Goal: Task Accomplishment & Management: Manage account settings

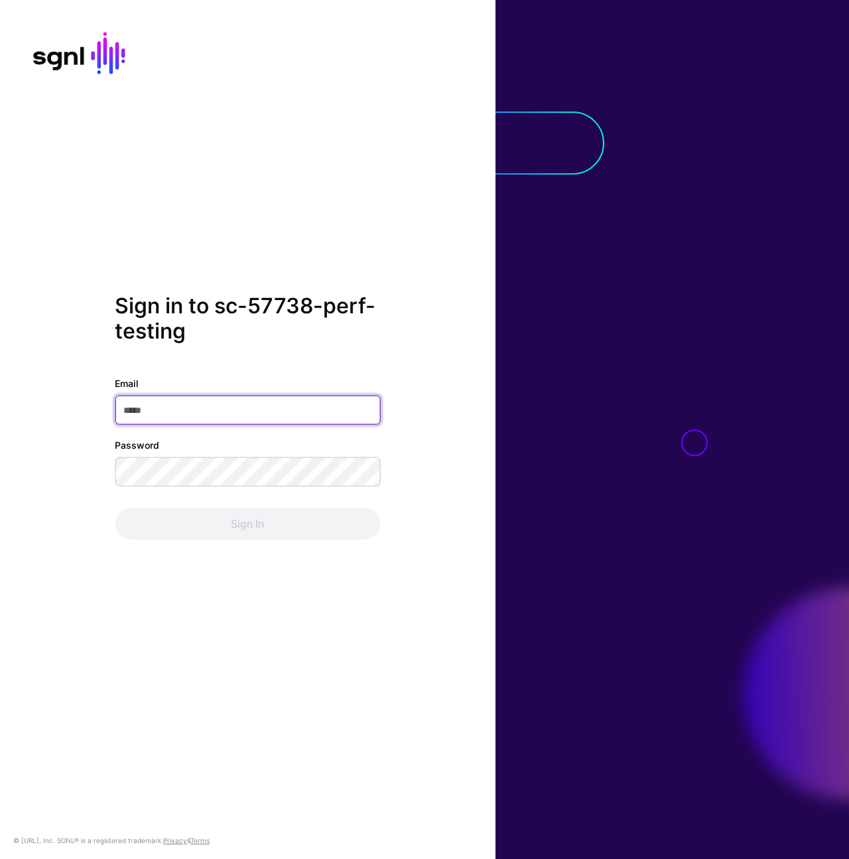
click at [216, 410] on input "Email" at bounding box center [247, 409] width 265 height 29
type input "**********"
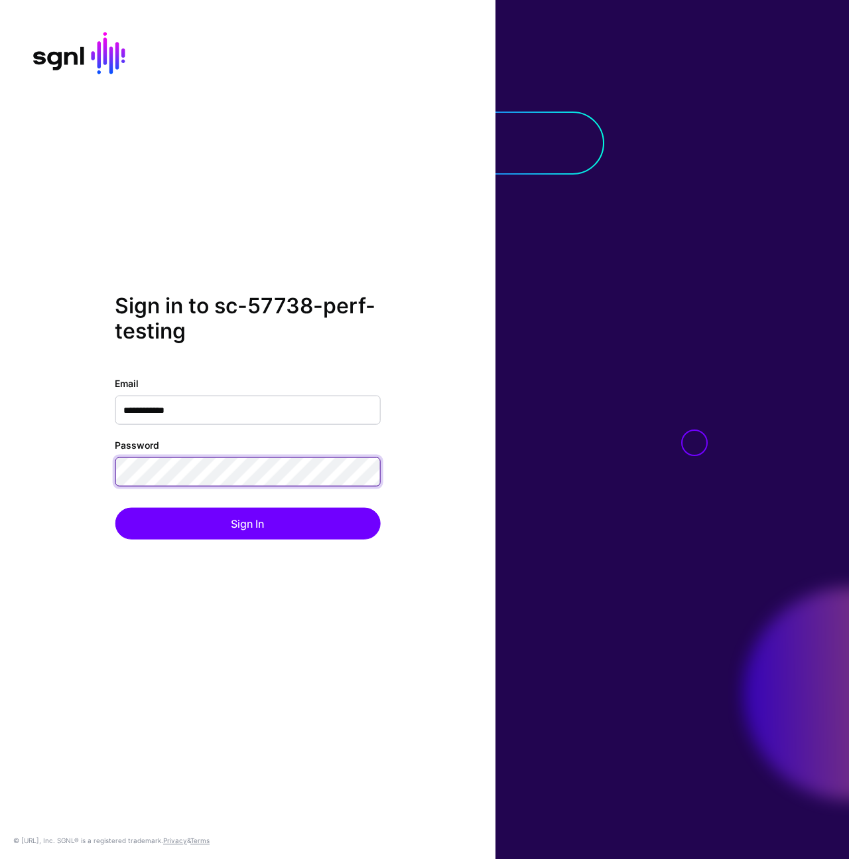
click at [115, 507] on button "Sign In" at bounding box center [247, 523] width 265 height 32
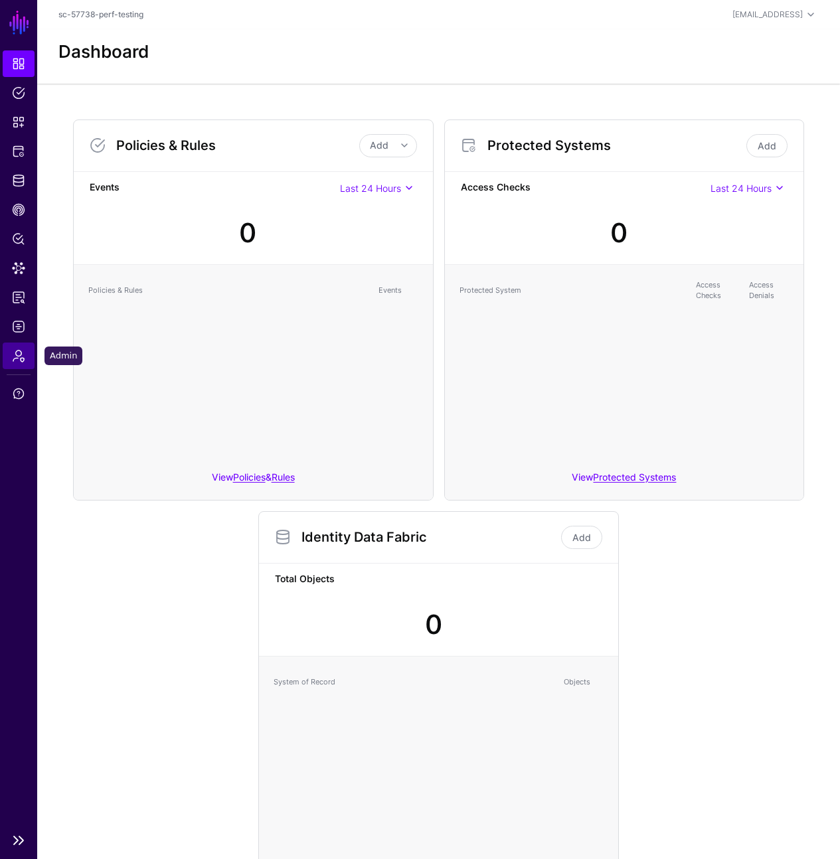
click at [17, 364] on link "Admin" at bounding box center [19, 355] width 32 height 27
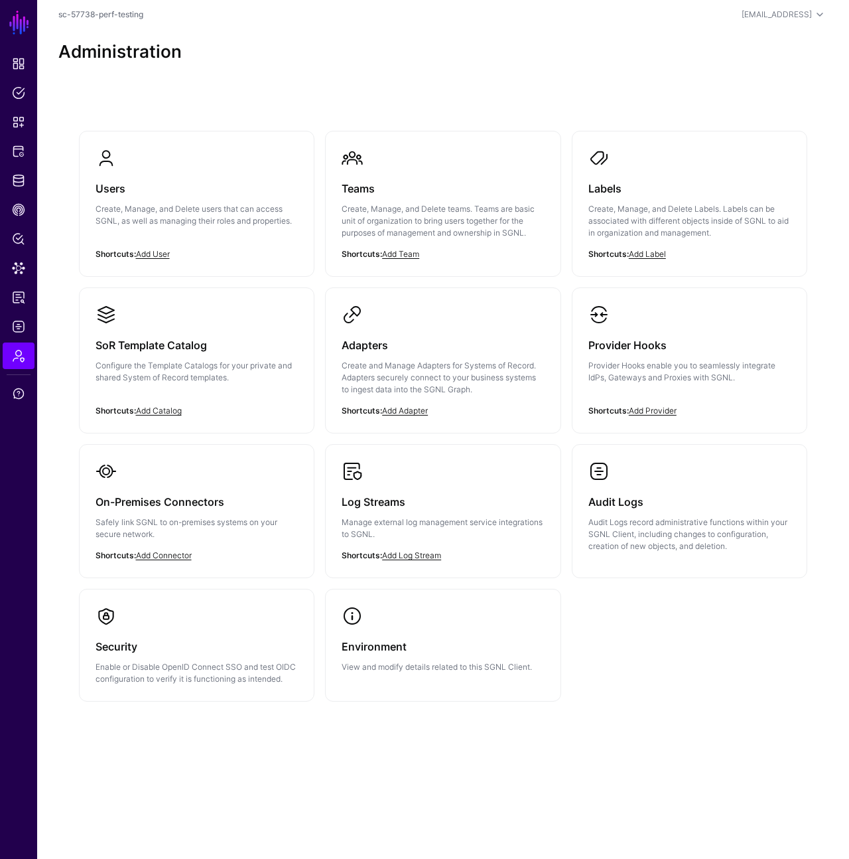
click at [507, 426] on link "Adapters Create and Manage Adapters for Systems of Record. Adapters securely co…" at bounding box center [443, 360] width 235 height 145
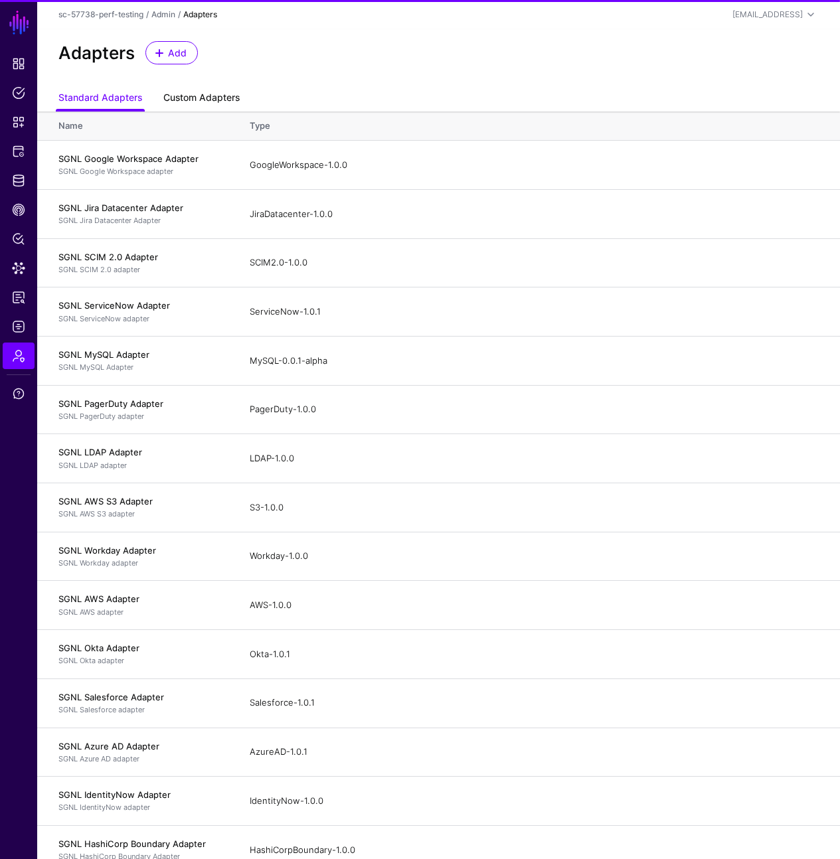
click at [216, 100] on link "Custom Adapters" at bounding box center [201, 98] width 76 height 25
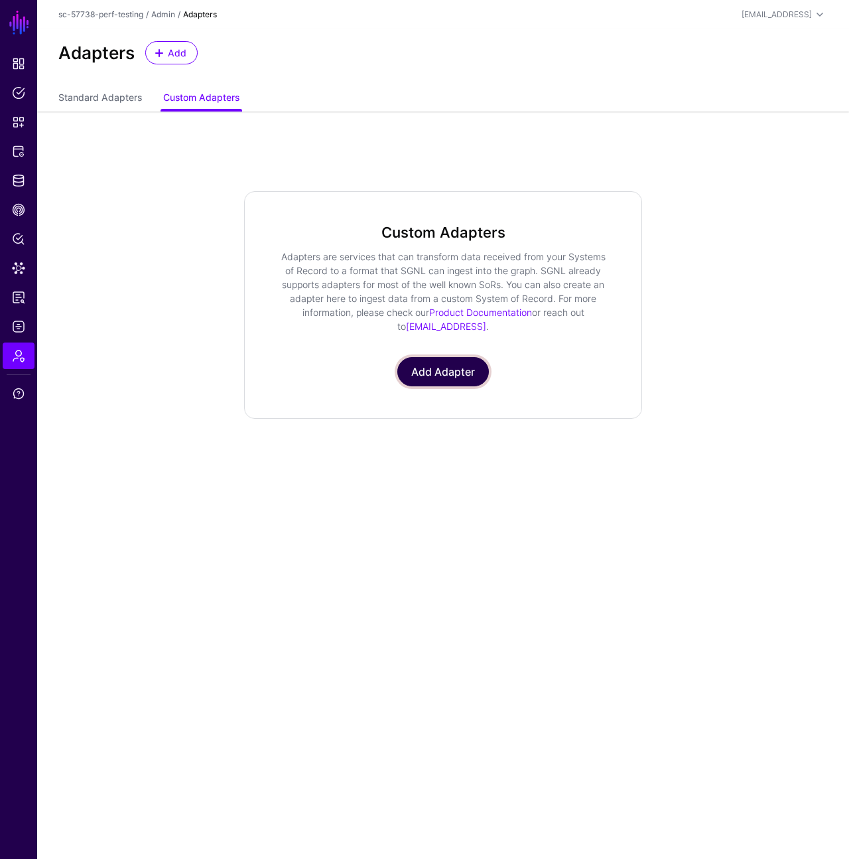
click at [449, 374] on link "Add Adapter" at bounding box center [444, 371] width 92 height 29
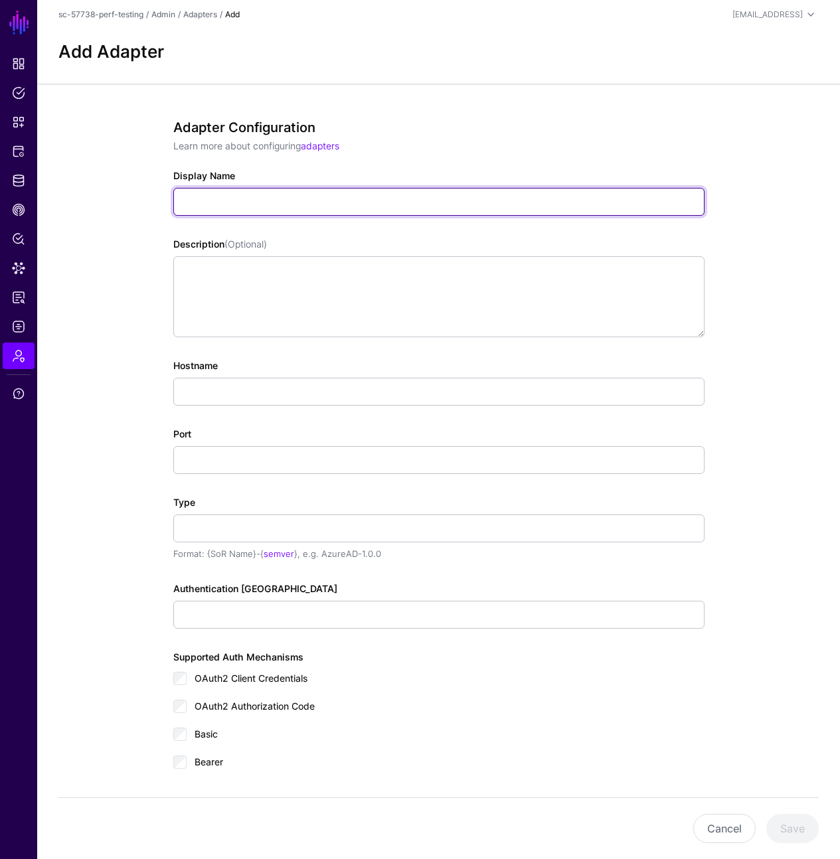
click at [398, 200] on input "Display Name" at bounding box center [438, 202] width 531 height 28
paste input "**********"
click at [221, 204] on input "**********" at bounding box center [438, 202] width 531 height 28
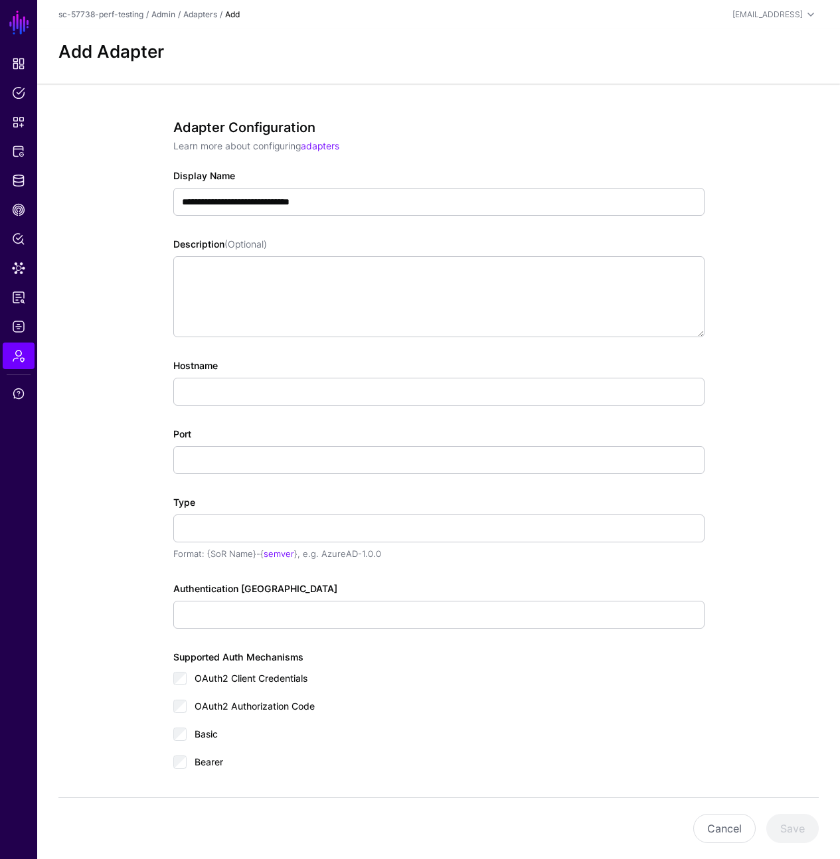
click at [441, 139] on p "Learn more about configuring adapters" at bounding box center [438, 146] width 531 height 14
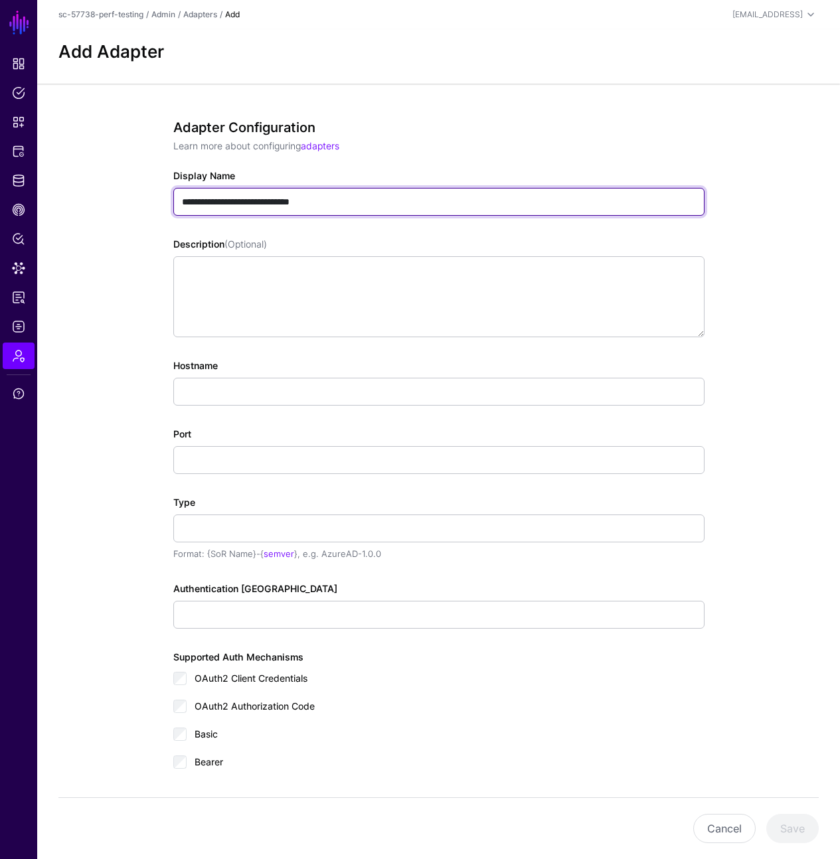
click at [222, 199] on input "**********" at bounding box center [438, 202] width 531 height 28
type input "**********"
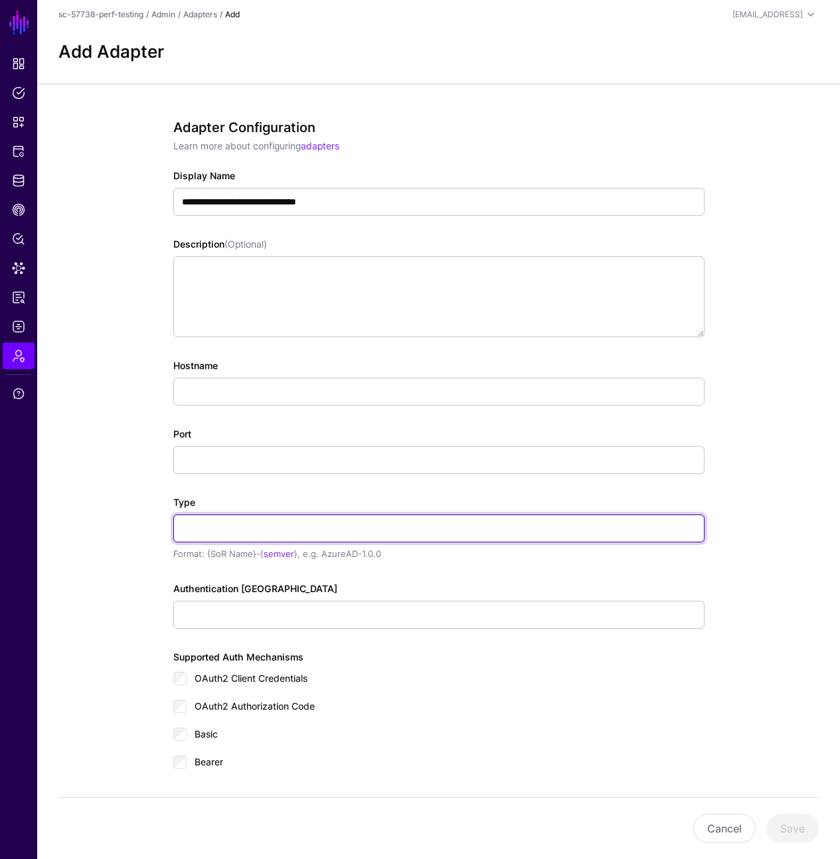
click at [290, 515] on input "Type" at bounding box center [438, 528] width 531 height 28
paste input "**********"
type input "**********"
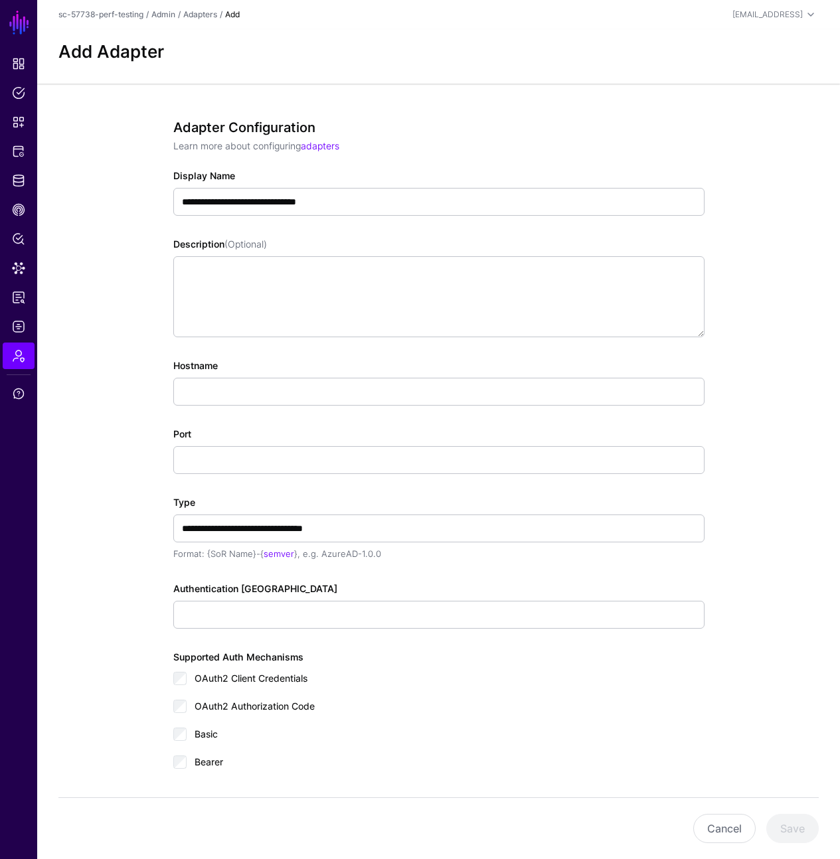
drag, startPoint x: 317, startPoint y: 500, endPoint x: 482, endPoint y: 537, distance: 168.7
click at [317, 500] on div "**********" at bounding box center [438, 528] width 531 height 66
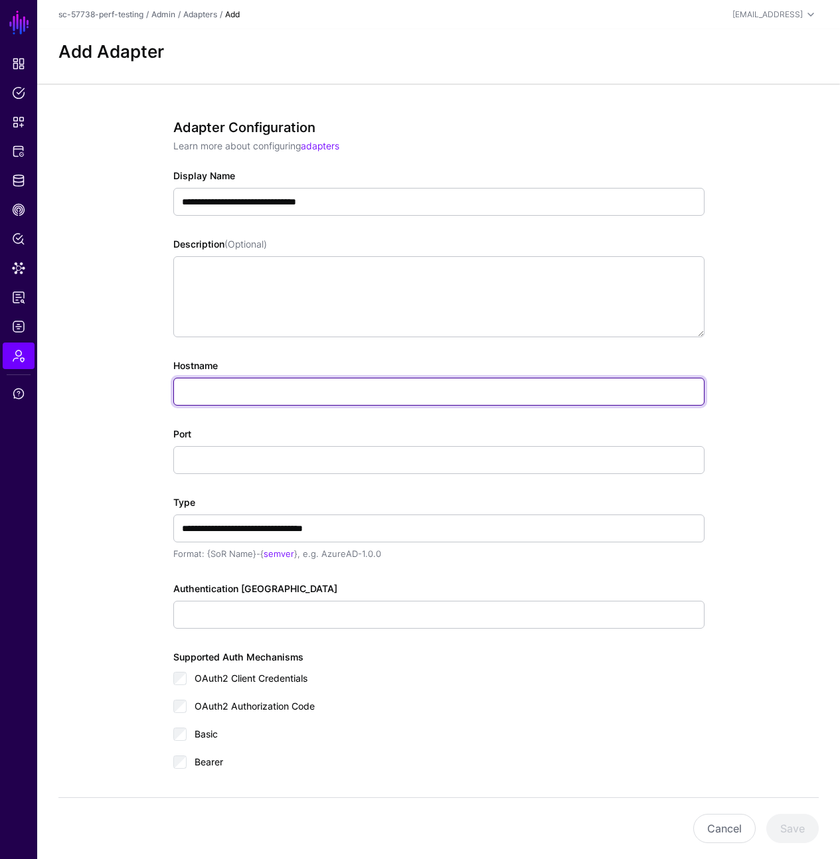
click at [340, 388] on input "Hostname" at bounding box center [438, 392] width 531 height 28
paste input "**********"
type input "**********"
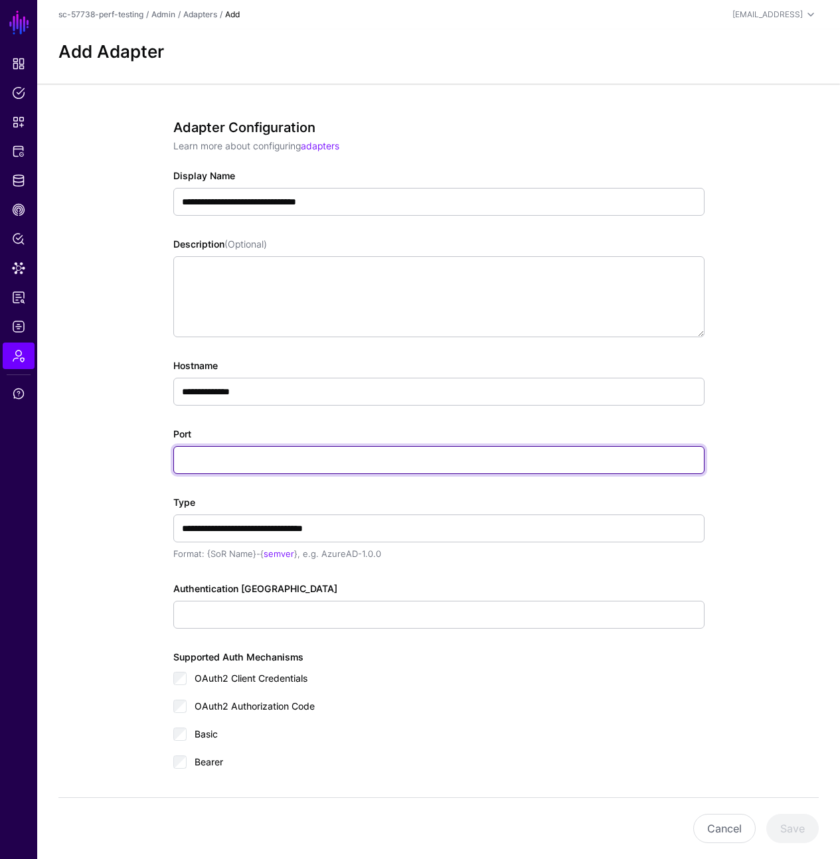
click at [261, 464] on input "Port" at bounding box center [438, 460] width 531 height 28
paste input "*****"
type input "*****"
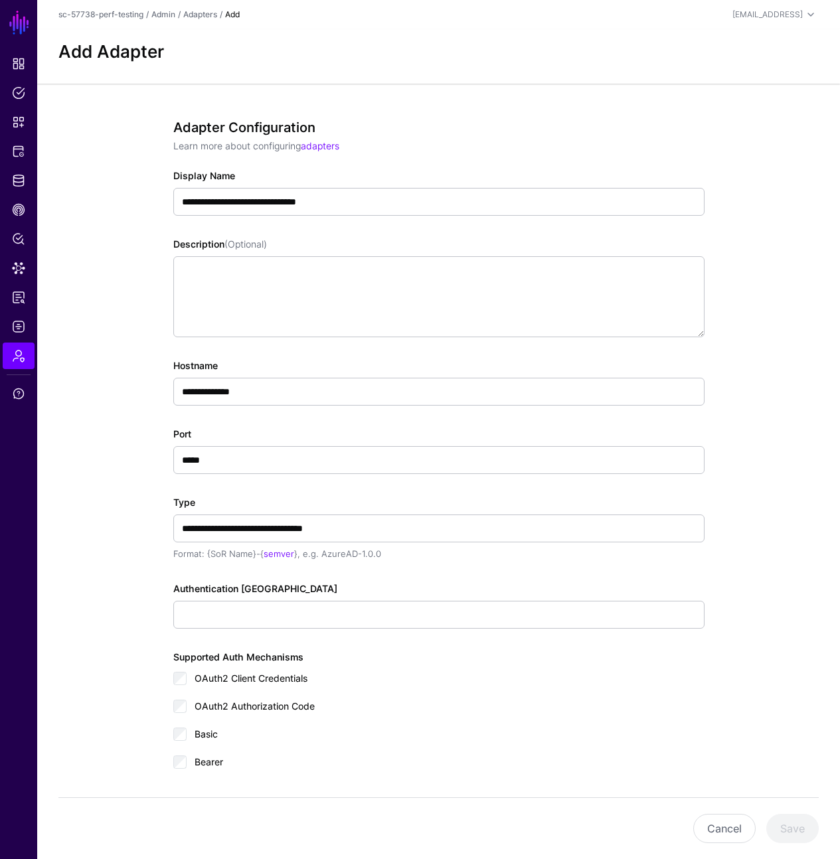
click at [266, 432] on div "Port *****" at bounding box center [438, 450] width 531 height 47
click at [441, 514] on div "**********" at bounding box center [438, 528] width 531 height 66
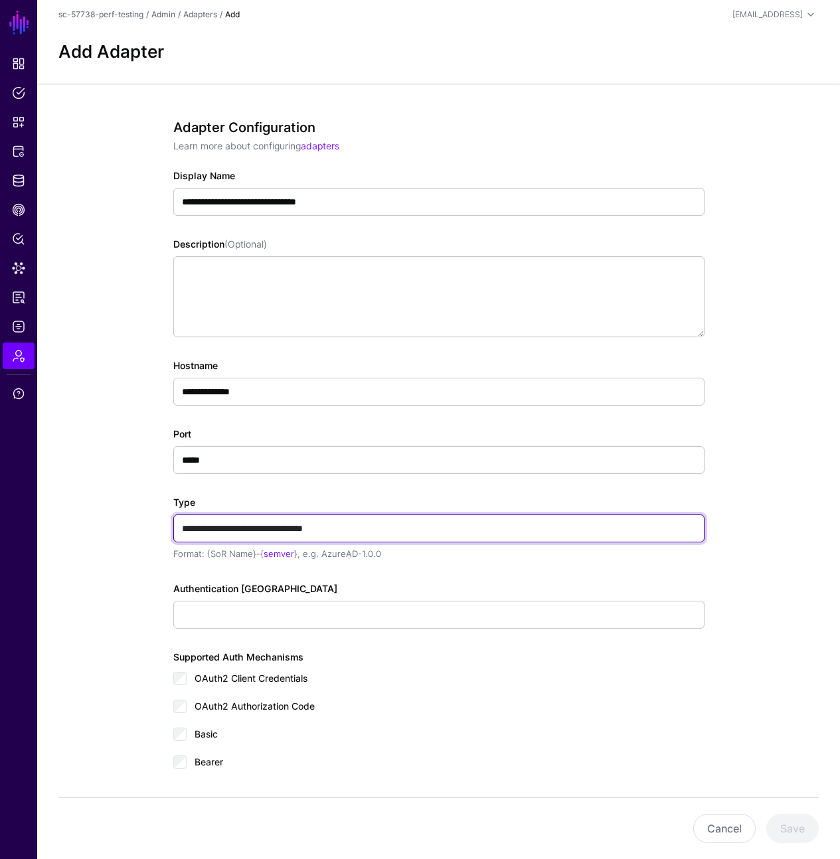
click at [445, 518] on input "**********" at bounding box center [438, 528] width 531 height 28
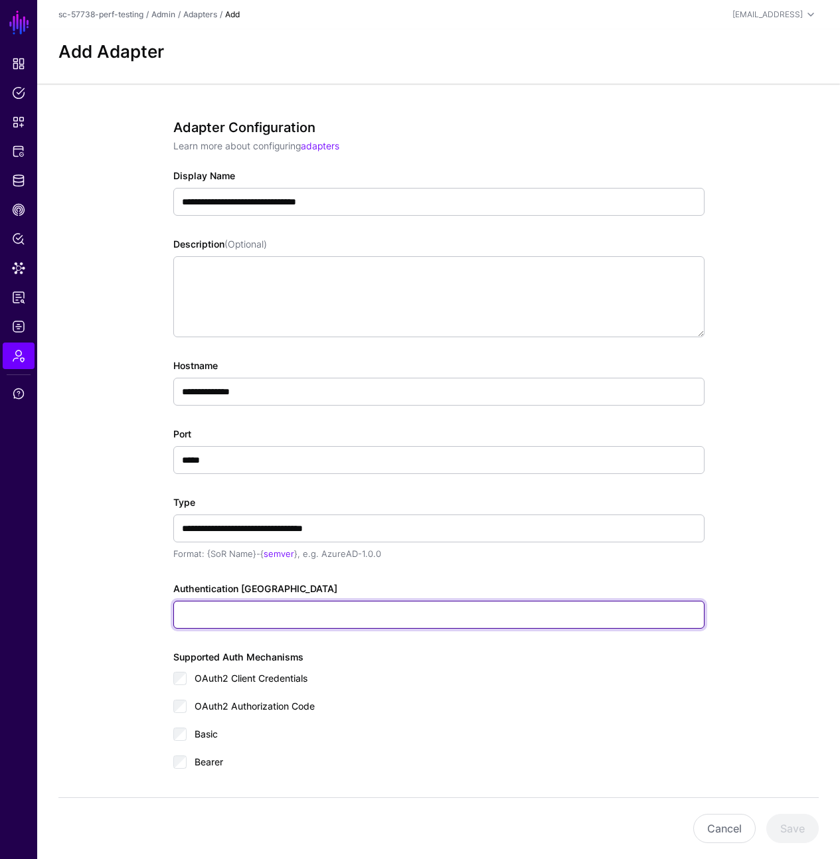
click at [400, 621] on input "Authentication Token" at bounding box center [438, 615] width 531 height 28
type input "****"
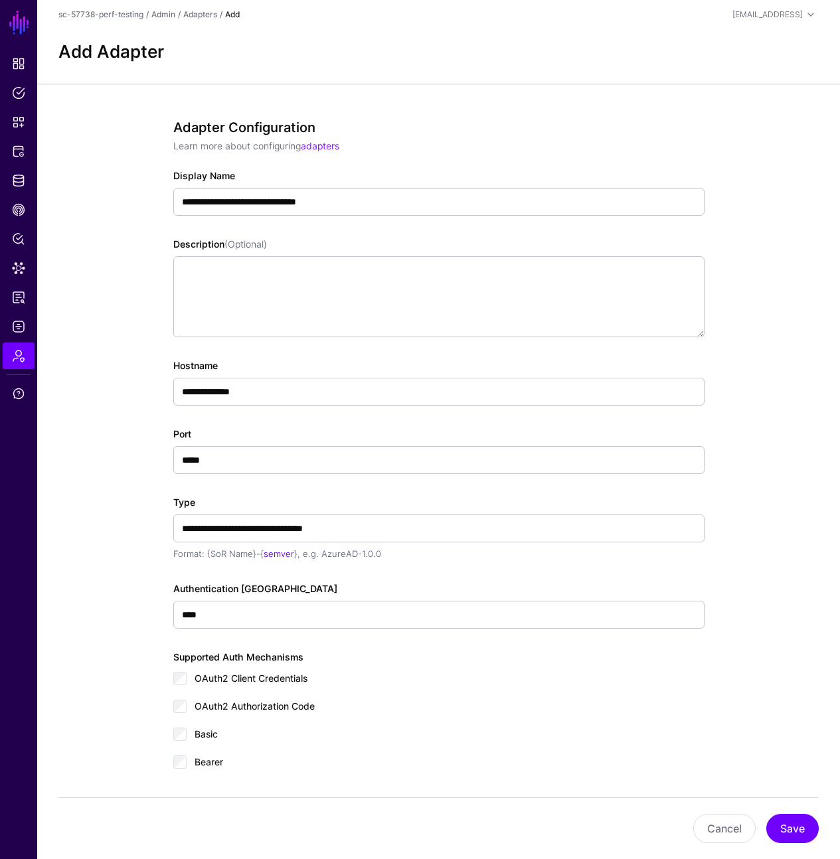
click at [378, 760] on div "Bearer" at bounding box center [438, 766] width 531 height 27
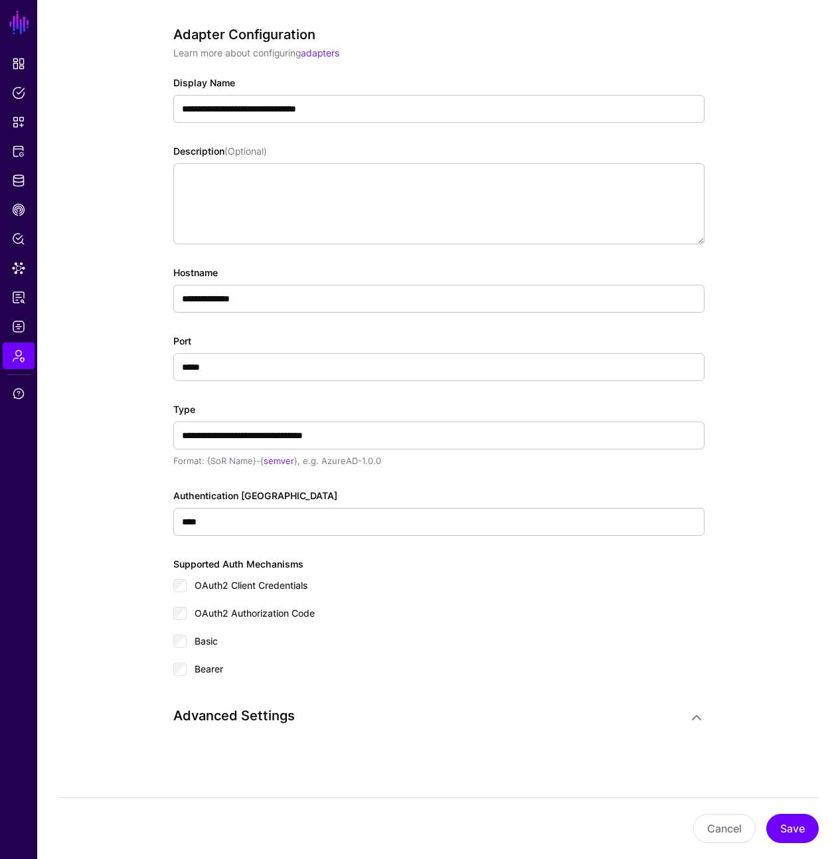
scroll to position [95, 0]
click at [204, 671] on span "Bearer" at bounding box center [208, 667] width 29 height 11
click at [204, 645] on label "Basic" at bounding box center [205, 639] width 23 height 16
click at [208, 615] on span "OAuth2 Authorization Code" at bounding box center [254, 612] width 120 height 11
click at [213, 579] on span "OAuth2 Client Credentials" at bounding box center [250, 584] width 113 height 11
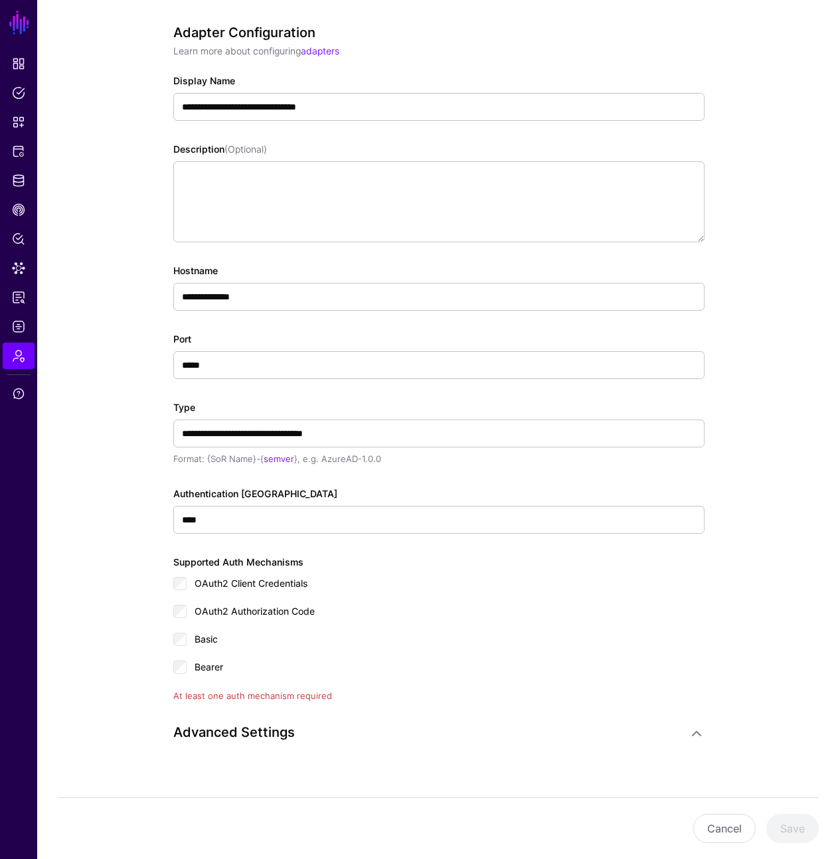
click at [199, 644] on span "Basic" at bounding box center [205, 638] width 23 height 11
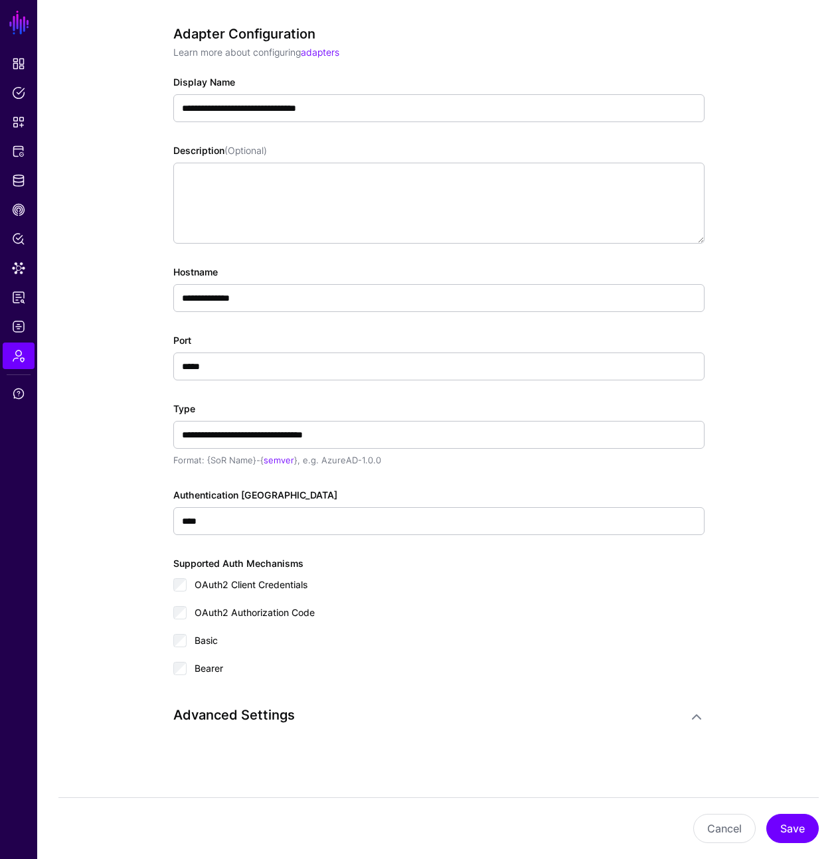
click at [203, 663] on span "Bearer" at bounding box center [208, 667] width 29 height 11
click at [212, 645] on span "Basic" at bounding box center [205, 639] width 23 height 11
click at [806, 838] on button "Save" at bounding box center [792, 828] width 52 height 29
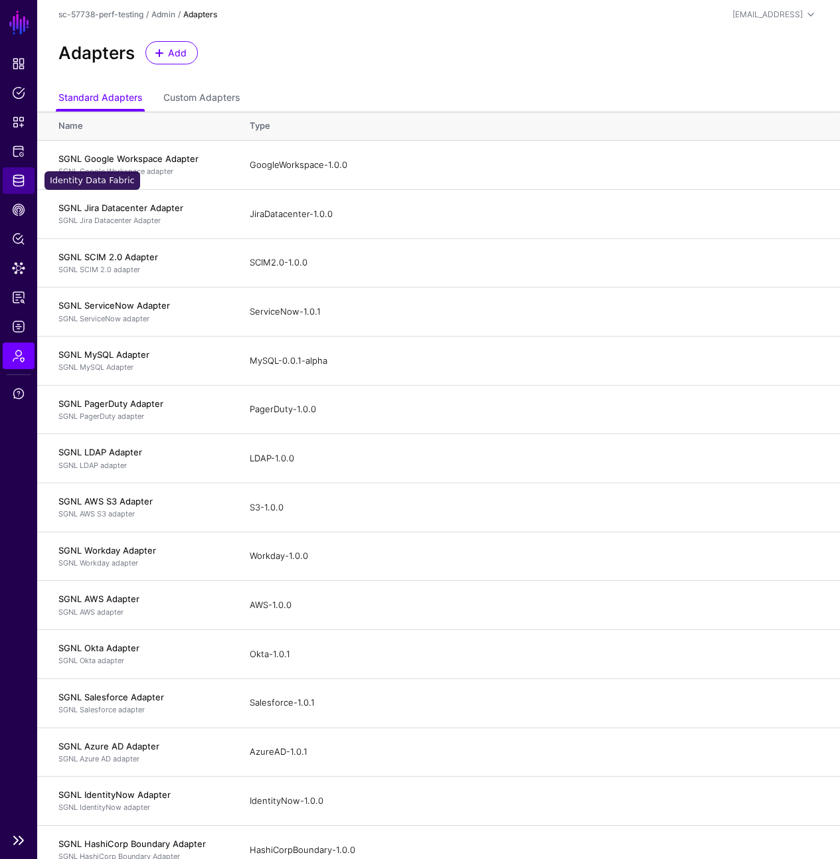
click at [12, 184] on span "Identity Data Fabric" at bounding box center [18, 180] width 13 height 13
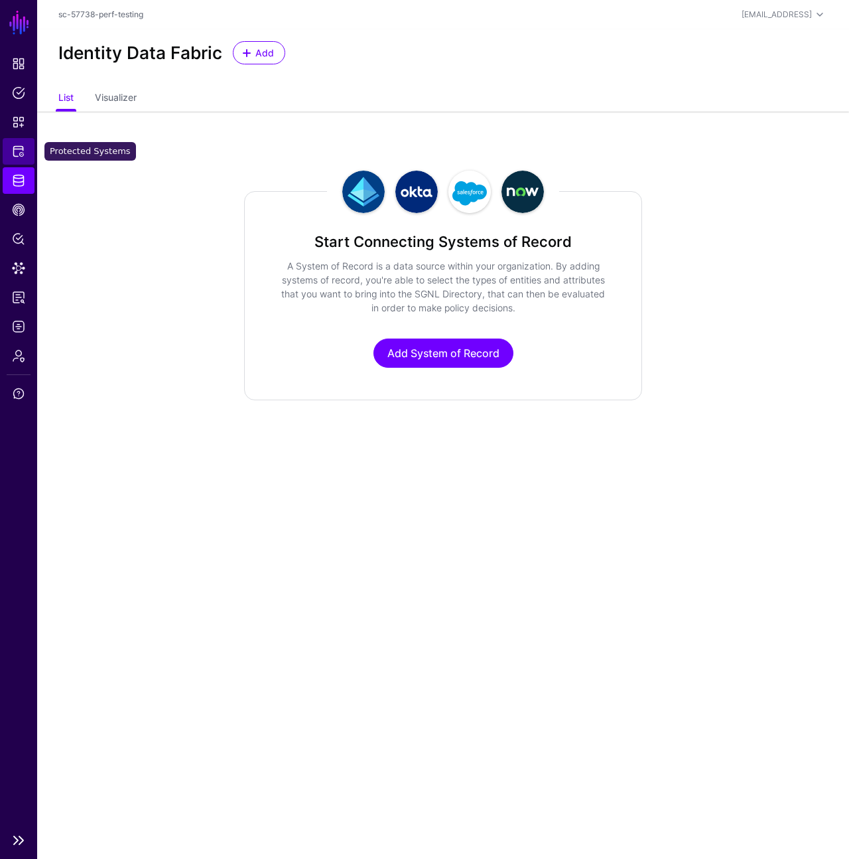
click at [23, 139] on link "Protected Systems" at bounding box center [19, 151] width 32 height 27
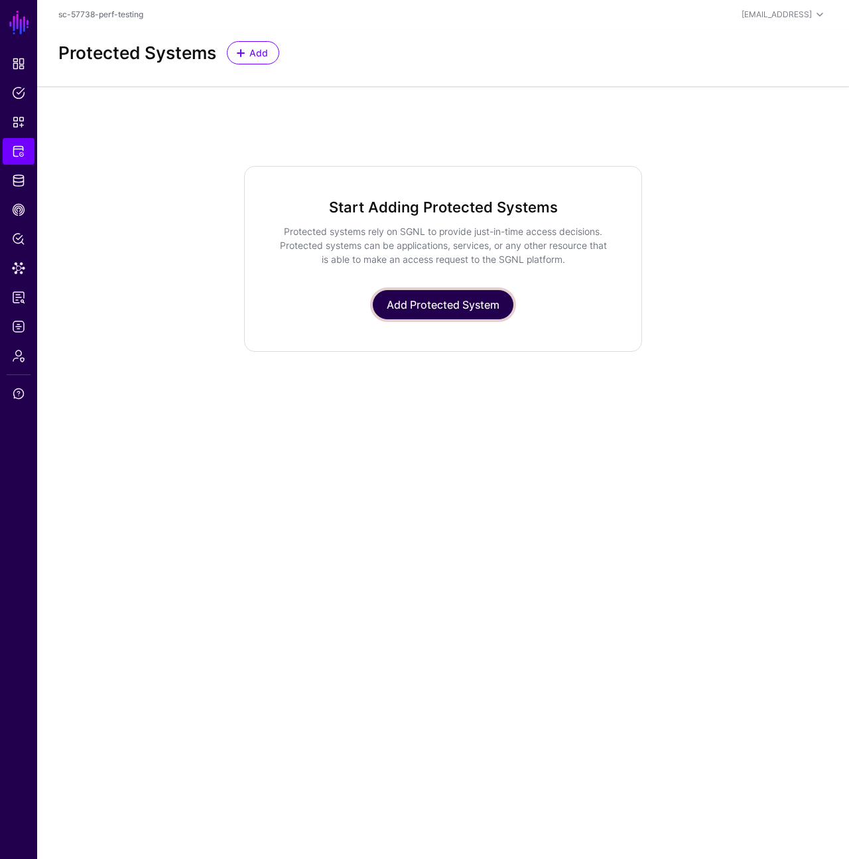
click at [431, 307] on link "Add Protected System" at bounding box center [443, 304] width 141 height 29
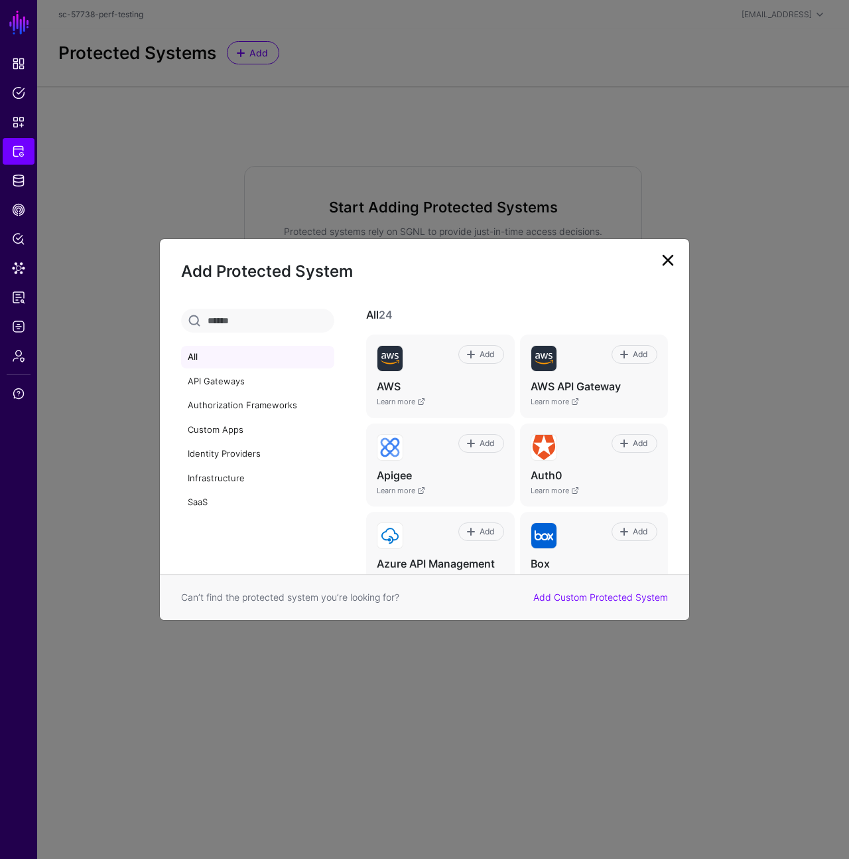
drag, startPoint x: 417, startPoint y: 167, endPoint x: 239, endPoint y: 157, distance: 178.1
click at [414, 166] on ngb-modal-window "Add Protected System All API Gateways Authorization Frameworks Custom Apps Iden…" at bounding box center [424, 429] width 849 height 859
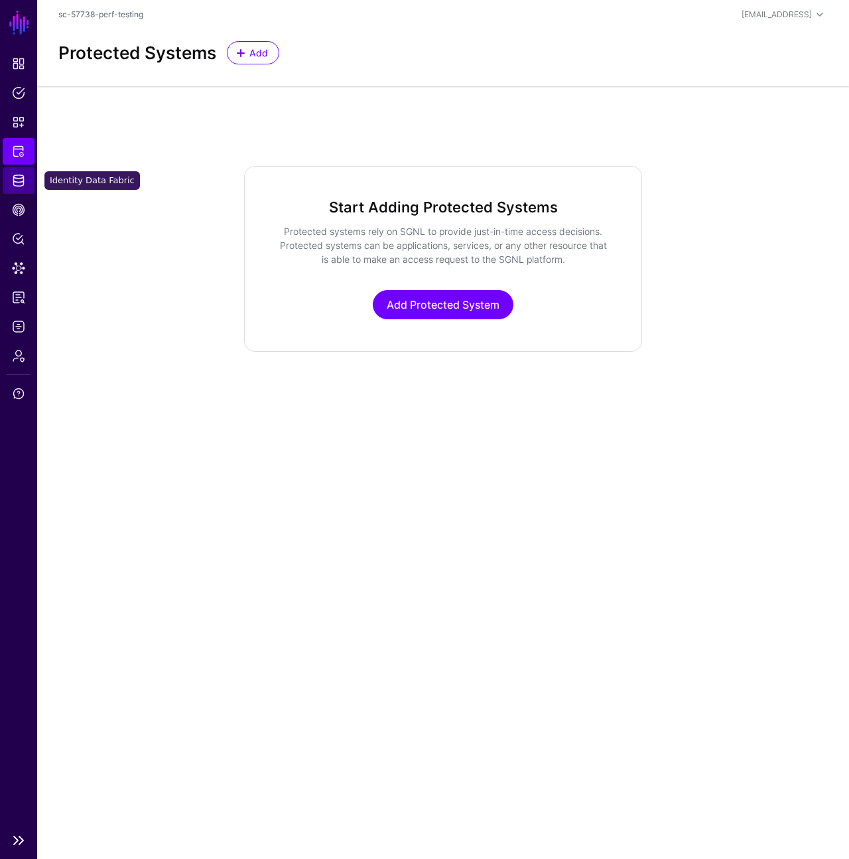
click at [11, 177] on link "Identity Data Fabric" at bounding box center [19, 180] width 32 height 27
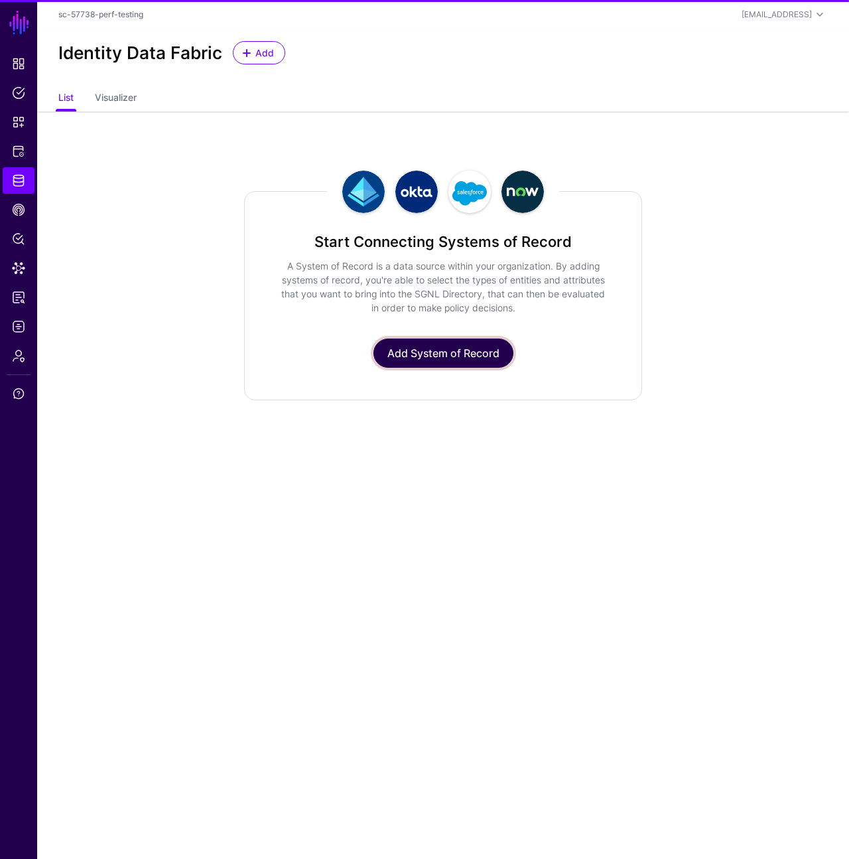
click at [421, 361] on link "Add System of Record" at bounding box center [444, 352] width 140 height 29
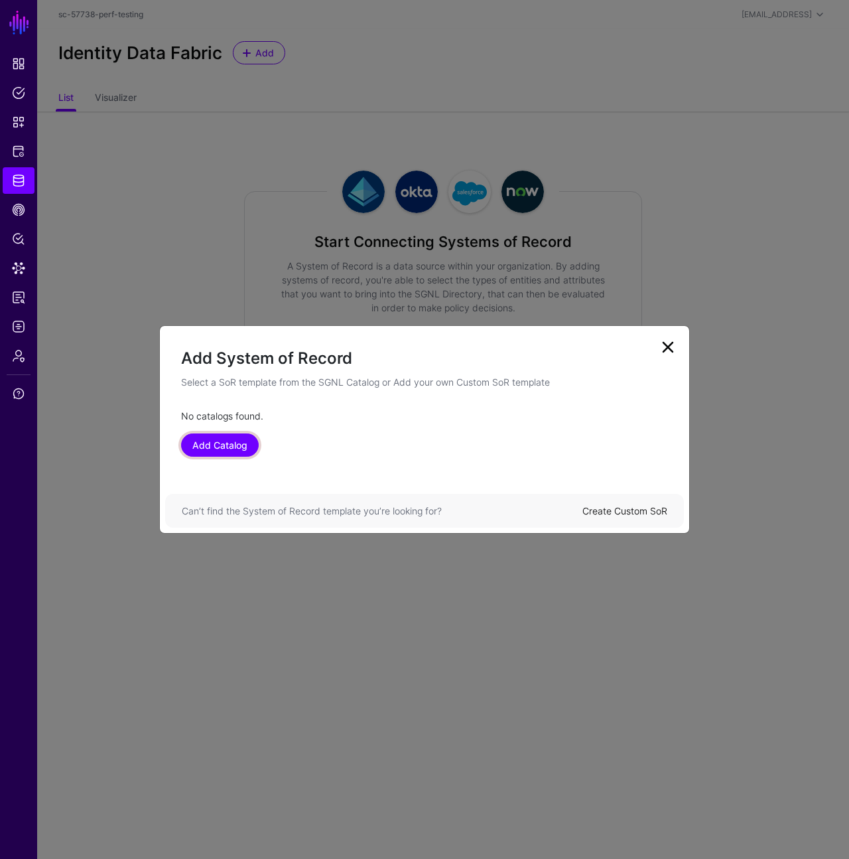
click at [208, 445] on link "Add Catalog" at bounding box center [220, 444] width 78 height 23
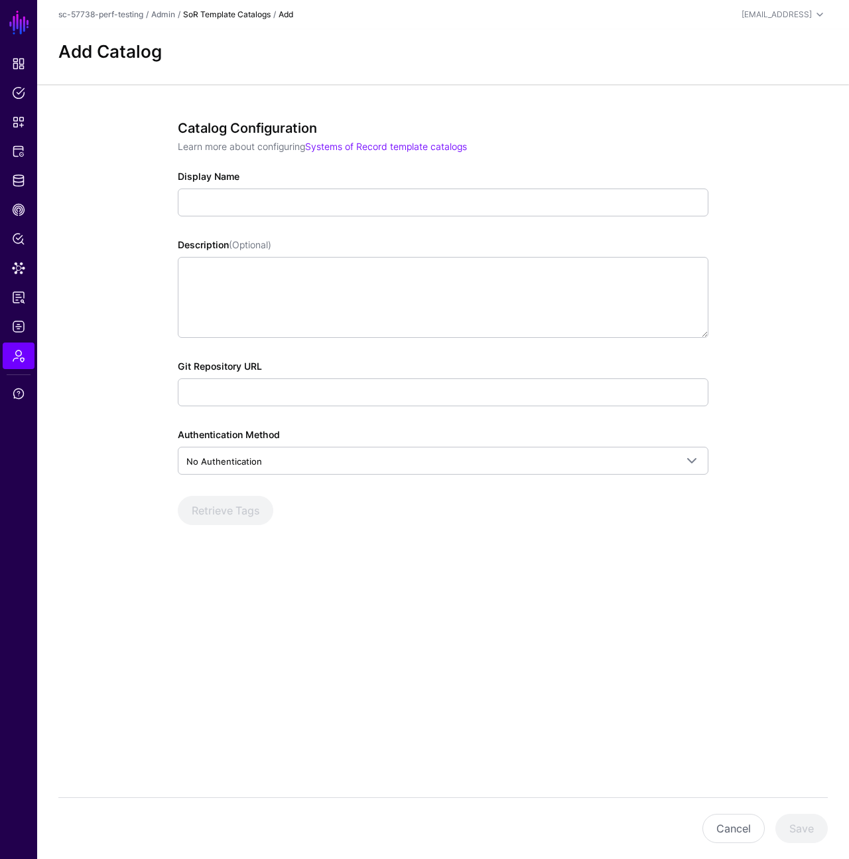
click at [248, 12] on link "SoR Template Catalogs" at bounding box center [227, 14] width 88 height 10
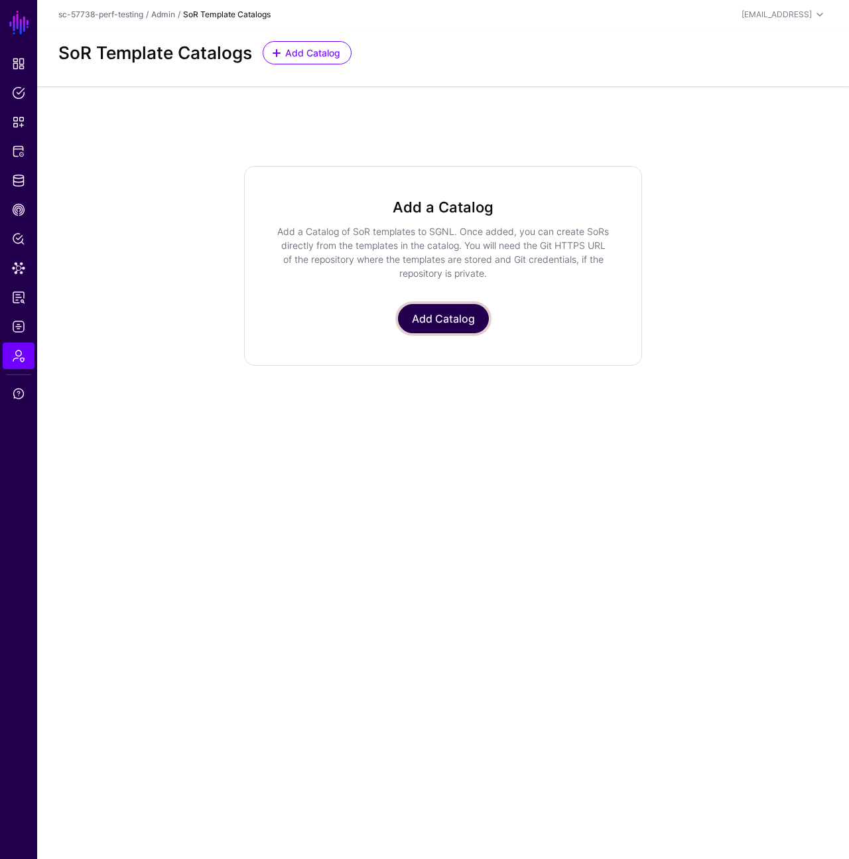
click at [443, 319] on link "Add Catalog" at bounding box center [443, 318] width 91 height 29
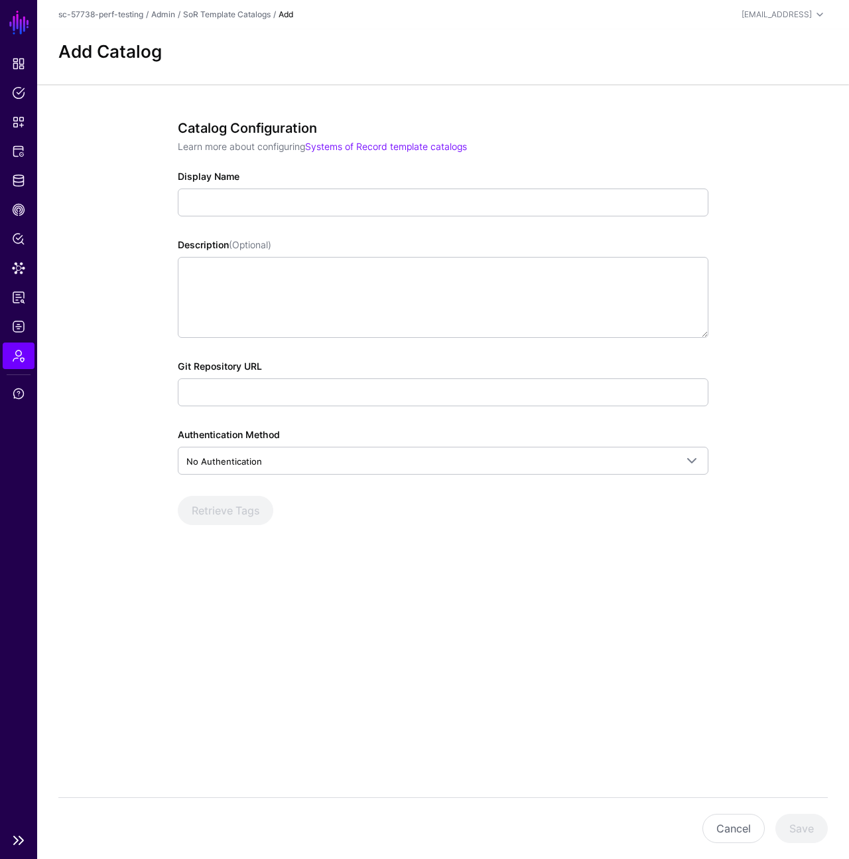
click at [23, 363] on link "Admin" at bounding box center [19, 355] width 32 height 27
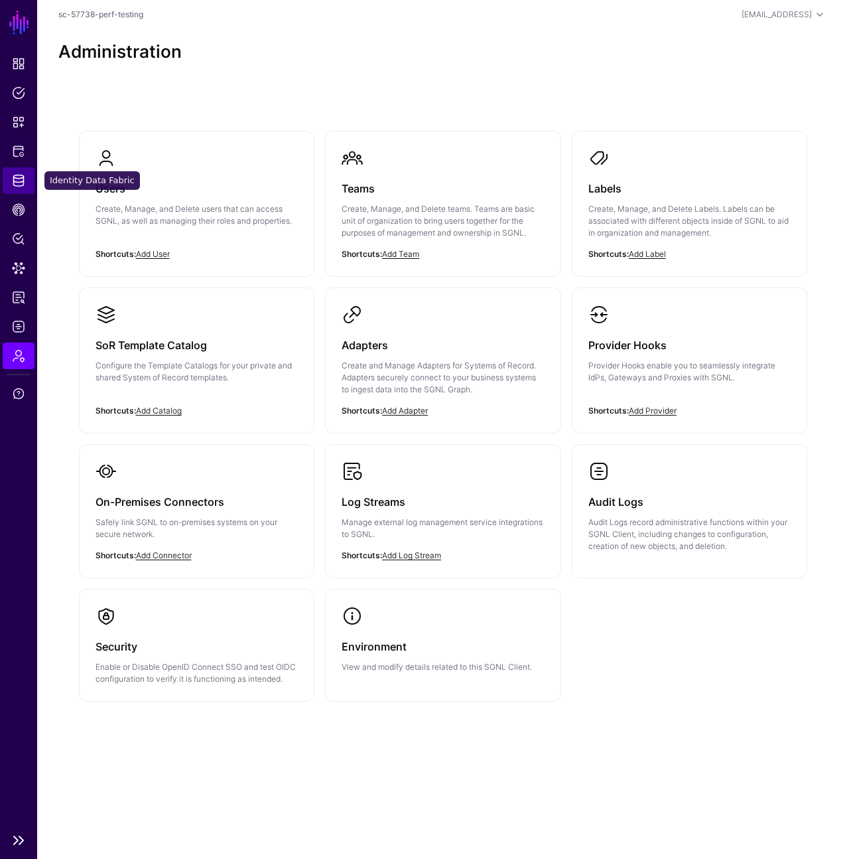
click at [13, 175] on span "Identity Data Fabric" at bounding box center [18, 180] width 13 height 13
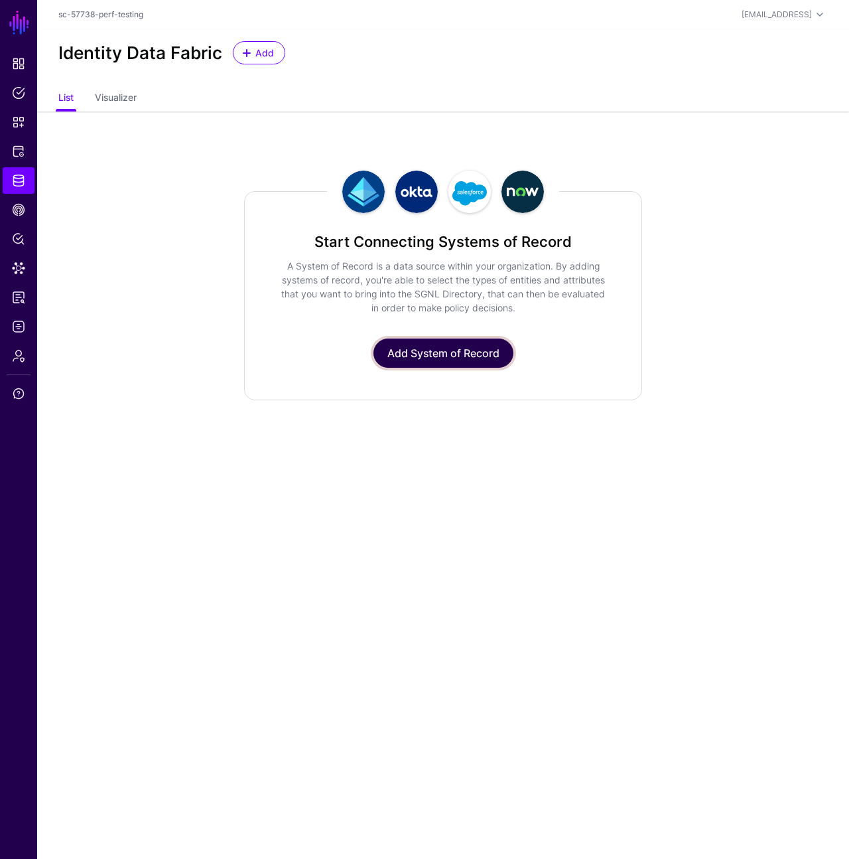
click at [459, 352] on link "Add System of Record" at bounding box center [444, 352] width 140 height 29
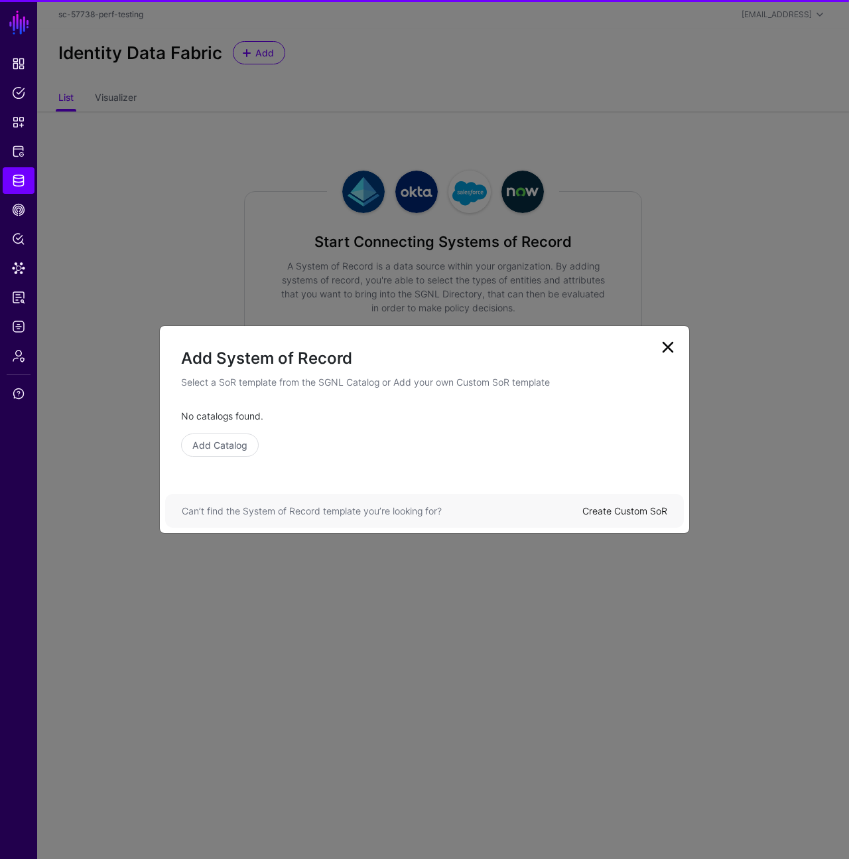
click at [625, 505] on link "Create Custom SoR" at bounding box center [625, 510] width 85 height 11
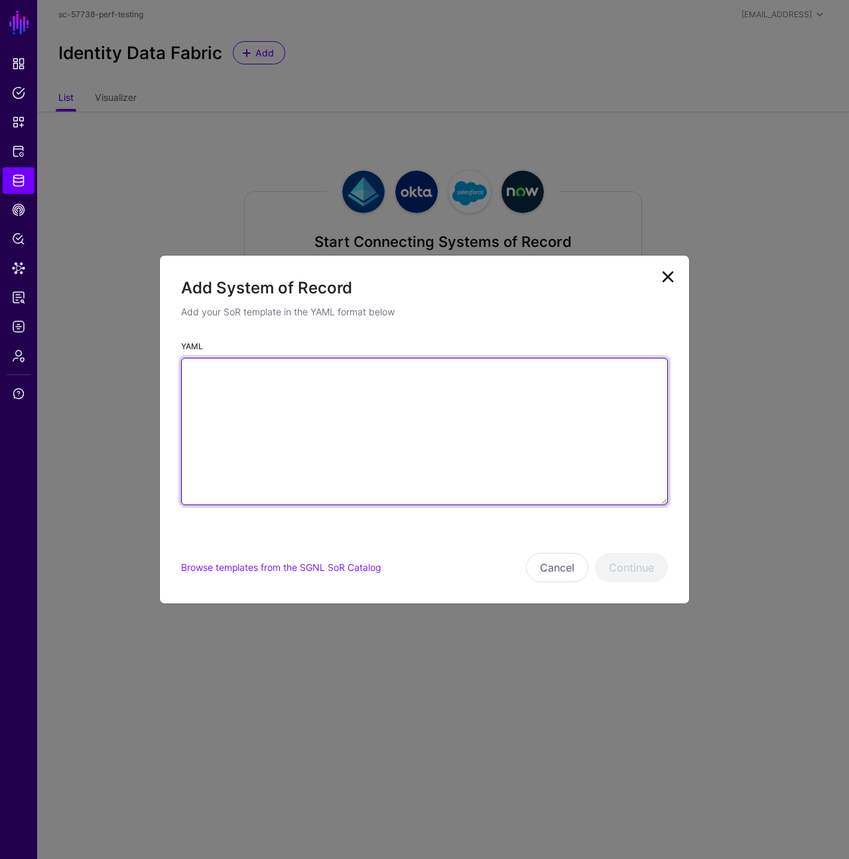
click at [511, 384] on textarea "YAML" at bounding box center [424, 431] width 487 height 147
paste textarea "**********"
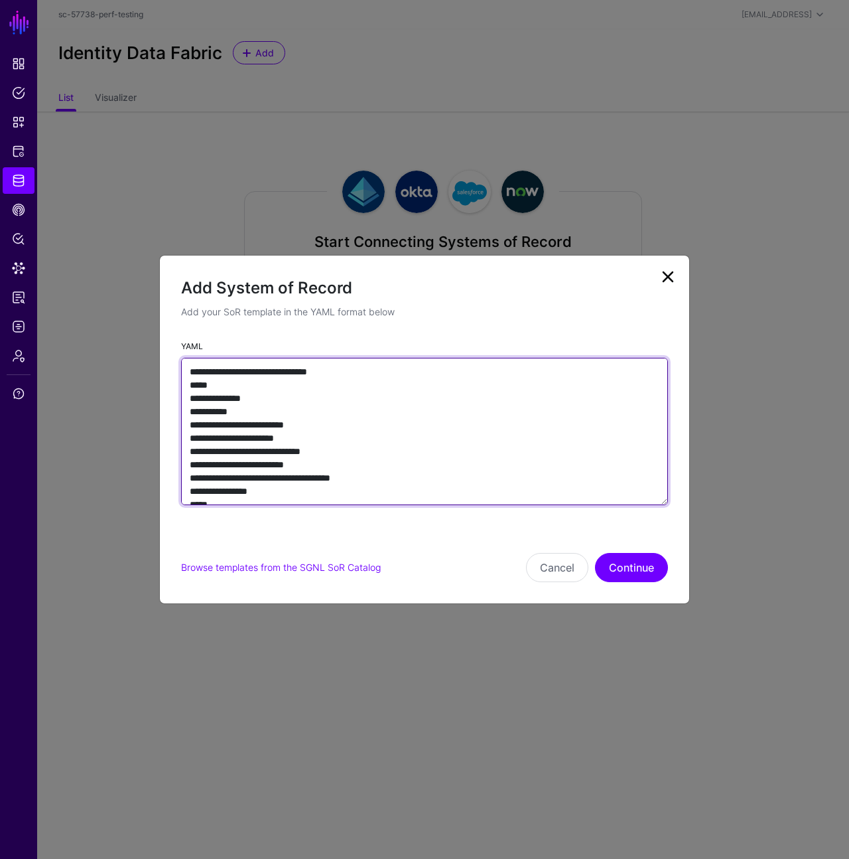
click at [346, 372] on textarea "YAML" at bounding box center [424, 431] width 487 height 147
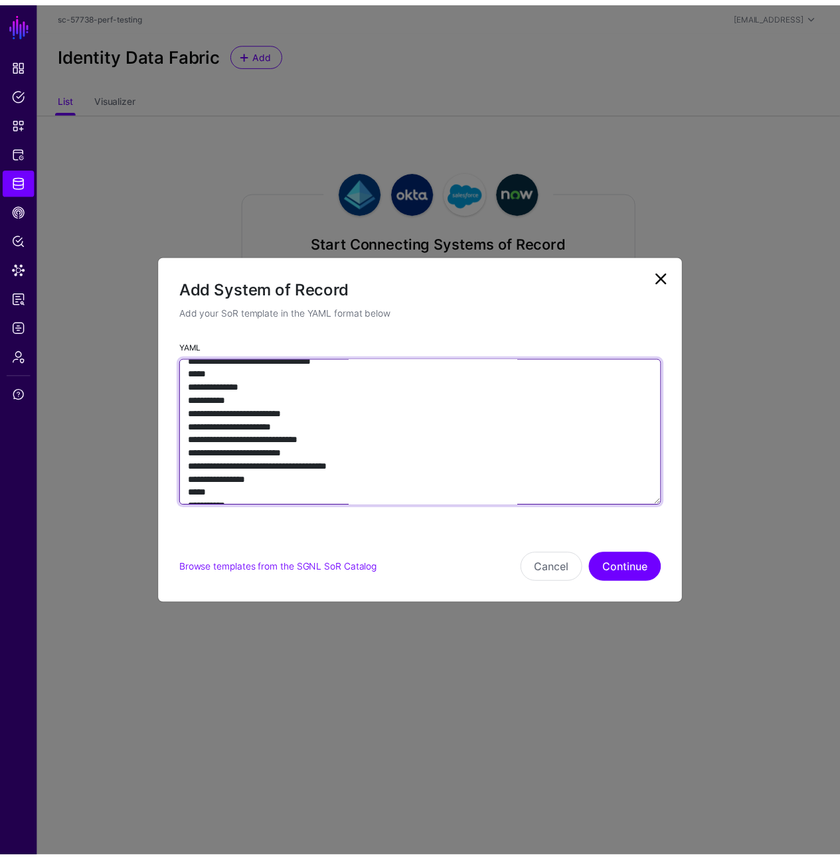
scroll to position [17, 0]
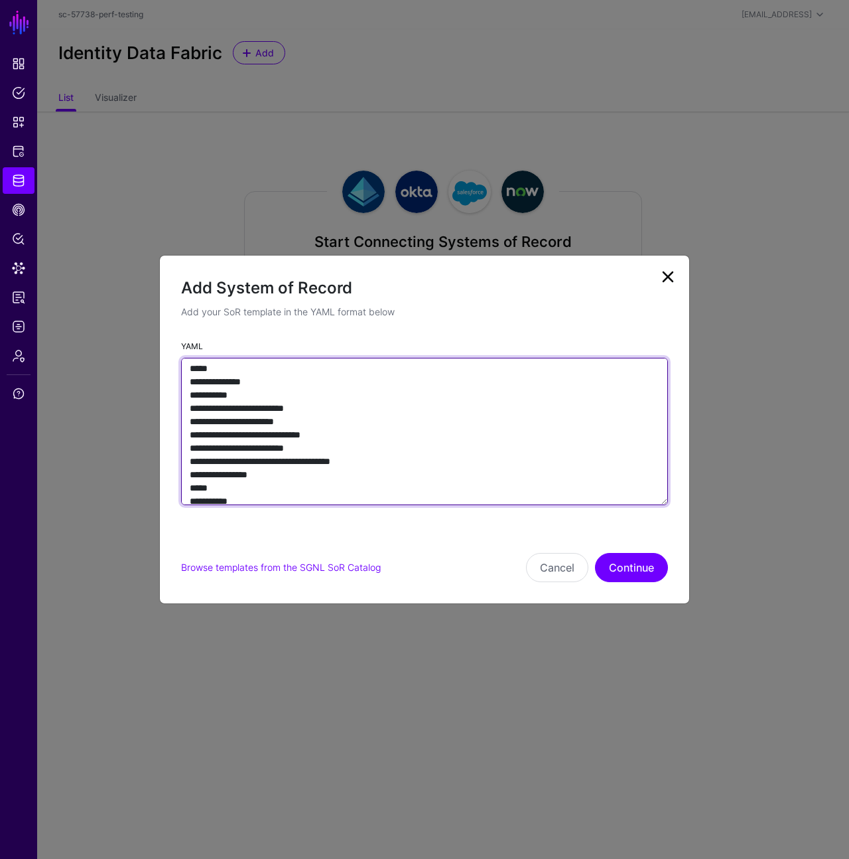
drag, startPoint x: 376, startPoint y: 460, endPoint x: 336, endPoint y: 463, distance: 40.0
click at [333, 464] on textarea "YAML" at bounding box center [424, 431] width 487 height 147
click at [347, 463] on textarea "YAML" at bounding box center [424, 431] width 487 height 147
drag, startPoint x: 372, startPoint y: 463, endPoint x: 217, endPoint y: 467, distance: 155.3
click at [217, 467] on textarea "YAML" at bounding box center [424, 431] width 487 height 147
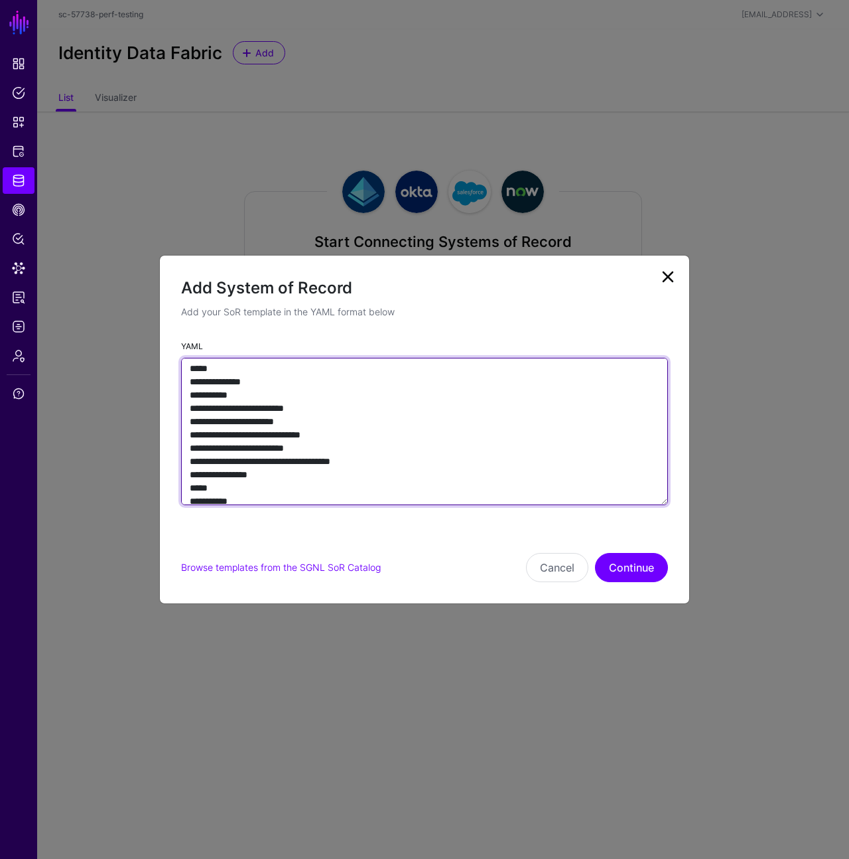
paste textarea "**"
type textarea "**********"
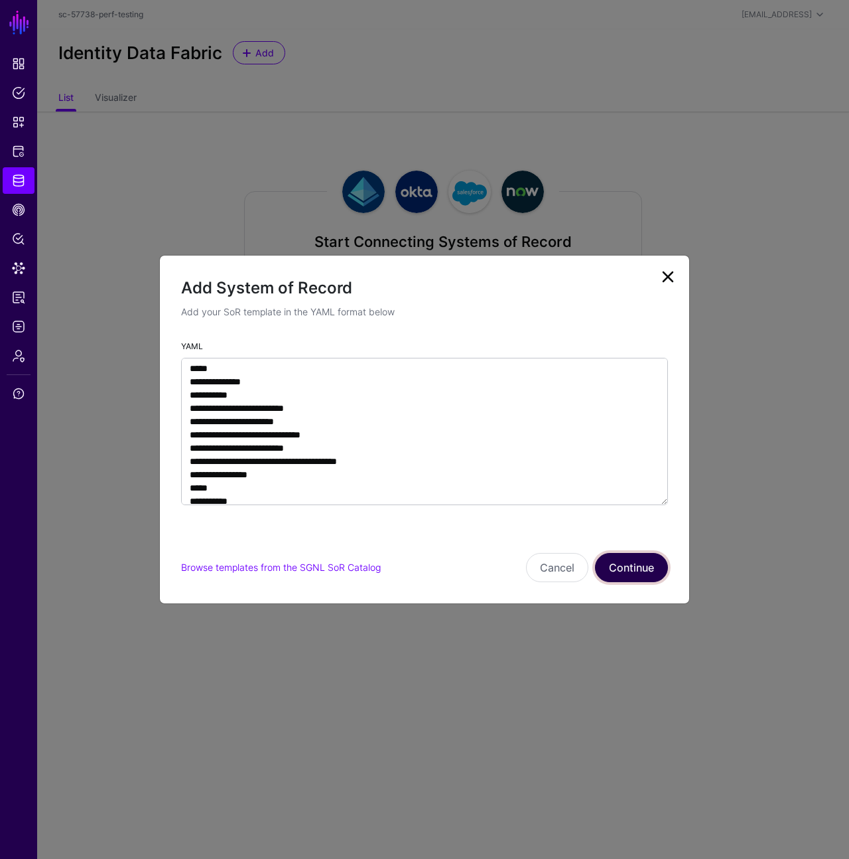
click at [622, 566] on button "Continue" at bounding box center [631, 567] width 73 height 29
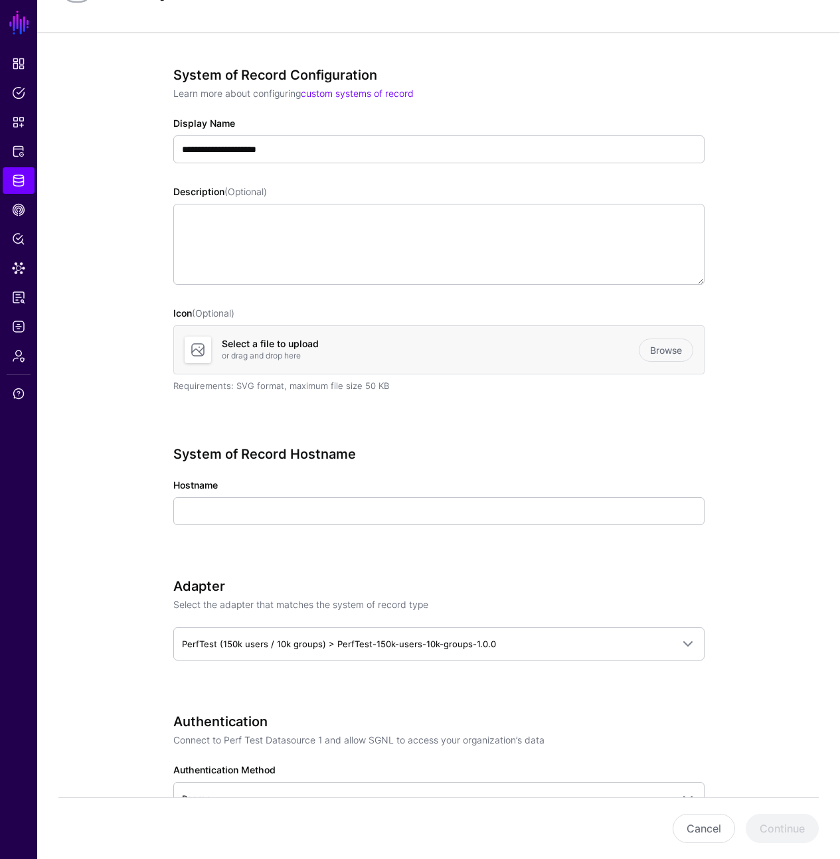
scroll to position [84, 0]
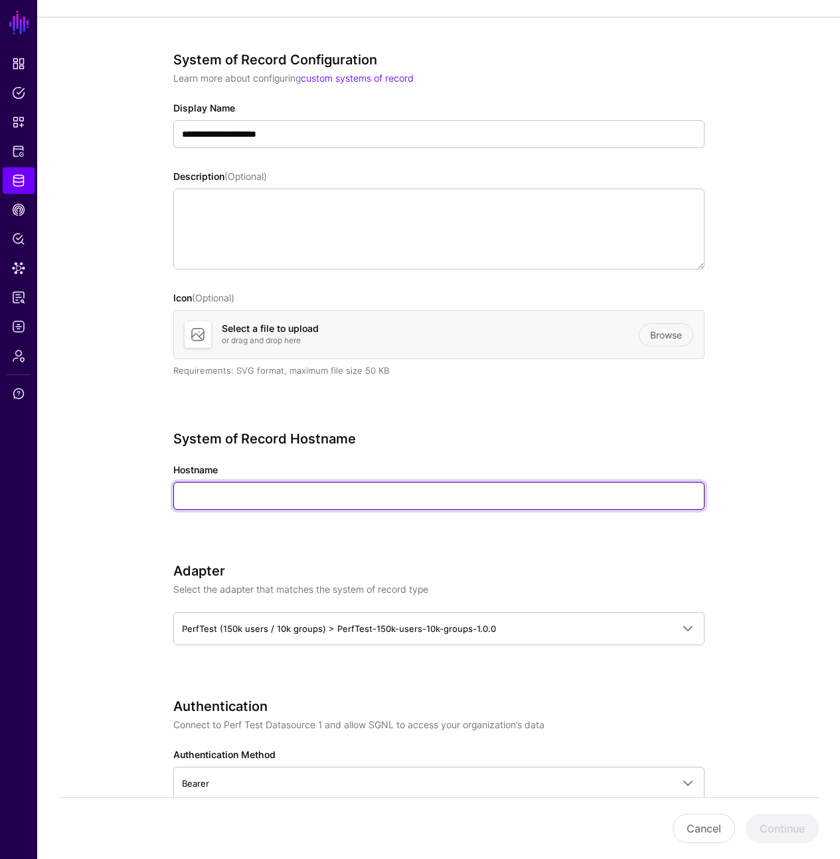
click at [396, 490] on input "Hostname" at bounding box center [438, 496] width 531 height 28
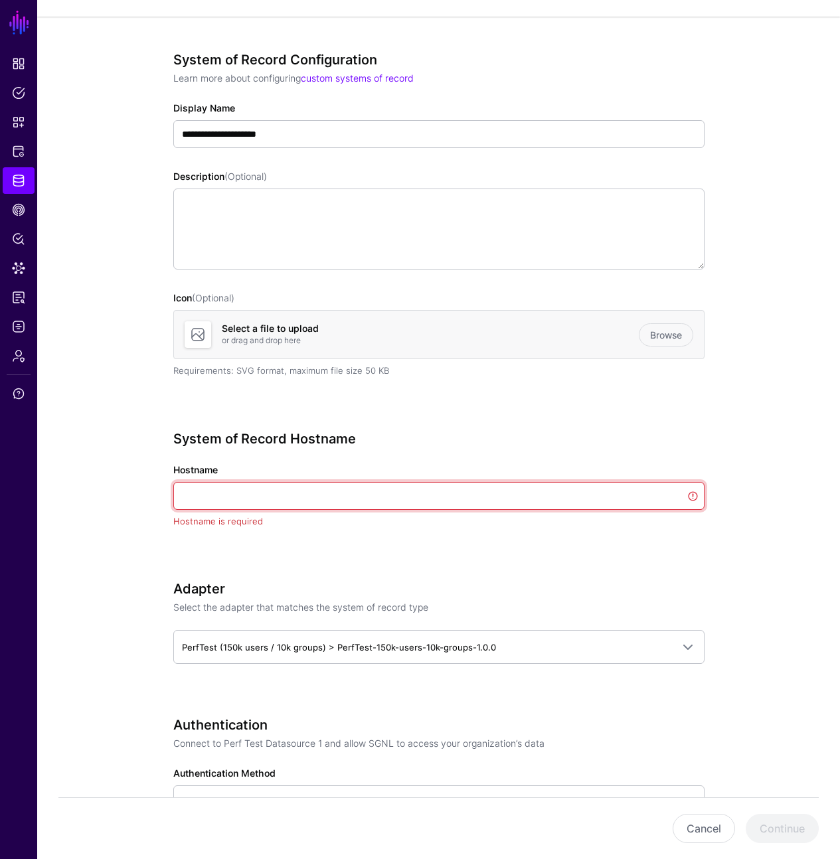
paste input "**********"
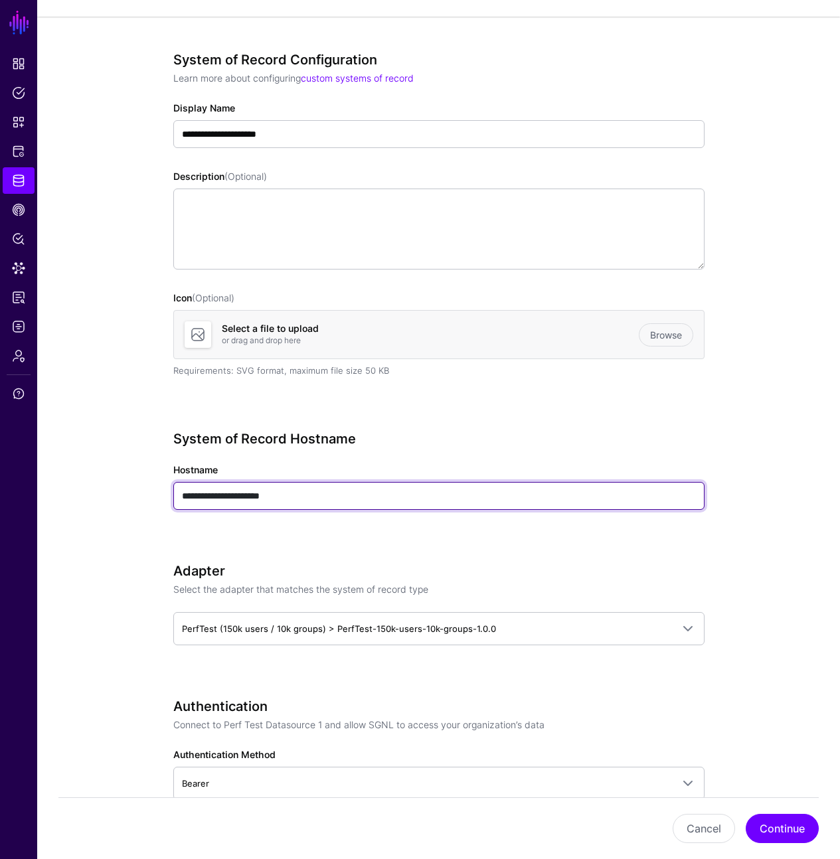
type input "**********"
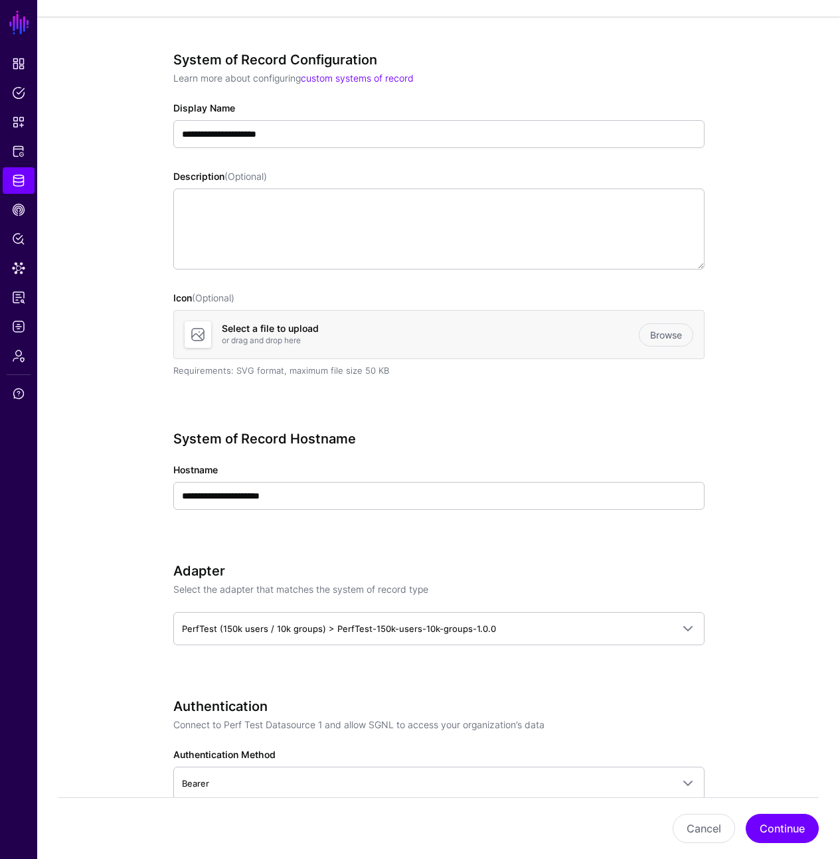
click at [439, 451] on div "**********" at bounding box center [438, 489] width 531 height 116
click at [415, 451] on div "**********" at bounding box center [438, 489] width 531 height 116
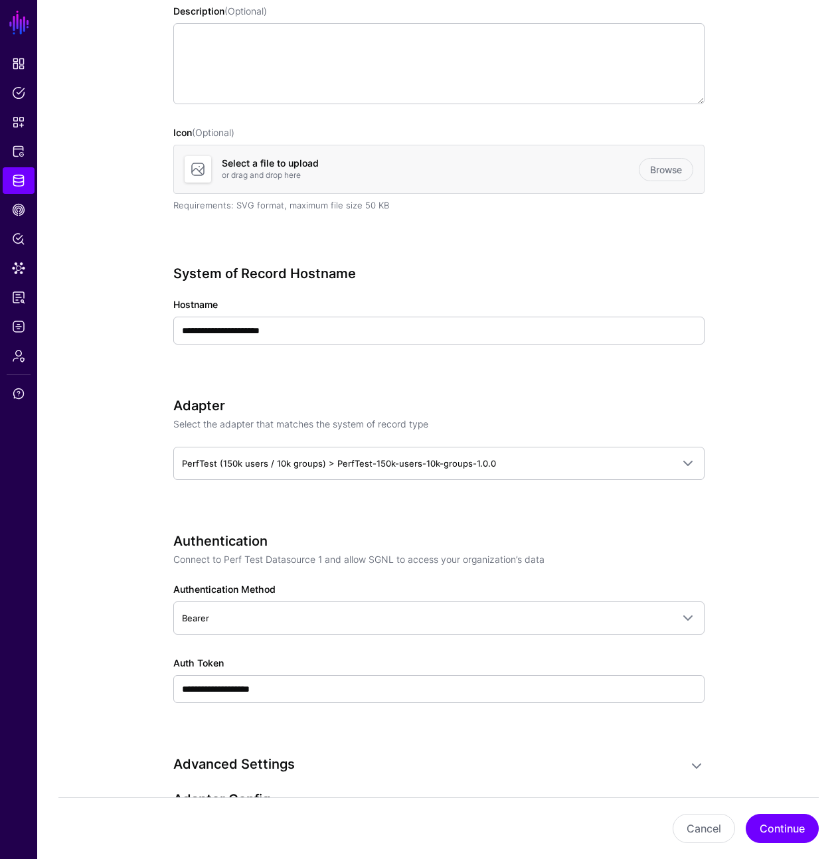
scroll to position [261, 0]
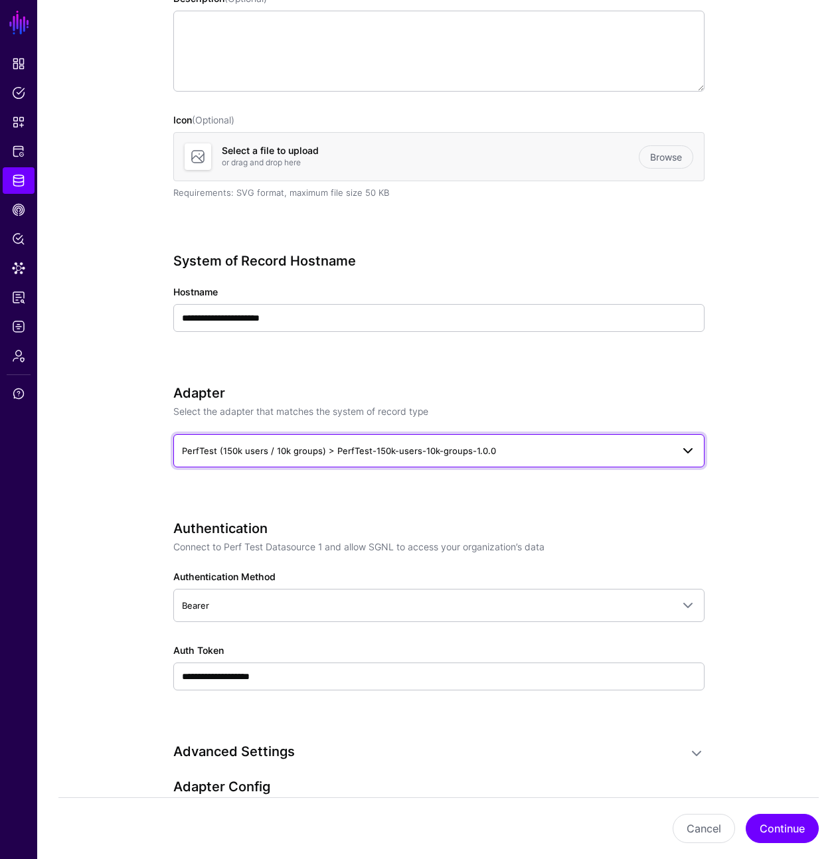
click at [457, 457] on span "PerfTest (150k users / 10k groups) > PerfTest-150k-users-10k-groups-1.0.0" at bounding box center [427, 450] width 490 height 15
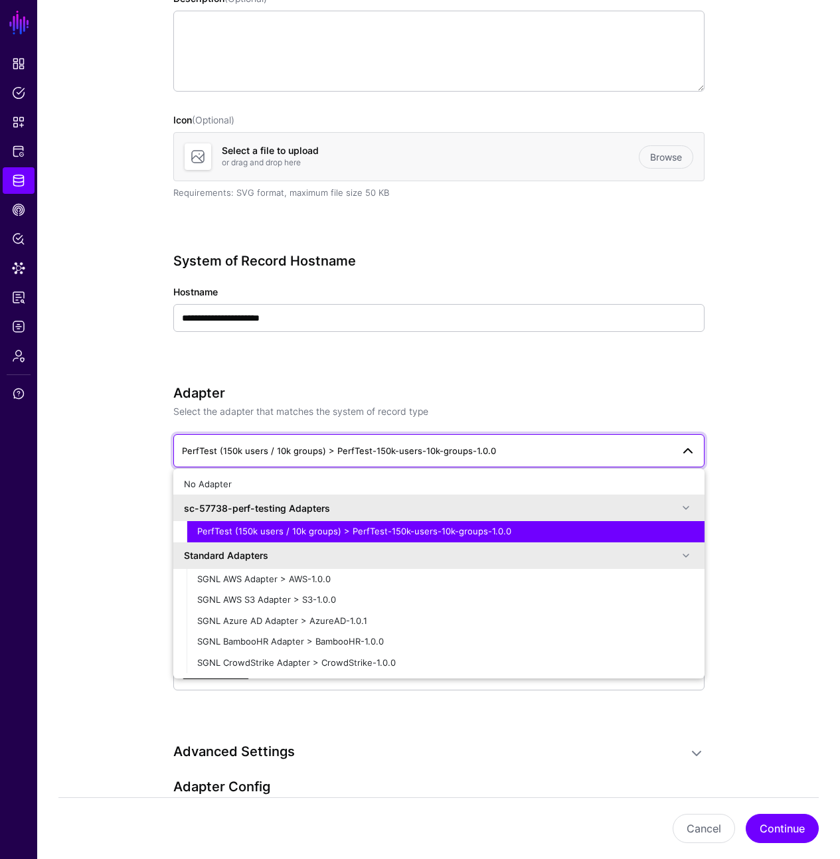
drag, startPoint x: 471, startPoint y: 451, endPoint x: 480, endPoint y: 445, distance: 10.5
click at [471, 451] on span "PerfTest (150k users / 10k groups) > PerfTest-150k-users-10k-groups-1.0.0" at bounding box center [339, 450] width 314 height 11
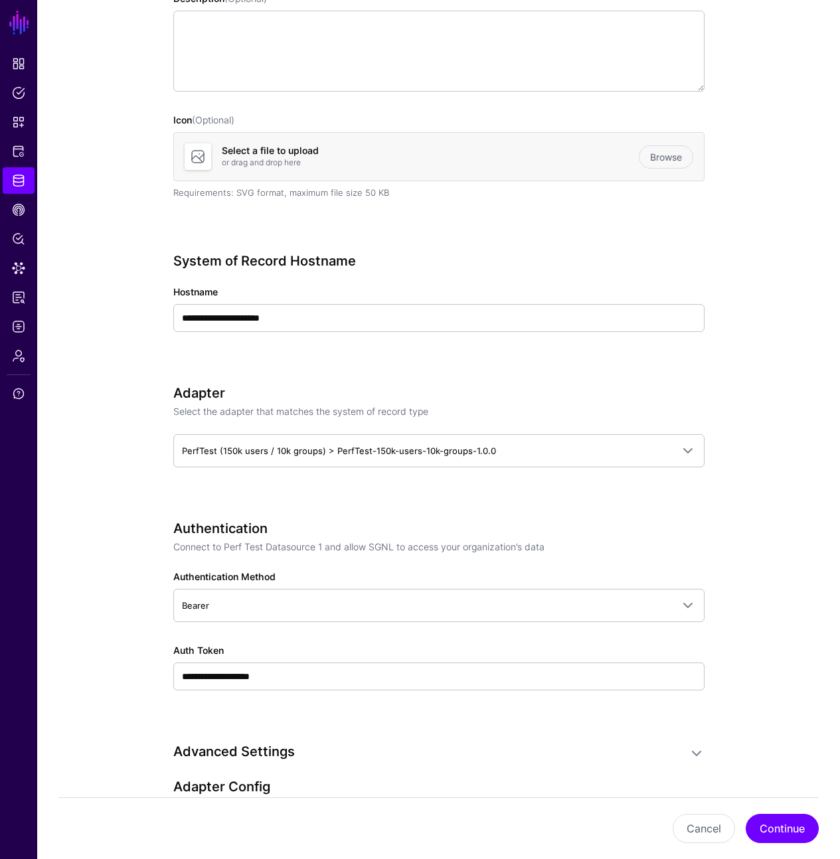
drag, startPoint x: 540, startPoint y: 402, endPoint x: 450, endPoint y: 502, distance: 134.9
click at [540, 402] on div "Adapter Select the adapter that matches the system of record type" at bounding box center [438, 401] width 531 height 33
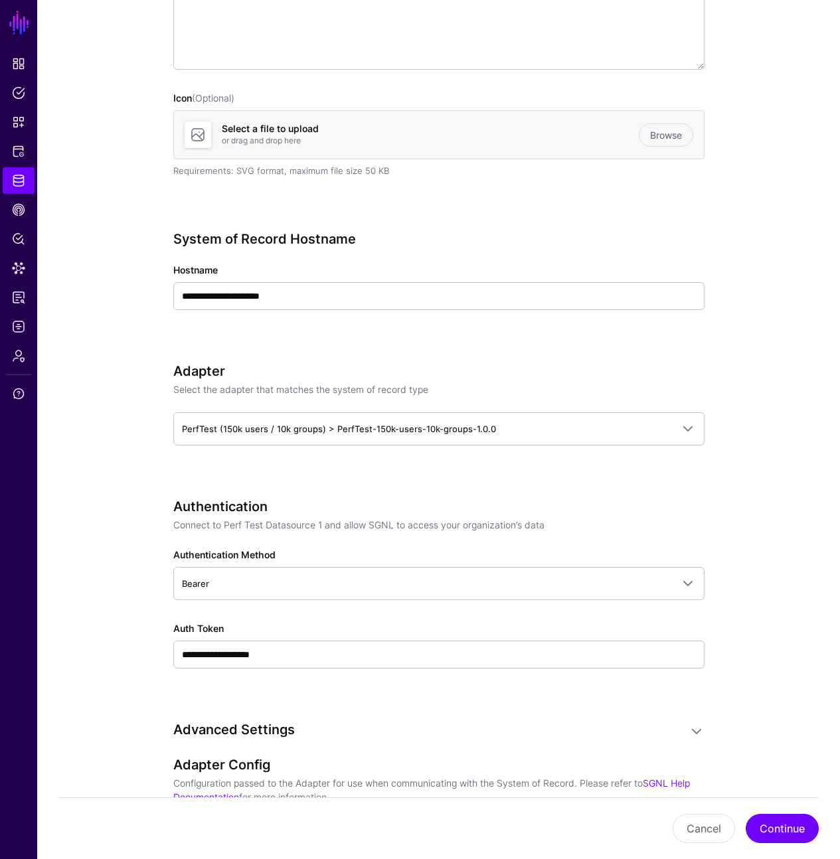
scroll to position [284, 0]
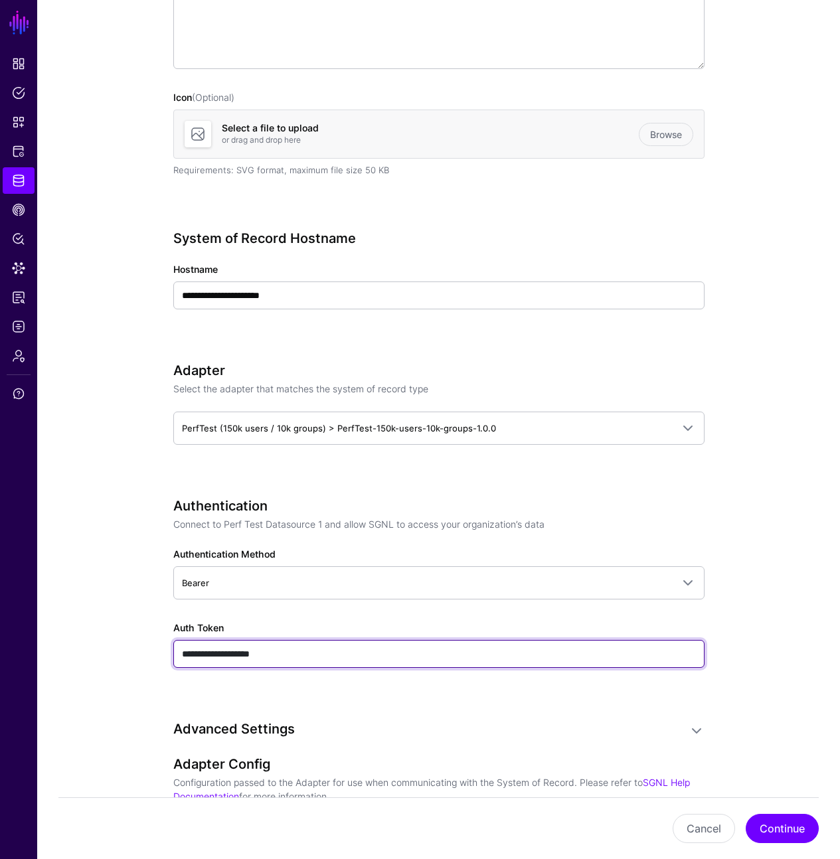
click at [336, 654] on input "**********" at bounding box center [438, 654] width 531 height 28
click at [358, 654] on input "**********" at bounding box center [438, 654] width 531 height 28
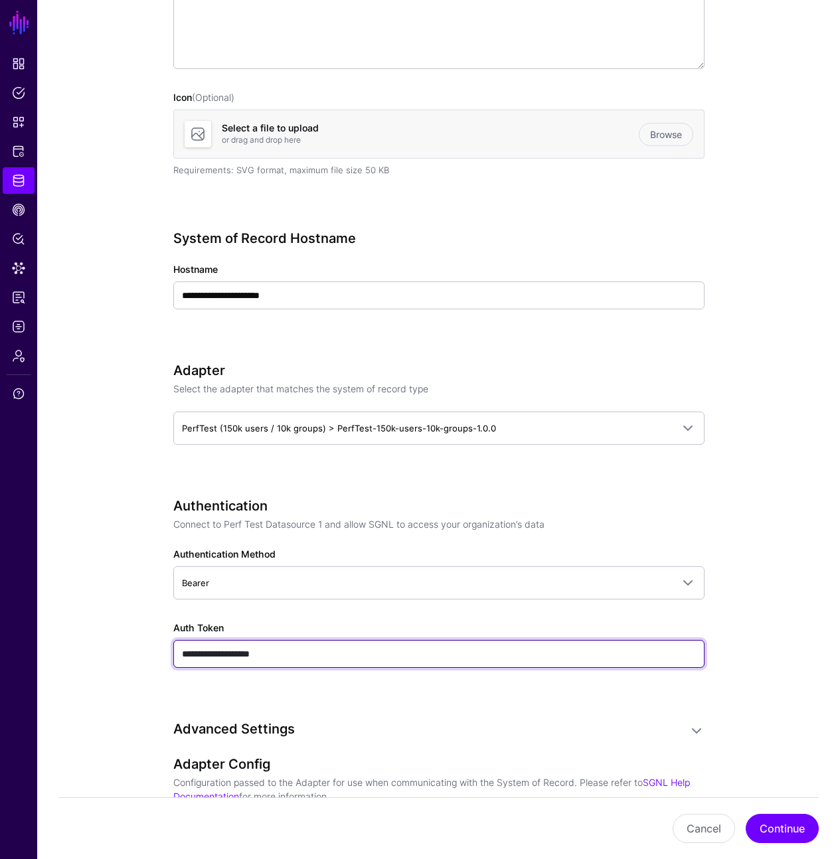
click at [358, 654] on input "**********" at bounding box center [438, 654] width 531 height 28
type input "****"
type input "*****"
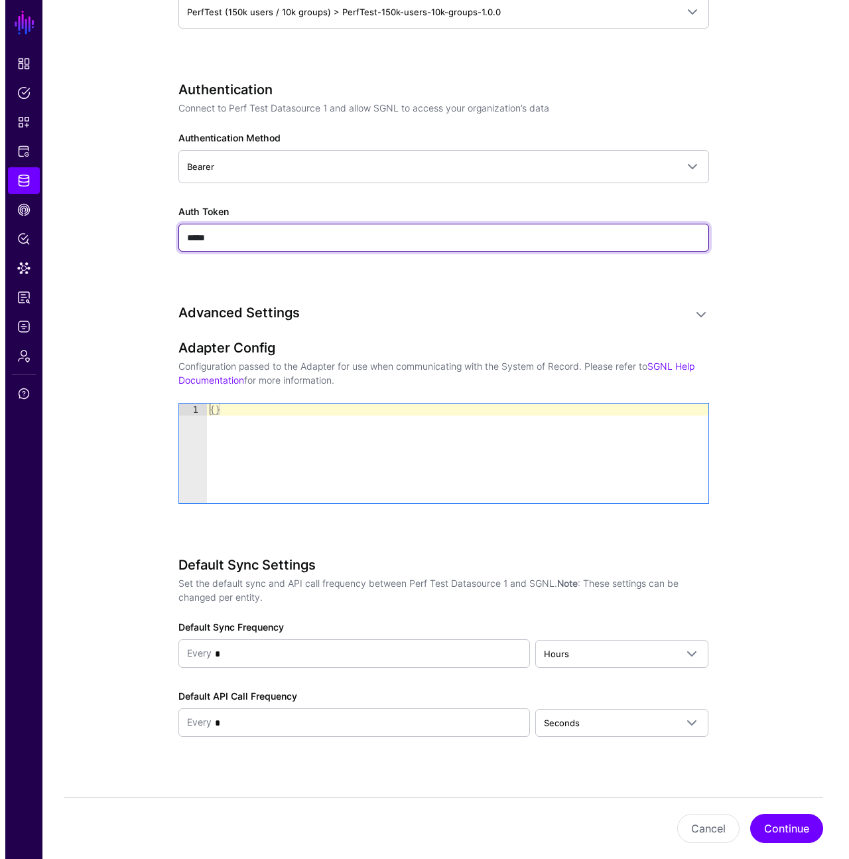
scroll to position [716, 0]
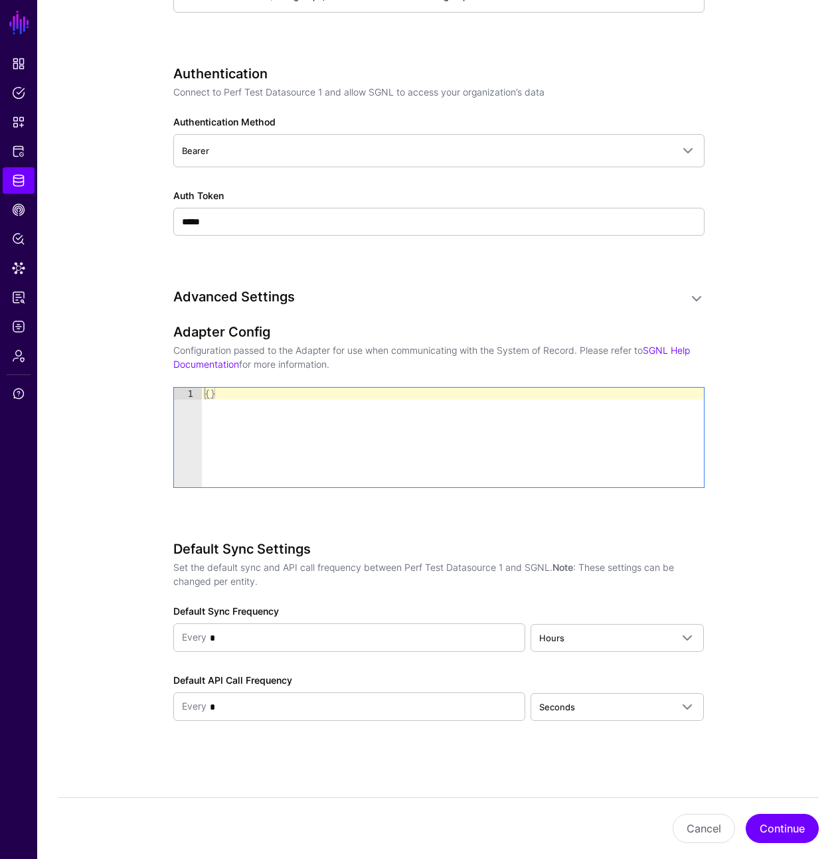
click at [573, 623] on div "Default Sync Frequency Every * Hours Seconds Minutes Hours Days Weeks Months Ye…" at bounding box center [438, 628] width 531 height 48
click at [577, 636] on span "Hours" at bounding box center [605, 637] width 132 height 15
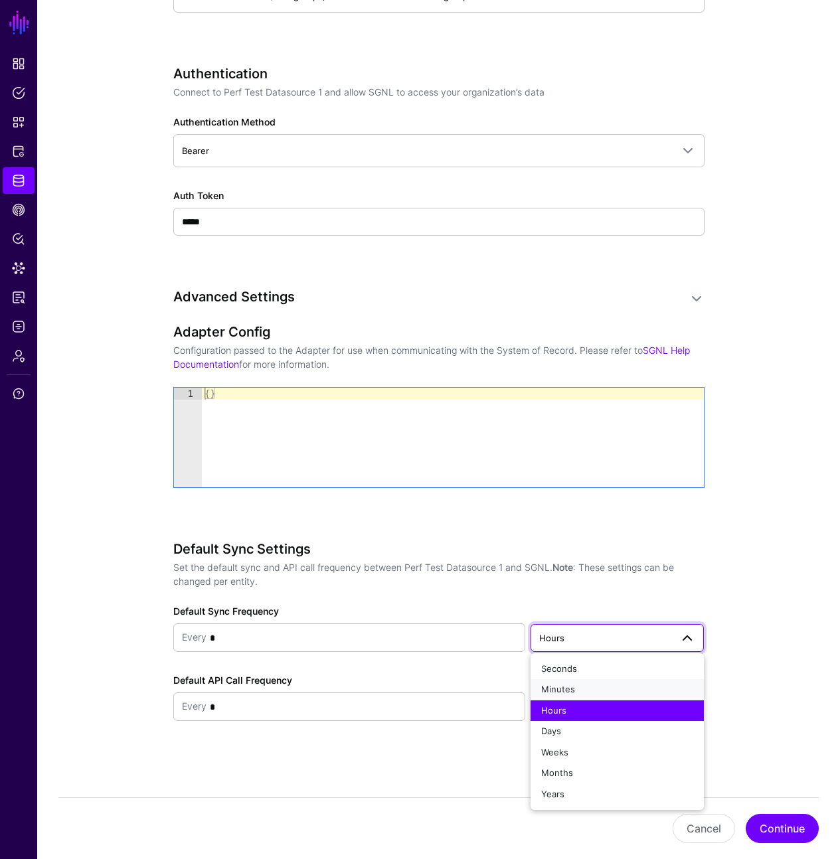
drag, startPoint x: 579, startPoint y: 693, endPoint x: 400, endPoint y: 666, distance: 181.2
click at [579, 692] on div "Minutes" at bounding box center [617, 689] width 152 height 13
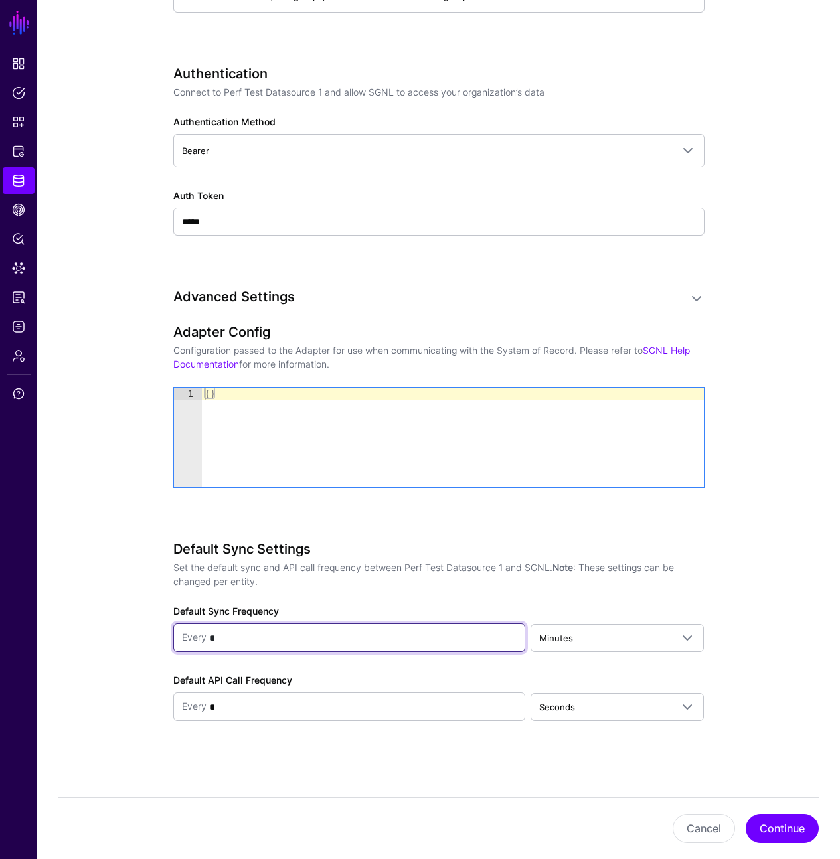
click at [362, 649] on input "*" at bounding box center [361, 638] width 311 height 27
type input "**"
drag, startPoint x: 551, startPoint y: 604, endPoint x: 558, endPoint y: 650, distance: 46.4
click at [551, 604] on div "Default Sync Settings Set the default sync and API call frequency between Perf …" at bounding box center [438, 649] width 531 height 217
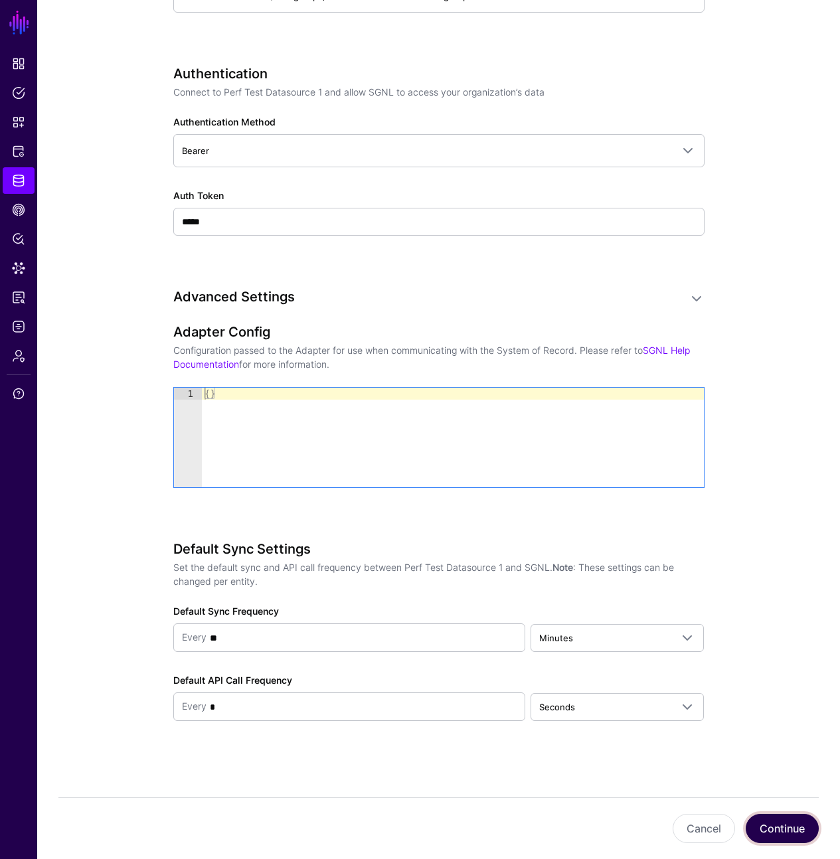
click at [788, 819] on button "Continue" at bounding box center [781, 828] width 73 height 29
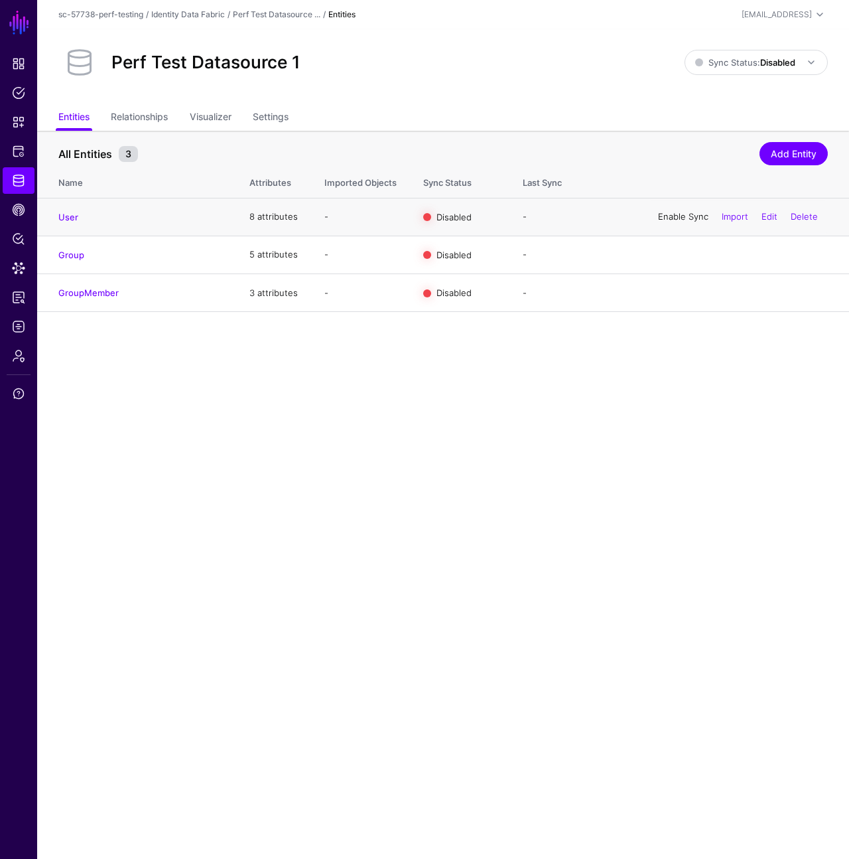
click at [668, 214] on link "Enable Sync" at bounding box center [683, 216] width 50 height 11
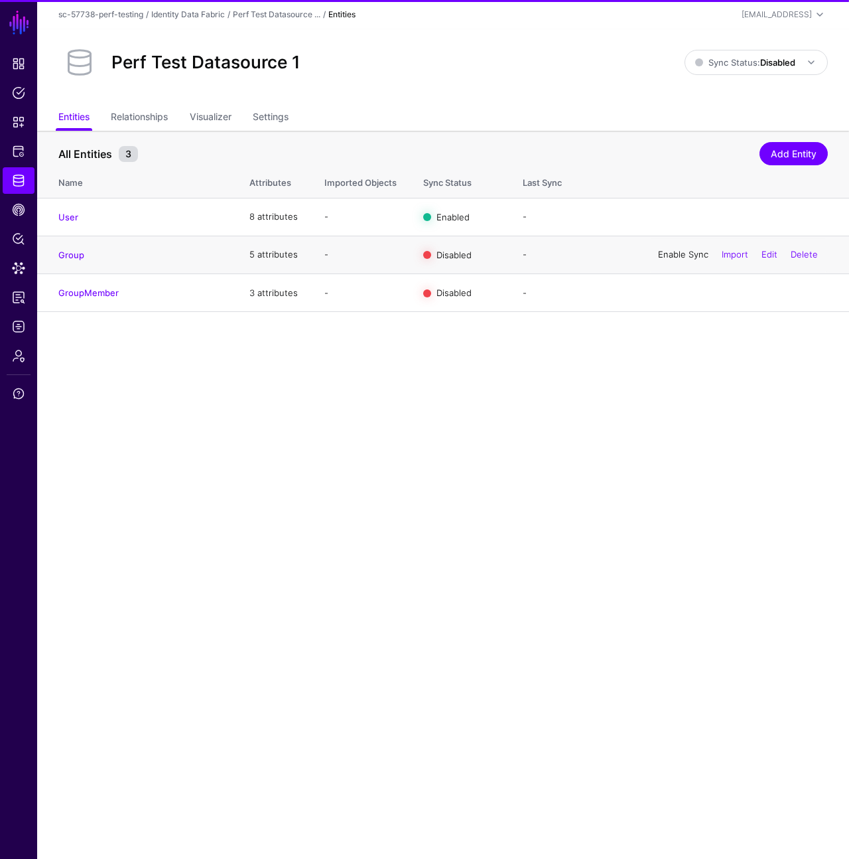
click at [683, 254] on link "Enable Sync" at bounding box center [683, 254] width 50 height 11
click at [689, 291] on link "Enable Sync" at bounding box center [683, 292] width 50 height 11
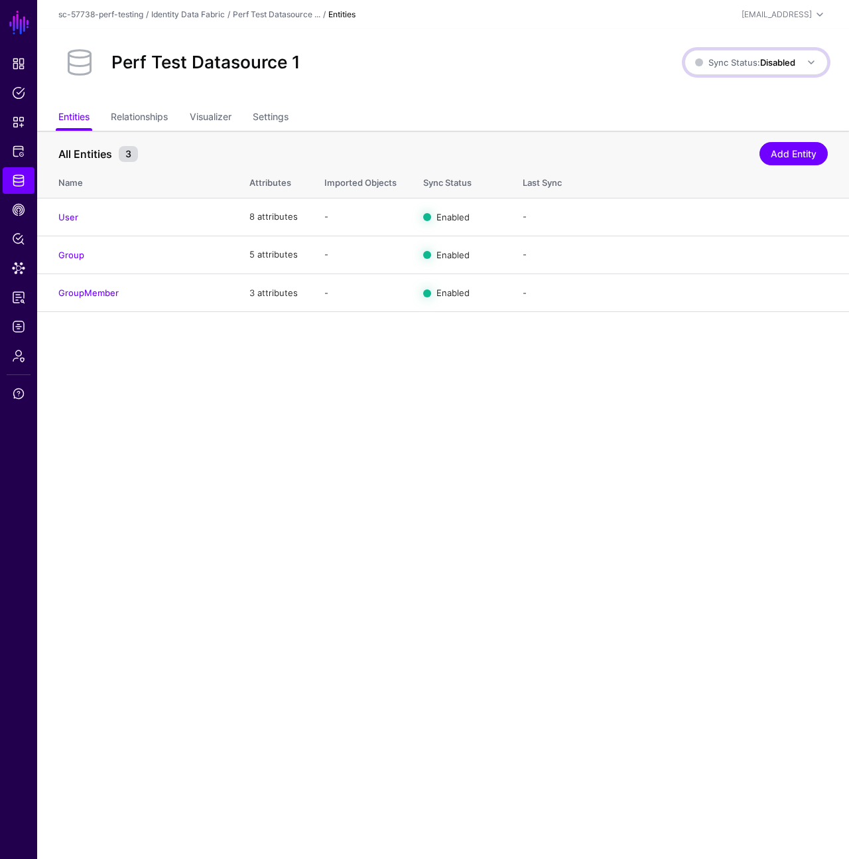
drag, startPoint x: 785, startPoint y: 59, endPoint x: 765, endPoint y: 91, distance: 37.9
click at [784, 58] on strong "Disabled" at bounding box center [778, 62] width 35 height 11
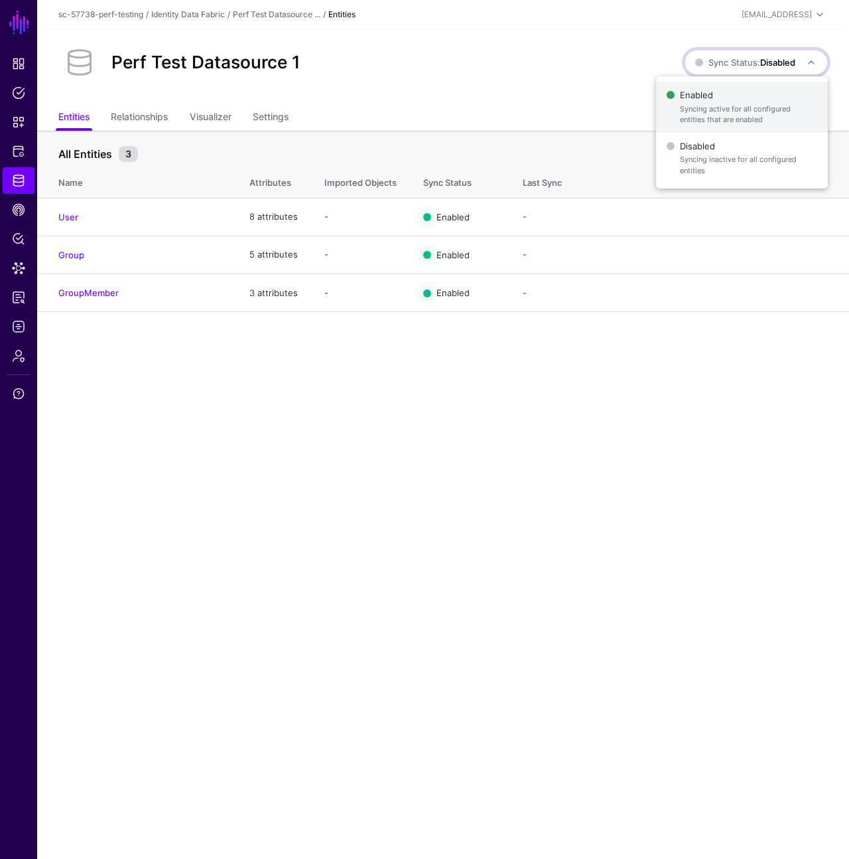
click at [762, 93] on span "Enabled Syncing active for all configured entities that are enabled" at bounding box center [742, 107] width 151 height 43
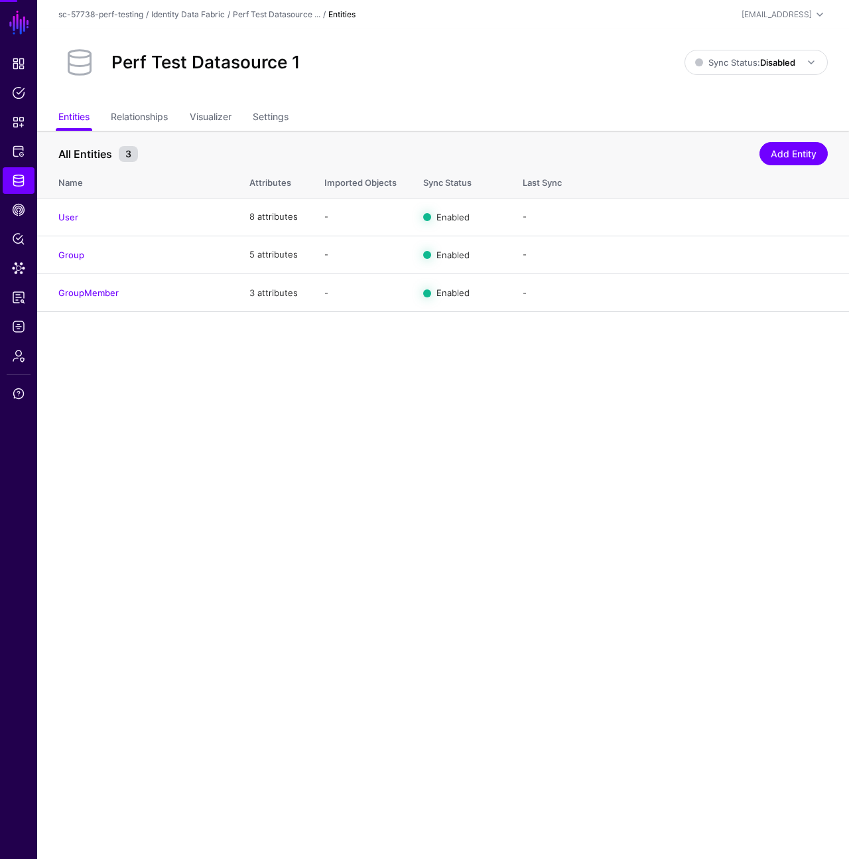
click at [508, 80] on div "Perf Test Datasource 1" at bounding box center [371, 62] width 637 height 42
drag, startPoint x: 263, startPoint y: 112, endPoint x: 265, endPoint y: 128, distance: 16.1
click at [263, 112] on link "Settings" at bounding box center [271, 118] width 36 height 25
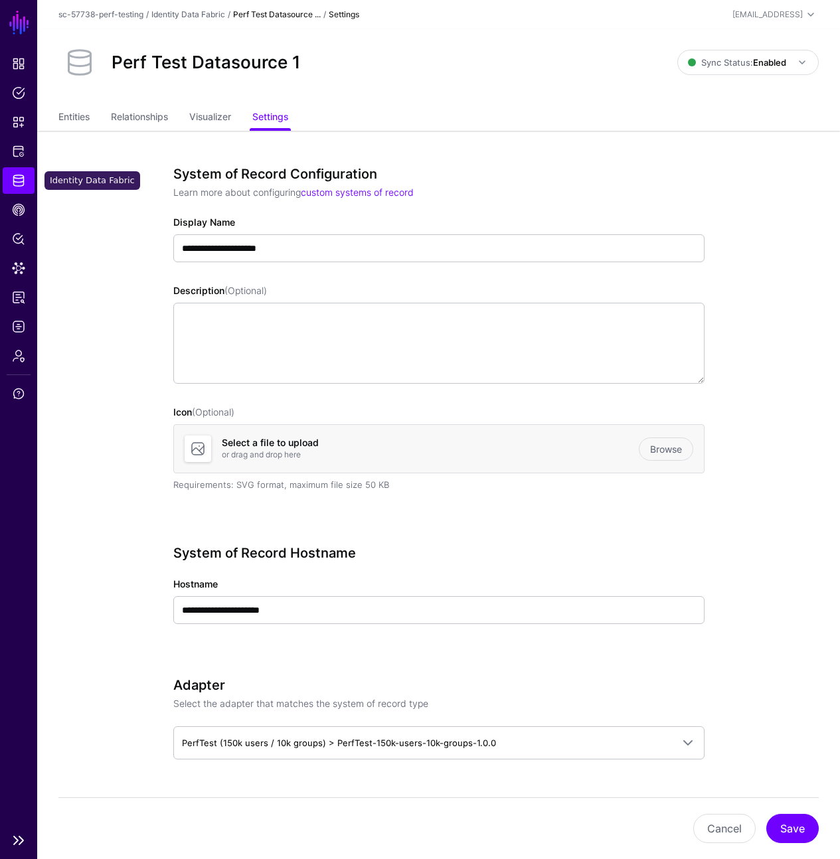
click at [27, 167] on link "Identity Data Fabric" at bounding box center [19, 180] width 32 height 27
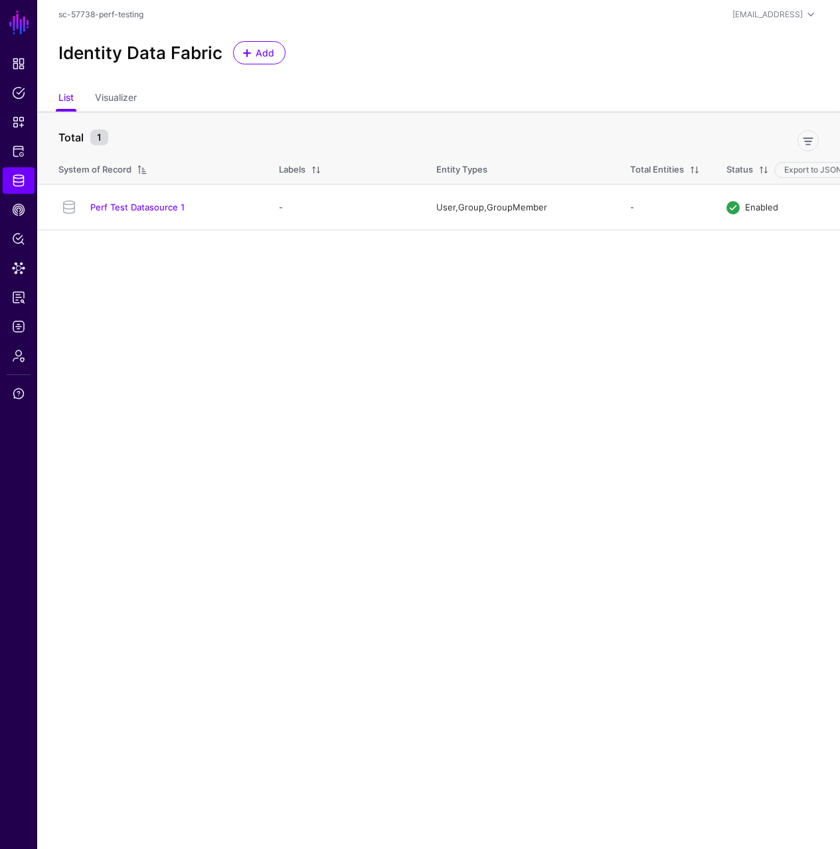
click at [625, 350] on main "SGNL Dashboard Policies Snippets Protected Systems Identity Data Fabric CAEP Hu…" at bounding box center [420, 424] width 840 height 849
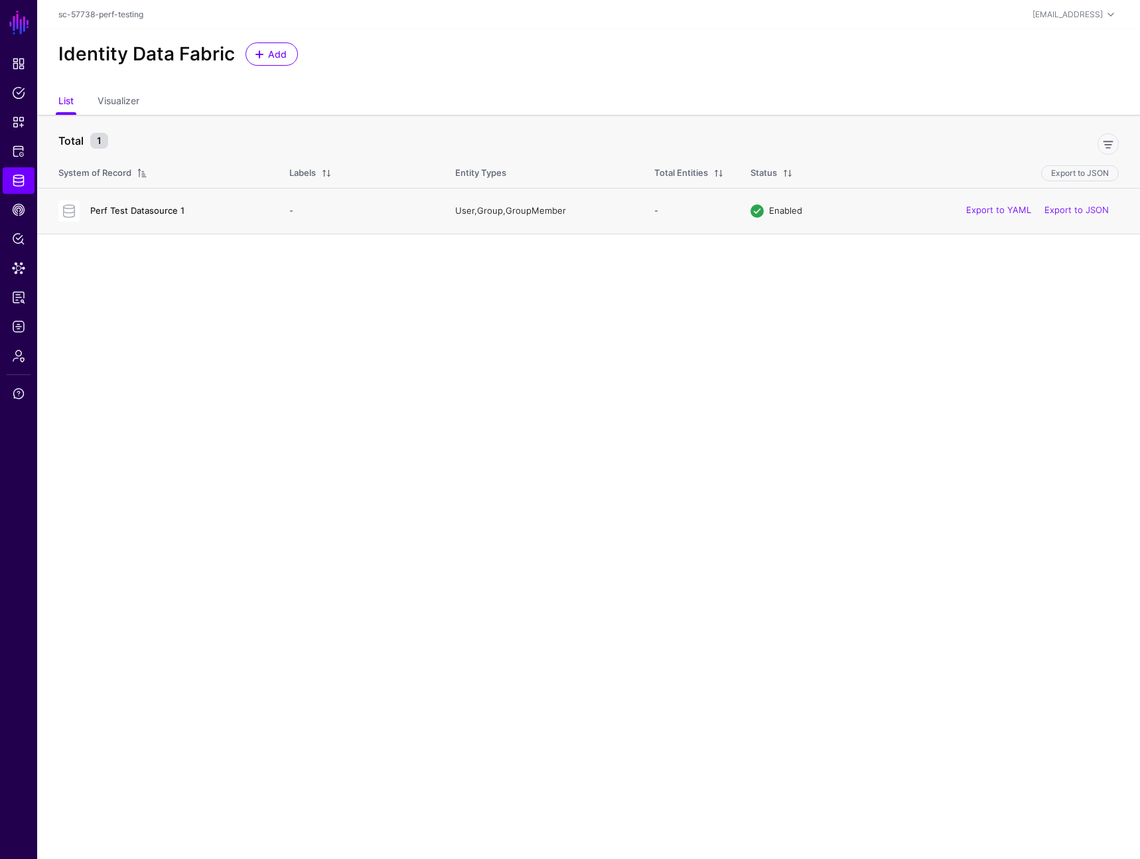
click at [150, 207] on link "Perf Test Datasource 1" at bounding box center [137, 210] width 94 height 11
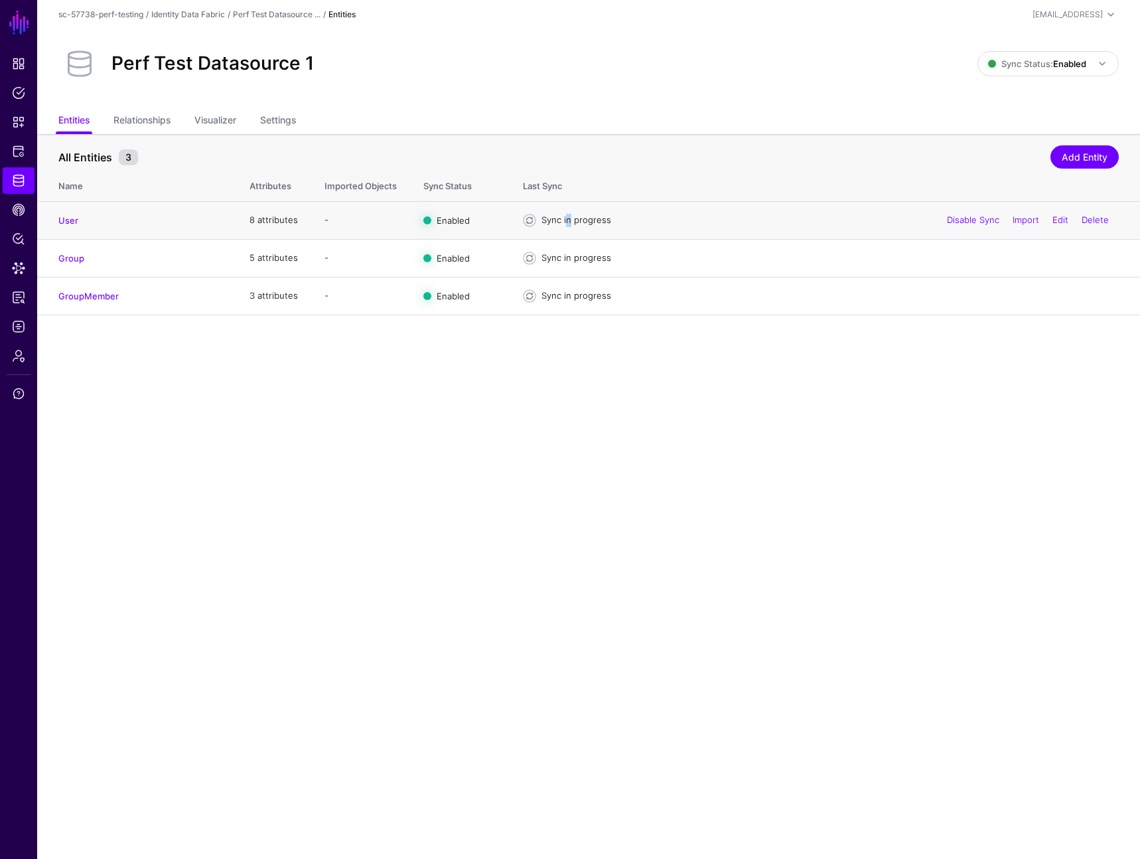
click at [563, 224] on div "Sync in progress" at bounding box center [830, 220] width 577 height 13
click at [550, 218] on div "Sync in progress" at bounding box center [830, 220] width 577 height 13
click at [644, 451] on main "SGNL Dashboard Policies Snippets Protected Systems Identity Data Fabric CAEP Hu…" at bounding box center [570, 429] width 1140 height 859
click at [705, 117] on ul "Entities Relationships Visualizer Settings" at bounding box center [588, 121] width 1061 height 25
click at [653, 433] on main "SGNL Dashboard Policies Snippets Protected Systems Identity Data Fabric CAEP Hu…" at bounding box center [570, 429] width 1140 height 859
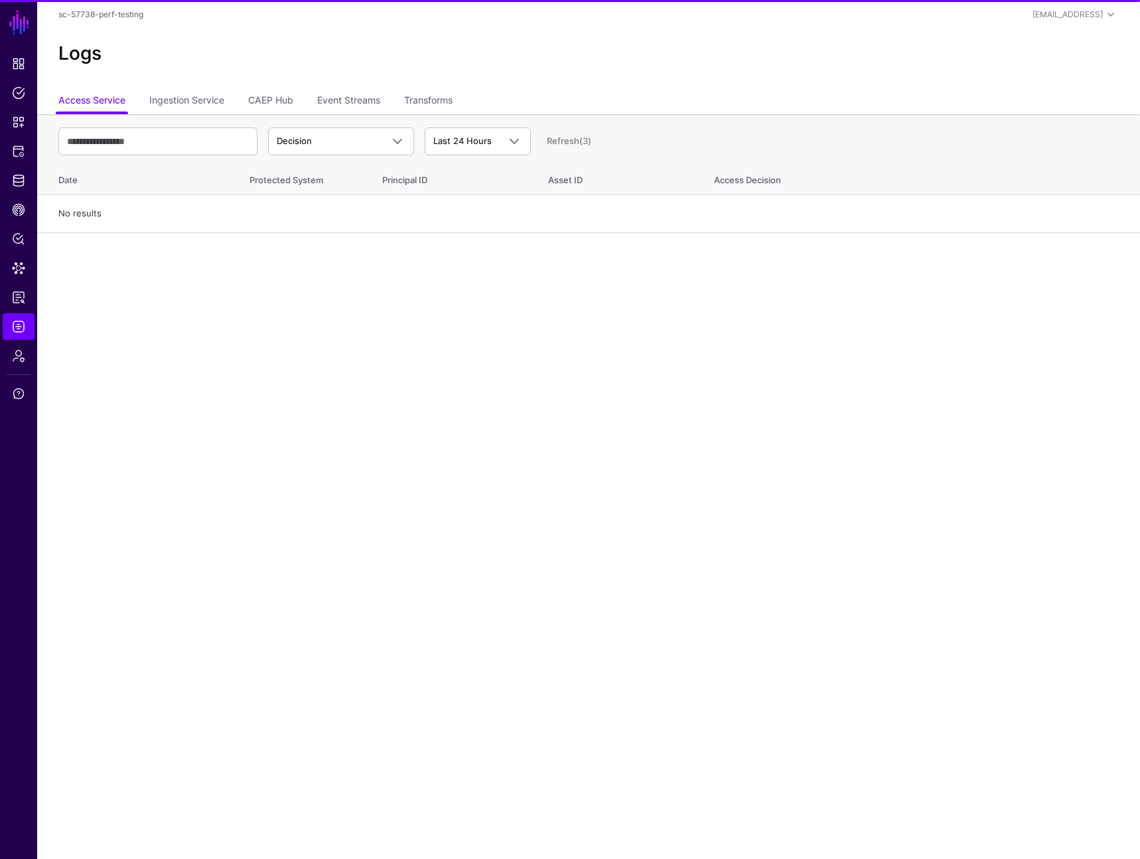
click at [233, 104] on ul "Access Service Ingestion Service CAEP Hub Event Streams Transforms" at bounding box center [588, 101] width 1061 height 25
click at [205, 100] on link "Ingestion Service" at bounding box center [186, 101] width 75 height 25
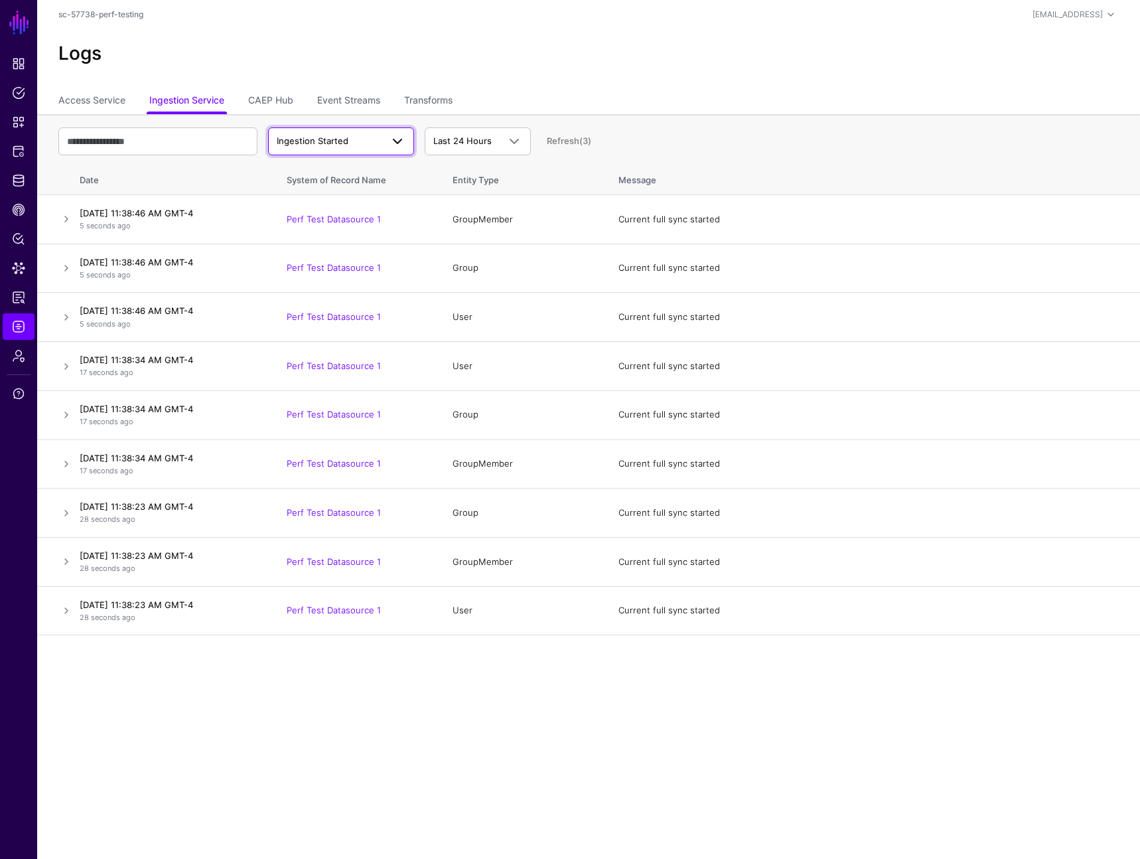
click at [300, 142] on span "Ingestion Started" at bounding box center [313, 140] width 72 height 11
click at [654, 90] on ul "Access Service Ingestion Service CAEP Hub Event Streams Transforms" at bounding box center [588, 101] width 1061 height 25
click at [391, 136] on span at bounding box center [398, 141] width 16 height 16
click at [368, 208] on div "Ingestion Failed" at bounding box center [341, 214] width 125 height 13
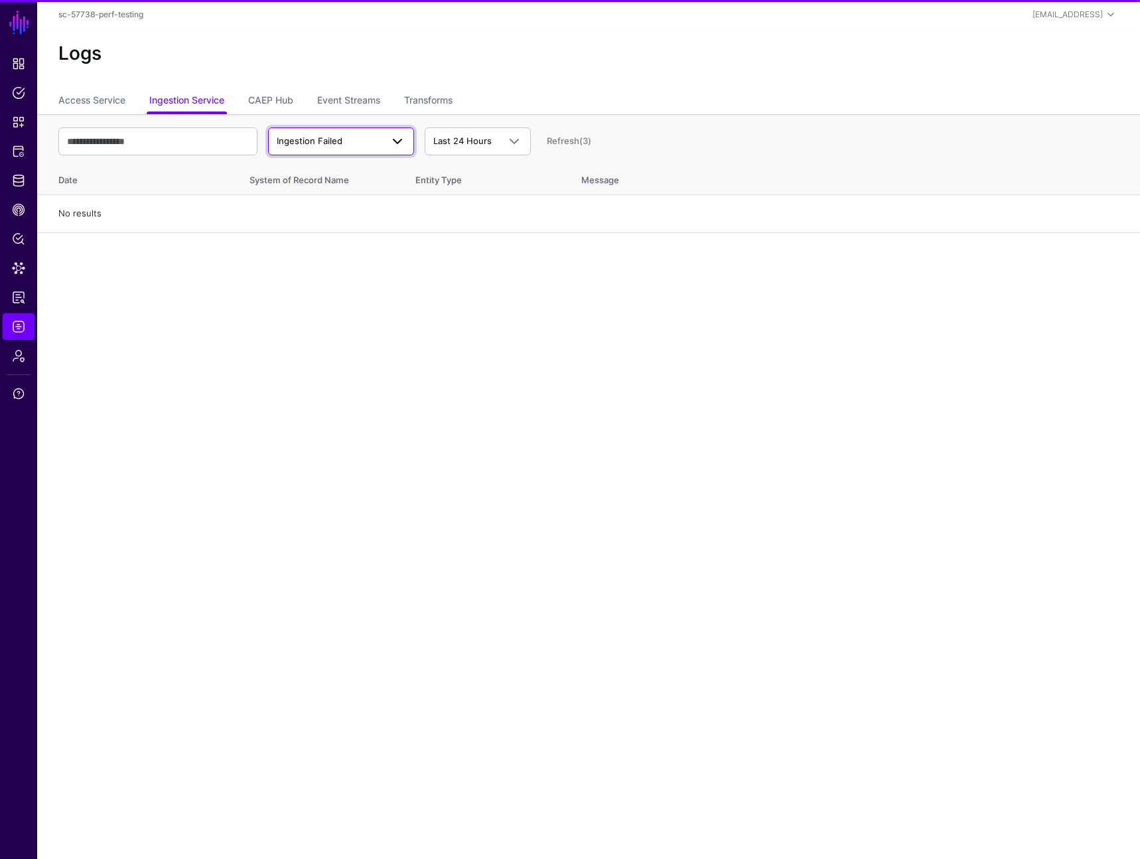
click at [362, 141] on span "Ingestion Failed" at bounding box center [329, 141] width 105 height 13
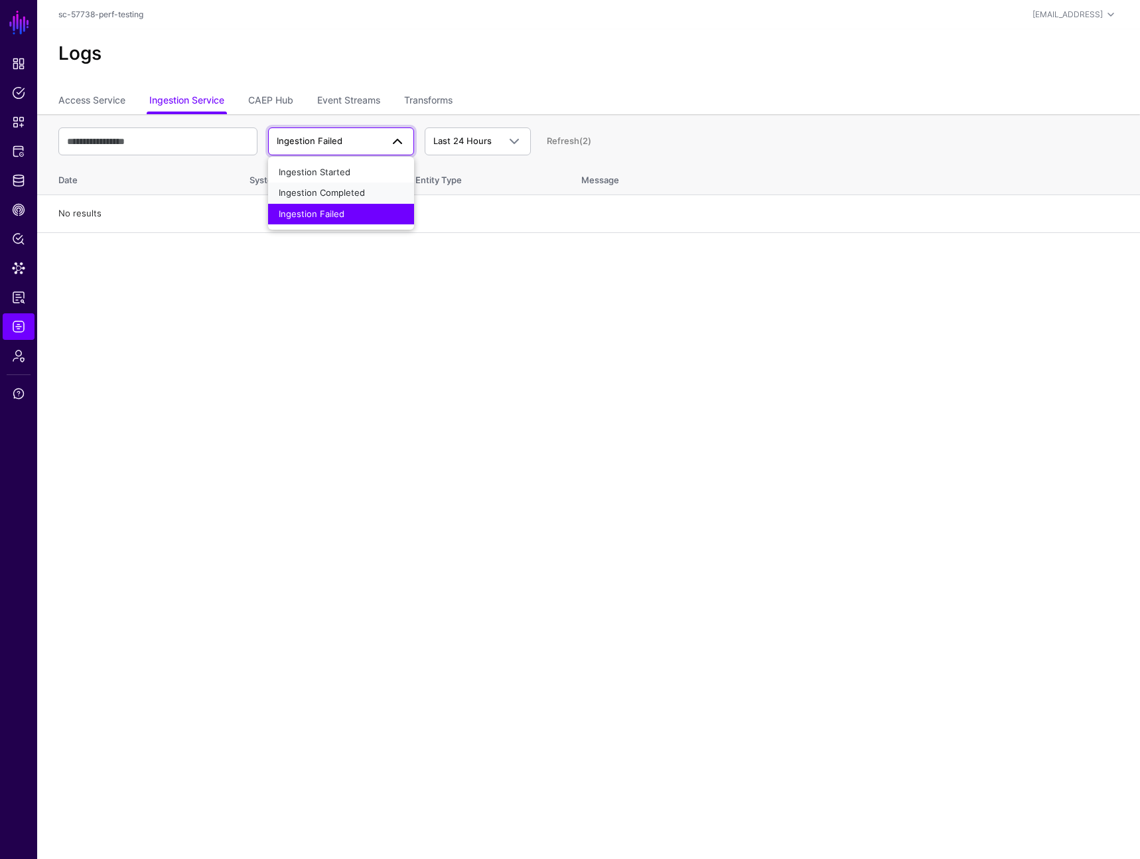
click at [366, 194] on div "Ingestion Completed" at bounding box center [341, 192] width 125 height 13
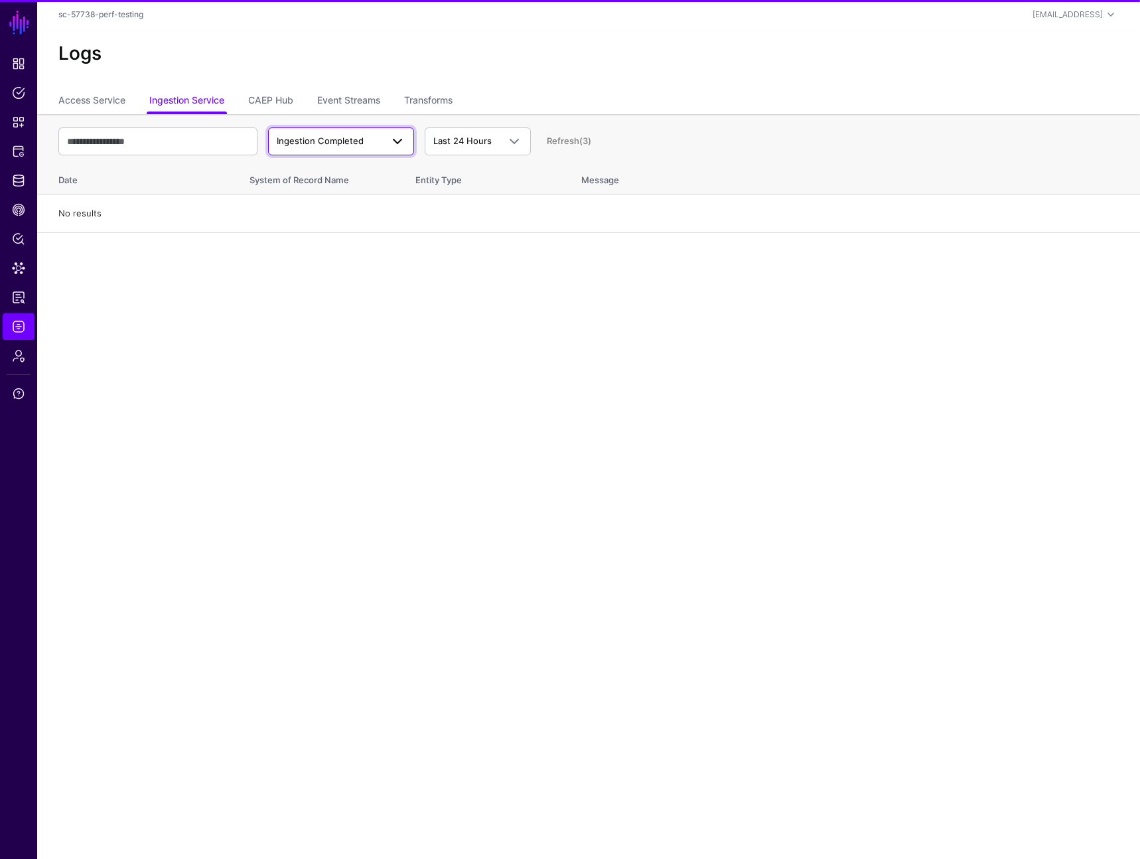
click at [364, 139] on span "Ingestion Completed" at bounding box center [329, 141] width 105 height 13
click at [364, 176] on div "Ingestion Started" at bounding box center [341, 172] width 125 height 13
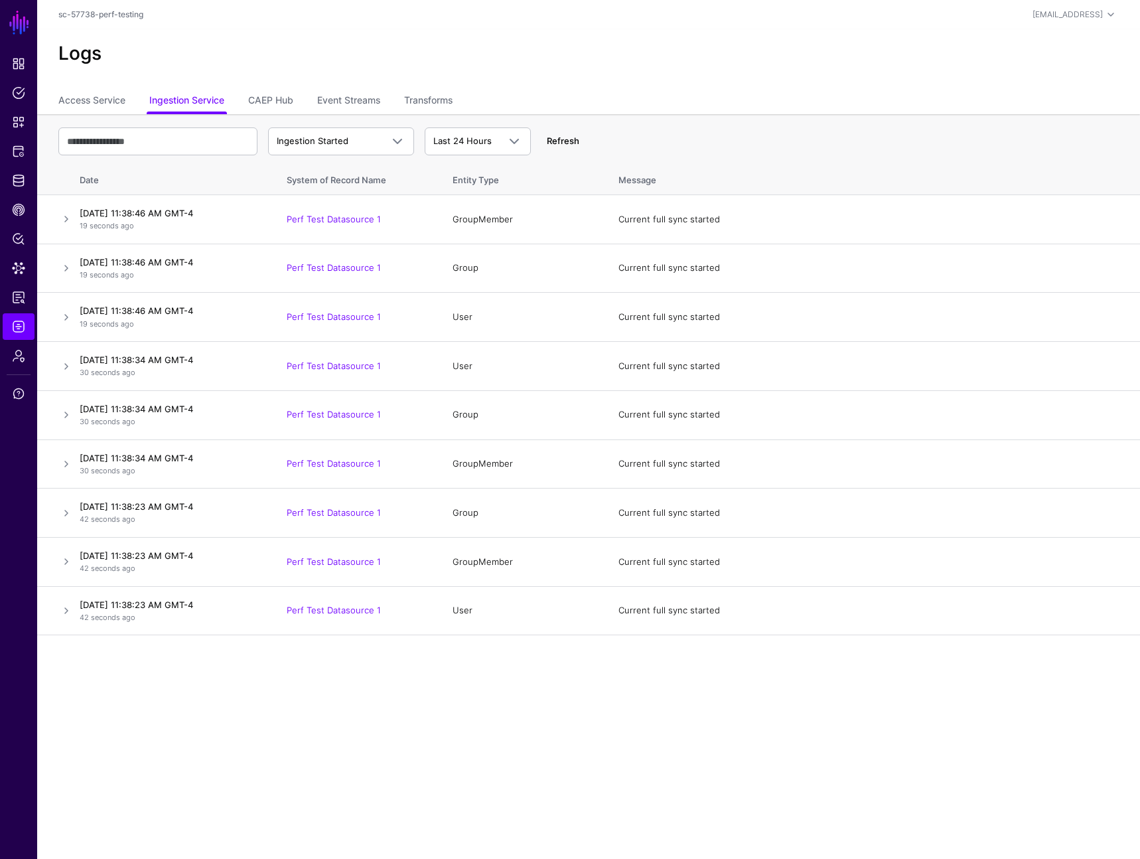
click at [562, 137] on link "Refresh" at bounding box center [563, 140] width 33 height 11
click at [60, 319] on link at bounding box center [66, 317] width 16 height 16
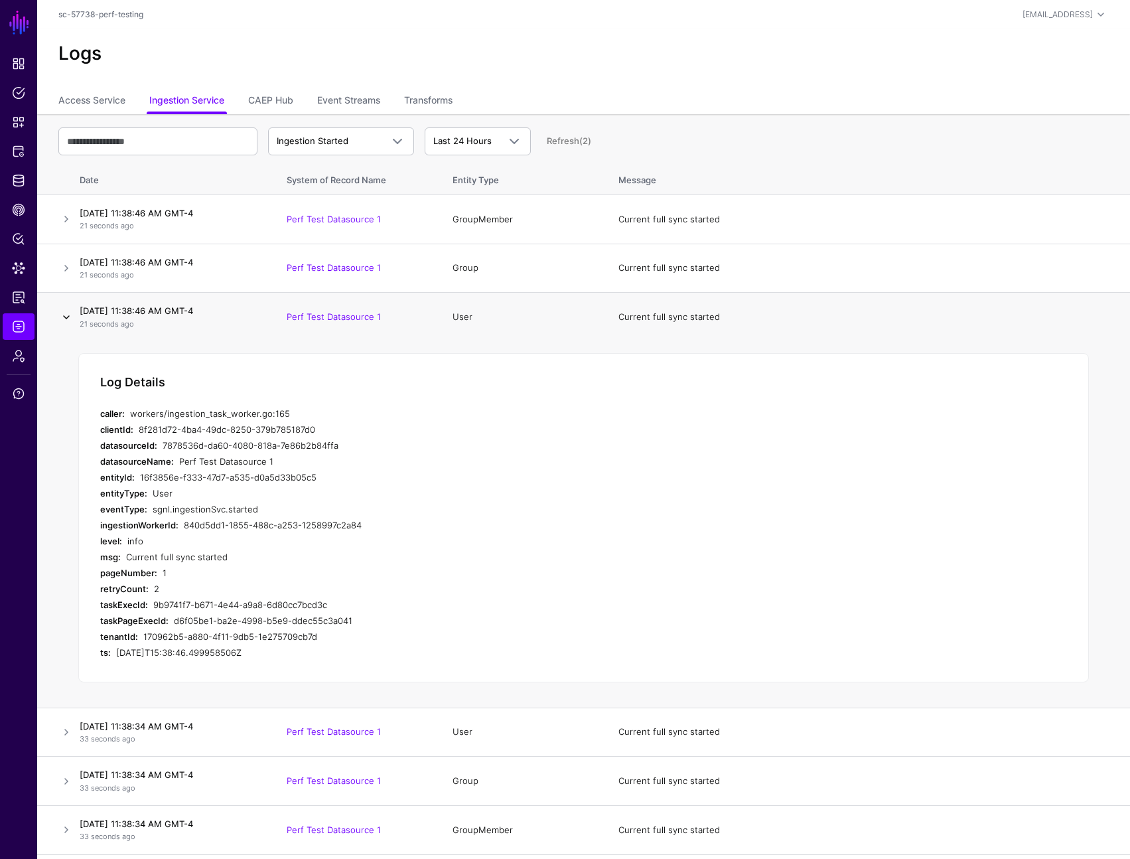
click at [64, 316] on link at bounding box center [66, 317] width 16 height 16
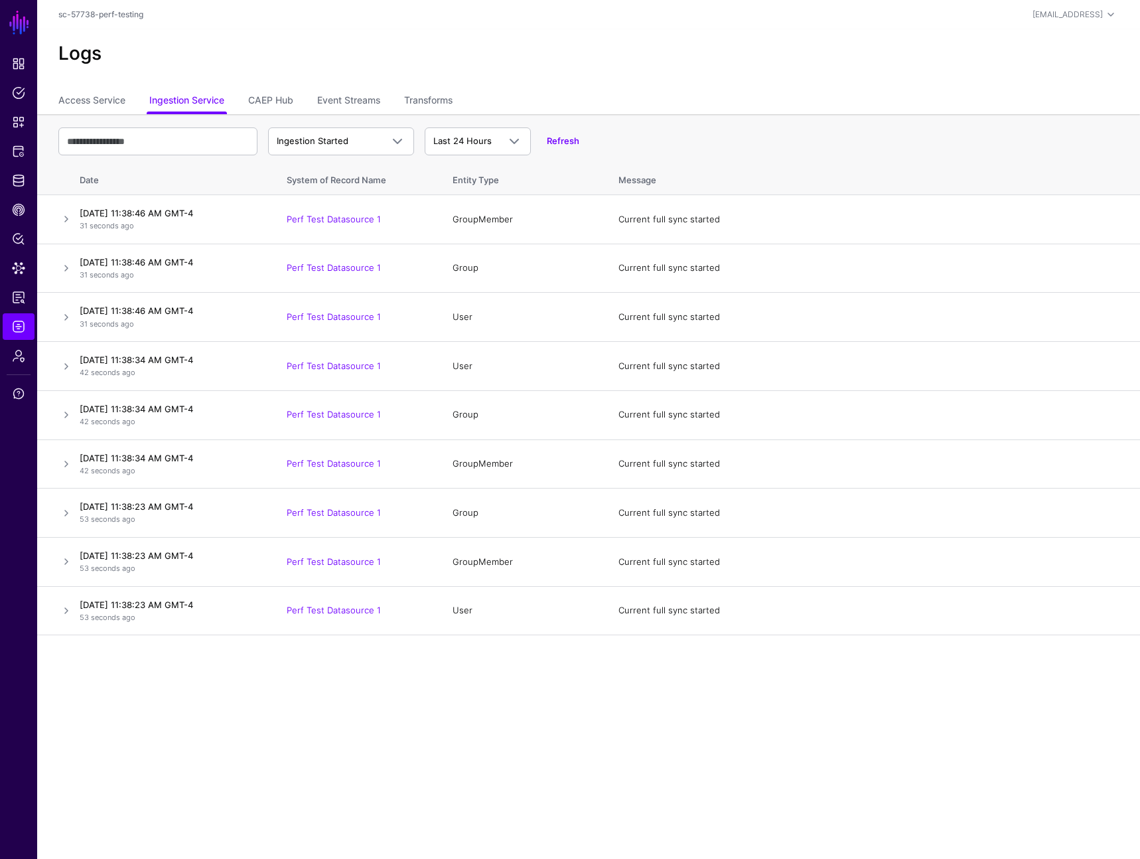
click at [694, 52] on h2 "Logs" at bounding box center [588, 53] width 1061 height 23
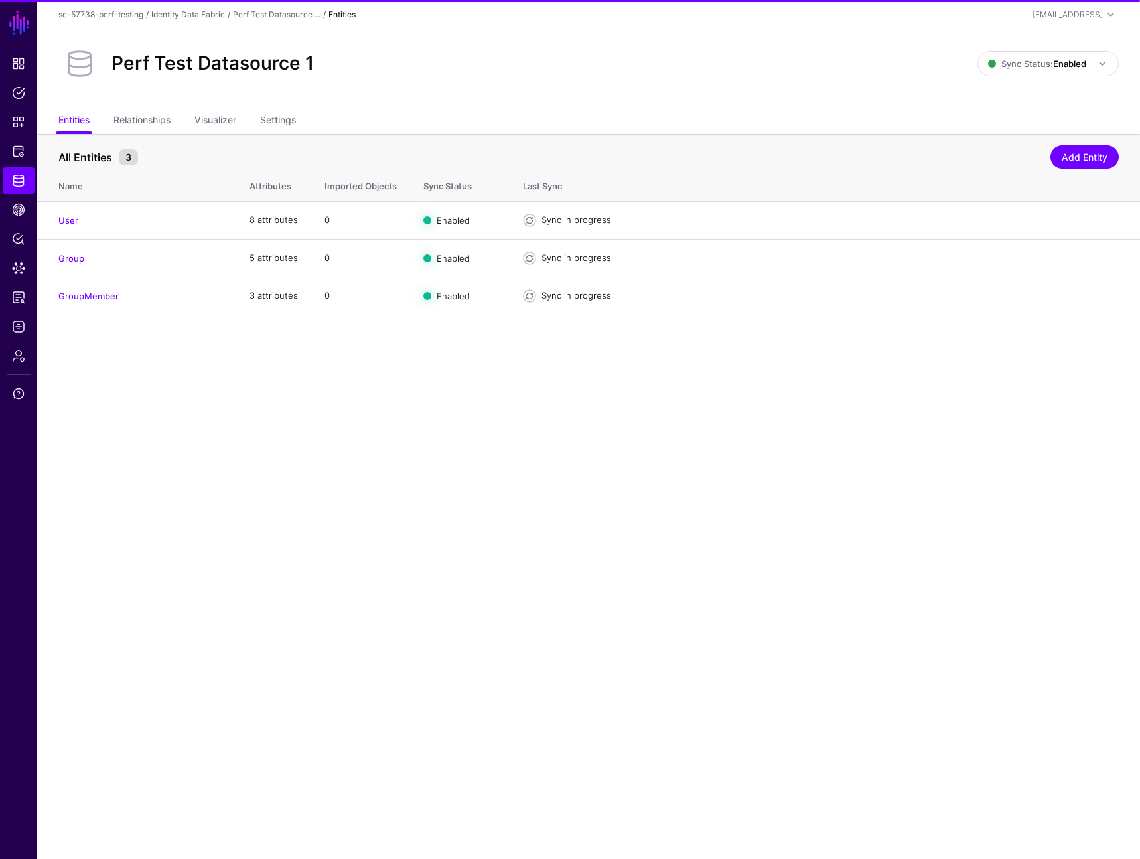
click at [677, 140] on th "All Entities 3 Add Entity" at bounding box center [588, 150] width 1103 height 33
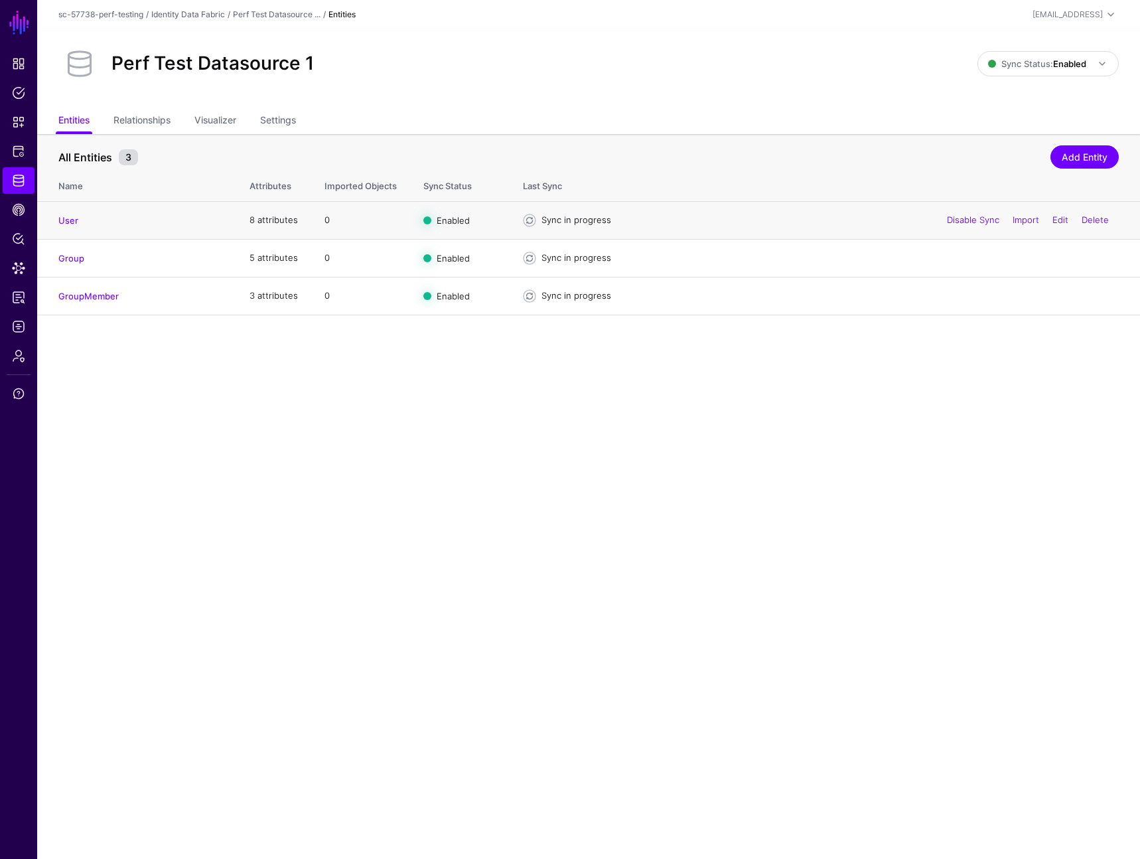
click at [569, 216] on div "Sync in progress" at bounding box center [830, 220] width 577 height 13
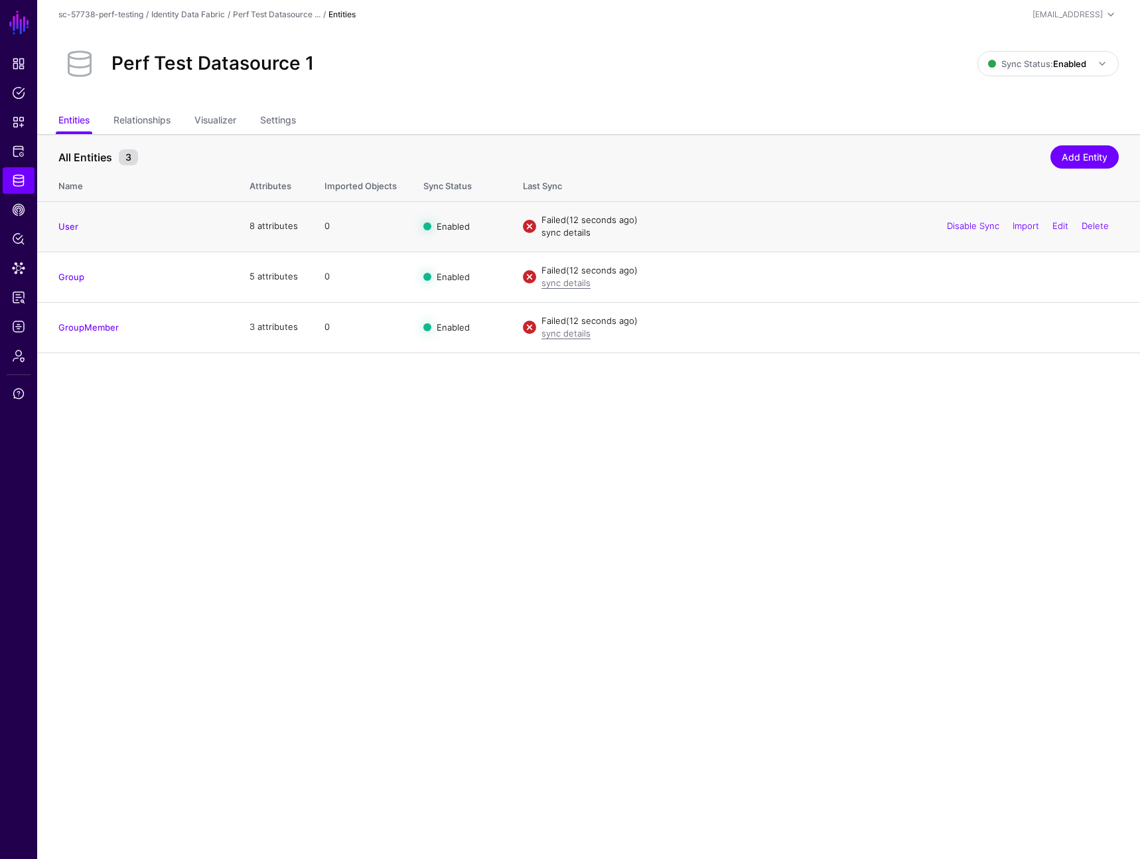
click at [560, 236] on link "sync details" at bounding box center [566, 232] width 49 height 11
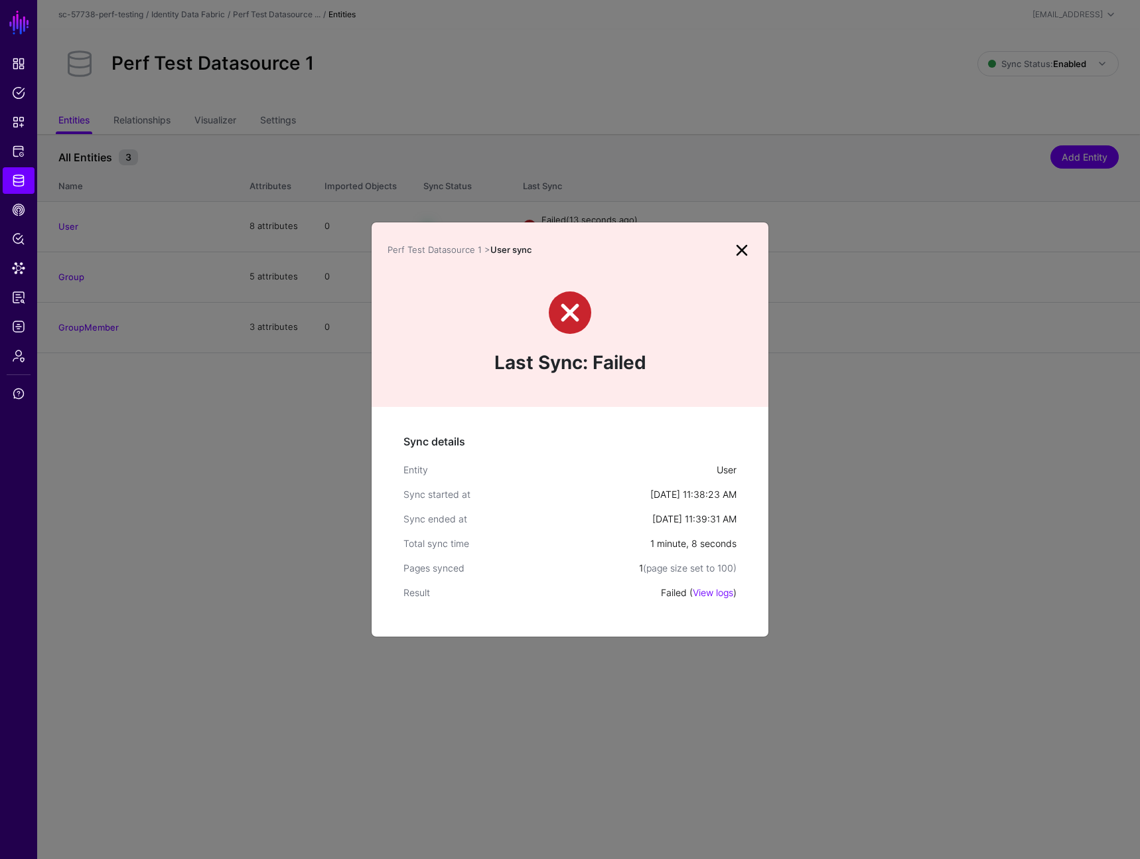
drag, startPoint x: 850, startPoint y: 480, endPoint x: 810, endPoint y: 428, distance: 65.7
click at [845, 477] on ngb-modal-window "Perf Test Datasource 1 > User sync Last Sync: Failed Sync details Entity User S…" at bounding box center [570, 429] width 1140 height 859
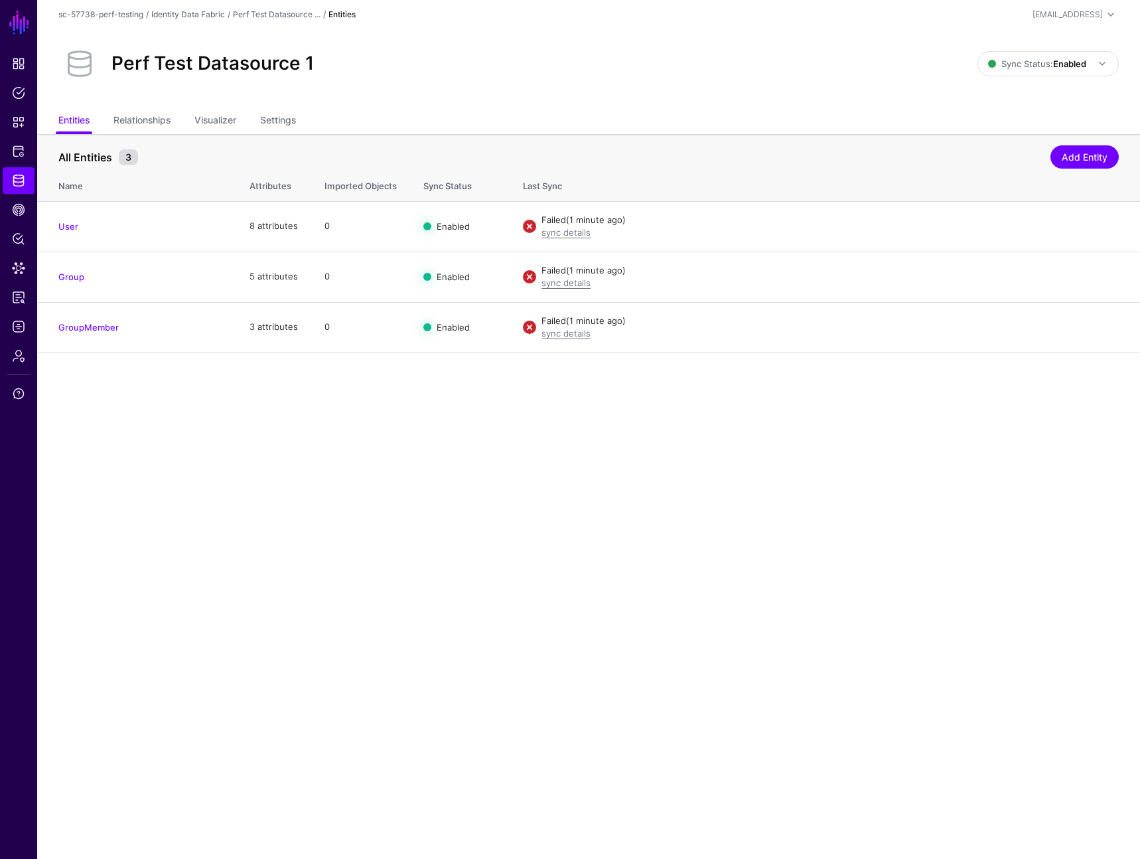
click at [660, 84] on div "Perf Test Datasource 1" at bounding box center [518, 63] width 930 height 42
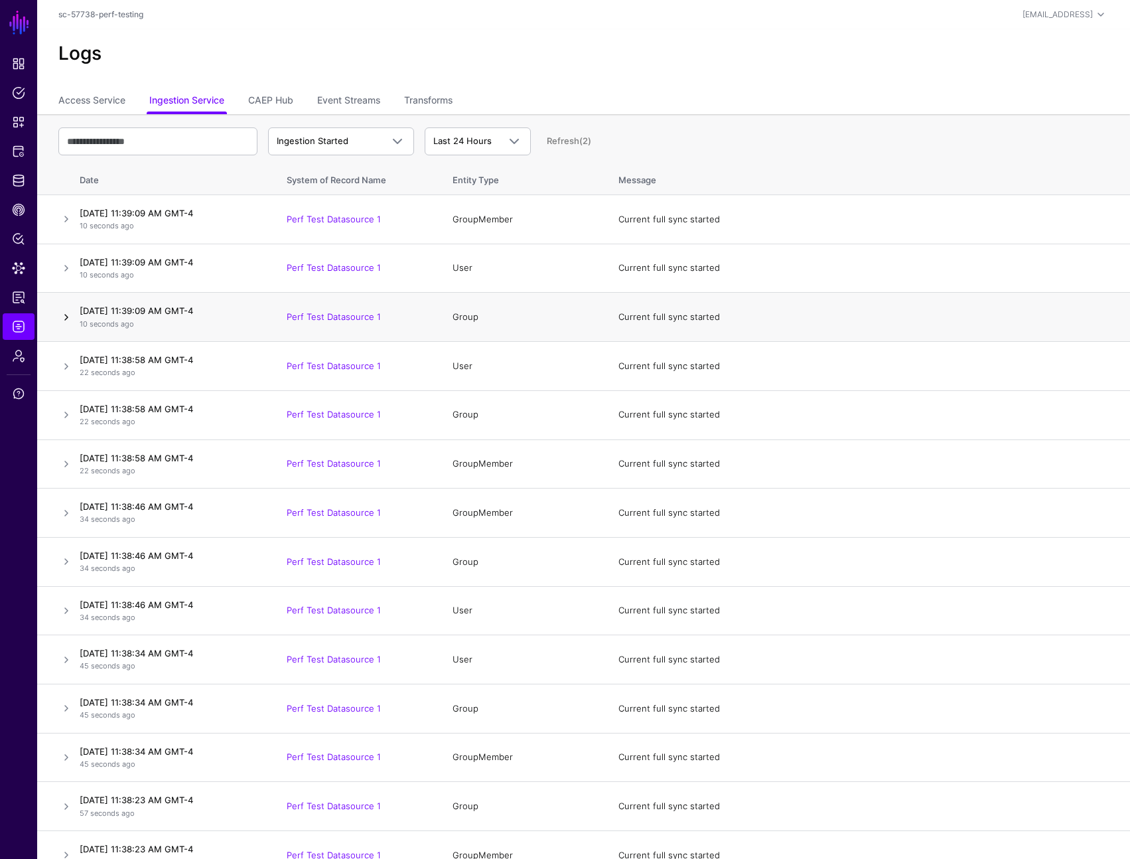
click at [72, 319] on link at bounding box center [66, 317] width 16 height 16
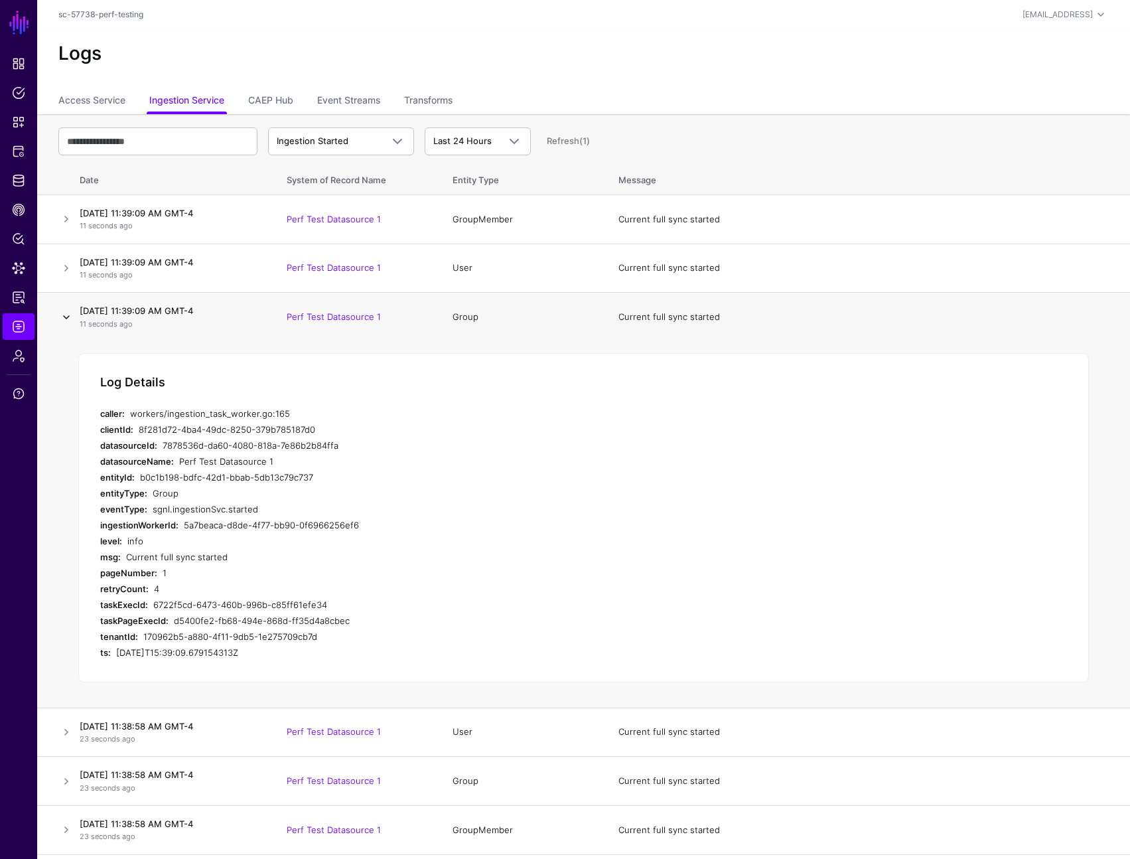
click at [67, 313] on link at bounding box center [66, 317] width 16 height 16
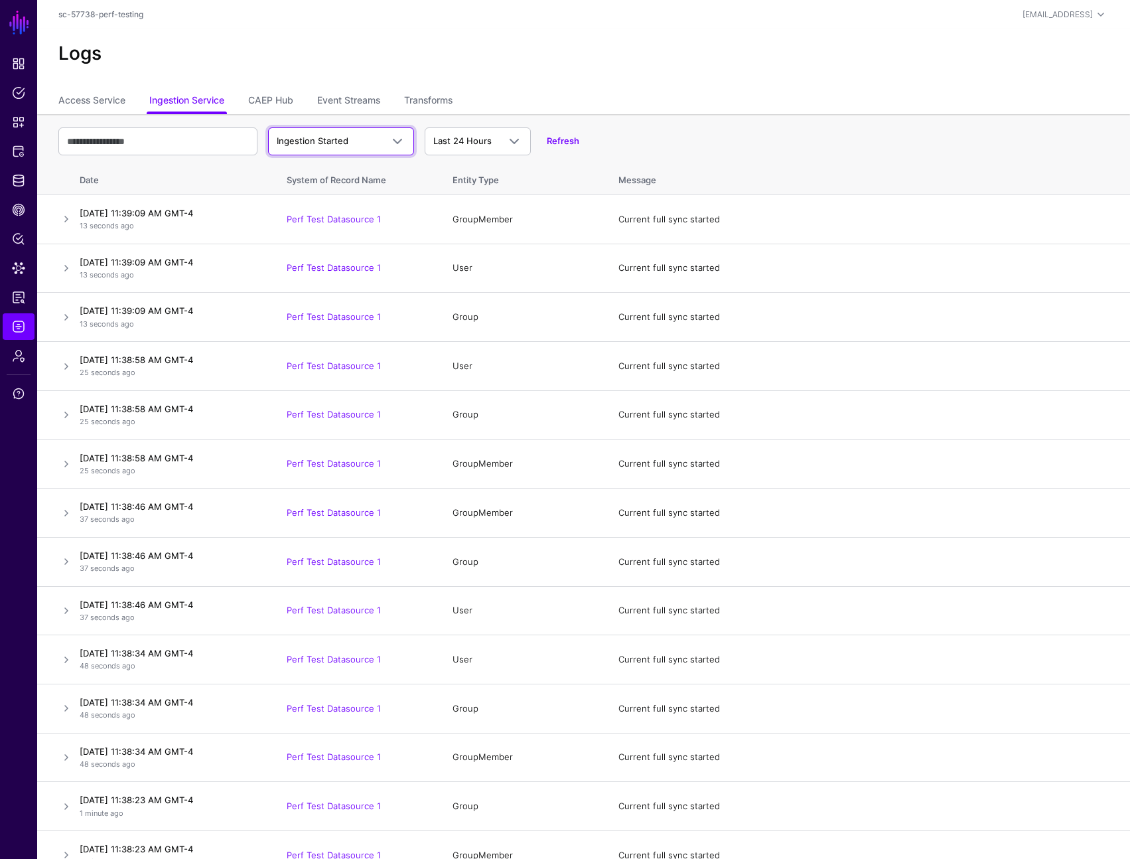
drag, startPoint x: 347, startPoint y: 147, endPoint x: 350, endPoint y: 173, distance: 25.4
click at [347, 147] on span "Ingestion Started" at bounding box center [329, 141] width 105 height 13
click at [356, 209] on div "Ingestion Failed" at bounding box center [341, 214] width 125 height 13
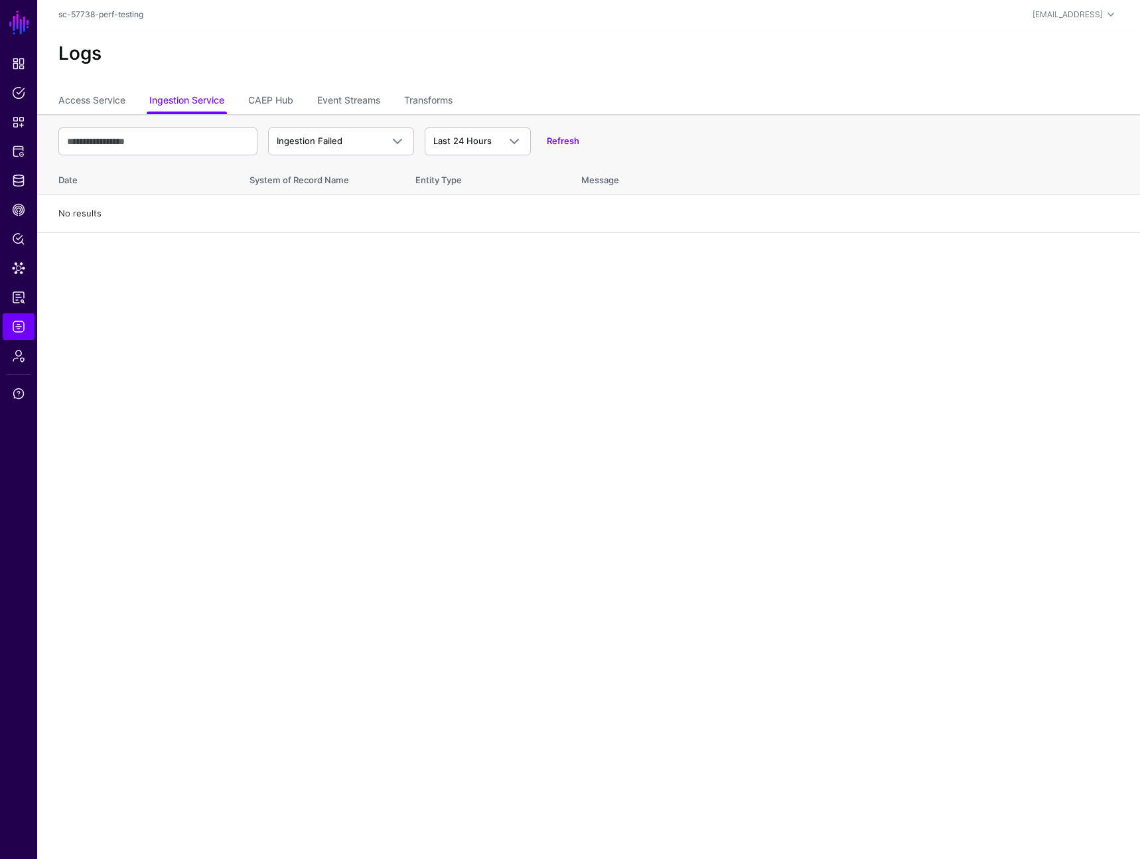
click at [582, 142] on div "Ingestion Failed Ingestion Started Ingestion Completed Ingestion Failed Last 24…" at bounding box center [588, 141] width 1061 height 38
click at [569, 140] on link "Refresh" at bounding box center [563, 140] width 33 height 11
click at [293, 135] on span "Ingestion Failed" at bounding box center [310, 140] width 66 height 11
click at [323, 193] on span "Ingestion Completed" at bounding box center [322, 192] width 86 height 11
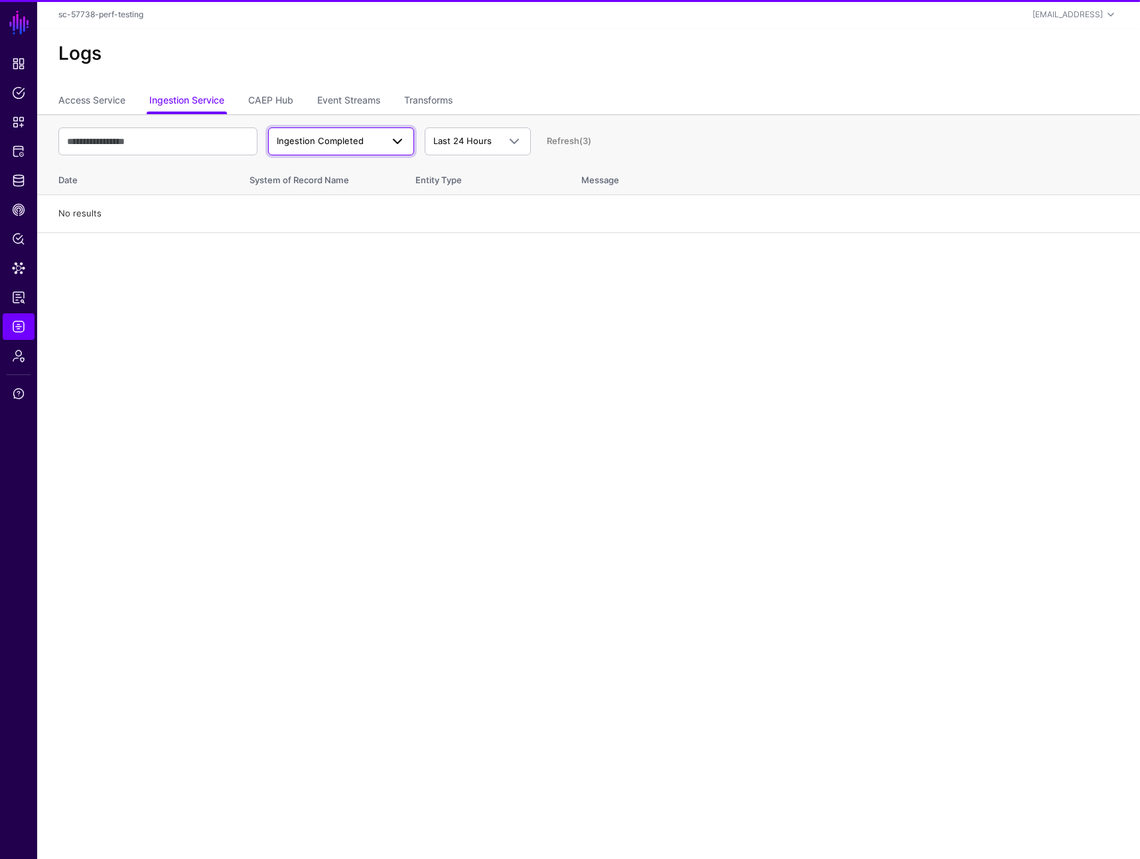
click at [344, 139] on span "Ingestion Completed" at bounding box center [320, 140] width 87 height 11
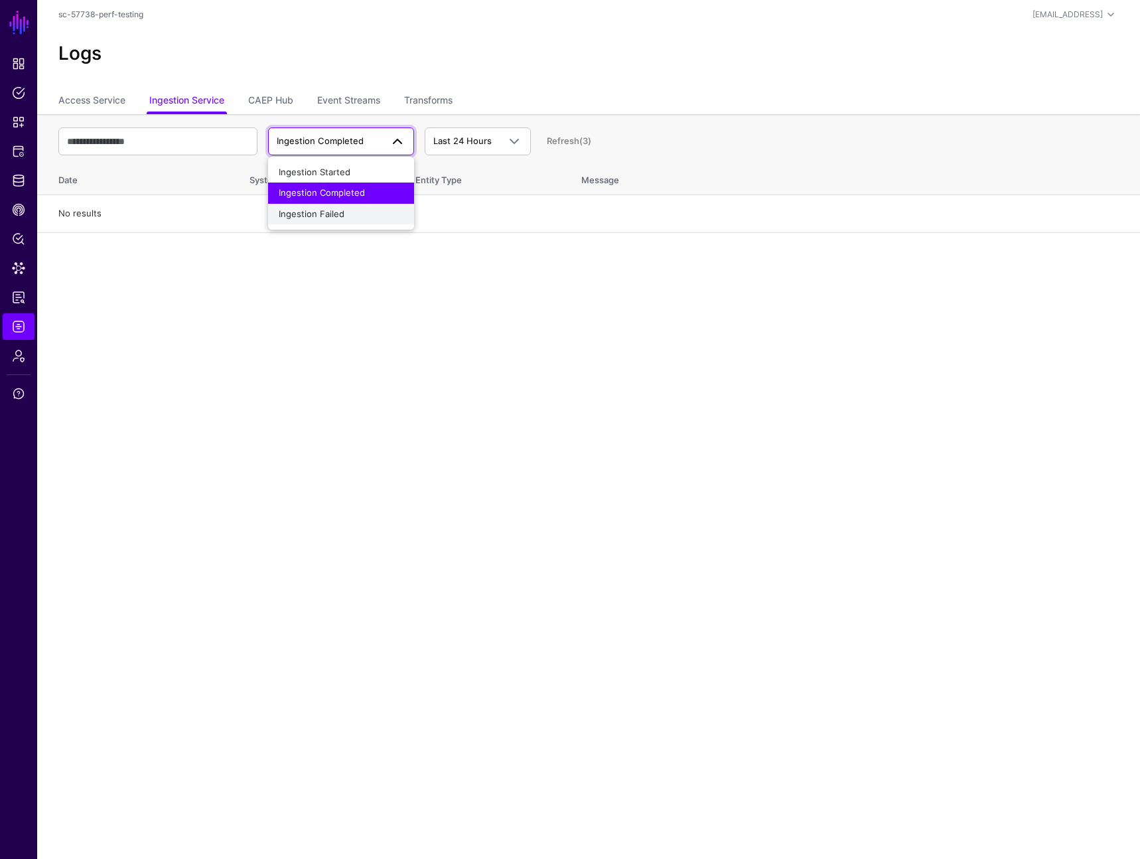
click at [363, 208] on div "Ingestion Failed" at bounding box center [341, 214] width 125 height 13
click at [565, 151] on div "Ingestion Failed Ingestion Started Ingestion Completed Ingestion Failed Last 24…" at bounding box center [588, 141] width 1061 height 38
click at [555, 139] on link "Refresh" at bounding box center [563, 140] width 33 height 11
click at [554, 141] on link "Refresh" at bounding box center [563, 140] width 33 height 11
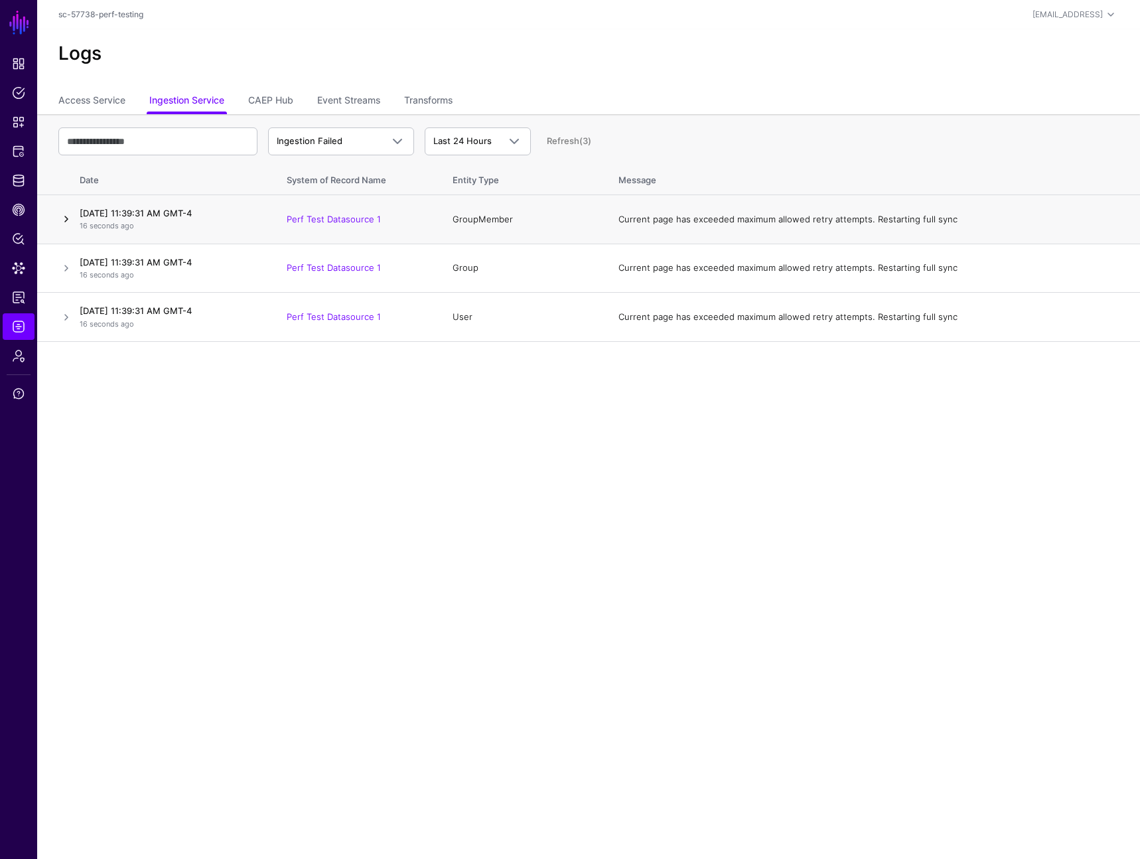
drag, startPoint x: 80, startPoint y: 221, endPoint x: 67, endPoint y: 221, distance: 12.6
click at [80, 220] on p "16 seconds ago" at bounding box center [170, 225] width 181 height 11
click at [62, 222] on link at bounding box center [66, 219] width 16 height 16
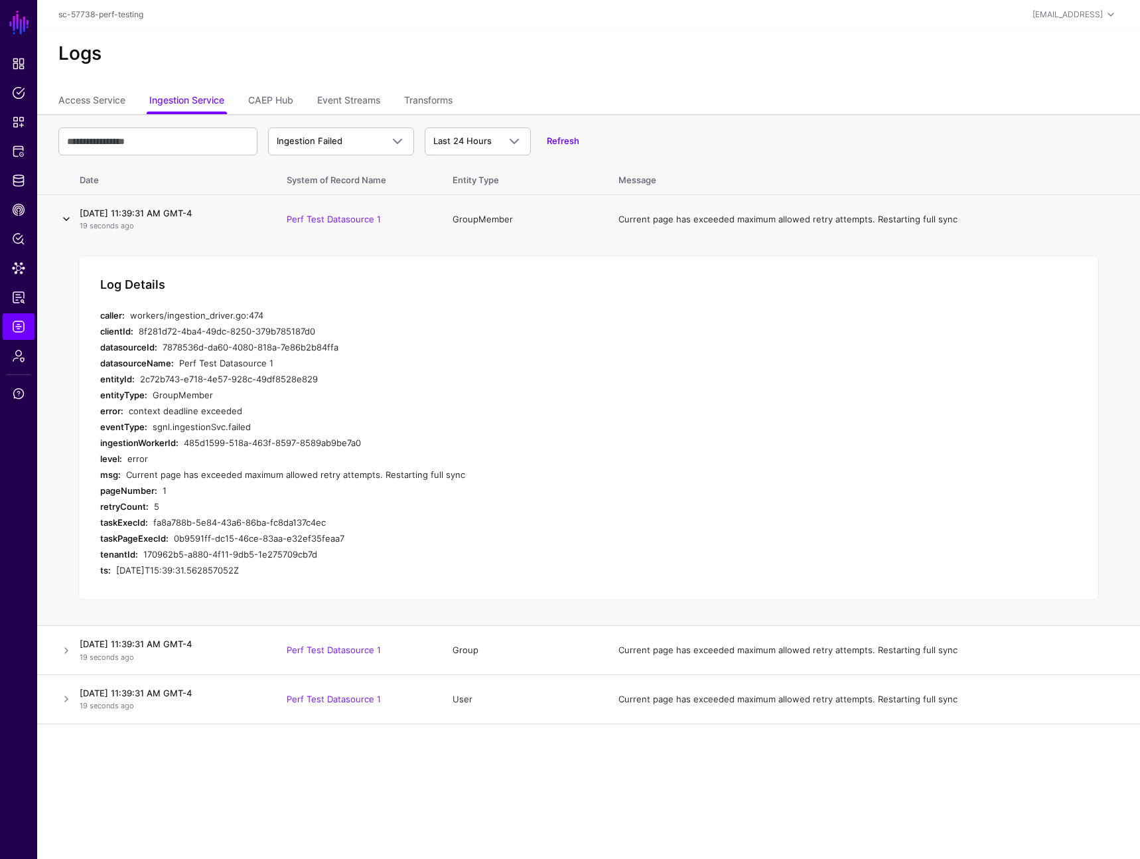
click at [64, 224] on link at bounding box center [66, 219] width 16 height 16
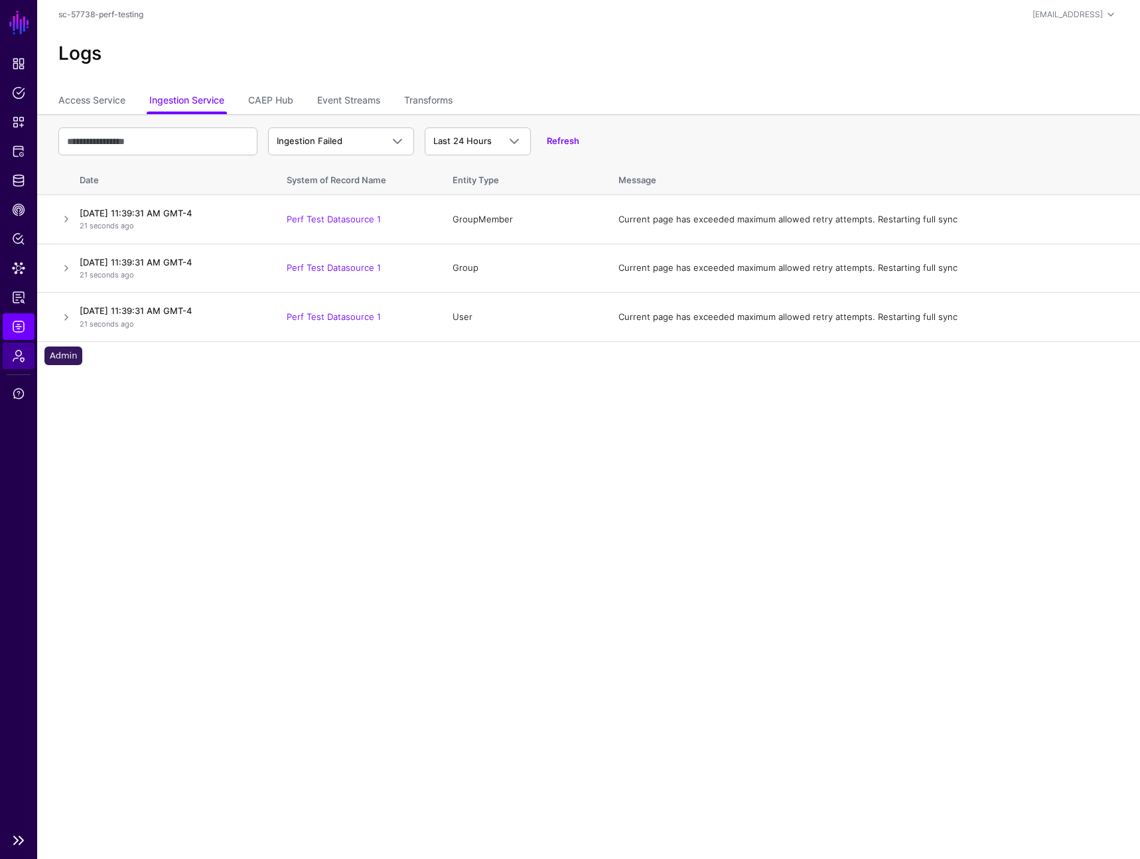
click at [24, 352] on span "Admin" at bounding box center [18, 355] width 13 height 13
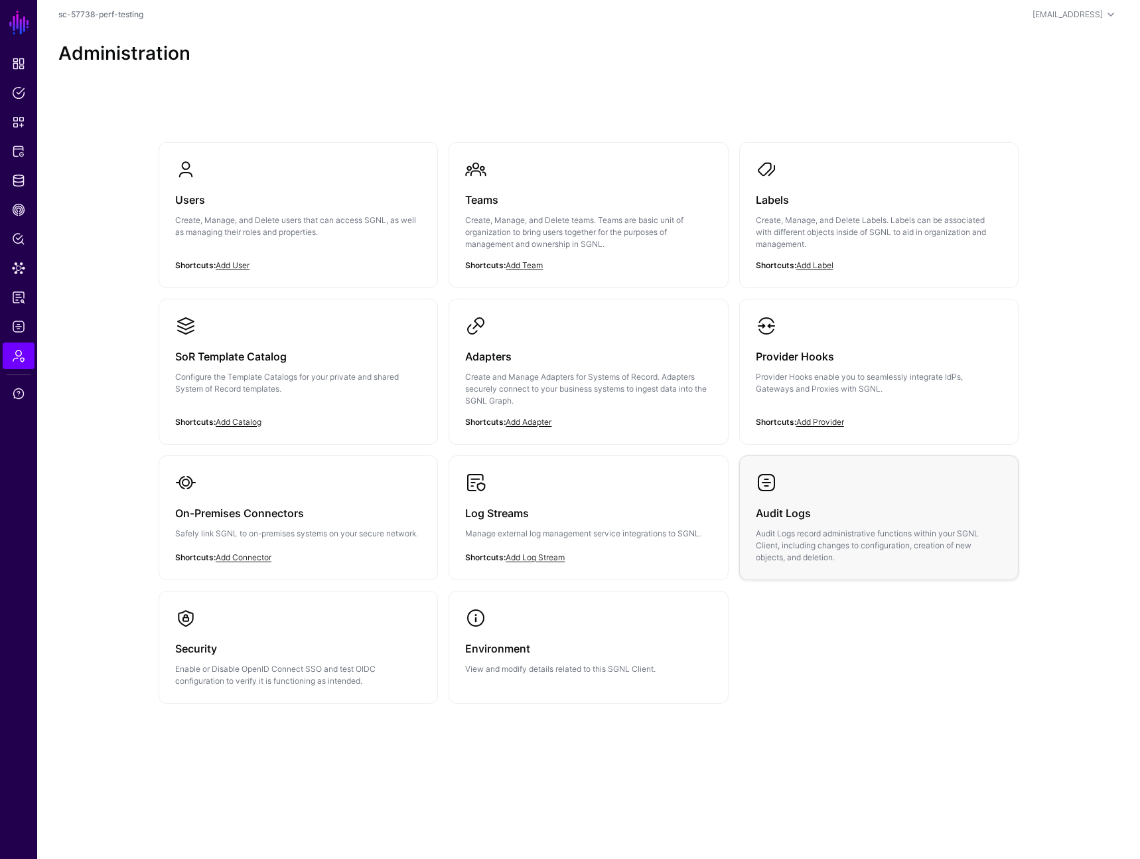
click at [830, 508] on h3 "Audit Logs" at bounding box center [879, 513] width 246 height 19
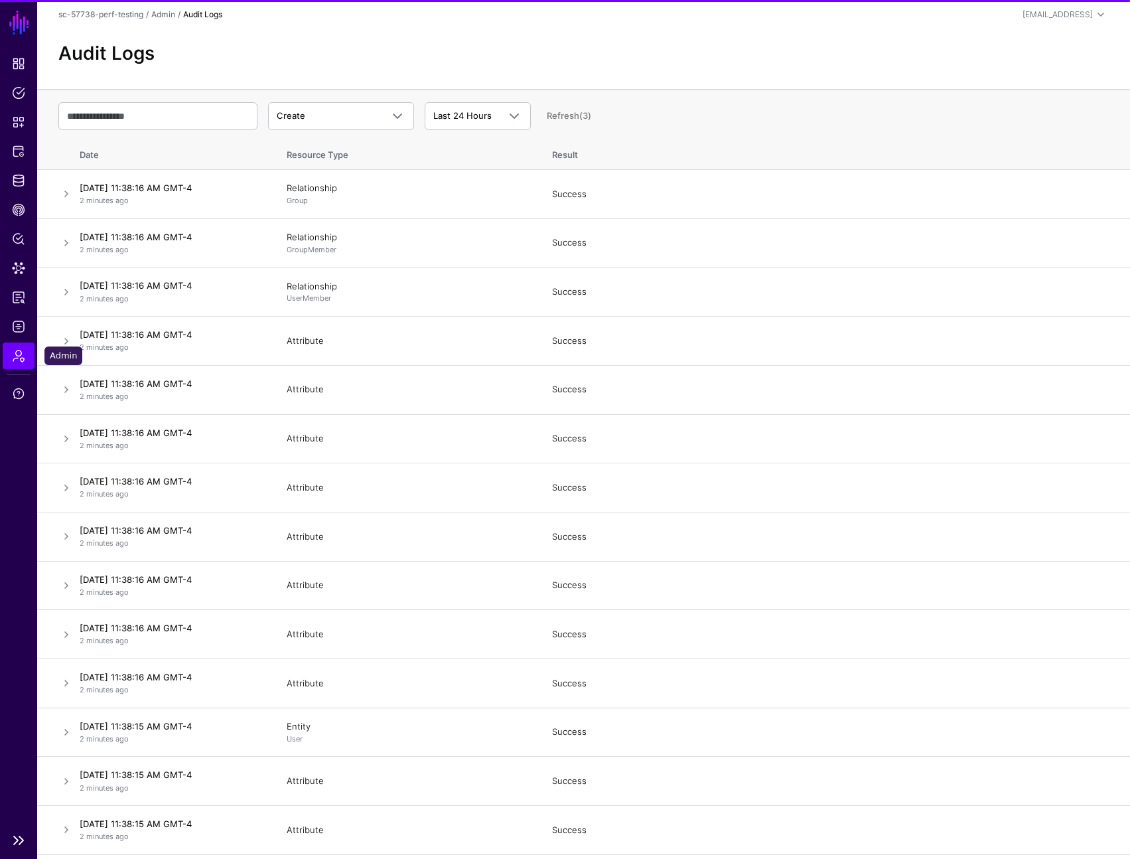
click at [21, 349] on span "Admin" at bounding box center [18, 355] width 13 height 13
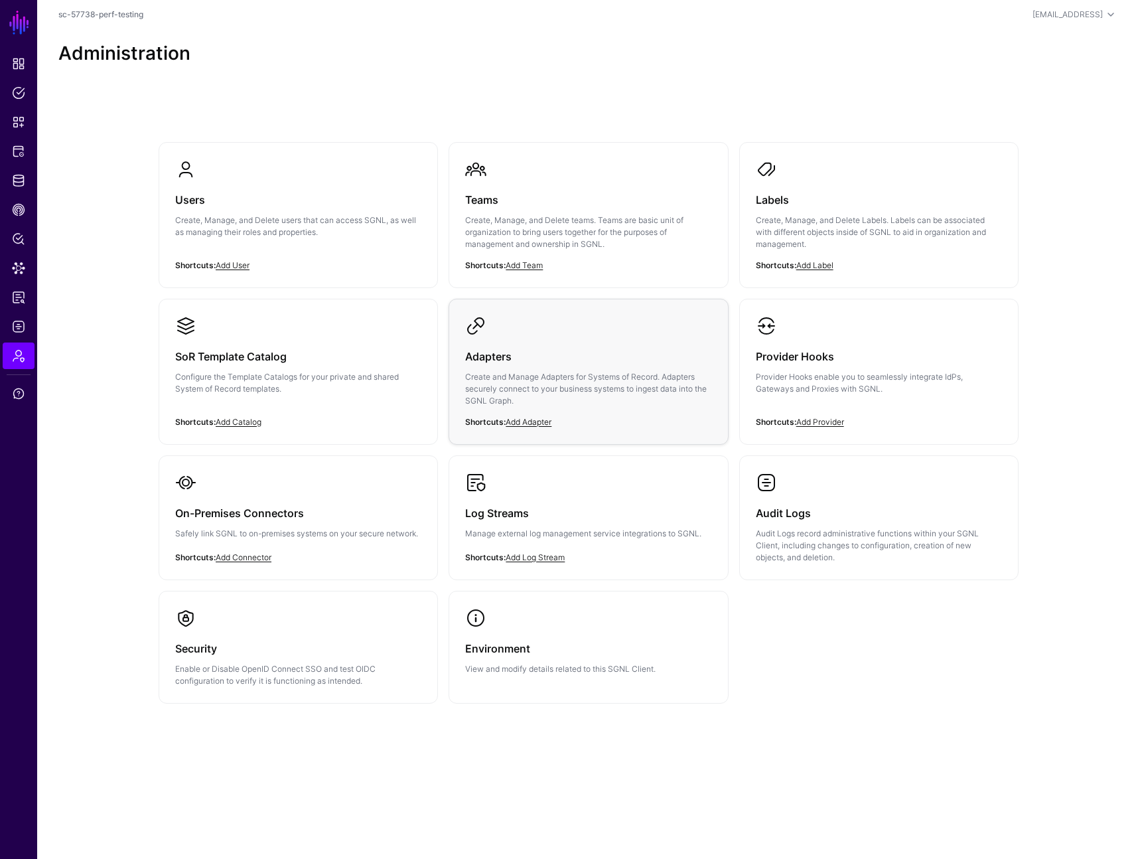
click at [559, 339] on div "Adapters Create and Manage Adapters for Systems of Record. Adapters securely co…" at bounding box center [588, 382] width 246 height 92
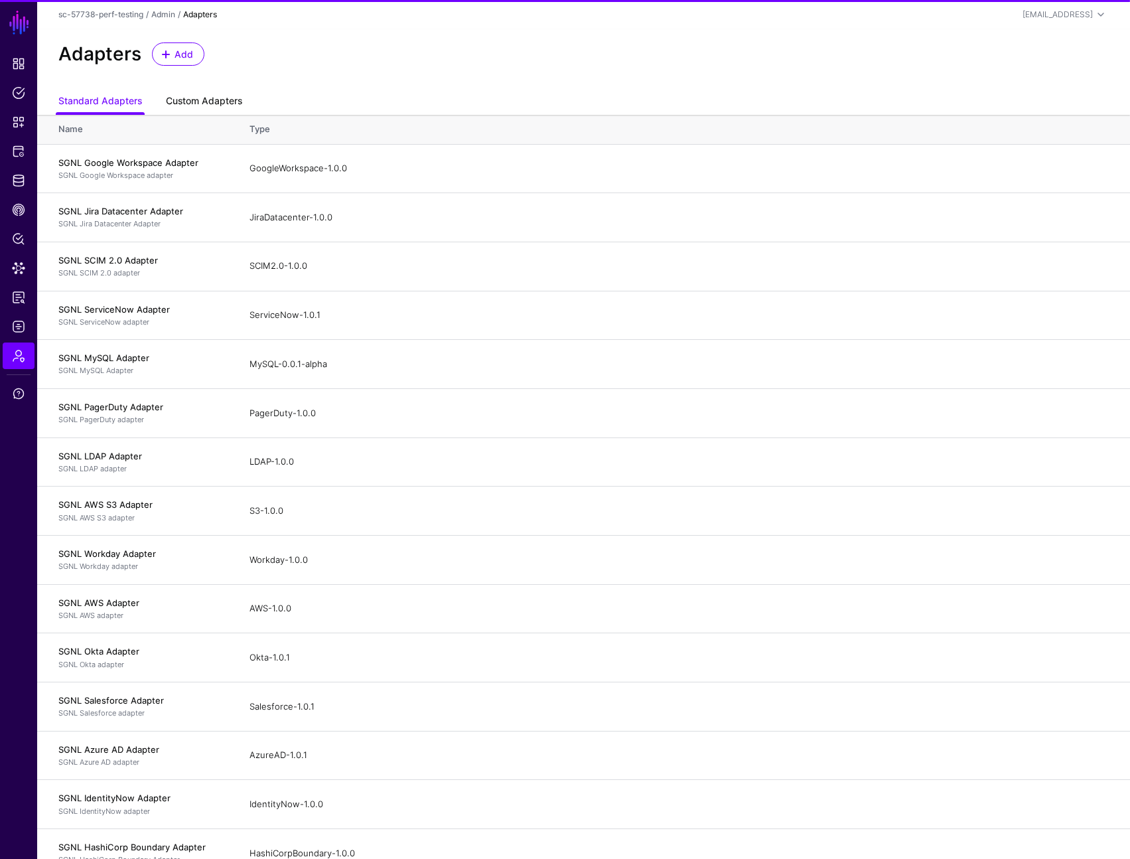
click at [215, 95] on link "Custom Adapters" at bounding box center [204, 102] width 76 height 25
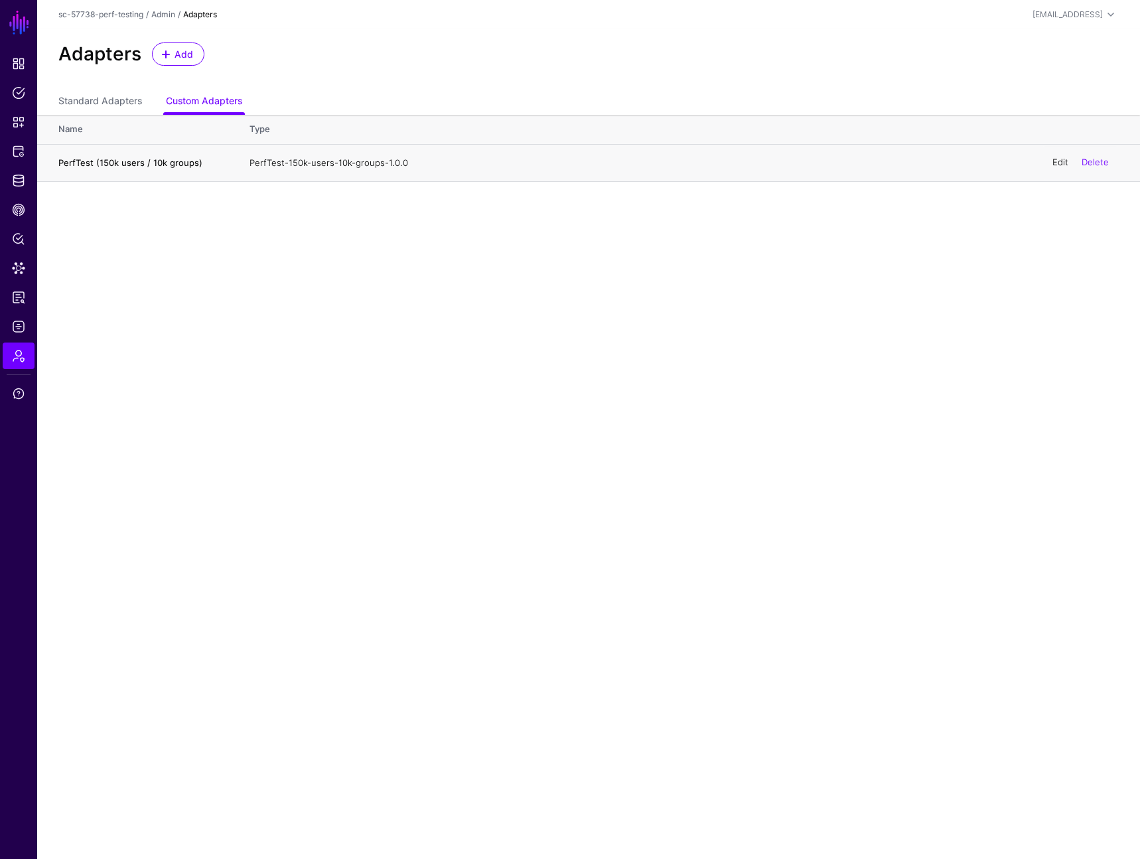
click at [1053, 160] on link "Edit" at bounding box center [1061, 162] width 16 height 11
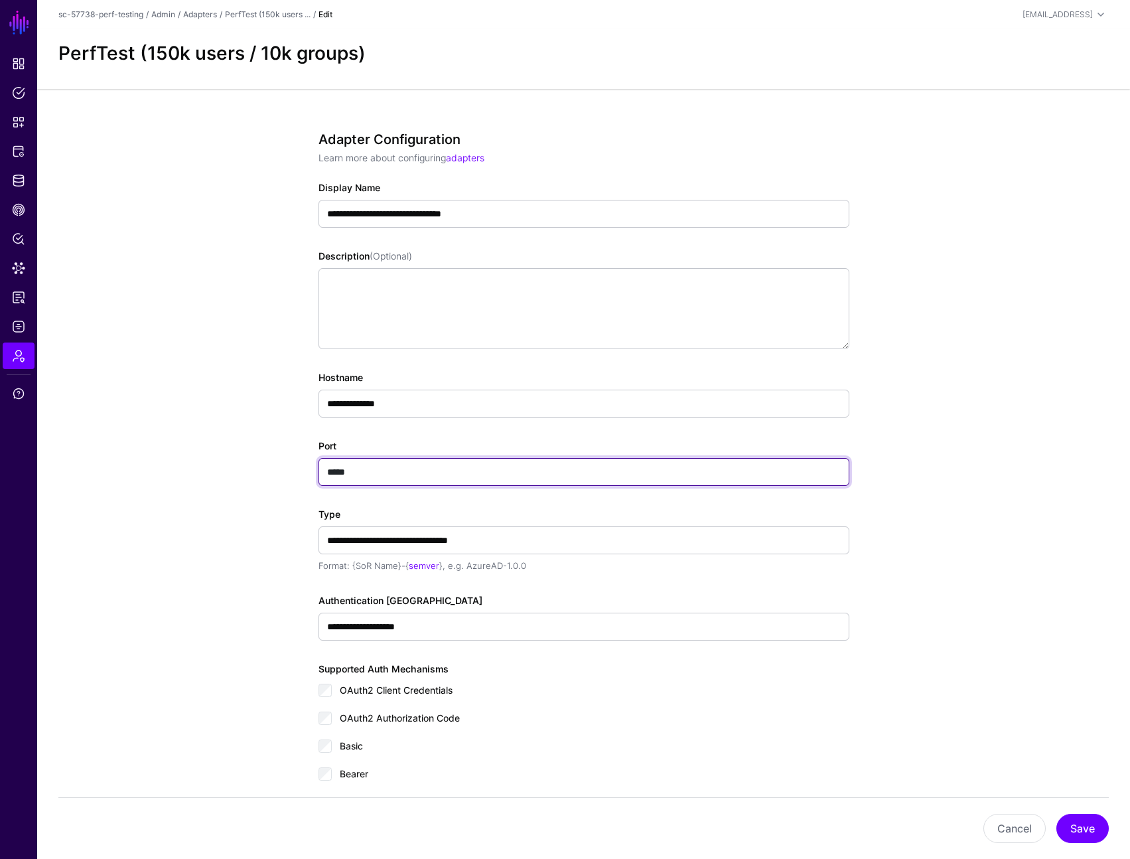
click at [497, 459] on input "*****" at bounding box center [584, 472] width 531 height 28
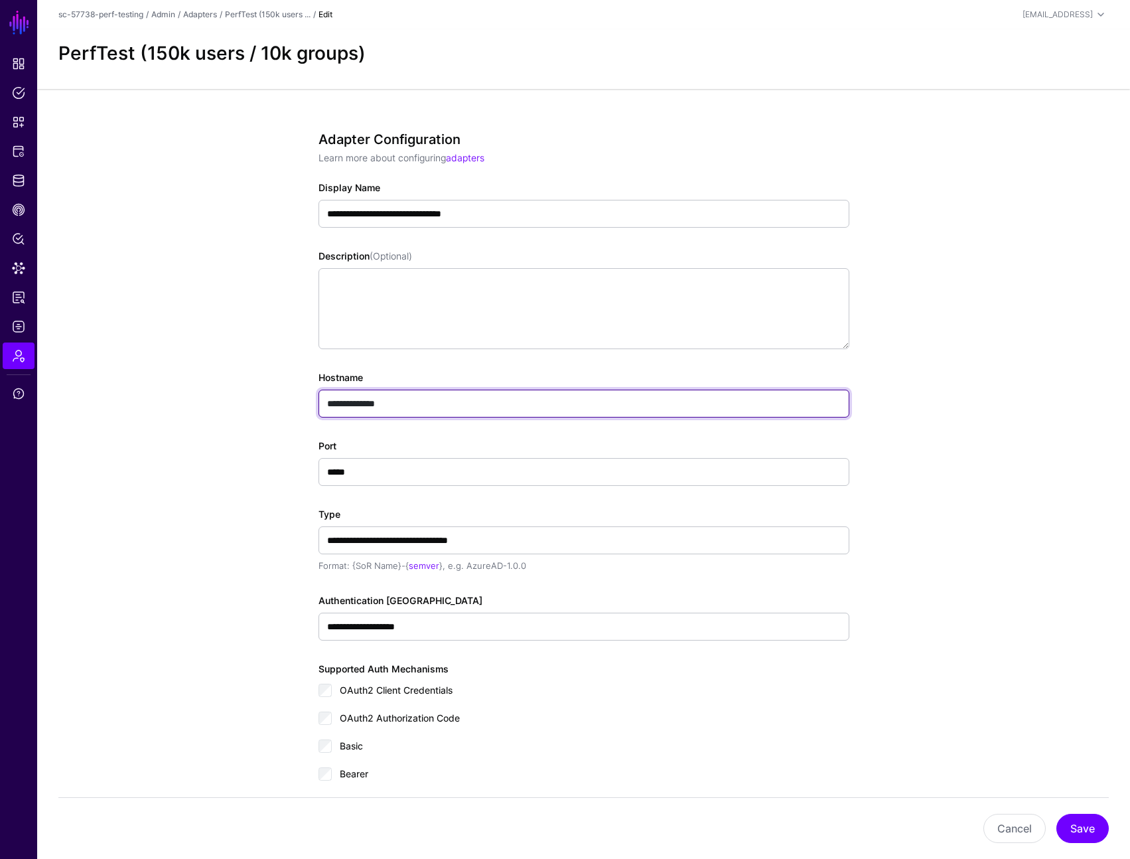
click at [497, 406] on input "**********" at bounding box center [584, 404] width 531 height 28
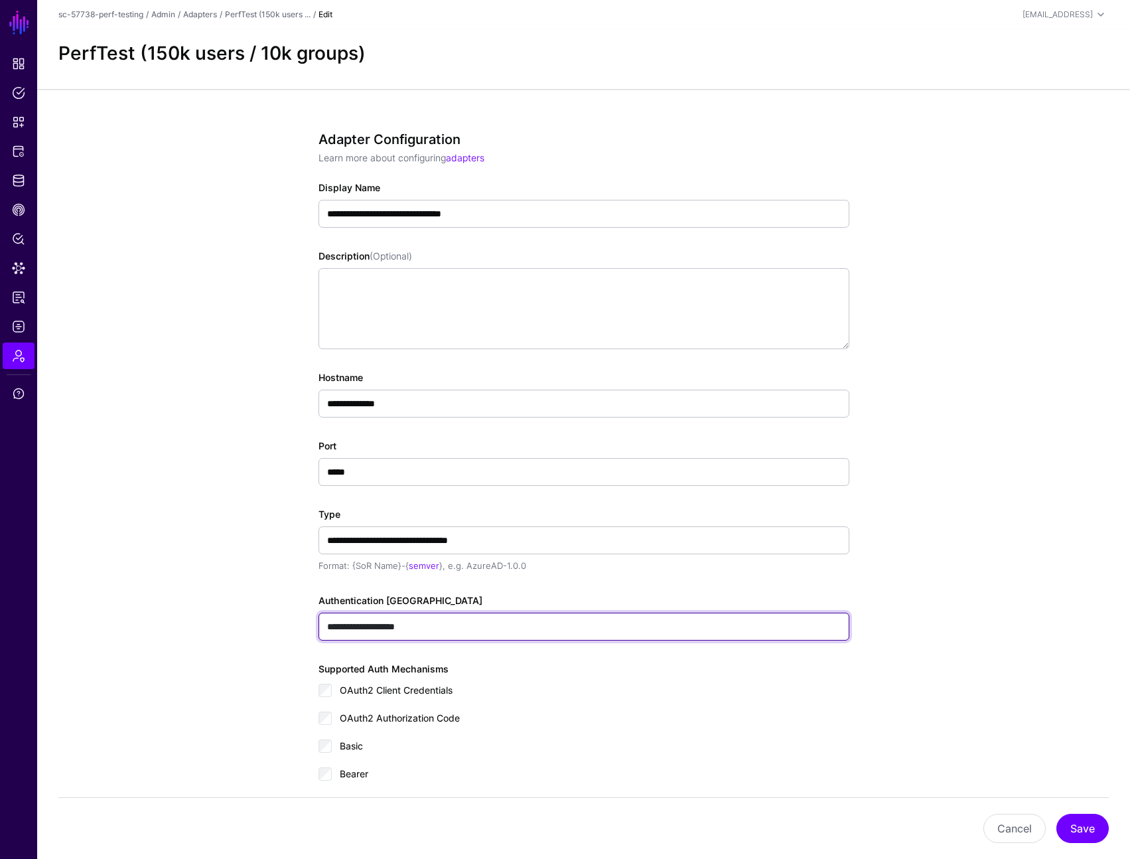
click at [522, 636] on input "**********" at bounding box center [584, 627] width 531 height 28
click at [523, 636] on input "**********" at bounding box center [584, 627] width 531 height 28
click at [516, 627] on input "**********" at bounding box center [584, 627] width 531 height 28
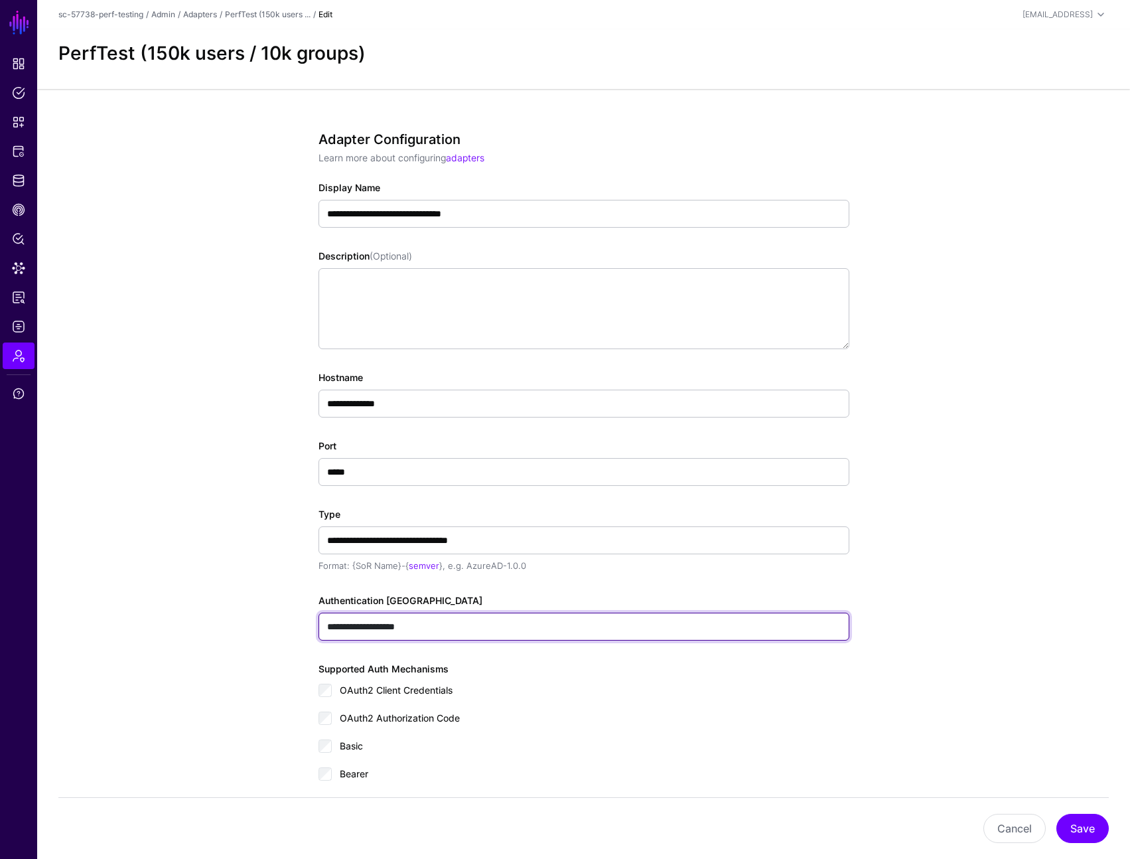
click at [516, 627] on input "**********" at bounding box center [584, 627] width 531 height 28
type input "*****"
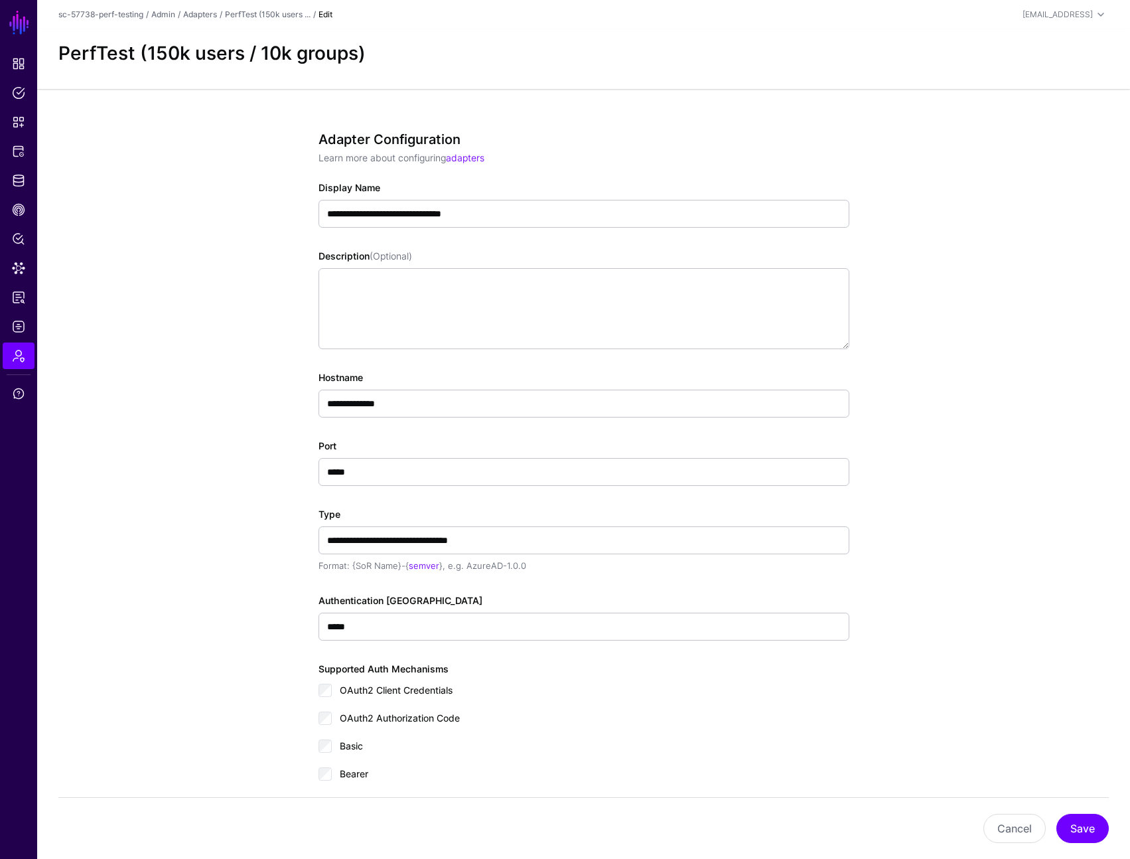
click at [1113, 834] on div "Cancel Save" at bounding box center [583, 828] width 1093 height 62
click at [1095, 832] on button "Save" at bounding box center [1083, 828] width 52 height 29
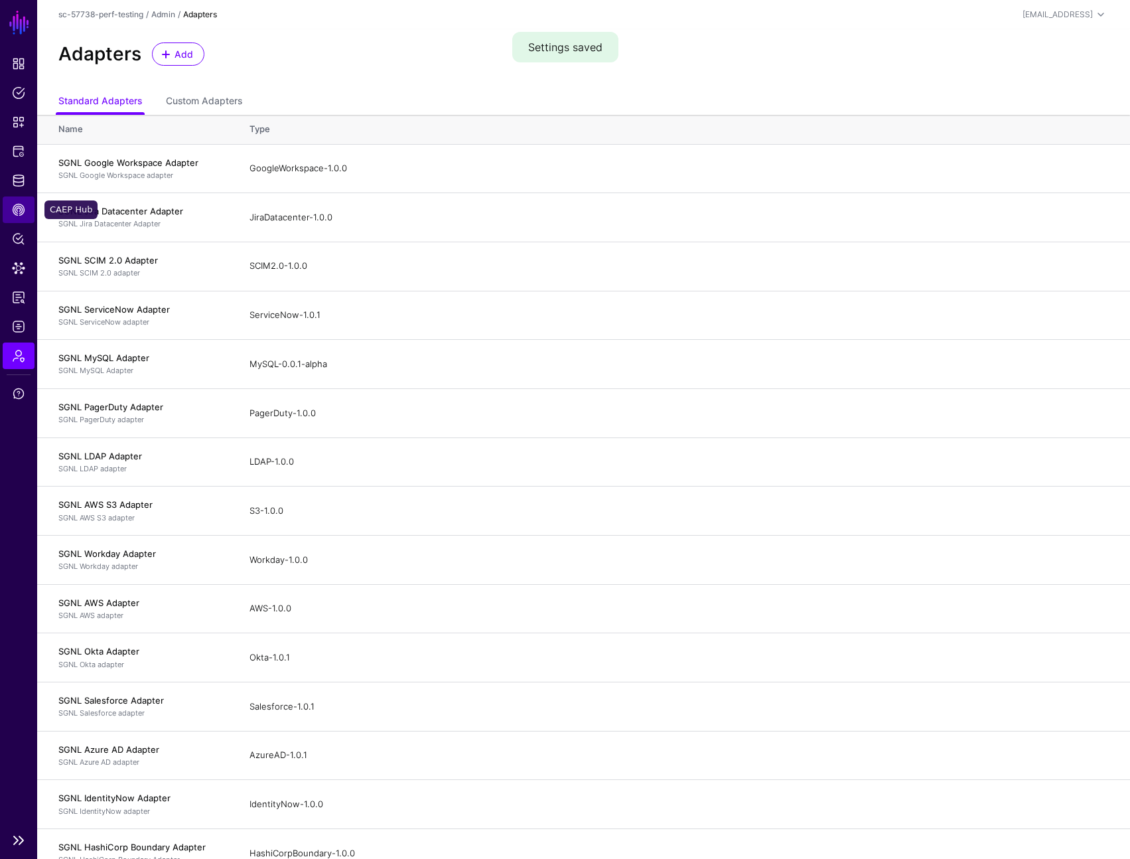
click at [17, 211] on span "CAEP Hub" at bounding box center [18, 209] width 13 height 13
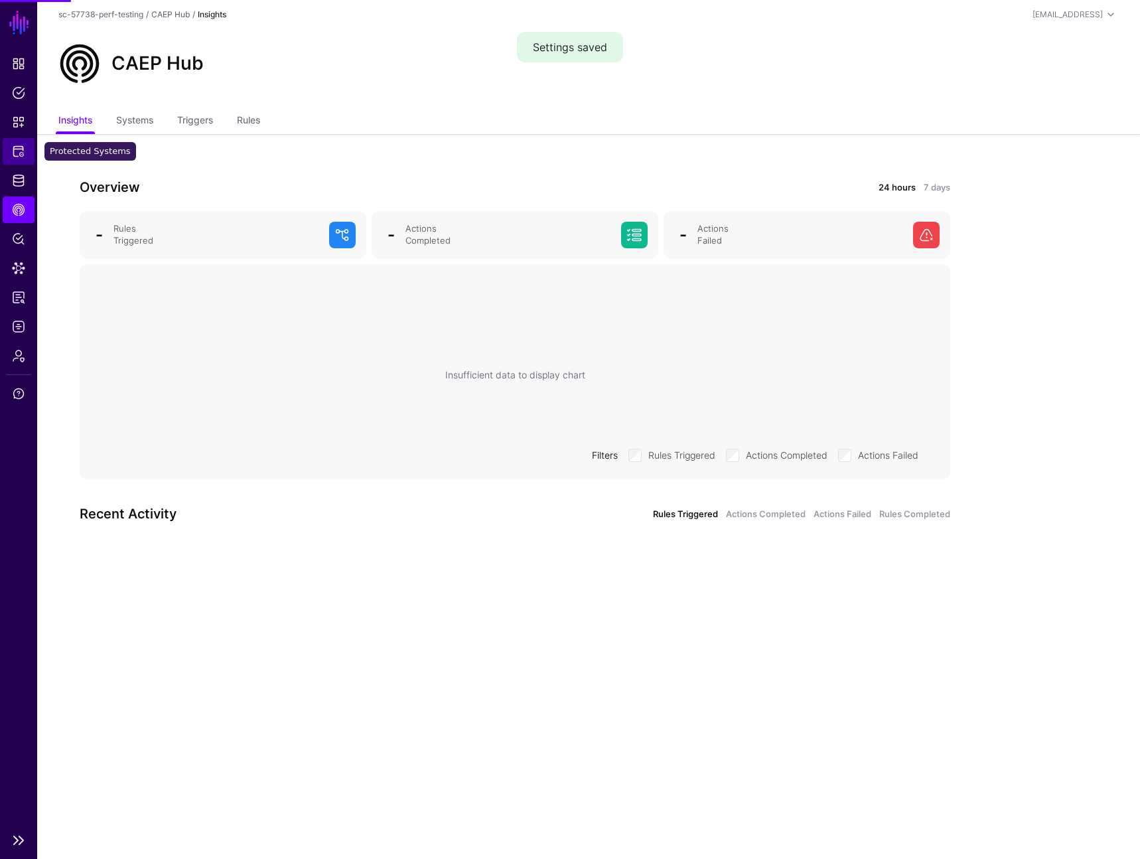
click at [22, 151] on span "Protected Systems" at bounding box center [18, 151] width 13 height 13
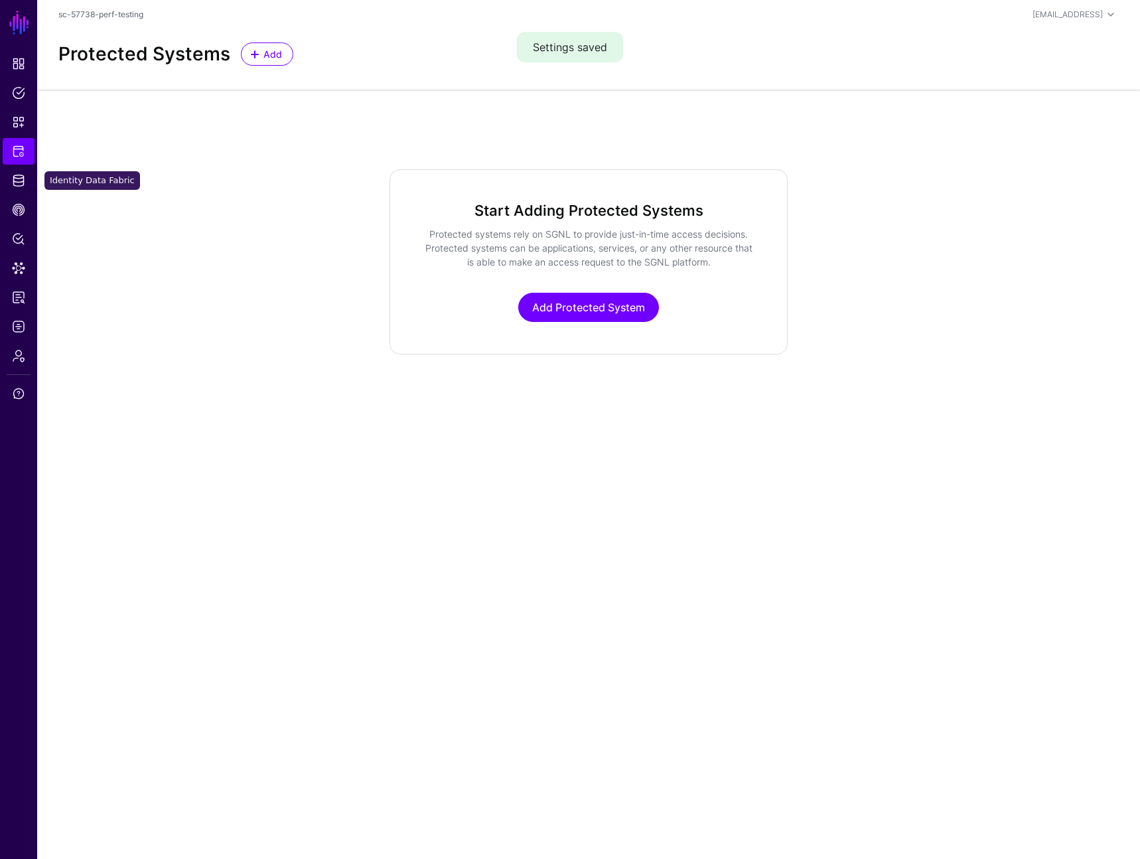
drag, startPoint x: 21, startPoint y: 179, endPoint x: 123, endPoint y: 169, distance: 102.7
click at [21, 179] on span "Identity Data Fabric" at bounding box center [18, 180] width 13 height 13
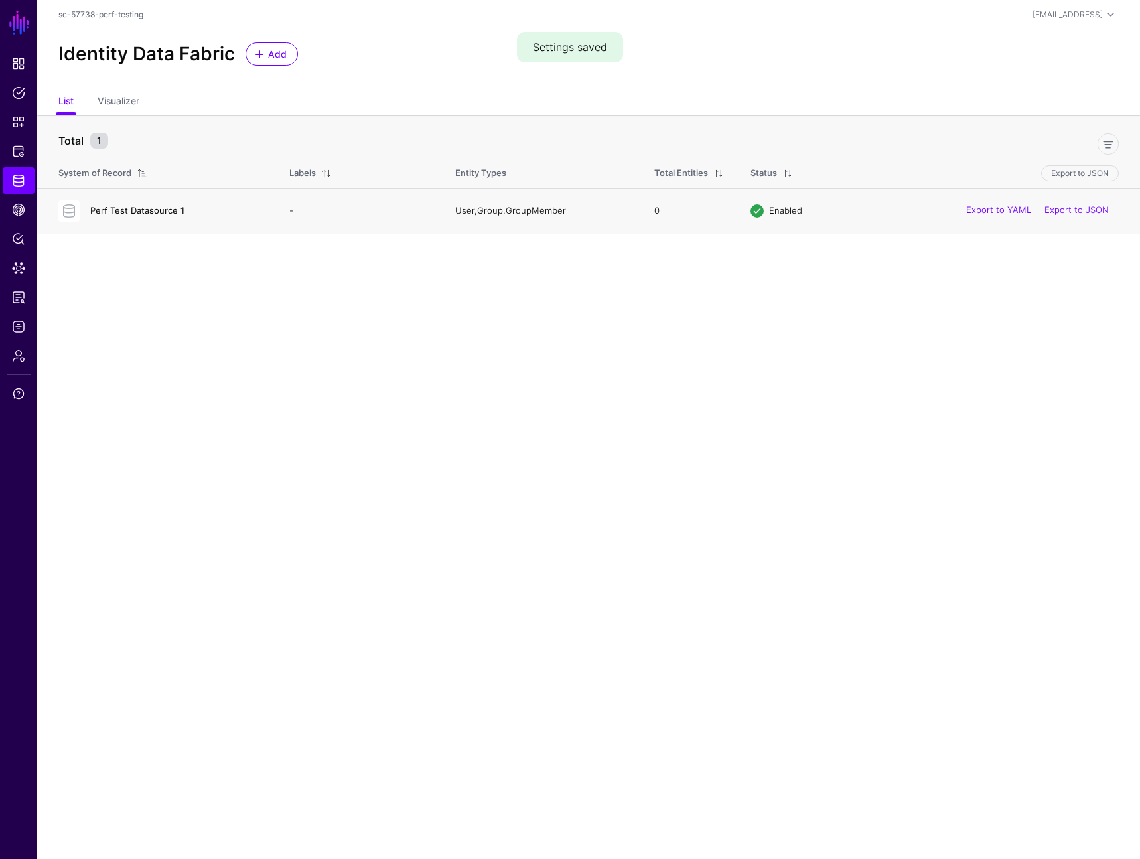
drag, startPoint x: 123, startPoint y: 210, endPoint x: 226, endPoint y: 204, distance: 103.0
click at [123, 210] on link "Perf Test Datasource 1" at bounding box center [137, 210] width 94 height 11
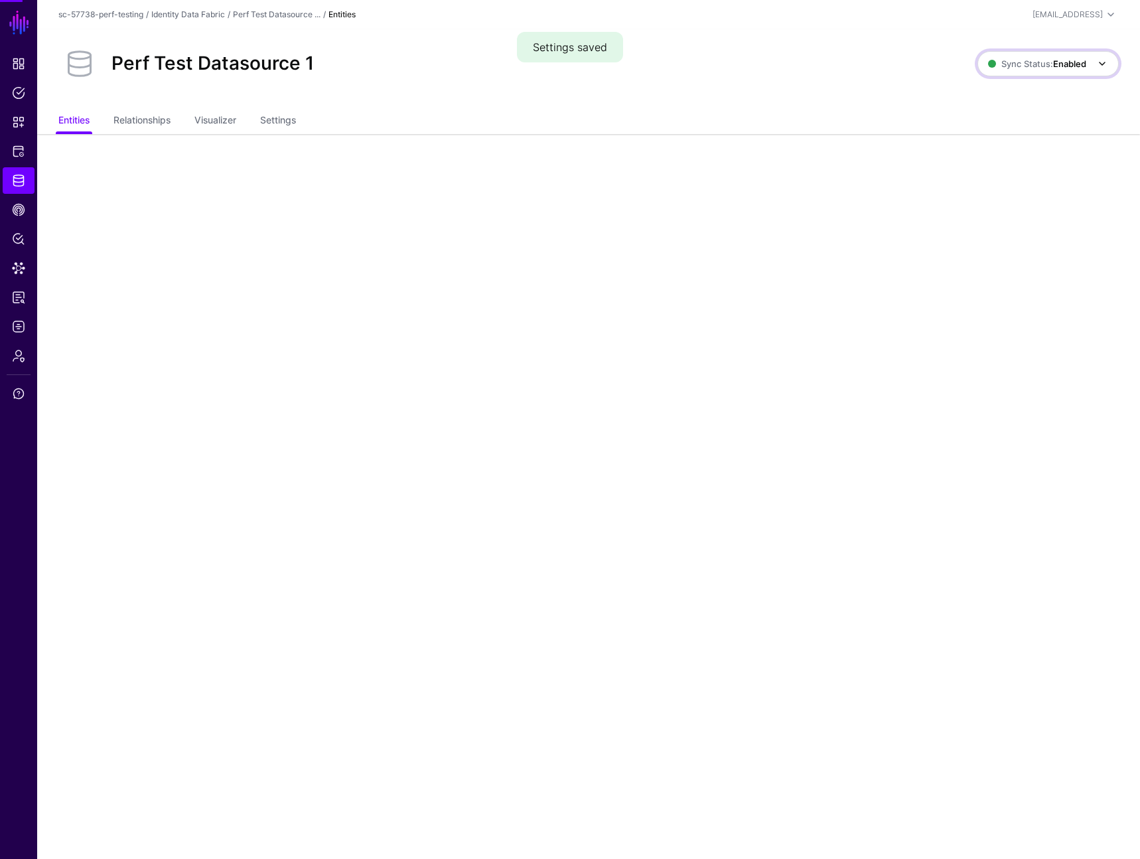
click at [1003, 64] on span "Sync Status: Enabled" at bounding box center [1037, 63] width 98 height 11
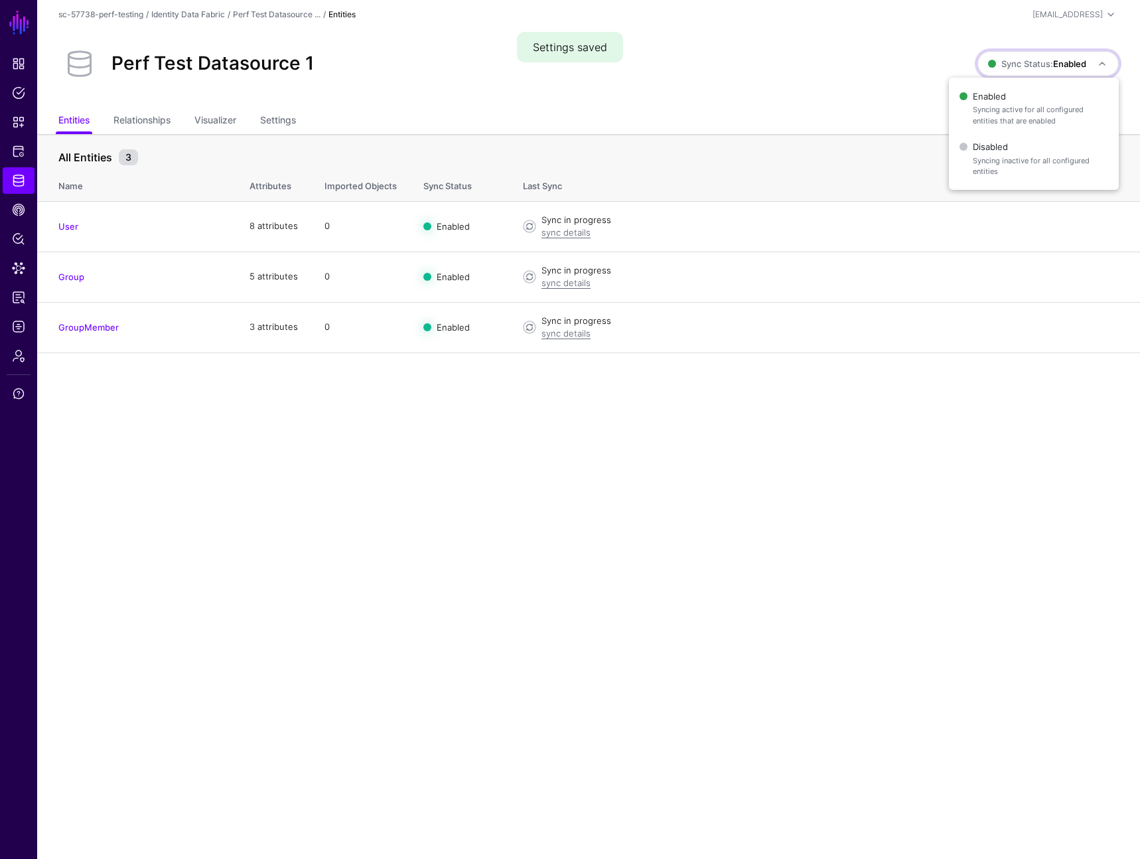
click at [798, 72] on div "Perf Test Datasource 1" at bounding box center [518, 63] width 930 height 42
click at [563, 234] on link "sync details" at bounding box center [566, 232] width 49 height 11
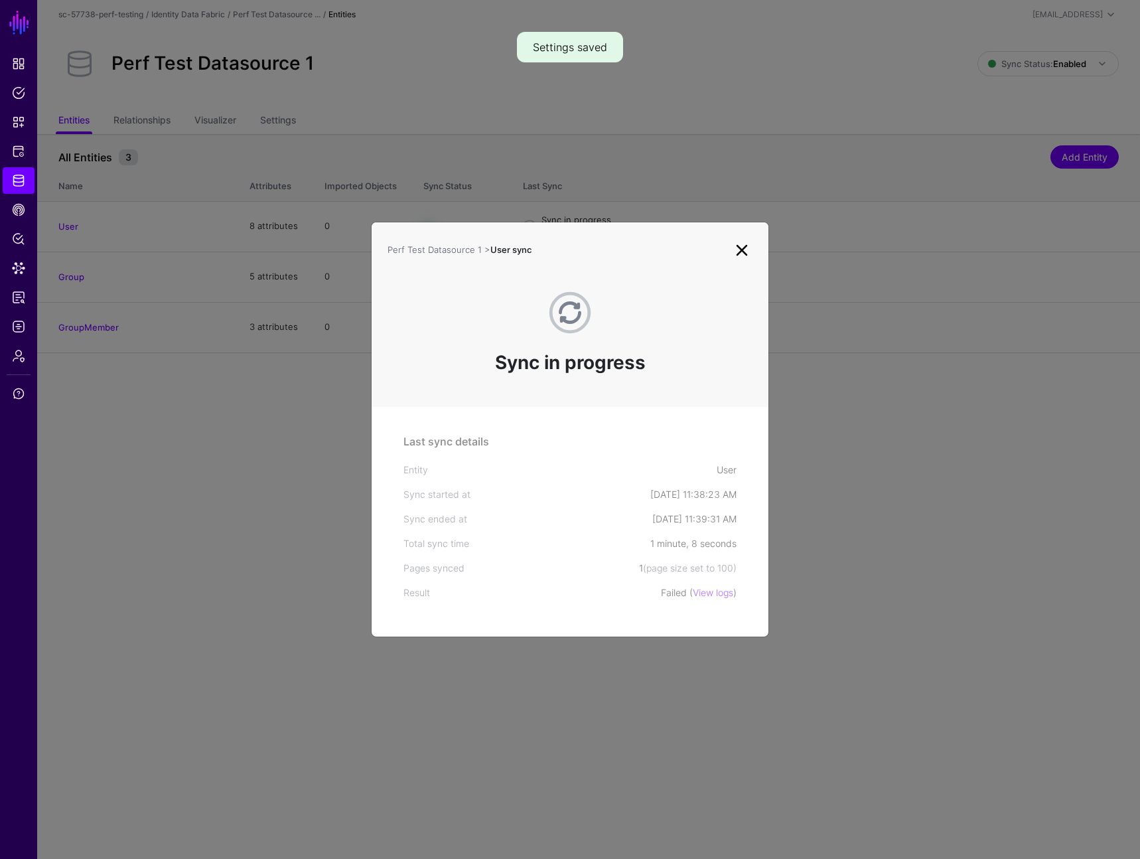
click at [666, 188] on ngb-modal-window "Perf Test Datasource 1 > User sync Sync in progress Last sync details Entity Us…" at bounding box center [570, 429] width 1140 height 859
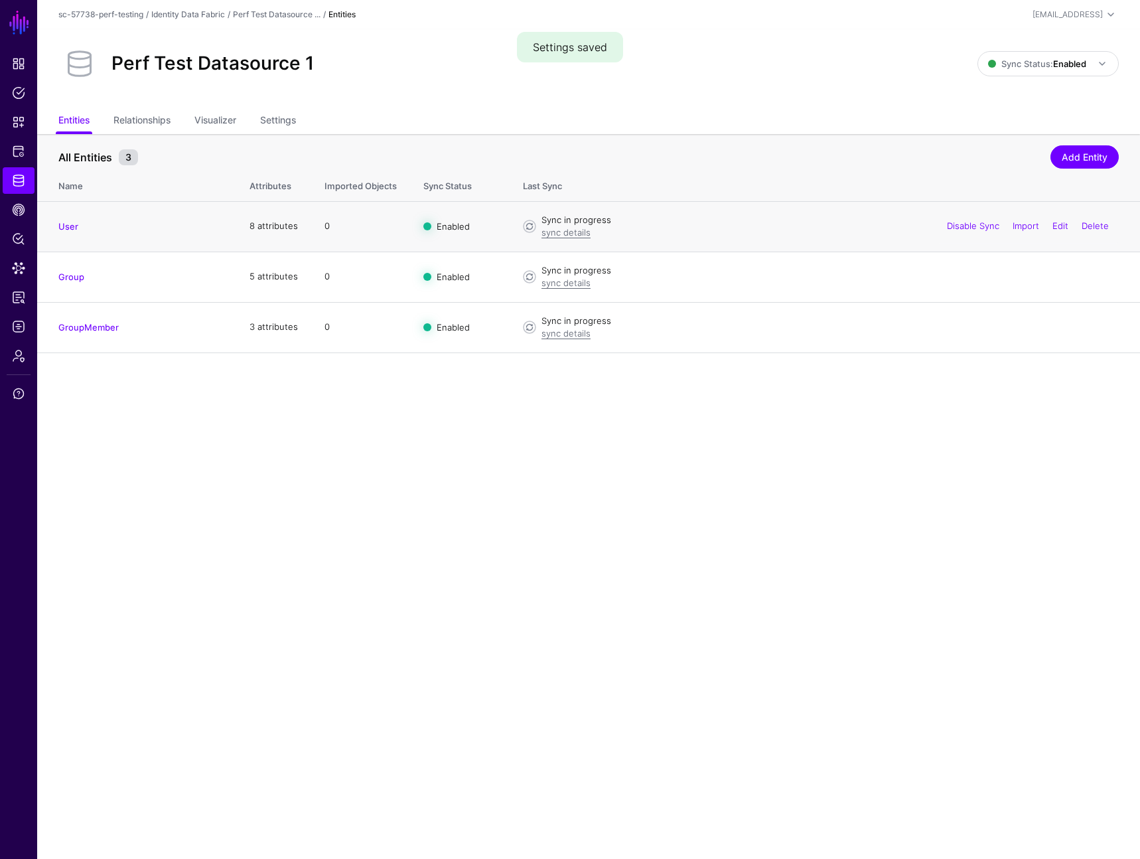
click at [569, 238] on div "sync details" at bounding box center [830, 232] width 577 height 13
click at [571, 232] on link "sync details" at bounding box center [566, 232] width 49 height 11
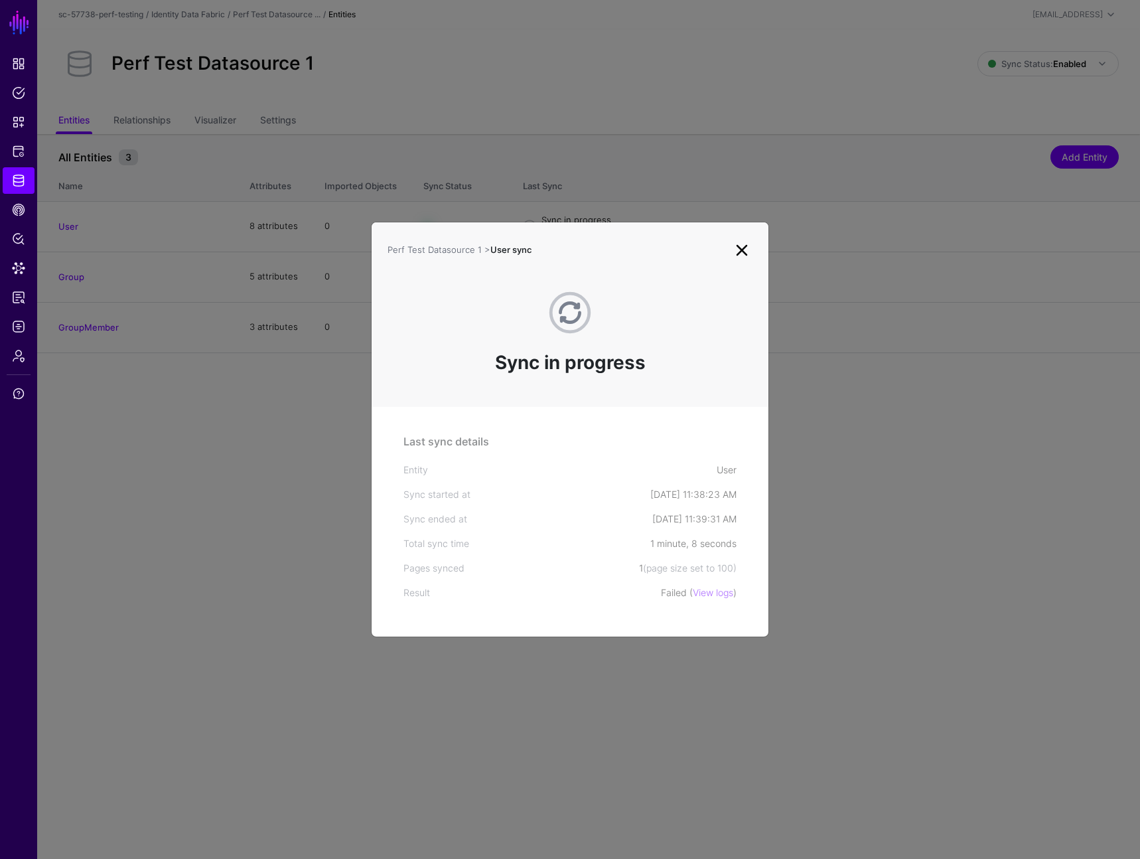
click at [340, 402] on ngb-modal-window "Perf Test Datasource 1 > User sync Sync in progress Last sync details Entity Us…" at bounding box center [570, 429] width 1140 height 859
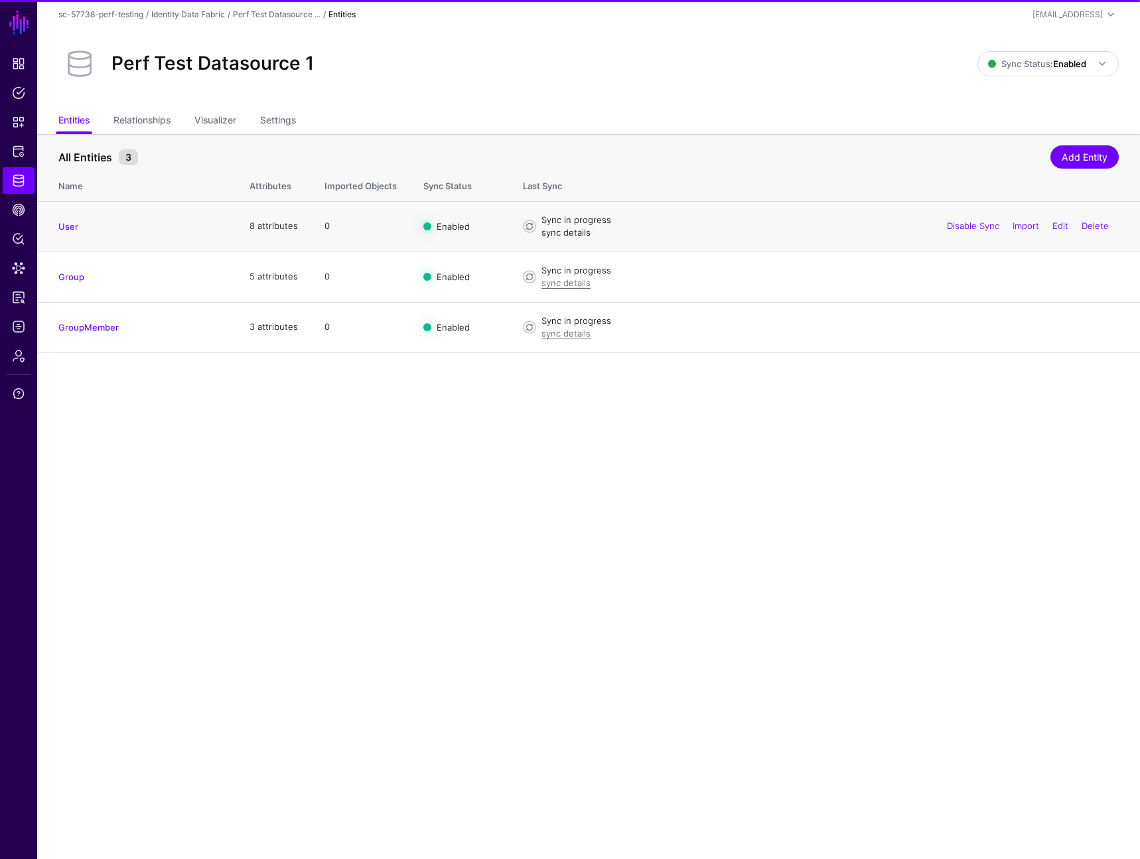
click at [568, 229] on link "sync details" at bounding box center [566, 232] width 49 height 11
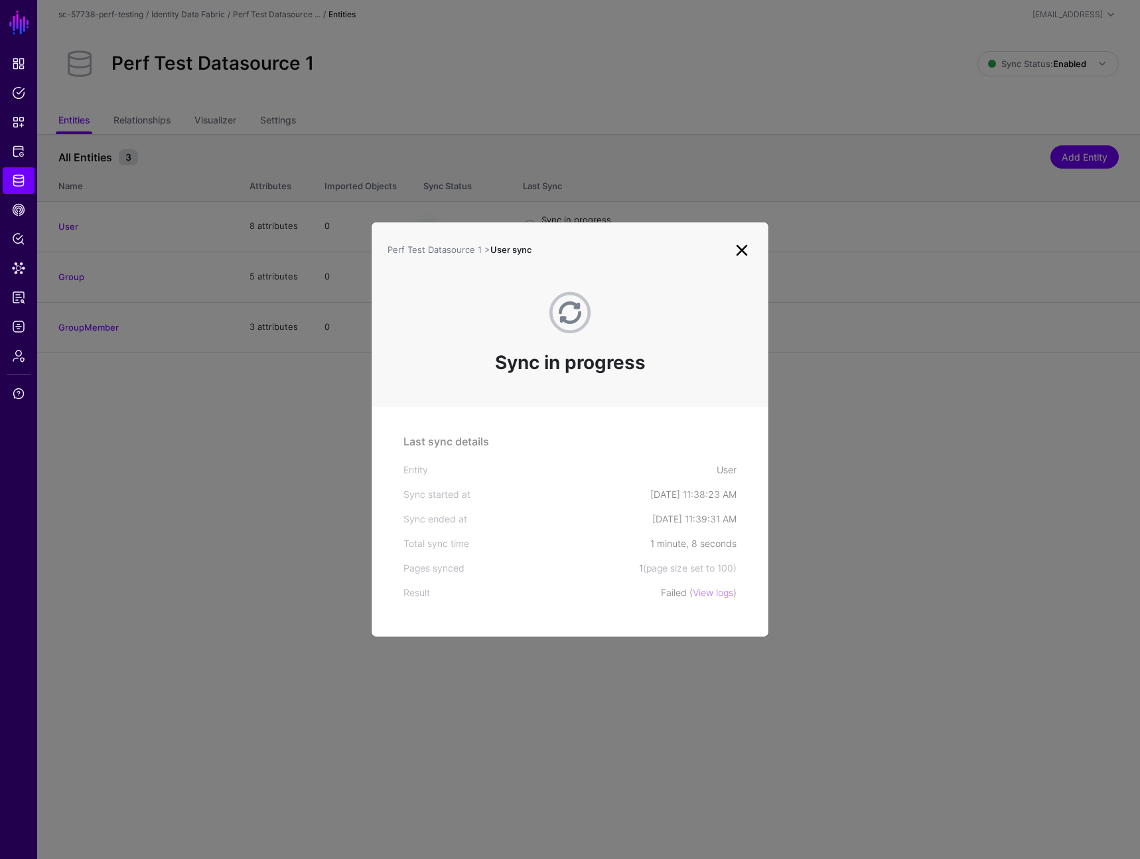
click at [613, 179] on ngb-modal-window "Perf Test Datasource 1 > User sync Sync in progress Last sync details Entity Us…" at bounding box center [570, 429] width 1140 height 859
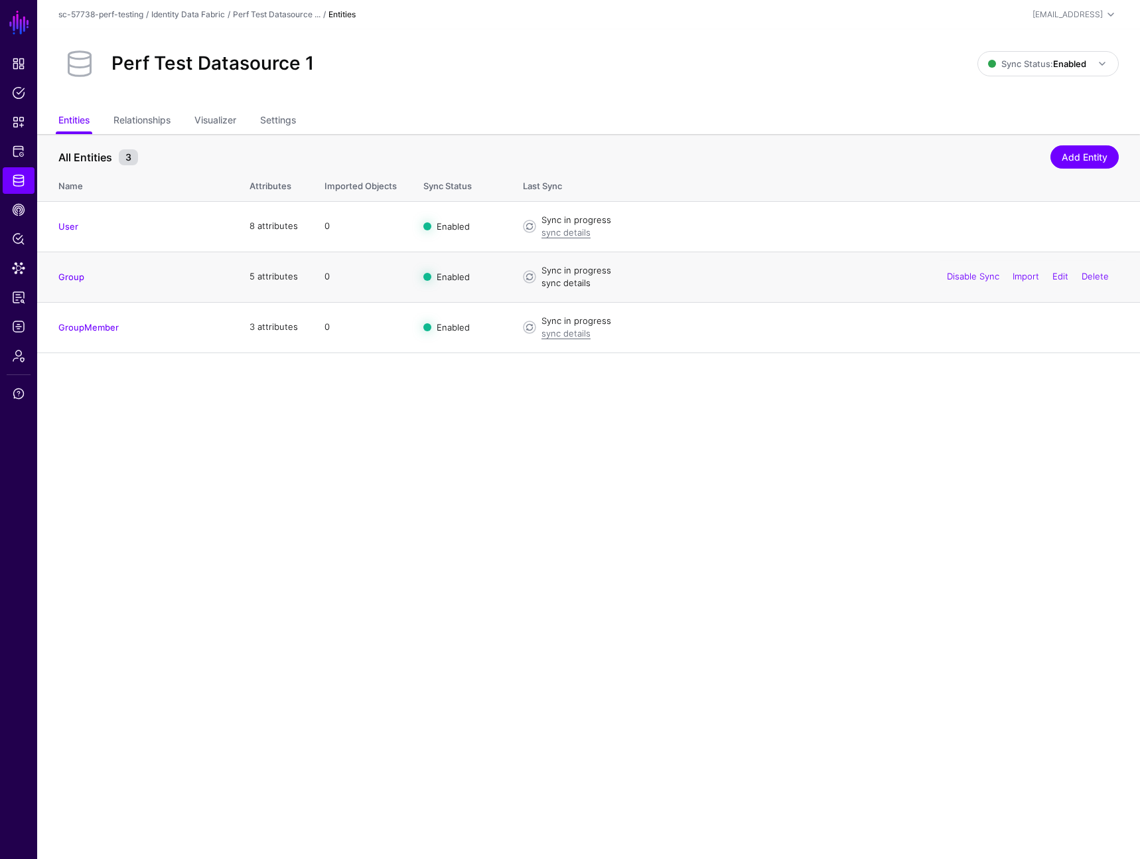
click at [563, 281] on link "sync details" at bounding box center [566, 282] width 49 height 11
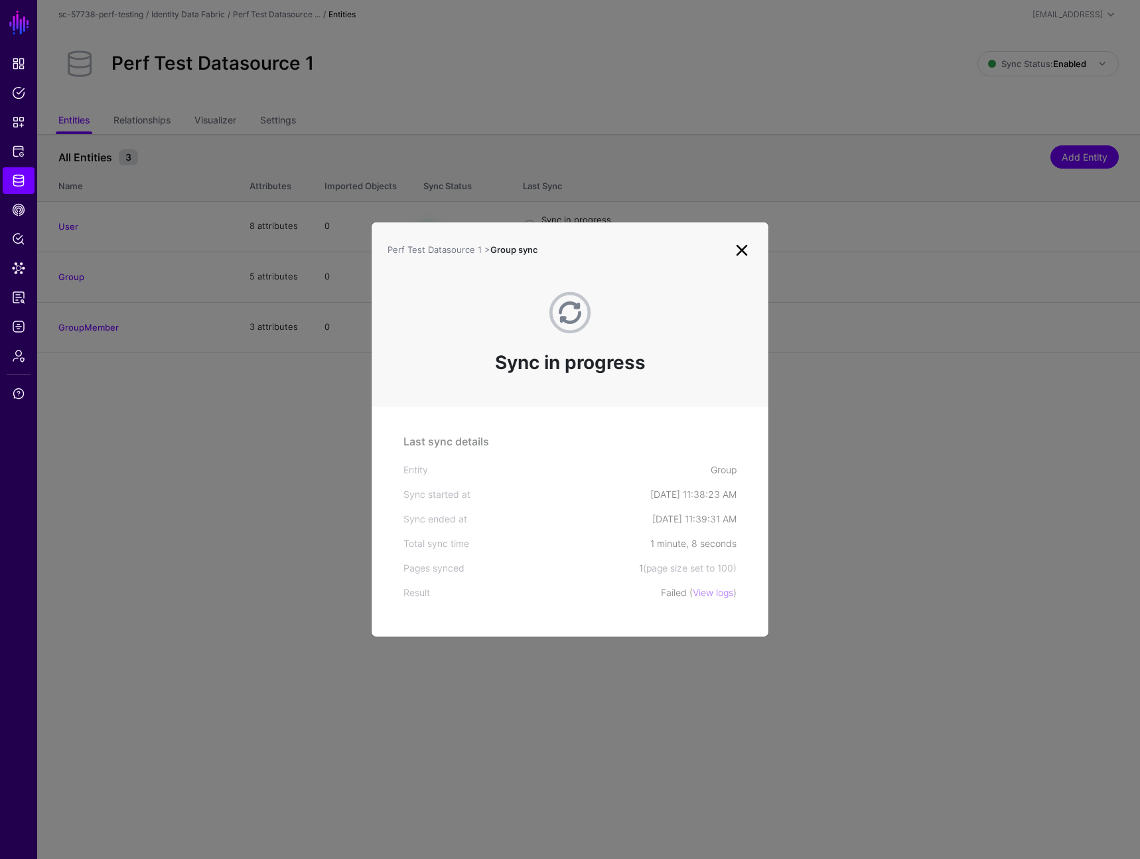
drag, startPoint x: 664, startPoint y: 193, endPoint x: 656, endPoint y: 210, distance: 18.4
click at [664, 193] on ngb-modal-window "Perf Test Datasource 1 > Group sync Sync in progress Last sync details Entity G…" at bounding box center [570, 429] width 1140 height 859
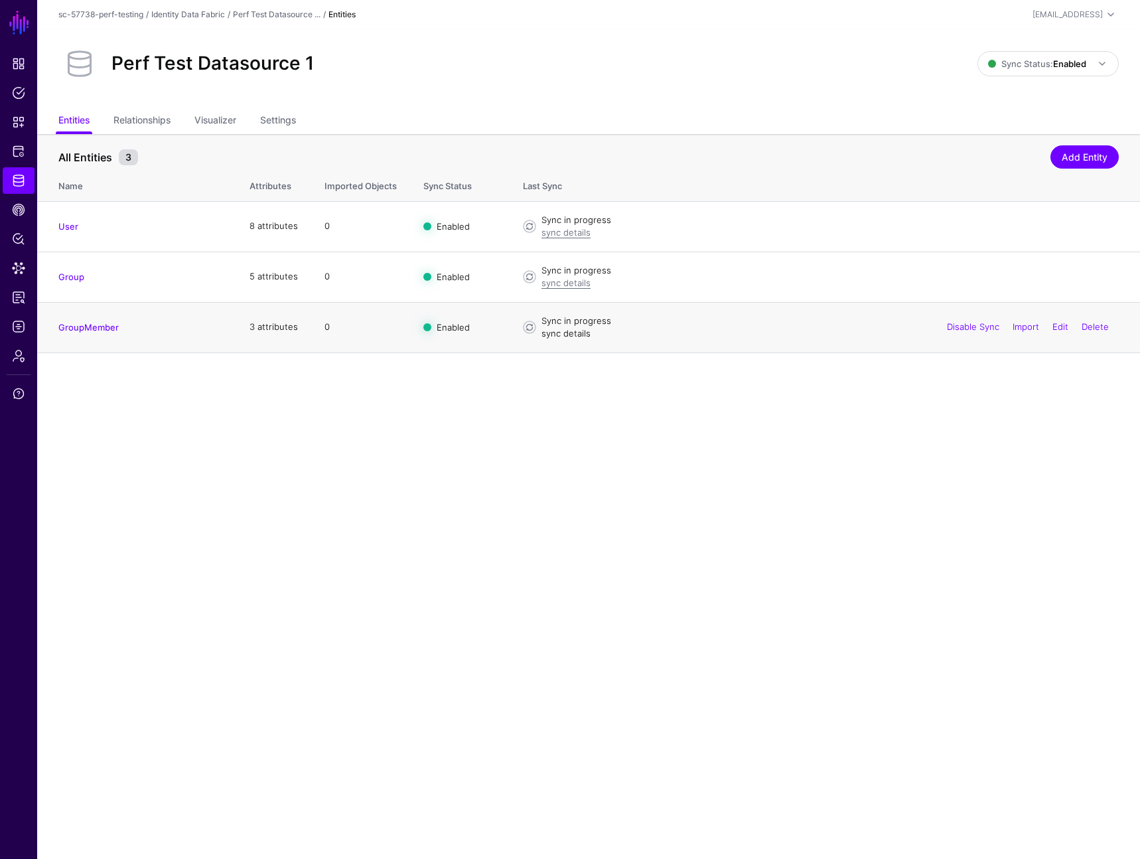
click at [566, 330] on link "sync details" at bounding box center [566, 333] width 49 height 11
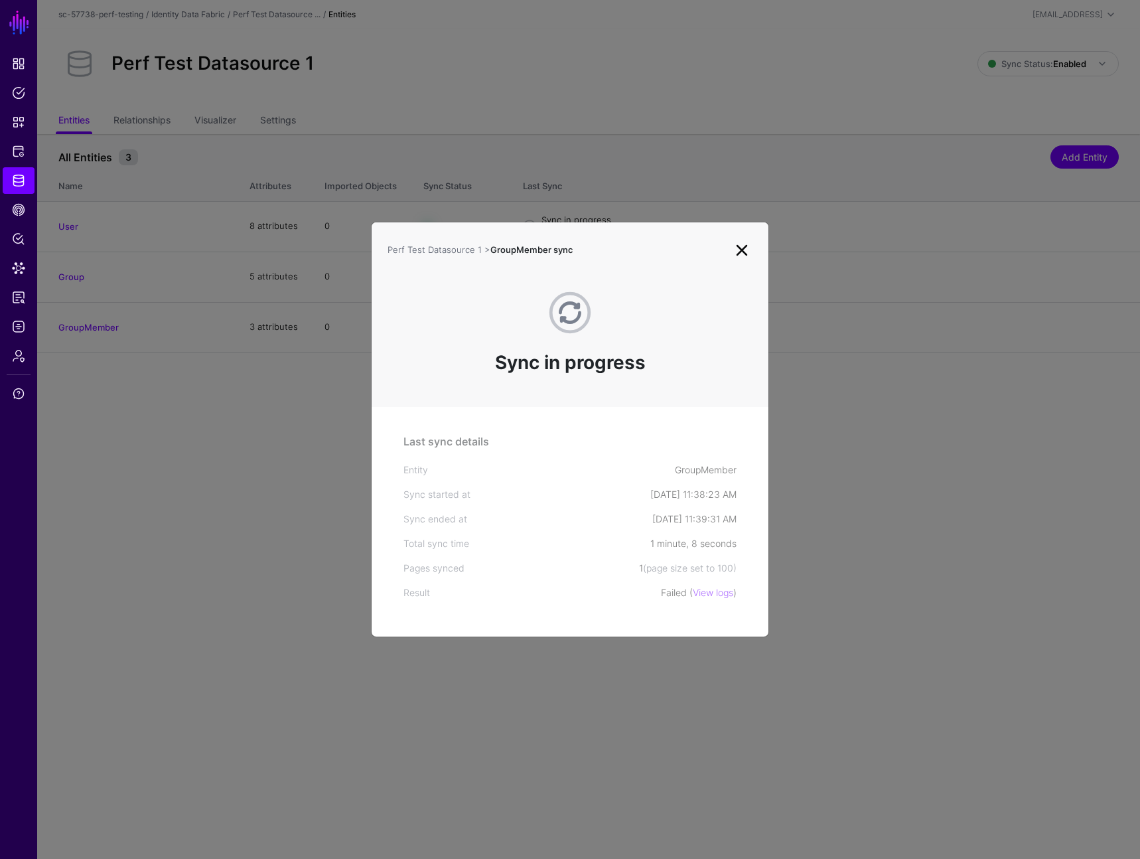
click at [686, 179] on ngb-modal-window "Perf Test Datasource 1 > GroupMember sync Sync in progress Last sync details En…" at bounding box center [570, 429] width 1140 height 859
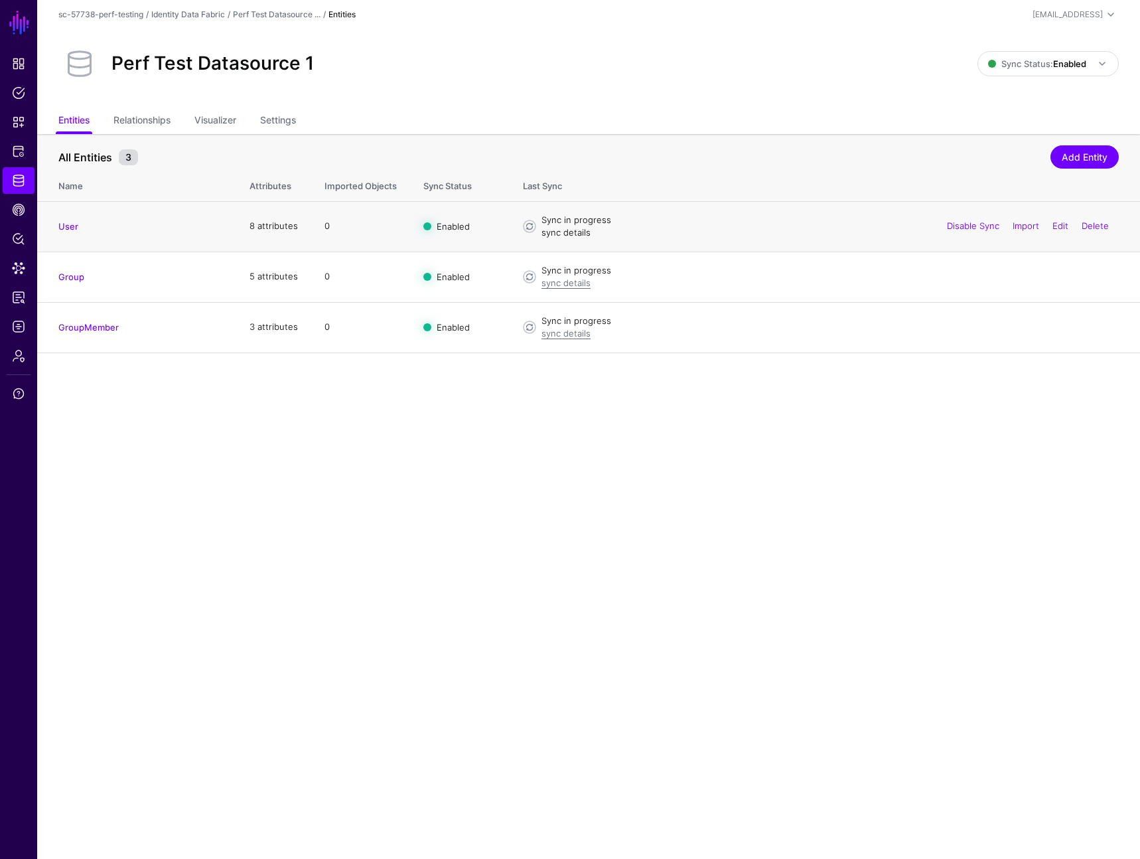
click at [561, 232] on link "sync details" at bounding box center [566, 232] width 49 height 11
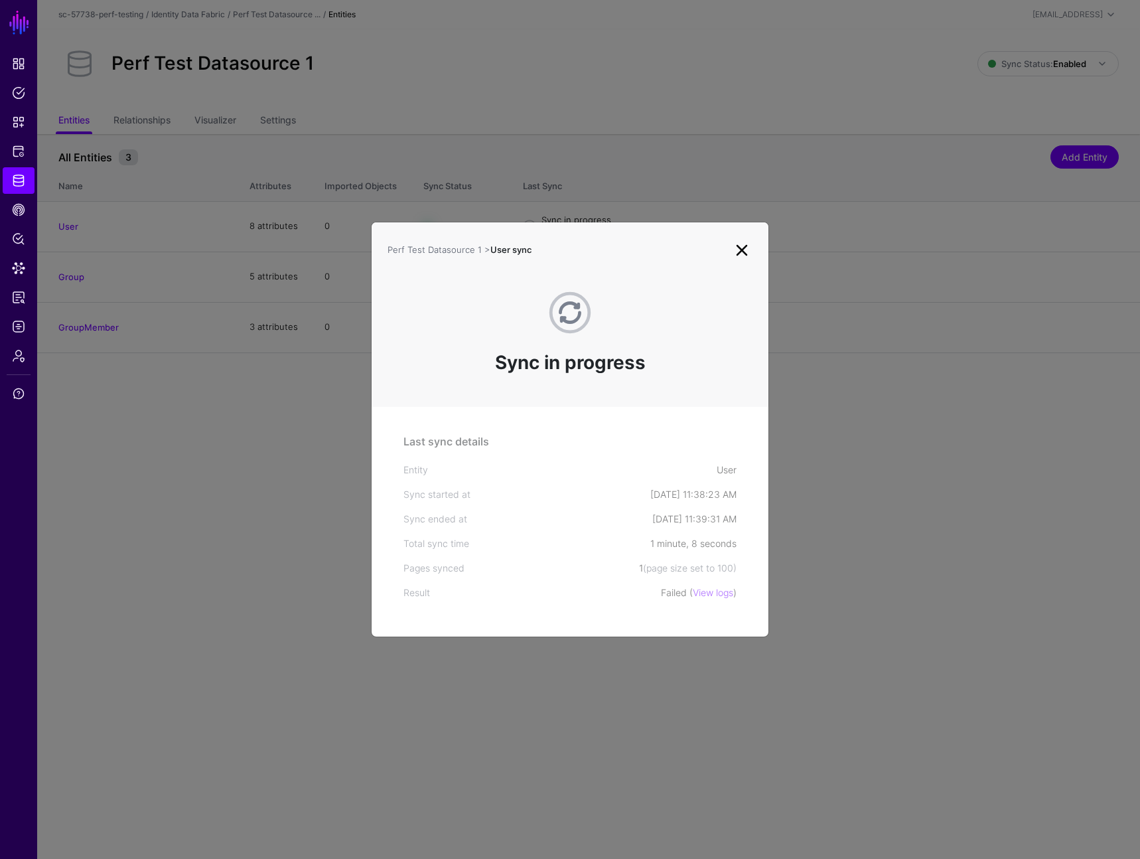
click at [628, 150] on ngb-modal-window "Perf Test Datasource 1 > User sync Sync in progress Last sync details Entity Us…" at bounding box center [570, 429] width 1140 height 859
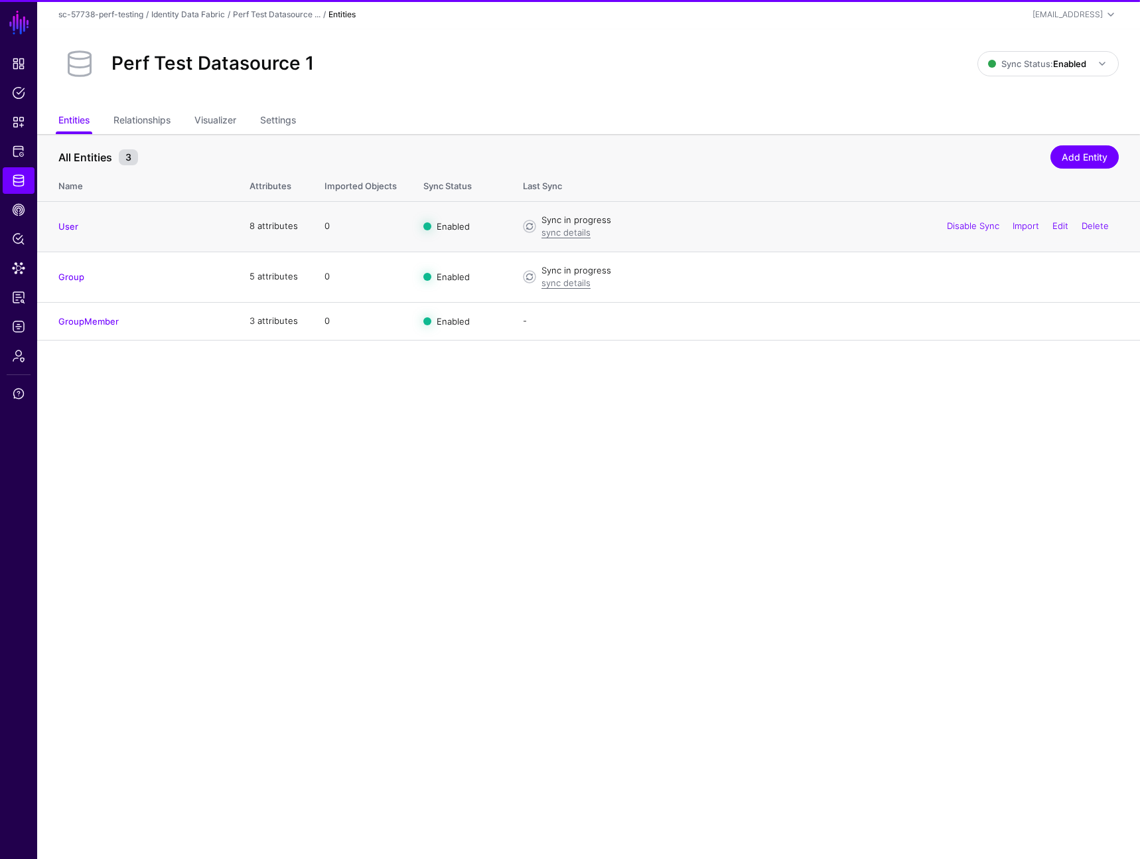
click at [575, 234] on link "sync details" at bounding box center [566, 232] width 49 height 11
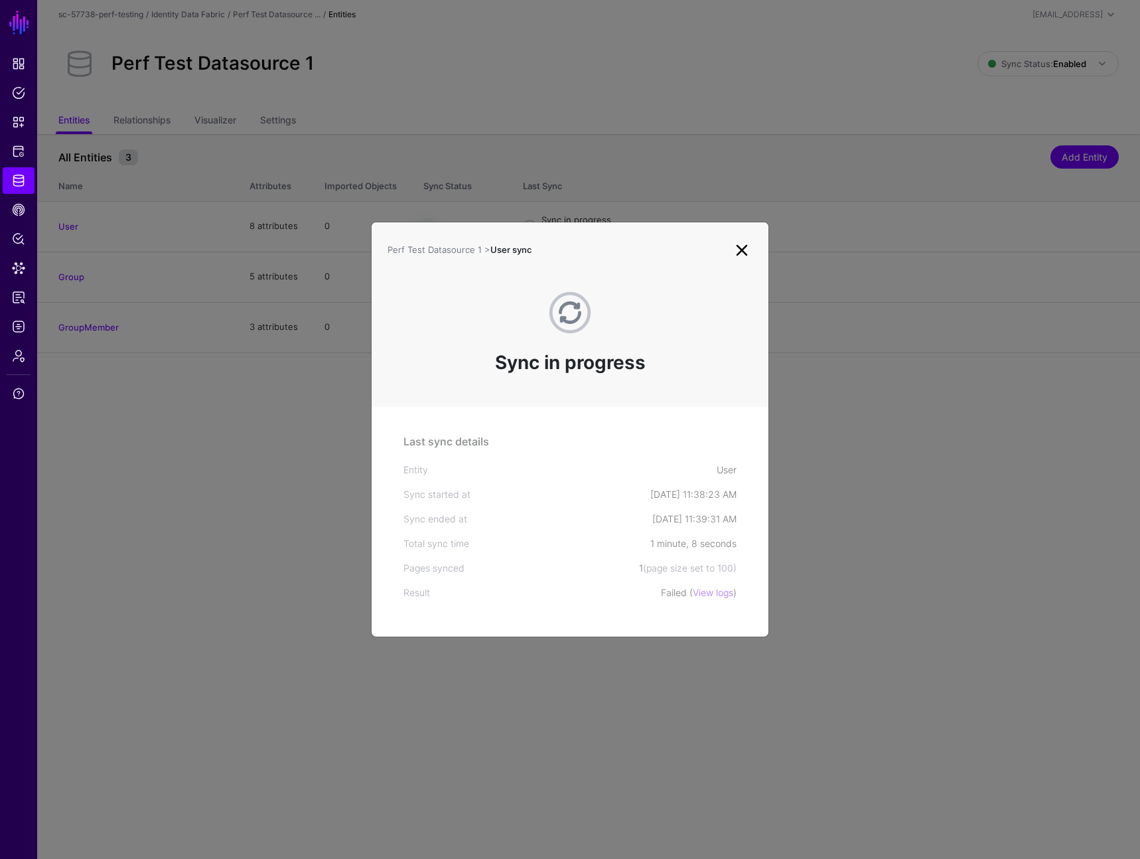
click at [603, 187] on ngb-modal-window "Perf Test Datasource 1 > User sync Sync in progress Last sync details Entity Us…" at bounding box center [570, 429] width 1140 height 859
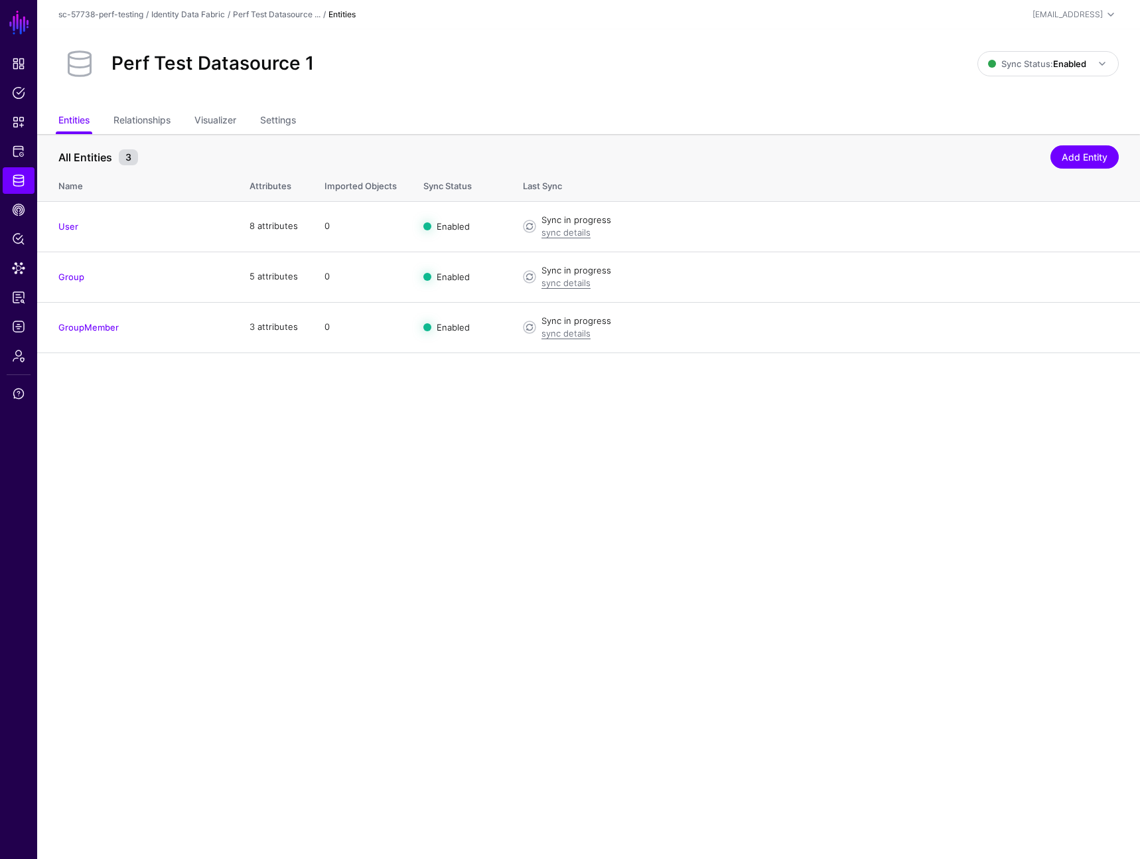
click at [680, 130] on ul "Entities Relationships Visualizer Settings" at bounding box center [588, 121] width 1061 height 25
click at [561, 230] on link "sync details" at bounding box center [566, 232] width 49 height 11
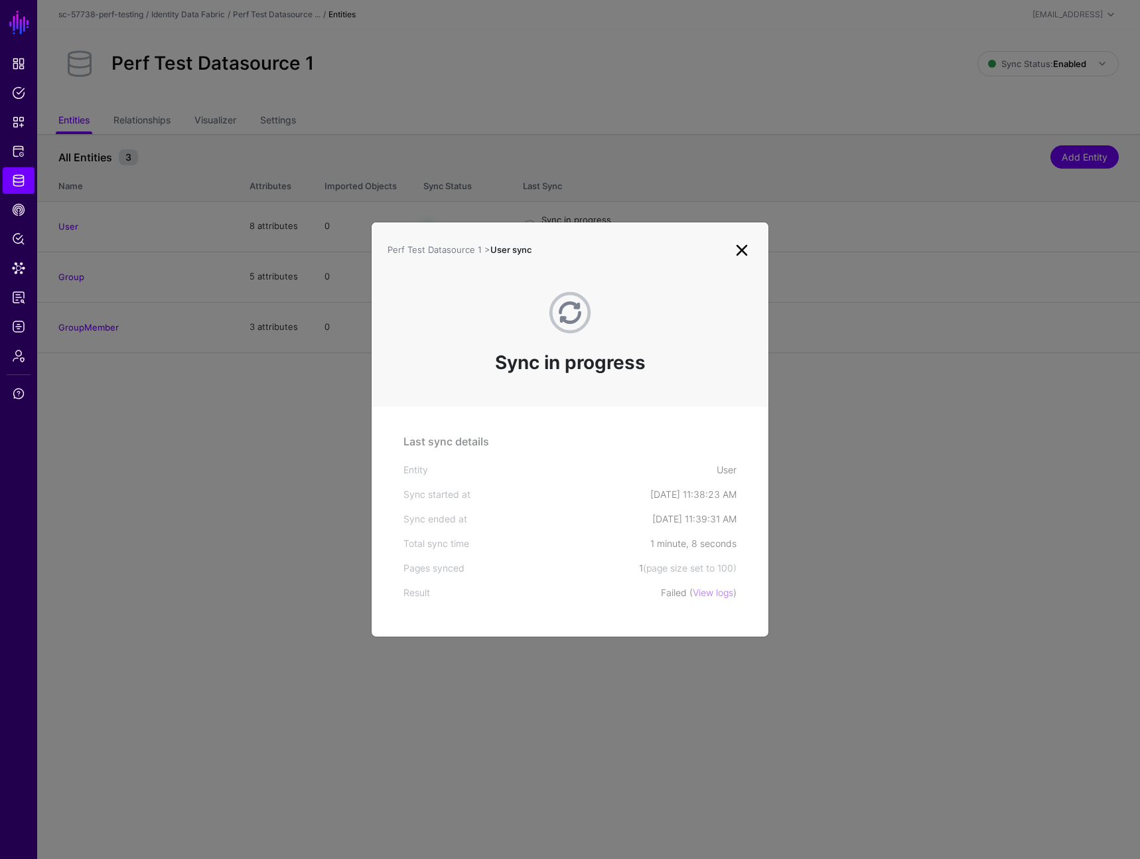
drag, startPoint x: 571, startPoint y: 165, endPoint x: 477, endPoint y: 112, distance: 107.6
click at [569, 163] on ngb-modal-window "Perf Test Datasource 1 > User sync Sync in progress Last sync details Entity Us…" at bounding box center [570, 429] width 1140 height 859
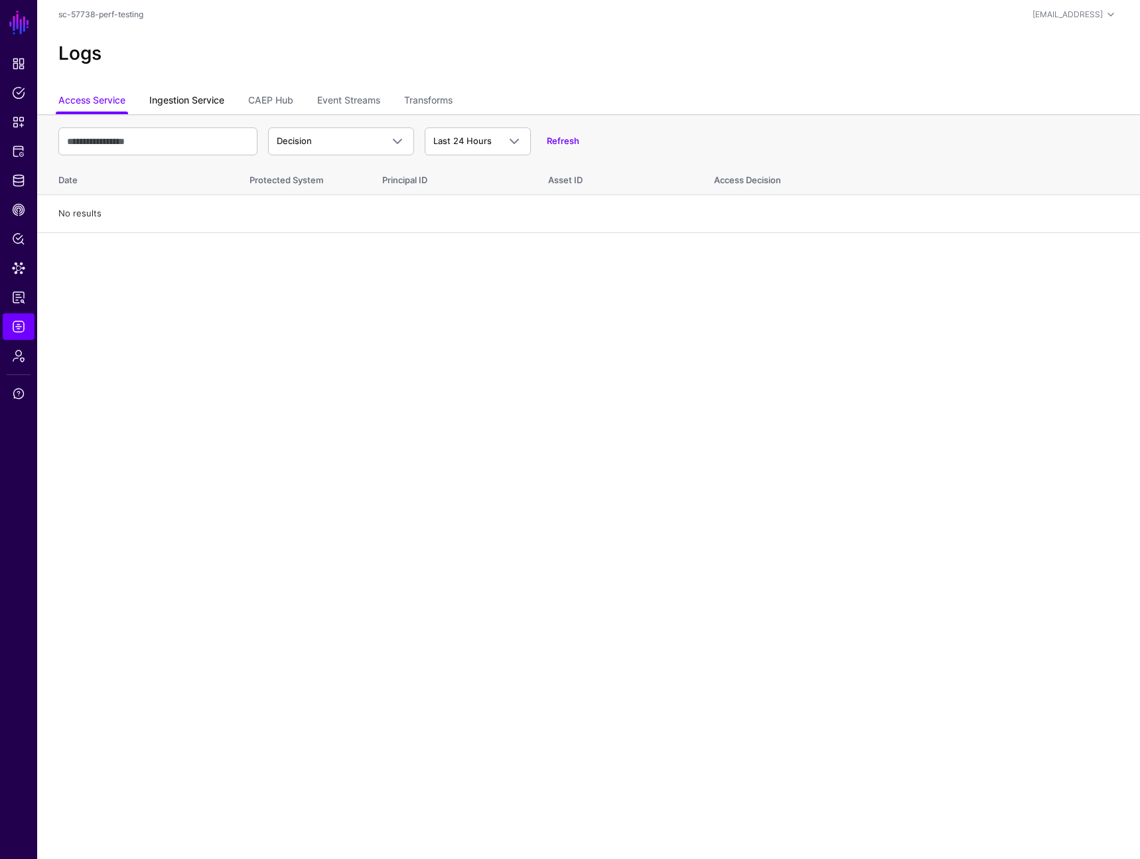
click at [216, 101] on link "Ingestion Service" at bounding box center [186, 101] width 75 height 25
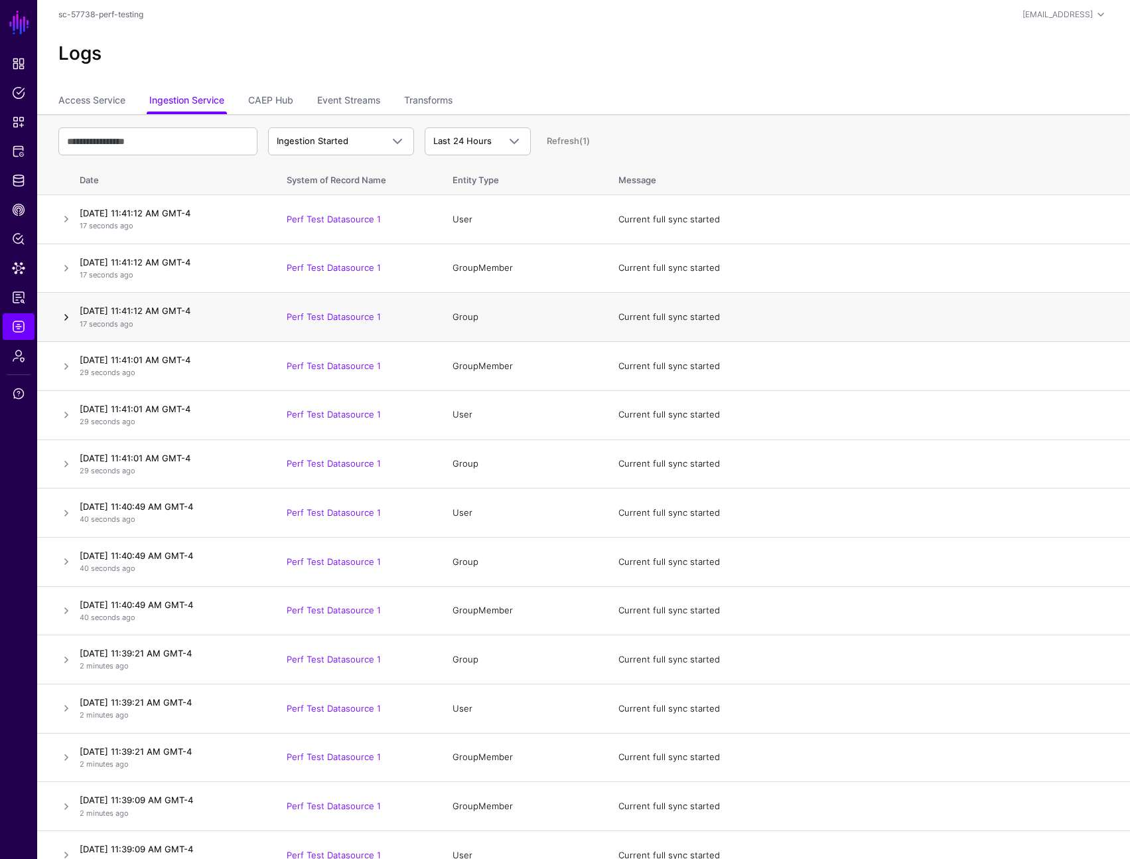
click at [62, 319] on link at bounding box center [66, 317] width 16 height 16
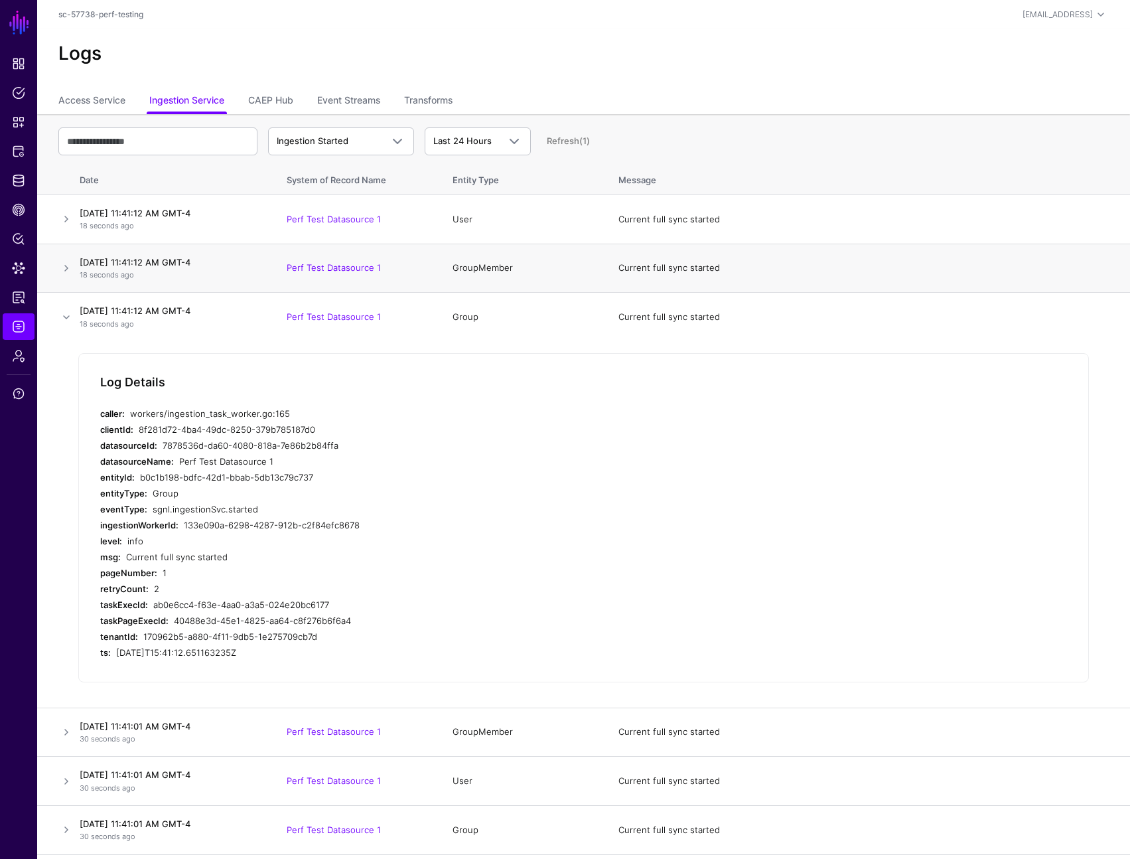
drag, startPoint x: 63, startPoint y: 315, endPoint x: 163, endPoint y: 279, distance: 106.0
click at [63, 316] on link at bounding box center [66, 317] width 16 height 16
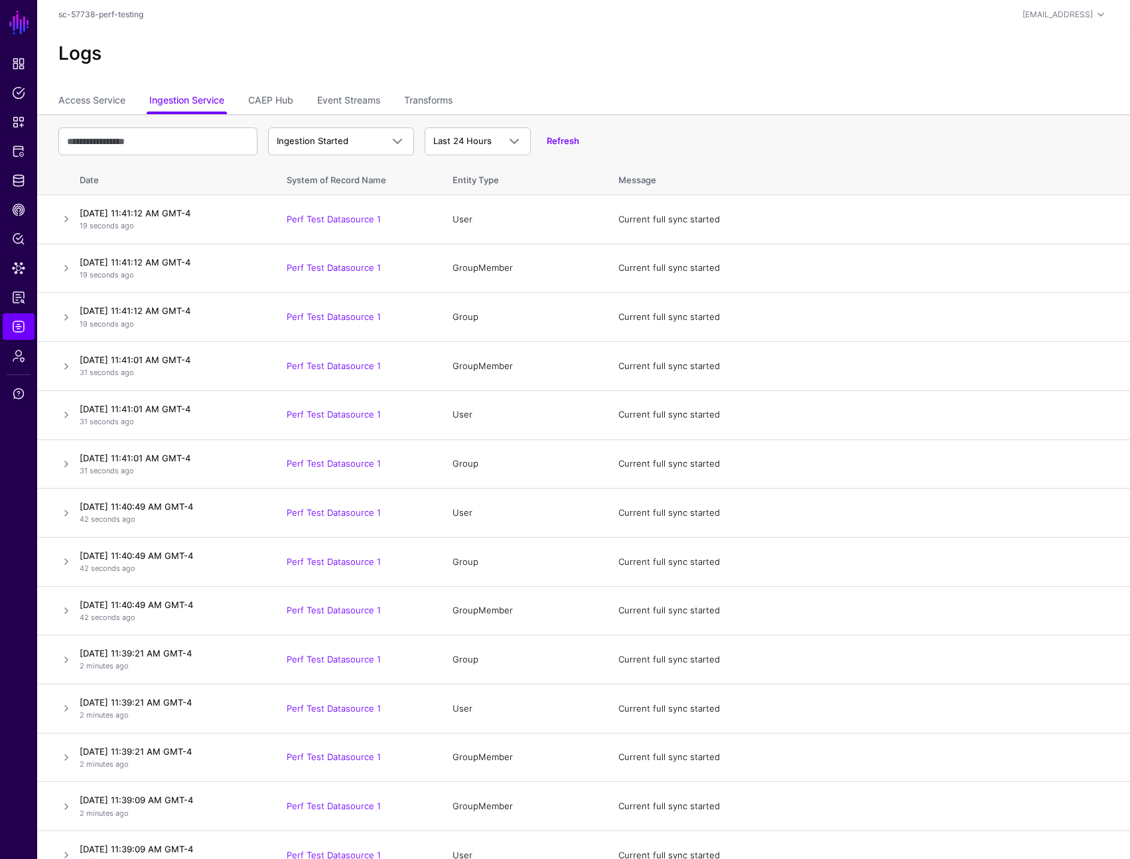
click at [350, 156] on div "Ingestion Started Ingestion Started Ingestion Completed Ingestion Failed Last 2…" at bounding box center [583, 141] width 1051 height 38
click at [64, 315] on link at bounding box center [66, 317] width 16 height 16
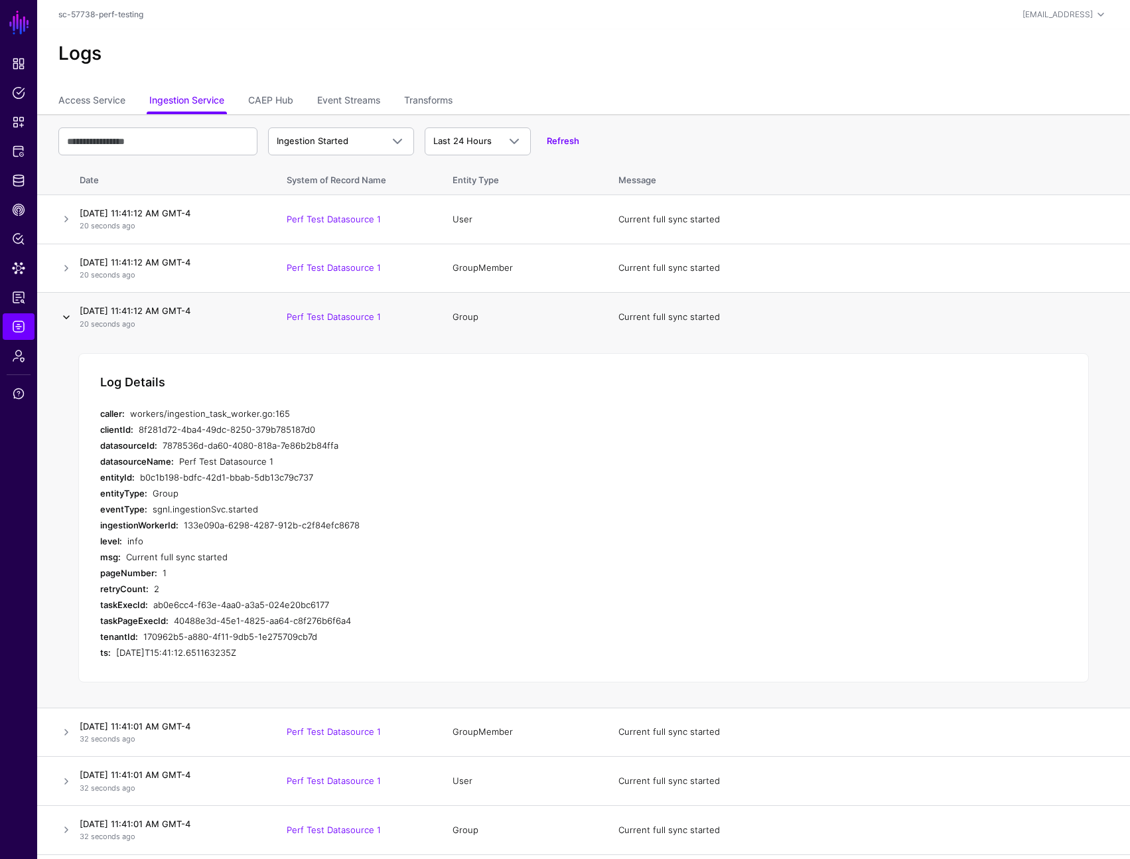
click at [64, 315] on link at bounding box center [66, 317] width 16 height 16
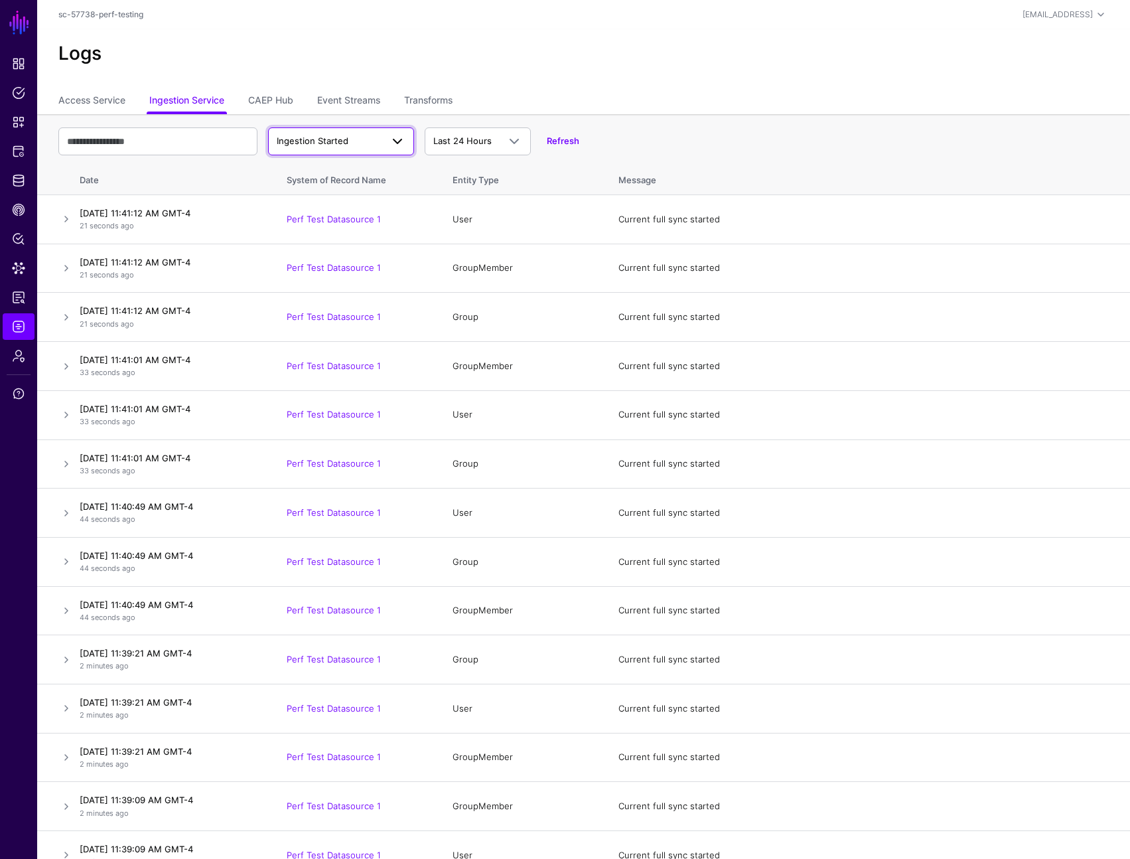
click at [358, 148] on span "Ingestion Started" at bounding box center [341, 141] width 129 height 16
click at [352, 210] on div "Ingestion Failed" at bounding box center [341, 214] width 125 height 13
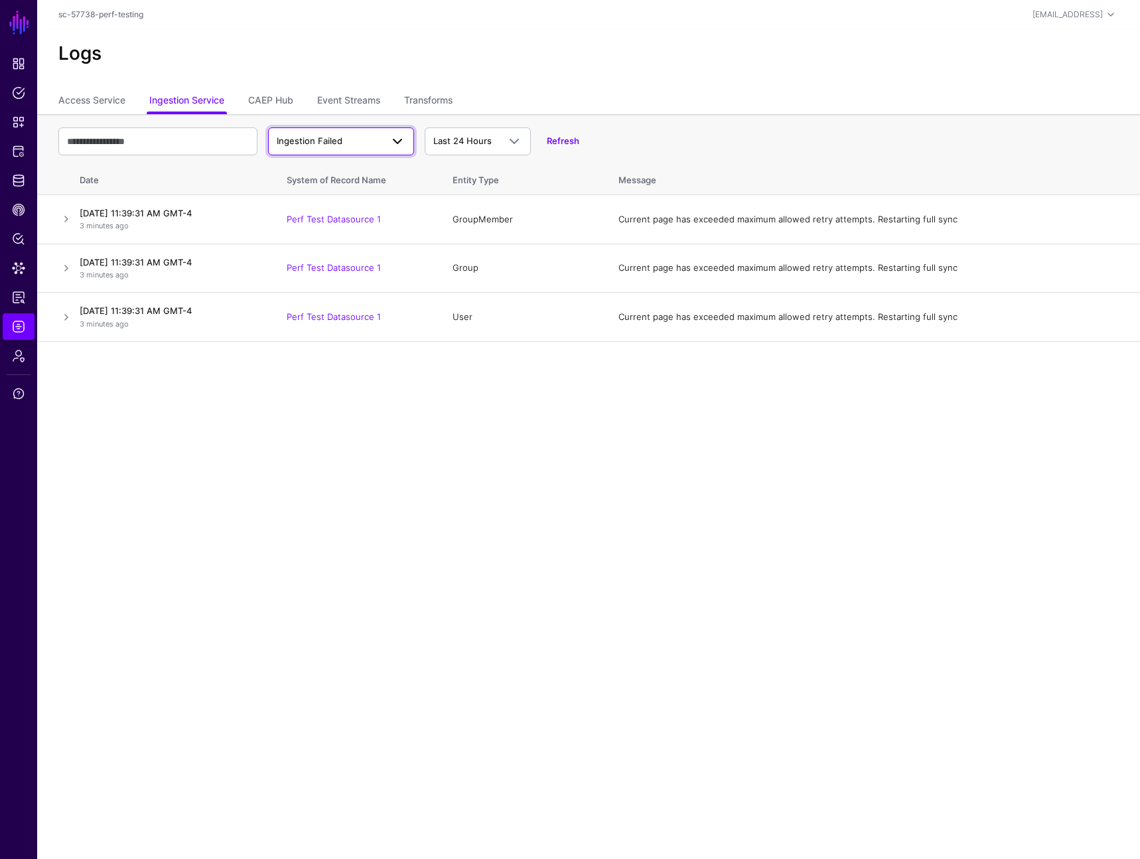
click at [373, 147] on span "Ingestion Failed" at bounding box center [329, 141] width 105 height 13
click at [368, 171] on div "Ingestion Started" at bounding box center [341, 172] width 125 height 13
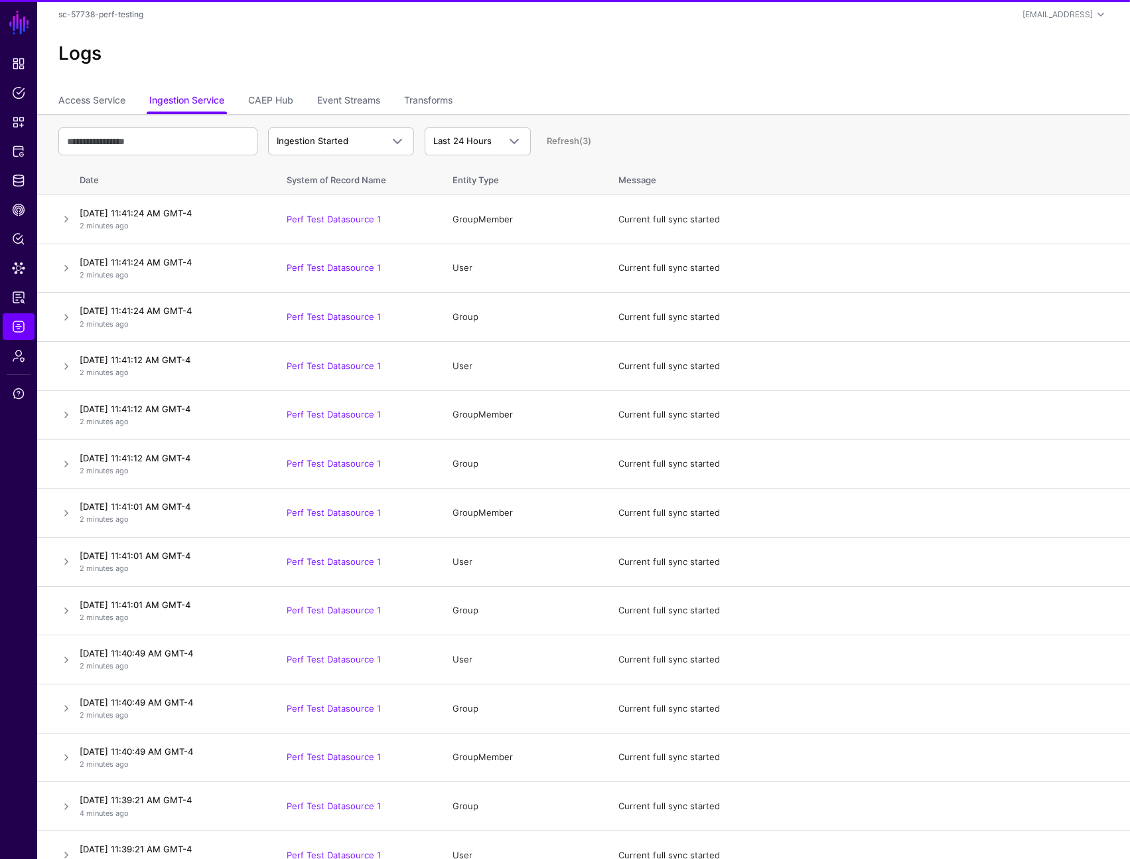
click at [573, 139] on link "Refresh (3)" at bounding box center [569, 140] width 44 height 11
click at [574, 143] on link "Refresh" at bounding box center [563, 140] width 33 height 11
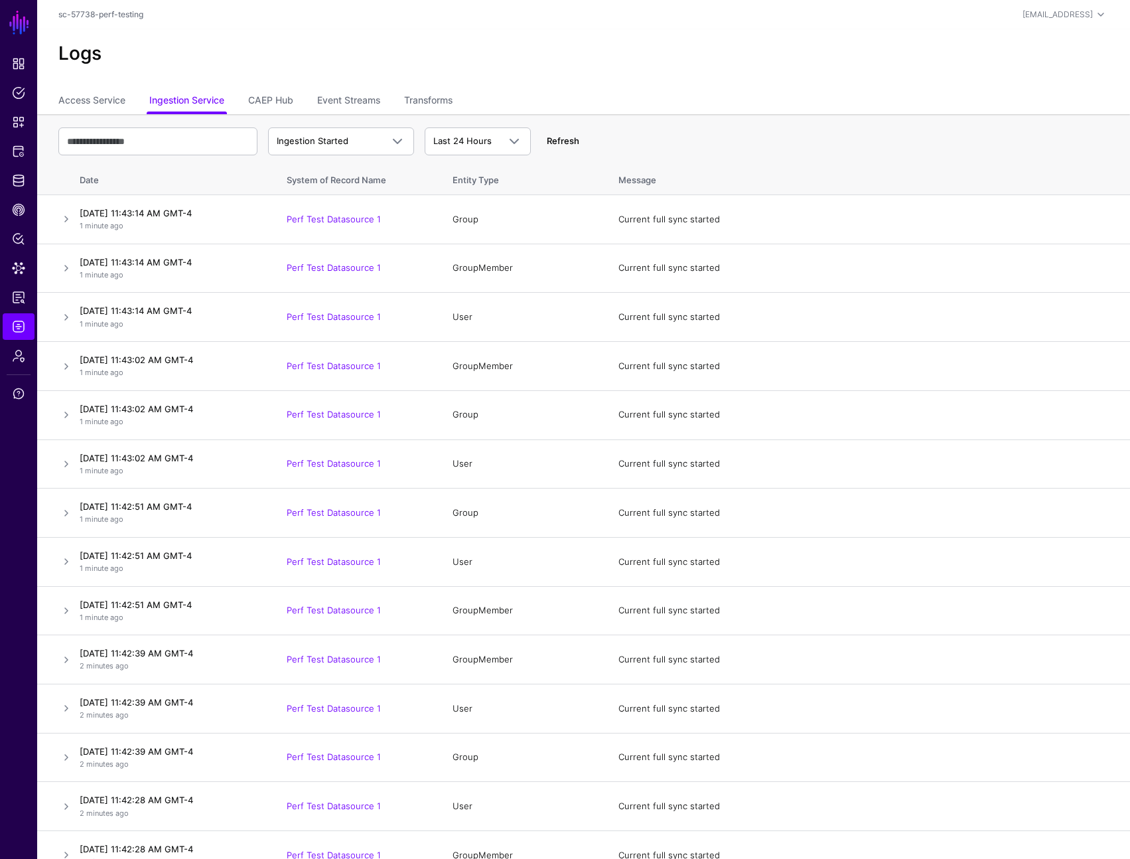
click at [569, 141] on link "Refresh" at bounding box center [563, 140] width 33 height 11
click at [557, 137] on link "Refresh" at bounding box center [563, 140] width 33 height 11
click at [560, 143] on link "Refresh" at bounding box center [563, 140] width 33 height 11
click at [360, 146] on span "Ingestion Started" at bounding box center [329, 141] width 105 height 13
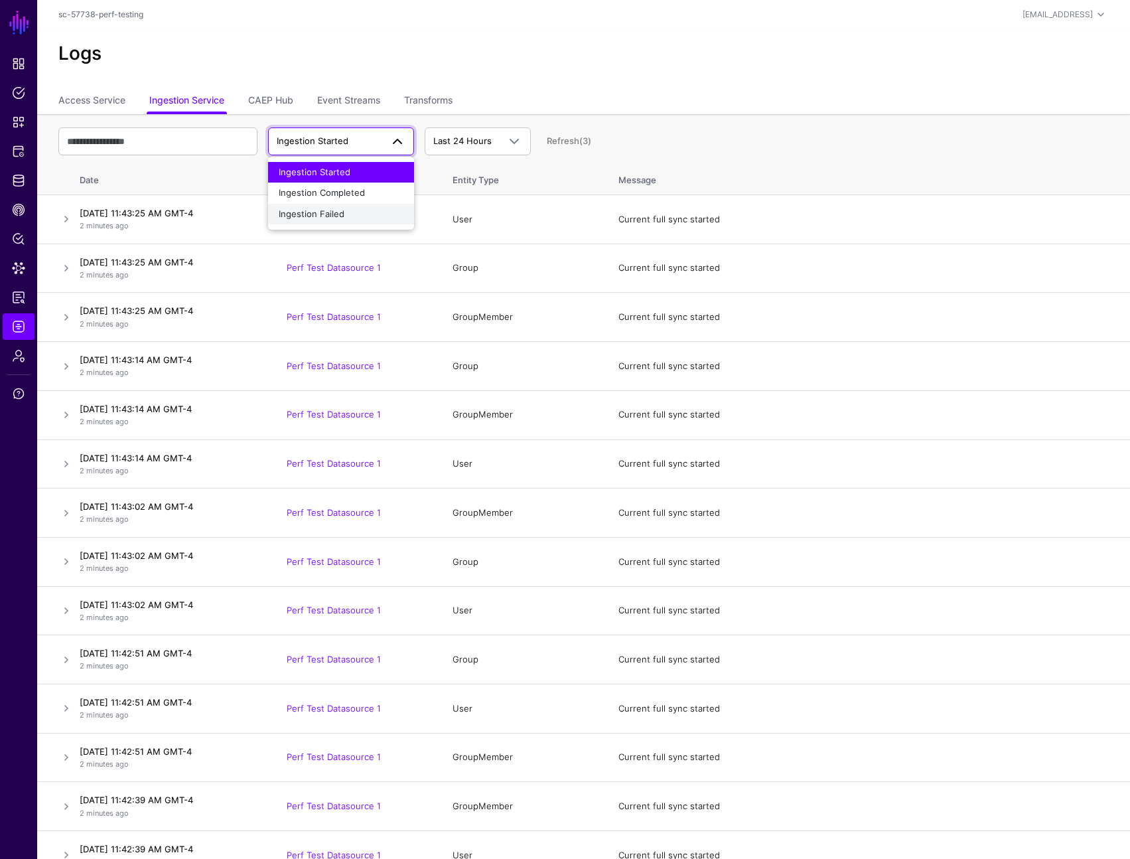
click at [358, 212] on div "Ingestion Failed" at bounding box center [341, 214] width 125 height 13
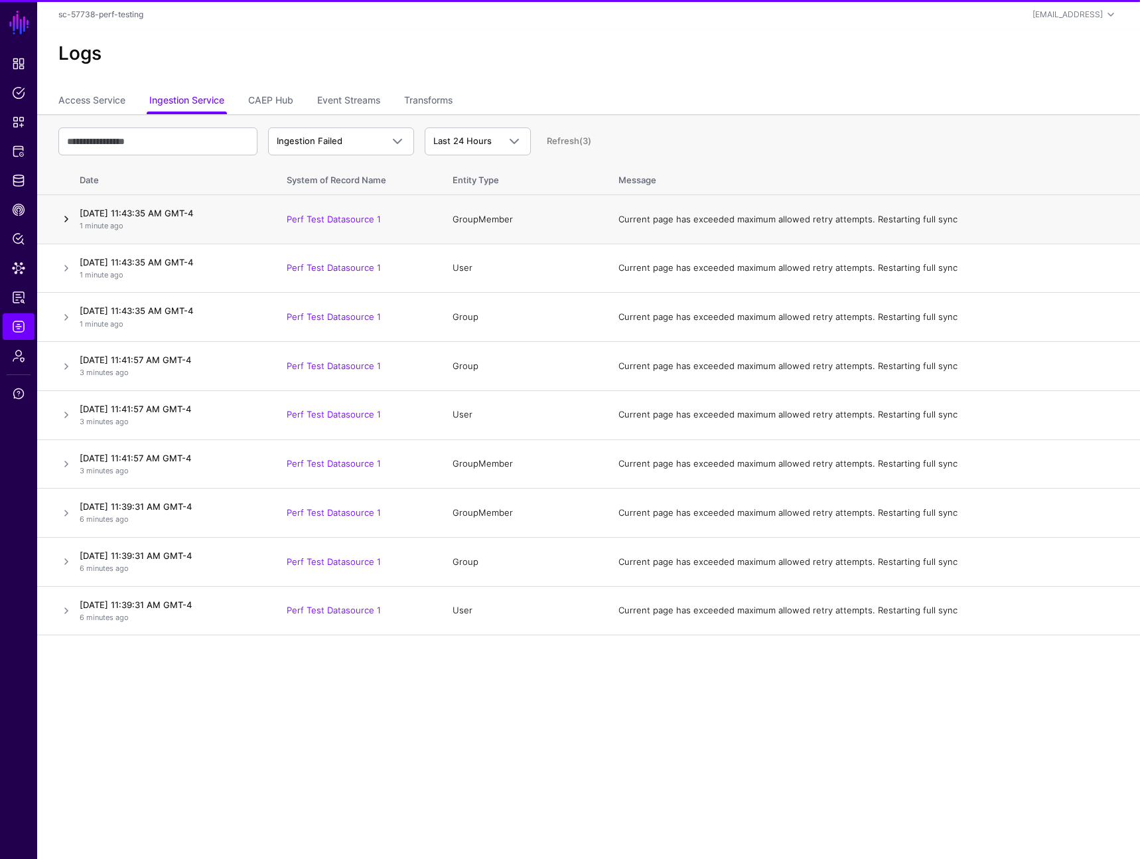
click at [62, 219] on link at bounding box center [66, 219] width 16 height 16
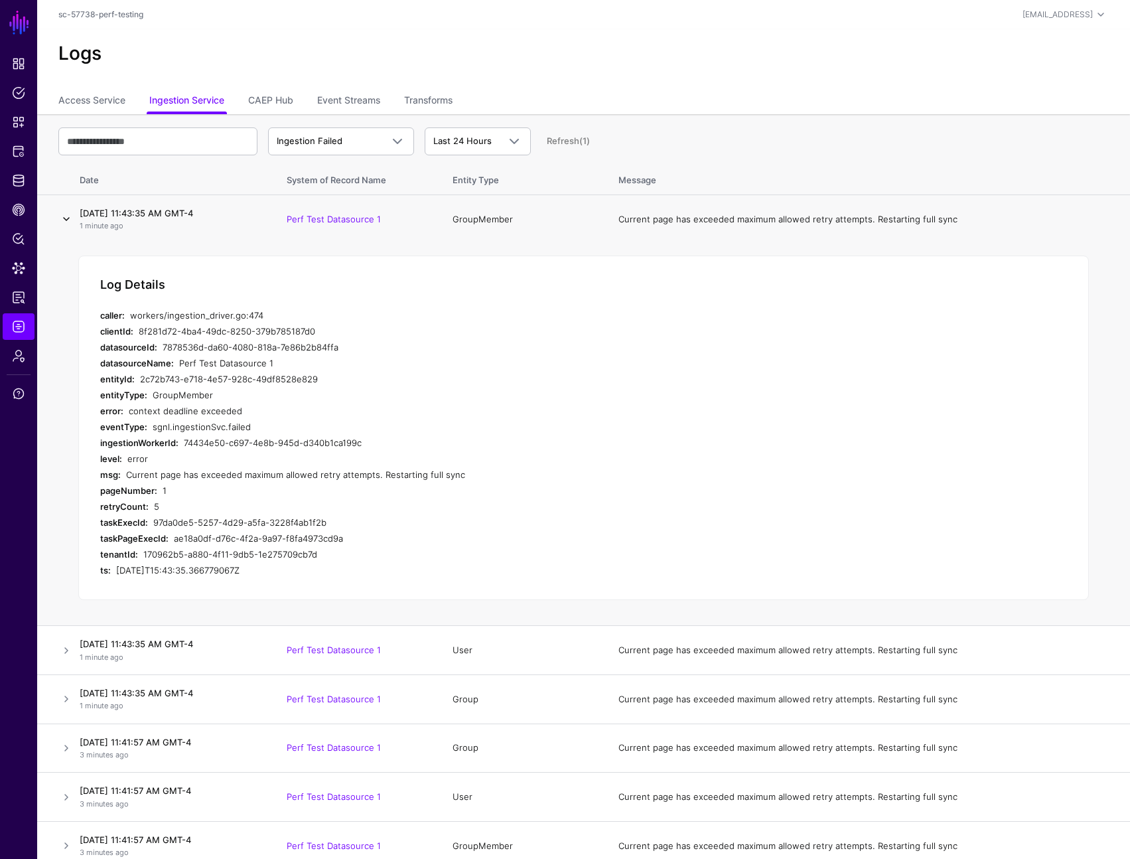
click at [62, 219] on link at bounding box center [66, 219] width 16 height 16
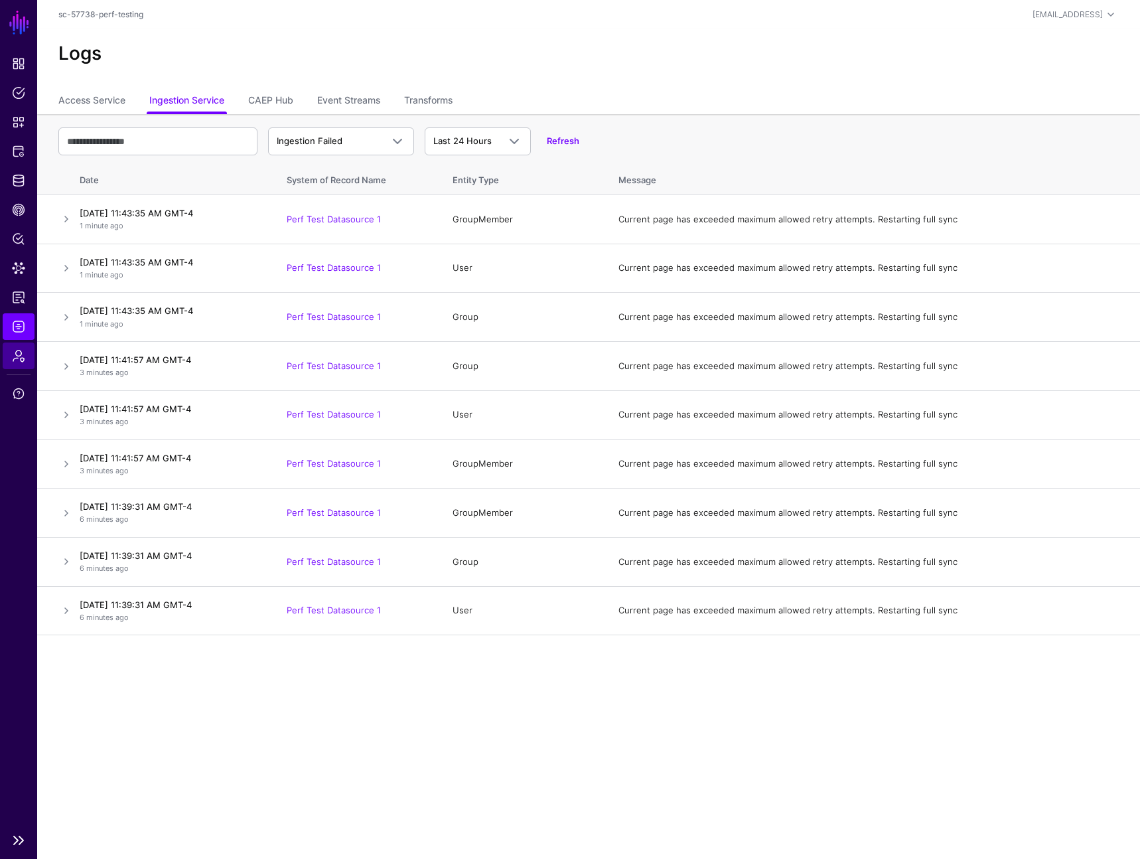
click at [22, 345] on link "Admin" at bounding box center [19, 355] width 32 height 27
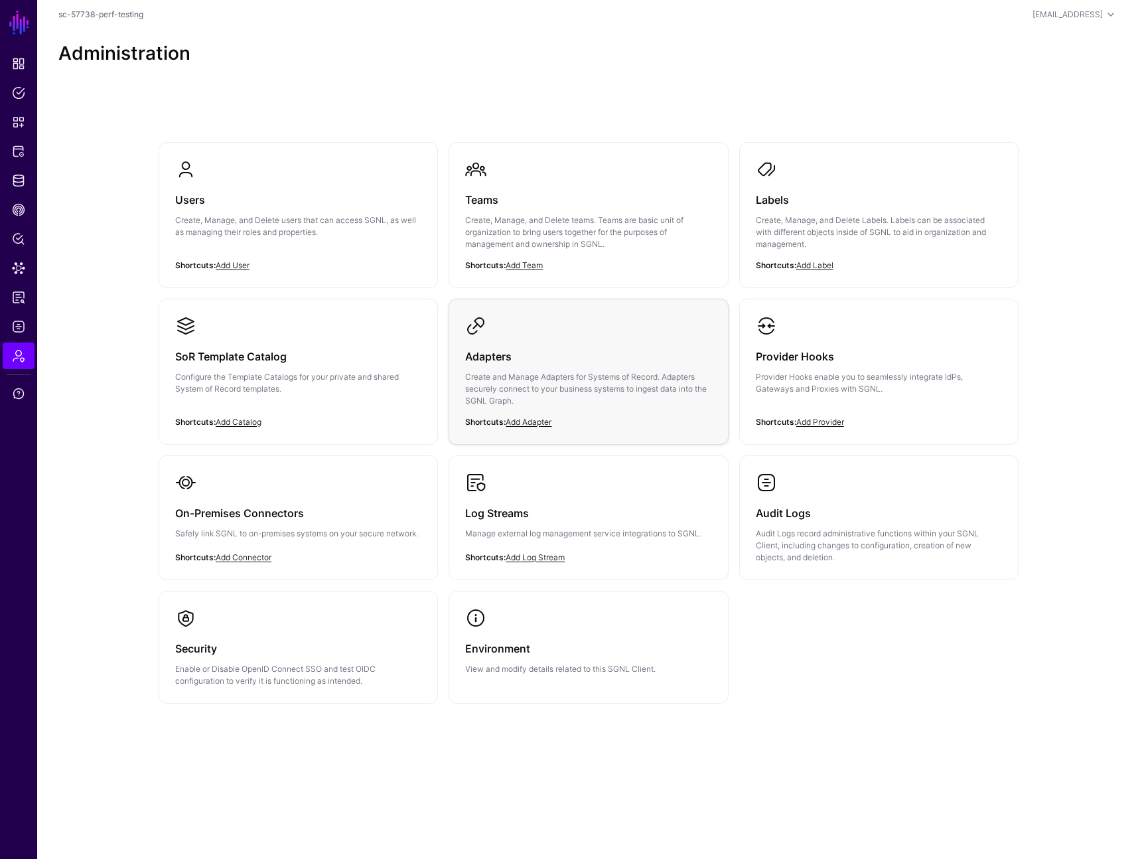
click at [540, 311] on link "Adapters Create and Manage Adapters for Systems of Record. Adapters securely co…" at bounding box center [588, 371] width 278 height 145
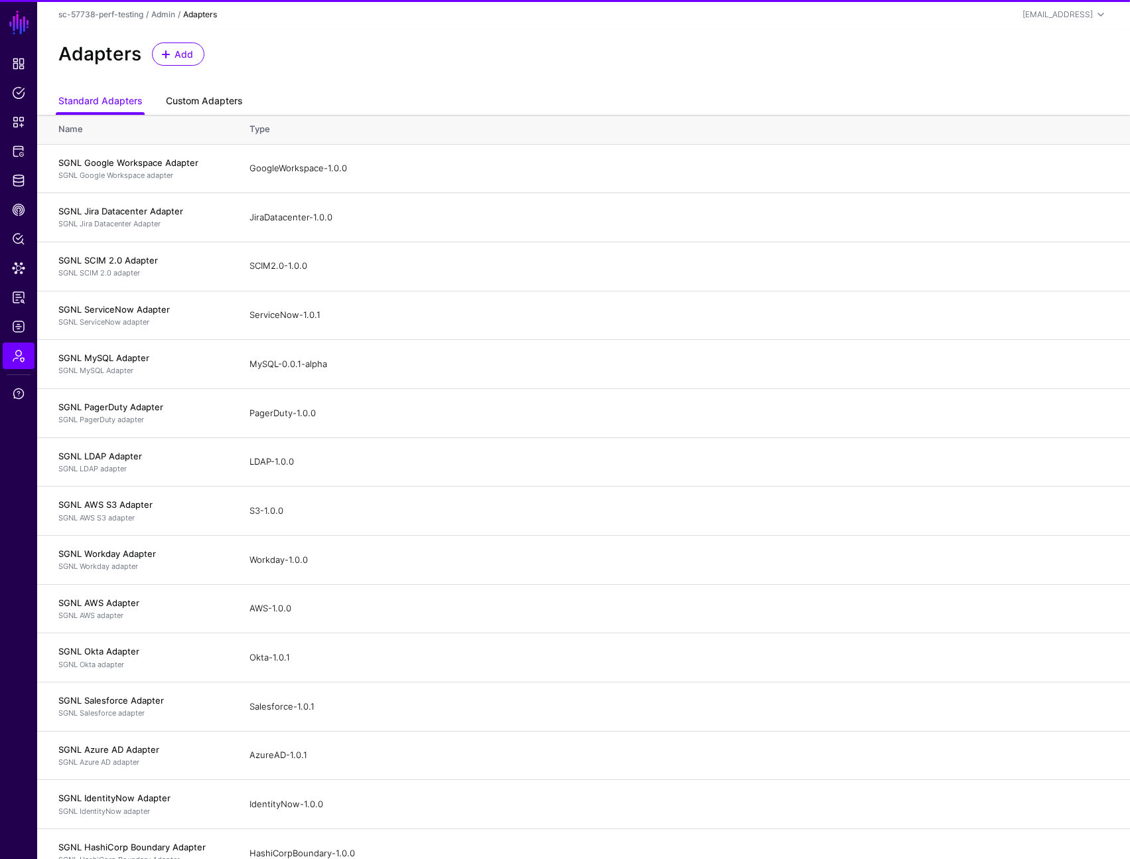
click at [210, 92] on link "Custom Adapters" at bounding box center [204, 102] width 76 height 25
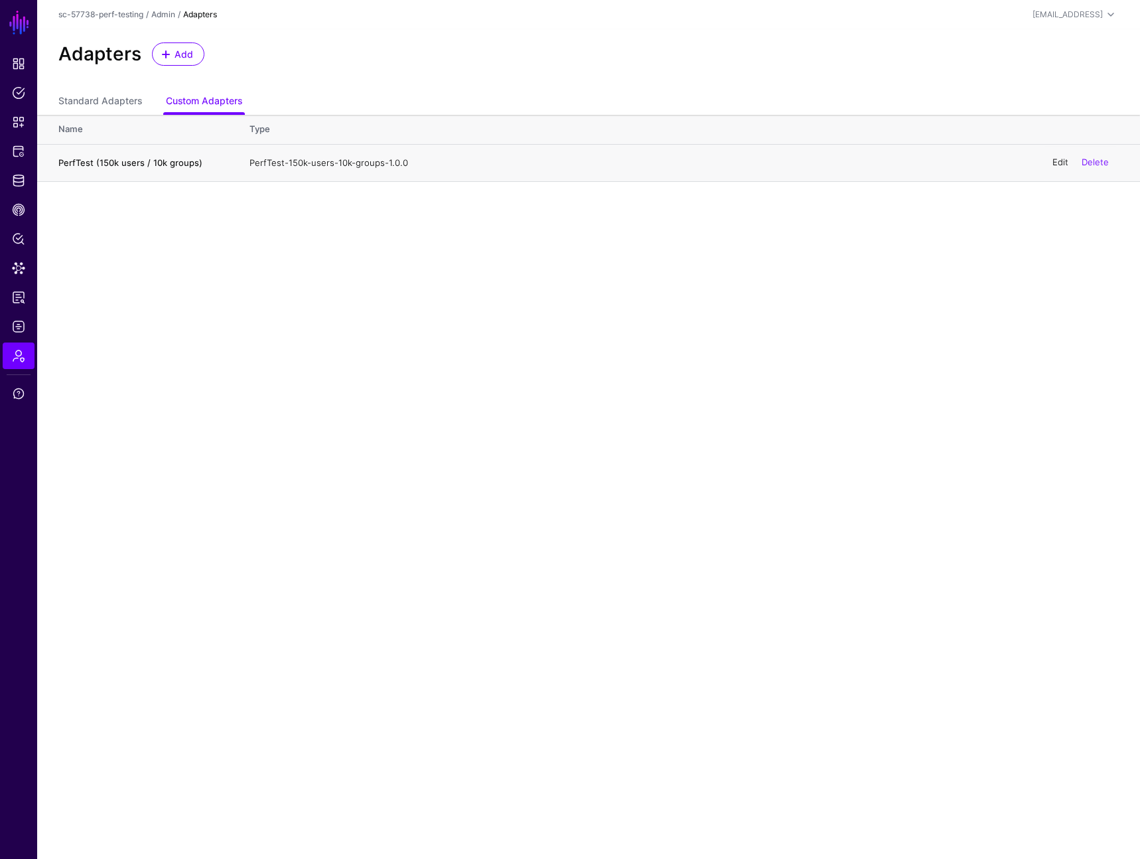
click at [1063, 165] on link "Edit" at bounding box center [1061, 162] width 16 height 11
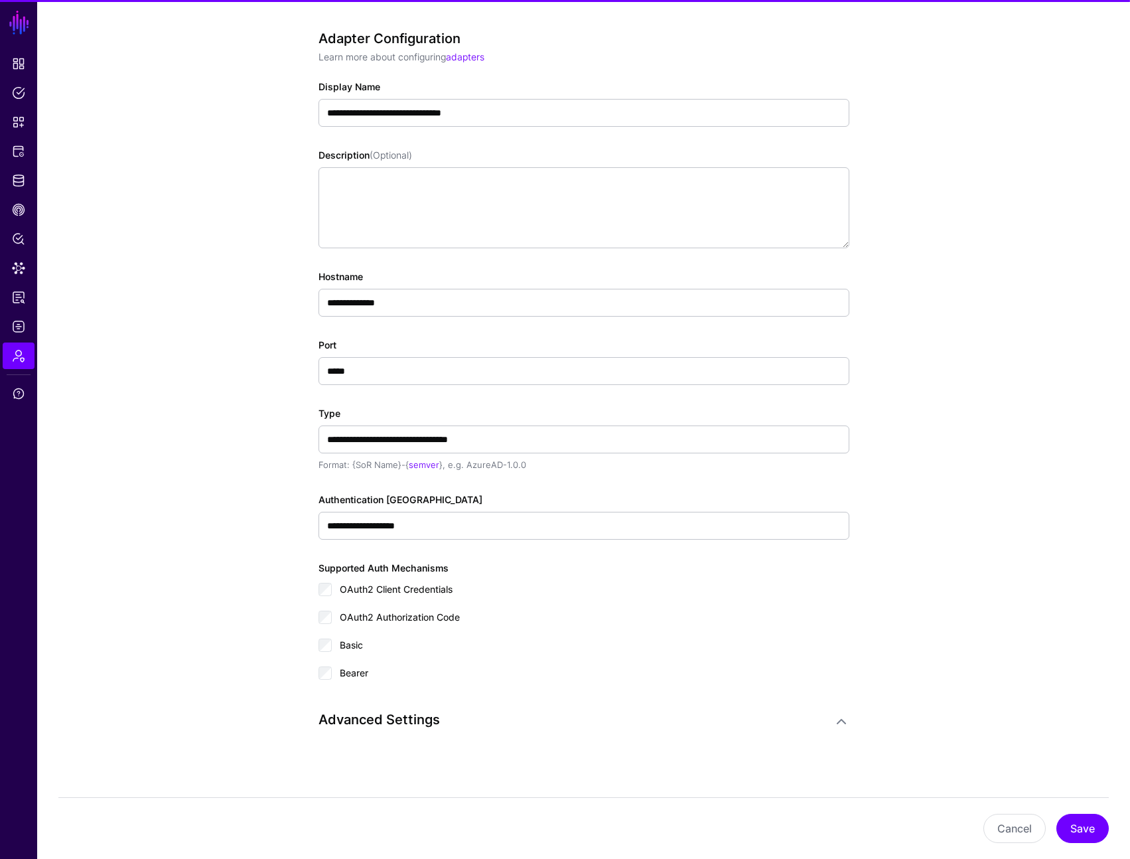
scroll to position [106, 0]
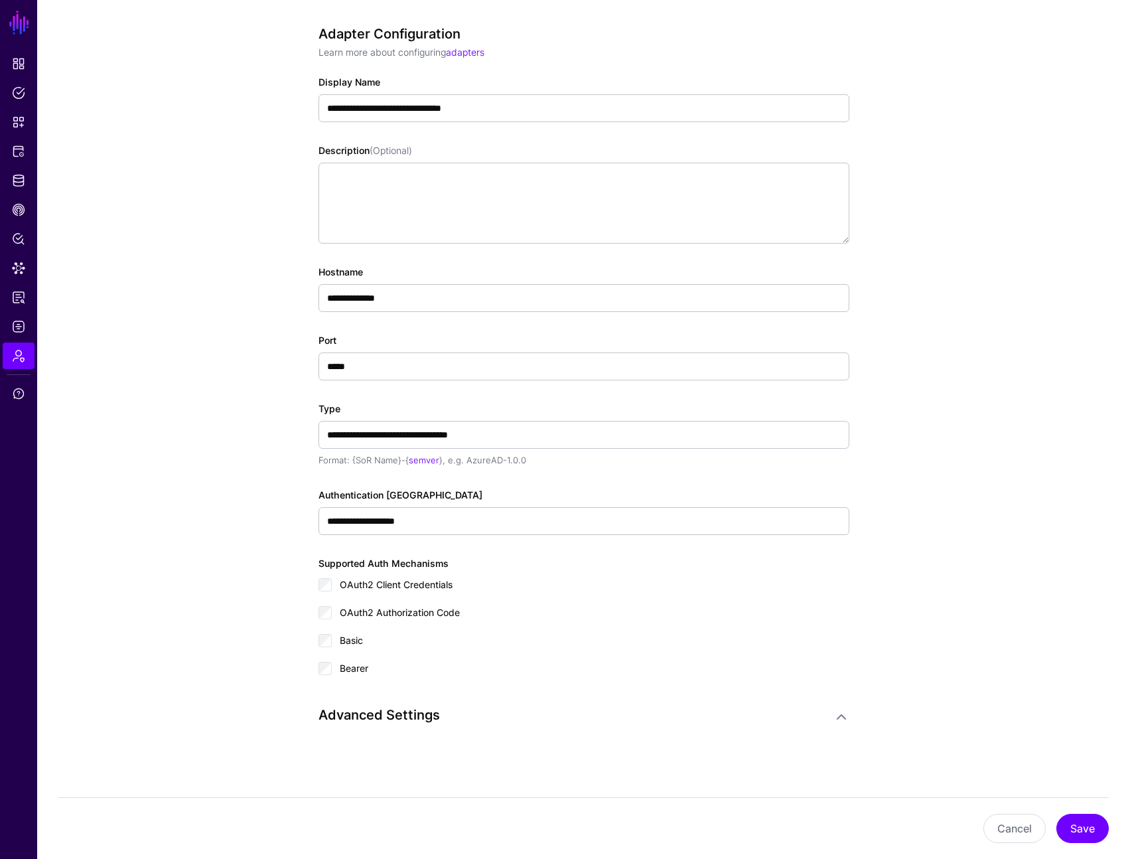
click at [390, 717] on h3 "Advanced Settings" at bounding box center [571, 715] width 504 height 16
click at [850, 717] on div "**********" at bounding box center [584, 421] width 616 height 876
click at [837, 713] on link at bounding box center [842, 717] width 16 height 16
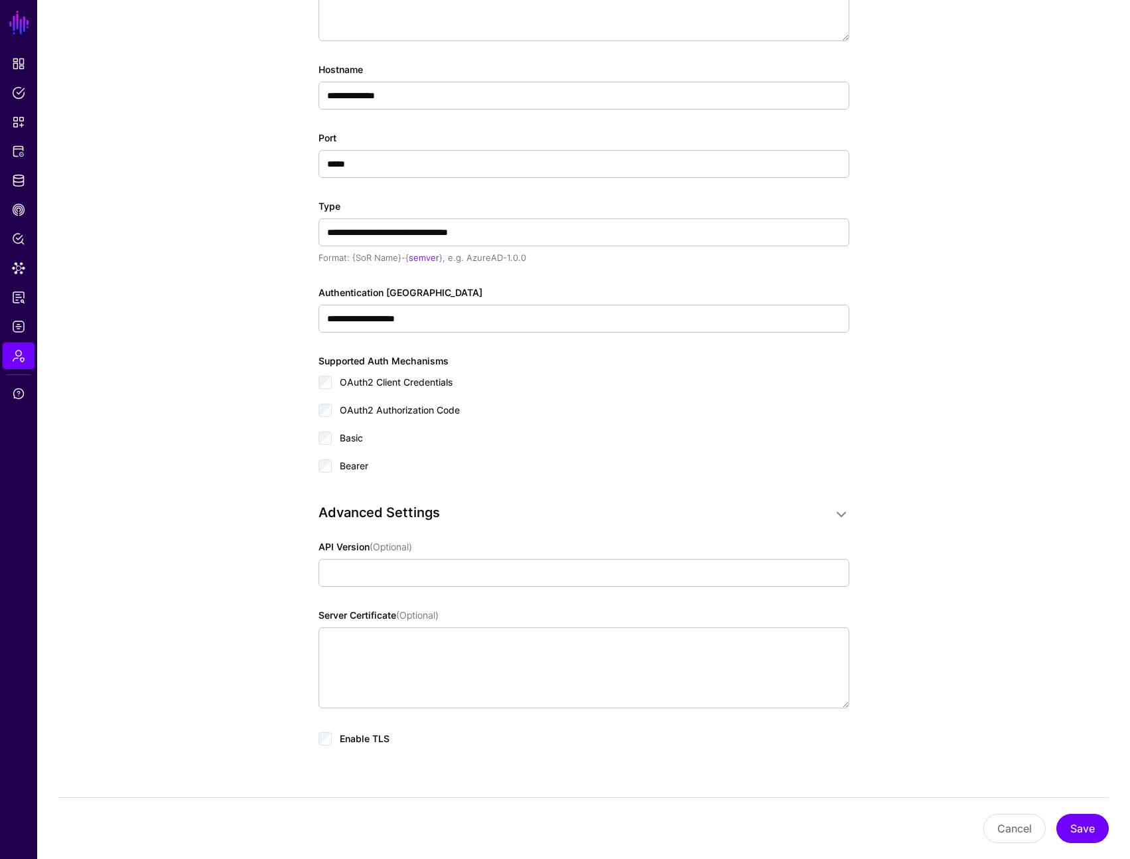
scroll to position [343, 0]
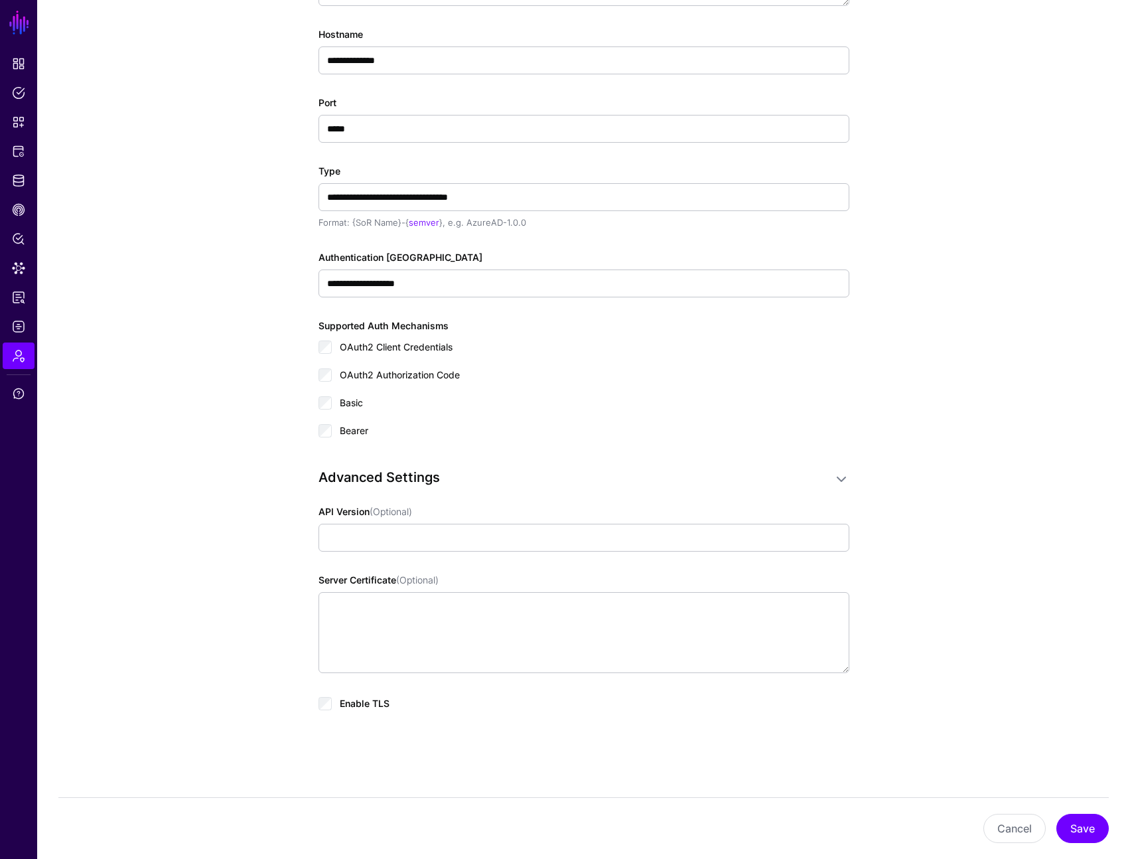
click at [360, 699] on span "Enable TLS" at bounding box center [365, 703] width 50 height 11
click at [1082, 824] on button "Save" at bounding box center [1083, 828] width 52 height 29
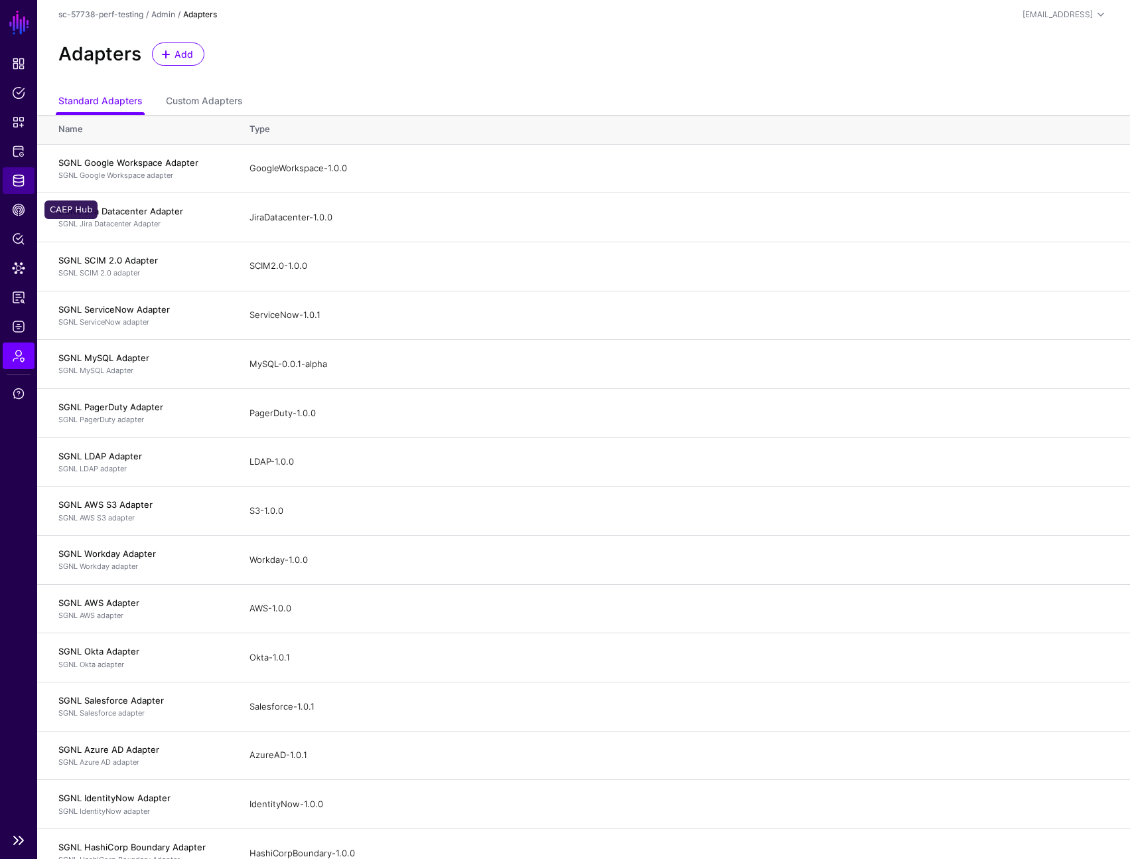
click at [19, 177] on span "Identity Data Fabric" at bounding box center [18, 180] width 13 height 13
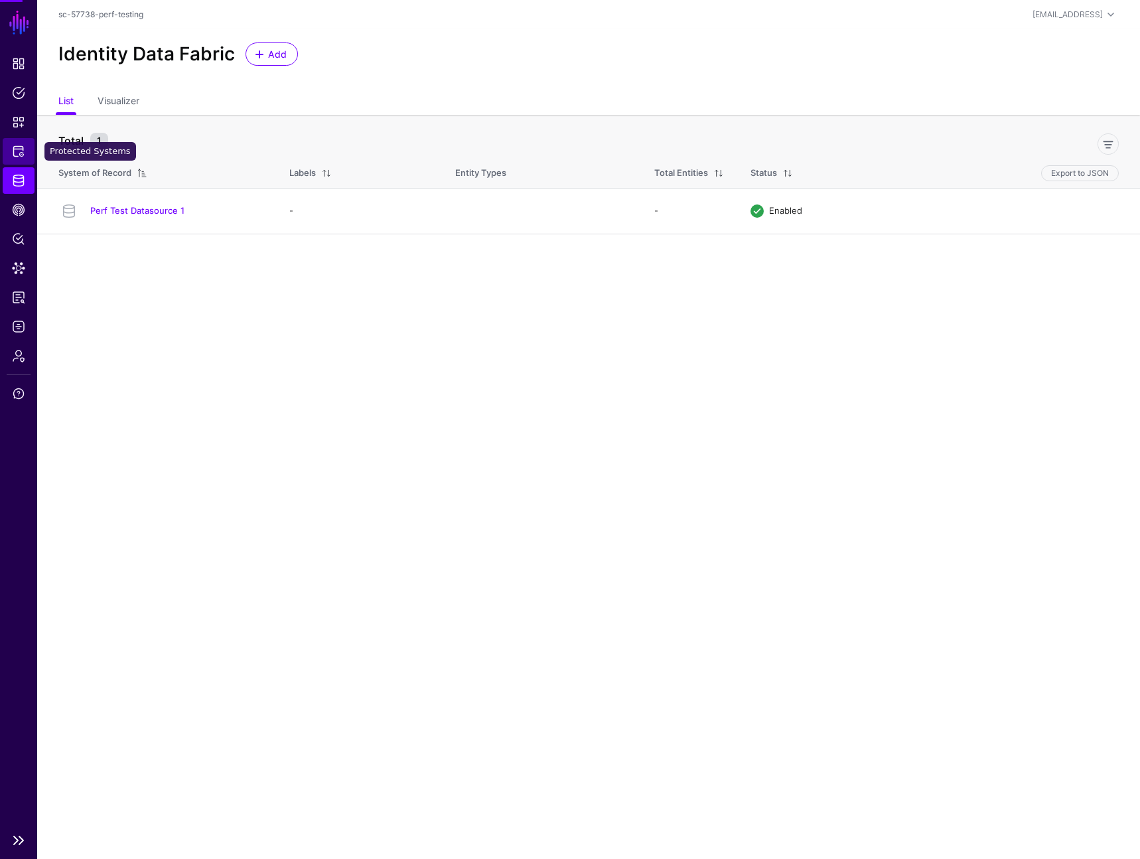
click at [27, 147] on link "Protected Systems" at bounding box center [19, 151] width 32 height 27
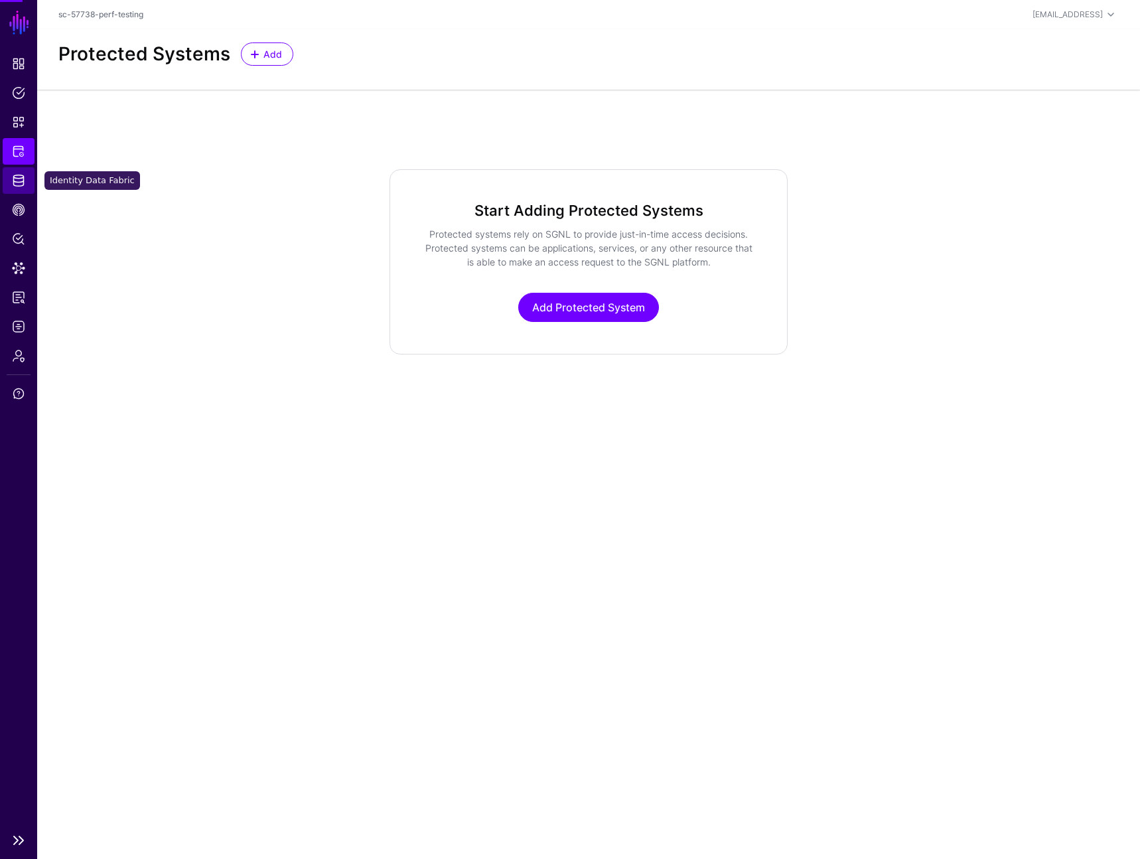
click at [22, 177] on span "Identity Data Fabric" at bounding box center [18, 180] width 13 height 13
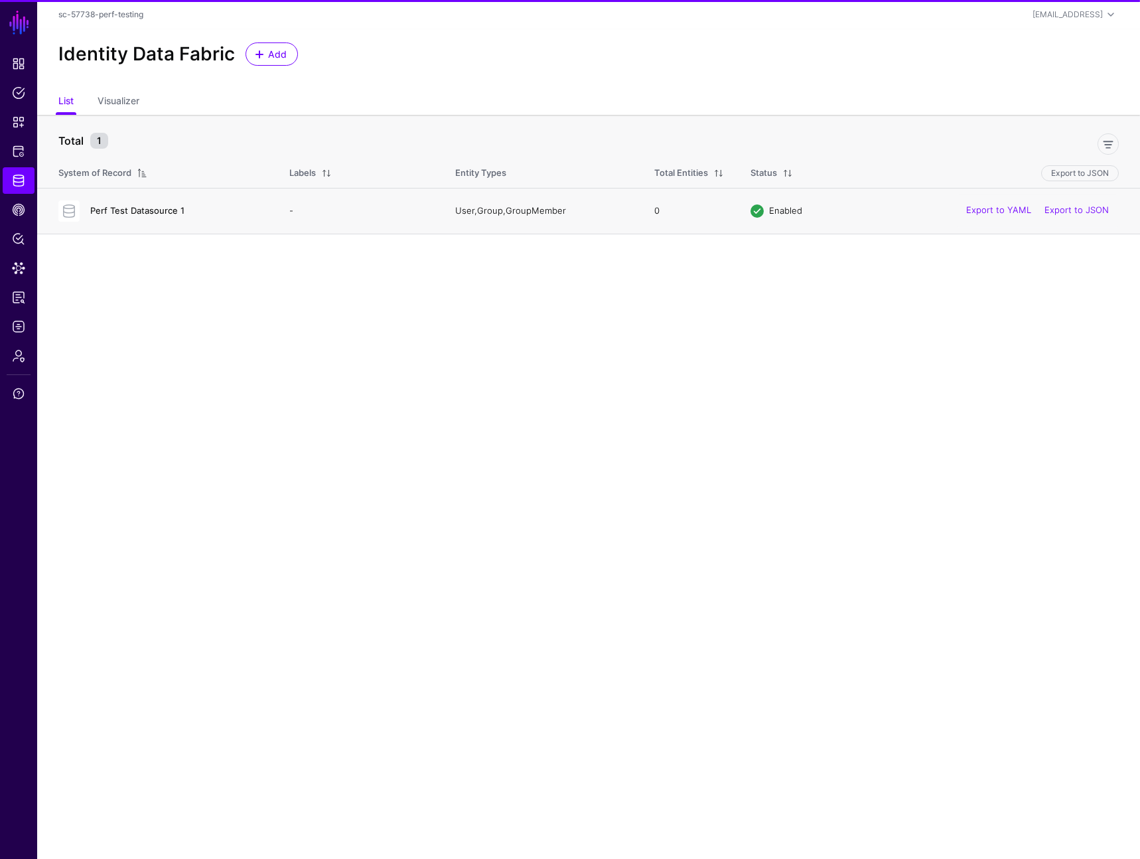
click at [115, 208] on link "Perf Test Datasource 1" at bounding box center [137, 210] width 94 height 11
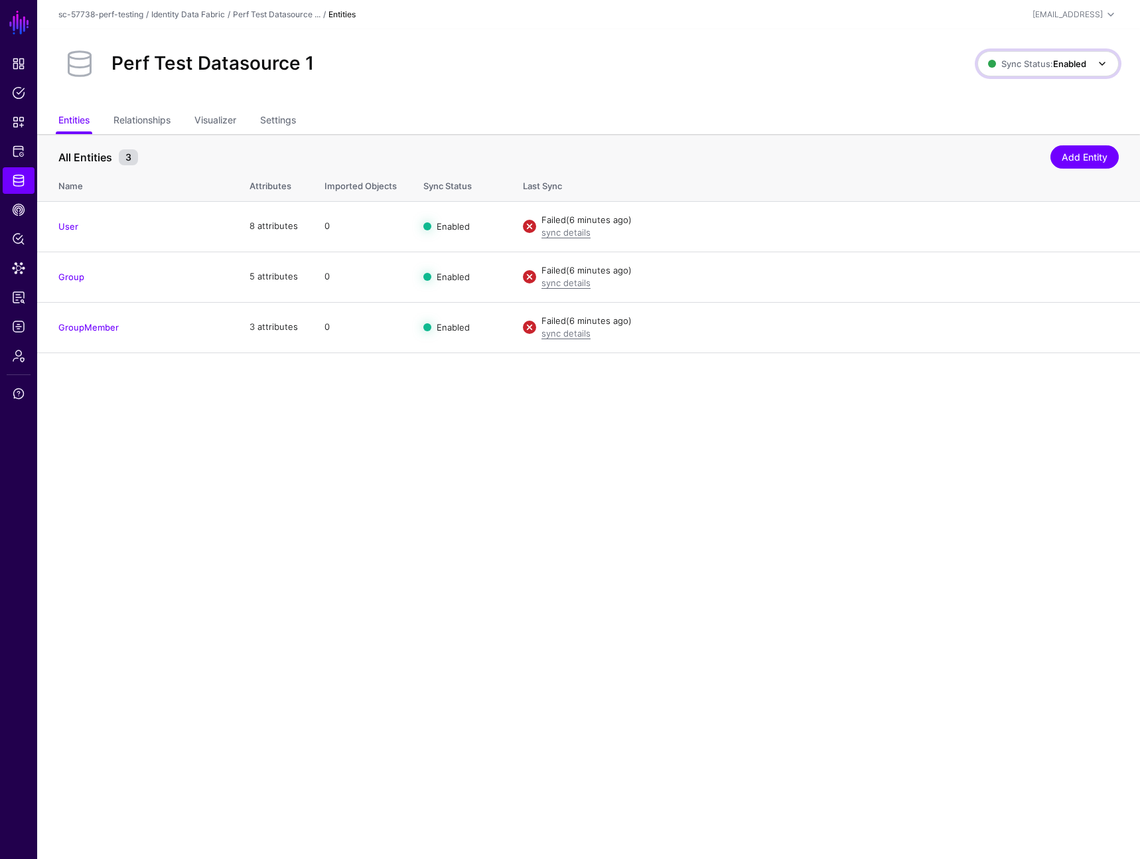
click at [1040, 65] on span "Sync Status: Enabled" at bounding box center [1037, 63] width 98 height 11
drag, startPoint x: 1021, startPoint y: 153, endPoint x: 1019, endPoint y: 139, distance: 14.1
click at [1021, 153] on span "Disabled Syncing inactive for all configured entities" at bounding box center [1034, 158] width 149 height 43
click at [1035, 59] on span "Sync Status: Disabled" at bounding box center [1036, 63] width 100 height 11
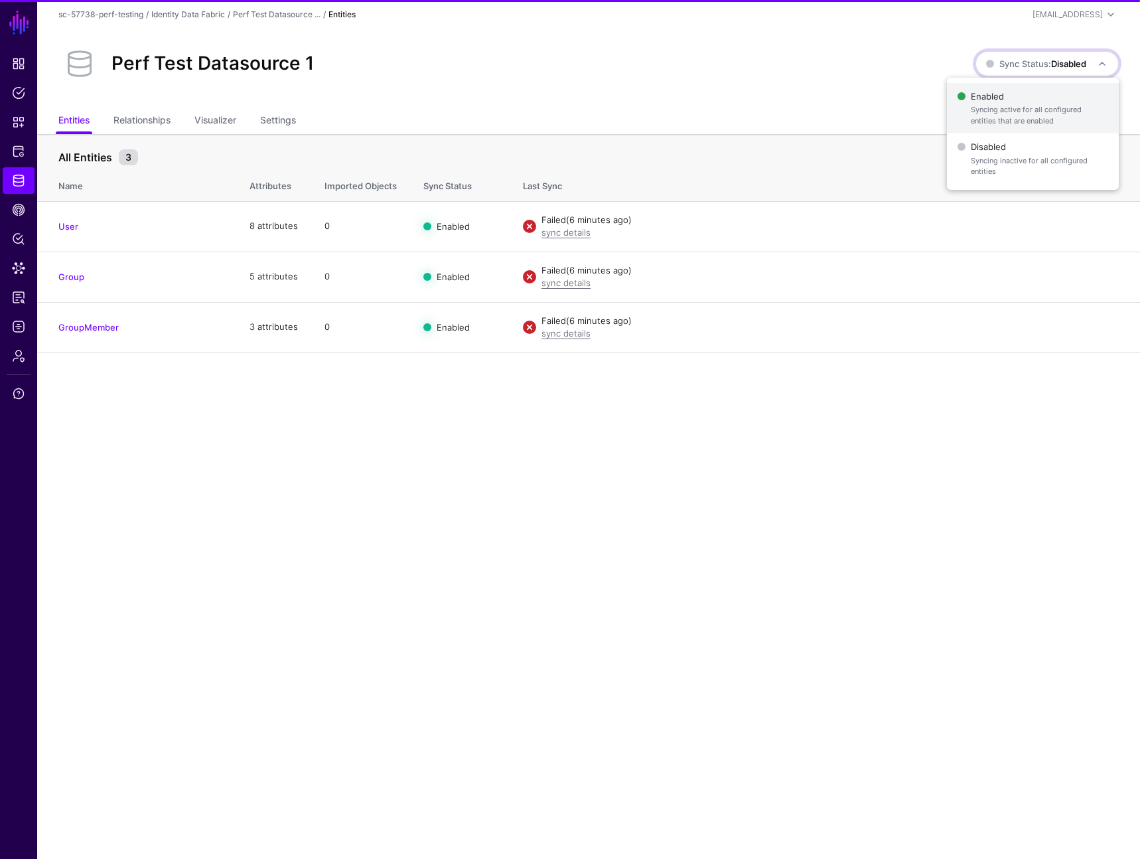
click at [1031, 88] on span "Enabled Syncing active for all configured entities that are enabled" at bounding box center [1033, 108] width 151 height 43
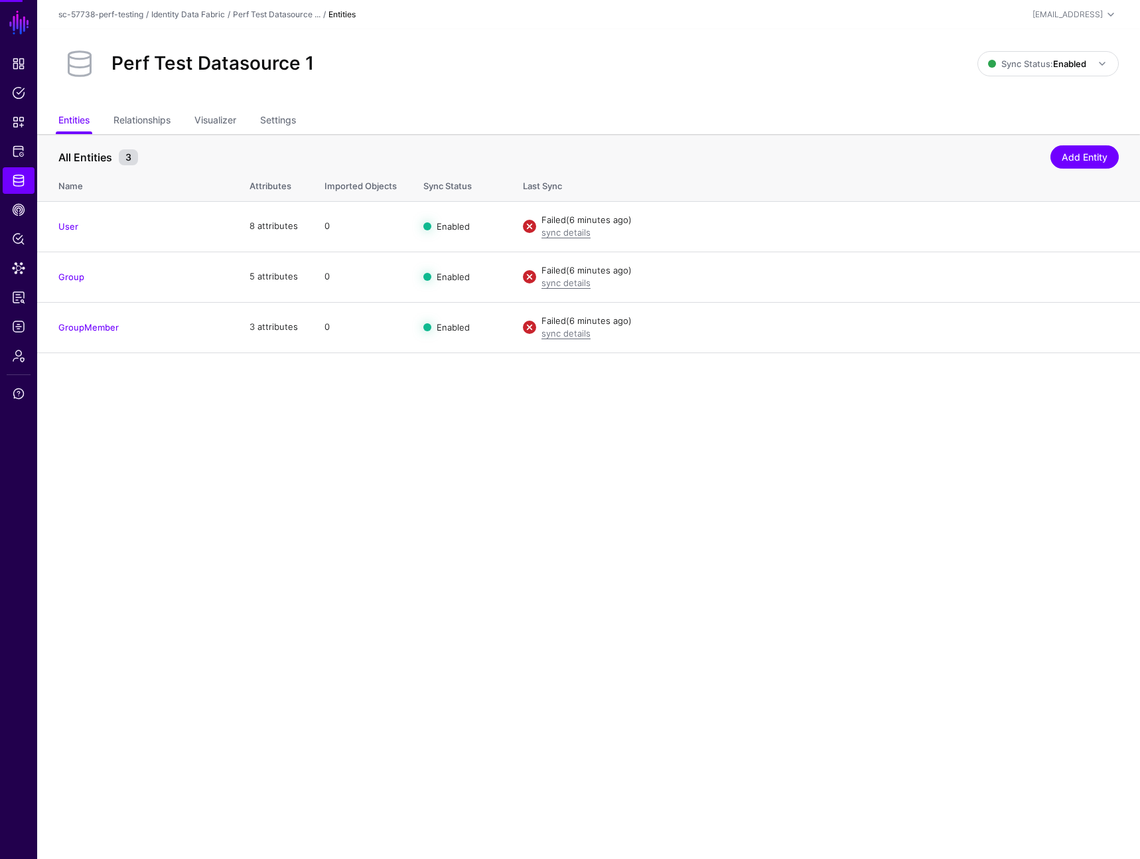
click at [753, 91] on div "Perf Test Datasource 1 Sync Status: Enabled Enabled Syncing active for all conf…" at bounding box center [588, 69] width 1103 height 80
click at [565, 238] on div "sync details" at bounding box center [830, 232] width 577 height 13
click at [567, 235] on link "sync details" at bounding box center [566, 232] width 49 height 11
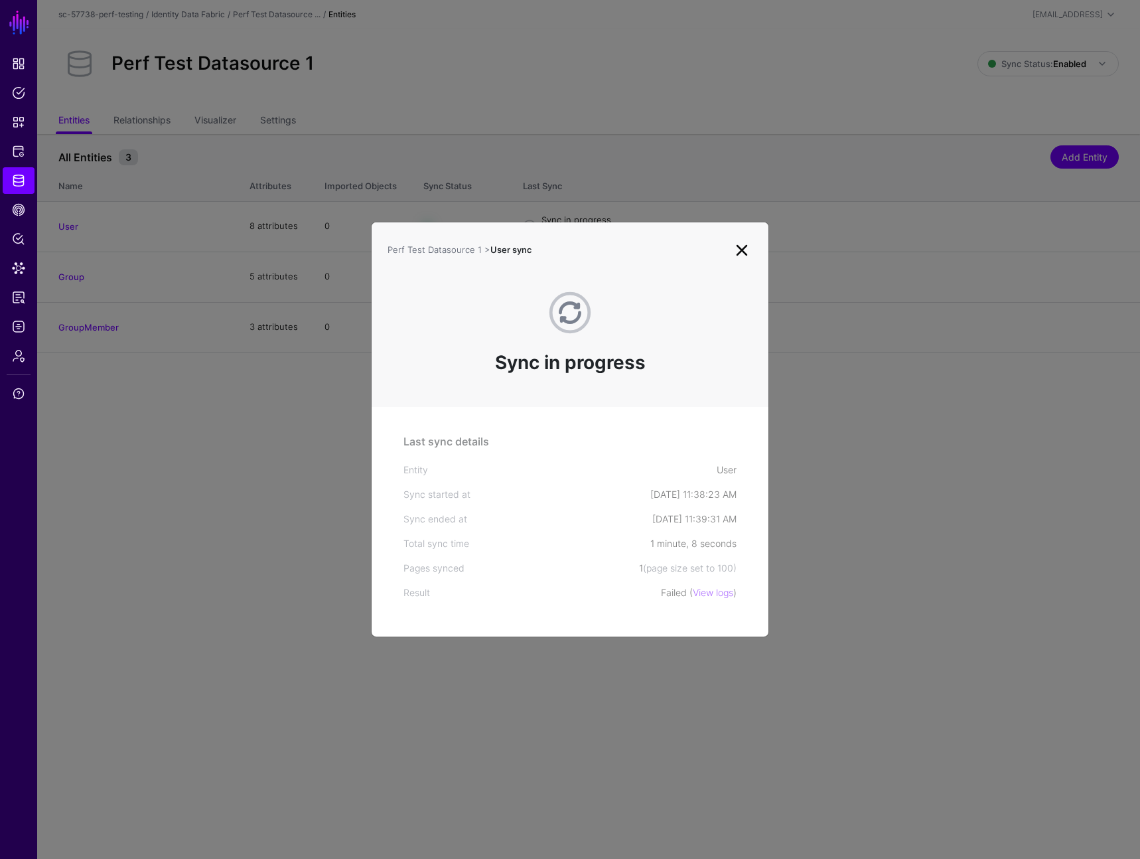
drag, startPoint x: 603, startPoint y: 150, endPoint x: 695, endPoint y: 6, distance: 171.0
click at [604, 150] on ngb-modal-window "Perf Test Datasource 1 > User sync Sync in progress Last sync details Entity Us…" at bounding box center [570, 429] width 1140 height 859
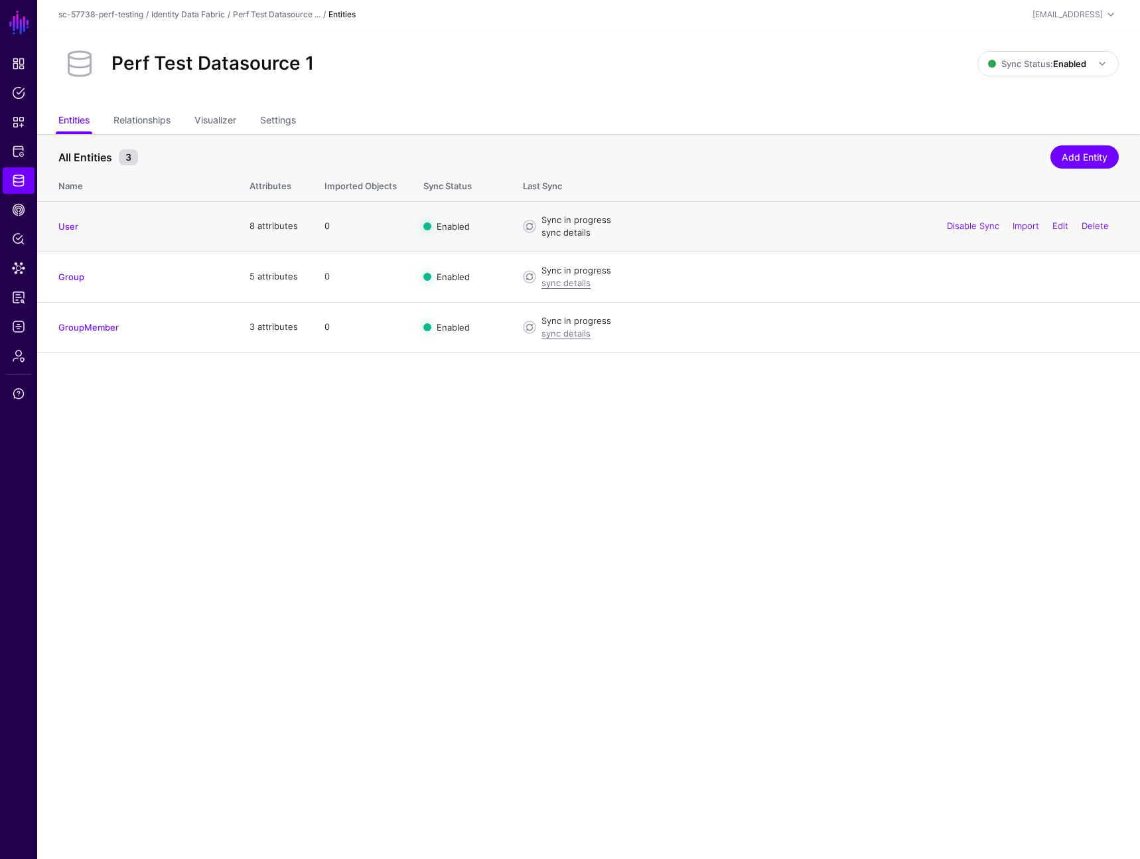
click at [567, 230] on link "sync details" at bounding box center [566, 232] width 49 height 11
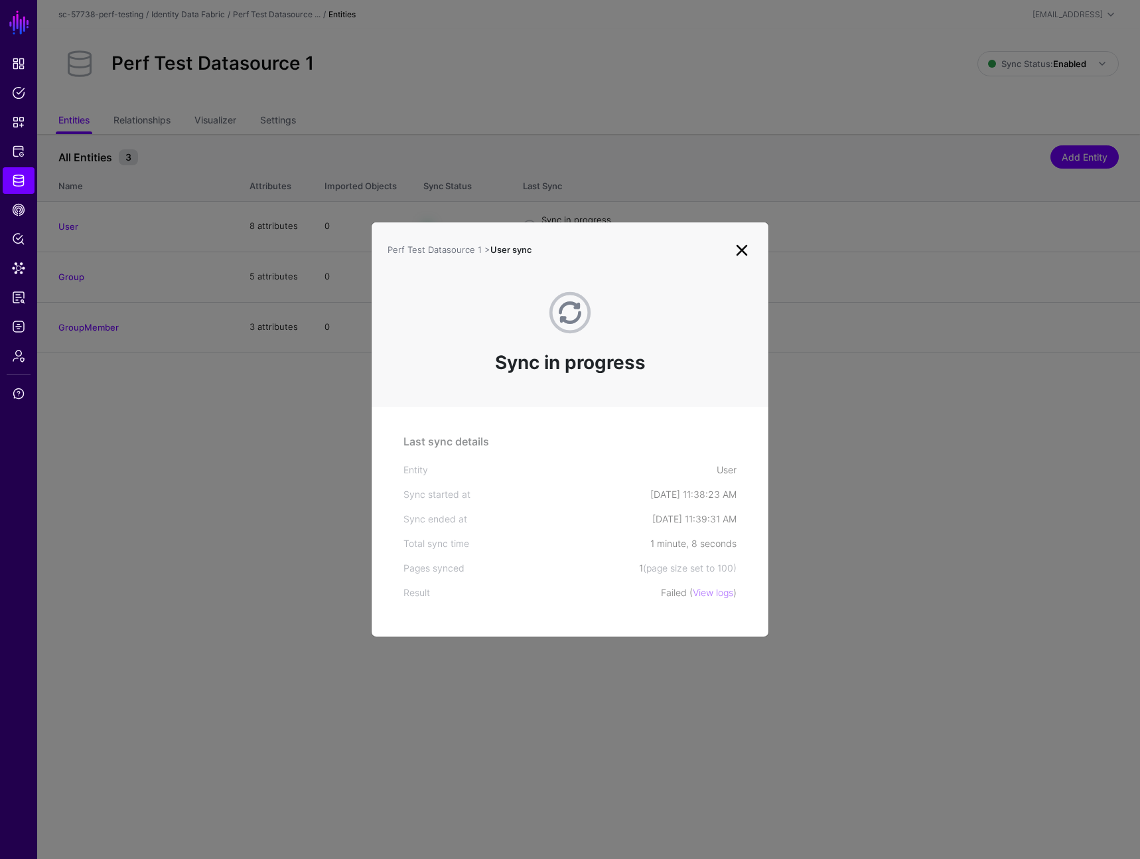
click at [643, 157] on ngb-modal-window "Perf Test Datasource 1 > User sync Sync in progress Last sync details Entity Us…" at bounding box center [570, 429] width 1140 height 859
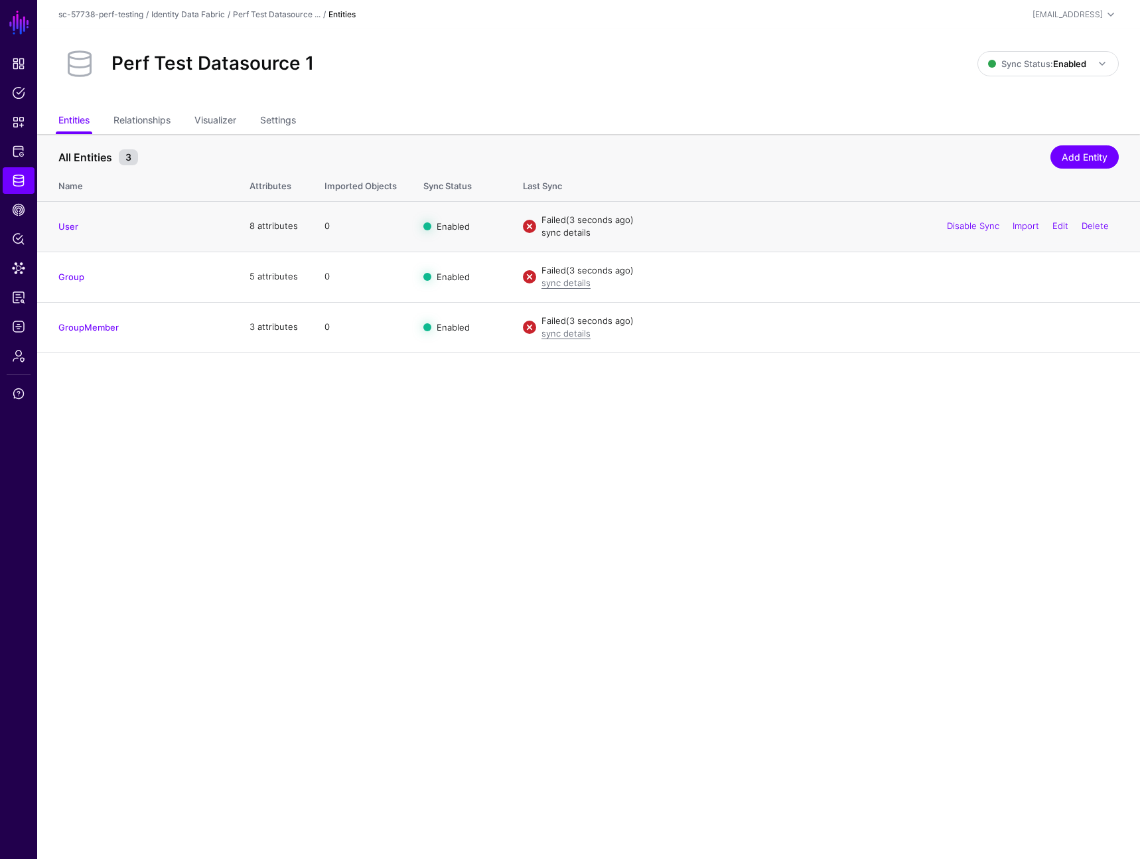
click at [577, 234] on link "sync details" at bounding box center [566, 232] width 49 height 11
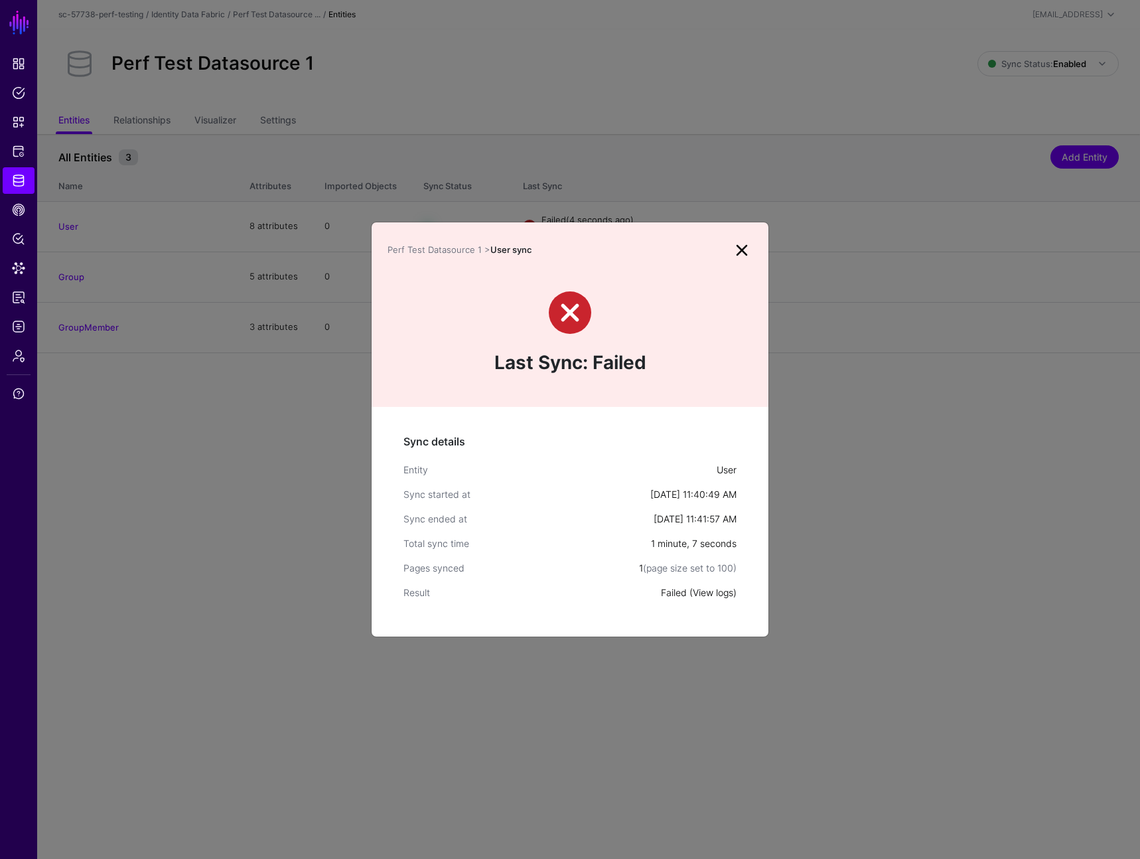
click at [707, 597] on link "View logs" at bounding box center [713, 592] width 40 height 11
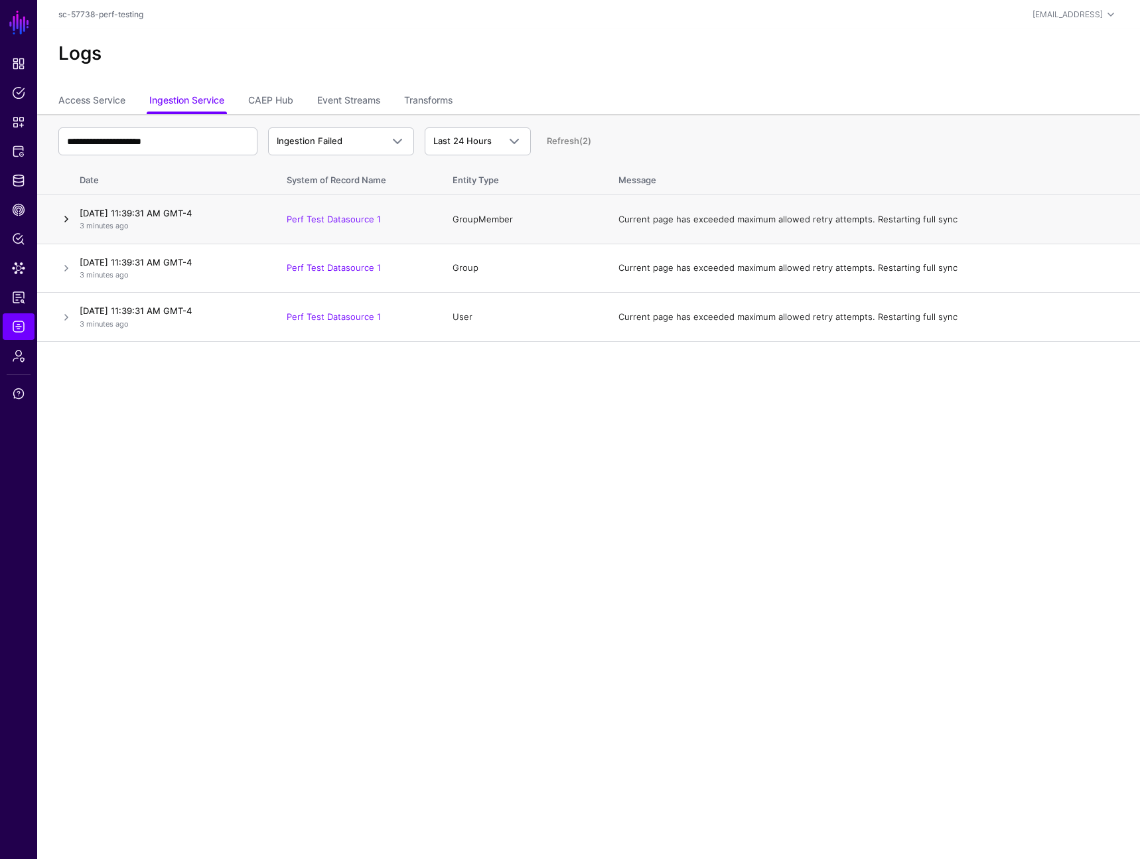
click at [58, 218] on link at bounding box center [66, 219] width 16 height 16
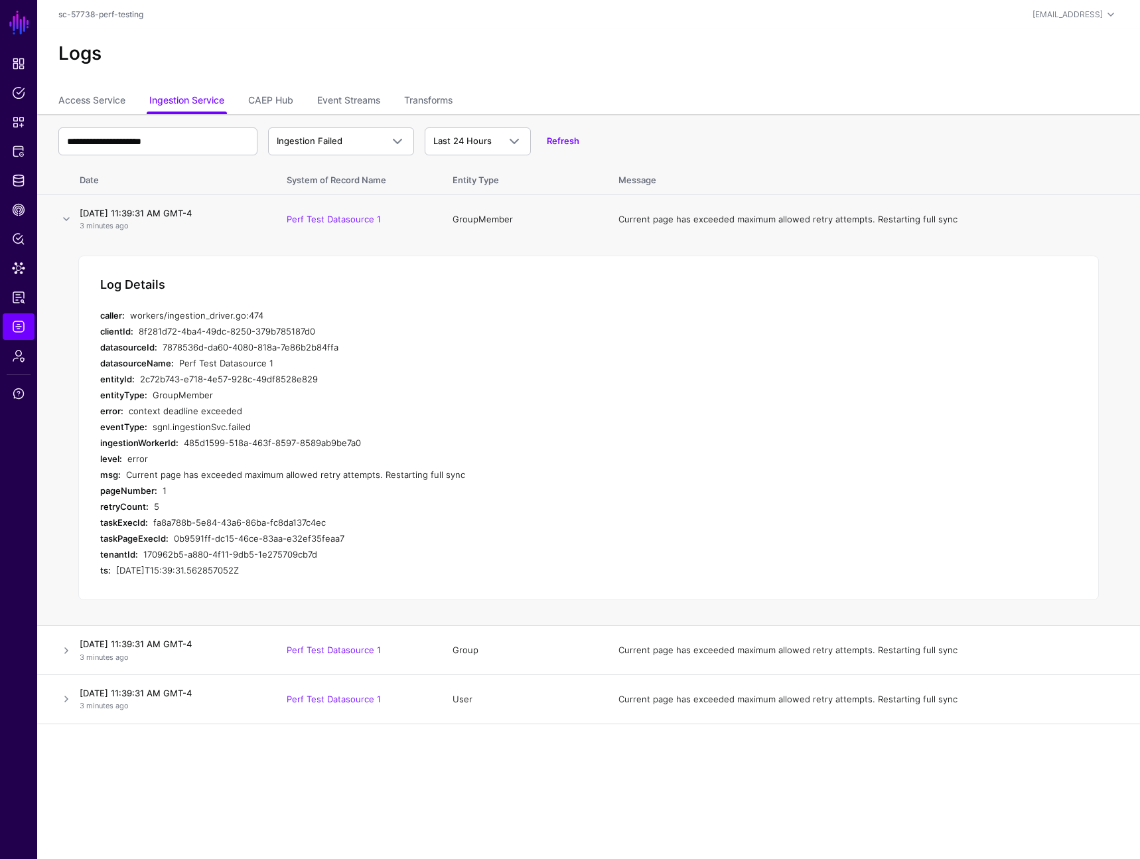
click at [329, 272] on div "Log Details caller: workers/ingestion_driver.go:474 clientId: 8f281d72-4ba4-49d…" at bounding box center [588, 428] width 1021 height 345
click at [570, 129] on div "**********" at bounding box center [588, 141] width 1061 height 38
click at [567, 144] on link "Refresh" at bounding box center [563, 140] width 33 height 11
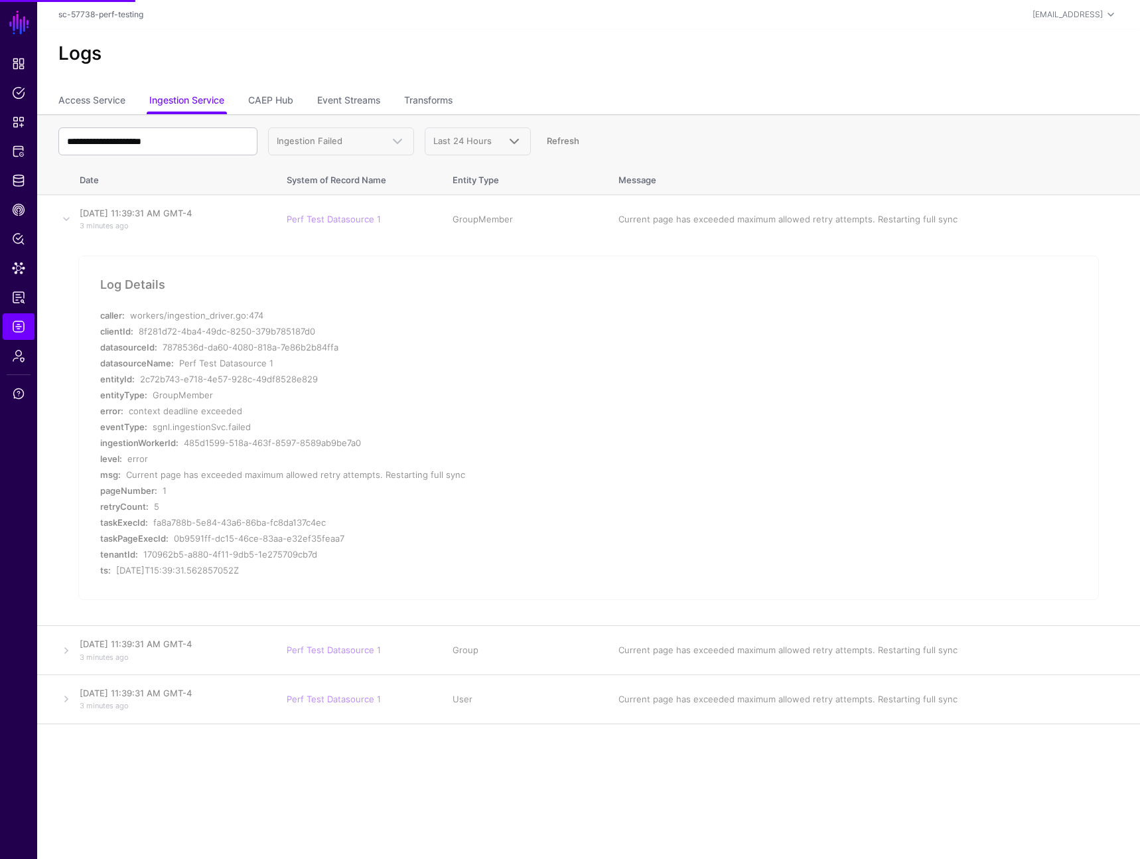
drag, startPoint x: 652, startPoint y: 110, endPoint x: 443, endPoint y: 131, distance: 210.9
click at [652, 110] on ul "Access Service Ingestion Service CAEP Hub Event Streams Transforms" at bounding box center [588, 101] width 1061 height 25
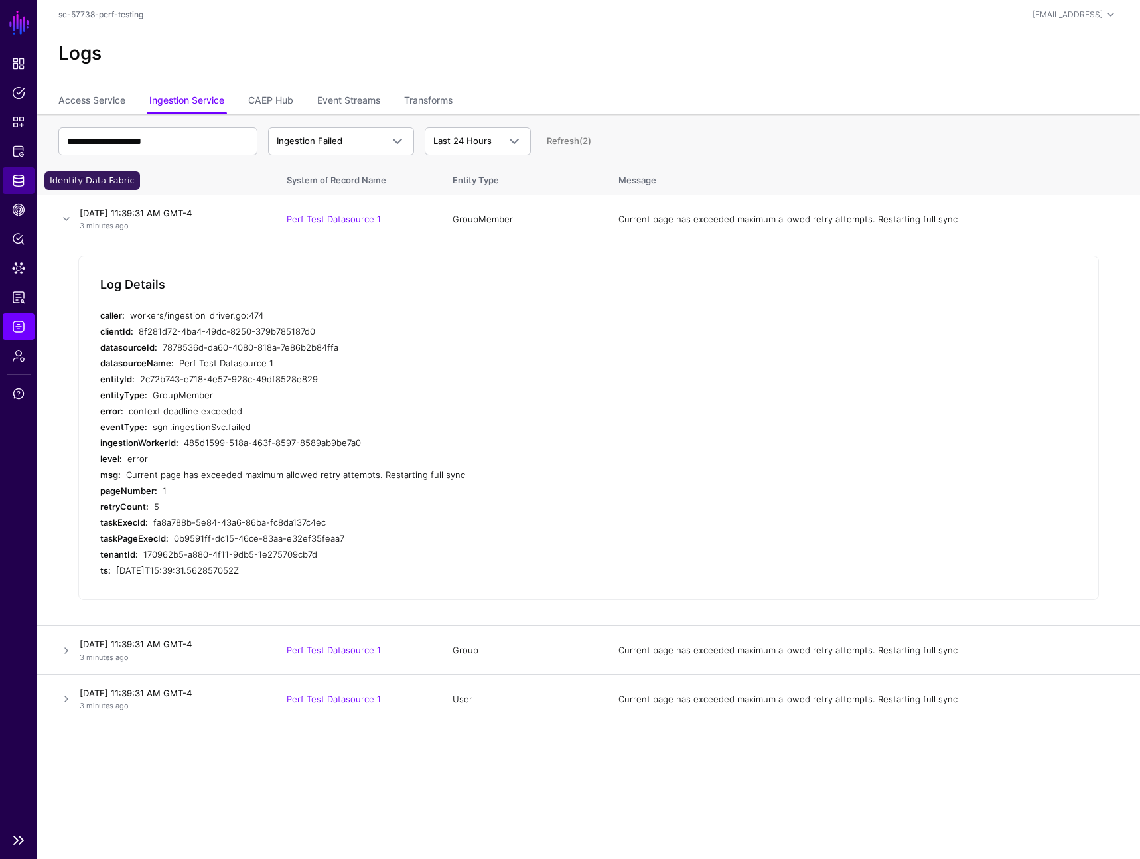
click at [21, 177] on span "Identity Data Fabric" at bounding box center [18, 180] width 13 height 13
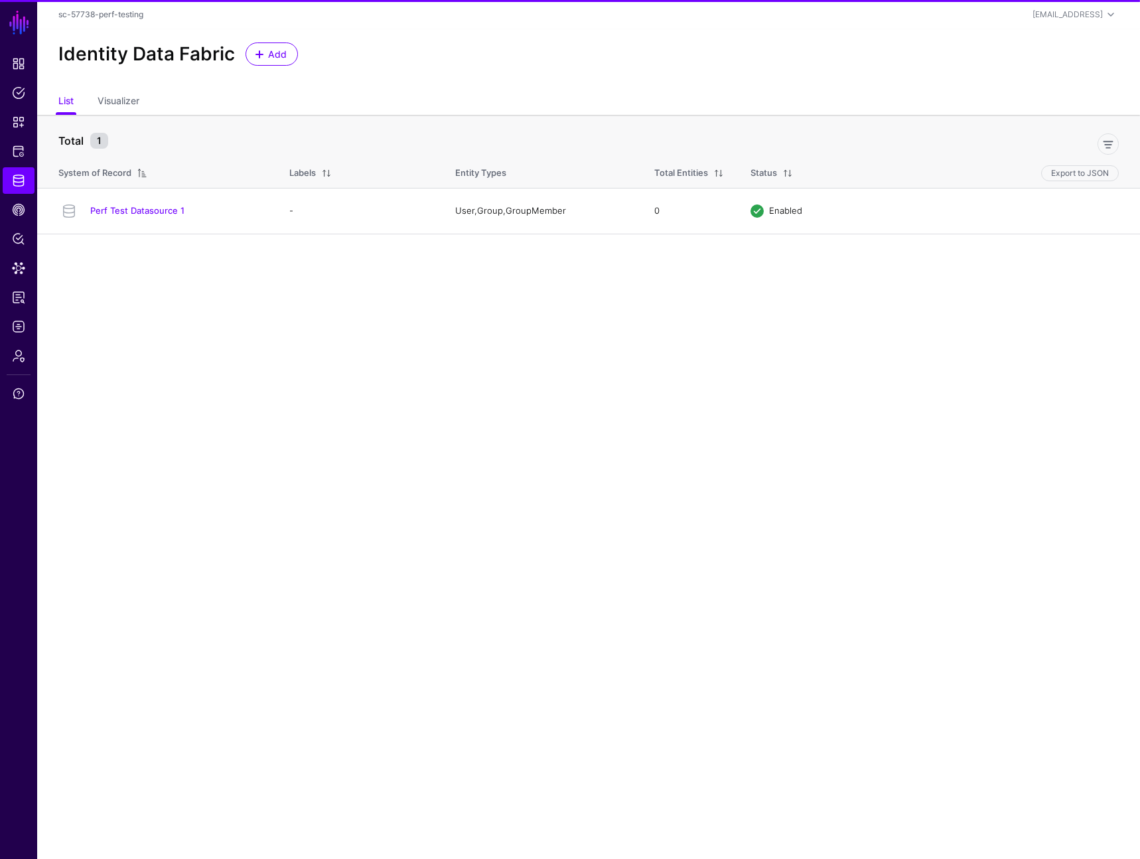
click at [123, 209] on link "Perf Test Datasource 1" at bounding box center [137, 210] width 94 height 11
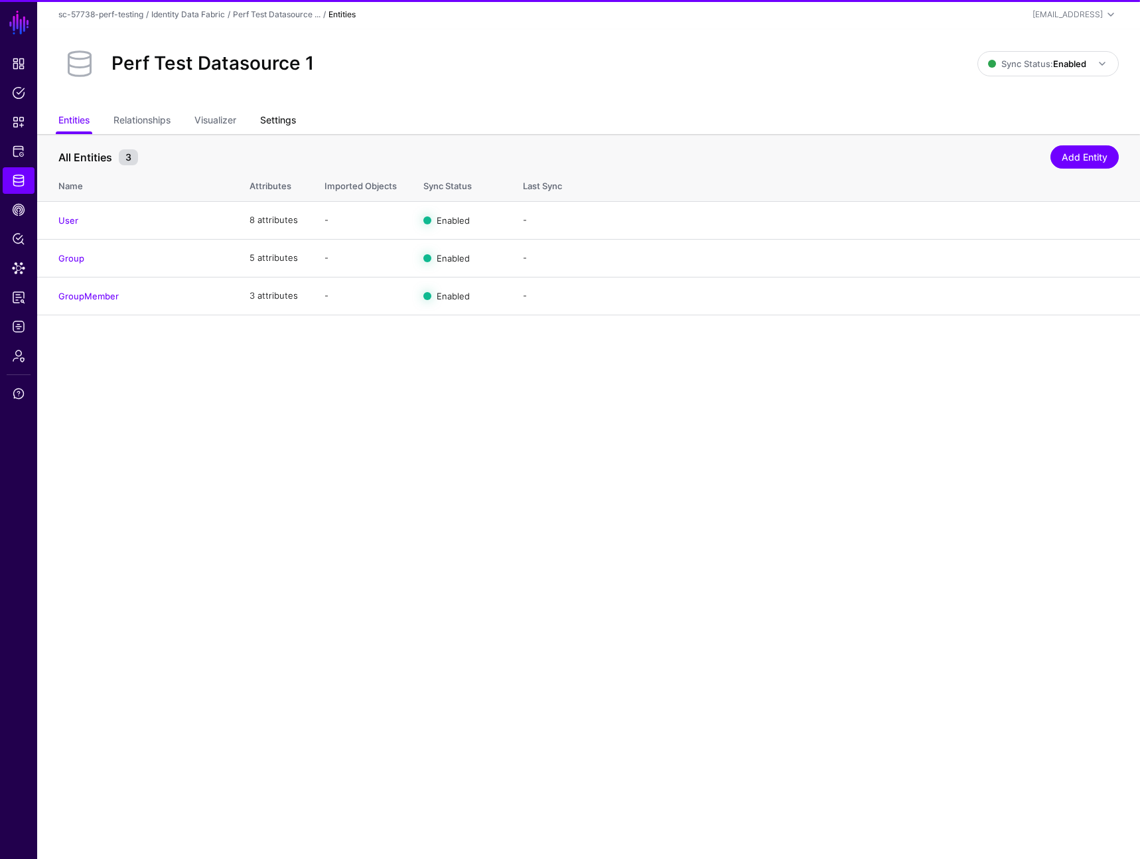
drag, startPoint x: 289, startPoint y: 111, endPoint x: 286, endPoint y: 129, distance: 18.2
click at [289, 111] on link "Settings" at bounding box center [278, 121] width 36 height 25
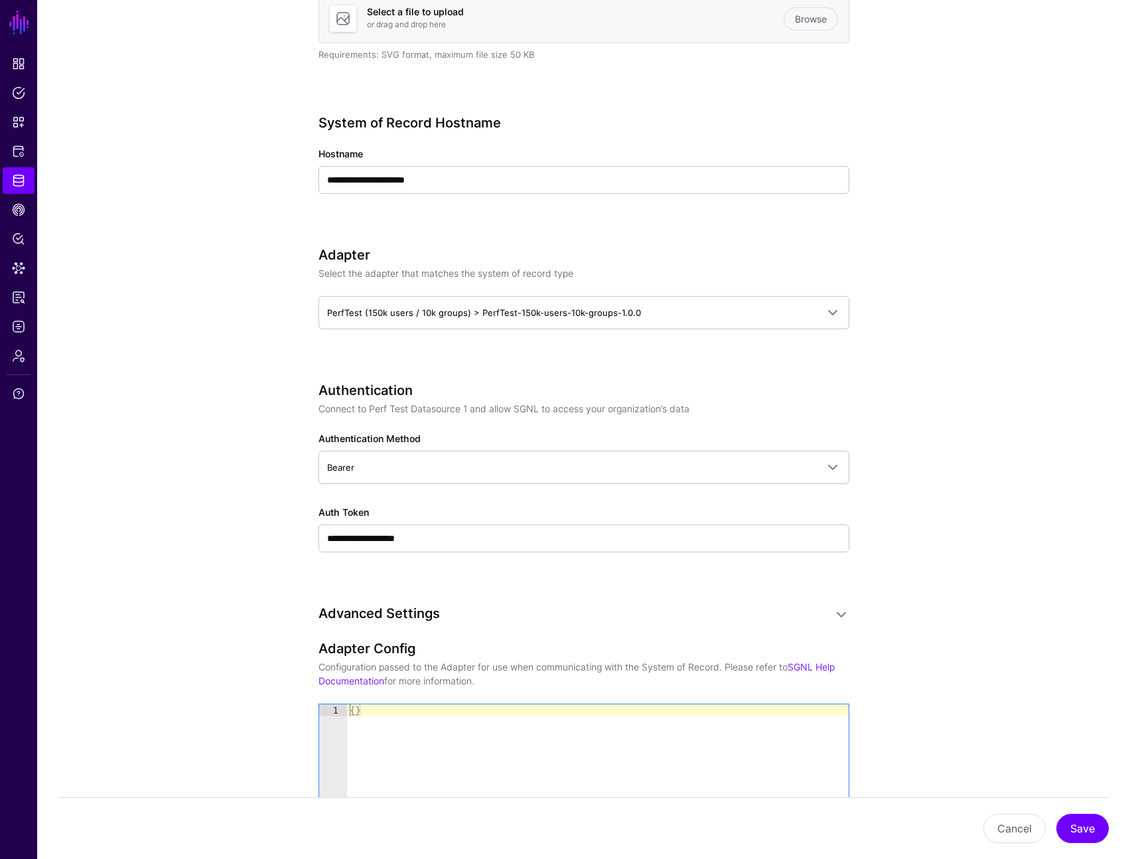
scroll to position [420, 0]
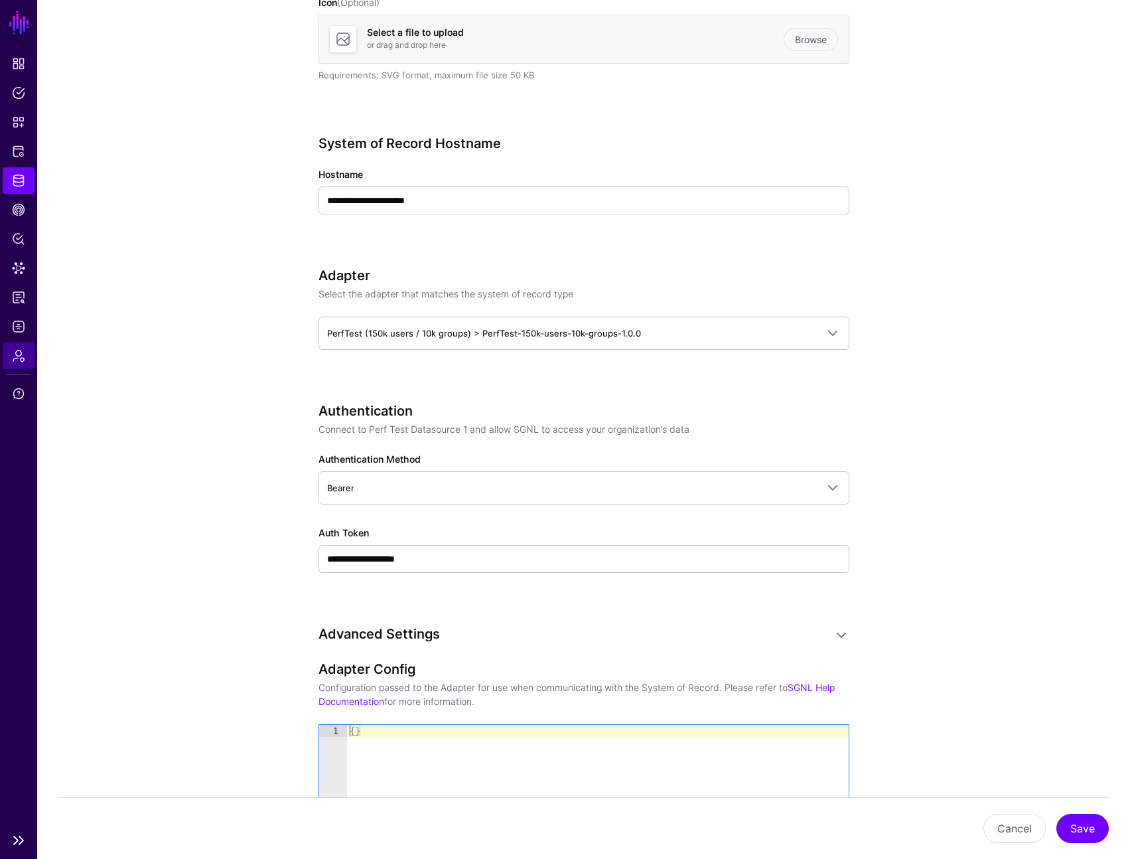
click at [27, 354] on link "Admin" at bounding box center [19, 355] width 32 height 27
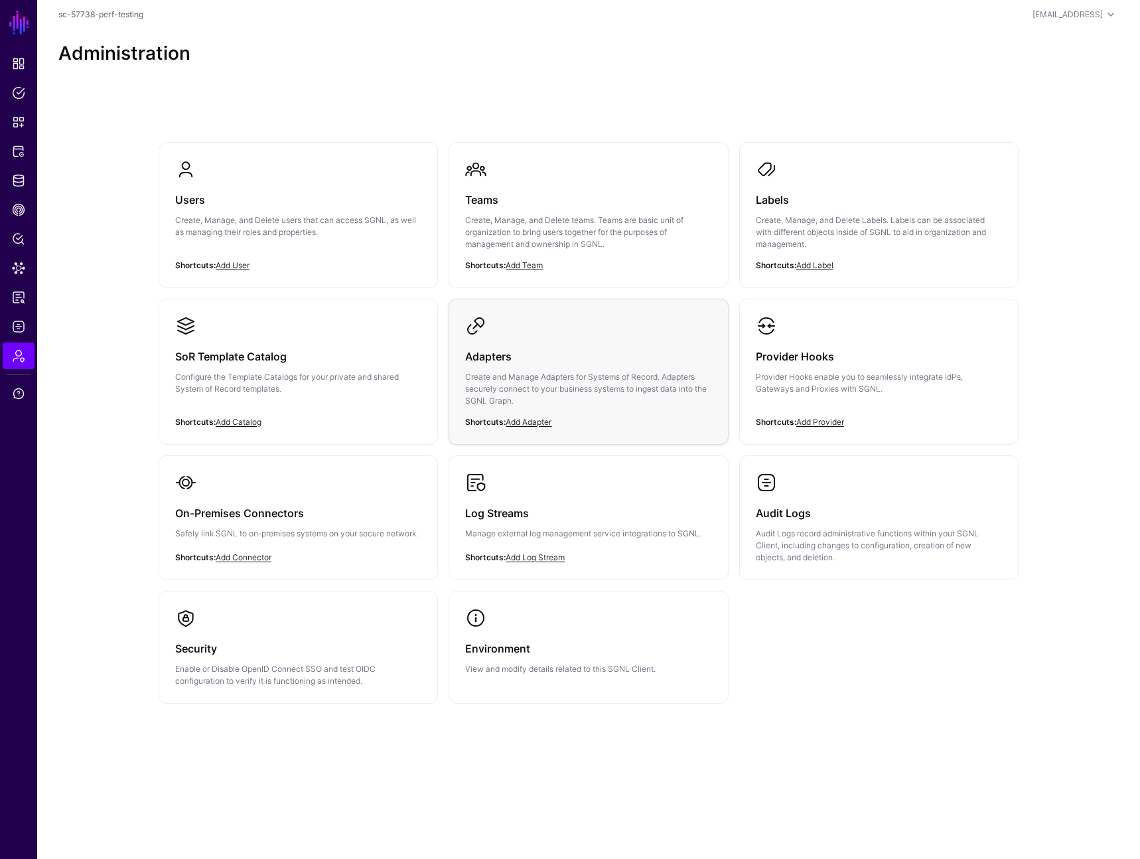
click at [585, 336] on div "Adapters Create and Manage Adapters for Systems of Record. Adapters securely co…" at bounding box center [588, 382] width 246 height 92
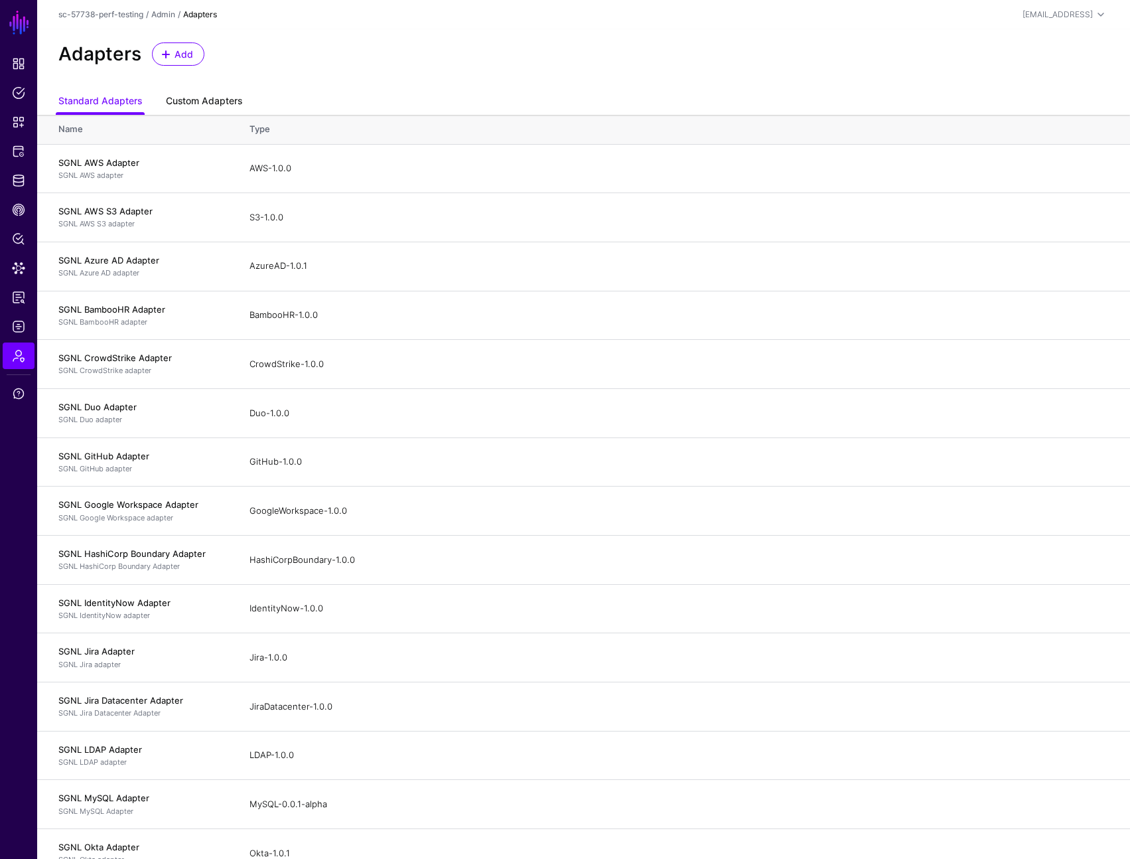
click at [188, 92] on link "Custom Adapters" at bounding box center [204, 102] width 76 height 25
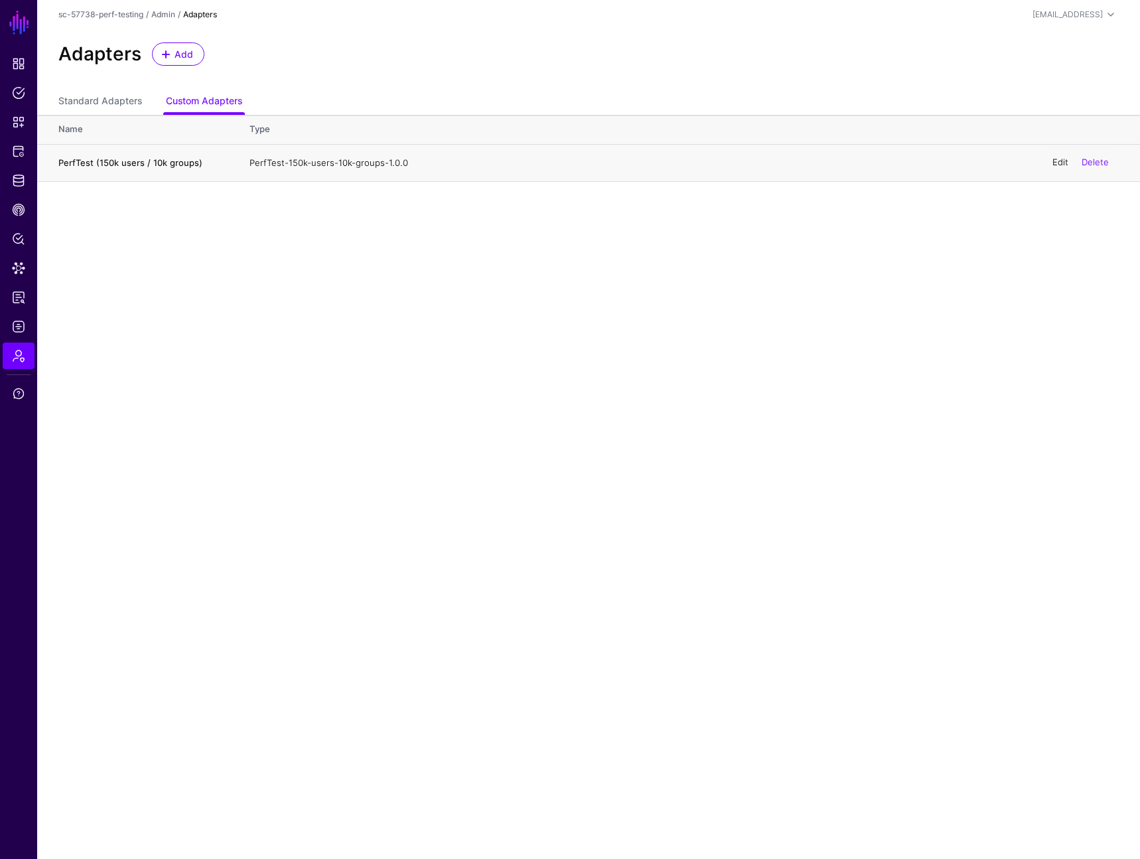
click at [1054, 163] on link "Edit" at bounding box center [1061, 162] width 16 height 11
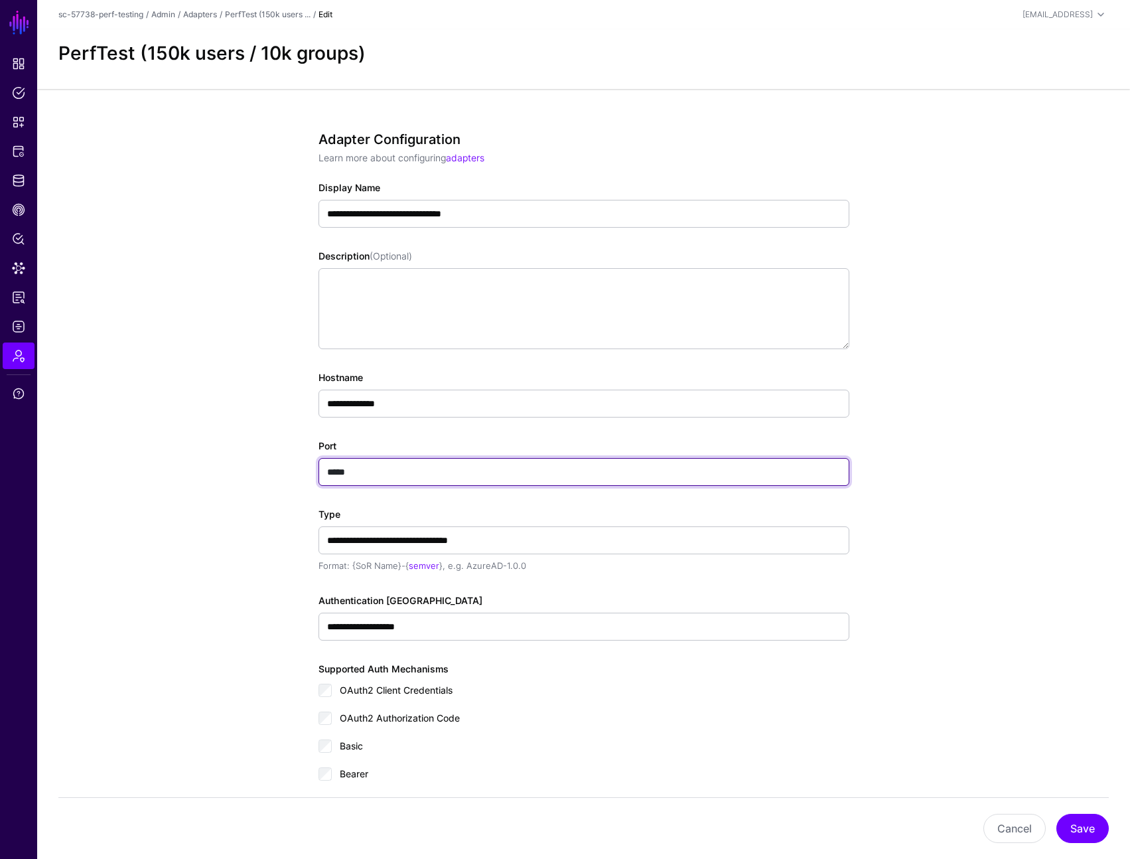
click at [401, 472] on input "*****" at bounding box center [584, 472] width 531 height 28
type input "*****"
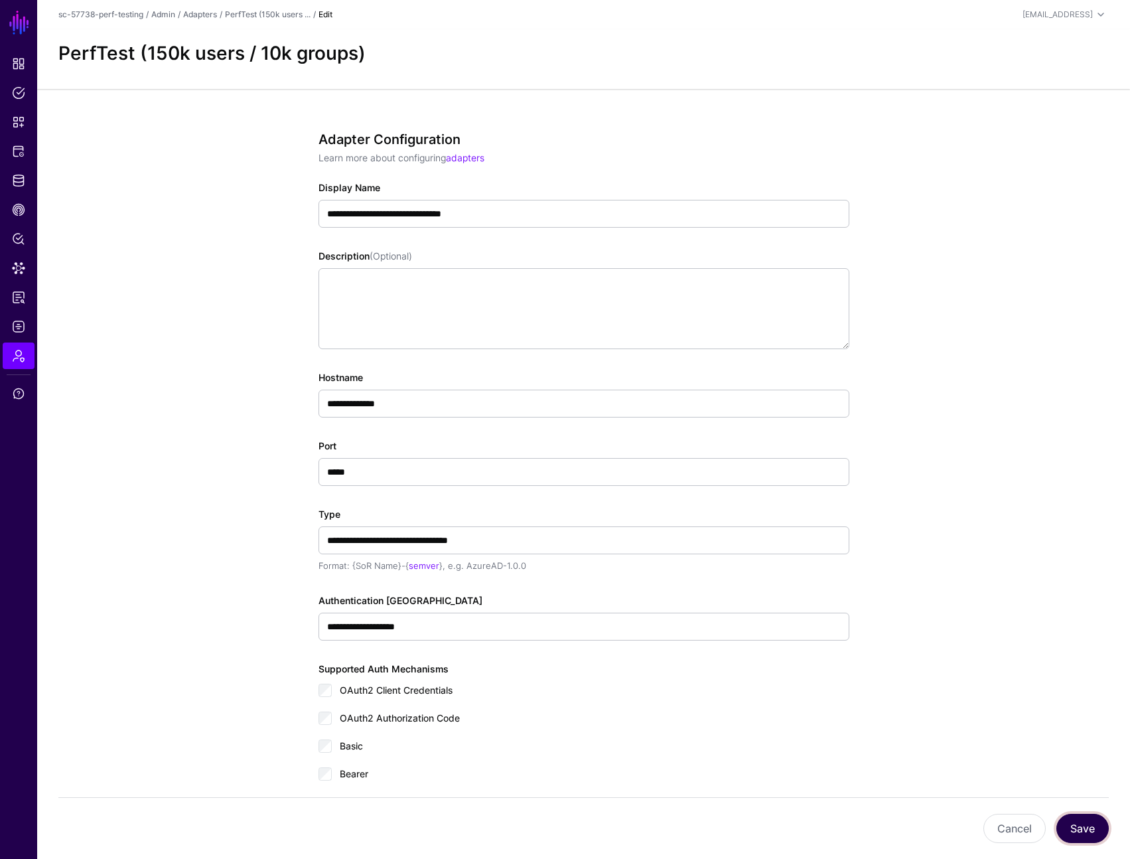
click at [1081, 824] on button "Save" at bounding box center [1083, 828] width 52 height 29
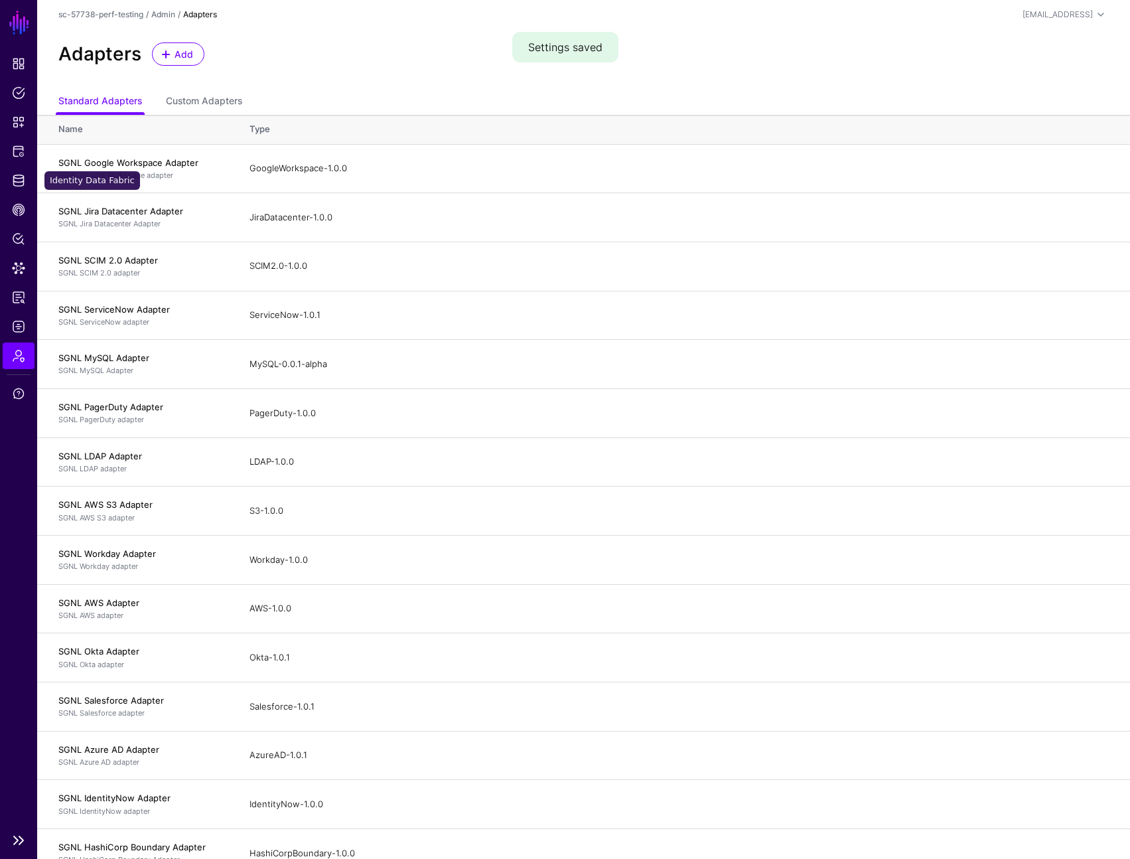
click at [35, 173] on li "Identity Data Fabric" at bounding box center [18, 180] width 37 height 27
click at [27, 159] on link "Protected Systems" at bounding box center [19, 151] width 32 height 27
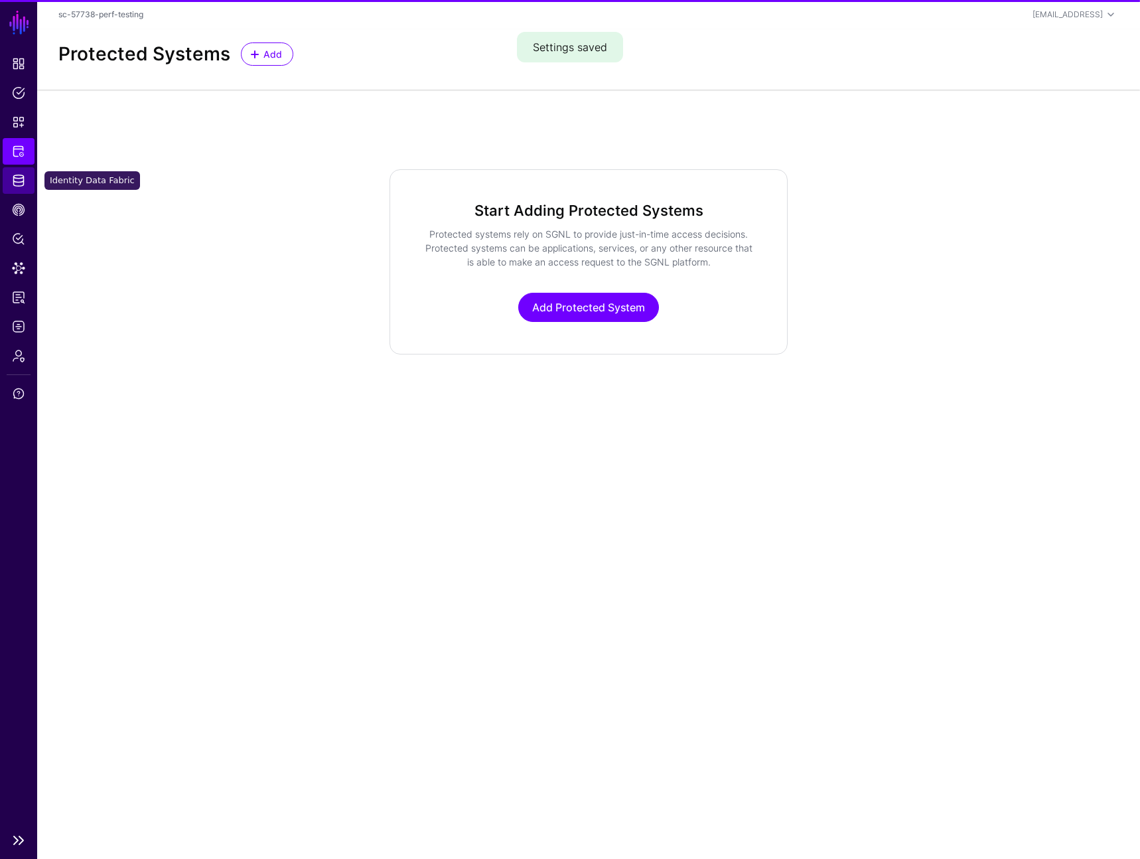
click at [16, 181] on span "Identity Data Fabric" at bounding box center [18, 180] width 13 height 13
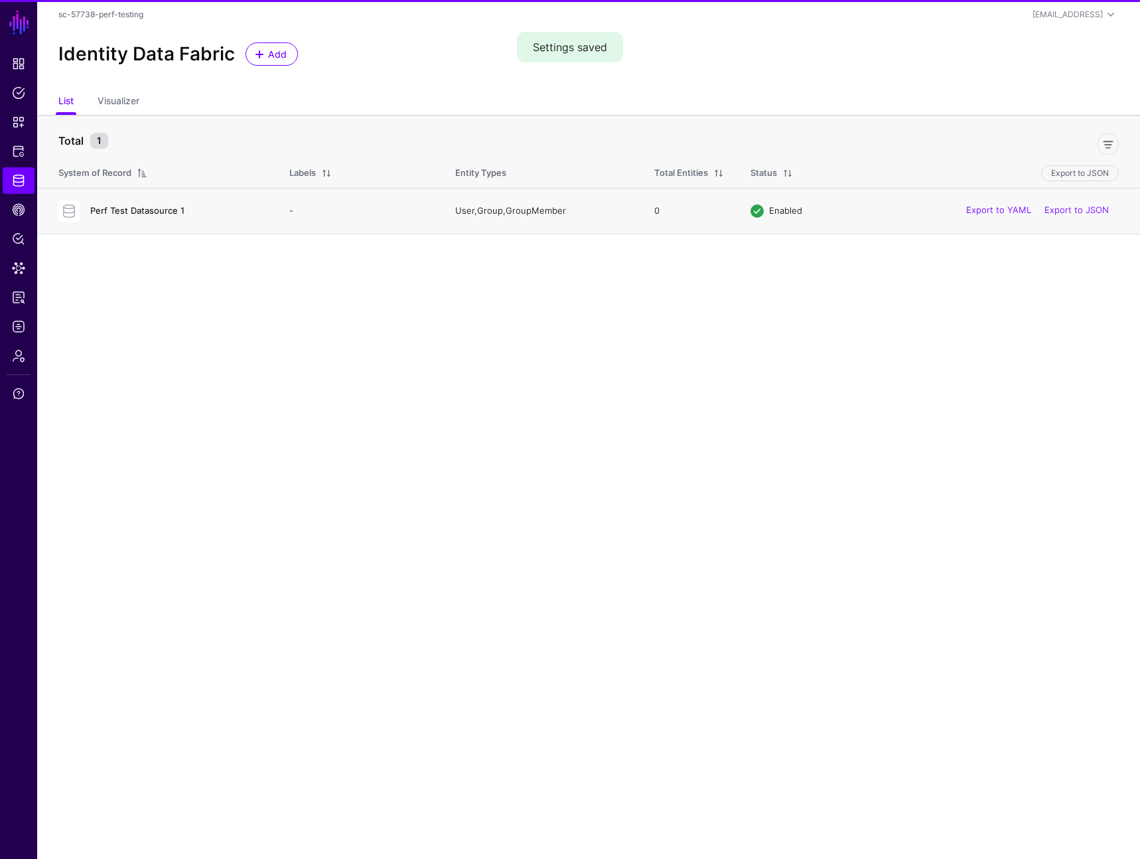
click at [126, 210] on link "Perf Test Datasource 1" at bounding box center [137, 210] width 94 height 11
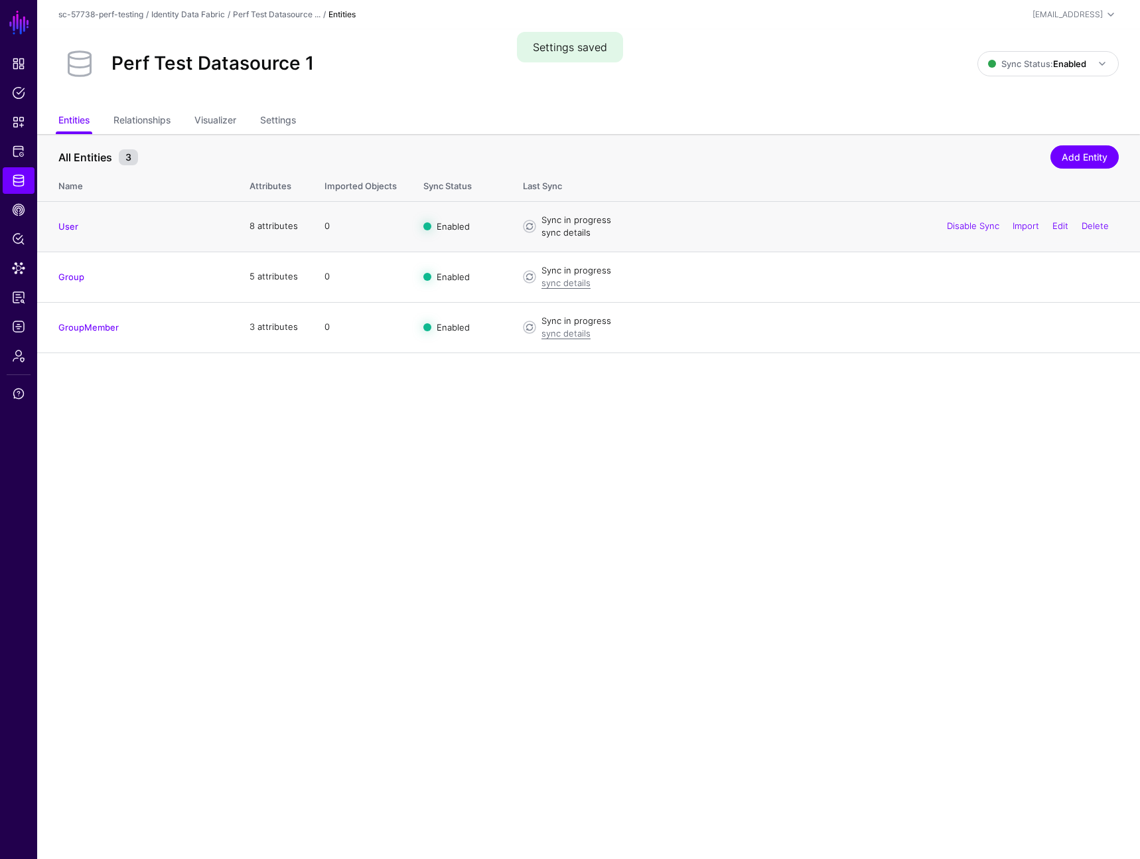
click at [567, 228] on link "sync details" at bounding box center [566, 232] width 49 height 11
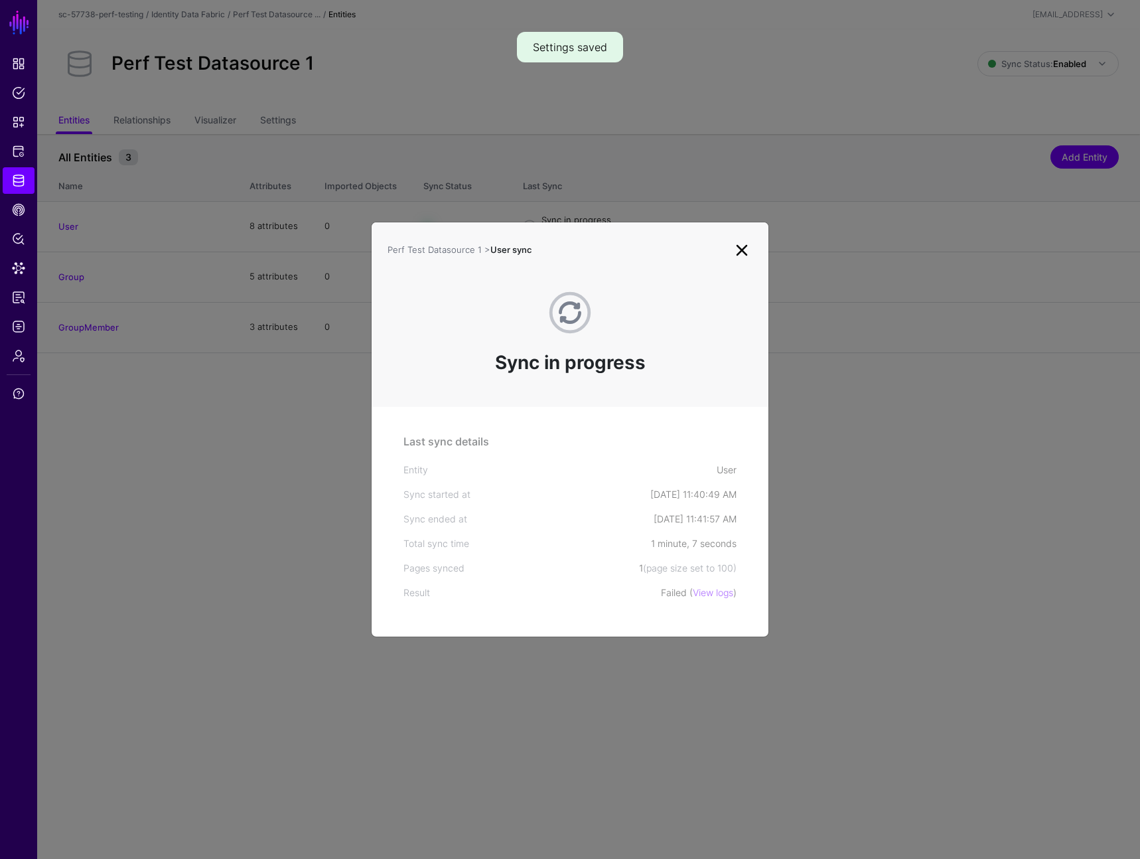
click at [640, 150] on ngb-modal-window "Perf Test Datasource 1 > User sync Sync in progress Last sync details Entity Us…" at bounding box center [570, 429] width 1140 height 859
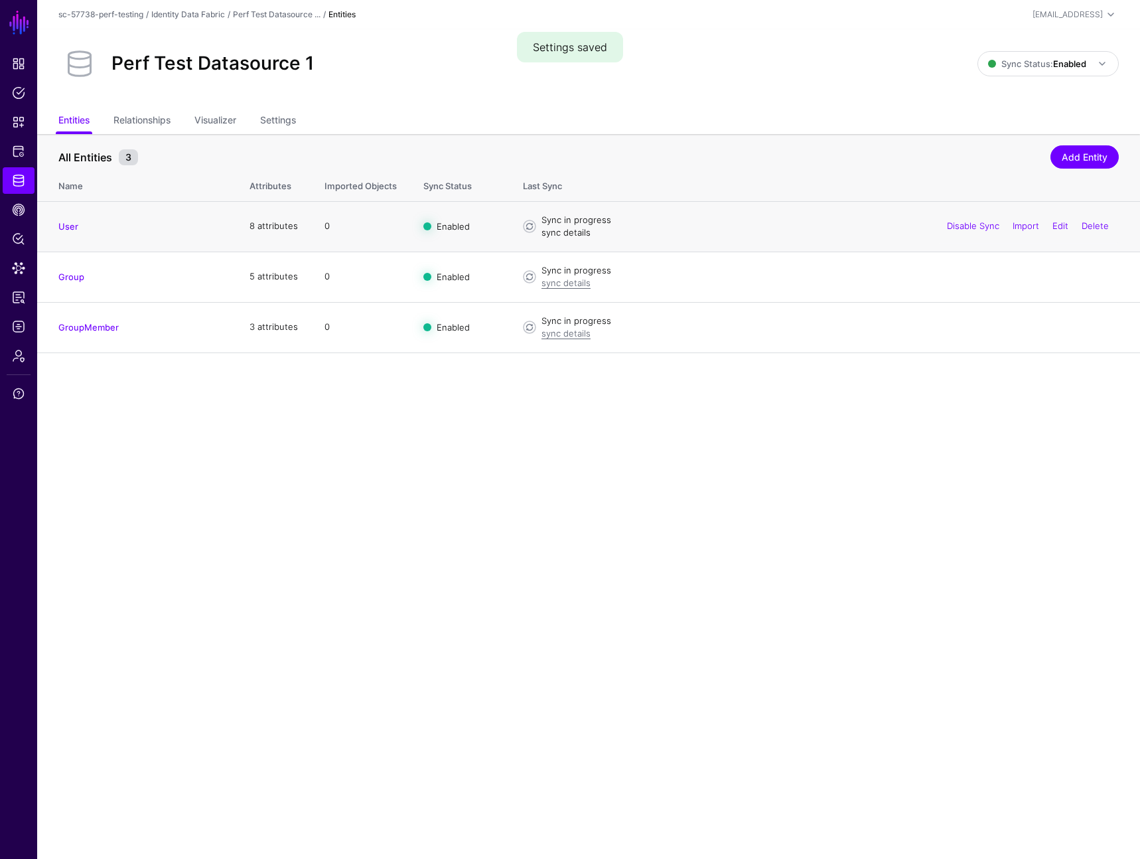
click at [570, 232] on link "sync details" at bounding box center [566, 232] width 49 height 11
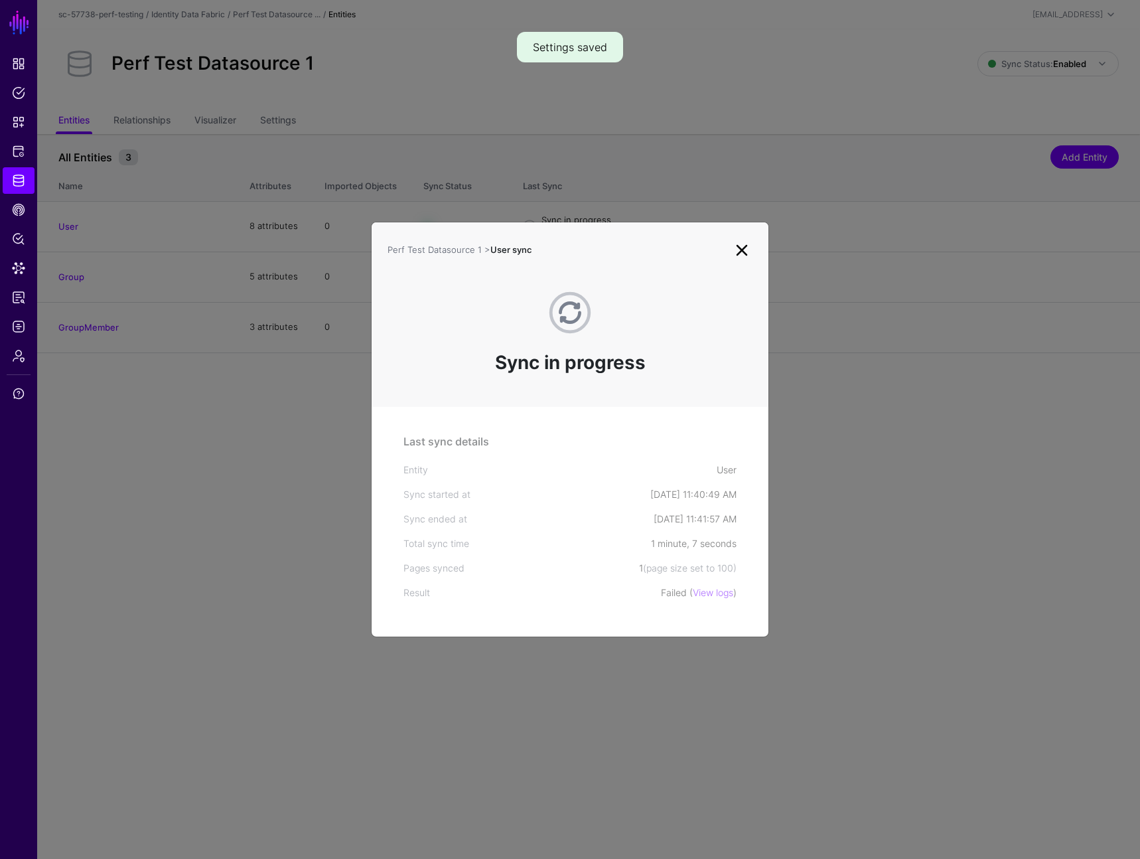
drag, startPoint x: 623, startPoint y: 148, endPoint x: 303, endPoint y: 64, distance: 330.0
click at [622, 148] on ngb-modal-window "Perf Test Datasource 1 > User sync Sync in progress Last sync details Entity Us…" at bounding box center [570, 429] width 1140 height 859
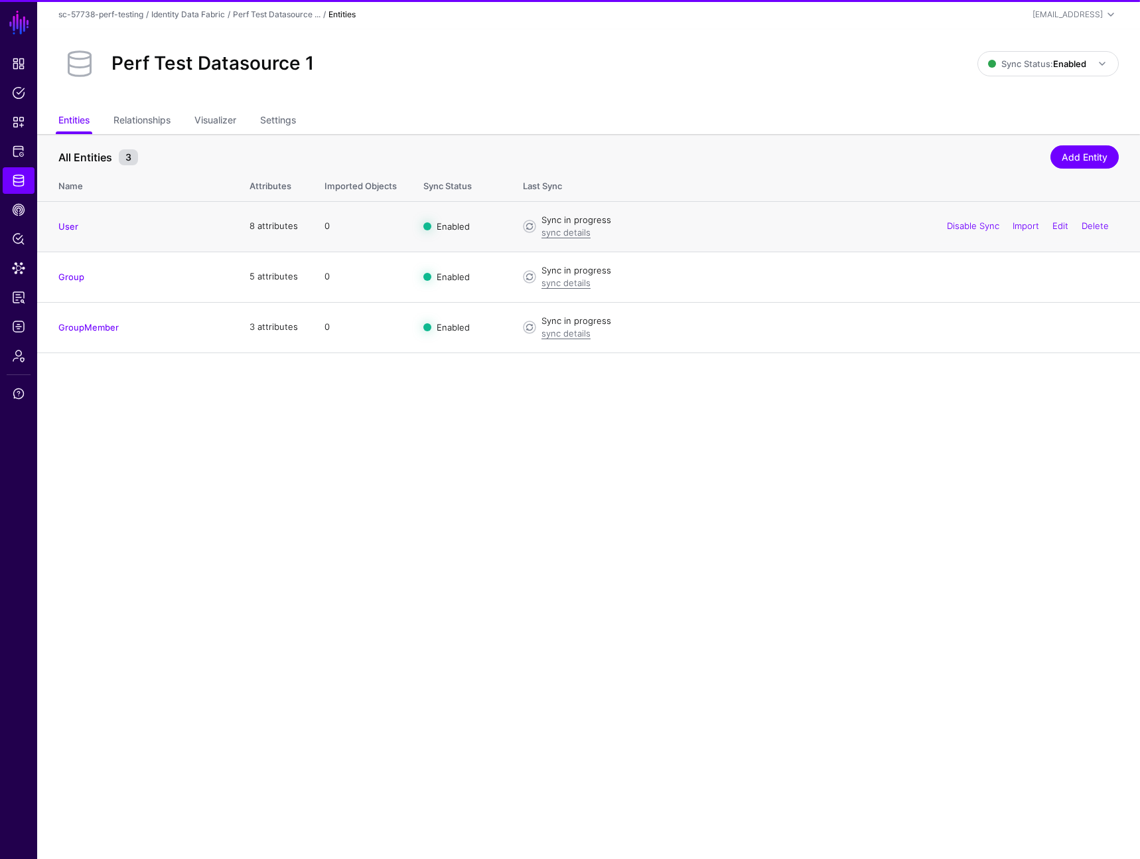
click at [565, 238] on div "sync details" at bounding box center [830, 232] width 577 height 13
click at [569, 230] on link "sync details" at bounding box center [566, 232] width 49 height 11
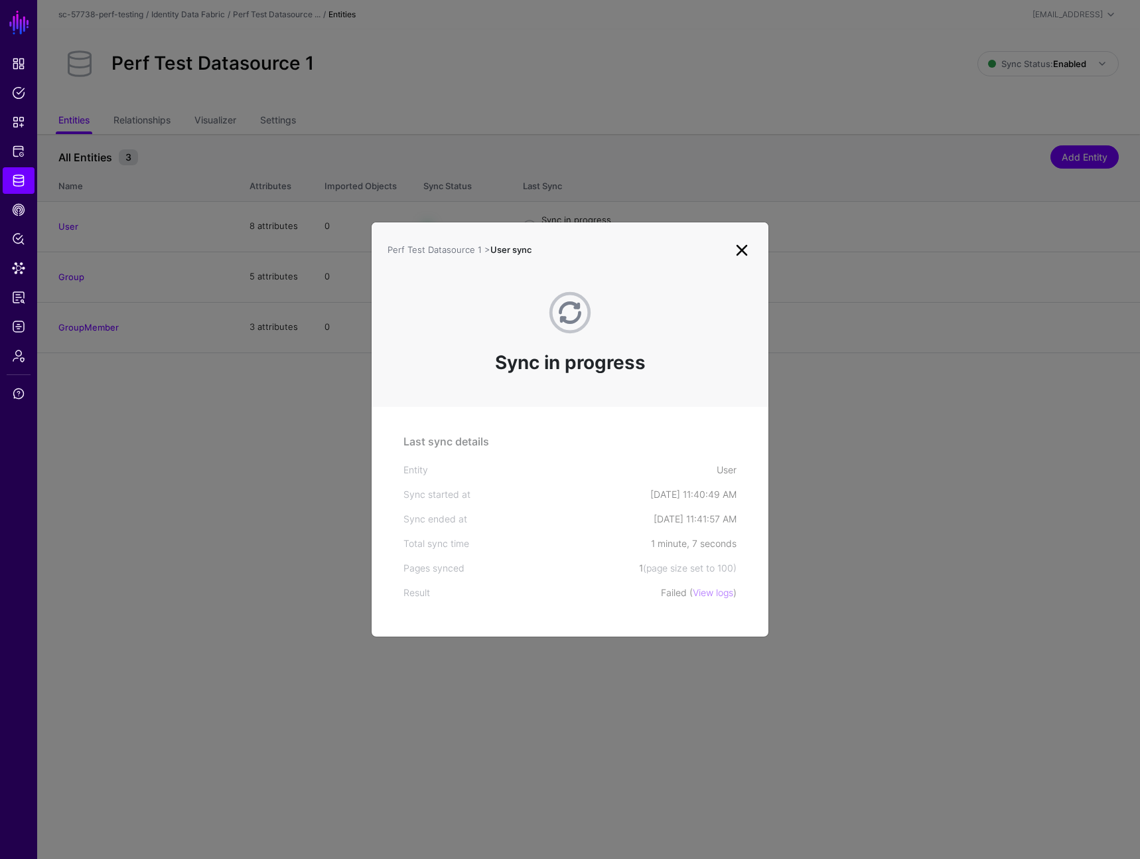
click at [610, 202] on ngb-modal-window "Perf Test Datasource 1 > User sync Sync in progress Last sync details Entity Us…" at bounding box center [570, 429] width 1140 height 859
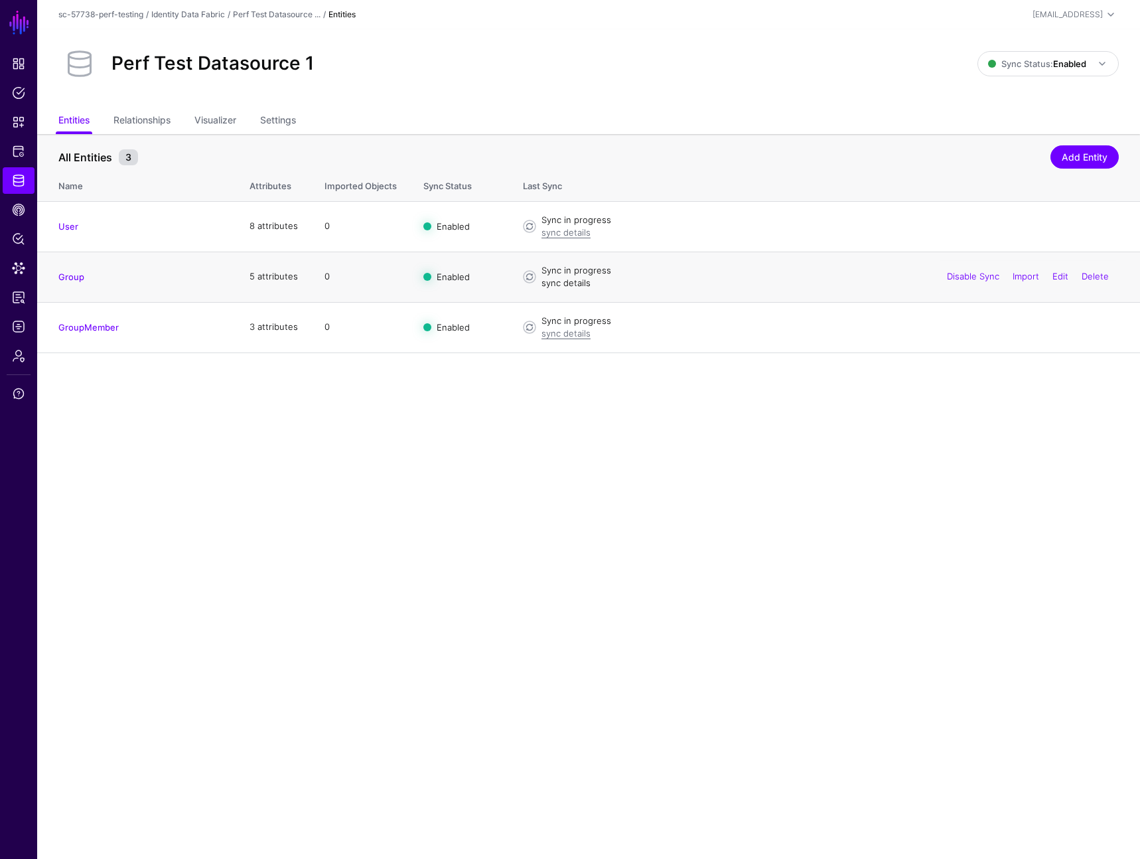
drag, startPoint x: 562, startPoint y: 291, endPoint x: 569, endPoint y: 281, distance: 11.8
click at [563, 290] on td "Sync in progress sync details Disable Sync Import Edit Delete" at bounding box center [825, 277] width 630 height 50
click at [569, 281] on link "sync details" at bounding box center [566, 282] width 49 height 11
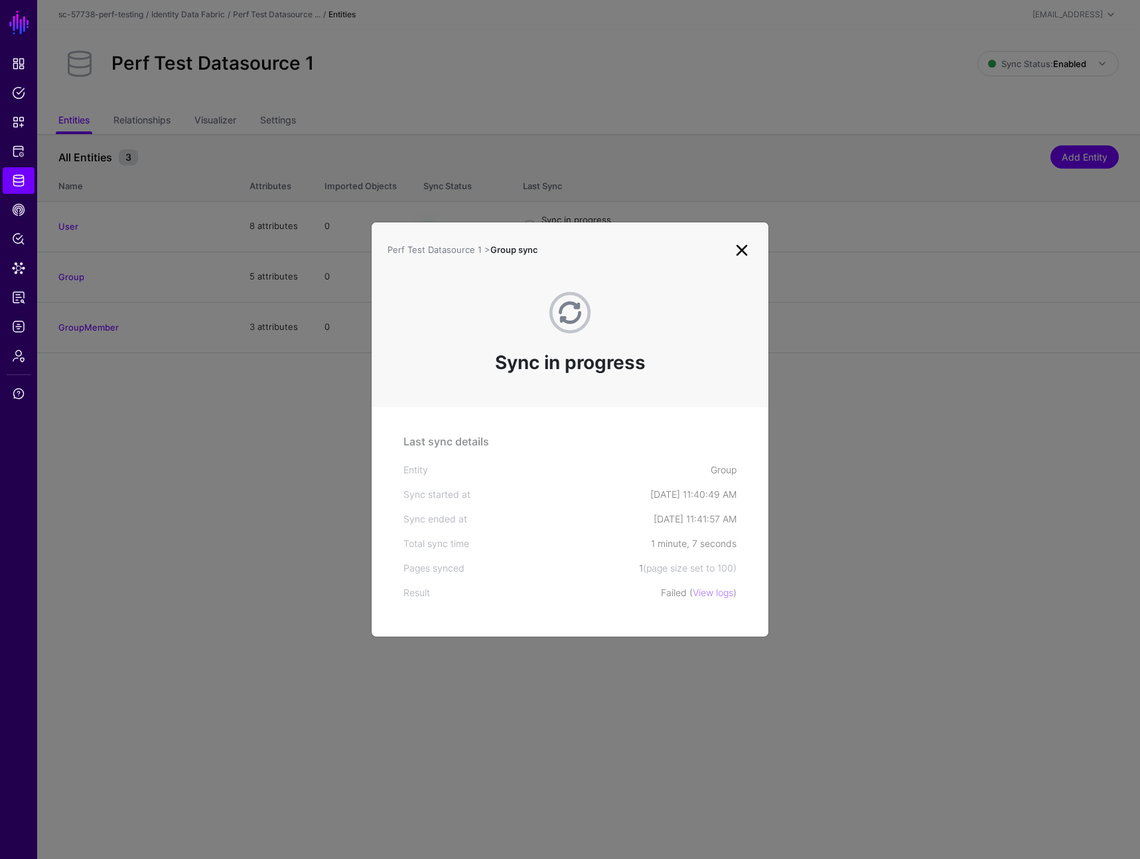
drag, startPoint x: 544, startPoint y: 152, endPoint x: 394, endPoint y: 126, distance: 152.2
click at [544, 152] on ngb-modal-window "Perf Test Datasource 1 > Group sync Sync in progress Last sync details Entity G…" at bounding box center [570, 429] width 1140 height 859
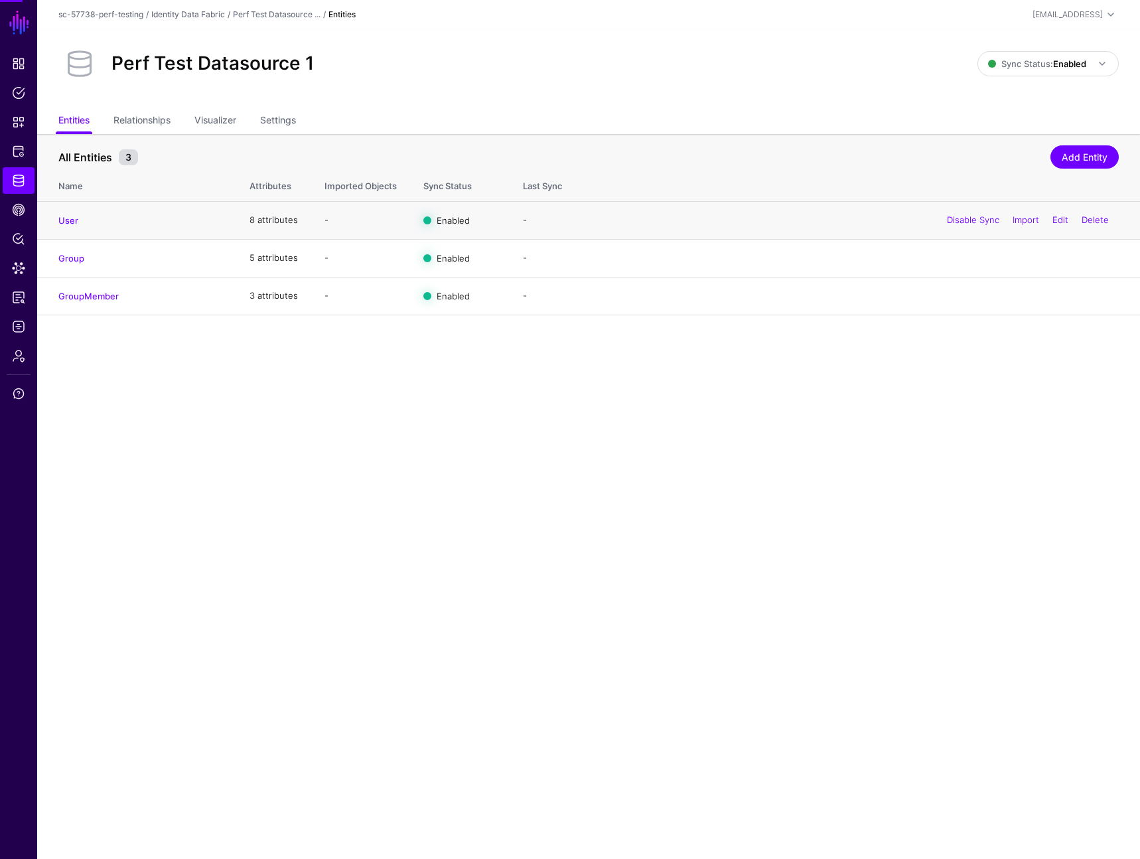
click at [557, 230] on td "- Disable Sync Import Edit Delete" at bounding box center [825, 220] width 630 height 38
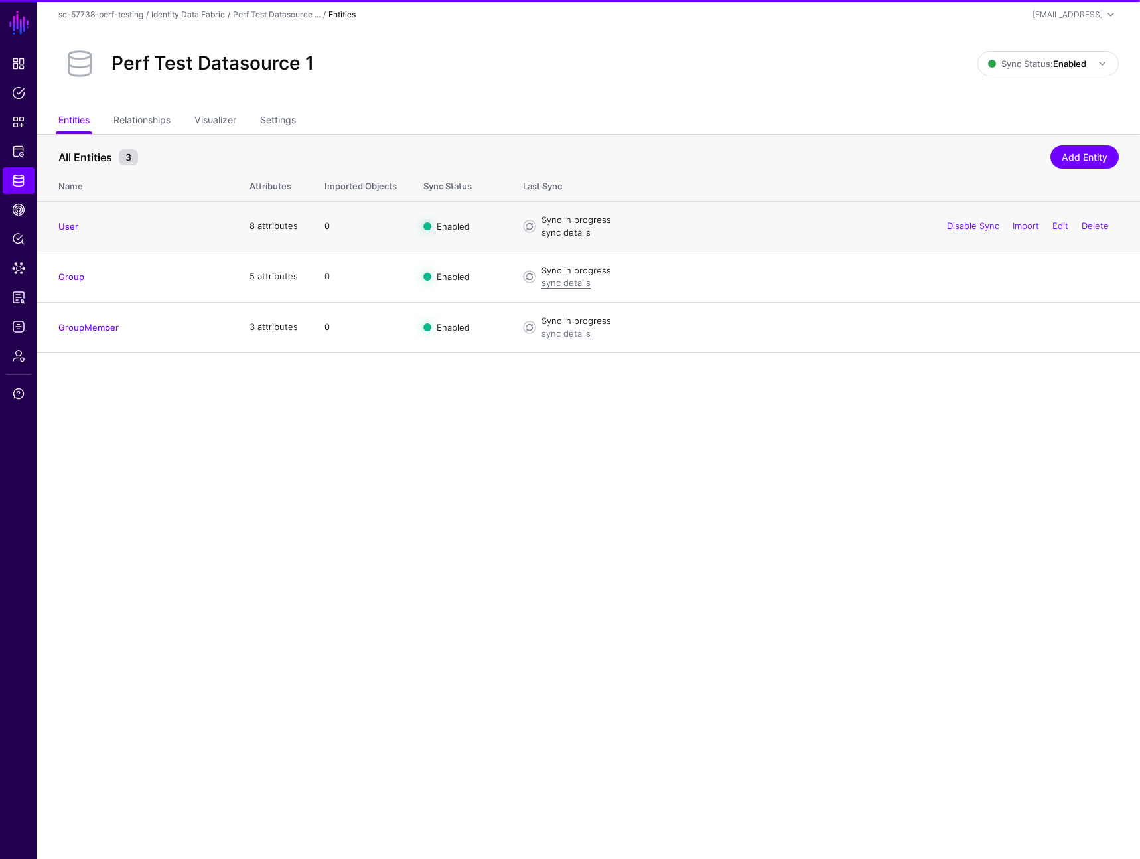
click at [557, 228] on link "sync details" at bounding box center [566, 232] width 49 height 11
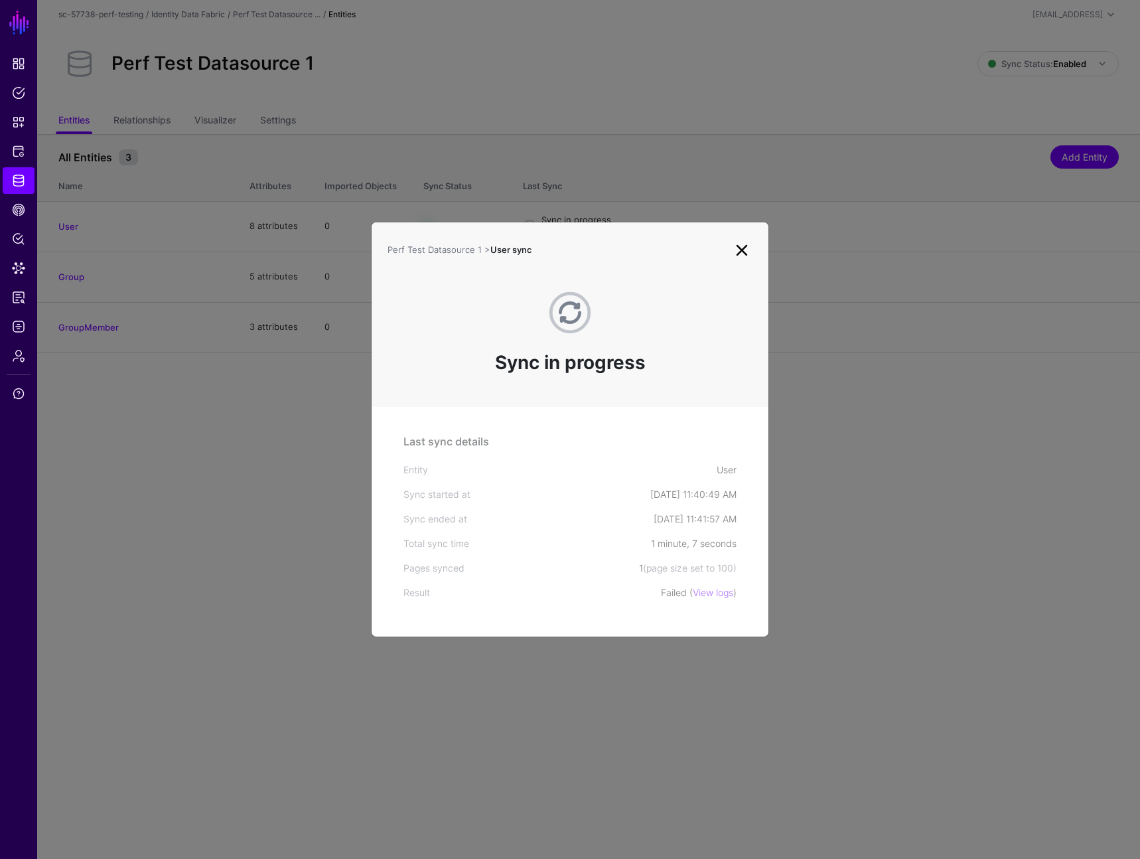
click at [624, 53] on ngb-modal-window "Perf Test Datasource 1 > User sync Sync in progress Last sync details Entity Us…" at bounding box center [570, 429] width 1140 height 859
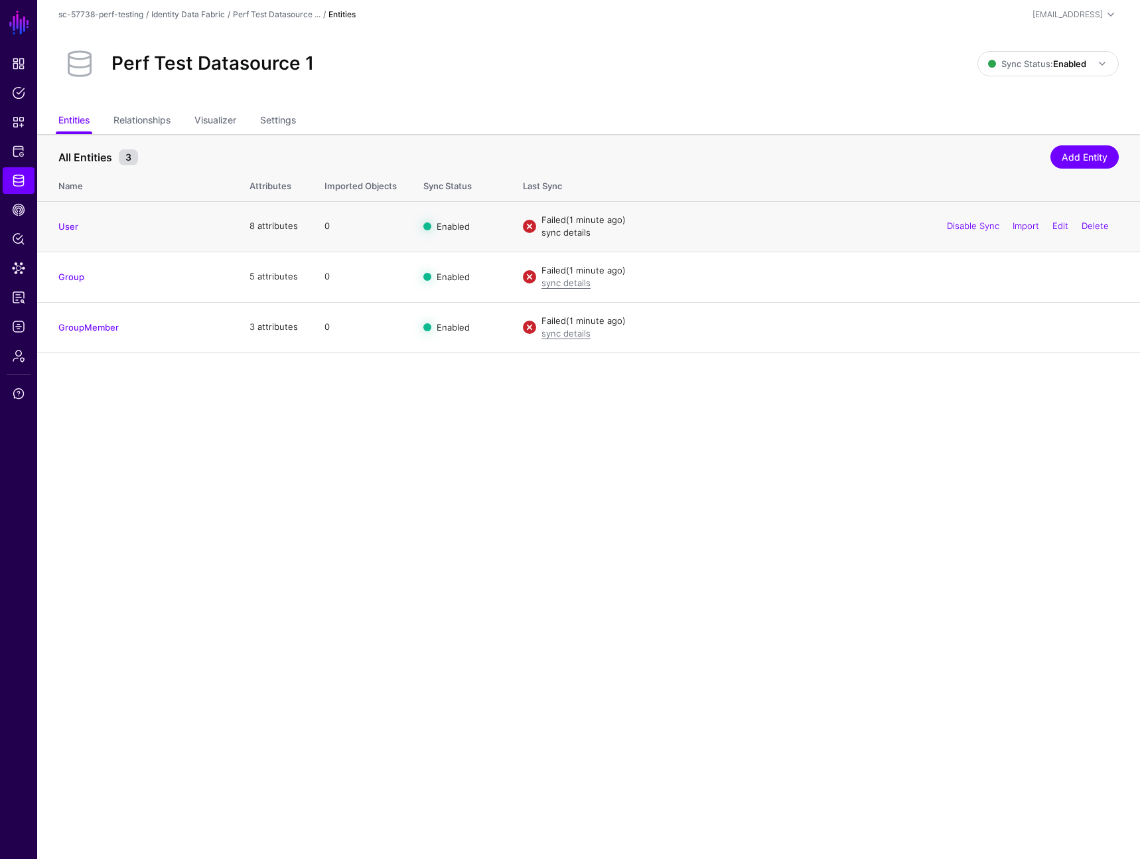
click at [557, 230] on link "sync details" at bounding box center [566, 232] width 49 height 11
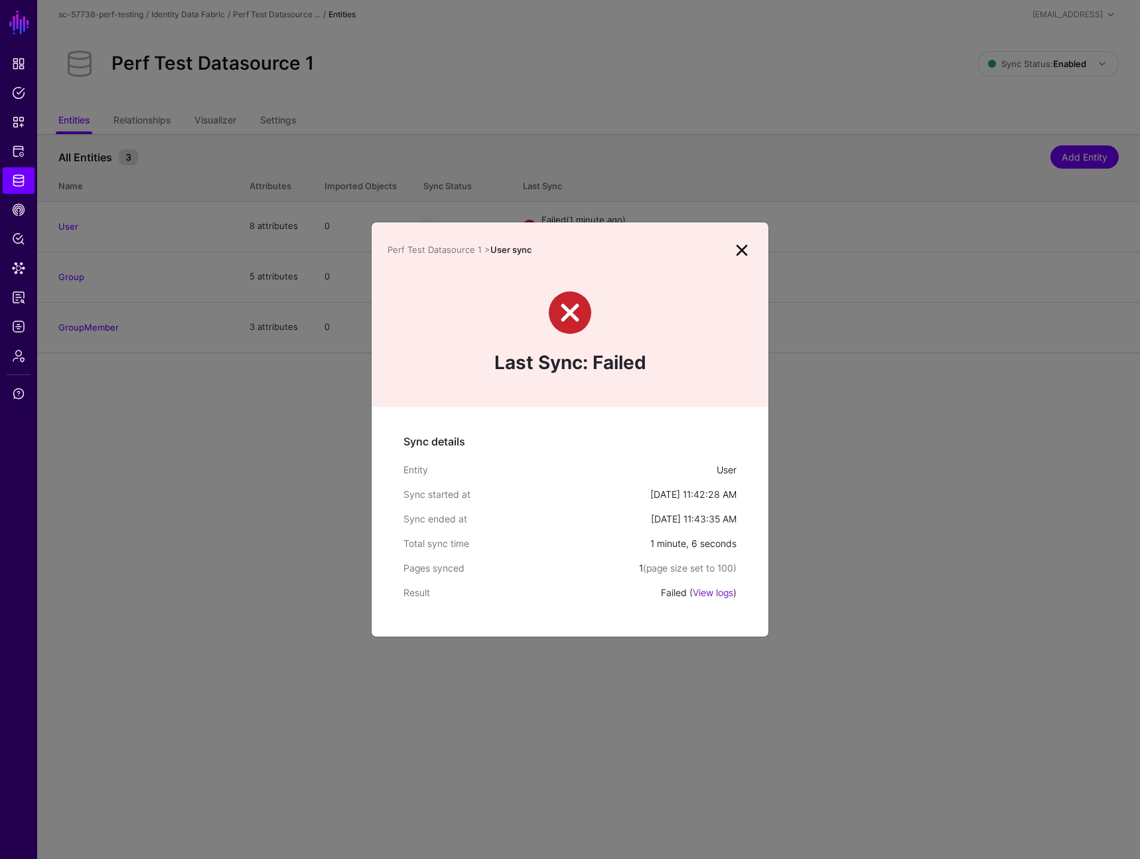
click at [830, 365] on ngb-modal-window "Perf Test Datasource 1 > User sync Last Sync: Failed Sync details Entity User S…" at bounding box center [570, 429] width 1140 height 859
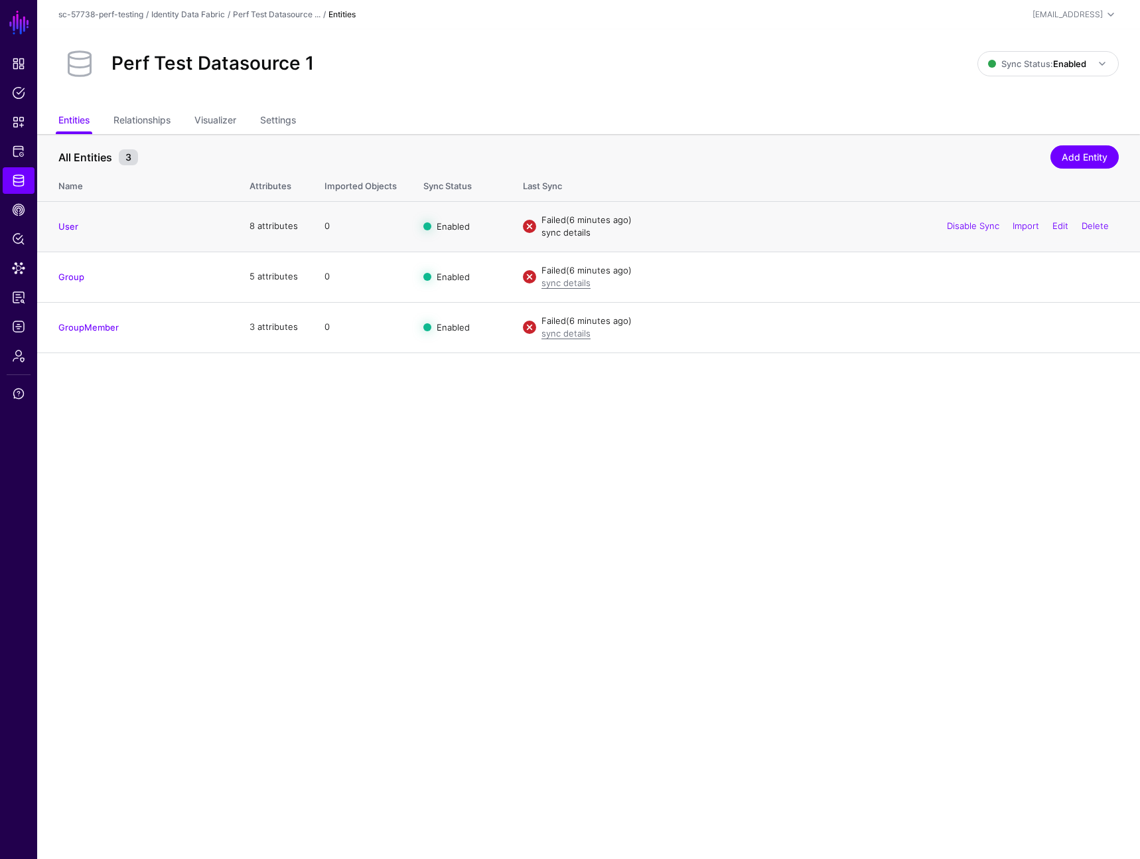
click at [573, 228] on link "sync details" at bounding box center [566, 232] width 49 height 11
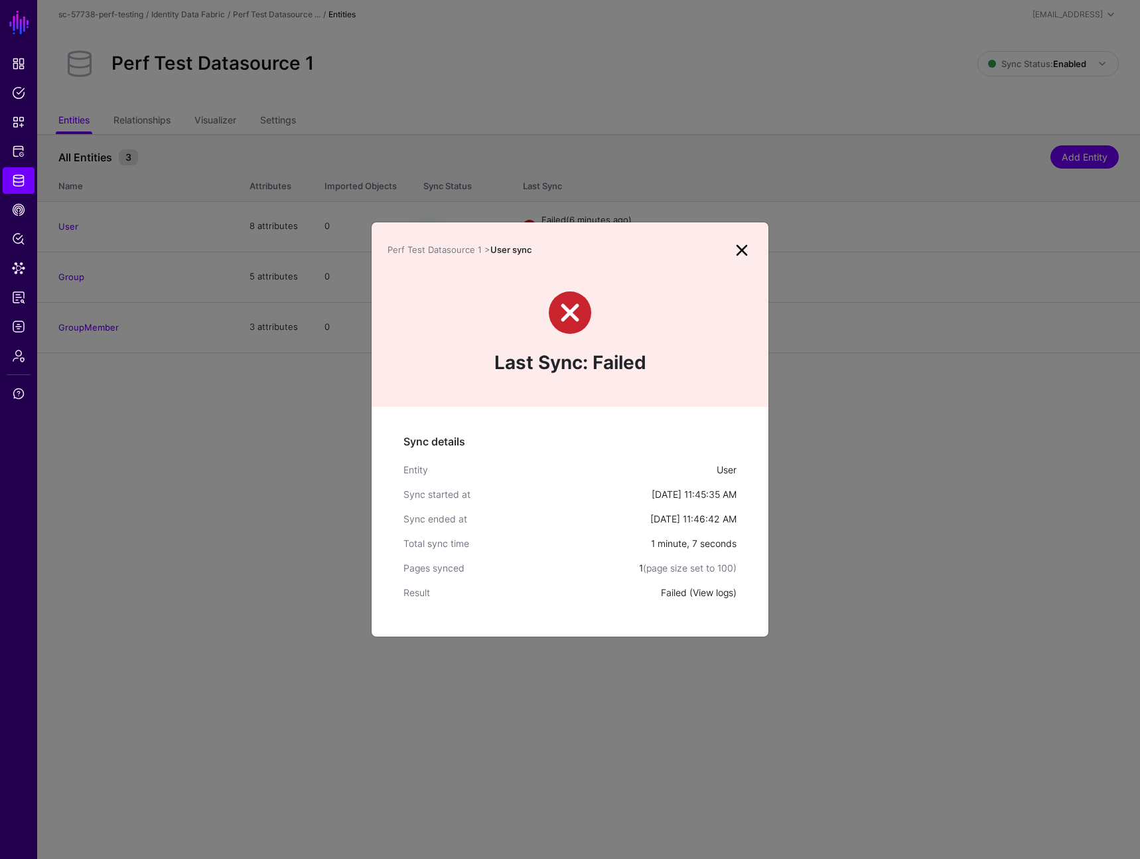
click at [719, 593] on link "View logs" at bounding box center [713, 592] width 40 height 11
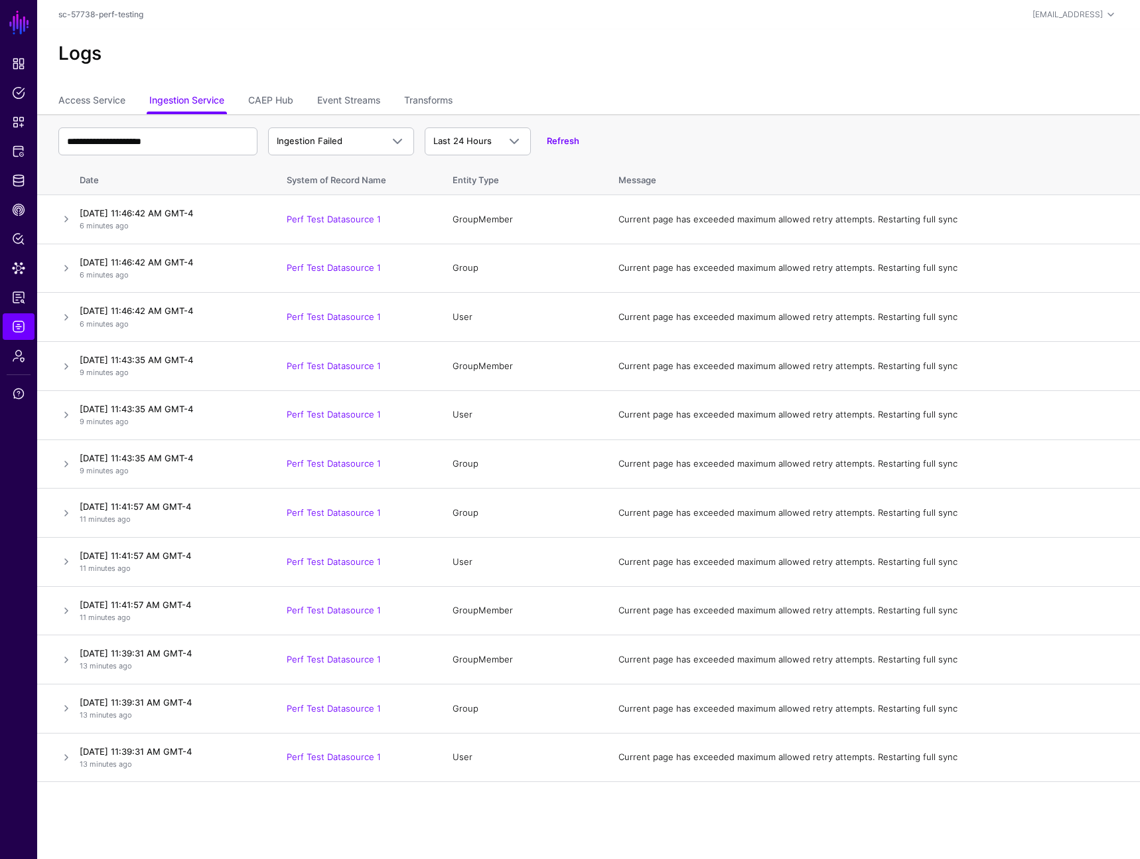
click at [573, 133] on div "**********" at bounding box center [588, 141] width 1061 height 38
click at [575, 143] on link "Refresh" at bounding box center [563, 140] width 33 height 11
click at [70, 222] on link at bounding box center [66, 219] width 16 height 16
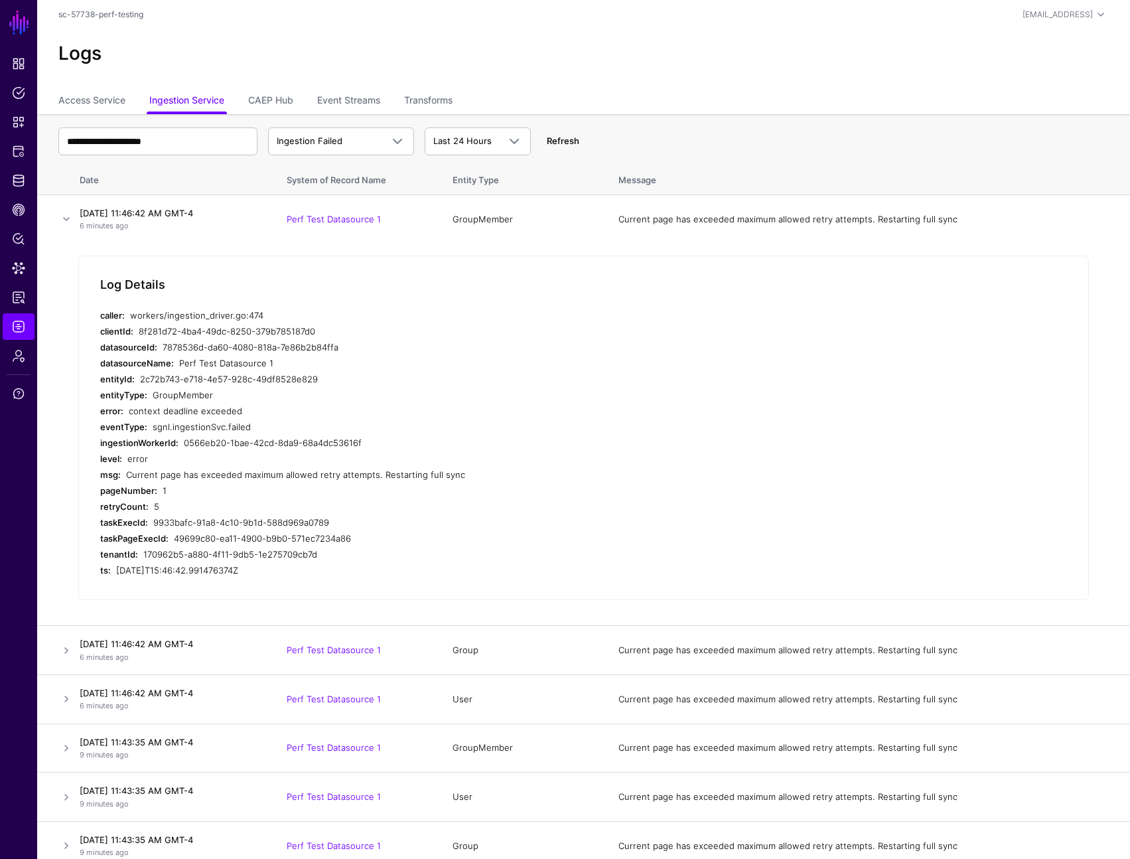
drag, startPoint x: 580, startPoint y: 133, endPoint x: 569, endPoint y: 145, distance: 15.5
click at [579, 134] on div "**********" at bounding box center [583, 141] width 1051 height 38
click at [569, 145] on link "Refresh" at bounding box center [563, 140] width 33 height 11
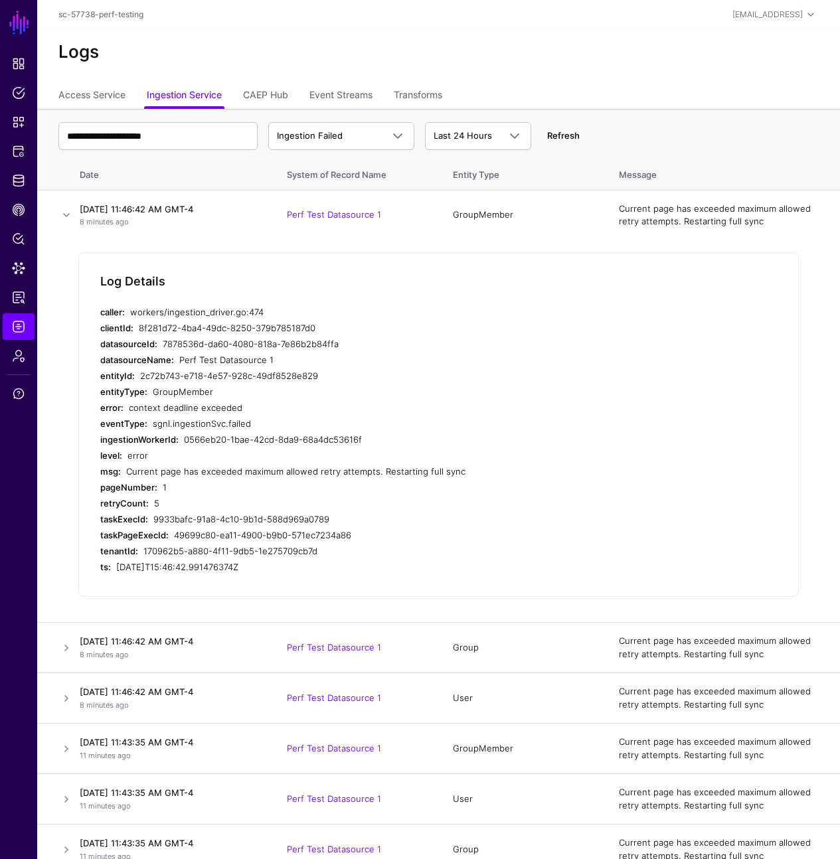
click at [561, 135] on link "Refresh" at bounding box center [563, 135] width 33 height 11
click at [583, 137] on div "**********" at bounding box center [438, 136] width 760 height 38
click at [567, 144] on div "**********" at bounding box center [438, 136] width 760 height 38
click at [549, 136] on link "Refresh" at bounding box center [563, 135] width 33 height 11
click at [70, 212] on link at bounding box center [66, 215] width 16 height 16
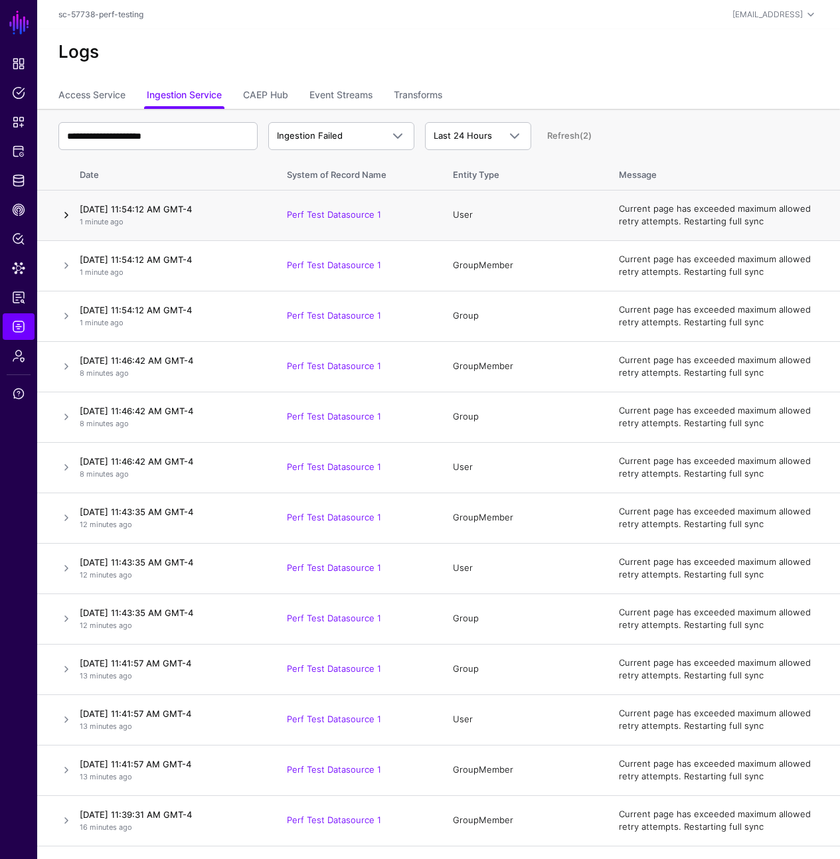
click at [70, 212] on link at bounding box center [66, 215] width 16 height 16
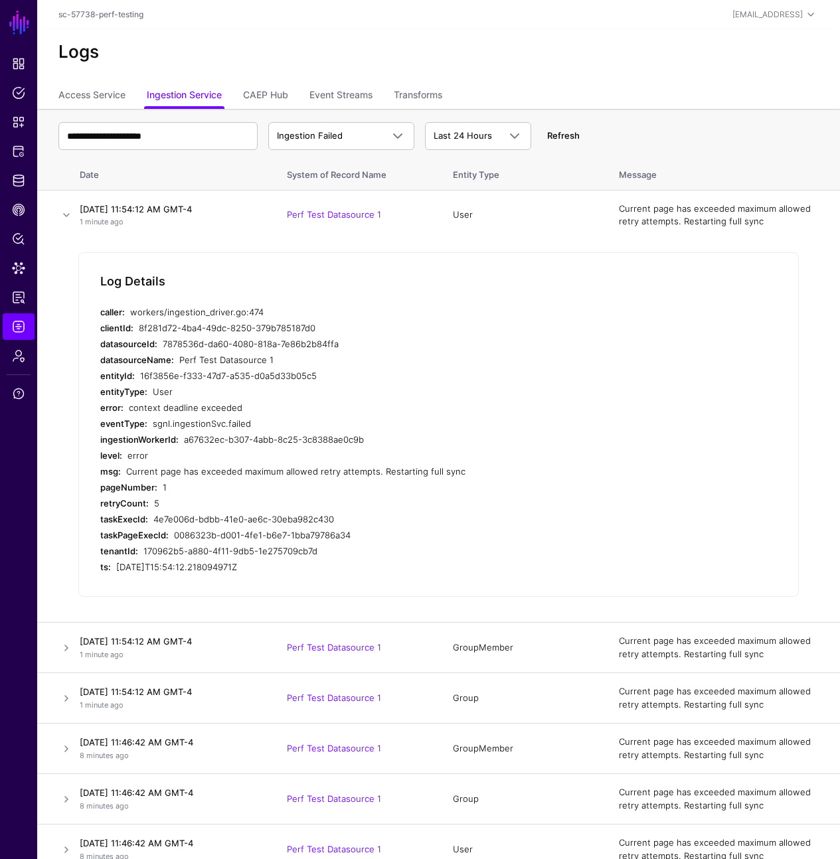
click at [566, 139] on link "Refresh" at bounding box center [563, 135] width 33 height 11
click at [31, 354] on link "Admin" at bounding box center [19, 355] width 32 height 27
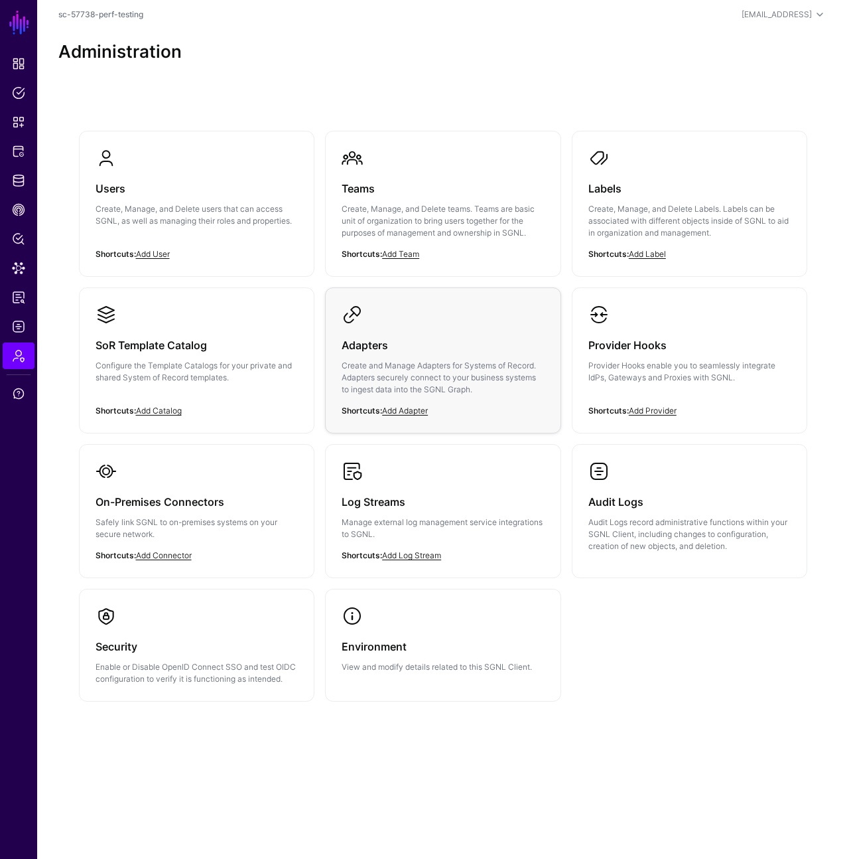
click at [396, 354] on h3 "Adapters" at bounding box center [443, 345] width 203 height 19
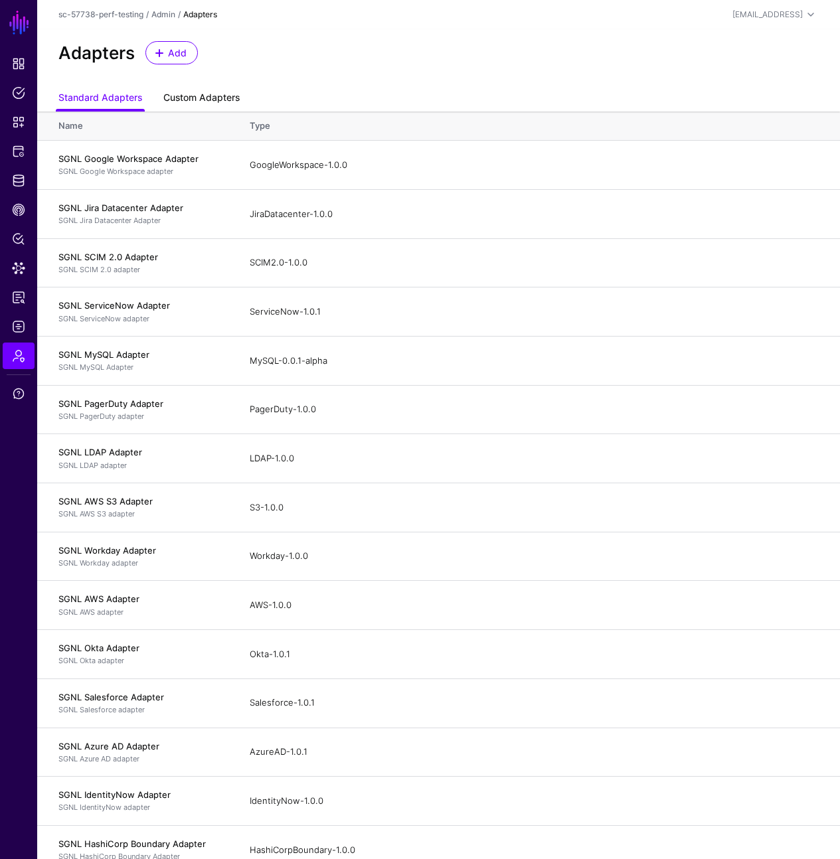
click at [222, 109] on link "Custom Adapters" at bounding box center [201, 98] width 76 height 25
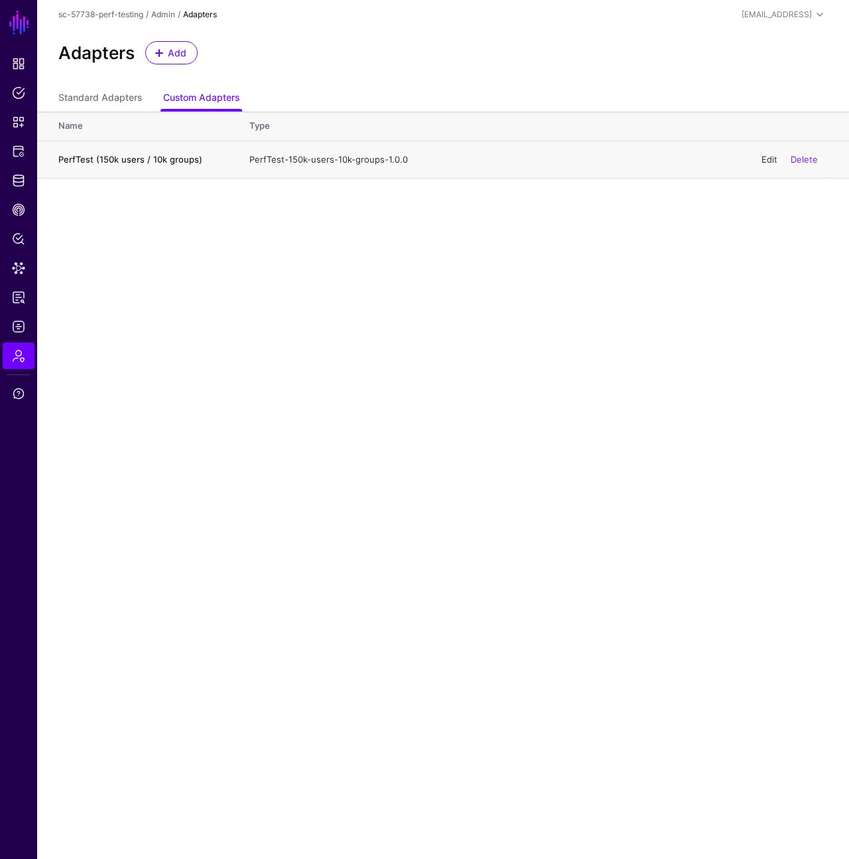
click at [763, 158] on link "Edit" at bounding box center [770, 159] width 16 height 11
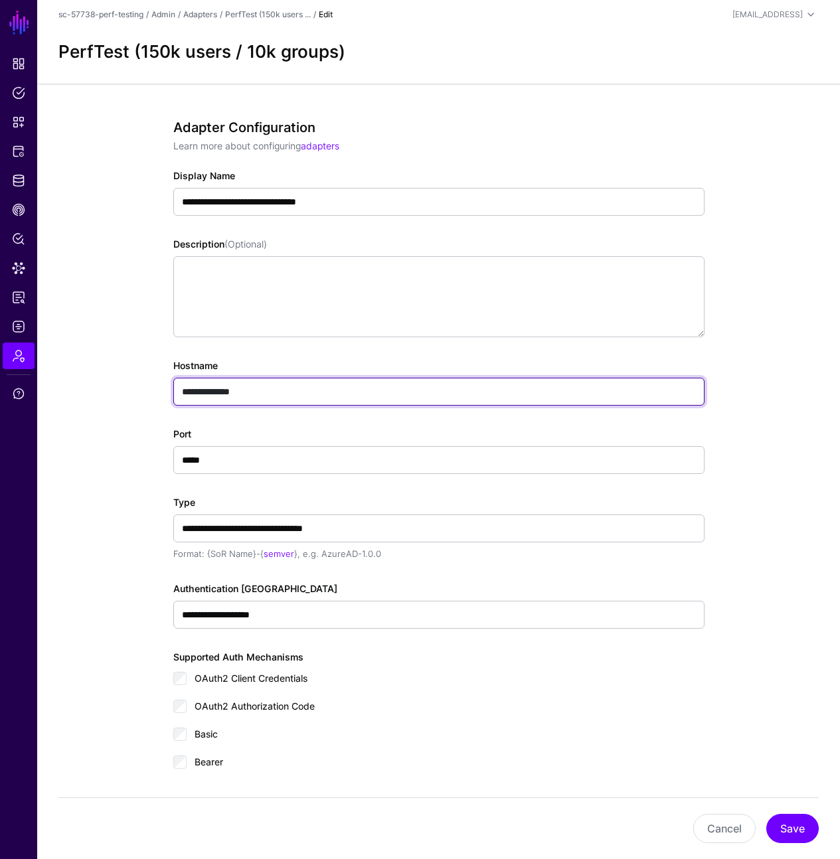
click at [179, 392] on input "**********" at bounding box center [438, 392] width 531 height 28
click at [186, 393] on input "**********" at bounding box center [438, 392] width 531 height 28
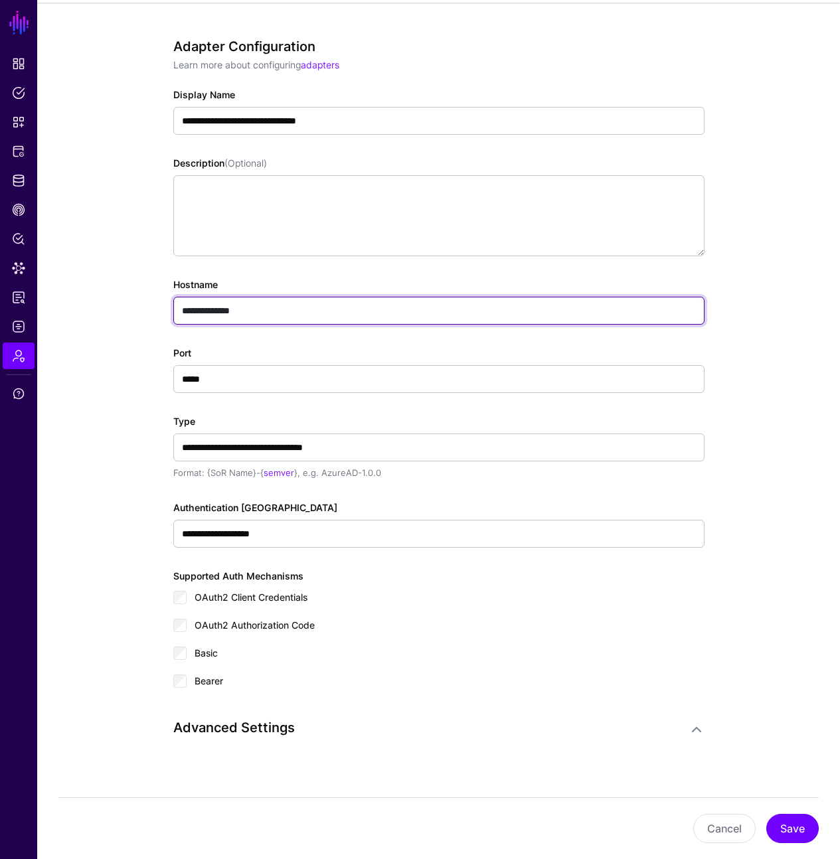
scroll to position [95, 0]
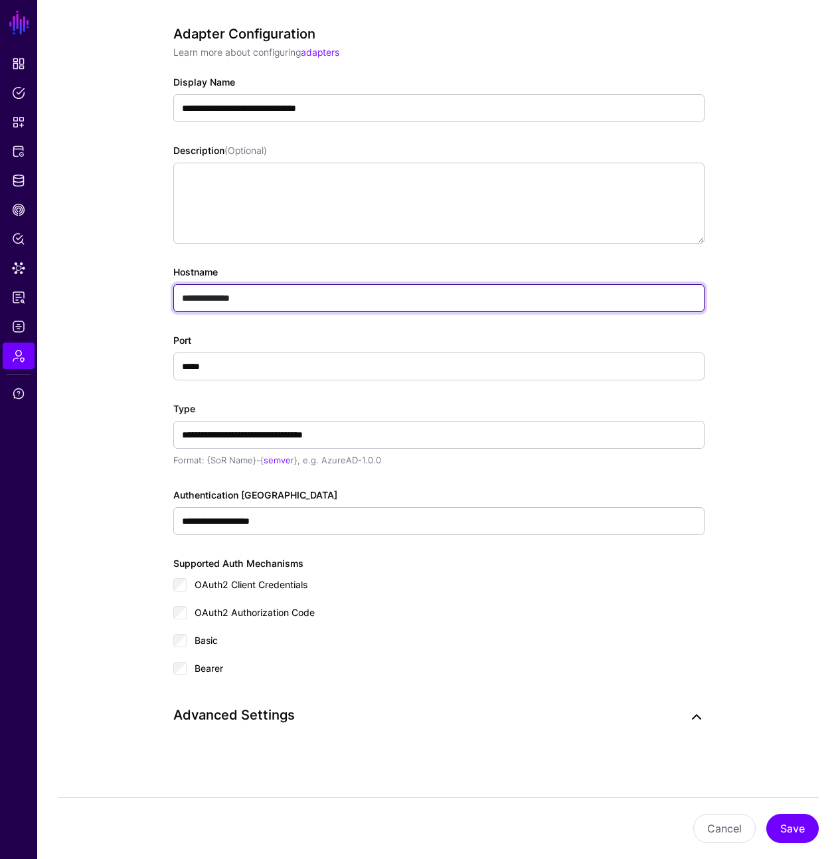
type input "**********"
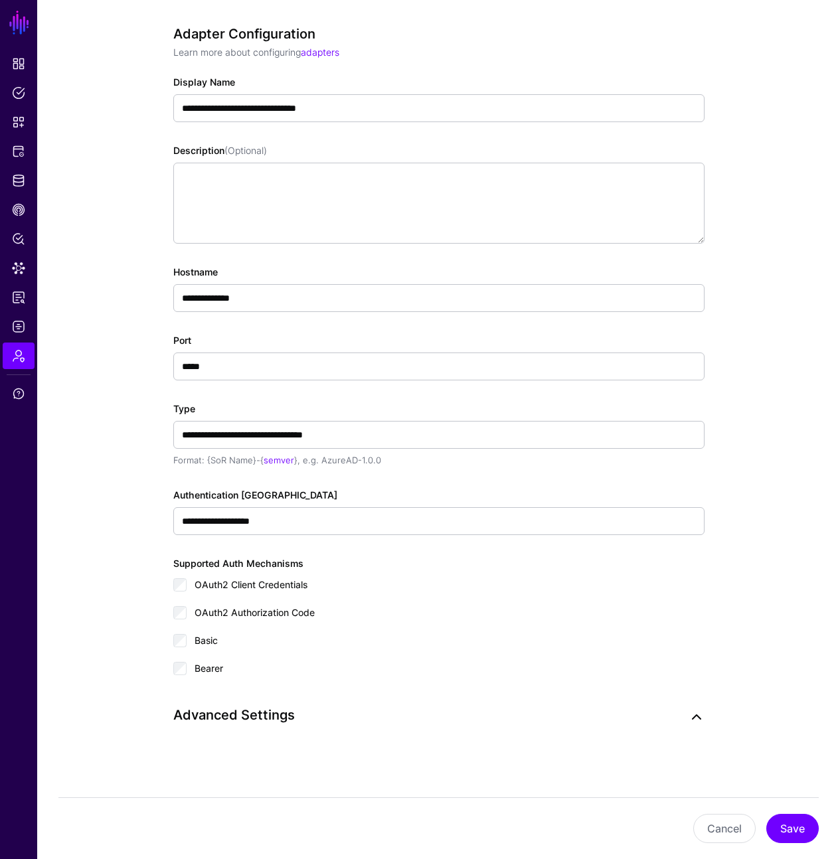
click at [699, 721] on link at bounding box center [696, 717] width 16 height 16
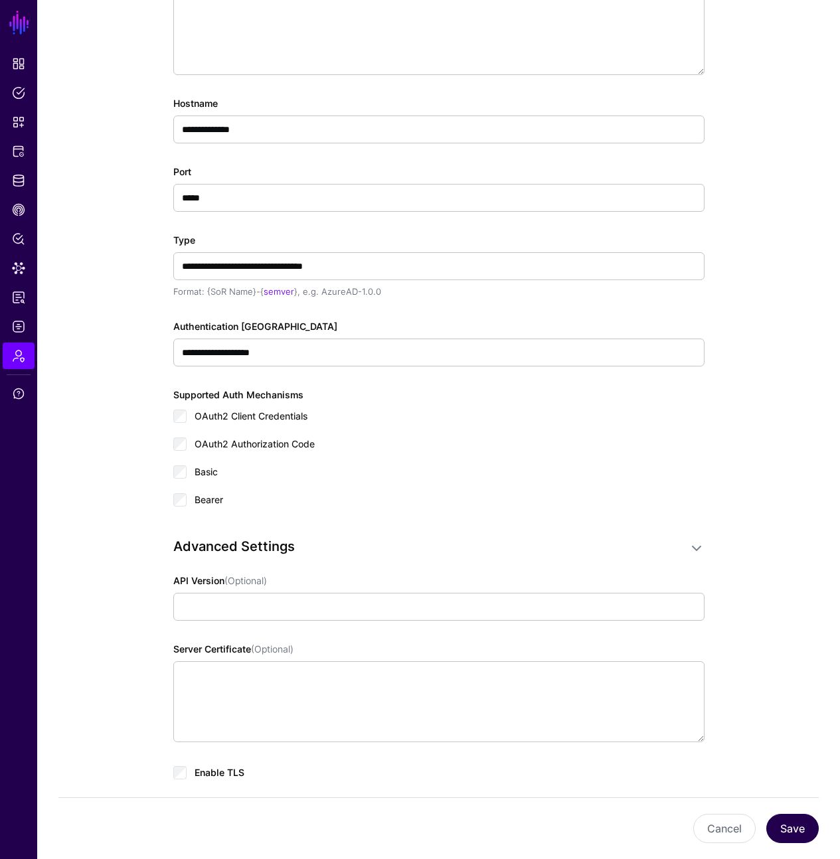
scroll to position [270, 0]
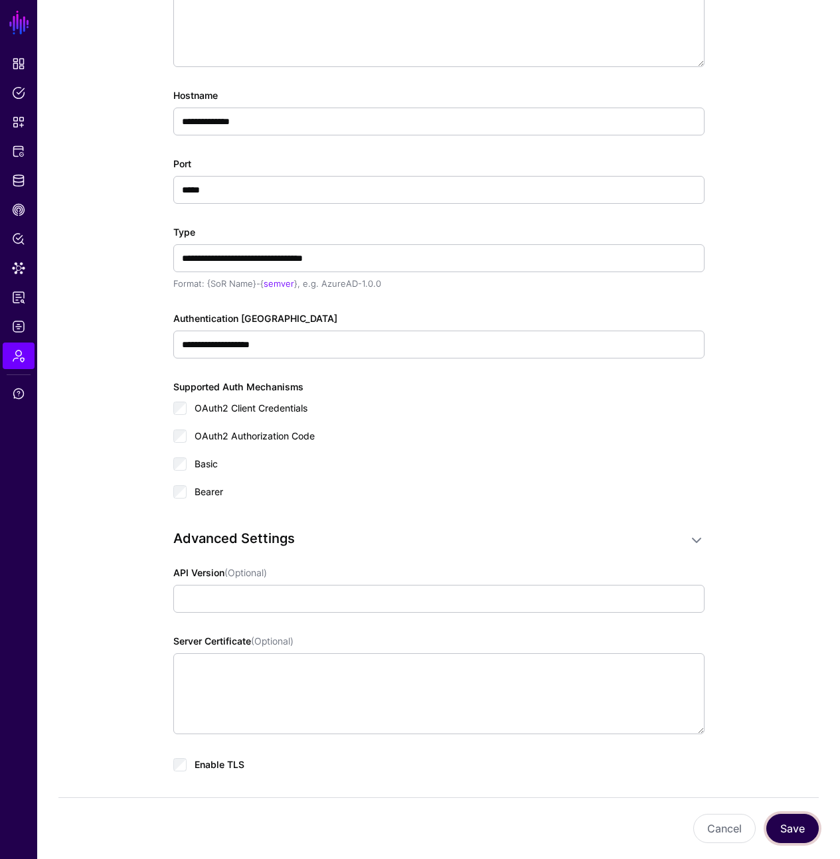
click at [807, 834] on button "Save" at bounding box center [792, 828] width 52 height 29
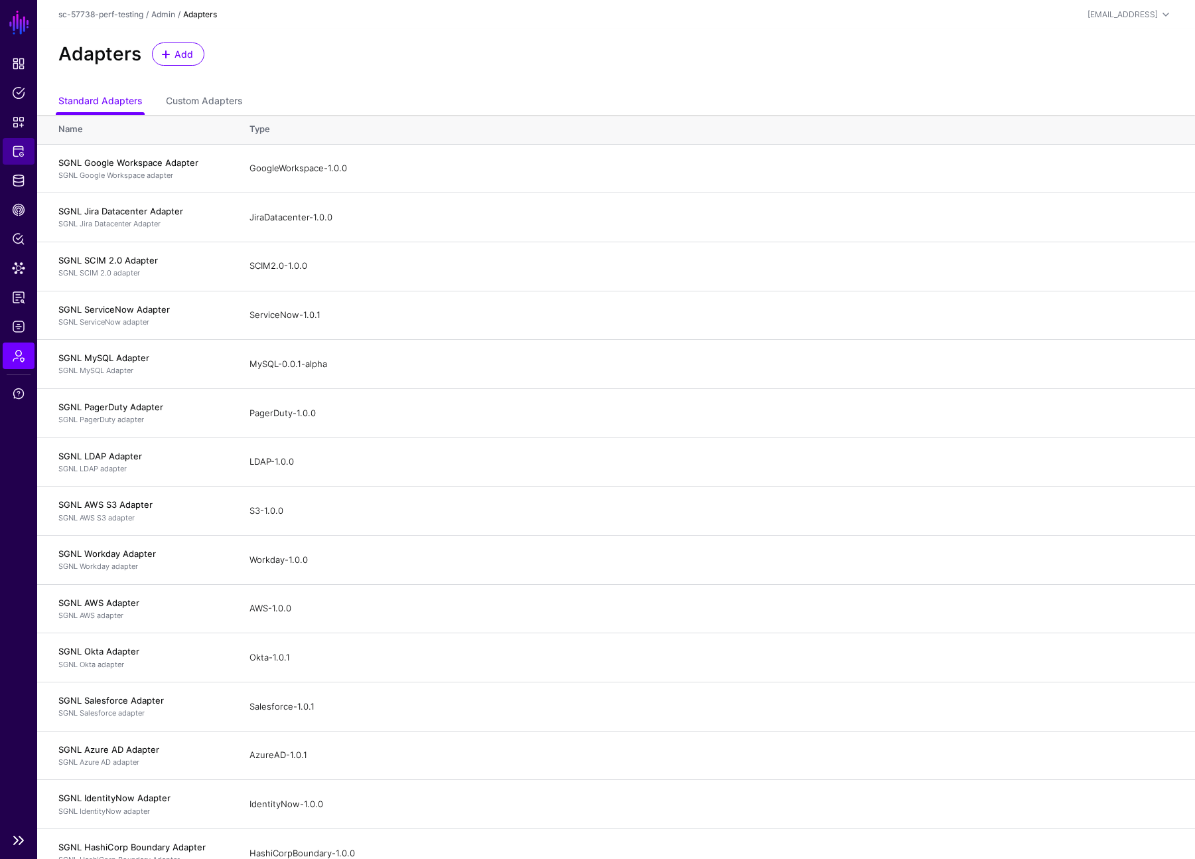
click at [16, 139] on link "Protected Systems" at bounding box center [19, 151] width 32 height 27
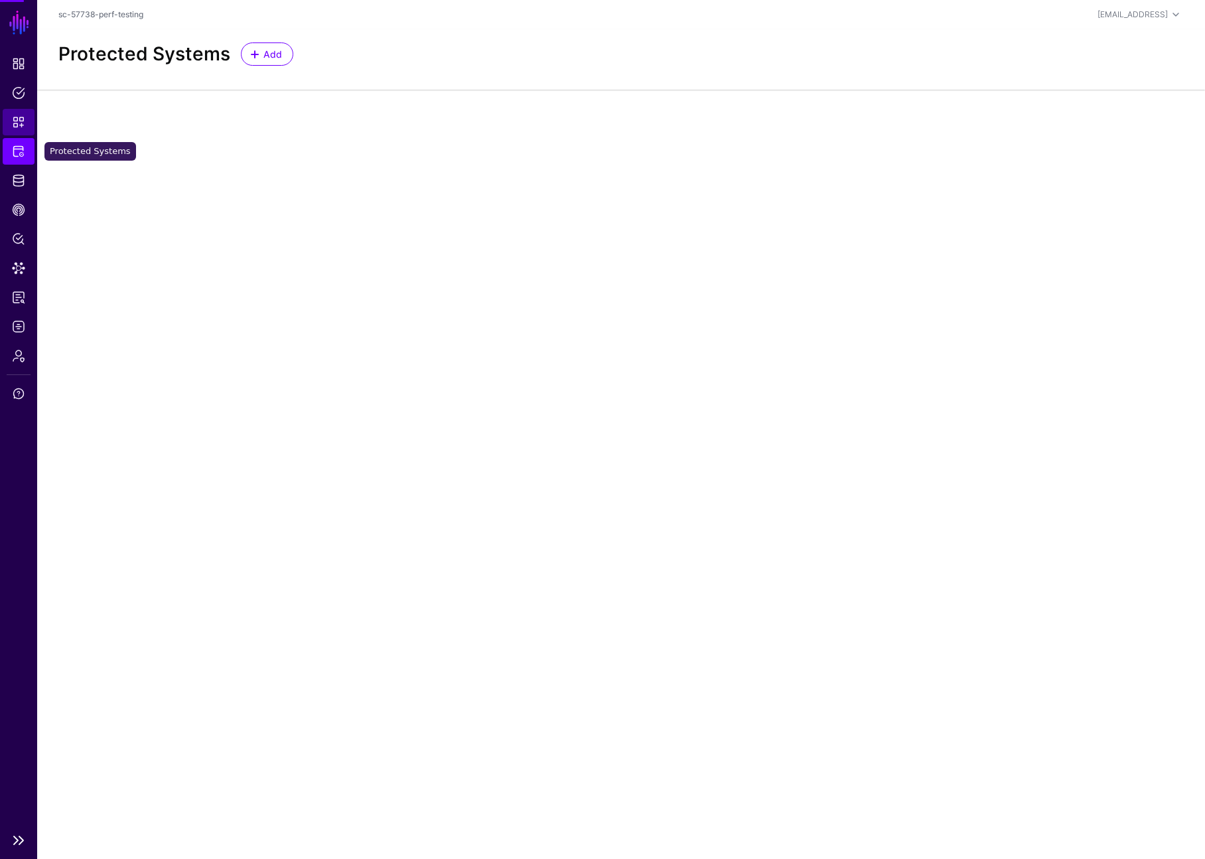
click at [15, 117] on span "Snippets" at bounding box center [18, 121] width 13 height 13
click at [20, 91] on span "Policies" at bounding box center [18, 92] width 13 height 13
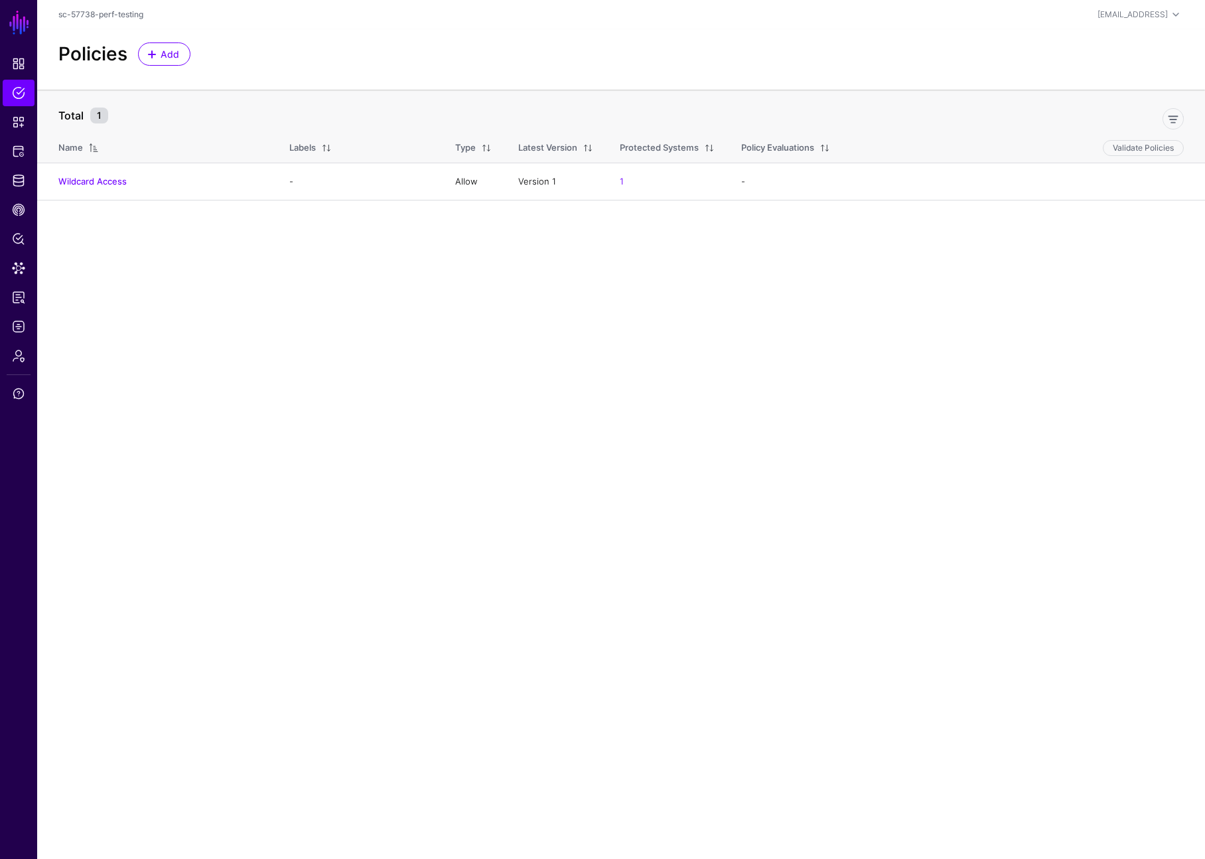
click at [240, 94] on th "Total 1" at bounding box center [621, 109] width 1168 height 38
click at [18, 210] on span "CAEP Hub" at bounding box center [18, 209] width 13 height 13
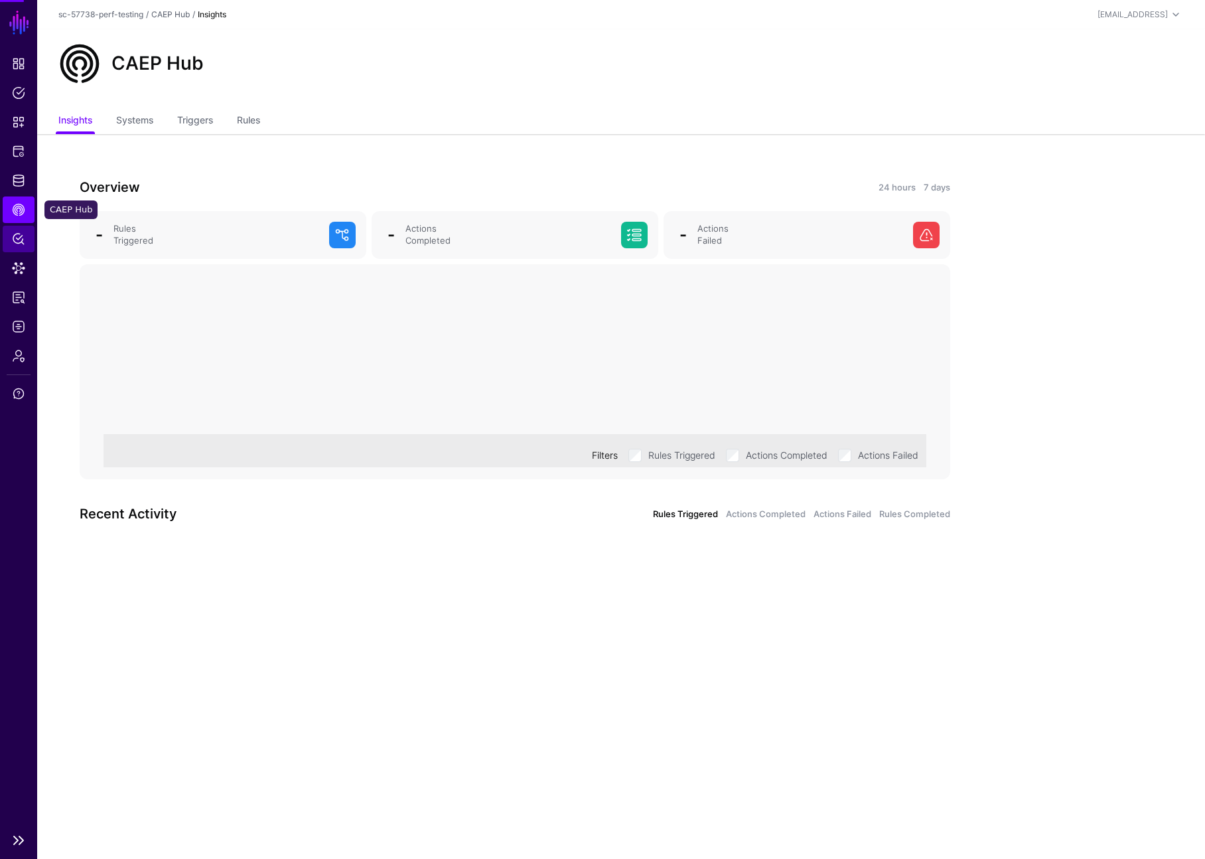
click at [25, 238] on span "Policy Lens" at bounding box center [18, 238] width 13 height 13
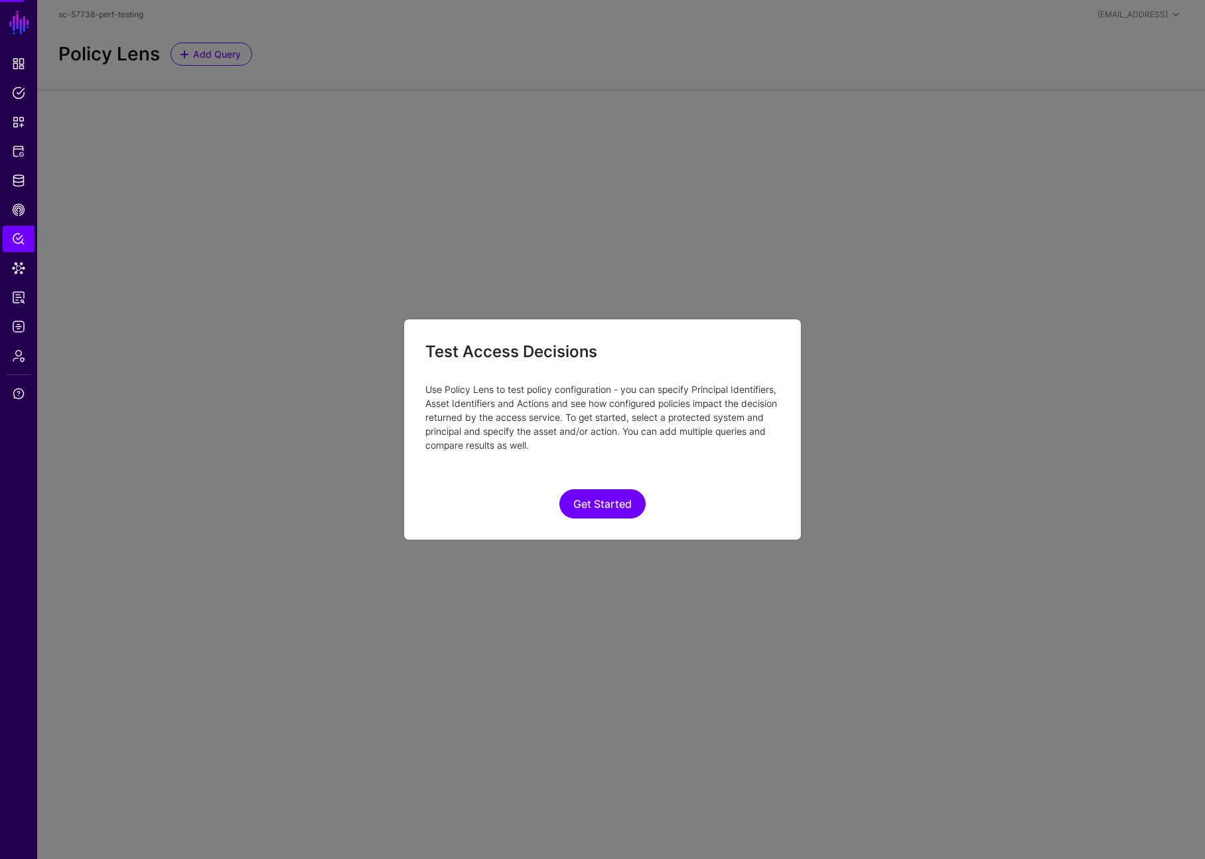
click at [17, 277] on ngb-modal-window "Test Access Decisions Use Policy Lens to test policy configuration - you can sp…" at bounding box center [602, 429] width 1205 height 859
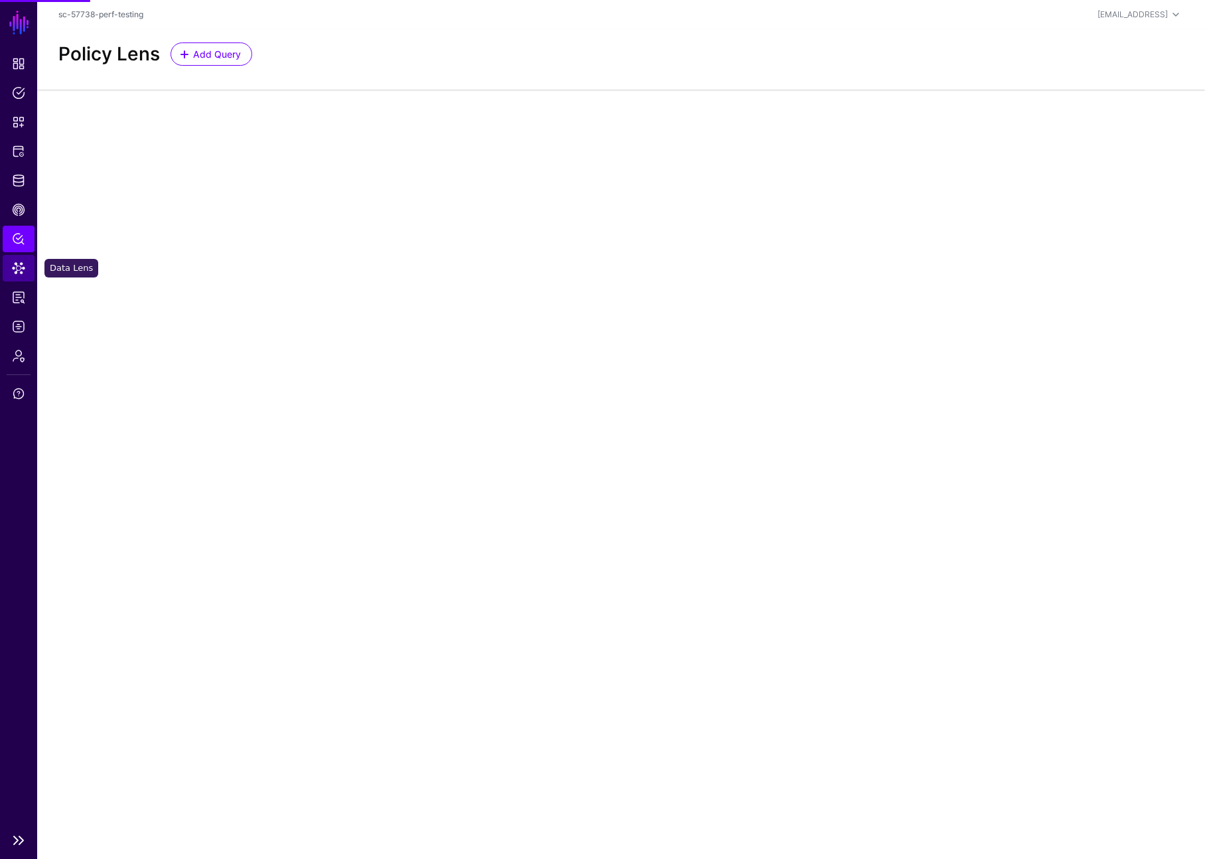
click at [23, 262] on span "Data Lens" at bounding box center [18, 267] width 13 height 13
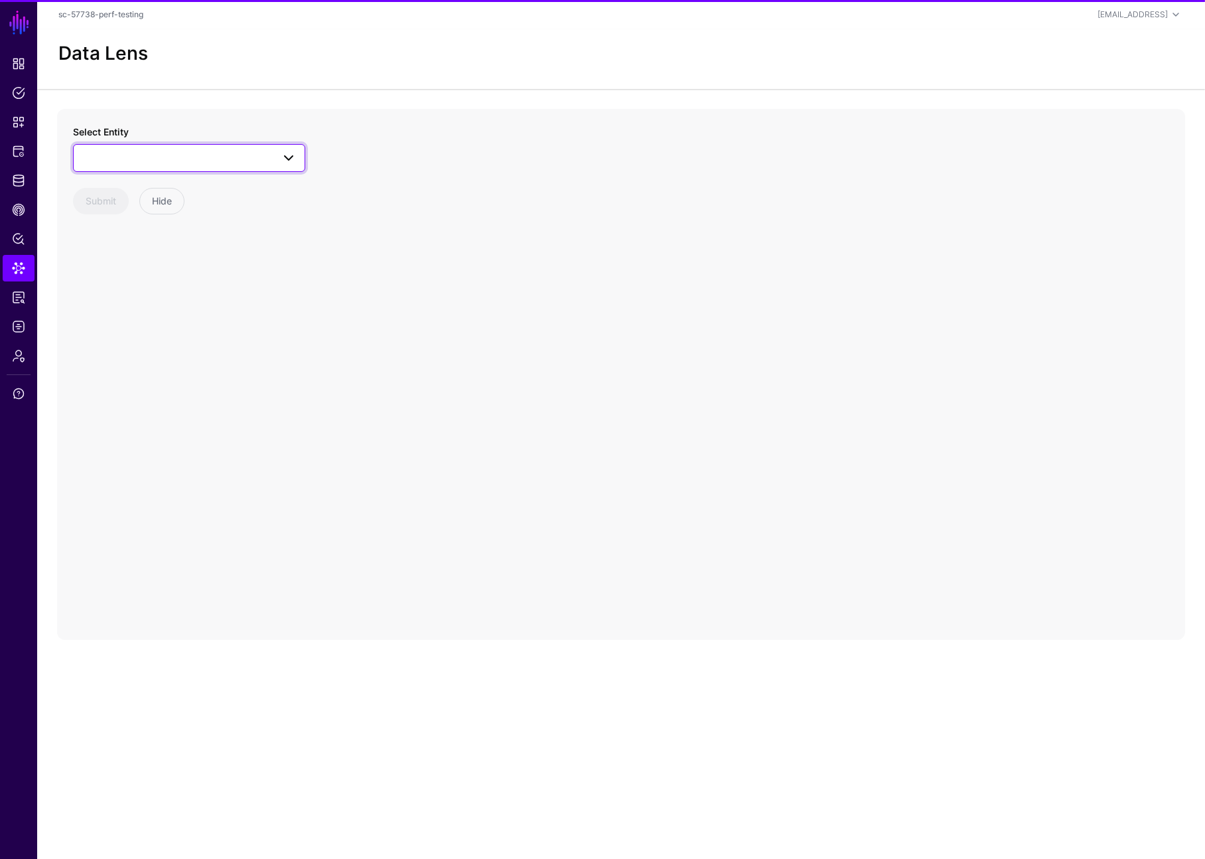
click at [133, 164] on span at bounding box center [189, 158] width 215 height 16
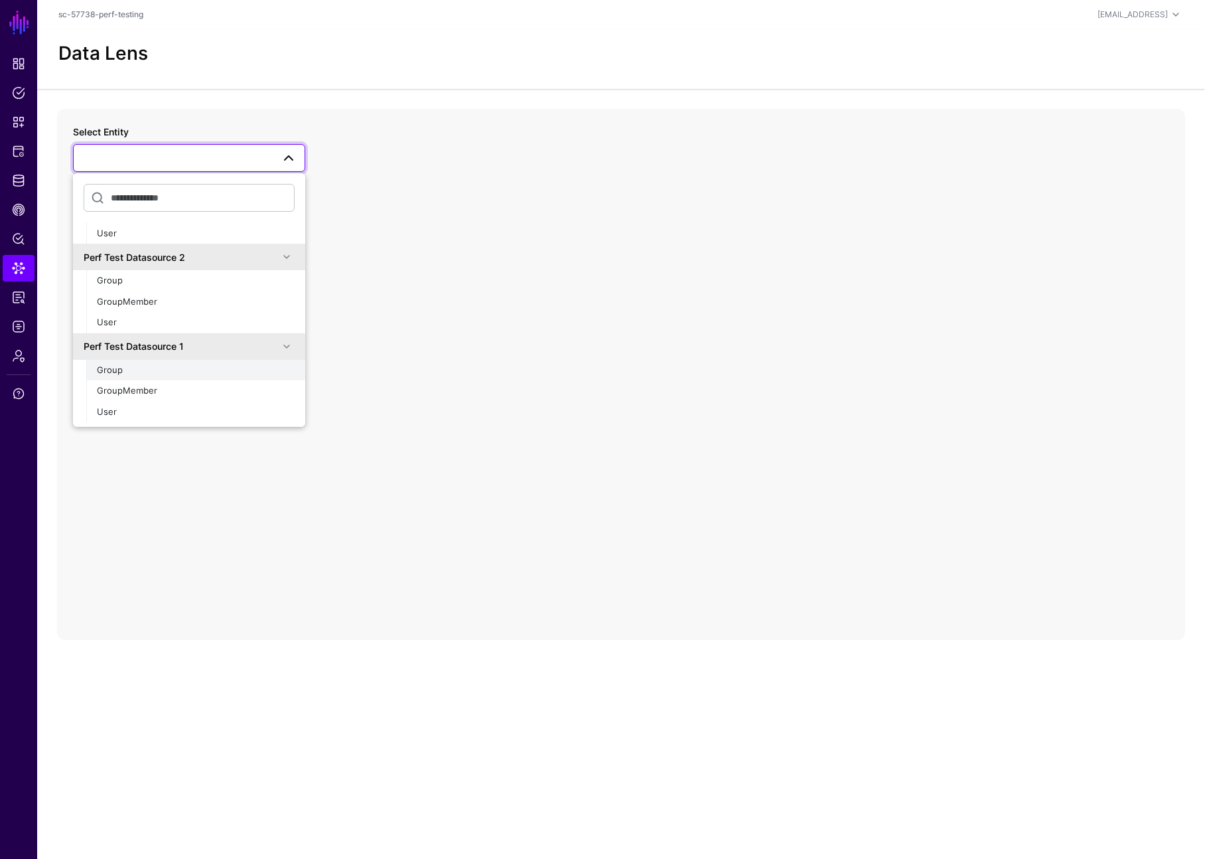
scroll to position [247, 0]
click at [180, 375] on div "Group" at bounding box center [196, 369] width 198 height 13
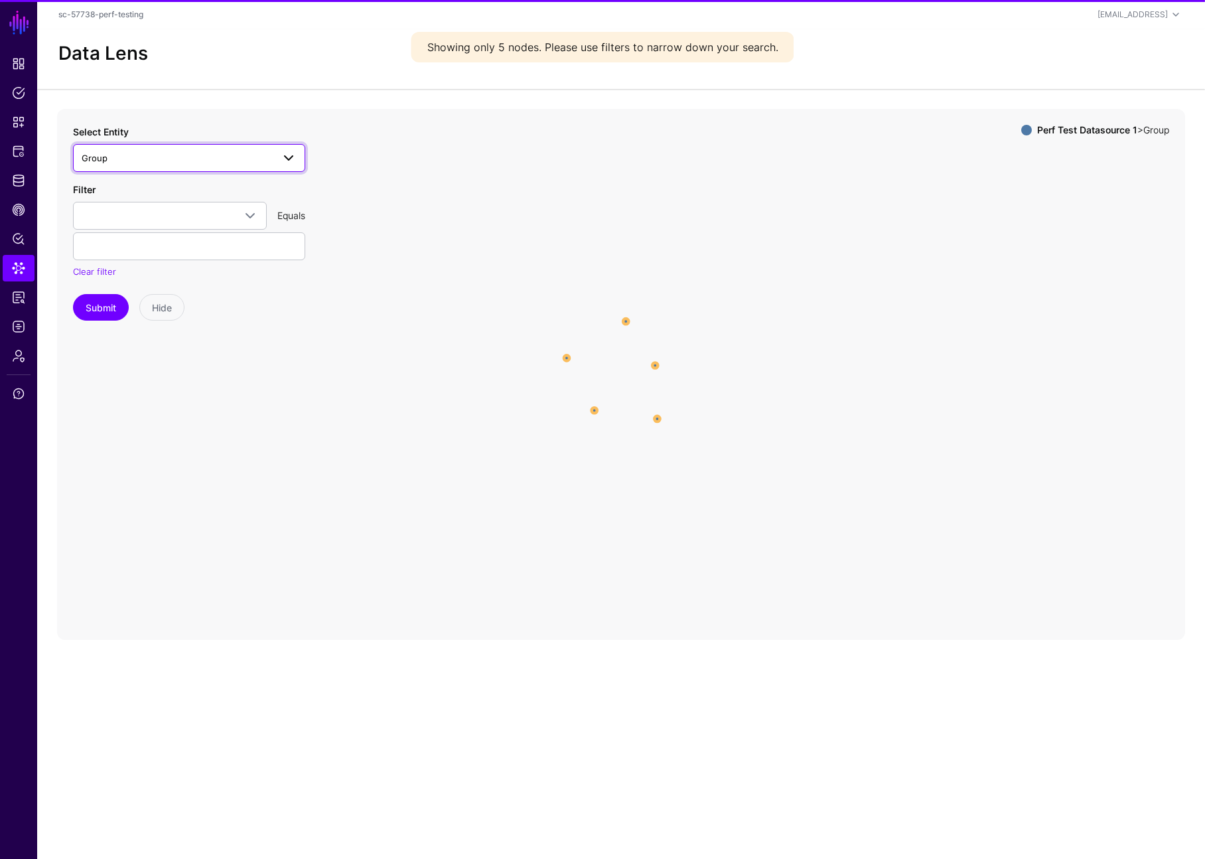
click at [206, 161] on span "Group" at bounding box center [177, 158] width 191 height 15
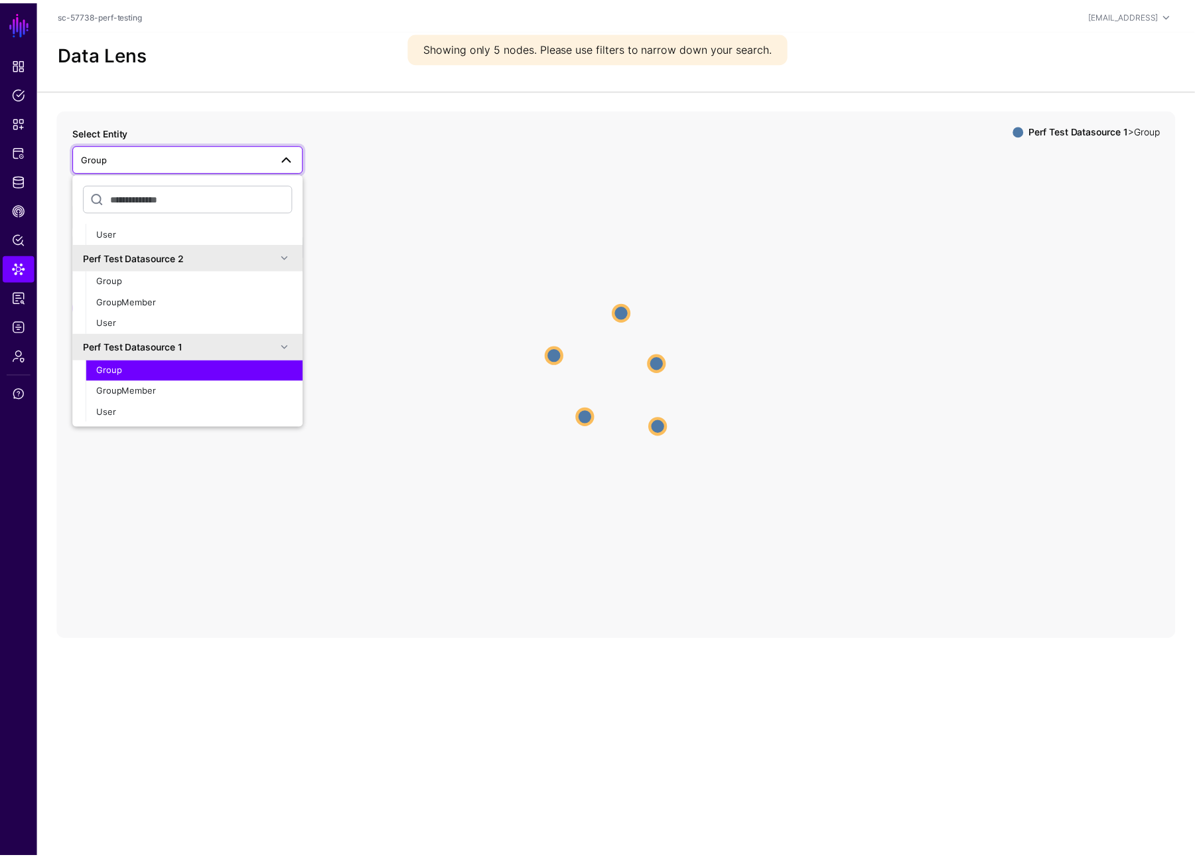
scroll to position [247, 0]
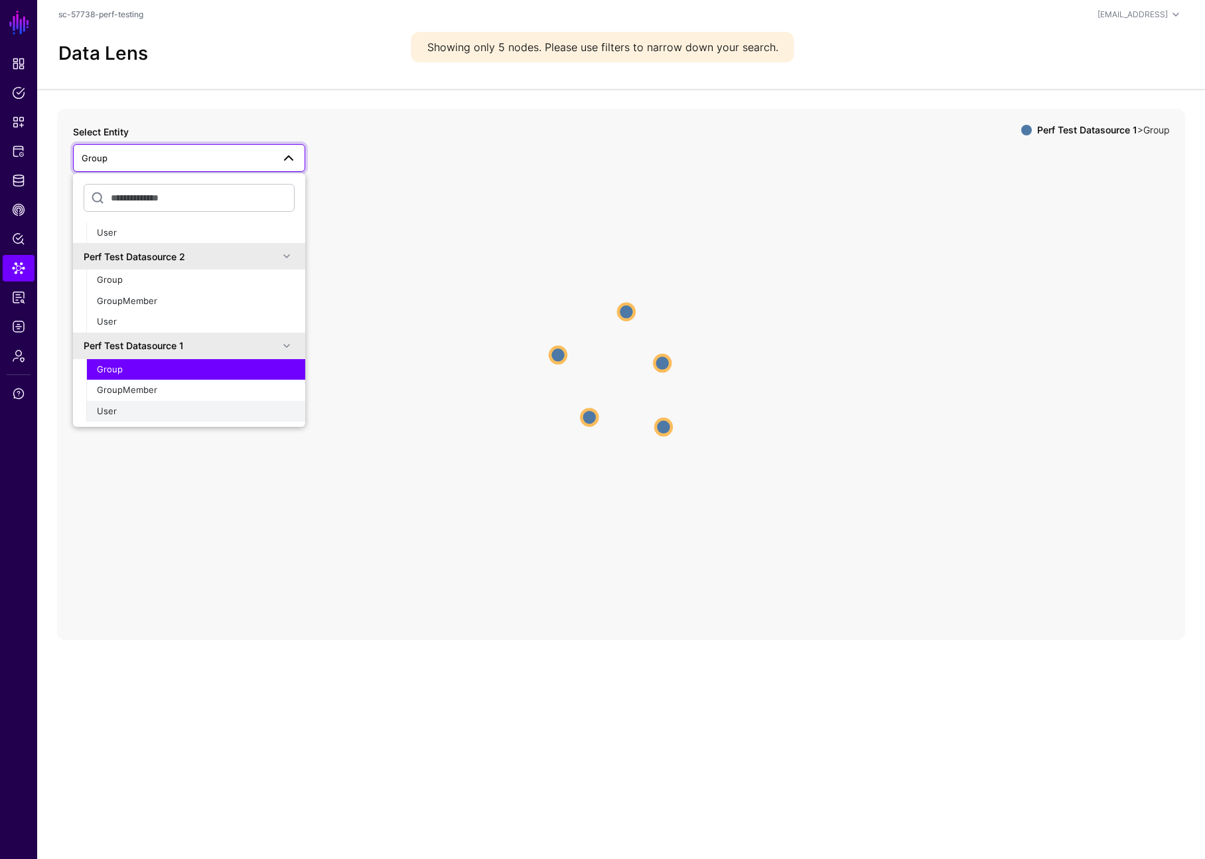
click at [173, 402] on button "User" at bounding box center [195, 411] width 219 height 21
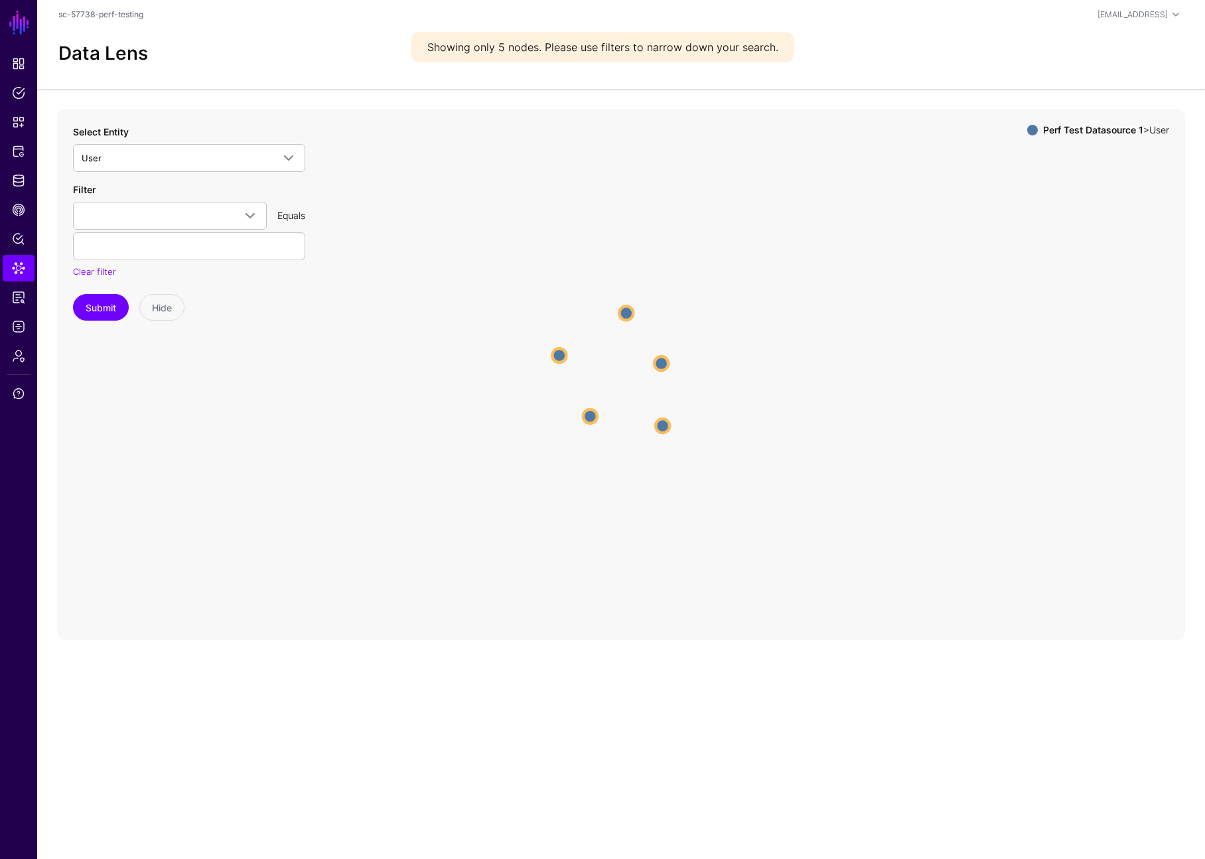
click at [625, 307] on circle at bounding box center [626, 313] width 14 height 14
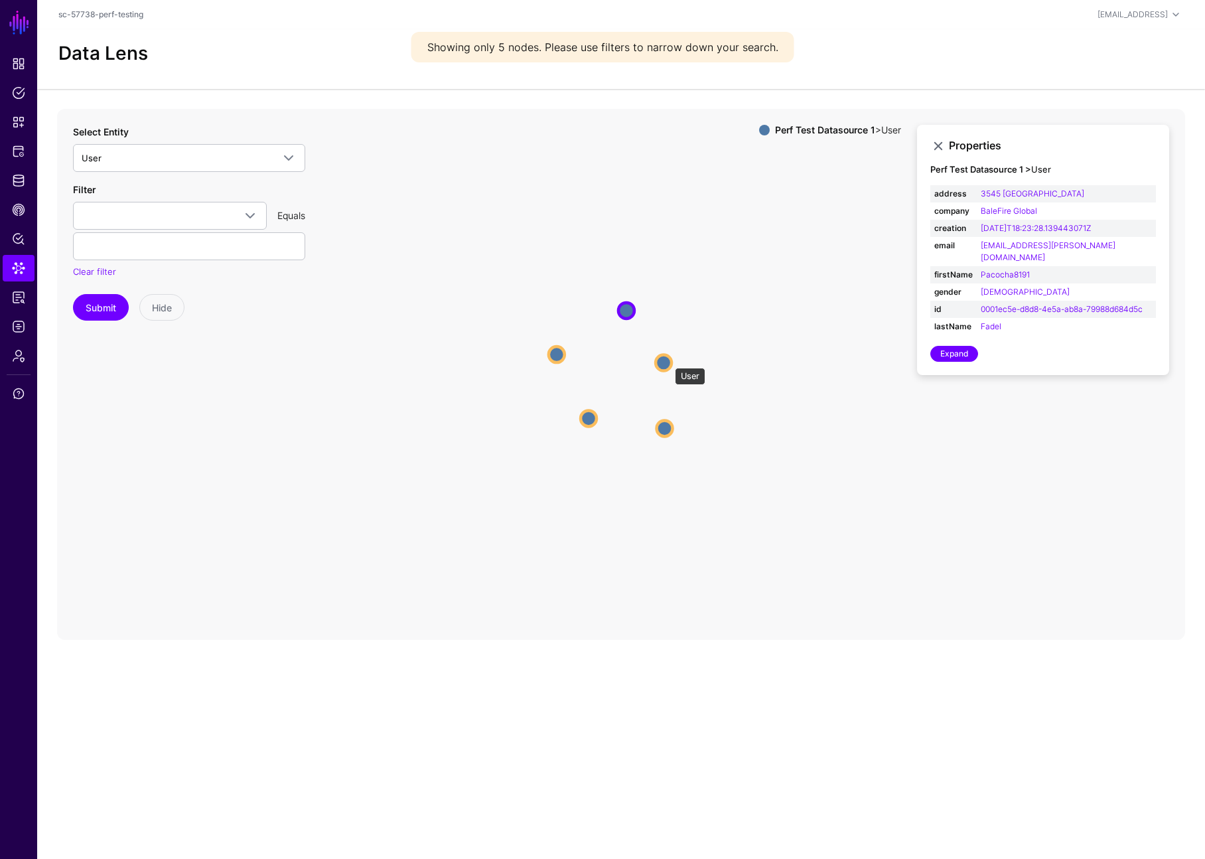
click at [668, 361] on circle at bounding box center [664, 362] width 16 height 16
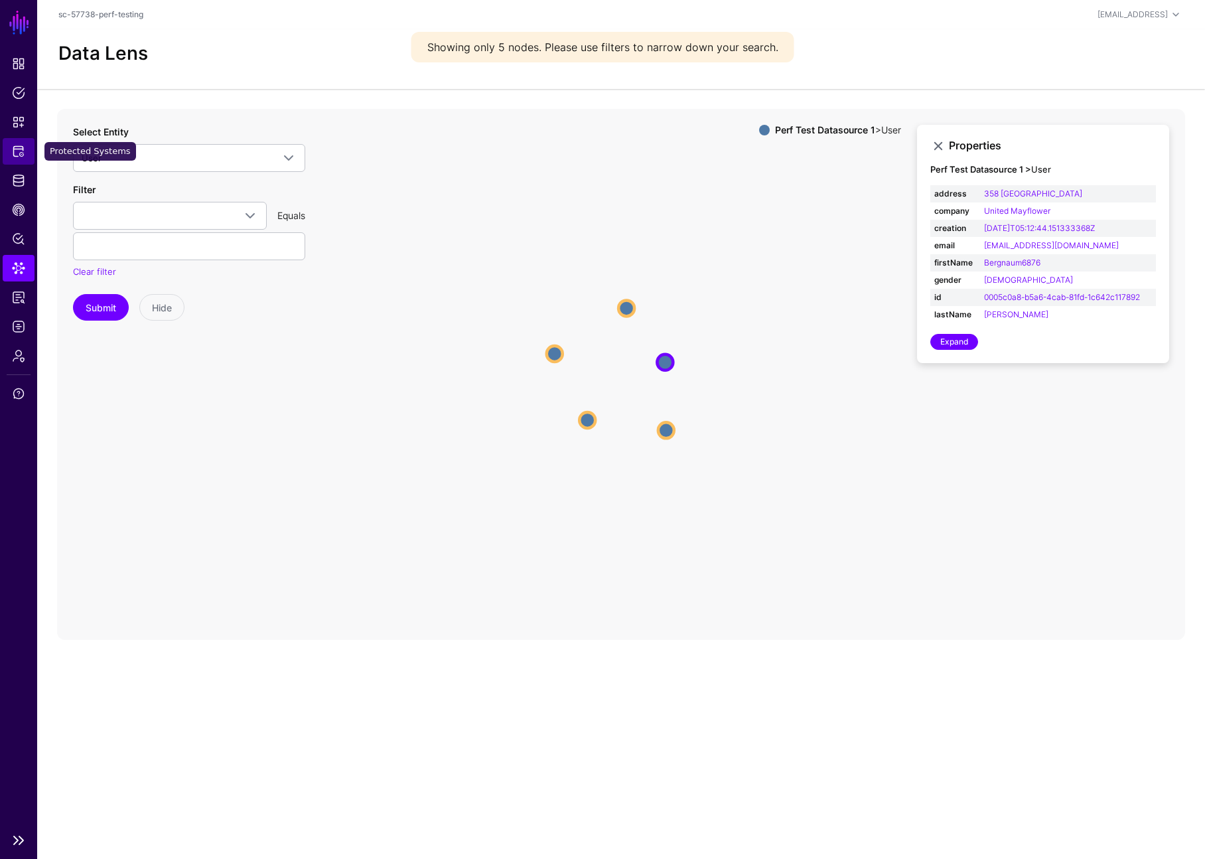
click at [25, 155] on link "Protected Systems" at bounding box center [19, 151] width 32 height 27
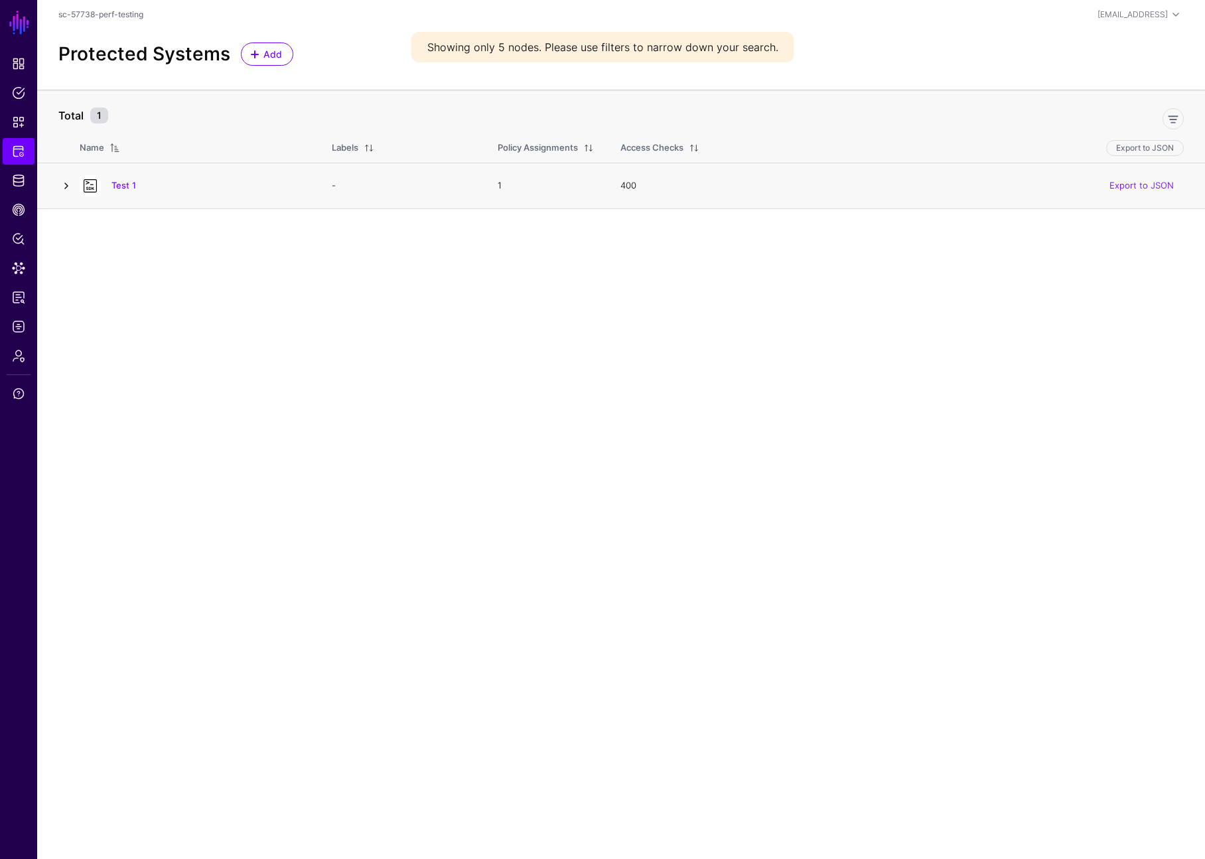
click at [60, 186] on link at bounding box center [66, 186] width 16 height 16
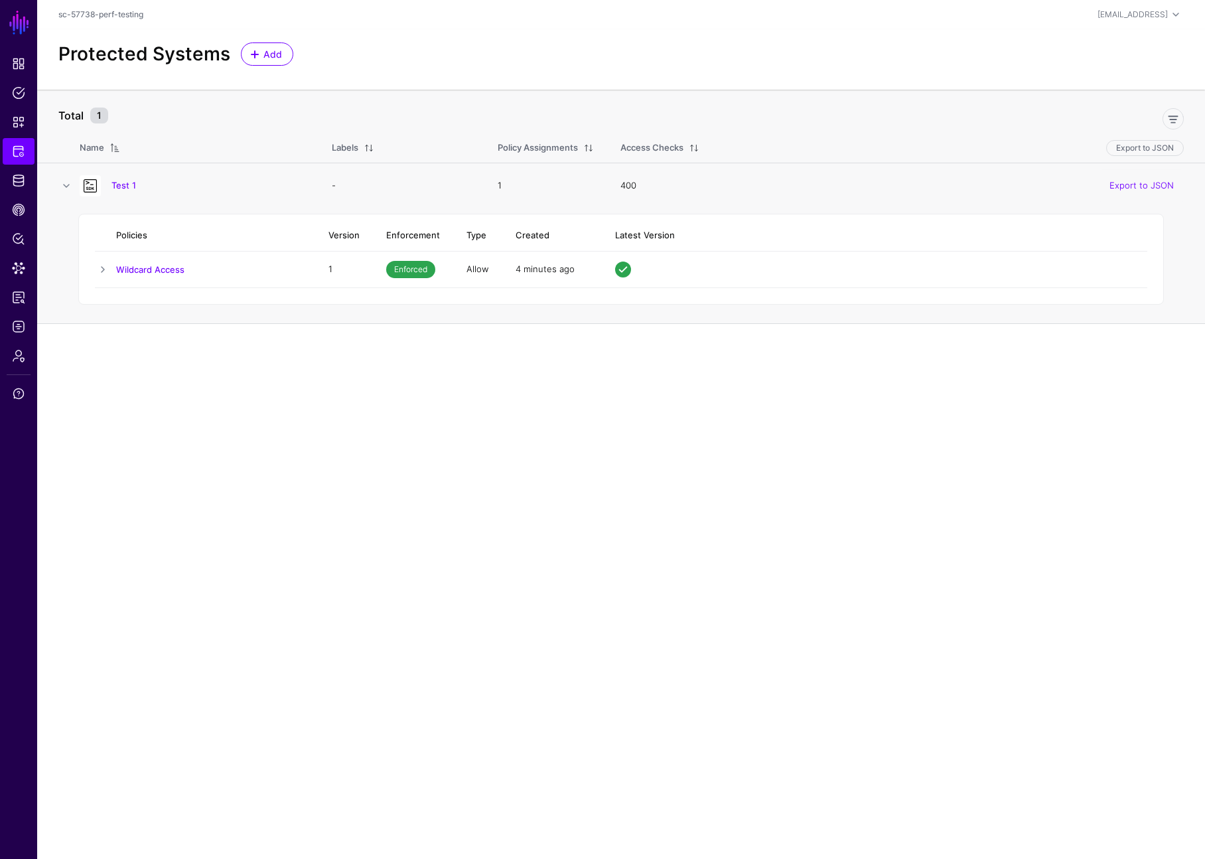
click at [44, 181] on td at bounding box center [58, 186] width 42 height 46
click at [23, 183] on span "Identity Data Fabric" at bounding box center [18, 180] width 13 height 13
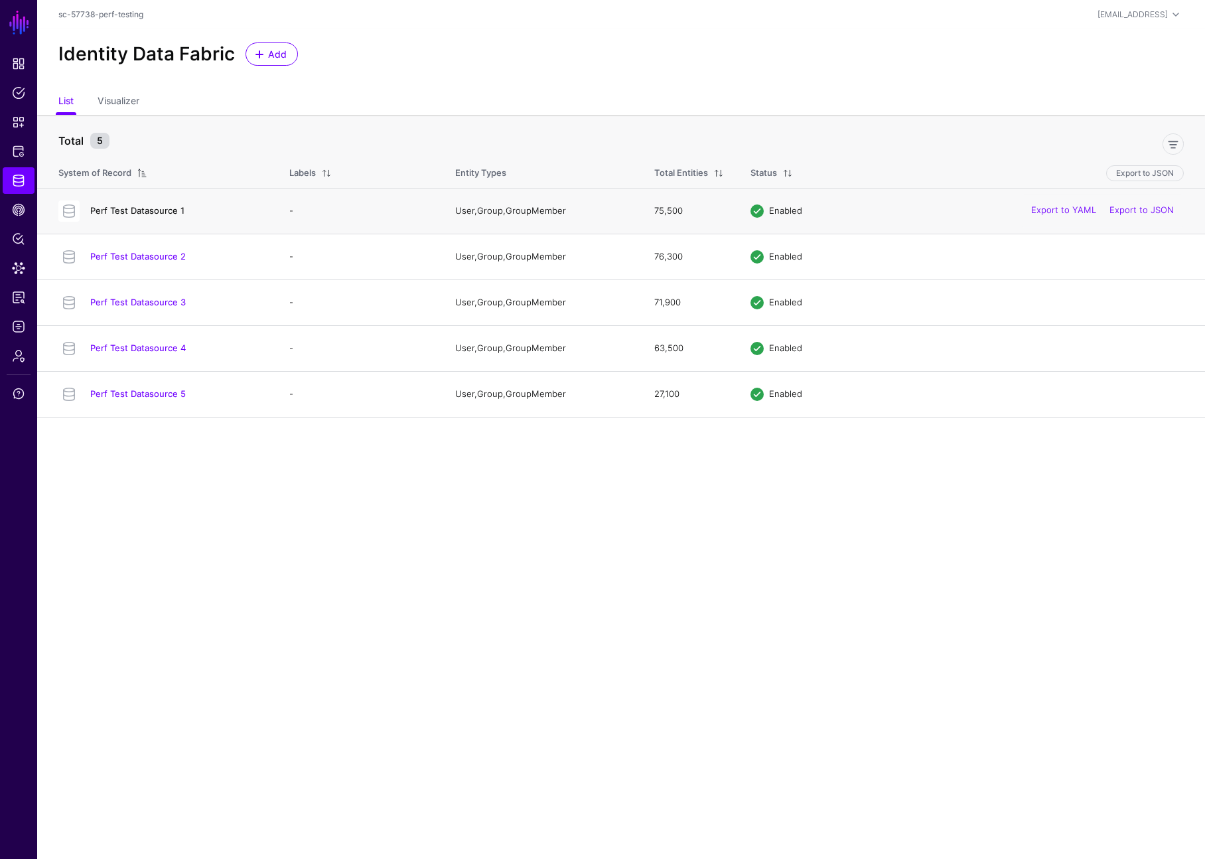
click at [157, 209] on link "Perf Test Datasource 1" at bounding box center [137, 210] width 94 height 11
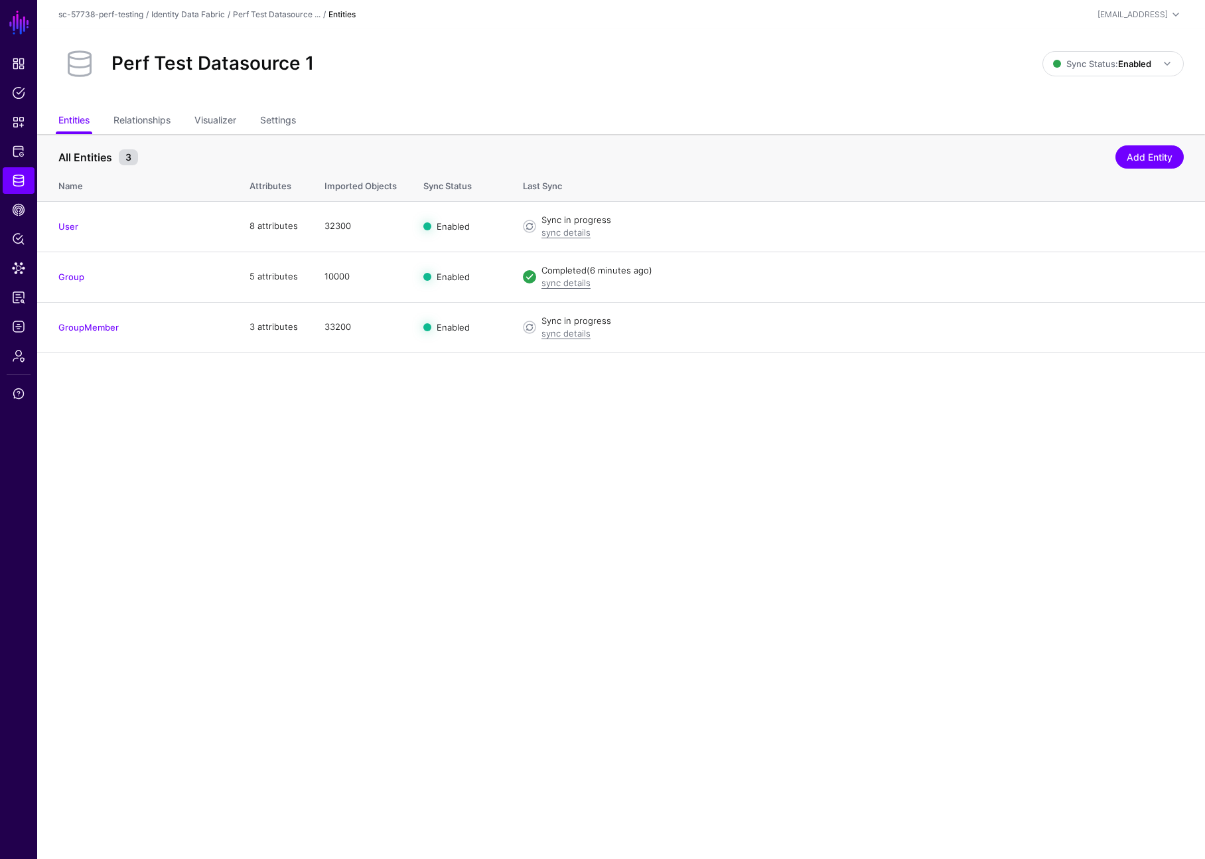
click at [175, 125] on ul "Entities Relationships Visualizer Settings" at bounding box center [621, 121] width 1126 height 25
click at [157, 122] on link "Relationships" at bounding box center [141, 121] width 57 height 25
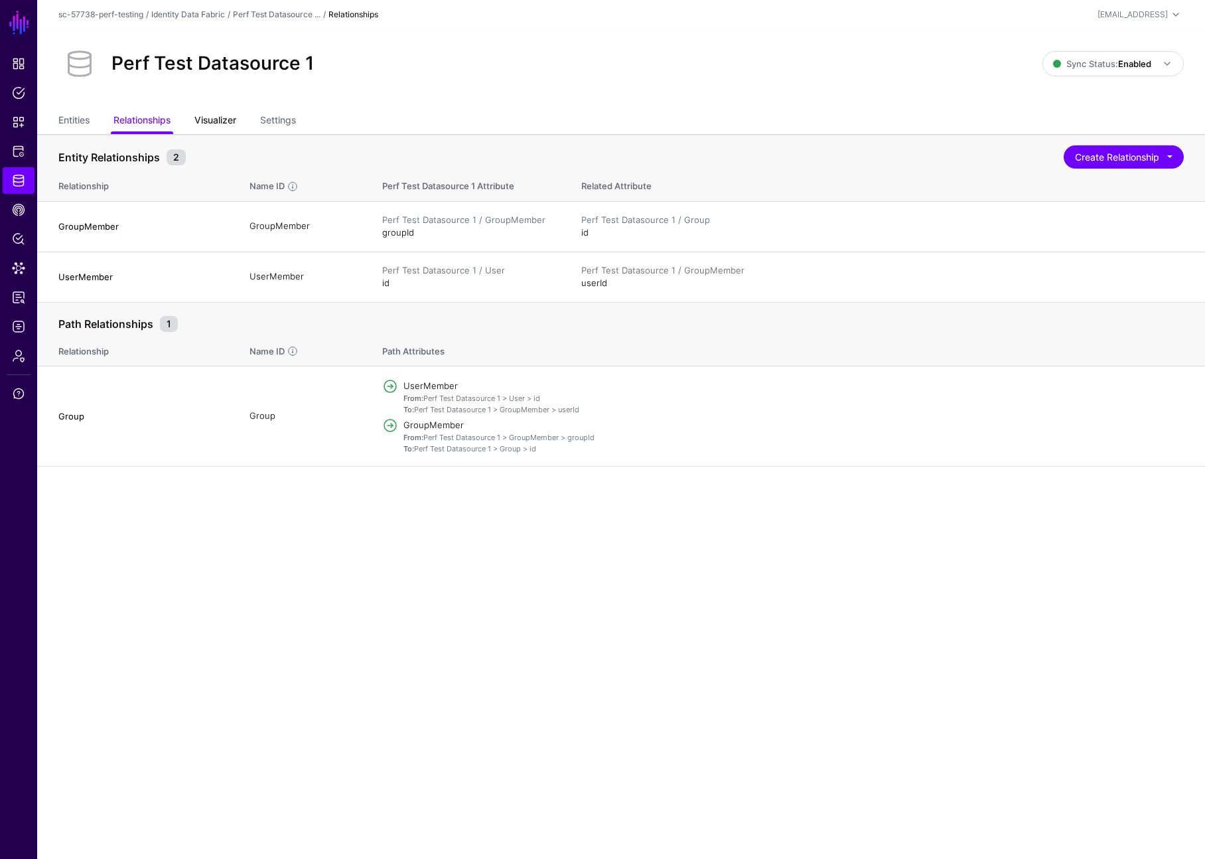
click at [228, 127] on link "Visualizer" at bounding box center [215, 121] width 42 height 25
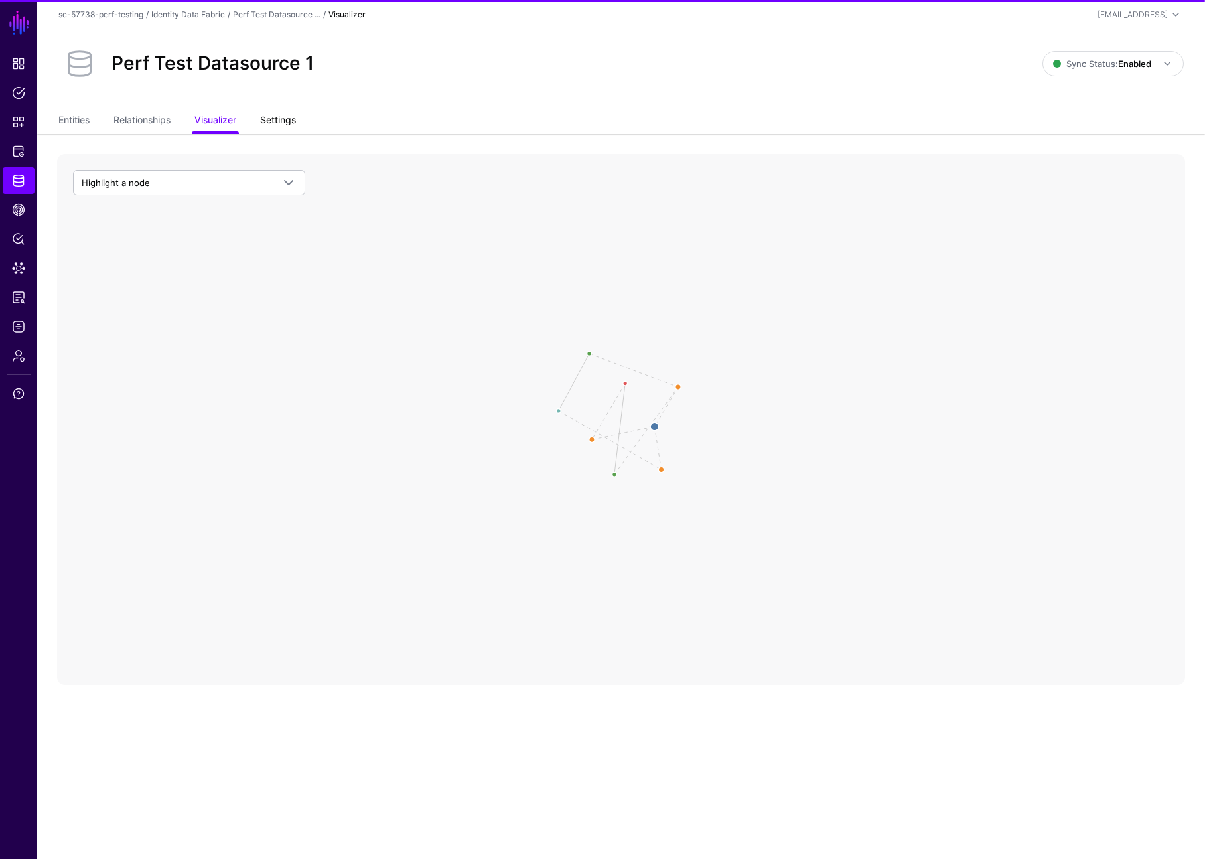
click at [279, 123] on link "Settings" at bounding box center [278, 121] width 36 height 25
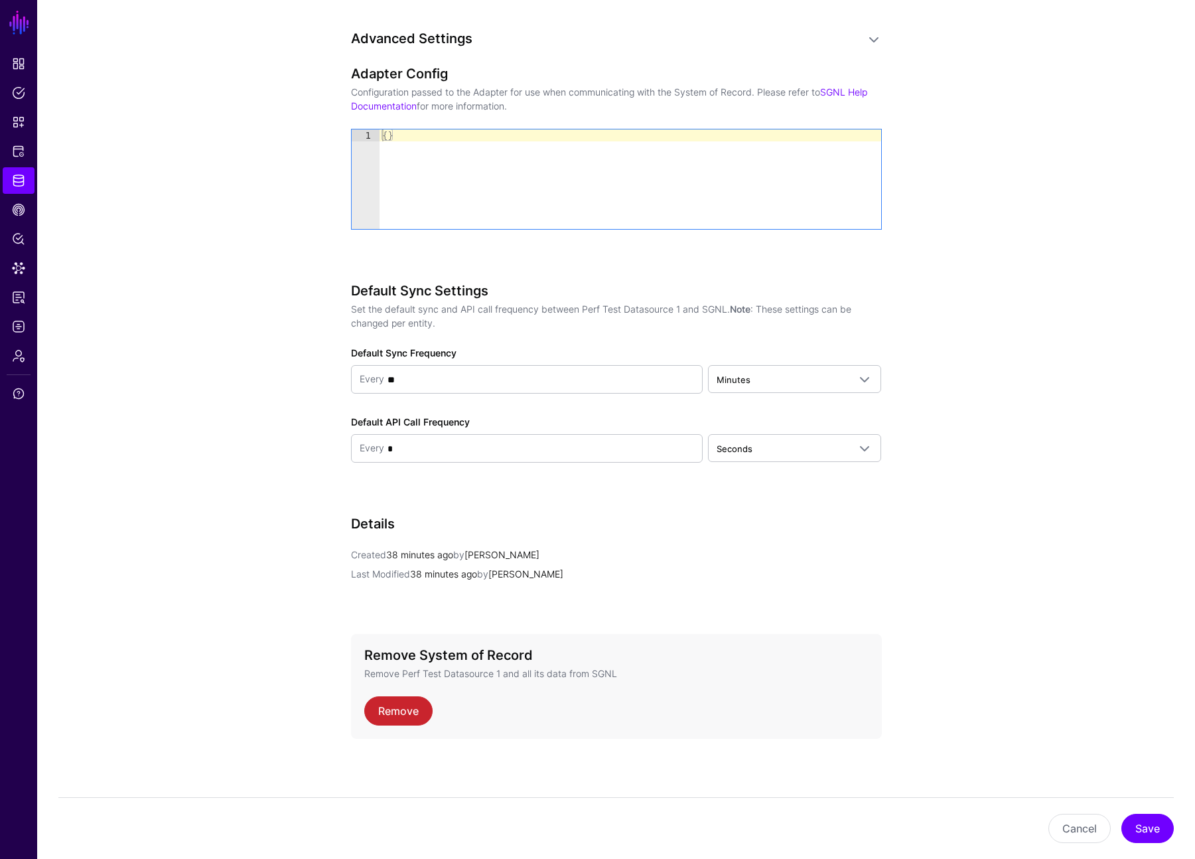
scroll to position [1016, 0]
click at [24, 155] on span "Protected Systems" at bounding box center [18, 151] width 13 height 13
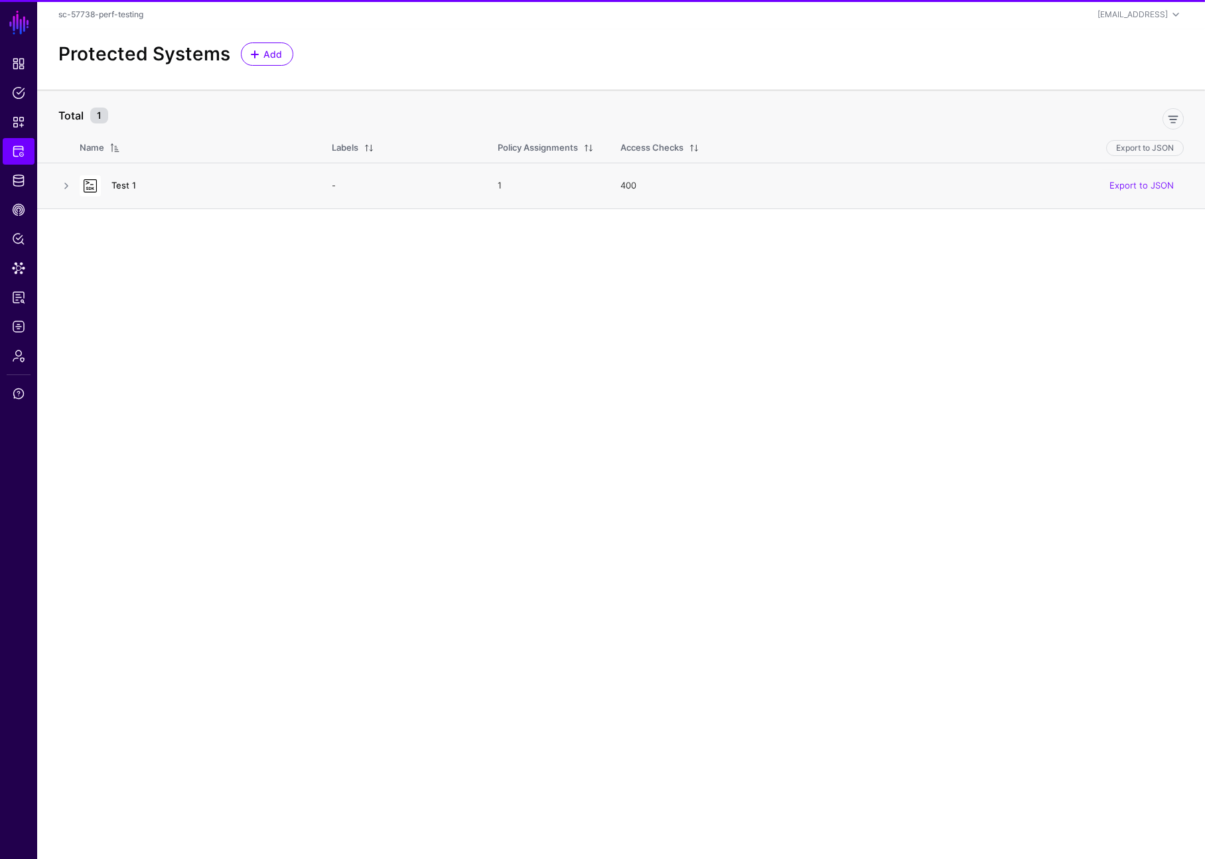
click at [131, 178] on div "Test 1" at bounding box center [192, 185] width 236 height 21
click at [129, 186] on link "Test 1" at bounding box center [123, 185] width 25 height 11
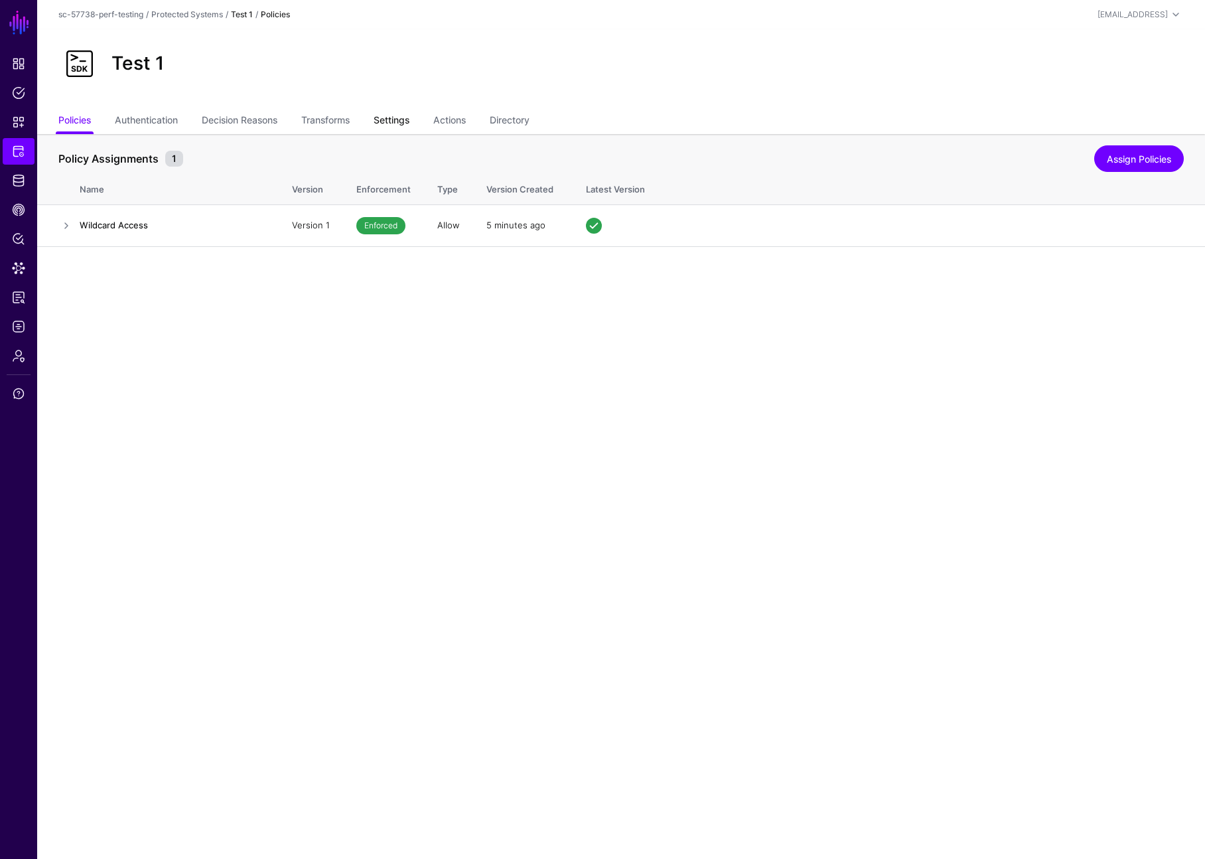
click at [392, 117] on link "Settings" at bounding box center [392, 121] width 36 height 25
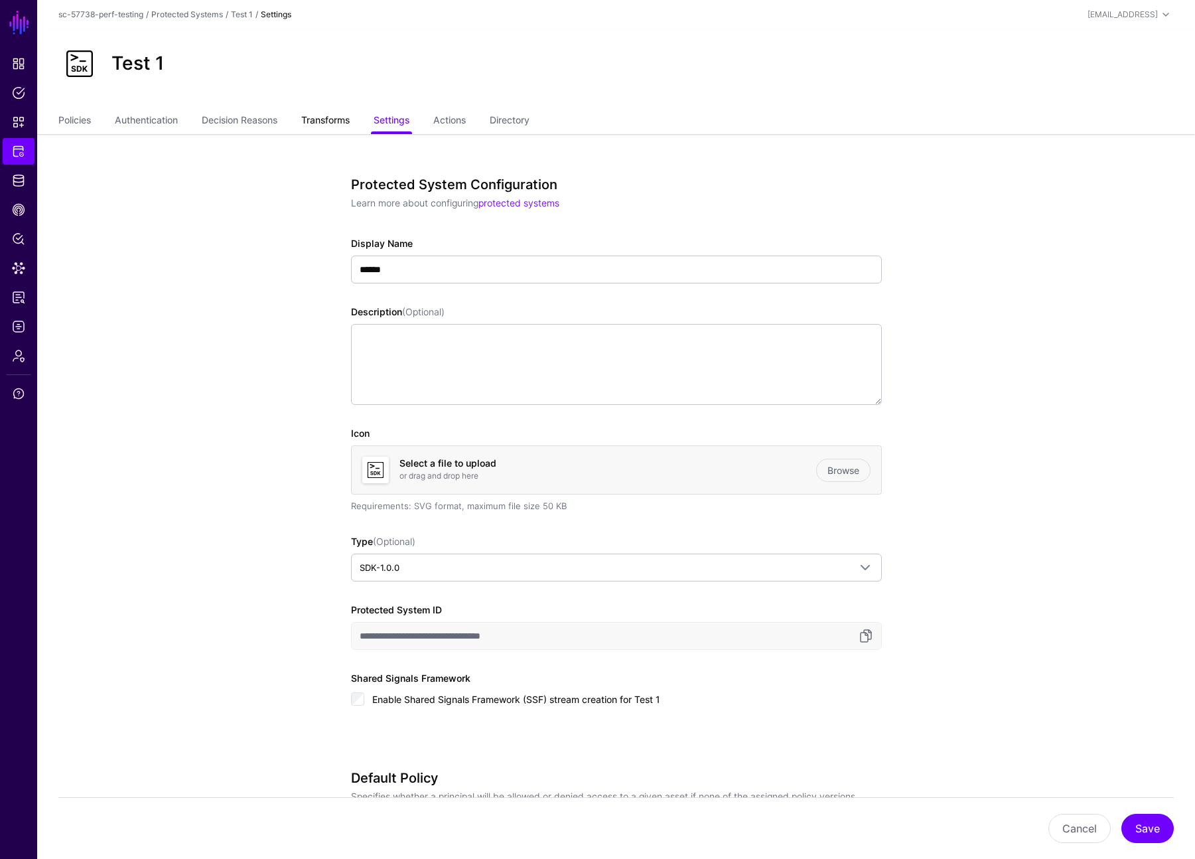
click at [334, 125] on link "Transforms" at bounding box center [325, 121] width 48 height 25
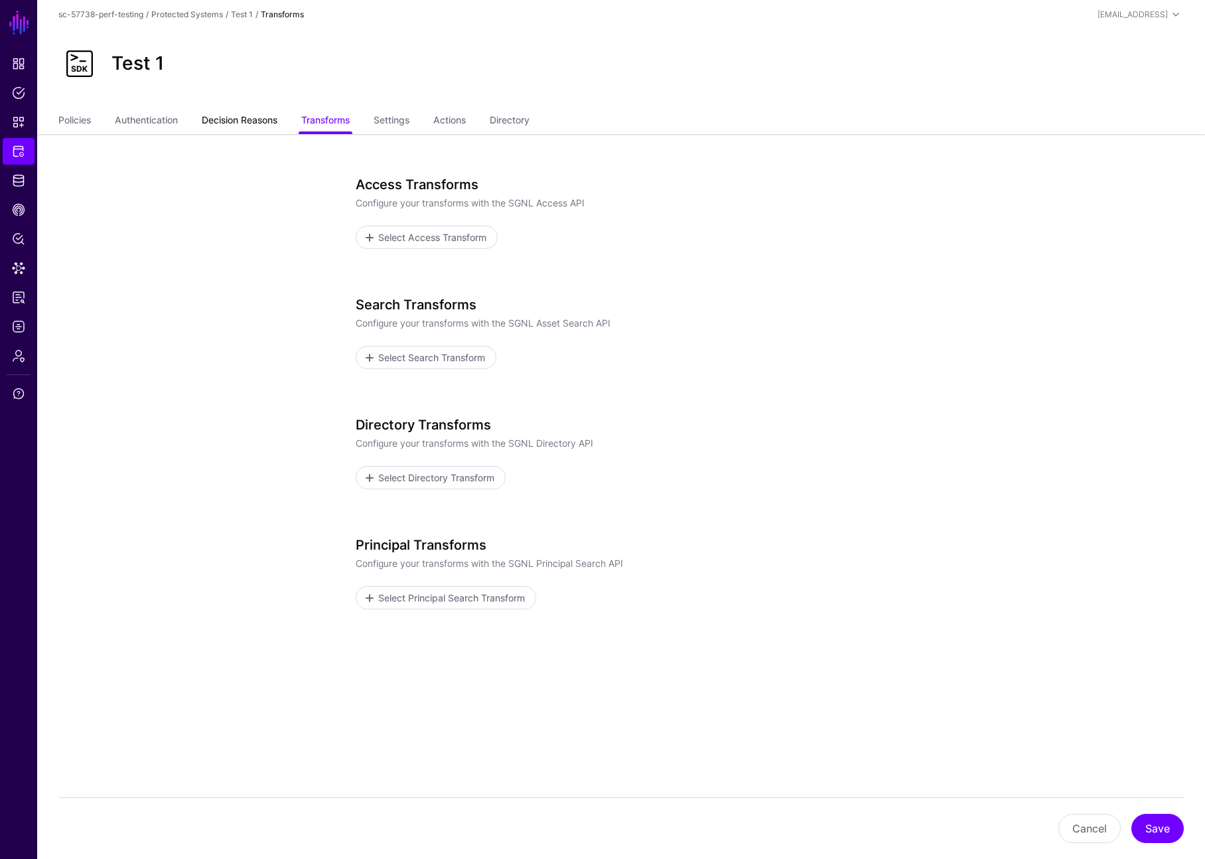
click at [246, 126] on link "Decision Reasons" at bounding box center [240, 121] width 76 height 25
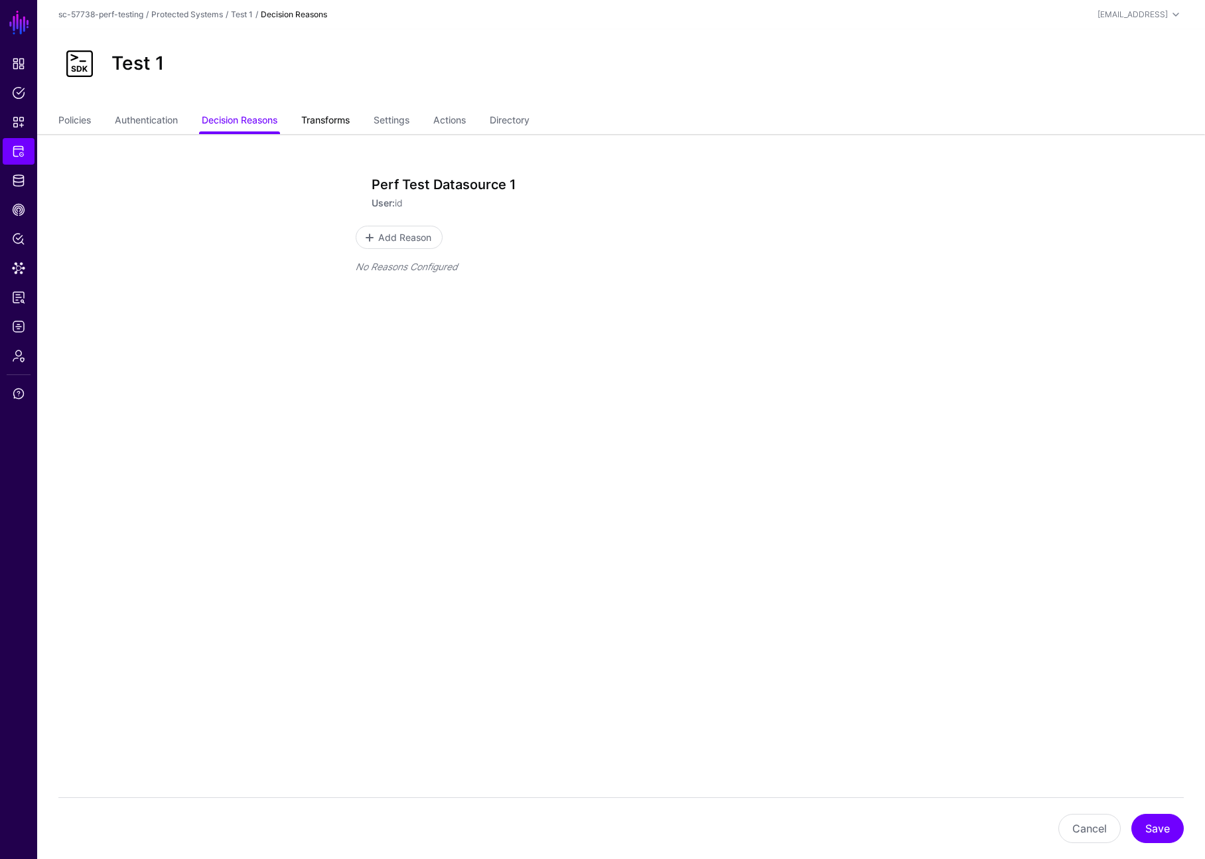
click at [322, 124] on link "Transforms" at bounding box center [325, 121] width 48 height 25
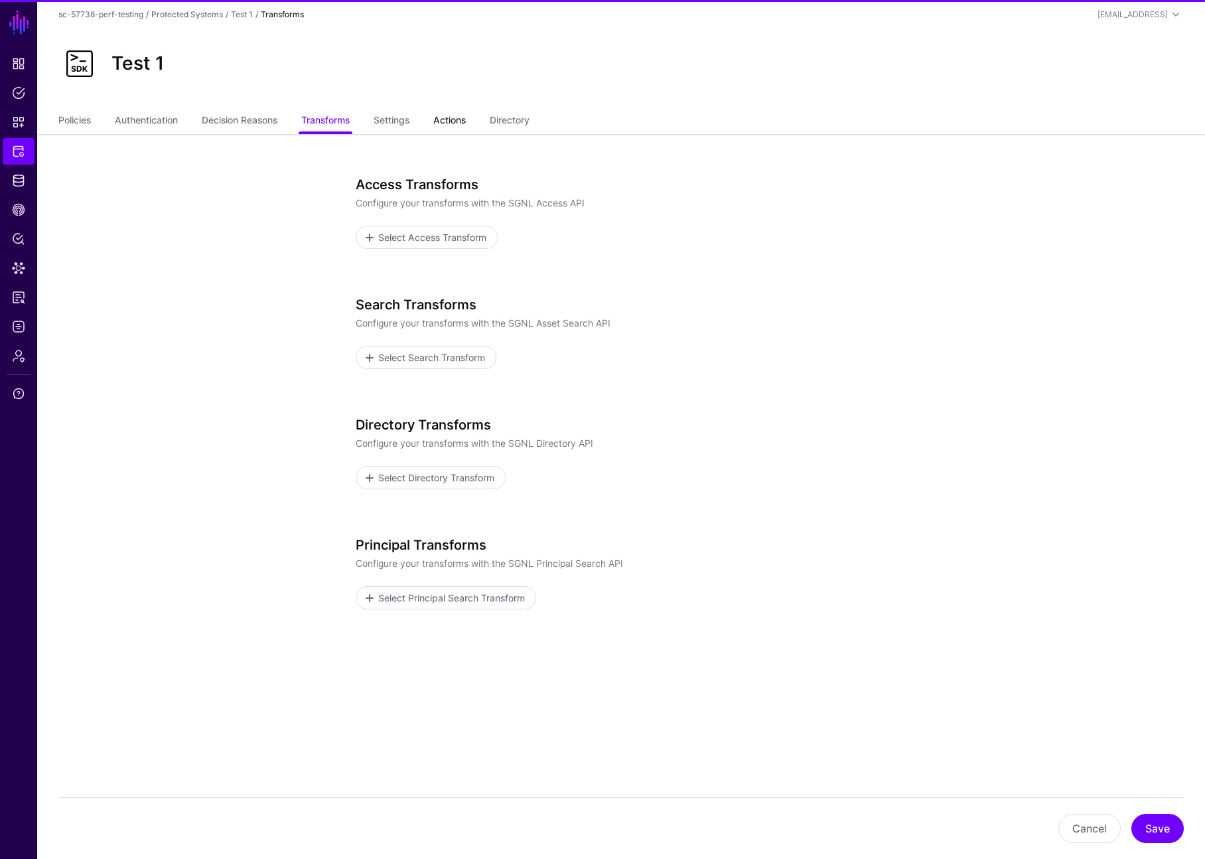
click at [451, 119] on link "Actions" at bounding box center [449, 121] width 33 height 25
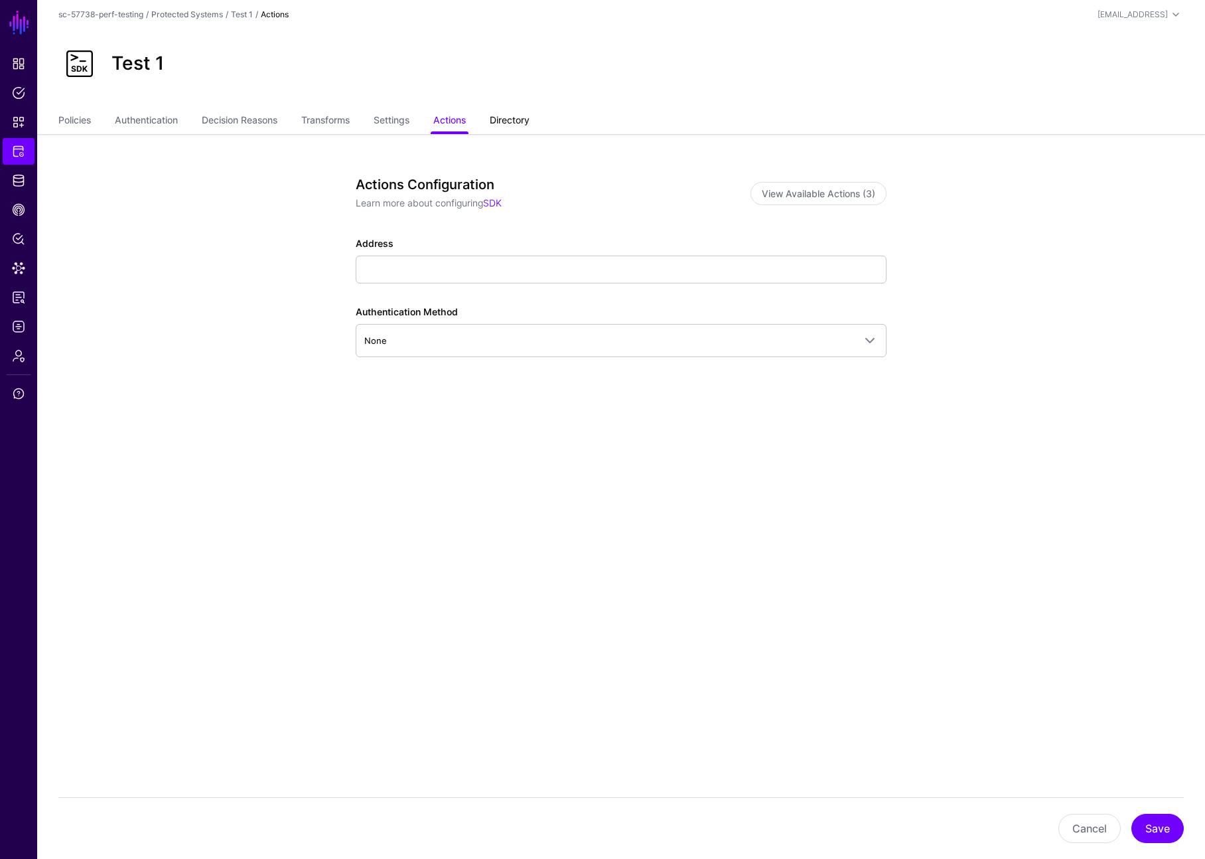
click at [530, 118] on link "Directory" at bounding box center [510, 121] width 40 height 25
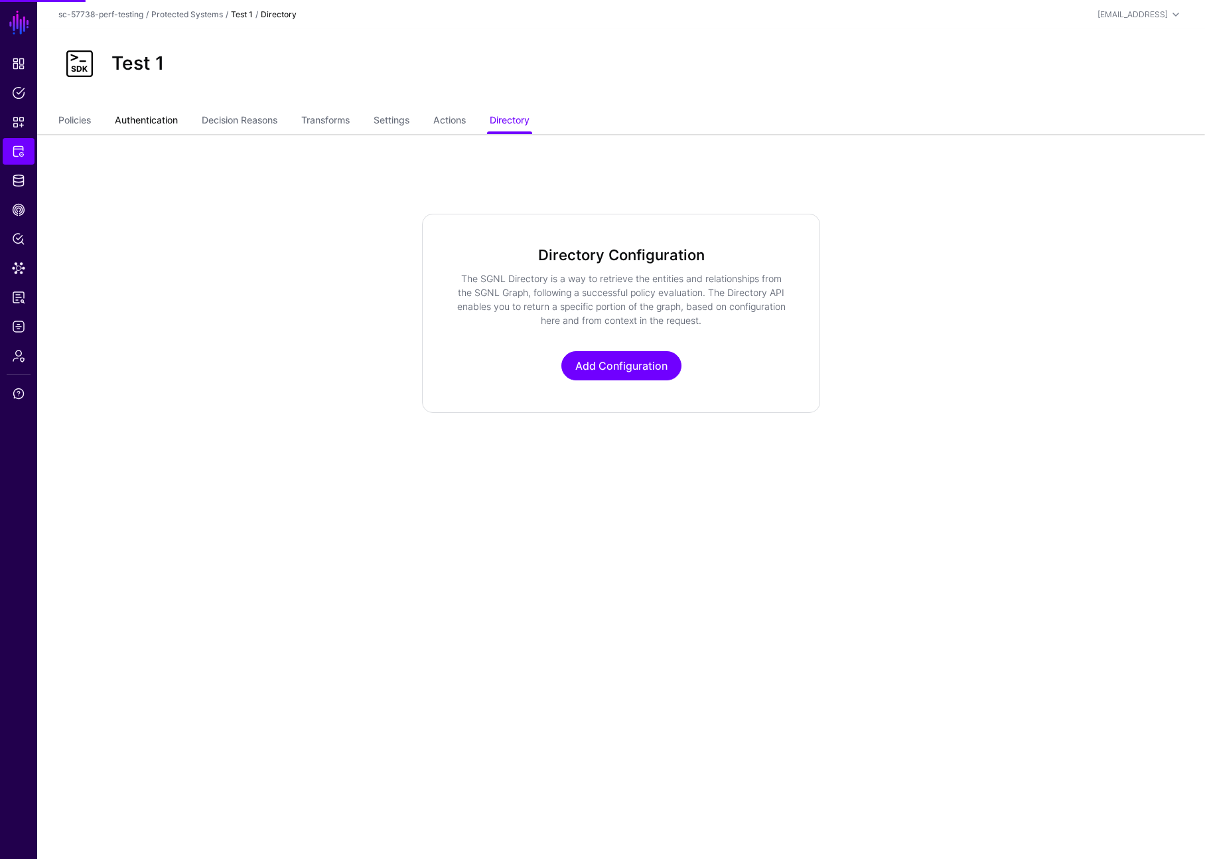
click at [136, 117] on link "Authentication" at bounding box center [146, 121] width 63 height 25
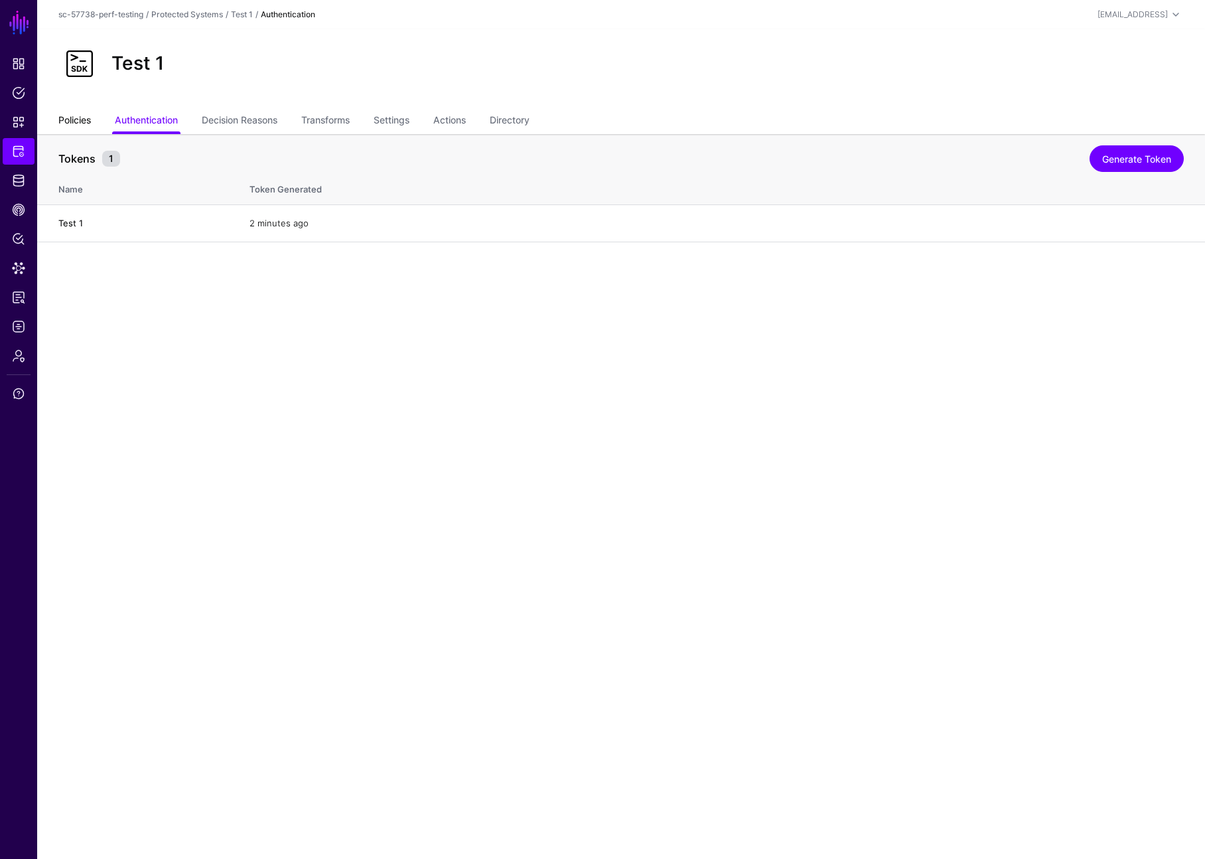
click at [73, 110] on link "Policies" at bounding box center [74, 121] width 33 height 25
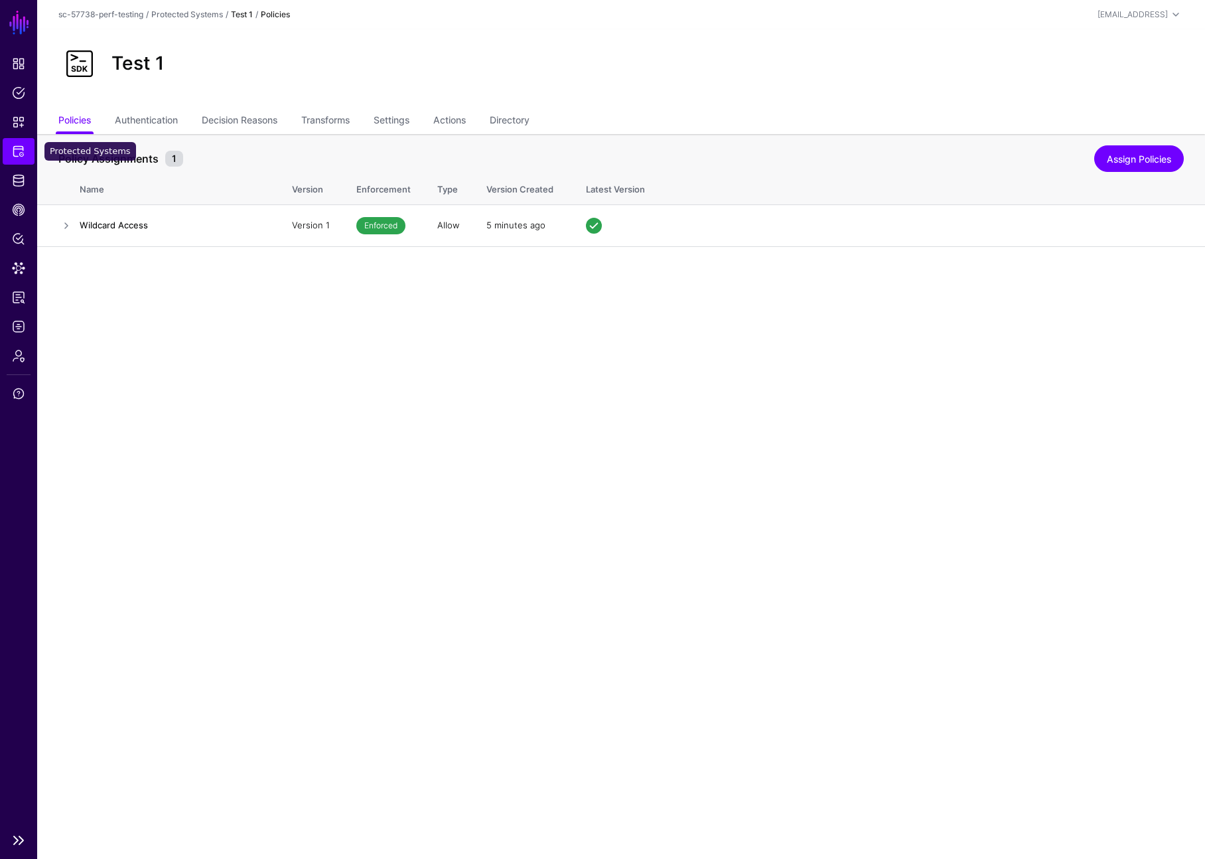
click at [23, 154] on span "Protected Systems" at bounding box center [18, 151] width 13 height 13
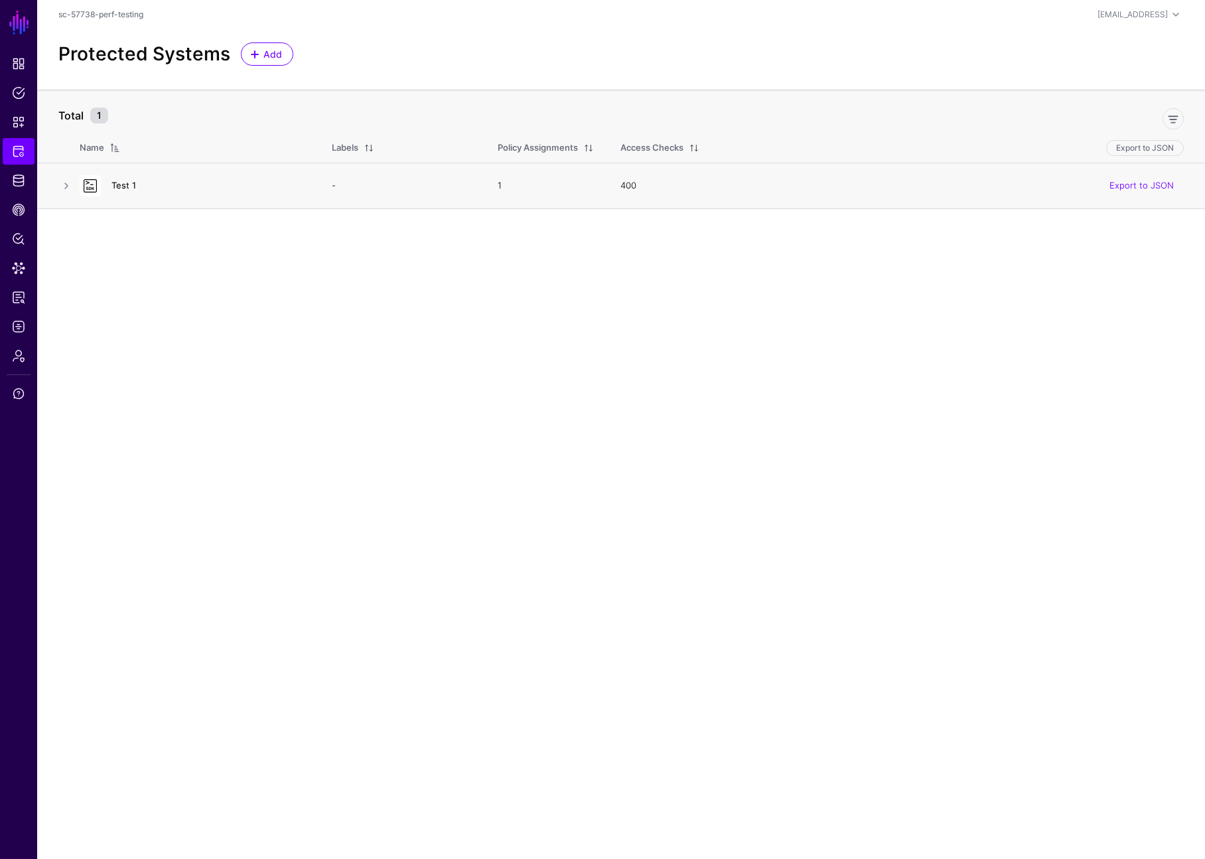
click at [120, 189] on h4 "Test 1" at bounding box center [208, 185] width 194 height 12
click at [125, 186] on link "Test 1" at bounding box center [123, 185] width 25 height 11
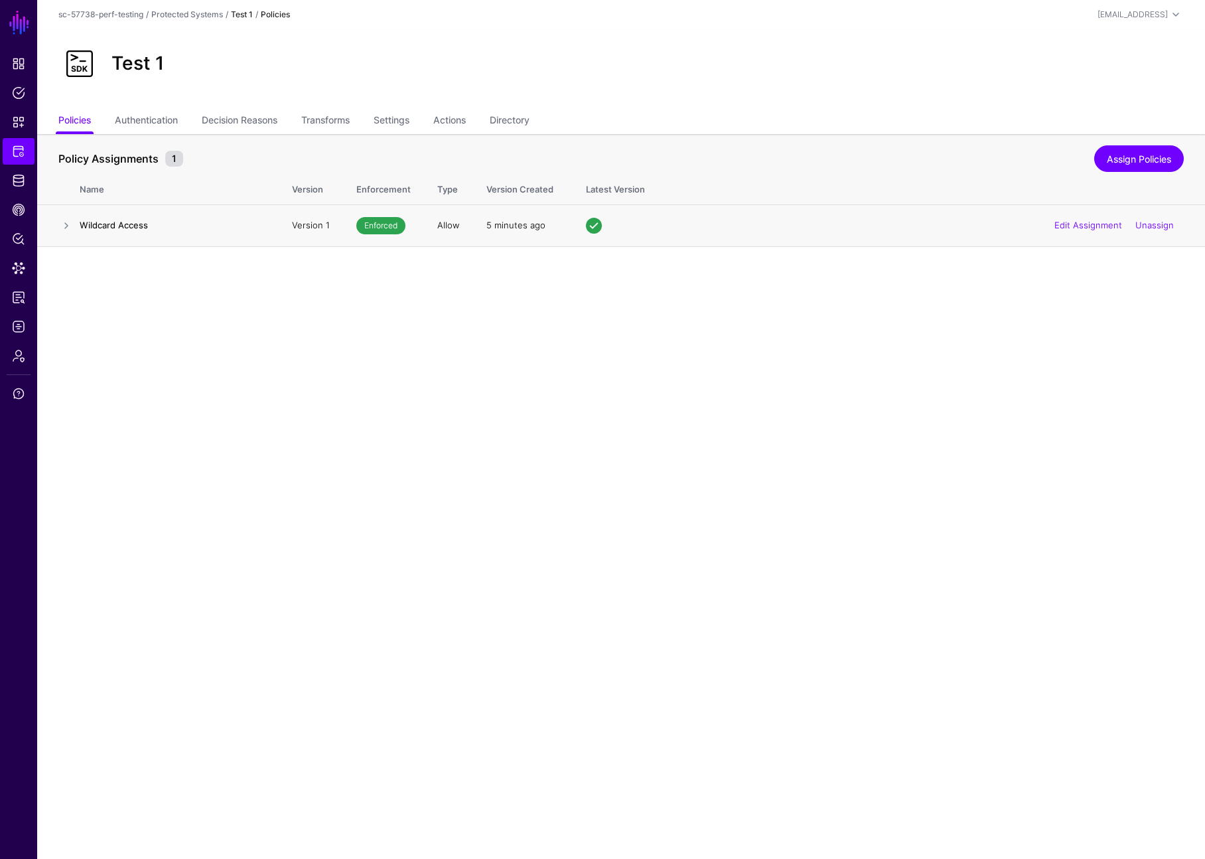
click at [74, 222] on td at bounding box center [58, 225] width 42 height 42
click at [66, 224] on link at bounding box center [66, 226] width 16 height 16
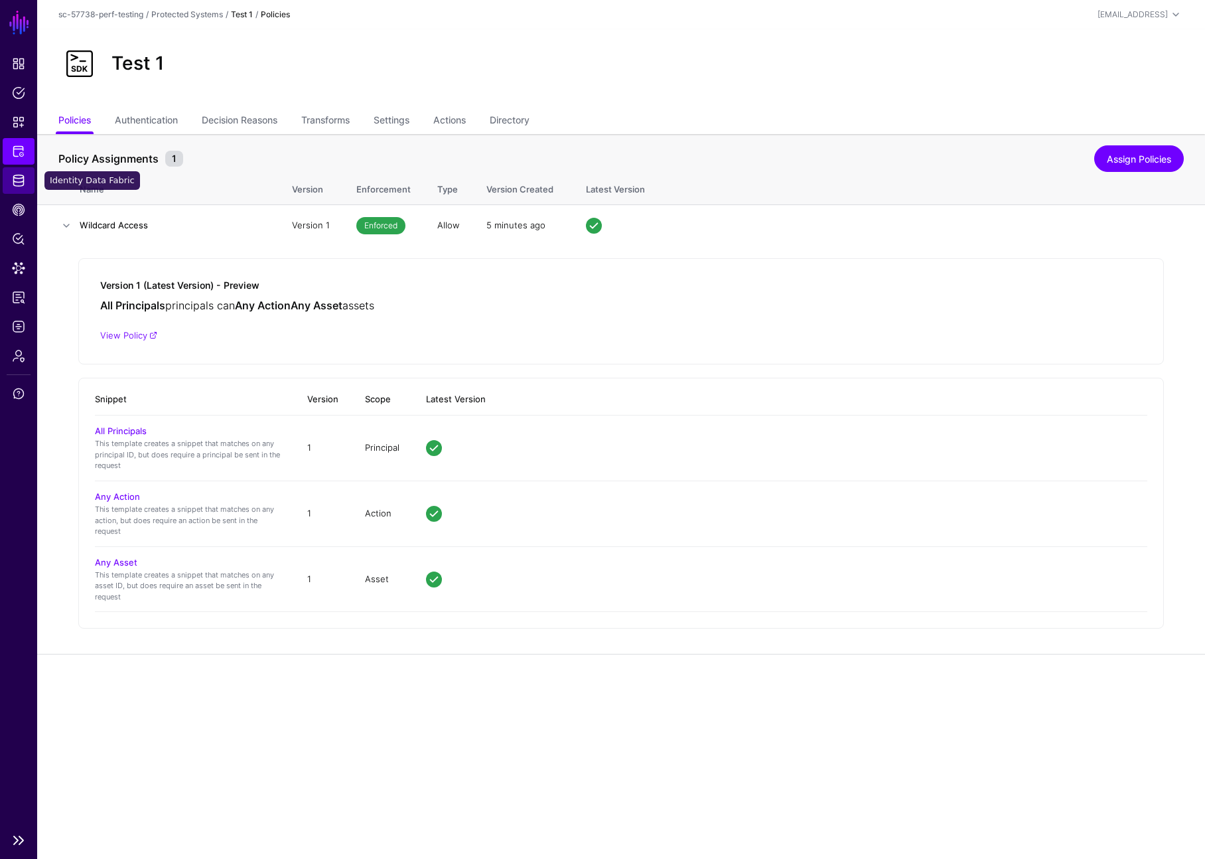
click at [21, 181] on span "Identity Data Fabric" at bounding box center [18, 180] width 13 height 13
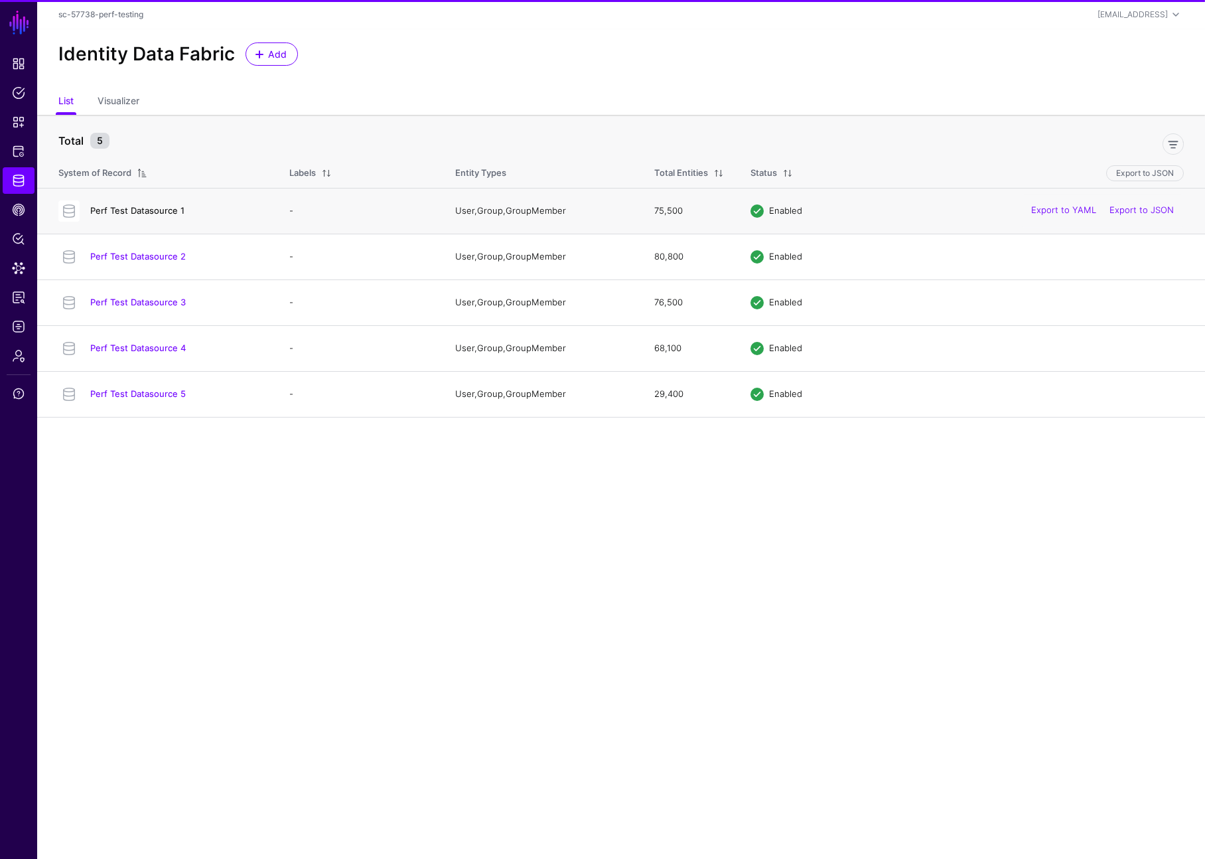
click at [121, 206] on link "Perf Test Datasource 1" at bounding box center [137, 210] width 94 height 11
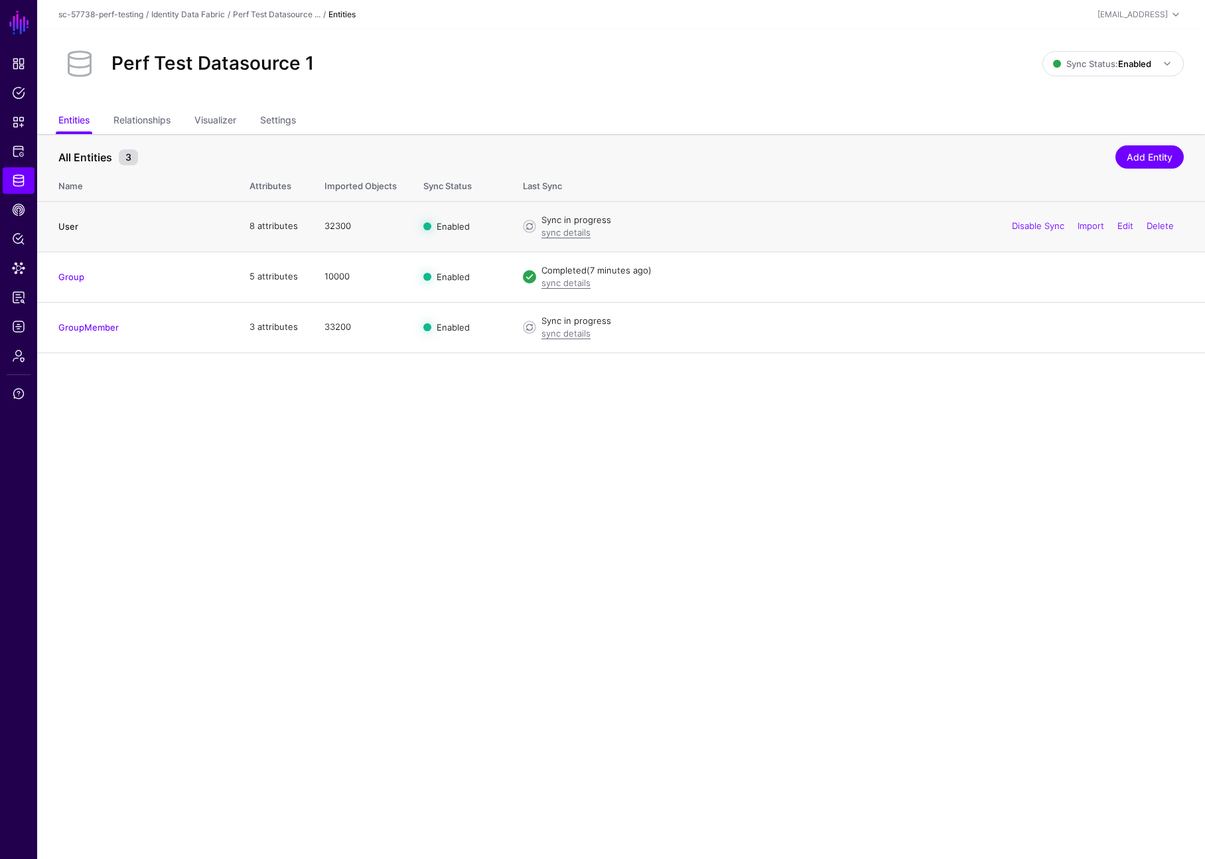
click at [63, 230] on link "User" at bounding box center [68, 226] width 20 height 11
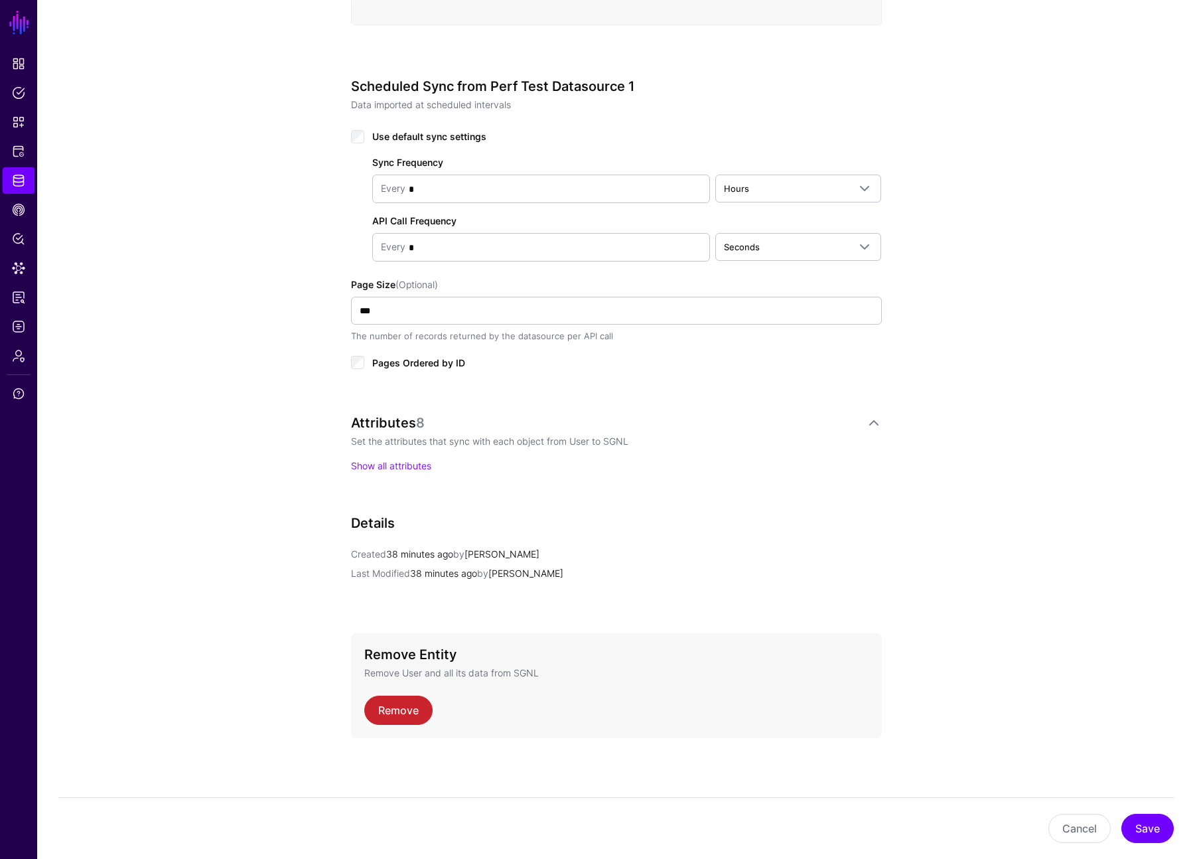
scroll to position [260, 0]
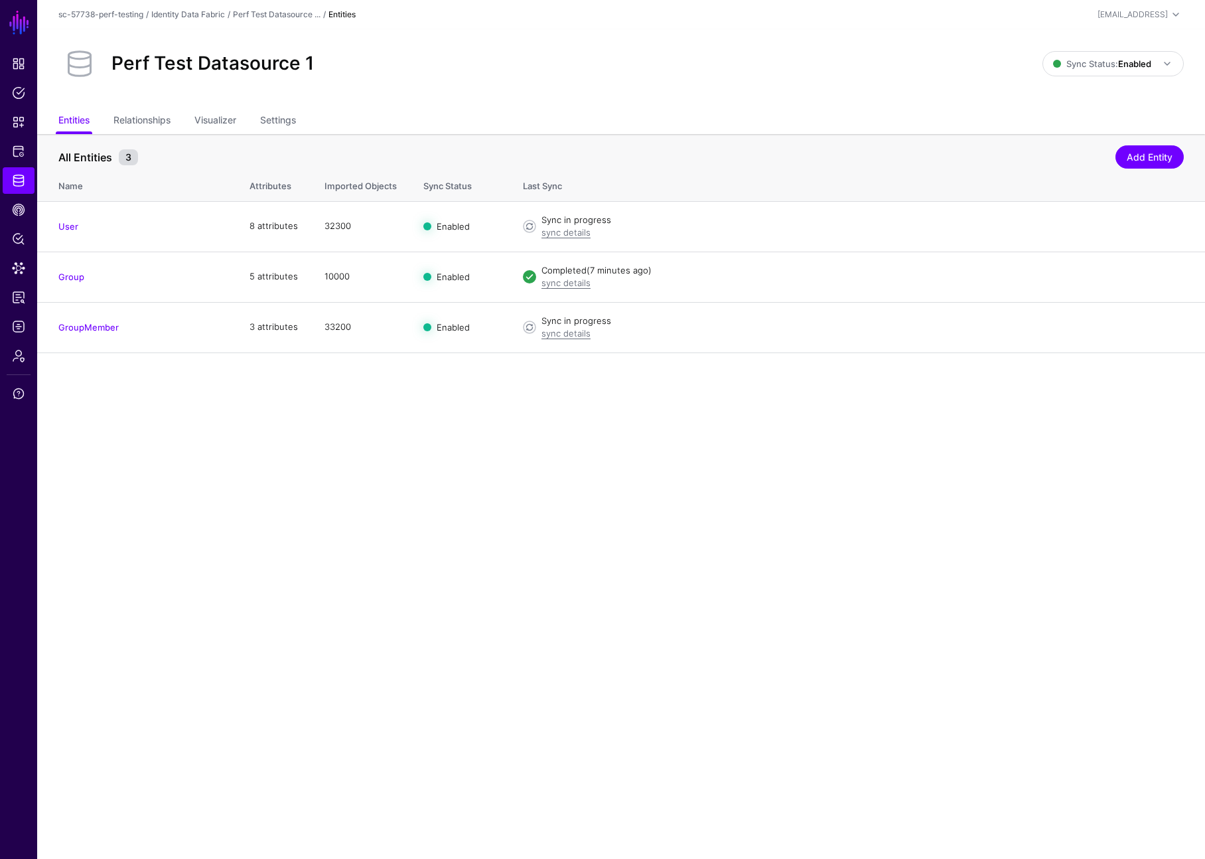
click at [556, 115] on ul "Entities Relationships Visualizer Settings" at bounding box center [621, 121] width 1126 height 25
click at [573, 230] on link "sync details" at bounding box center [566, 232] width 49 height 11
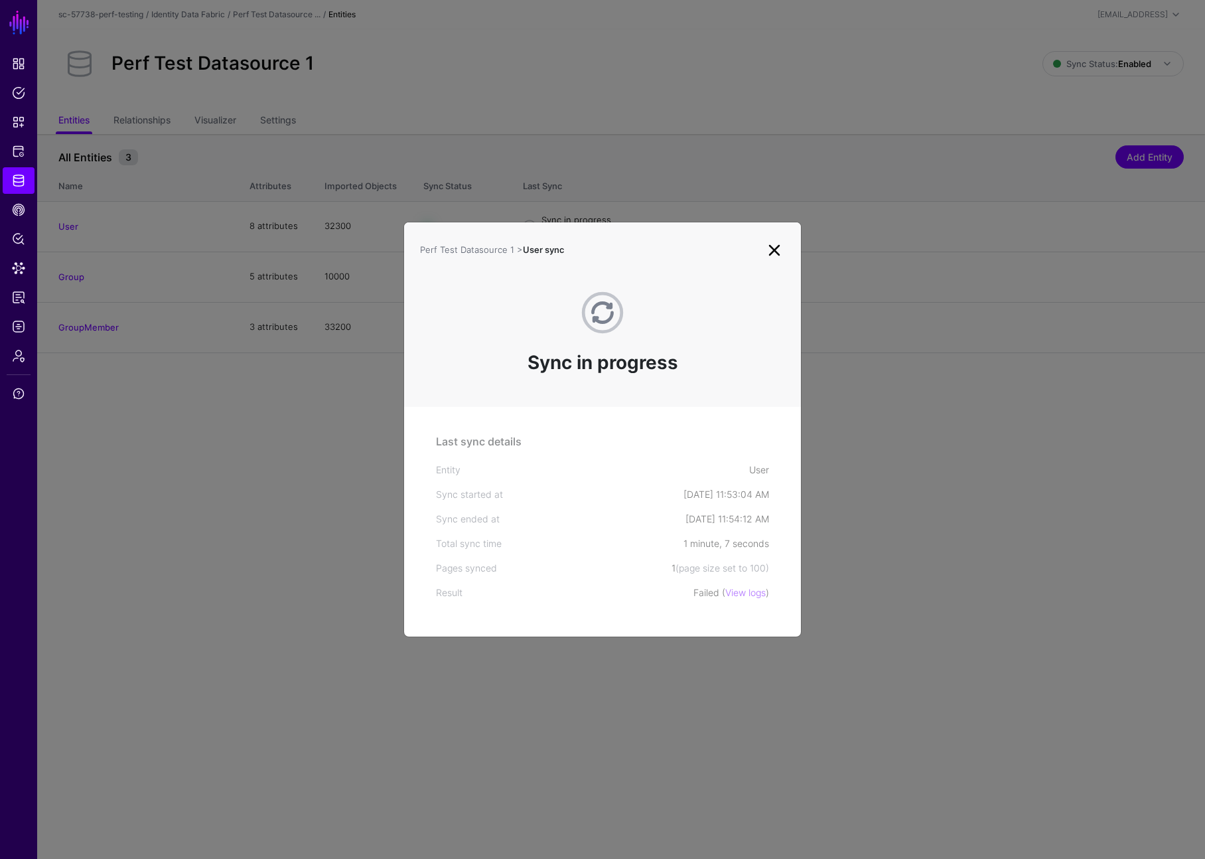
click at [595, 184] on ngb-modal-window "Perf Test Datasource 1 > User sync Sync in progress Last sync details Entity Us…" at bounding box center [602, 429] width 1205 height 859
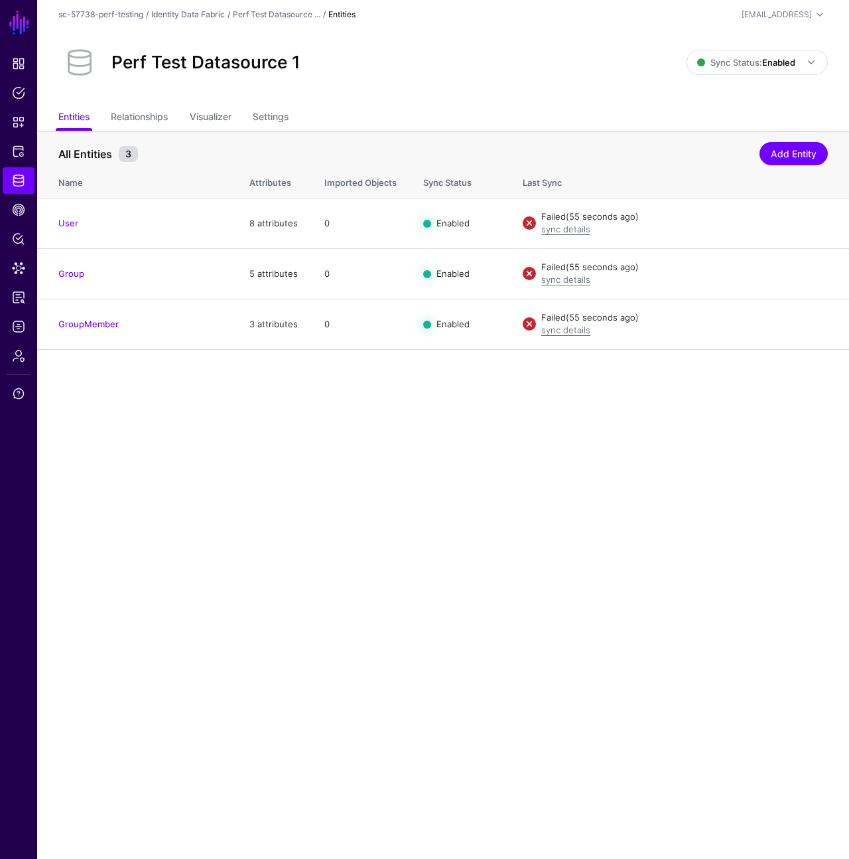
click at [511, 116] on ul "Entities Relationships Visualizer Settings" at bounding box center [443, 118] width 770 height 25
click at [579, 231] on link "sync details" at bounding box center [566, 229] width 49 height 11
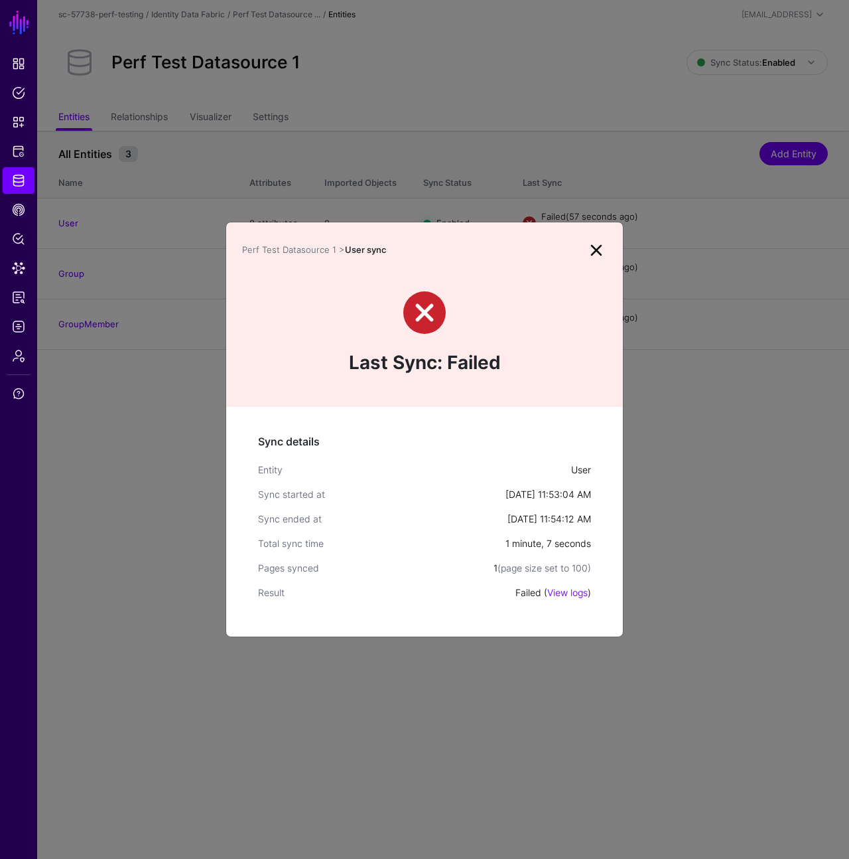
click at [559, 139] on ngb-modal-window "Perf Test Datasource 1 > User sync Last Sync: Failed Sync details Entity User S…" at bounding box center [424, 429] width 849 height 859
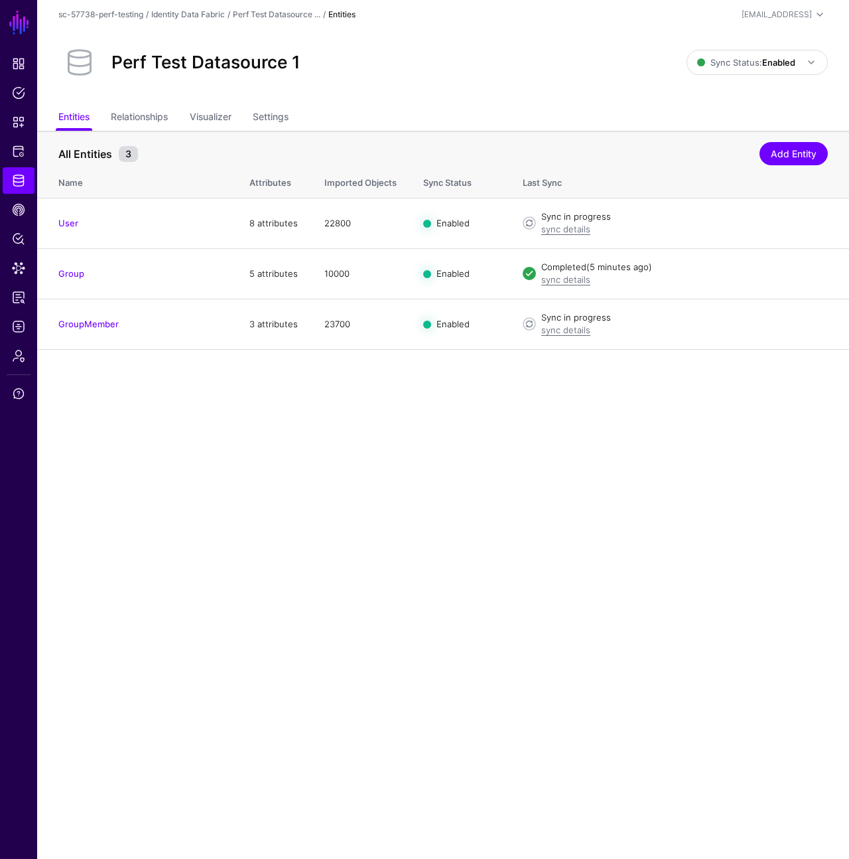
click at [246, 113] on ul "Entities Relationships Visualizer Settings" at bounding box center [443, 118] width 770 height 25
click at [267, 119] on link "Settings" at bounding box center [271, 118] width 36 height 25
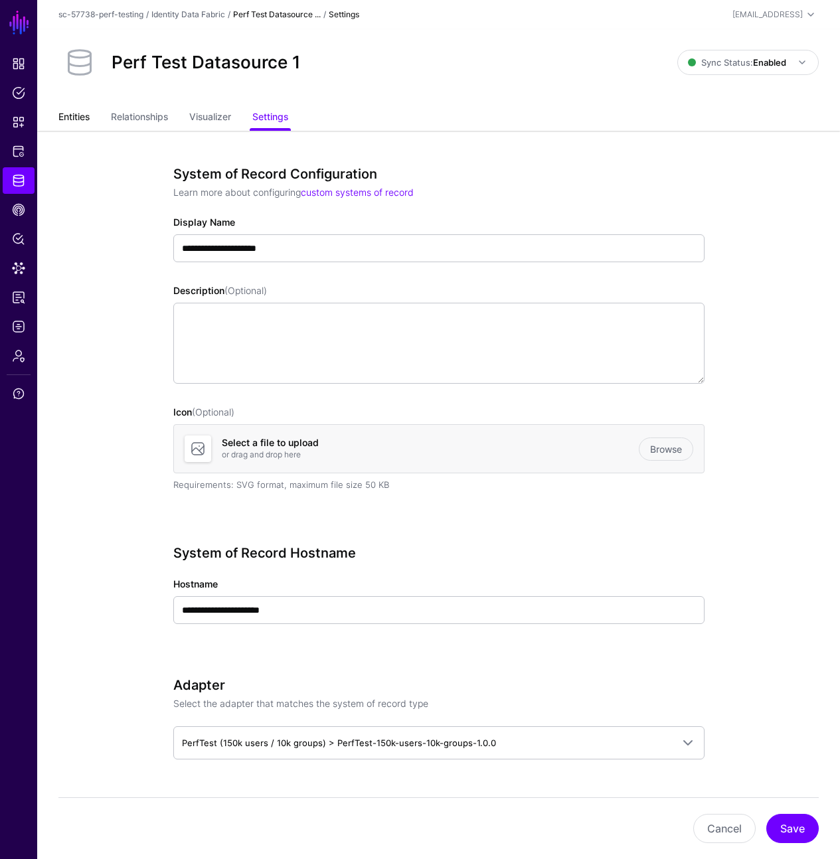
click at [81, 126] on link "Entities" at bounding box center [73, 118] width 31 height 25
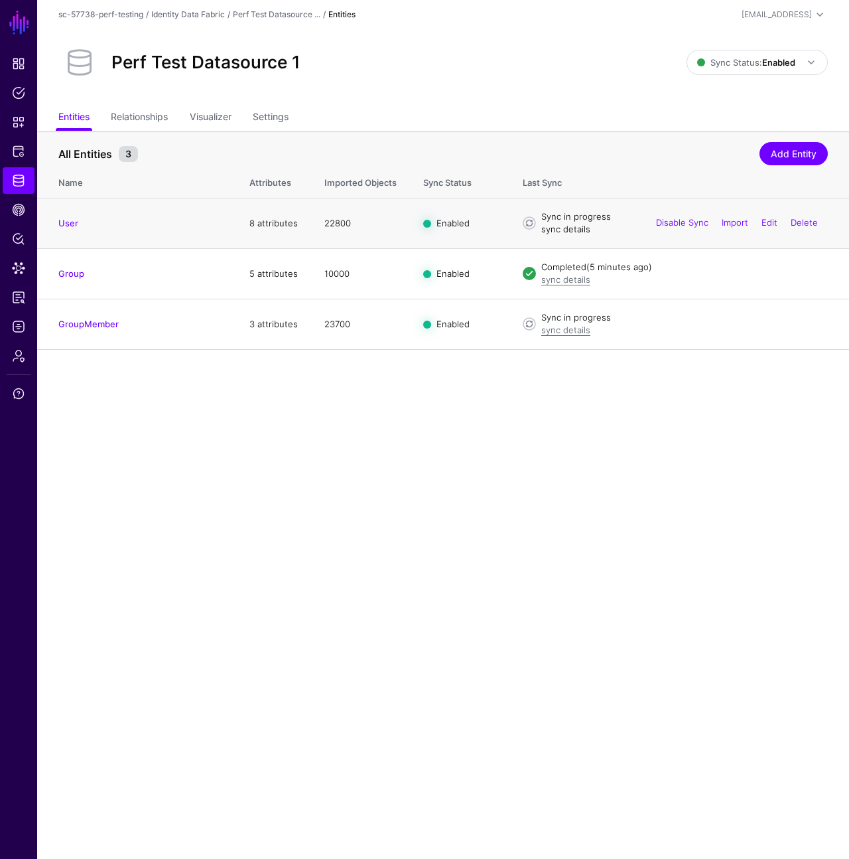
click at [557, 228] on link "sync details" at bounding box center [566, 229] width 49 height 11
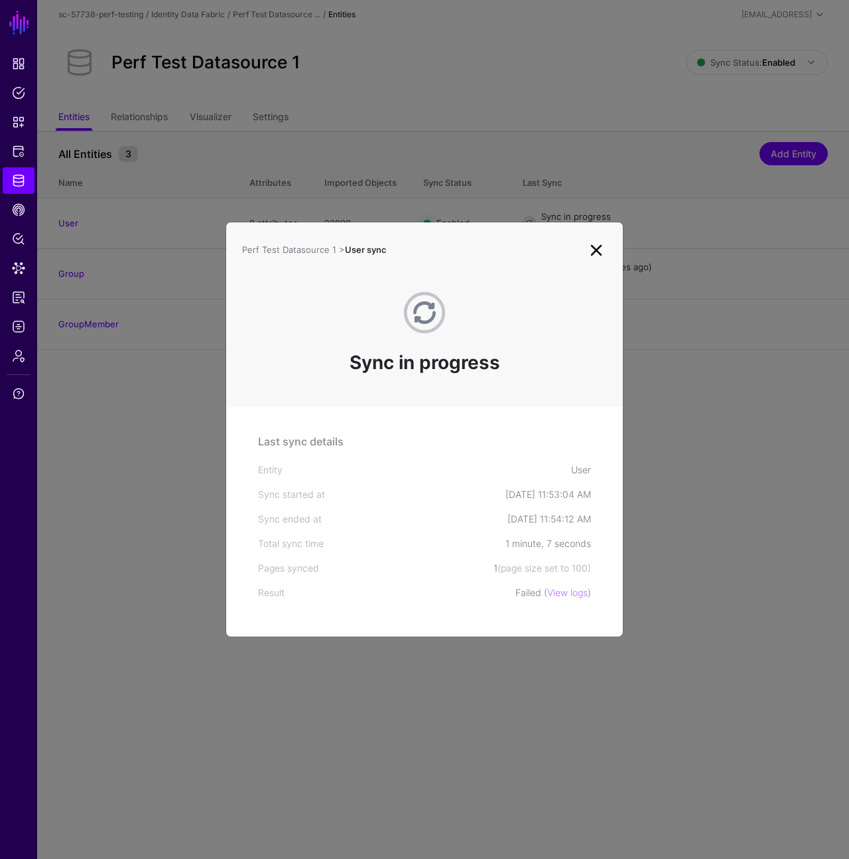
click at [543, 181] on ngb-modal-window "Perf Test Datasource 1 > User sync Sync in progress Last sync details Entity Us…" at bounding box center [424, 429] width 849 height 859
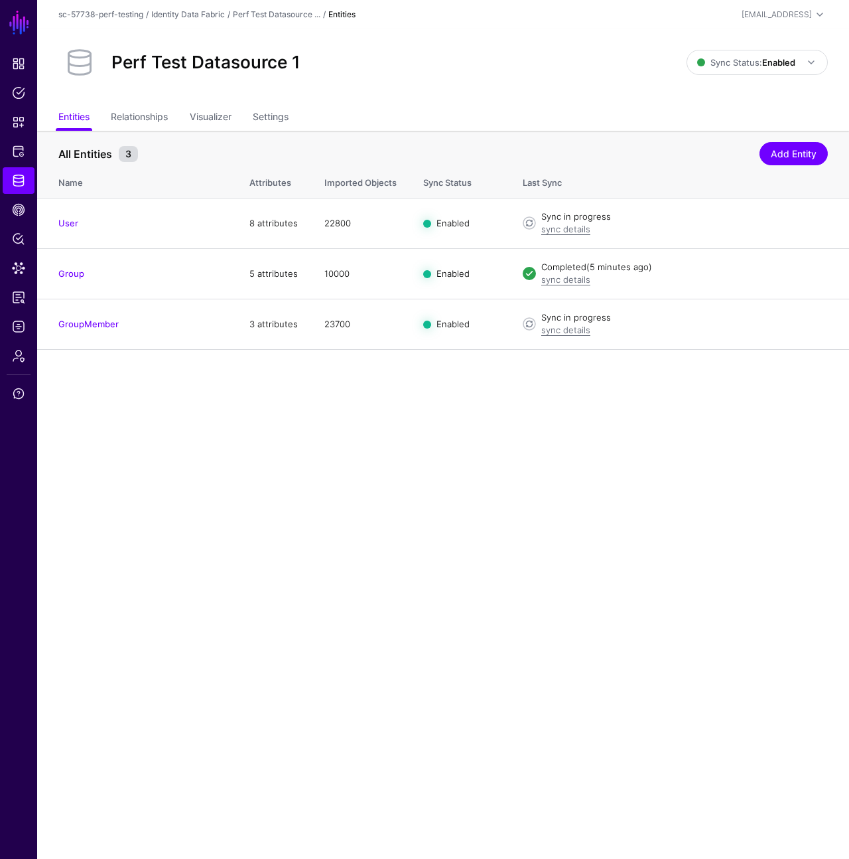
click at [425, 108] on ul "Entities Relationships Visualizer Settings" at bounding box center [443, 118] width 770 height 25
click at [280, 18] on link "Perf Test Datasource ..." at bounding box center [277, 14] width 88 height 10
drag, startPoint x: 270, startPoint y: 13, endPoint x: 261, endPoint y: 13, distance: 8.7
click at [270, 13] on link "Perf Test Datasource ..." at bounding box center [277, 14] width 88 height 10
click at [193, 9] on div "Identity Data Fabric" at bounding box center [188, 15] width 74 height 12
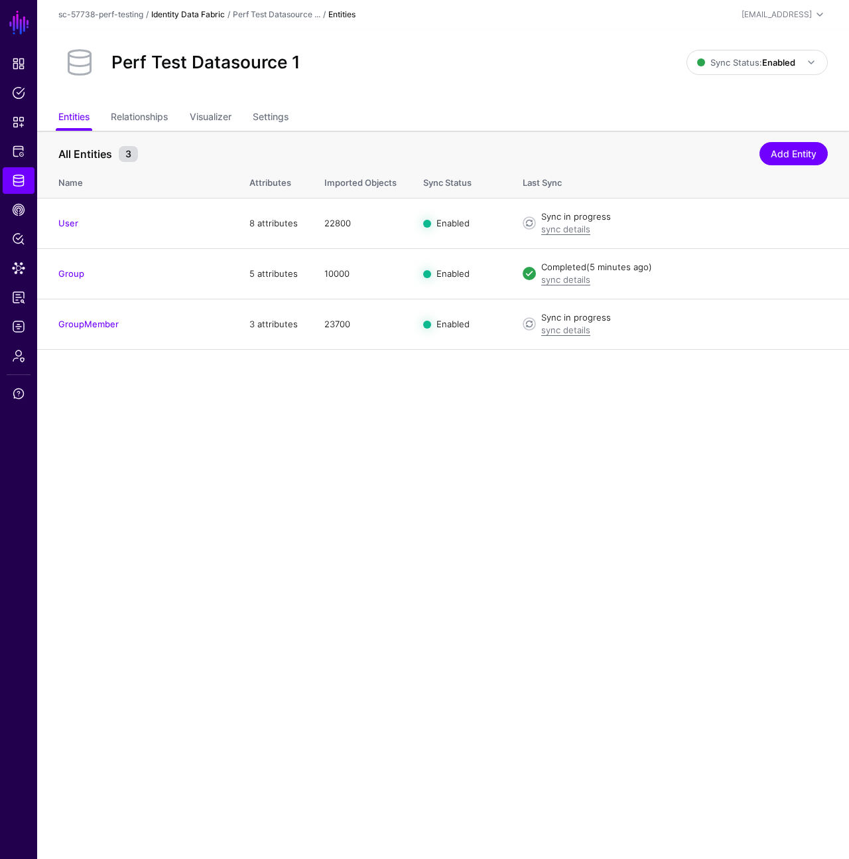
click at [194, 15] on link "Identity Data Fabric" at bounding box center [188, 14] width 74 height 10
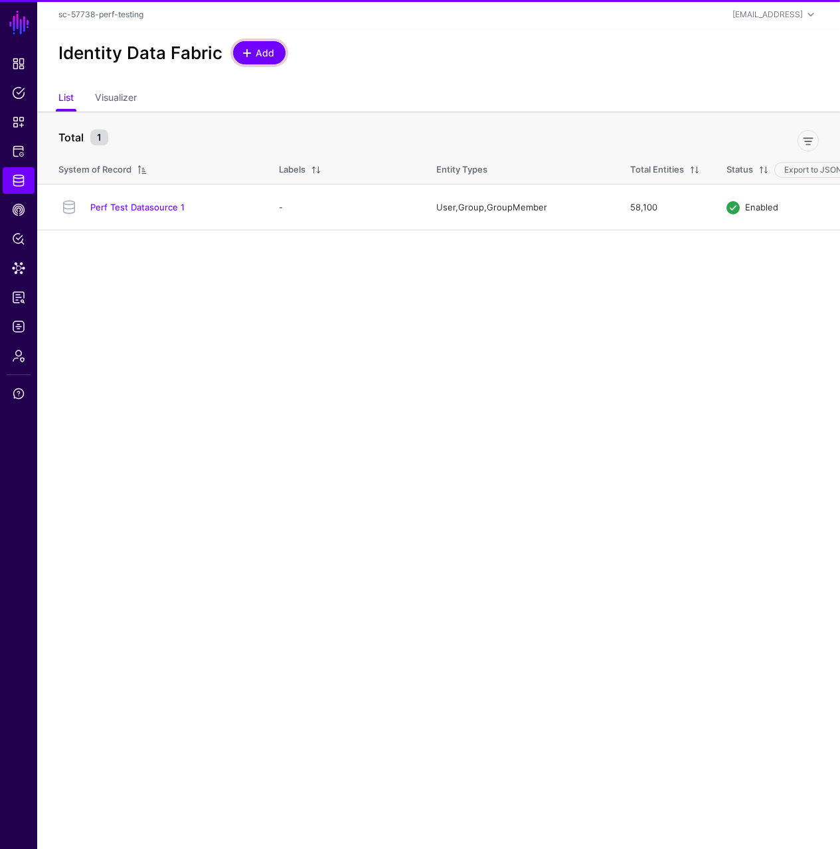
click at [265, 56] on span "Add" at bounding box center [265, 53] width 22 height 14
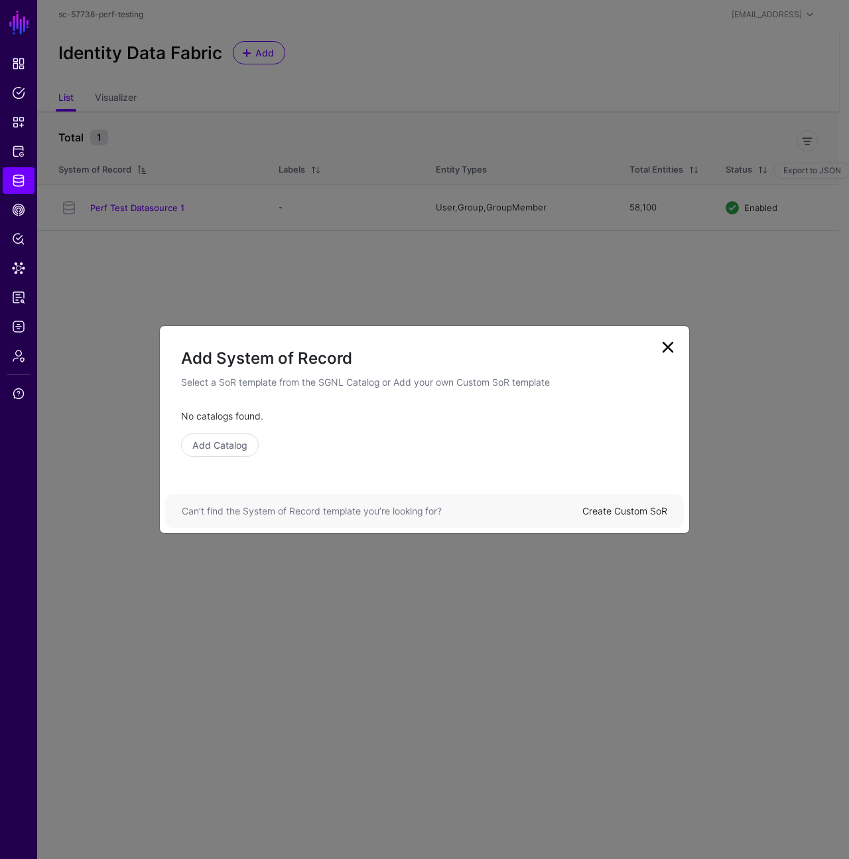
click at [636, 505] on link "Create Custom SoR" at bounding box center [625, 510] width 85 height 11
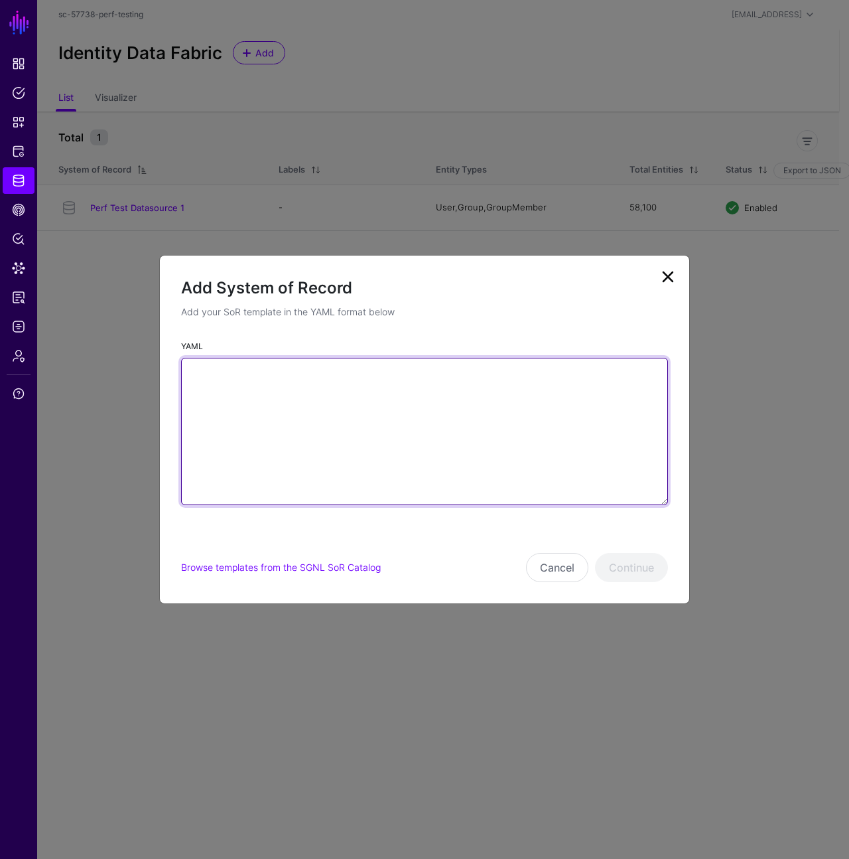
click at [526, 451] on textarea "YAML" at bounding box center [424, 431] width 487 height 147
paste textarea "**********"
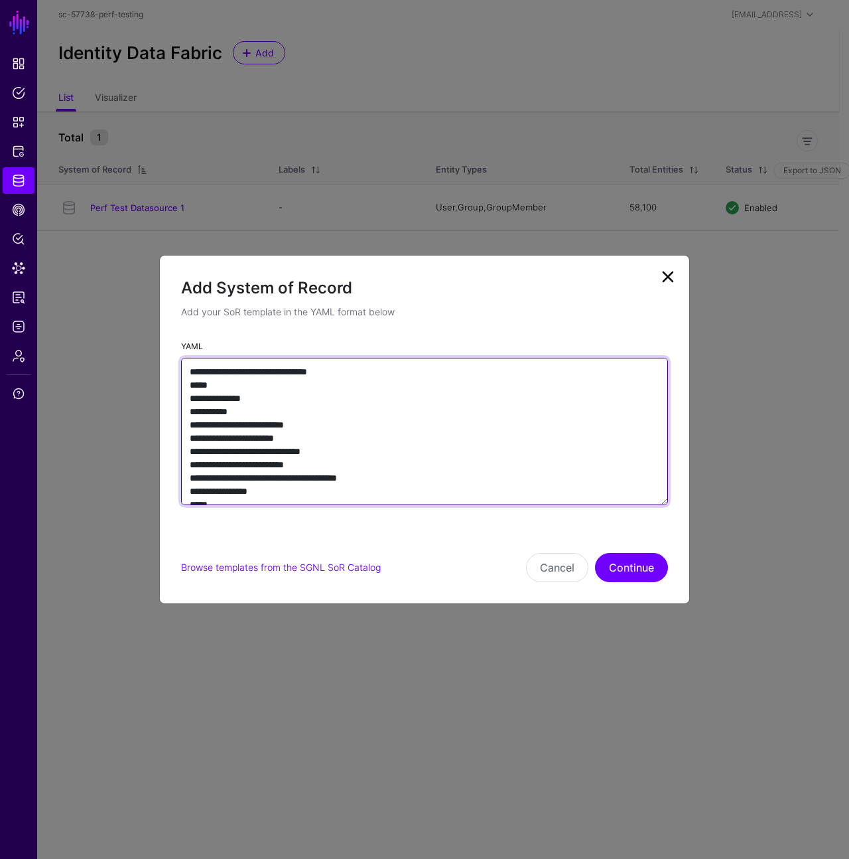
click at [349, 373] on textarea "YAML" at bounding box center [424, 431] width 487 height 147
click at [346, 374] on textarea "YAML" at bounding box center [424, 431] width 487 height 147
type textarea "**********"
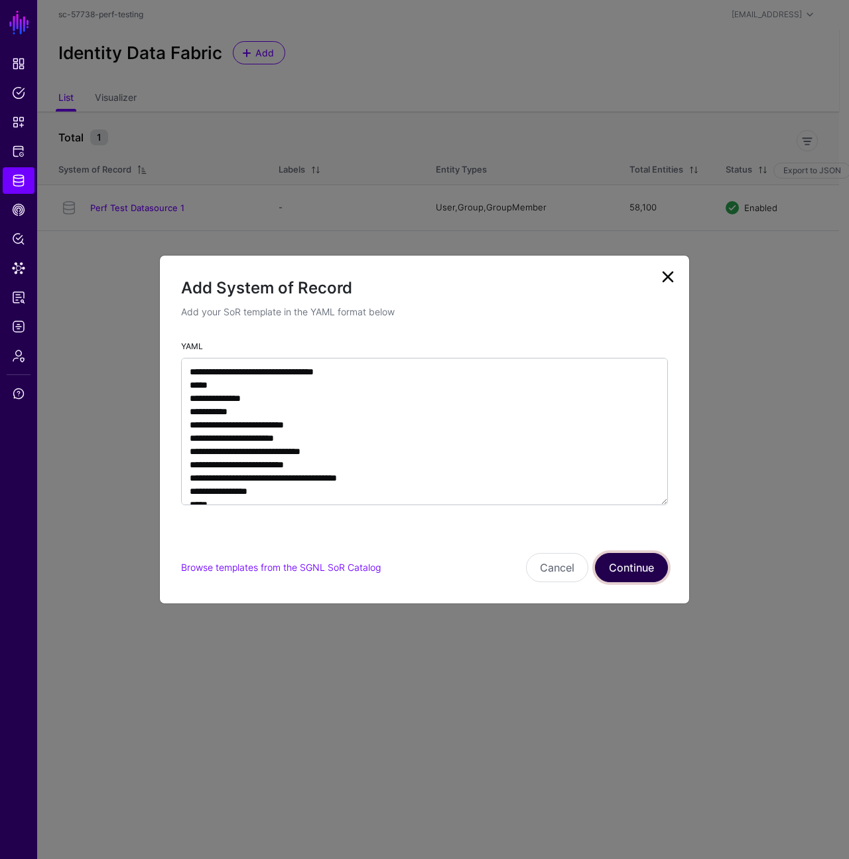
click at [625, 568] on button "Continue" at bounding box center [631, 567] width 73 height 29
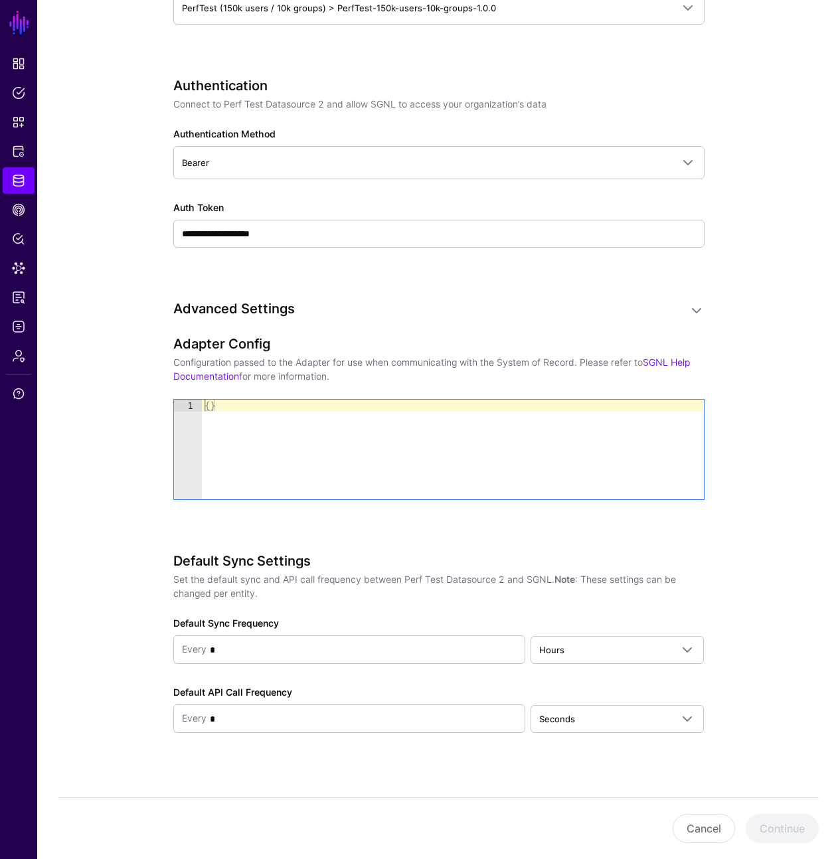
scroll to position [716, 0]
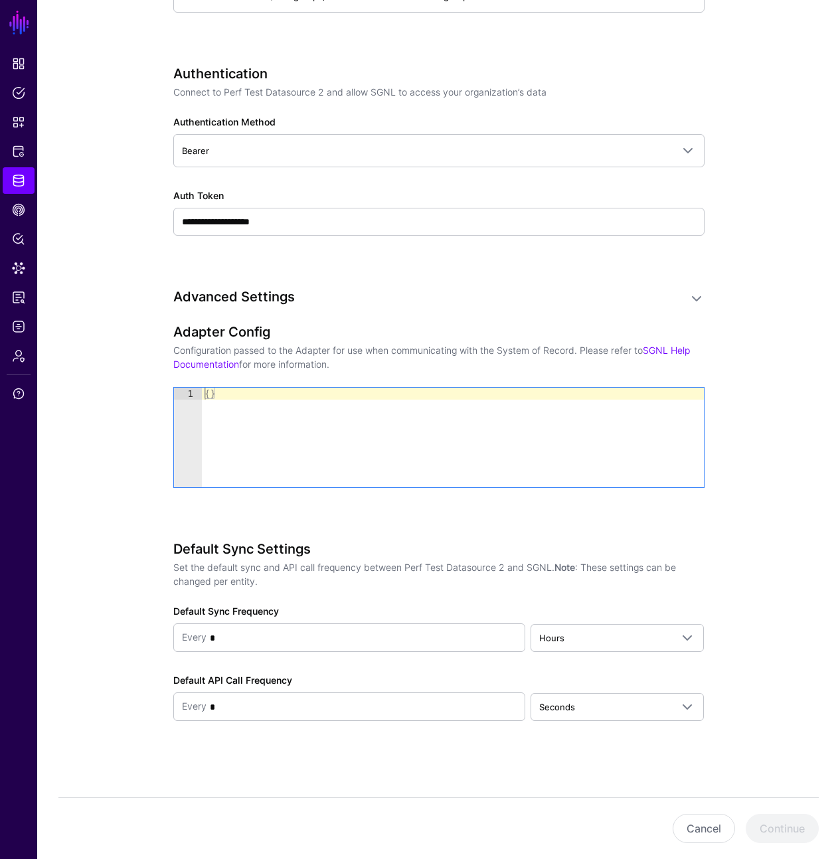
click at [350, 615] on div "Default Sync Frequency Every * Hours Seconds Minutes Hours Days Weeks Months Ye…" at bounding box center [438, 628] width 531 height 48
click at [350, 628] on input "*" at bounding box center [361, 638] width 311 height 27
type input "**"
click at [565, 615] on div "Default Sync Frequency Every ** Hours Seconds Minutes Hours Days Weeks Months Y…" at bounding box center [438, 628] width 531 height 48
click at [581, 648] on link "Hours" at bounding box center [616, 638] width 173 height 28
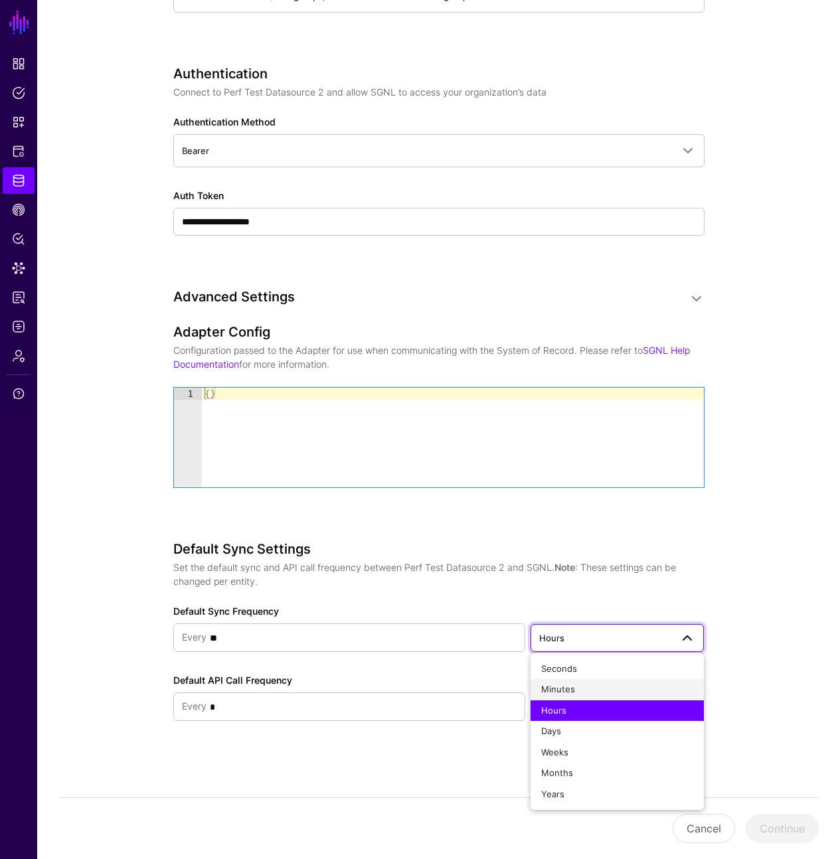
click at [577, 686] on div "Minutes" at bounding box center [617, 689] width 152 height 13
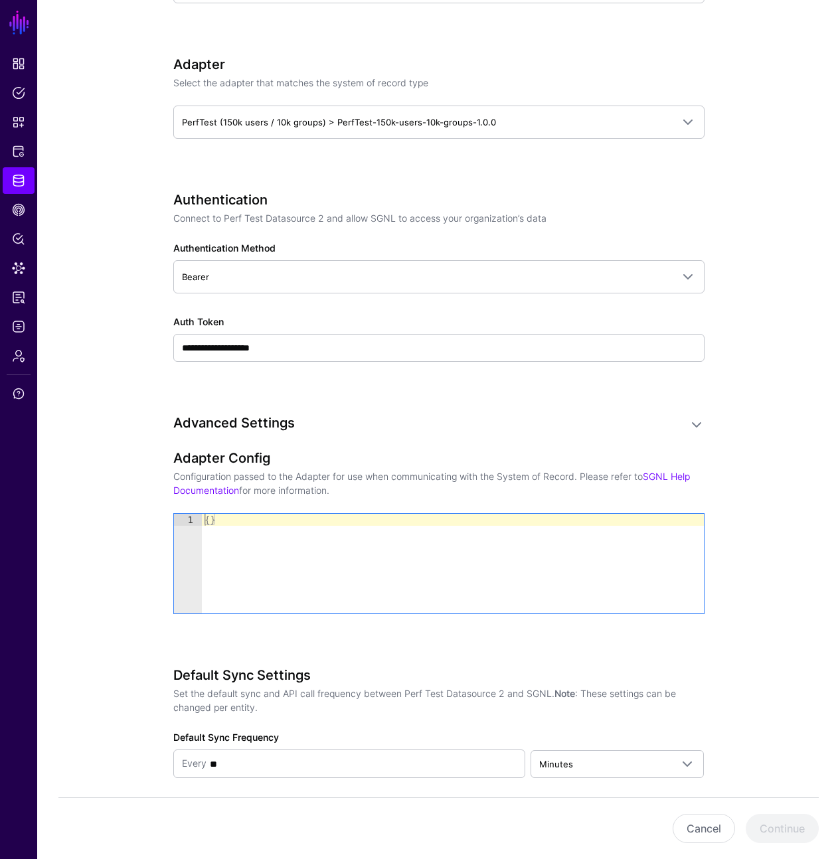
scroll to position [562, 0]
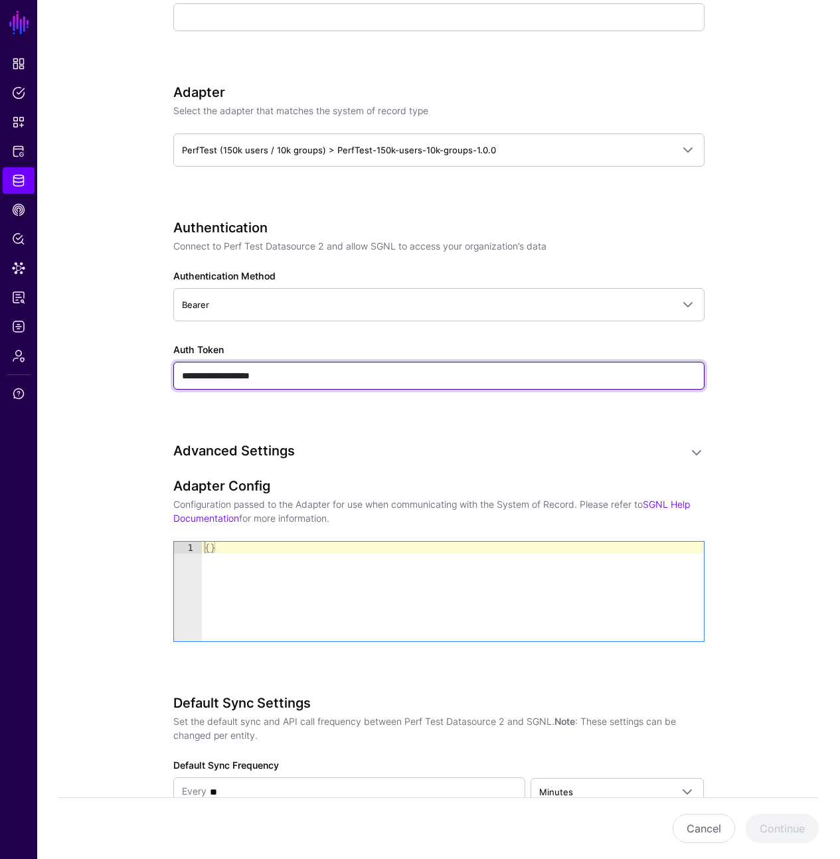
click at [338, 375] on input "**********" at bounding box center [438, 376] width 531 height 28
click at [337, 374] on input "**********" at bounding box center [438, 376] width 531 height 28
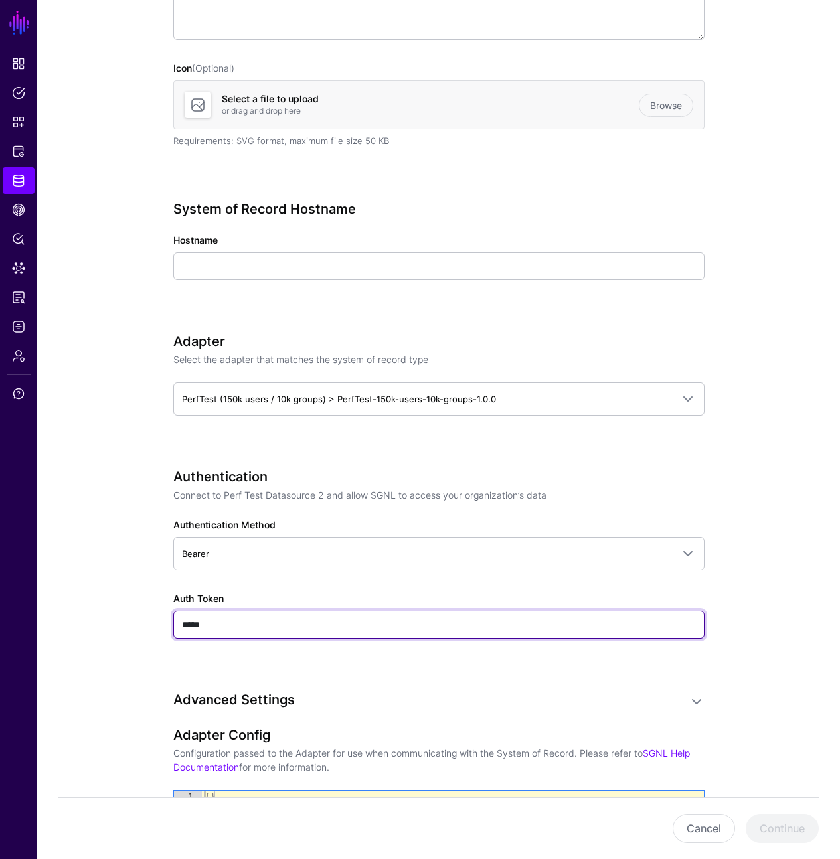
scroll to position [281, 0]
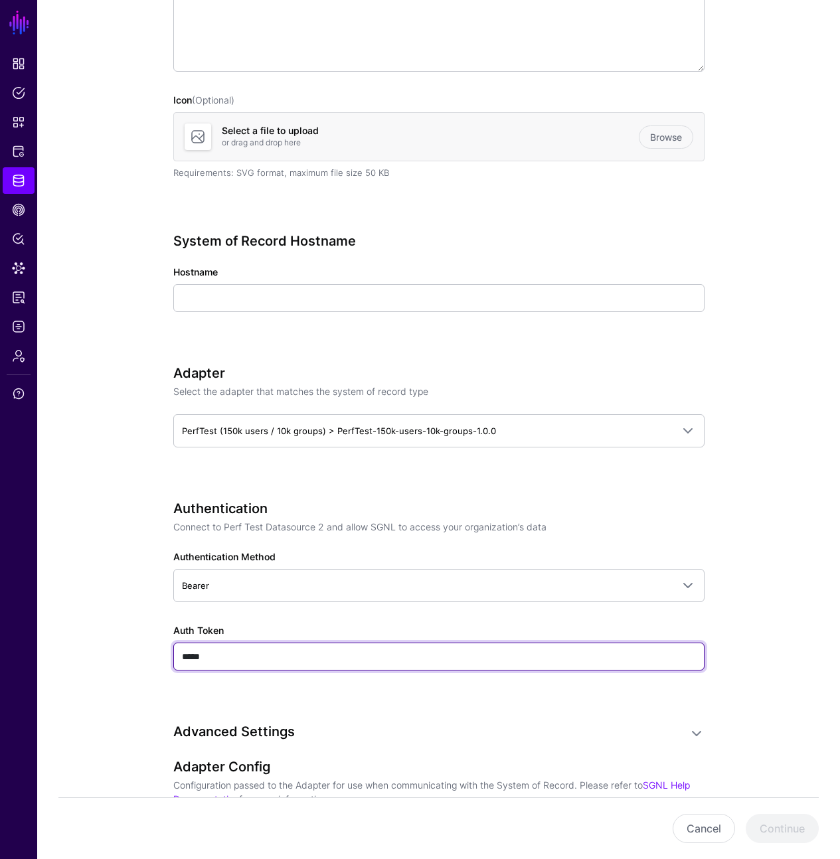
type input "*****"
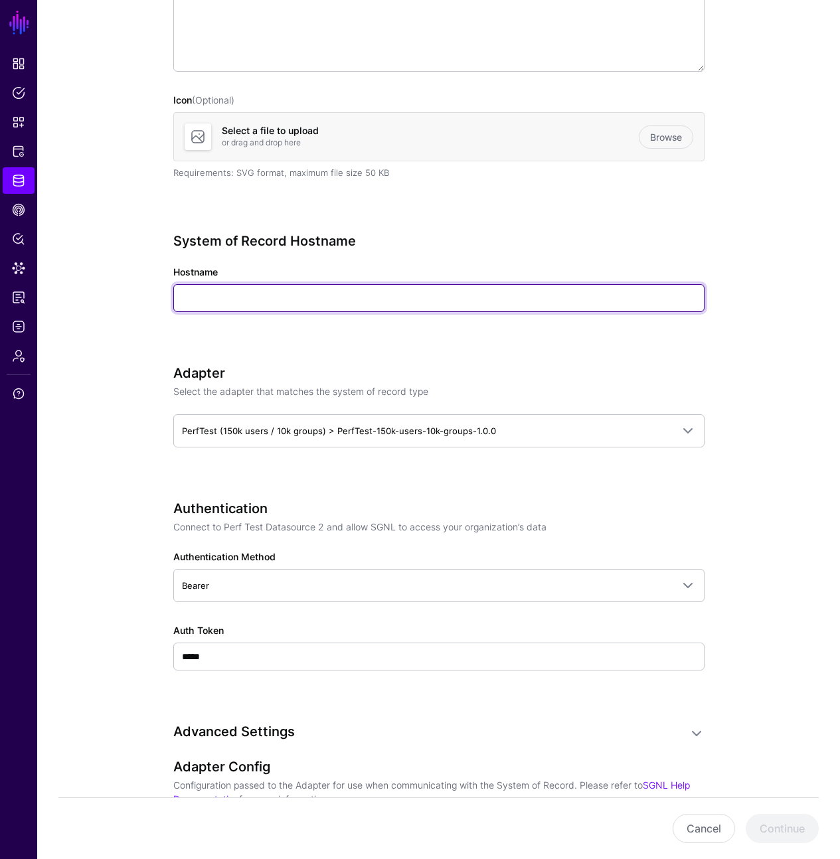
click at [351, 299] on input "Hostname" at bounding box center [438, 298] width 531 height 28
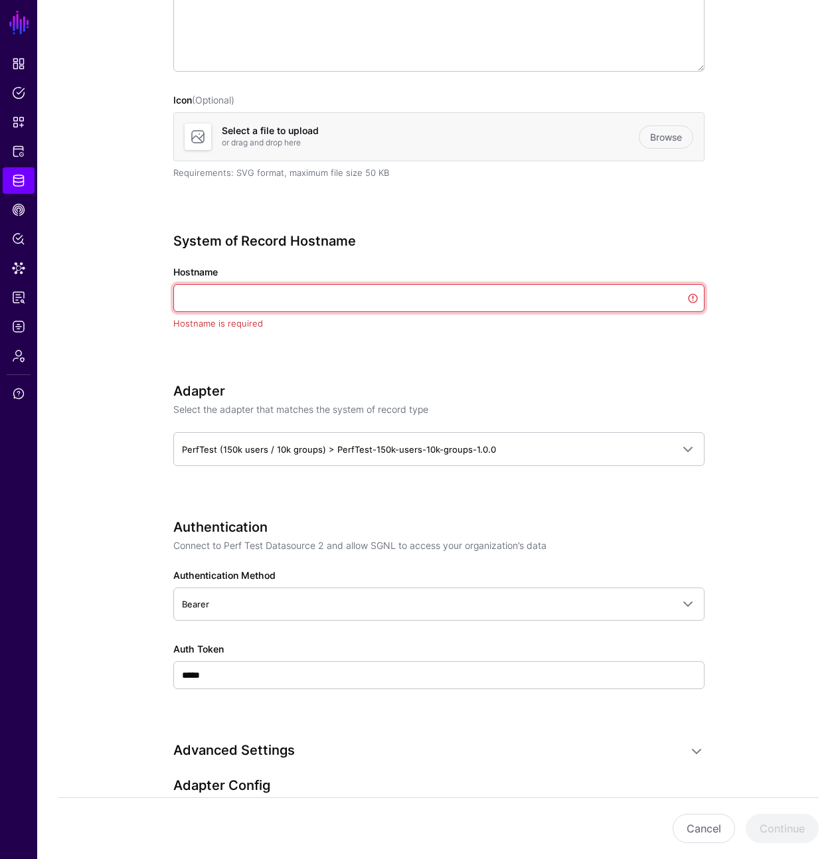
click at [382, 300] on input "Hostname" at bounding box center [438, 298] width 531 height 28
paste input "**********"
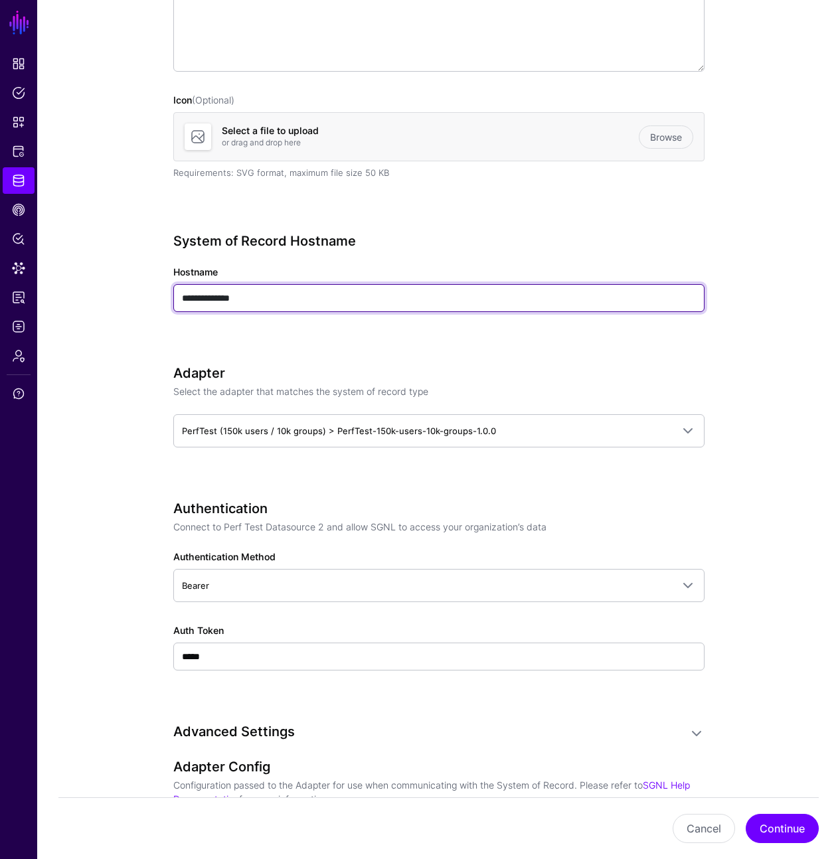
type input "**********"
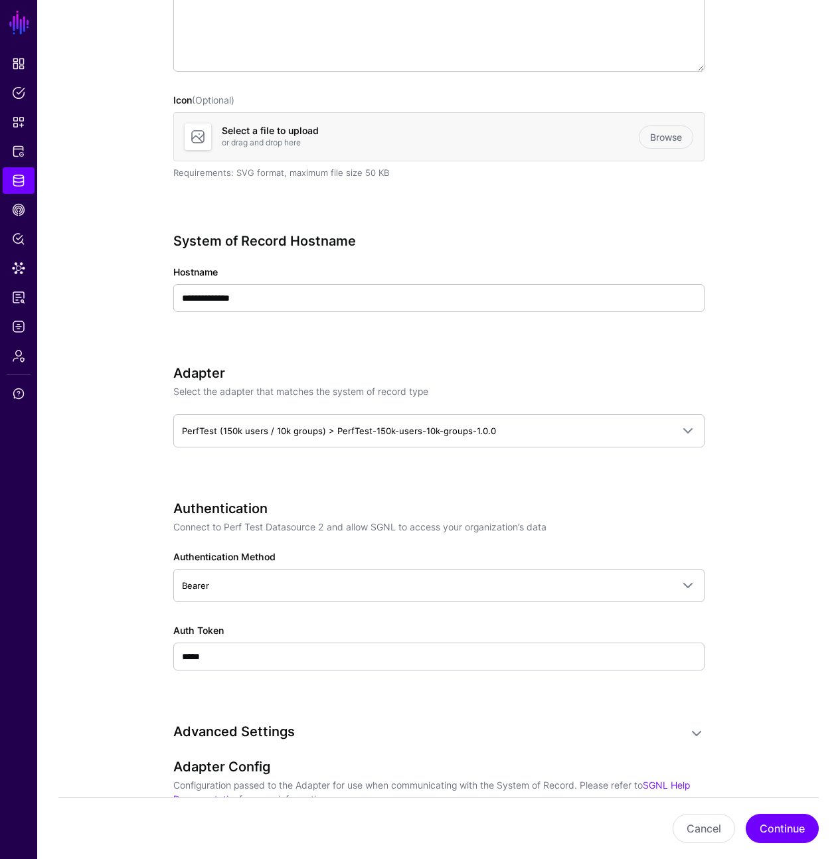
drag, startPoint x: 480, startPoint y: 328, endPoint x: 480, endPoint y: 339, distance: 11.3
click at [481, 328] on div "**********" at bounding box center [438, 291] width 531 height 116
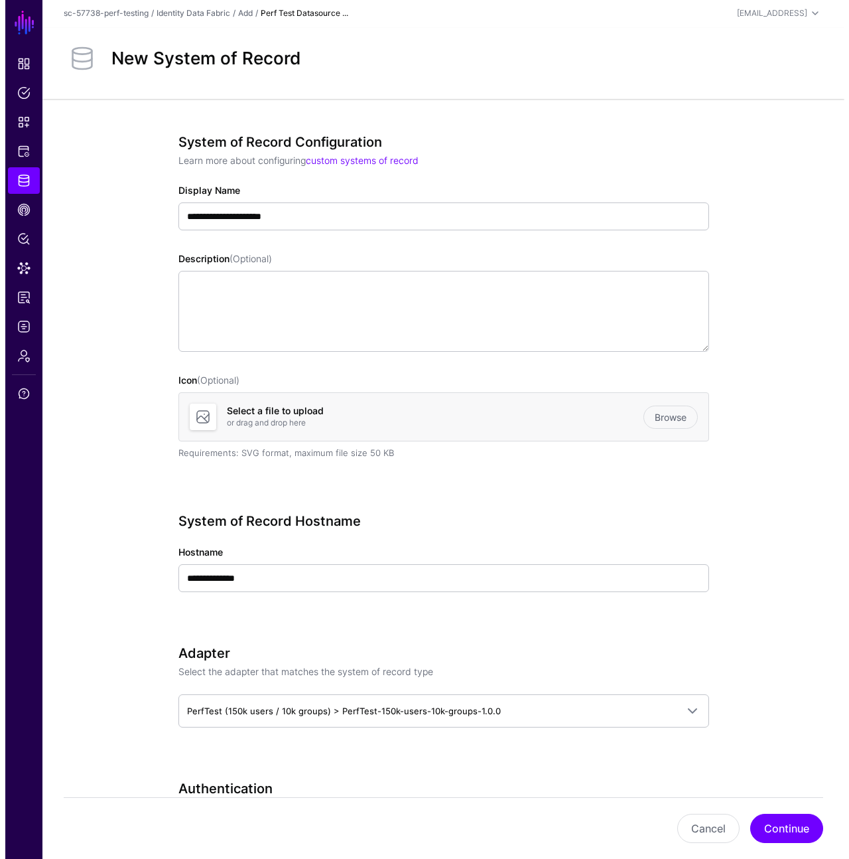
scroll to position [0, 0]
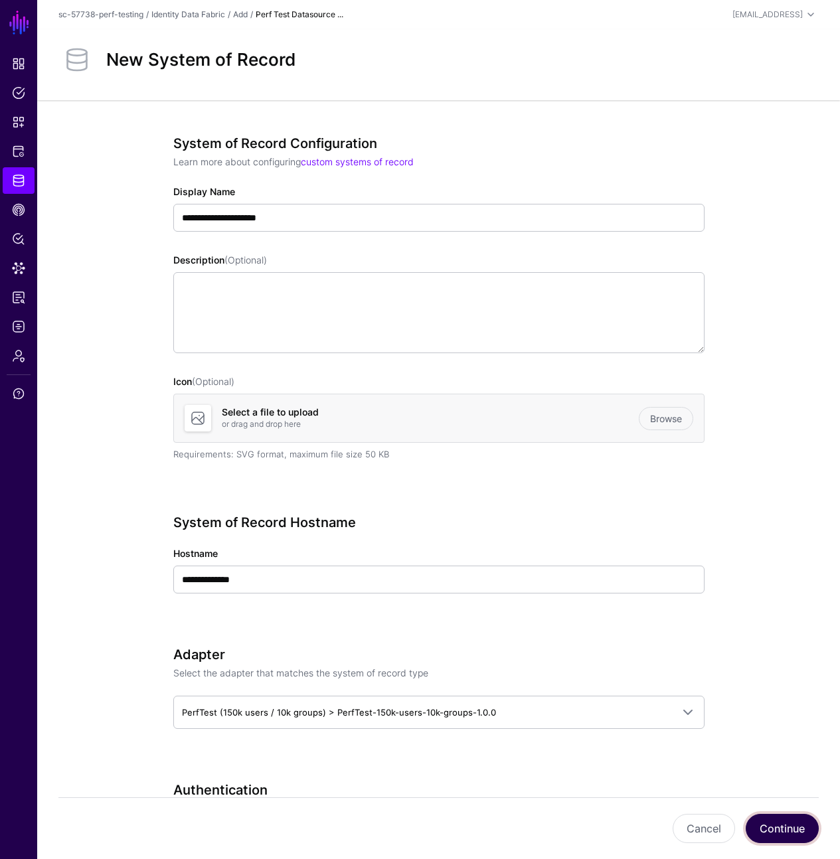
click at [794, 828] on button "Continue" at bounding box center [781, 828] width 73 height 29
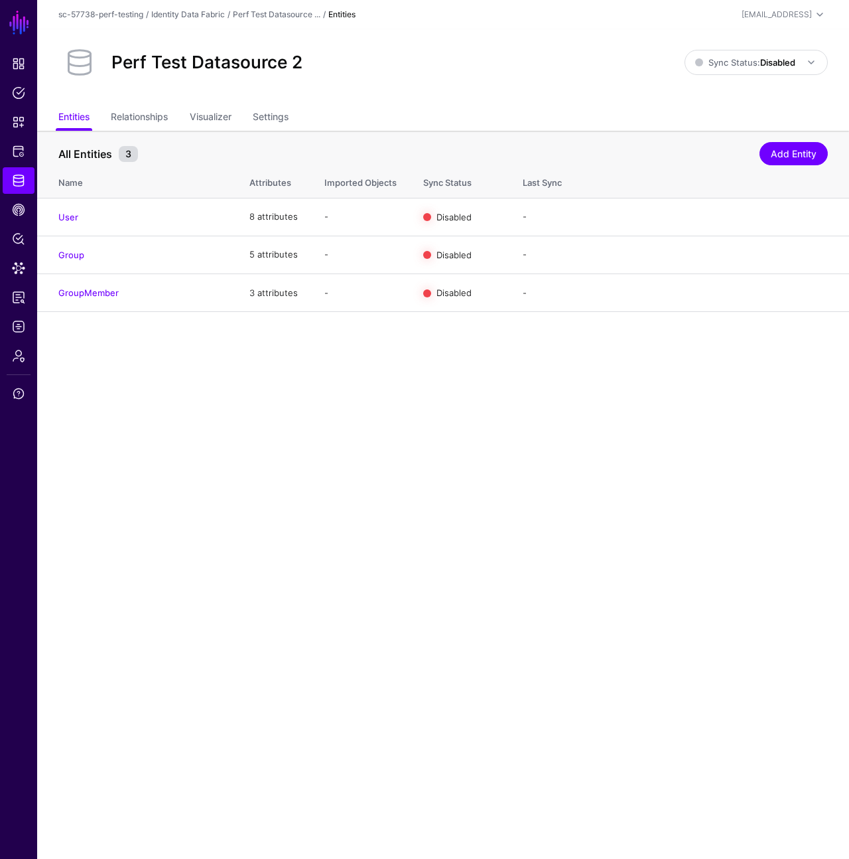
click at [411, 461] on main "SGNL Dashboard Policies Snippets Protected Systems Identity Data Fabric CAEP Hu…" at bounding box center [424, 429] width 849 height 859
click at [674, 217] on link "Enable Sync" at bounding box center [683, 216] width 50 height 11
click at [679, 247] on div "Enable Sync Import Edit Delete" at bounding box center [738, 254] width 180 height 33
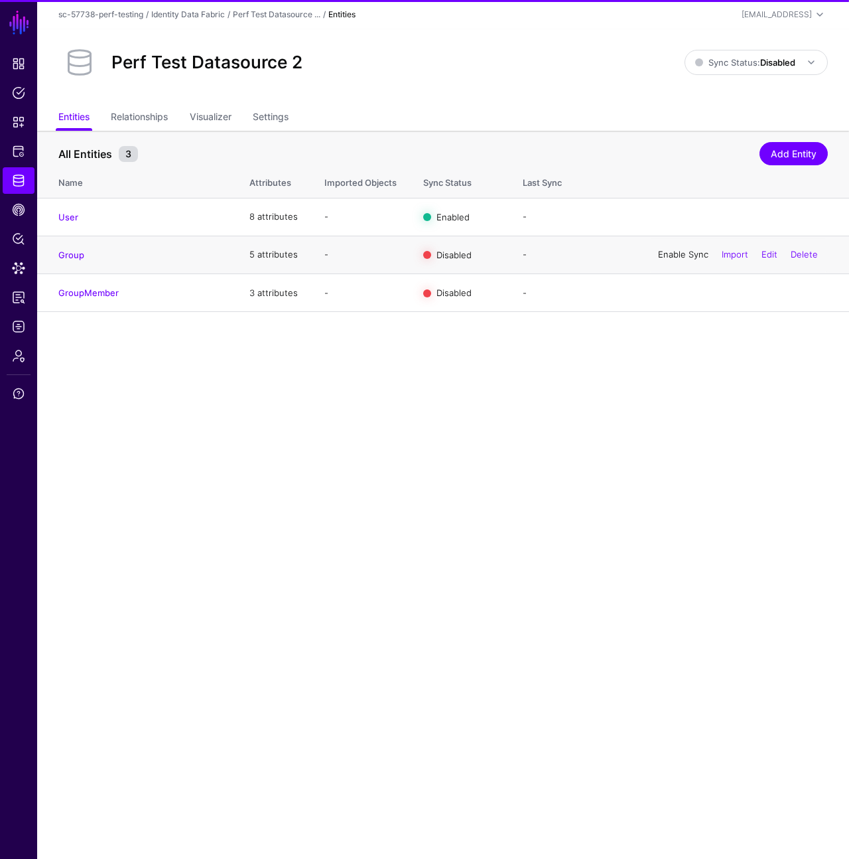
click at [680, 254] on link "Enable Sync" at bounding box center [683, 254] width 50 height 11
click at [686, 291] on link "Enable Sync" at bounding box center [683, 292] width 50 height 11
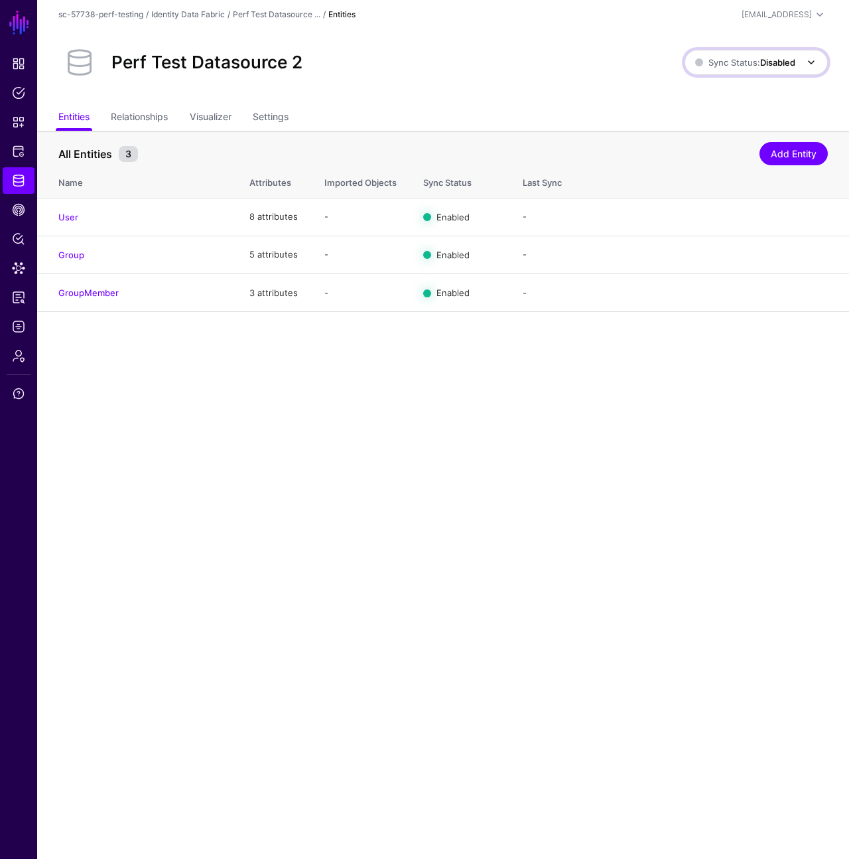
click at [751, 66] on span "Sync Status: Disabled" at bounding box center [746, 62] width 100 height 11
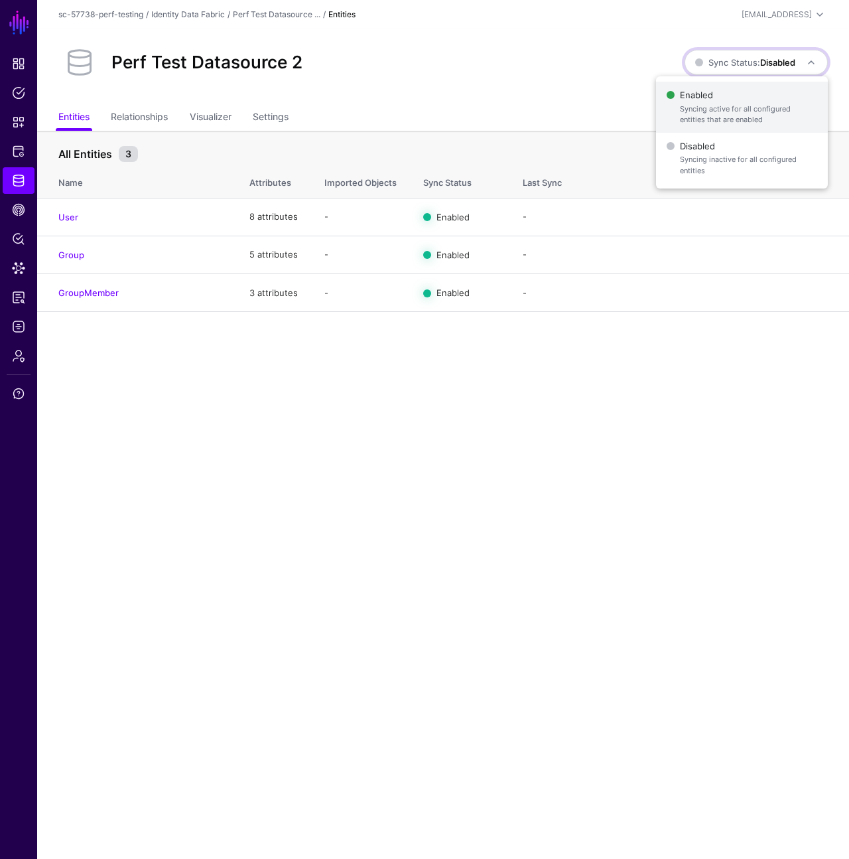
click at [749, 105] on span "Syncing active for all configured entities that are enabled" at bounding box center [748, 115] width 137 height 22
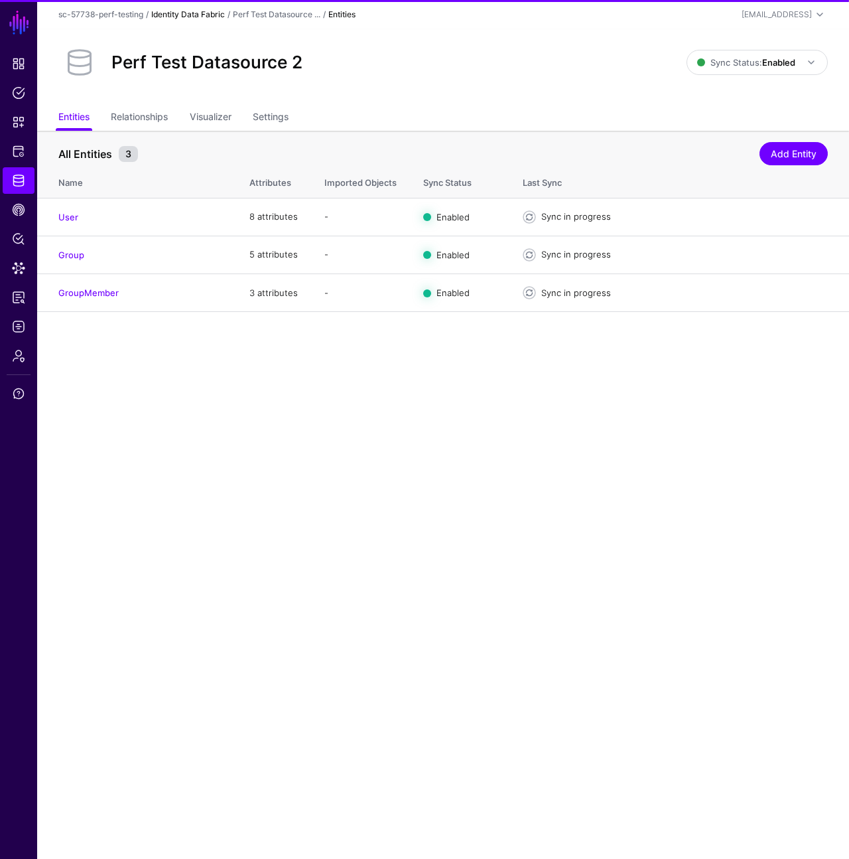
click at [194, 13] on link "Identity Data Fabric" at bounding box center [188, 14] width 74 height 10
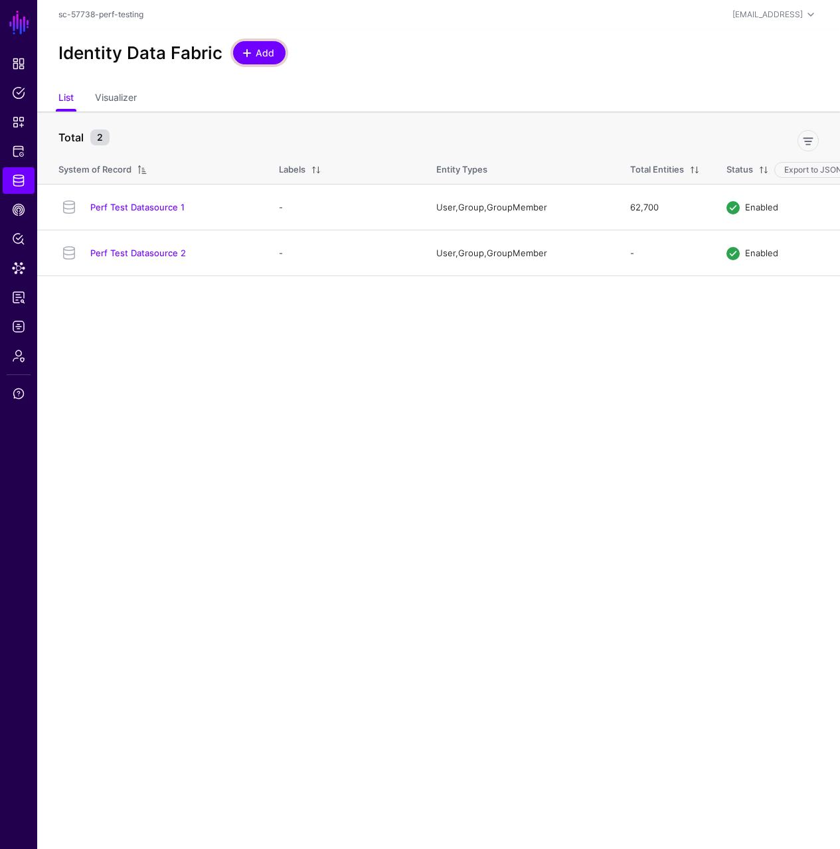
click at [254, 48] on span "Add" at bounding box center [265, 53] width 22 height 14
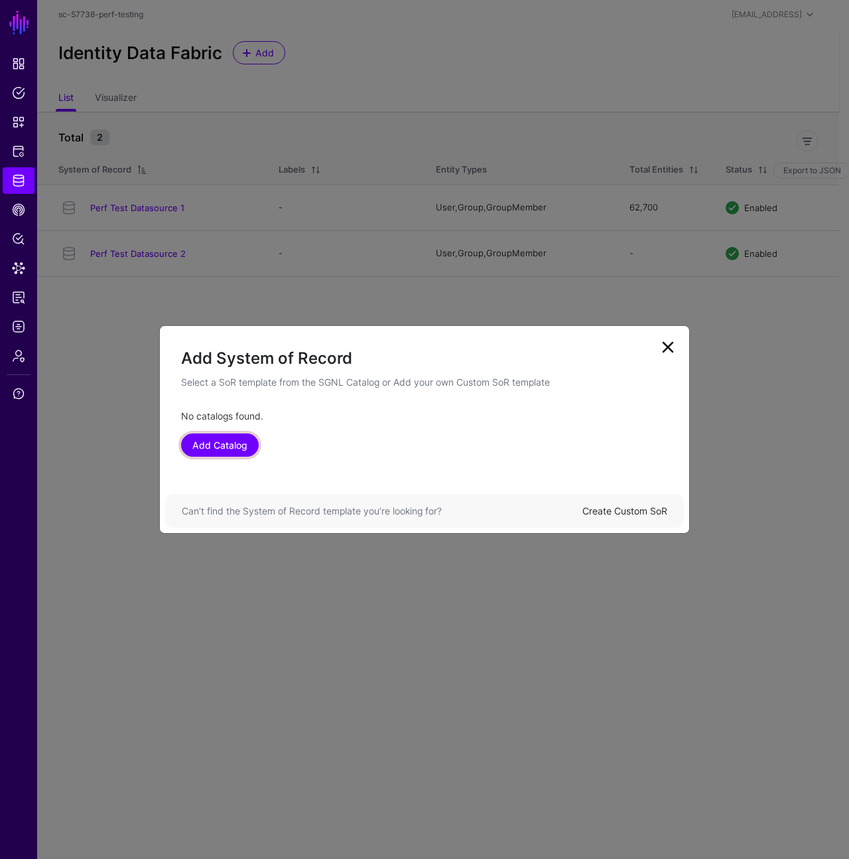
click at [234, 448] on link "Add Catalog" at bounding box center [220, 444] width 78 height 23
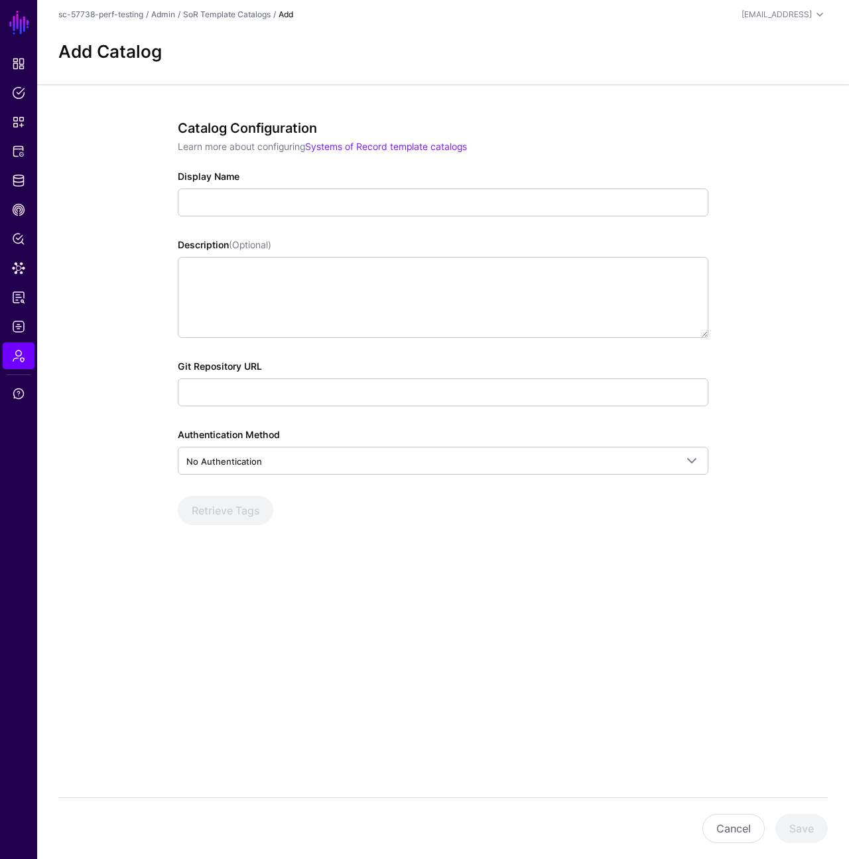
click at [216, 21] on div "sc-57738-perf-testing / Admin / SoR Template Catalogs / Add nick@sgnl.ai Nick H…" at bounding box center [443, 15] width 770 height 16
click at [220, 14] on link "SoR Template Catalogs" at bounding box center [227, 14] width 88 height 10
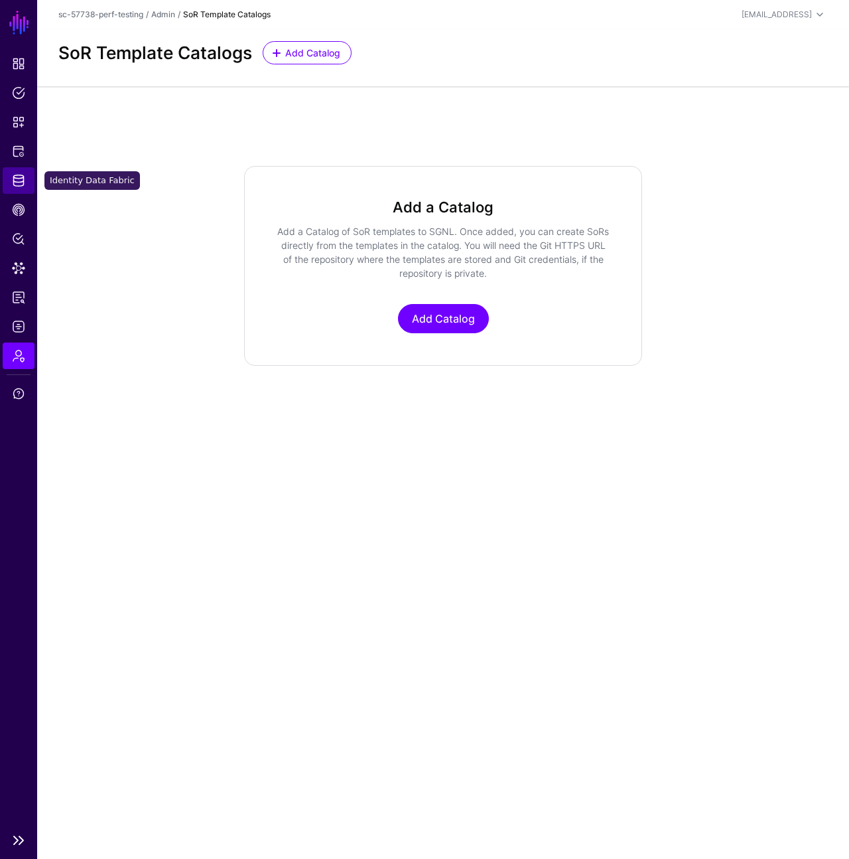
click at [23, 183] on span "Identity Data Fabric" at bounding box center [18, 180] width 13 height 13
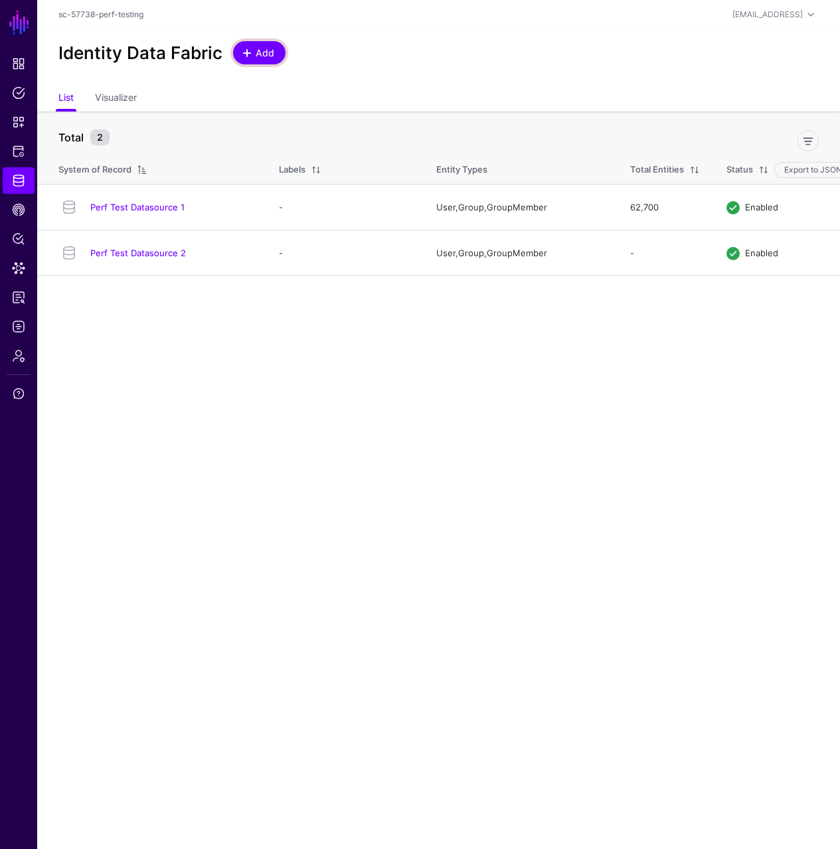
click at [240, 44] on link "Add" at bounding box center [259, 52] width 52 height 23
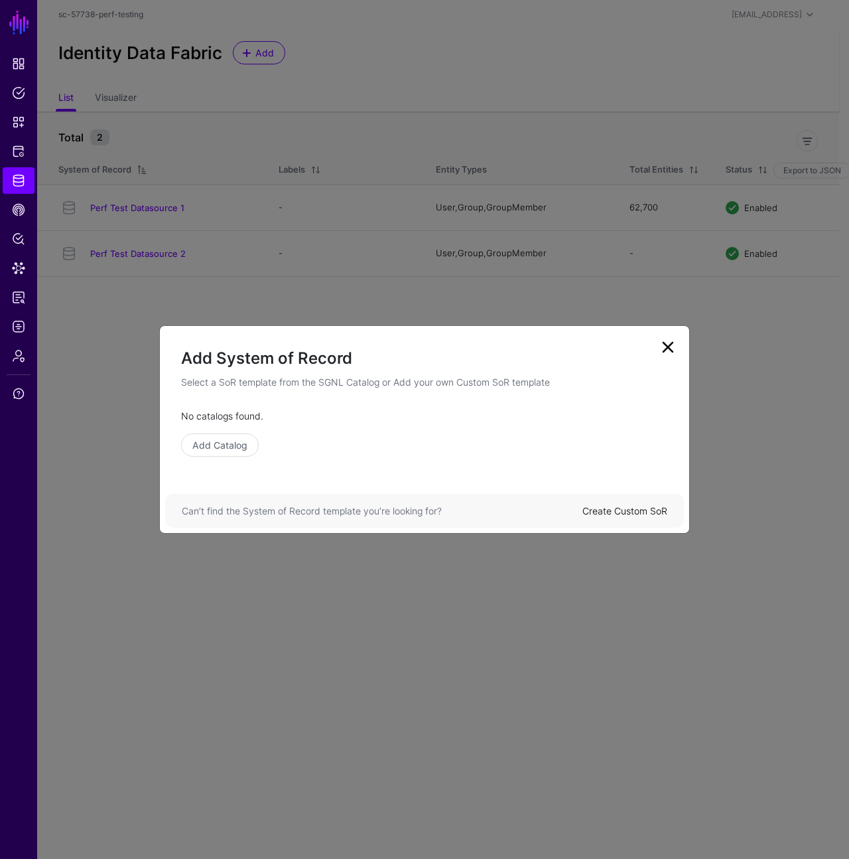
click at [615, 500] on div "Can’t find the System of Record template you’re looking for? Create Custom SoR" at bounding box center [424, 511] width 519 height 34
click at [617, 510] on link "Create Custom SoR" at bounding box center [625, 510] width 85 height 11
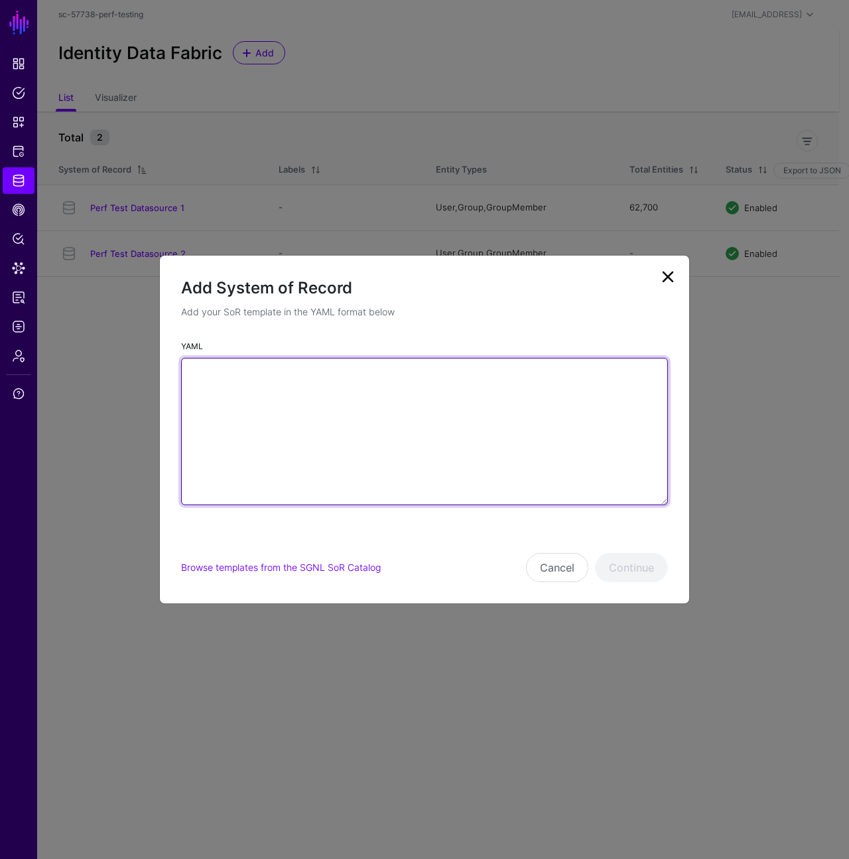
click at [472, 426] on textarea "YAML" at bounding box center [424, 431] width 487 height 147
paste textarea "**********"
type textarea "**********"
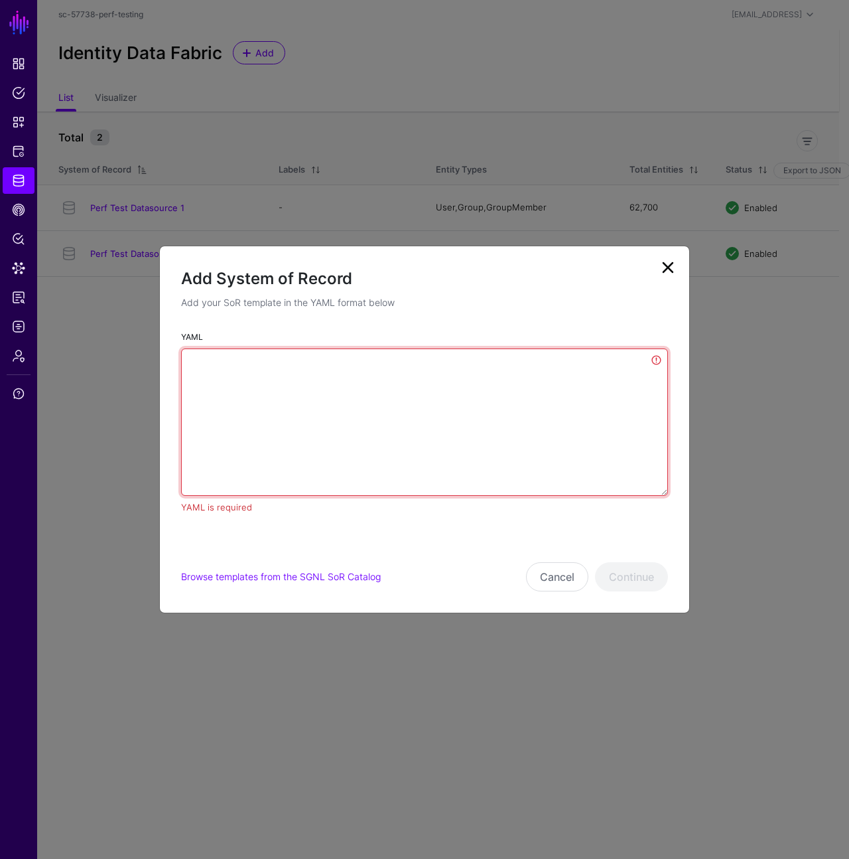
paste textarea "**********"
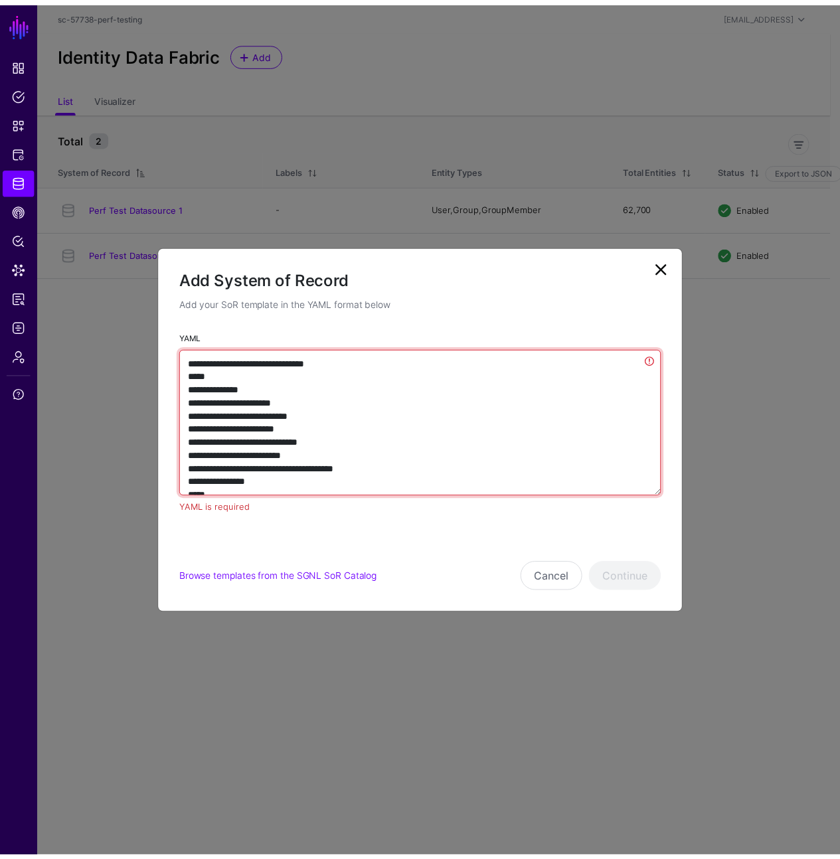
scroll to position [1558, 0]
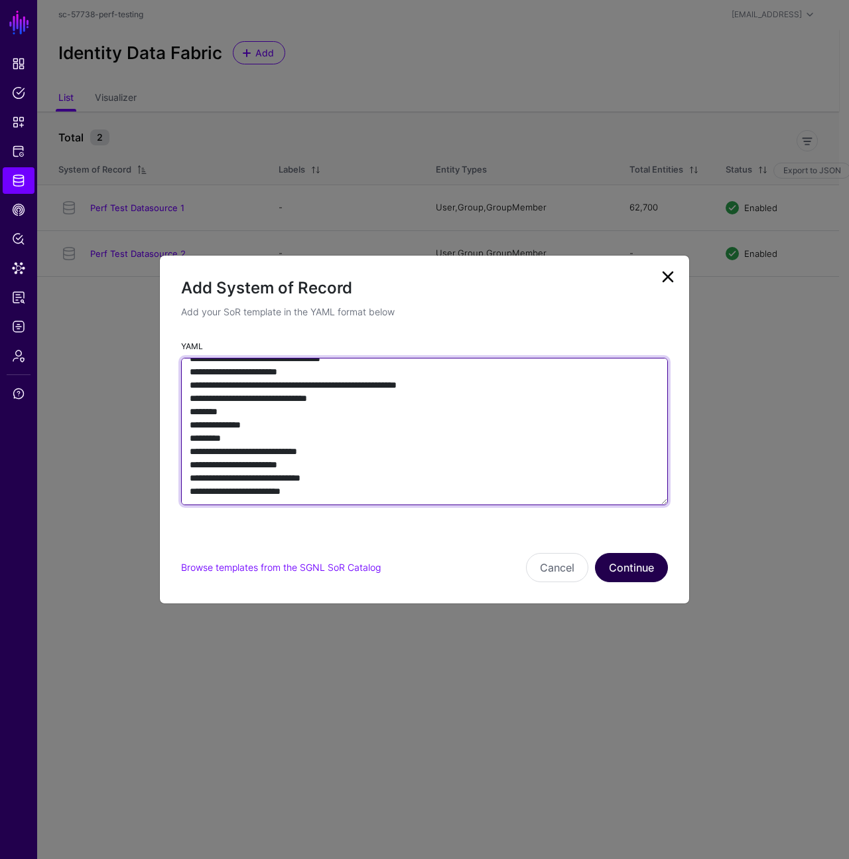
type textarea "**********"
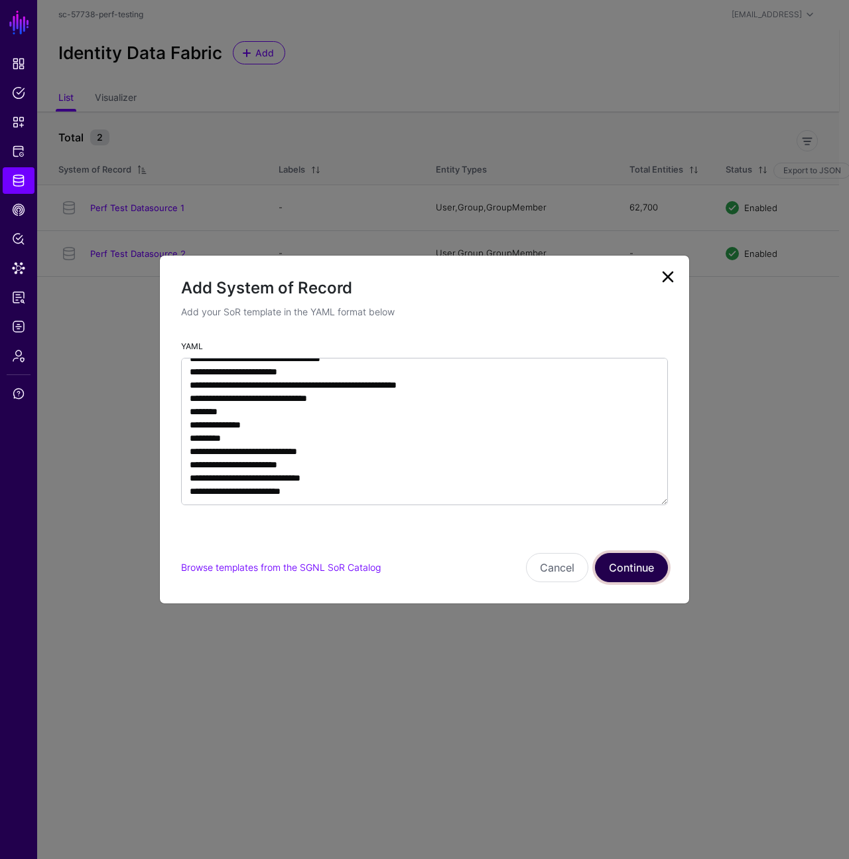
click at [638, 575] on button "Continue" at bounding box center [631, 567] width 73 height 29
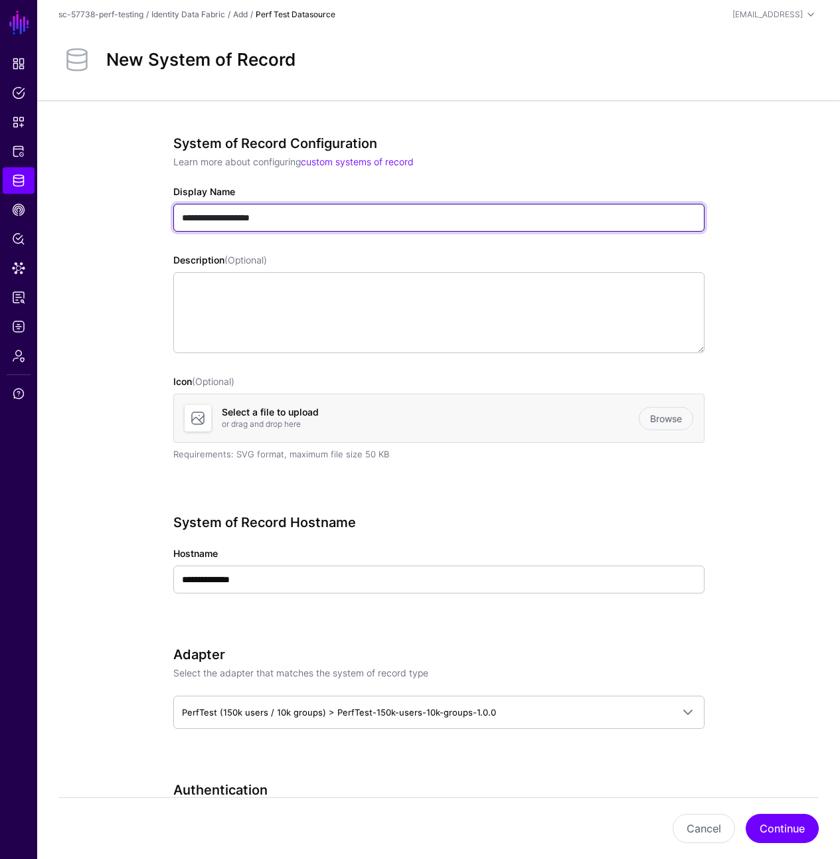
click at [353, 218] on input "**********" at bounding box center [438, 218] width 531 height 28
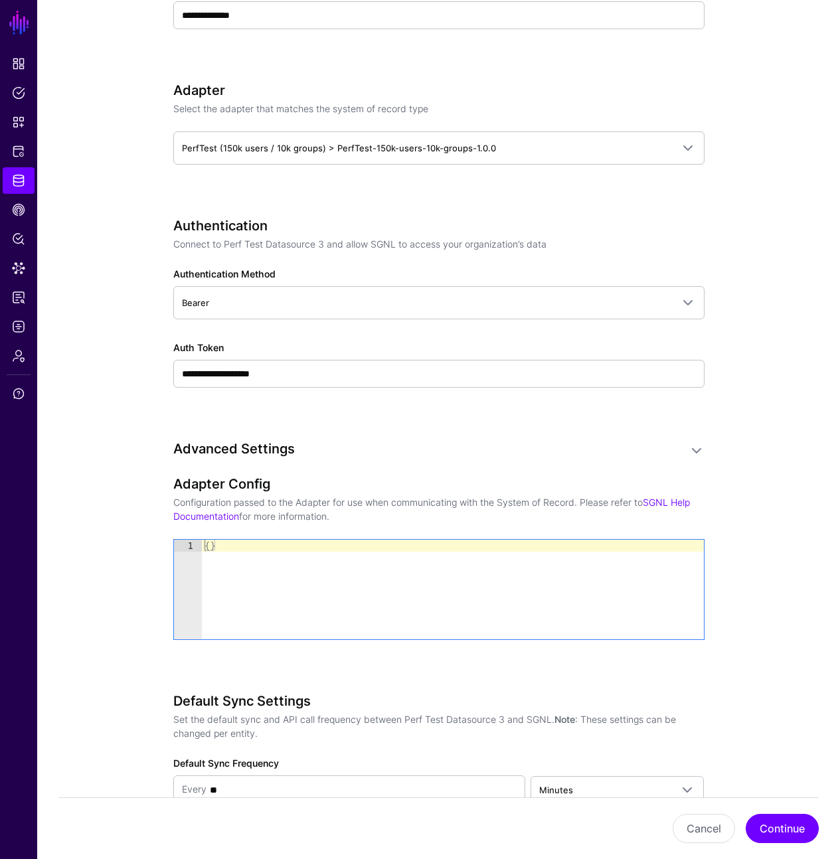
scroll to position [565, 0]
type input "**********"
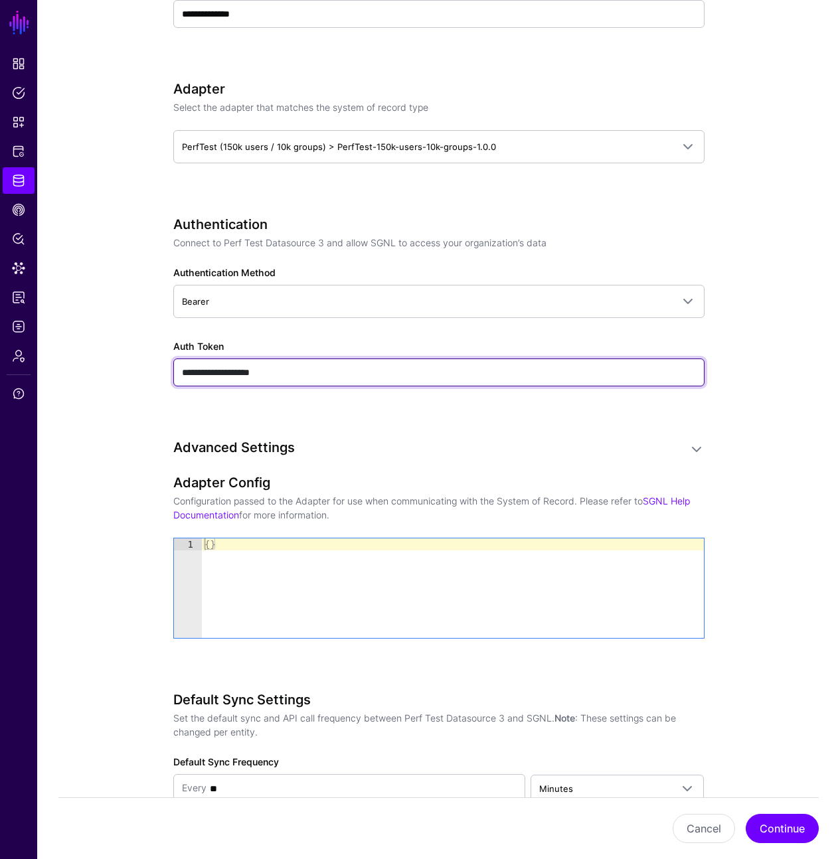
click at [344, 366] on input "**********" at bounding box center [438, 372] width 531 height 28
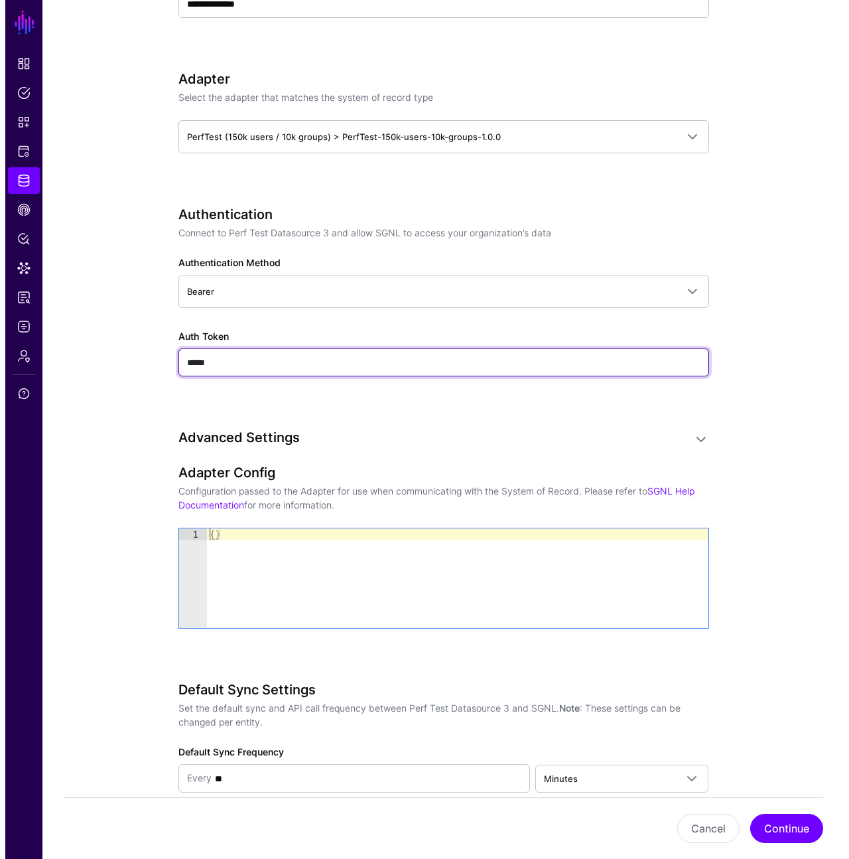
scroll to position [716, 0]
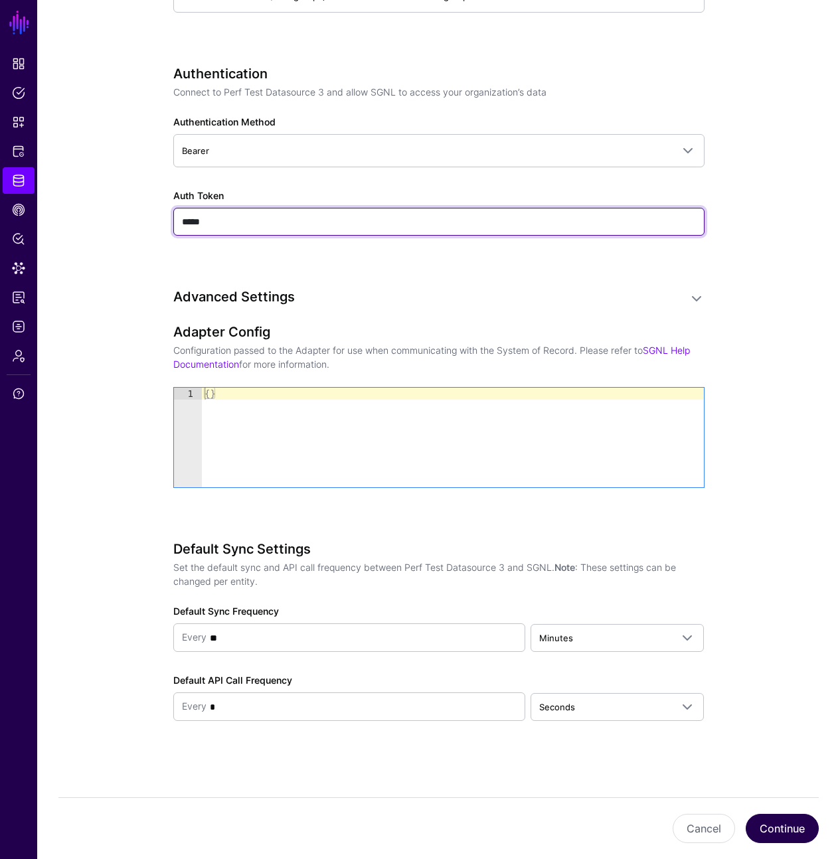
type input "*****"
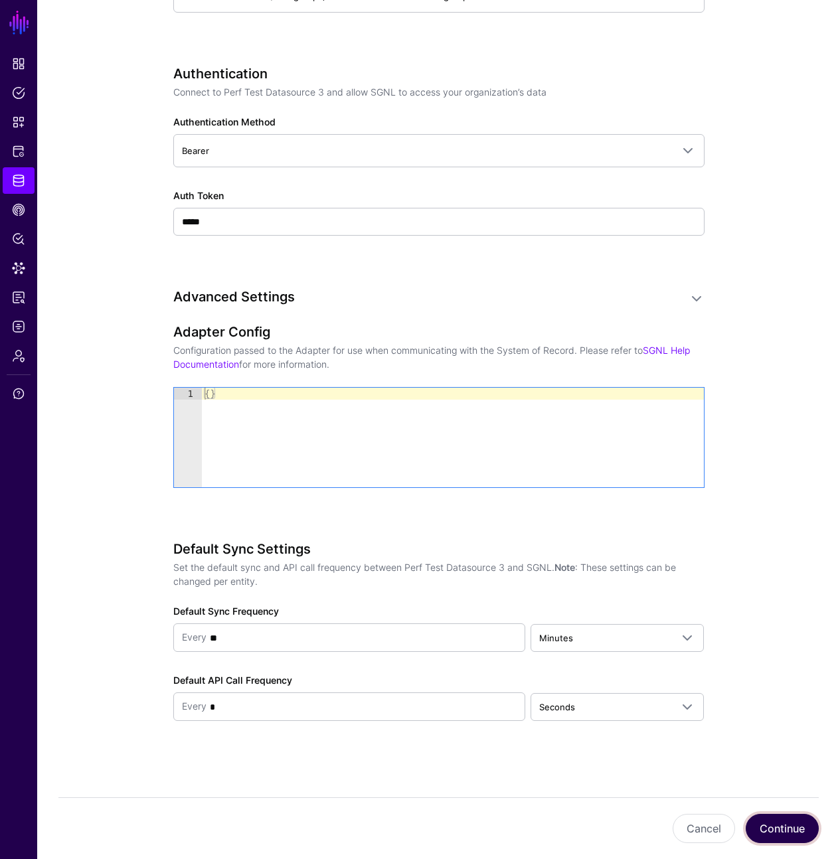
click at [779, 826] on button "Continue" at bounding box center [781, 828] width 73 height 29
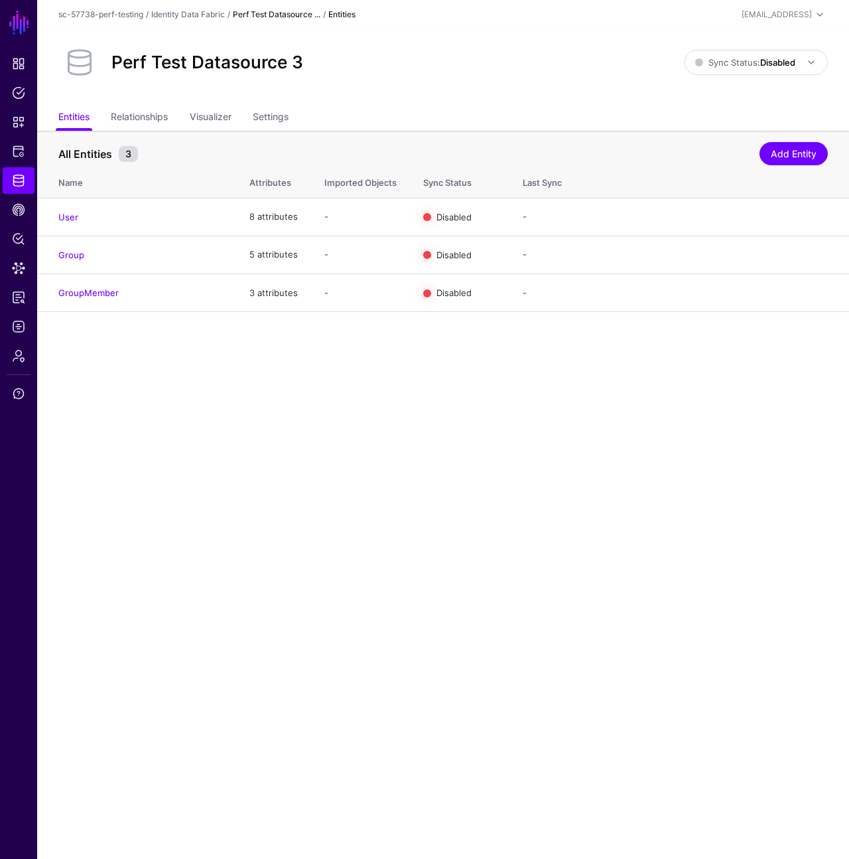
click at [271, 11] on link "Perf Test Datasource ..." at bounding box center [277, 14] width 88 height 10
click at [208, 11] on link "Identity Data Fabric" at bounding box center [188, 14] width 74 height 10
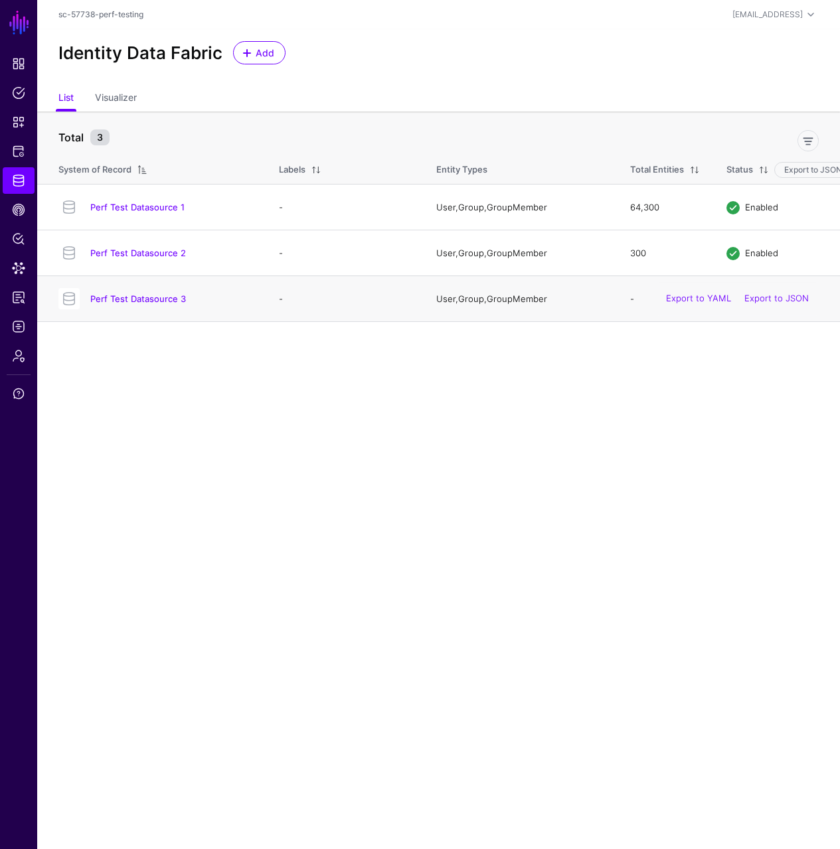
click at [127, 293] on h4 "Perf Test Datasource 3" at bounding box center [171, 299] width 162 height 12
click at [144, 299] on link "Perf Test Datasource 3" at bounding box center [138, 298] width 96 height 11
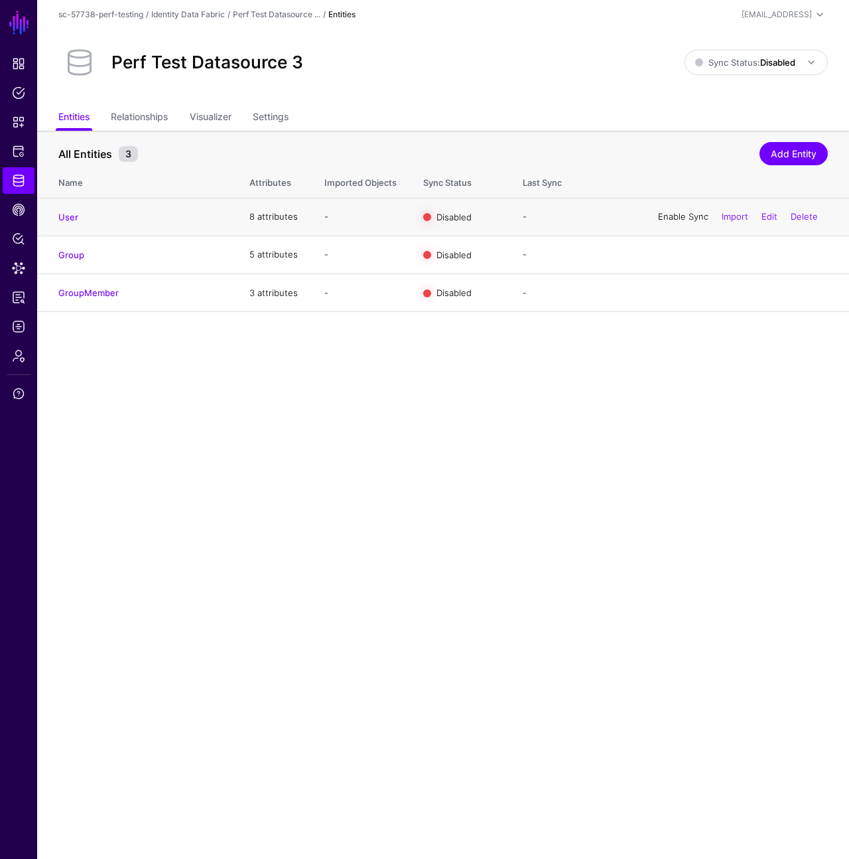
click at [674, 219] on link "Enable Sync" at bounding box center [683, 216] width 50 height 11
click at [676, 249] on link "Enable Sync" at bounding box center [683, 254] width 50 height 11
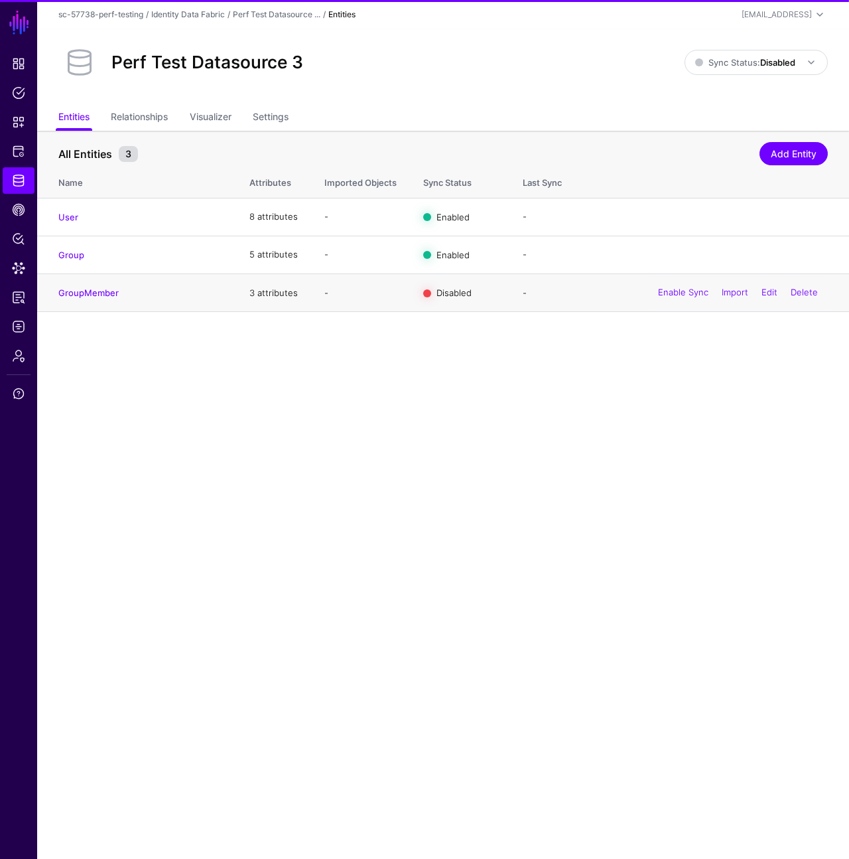
click at [680, 299] on div "Enable Sync Import Edit Delete" at bounding box center [738, 293] width 180 height 33
click at [683, 292] on link "Enable Sync" at bounding box center [683, 292] width 50 height 11
click at [771, 76] on div "Perf Test Datasource 3 Sync Status: Disabled Enabled Syncing active for all con…" at bounding box center [443, 62] width 770 height 42
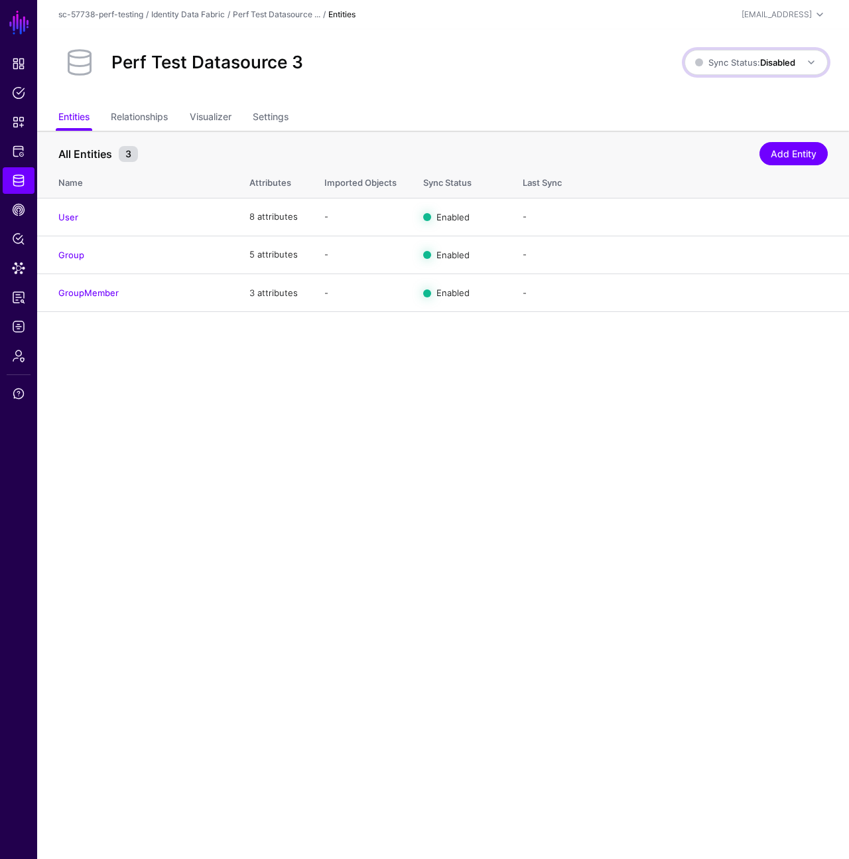
drag, startPoint x: 757, startPoint y: 74, endPoint x: 671, endPoint y: 100, distance: 89.3
click at [757, 74] on link "Sync Status: Disabled" at bounding box center [756, 62] width 143 height 25
click at [686, 106] on span "Syncing active for all configured entities that are enabled" at bounding box center [748, 115] width 137 height 22
click at [456, 84] on div "Perf Test Datasource 3 Sync Status: Disabled Enabled Syncing active for all con…" at bounding box center [443, 67] width 812 height 76
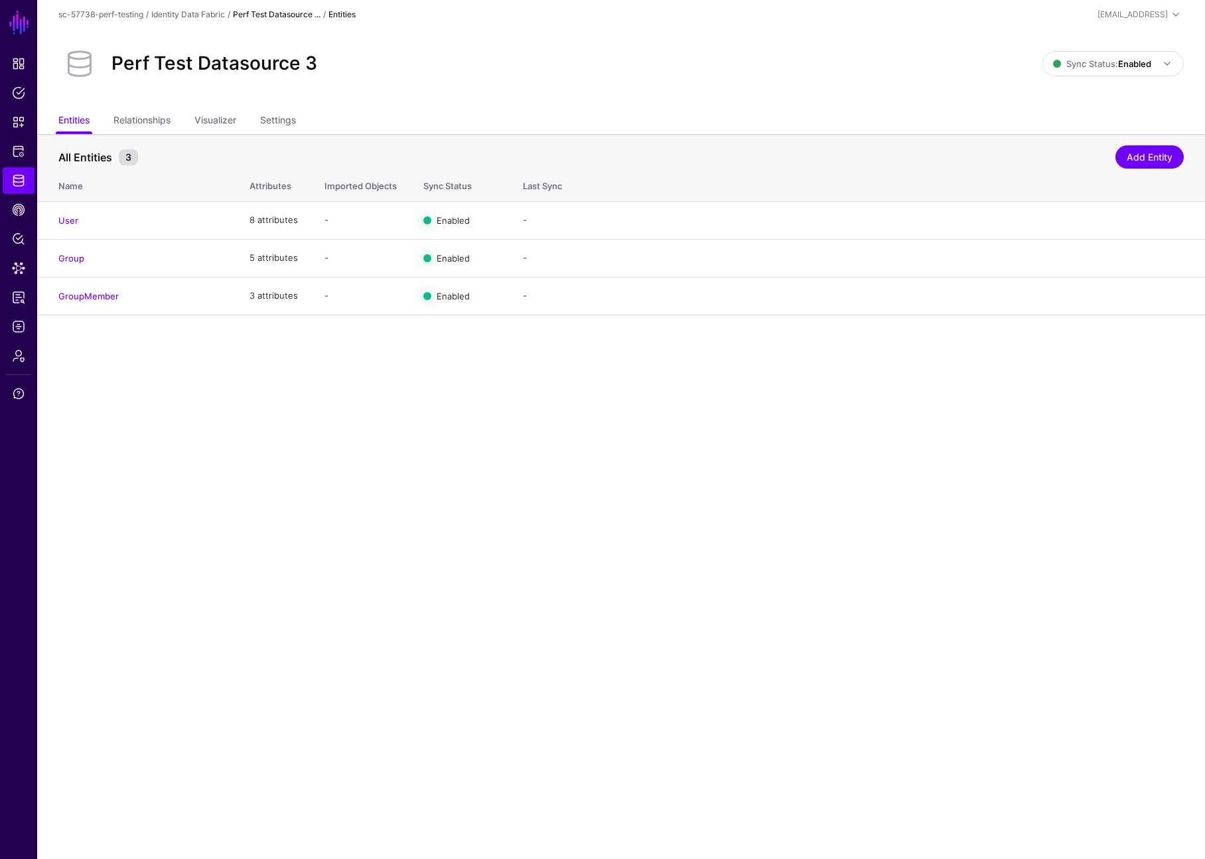
click at [243, 13] on link "Perf Test Datasource ..." at bounding box center [277, 14] width 88 height 10
click at [209, 14] on link "Identity Data Fabric" at bounding box center [188, 14] width 74 height 10
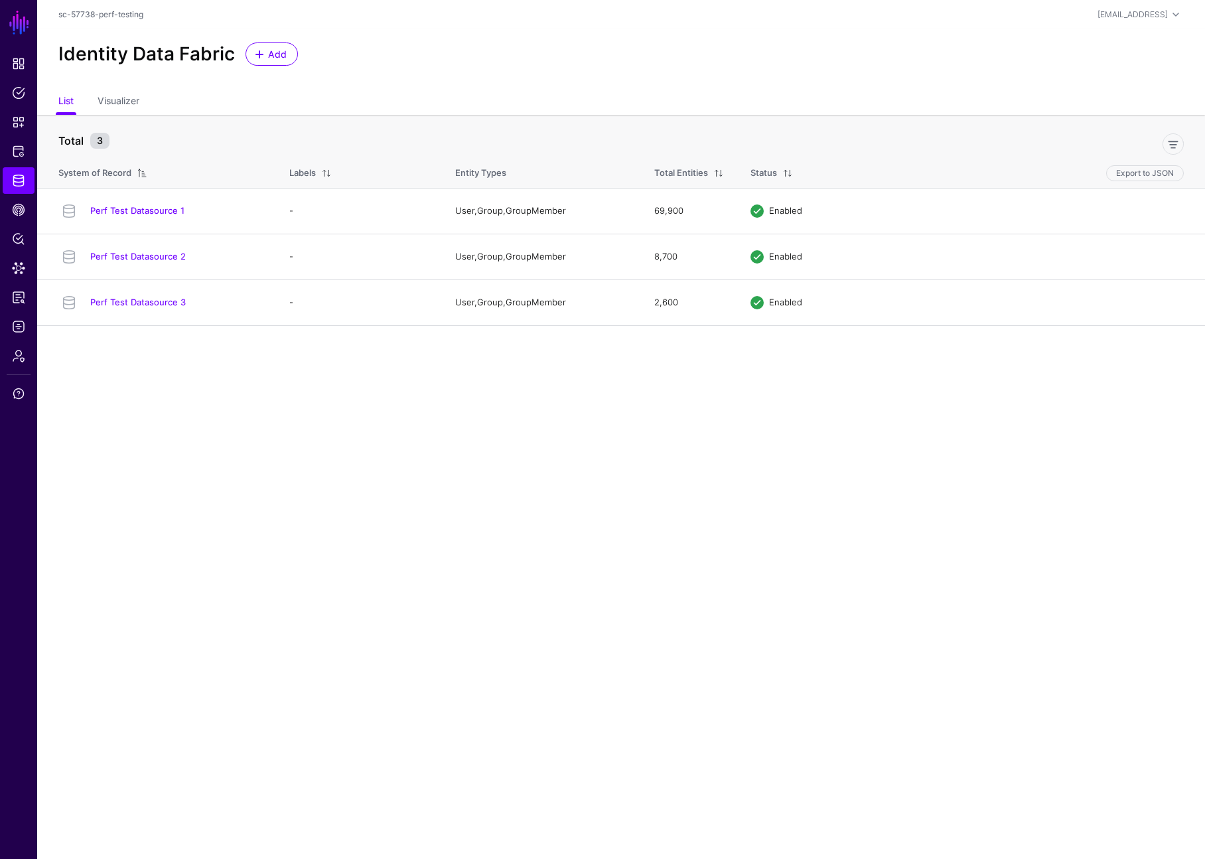
click at [367, 74] on div "Identity Data Fabric Add" at bounding box center [621, 59] width 1168 height 60
click at [291, 58] on link "Add" at bounding box center [272, 53] width 52 height 23
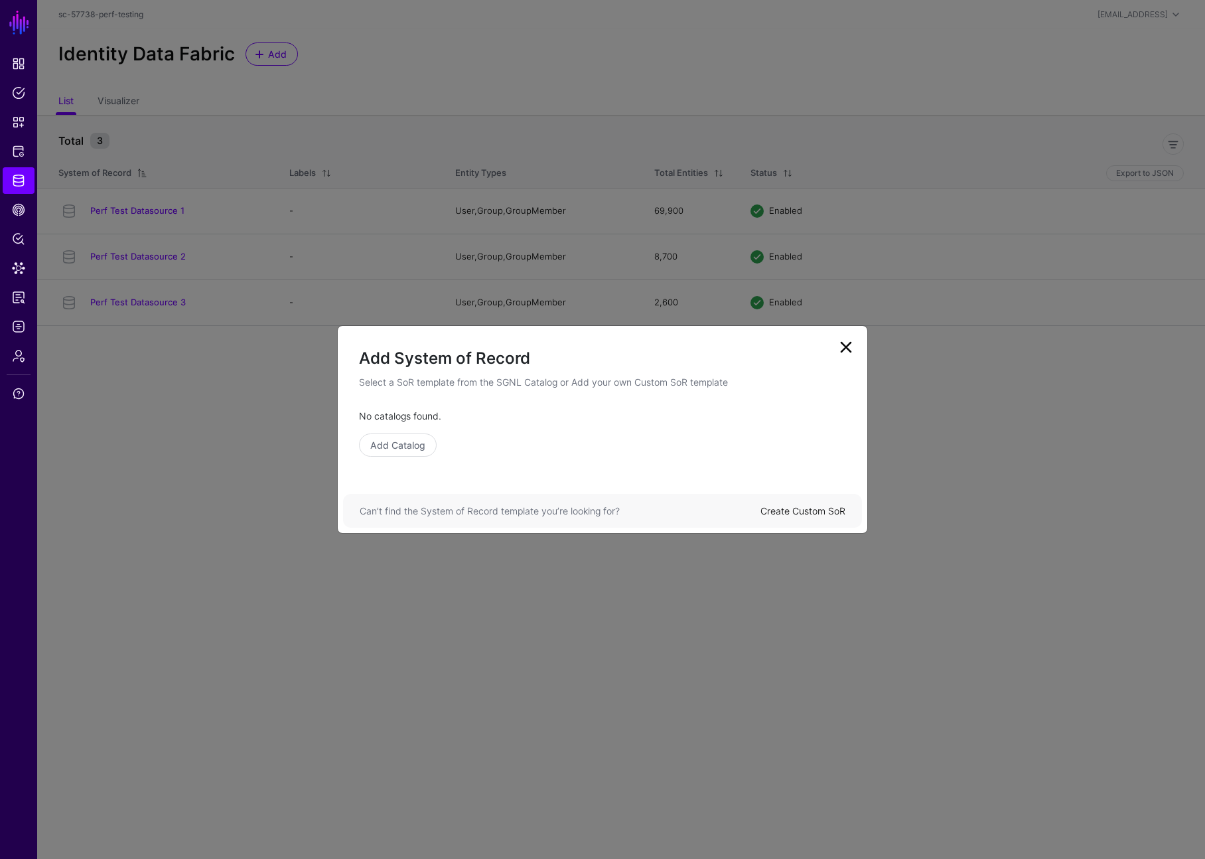
click at [823, 509] on link "Create Custom SoR" at bounding box center [803, 510] width 85 height 11
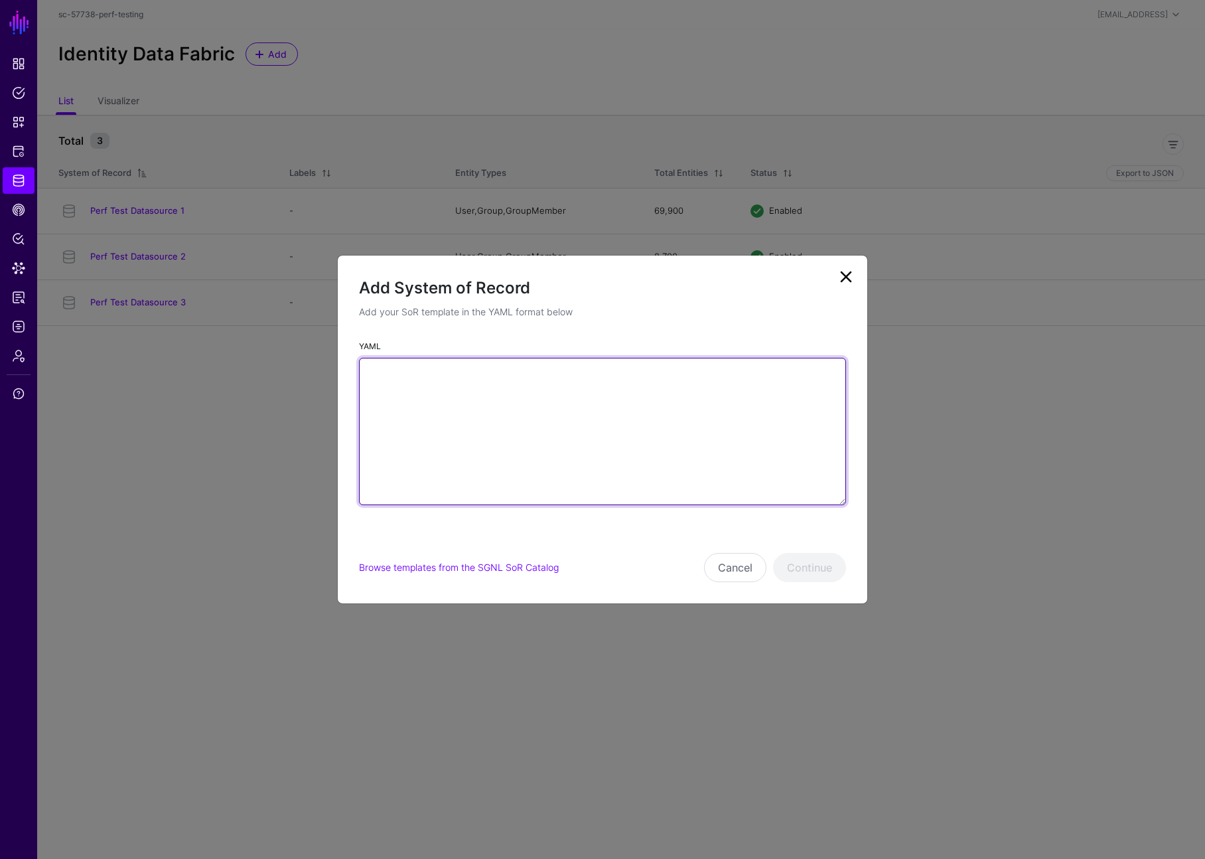
click at [636, 451] on textarea "YAML" at bounding box center [602, 431] width 487 height 147
paste textarea "**********"
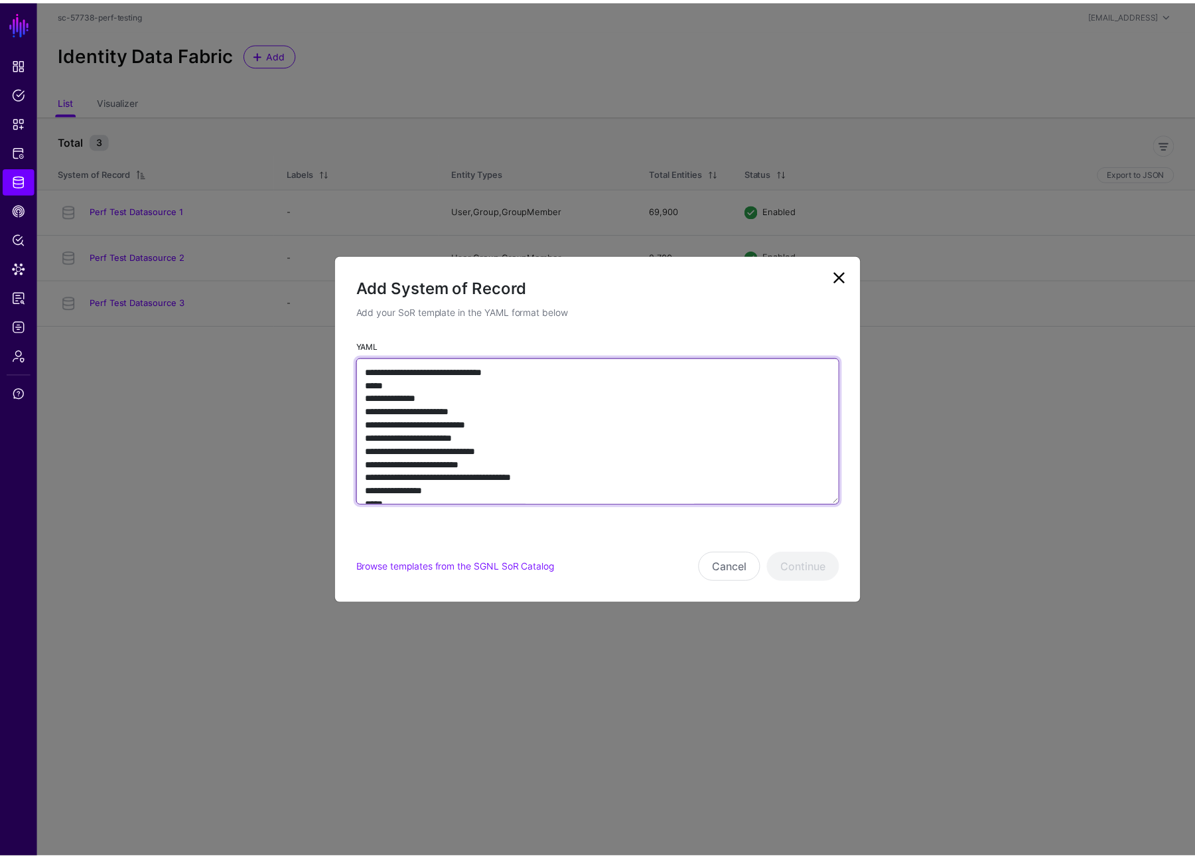
scroll to position [1558, 0]
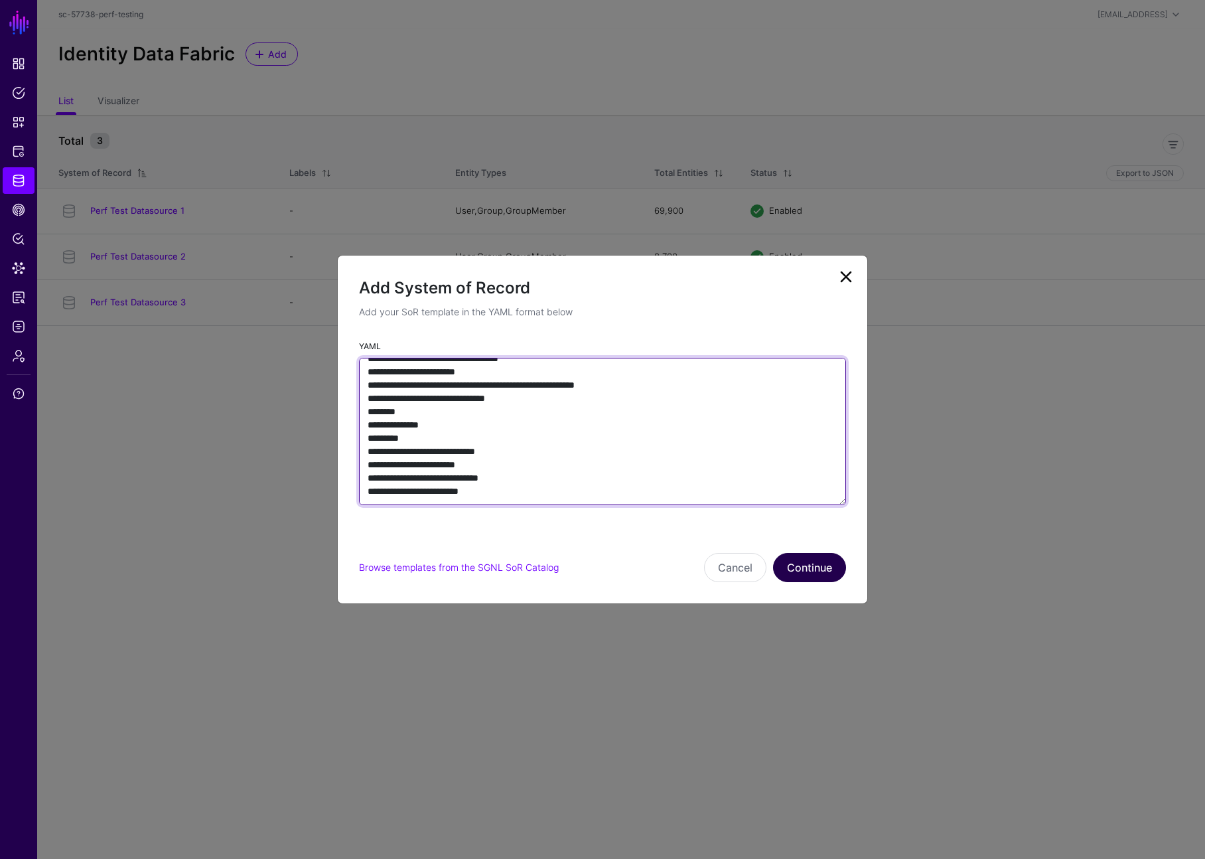
type textarea "**********"
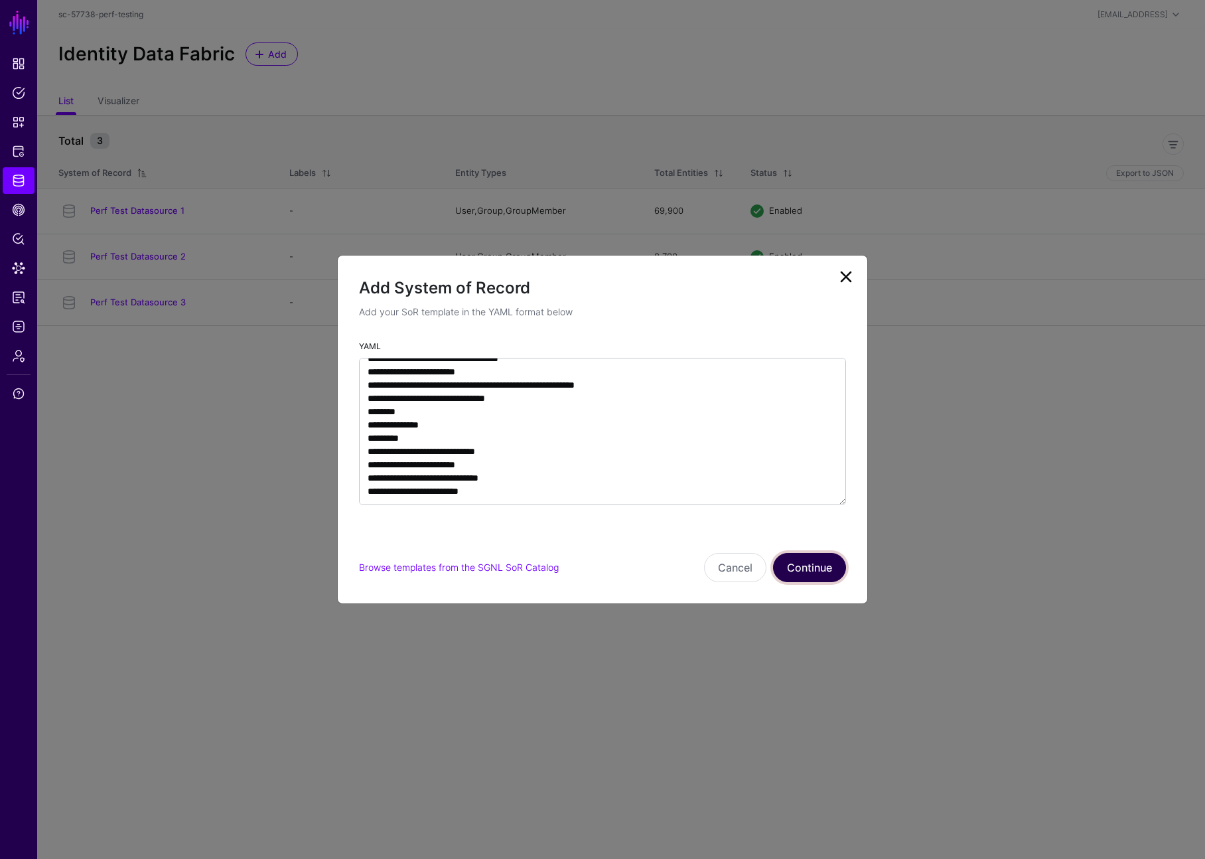
click at [822, 561] on button "Continue" at bounding box center [809, 567] width 73 height 29
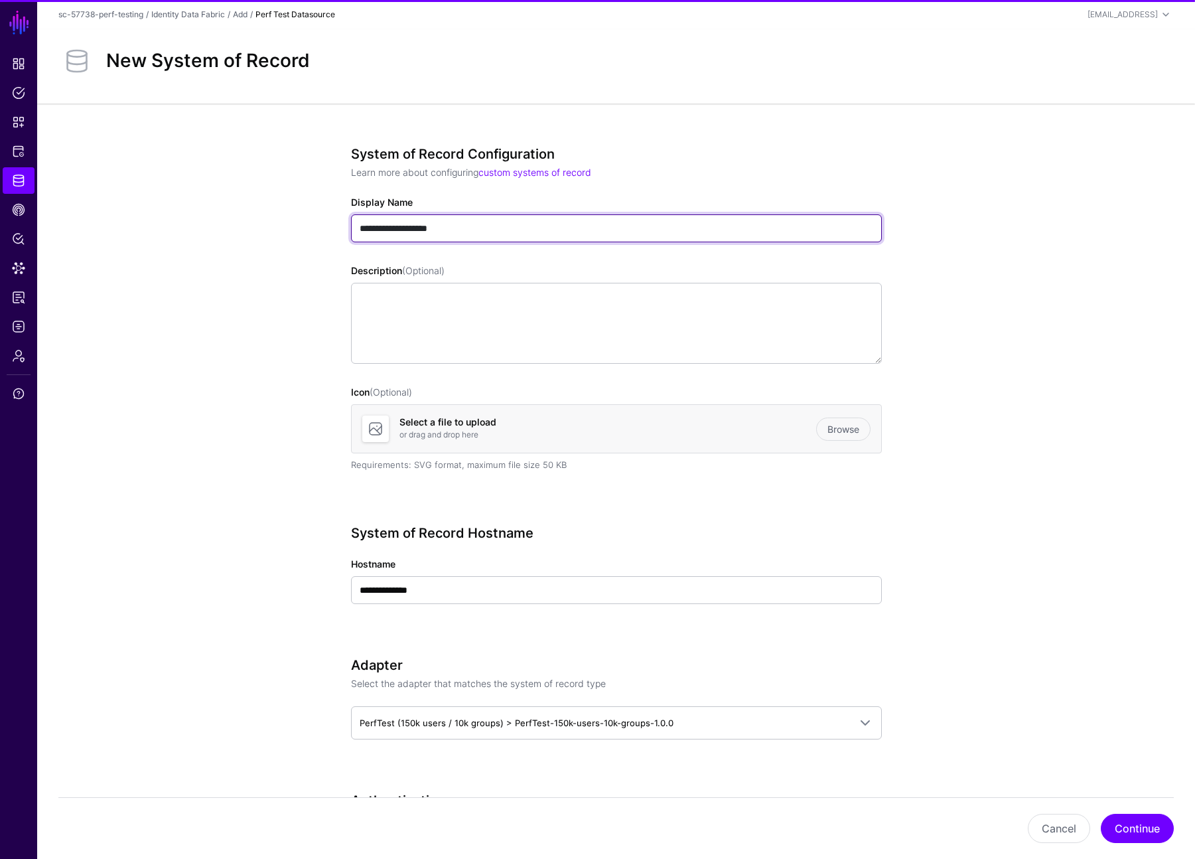
click at [465, 232] on input "**********" at bounding box center [616, 228] width 531 height 28
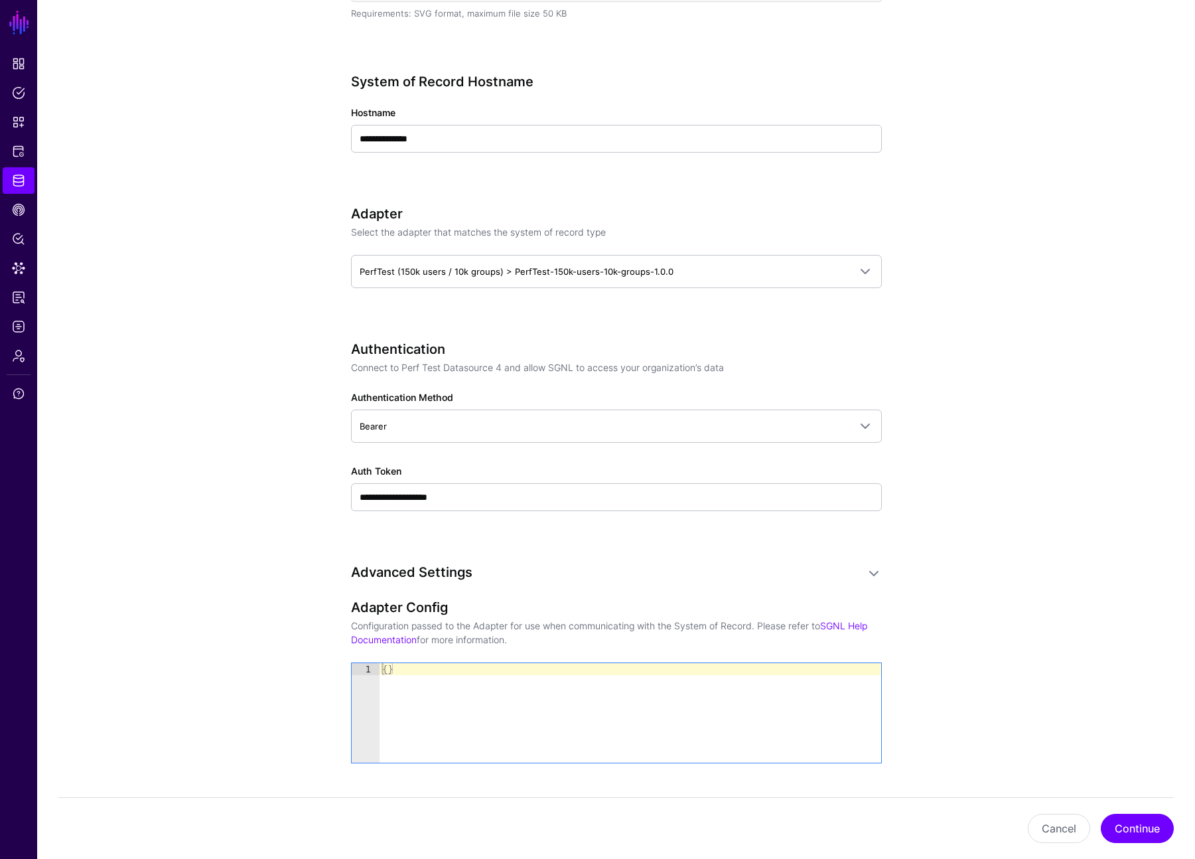
scroll to position [453, 0]
type input "**********"
click at [506, 480] on div "**********" at bounding box center [616, 486] width 531 height 47
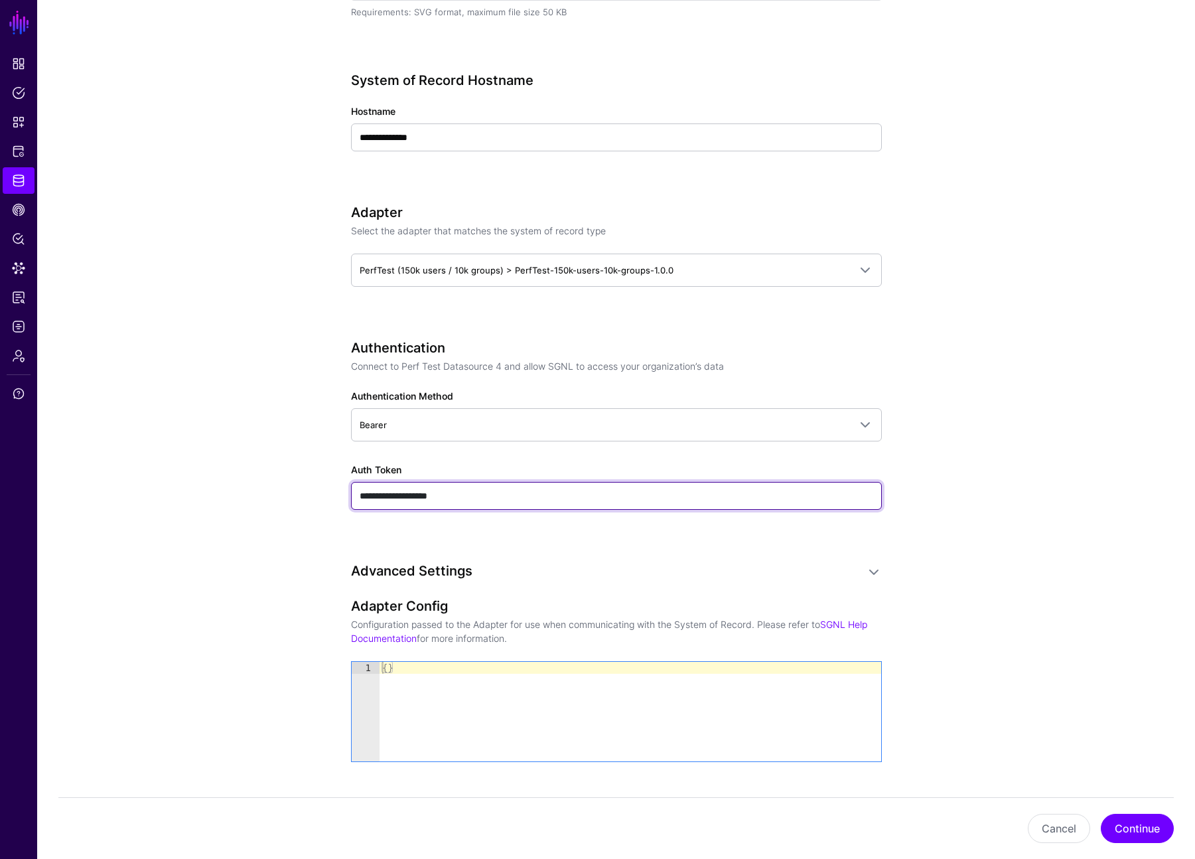
click at [509, 494] on input "**********" at bounding box center [616, 496] width 531 height 28
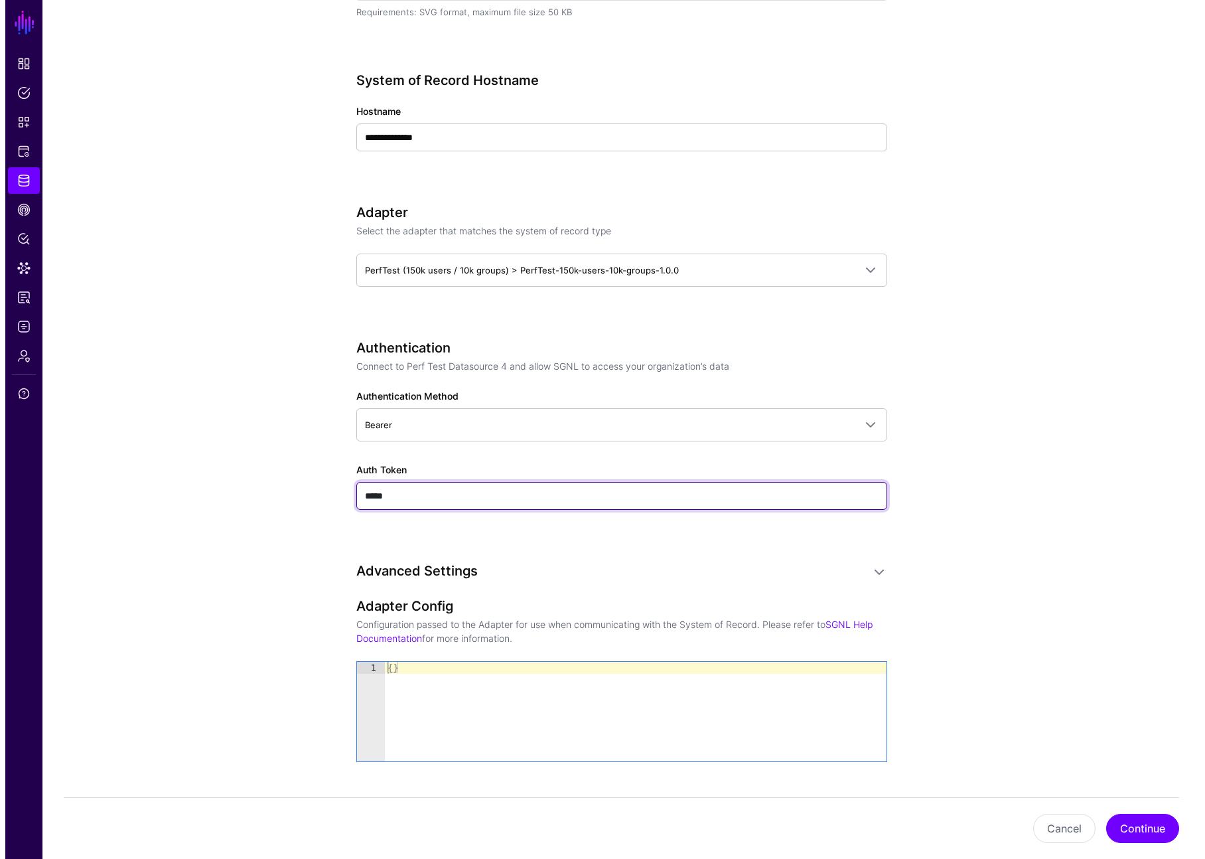
scroll to position [725, 0]
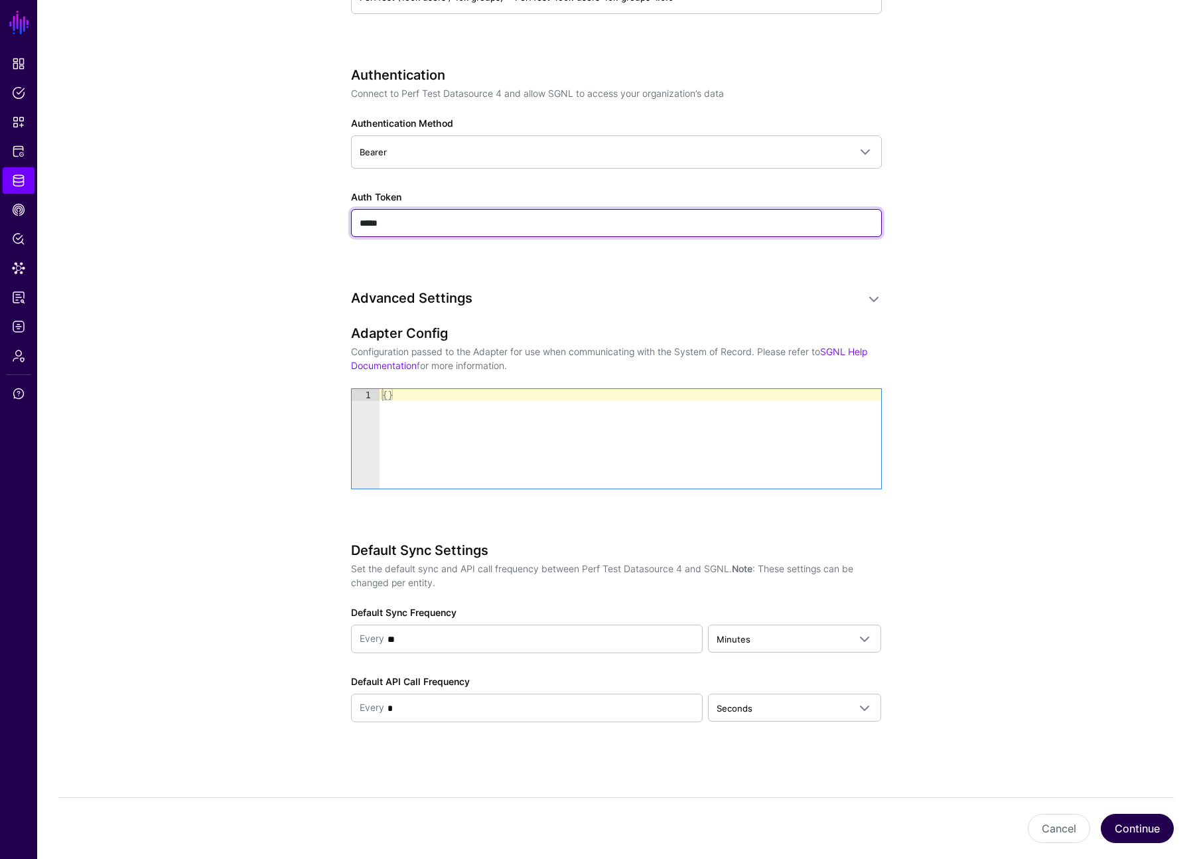
type input "*****"
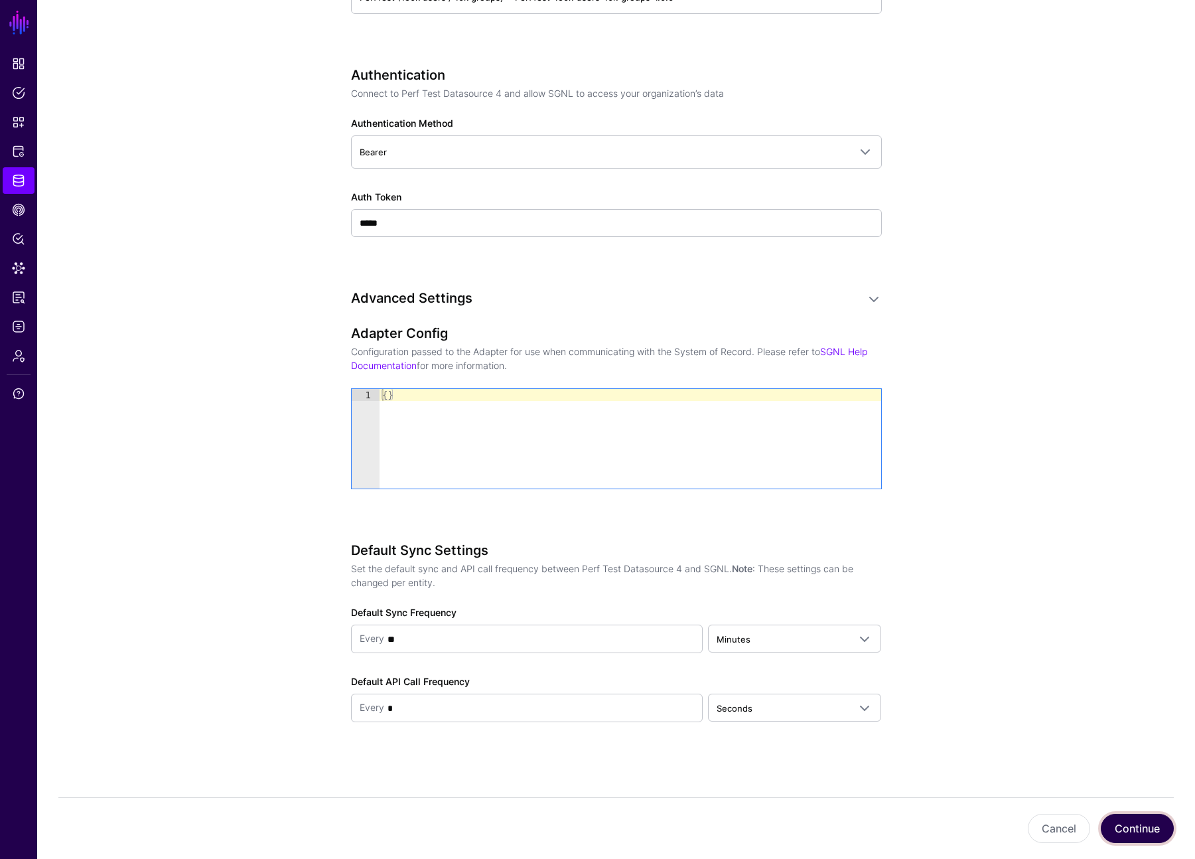
click at [849, 830] on button "Continue" at bounding box center [1137, 828] width 73 height 29
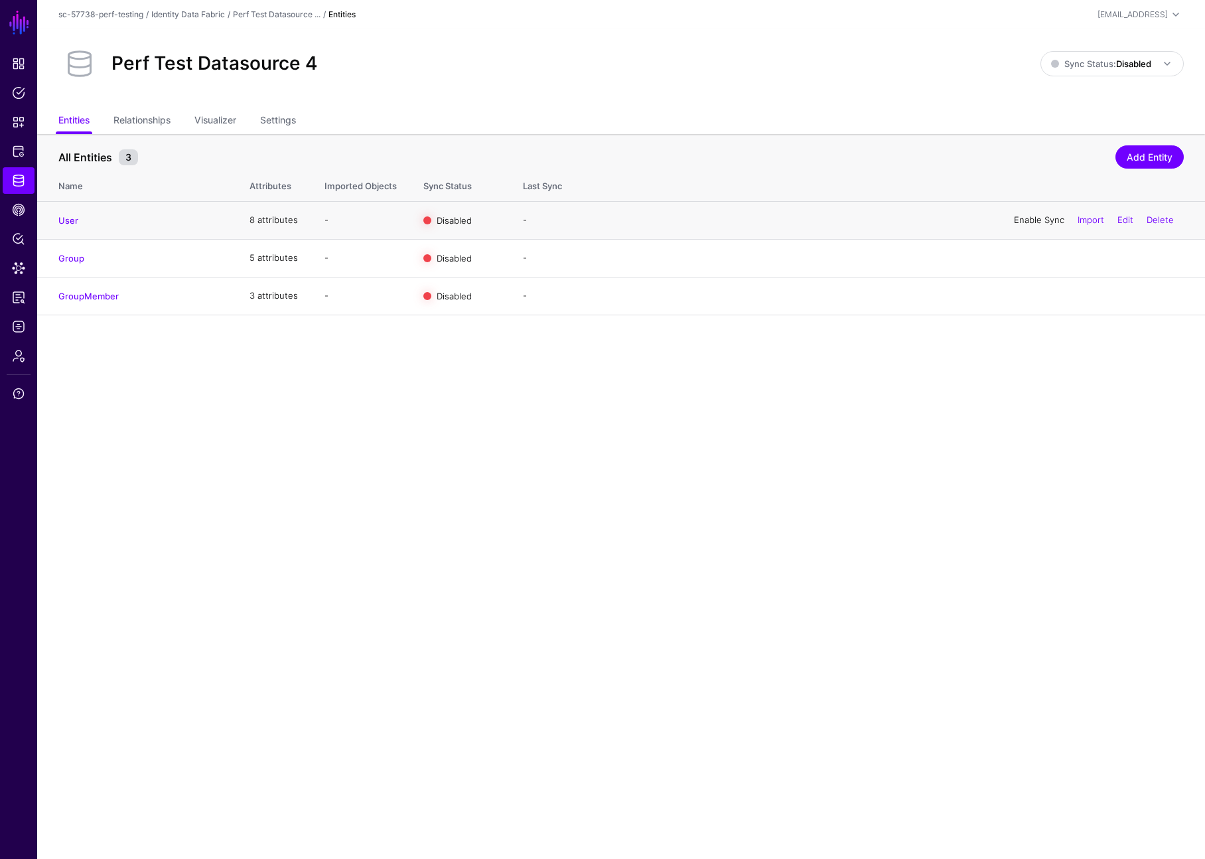
click at [849, 220] on link "Enable Sync" at bounding box center [1039, 219] width 50 height 11
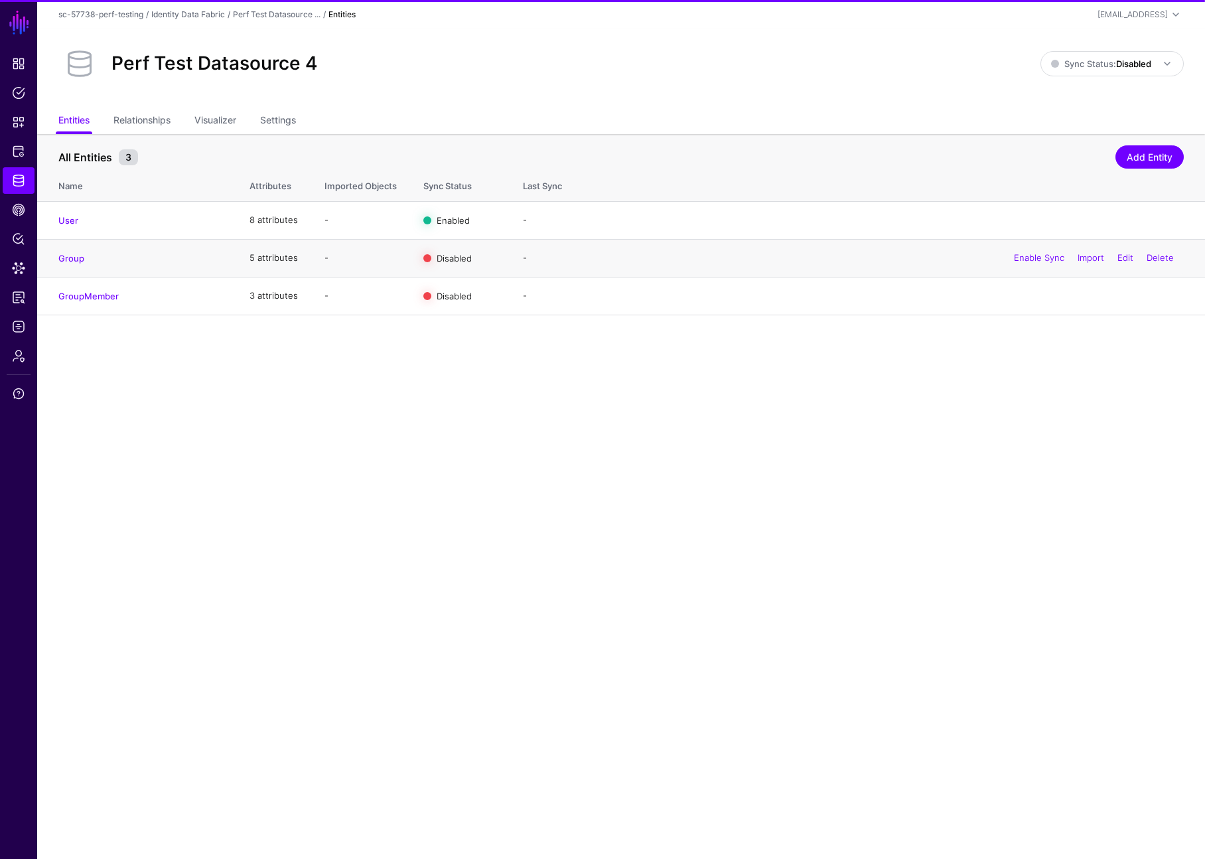
drag, startPoint x: 1037, startPoint y: 241, endPoint x: 1036, endPoint y: 250, distance: 8.7
click at [849, 242] on div "Enable Sync Import Edit Delete" at bounding box center [1094, 258] width 180 height 33
click at [849, 251] on div "Enable Sync Import Edit Delete" at bounding box center [1094, 258] width 180 height 33
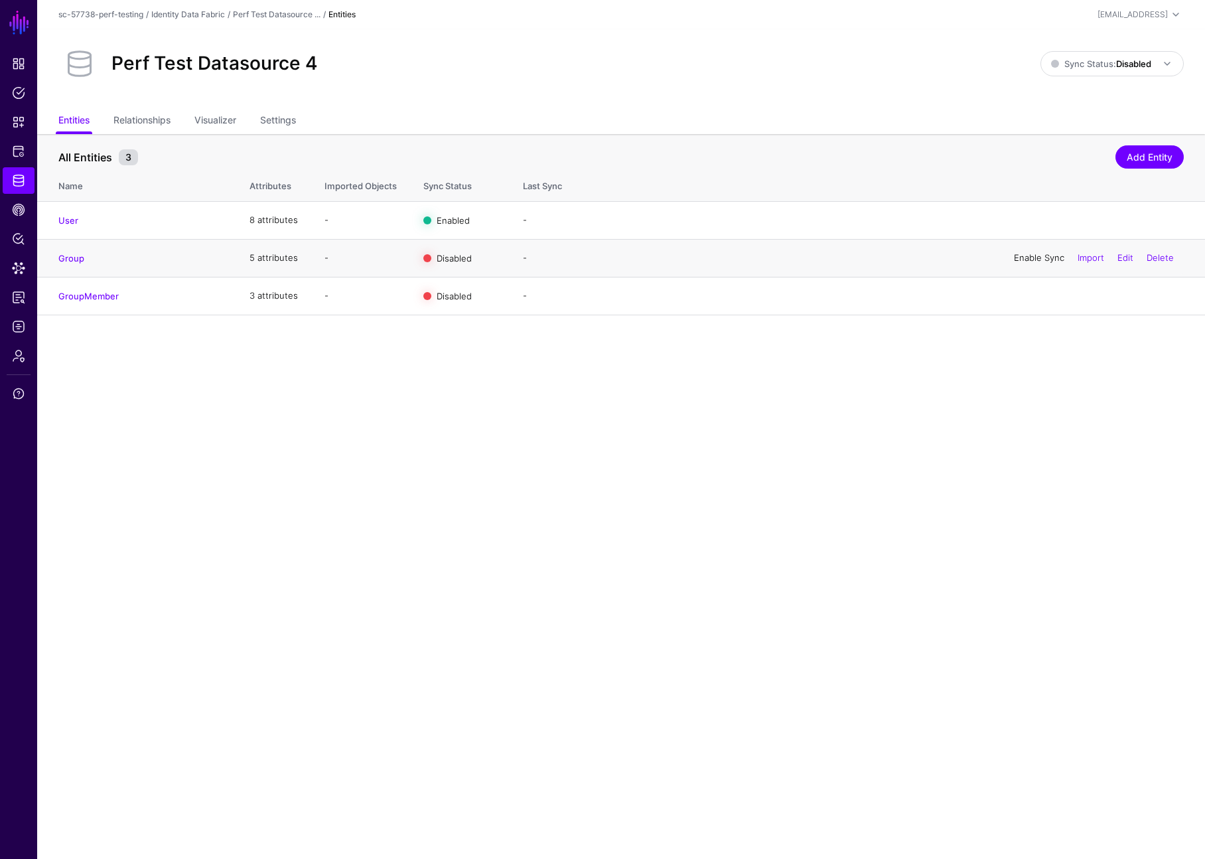
click at [849, 261] on link "Enable Sync" at bounding box center [1039, 257] width 50 height 11
click at [849, 283] on div "Enable Sync Import Edit Delete" at bounding box center [1094, 295] width 180 height 33
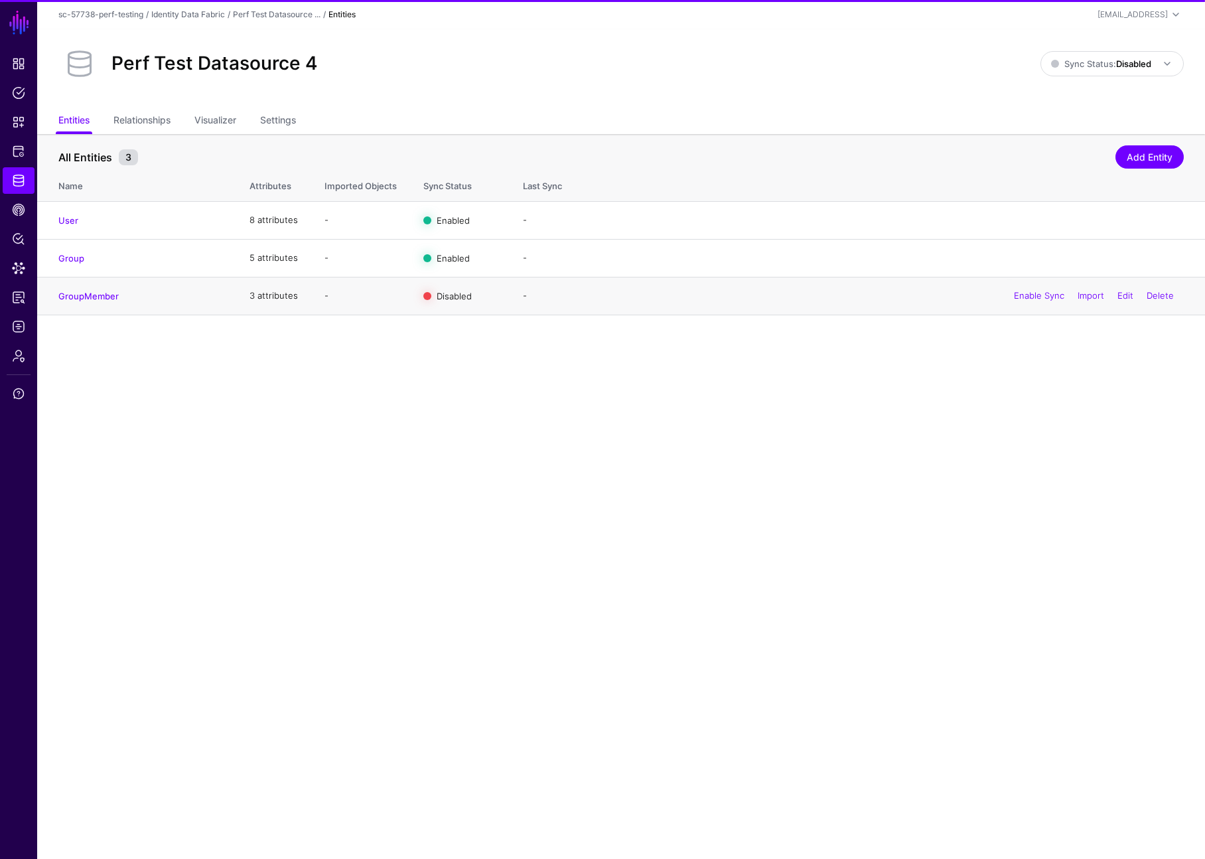
click at [849, 301] on div "Enable Sync Import Edit Delete" at bounding box center [1094, 295] width 180 height 33
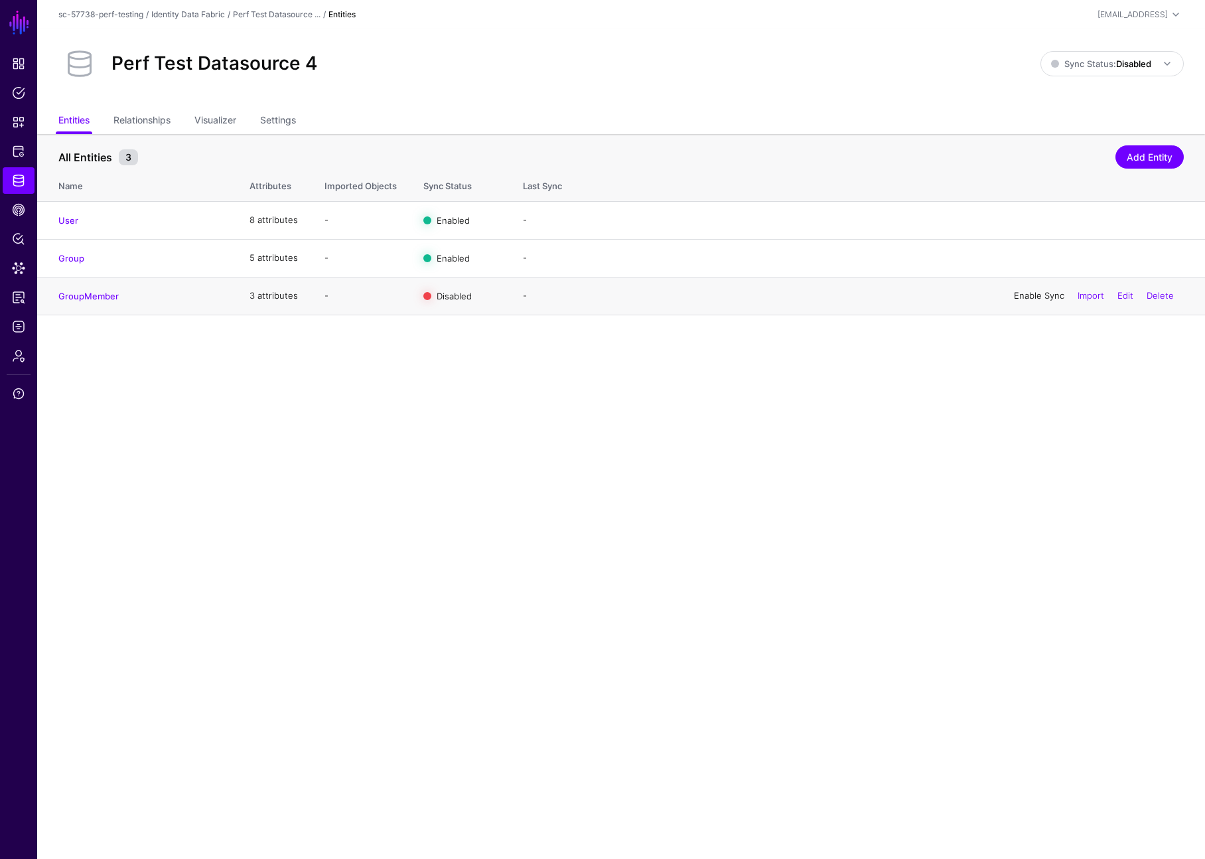
click at [849, 295] on link "Enable Sync" at bounding box center [1039, 295] width 50 height 11
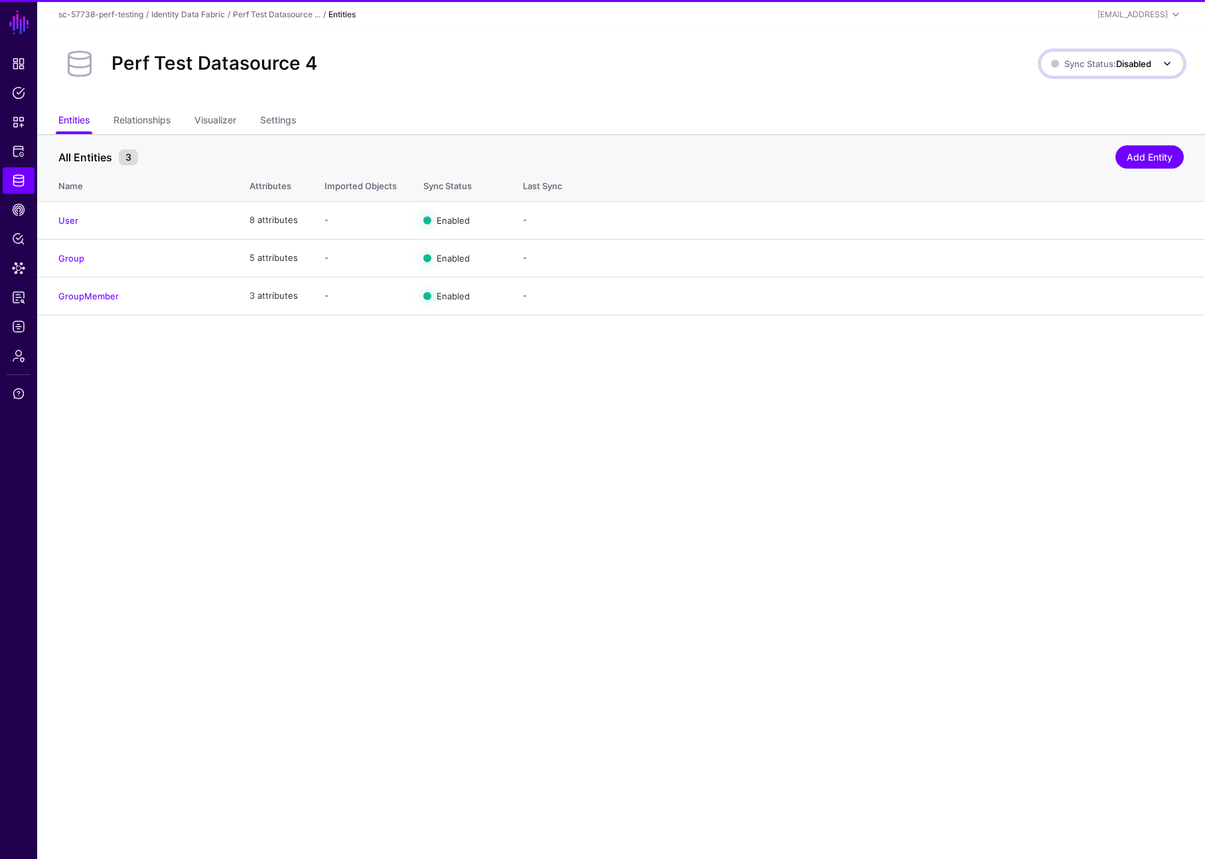
click at [849, 70] on span "Sync Status: Disabled" at bounding box center [1101, 63] width 100 height 15
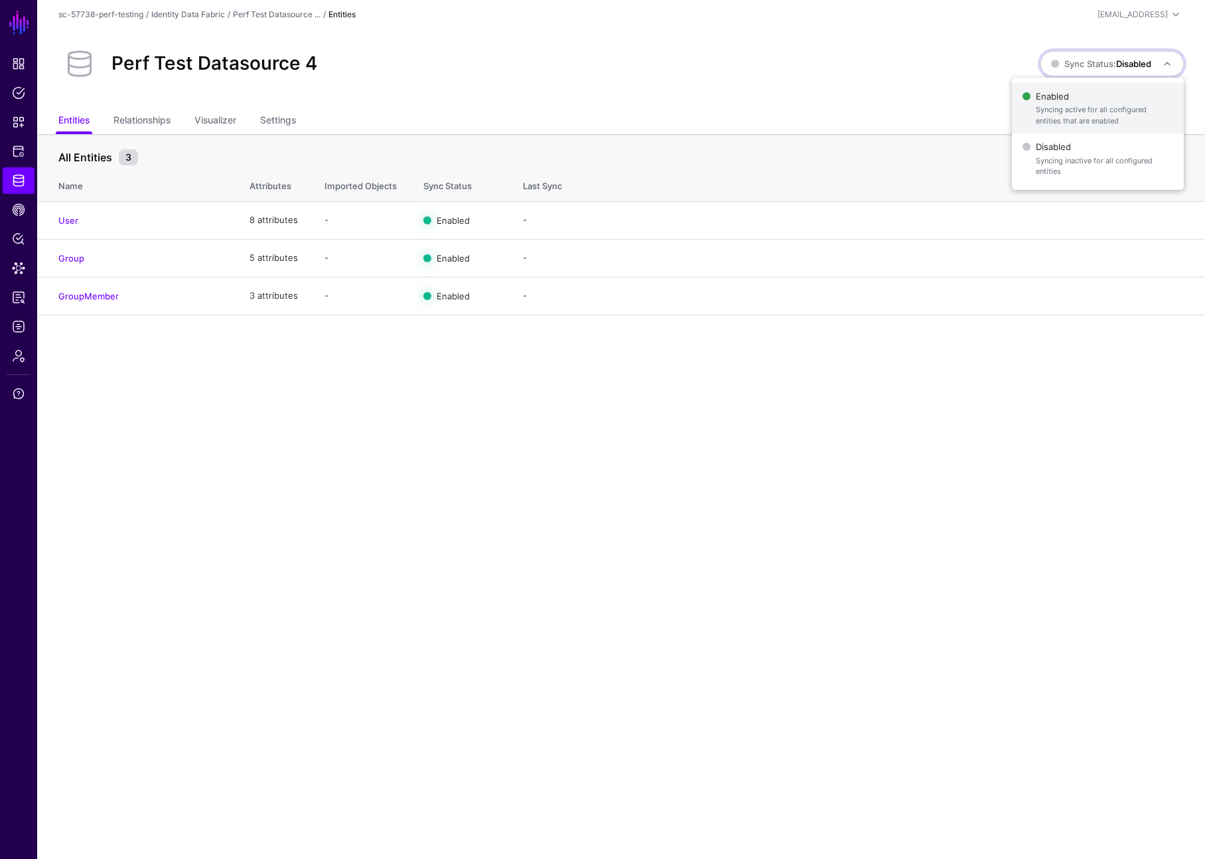
click at [849, 106] on span "Syncing active for all configured entities that are enabled" at bounding box center [1104, 115] width 137 height 22
click at [696, 86] on div "Perf Test Datasource 4 Sync Status: Disabled Enabled Syncing active for all con…" at bounding box center [621, 69] width 1168 height 80
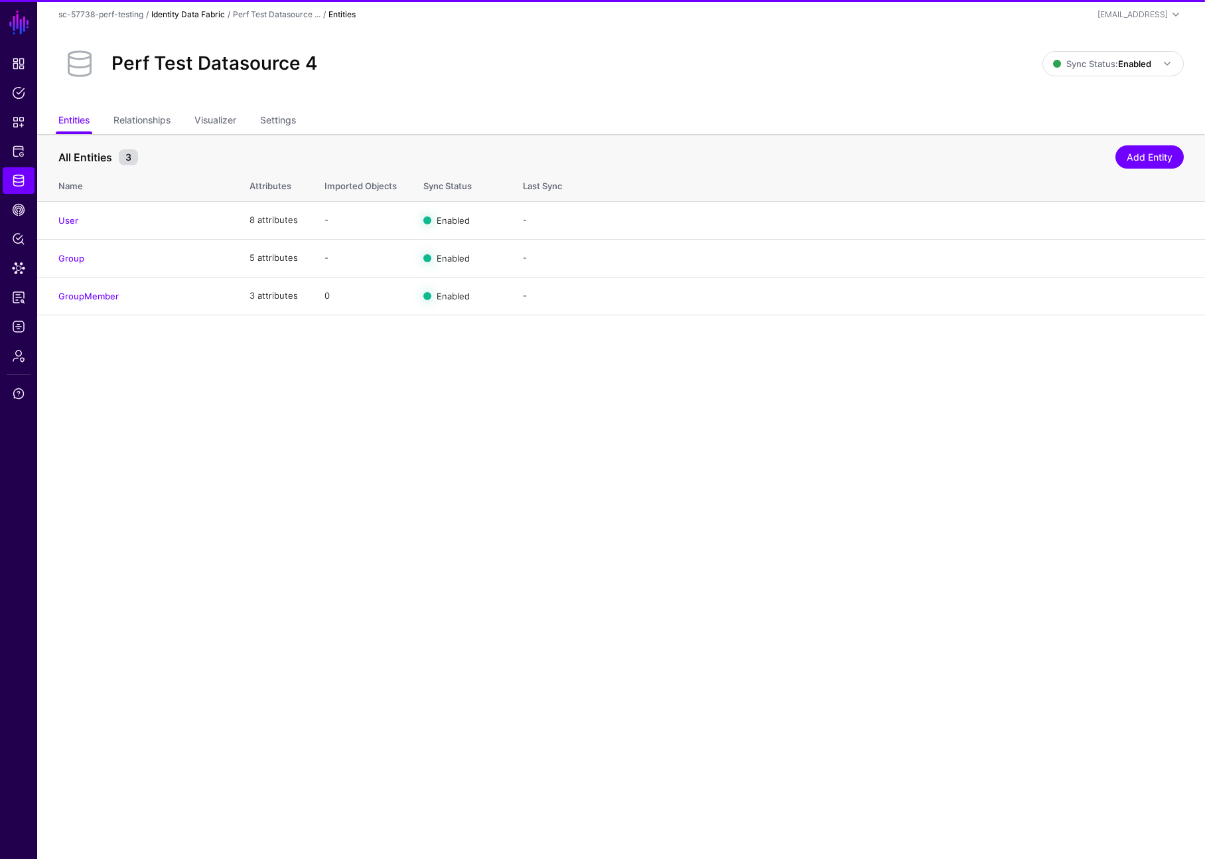
click at [202, 19] on link "Identity Data Fabric" at bounding box center [188, 14] width 74 height 10
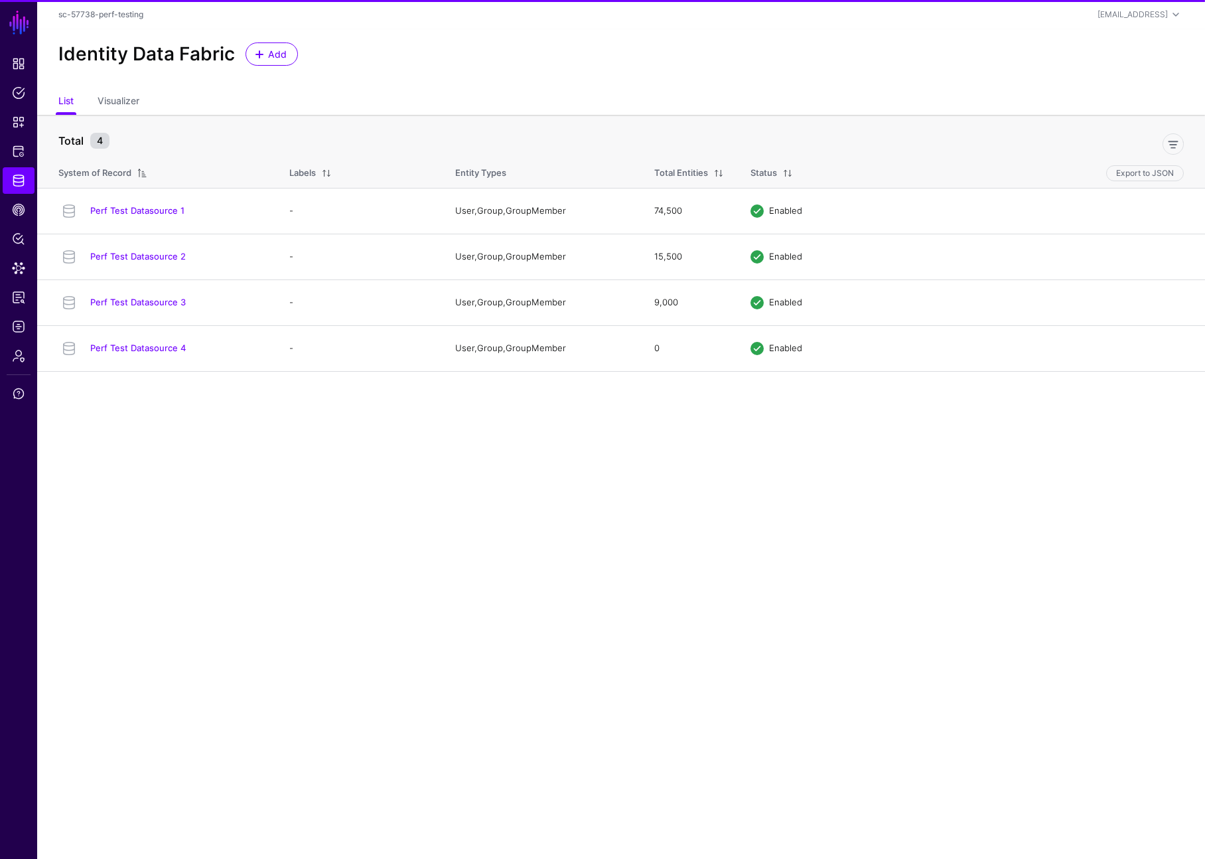
click at [241, 37] on div "Identity Data Fabric Add" at bounding box center [621, 59] width 1168 height 60
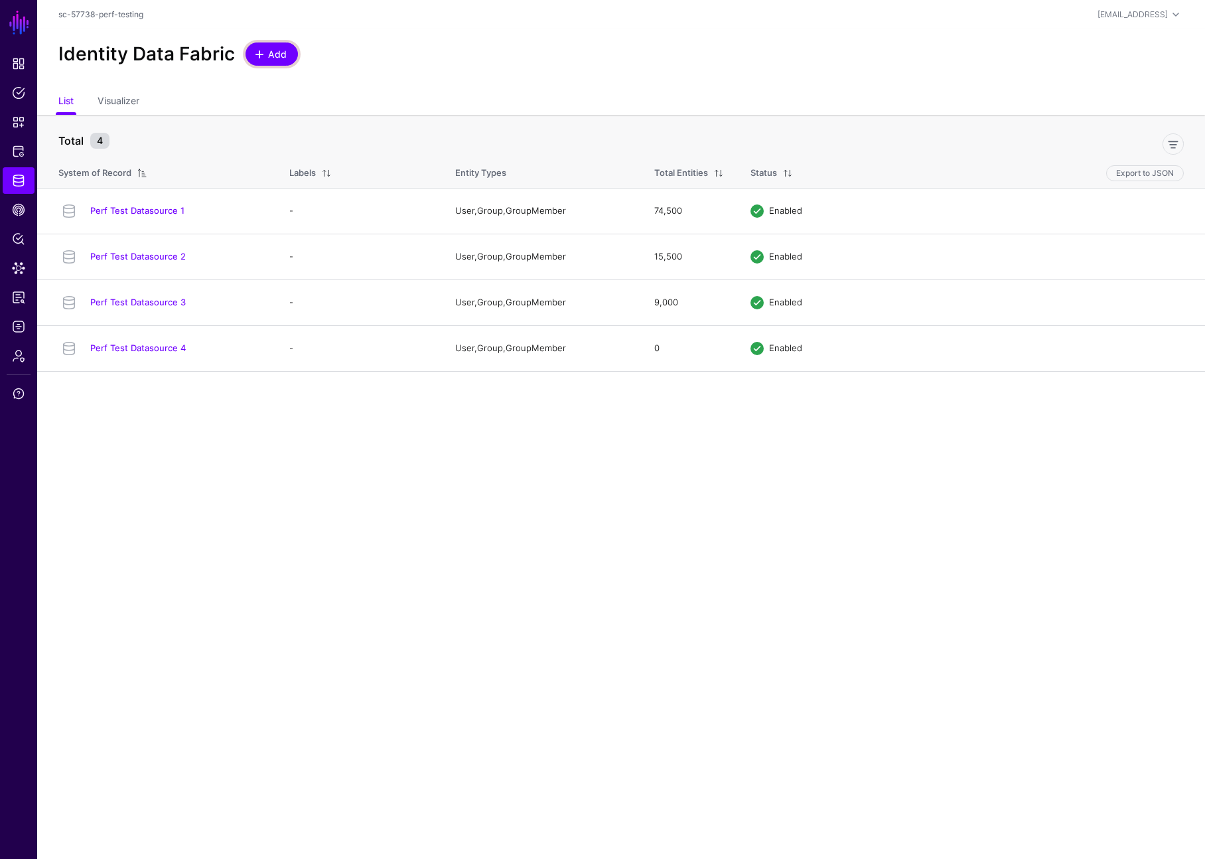
click at [250, 44] on link "Add" at bounding box center [272, 53] width 52 height 23
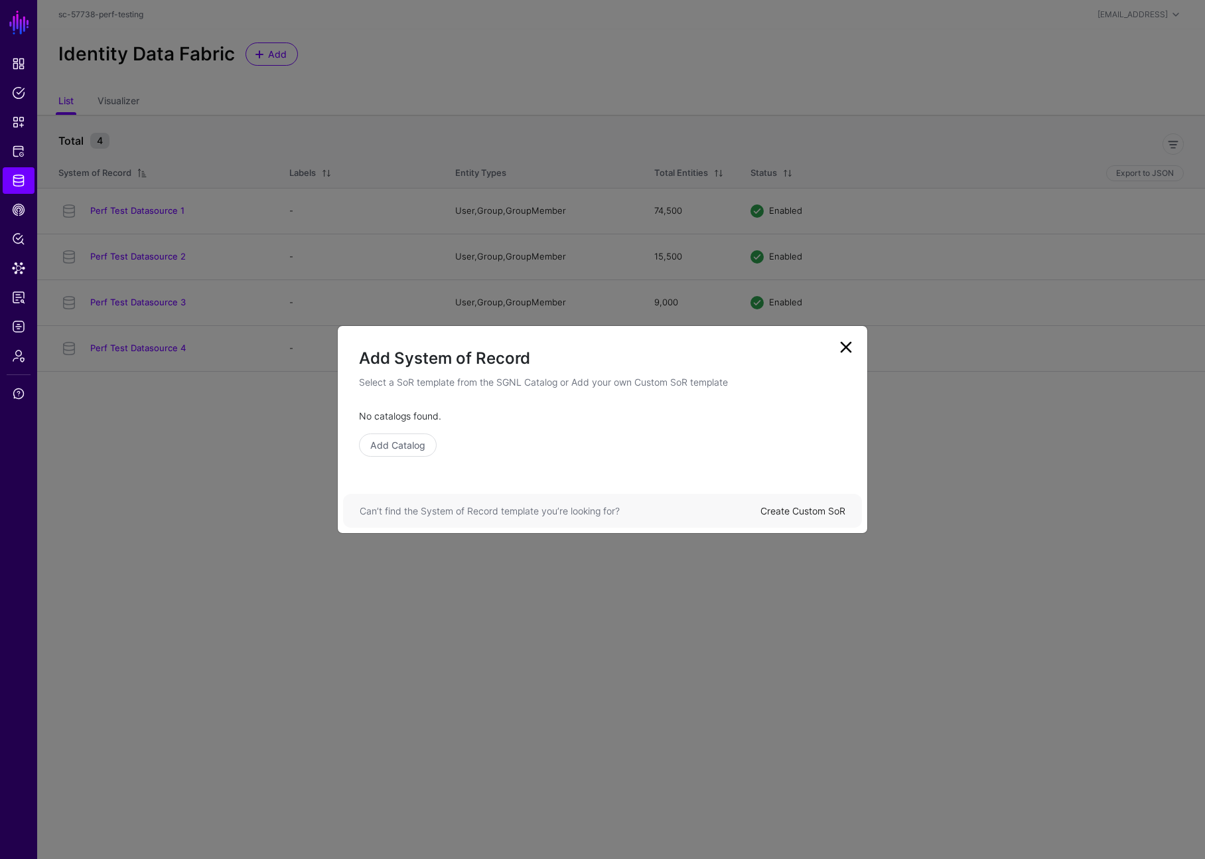
click at [773, 510] on link "Create Custom SoR" at bounding box center [803, 510] width 85 height 11
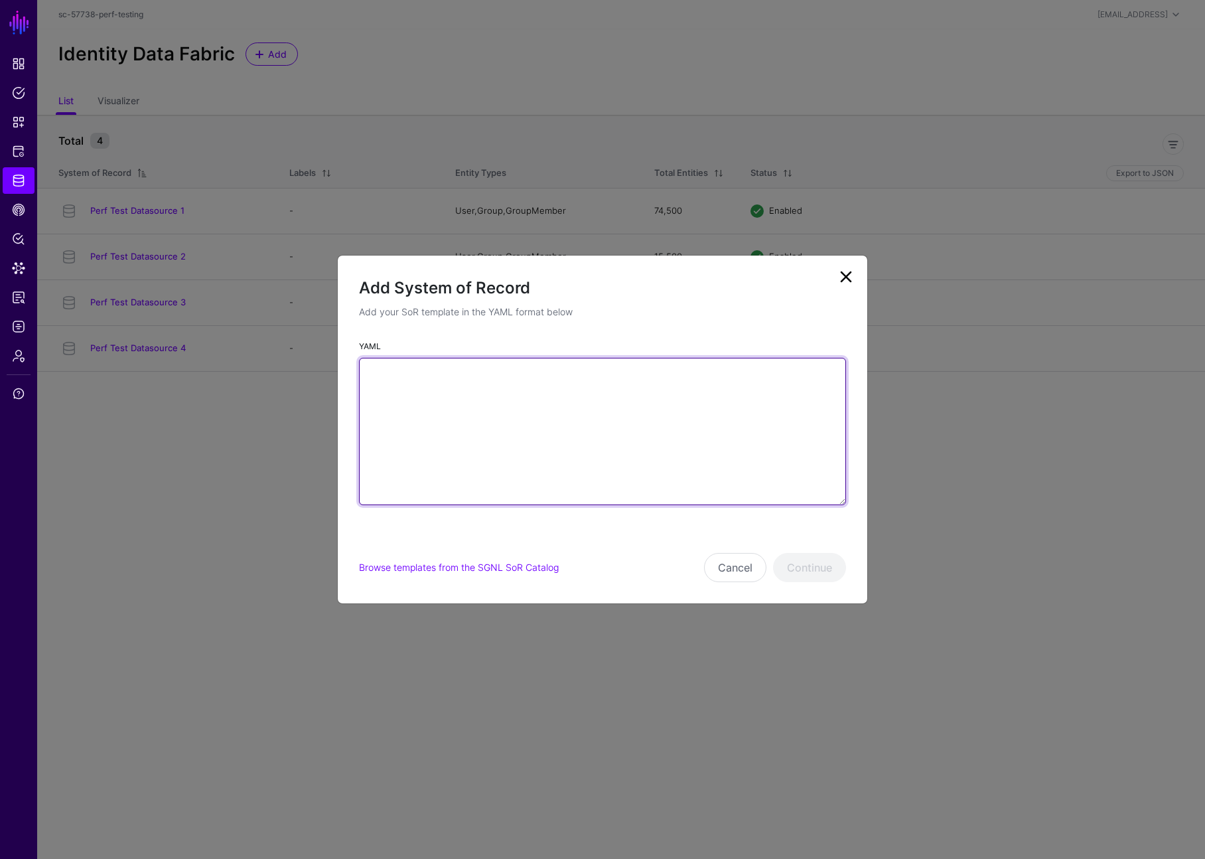
click at [654, 367] on textarea "YAML" at bounding box center [602, 431] width 487 height 147
paste textarea "**********"
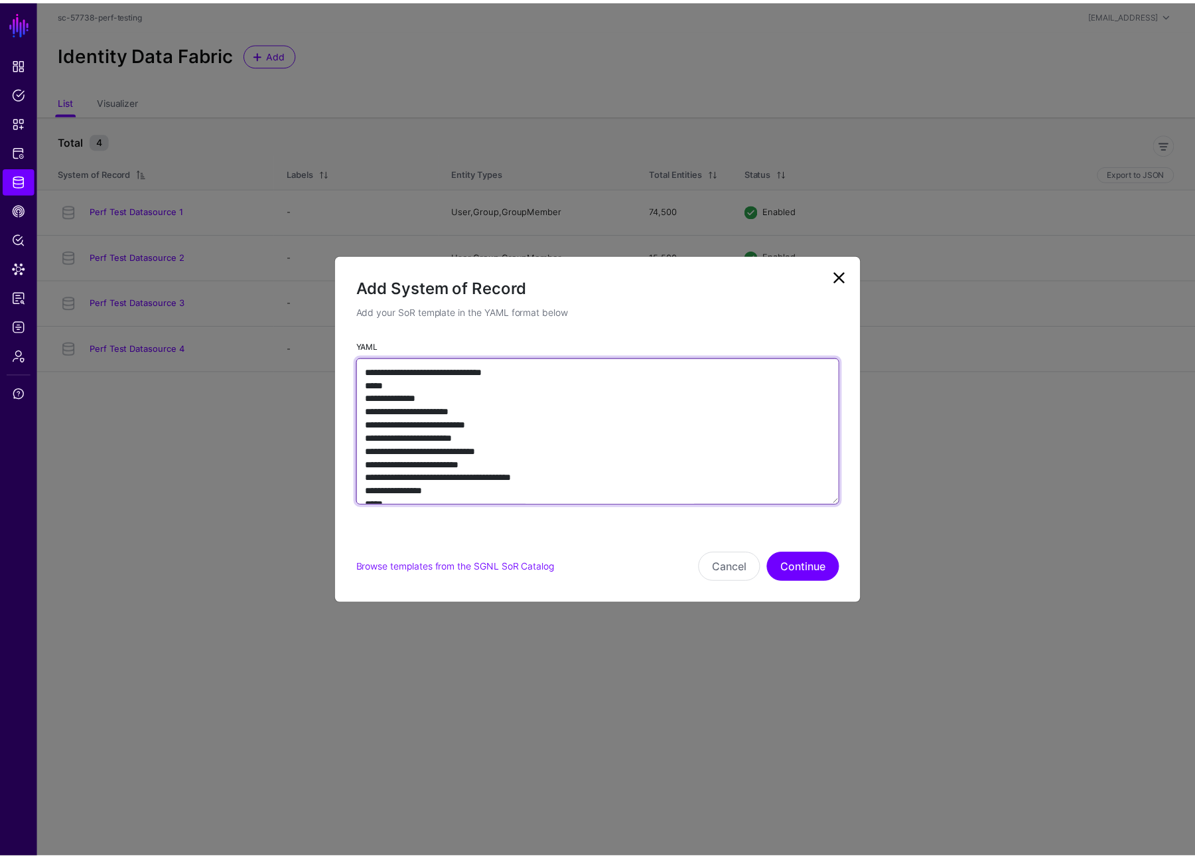
scroll to position [1558, 0]
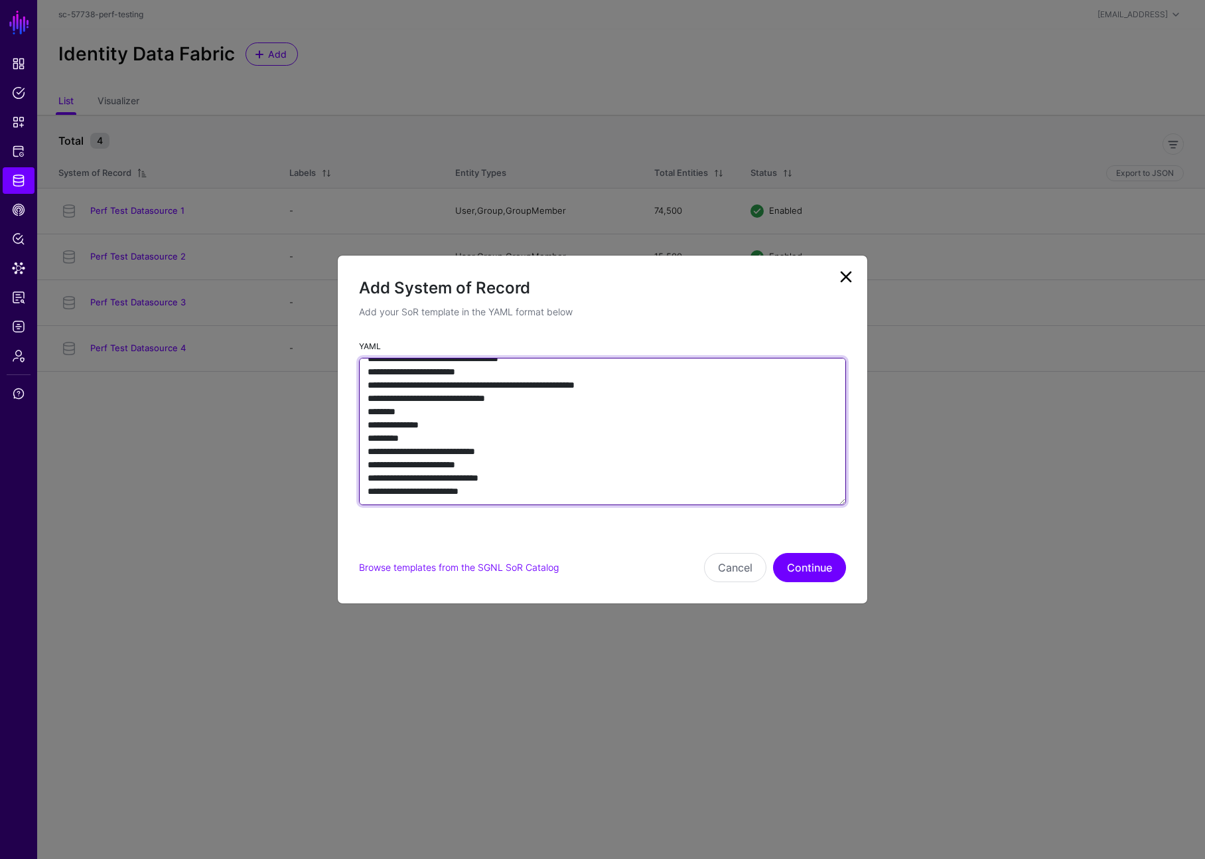
type textarea "**********"
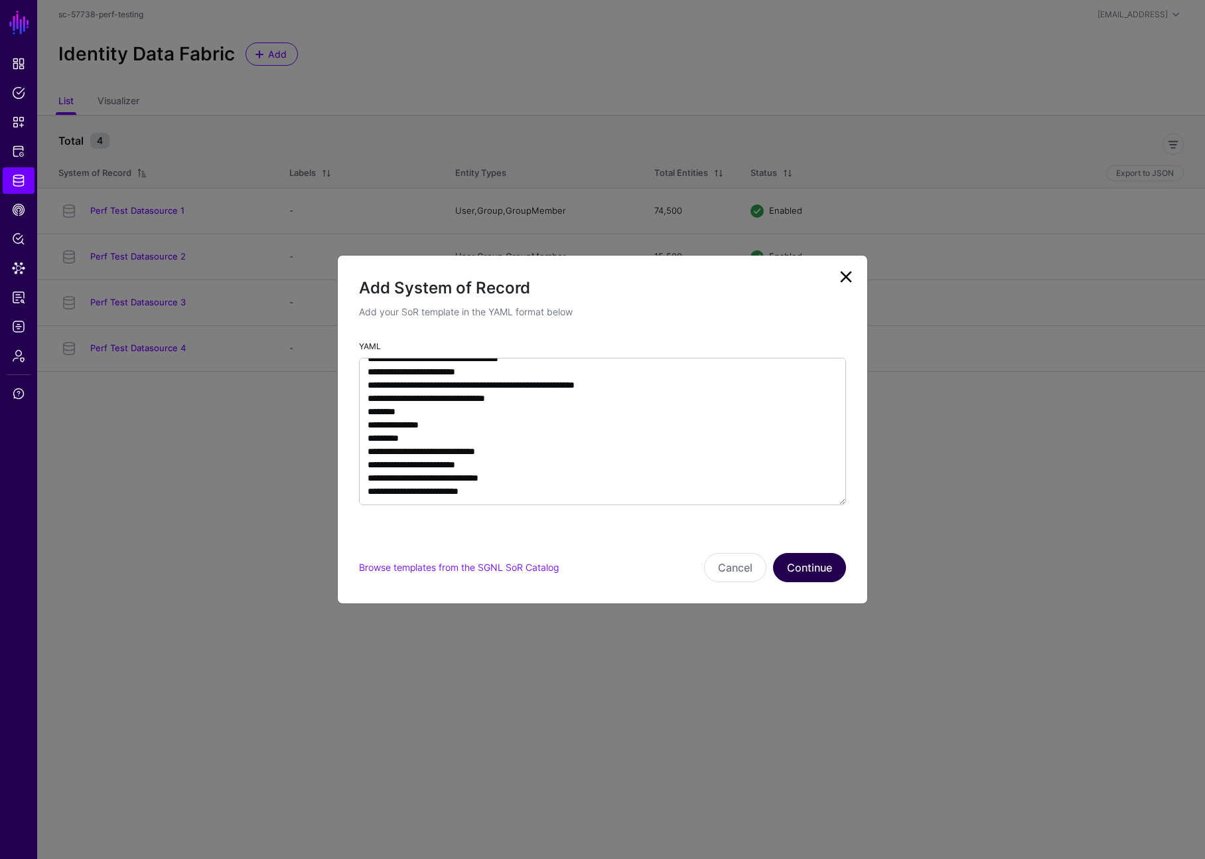
drag, startPoint x: 822, startPoint y: 597, endPoint x: 819, endPoint y: 560, distance: 37.3
click at [823, 595] on div "Add System of Record Add your SoR template in the YAML format below YAML Browse…" at bounding box center [602, 429] width 531 height 349
click at [819, 560] on button "Continue" at bounding box center [809, 567] width 73 height 29
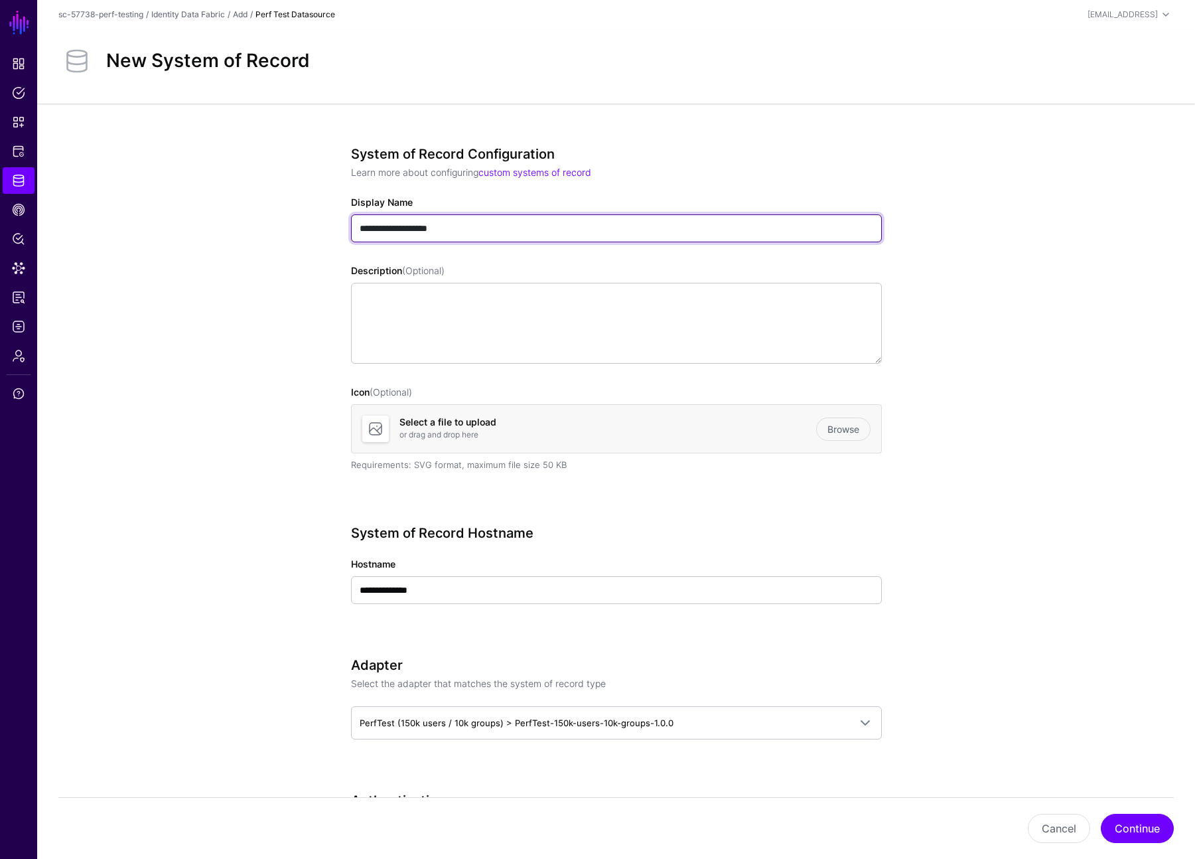
click at [490, 222] on input "**********" at bounding box center [616, 228] width 531 height 28
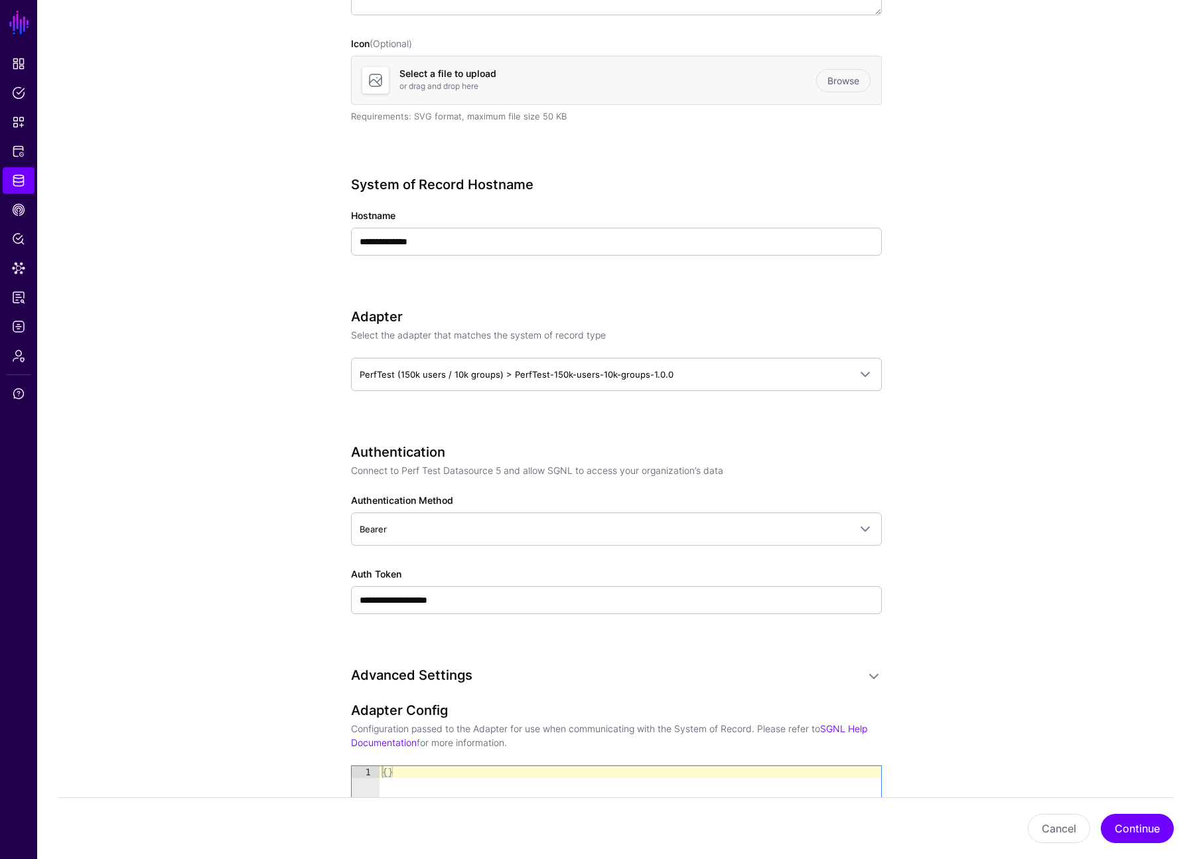
scroll to position [351, 0]
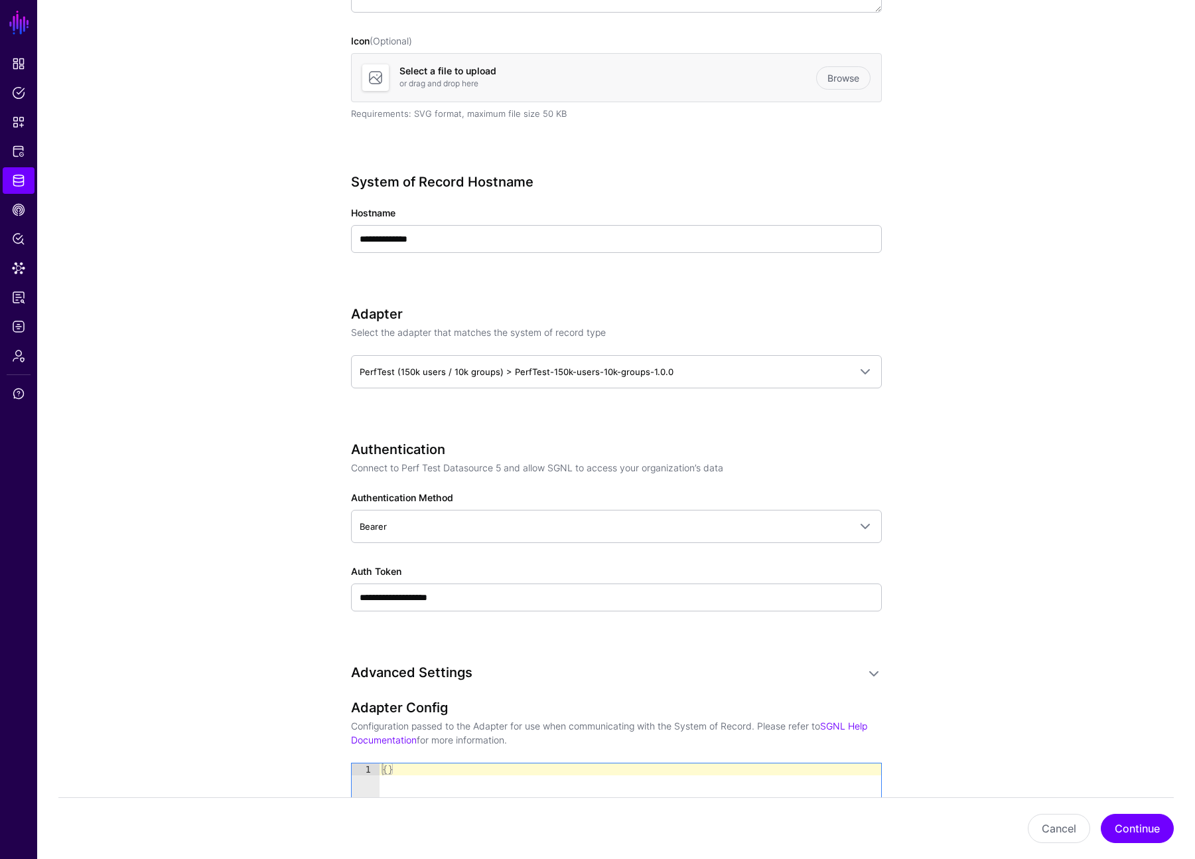
type input "**********"
click at [473, 603] on input "**********" at bounding box center [616, 597] width 531 height 28
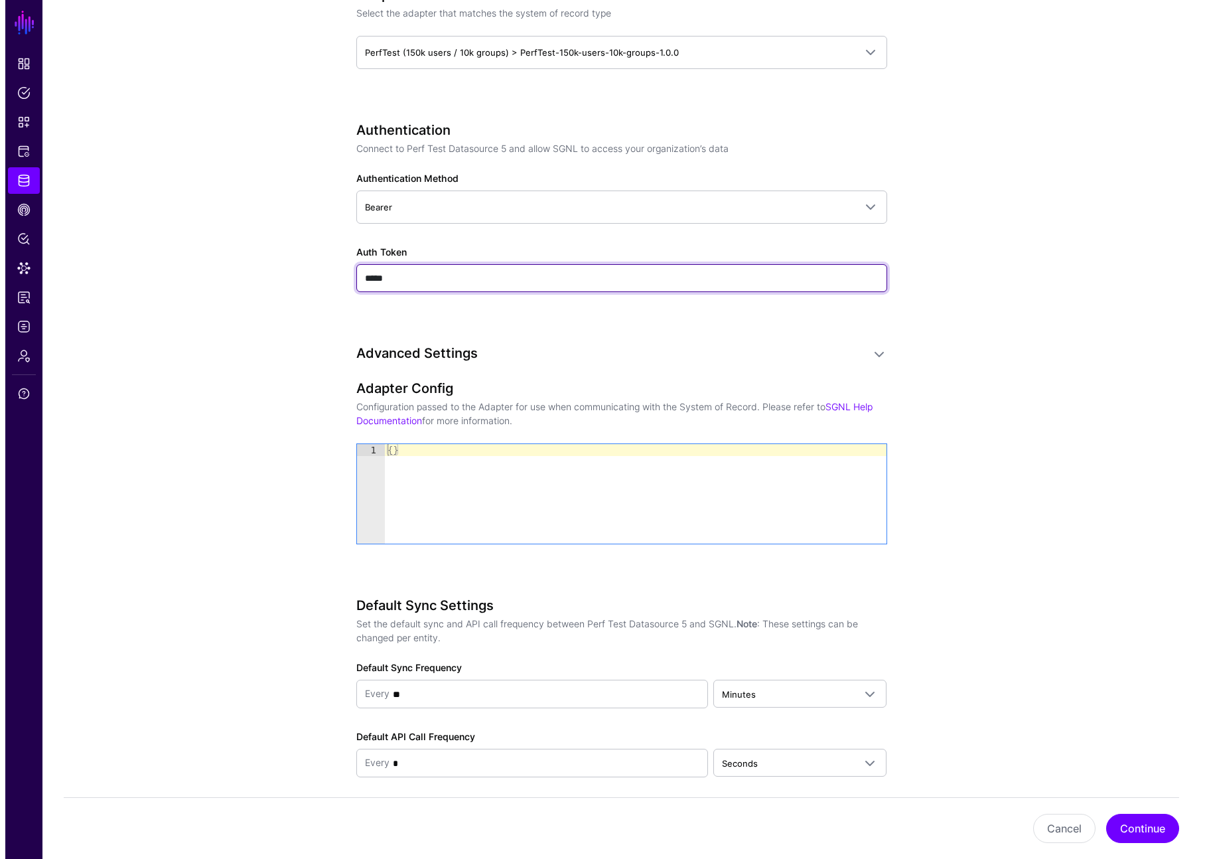
scroll to position [379, 0]
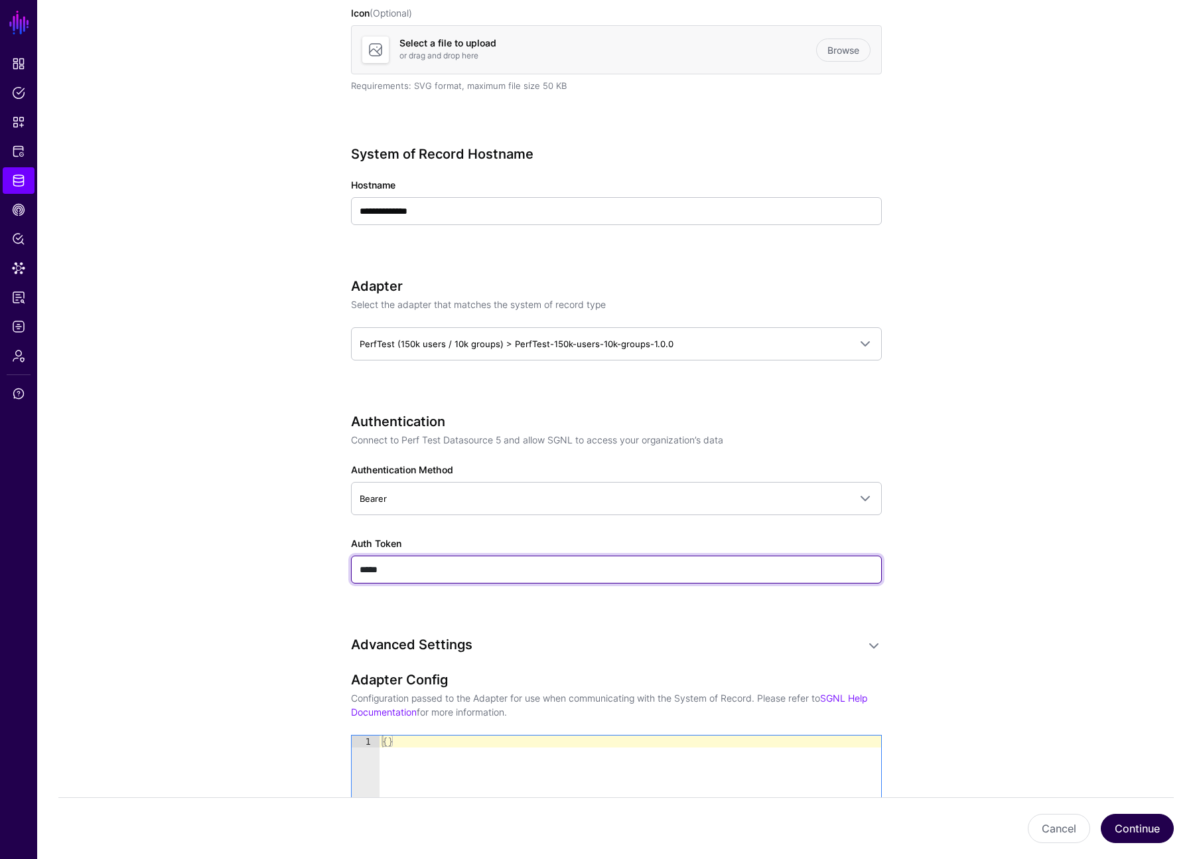
type input "*****"
click at [849, 830] on button "Continue" at bounding box center [1137, 828] width 73 height 29
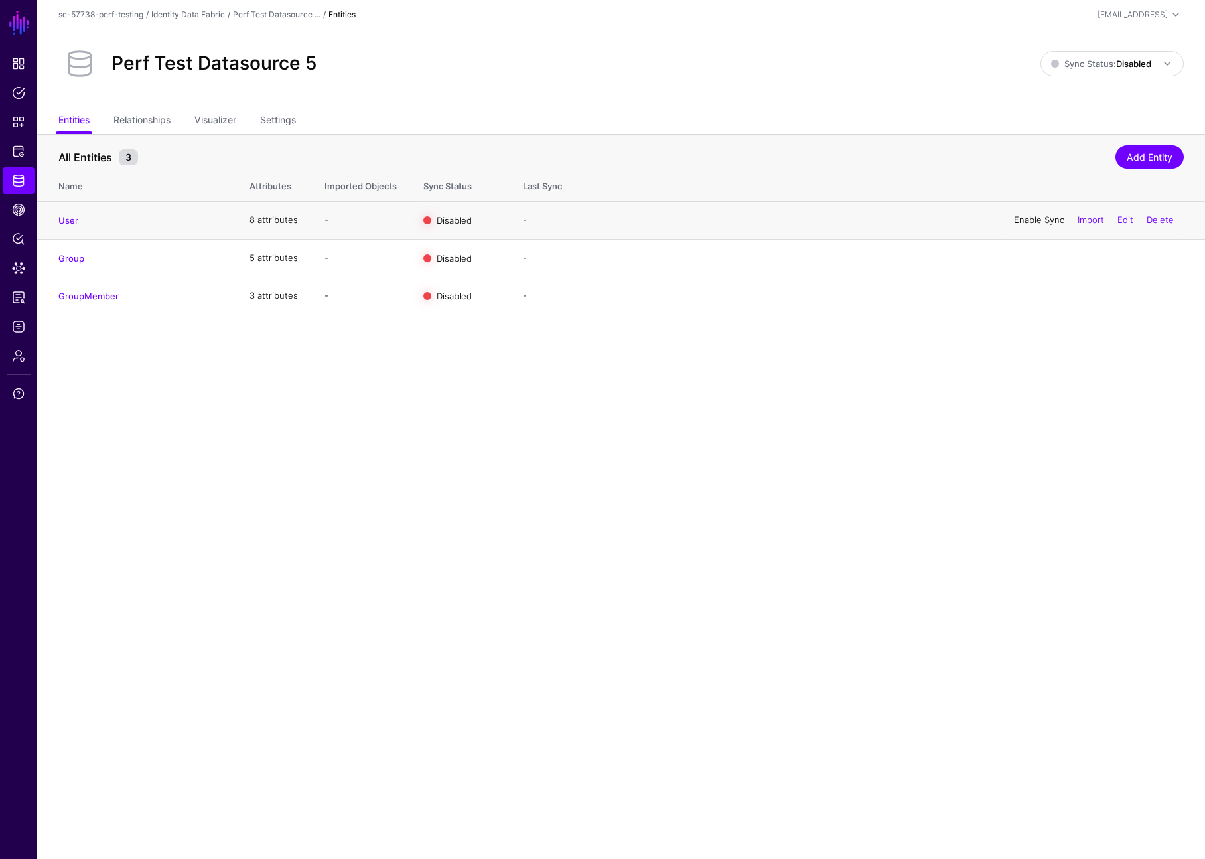
click at [849, 216] on link "Enable Sync" at bounding box center [1039, 219] width 50 height 11
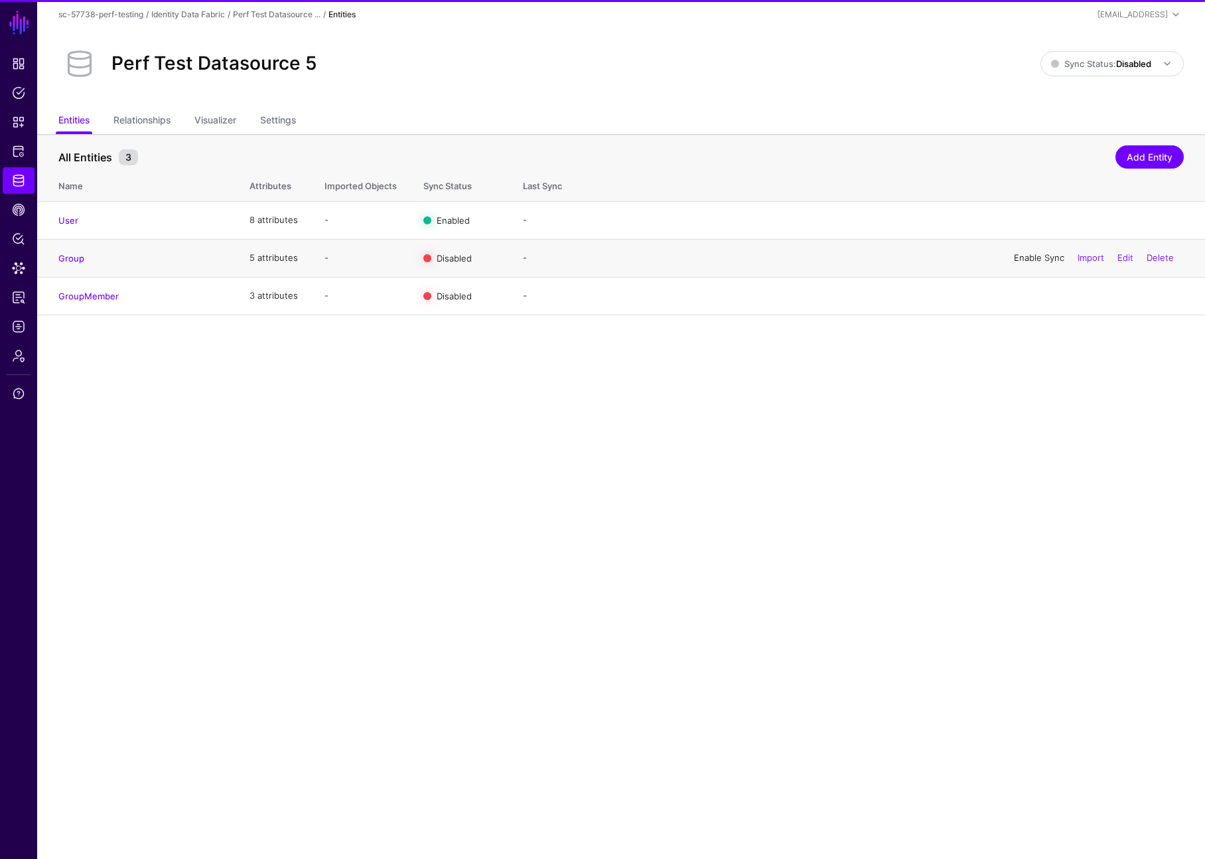
click at [849, 258] on link "Enable Sync" at bounding box center [1039, 257] width 50 height 11
click at [849, 287] on div "Enable Sync Import Edit Delete" at bounding box center [1094, 295] width 180 height 33
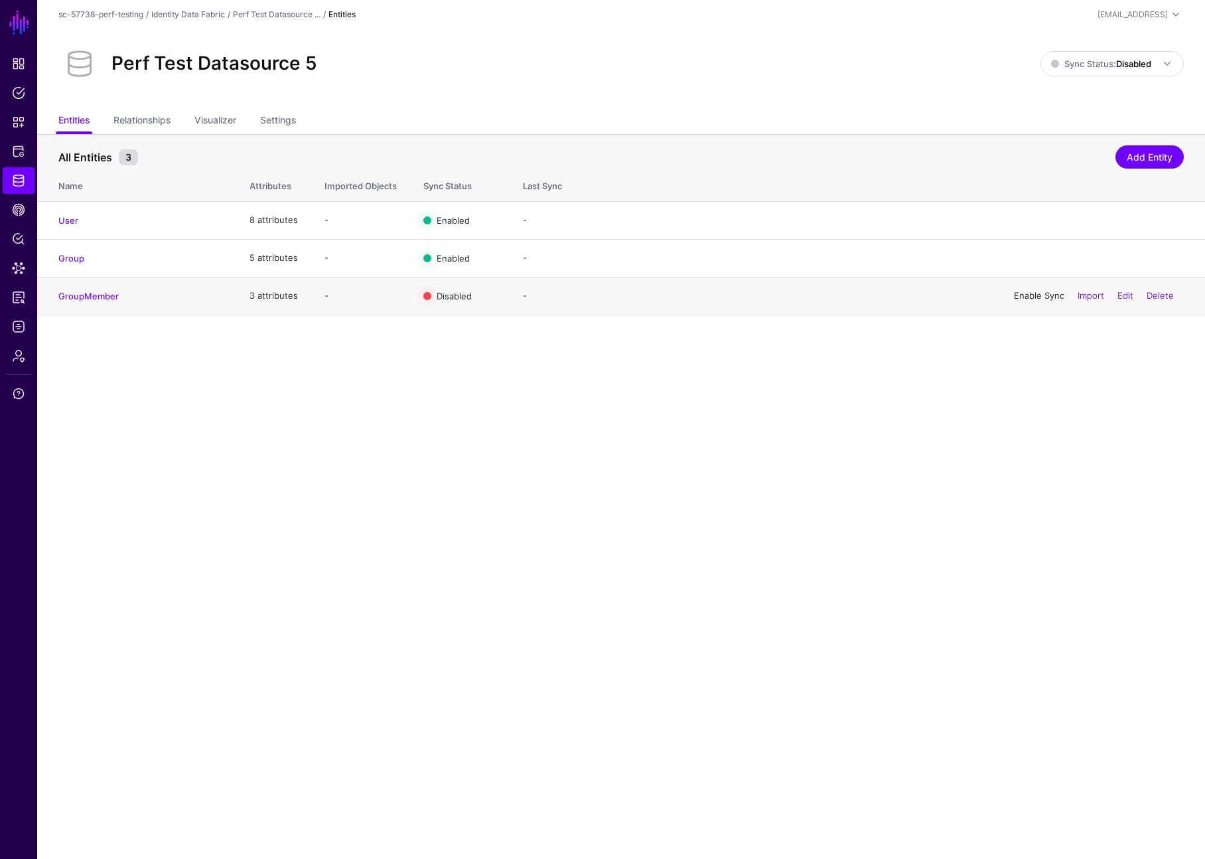
click at [849, 294] on link "Enable Sync" at bounding box center [1039, 295] width 50 height 11
click at [849, 54] on link "Sync Status: Disabled" at bounding box center [1112, 63] width 143 height 25
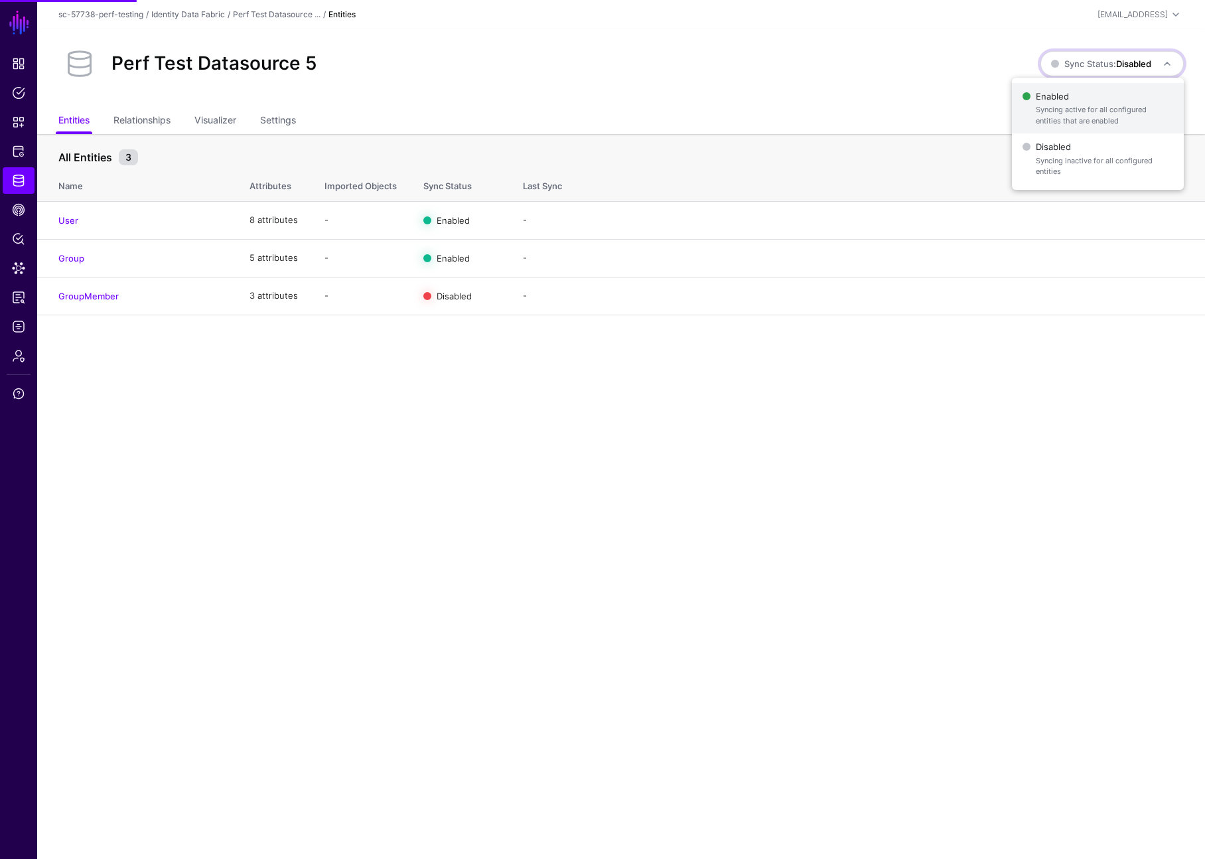
click at [849, 97] on span "Enabled Syncing active for all configured entities that are enabled" at bounding box center [1098, 108] width 151 height 43
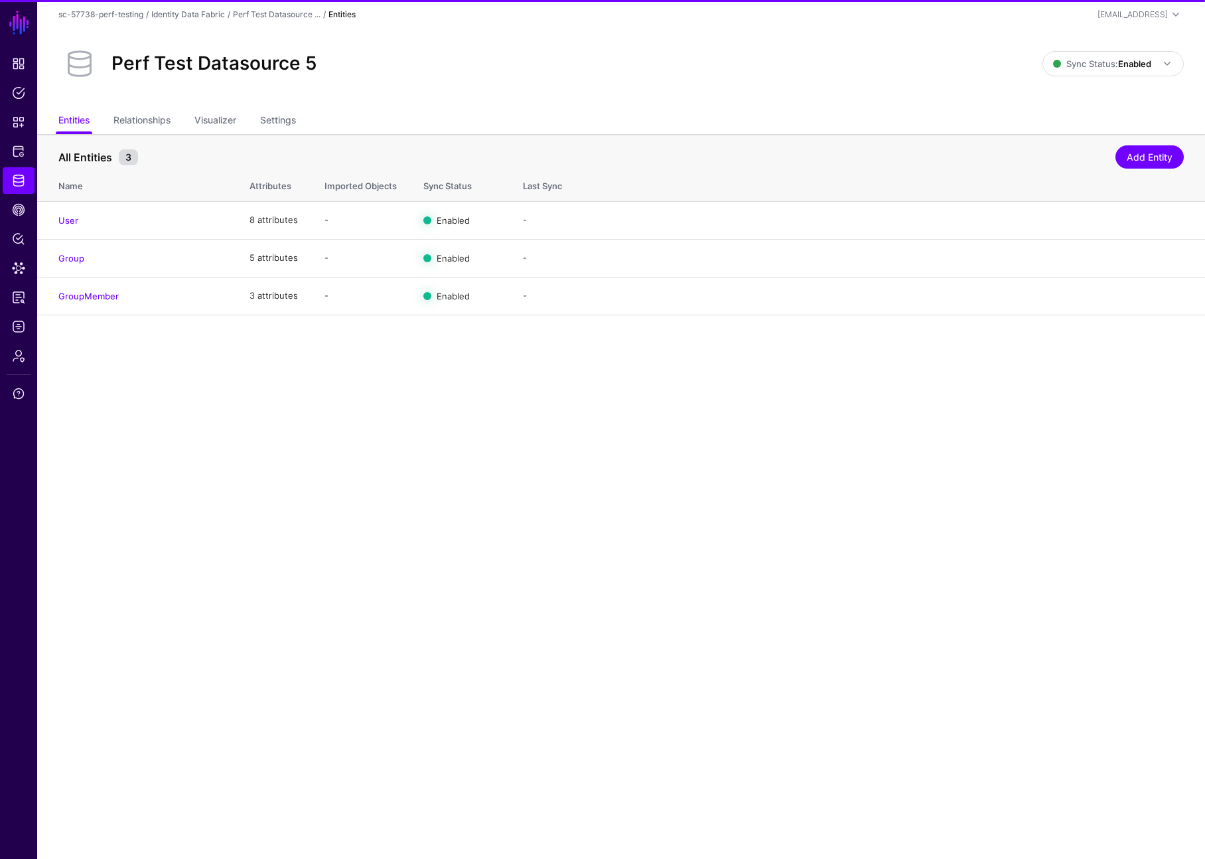
click at [423, 52] on div "Perf Test Datasource 5" at bounding box center [550, 63] width 995 height 42
click at [208, 12] on link "Identity Data Fabric" at bounding box center [188, 14] width 74 height 10
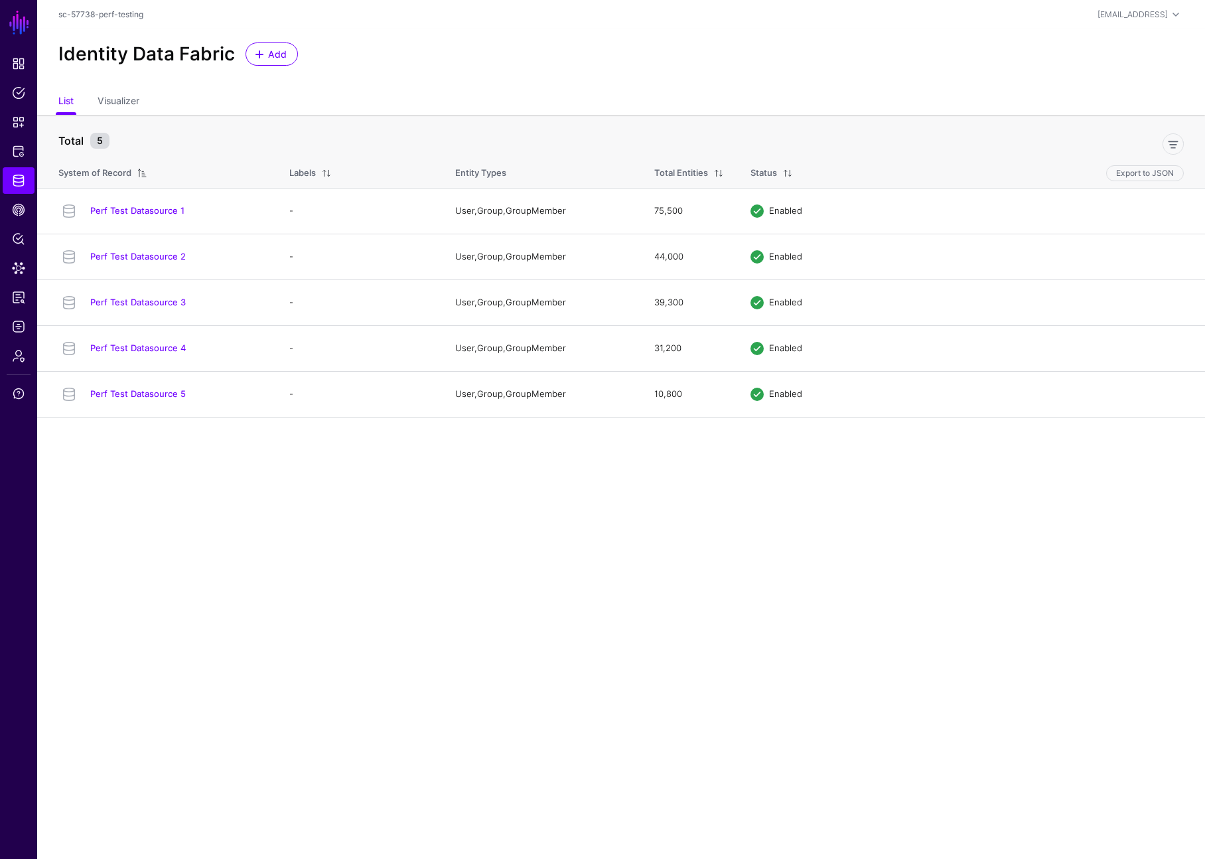
click at [530, 88] on div "Identity Data Fabric Add" at bounding box center [621, 59] width 1168 height 60
click at [14, 168] on link "Identity Data Fabric" at bounding box center [19, 180] width 32 height 27
click at [26, 150] on link "Protected Systems" at bounding box center [19, 151] width 32 height 27
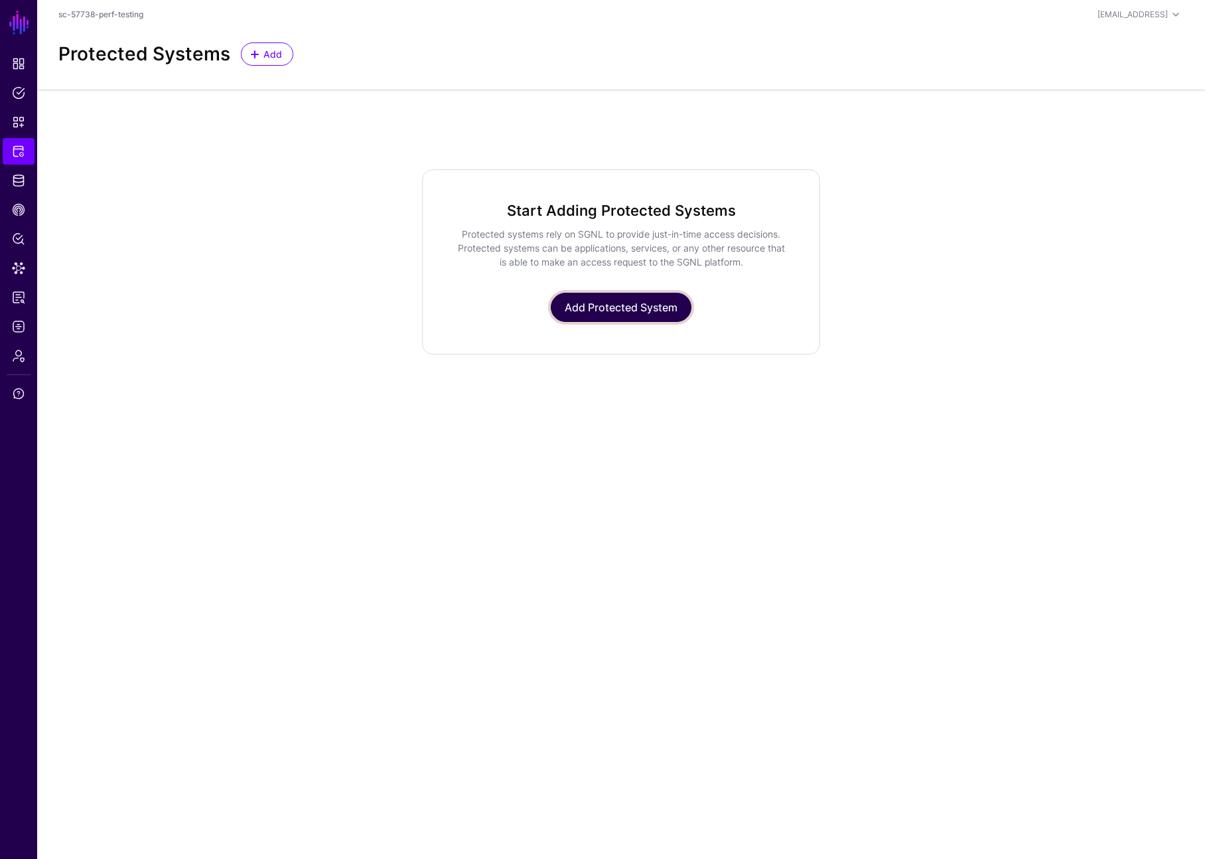
click at [621, 307] on link "Add Protected System" at bounding box center [621, 307] width 141 height 29
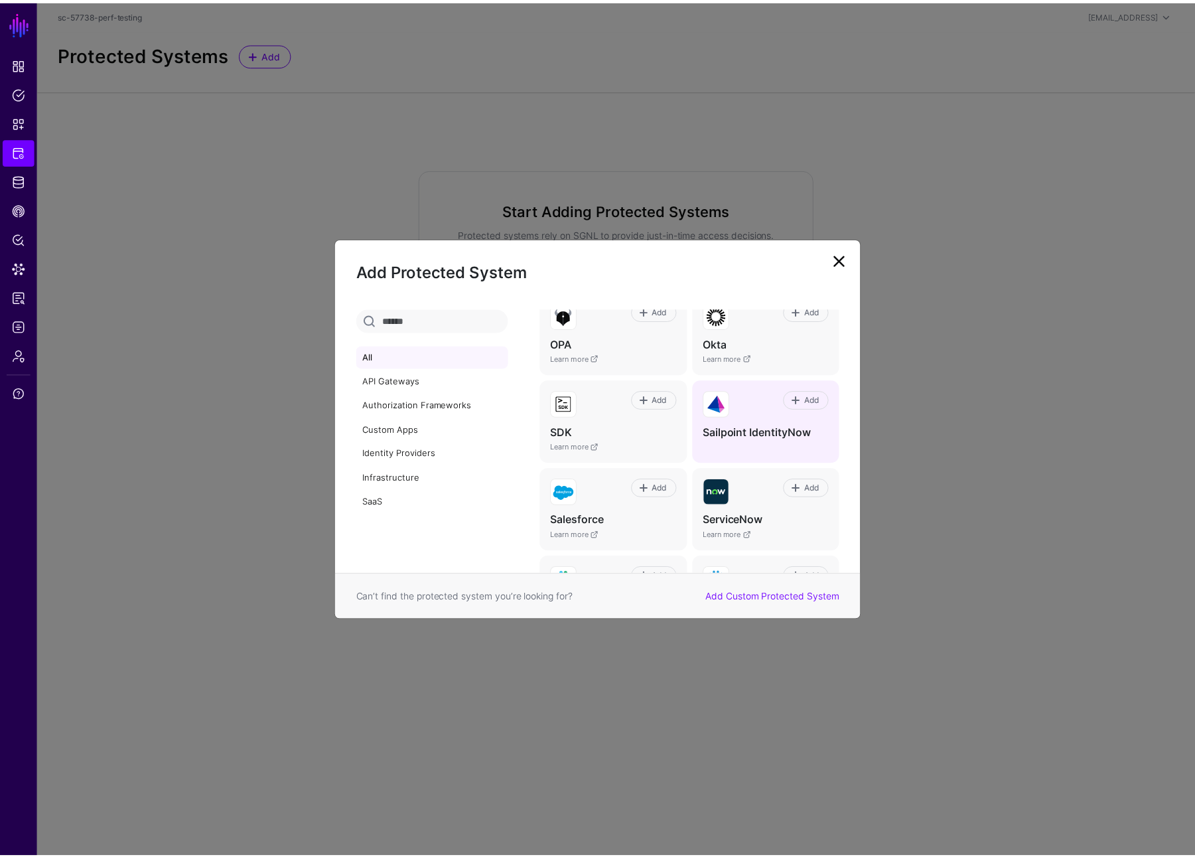
scroll to position [703, 0]
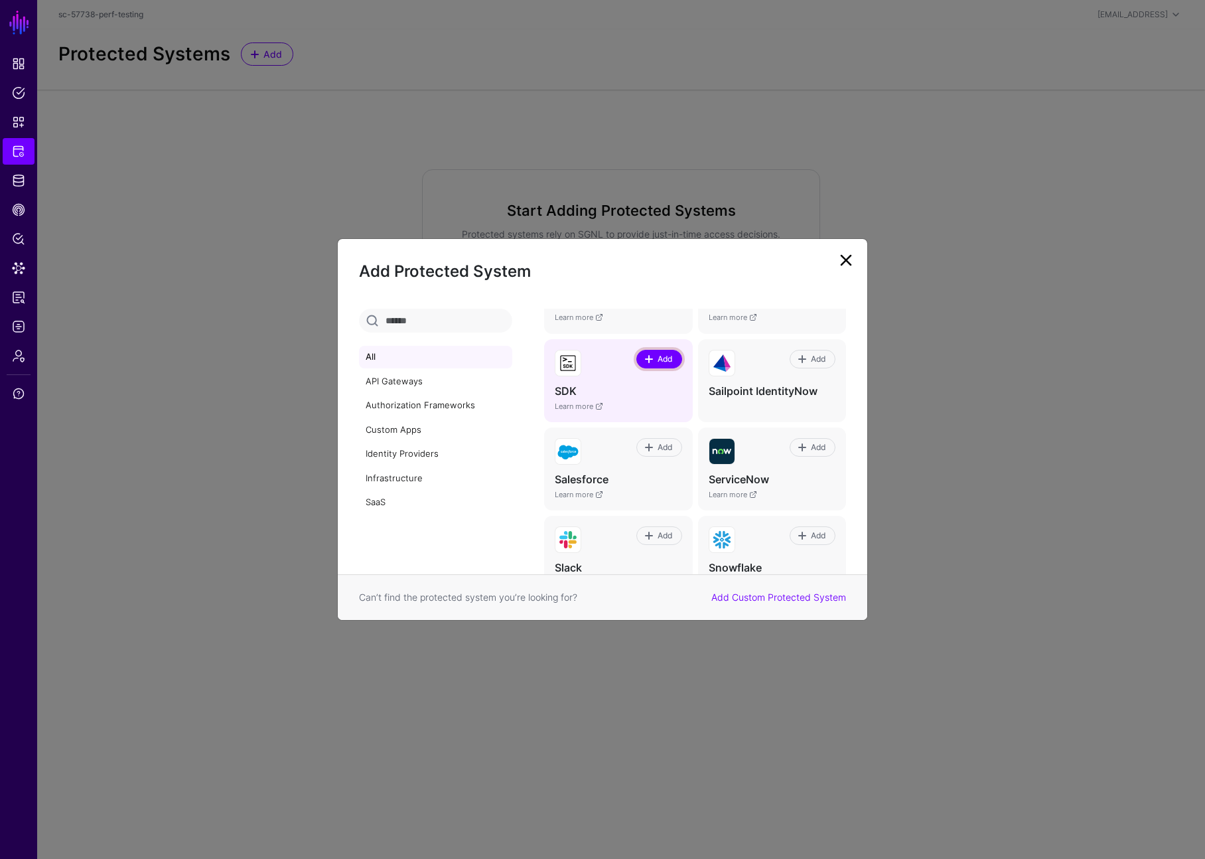
click at [656, 363] on span "Add" at bounding box center [665, 359] width 18 height 12
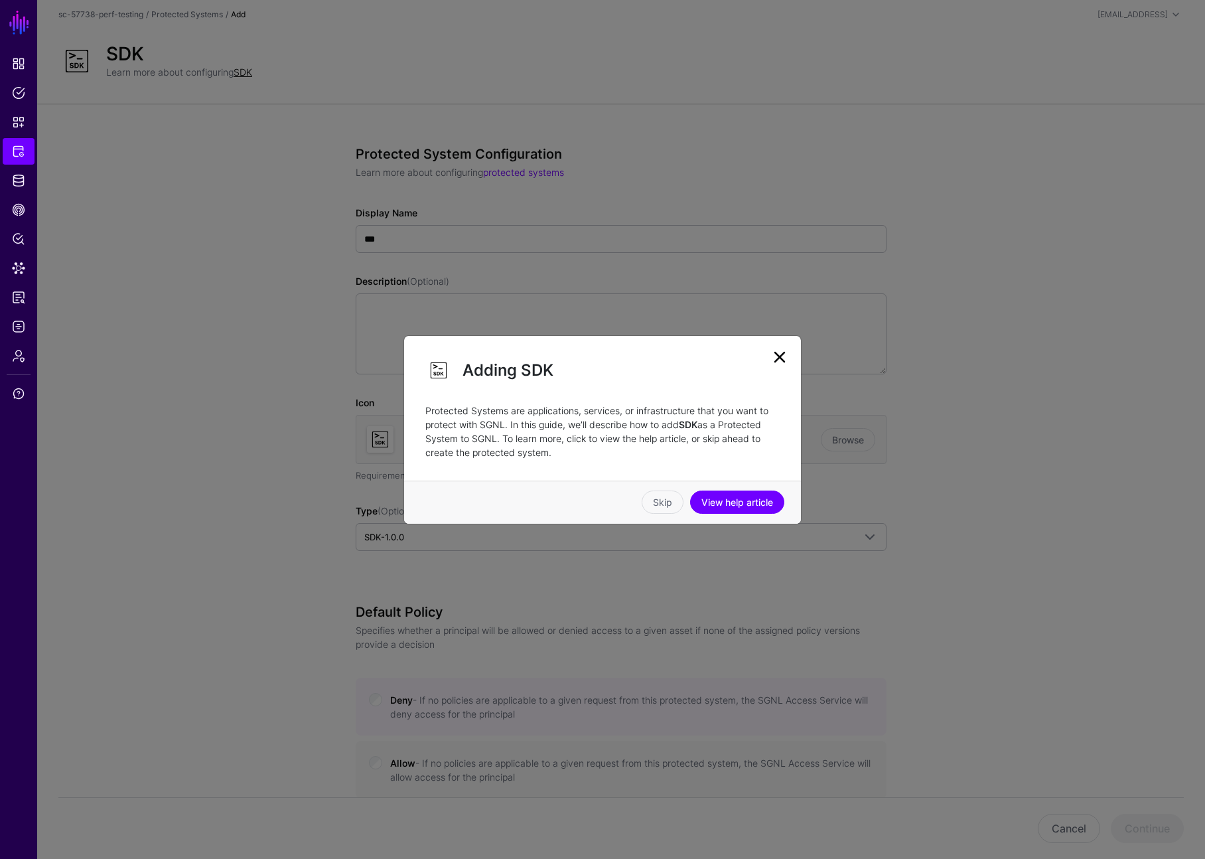
click at [783, 368] on div "Adding SDK Protected Systems are applications, services, or infrastructure that…" at bounding box center [603, 429] width 398 height 189
drag, startPoint x: 780, startPoint y: 359, endPoint x: 622, endPoint y: 232, distance: 203.5
click at [780, 359] on link at bounding box center [779, 356] width 21 height 21
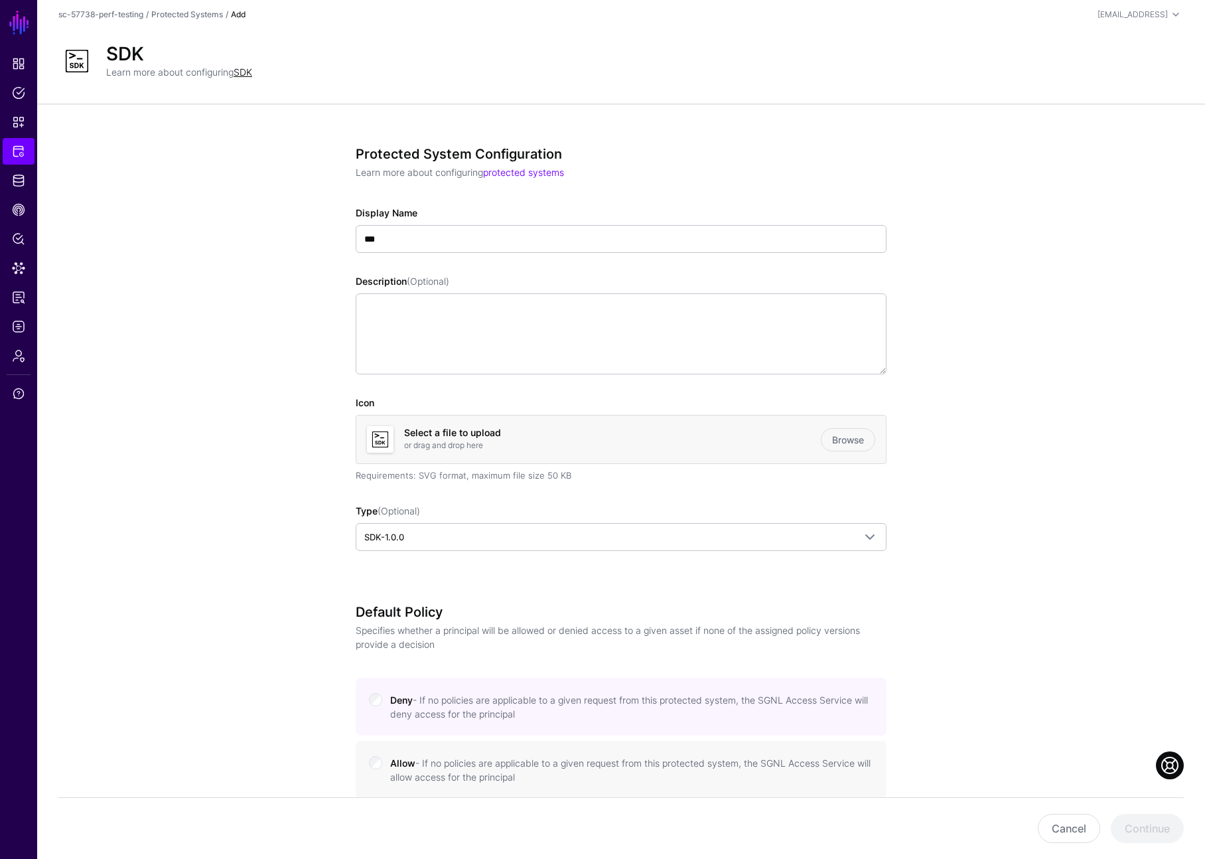
drag, startPoint x: 558, startPoint y: 214, endPoint x: 561, endPoint y: 222, distance: 8.6
click at [558, 214] on ngb-modal-window "Adding SDK Protected Systems are applications, services, or infrastructure that…" at bounding box center [602, 429] width 1205 height 859
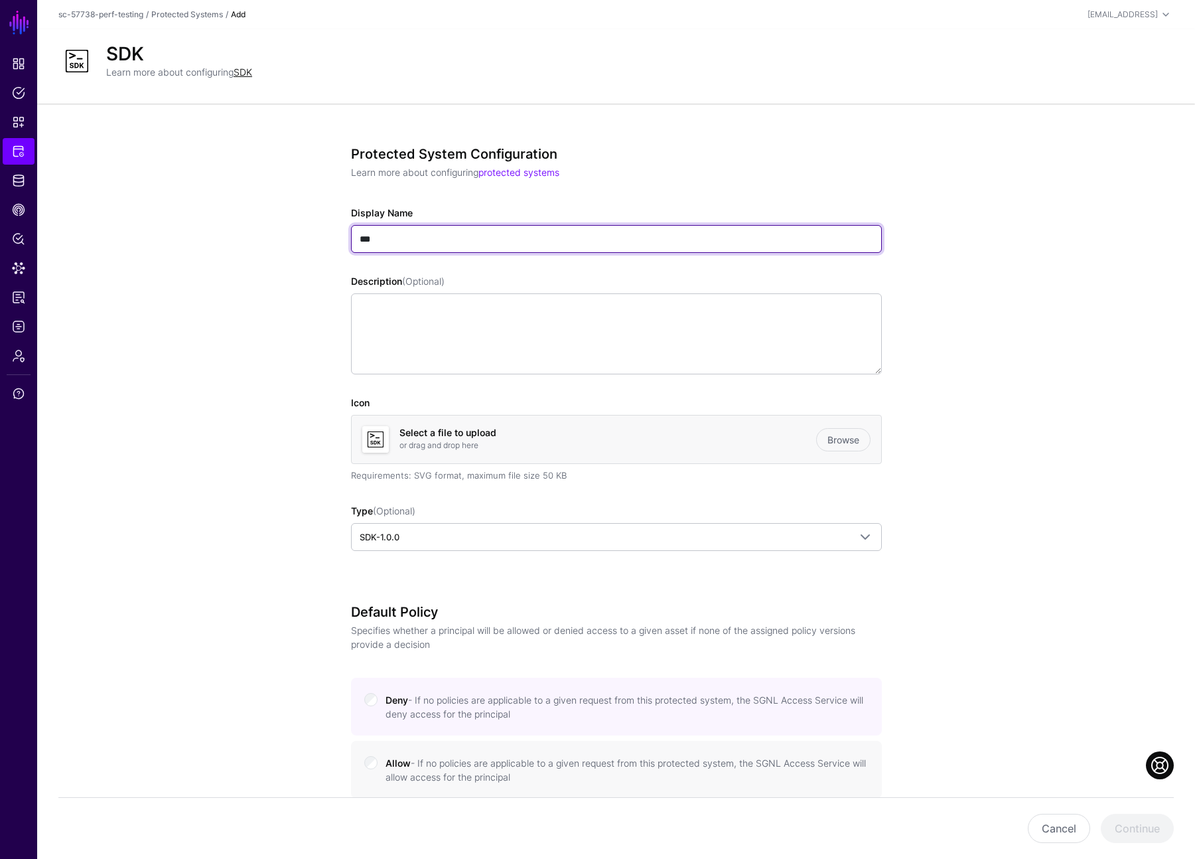
click at [572, 232] on input "***" at bounding box center [616, 239] width 531 height 28
type input "******"
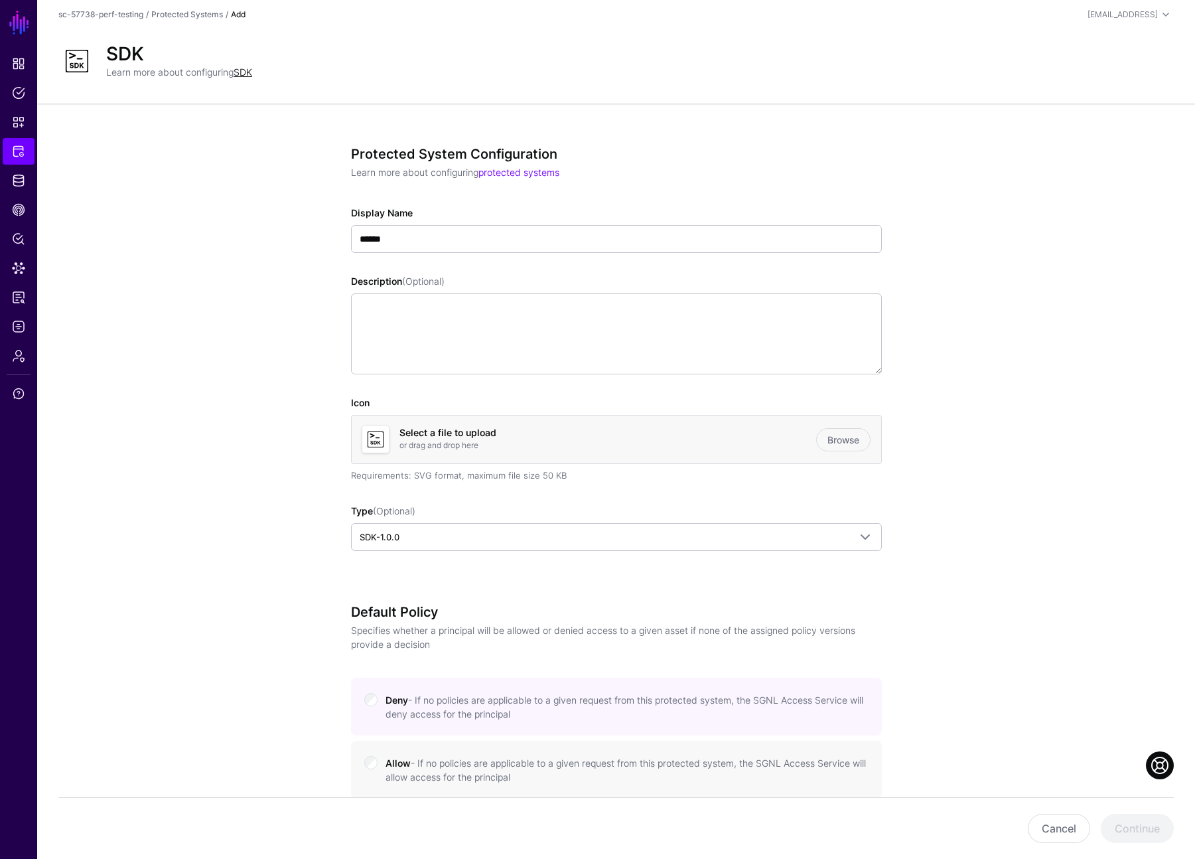
click at [768, 198] on div "Protected System Configuration Learn more about configuring protected systems D…" at bounding box center [616, 367] width 531 height 442
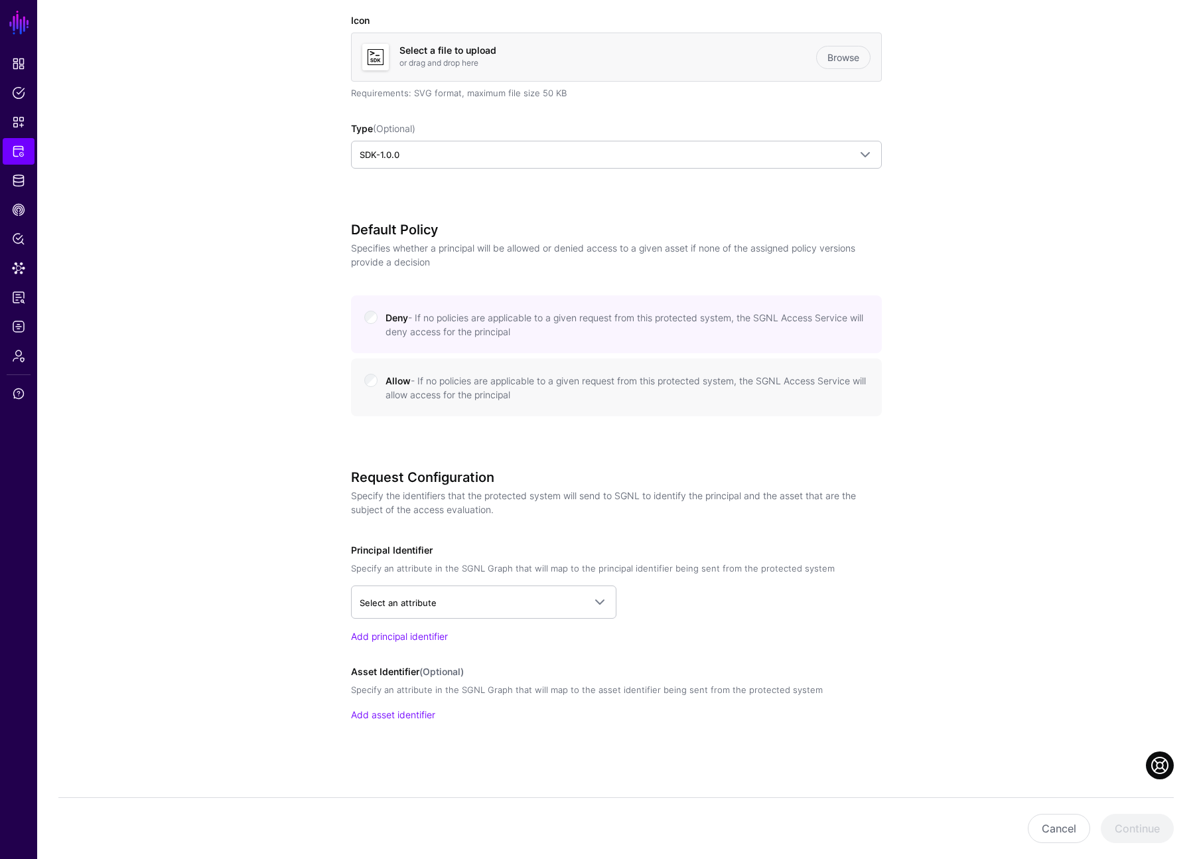
scroll to position [383, 0]
click at [542, 597] on span "Select an attribute" at bounding box center [472, 602] width 224 height 15
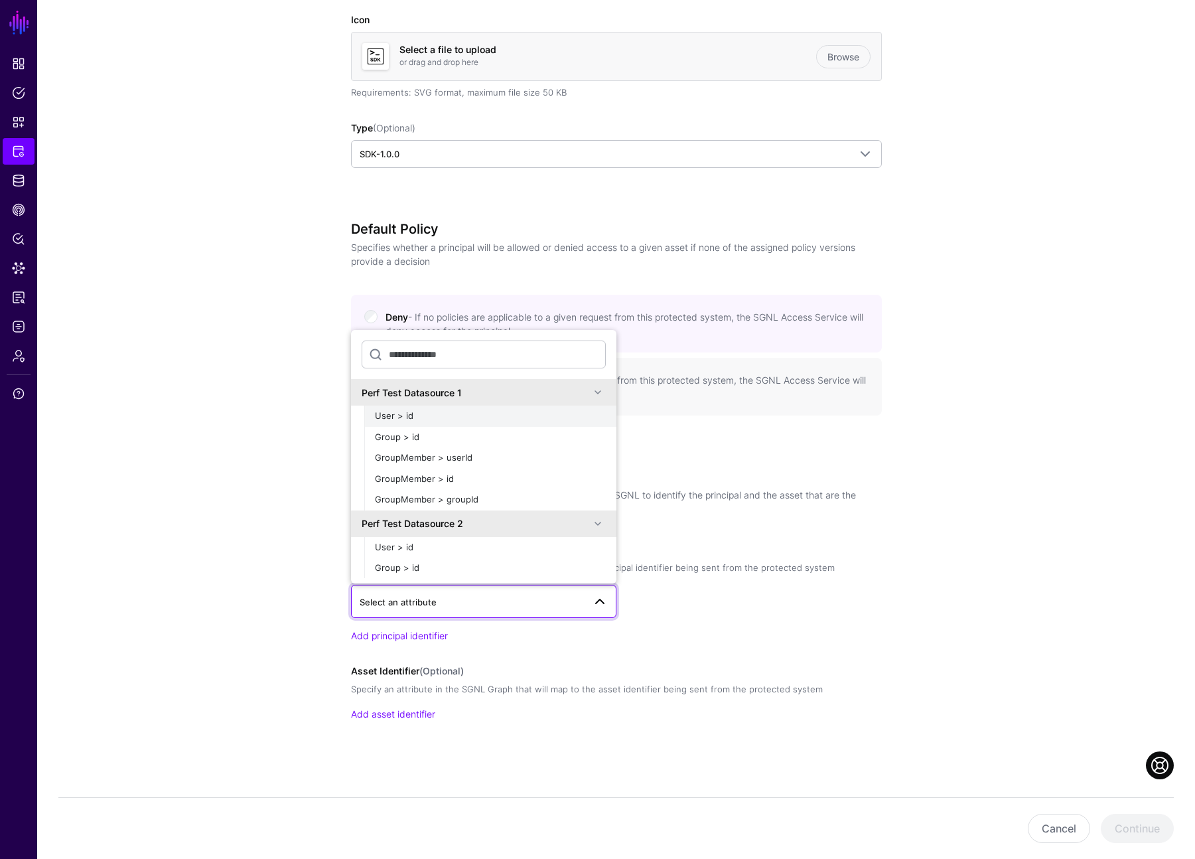
click at [488, 417] on div "User > id" at bounding box center [490, 415] width 231 height 13
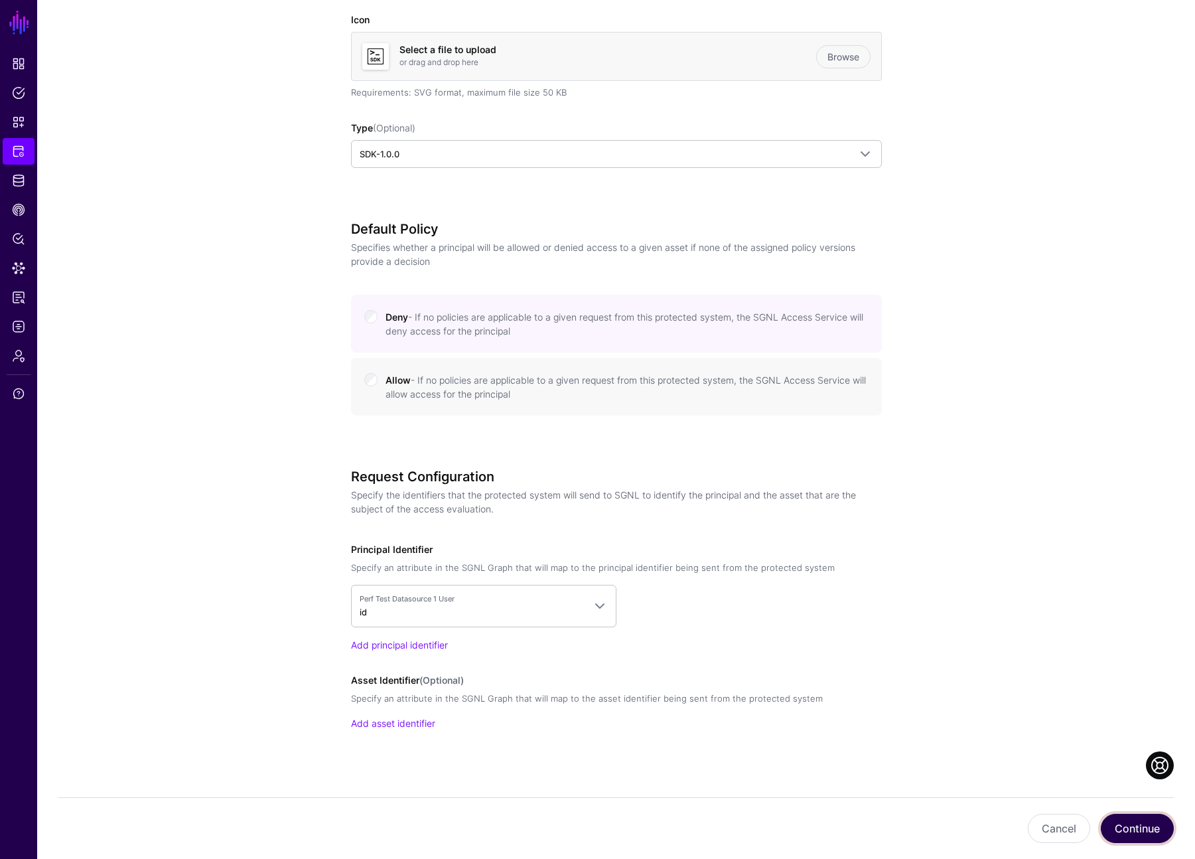
click at [1122, 826] on button "Continue" at bounding box center [1137, 828] width 73 height 29
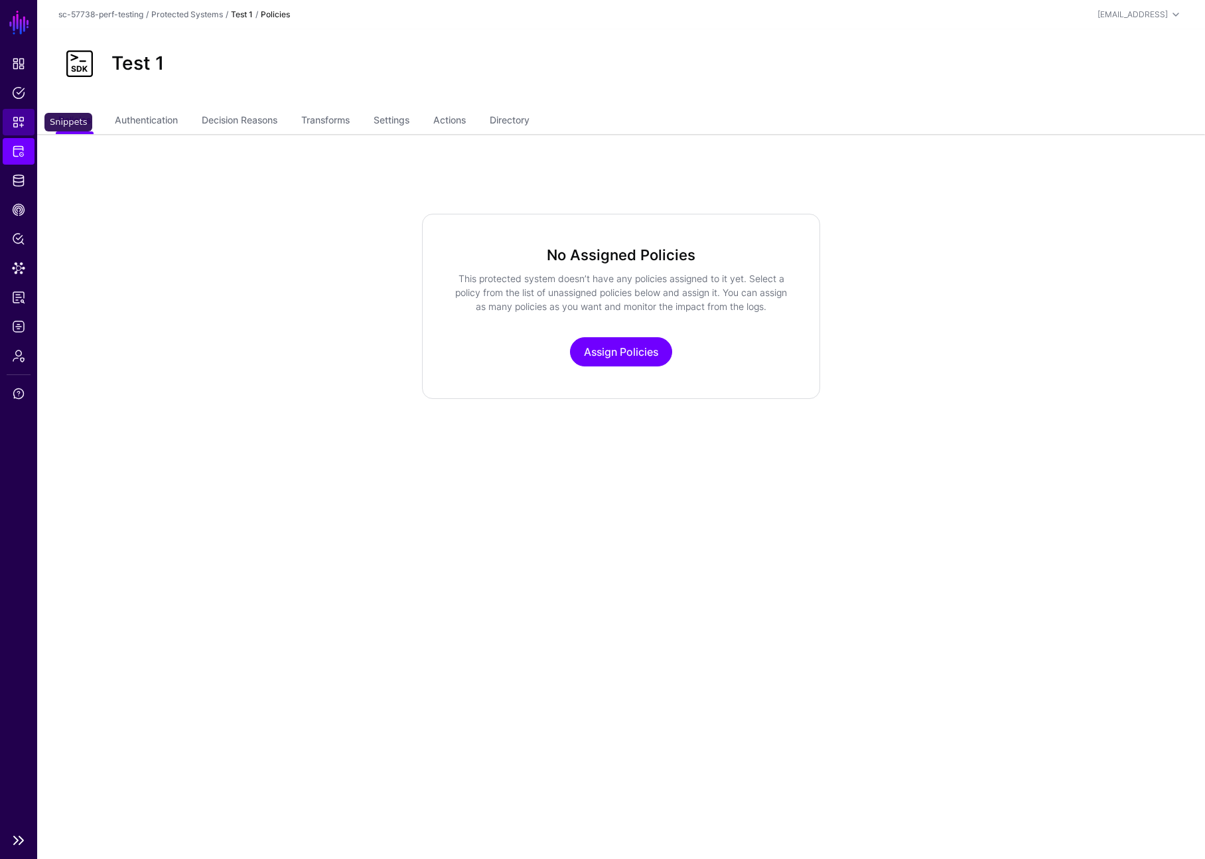
click at [31, 121] on link "Snippets" at bounding box center [19, 122] width 32 height 27
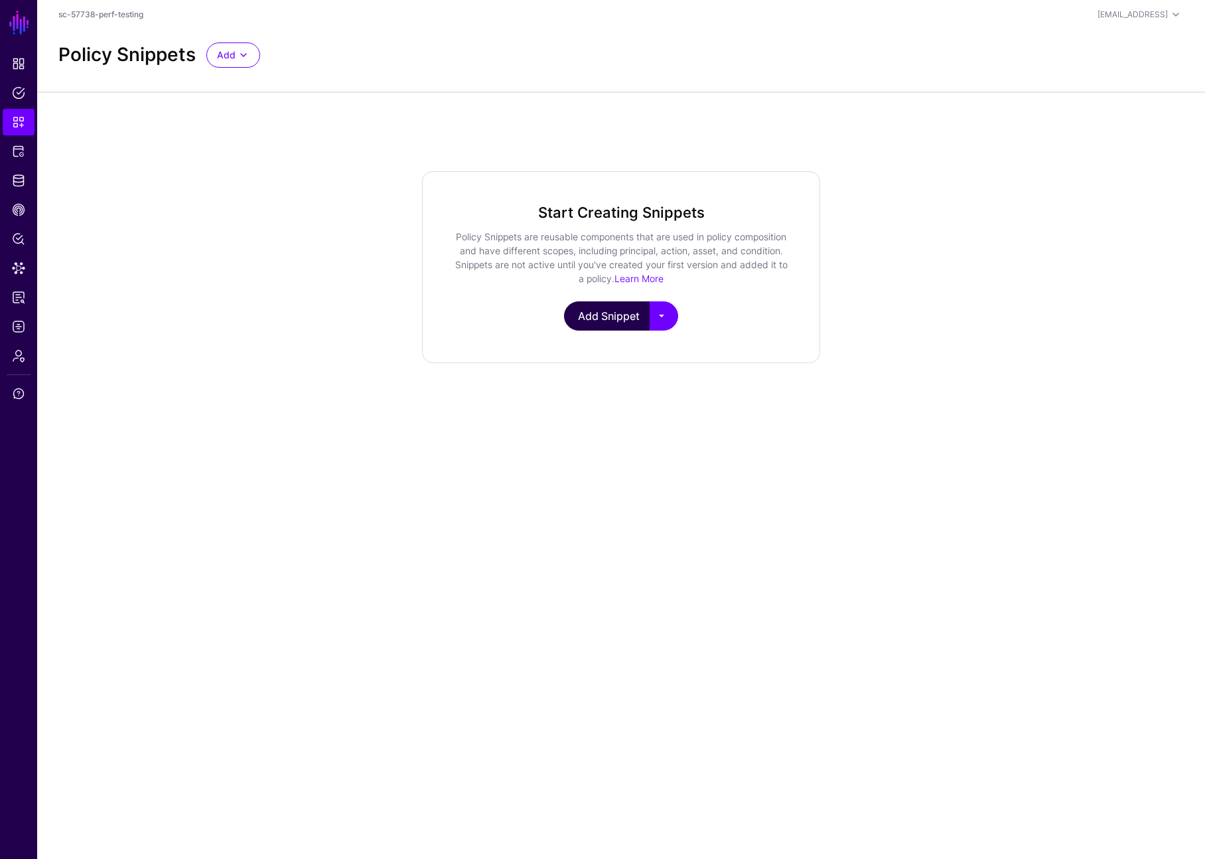
click at [618, 313] on link "Add Snippet" at bounding box center [607, 315] width 86 height 29
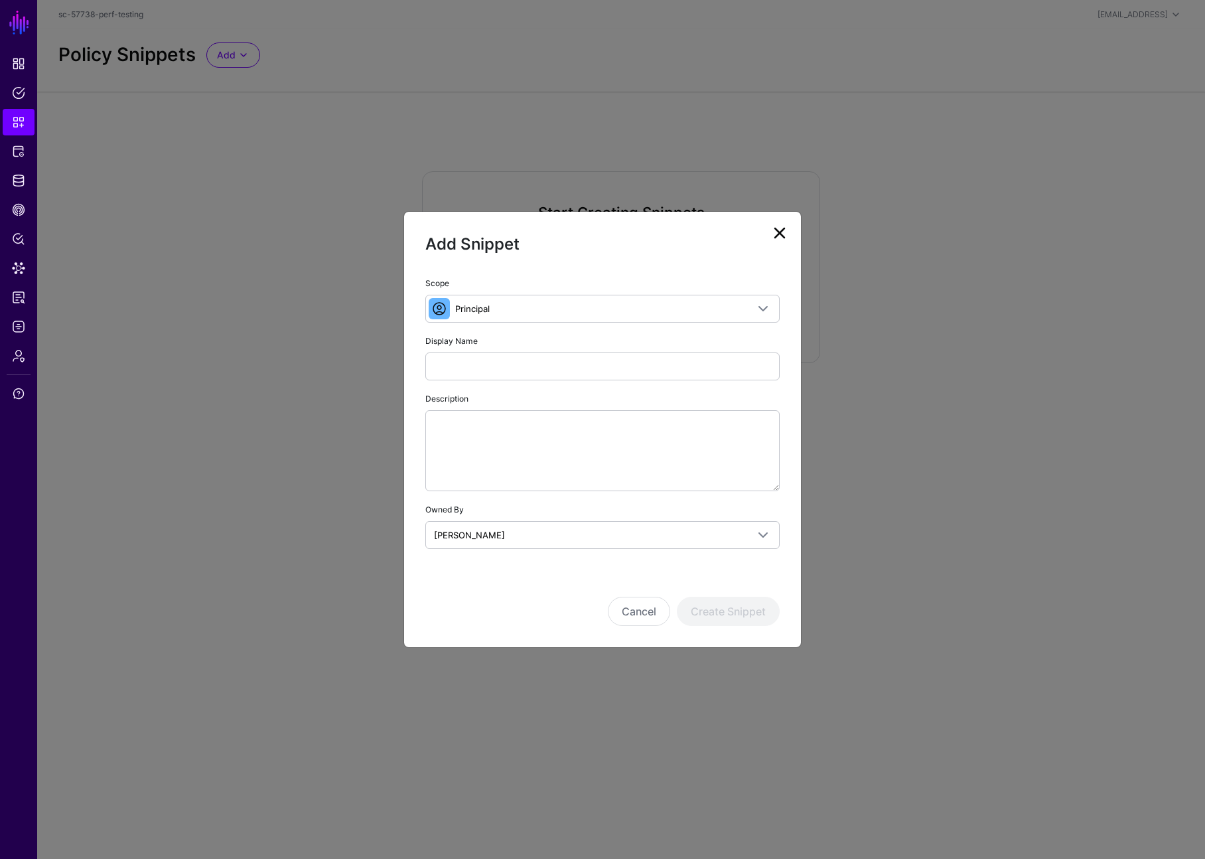
click at [780, 229] on link at bounding box center [779, 232] width 21 height 21
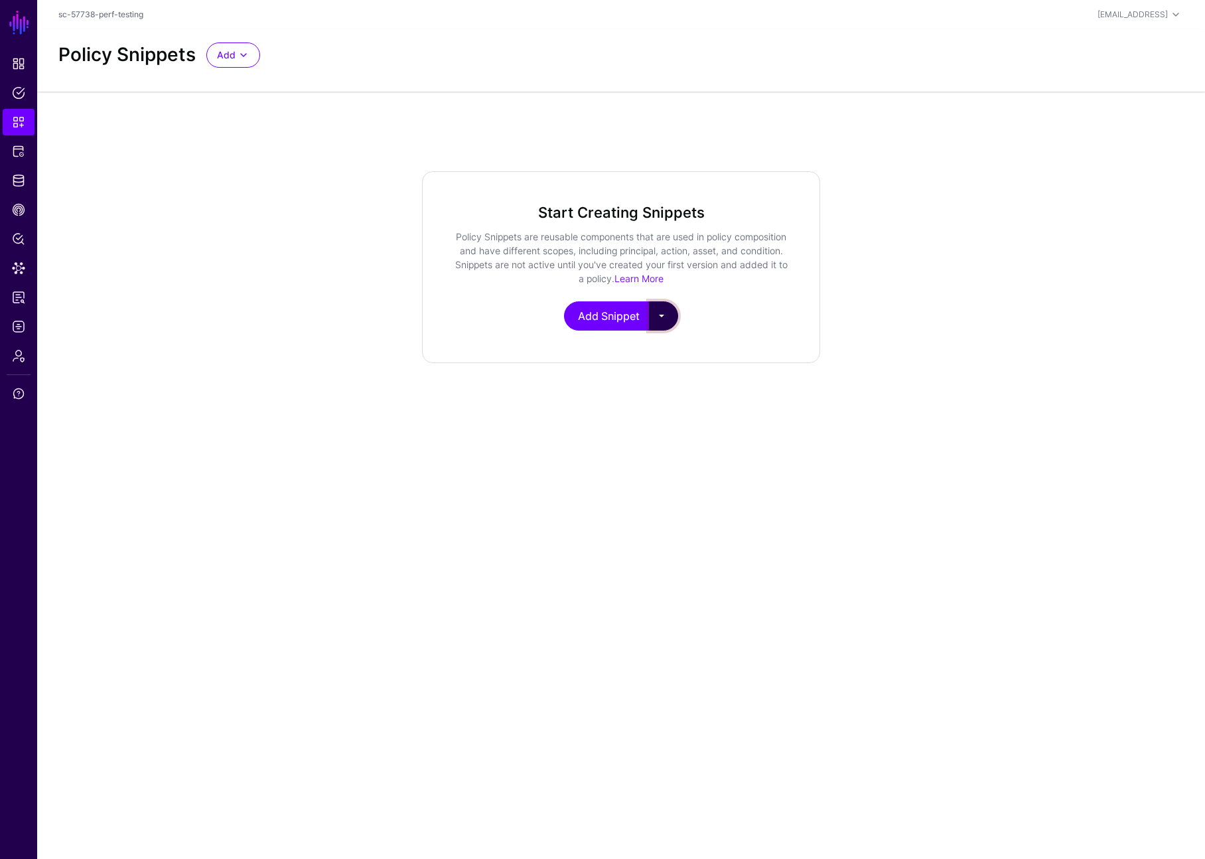
click at [668, 322] on button "button" at bounding box center [663, 315] width 29 height 29
click at [636, 325] on link "Add Snippet" at bounding box center [607, 315] width 86 height 29
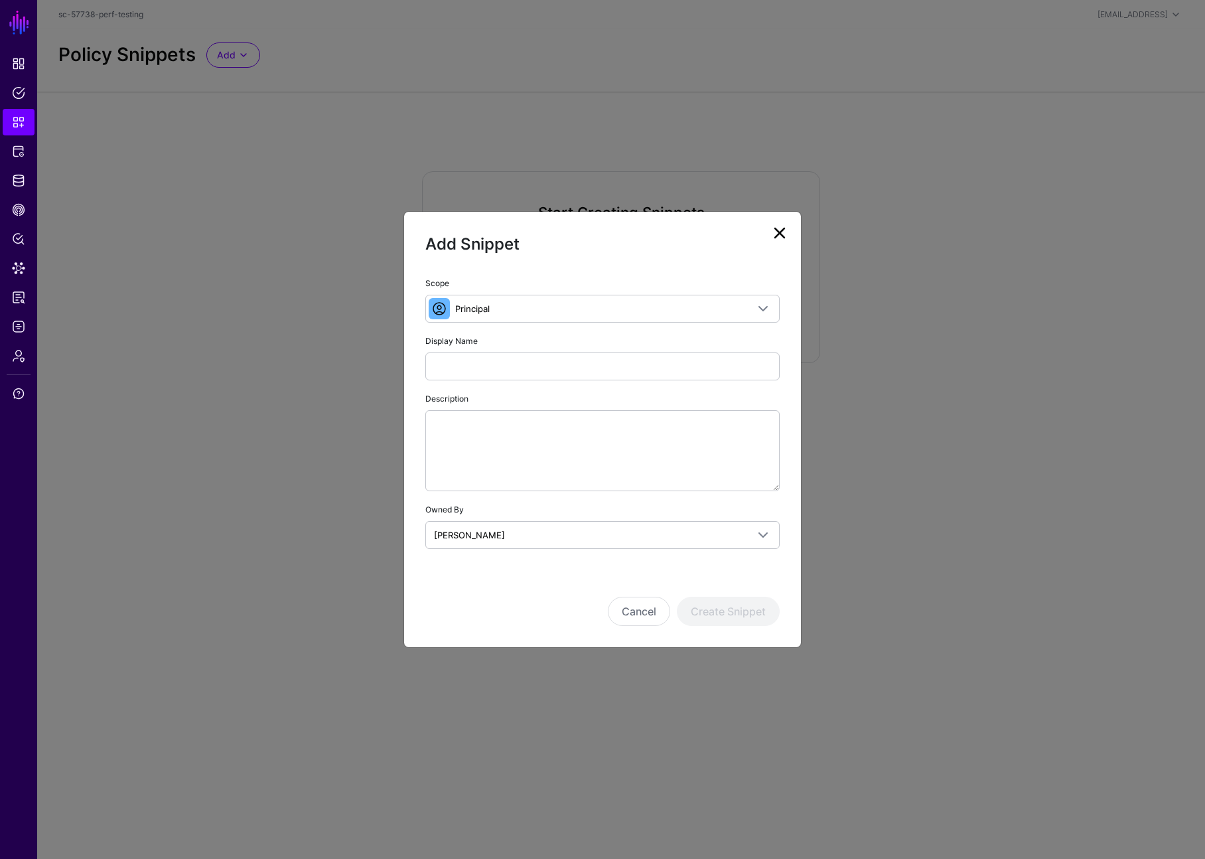
click at [299, 324] on ngb-modal-window "Add Snippet Scope Principal Principal A set of users that are in scope of a pol…" at bounding box center [602, 429] width 1205 height 859
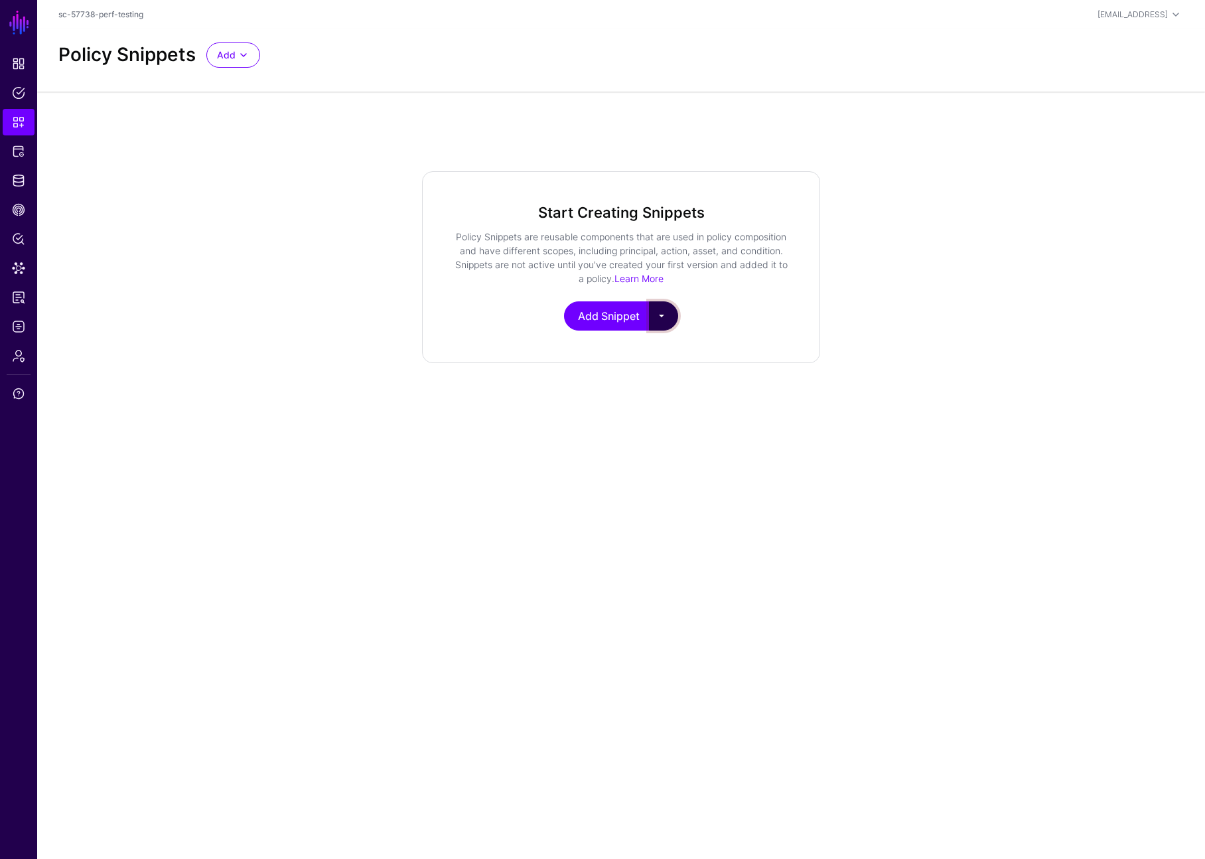
click at [672, 321] on button "button" at bounding box center [663, 315] width 29 height 29
click at [743, 351] on link "Start from a Snippet Template" at bounding box center [722, 348] width 145 height 21
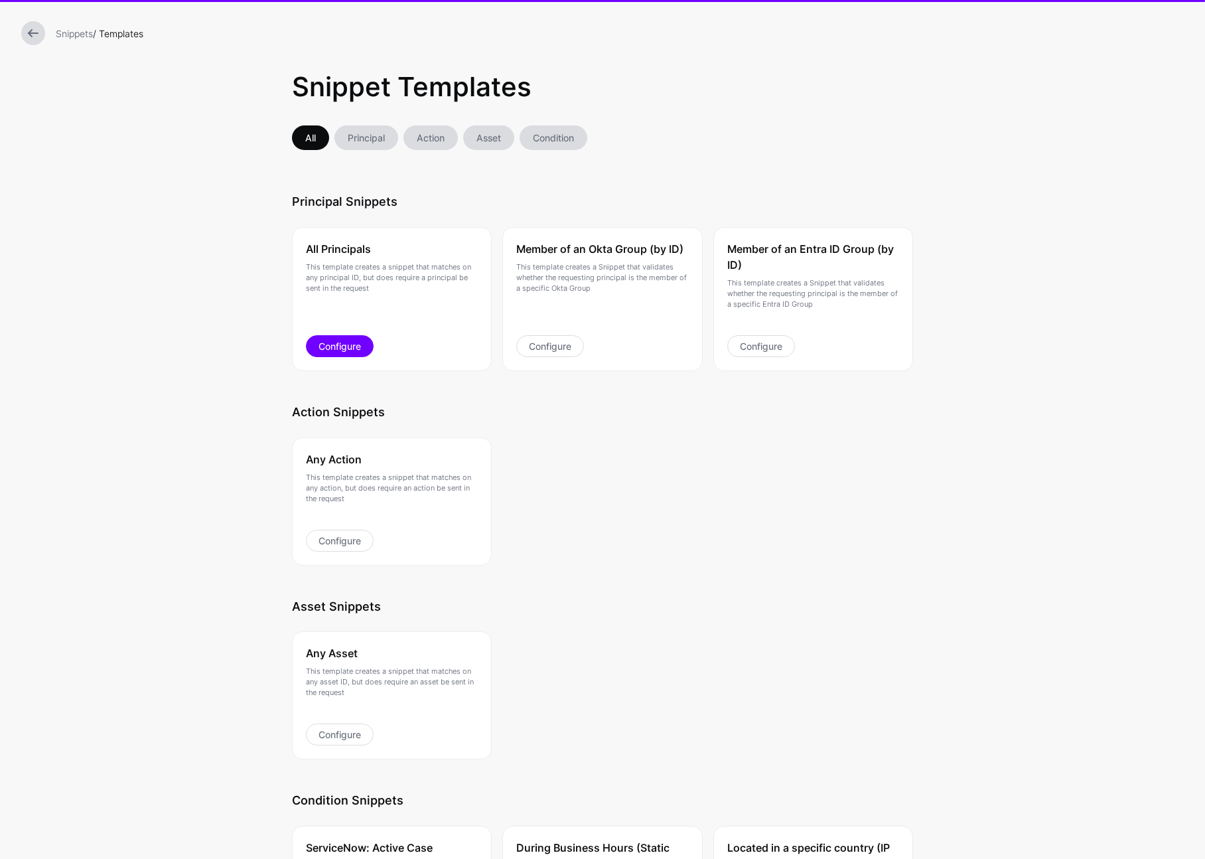
click at [348, 346] on link "Configure" at bounding box center [340, 346] width 68 height 22
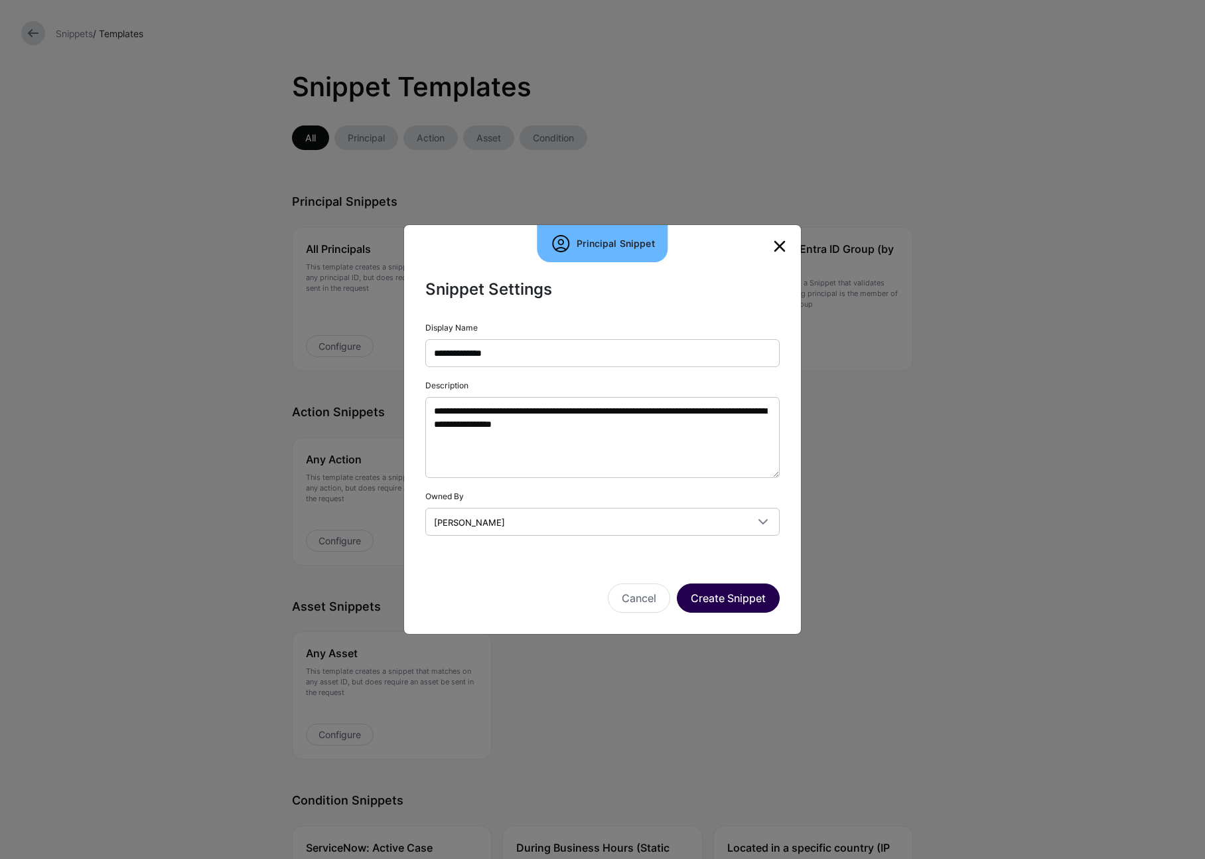
click at [729, 589] on button "Create Snippet" at bounding box center [728, 597] width 103 height 29
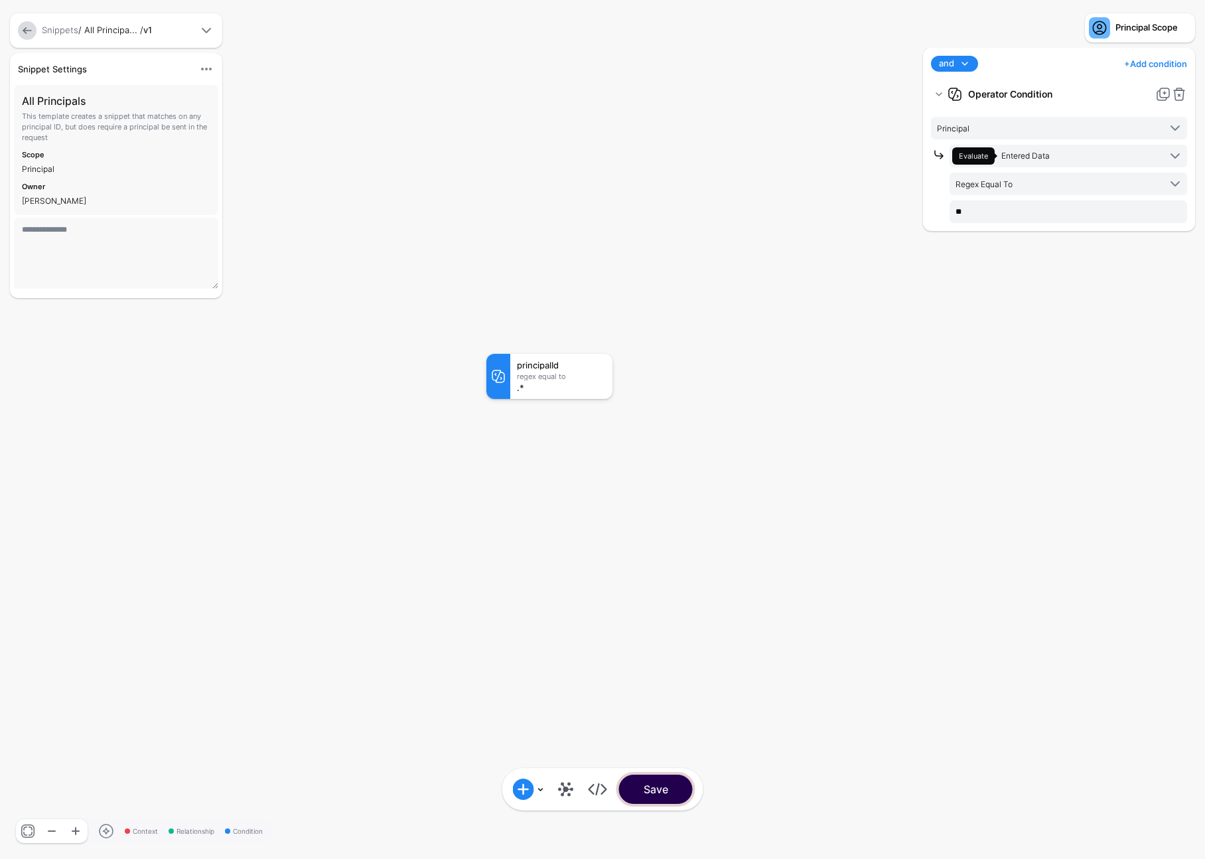
click at [672, 792] on button "Save" at bounding box center [656, 788] width 74 height 29
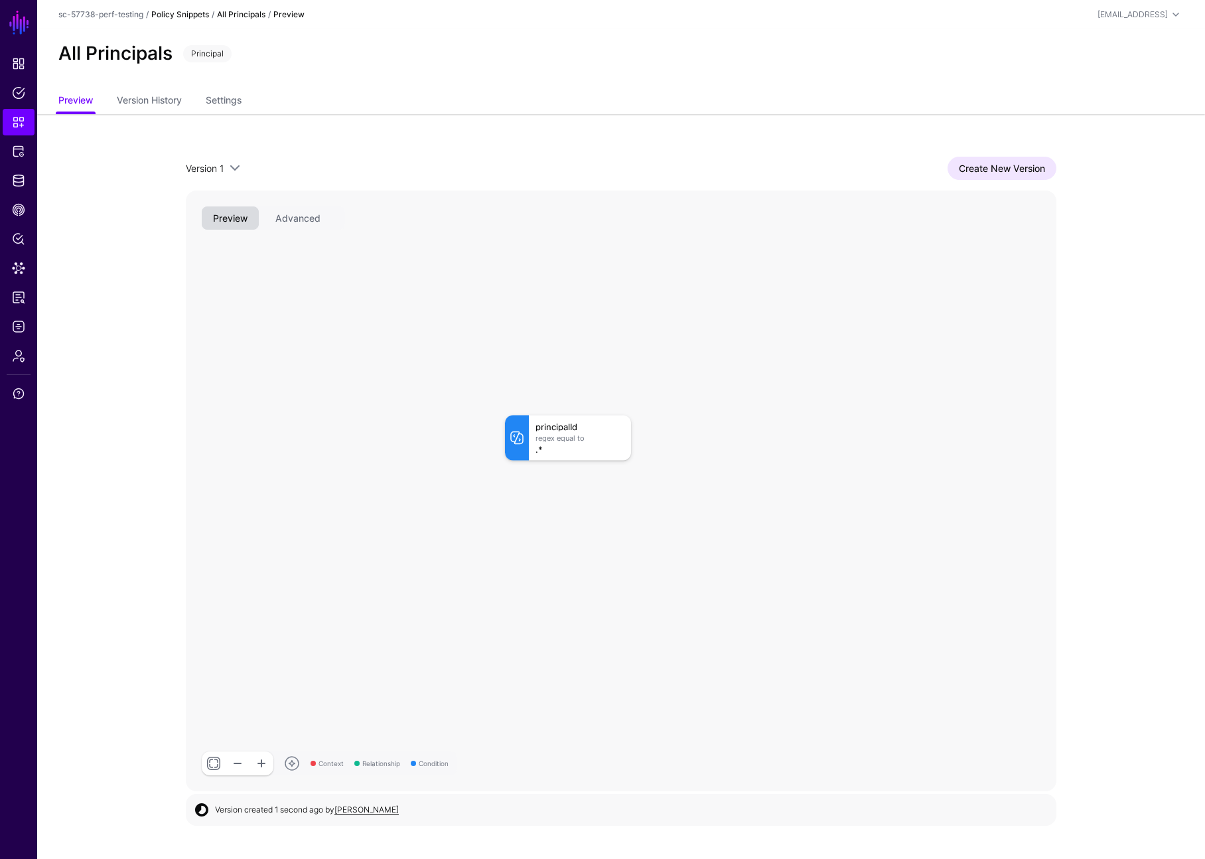
click at [203, 13] on link "Policy Snippets" at bounding box center [180, 14] width 58 height 10
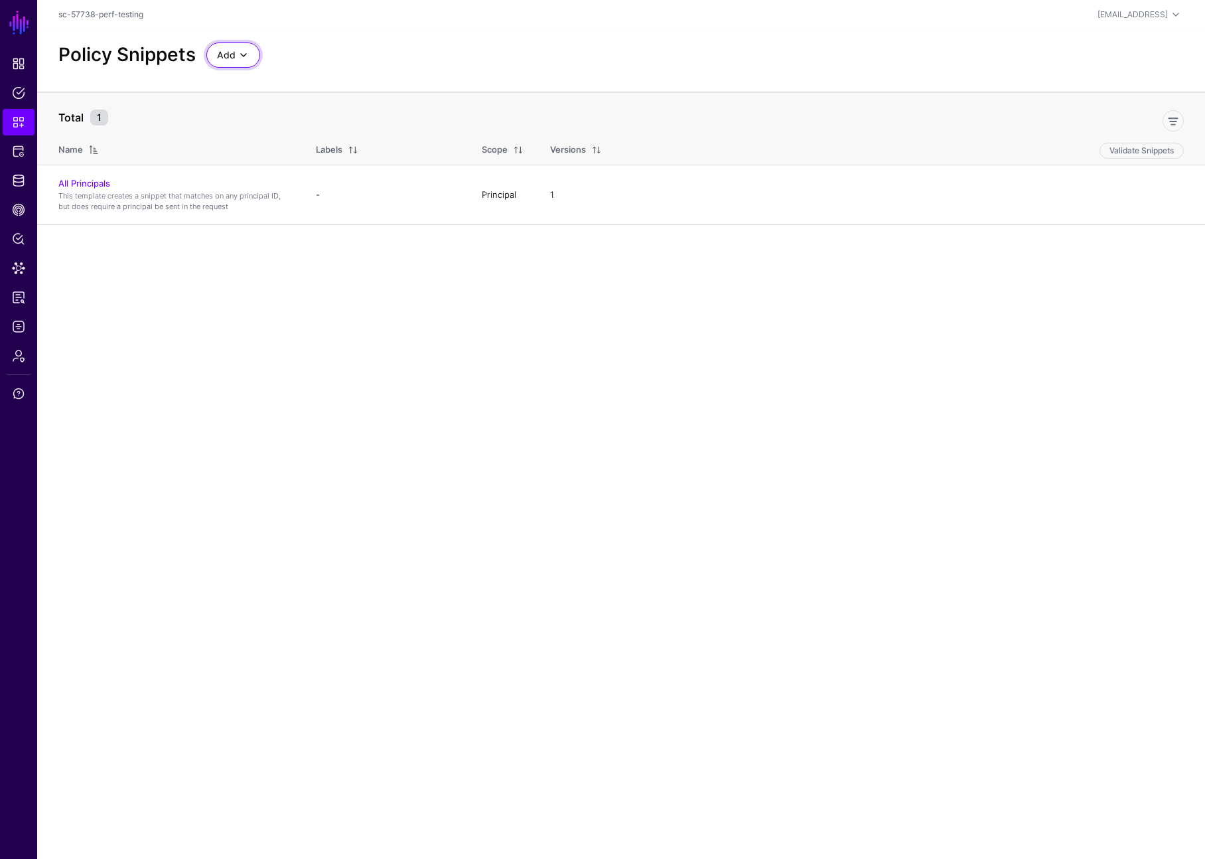
click at [239, 57] on span at bounding box center [244, 55] width 16 height 16
click at [277, 86] on span "Start from a Snippet Template" at bounding box center [279, 84] width 124 height 11
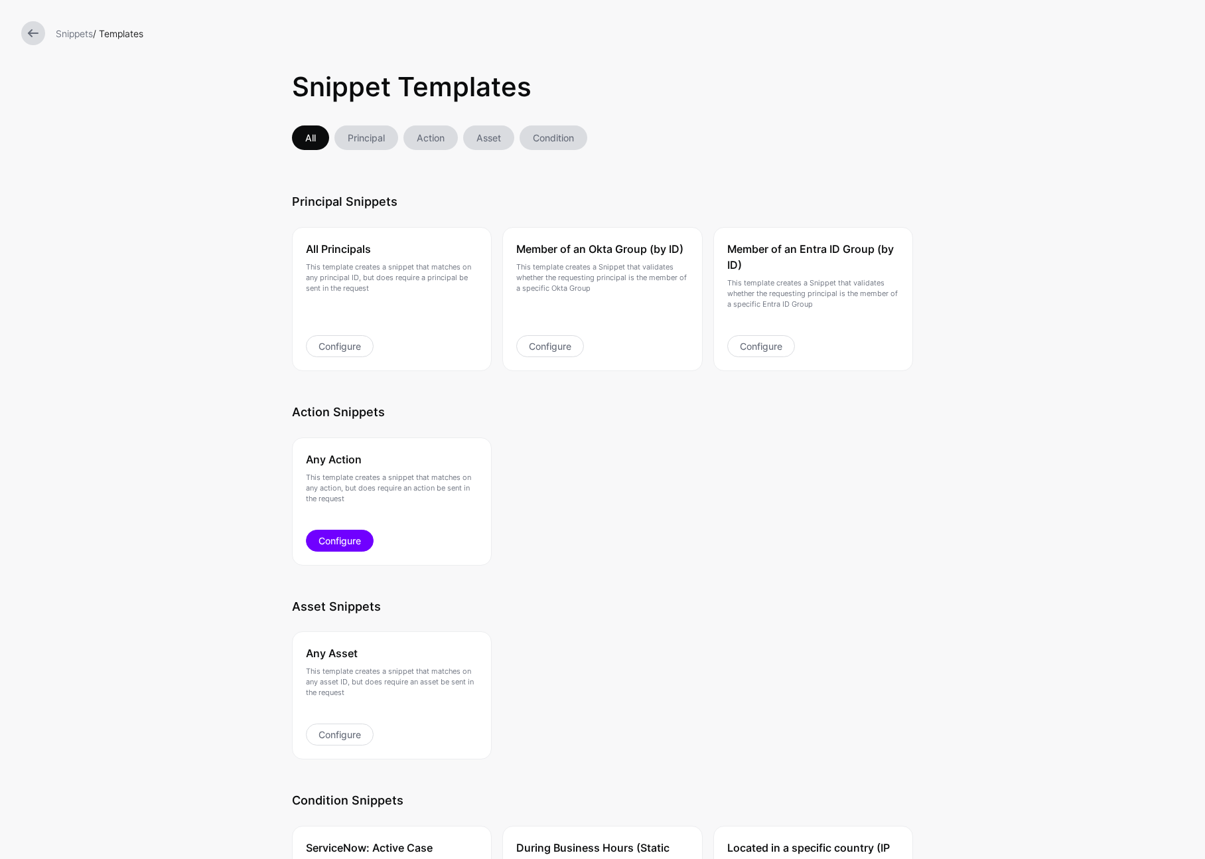
click at [342, 532] on link "Configure" at bounding box center [340, 541] width 68 height 22
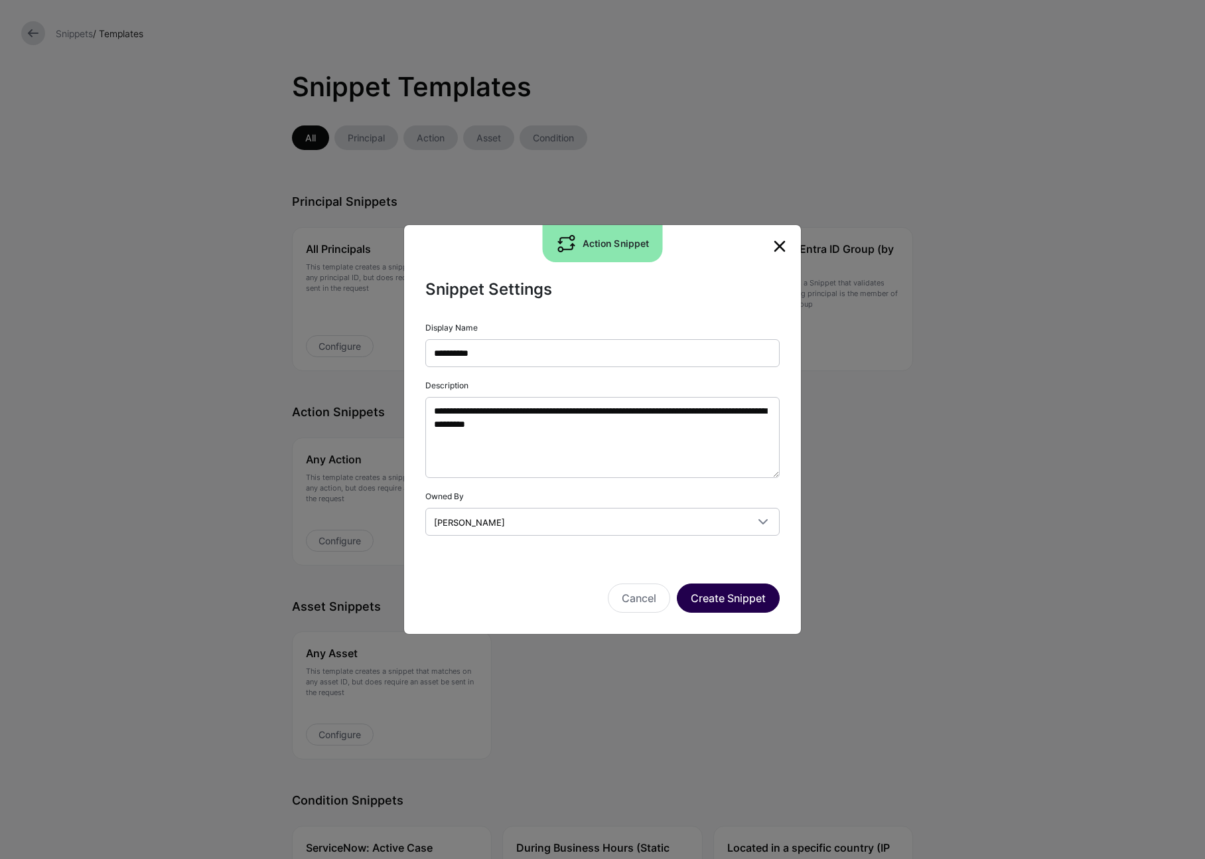
click at [707, 595] on button "Create Snippet" at bounding box center [728, 597] width 103 height 29
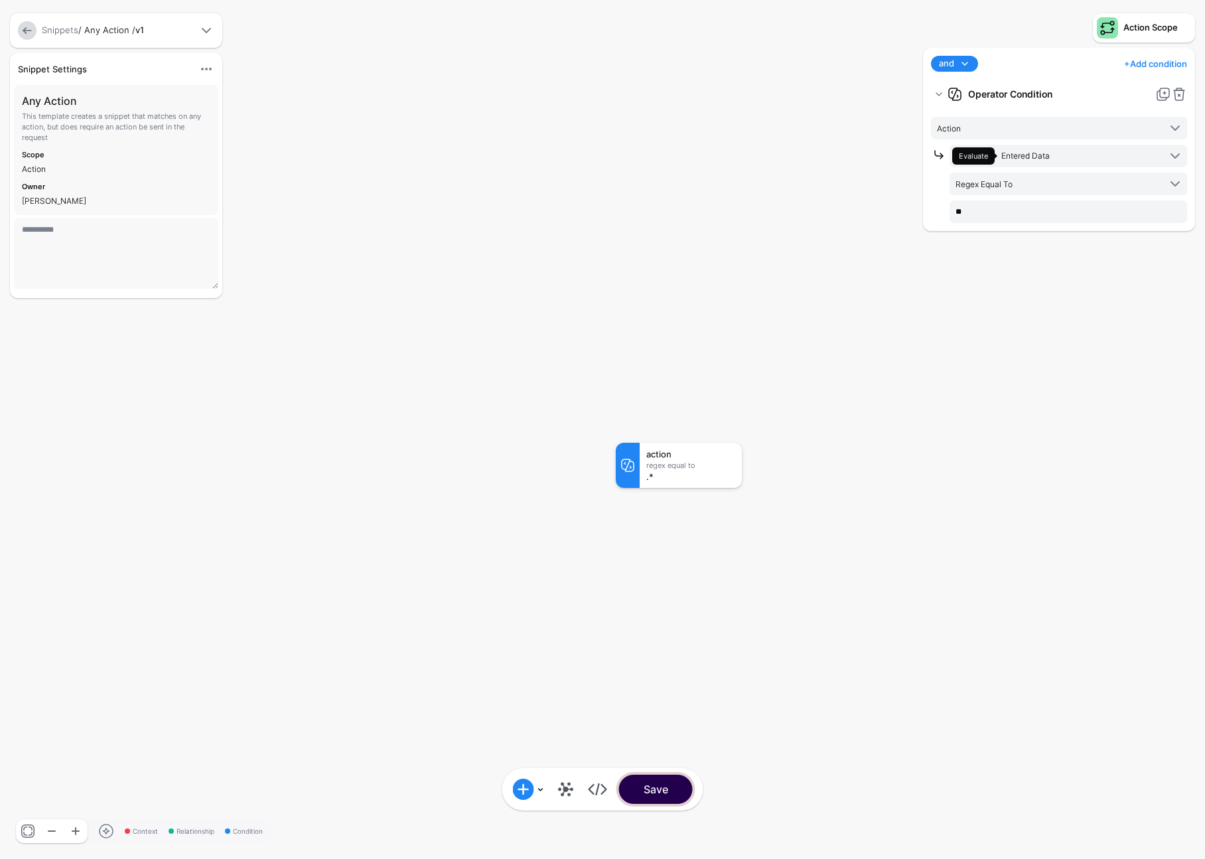
click at [652, 796] on button "Save" at bounding box center [656, 788] width 74 height 29
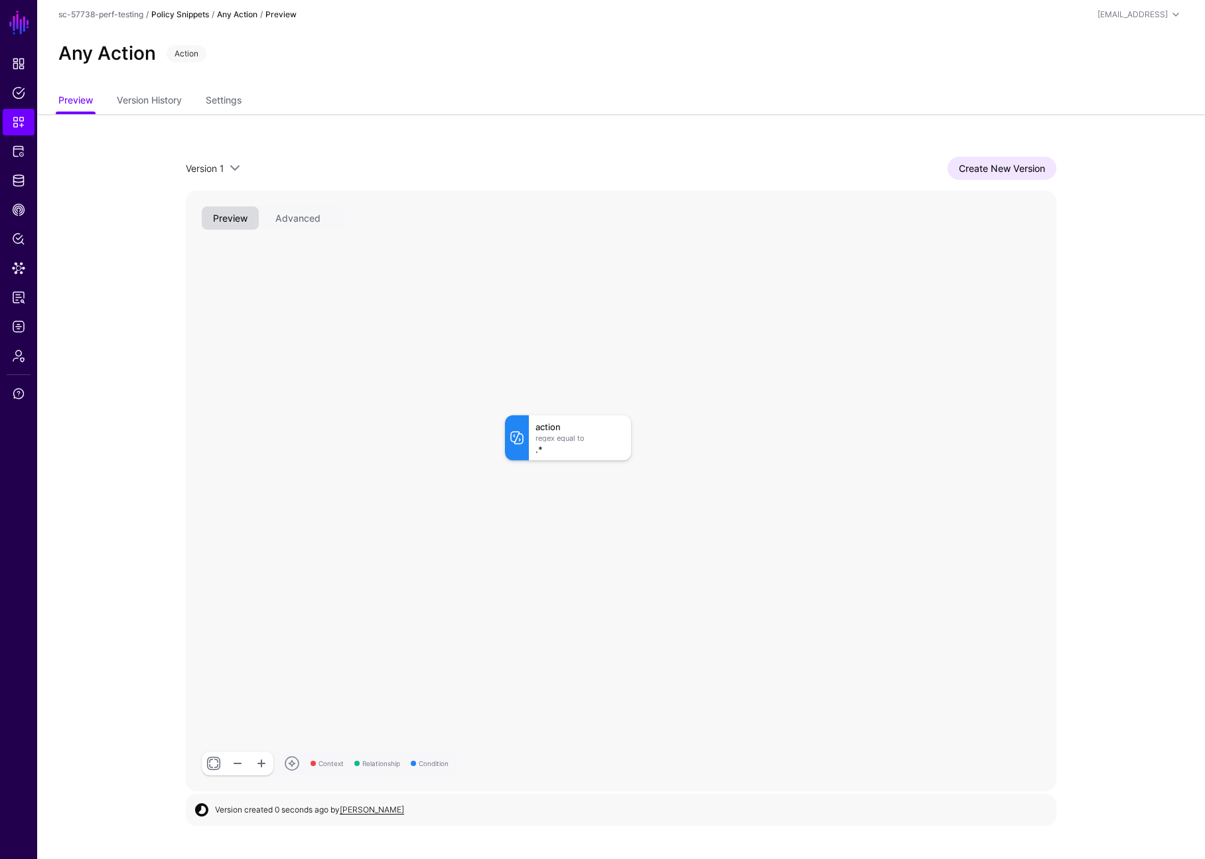
click at [199, 14] on link "Policy Snippets" at bounding box center [180, 14] width 58 height 10
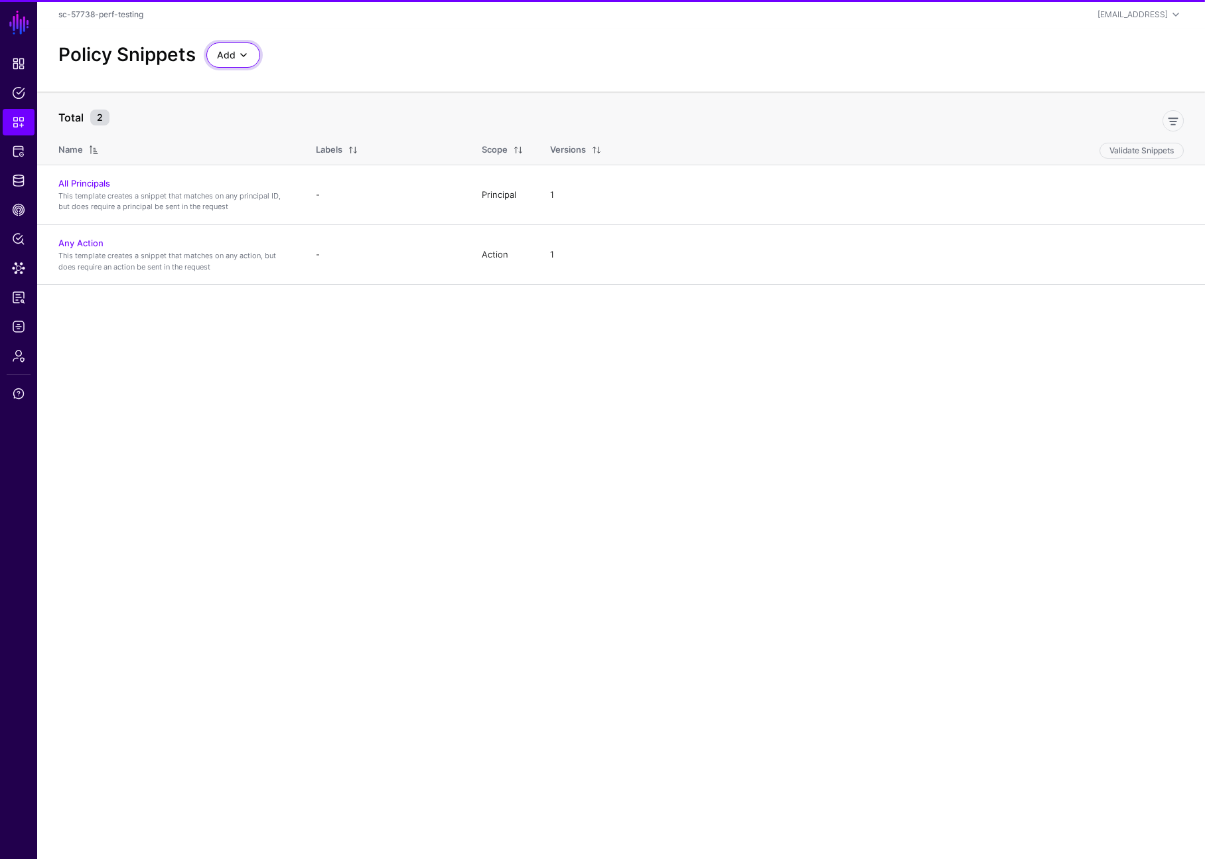
click at [248, 54] on span at bounding box center [244, 55] width 16 height 16
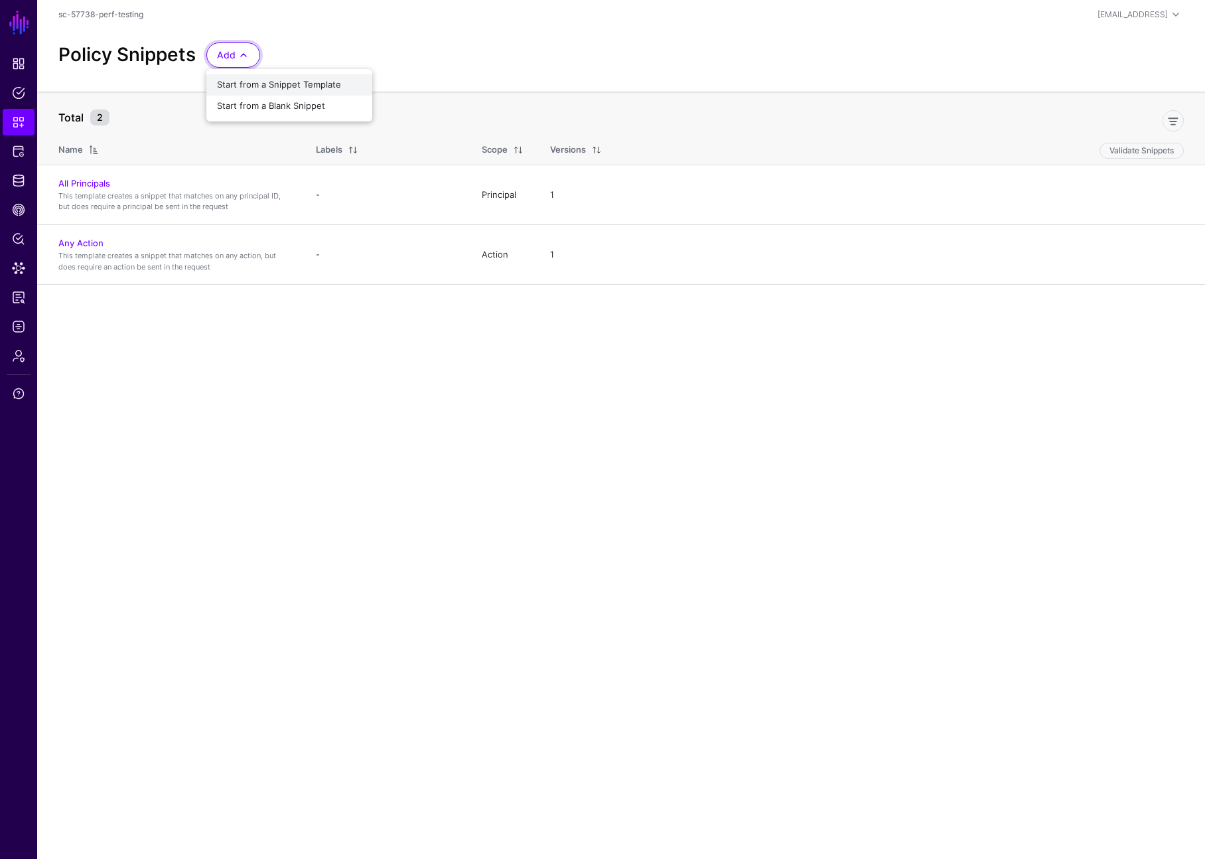
click at [324, 86] on span "Start from a Snippet Template" at bounding box center [279, 84] width 124 height 11
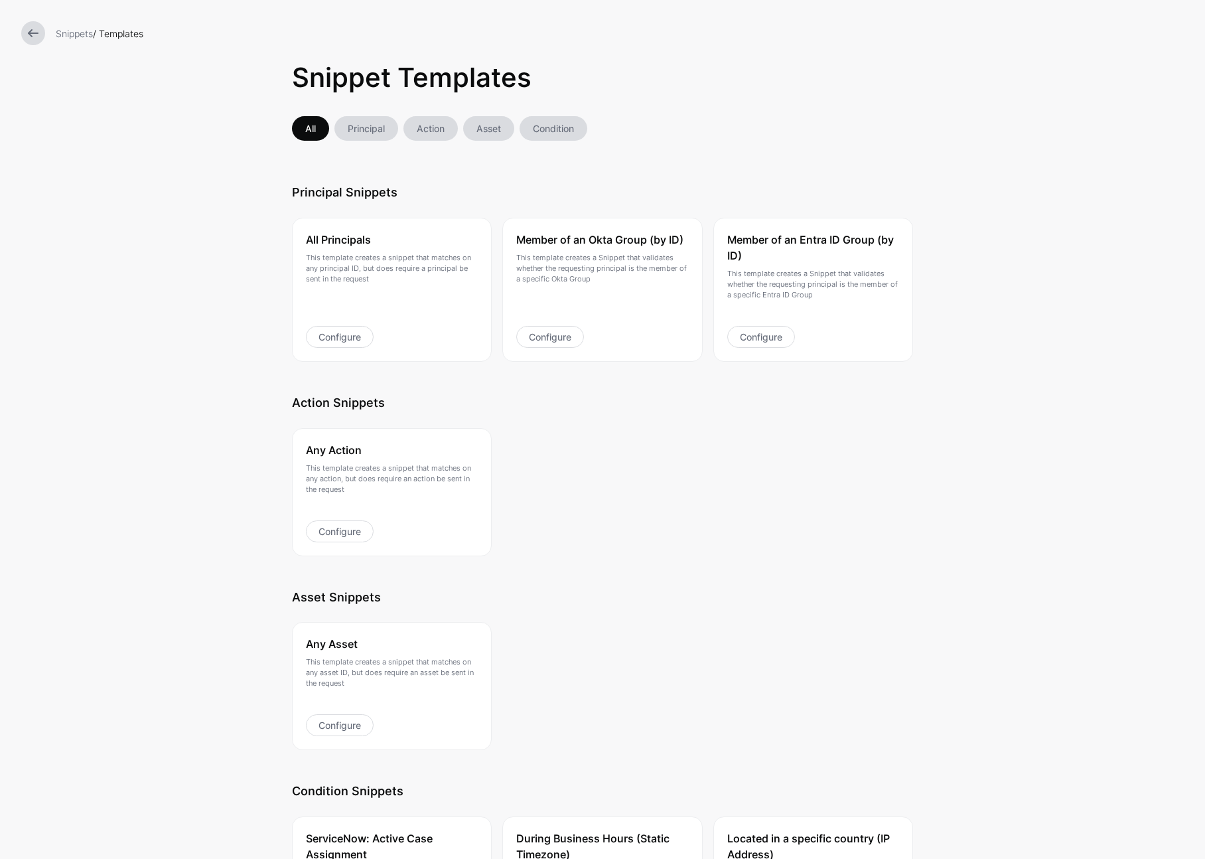
scroll to position [35, 0]
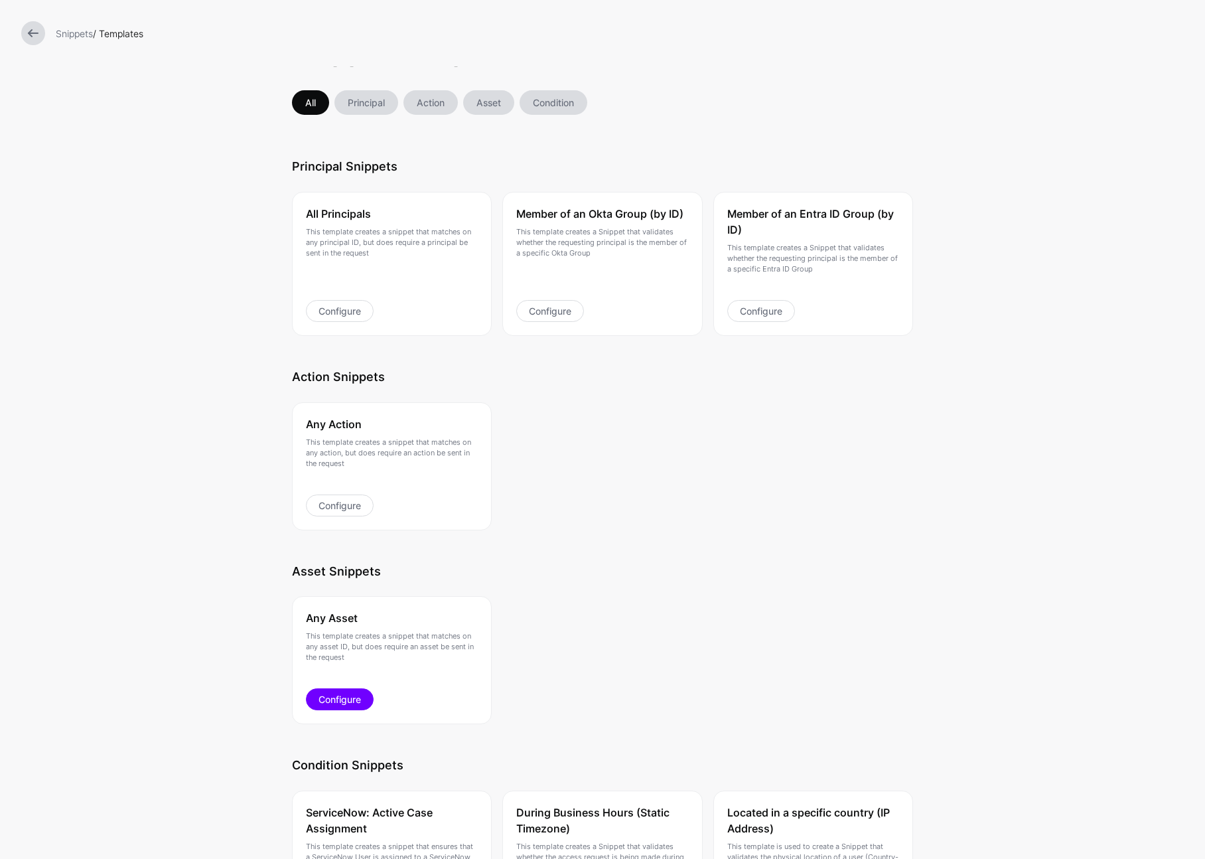
click at [341, 707] on link "Configure" at bounding box center [340, 699] width 68 height 22
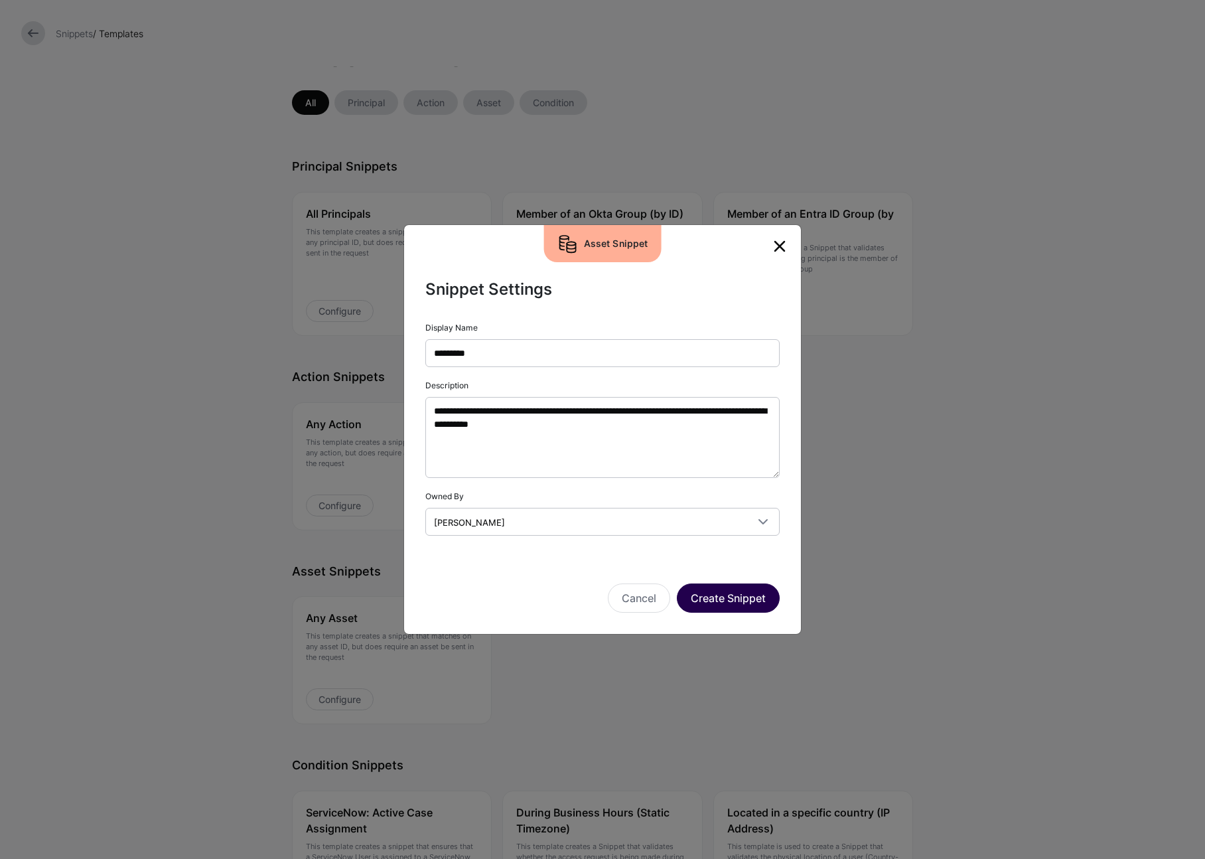
click at [738, 607] on button "Create Snippet" at bounding box center [728, 597] width 103 height 29
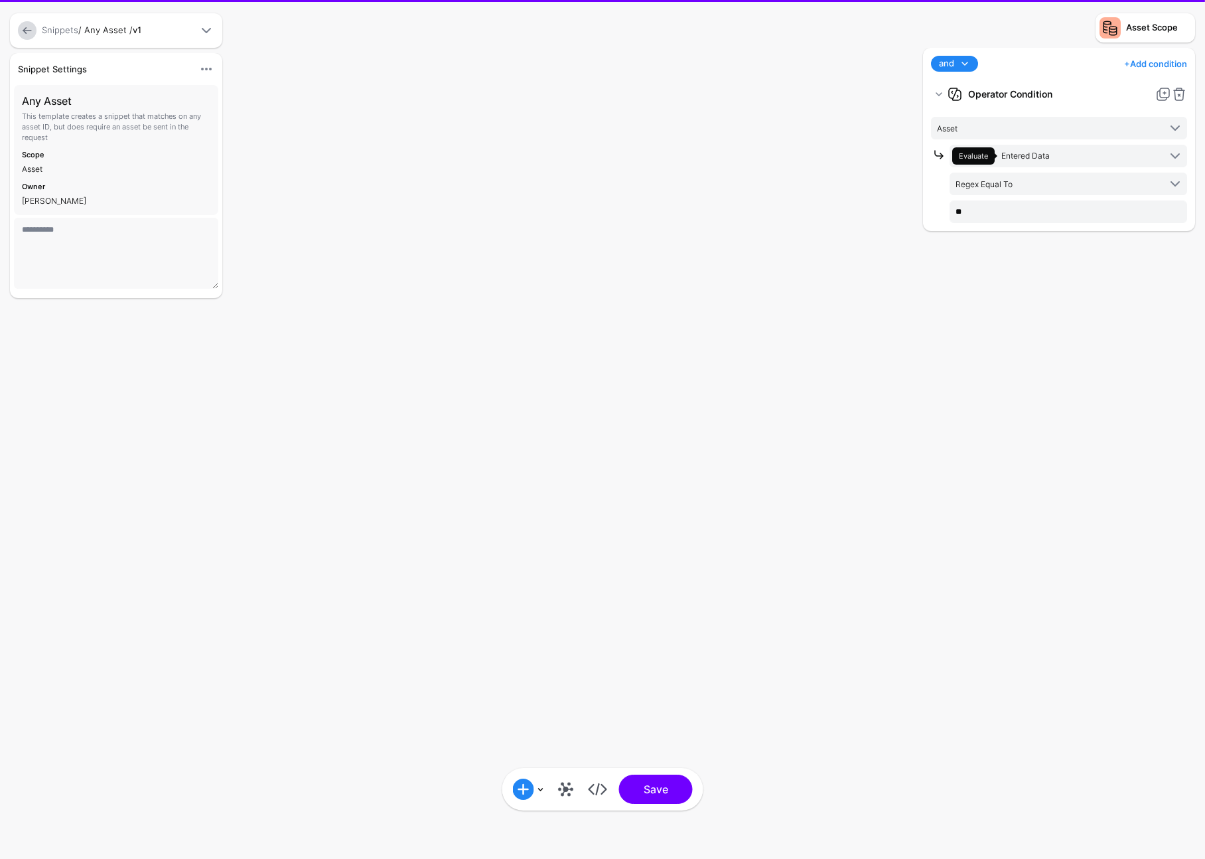
click at [743, 600] on div "**********" at bounding box center [603, 396] width 398 height 411
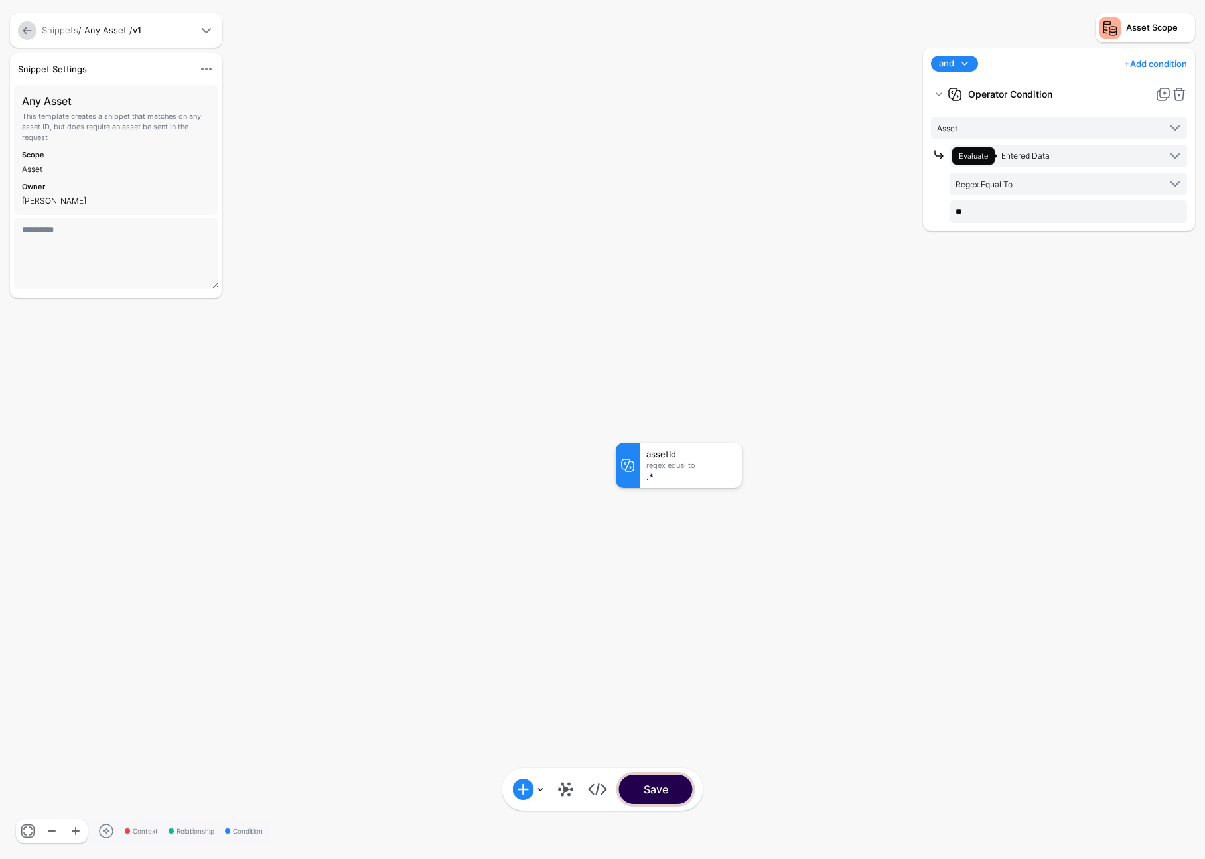
click at [676, 802] on button "Save" at bounding box center [656, 788] width 74 height 29
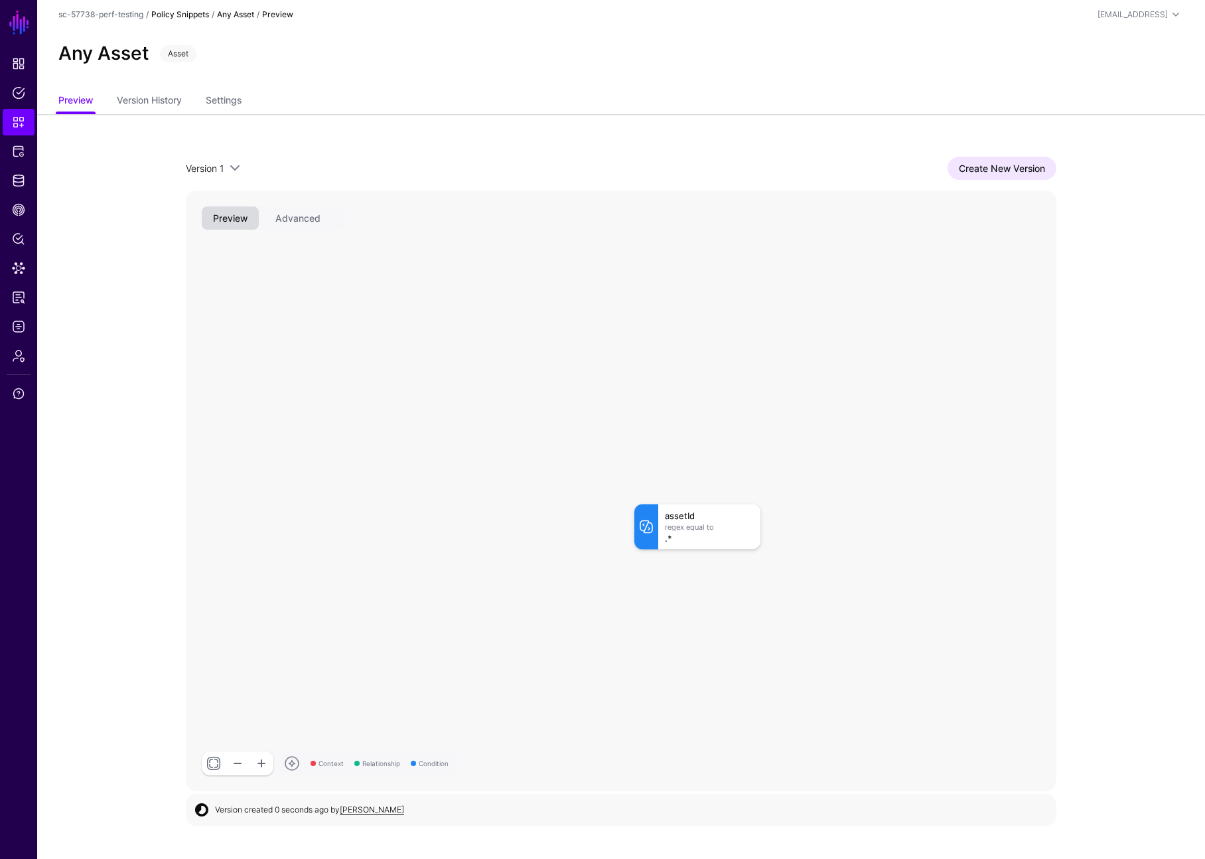
drag, startPoint x: 188, startPoint y: 14, endPoint x: 137, endPoint y: 6, distance: 51.7
click at [188, 14] on link "Policy Snippets" at bounding box center [180, 14] width 58 height 10
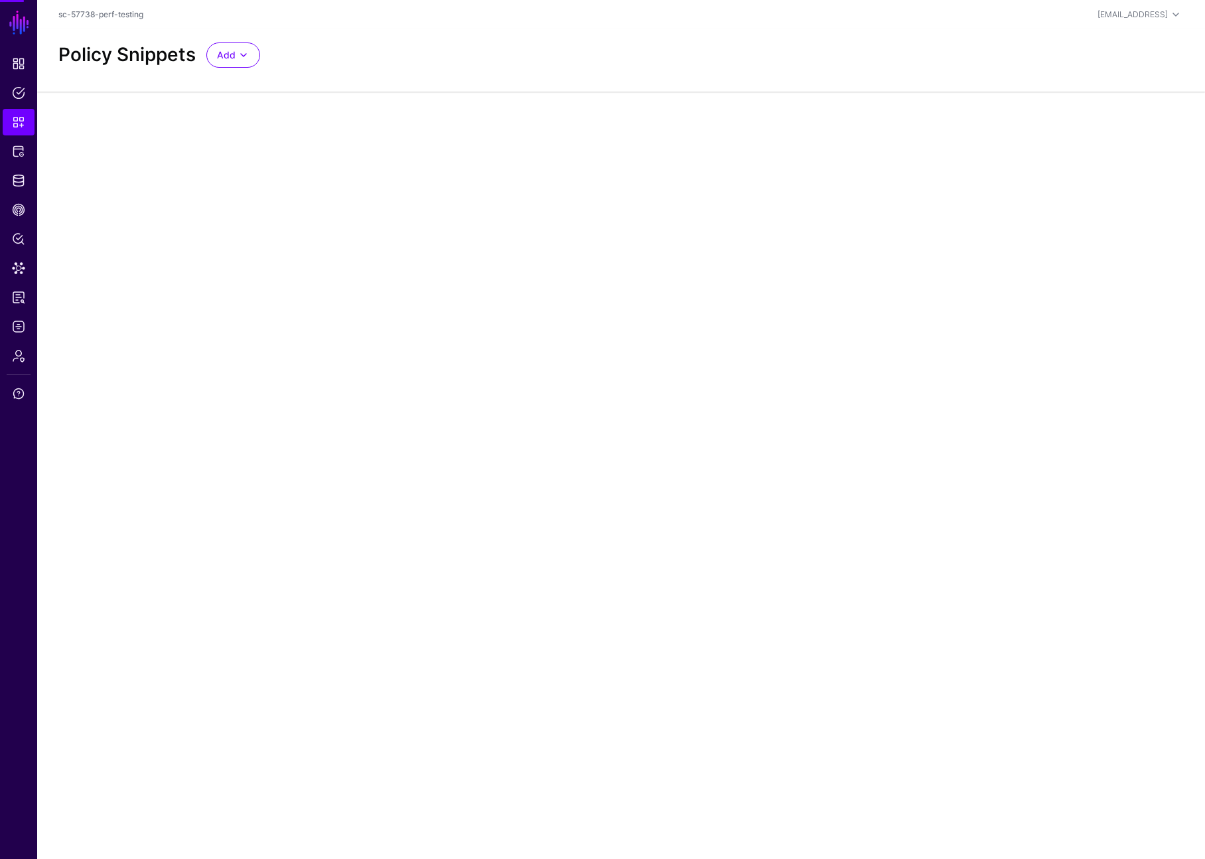
click at [133, 5] on header "sc-57738-perf-testing [EMAIL_ADDRESS] [PERSON_NAME] [PERSON_NAME][EMAIL_ADDRESS…" at bounding box center [621, 14] width 1168 height 29
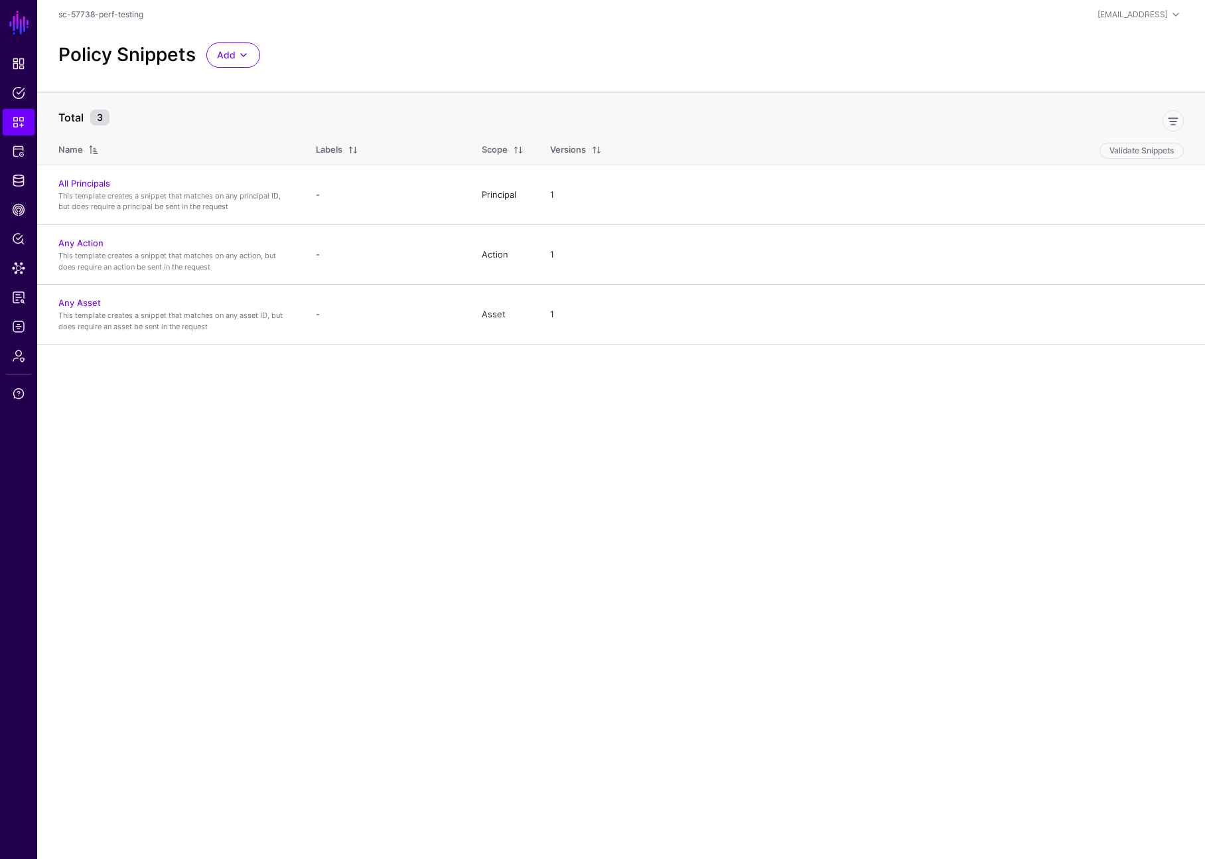
click at [229, 68] on div "Policy Snippets Add Start from a Snippet Template Start from a Blank Snippet" at bounding box center [621, 60] width 1168 height 62
click at [238, 65] on link "Add" at bounding box center [233, 54] width 54 height 25
click at [304, 86] on span "Start from a Snippet Template" at bounding box center [279, 84] width 124 height 11
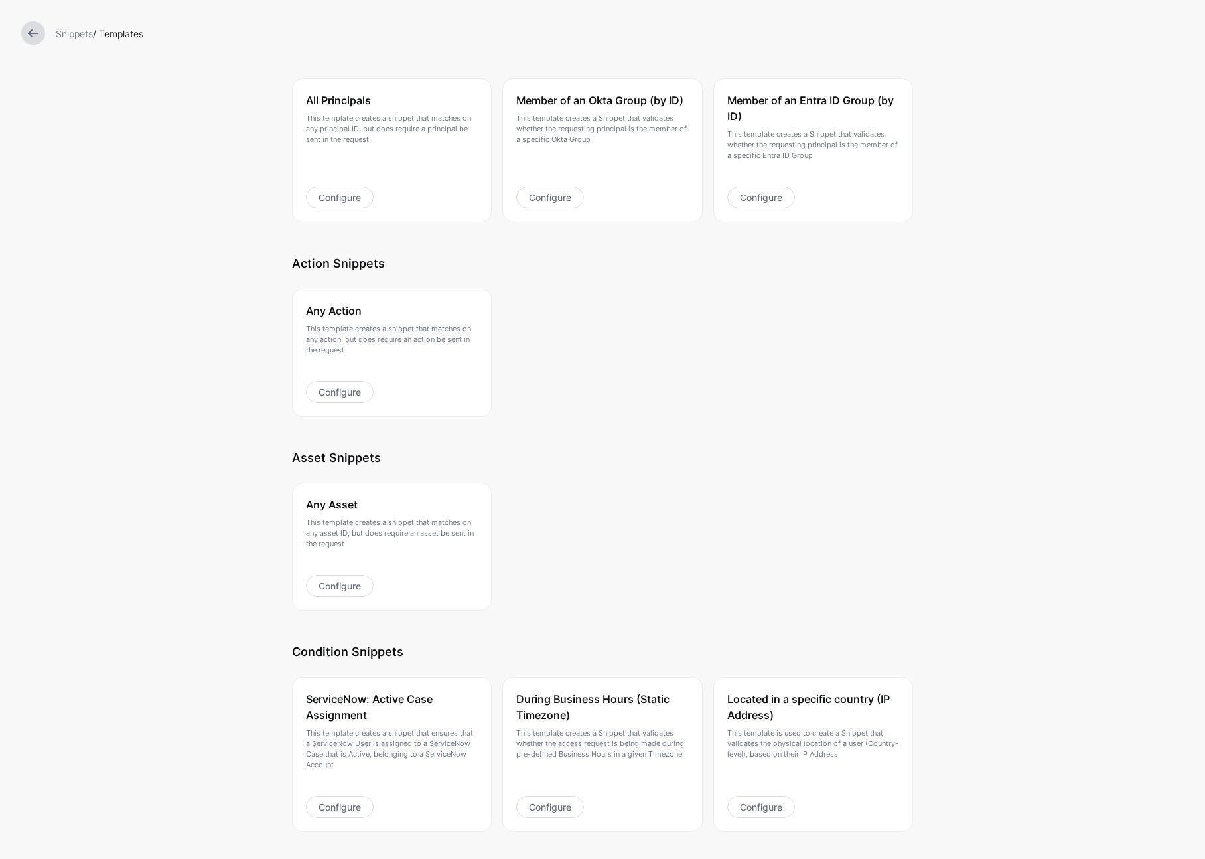
click at [228, 407] on div "Snippets / Templates Snippet Templates All Principal Action Asset Condition Pri…" at bounding box center [602, 429] width 1205 height 859
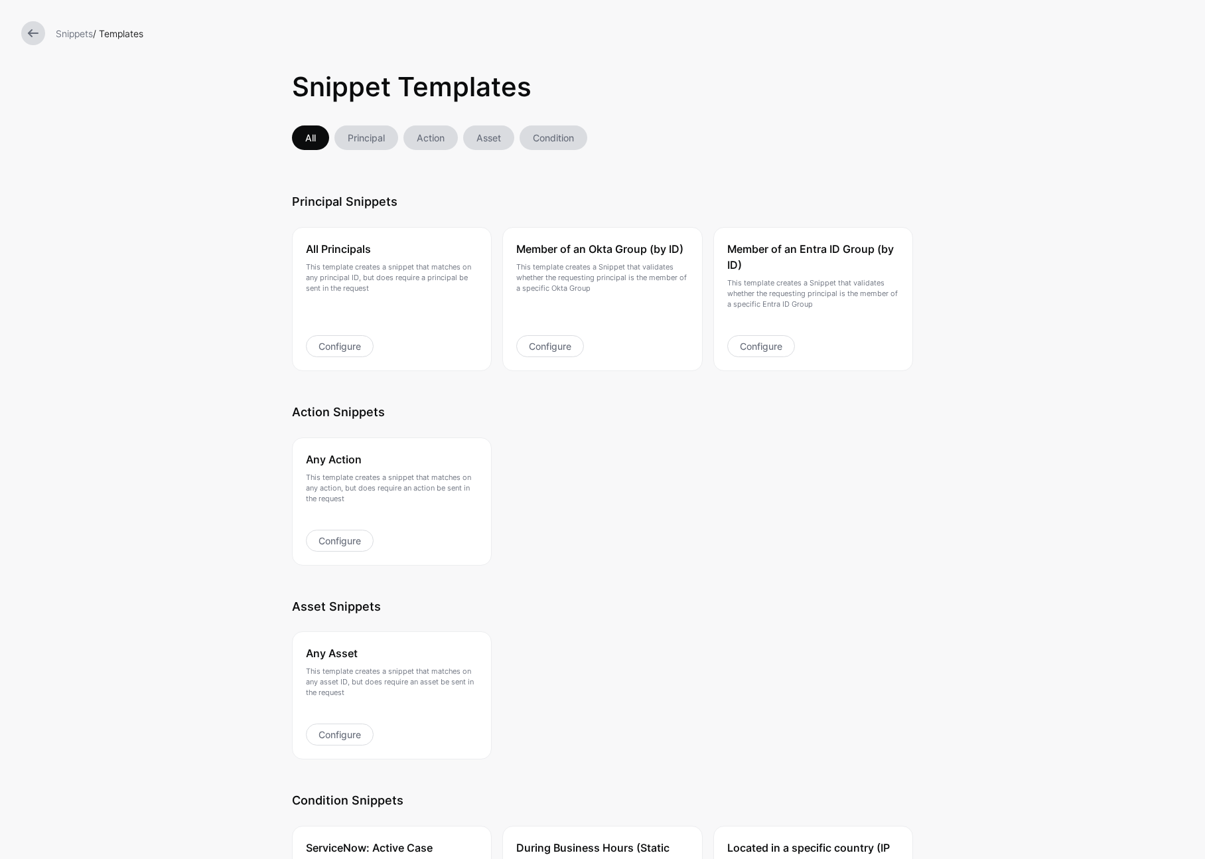
click at [36, 38] on link at bounding box center [33, 33] width 24 height 24
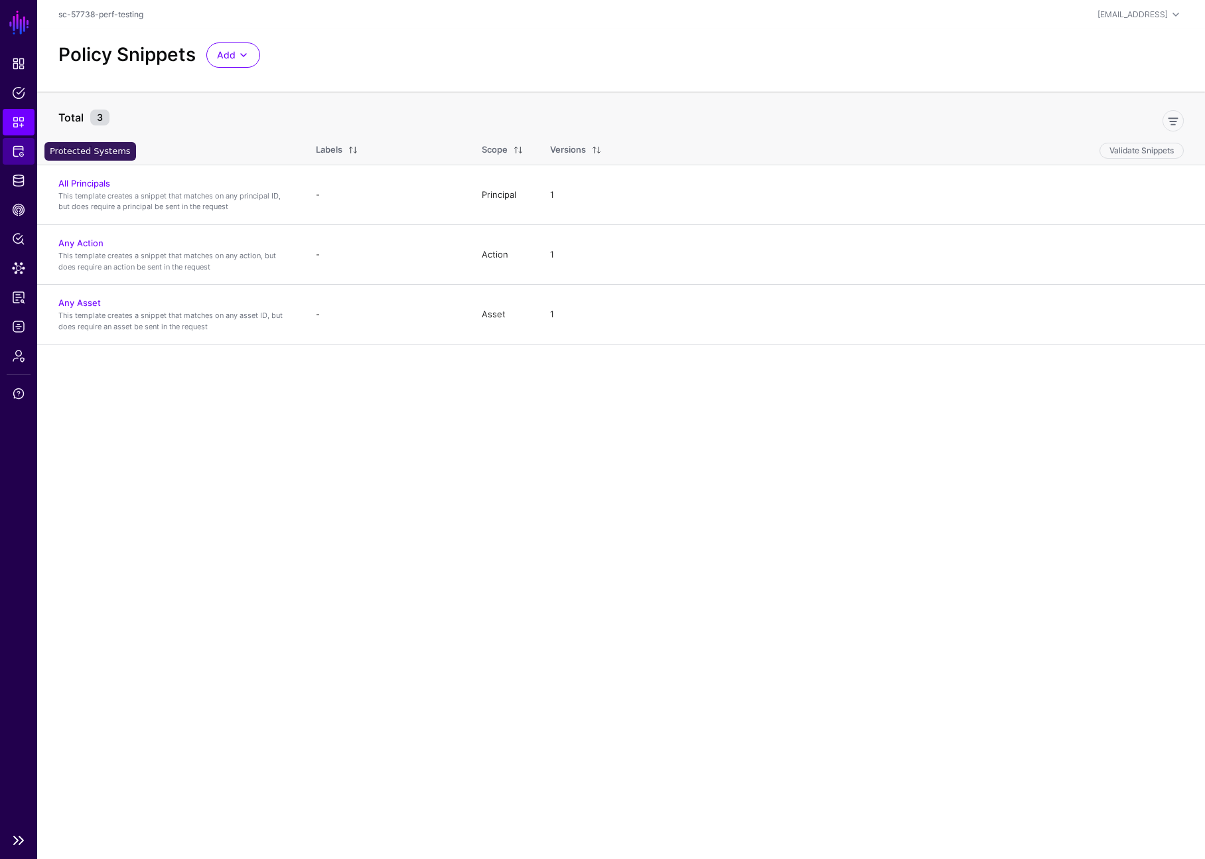
click at [12, 155] on span "Protected Systems" at bounding box center [18, 151] width 13 height 13
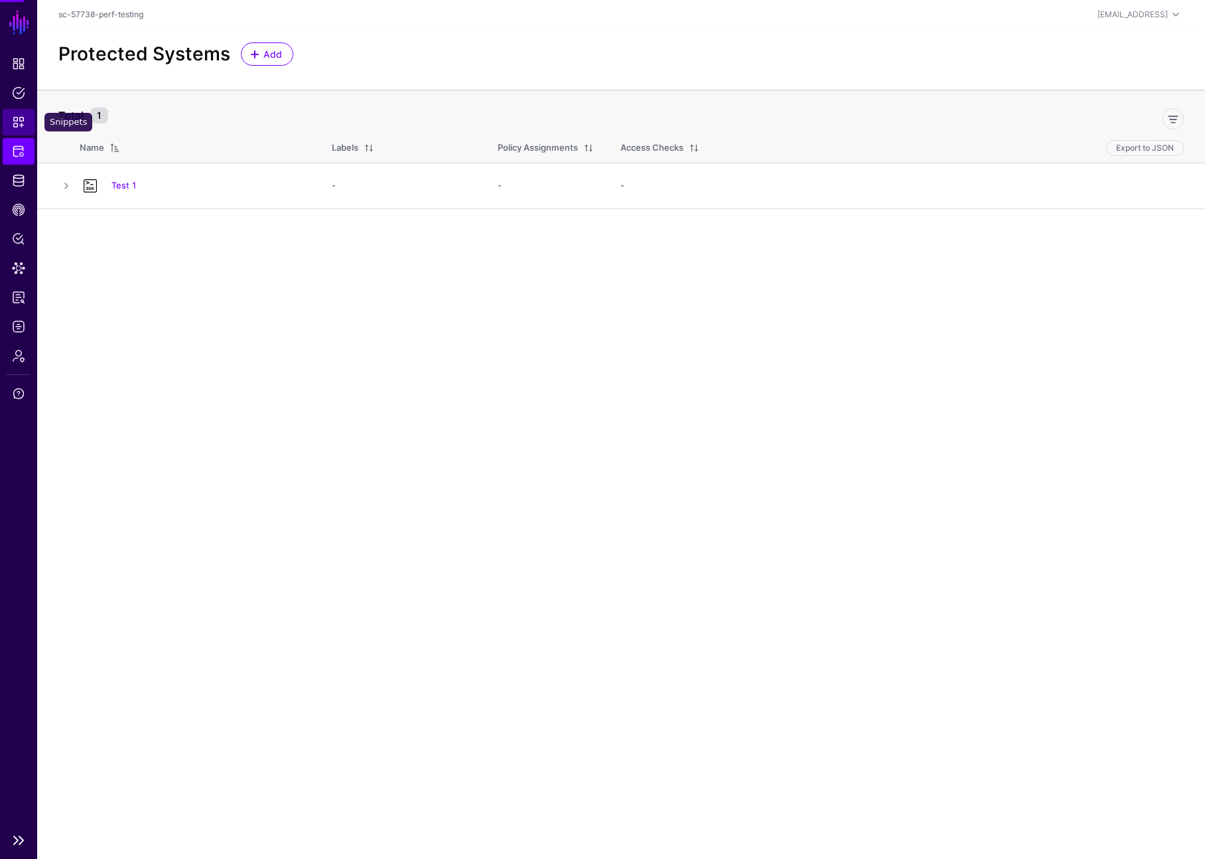
click at [29, 115] on link "Snippets" at bounding box center [19, 122] width 32 height 27
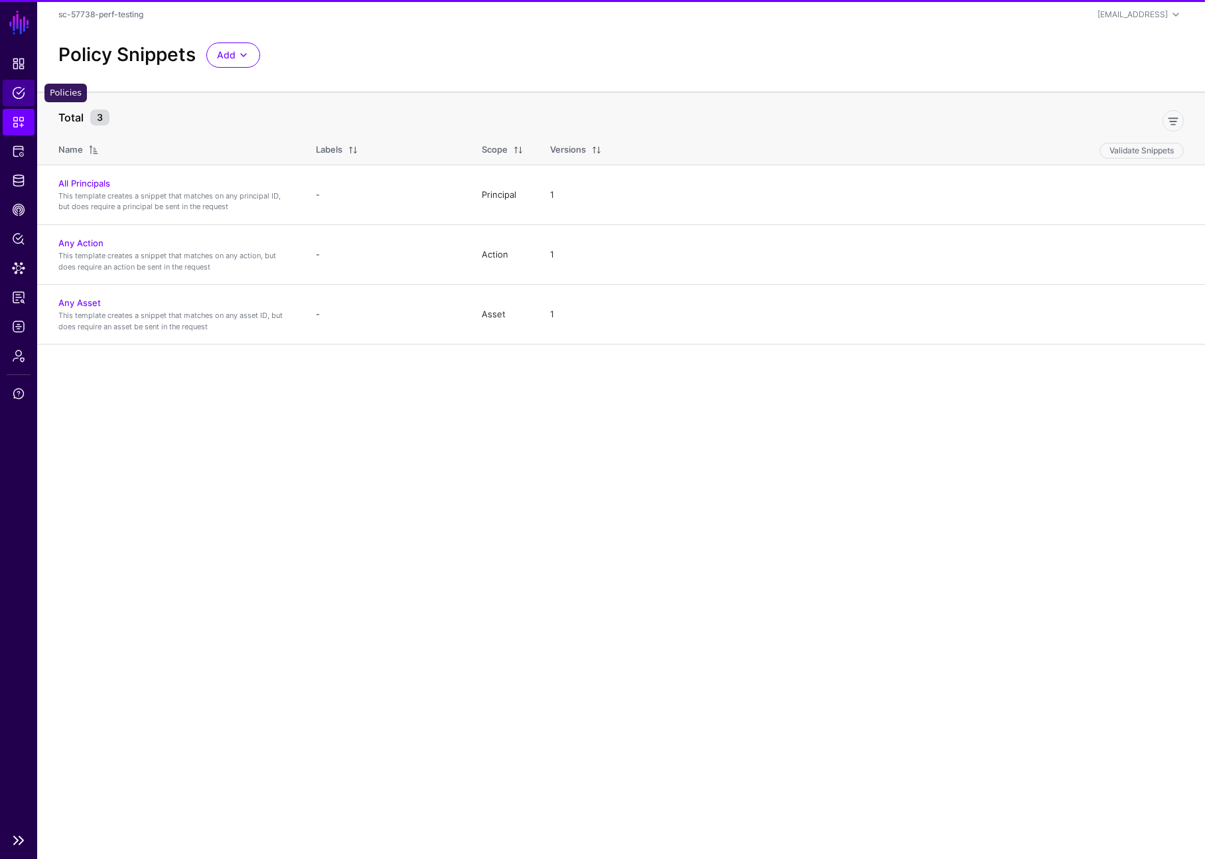
click at [27, 92] on link "Policies" at bounding box center [19, 93] width 32 height 27
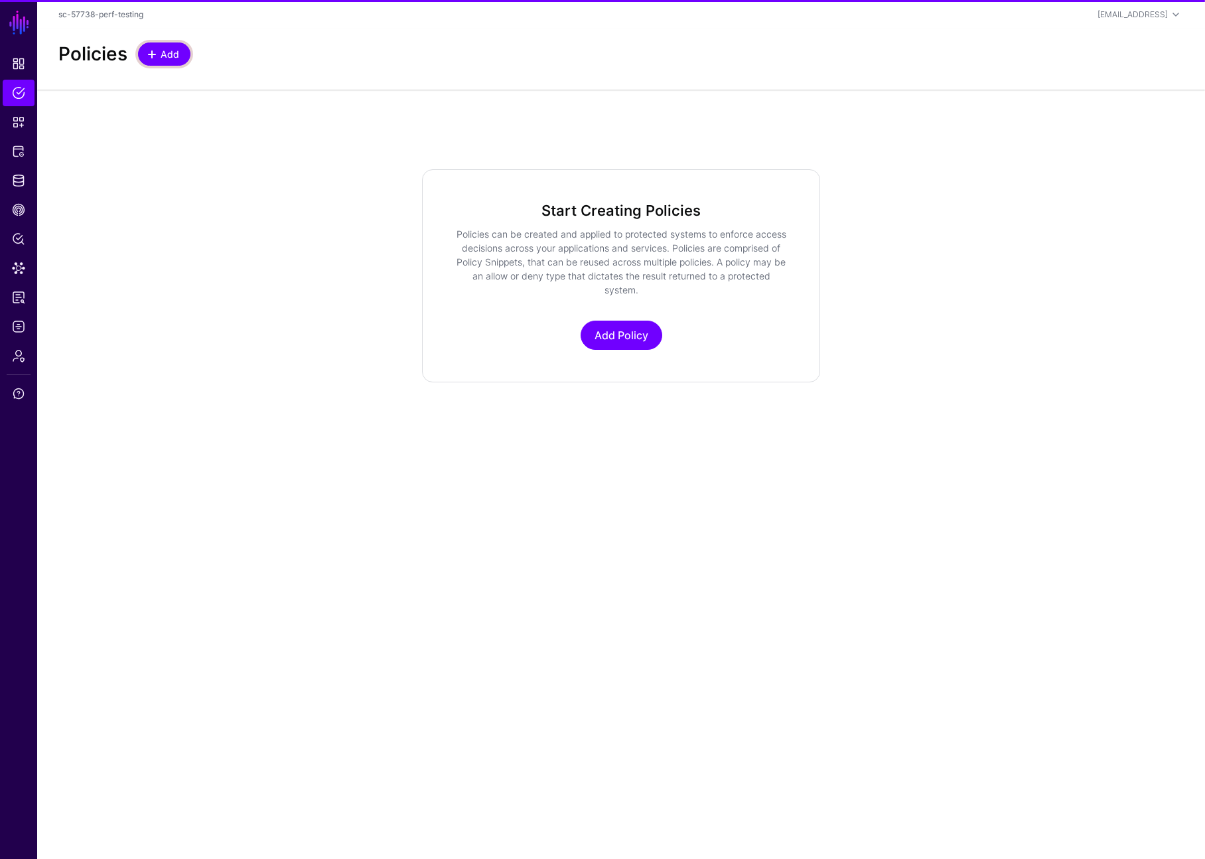
click at [172, 57] on span "Add" at bounding box center [170, 54] width 22 height 14
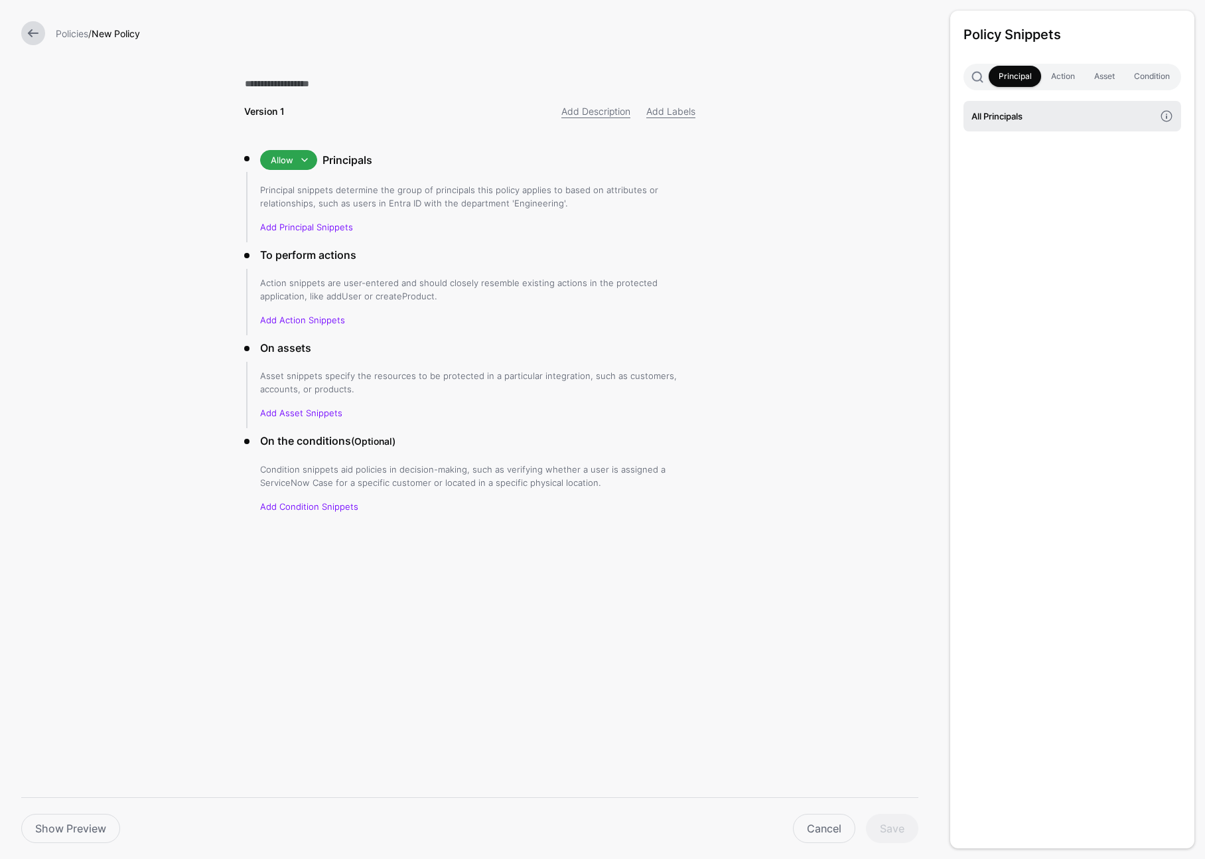
drag, startPoint x: 1002, startPoint y: 116, endPoint x: 1031, endPoint y: 108, distance: 29.6
click at [1002, 117] on h4 "All Principals" at bounding box center [1063, 116] width 183 height 15
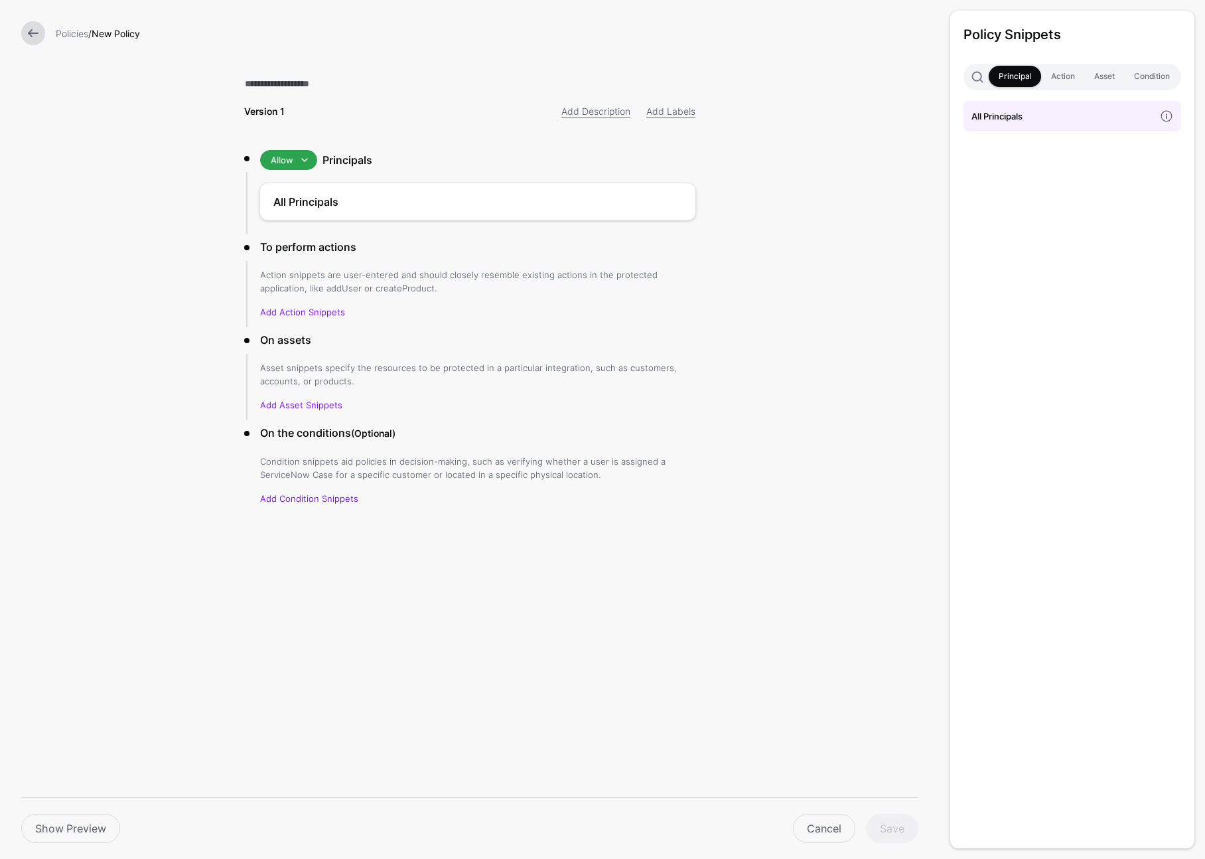
drag, startPoint x: 1053, startPoint y: 78, endPoint x: 1059, endPoint y: 99, distance: 21.2
click at [1053, 78] on link "Action" at bounding box center [1062, 76] width 43 height 21
click at [1060, 110] on h4 "Any Action" at bounding box center [1063, 116] width 183 height 15
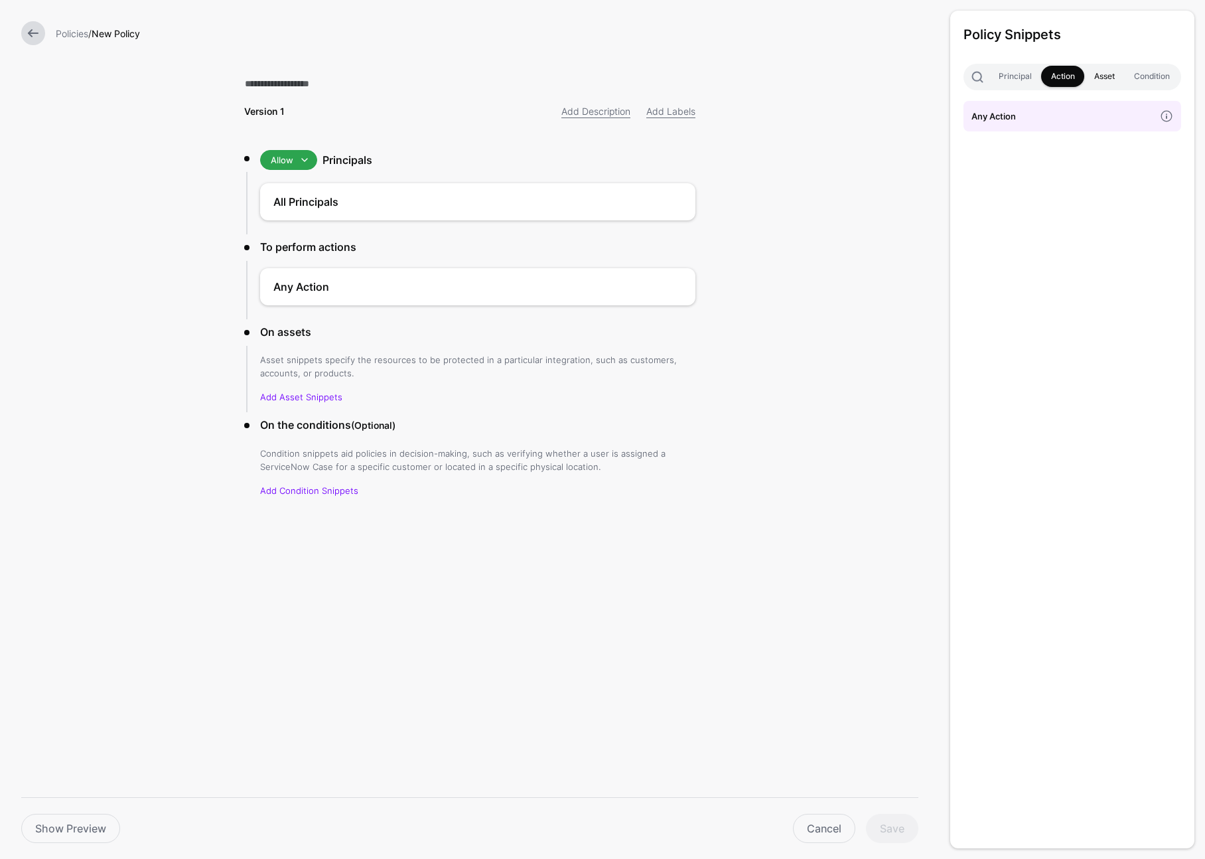
click at [1114, 78] on link "Asset" at bounding box center [1104, 76] width 40 height 21
drag, startPoint x: 1106, startPoint y: 111, endPoint x: 986, endPoint y: 126, distance: 121.0
click at [1106, 111] on h4 "Any Asset" at bounding box center [1063, 116] width 183 height 15
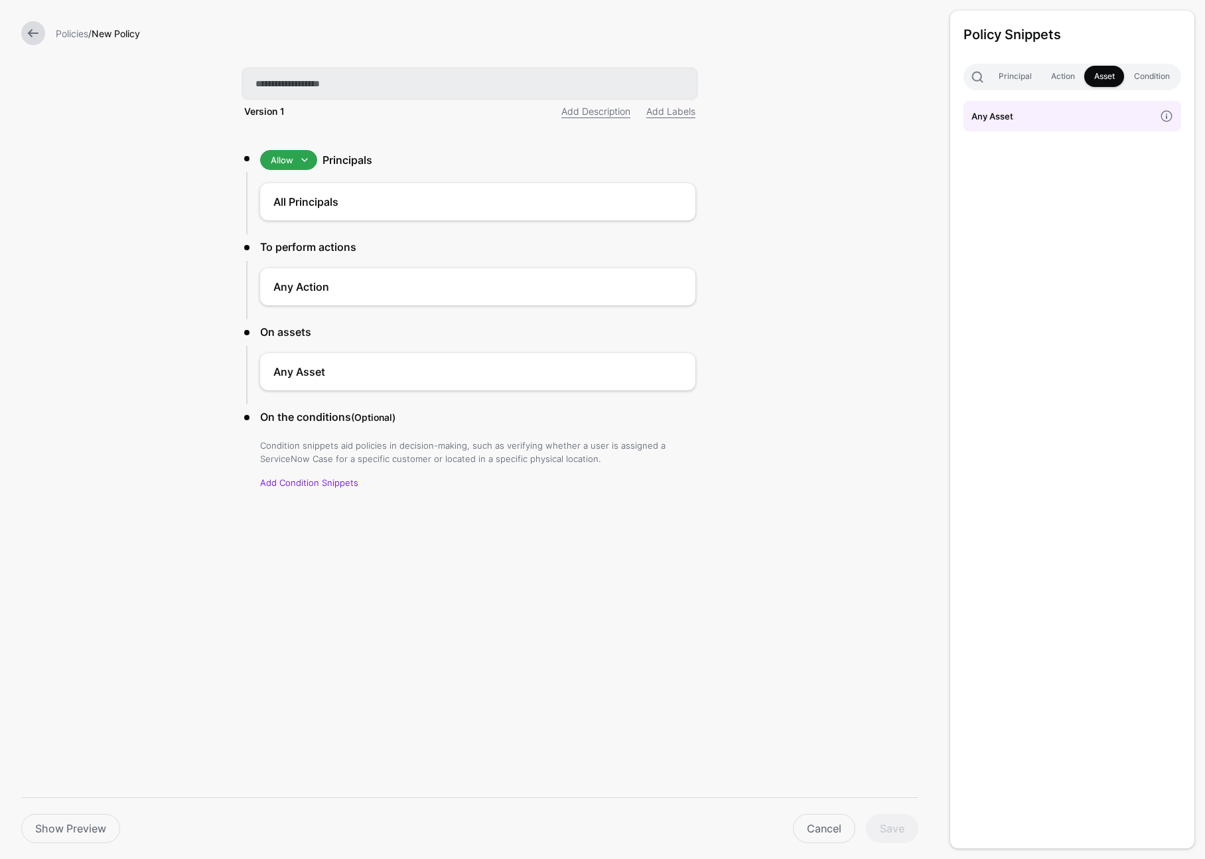
click at [388, 91] on input "text" at bounding box center [469, 84] width 451 height 28
type input "**********"
drag, startPoint x: 760, startPoint y: 524, endPoint x: 771, endPoint y: 569, distance: 46.5
click at [760, 524] on form "**********" at bounding box center [470, 306] width 940 height 612
click at [895, 822] on button "Save" at bounding box center [892, 828] width 52 height 29
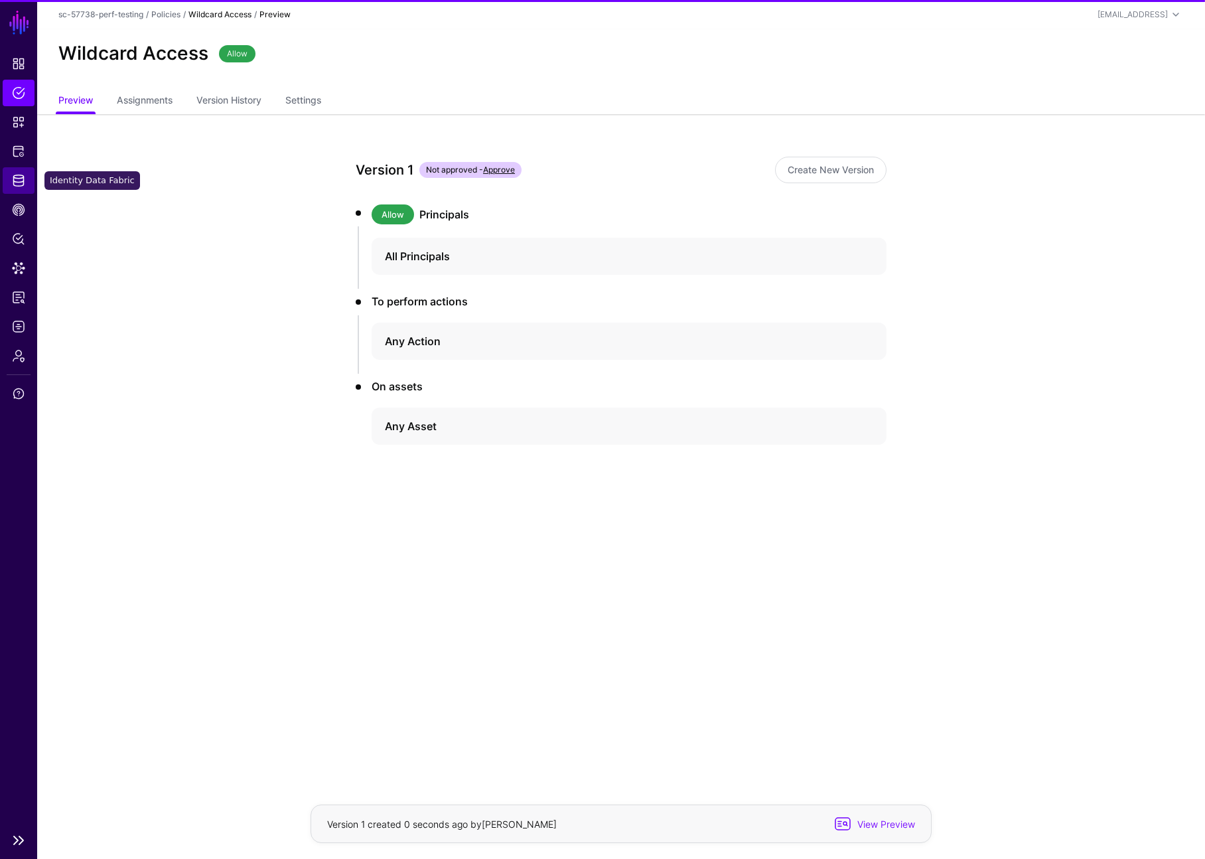
click at [21, 170] on link "Identity Data Fabric" at bounding box center [19, 180] width 32 height 27
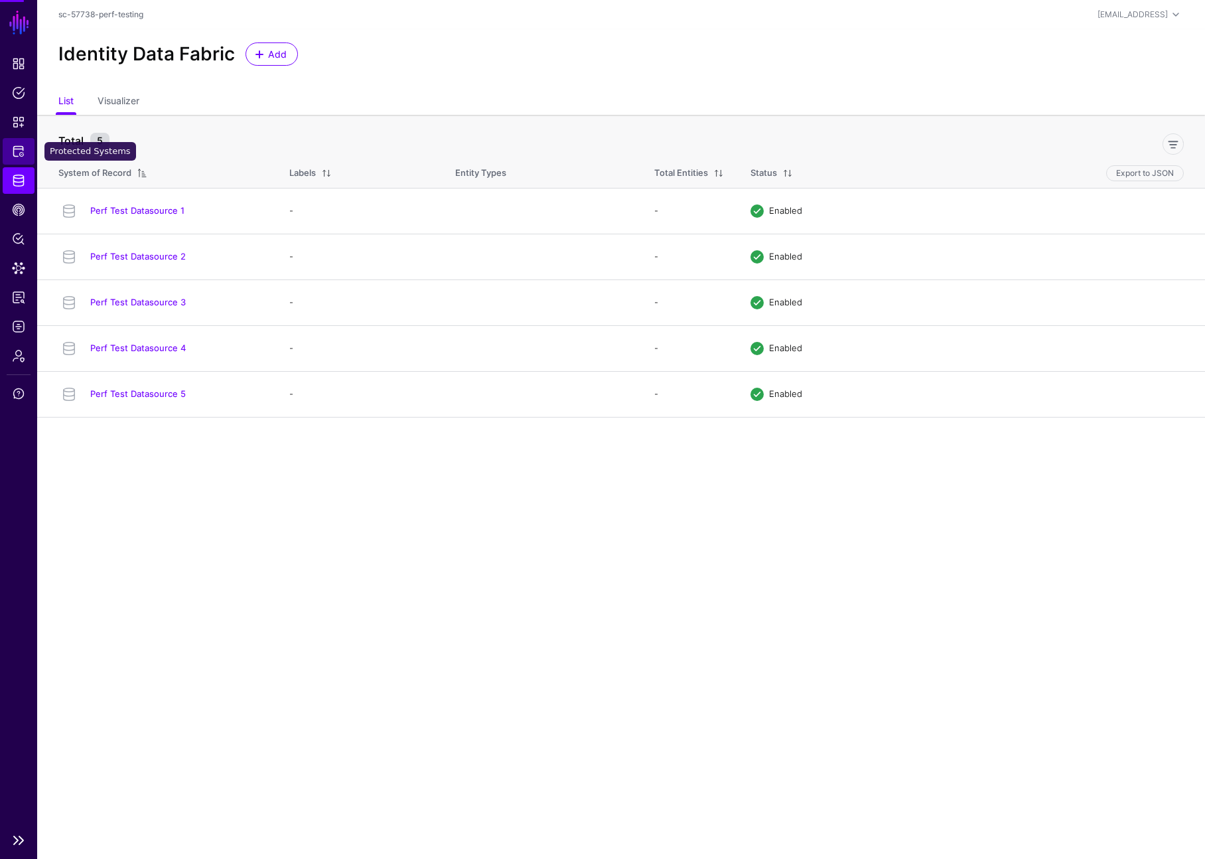
click at [19, 151] on span "Protected Systems" at bounding box center [18, 151] width 13 height 13
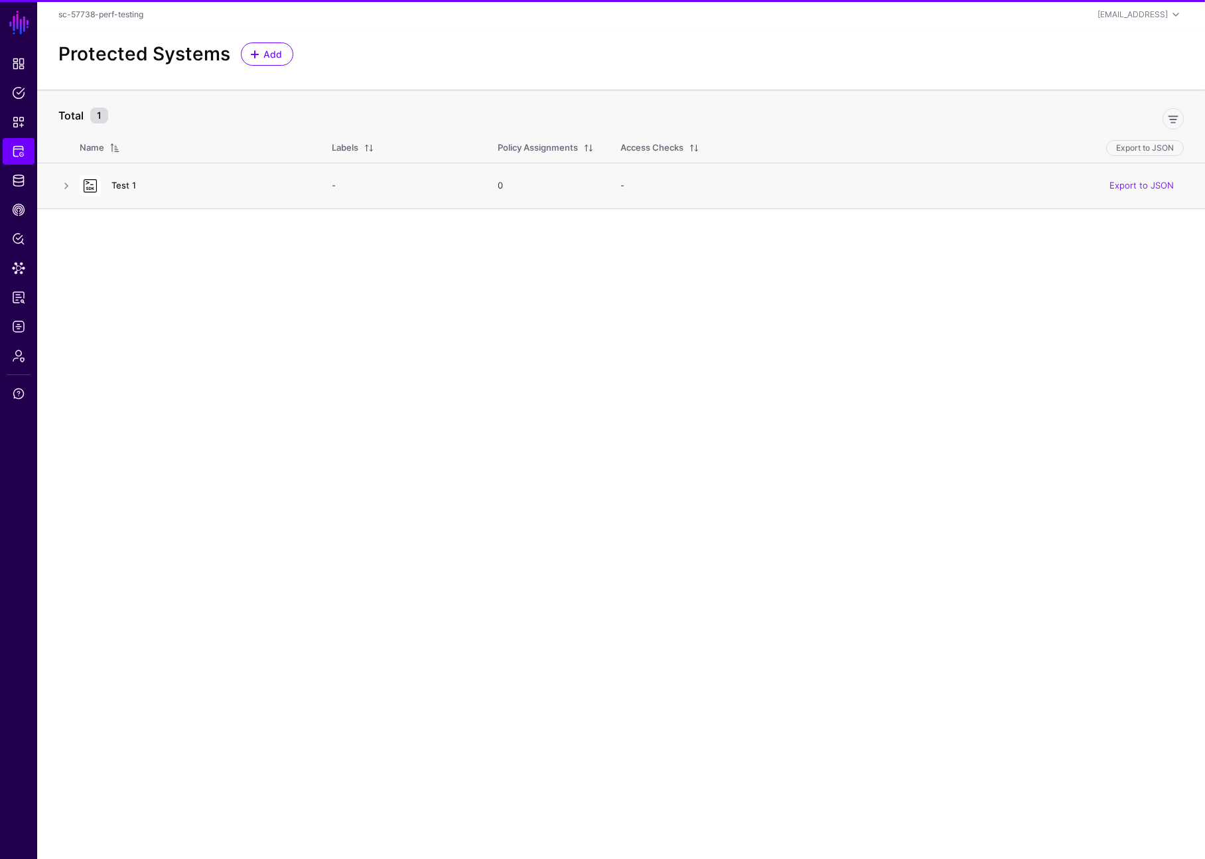
click at [123, 184] on link "Test 1" at bounding box center [123, 185] width 25 height 11
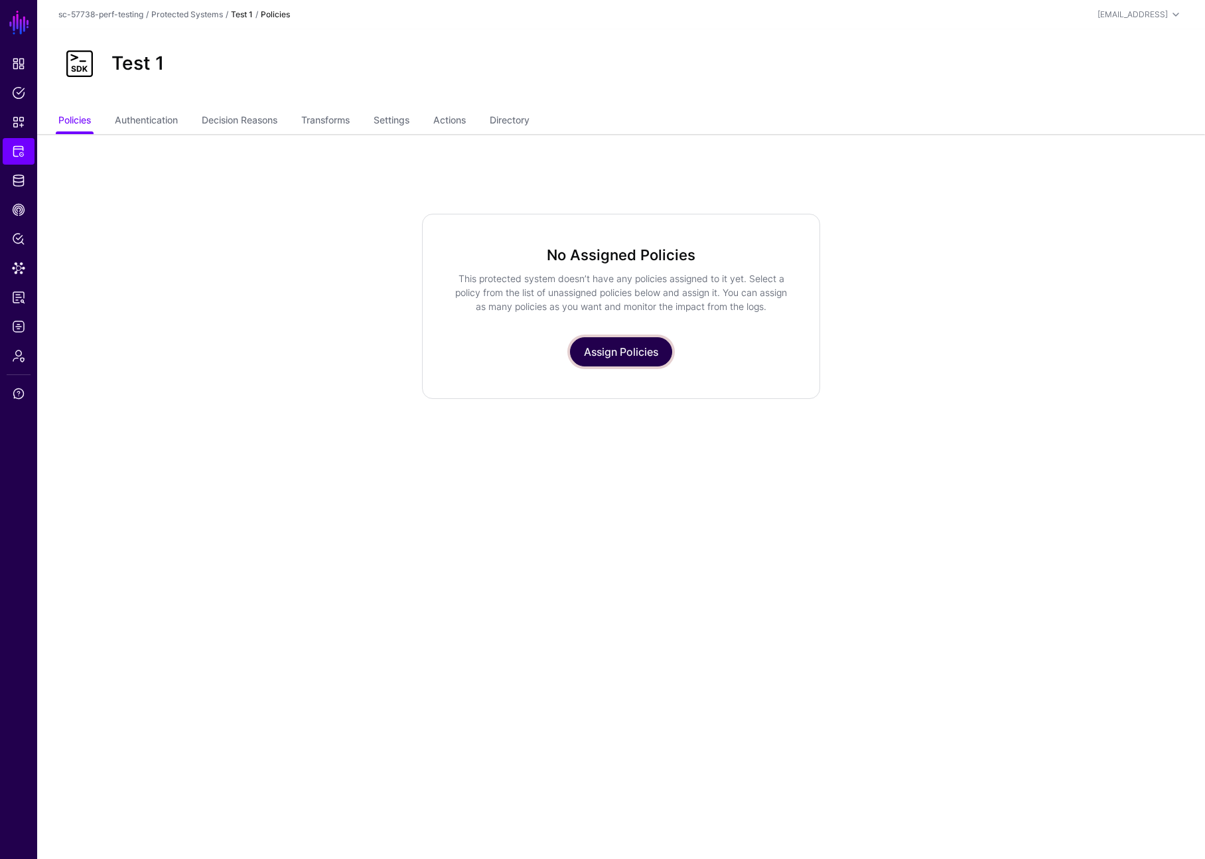
click at [609, 354] on link "Assign Policies" at bounding box center [621, 351] width 102 height 29
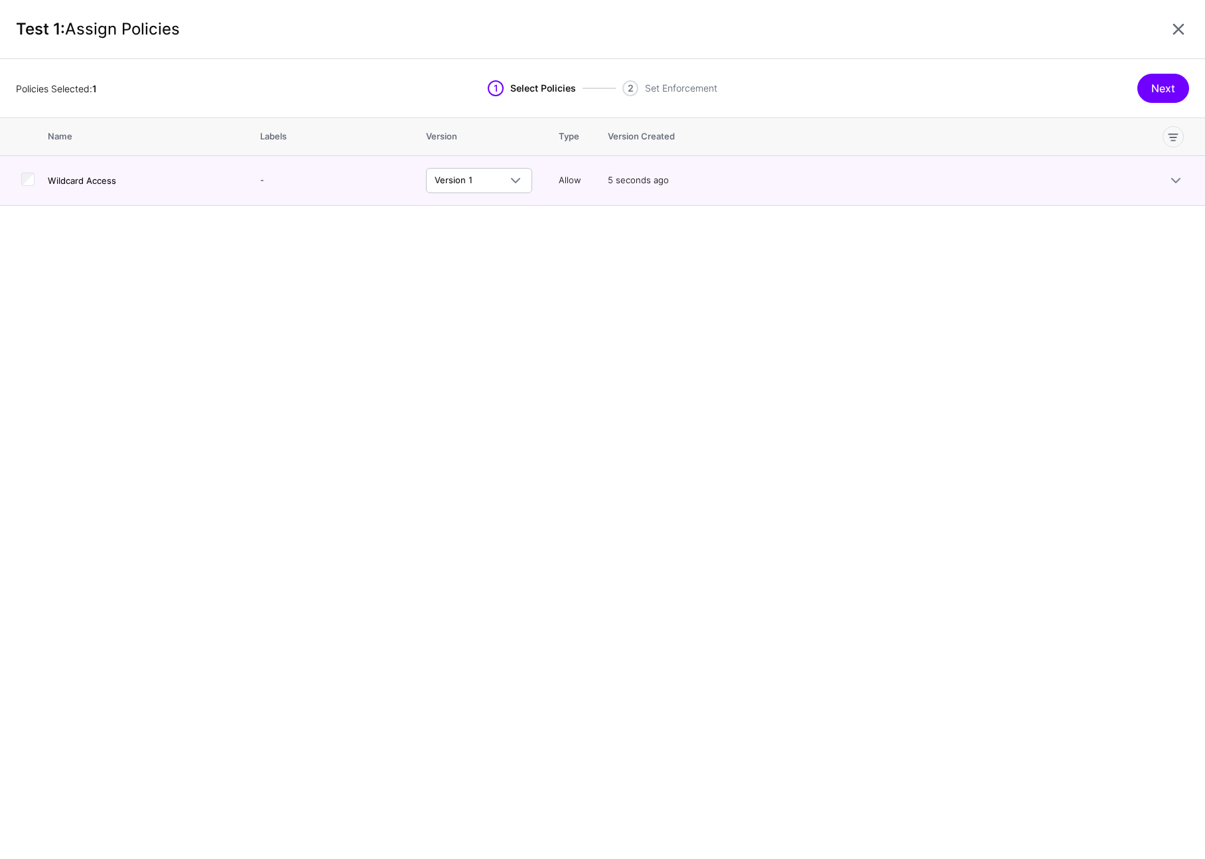
click at [1176, 103] on div "Policies Selected: 1 1 Select Policies 2 Set Enforcement Next" at bounding box center [602, 88] width 1205 height 59
click at [1174, 92] on button "Next" at bounding box center [1164, 88] width 52 height 29
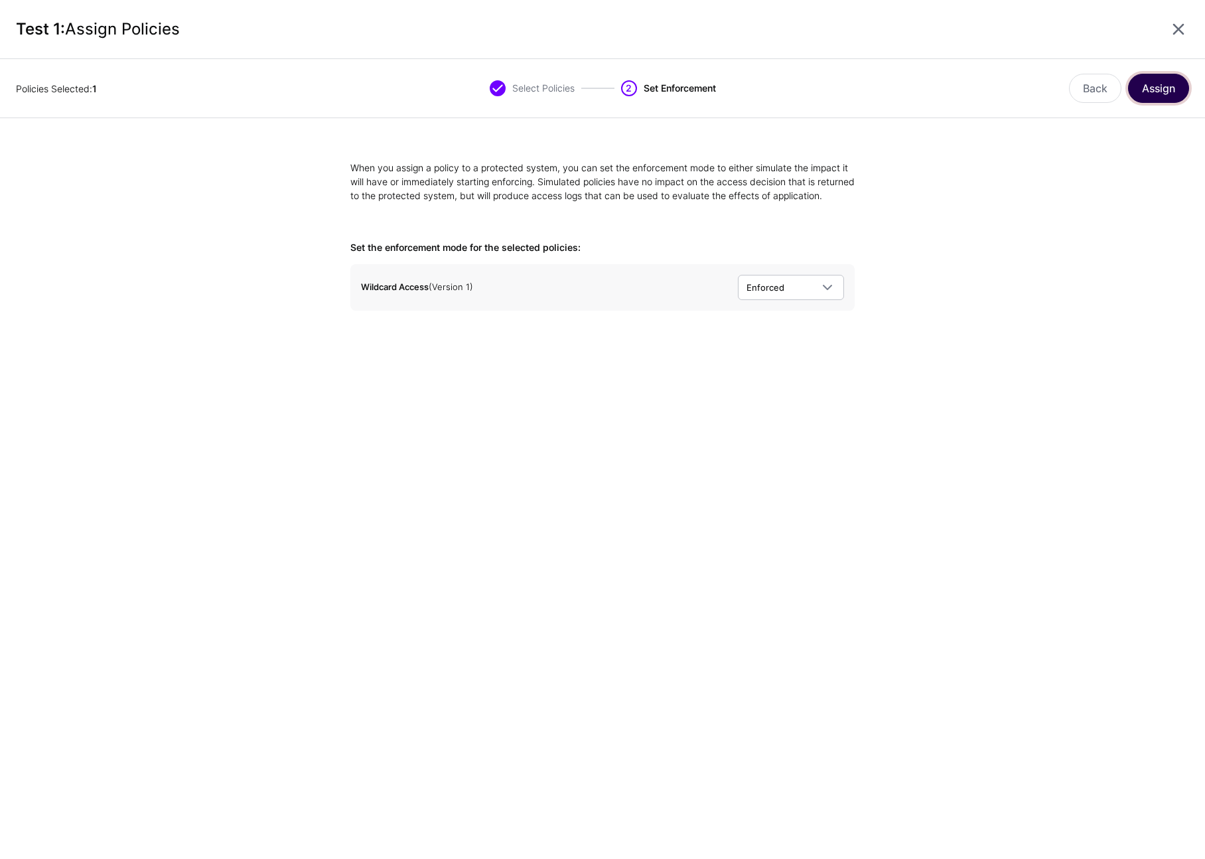
click at [1143, 96] on button "Assign" at bounding box center [1158, 88] width 61 height 29
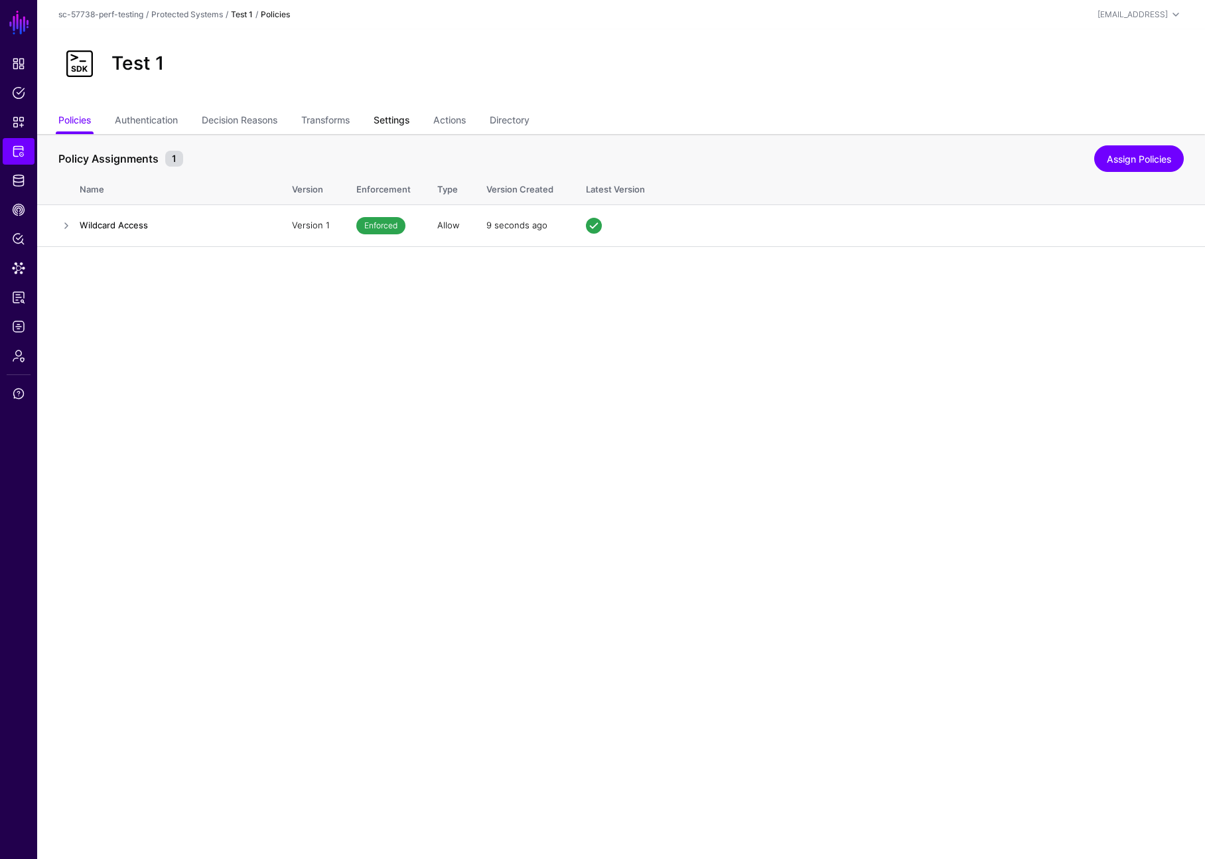
click at [407, 123] on link "Settings" at bounding box center [392, 121] width 36 height 25
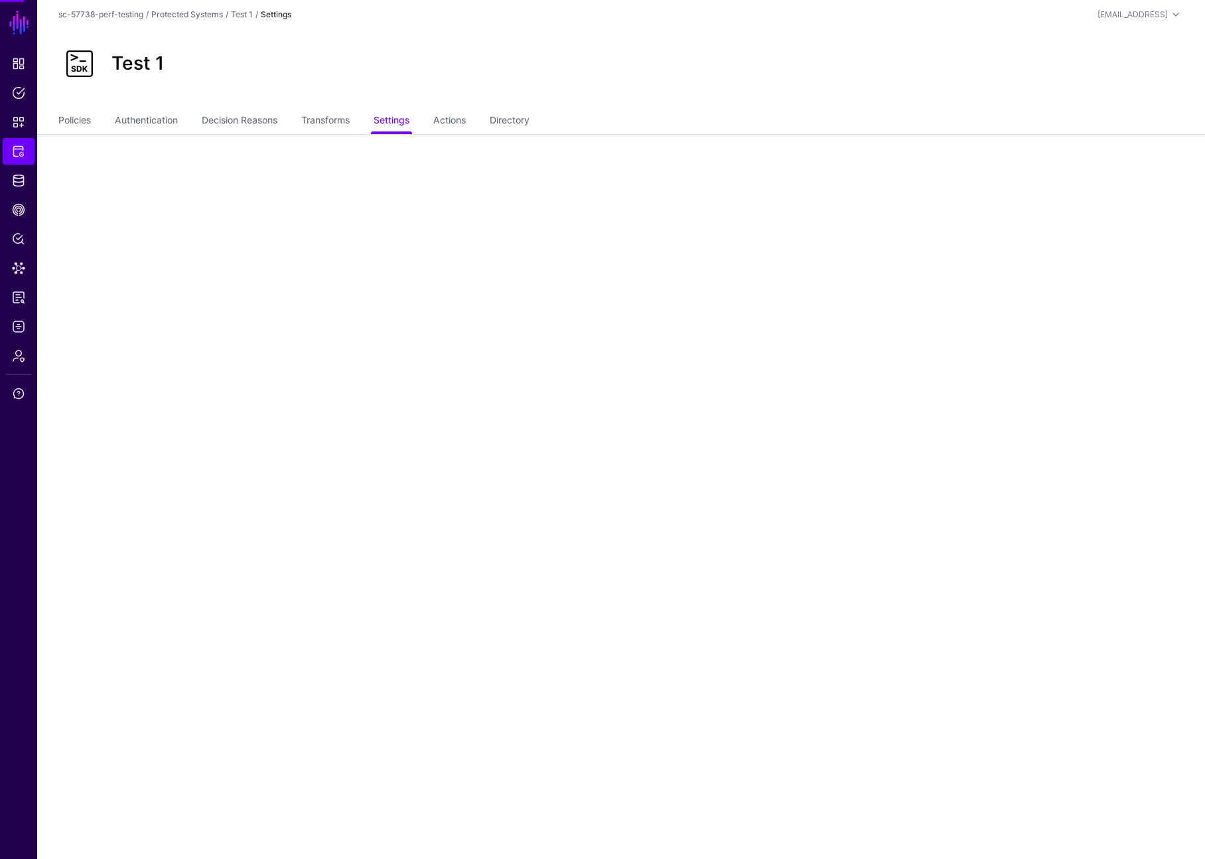
drag, startPoint x: 442, startPoint y: 305, endPoint x: 467, endPoint y: 327, distance: 32.9
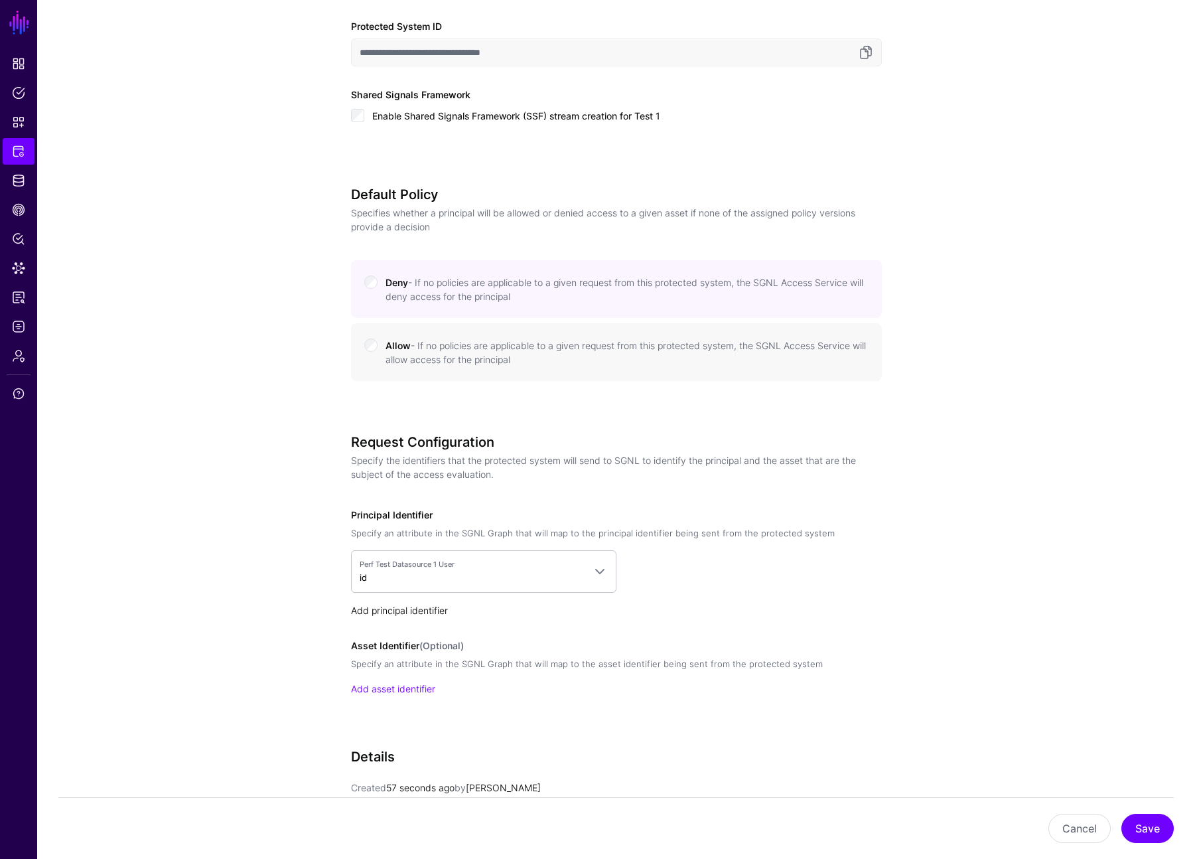
scroll to position [808, 0]
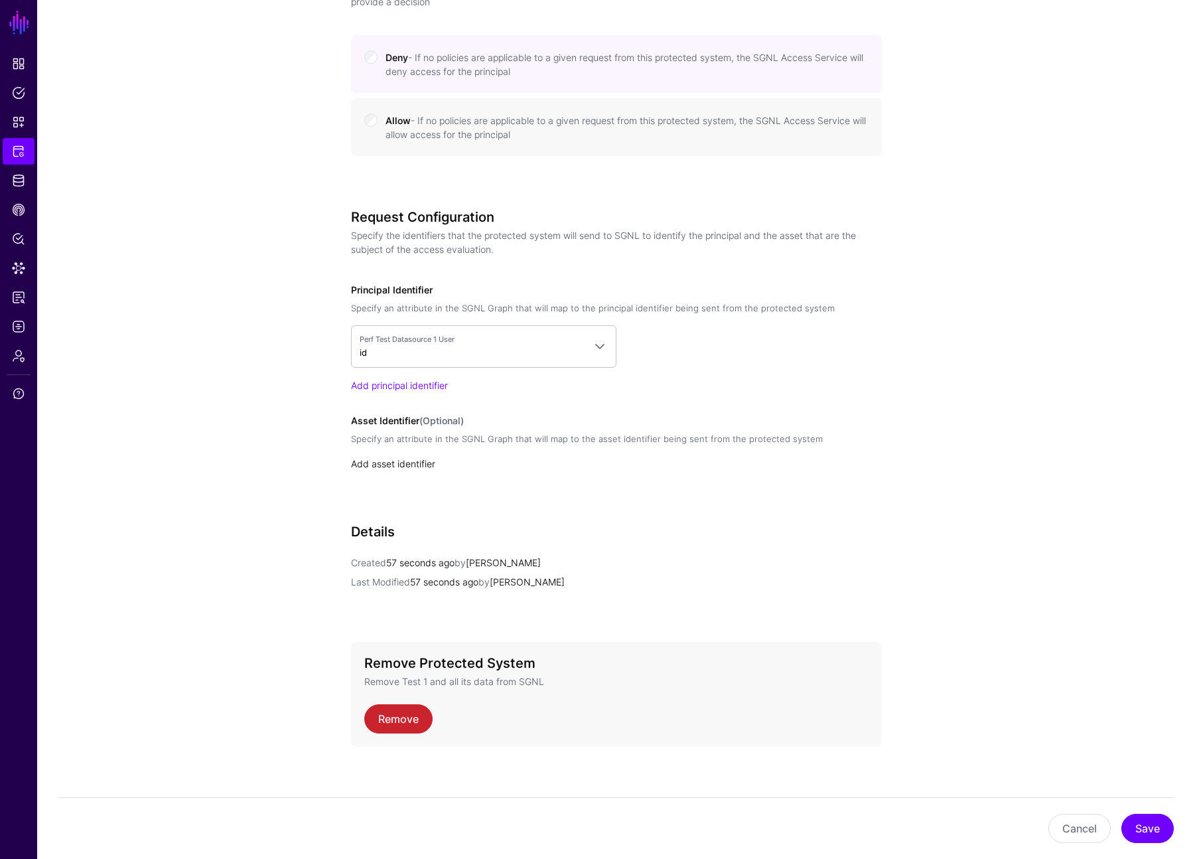
click at [406, 459] on link "Add asset identifier" at bounding box center [393, 463] width 84 height 11
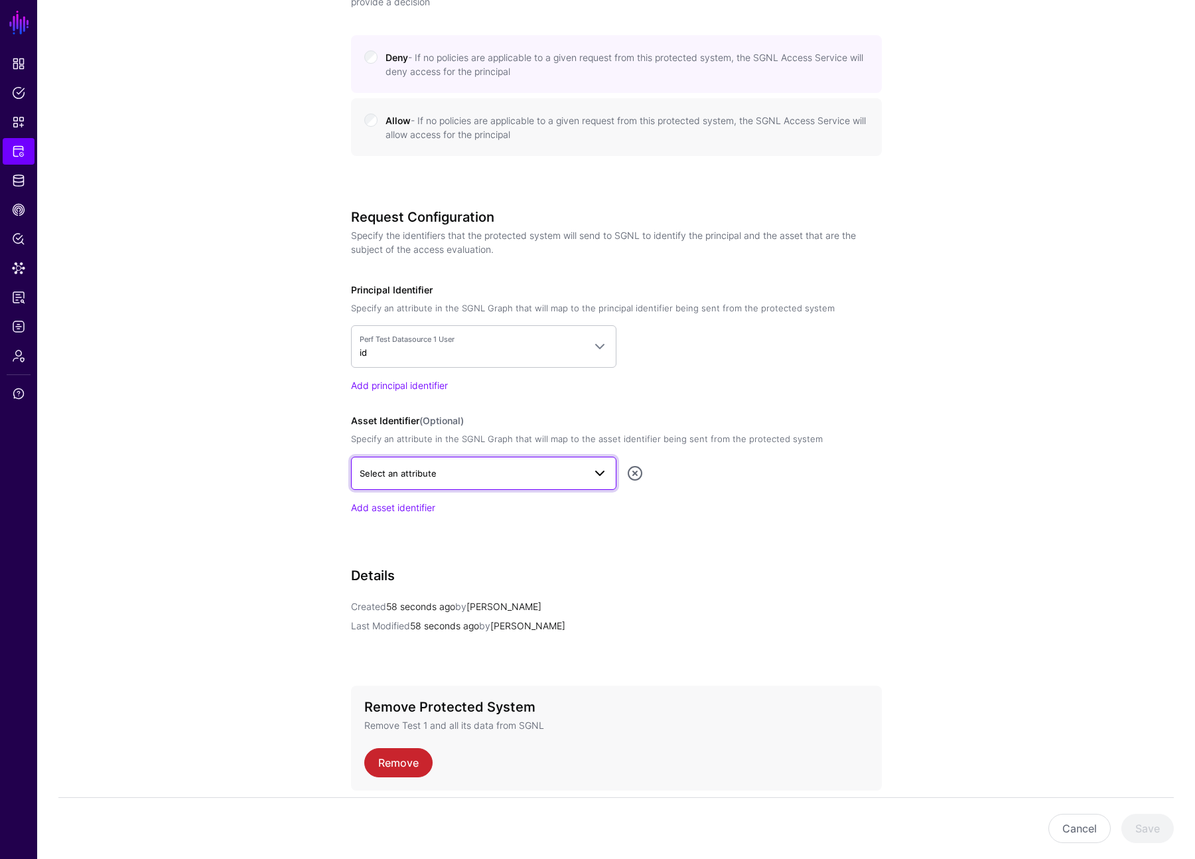
click at [490, 472] on span "Select an attribute" at bounding box center [472, 473] width 224 height 15
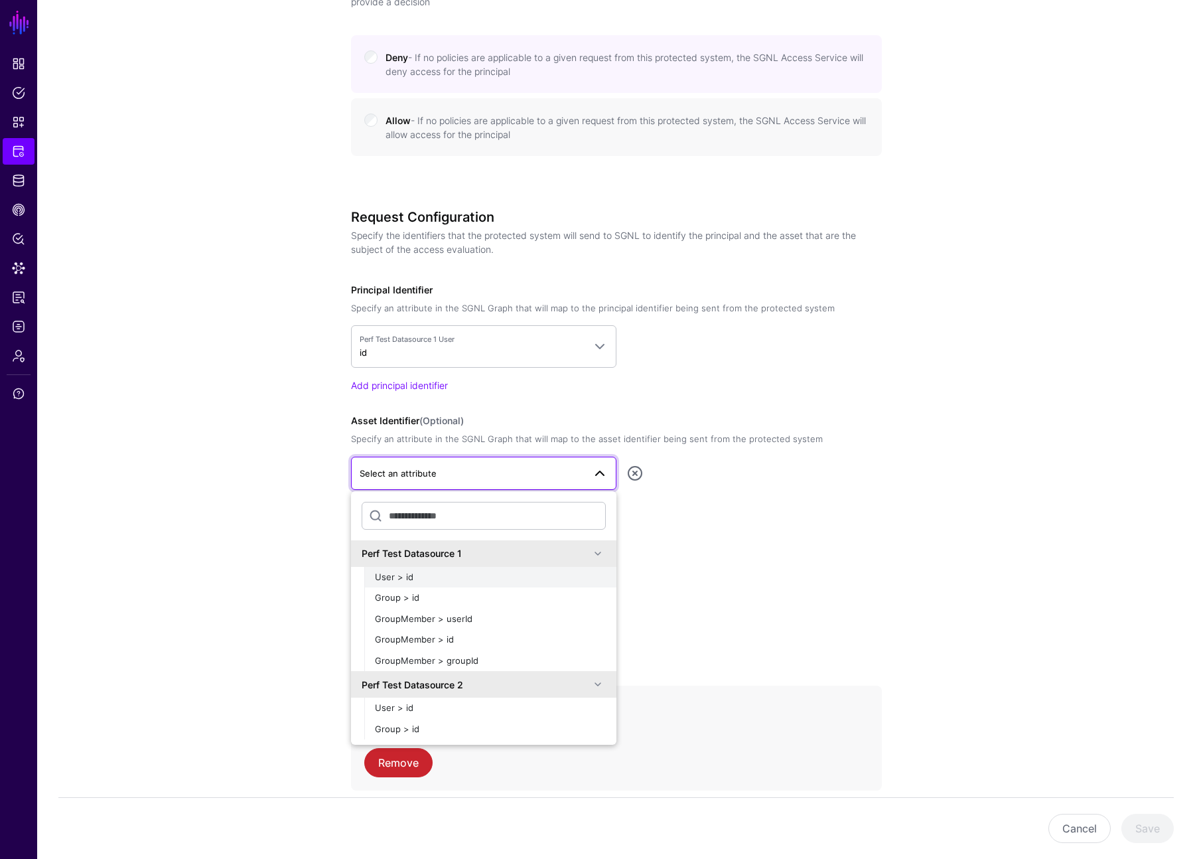
click at [417, 577] on div "User > id" at bounding box center [490, 577] width 231 height 13
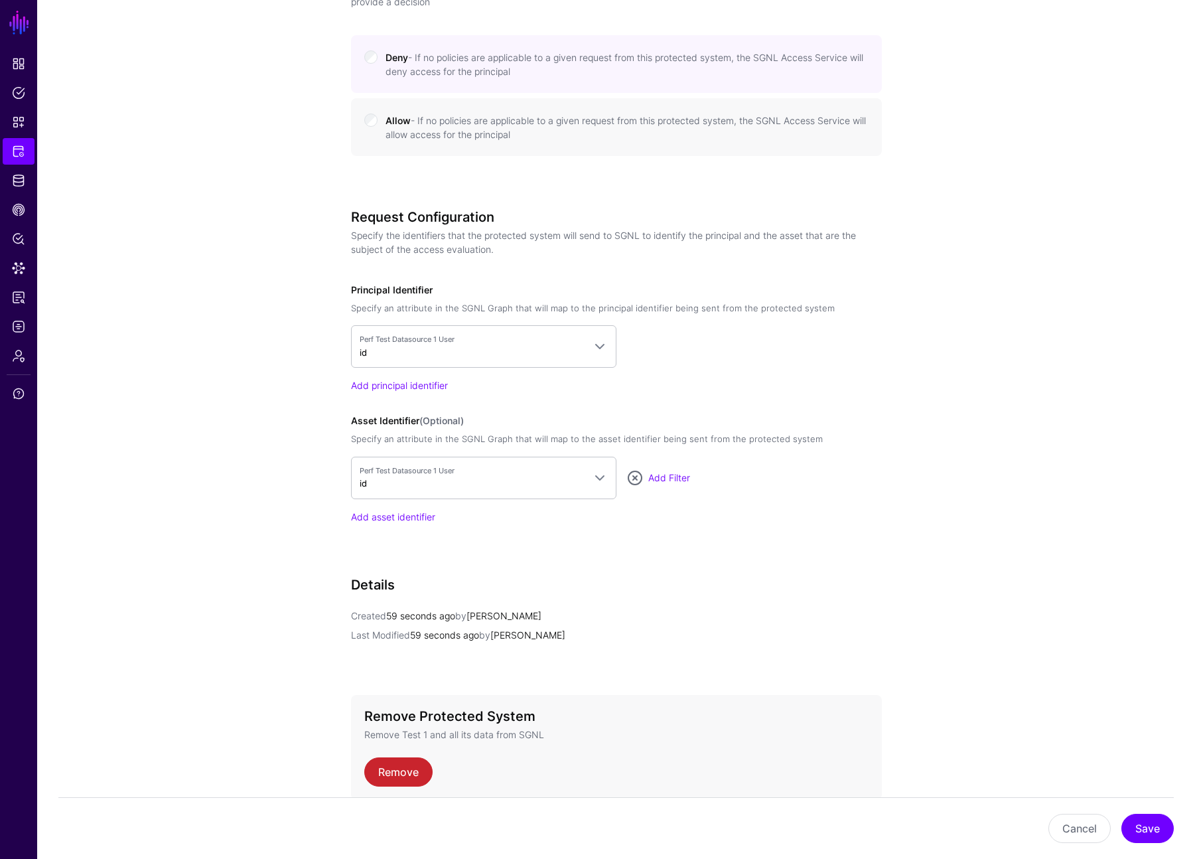
click at [737, 549] on div "Request Configuration Specify the identifiers that the protected system will se…" at bounding box center [616, 385] width 531 height 352
click at [1157, 834] on button "Save" at bounding box center [1148, 828] width 52 height 29
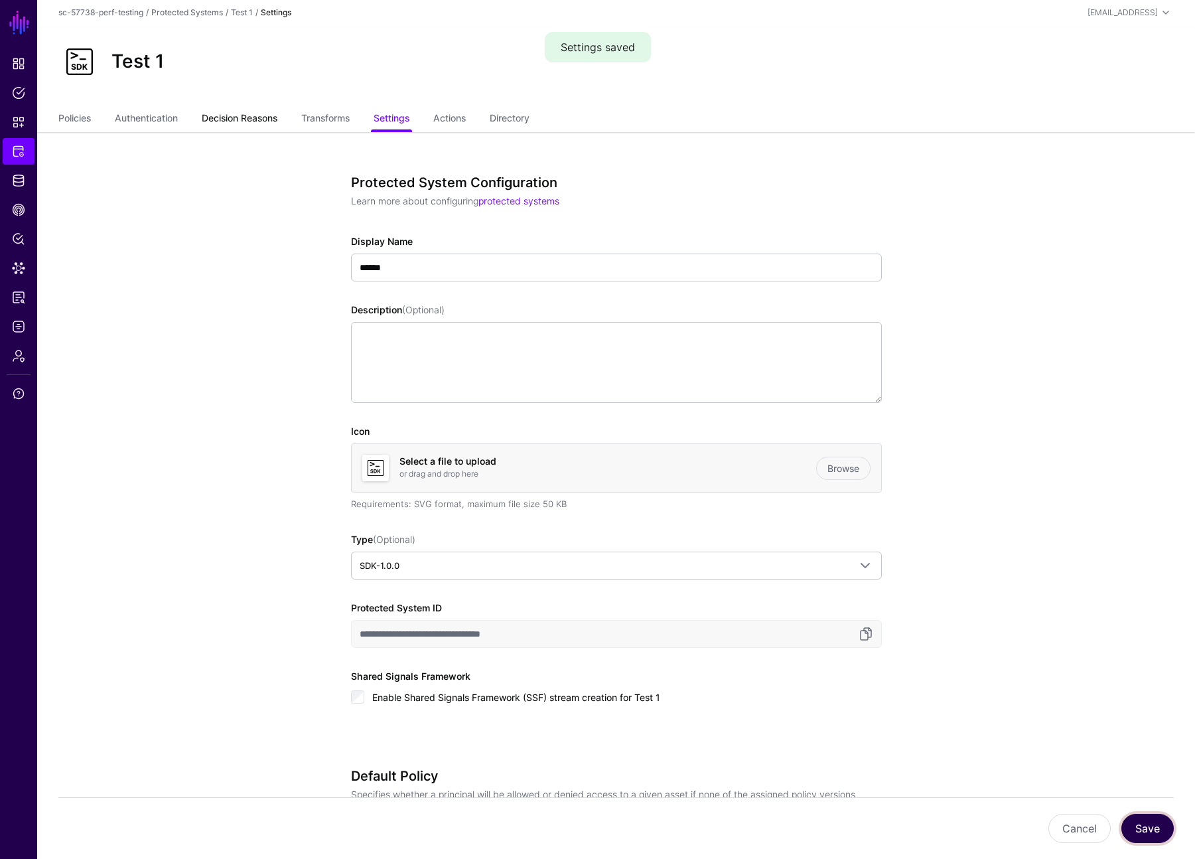
scroll to position [0, 0]
click at [151, 119] on link "Authentication" at bounding box center [146, 121] width 63 height 25
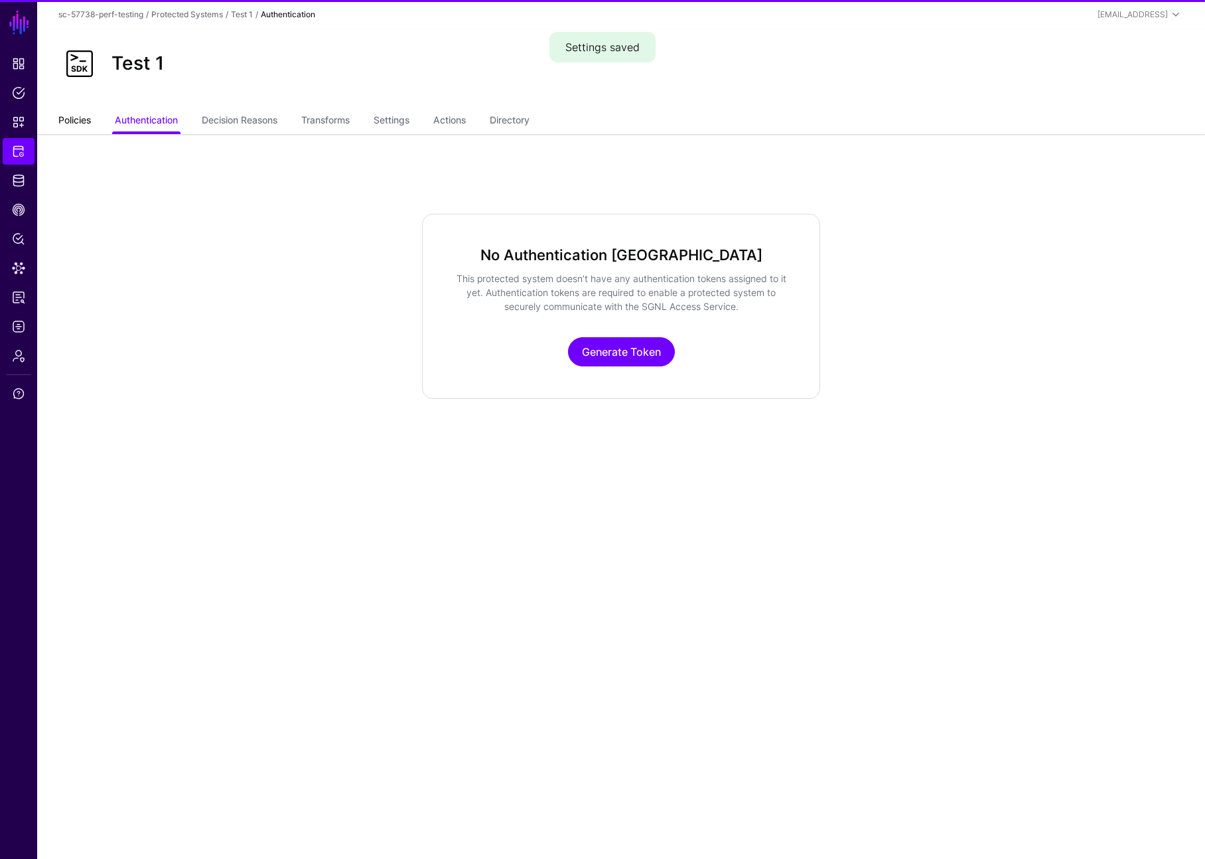
click at [70, 115] on link "Policies" at bounding box center [74, 121] width 33 height 25
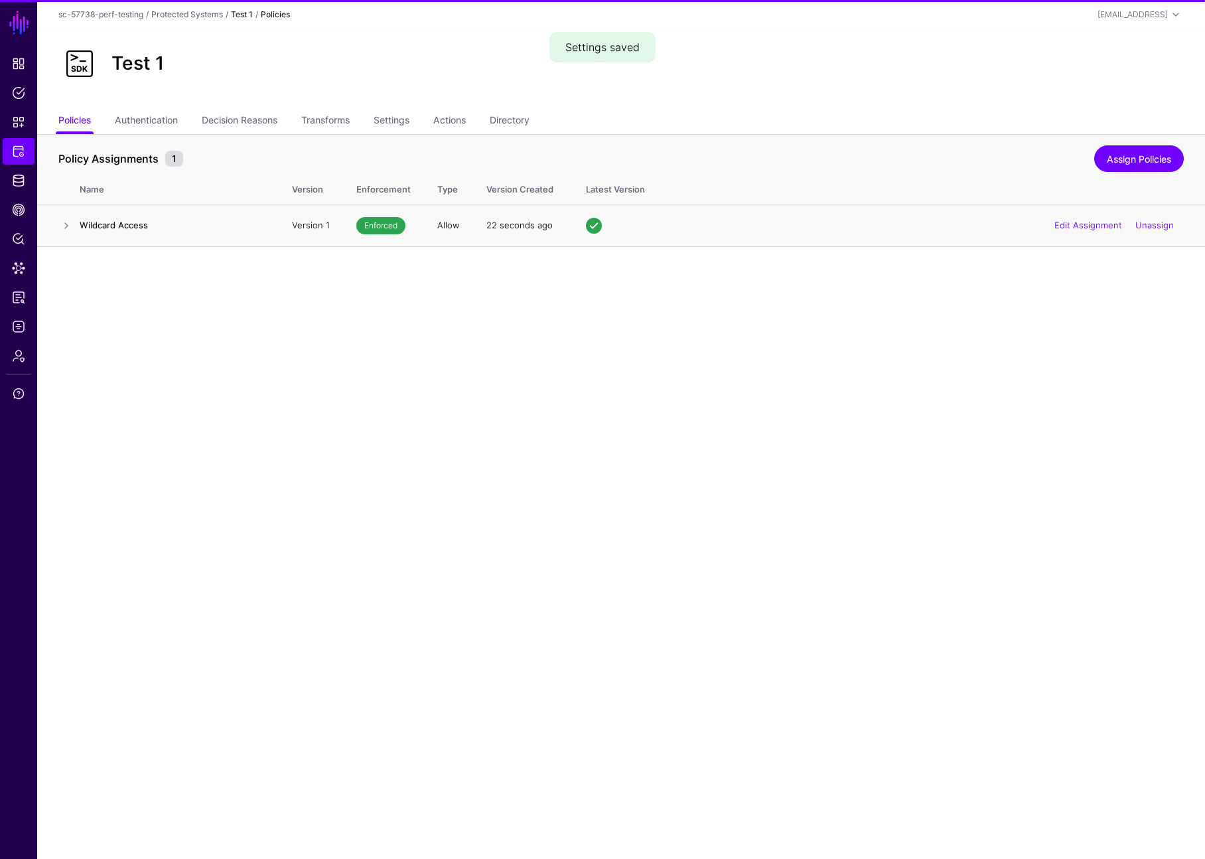
click at [125, 233] on td "Wildcard Access" at bounding box center [179, 225] width 199 height 42
click at [69, 229] on link at bounding box center [66, 226] width 16 height 16
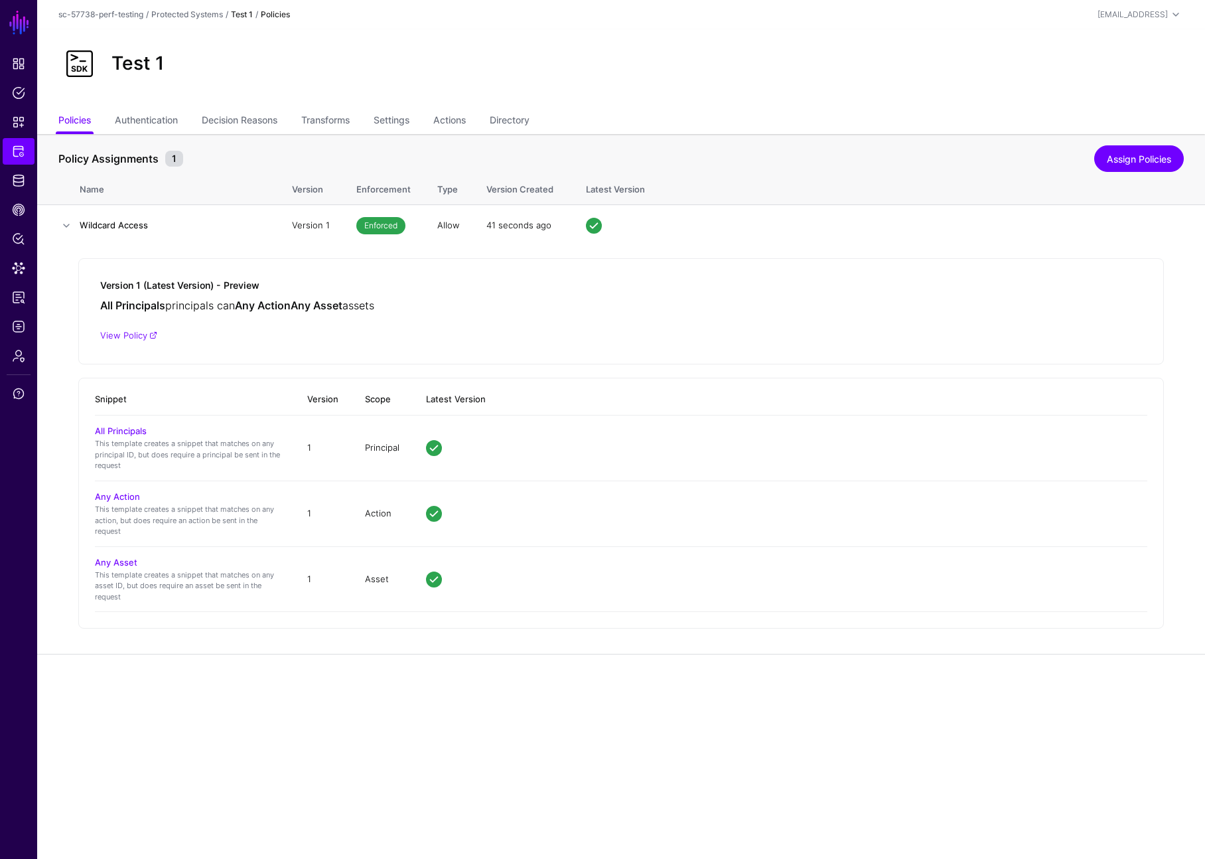
click at [626, 118] on ul "Policies Authentication Decision Reasons Transforms Settings Actions Directory" at bounding box center [621, 121] width 1126 height 25
click at [388, 123] on link "Settings" at bounding box center [392, 121] width 36 height 25
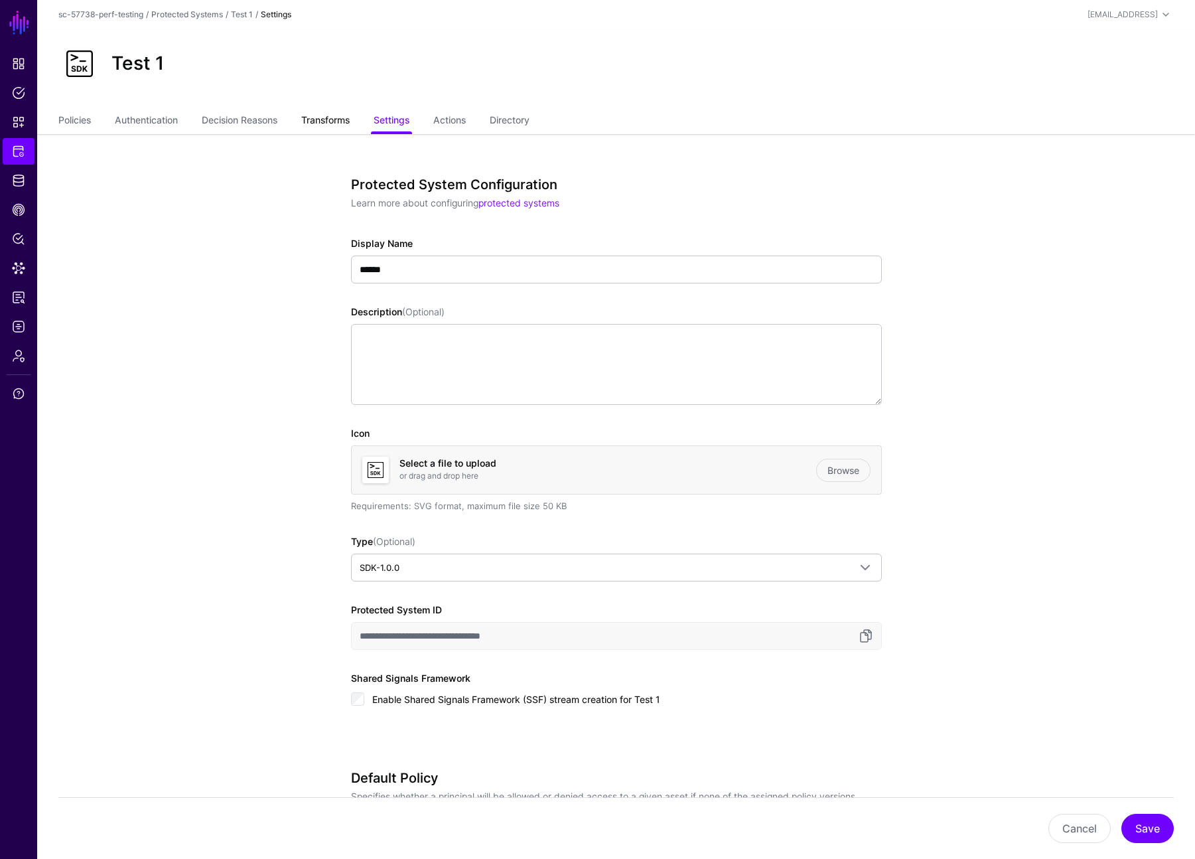
click at [319, 129] on link "Transforms" at bounding box center [325, 121] width 48 height 25
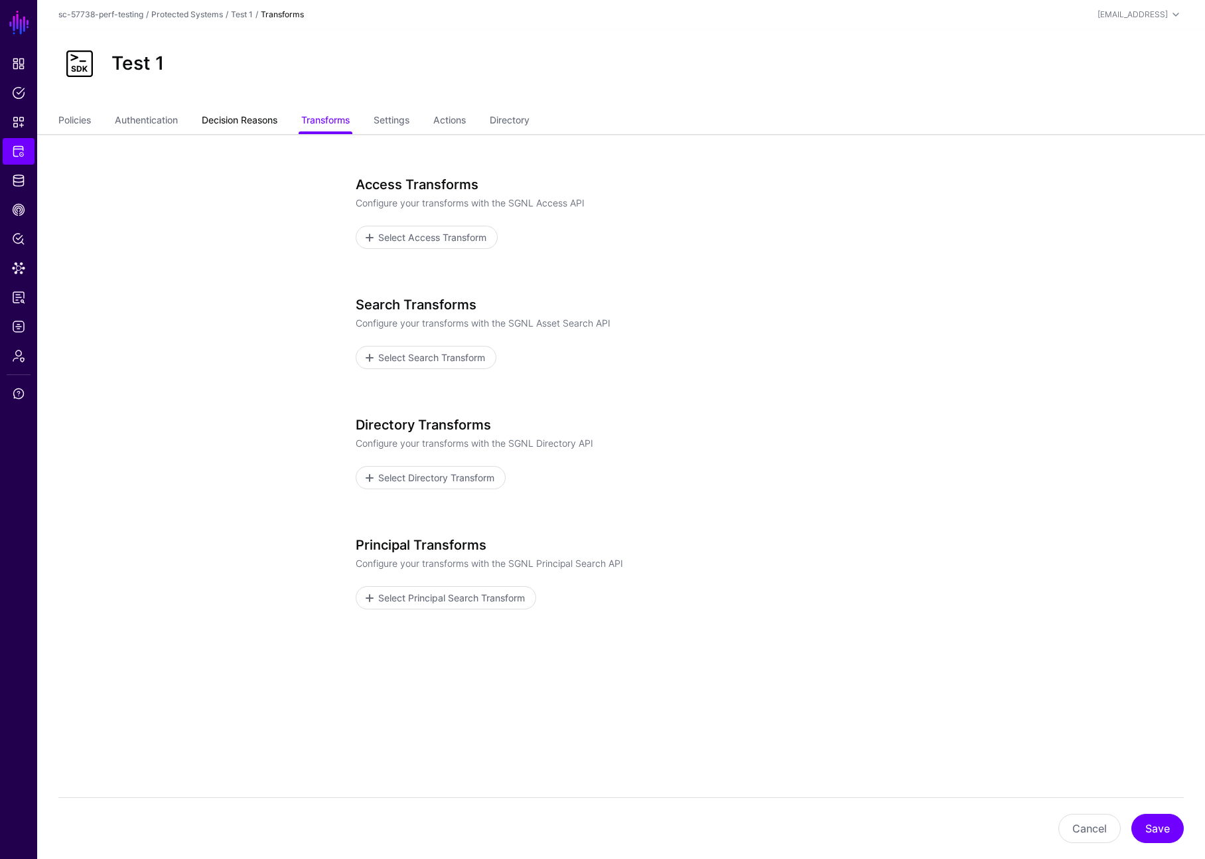
click at [268, 123] on link "Decision Reasons" at bounding box center [240, 121] width 76 height 25
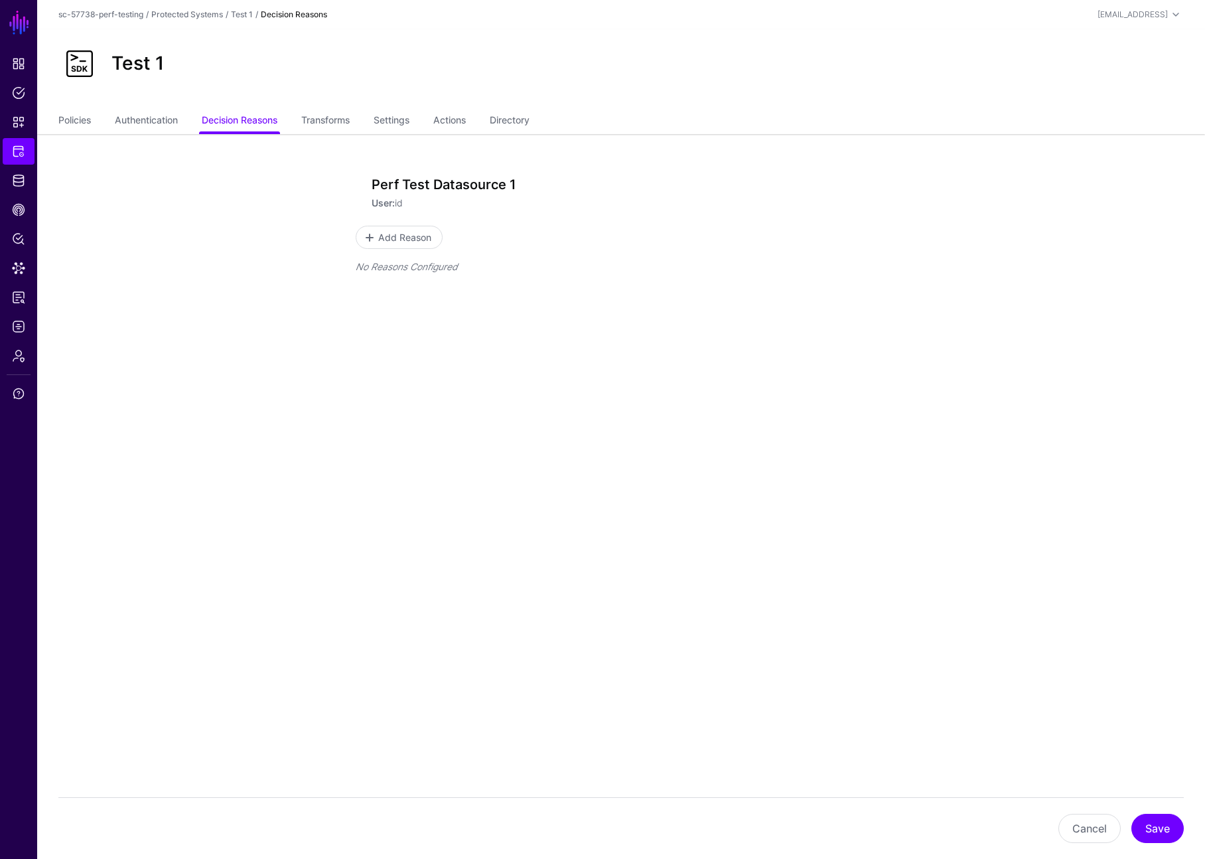
click at [181, 123] on ul "Policies Authentication Decision Reasons Transforms Settings Actions Directory" at bounding box center [621, 121] width 1126 height 25
click at [172, 122] on link "Authentication" at bounding box center [146, 121] width 63 height 25
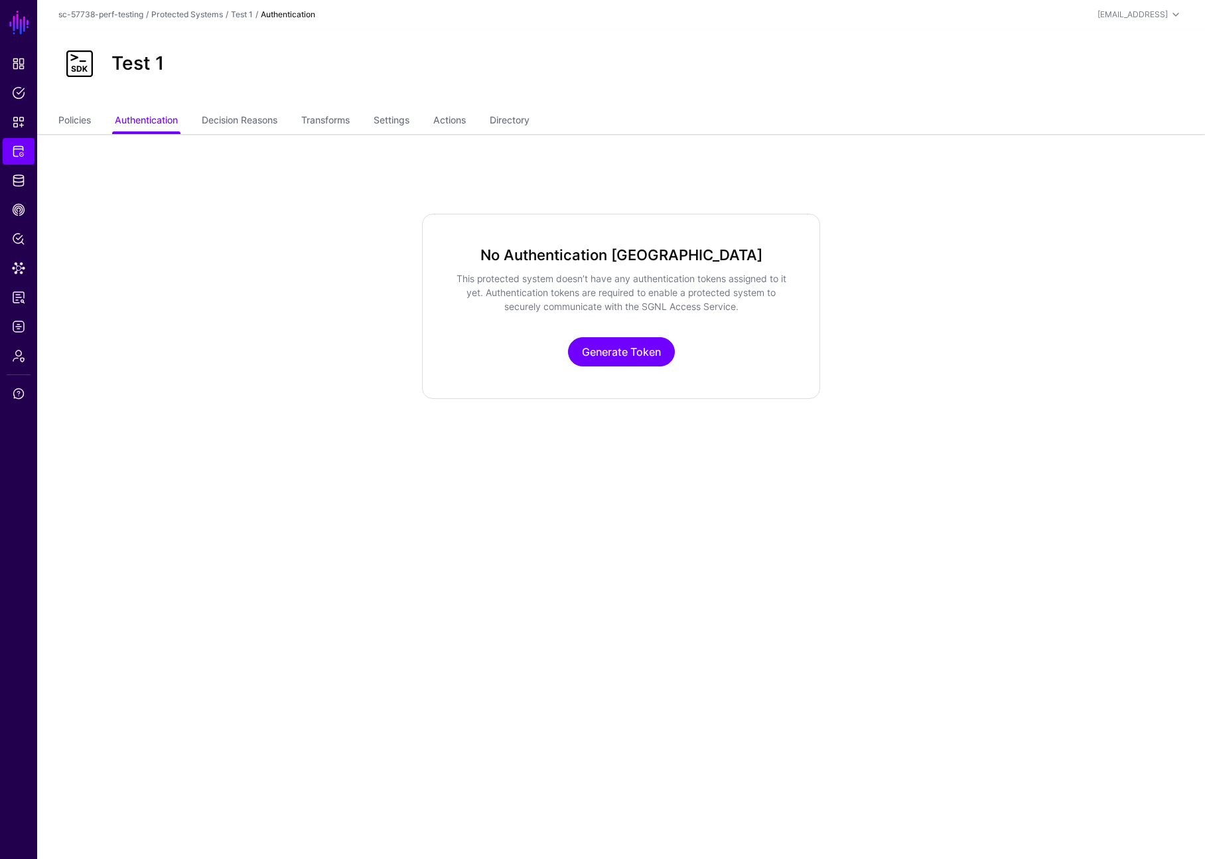
click at [102, 120] on ul "Policies Authentication Decision Reasons Transforms Settings Actions Directory" at bounding box center [621, 121] width 1126 height 25
click at [82, 121] on link "Policies" at bounding box center [74, 121] width 33 height 25
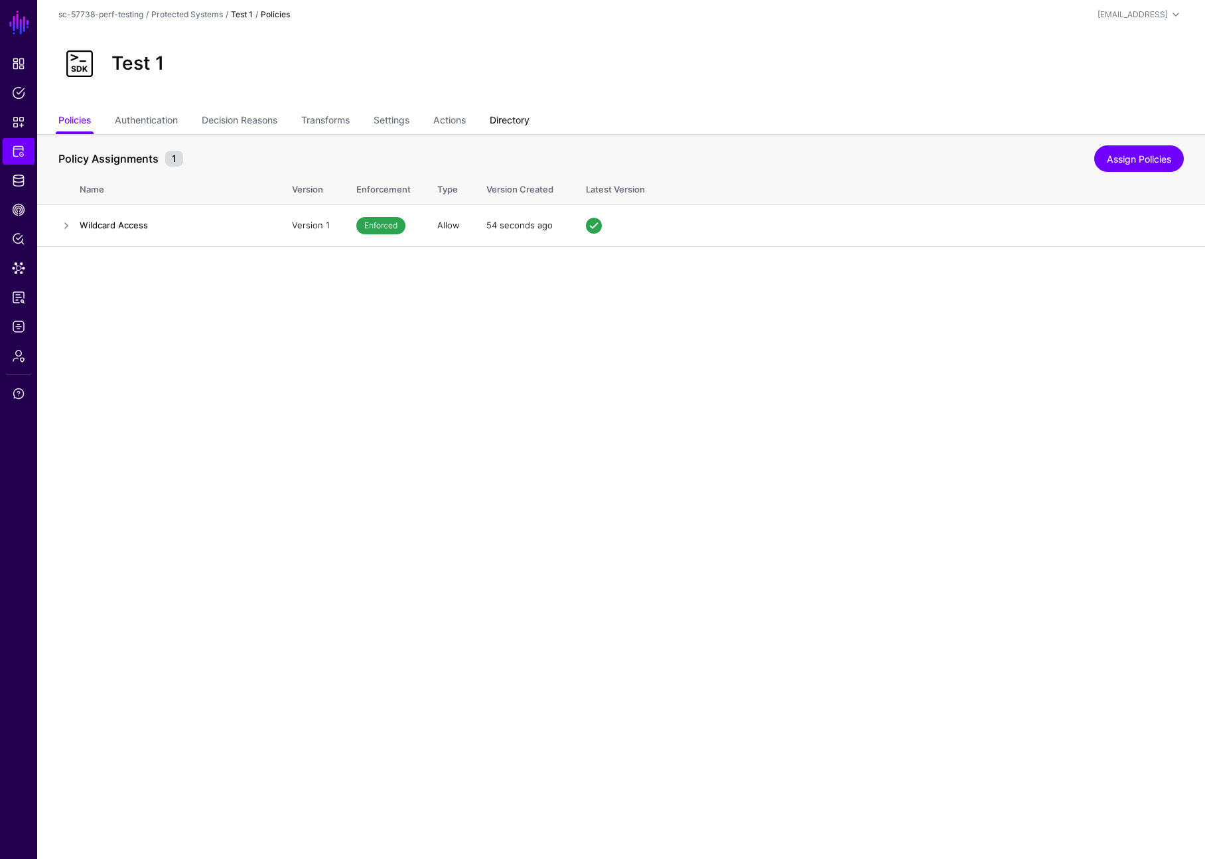
click at [511, 121] on link "Directory" at bounding box center [510, 121] width 40 height 25
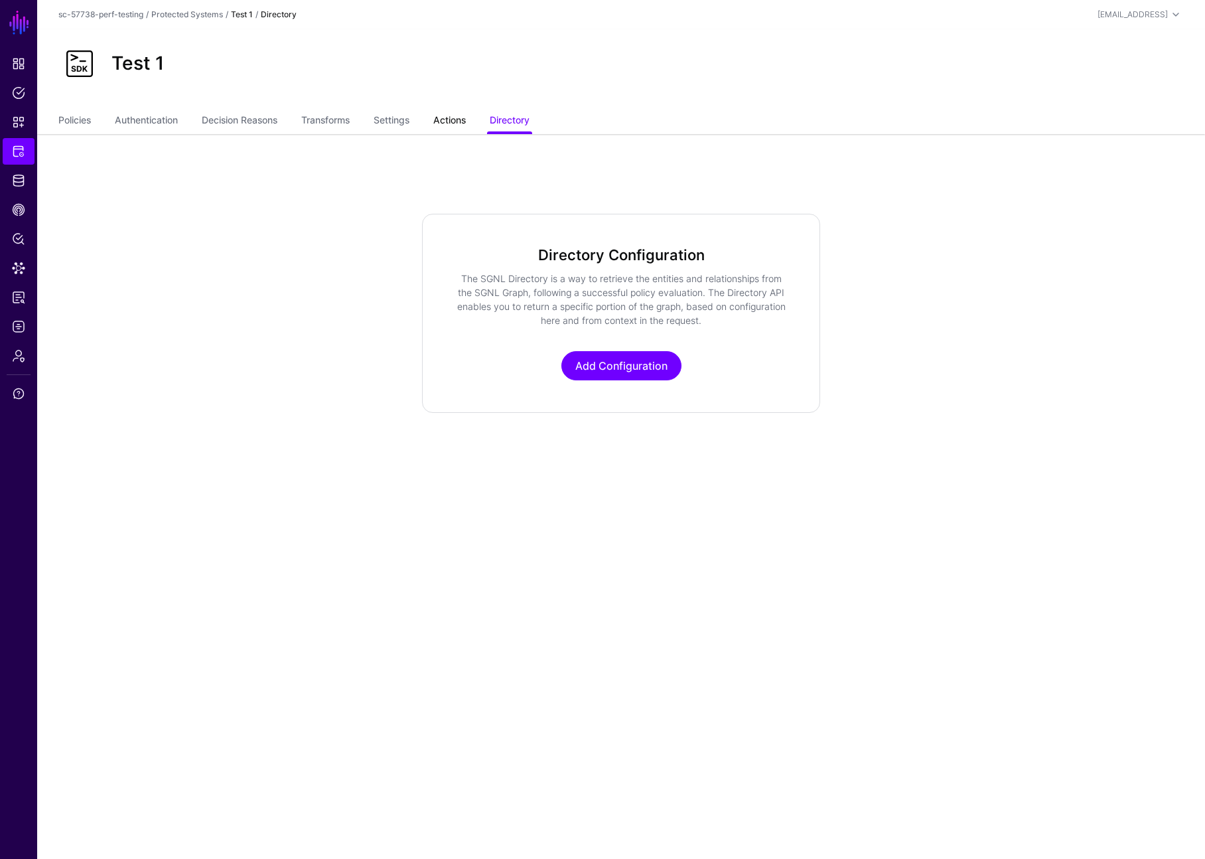
click at [466, 127] on link "Actions" at bounding box center [449, 121] width 33 height 25
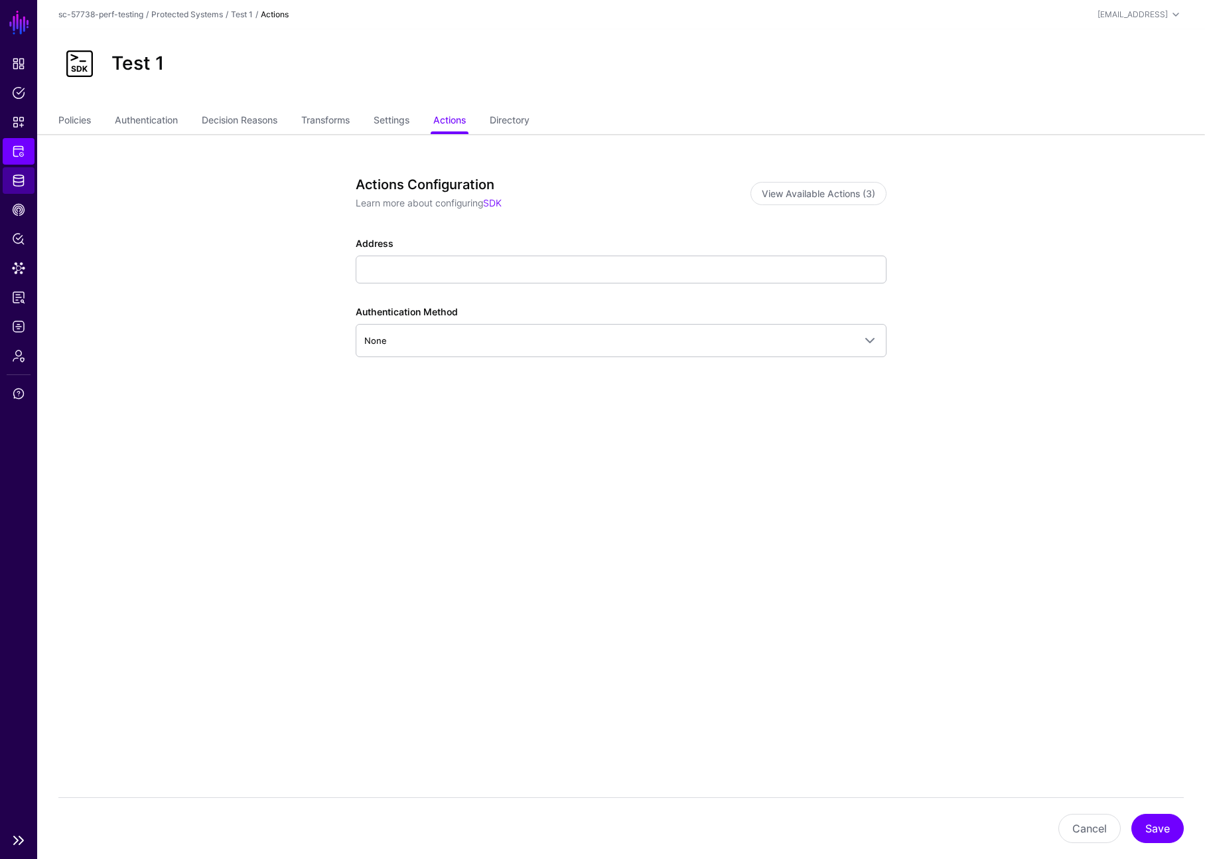
click at [23, 186] on span "Identity Data Fabric" at bounding box center [18, 180] width 13 height 13
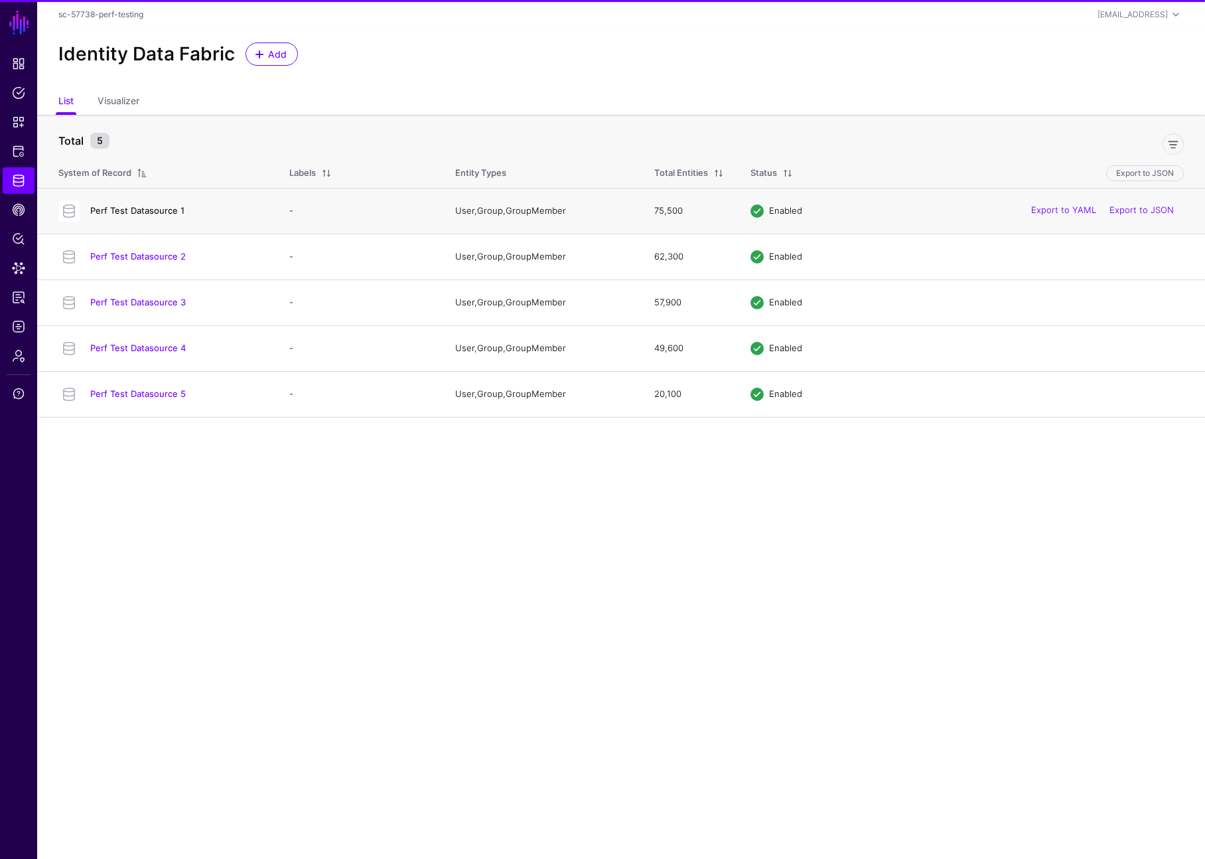
click at [155, 210] on link "Perf Test Datasource 1" at bounding box center [137, 210] width 94 height 11
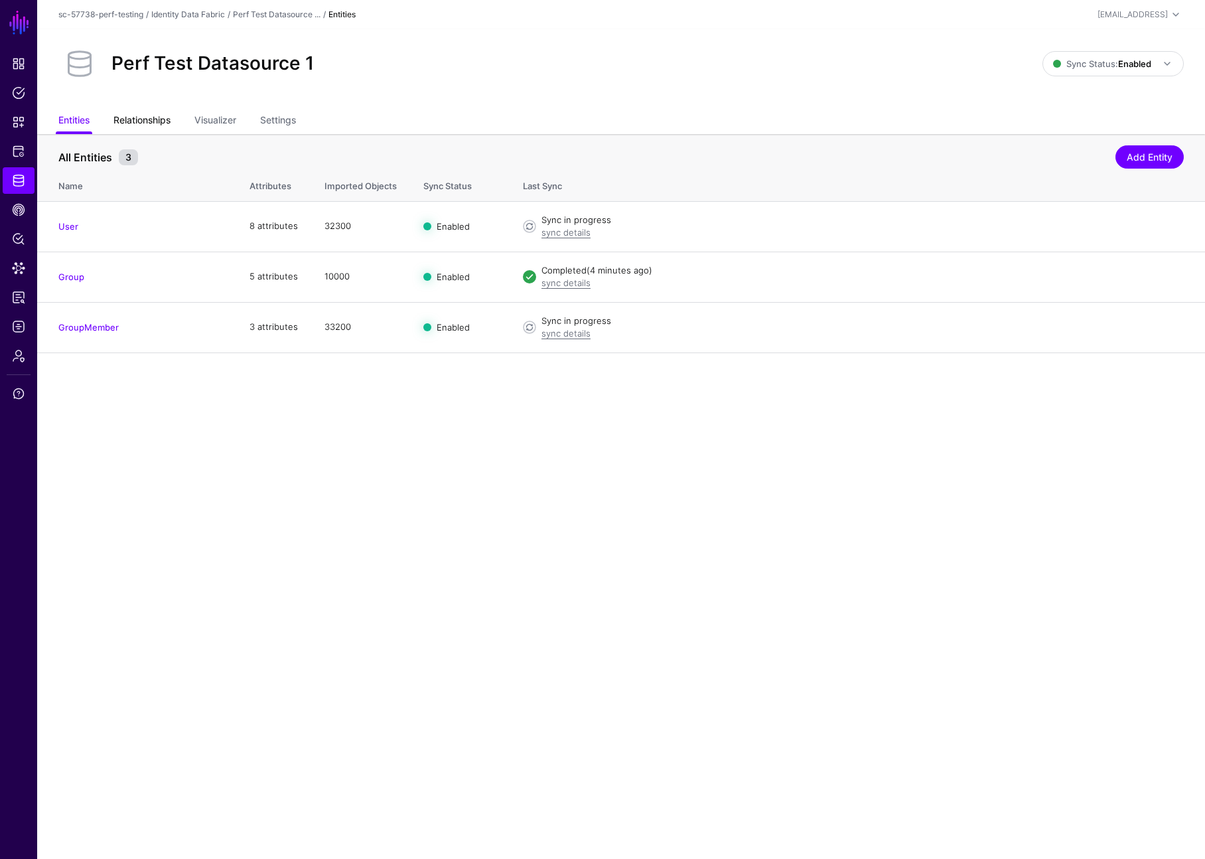
click at [164, 115] on link "Relationships" at bounding box center [141, 121] width 57 height 25
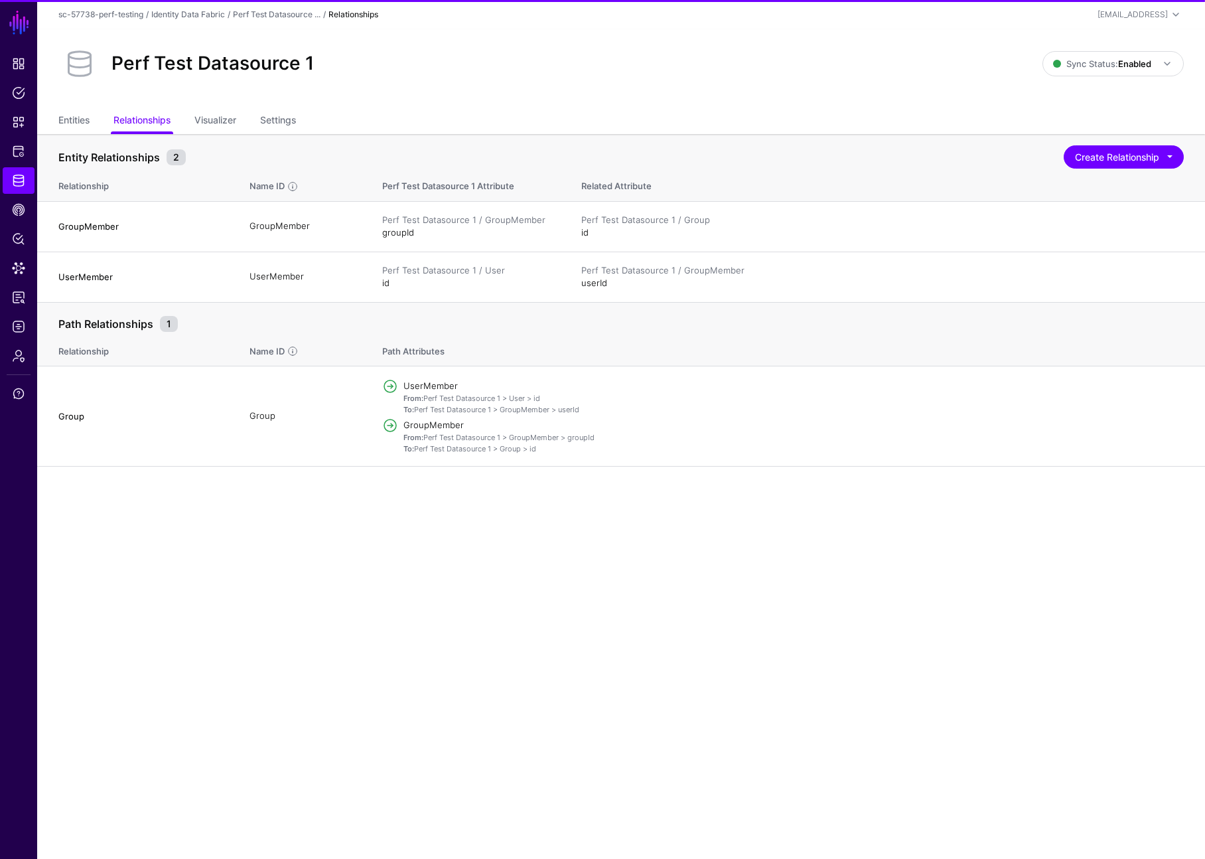
click at [306, 115] on ul "Entities Relationships Visualizer Settings" at bounding box center [621, 121] width 1126 height 25
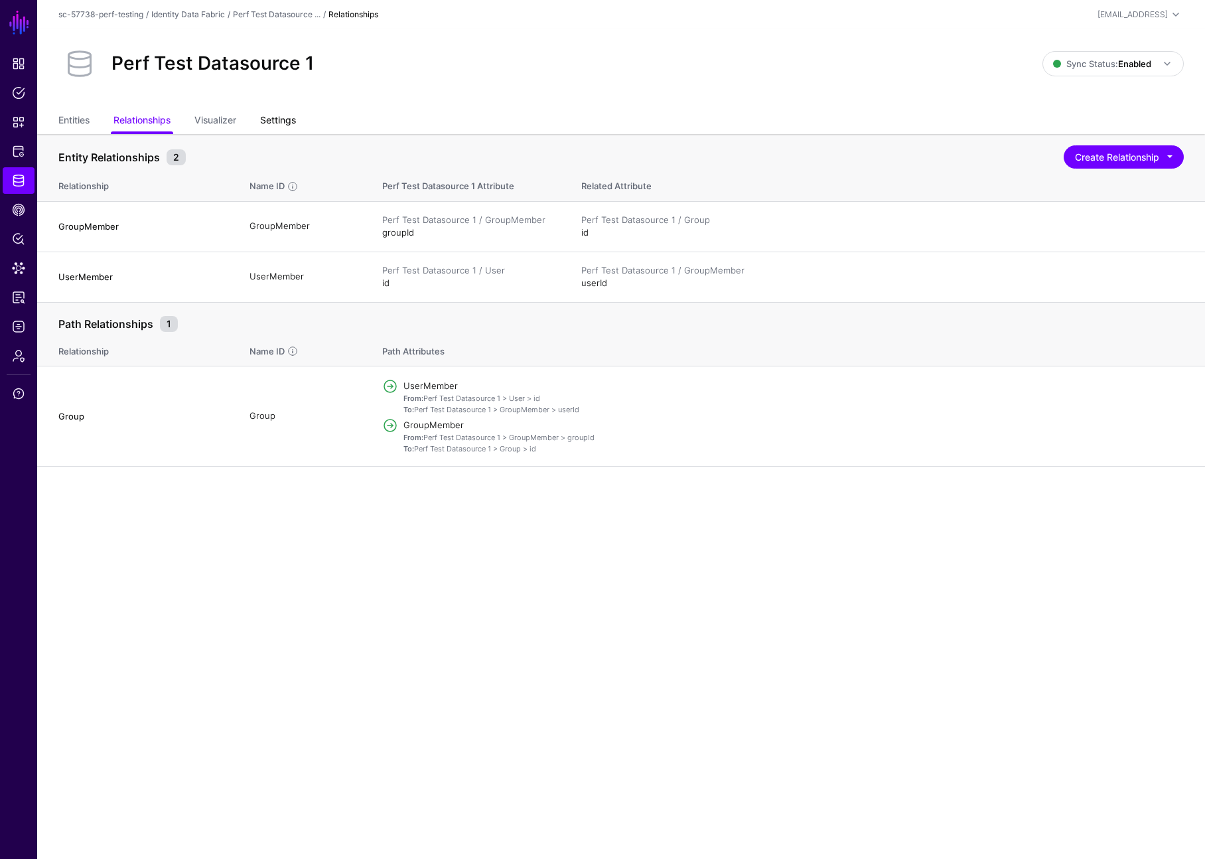
click at [293, 118] on link "Settings" at bounding box center [278, 121] width 36 height 25
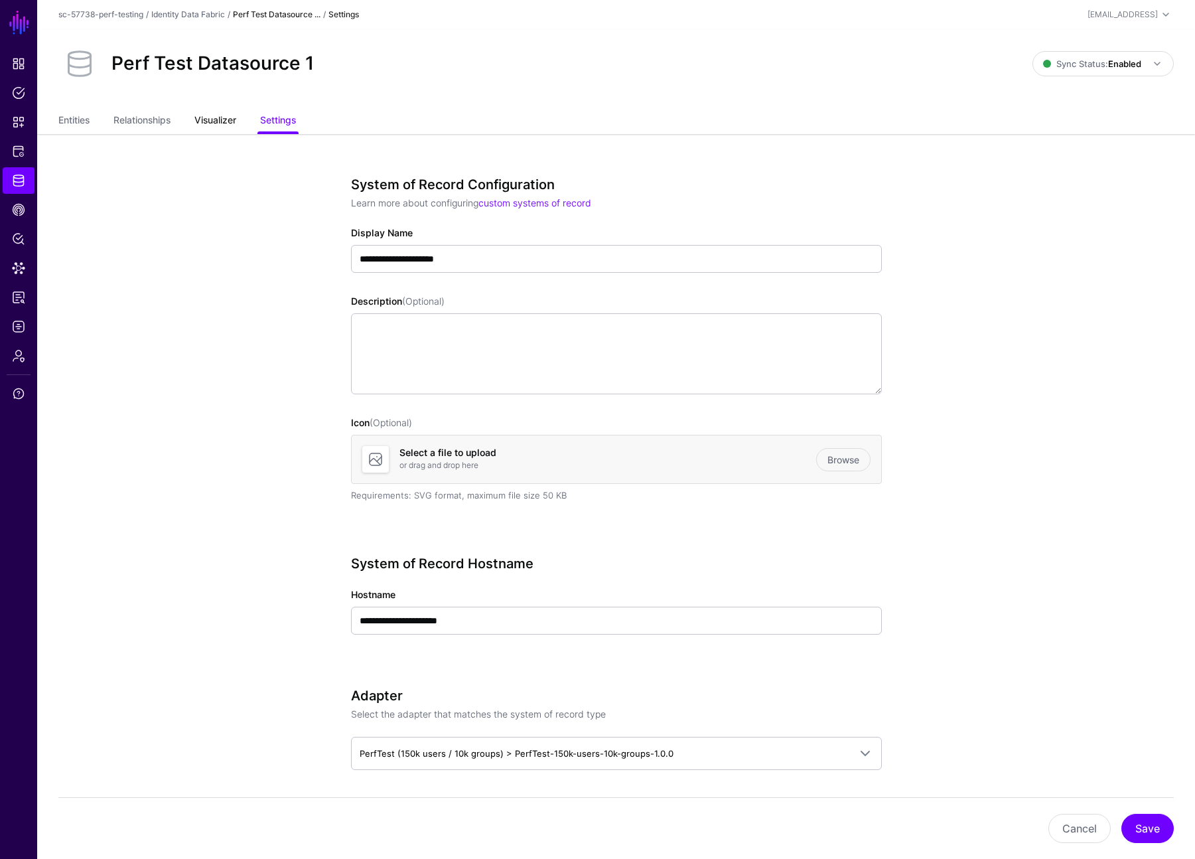
click at [220, 115] on link "Visualizer" at bounding box center [215, 121] width 42 height 25
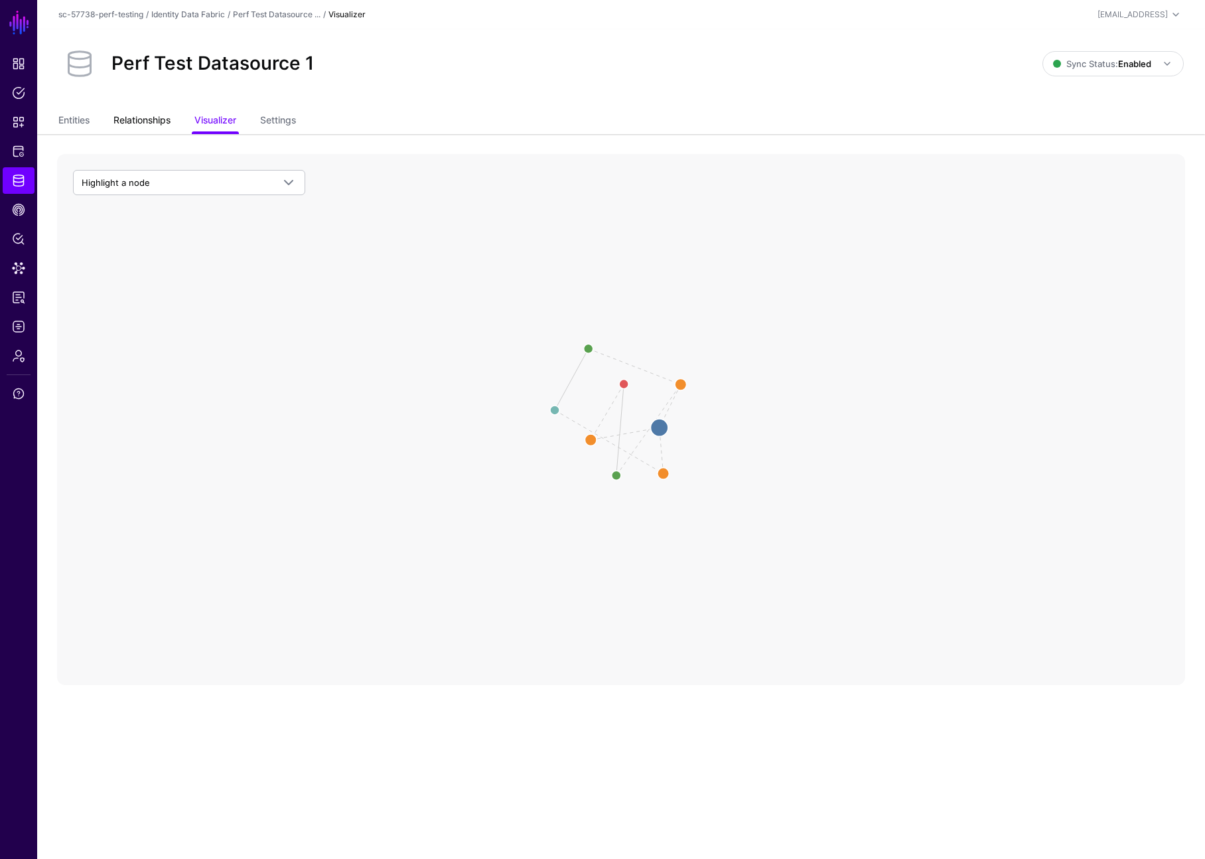
click at [171, 125] on link "Relationships" at bounding box center [141, 121] width 57 height 25
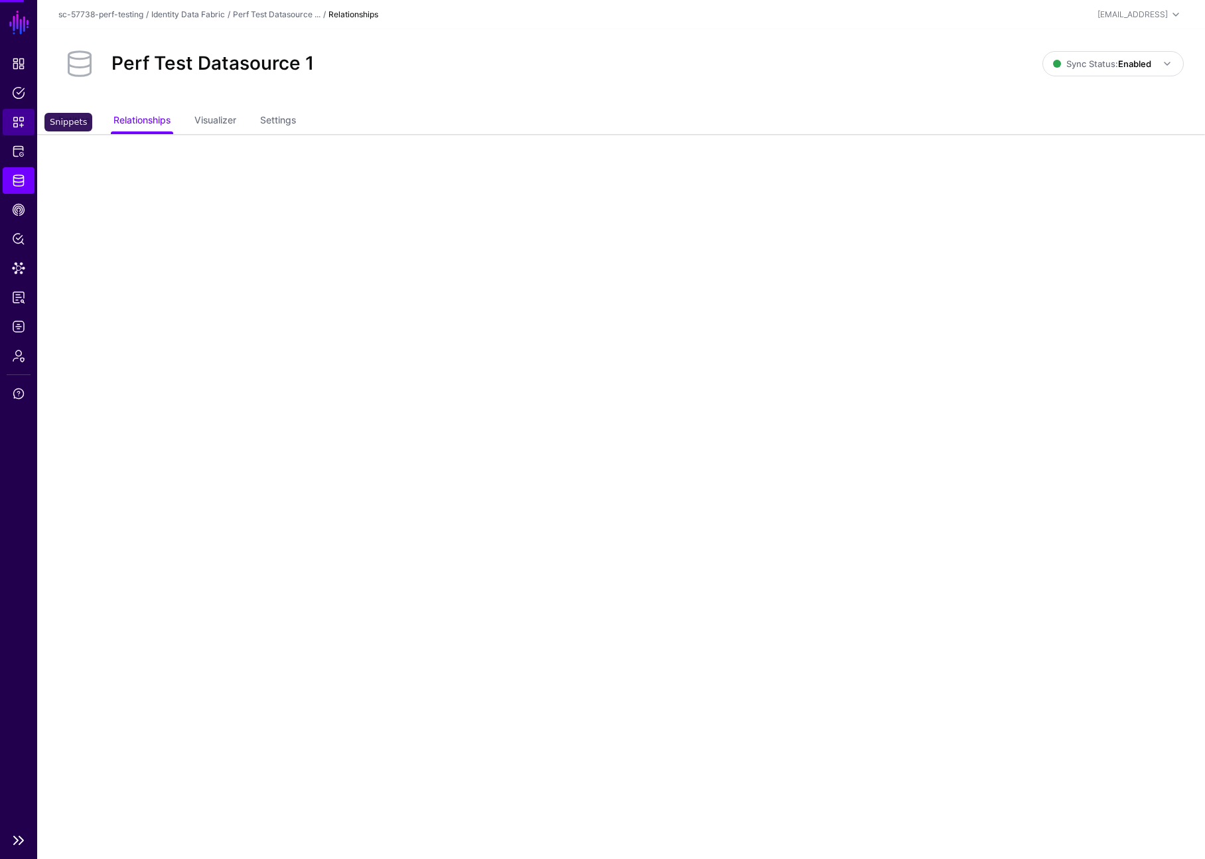
click at [24, 109] on link "Snippets" at bounding box center [19, 122] width 32 height 27
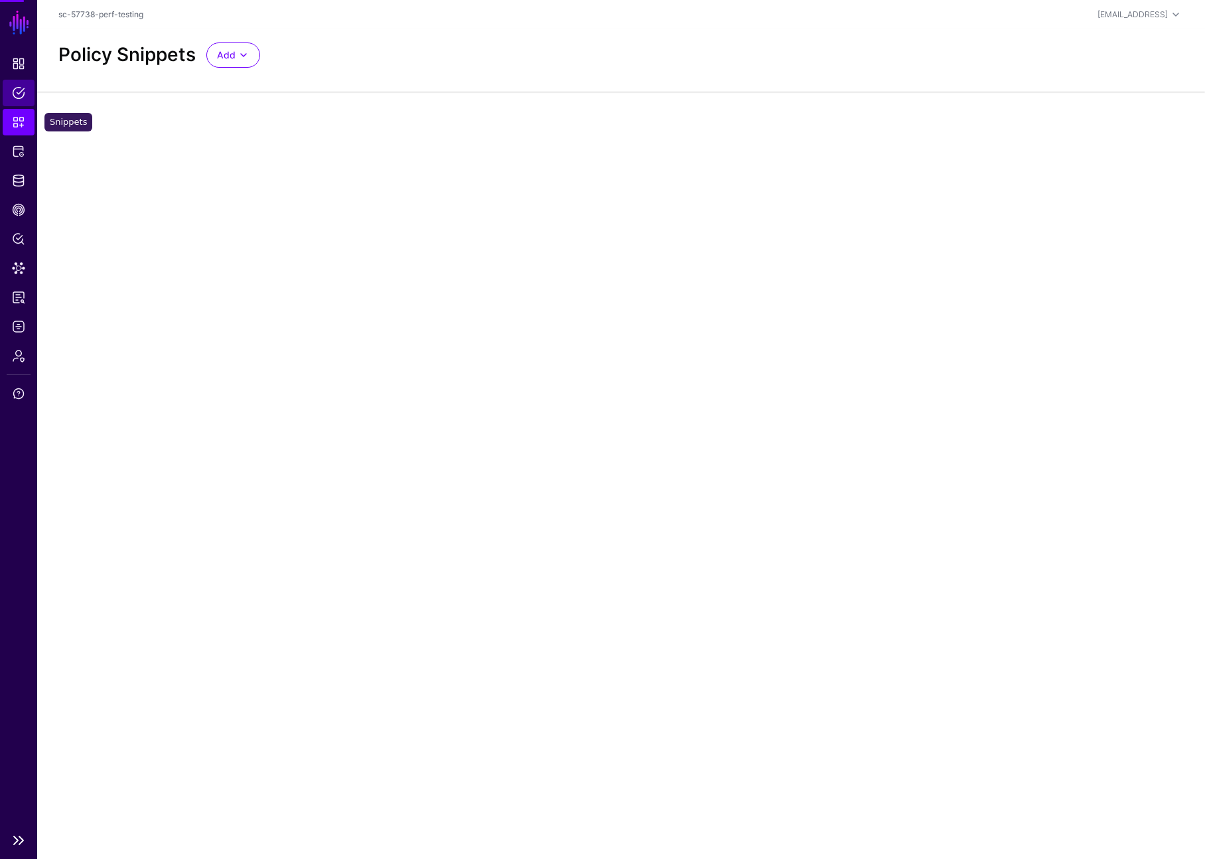
click at [22, 89] on span "Policies" at bounding box center [18, 92] width 13 height 13
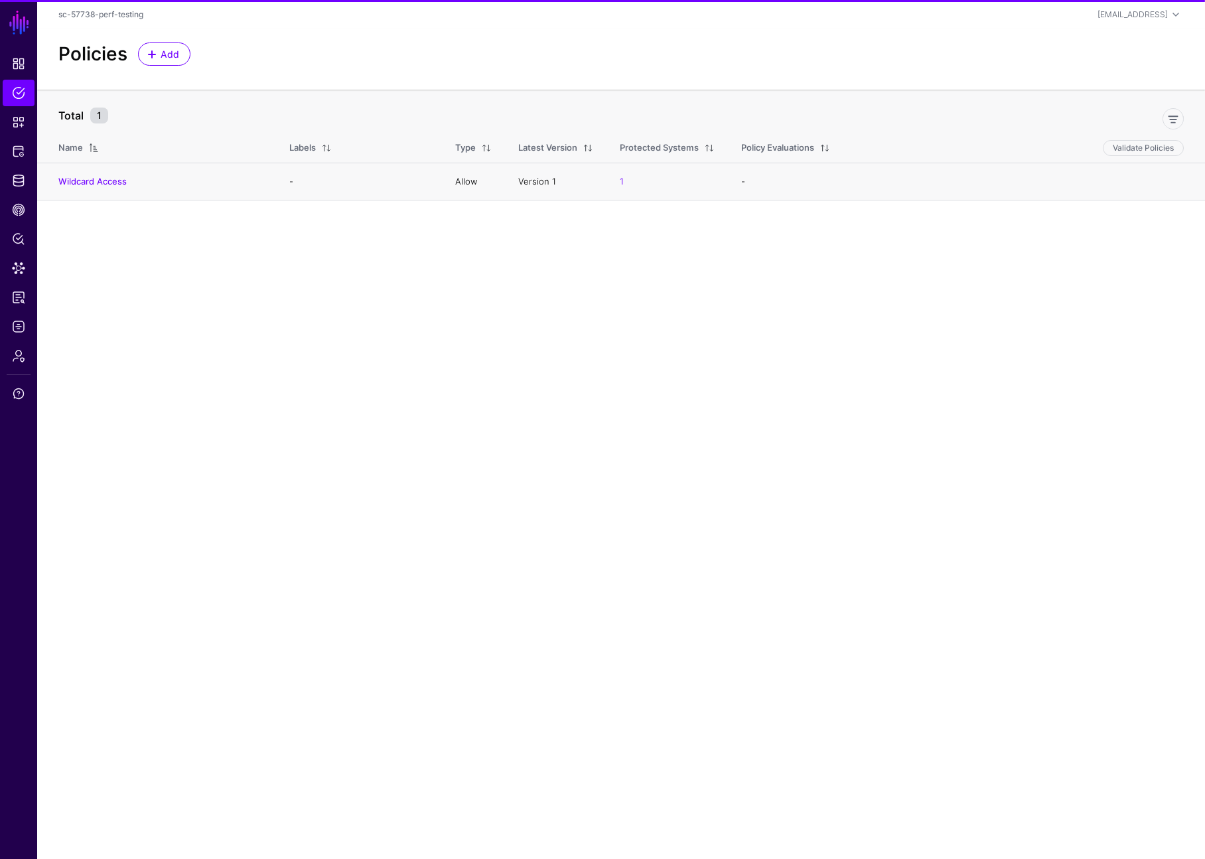
click at [104, 173] on td "Wildcard Access" at bounding box center [156, 182] width 239 height 38
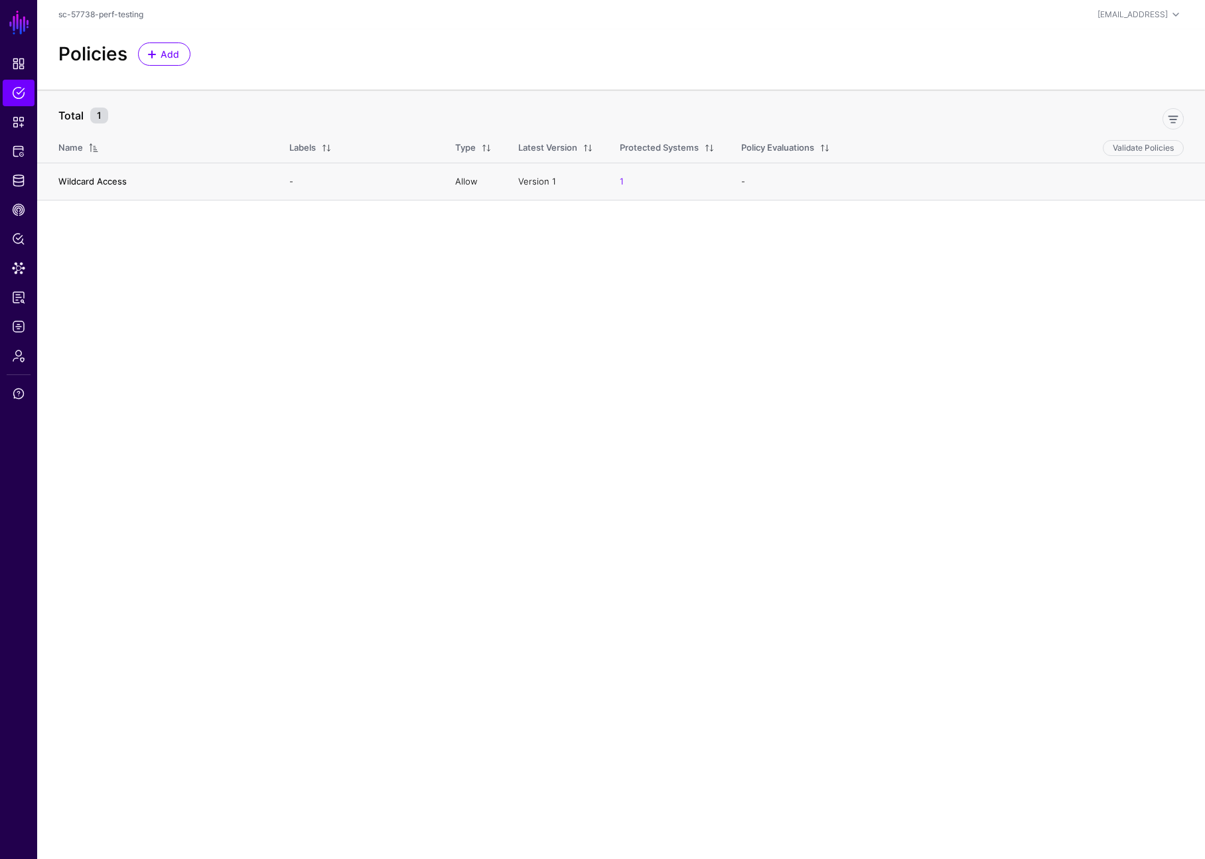
click at [104, 184] on link "Wildcard Access" at bounding box center [92, 181] width 68 height 11
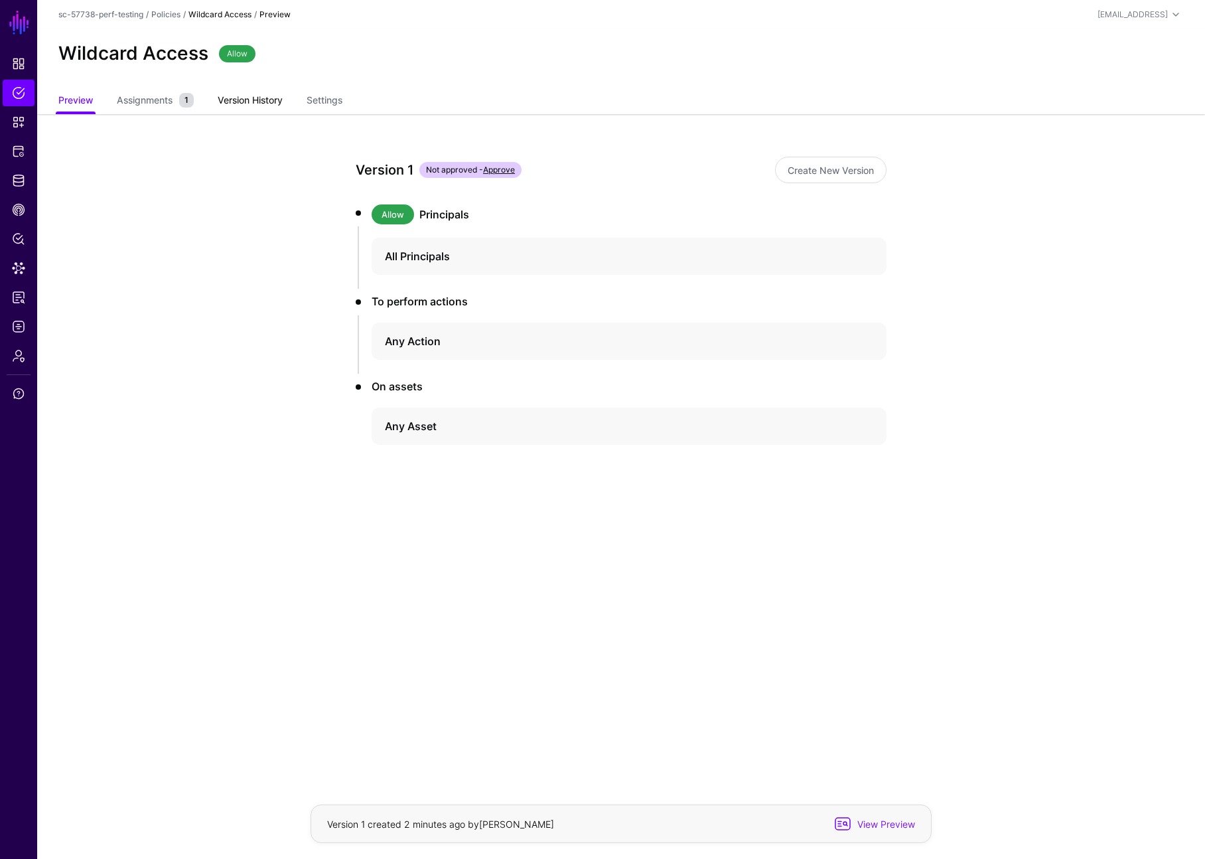
click at [252, 100] on link "Version History" at bounding box center [250, 101] width 65 height 25
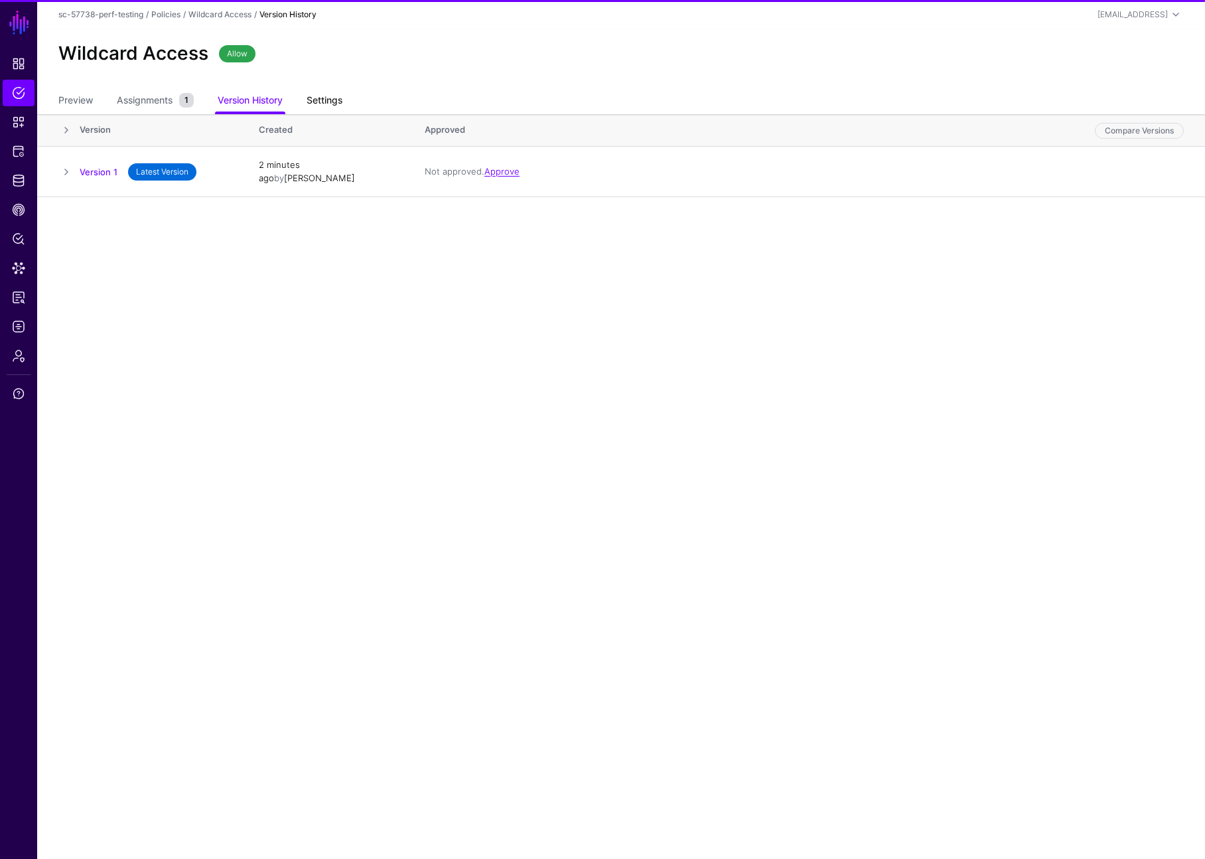
click at [326, 95] on link "Settings" at bounding box center [325, 101] width 36 height 25
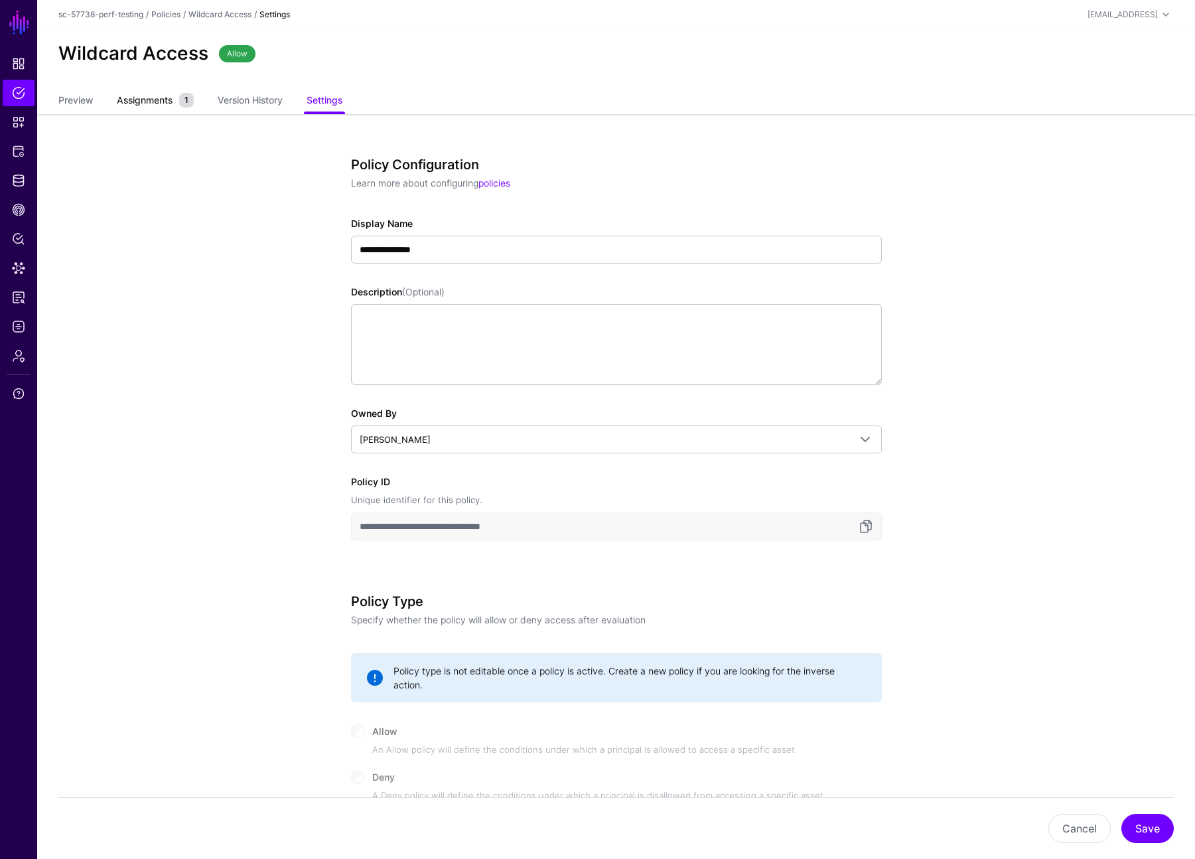
click at [153, 104] on span "Assignments" at bounding box center [144, 100] width 62 height 14
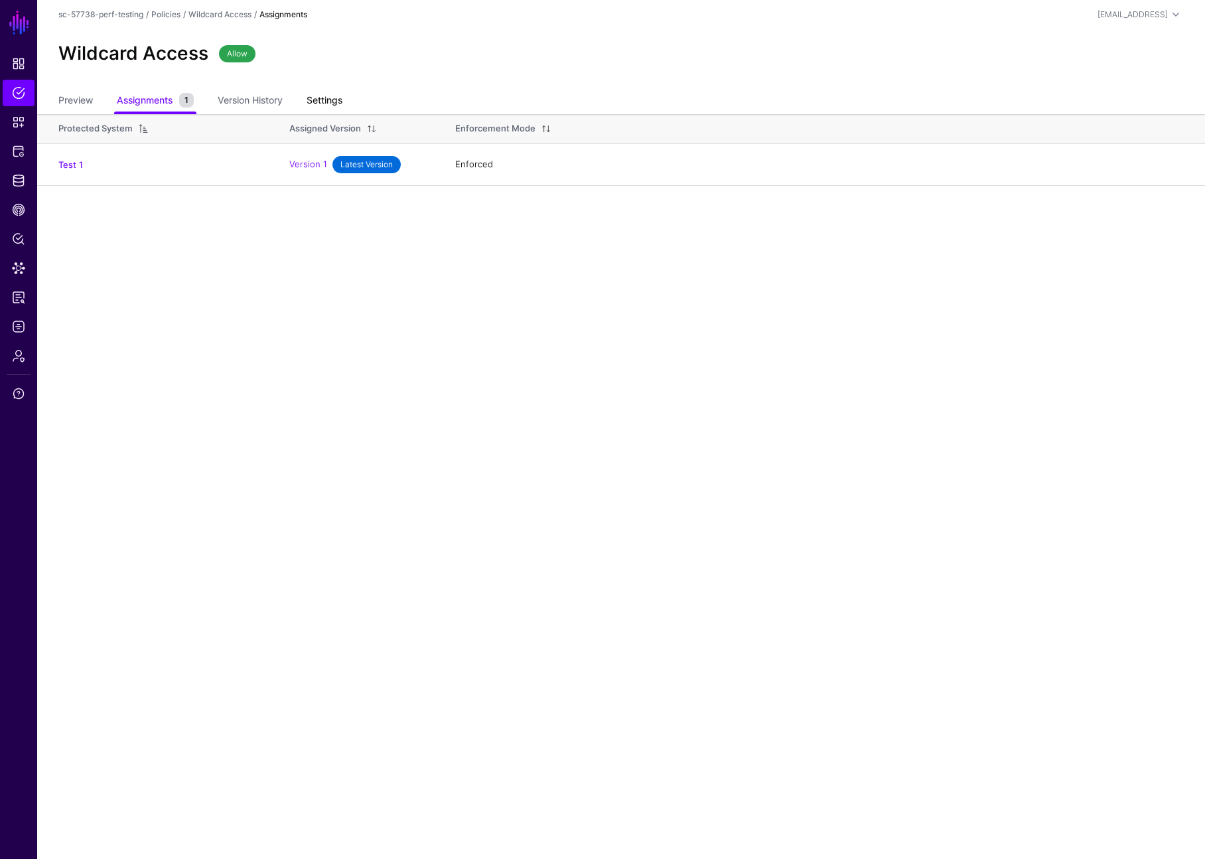
click at [328, 102] on link "Settings" at bounding box center [325, 101] width 36 height 25
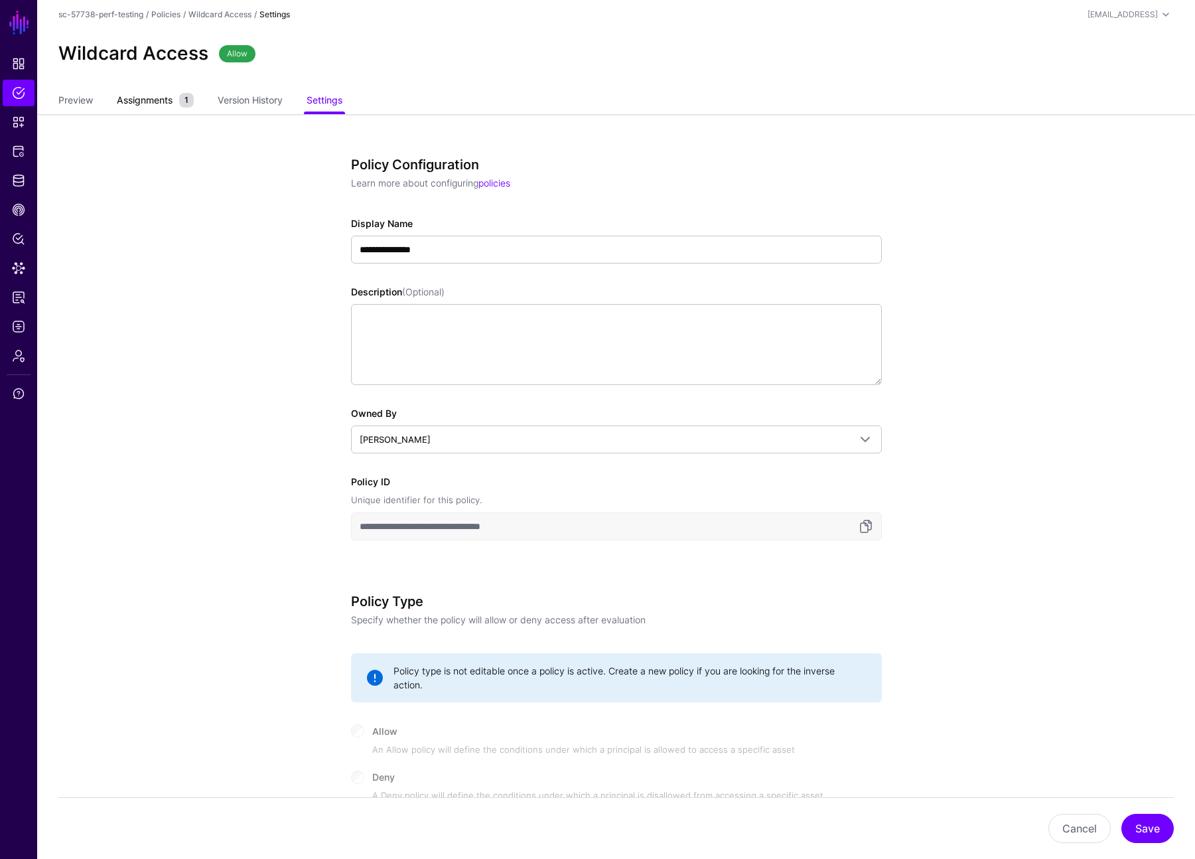
click at [161, 96] on span "Assignments" at bounding box center [144, 100] width 62 height 14
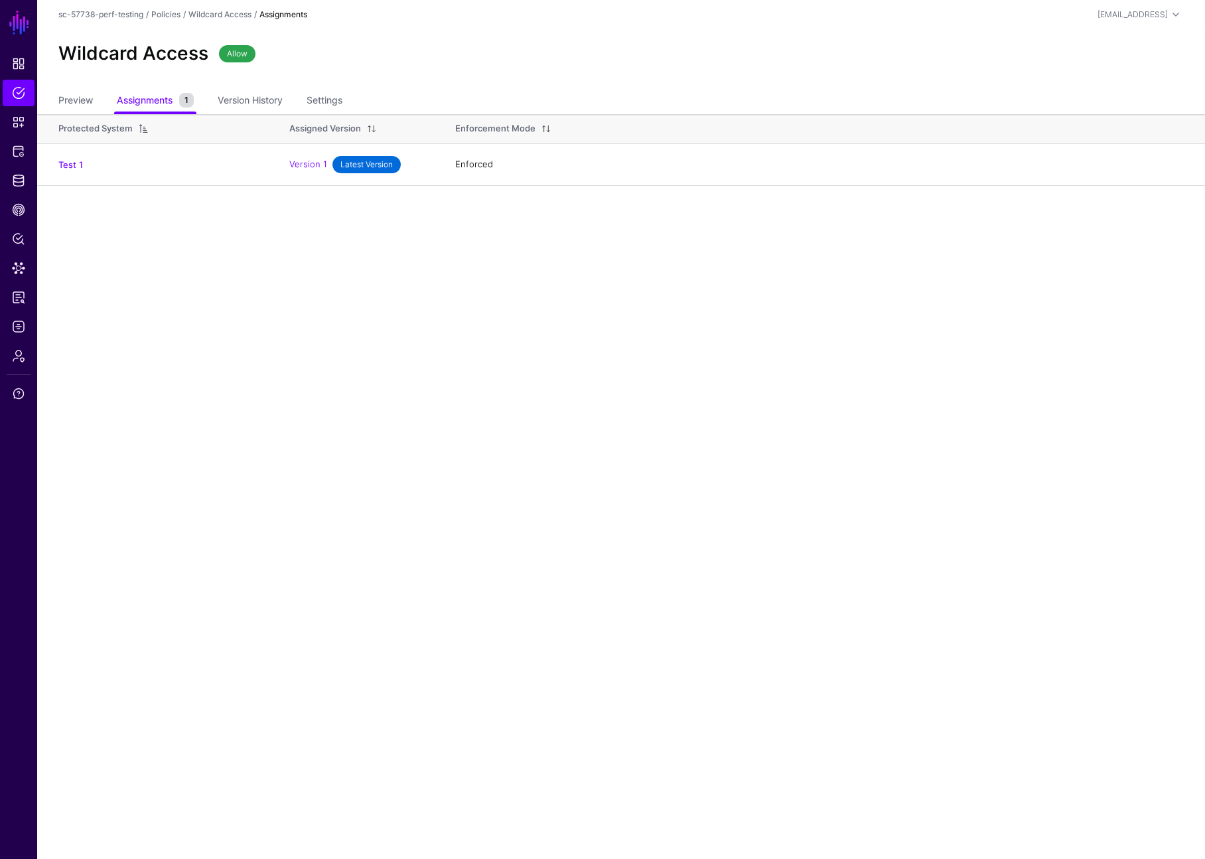
click at [76, 165] on link "Test 1" at bounding box center [70, 164] width 25 height 11
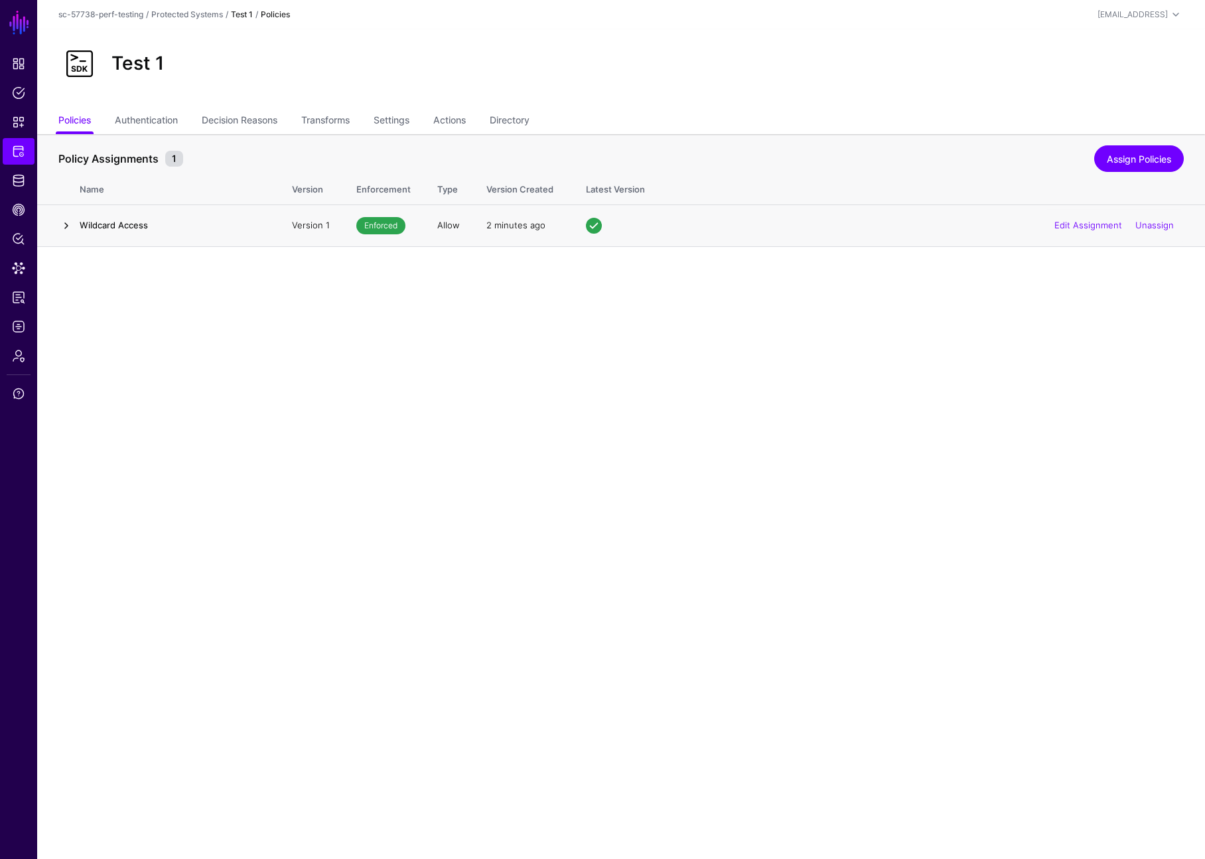
click at [68, 223] on link at bounding box center [66, 226] width 16 height 16
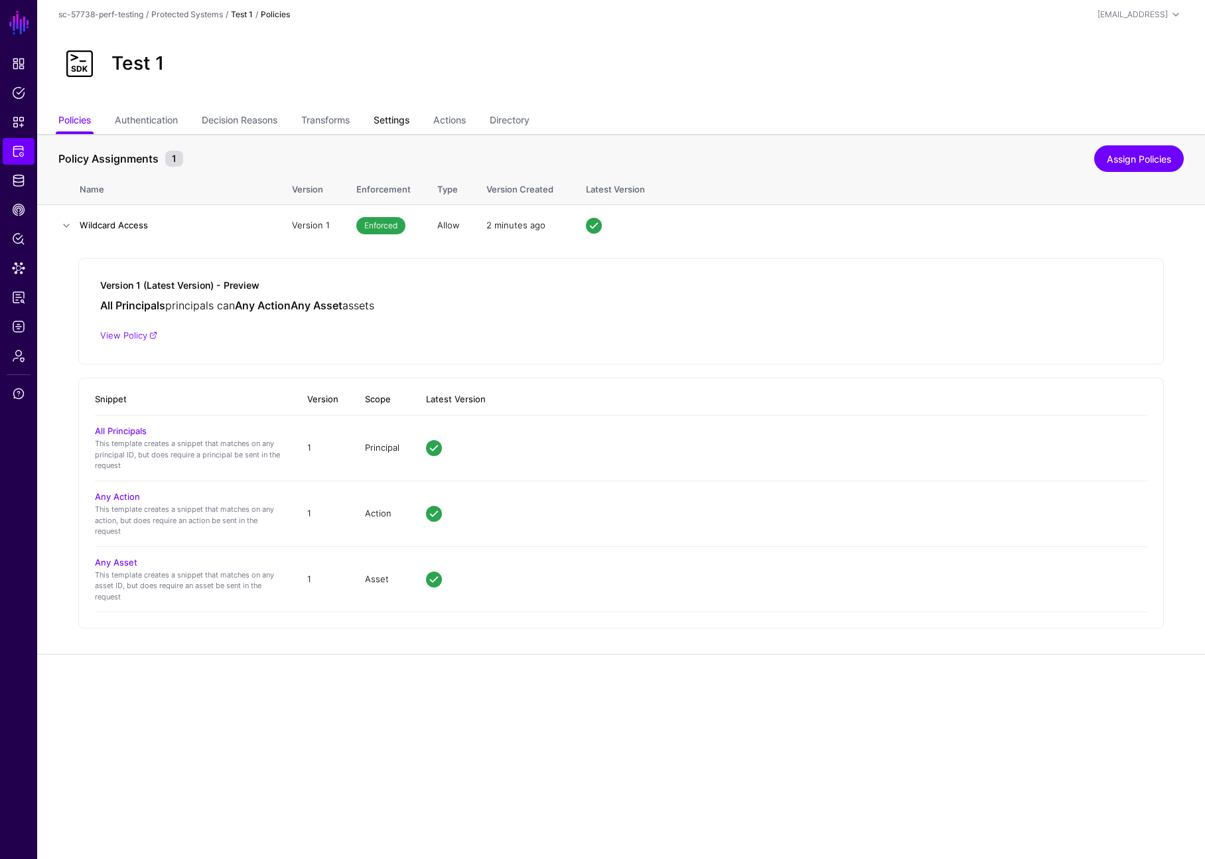
click at [409, 123] on link "Settings" at bounding box center [392, 121] width 36 height 25
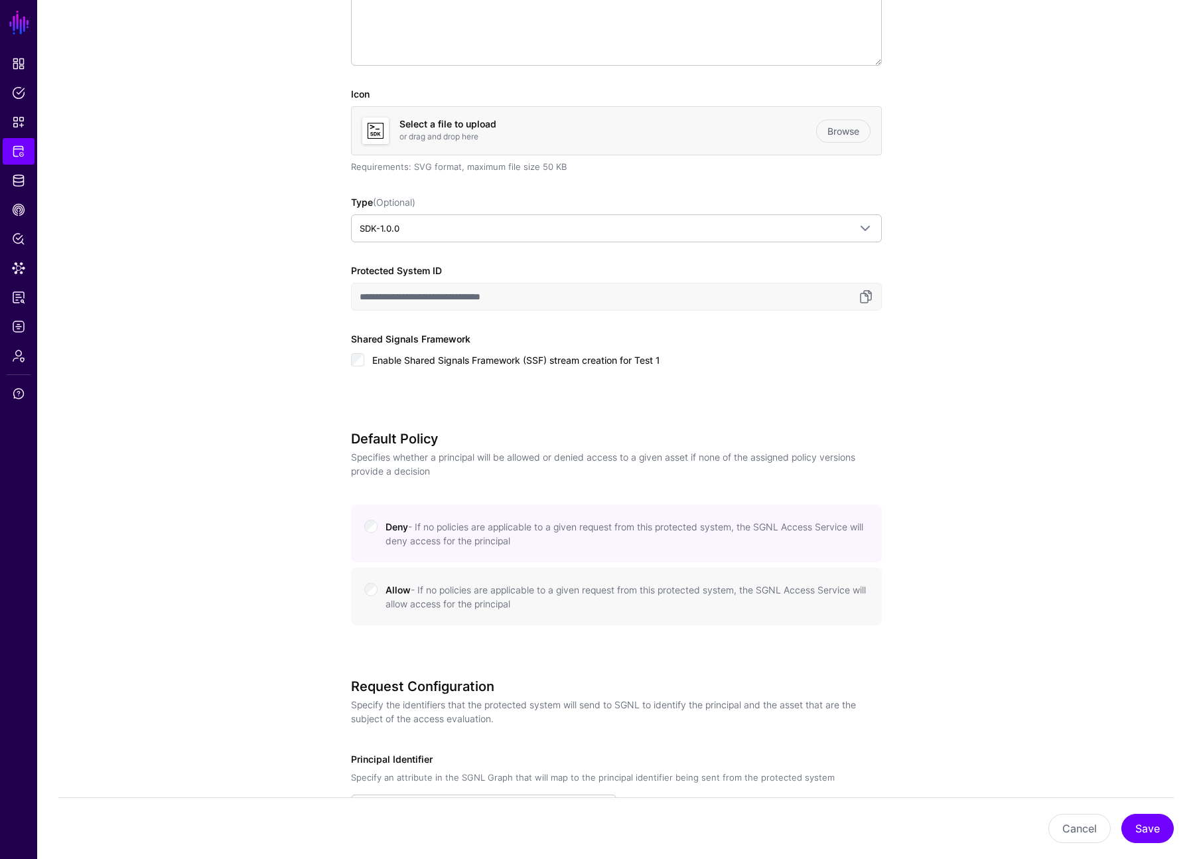
scroll to position [323, 0]
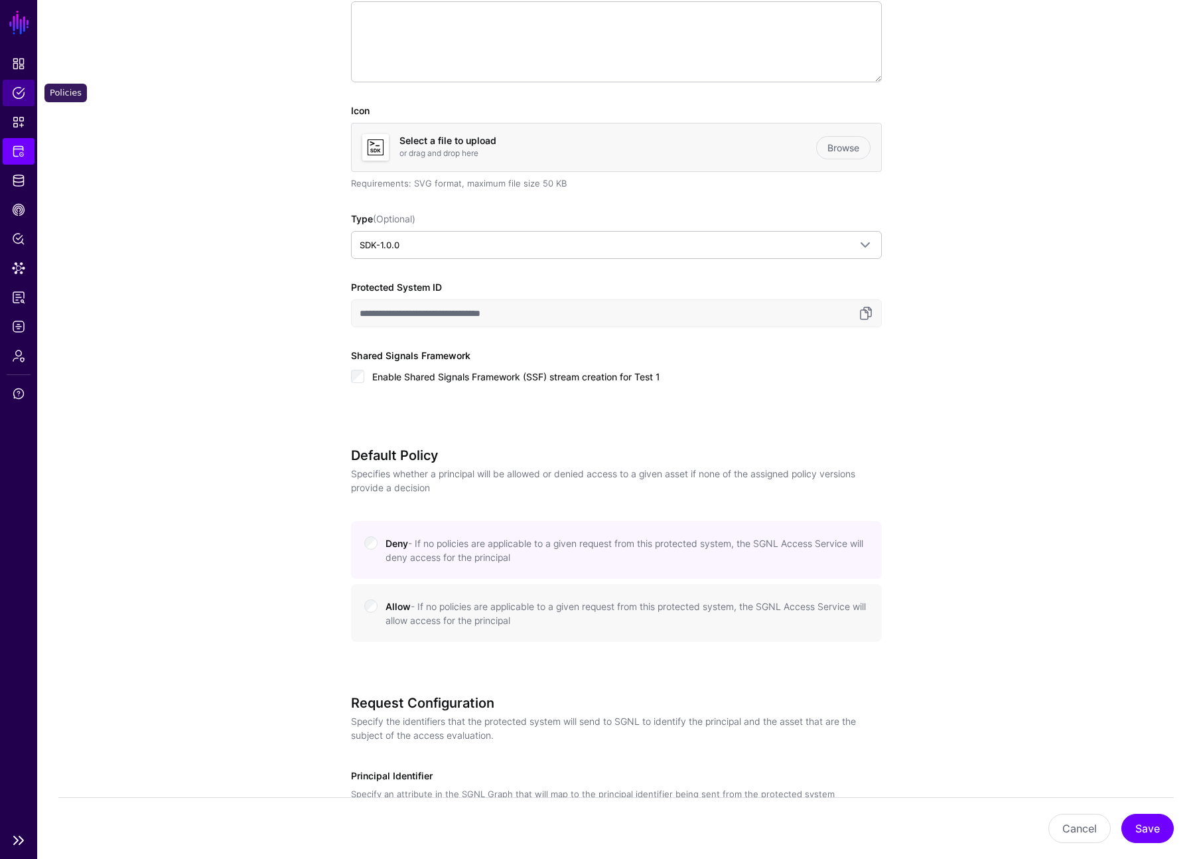
click at [28, 90] on link "Policies" at bounding box center [19, 93] width 32 height 27
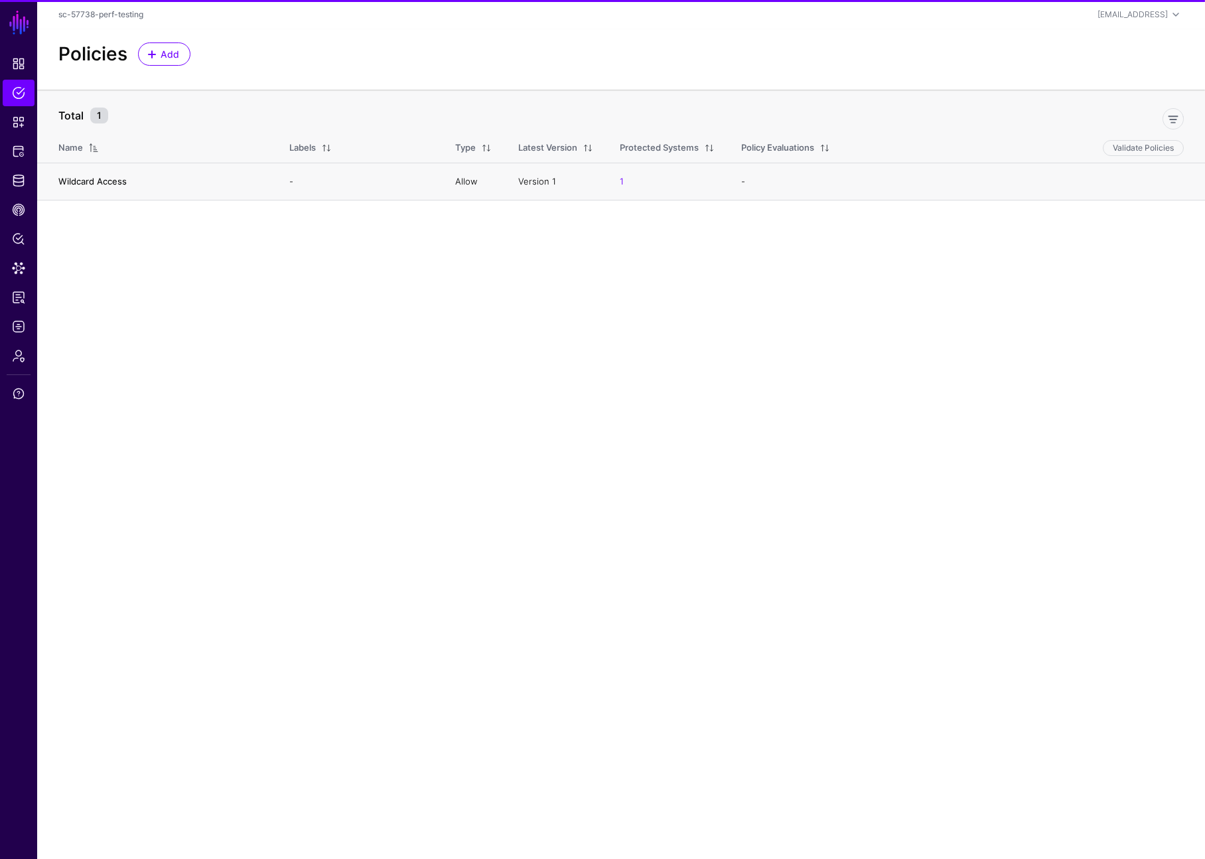
click at [104, 183] on link "Wildcard Access" at bounding box center [92, 181] width 68 height 11
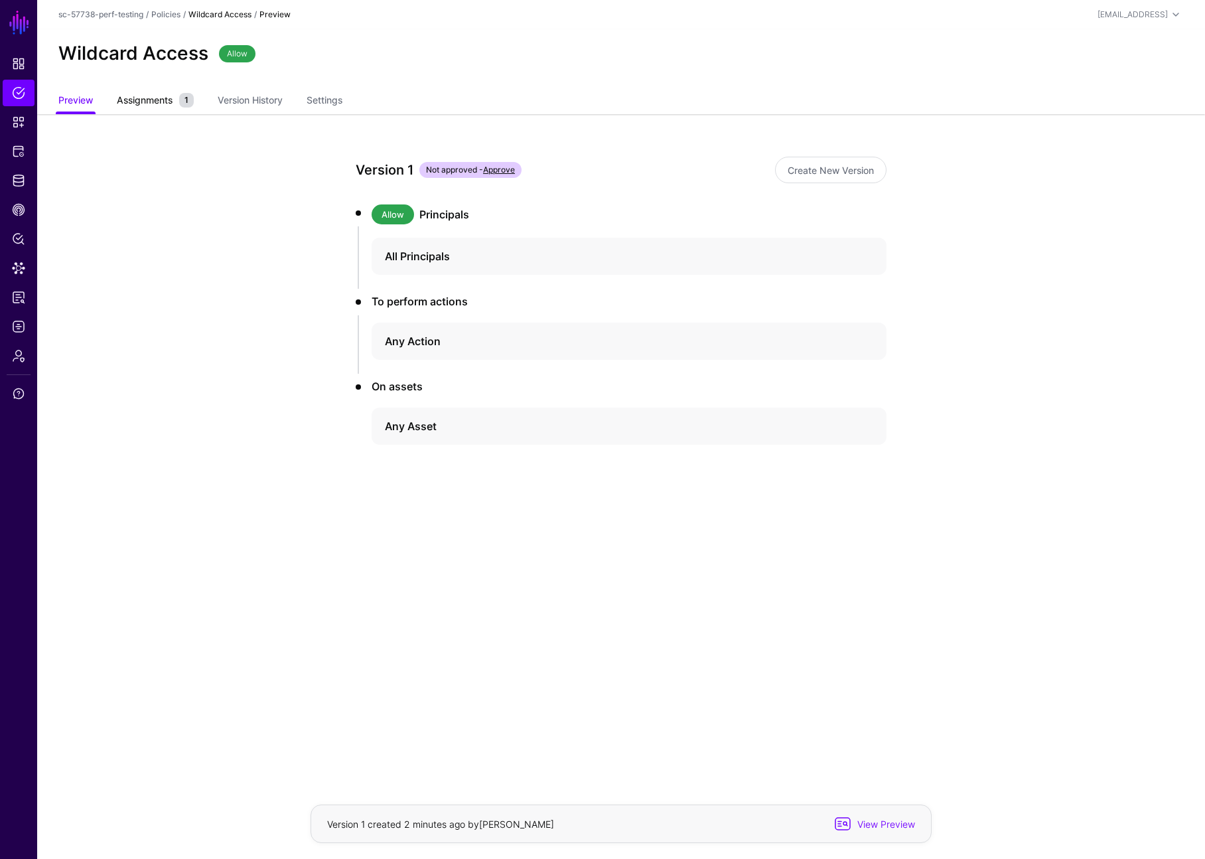
click at [157, 108] on link "Assignments 1" at bounding box center [155, 101] width 77 height 25
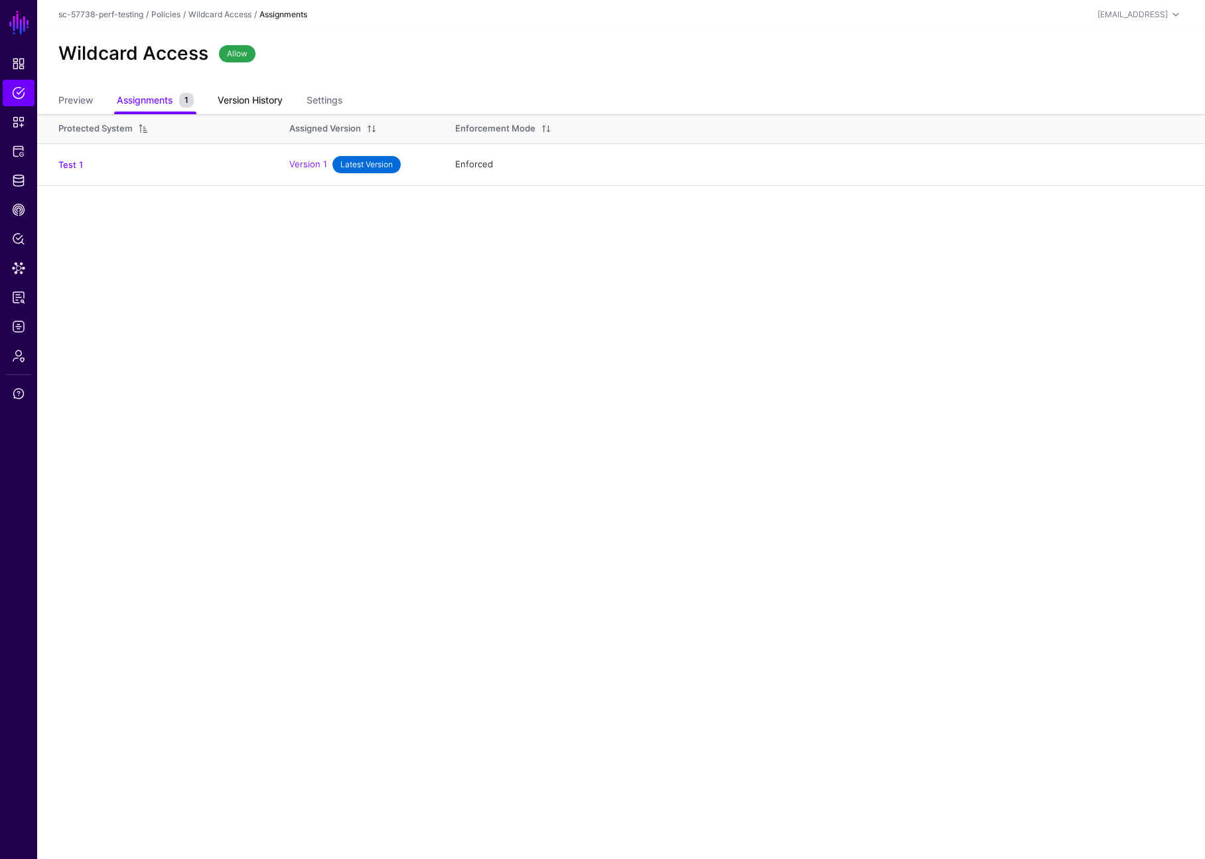
click at [241, 105] on link "Version History" at bounding box center [250, 101] width 65 height 25
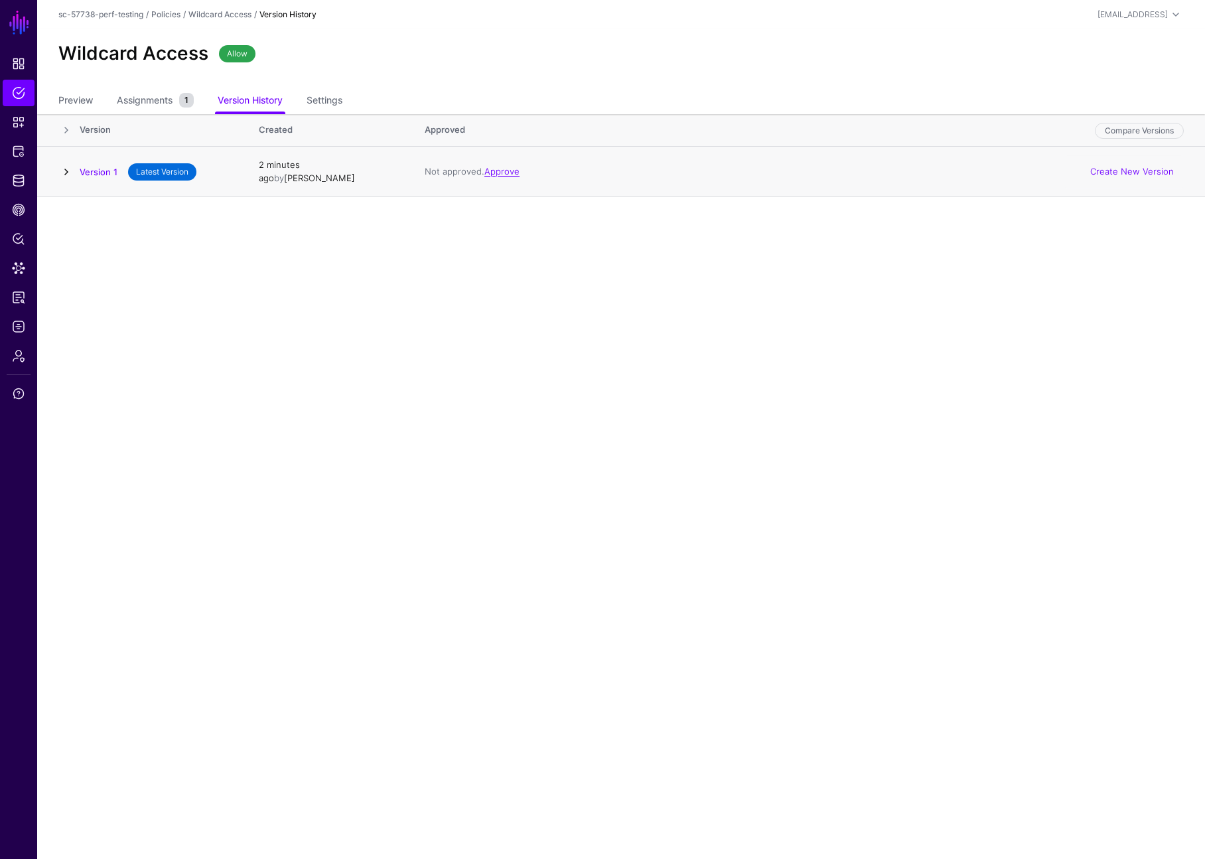
click at [71, 164] on link at bounding box center [66, 172] width 16 height 16
click at [324, 99] on link "Settings" at bounding box center [325, 101] width 36 height 25
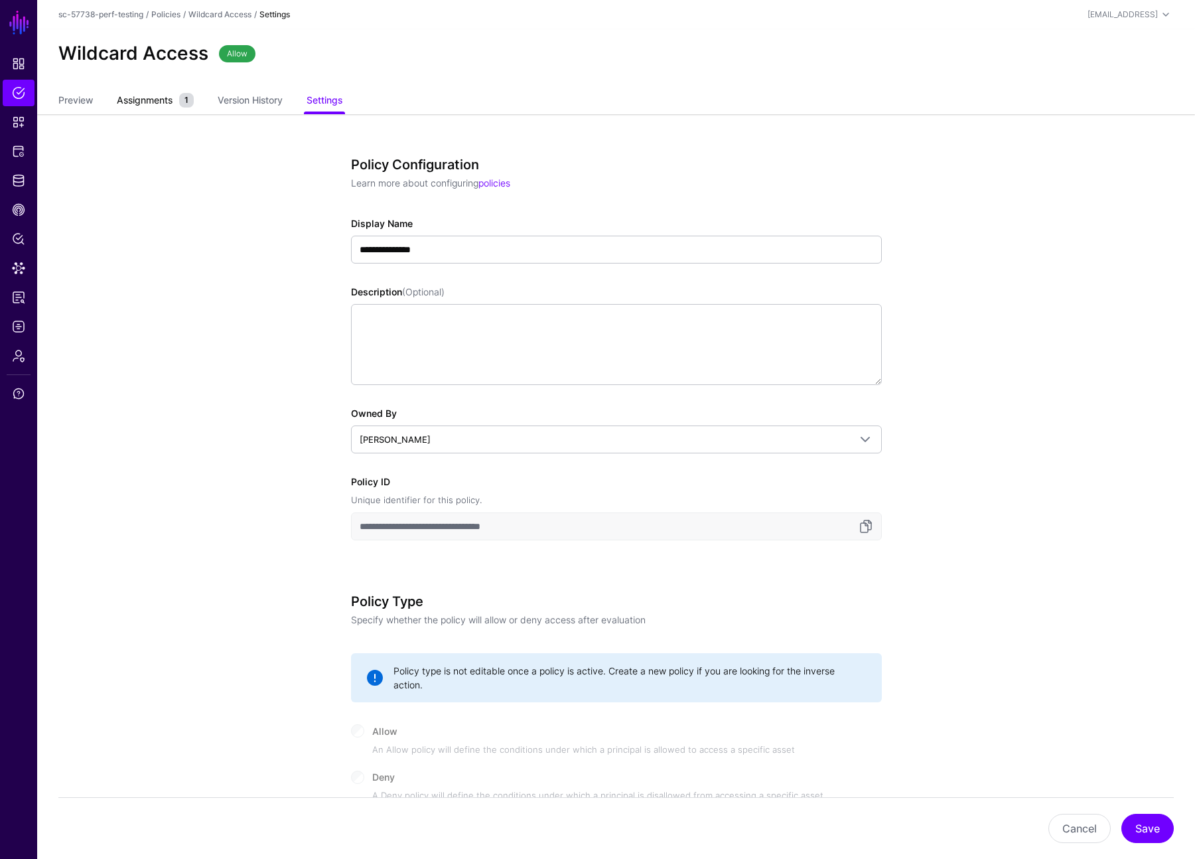
click at [168, 102] on span "Assignments" at bounding box center [144, 100] width 62 height 14
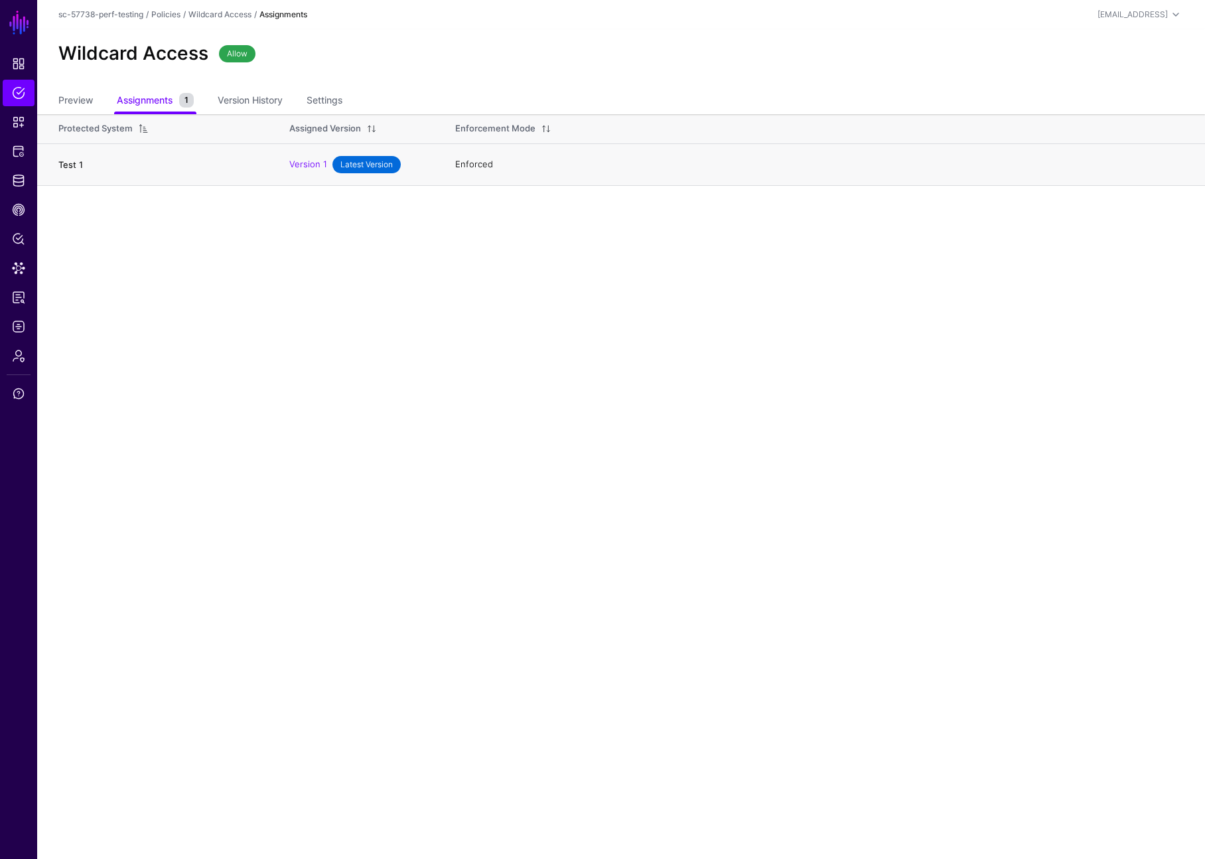
click at [74, 162] on link "Test 1" at bounding box center [70, 164] width 25 height 11
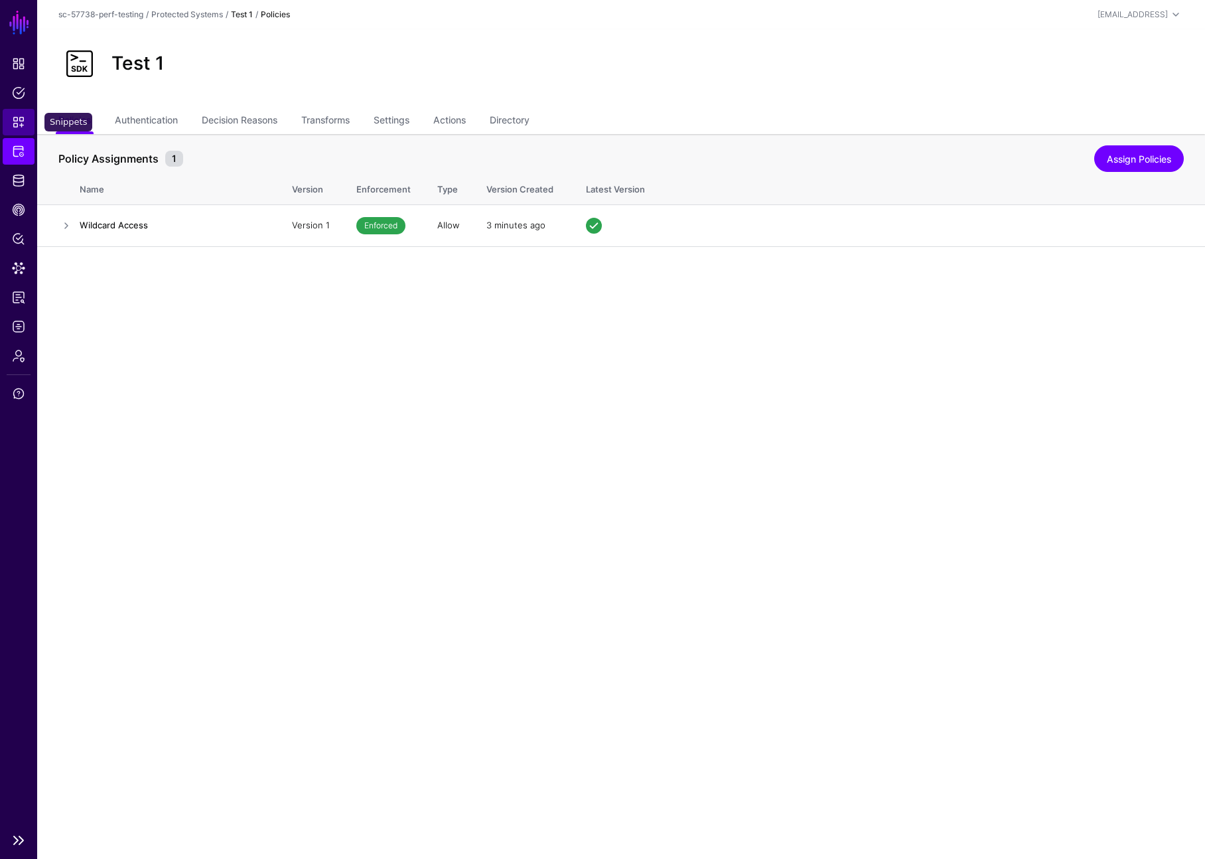
click at [19, 123] on span "Snippets" at bounding box center [18, 121] width 13 height 13
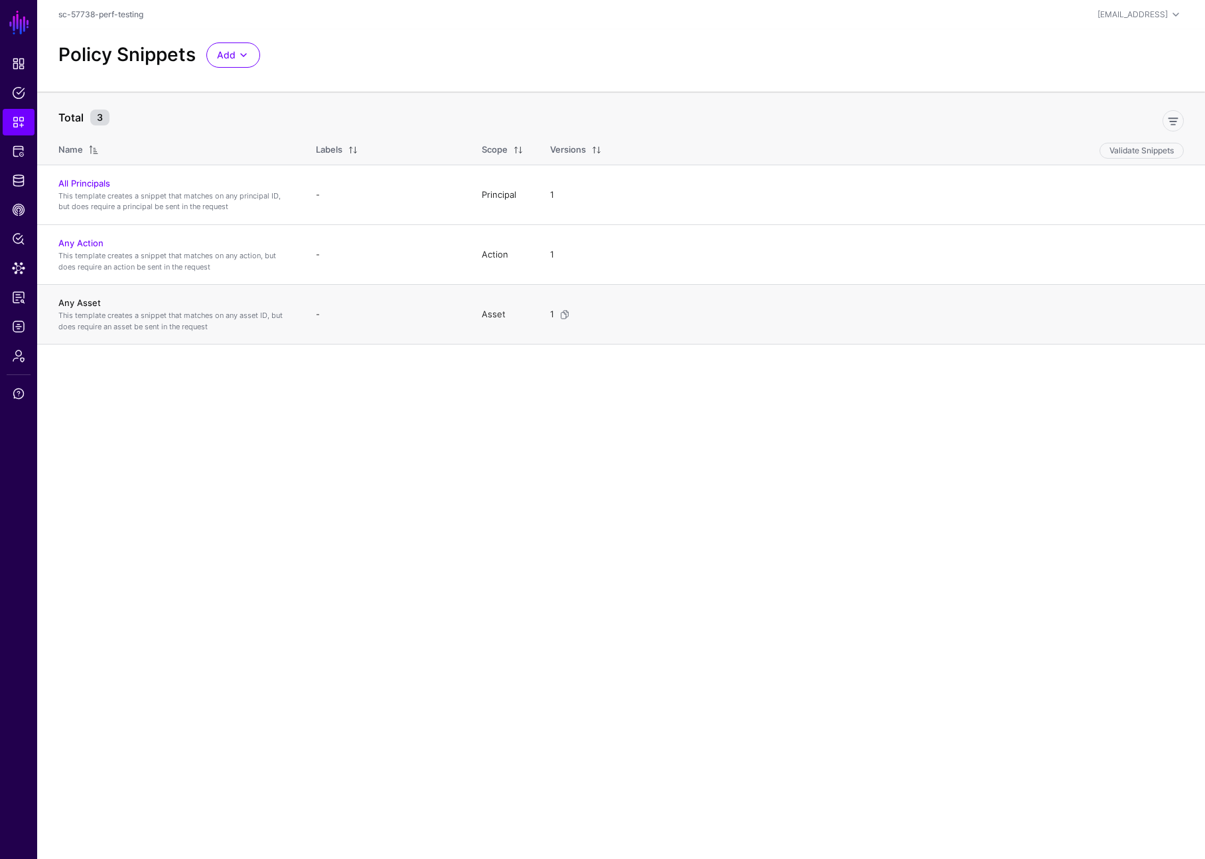
click at [88, 298] on link "Any Asset" at bounding box center [79, 302] width 42 height 11
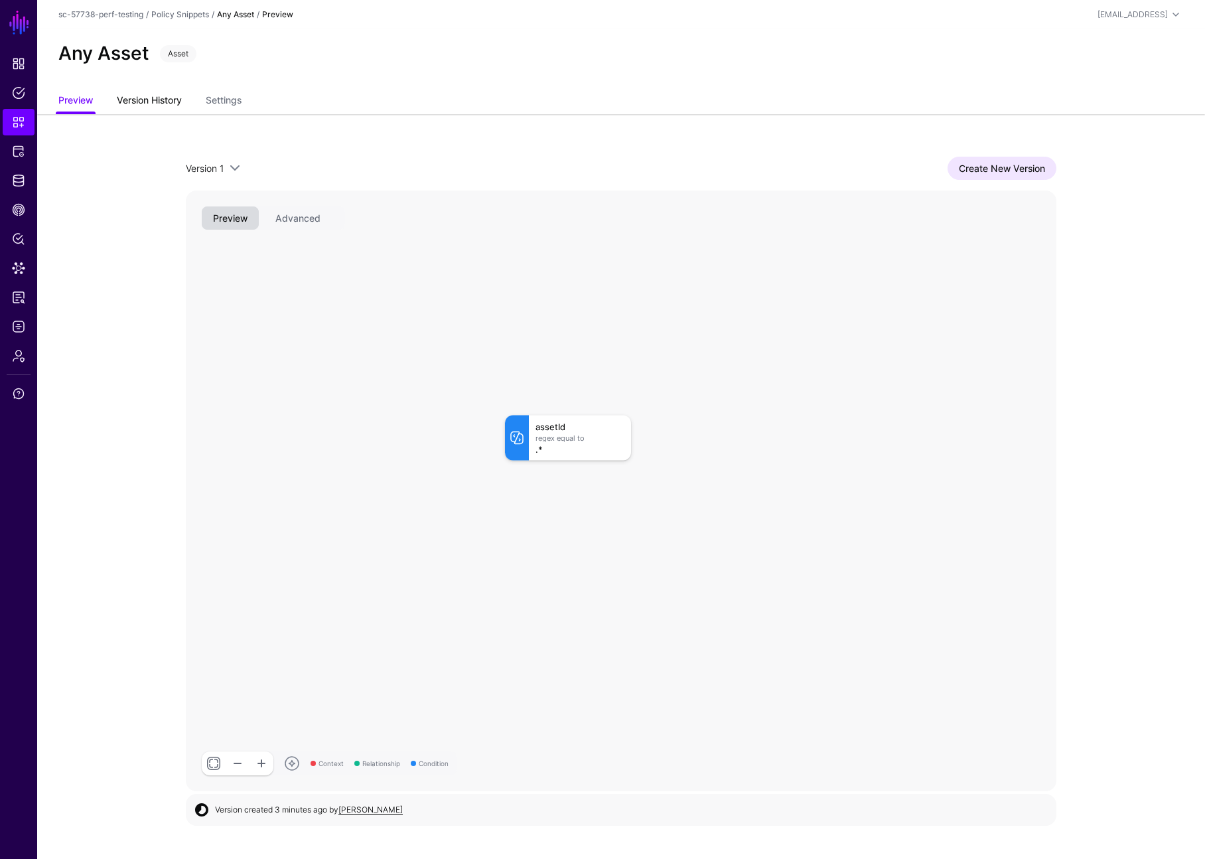
click at [164, 111] on link "Version History" at bounding box center [149, 101] width 65 height 25
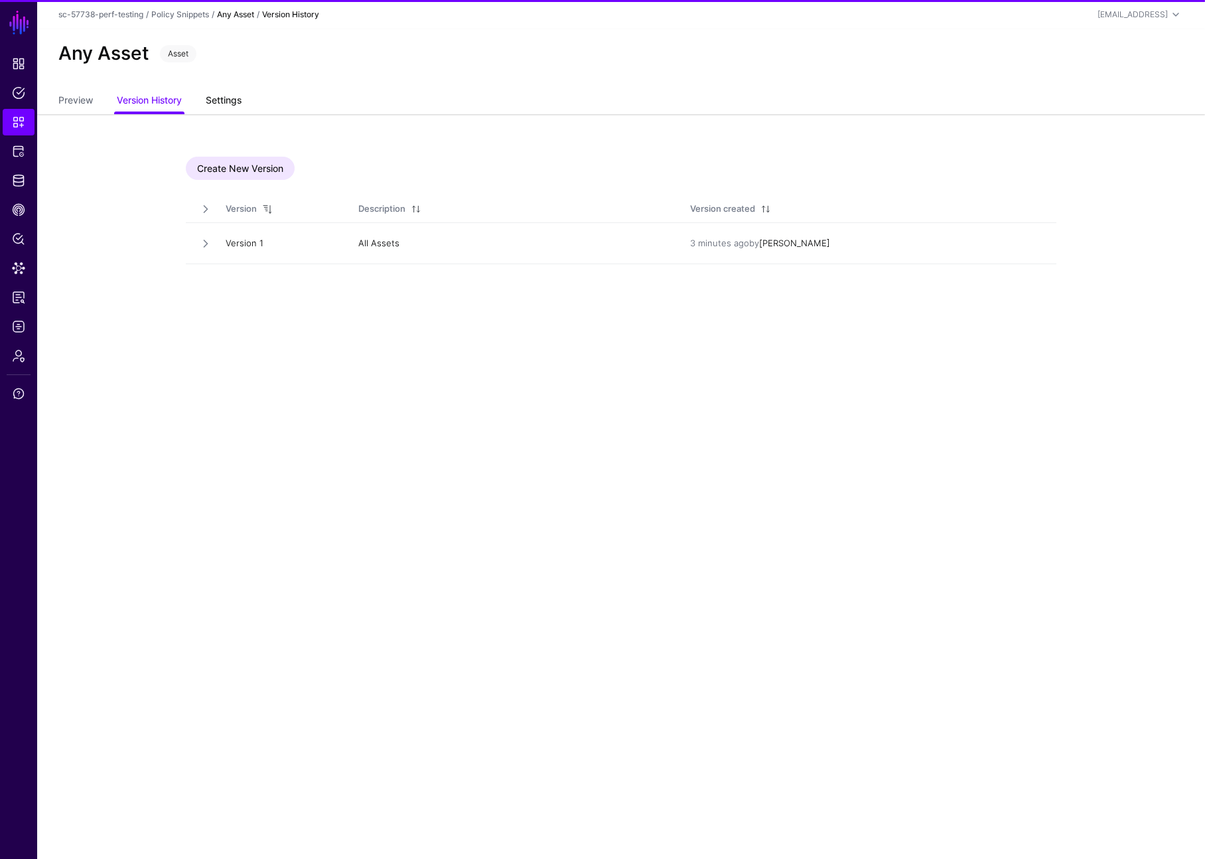
click at [226, 100] on link "Settings" at bounding box center [224, 101] width 36 height 25
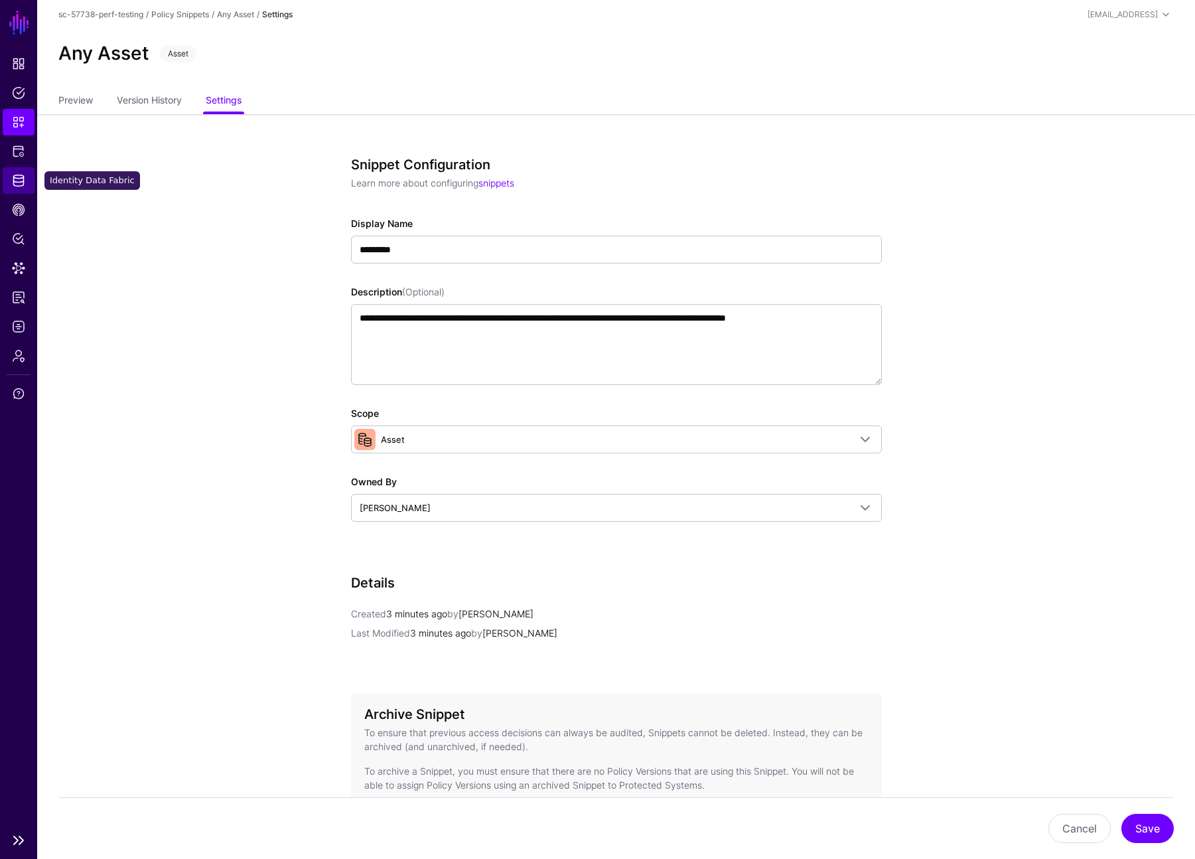
drag, startPoint x: 25, startPoint y: 179, endPoint x: 25, endPoint y: 171, distance: 8.0
click at [25, 179] on span "Identity Data Fabric" at bounding box center [18, 180] width 13 height 13
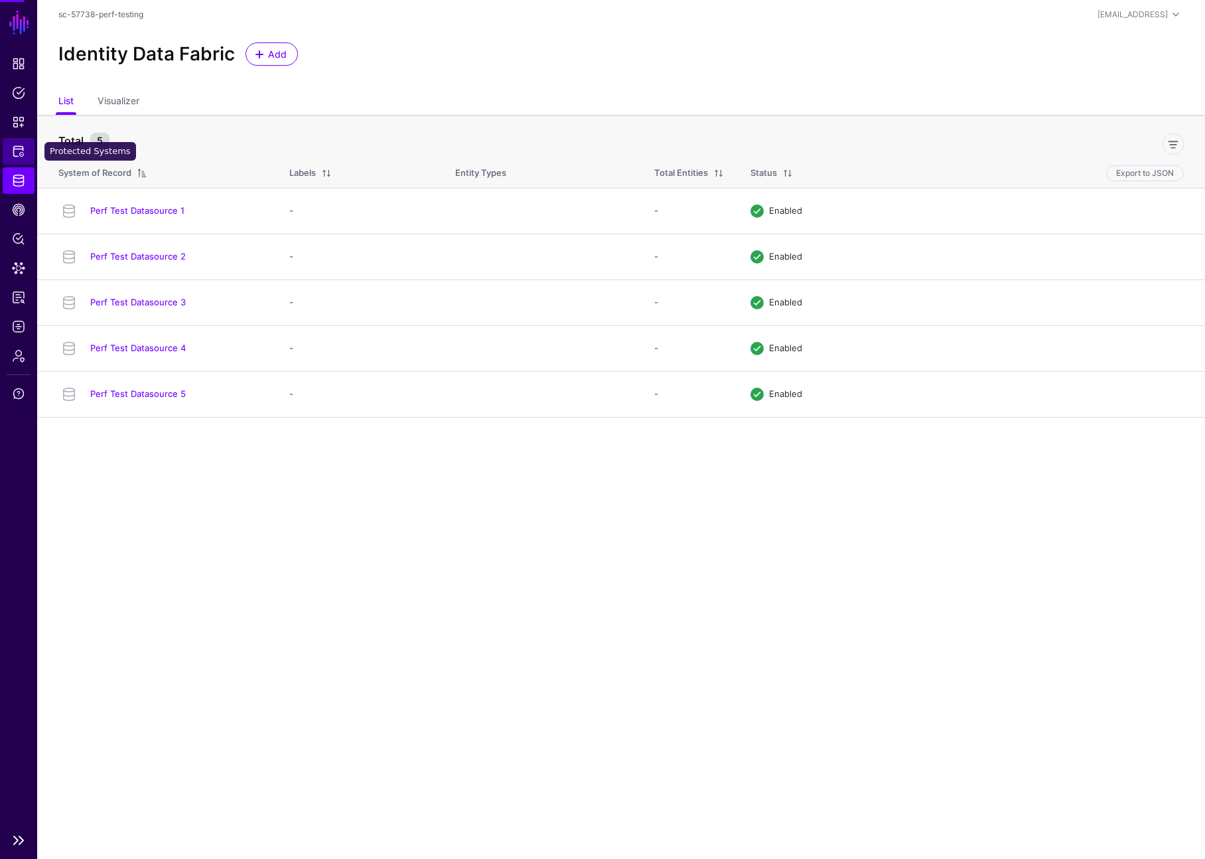
click at [30, 153] on link "Protected Systems" at bounding box center [19, 151] width 32 height 27
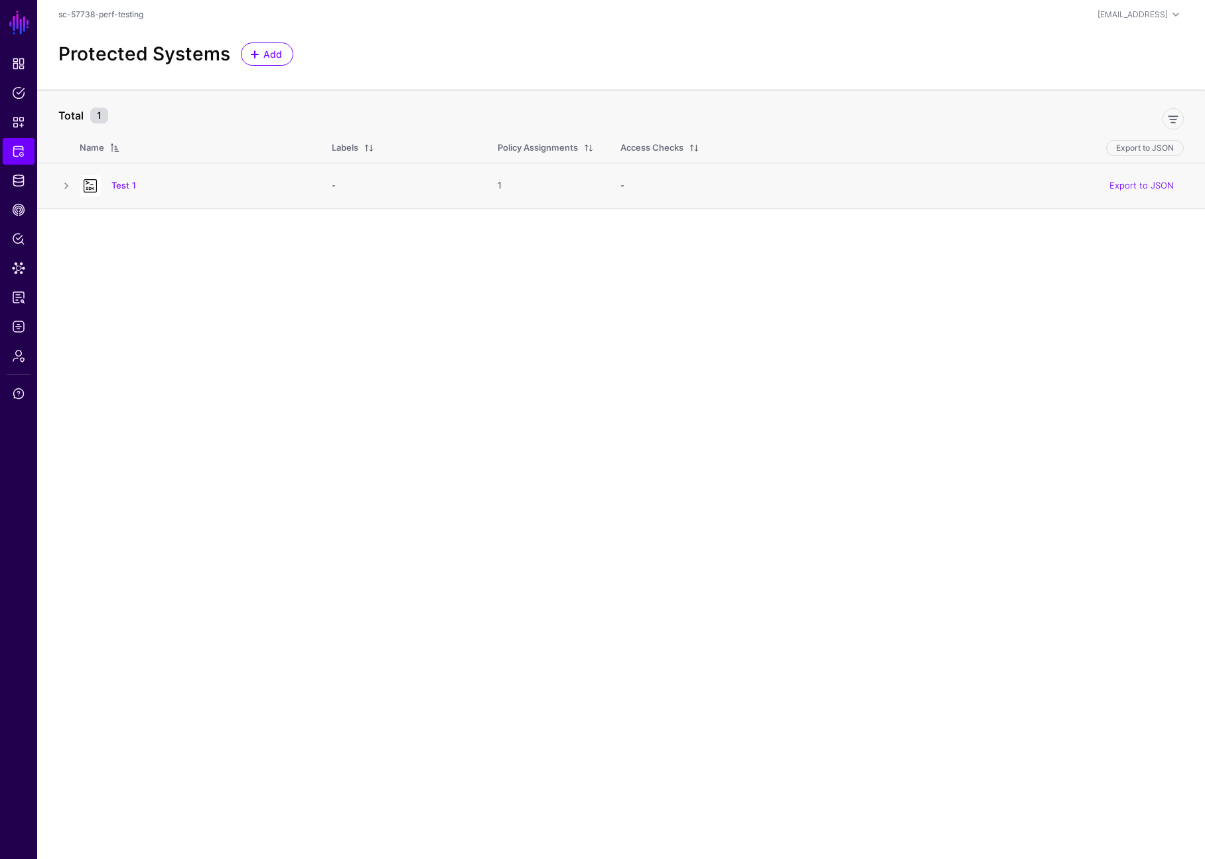
click at [75, 192] on div at bounding box center [90, 185] width 32 height 21
drag, startPoint x: 80, startPoint y: 184, endPoint x: 59, endPoint y: 184, distance: 20.6
click at [78, 184] on div at bounding box center [90, 185] width 32 height 21
click at [59, 184] on link at bounding box center [66, 186] width 16 height 16
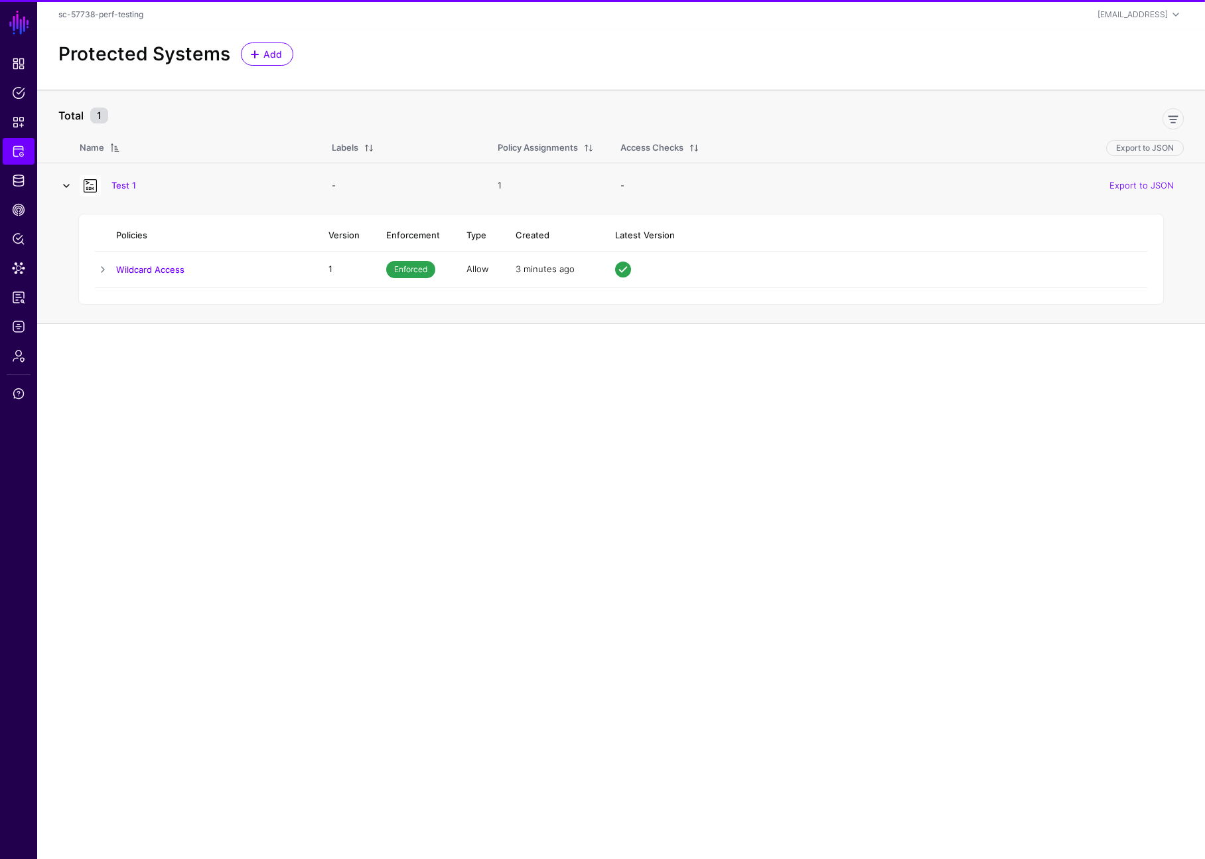
click at [64, 186] on link at bounding box center [66, 186] width 16 height 16
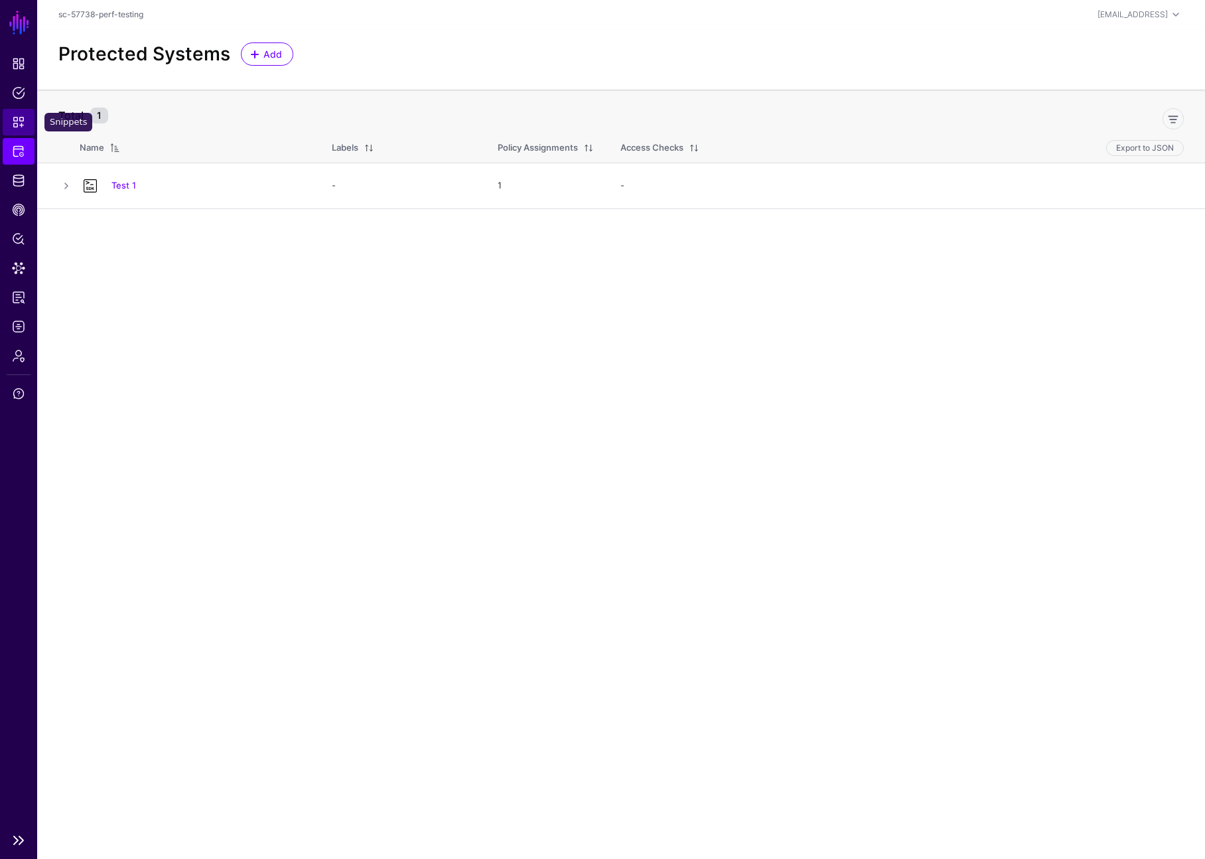
click at [14, 127] on span "Snippets" at bounding box center [18, 121] width 13 height 13
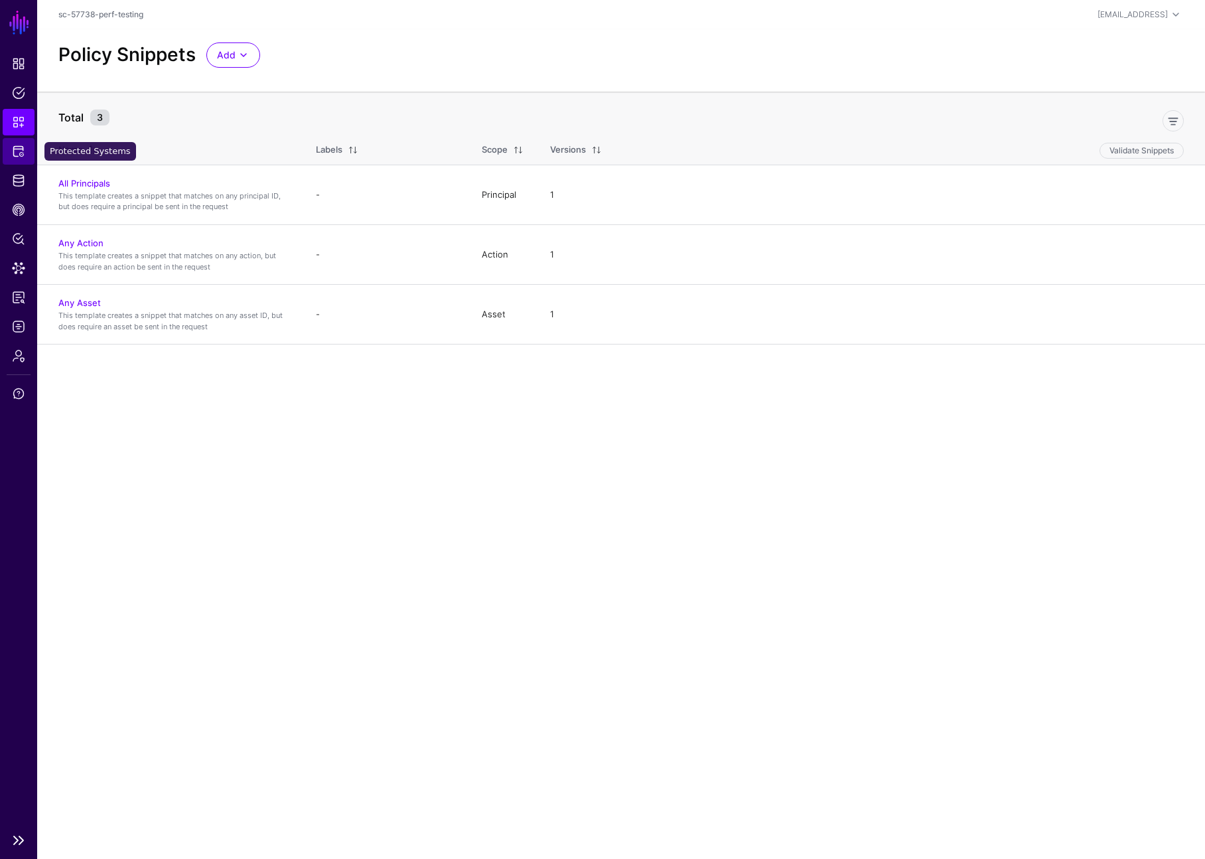
click at [26, 151] on link "Protected Systems" at bounding box center [19, 151] width 32 height 27
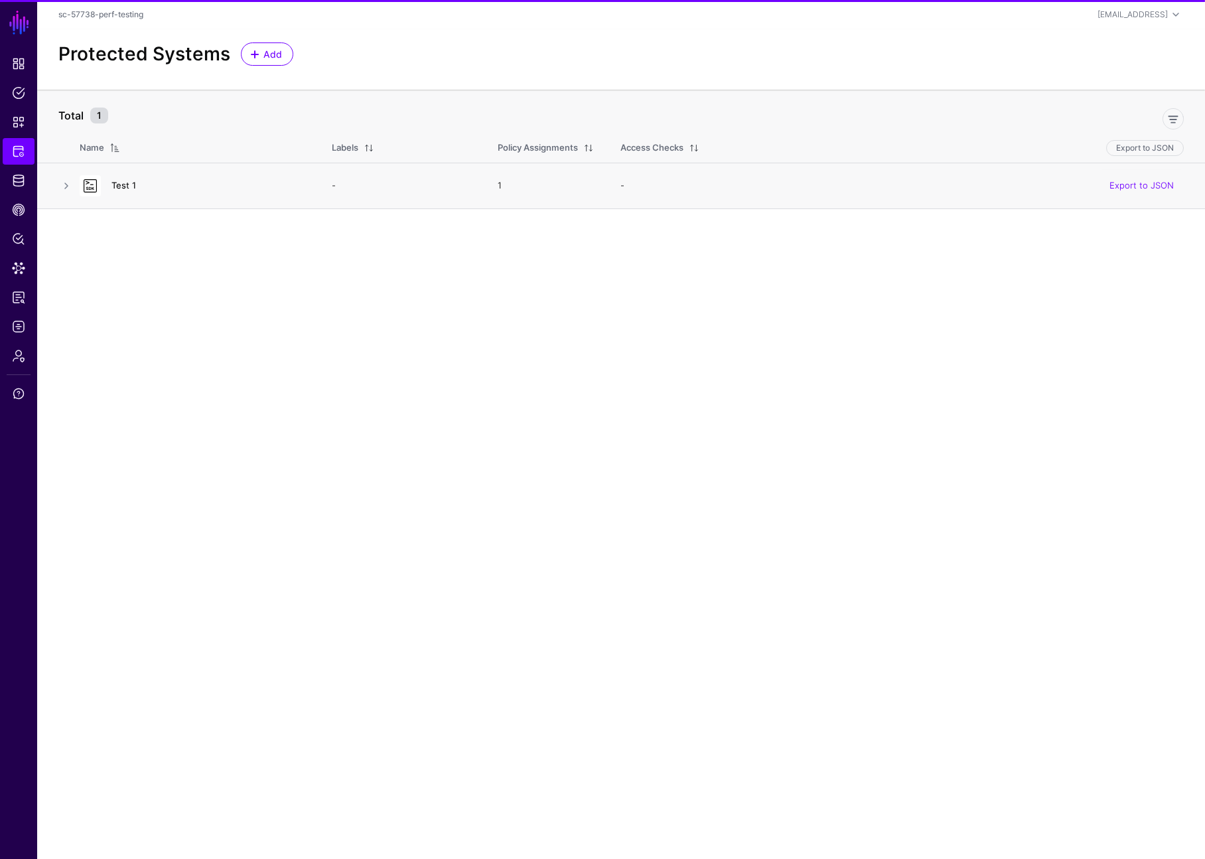
click at [117, 187] on link "Test 1" at bounding box center [123, 185] width 25 height 11
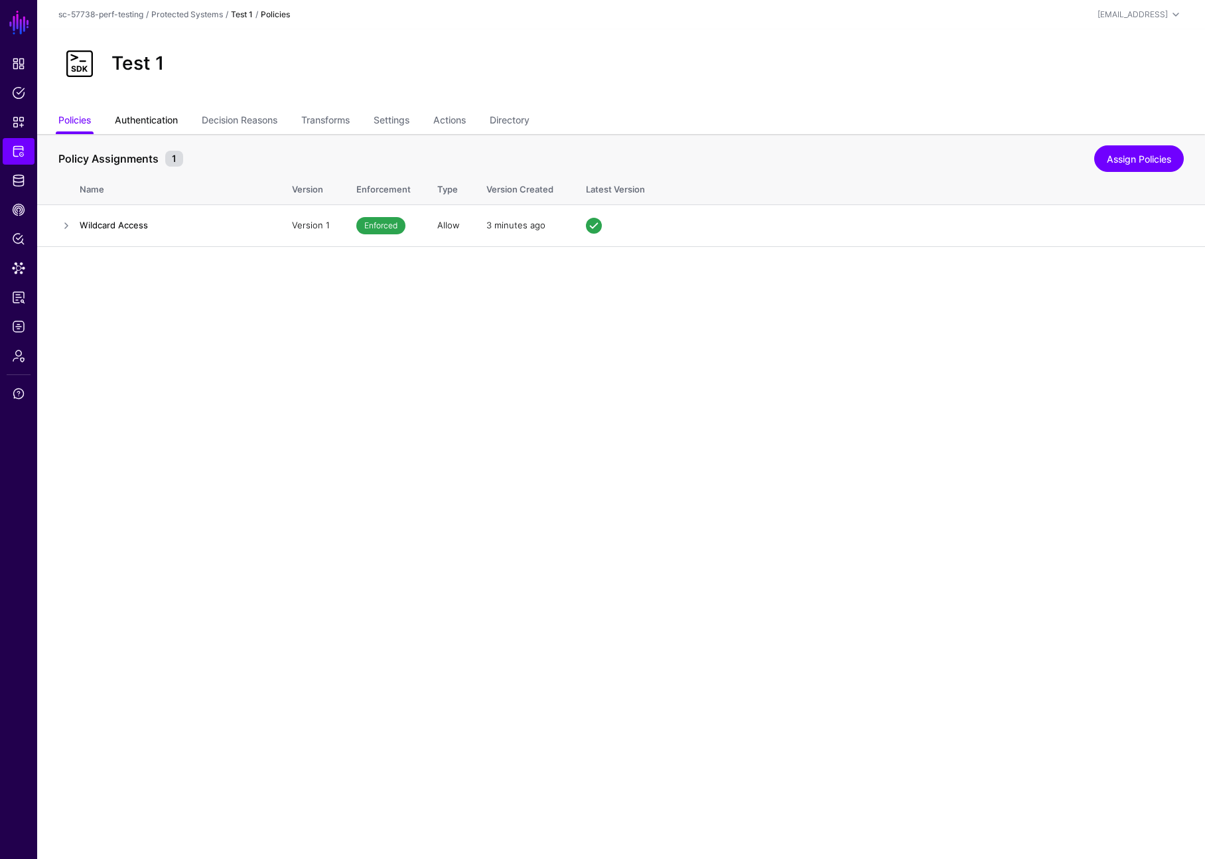
click at [153, 116] on link "Authentication" at bounding box center [146, 121] width 63 height 25
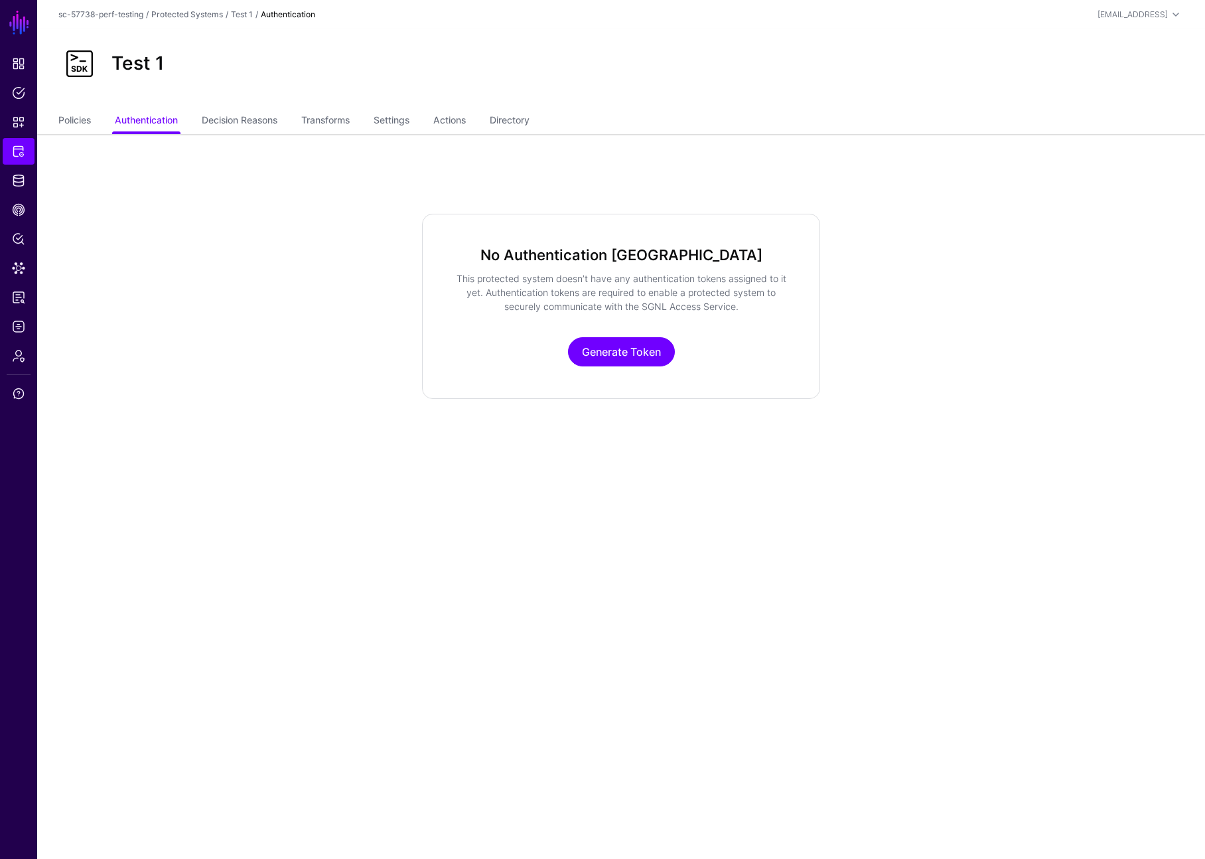
click at [647, 334] on div "No Authentication Tokens This protected system doesn’t have any authentication …" at bounding box center [621, 306] width 398 height 185
click at [638, 354] on link "Generate Token" at bounding box center [621, 351] width 107 height 29
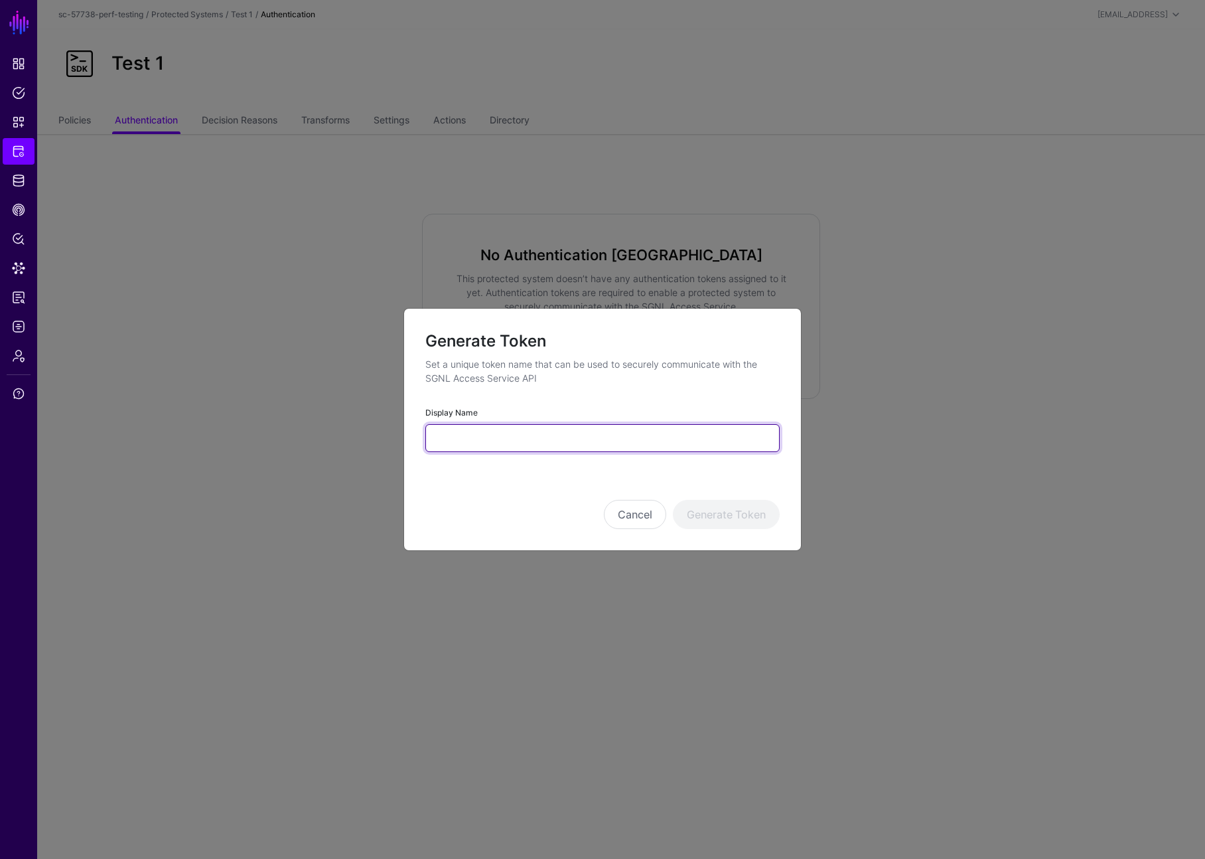
click at [608, 434] on input "Display Name" at bounding box center [602, 438] width 354 height 28
type input "******"
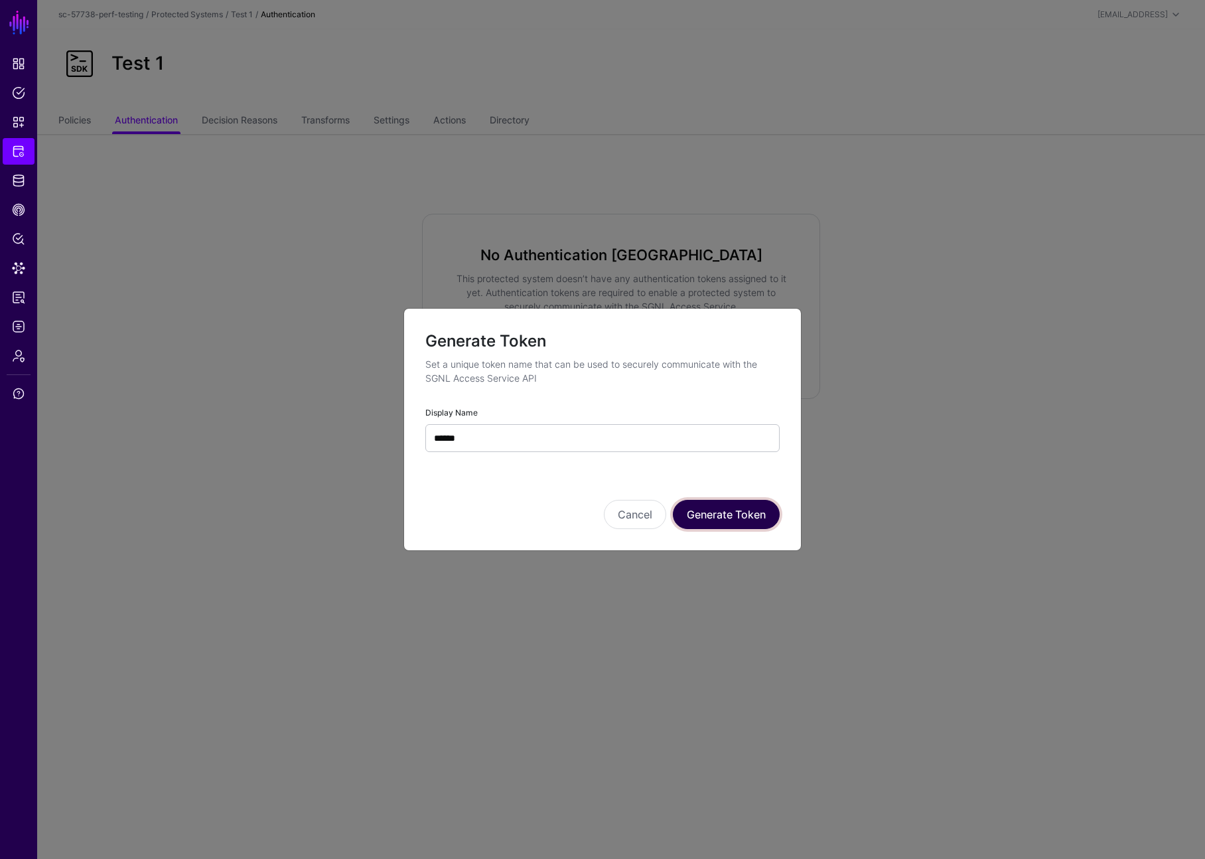
click at [701, 517] on button "Generate Token" at bounding box center [726, 514] width 107 height 29
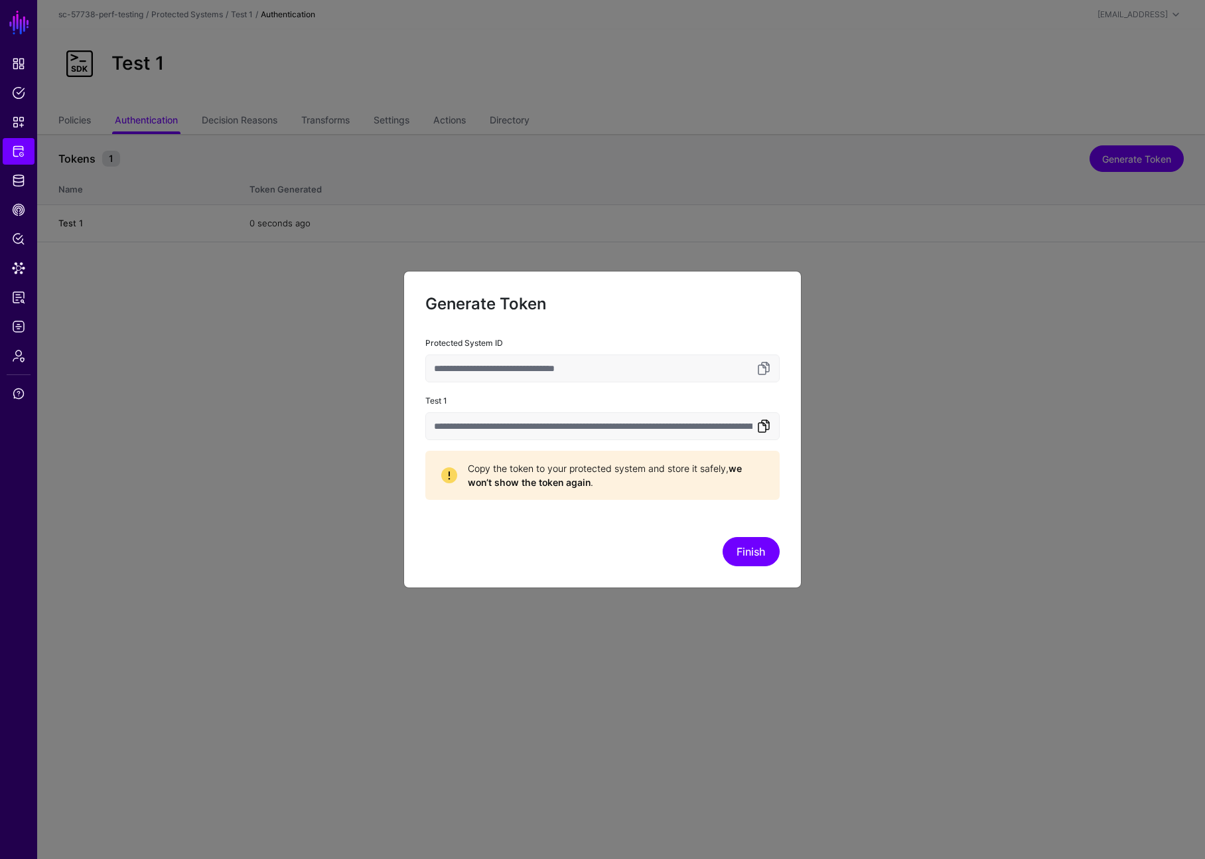
click at [768, 431] on link at bounding box center [764, 426] width 16 height 16
click at [945, 435] on ngb-modal-window "**********" at bounding box center [602, 429] width 1205 height 859
drag, startPoint x: 995, startPoint y: 571, endPoint x: 986, endPoint y: 576, distance: 9.8
click at [986, 576] on ngb-modal-window "**********" at bounding box center [602, 429] width 1205 height 859
click at [754, 558] on button "Finish" at bounding box center [751, 551] width 57 height 29
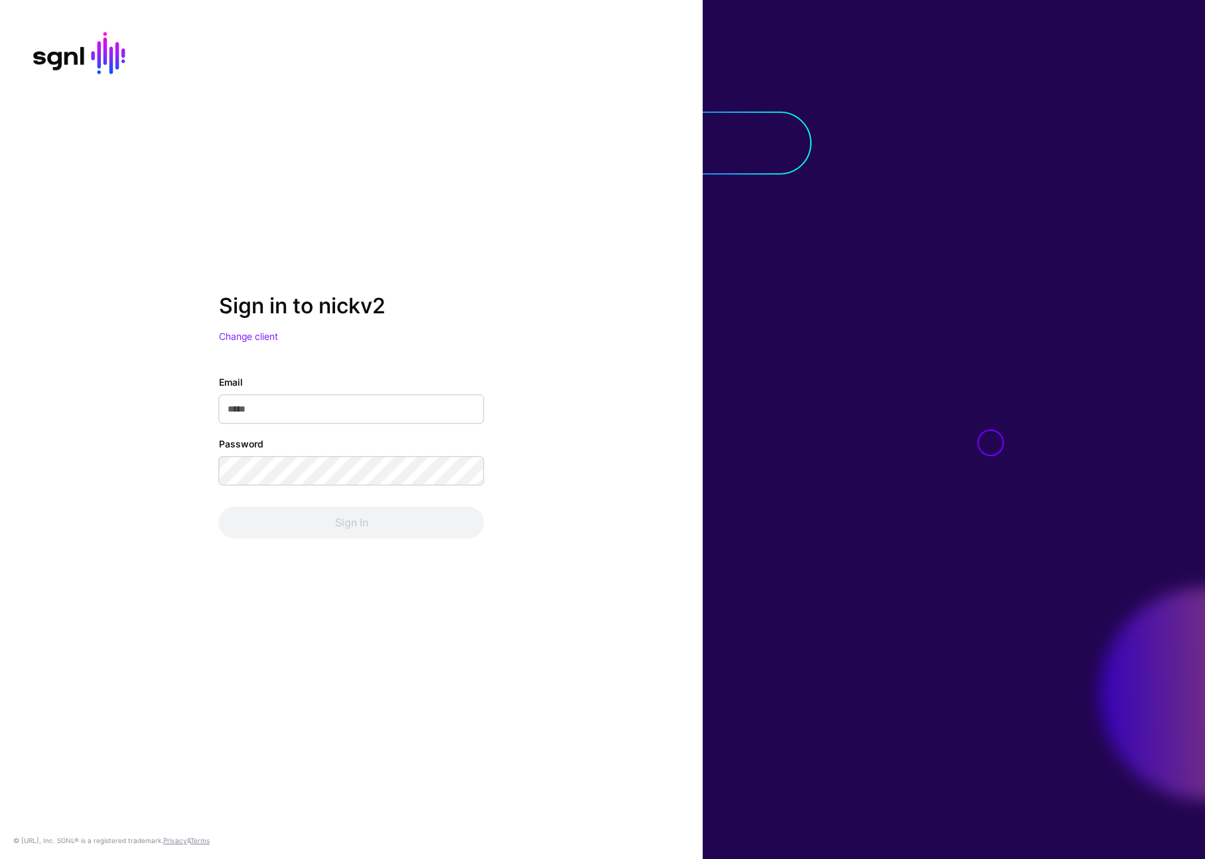
click at [358, 409] on input "Email" at bounding box center [351, 409] width 265 height 29
type input "**********"
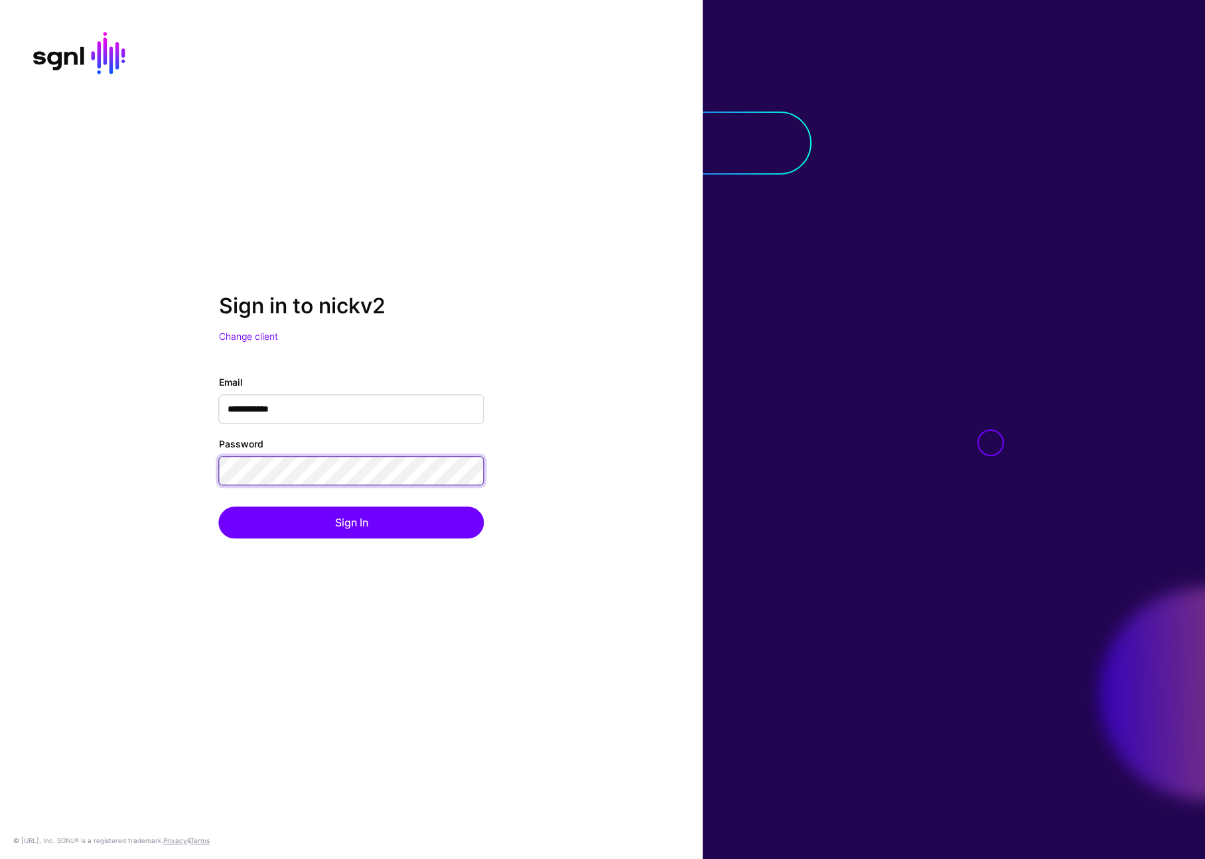
click at [219, 507] on button "Sign In" at bounding box center [351, 523] width 265 height 32
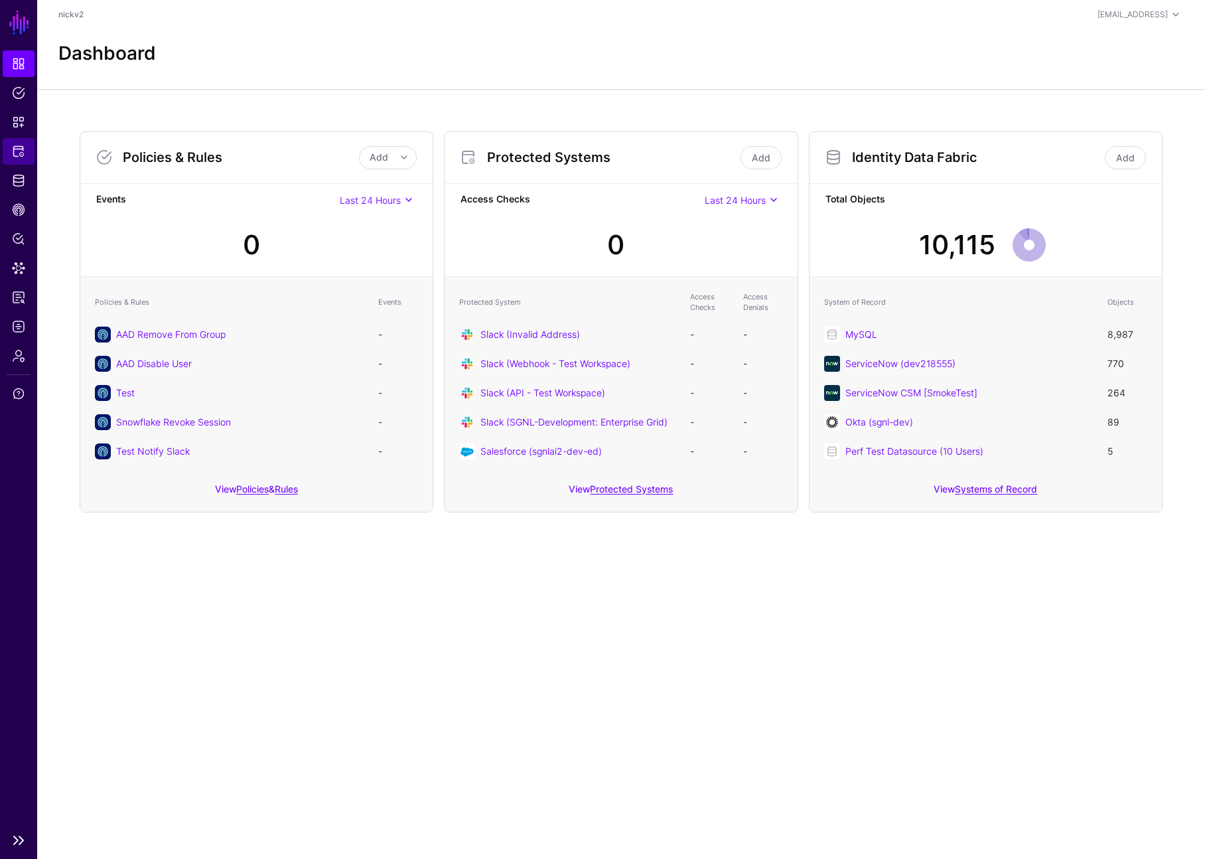
click at [30, 147] on link "Protected Systems" at bounding box center [19, 151] width 32 height 27
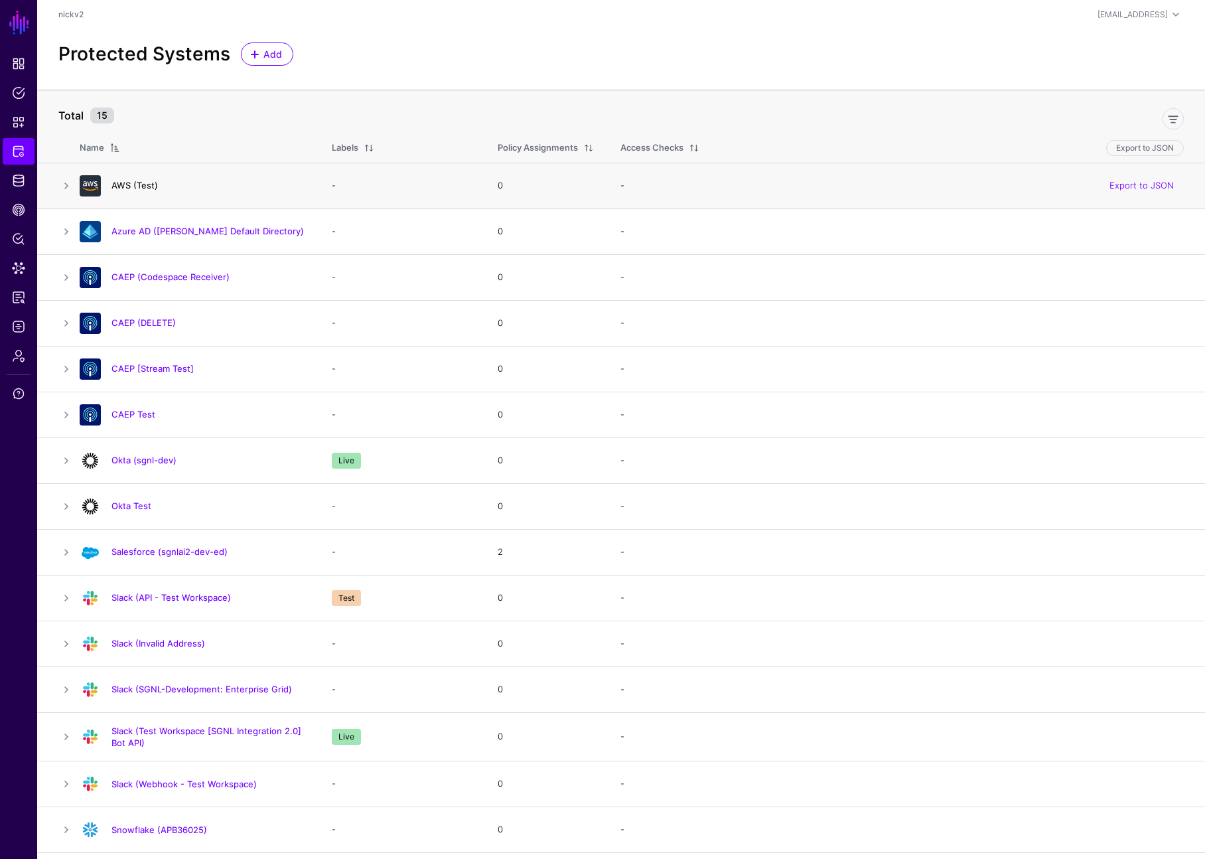
click at [143, 184] on link "AWS (Test)" at bounding box center [134, 185] width 46 height 11
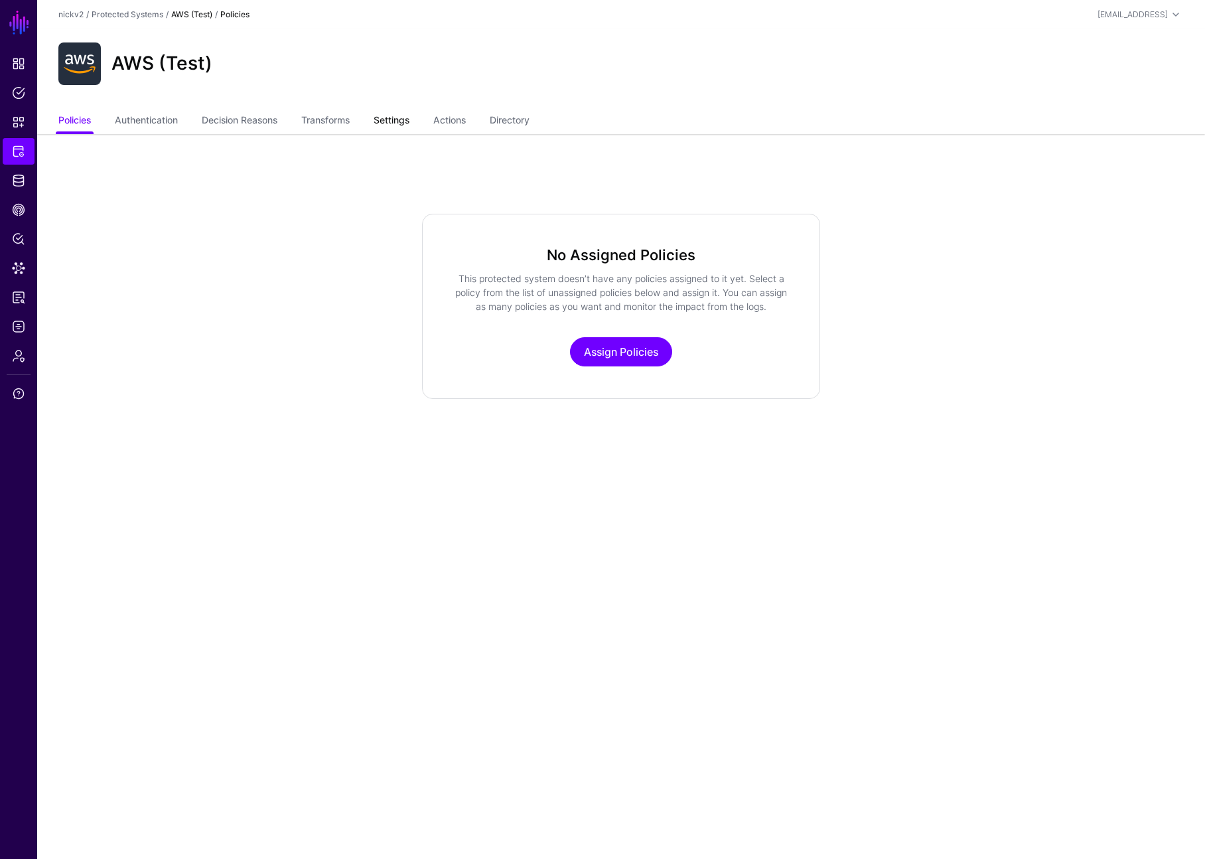
click at [409, 119] on link "Settings" at bounding box center [392, 121] width 36 height 25
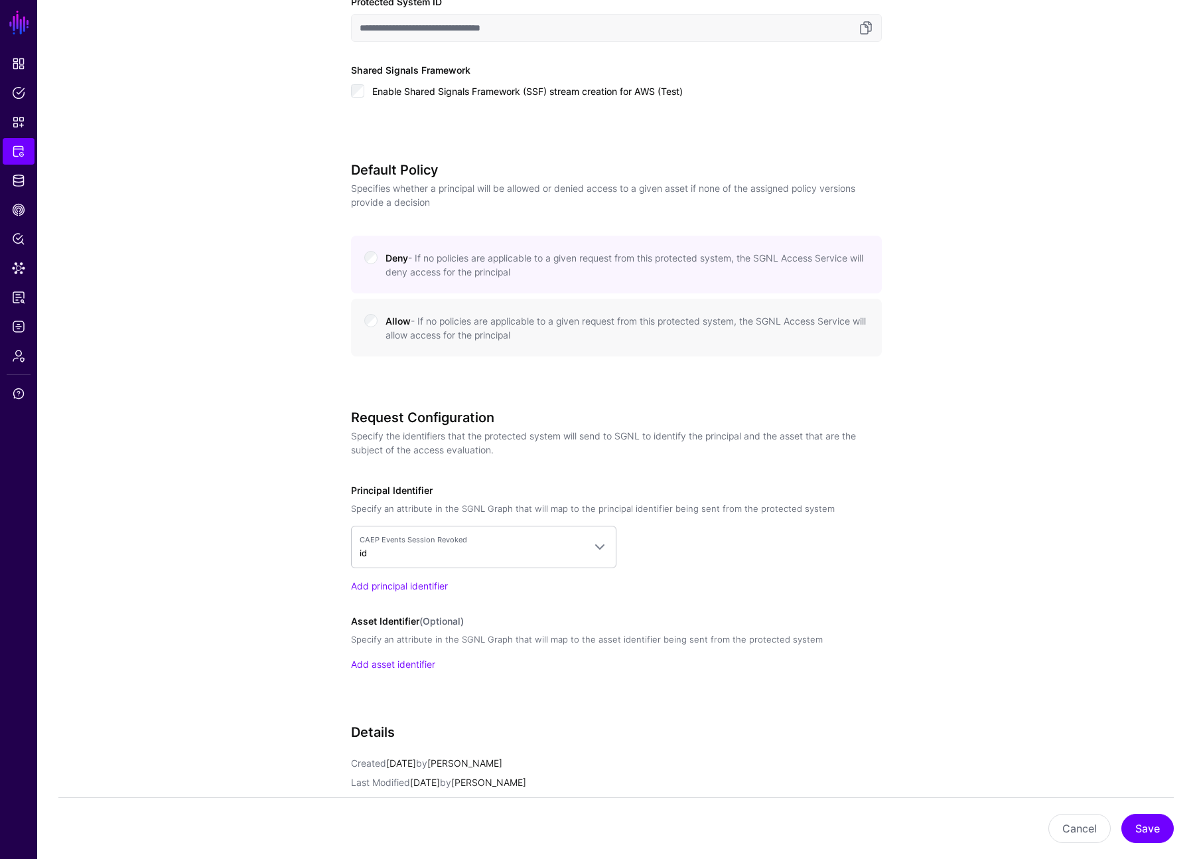
scroll to position [216, 0]
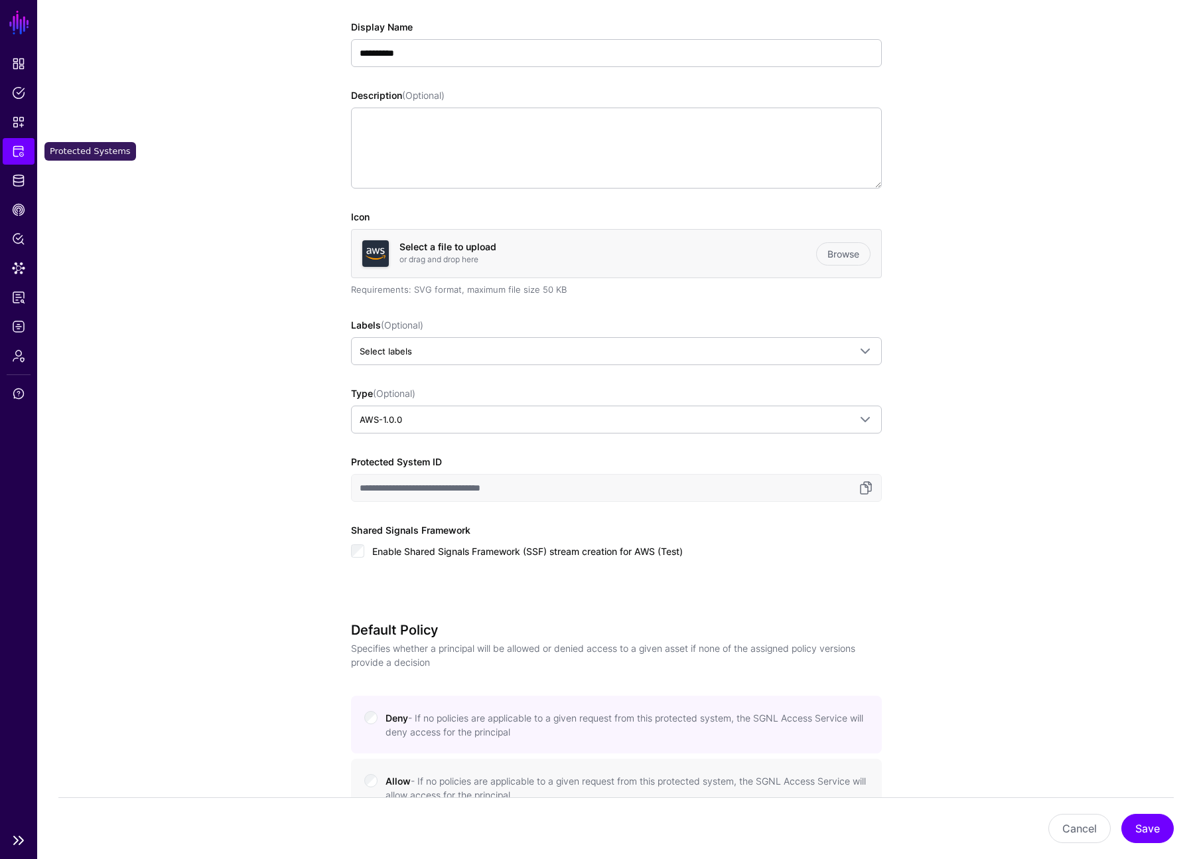
click at [25, 151] on link "Protected Systems" at bounding box center [19, 151] width 32 height 27
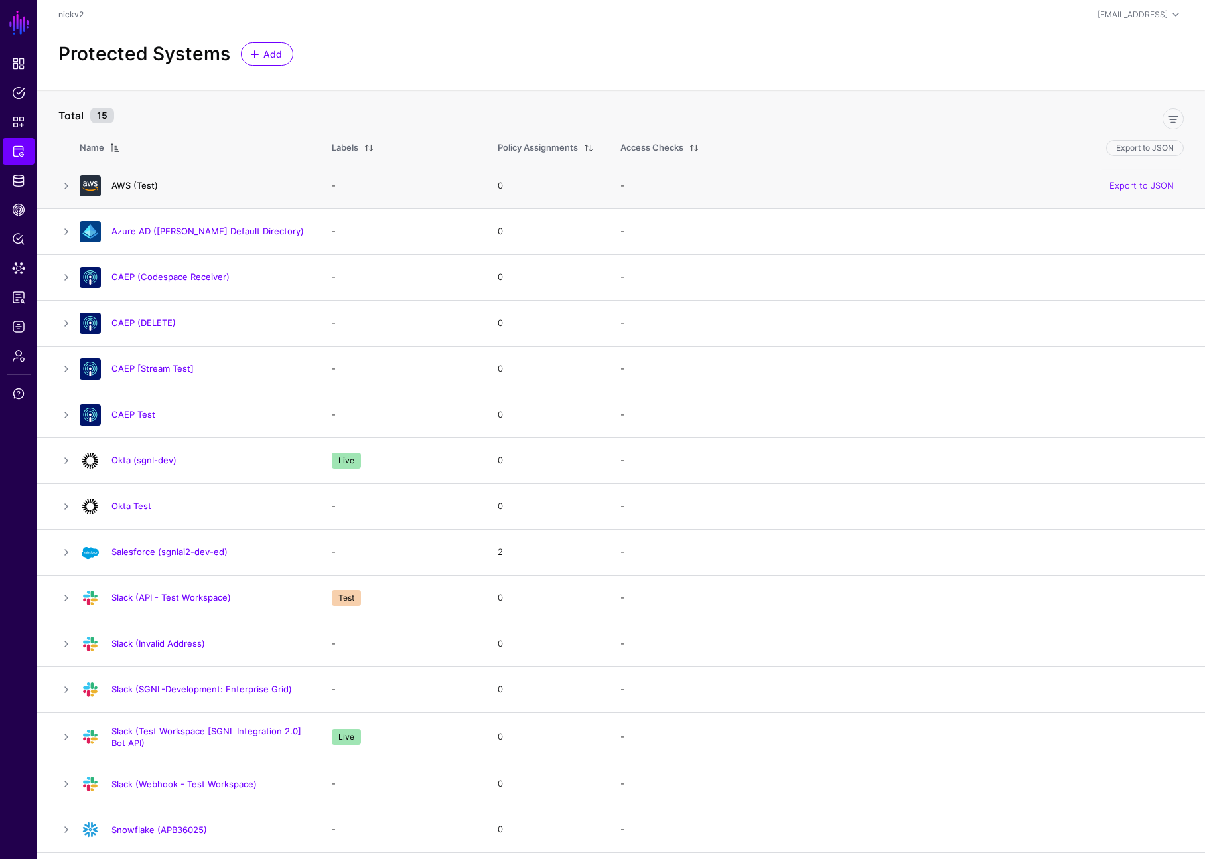
click at [141, 189] on link "AWS (Test)" at bounding box center [134, 185] width 46 height 11
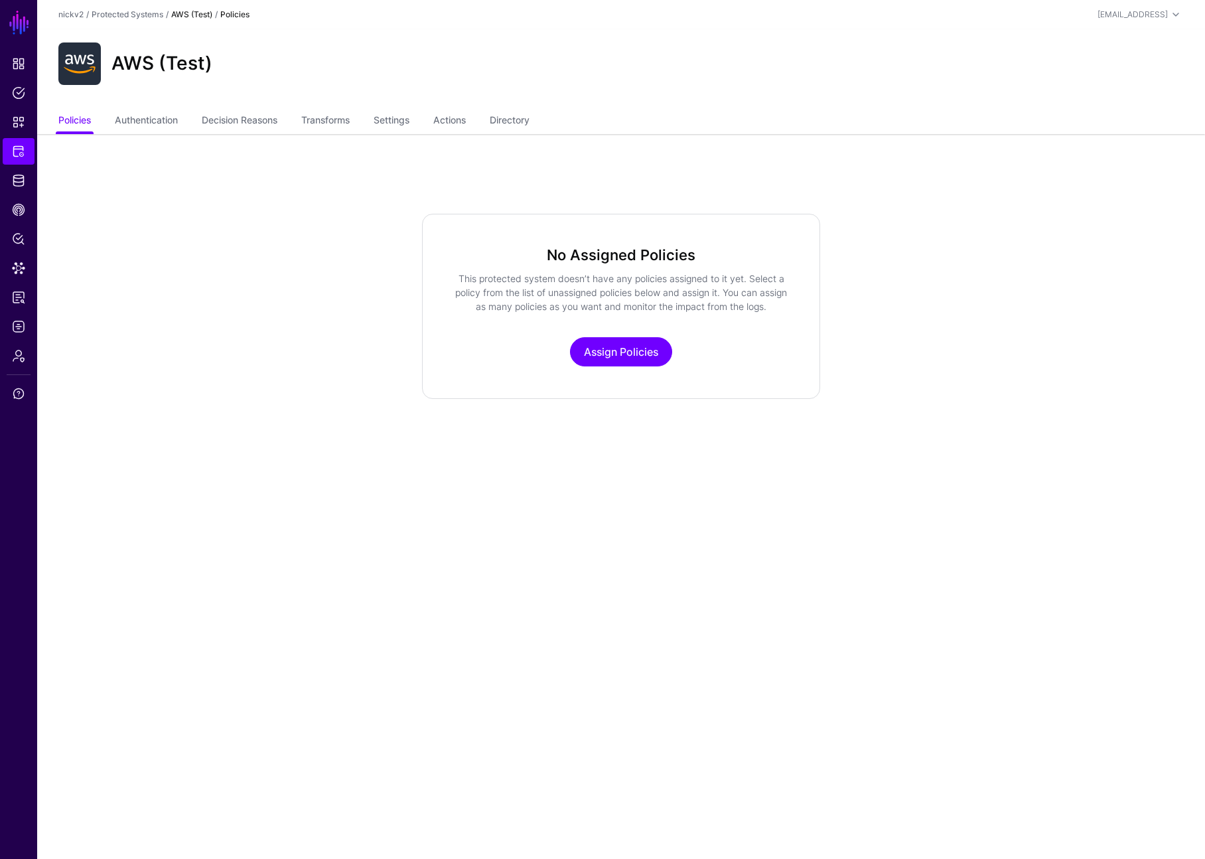
click at [299, 119] on ul "Policies Authentication Decision Reasons Transforms Settings Actions Directory" at bounding box center [621, 121] width 1126 height 25
click at [405, 112] on link "Settings" at bounding box center [392, 121] width 36 height 25
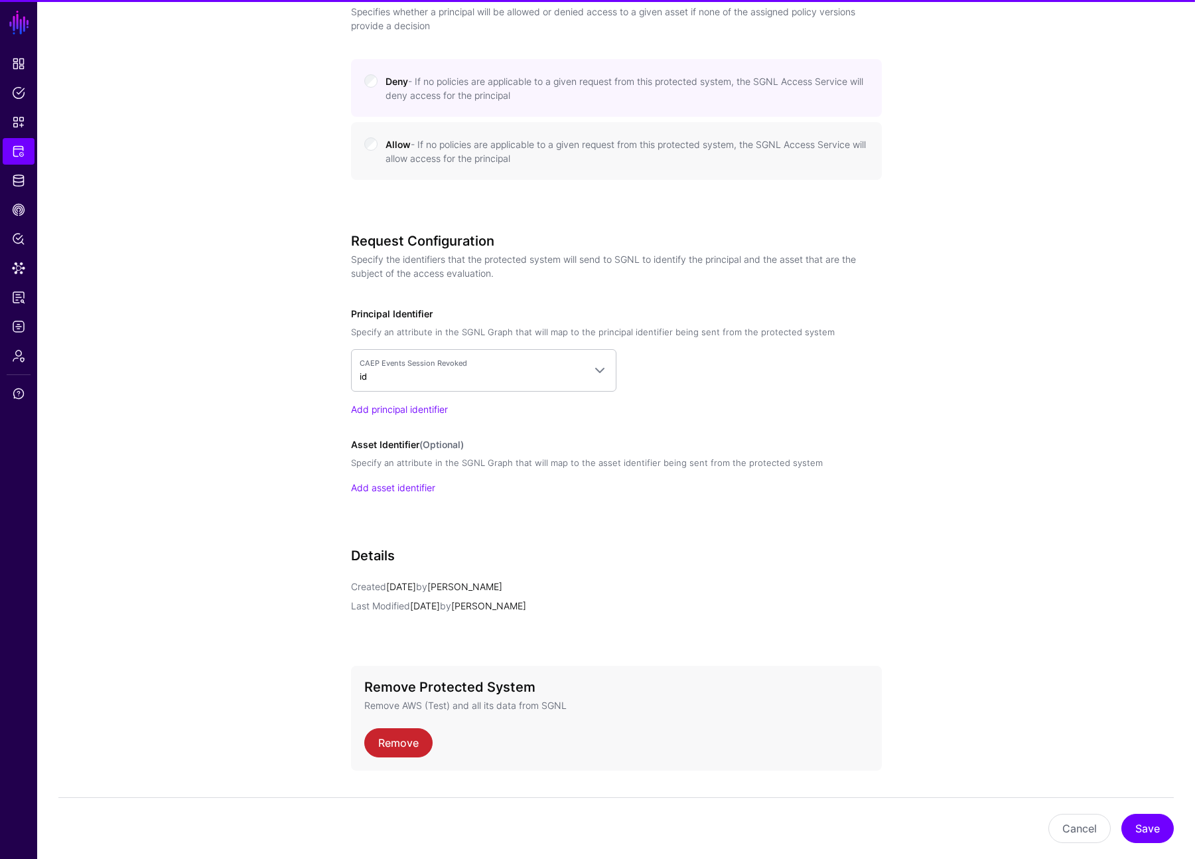
scroll to position [887, 0]
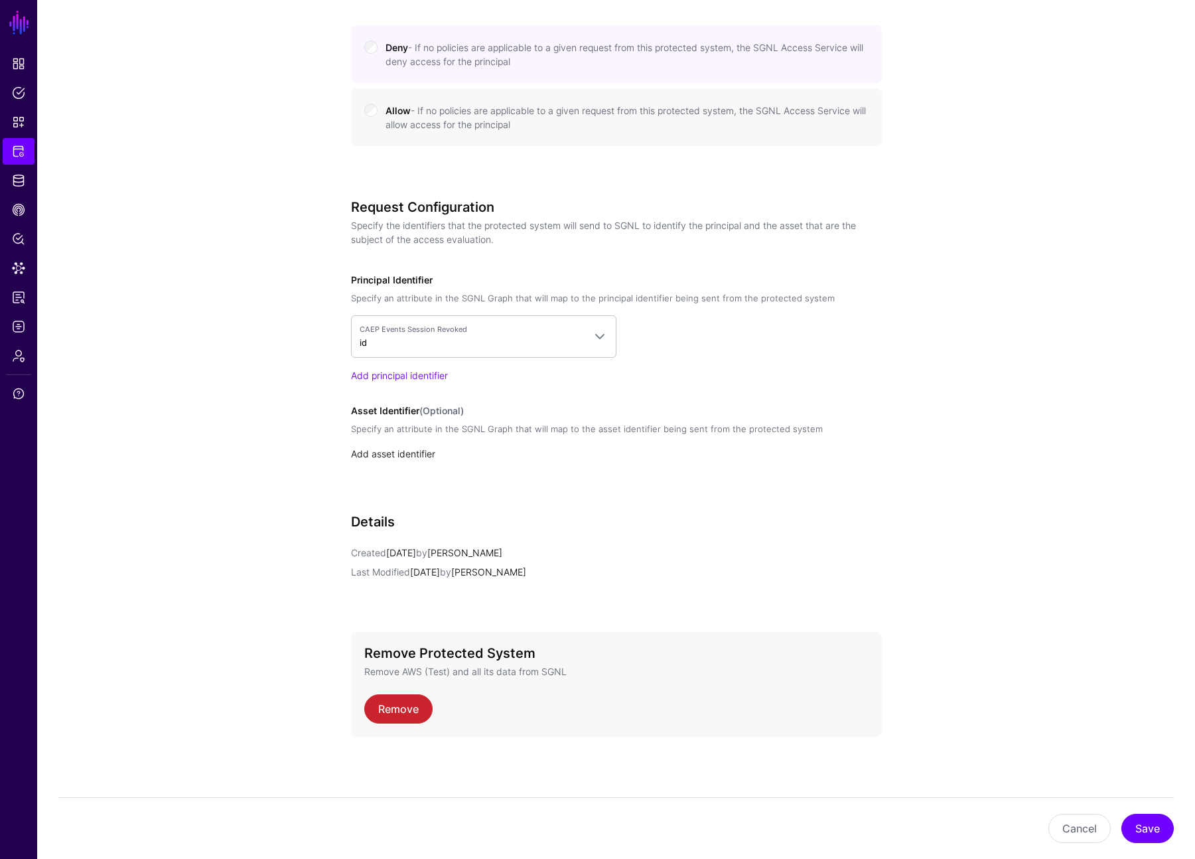
click at [419, 448] on link "Add asset identifier" at bounding box center [393, 453] width 84 height 11
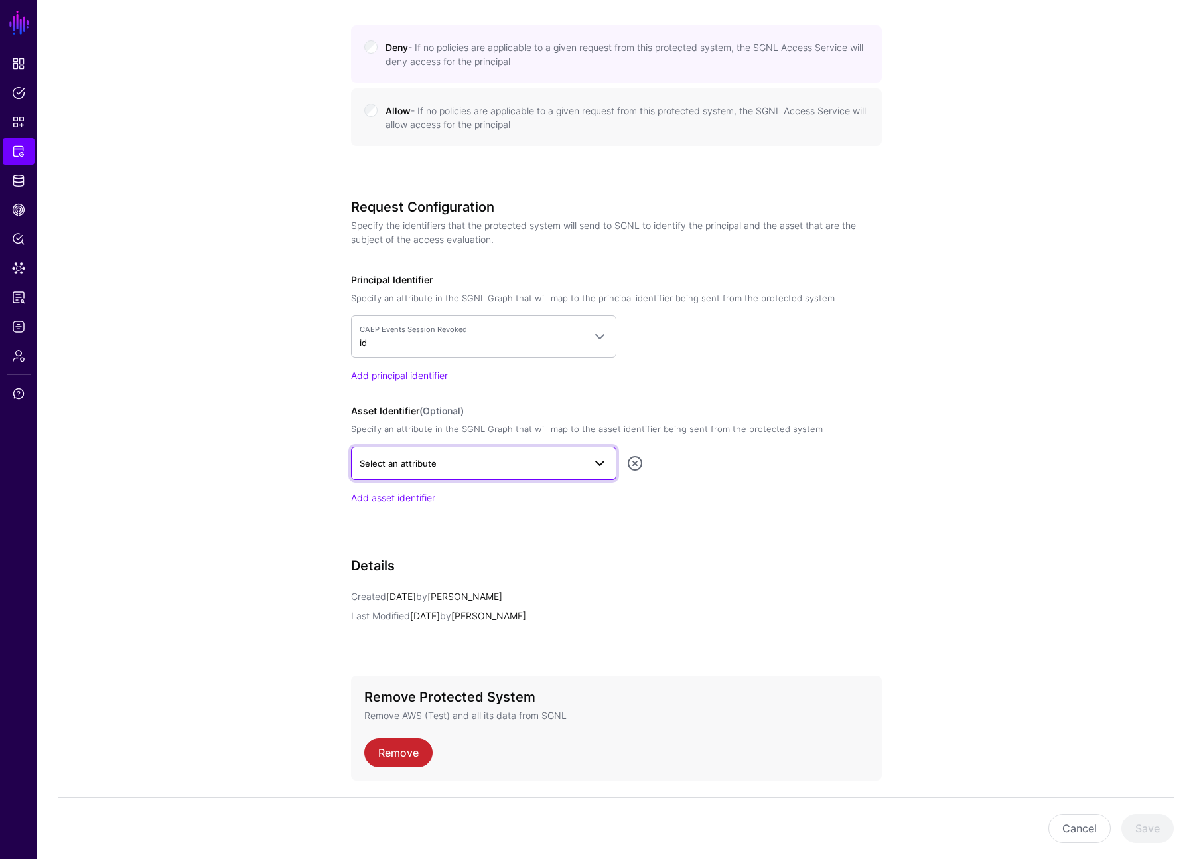
click at [421, 473] on link "Select an attribute" at bounding box center [483, 463] width 265 height 33
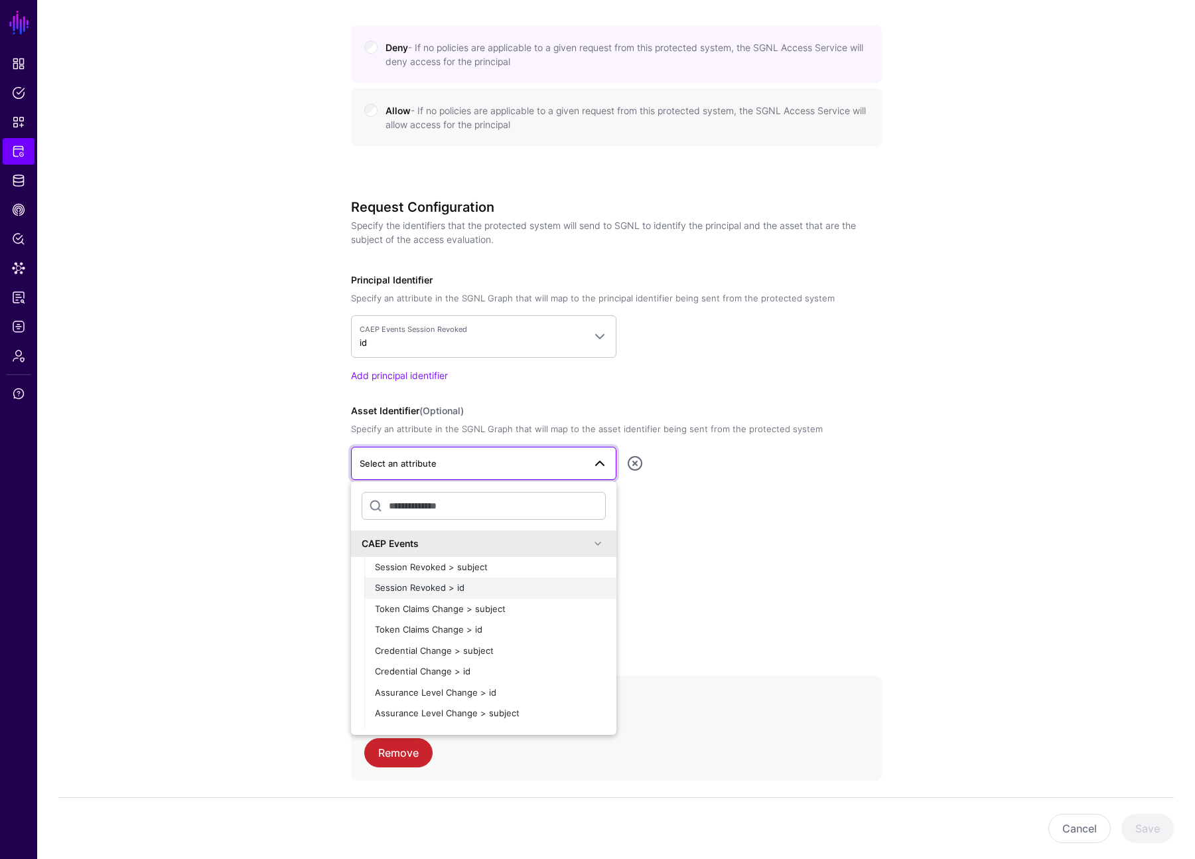
click at [442, 583] on span "Session Revoked > id" at bounding box center [420, 587] width 90 height 11
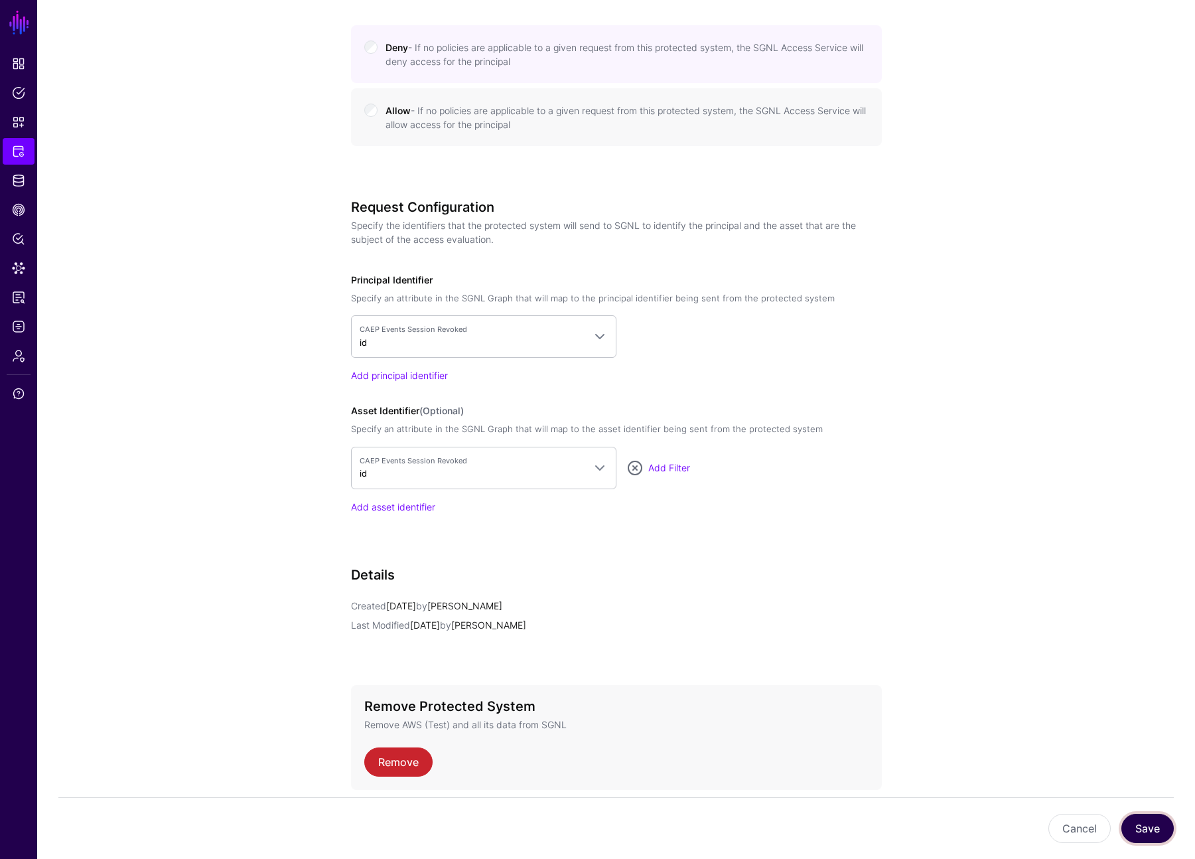
click at [1151, 822] on button "Save" at bounding box center [1148, 828] width 52 height 29
click at [632, 461] on link at bounding box center [635, 465] width 16 height 16
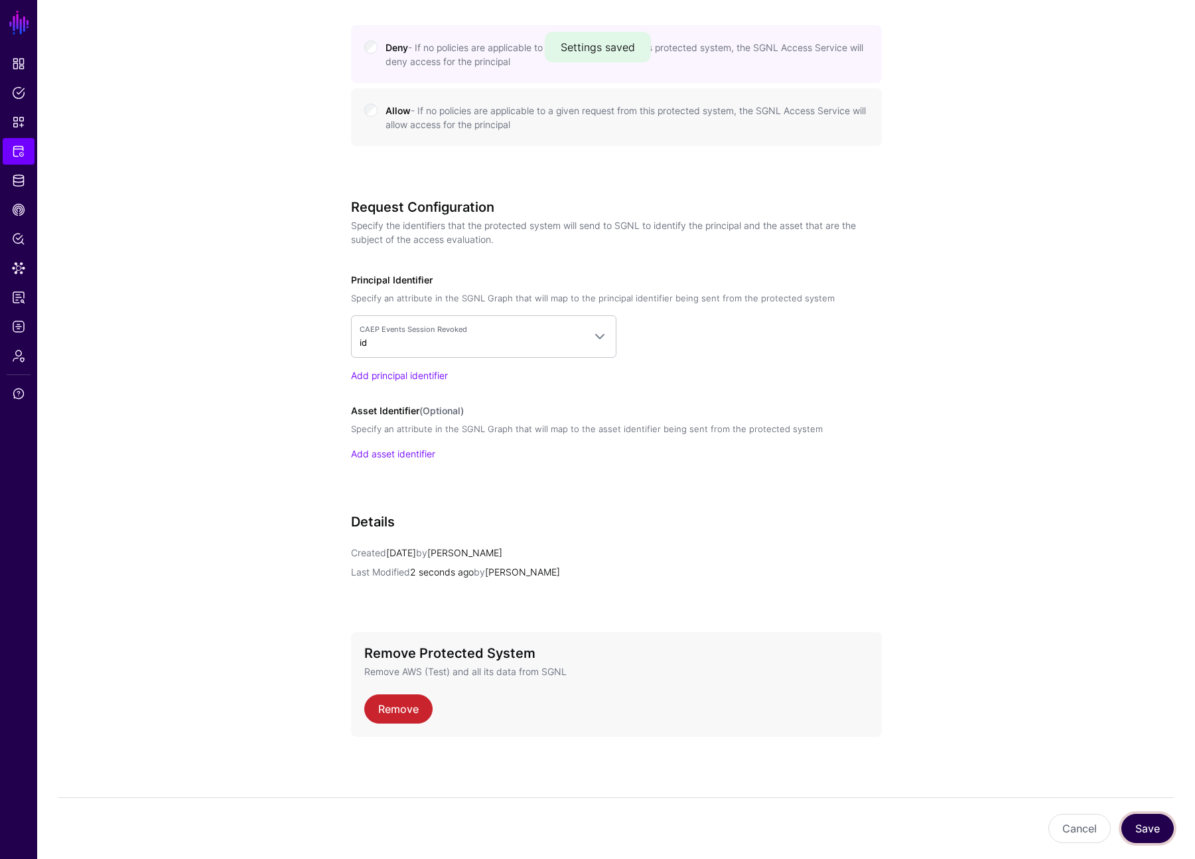
drag, startPoint x: 1147, startPoint y: 834, endPoint x: 1041, endPoint y: 784, distance: 117.0
click at [1147, 834] on button "Save" at bounding box center [1148, 828] width 52 height 29
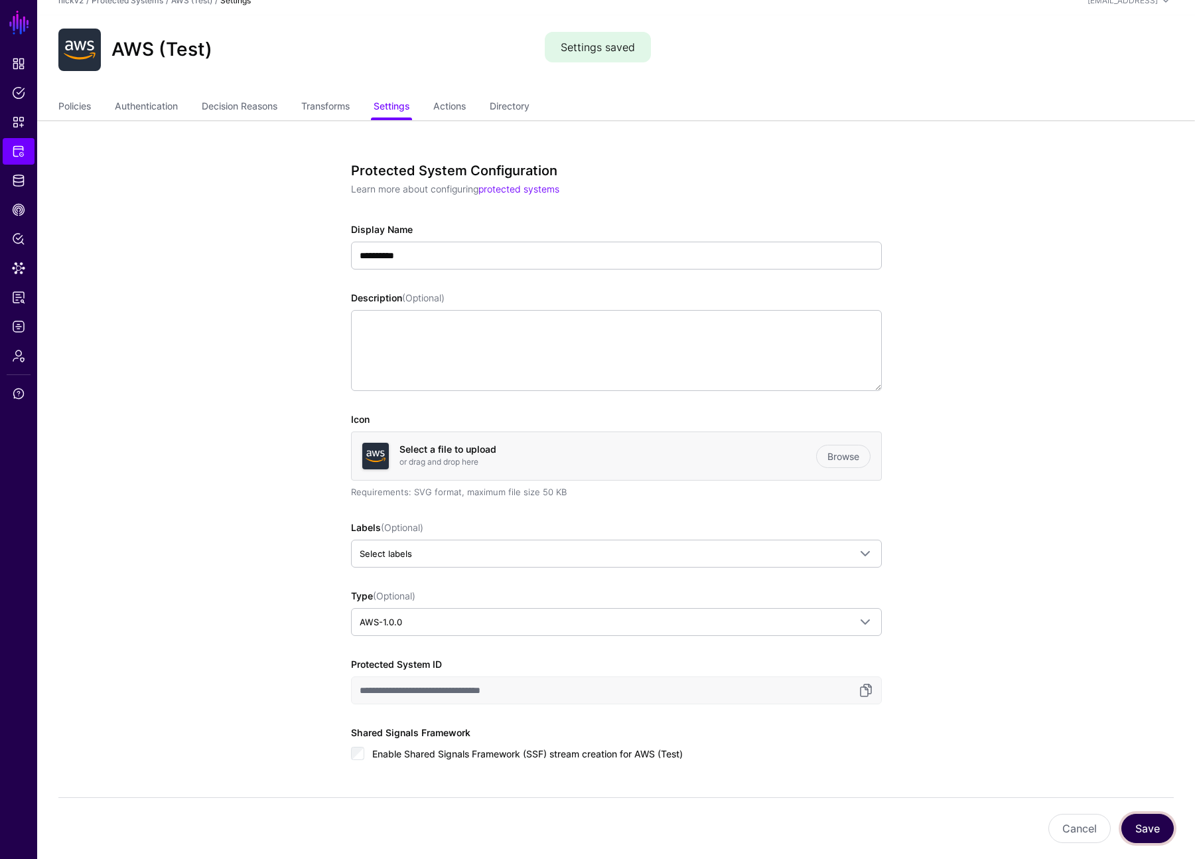
scroll to position [0, 0]
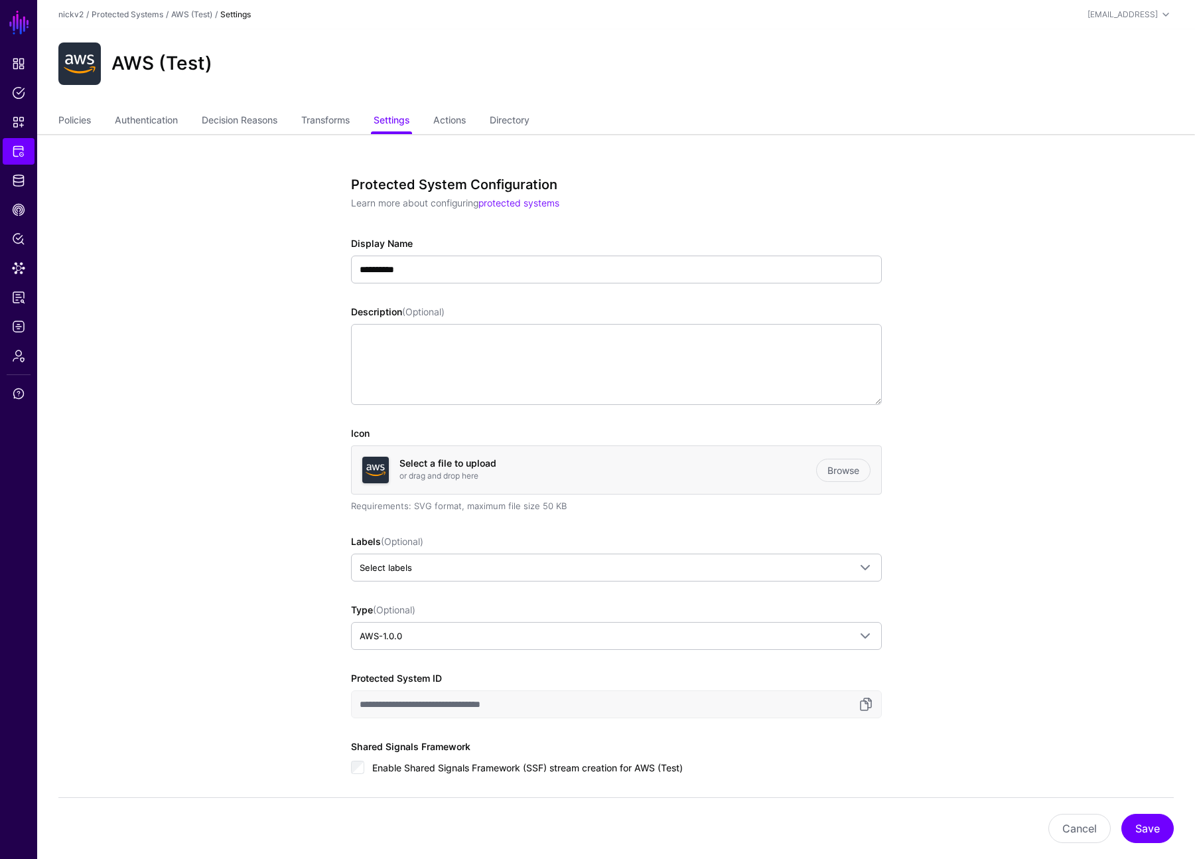
click at [981, 69] on div "AWS (Test)" at bounding box center [616, 63] width 1126 height 42
click at [455, 124] on link "Actions" at bounding box center [449, 121] width 33 height 25
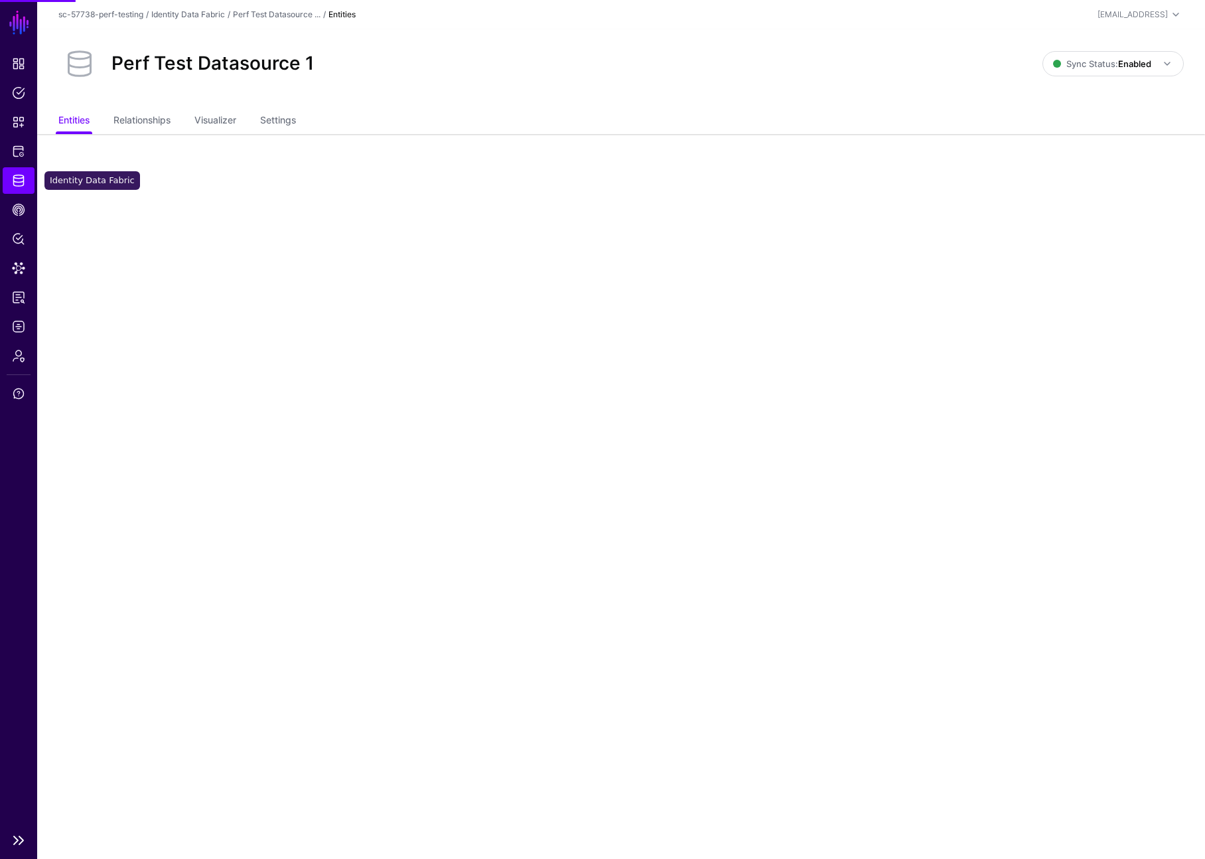
click at [24, 181] on span "Identity Data Fabric" at bounding box center [18, 180] width 13 height 13
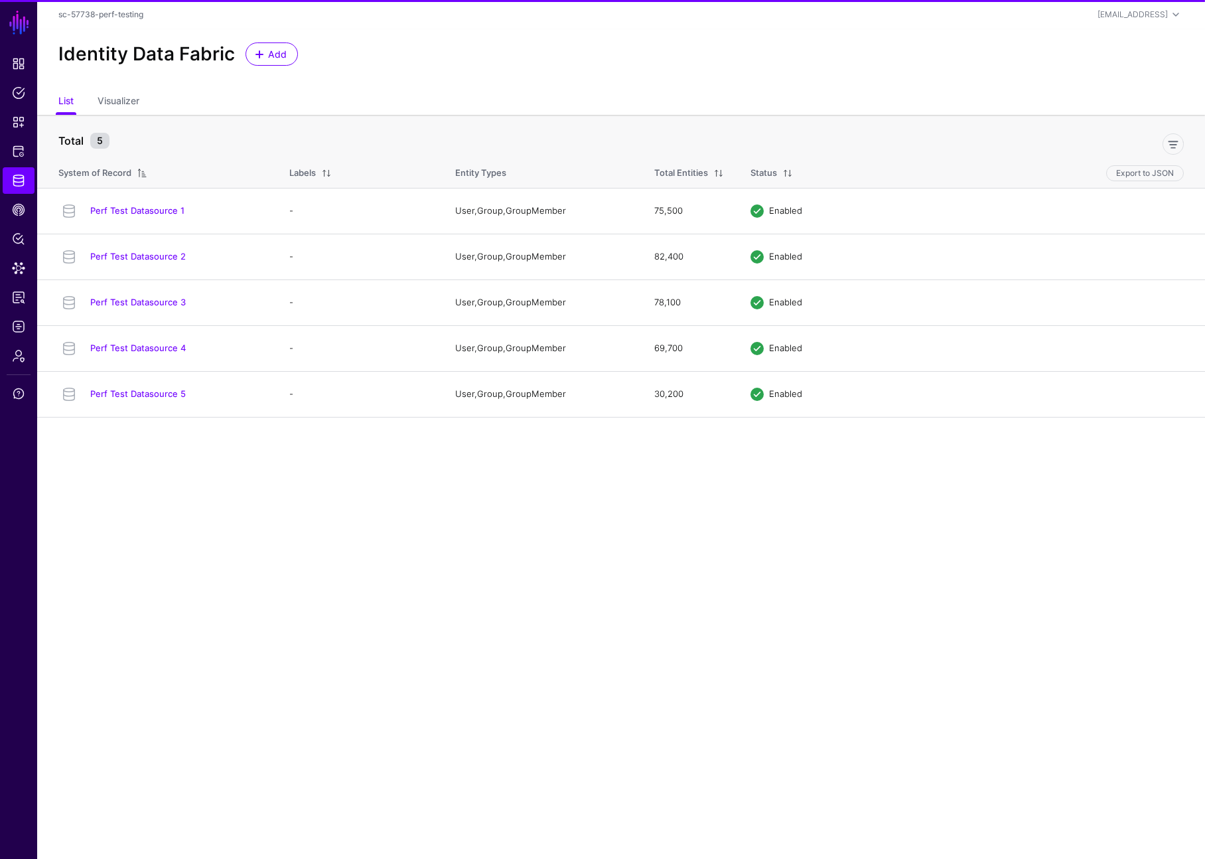
click at [473, 76] on div "Identity Data Fabric Add" at bounding box center [621, 59] width 1168 height 60
click at [35, 124] on li "Snippets" at bounding box center [18, 122] width 37 height 27
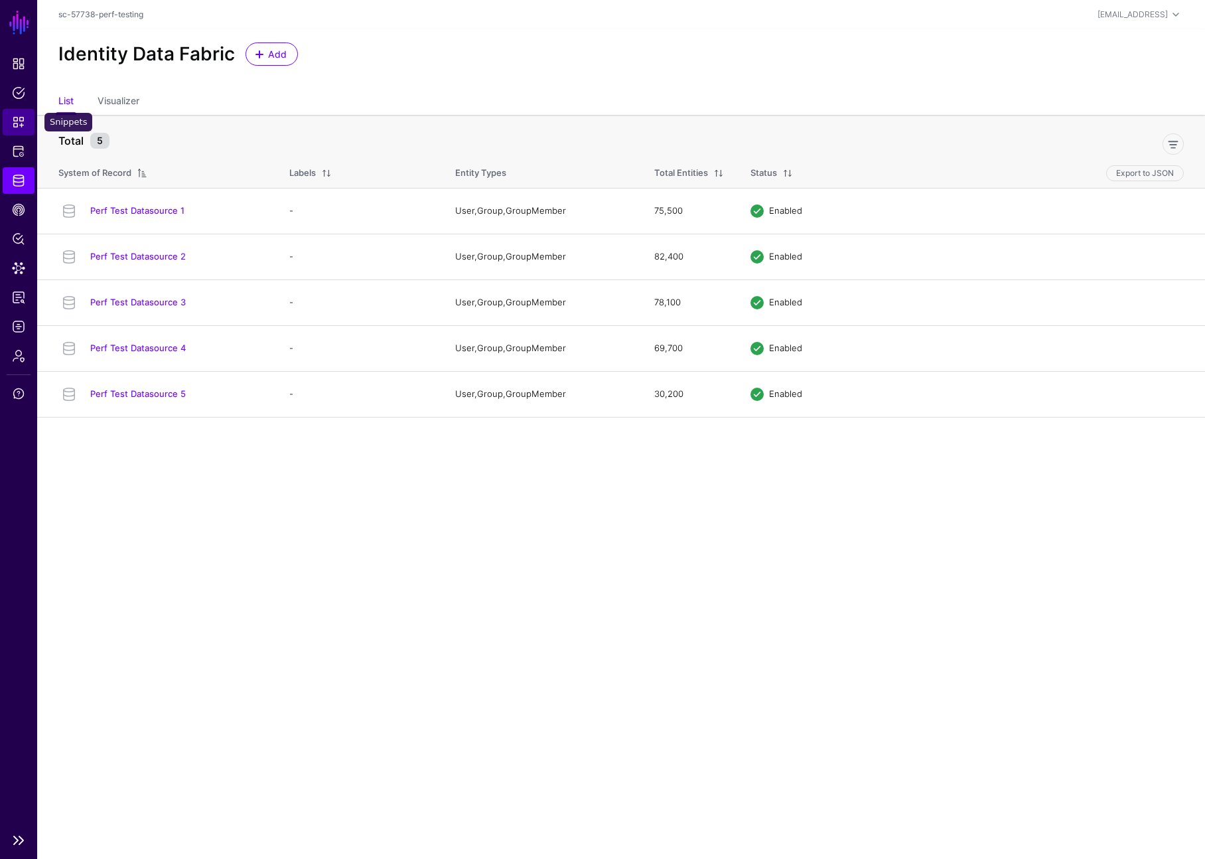
click at [22, 119] on span "Snippets" at bounding box center [18, 121] width 13 height 13
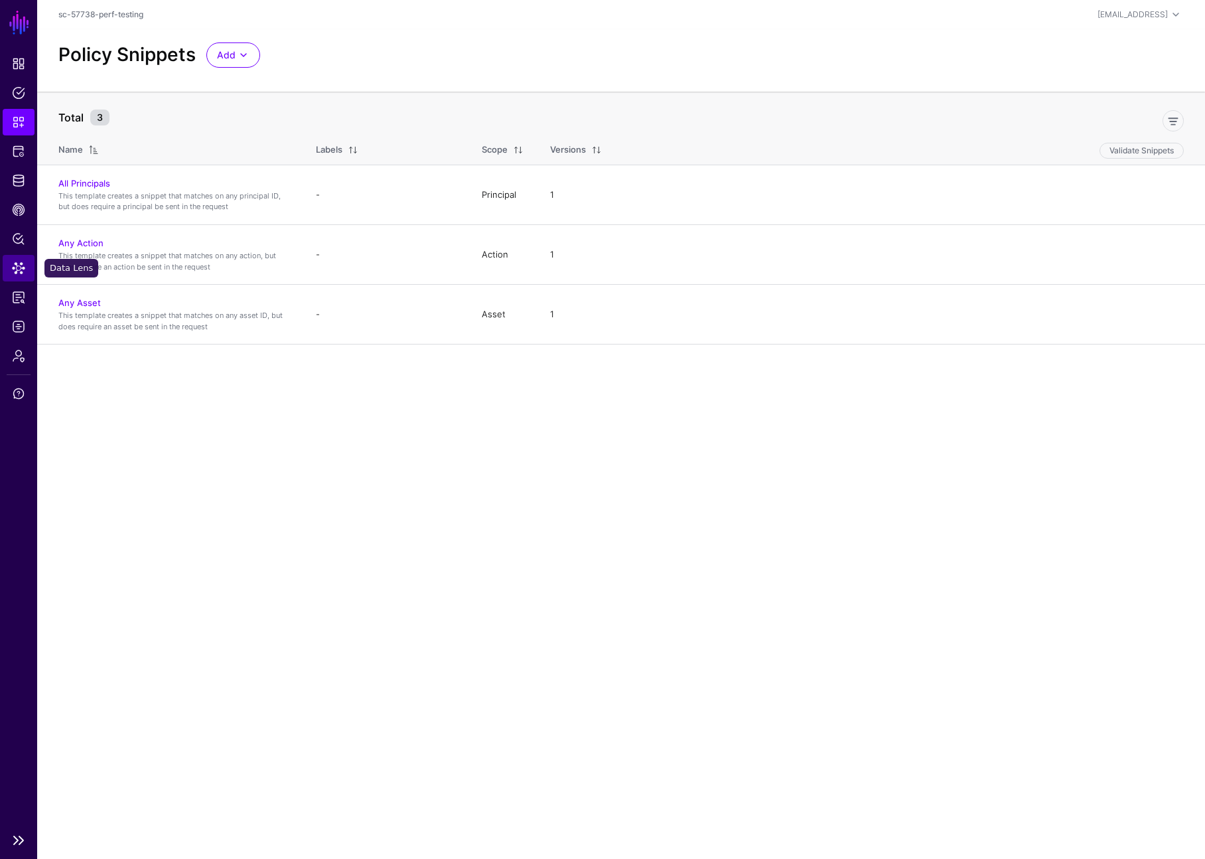
click at [21, 273] on span "Data Lens" at bounding box center [18, 267] width 13 height 13
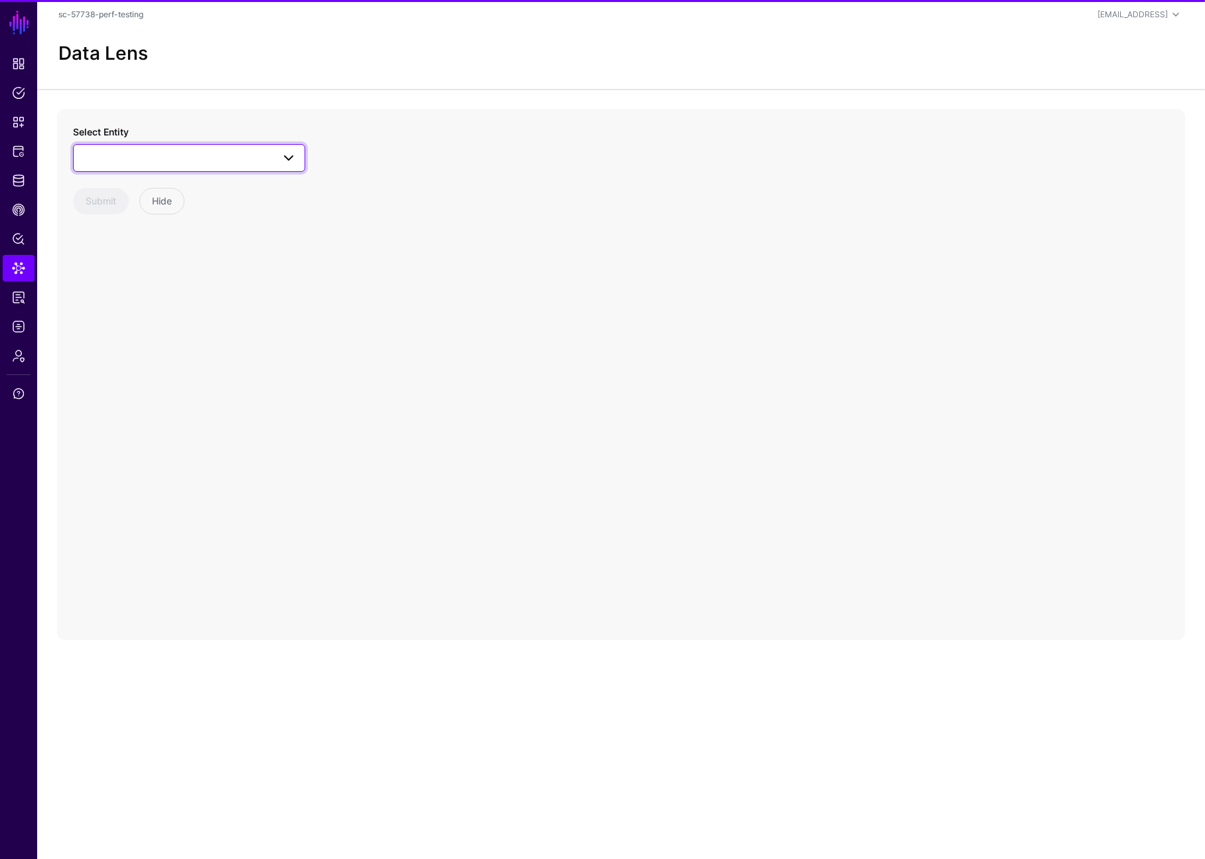
click at [129, 155] on span at bounding box center [189, 158] width 215 height 16
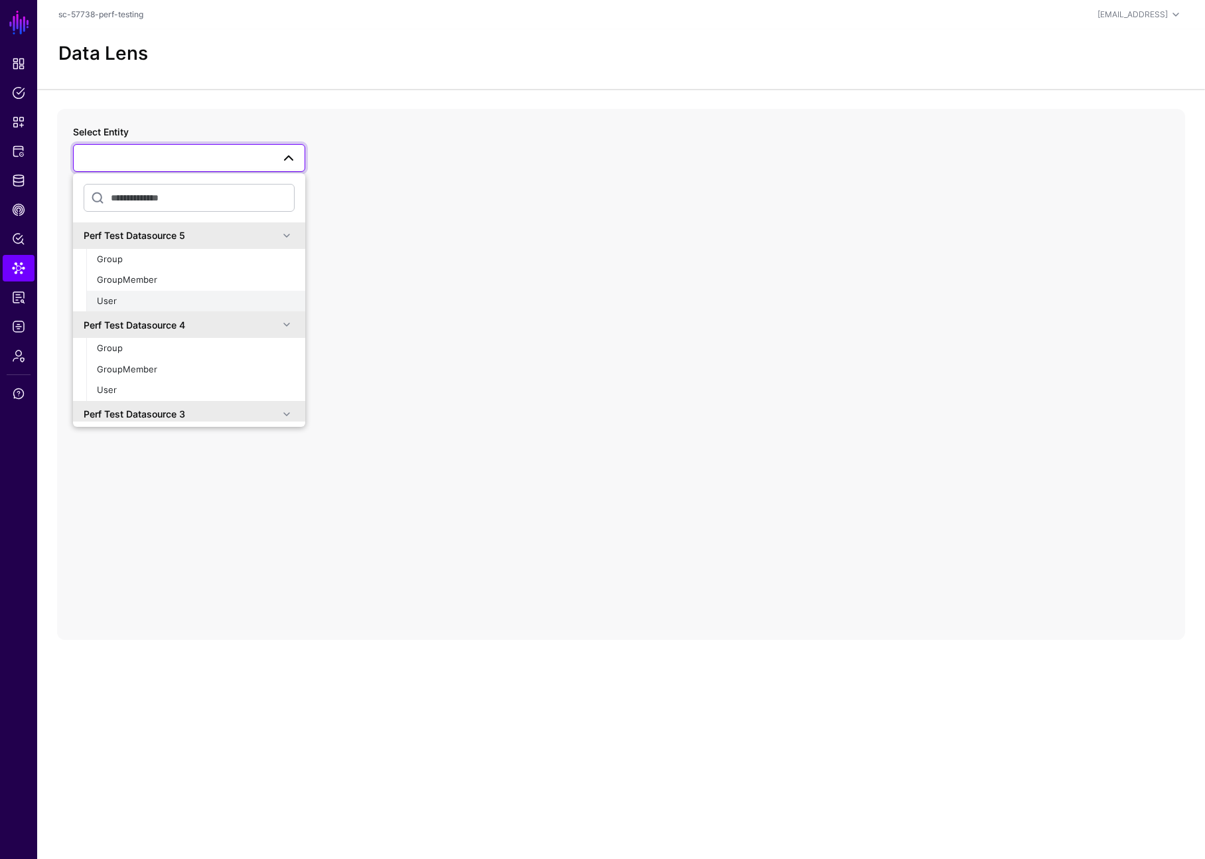
click at [144, 300] on div "User" at bounding box center [196, 301] width 198 height 13
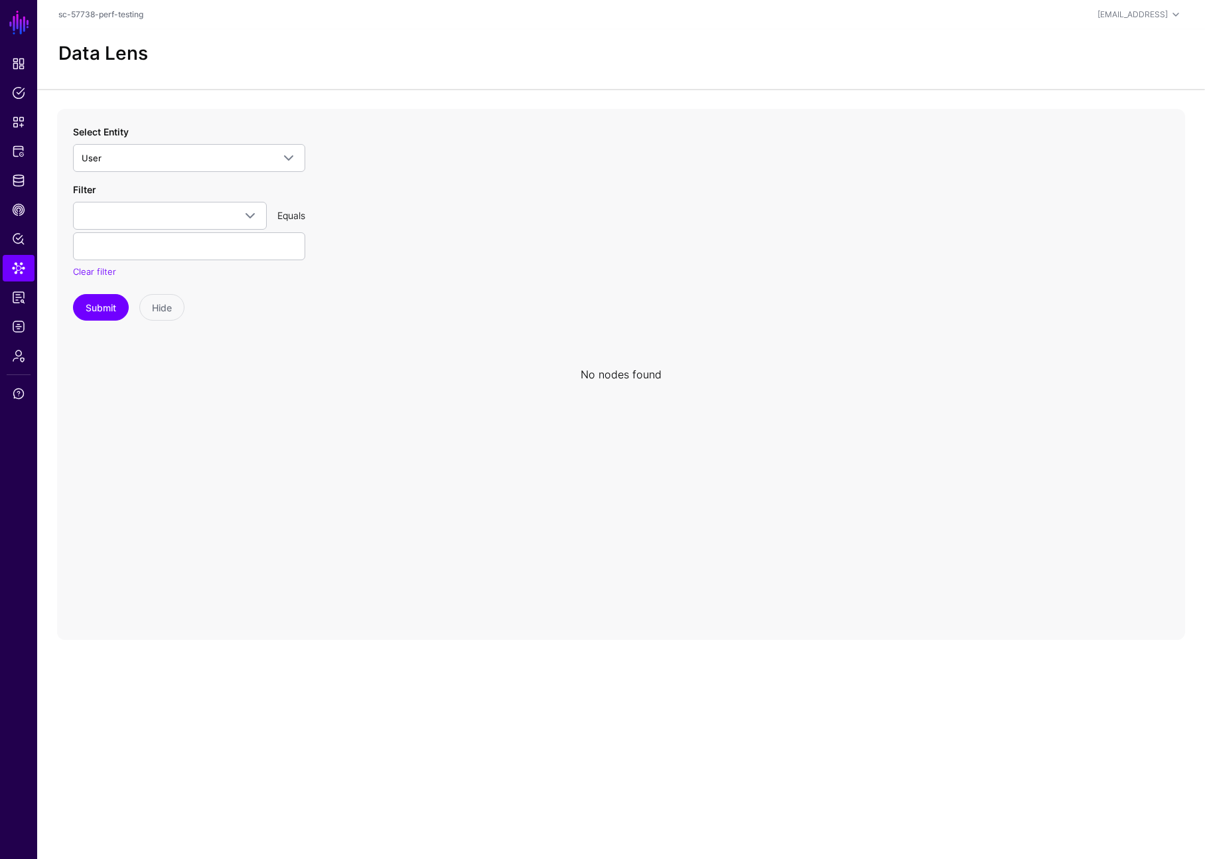
click at [135, 307] on div "Submit Hide" at bounding box center [189, 307] width 232 height 27
click at [108, 305] on button "Submit" at bounding box center [101, 307] width 56 height 27
click at [96, 274] on link "Clear filter" at bounding box center [94, 271] width 43 height 11
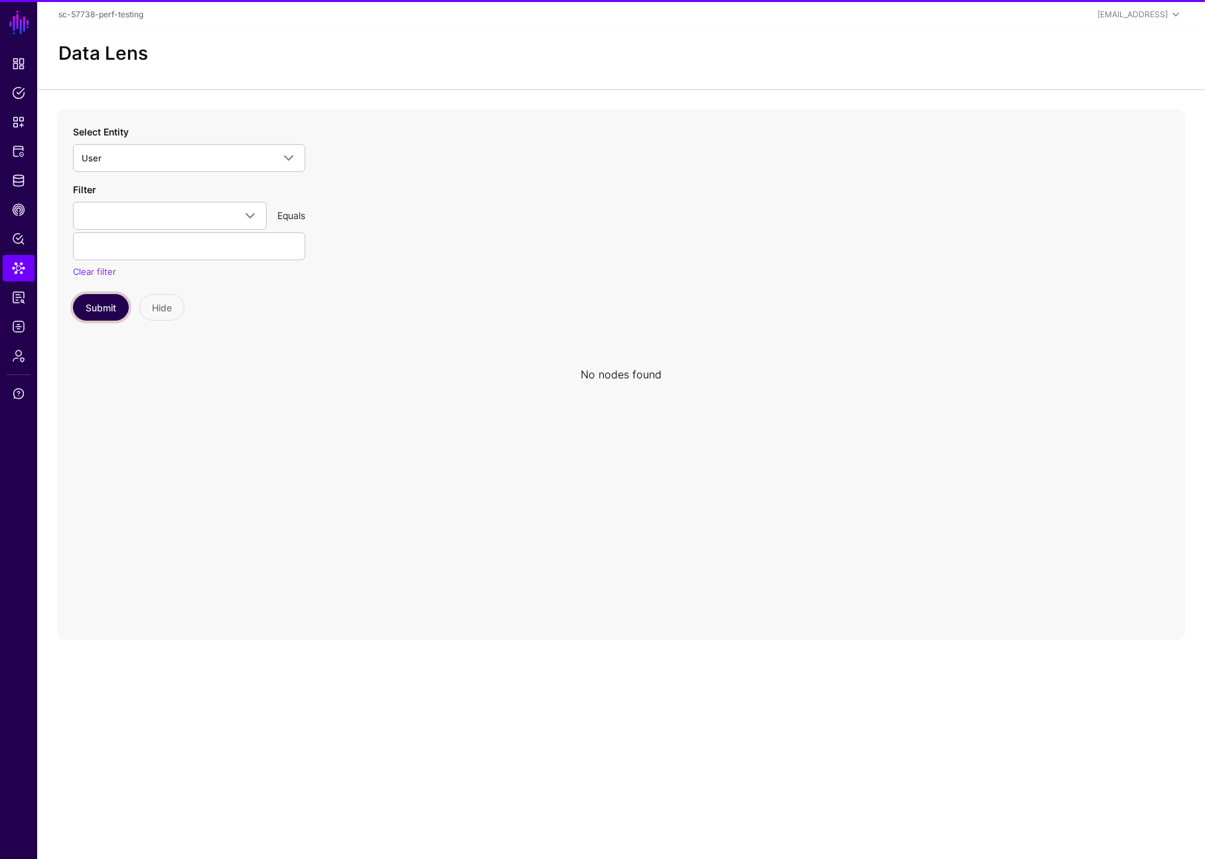
click at [121, 309] on button "Submit" at bounding box center [101, 307] width 56 height 27
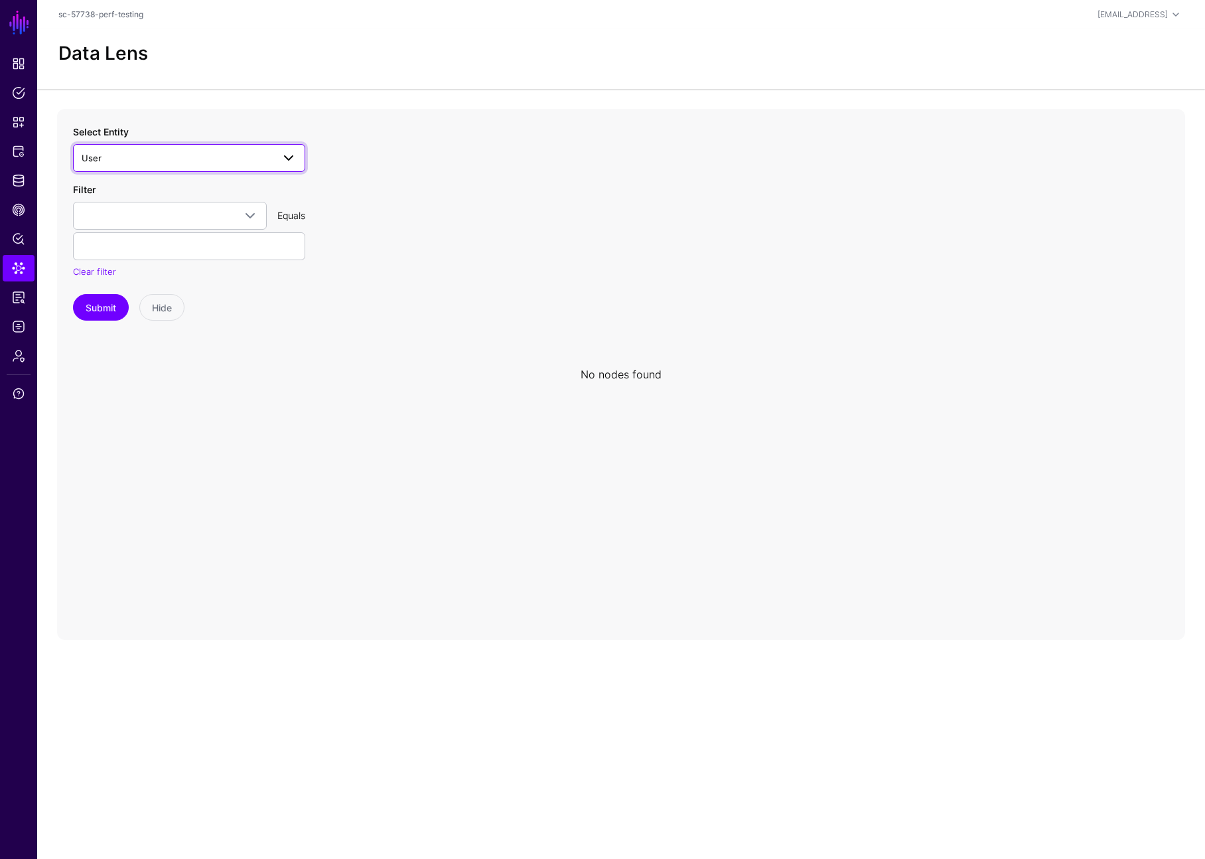
click at [161, 165] on span "User" at bounding box center [189, 158] width 215 height 16
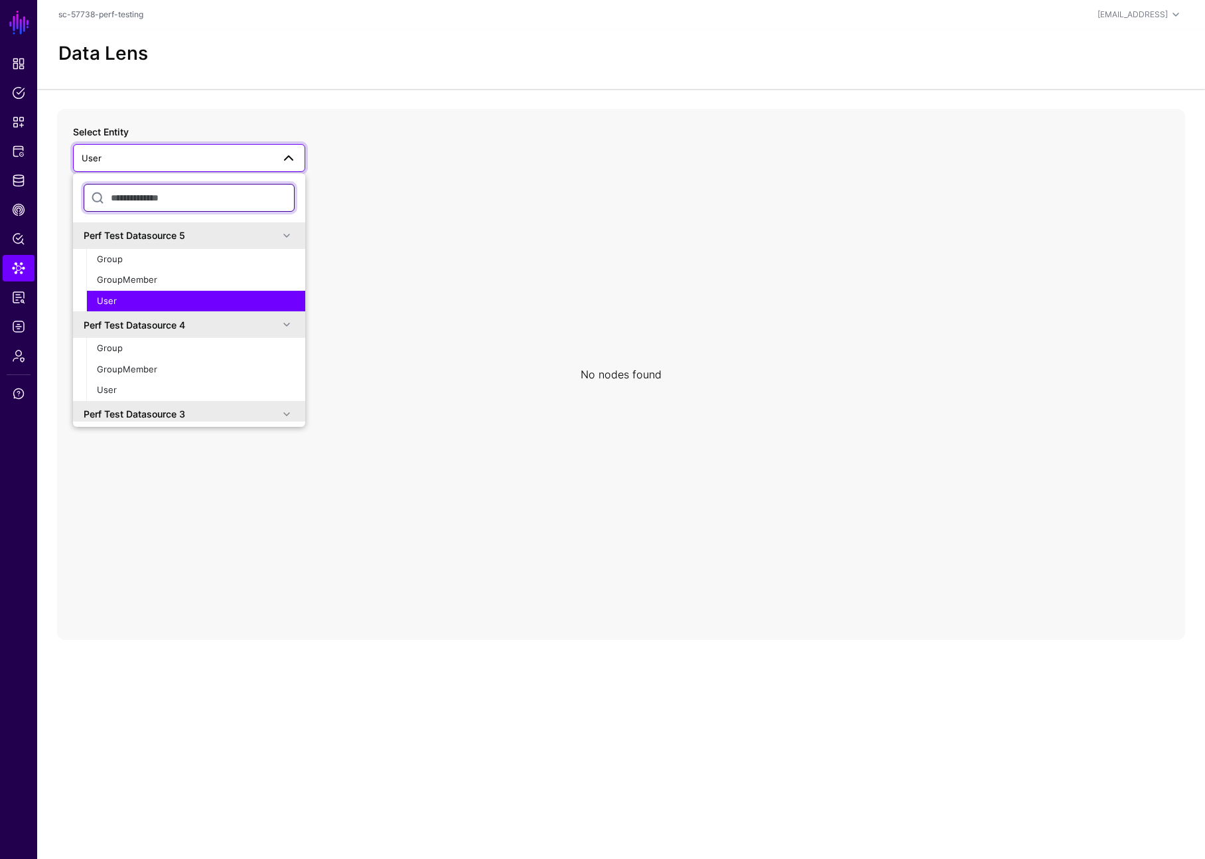
scroll to position [247, 0]
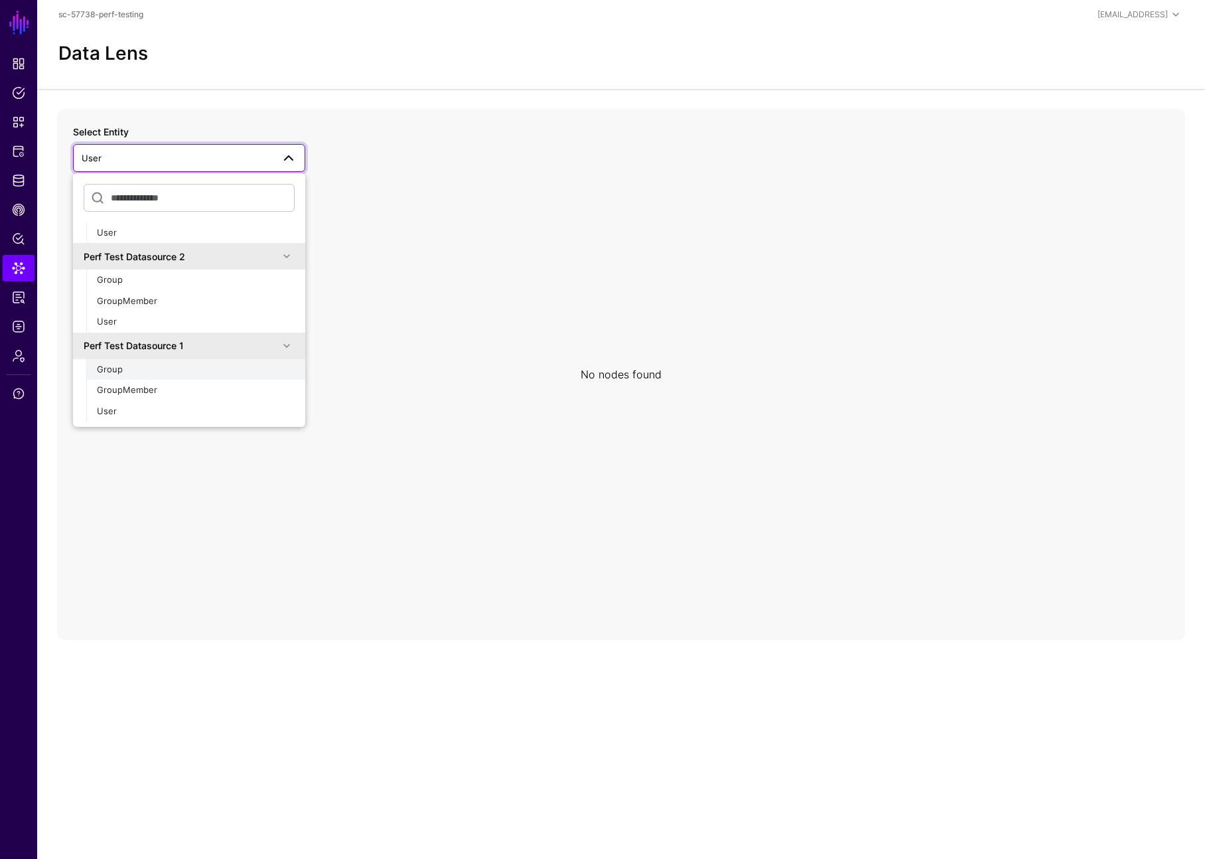
click at [191, 362] on button "Group" at bounding box center [195, 369] width 219 height 21
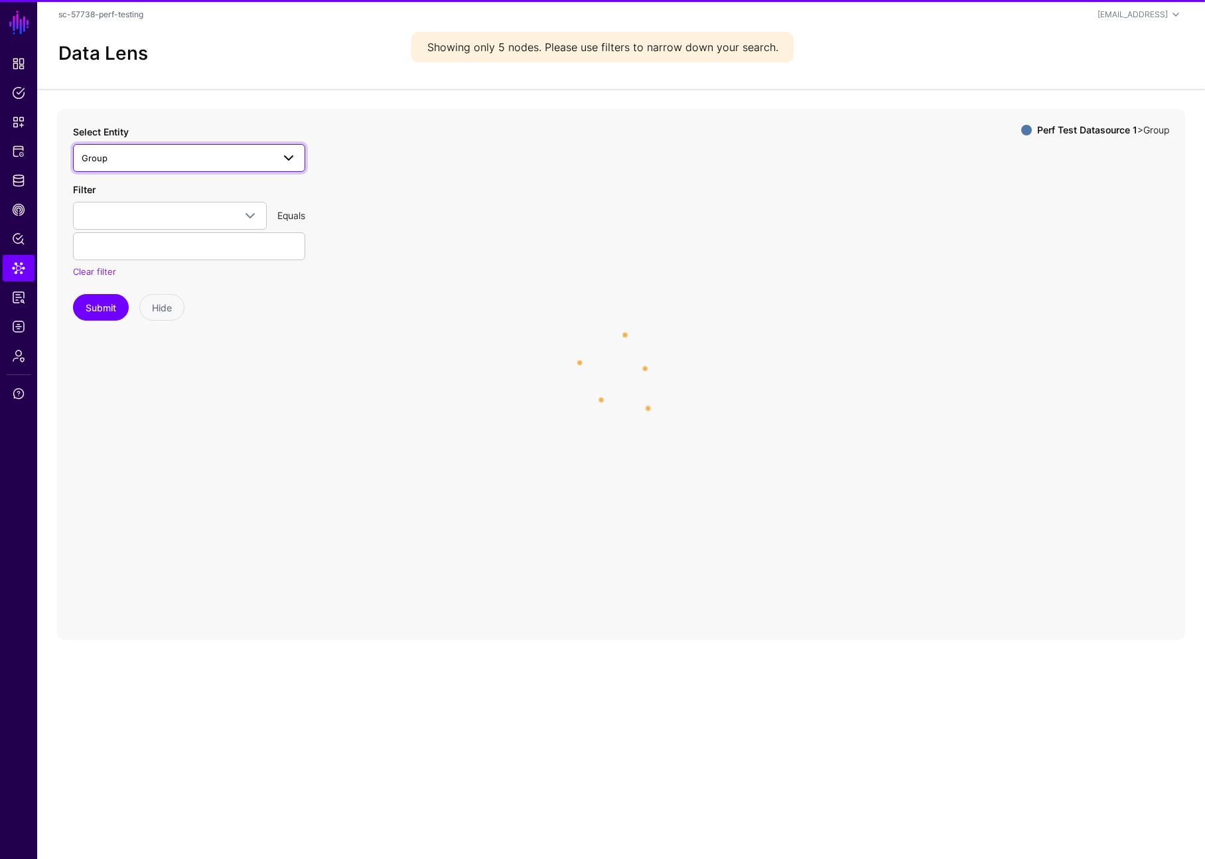
drag, startPoint x: 202, startPoint y: 155, endPoint x: 205, endPoint y: 169, distance: 14.3
click at [202, 155] on span "Group" at bounding box center [177, 158] width 191 height 15
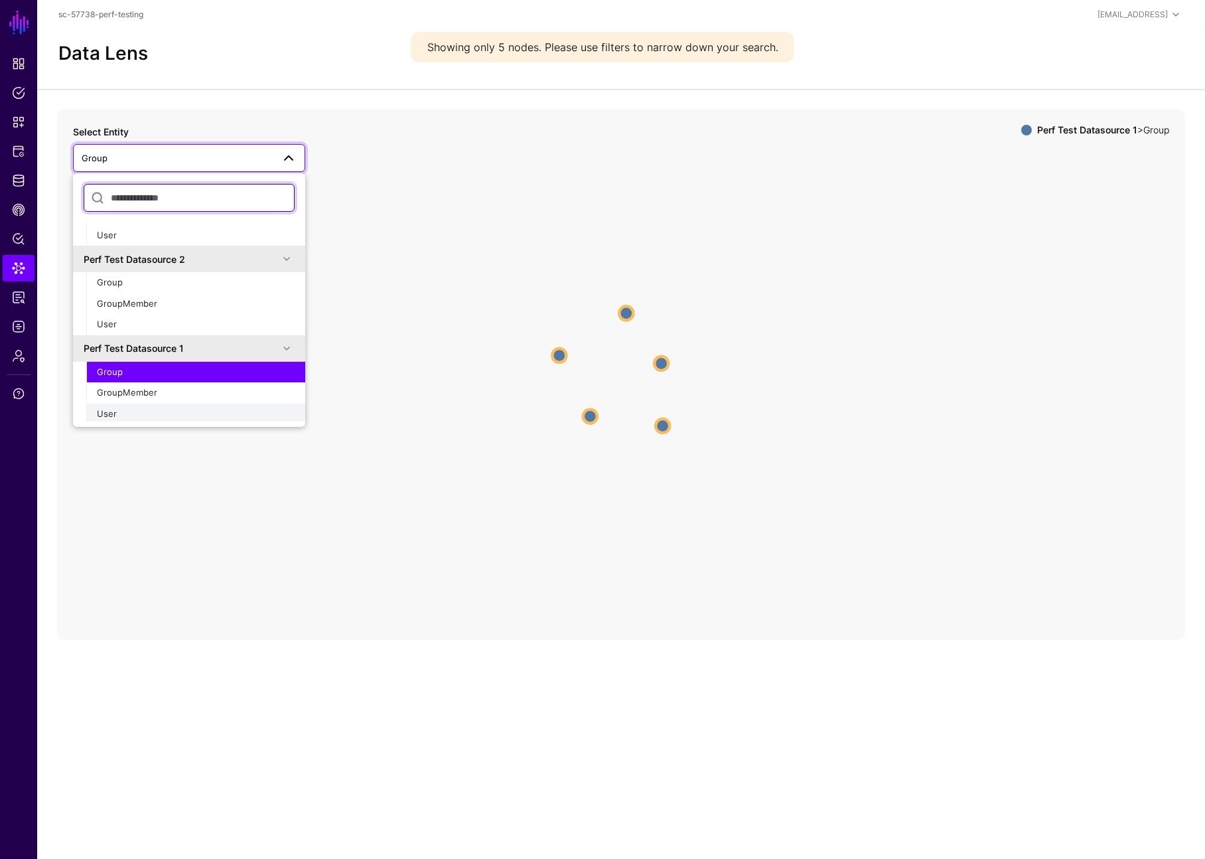
scroll to position [247, 0]
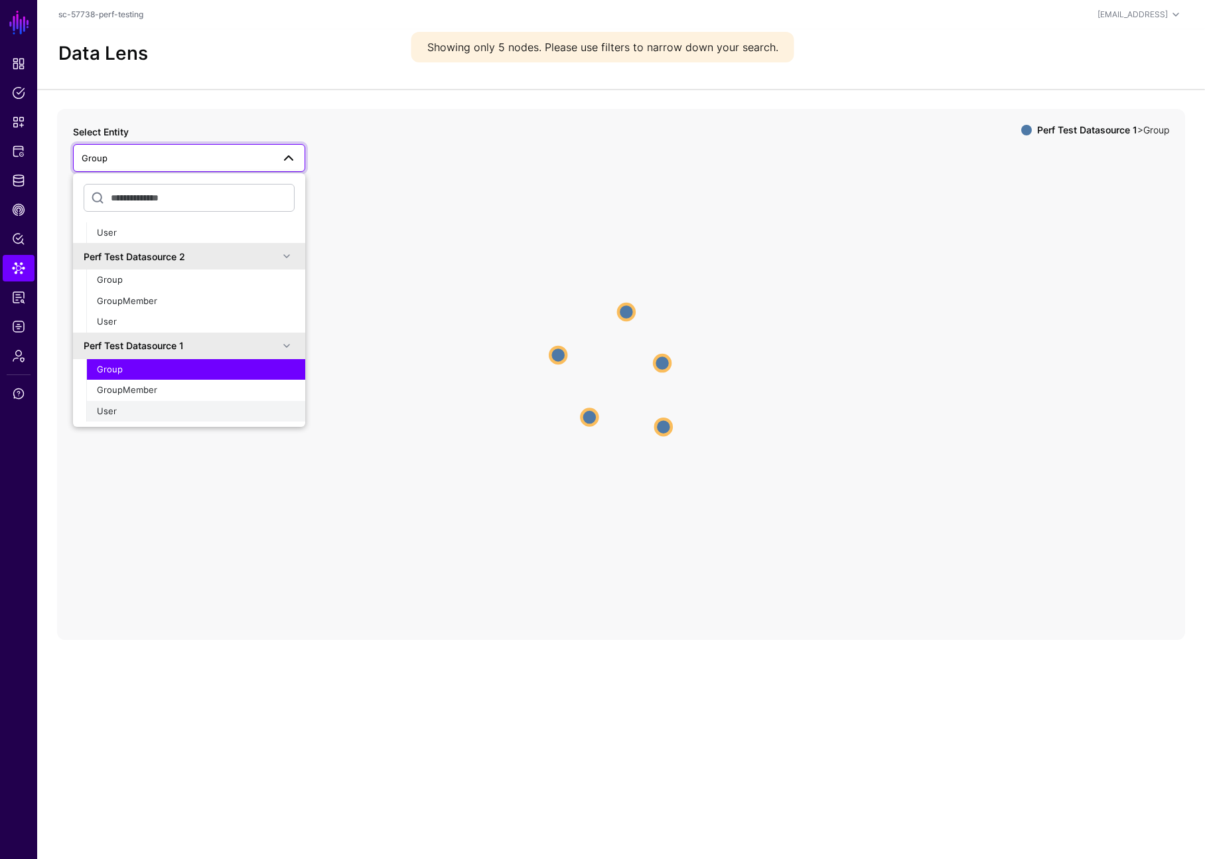
click at [155, 407] on div "User" at bounding box center [196, 411] width 198 height 13
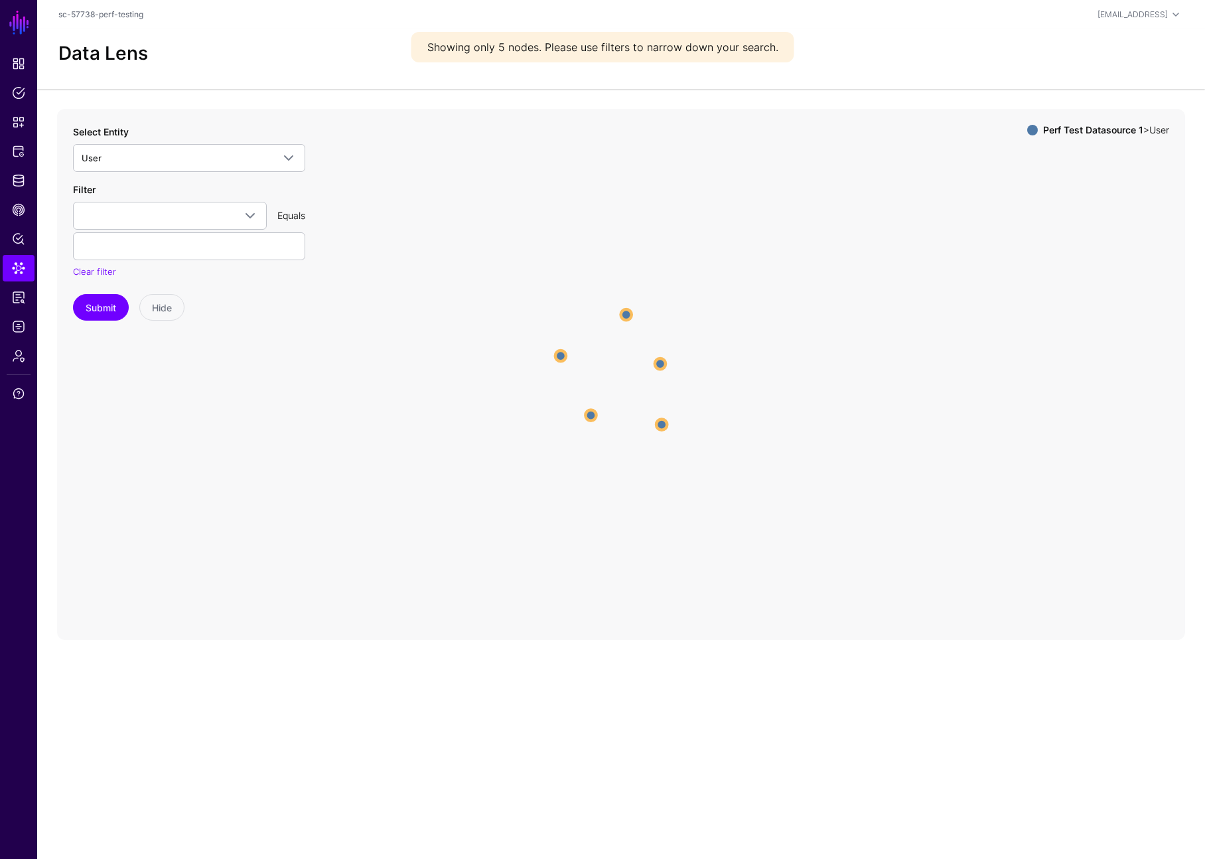
click at [559, 352] on circle at bounding box center [560, 355] width 11 height 11
click at [556, 353] on circle at bounding box center [559, 354] width 15 height 15
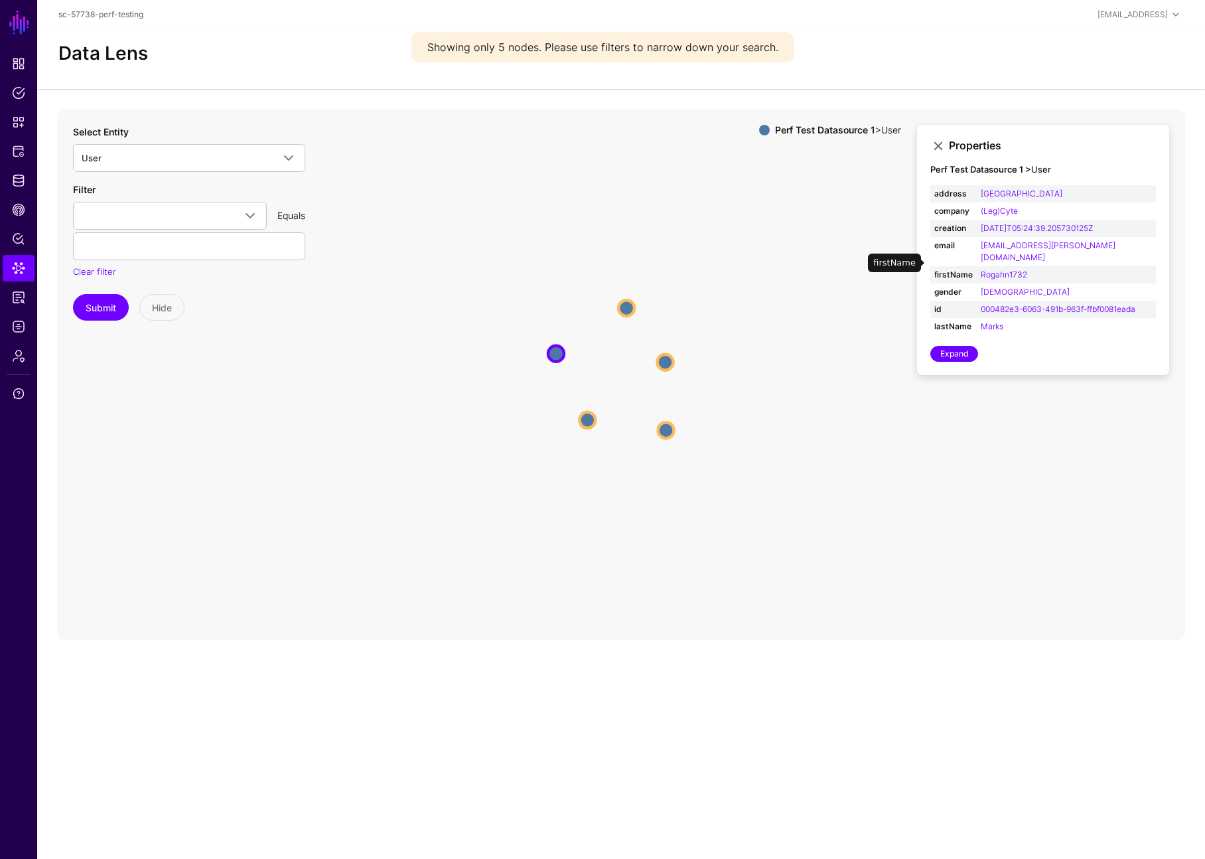
click at [958, 269] on strong "firstName" at bounding box center [953, 275] width 38 height 12
copy strong "firstName"
click at [29, 114] on link "Snippets" at bounding box center [19, 122] width 32 height 27
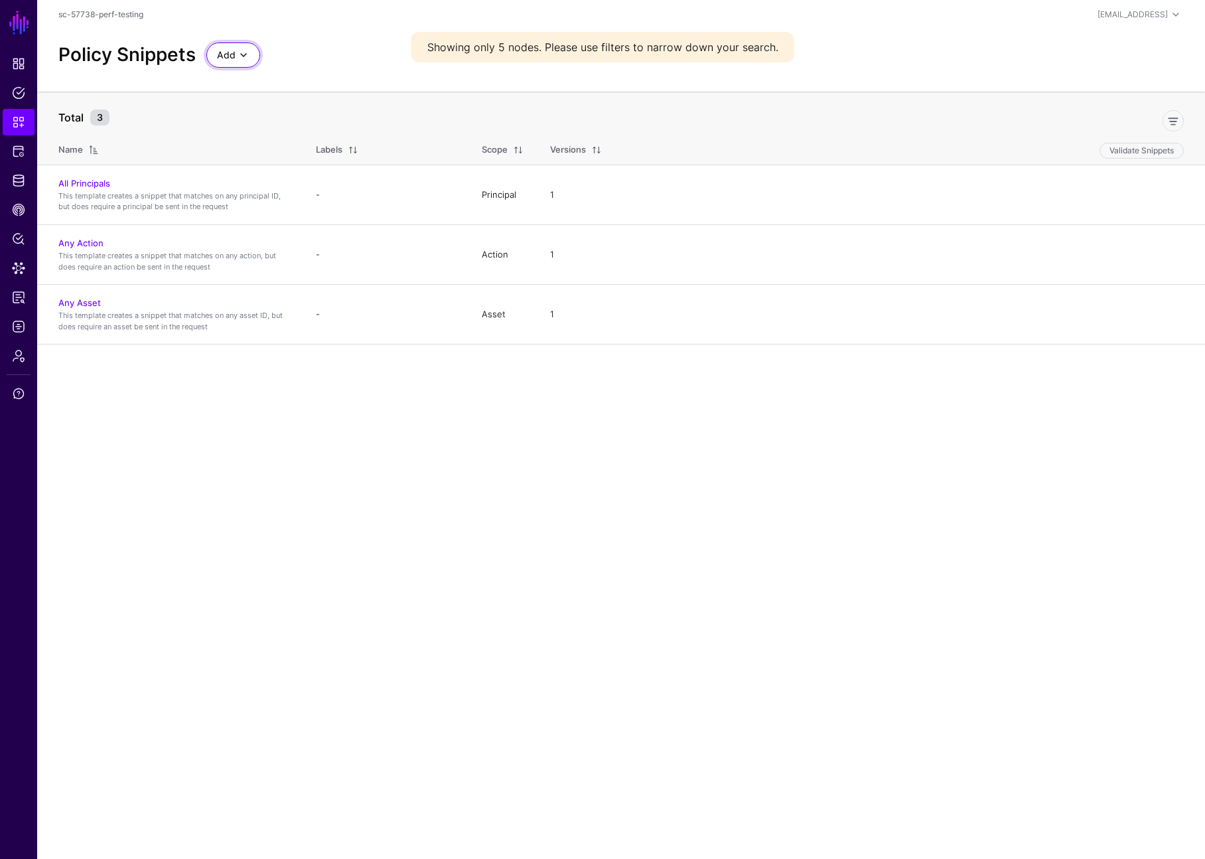
click at [219, 58] on span "Add" at bounding box center [226, 55] width 19 height 15
click at [291, 86] on span "Start from a Snippet Template" at bounding box center [279, 84] width 124 height 11
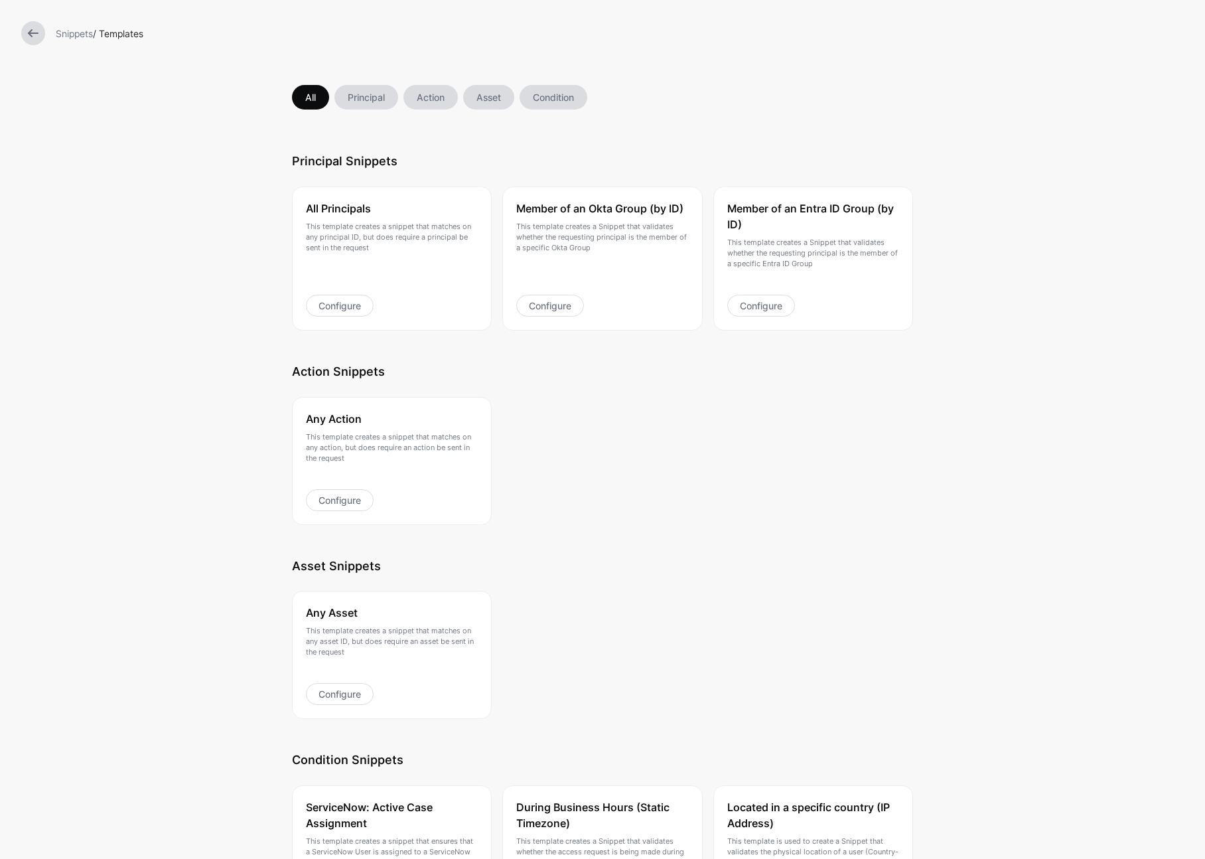
scroll to position [87, 0]
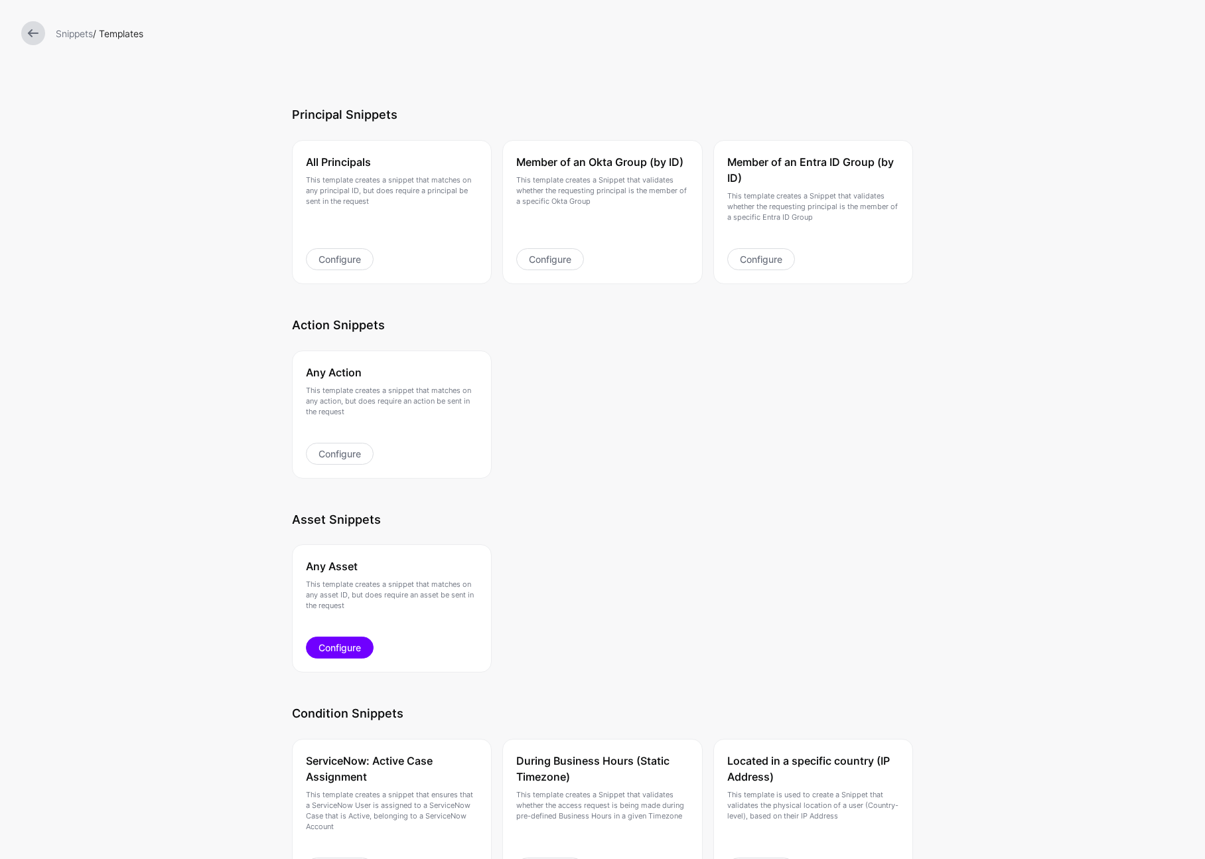
click at [342, 641] on link "Configure" at bounding box center [340, 647] width 68 height 22
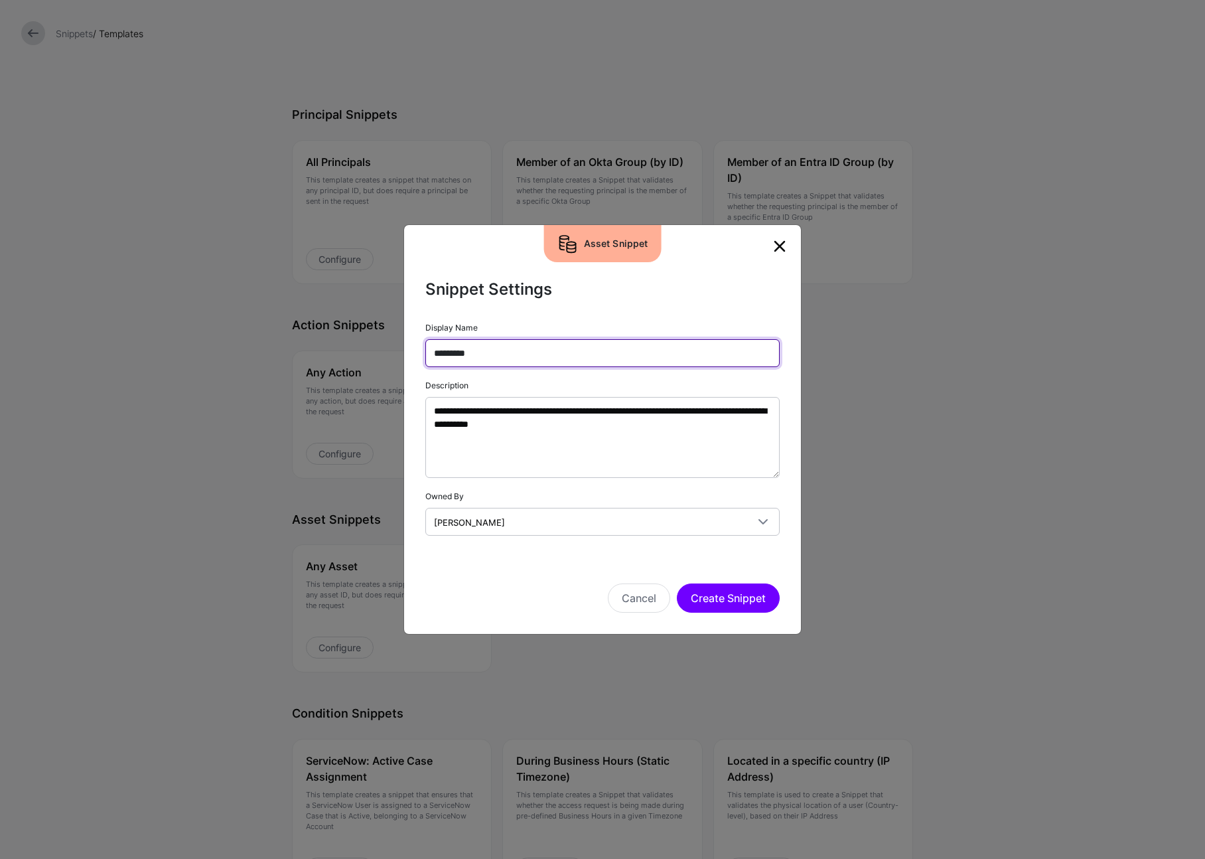
click at [483, 350] on input "*********" at bounding box center [602, 353] width 354 height 28
click at [512, 356] on input "*********" at bounding box center [602, 353] width 354 height 28
type input "*********"
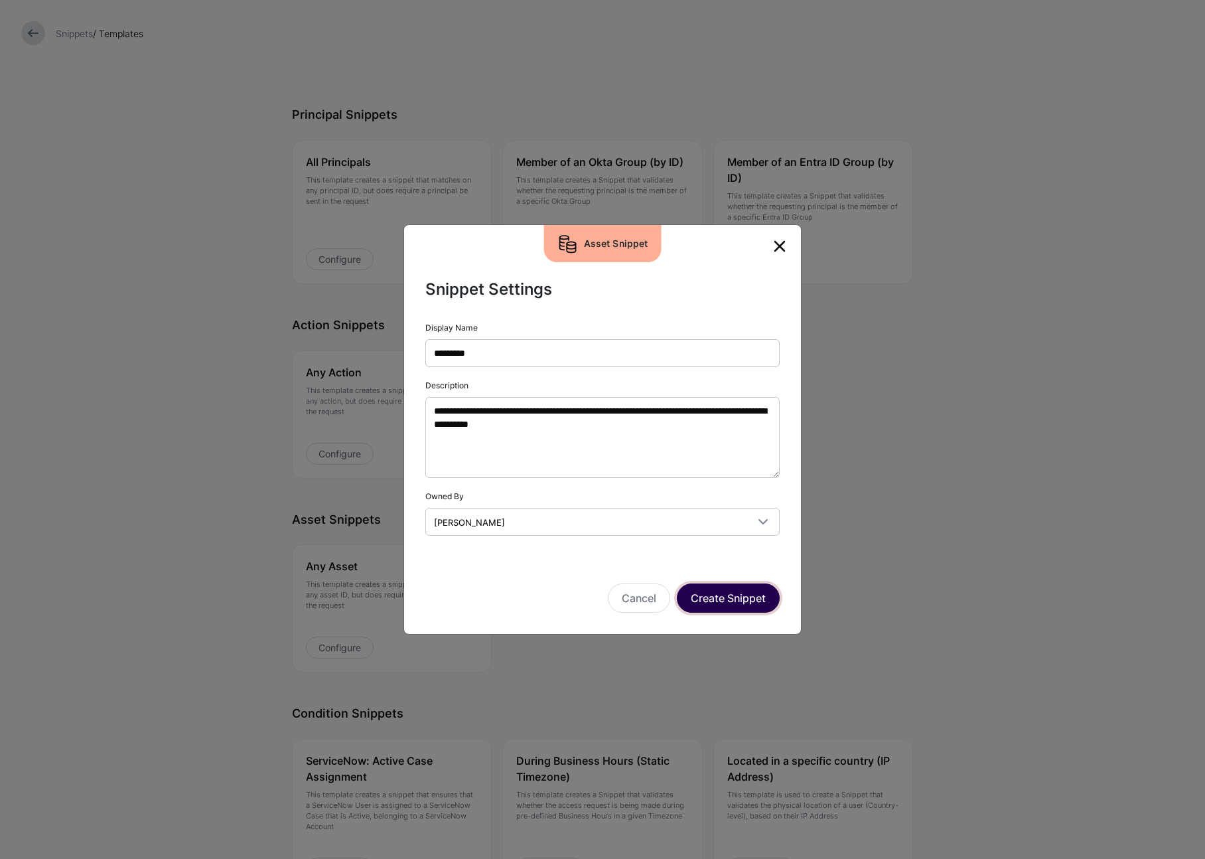
click at [735, 607] on button "Create Snippet" at bounding box center [728, 597] width 103 height 29
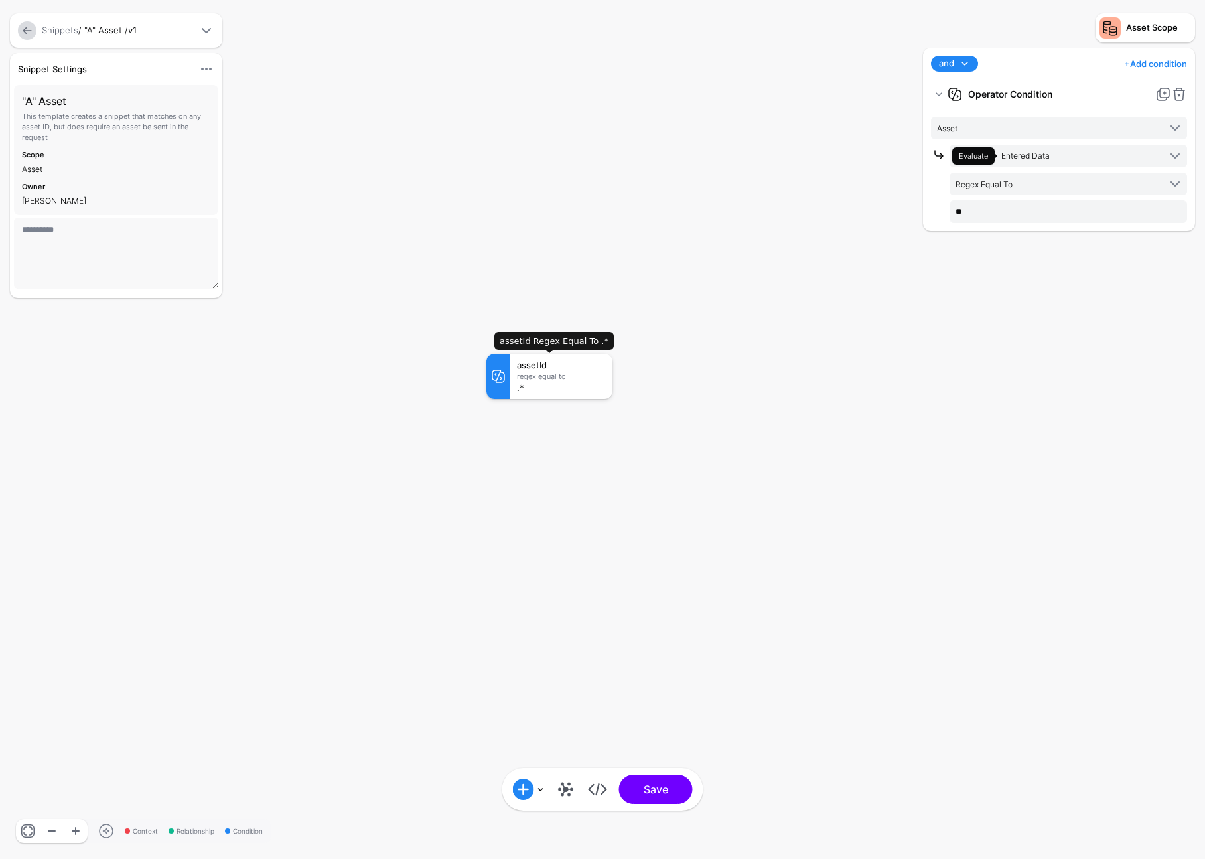
click at [559, 390] on div ".*" at bounding box center [561, 387] width 89 height 9
click at [1035, 206] on input "**" at bounding box center [1069, 211] width 238 height 23
click at [1052, 179] on span "Regex Equal To" at bounding box center [1058, 184] width 204 height 15
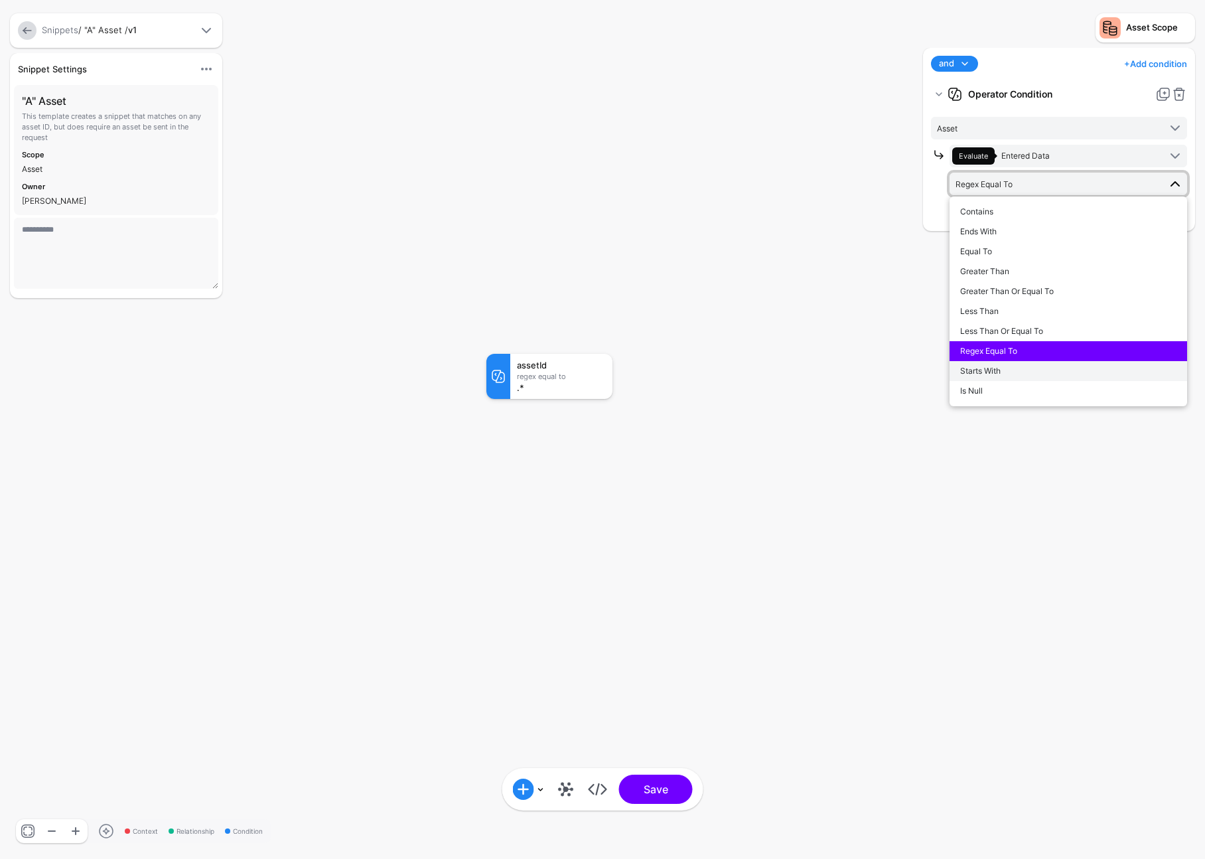
click at [1015, 373] on div "Starts With" at bounding box center [1068, 371] width 216 height 12
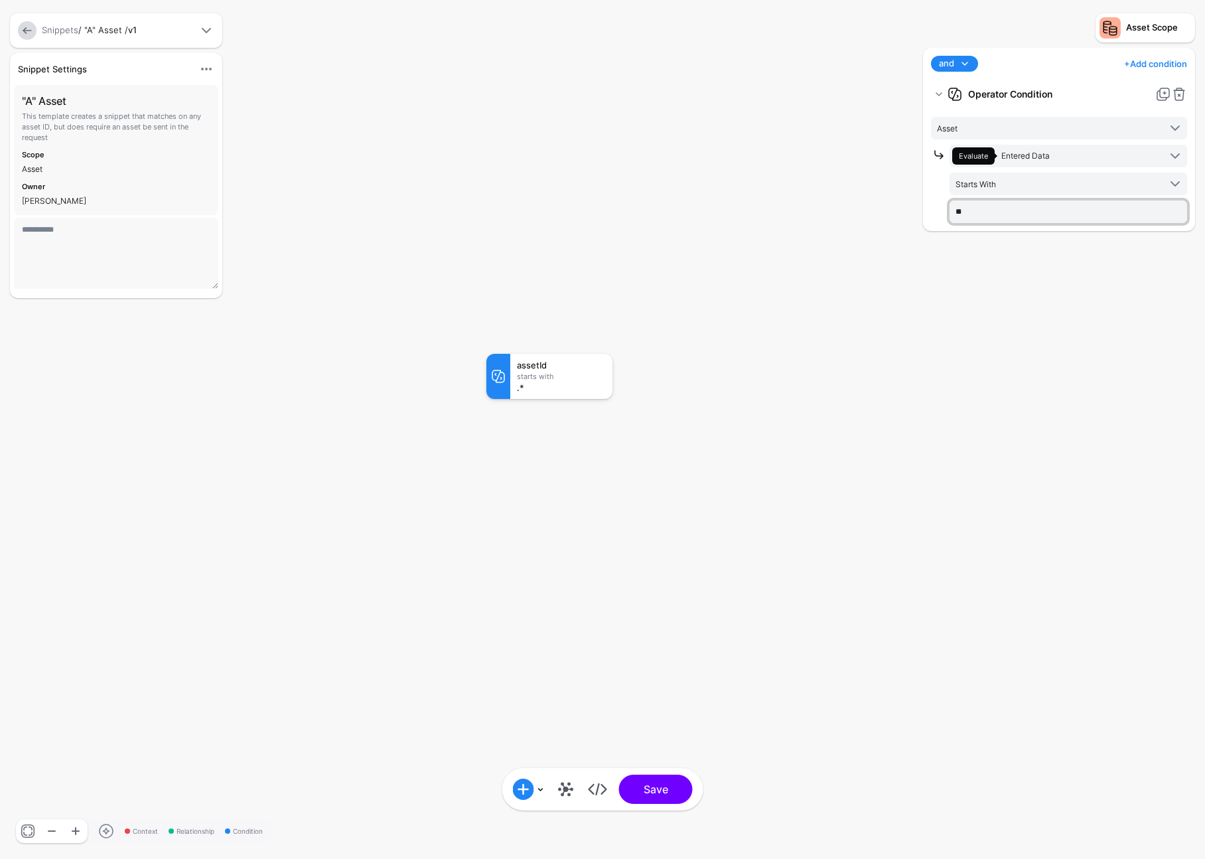
click at [995, 212] on input "**" at bounding box center [1069, 211] width 238 height 23
type input "*"
click at [964, 370] on div "and and not or + Add condition Add Condition Graph Condition Time Condition Loc…" at bounding box center [1059, 447] width 279 height 798
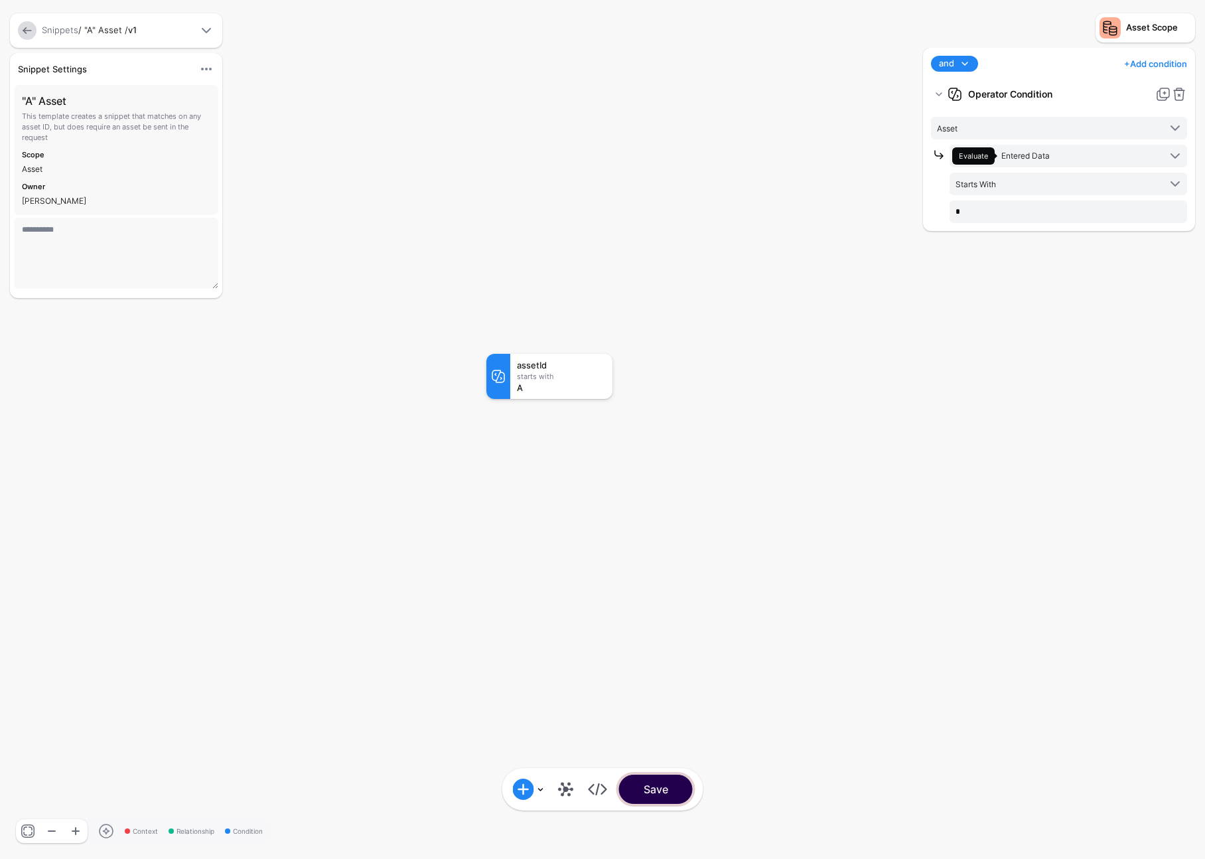
click at [646, 792] on button "Save" at bounding box center [656, 788] width 74 height 29
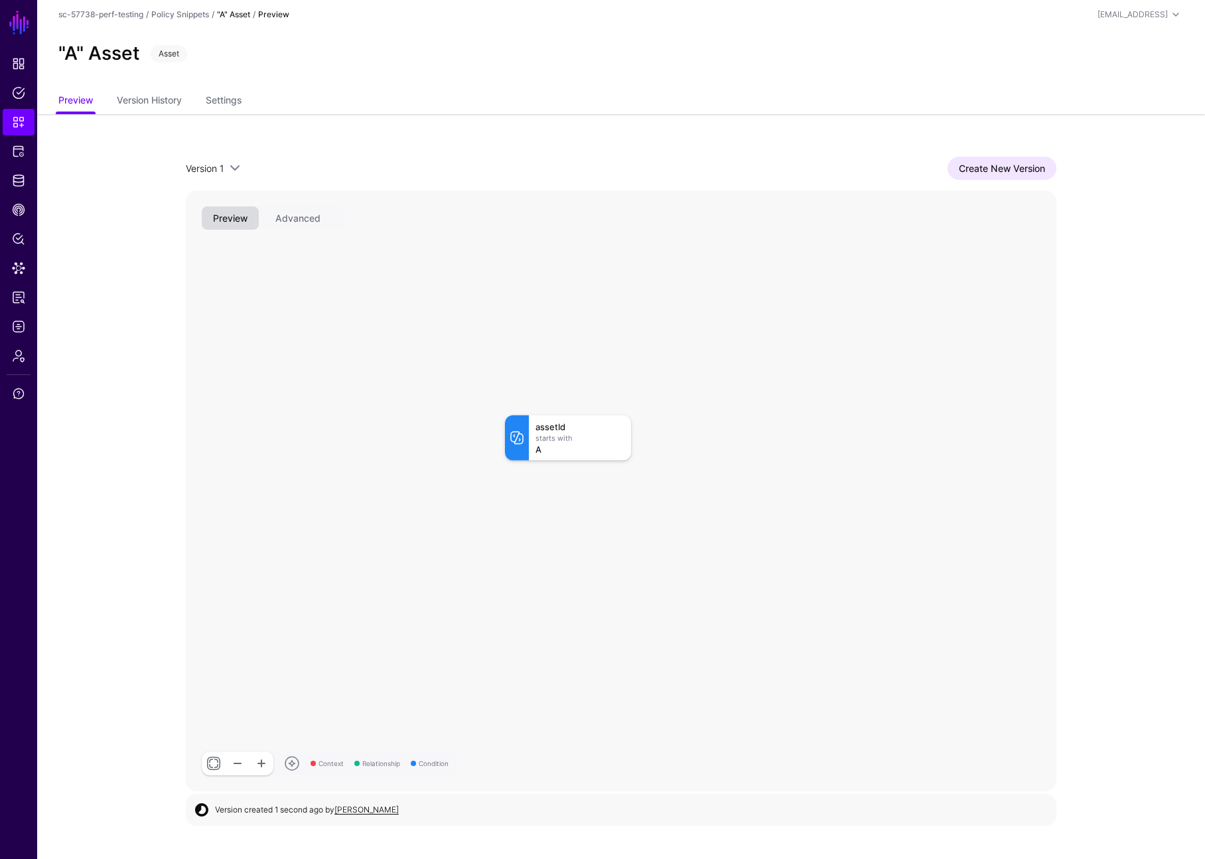
click at [197, 13] on link "Policy Snippets" at bounding box center [180, 14] width 58 height 10
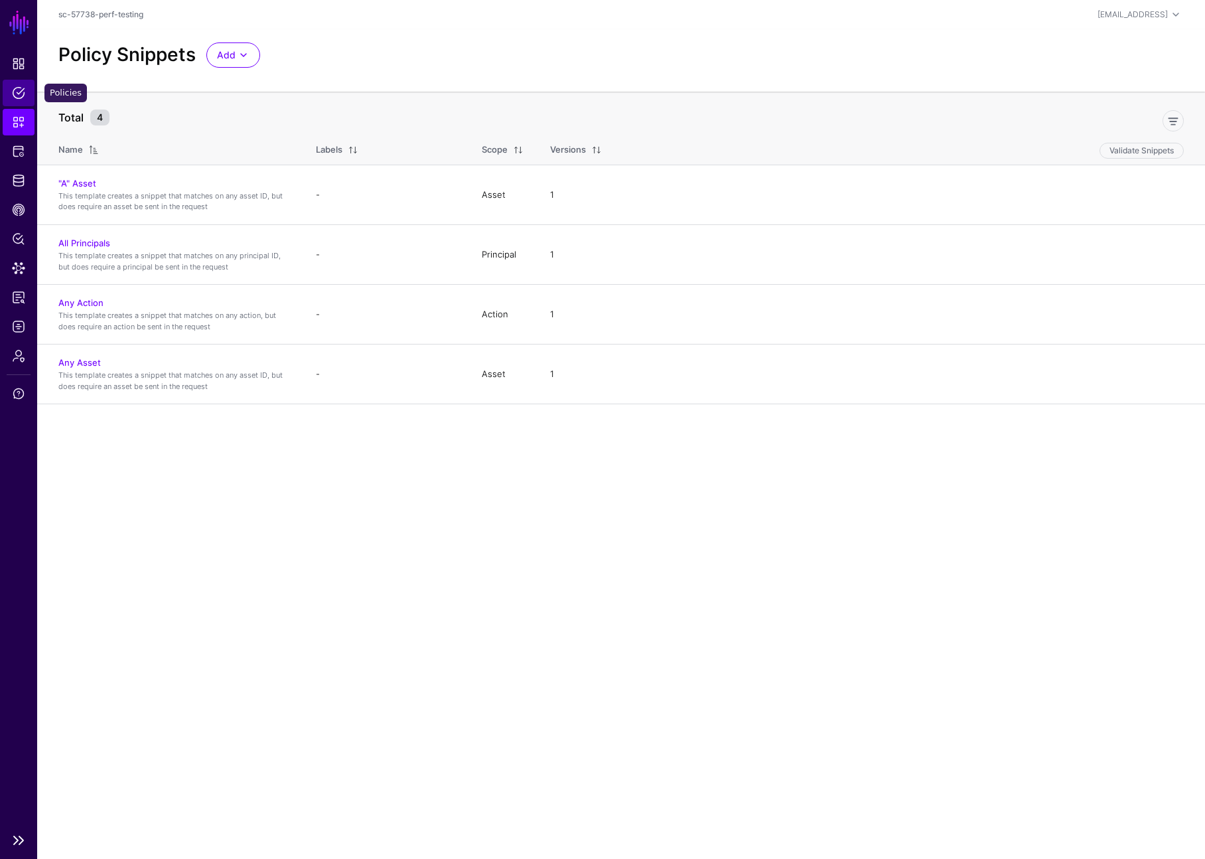
click at [29, 84] on link "Policies" at bounding box center [19, 93] width 32 height 27
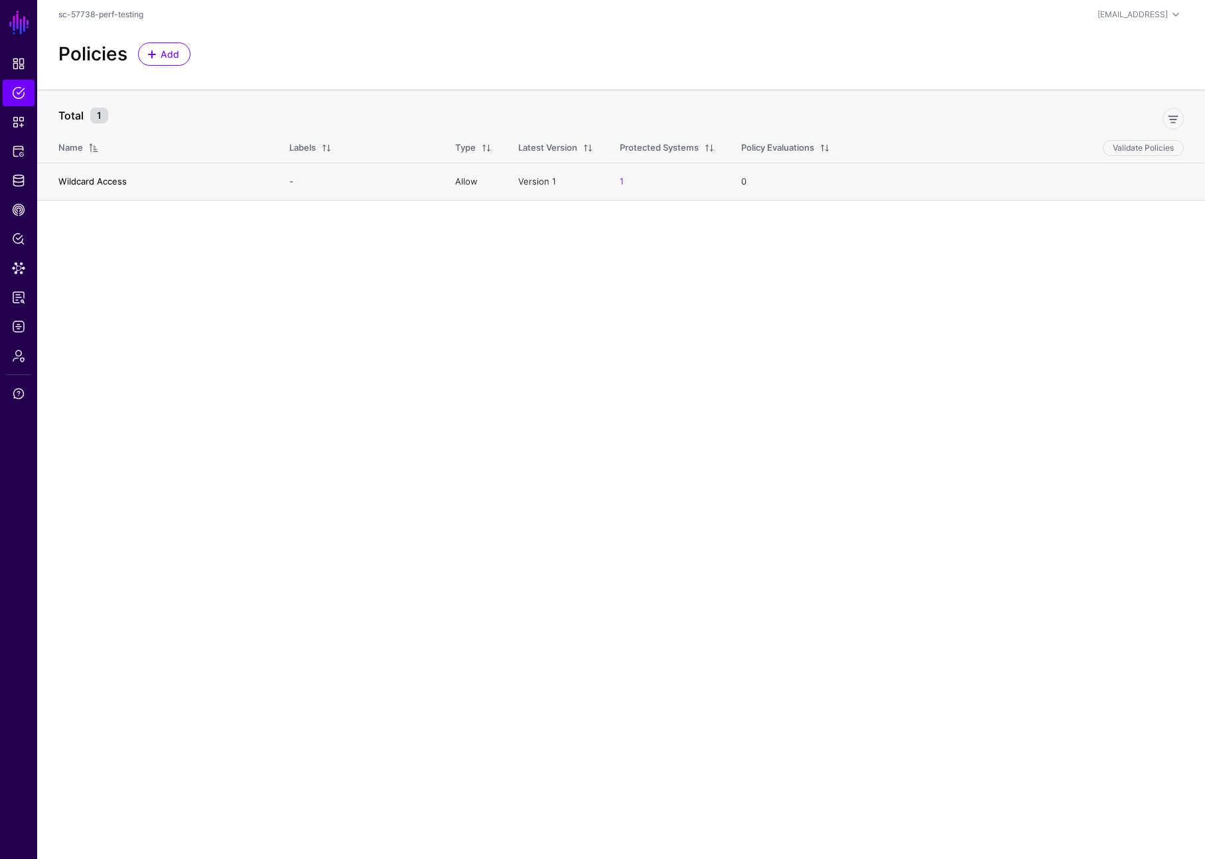
click at [101, 182] on link "Wildcard Access" at bounding box center [92, 181] width 68 height 11
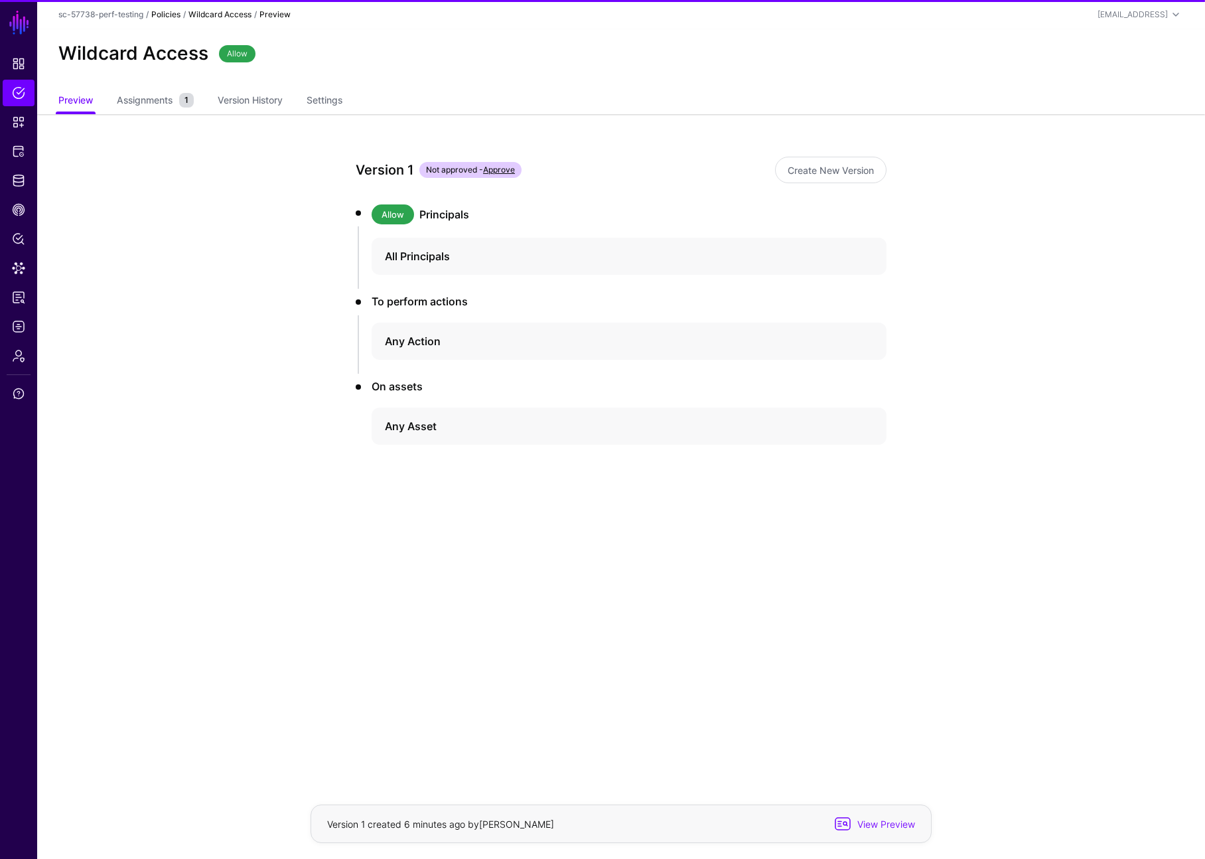
click at [164, 13] on link "Policies" at bounding box center [165, 14] width 29 height 10
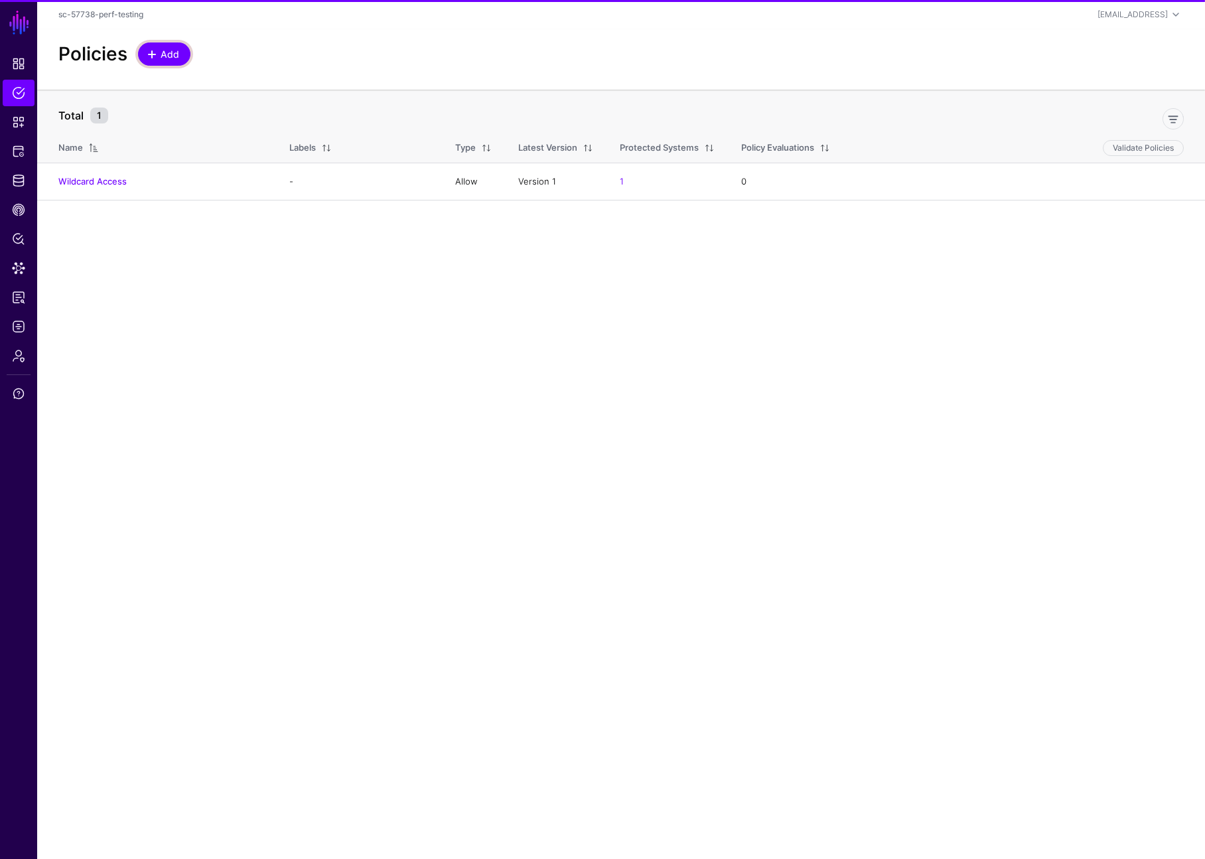
click at [156, 62] on link "Add" at bounding box center [164, 53] width 52 height 23
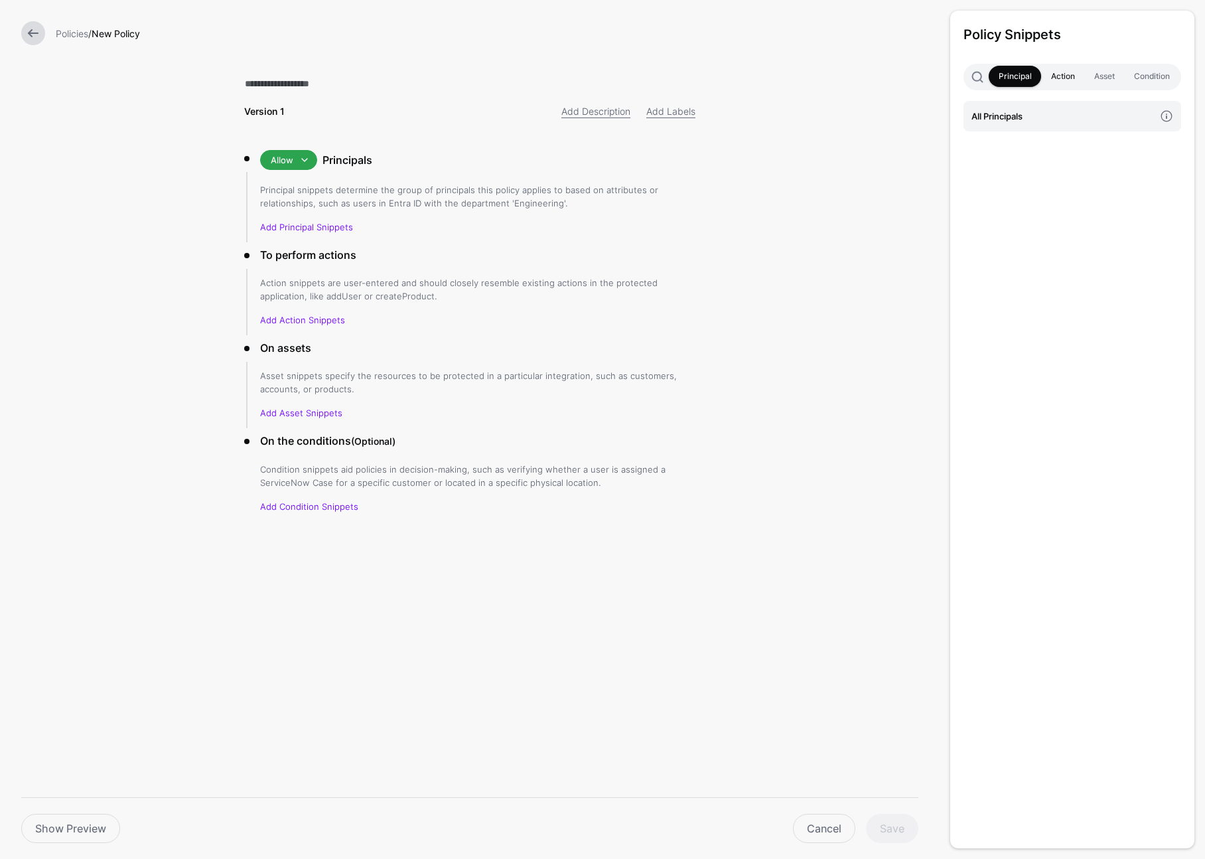
click at [1053, 84] on link "Action" at bounding box center [1062, 76] width 43 height 21
click at [1006, 74] on link "Principal" at bounding box center [1015, 76] width 52 height 21
click at [1029, 124] on link "All Principals" at bounding box center [1073, 116] width 218 height 31
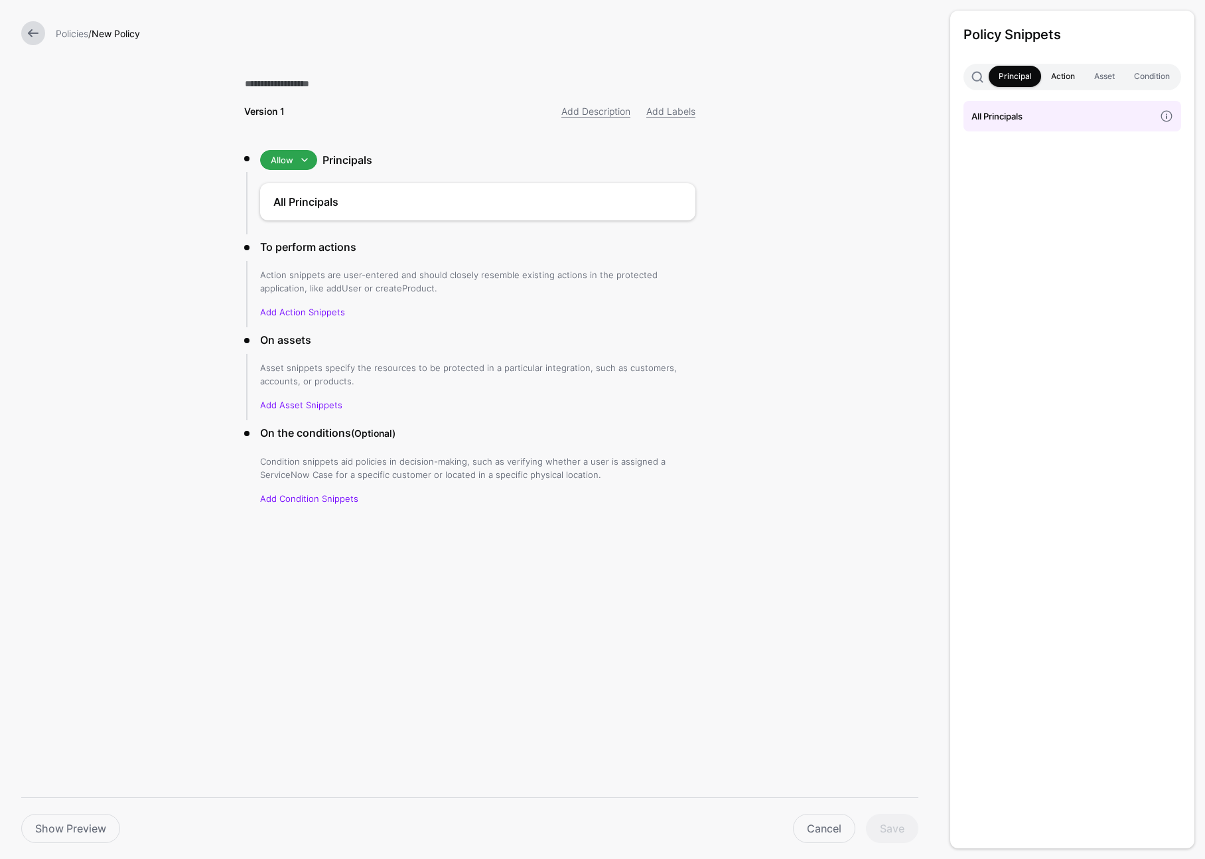
click at [1050, 85] on link "Action" at bounding box center [1062, 76] width 43 height 21
click at [1059, 123] on h4 "Any Action" at bounding box center [1063, 116] width 183 height 15
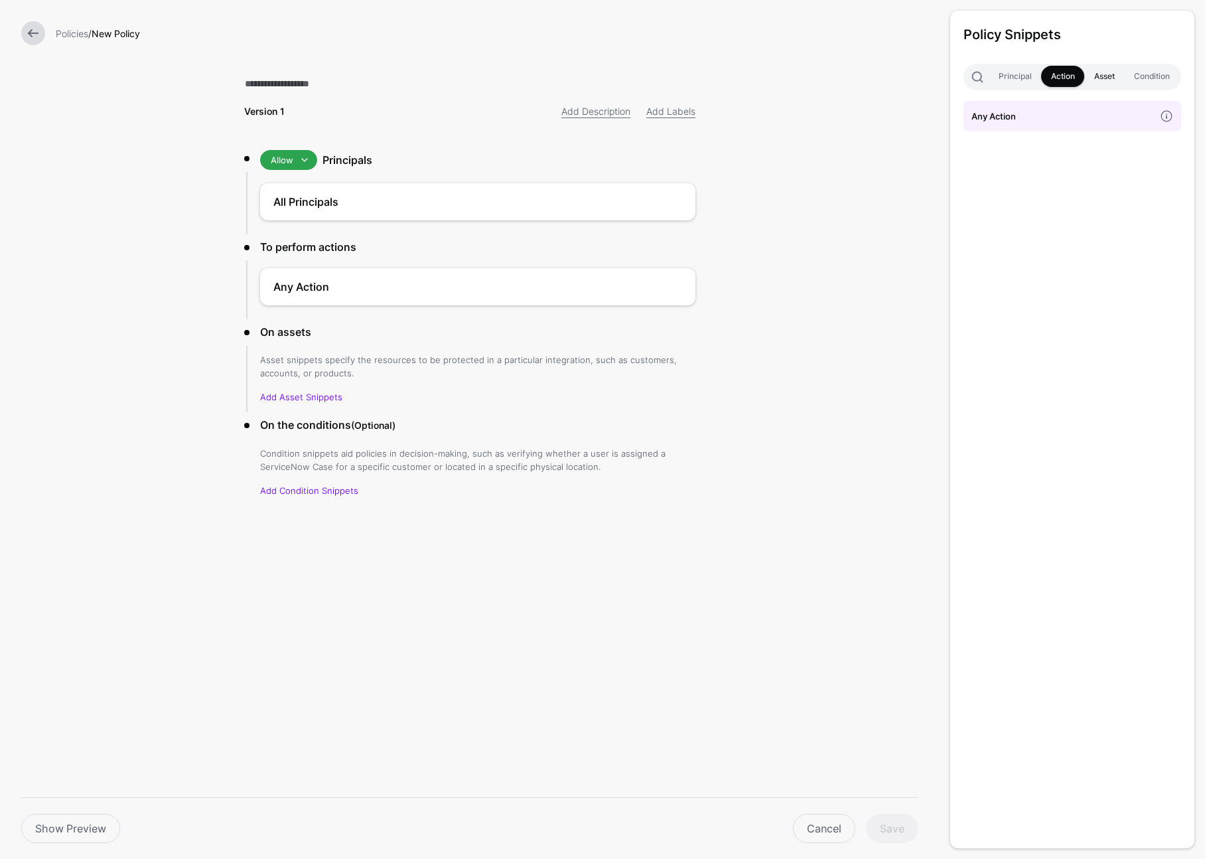
click at [1091, 82] on link "Asset" at bounding box center [1104, 76] width 40 height 21
drag, startPoint x: 1063, startPoint y: 117, endPoint x: 867, endPoint y: 145, distance: 197.8
click at [1063, 117] on h4 ""A" Asset" at bounding box center [1063, 116] width 183 height 15
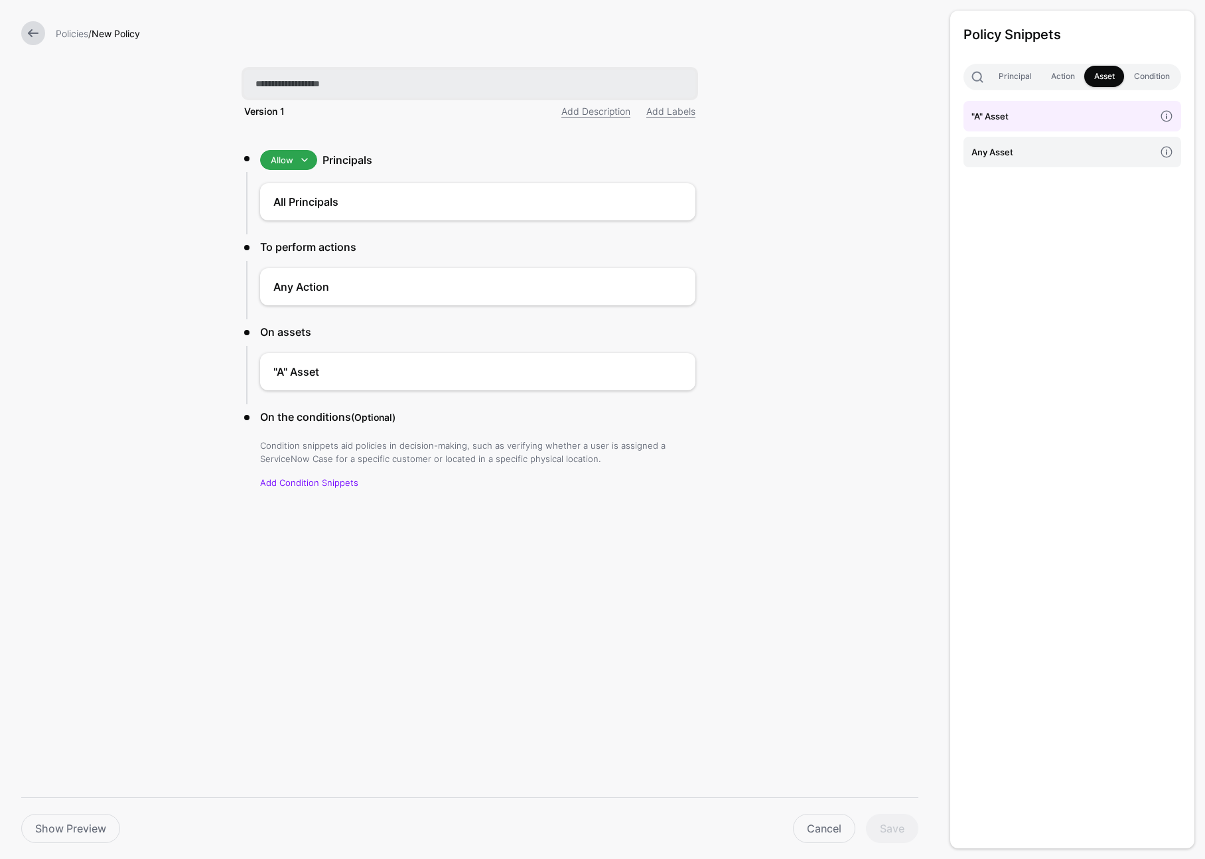
click at [331, 81] on input "text" at bounding box center [469, 84] width 451 height 28
type input "**********"
click at [905, 826] on button "Save" at bounding box center [892, 828] width 52 height 29
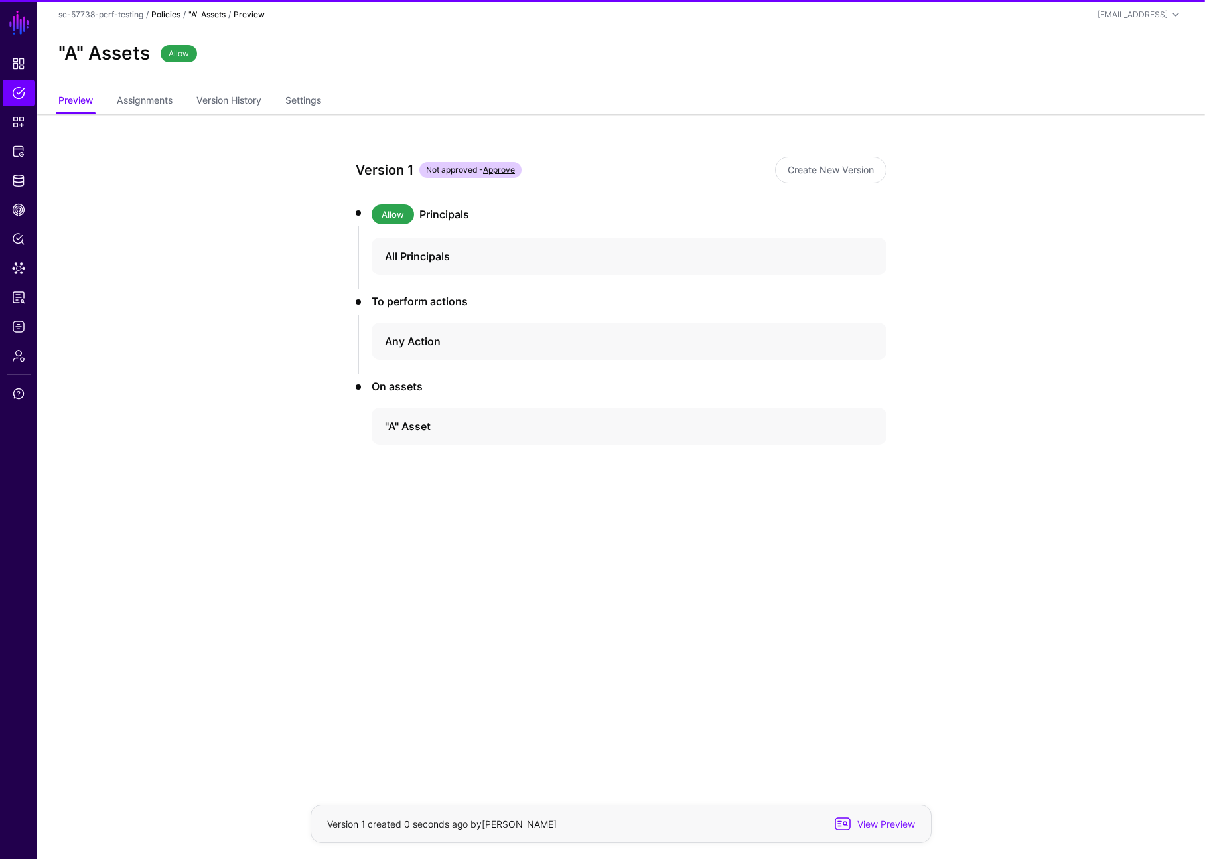
click at [164, 18] on link "Policies" at bounding box center [165, 14] width 29 height 10
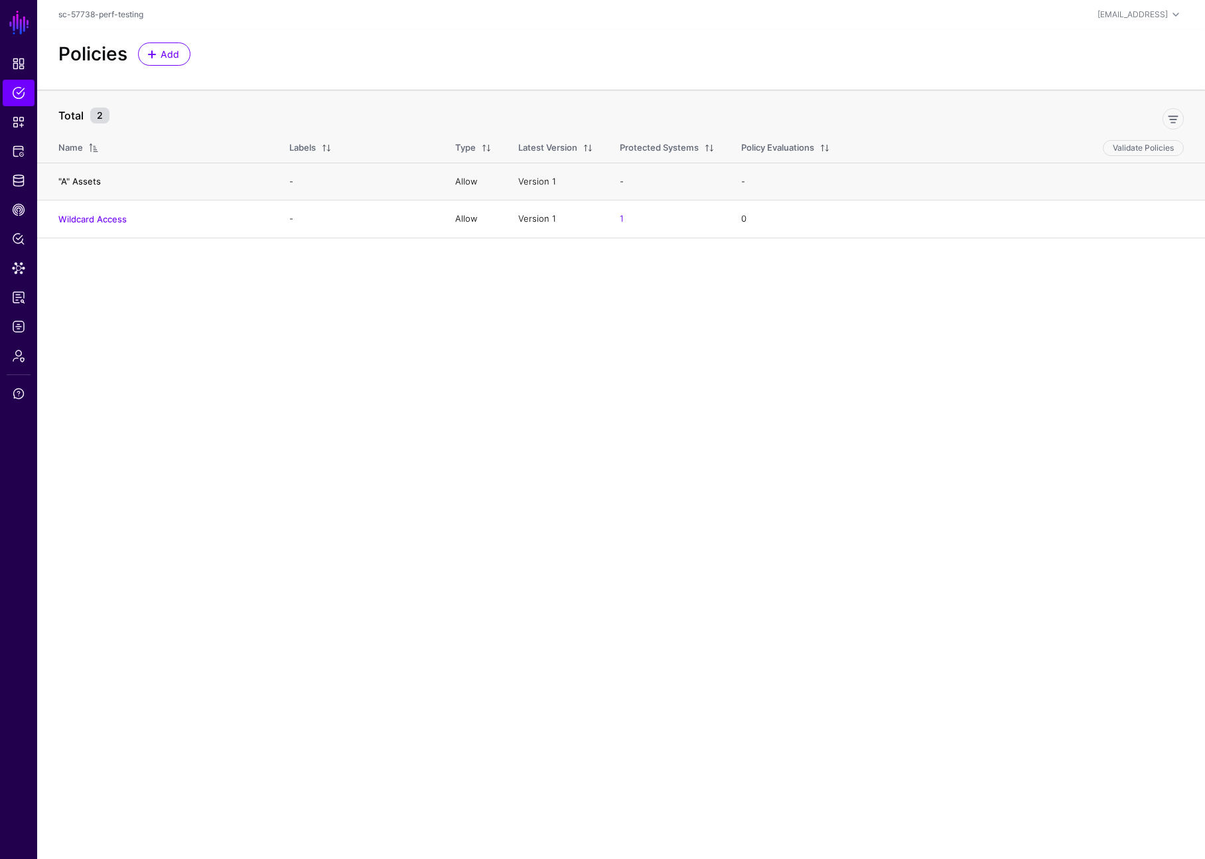
click at [78, 182] on link ""A" Assets" at bounding box center [79, 181] width 42 height 11
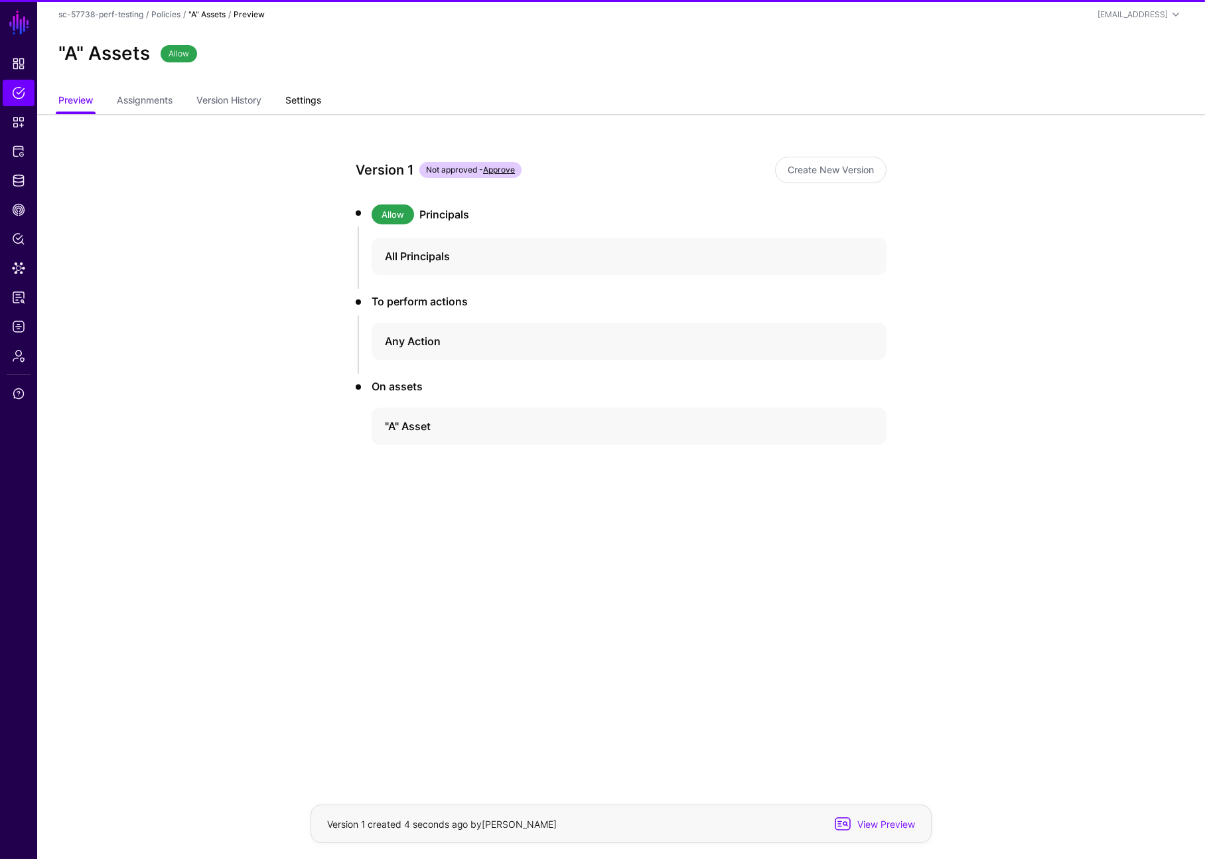
click at [298, 100] on link "Settings" at bounding box center [303, 101] width 36 height 25
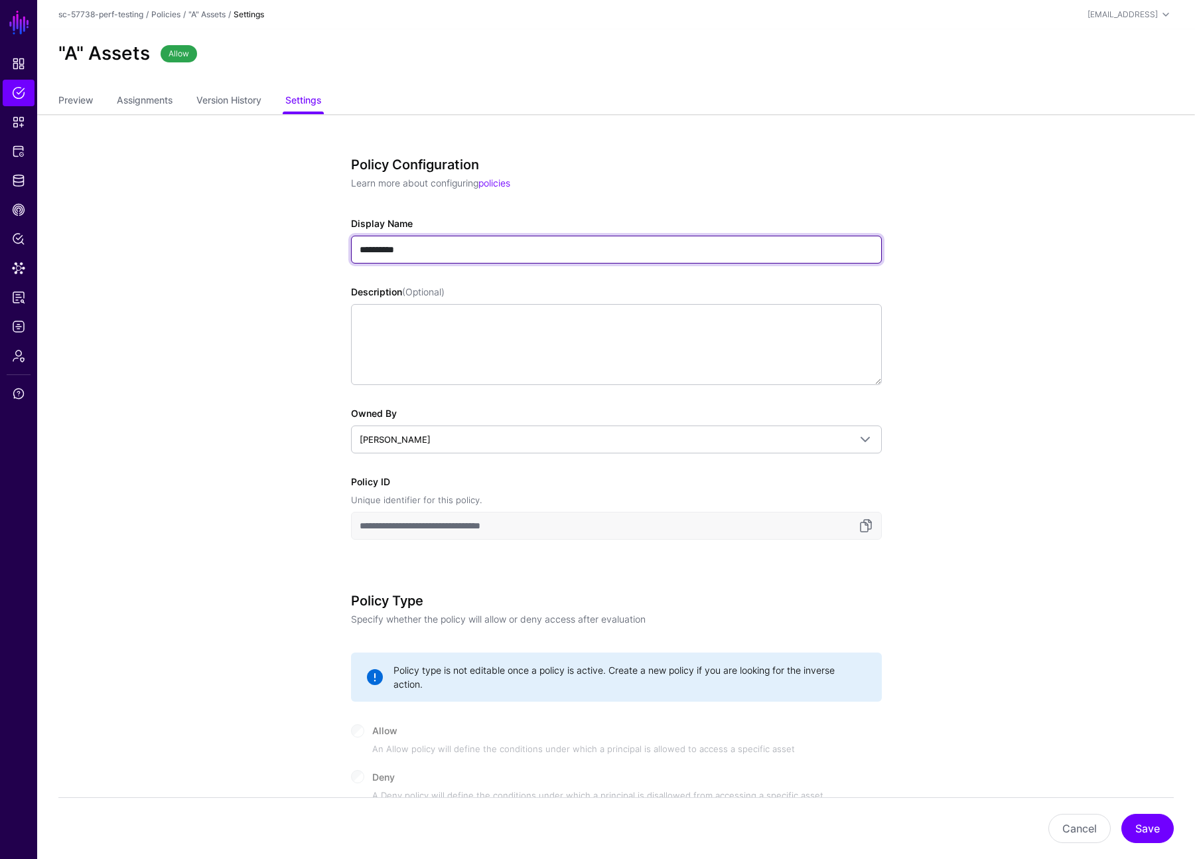
click at [467, 244] on input "**********" at bounding box center [616, 250] width 531 height 28
click at [463, 246] on input "**********" at bounding box center [616, 250] width 531 height 28
click at [394, 248] on input "**********" at bounding box center [616, 250] width 531 height 28
type input "**********"
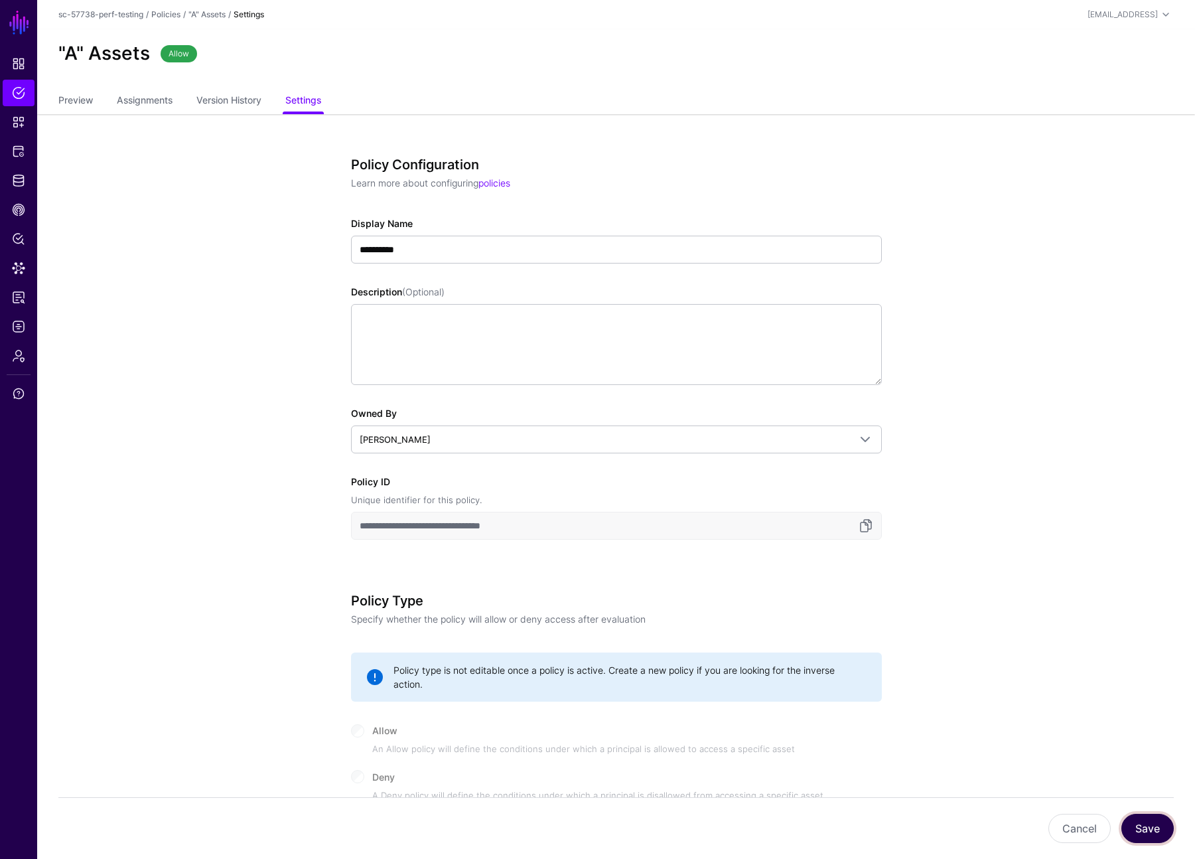
click at [1149, 836] on button "Save" at bounding box center [1148, 828] width 52 height 29
click at [23, 220] on link "CAEP Hub" at bounding box center [19, 209] width 32 height 27
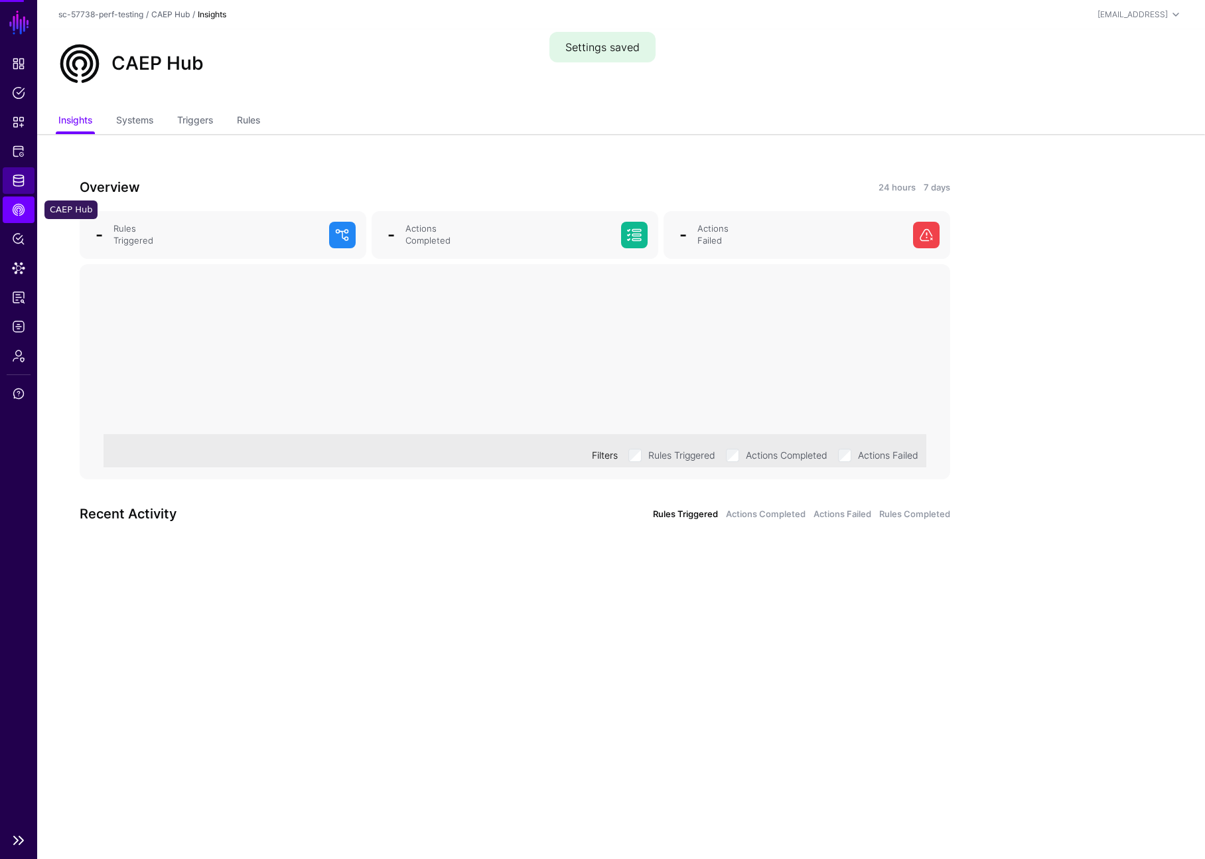
click at [18, 183] on span "Identity Data Fabric" at bounding box center [18, 180] width 13 height 13
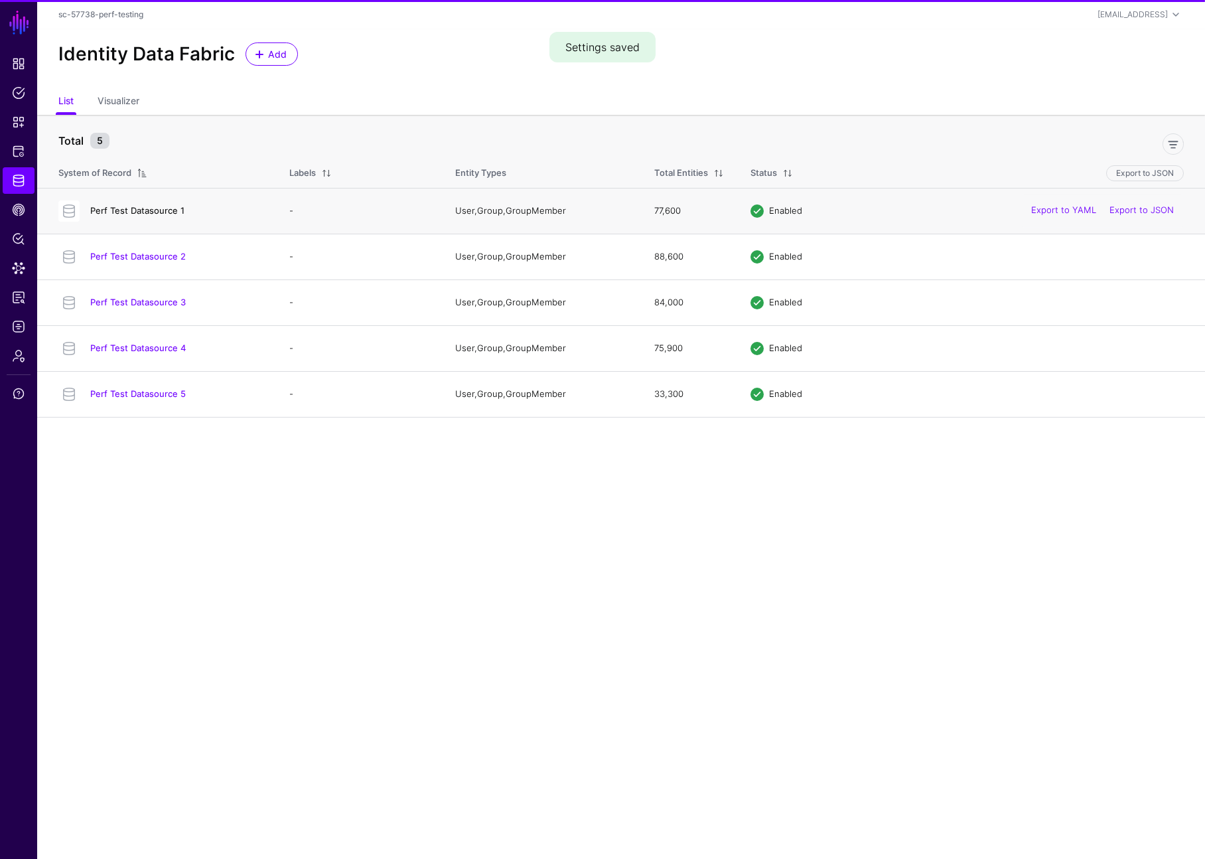
click at [157, 213] on link "Perf Test Datasource 1" at bounding box center [137, 210] width 94 height 11
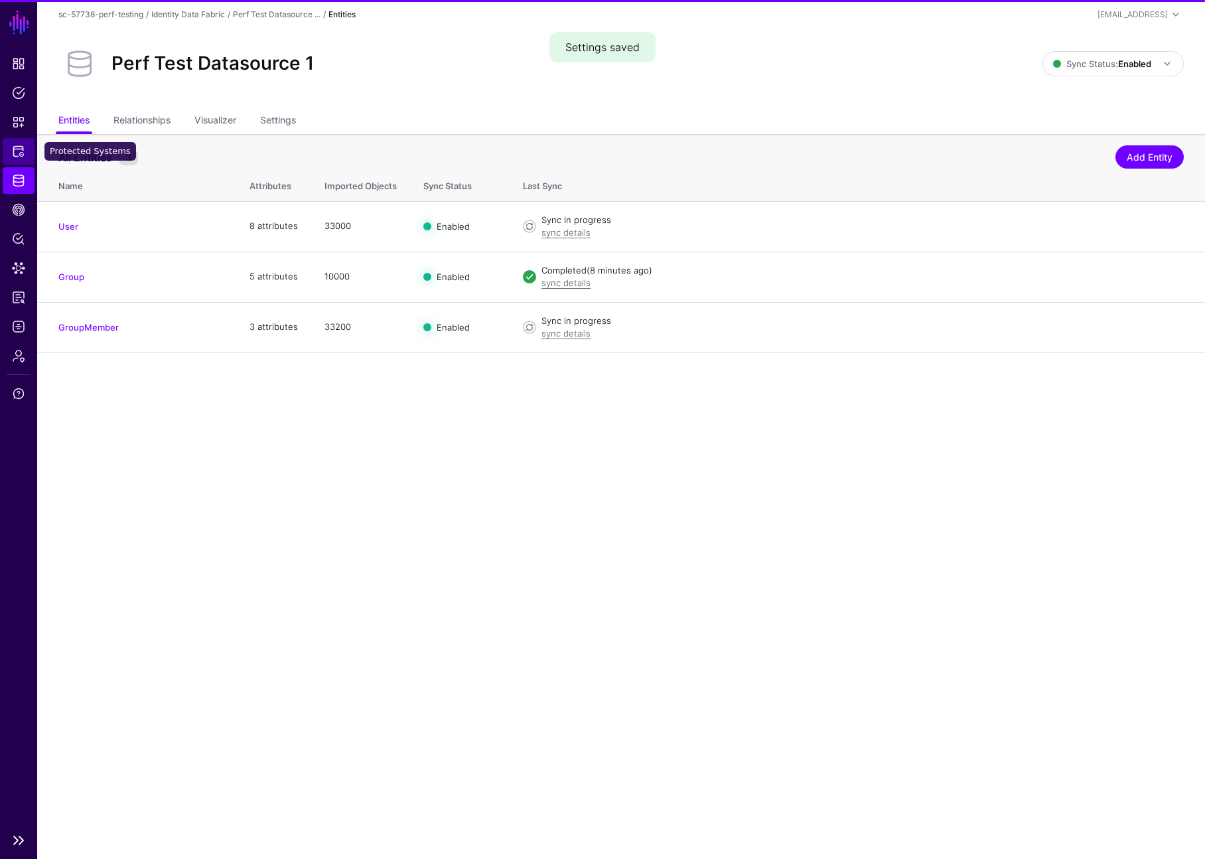
click at [33, 149] on link "Protected Systems" at bounding box center [19, 151] width 32 height 27
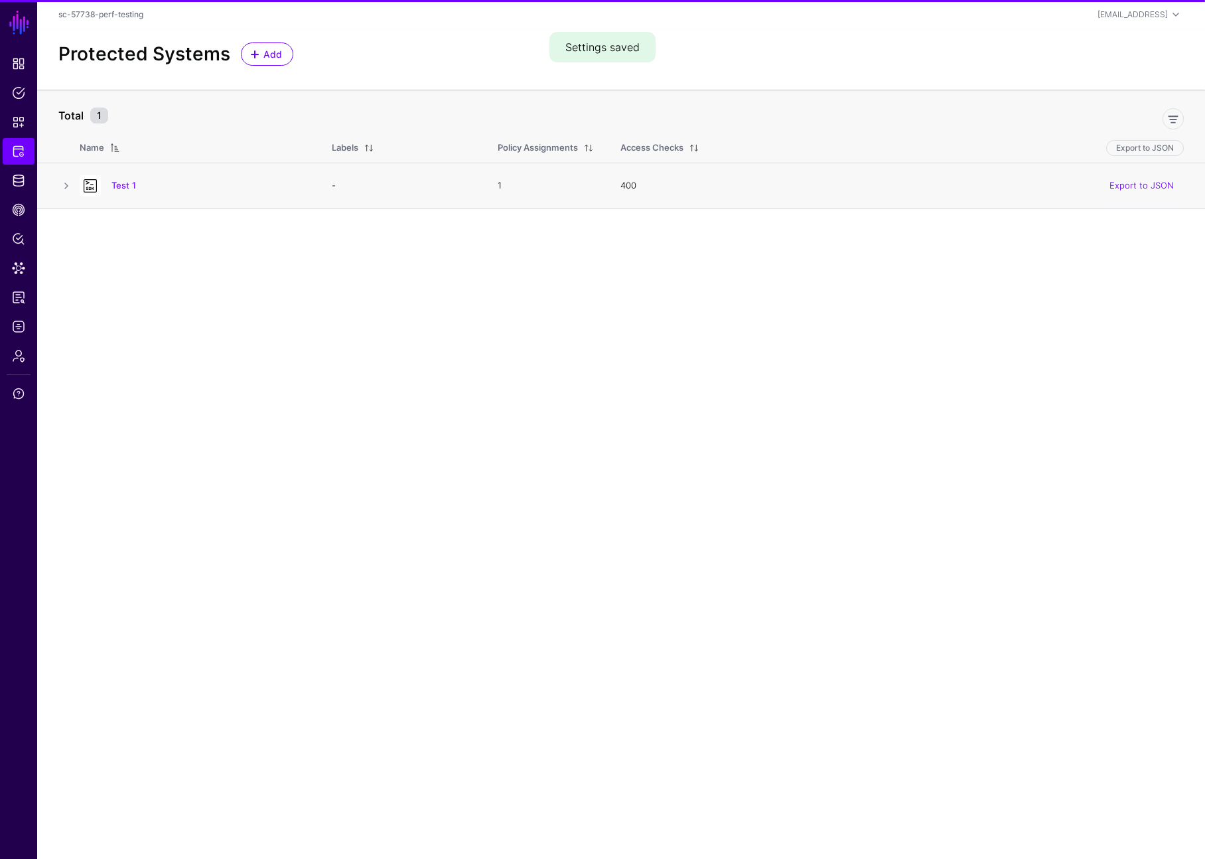
click at [115, 179] on h4 "Test 1" at bounding box center [208, 185] width 194 height 12
click at [123, 184] on link "Test 1" at bounding box center [123, 185] width 25 height 11
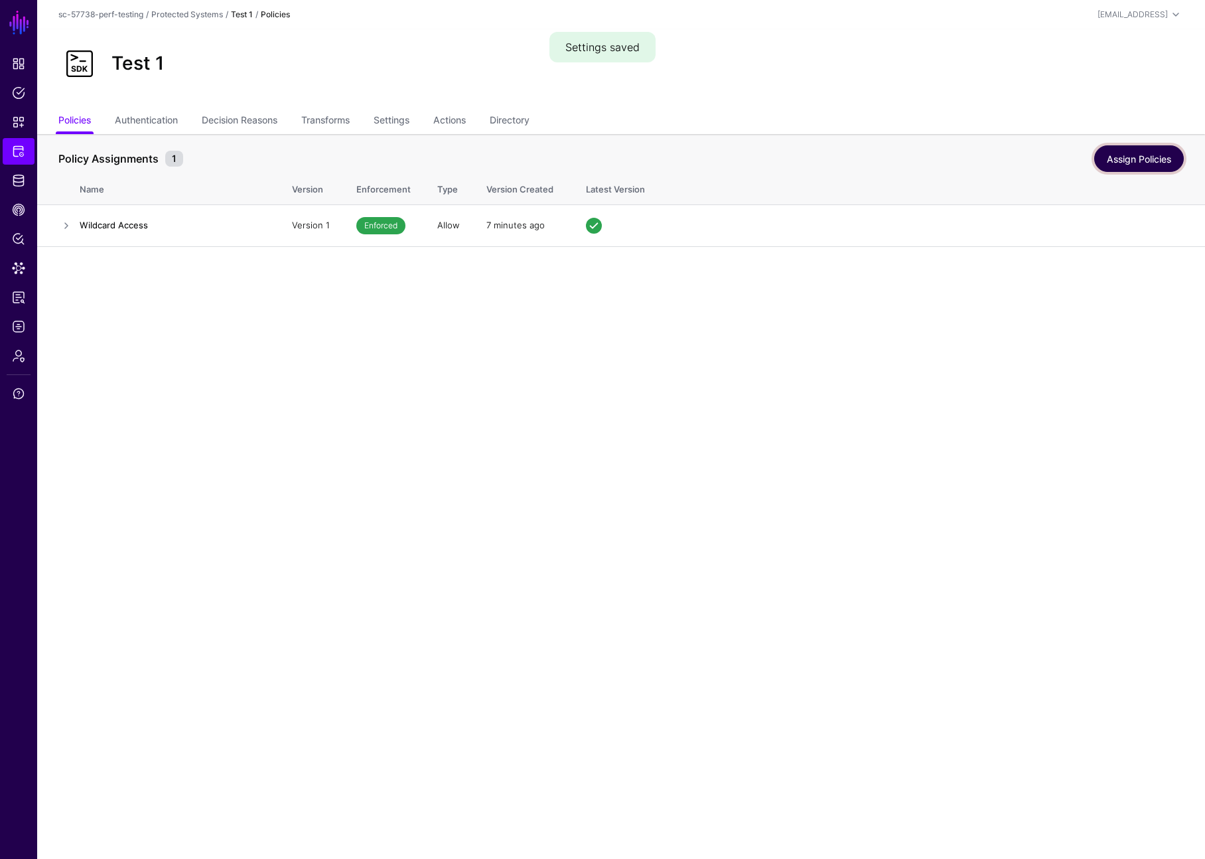
click at [1147, 157] on link "Assign Policies" at bounding box center [1139, 158] width 90 height 27
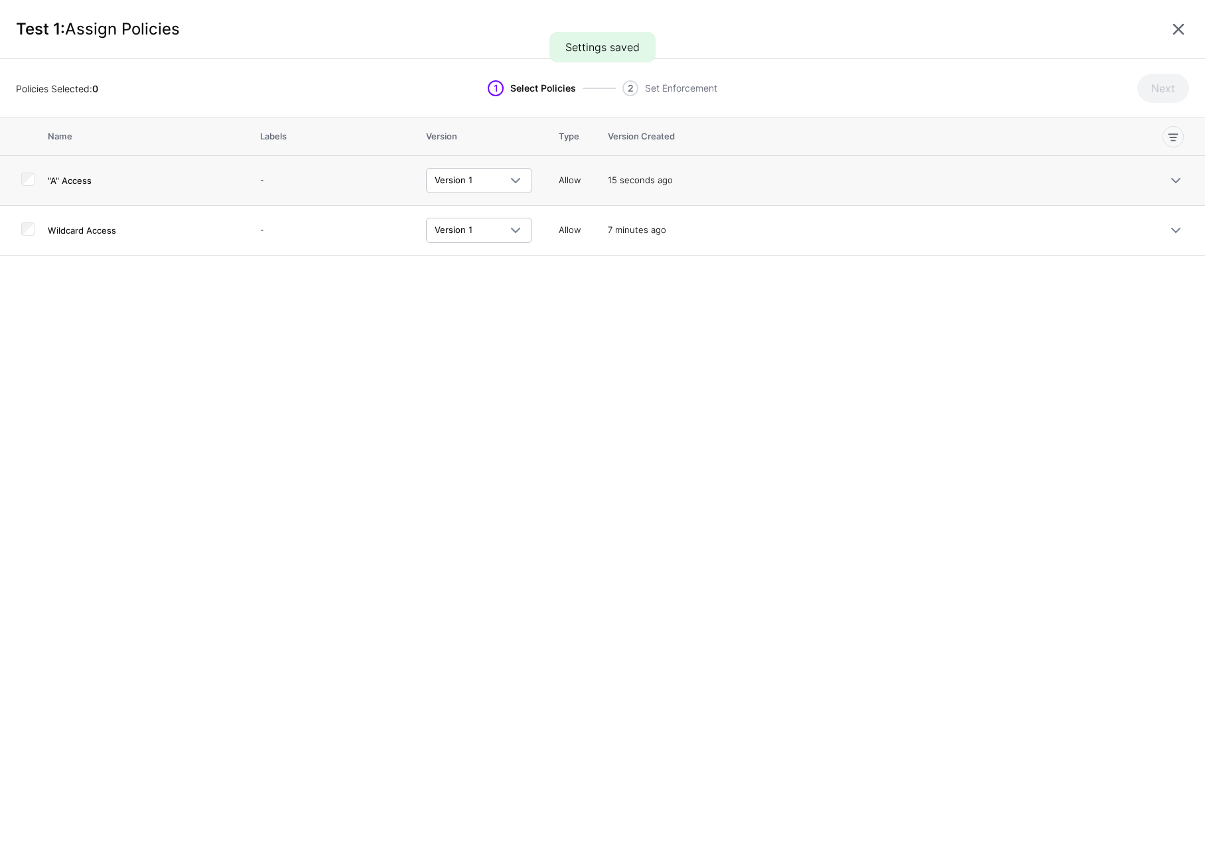
click at [27, 190] on td at bounding box center [24, 181] width 48 height 50
click at [1168, 87] on button "Next" at bounding box center [1164, 88] width 52 height 29
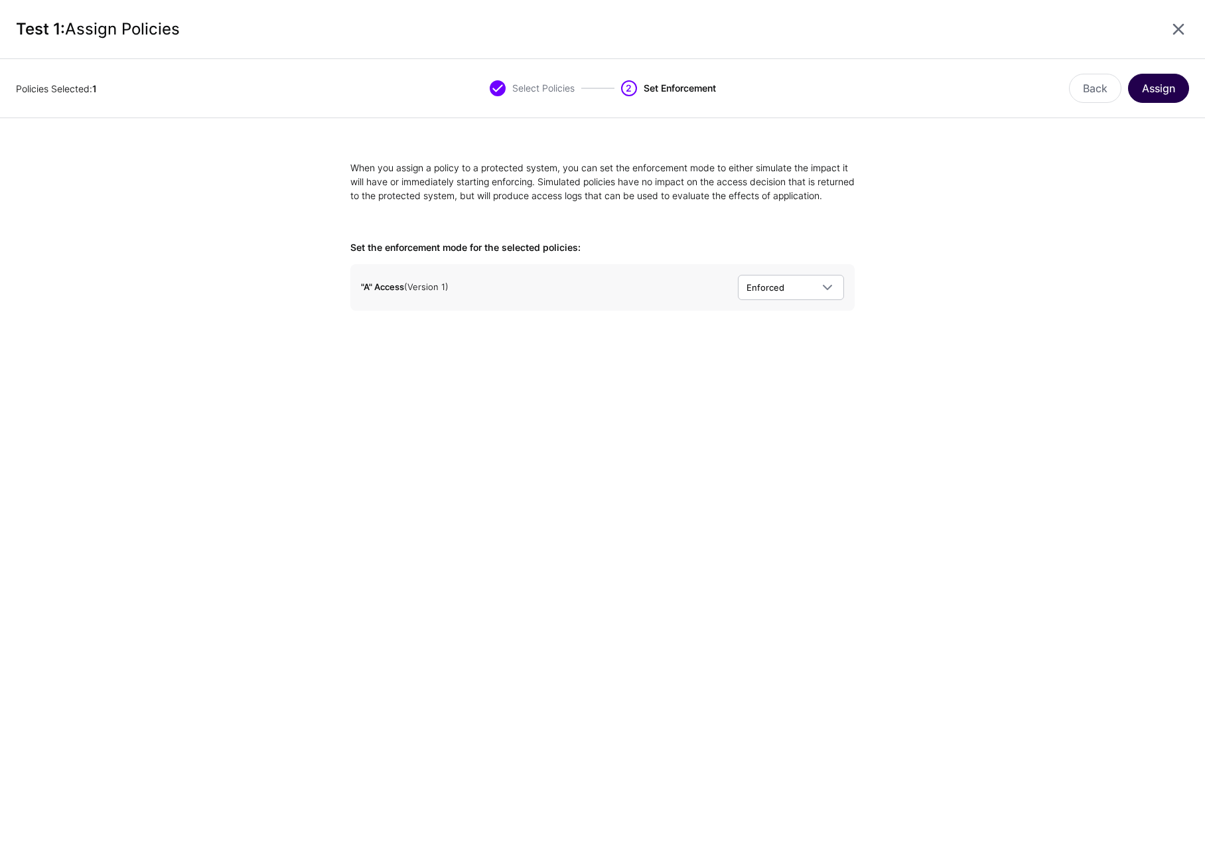
drag, startPoint x: 1193, startPoint y: 74, endPoint x: 1172, endPoint y: 84, distance: 23.2
click at [1193, 74] on div "Policies Selected: 1 Select Policies 2 Set Enforcement Back Assign" at bounding box center [602, 88] width 1205 height 59
click at [1165, 87] on button "Assign" at bounding box center [1158, 88] width 61 height 29
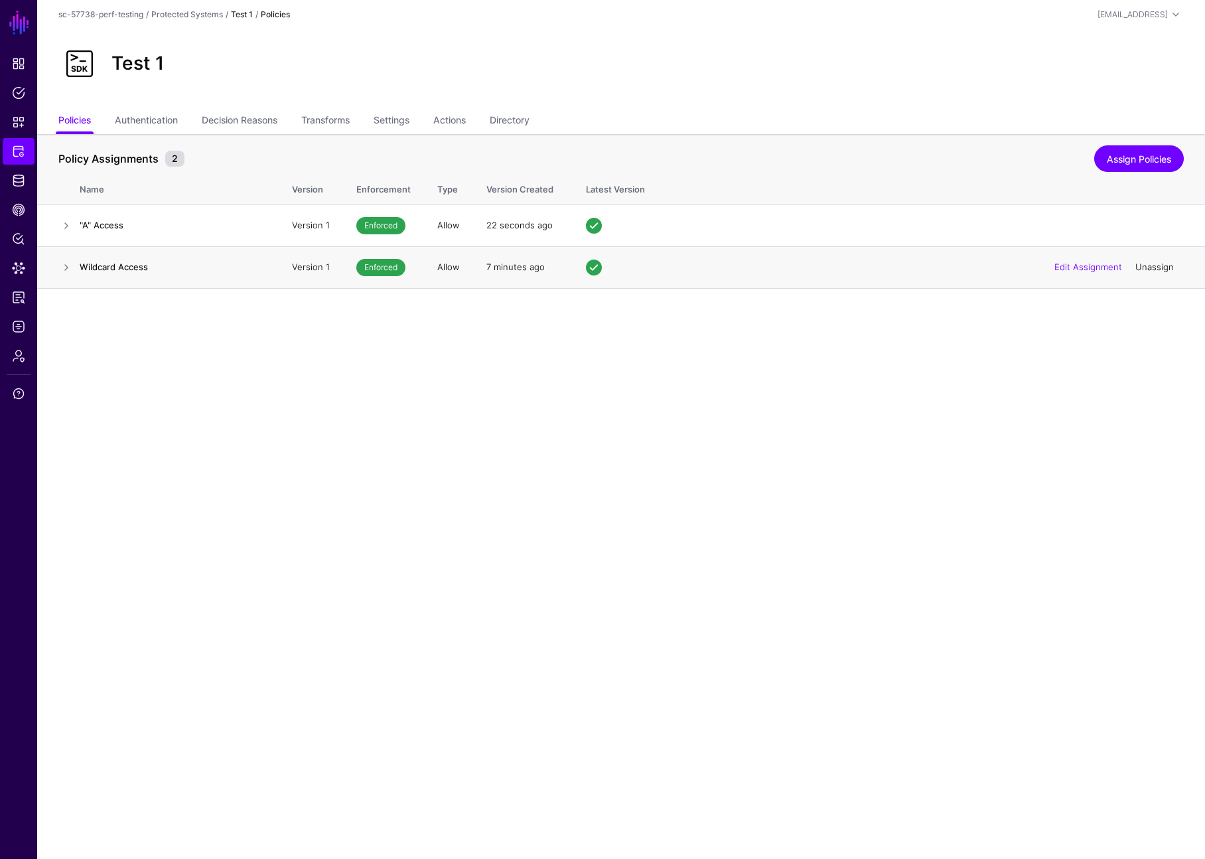
click at [1164, 267] on link "Unassign" at bounding box center [1155, 266] width 38 height 11
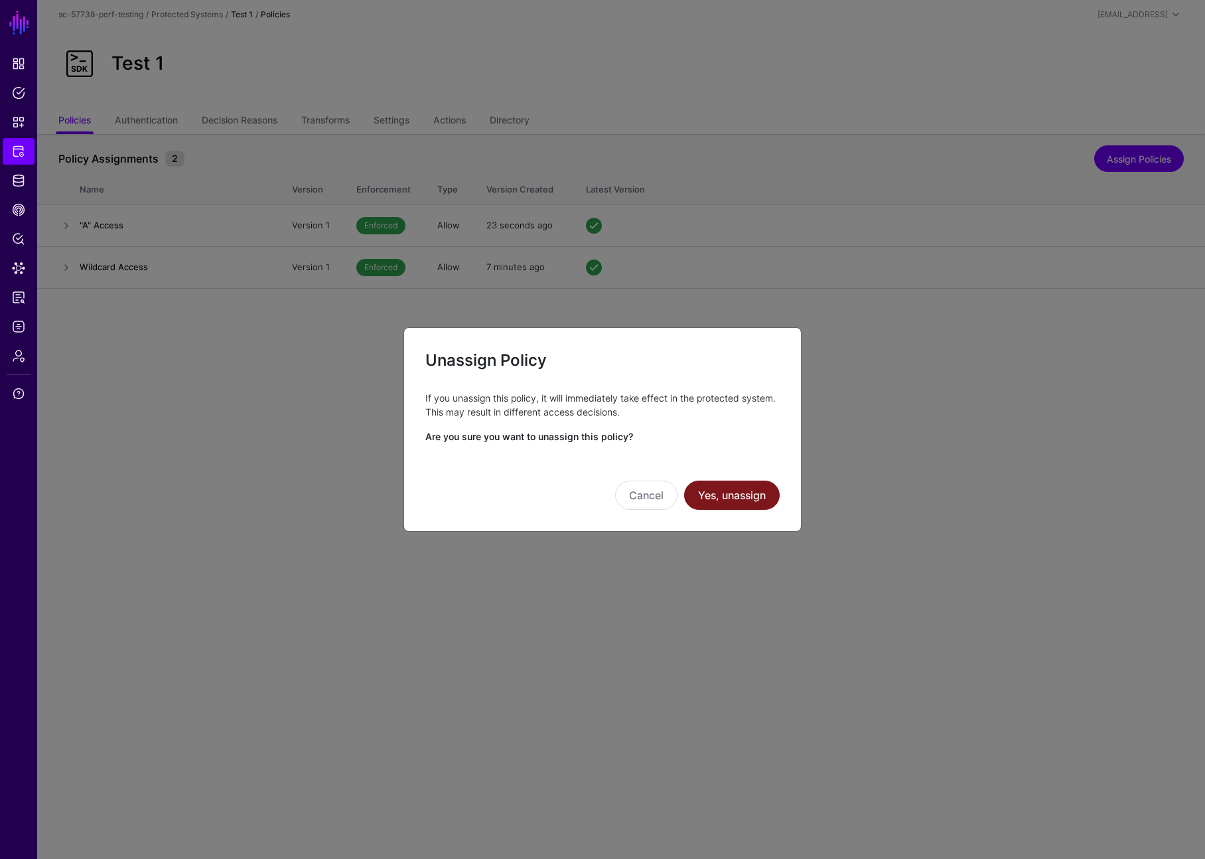
drag, startPoint x: 740, startPoint y: 482, endPoint x: 744, endPoint y: 498, distance: 16.4
click at [740, 482] on button "Yes, unassign" at bounding box center [732, 494] width 96 height 29
click at [744, 498] on button "Yes, unassign" at bounding box center [732, 494] width 96 height 29
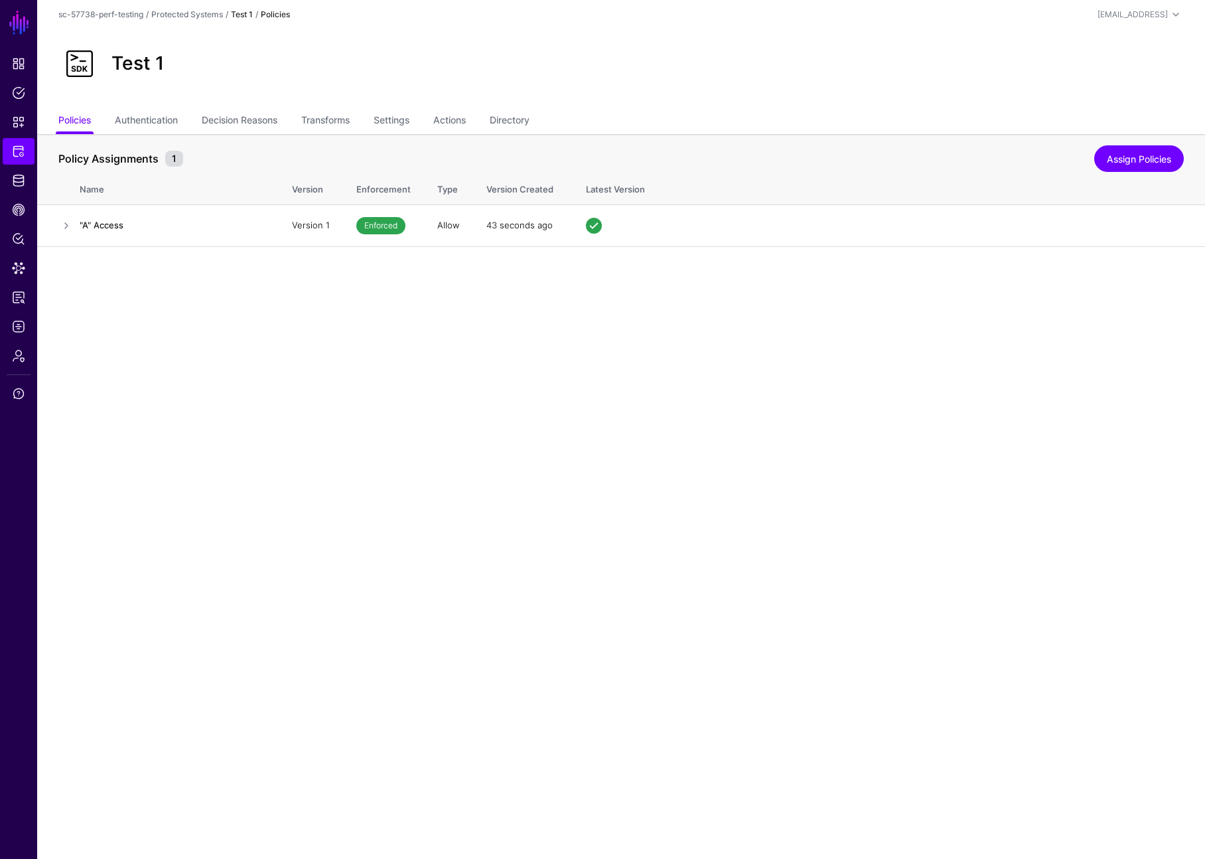
click at [183, 390] on main "SGNL Dashboard Policies Snippets Protected Systems Identity Data Fabric CAEP Hu…" at bounding box center [602, 429] width 1205 height 859
click at [25, 127] on span "Snippets" at bounding box center [18, 121] width 13 height 13
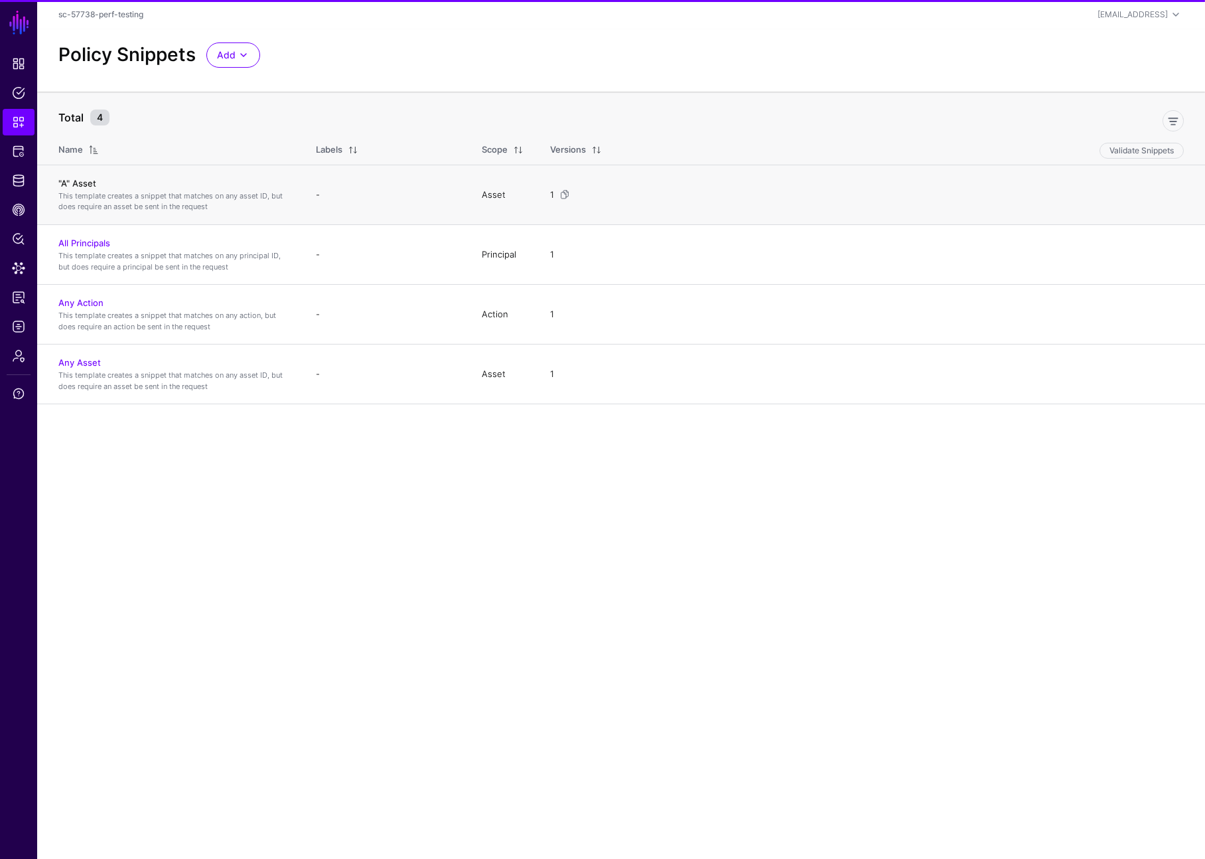
click at [82, 184] on link ""A" Asset" at bounding box center [77, 183] width 38 height 11
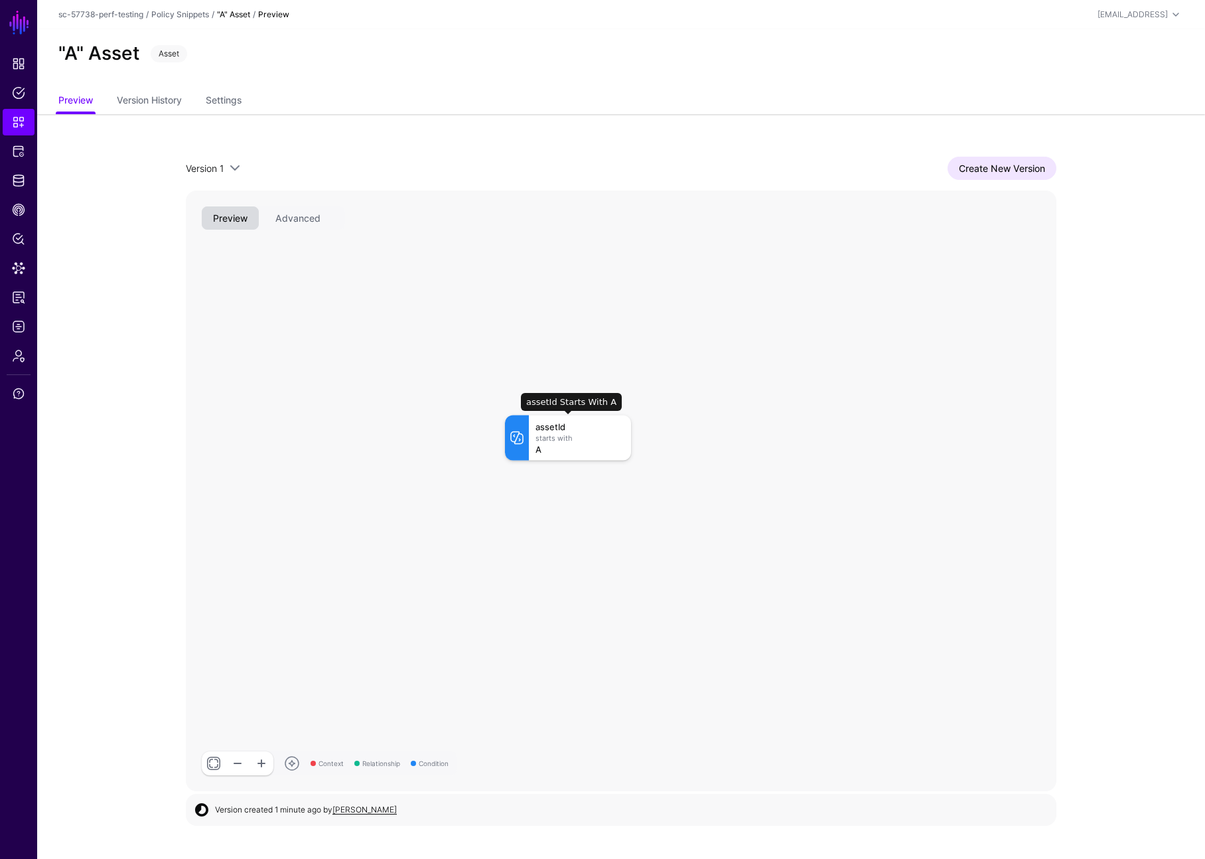
click at [550, 443] on div "assetId Starts With A" at bounding box center [580, 437] width 102 height 45
click at [184, 22] on div "sc-57738-perf-testing / Policy Snippets / "A" Asset / Preview [EMAIL_ADDRESS] […" at bounding box center [621, 15] width 1126 height 16
click at [980, 175] on link "Create New Version" at bounding box center [1002, 168] width 109 height 23
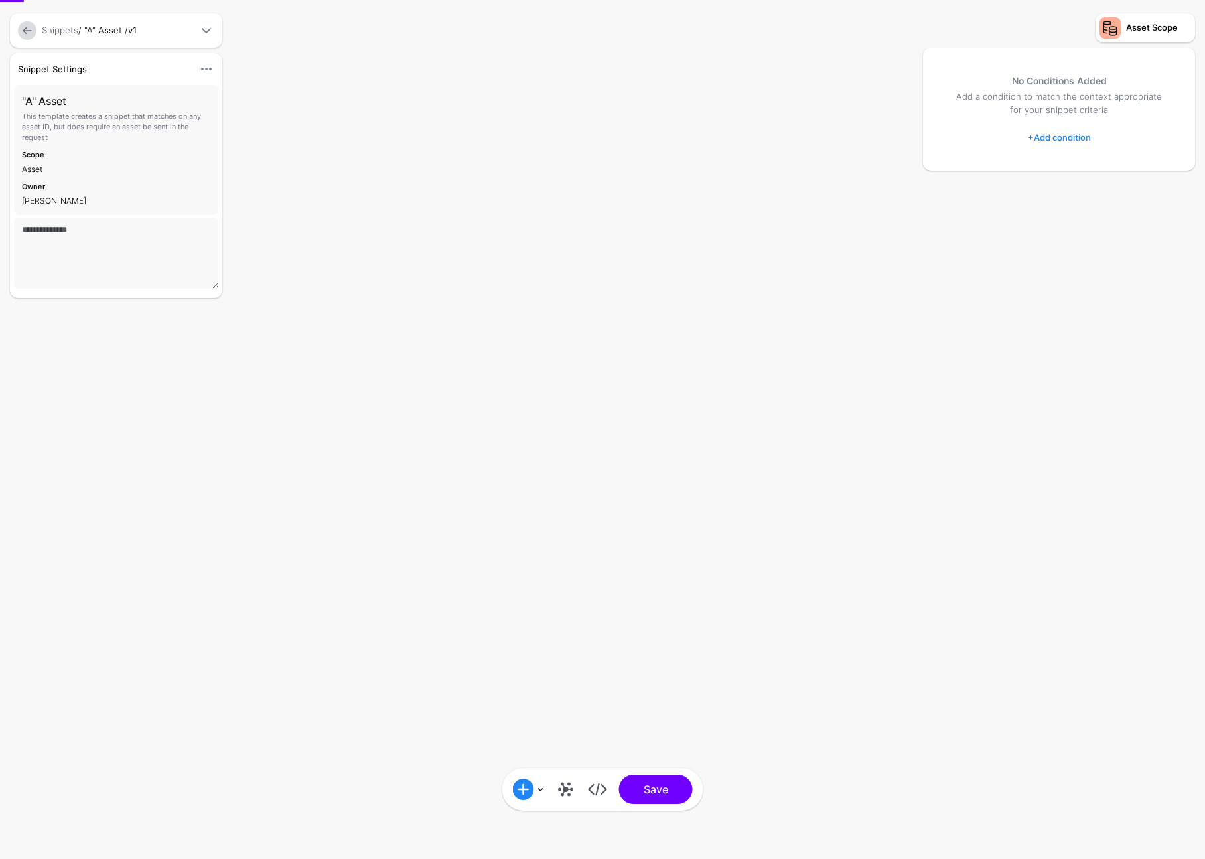
type textarea "**********"
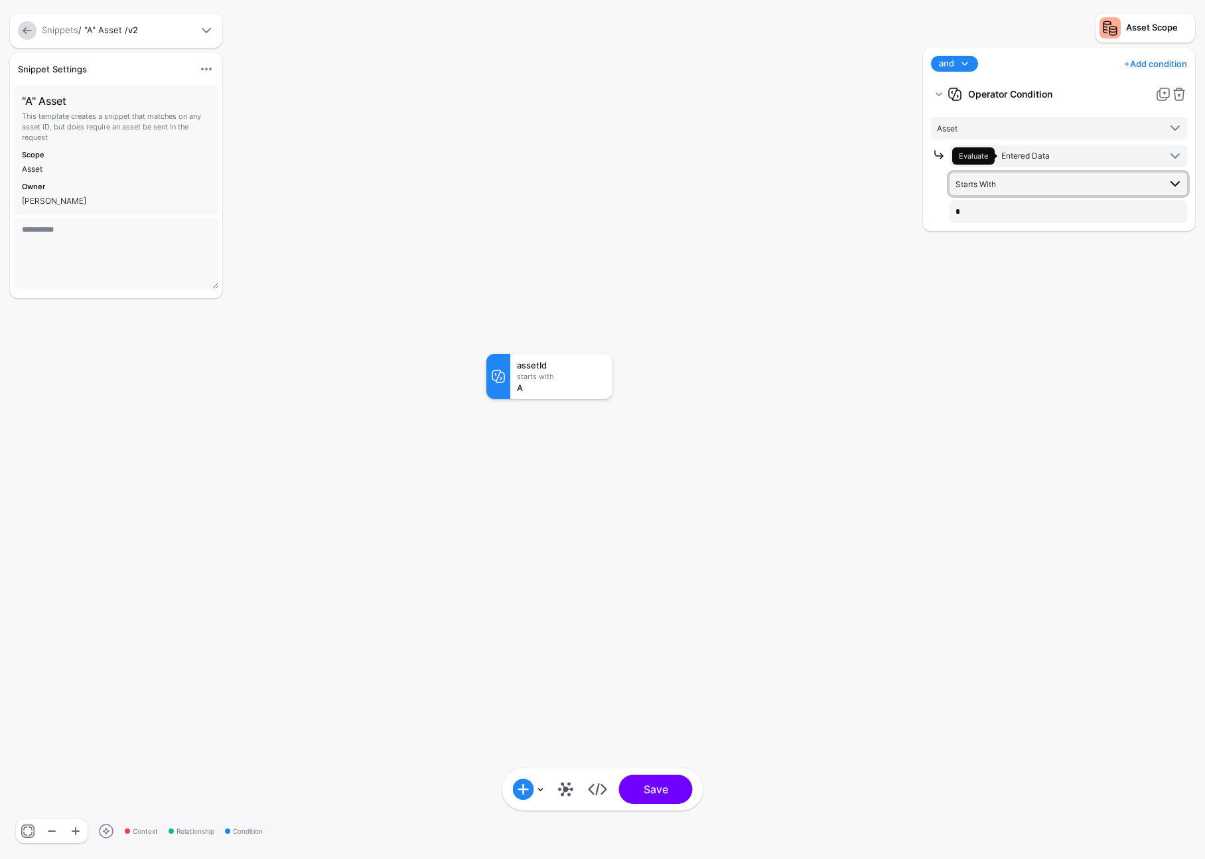
click at [1041, 186] on span "Starts With" at bounding box center [1058, 184] width 204 height 15
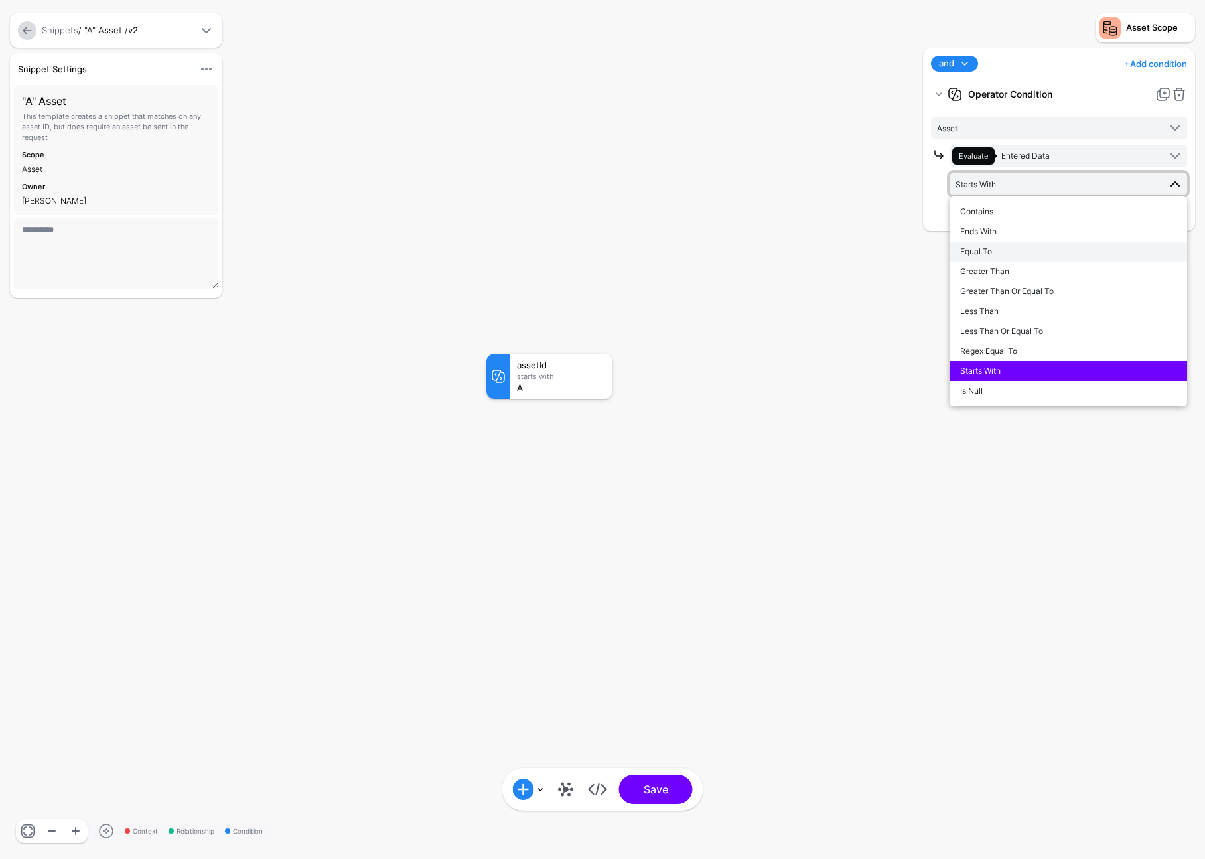
click at [1007, 256] on div "Equal To" at bounding box center [1068, 252] width 216 height 12
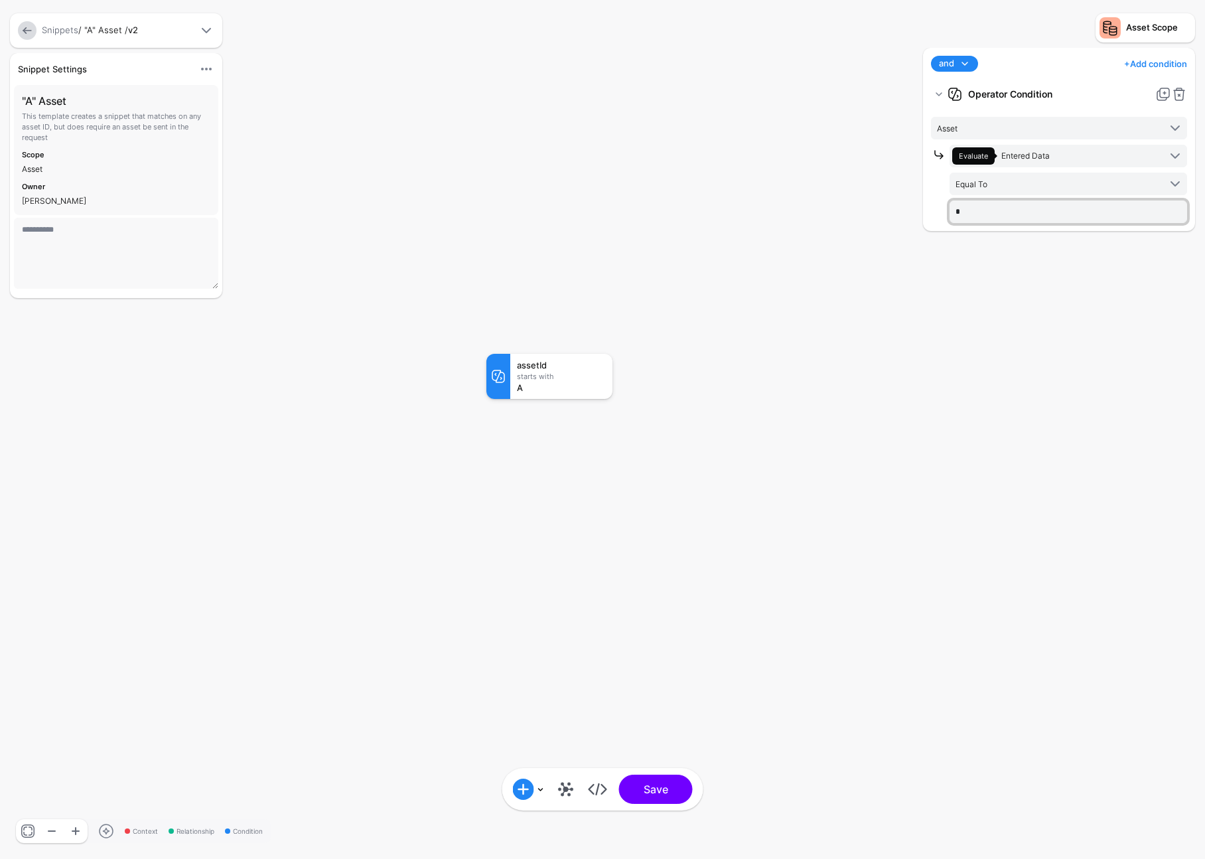
click at [989, 219] on input "*" at bounding box center [1069, 211] width 238 height 23
type input "**"
click at [768, 593] on rect at bounding box center [473, 340] width 120522 height 85878
click at [573, 382] on div "assetId Equal To .*" at bounding box center [561, 376] width 102 height 45
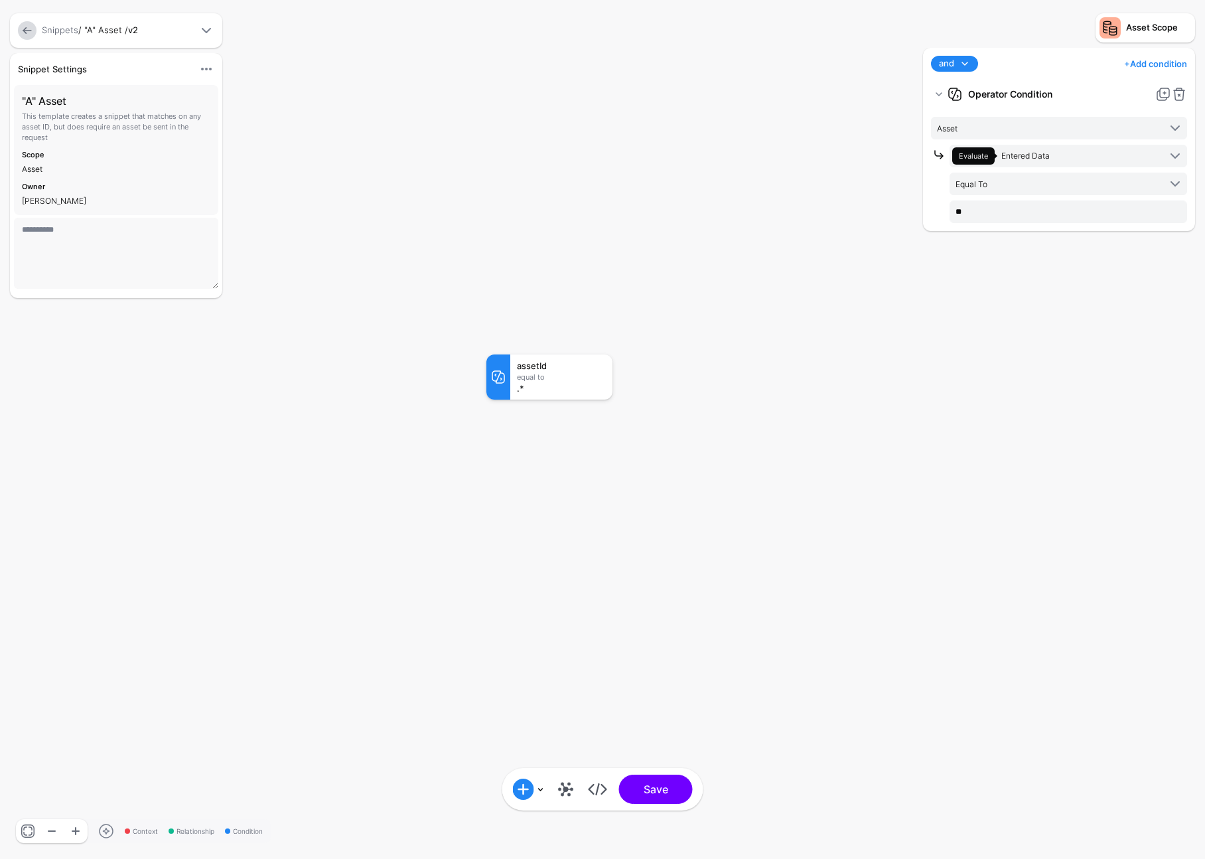
click at [542, 788] on link at bounding box center [529, 788] width 32 height 21
click at [586, 636] on div "Graph Condition" at bounding box center [591, 642] width 102 height 12
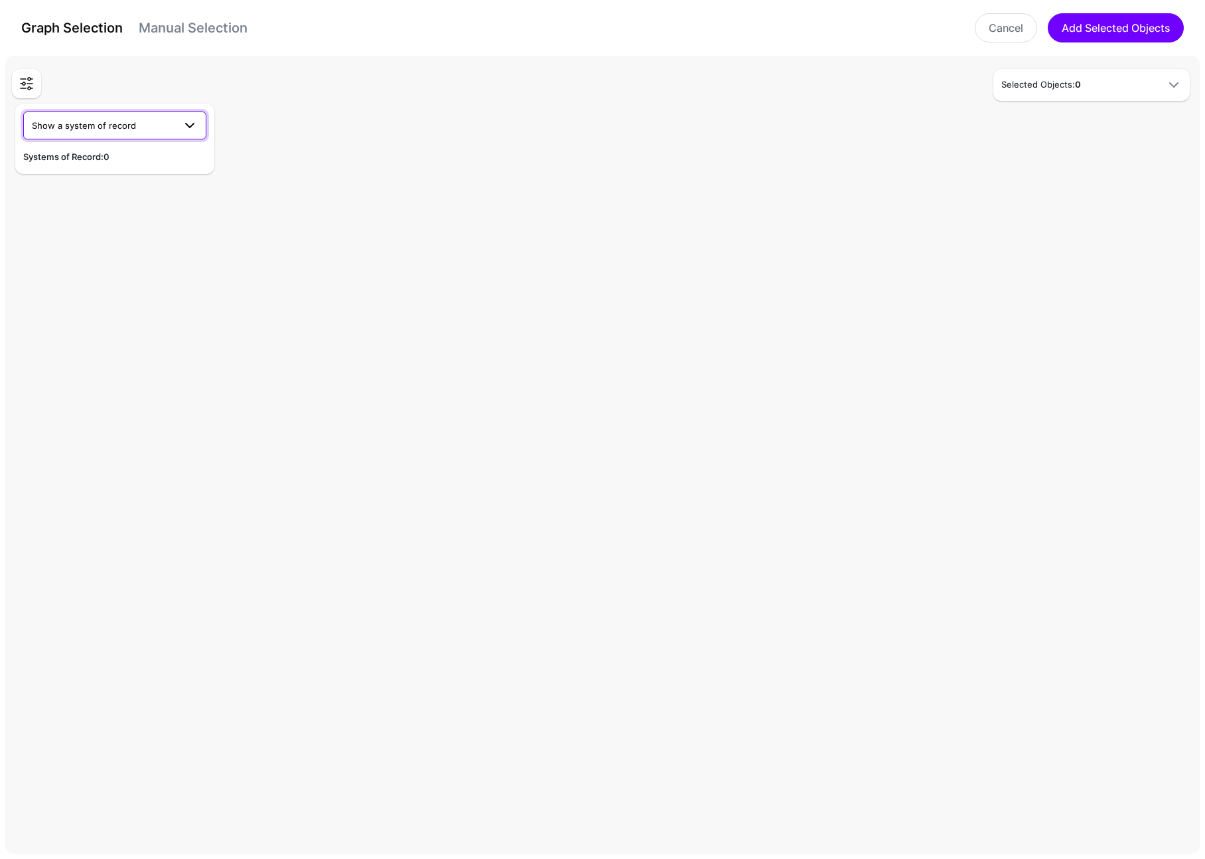
click at [126, 125] on span "Show a system of record" at bounding box center [84, 125] width 104 height 11
click at [133, 154] on div "Perf Test Datasource 1" at bounding box center [115, 156] width 162 height 13
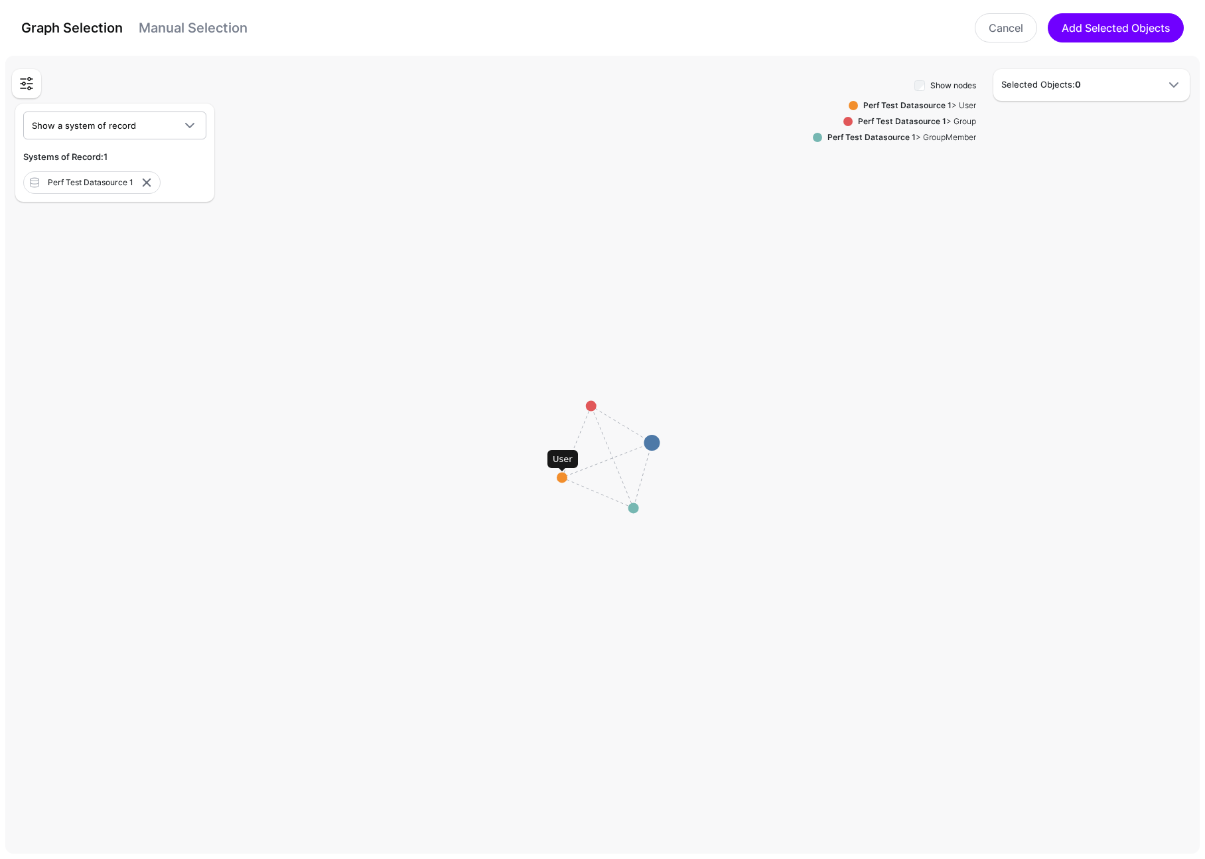
click at [561, 478] on circle at bounding box center [562, 477] width 11 height 11
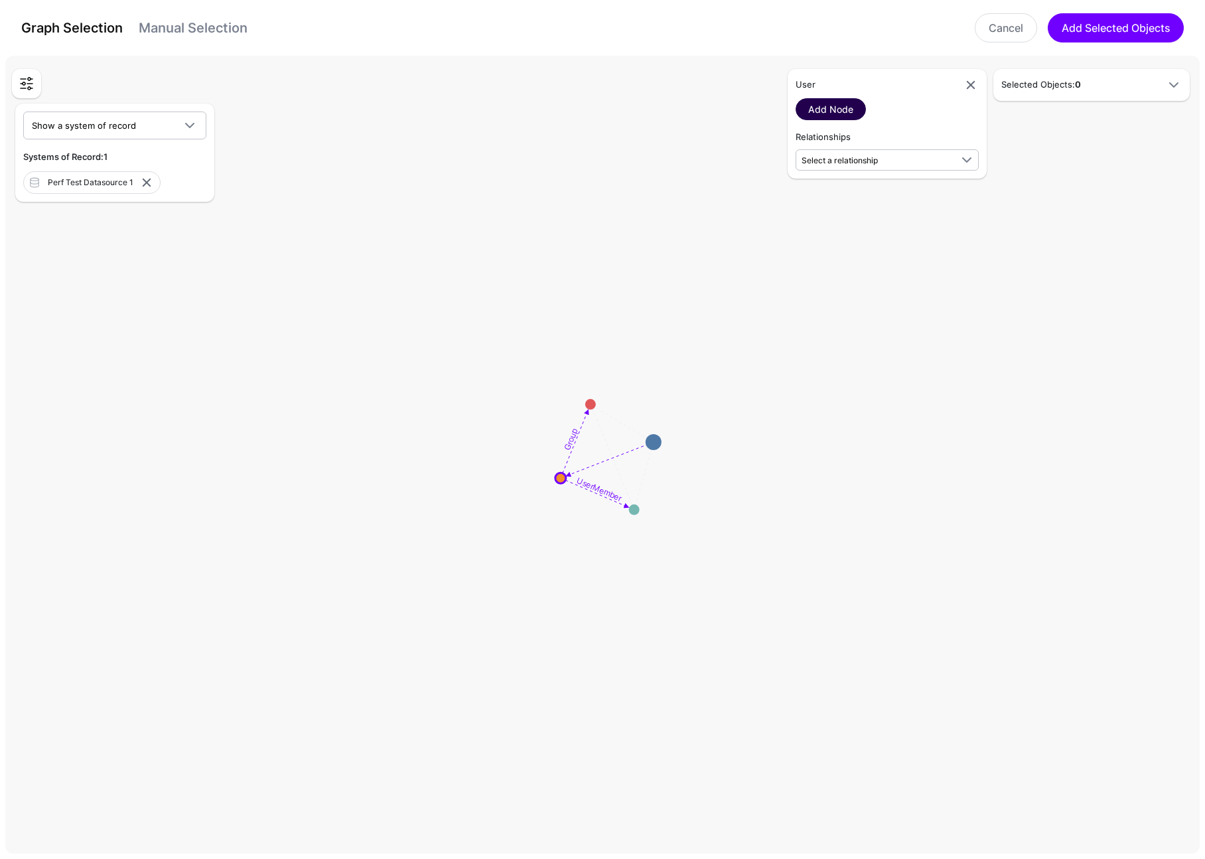
click at [832, 113] on link "Add Node" at bounding box center [831, 109] width 70 height 22
click at [1051, 224] on span "-" at bounding box center [1081, 223] width 136 height 15
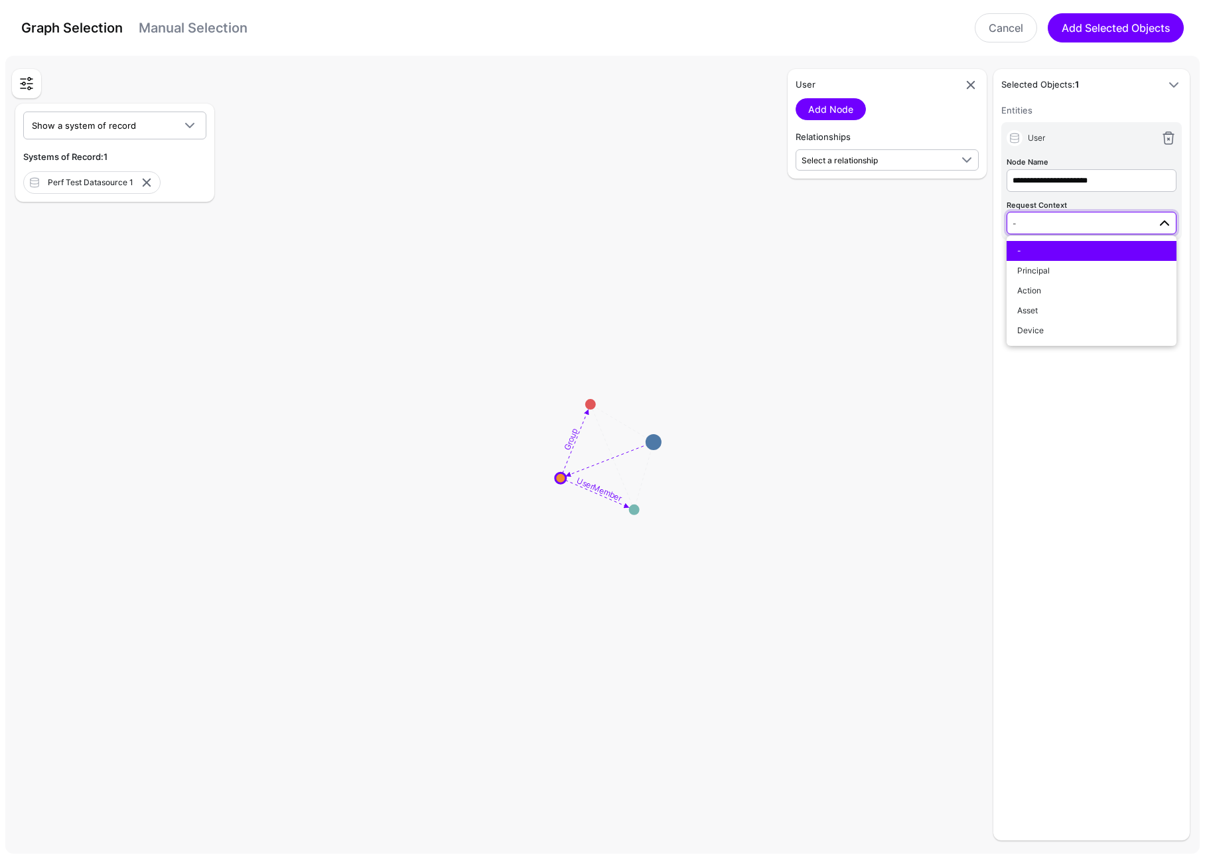
drag, startPoint x: 1053, startPoint y: 224, endPoint x: 1064, endPoint y: 181, distance: 44.6
click at [1053, 224] on span "-" at bounding box center [1081, 223] width 136 height 15
click at [1066, 167] on div "**********" at bounding box center [1092, 173] width 170 height 38
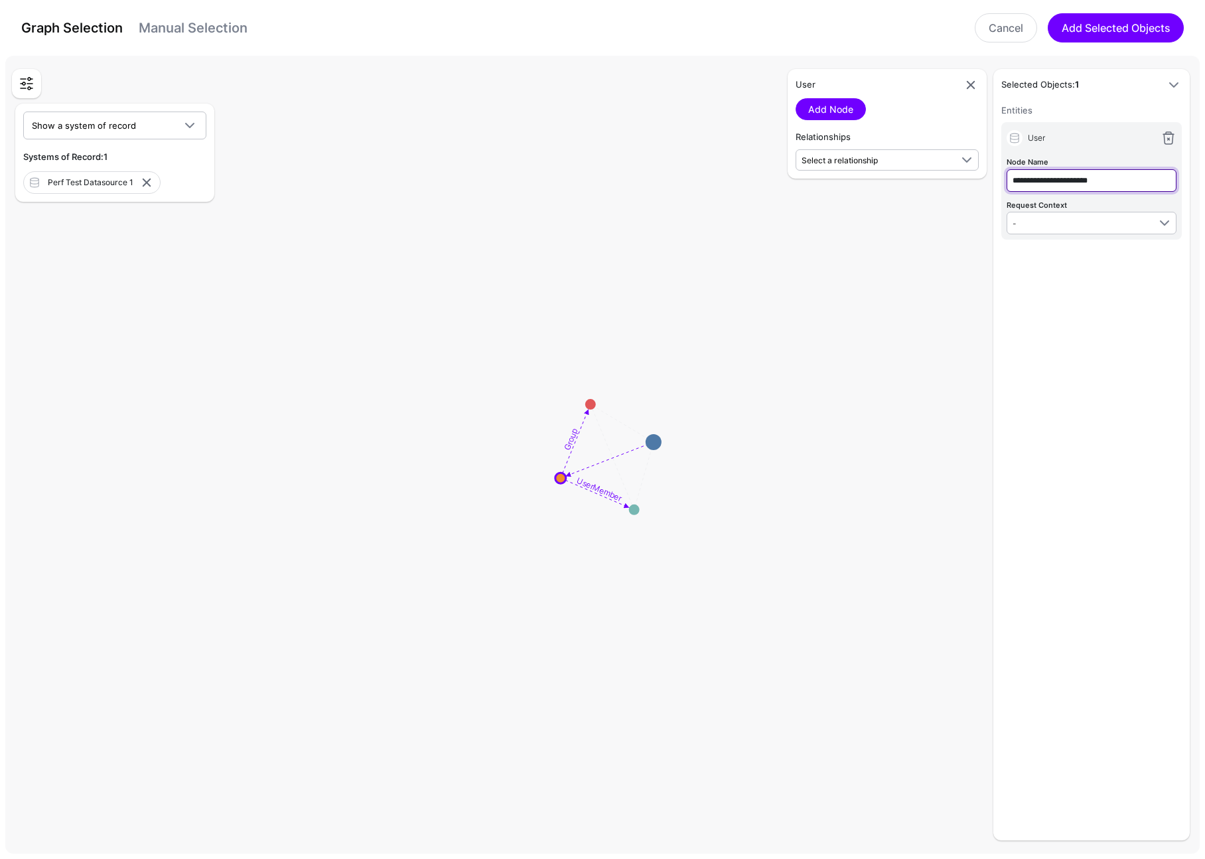
click at [1069, 175] on input "**********" at bounding box center [1092, 180] width 170 height 23
type input "****"
click at [1009, 449] on div "Entities User Node Name **** Request Context - - Principal Action Asset Device" at bounding box center [1091, 468] width 181 height 729
click at [1113, 31] on button "Add Selected Objects" at bounding box center [1116, 27] width 136 height 29
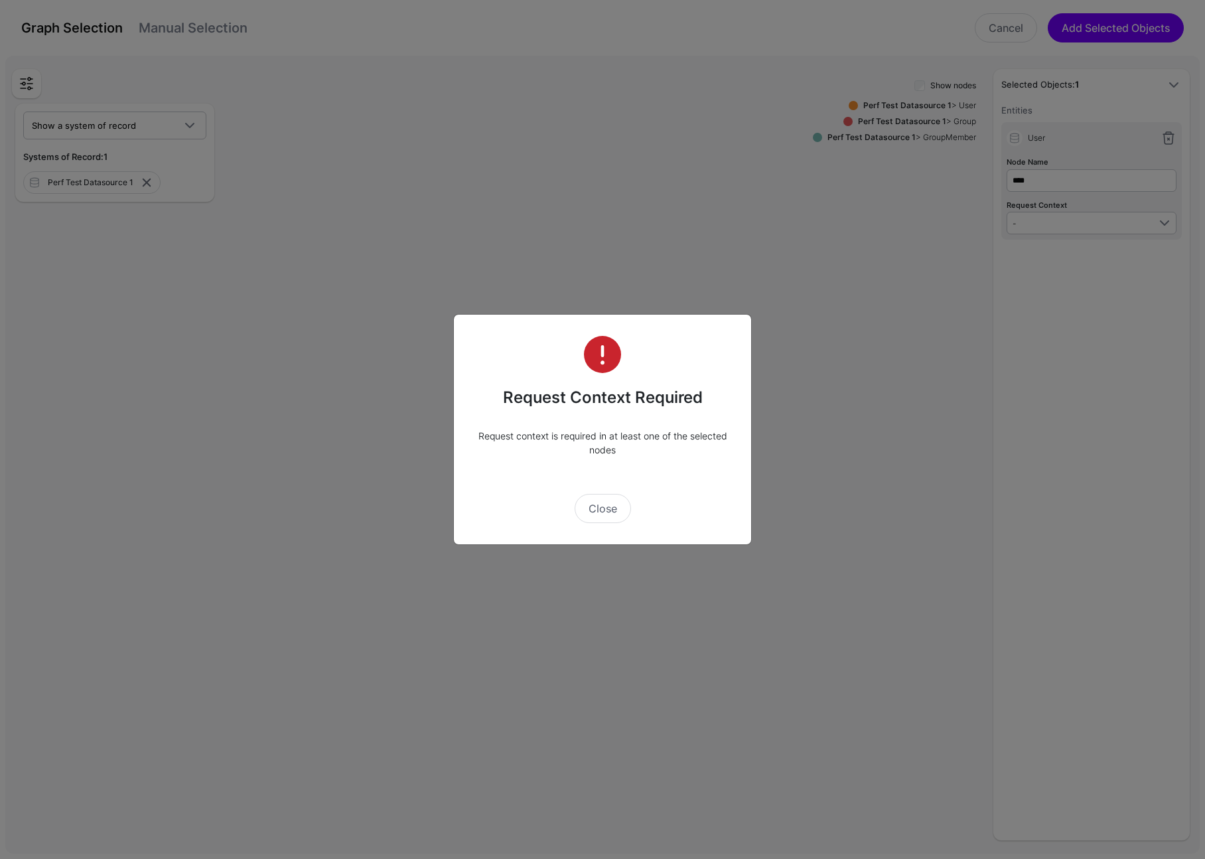
click at [593, 524] on div "Request Context Required Request context is required in at least one of the sel…" at bounding box center [602, 429] width 299 height 231
click at [605, 512] on button "Close" at bounding box center [603, 508] width 56 height 29
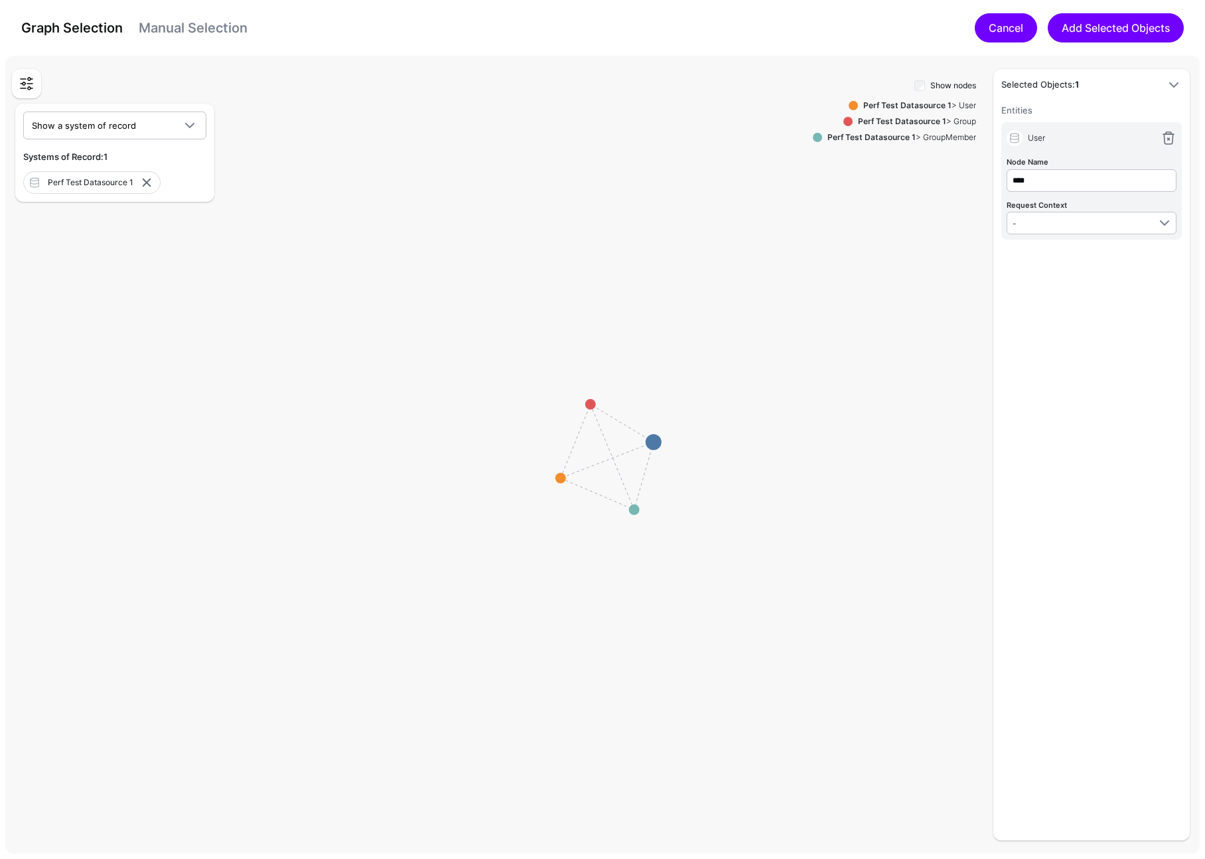
click at [1009, 32] on link "Cancel" at bounding box center [1006, 27] width 62 height 29
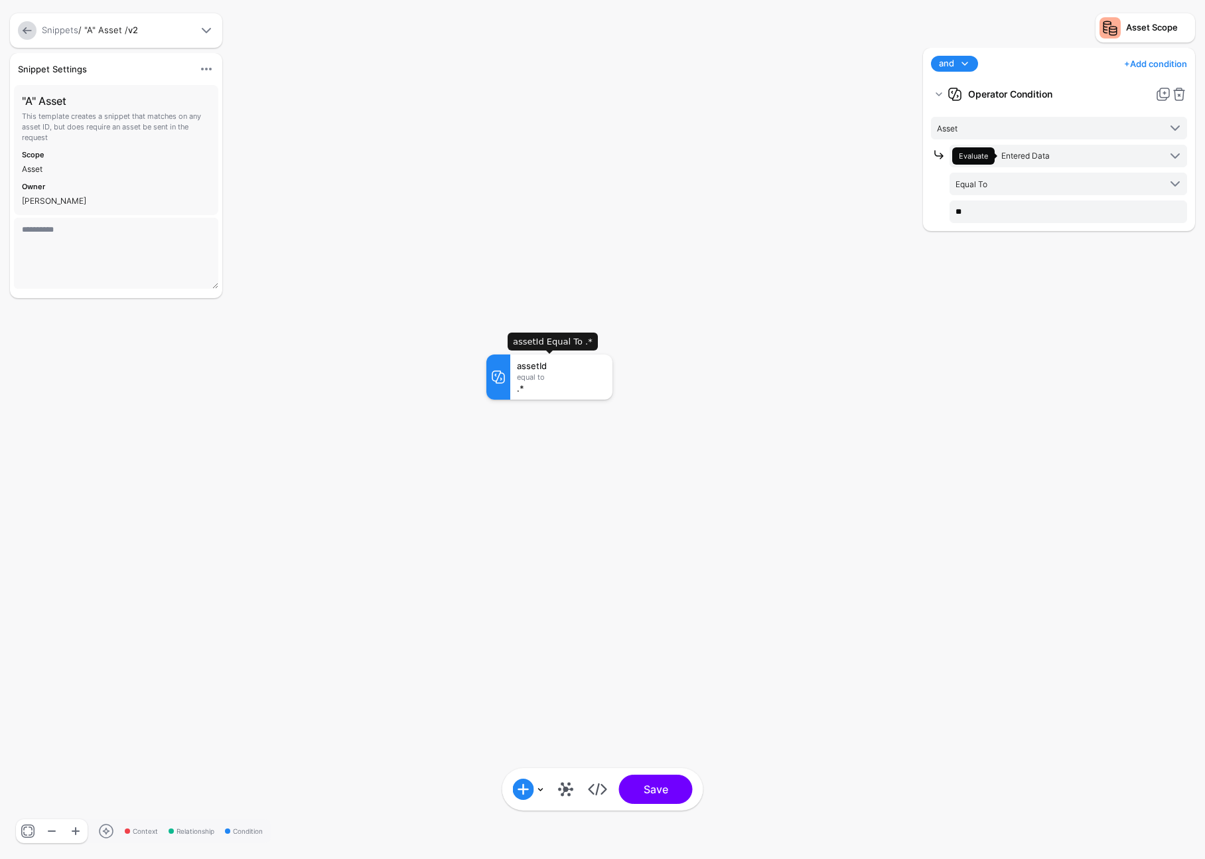
click at [587, 373] on div "Equal To" at bounding box center [561, 377] width 89 height 8
click at [449, 269] on rect at bounding box center [473, 341] width 120522 height 85878
click at [532, 354] on rect at bounding box center [474, 342] width 120522 height 85878
click at [37, 32] on div at bounding box center [27, 30] width 24 height 19
drag, startPoint x: 22, startPoint y: 33, endPoint x: 376, endPoint y: 423, distance: 526.2
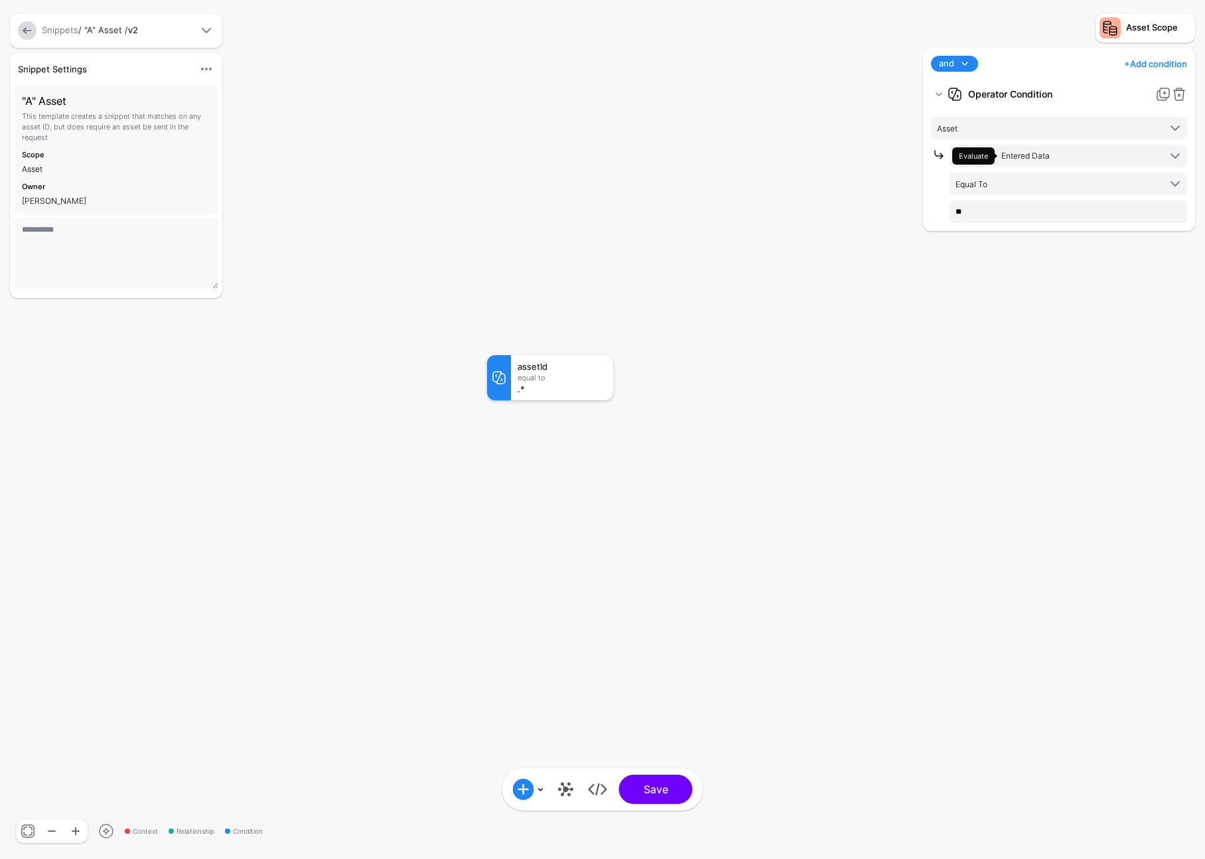
click at [23, 33] on link at bounding box center [27, 30] width 19 height 19
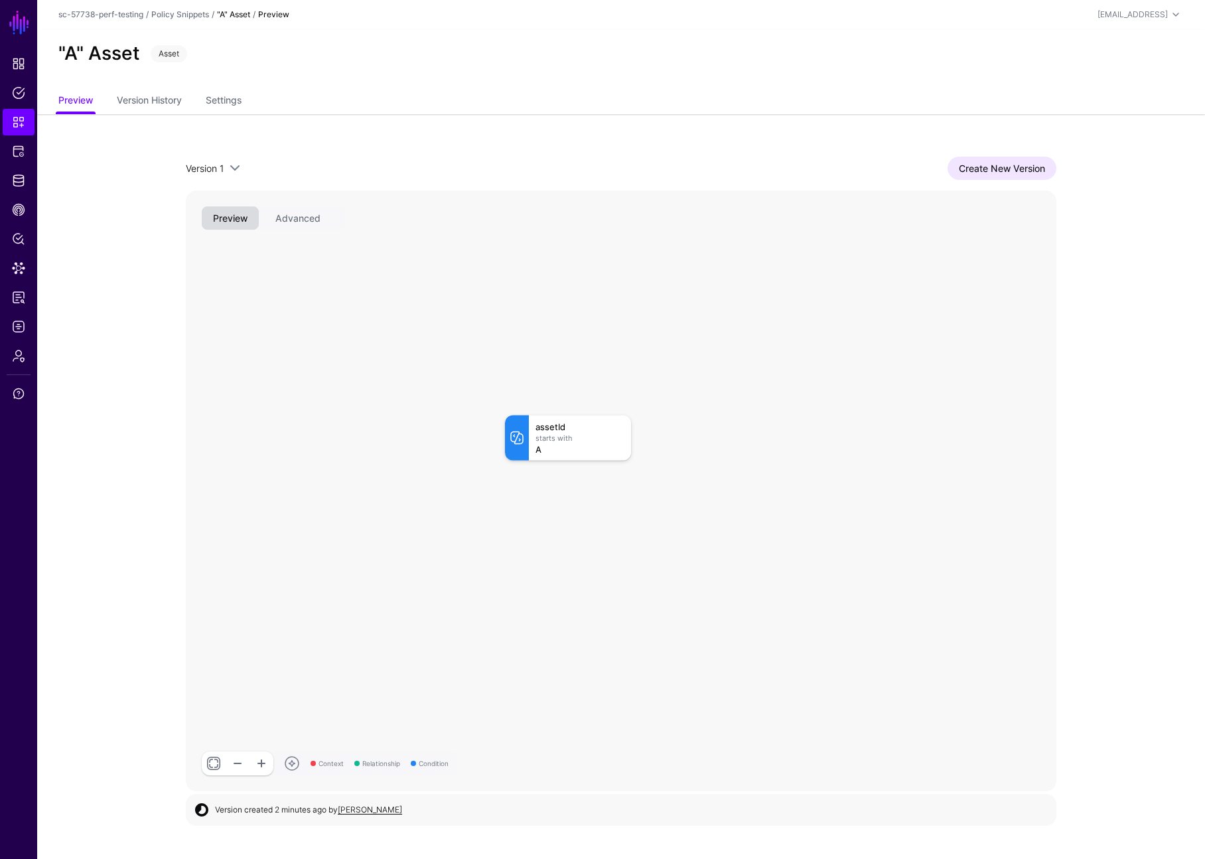
click at [186, 11] on link "Policy Snippets" at bounding box center [180, 14] width 58 height 10
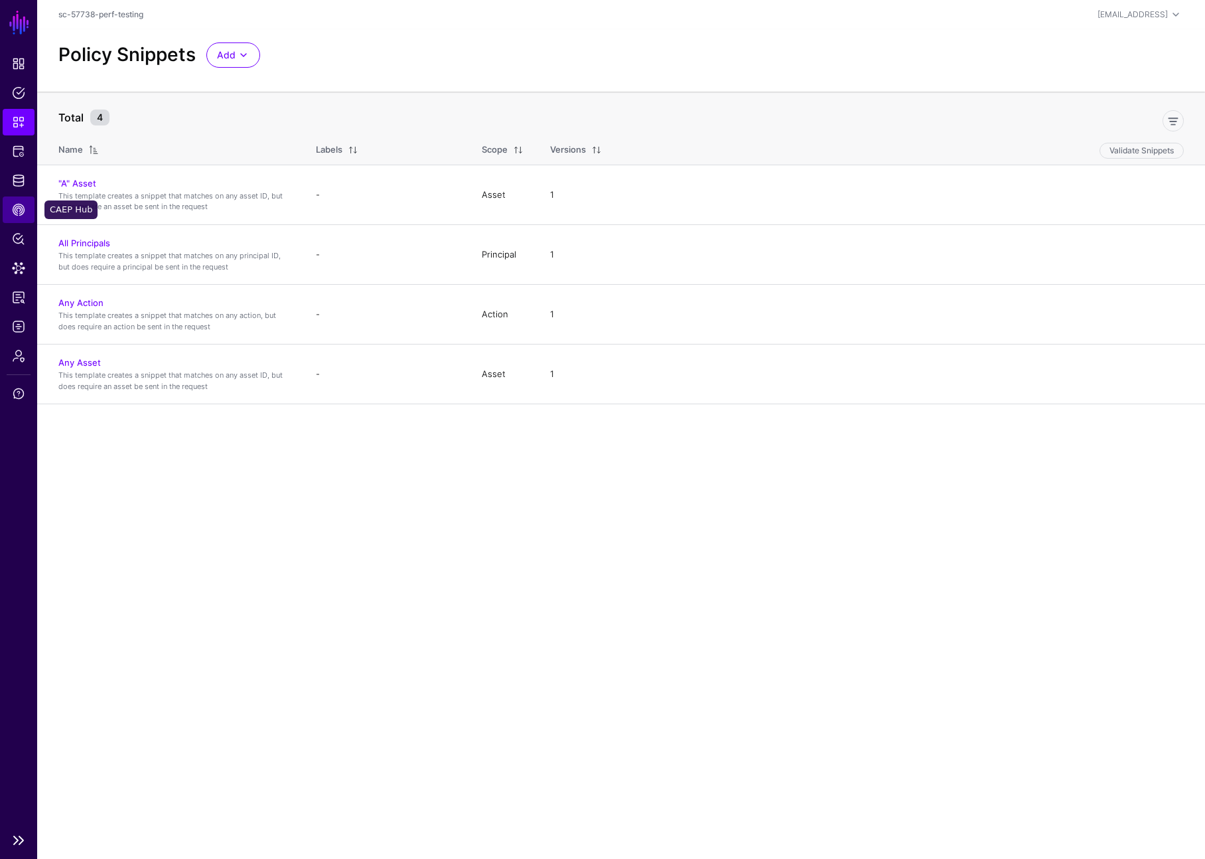
click at [23, 210] on span "CAEP Hub" at bounding box center [18, 209] width 13 height 13
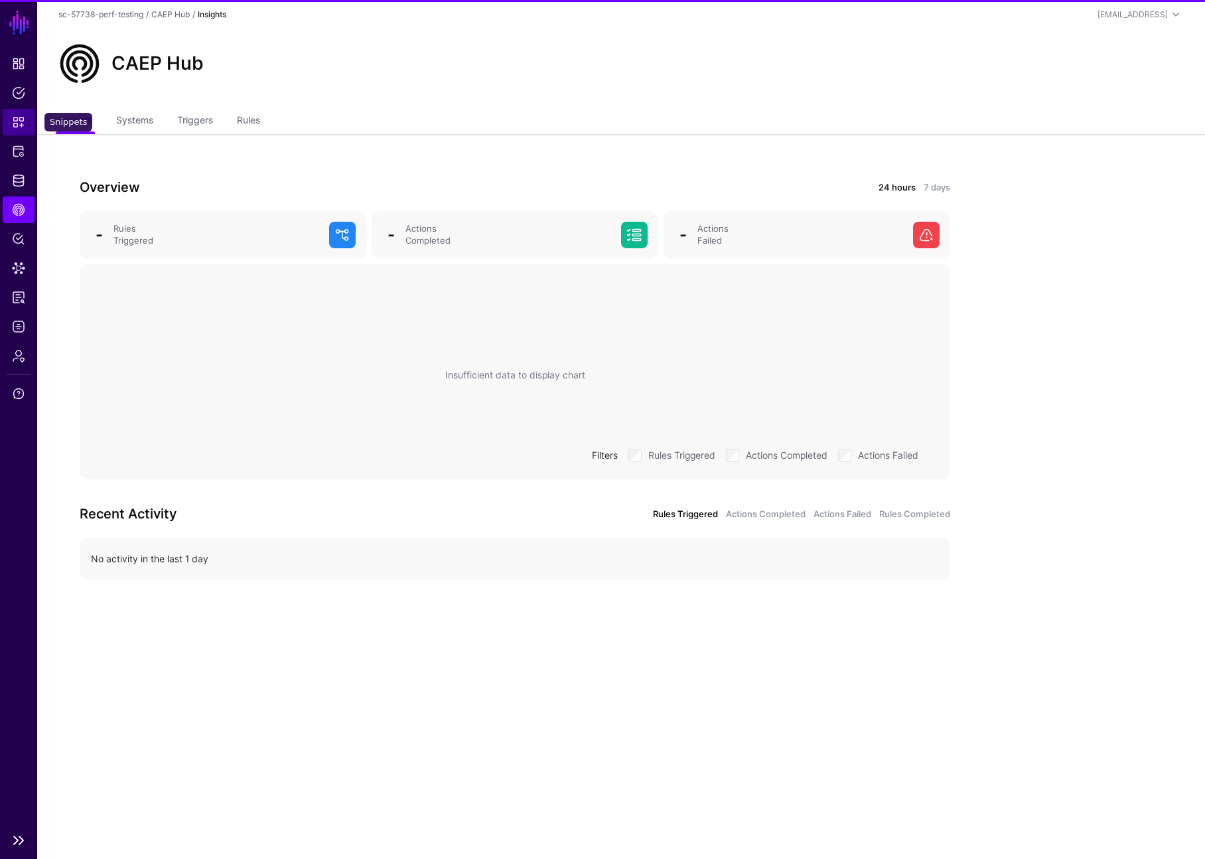
click at [19, 120] on span "Snippets" at bounding box center [18, 121] width 13 height 13
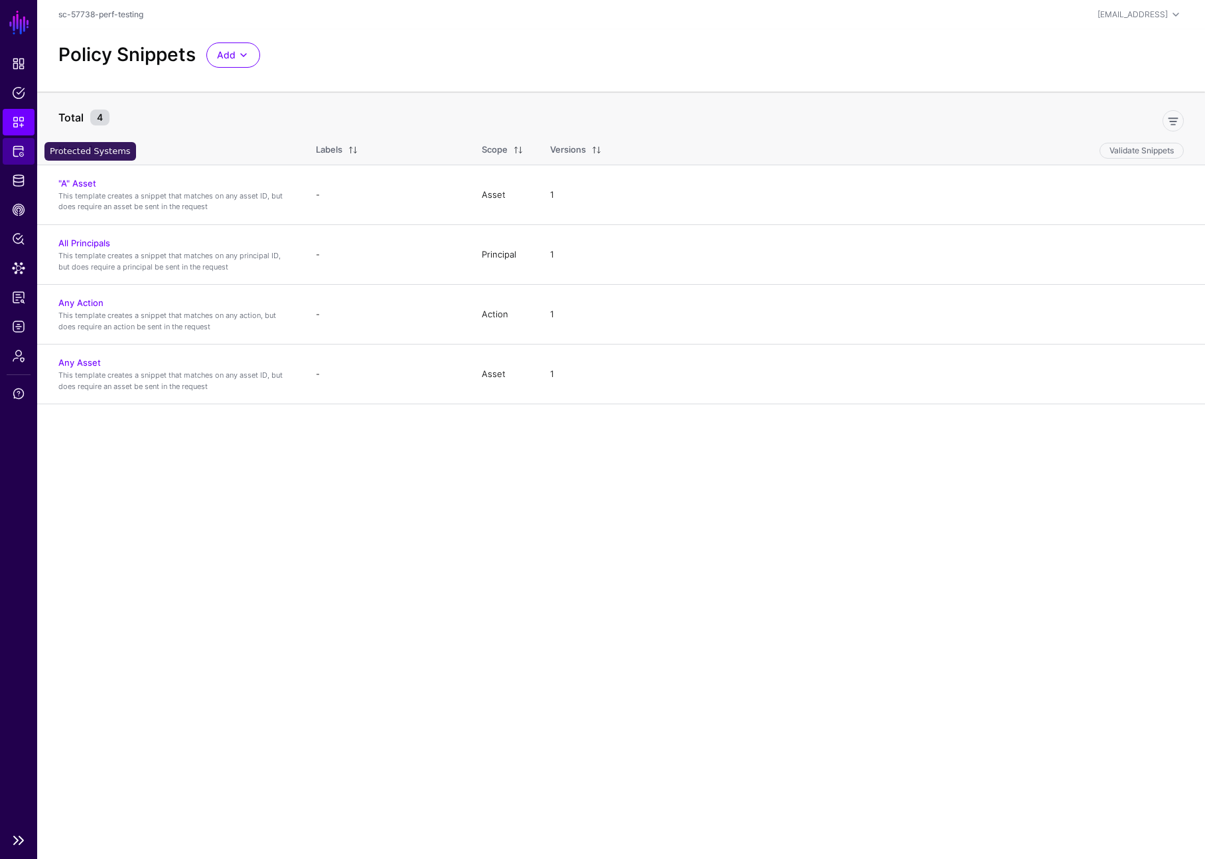
click at [26, 147] on link "Protected Systems" at bounding box center [19, 151] width 32 height 27
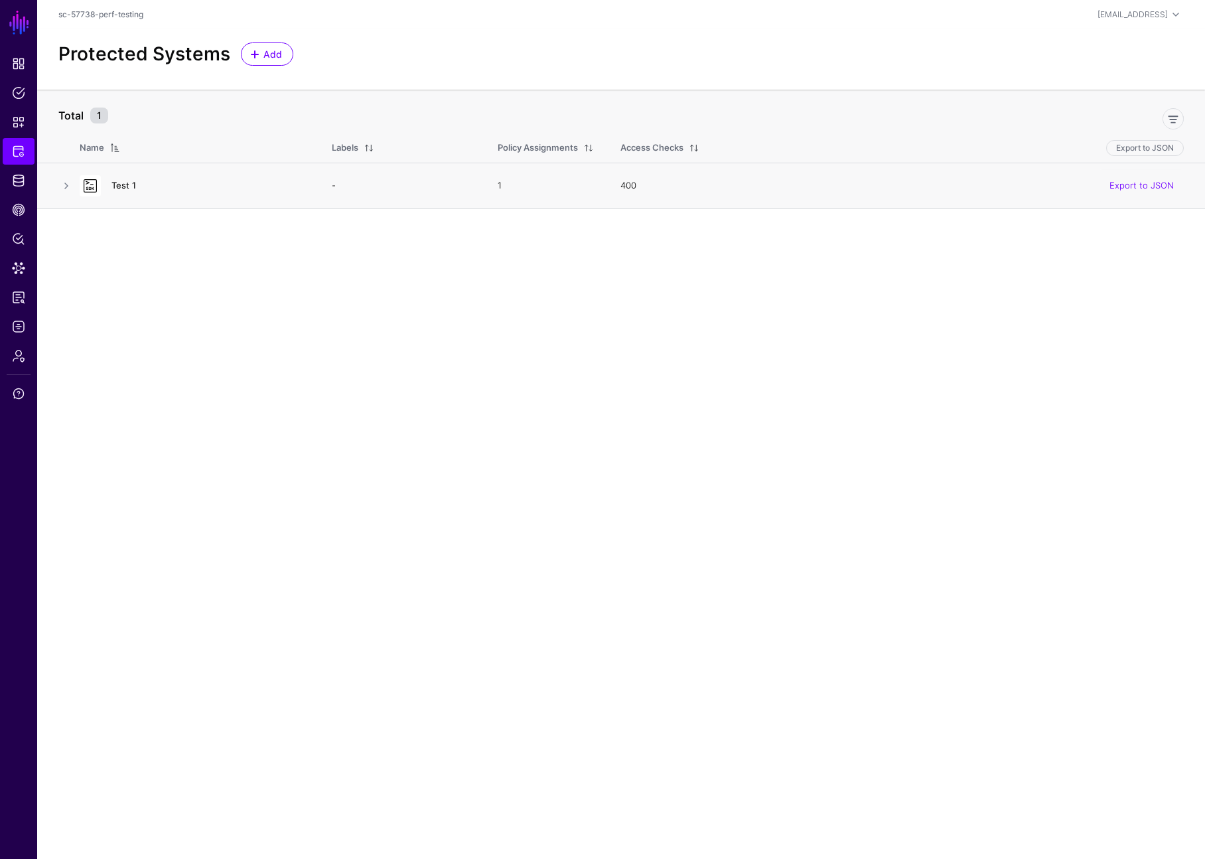
click at [106, 186] on div "Test 1" at bounding box center [192, 185] width 236 height 21
click at [123, 184] on link "Test 1" at bounding box center [123, 185] width 25 height 11
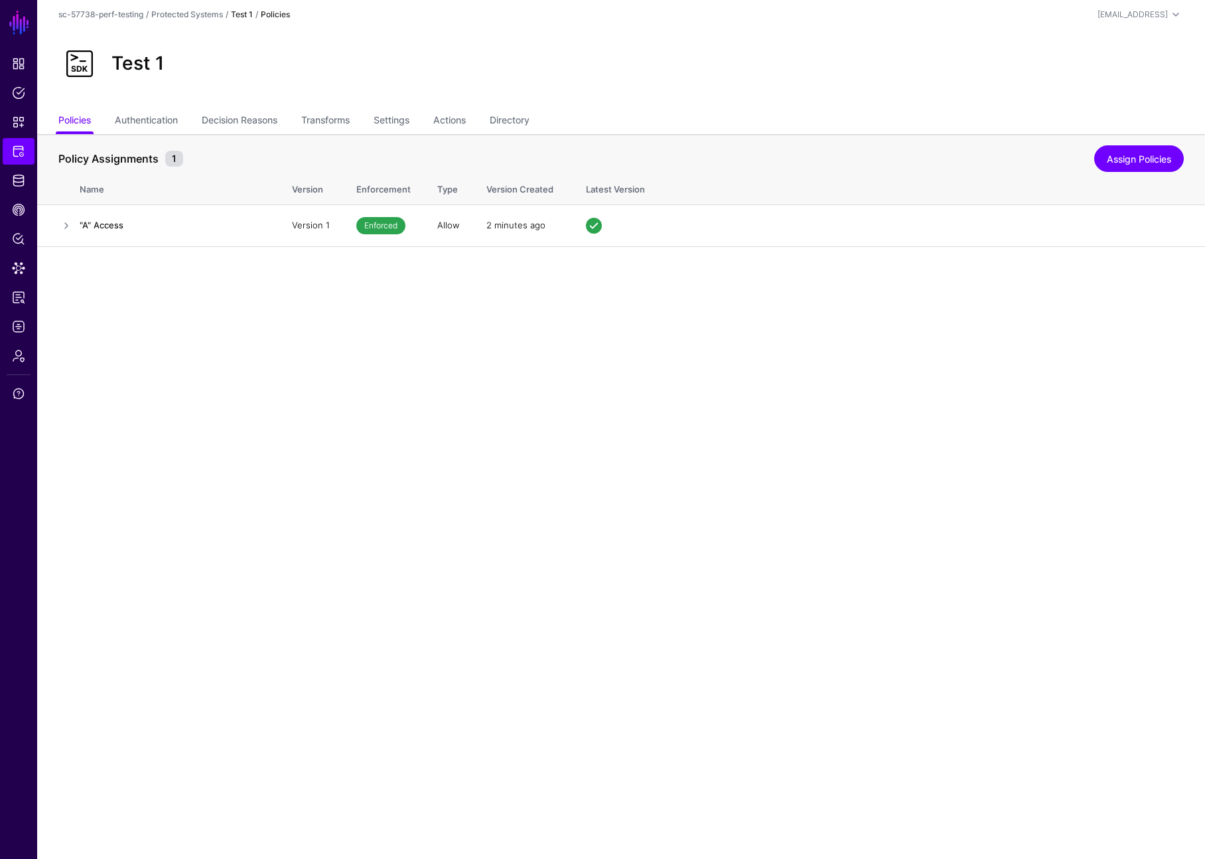
click at [374, 124] on ul "Policies Authentication Decision Reasons Transforms Settings Actions Directory" at bounding box center [621, 121] width 1126 height 25
drag, startPoint x: 396, startPoint y: 121, endPoint x: 397, endPoint y: 131, distance: 10.0
click at [396, 121] on link "Settings" at bounding box center [392, 121] width 36 height 25
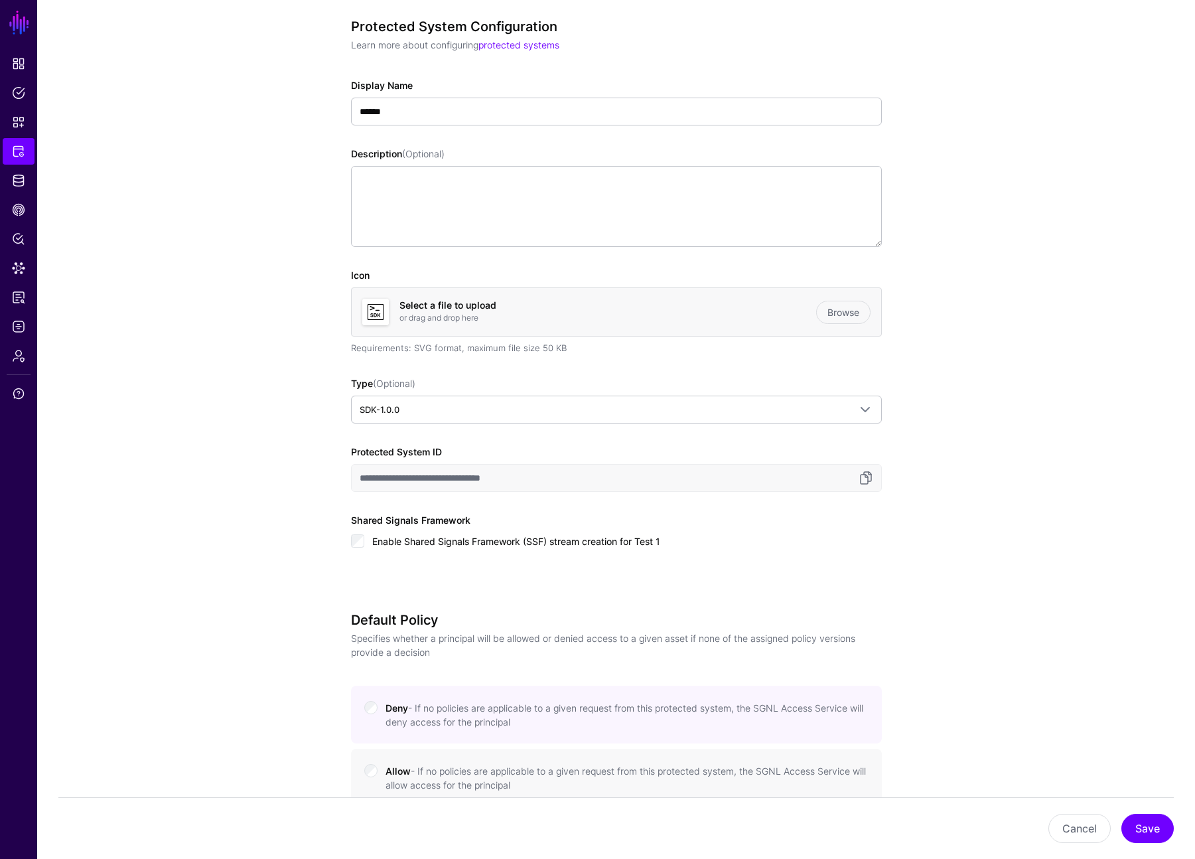
scroll to position [19, 0]
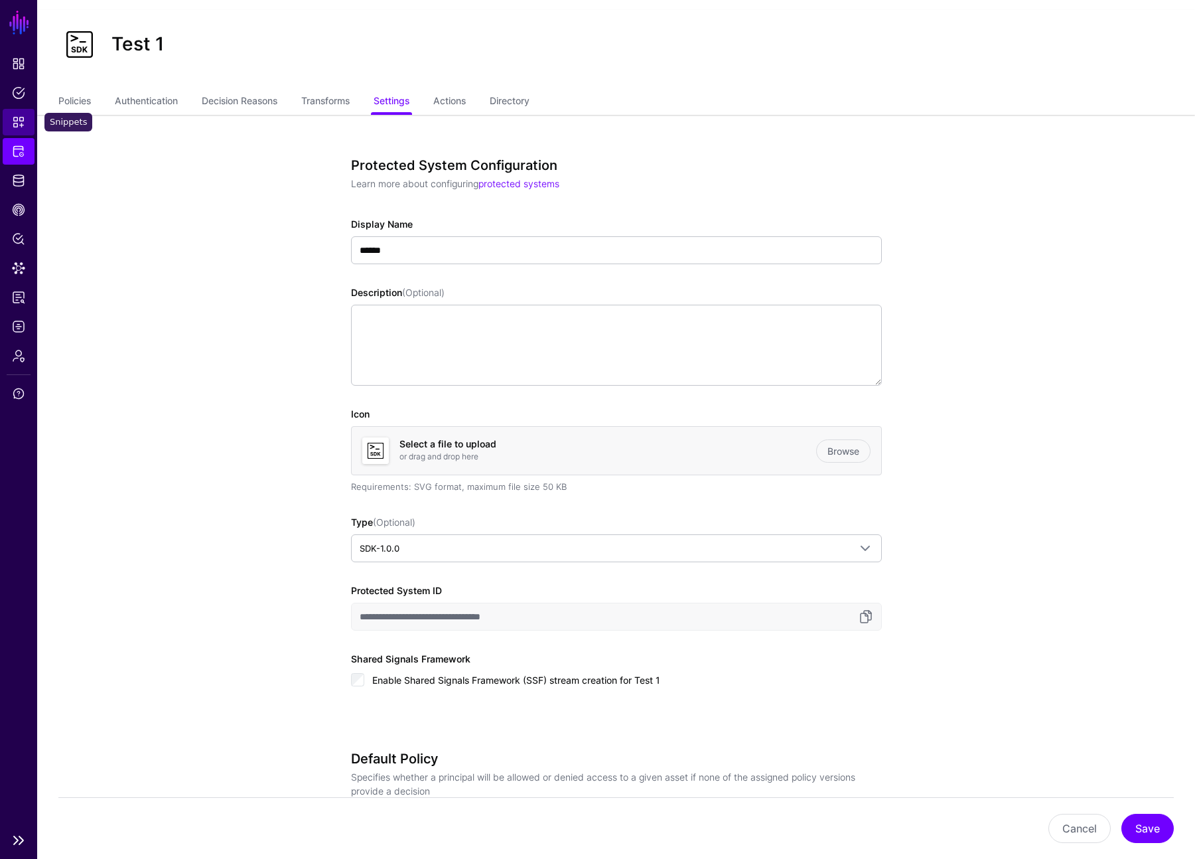
click at [23, 129] on link "Snippets" at bounding box center [19, 122] width 32 height 27
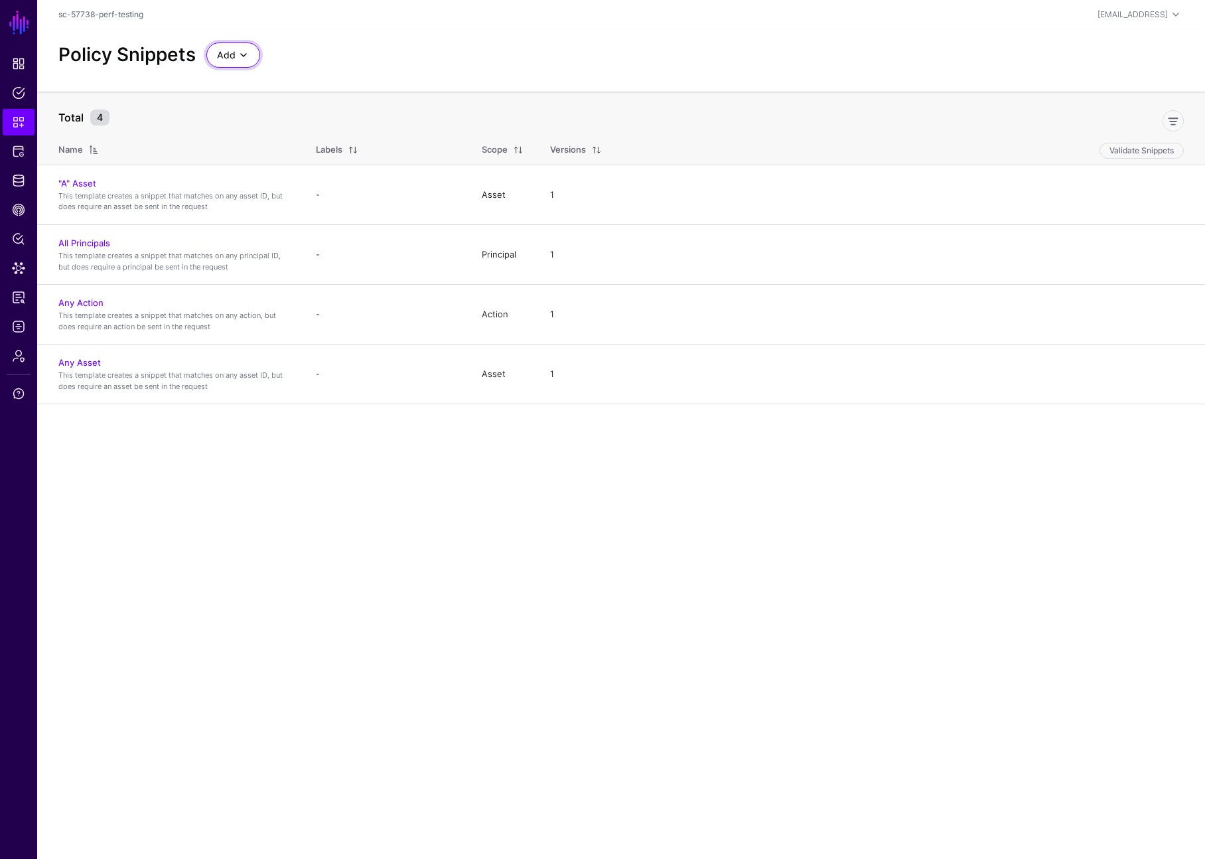
click at [226, 57] on span "Add" at bounding box center [226, 55] width 19 height 15
click at [257, 87] on span "Start from a Snippet Template" at bounding box center [279, 84] width 124 height 11
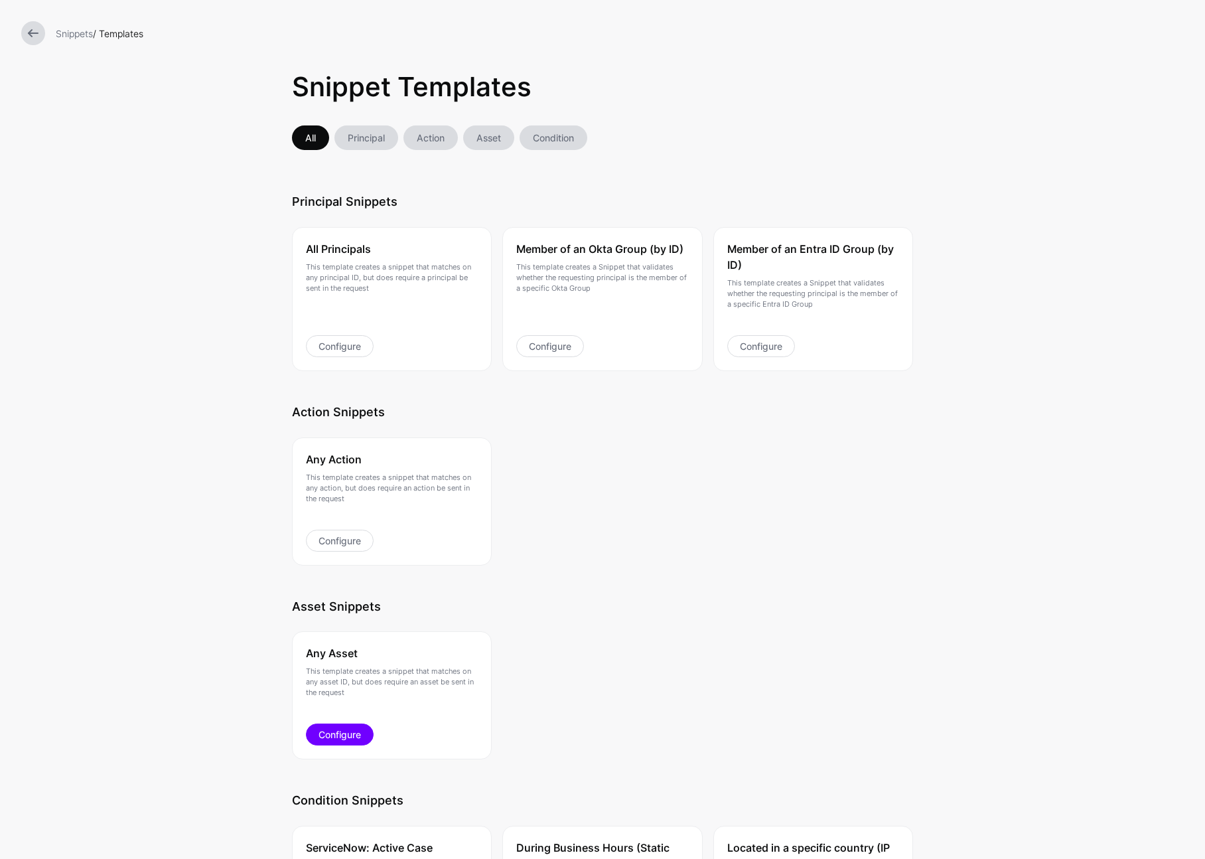
click at [343, 741] on link "Configure" at bounding box center [340, 734] width 68 height 22
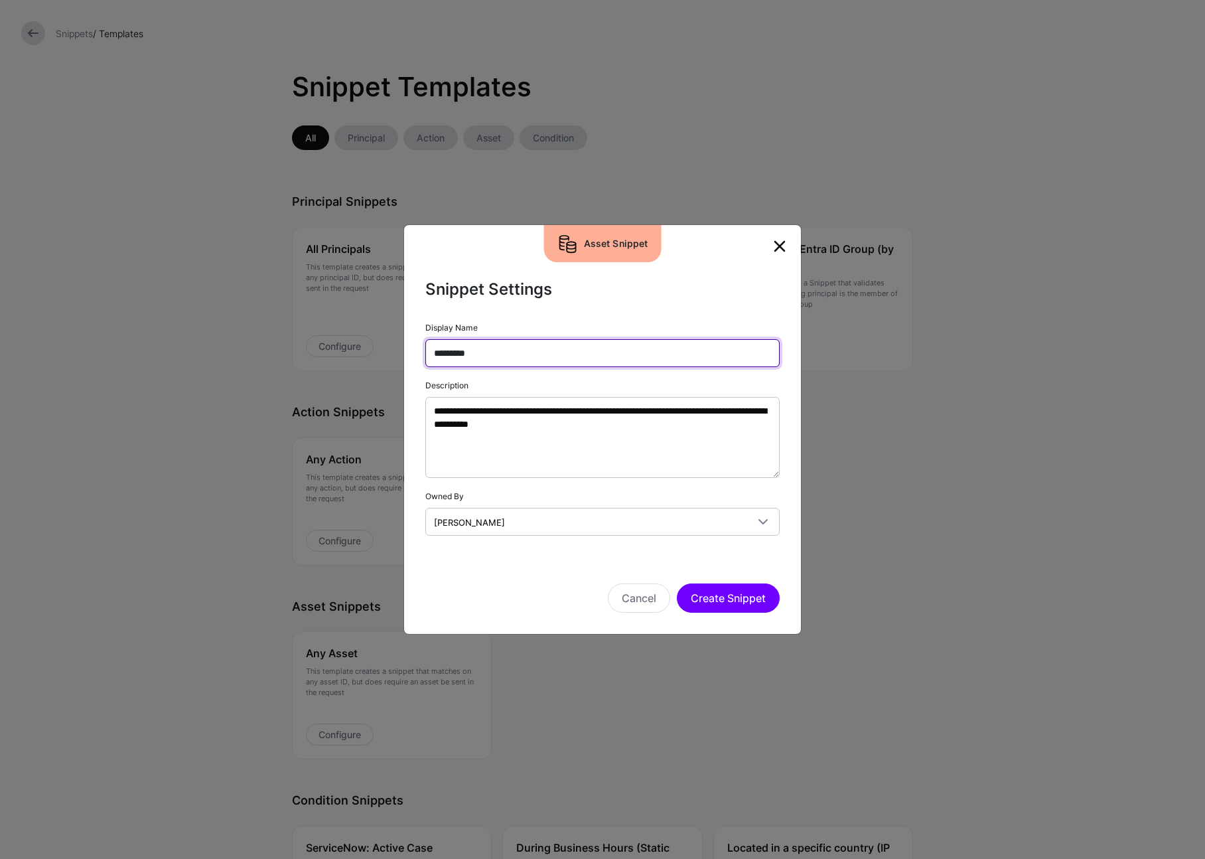
click at [504, 358] on input "*********" at bounding box center [602, 353] width 354 height 28
click at [445, 356] on input "*********" at bounding box center [602, 353] width 354 height 28
type input "*********"
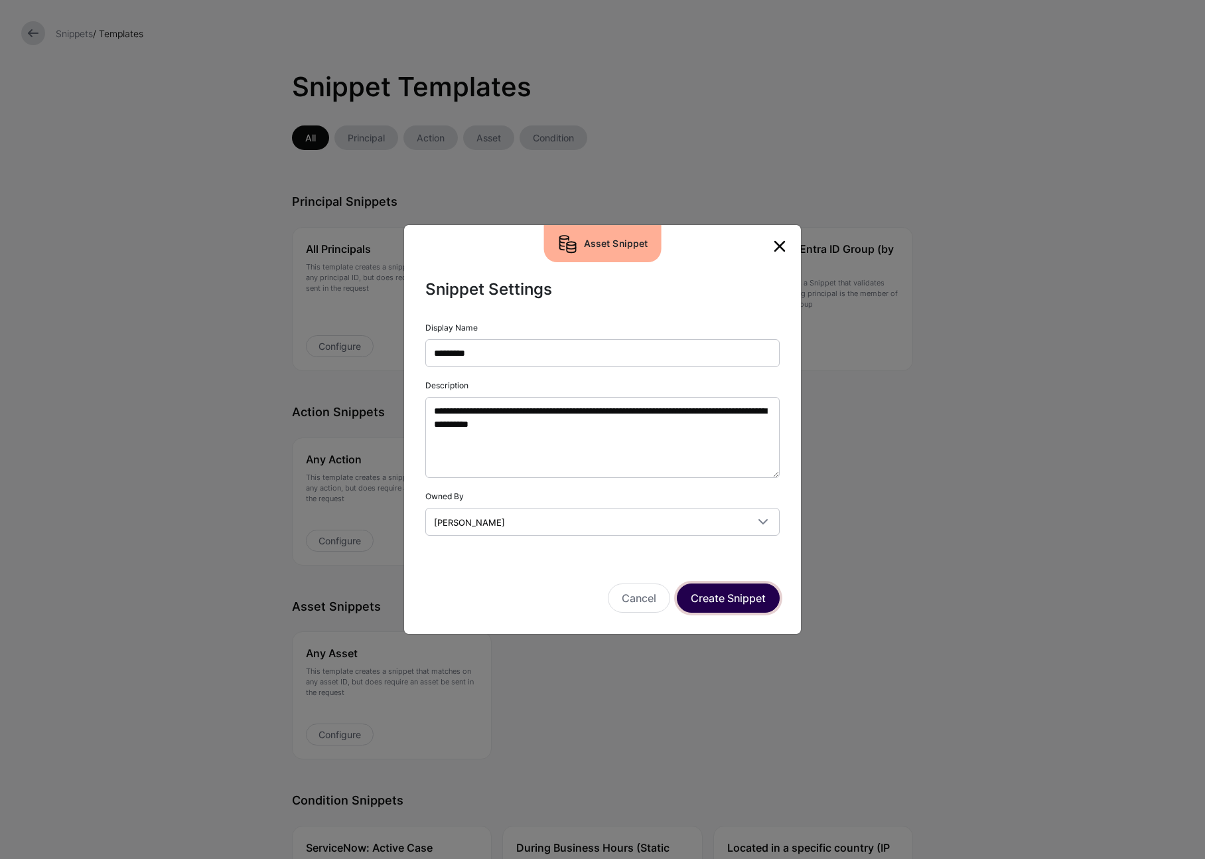
click at [712, 593] on button "Create Snippet" at bounding box center [728, 597] width 103 height 29
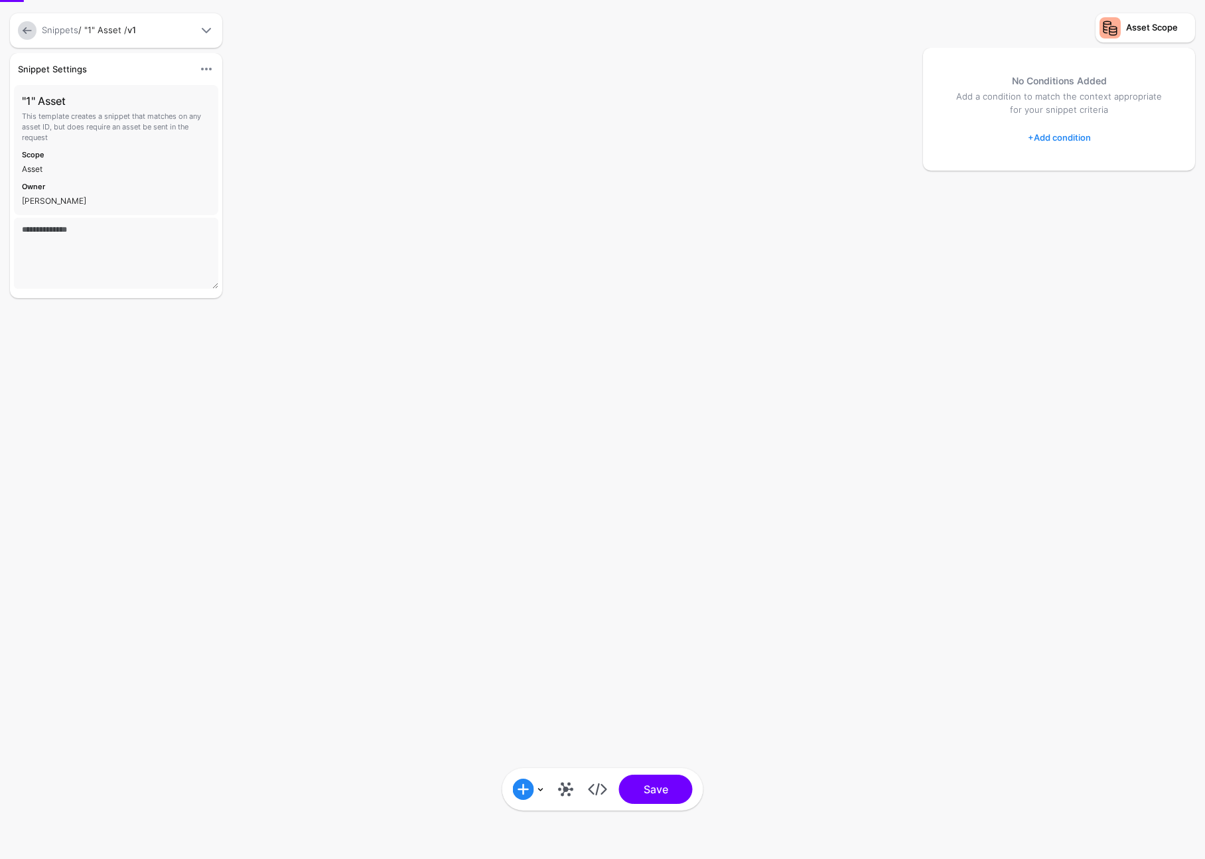
type textarea "**********"
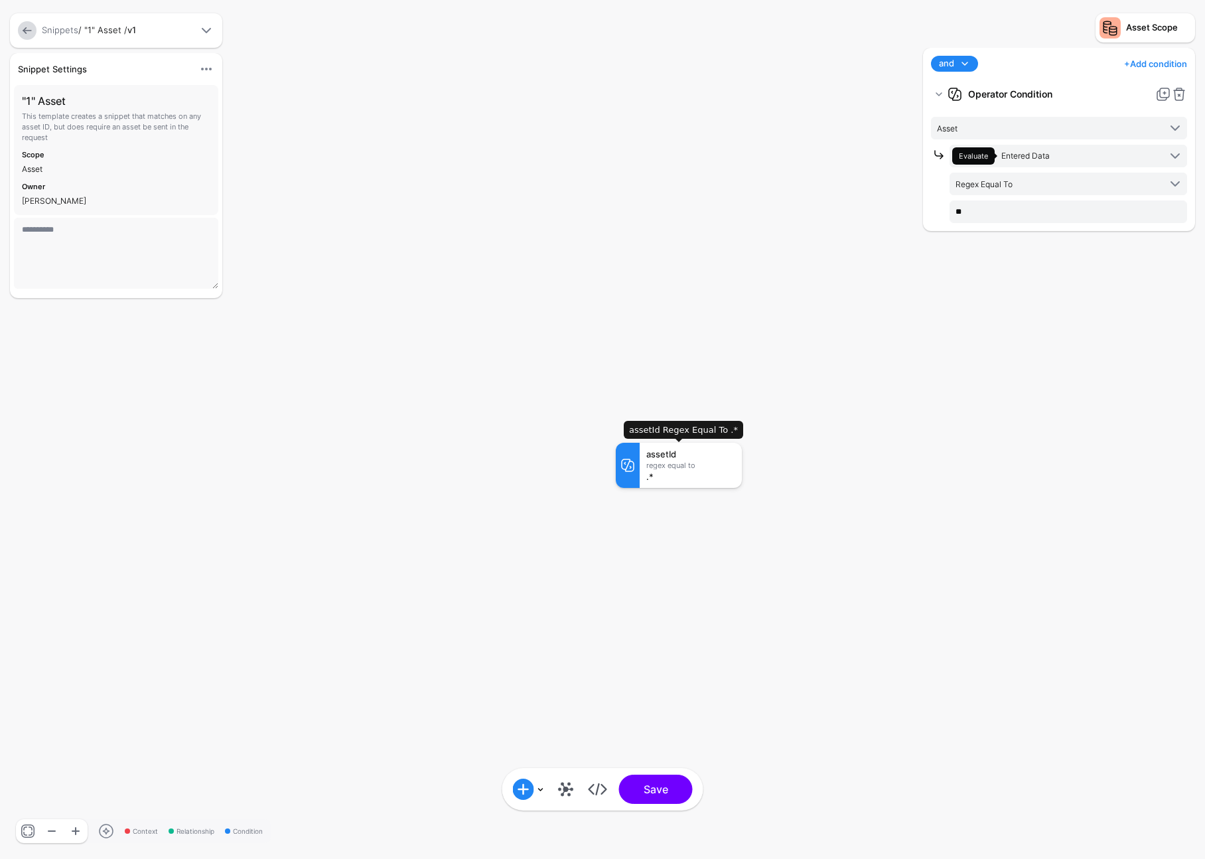
click at [628, 484] on div at bounding box center [628, 465] width 24 height 45
drag, startPoint x: 645, startPoint y: 476, endPoint x: 832, endPoint y: 308, distance: 251.4
click at [646, 476] on div "assetId Regex Equal To .*" at bounding box center [691, 465] width 102 height 45
drag, startPoint x: 1079, startPoint y: 184, endPoint x: 1062, endPoint y: 198, distance: 22.6
click at [1078, 184] on span "Regex Equal To" at bounding box center [1058, 184] width 204 height 15
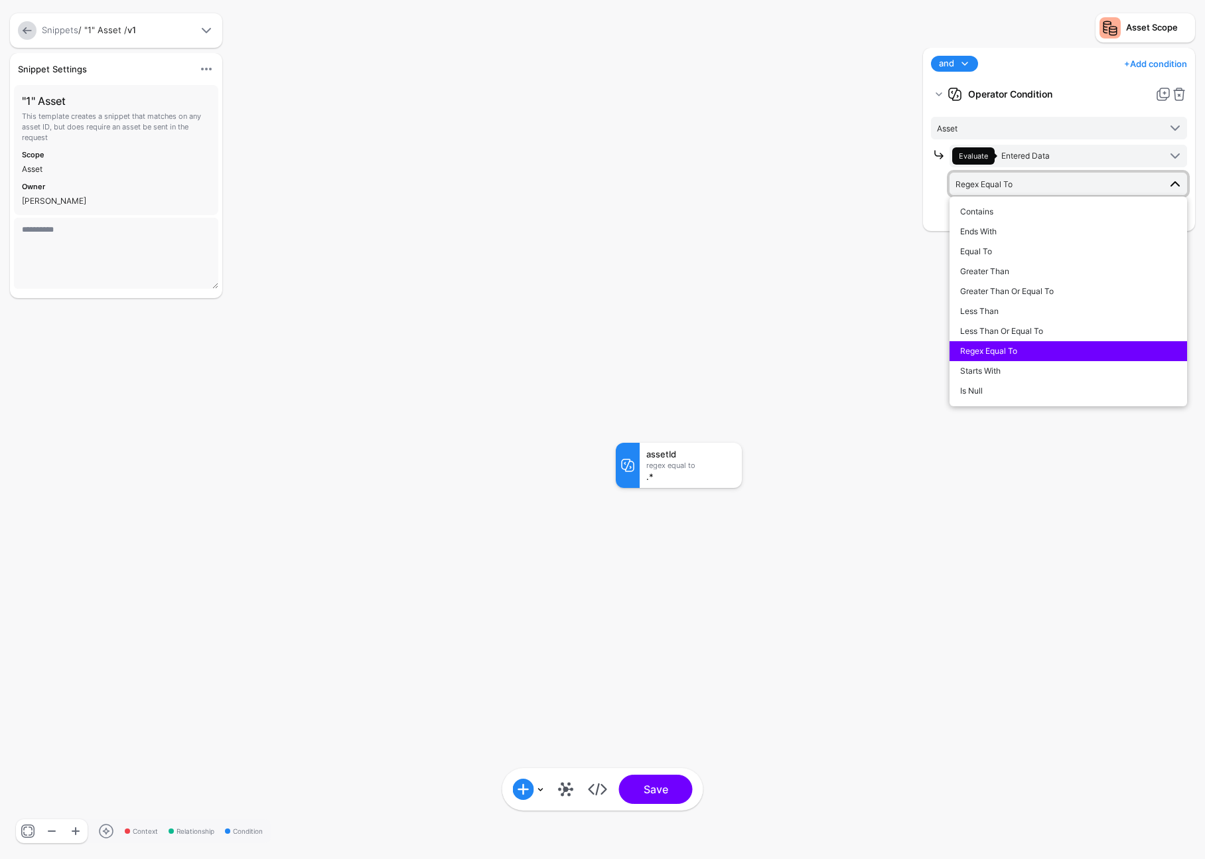
click at [1021, 359] on button "Regex Equal To" at bounding box center [1069, 351] width 238 height 20
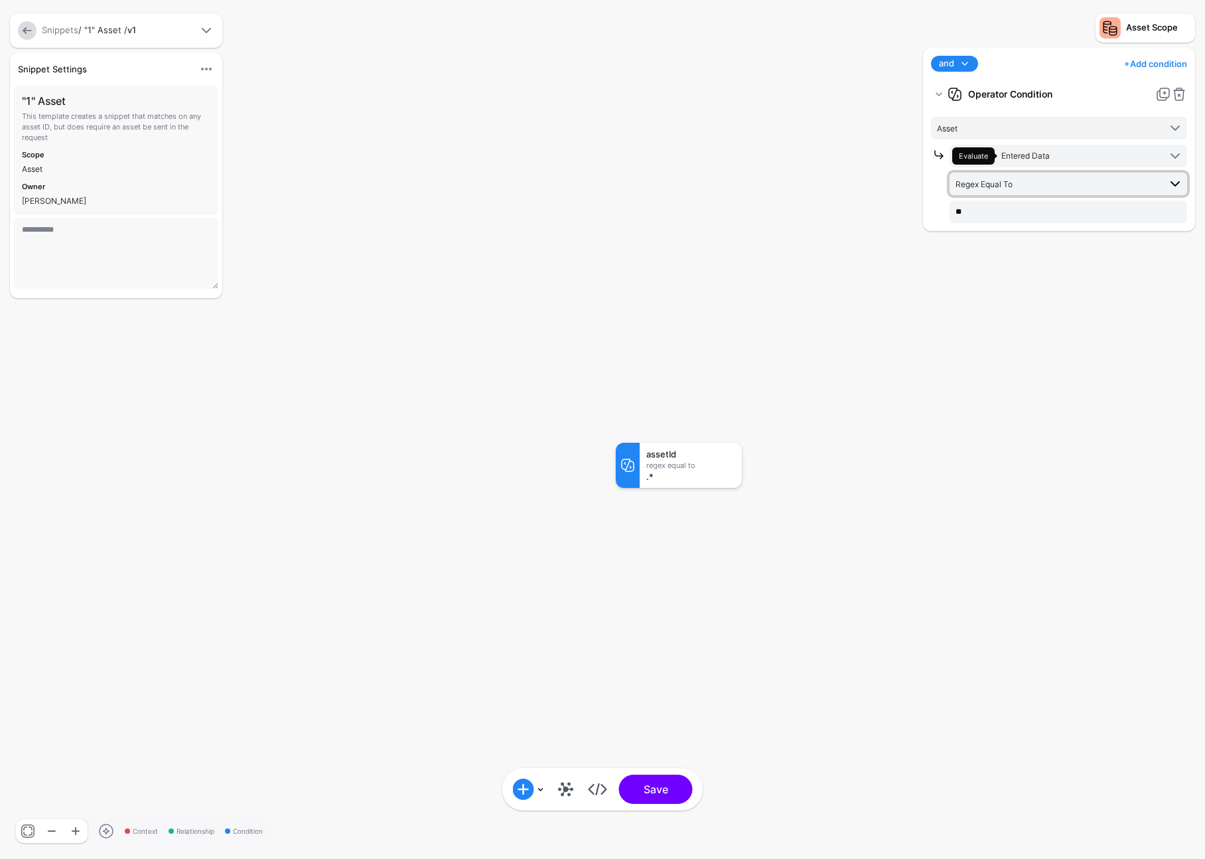
click at [1011, 182] on span "Regex Equal To" at bounding box center [984, 184] width 57 height 10
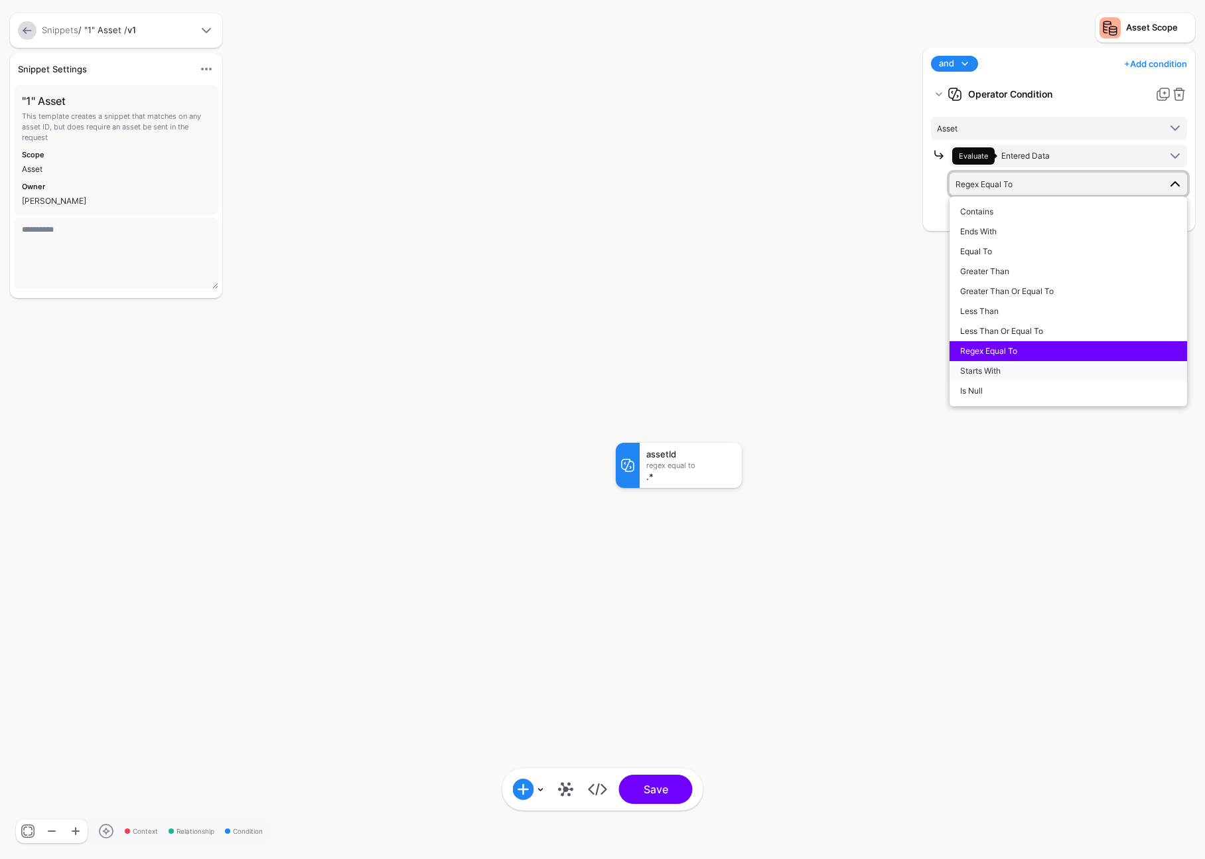
click at [1021, 369] on div "Starts With" at bounding box center [1068, 371] width 216 height 12
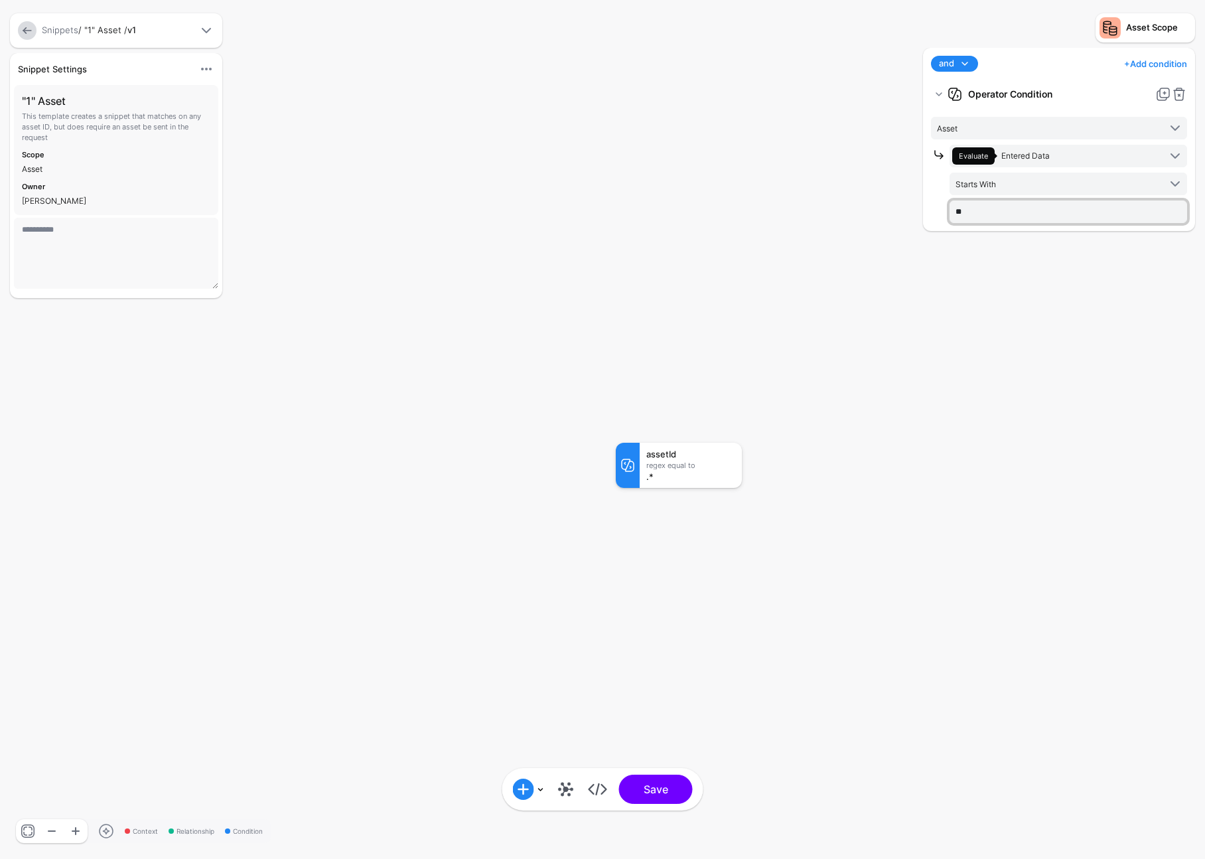
click at [1011, 202] on input "**" at bounding box center [1069, 211] width 238 height 23
type input "*"
click at [965, 281] on div "and and not or + Add condition Add Condition Graph Condition Time Condition Loc…" at bounding box center [1059, 447] width 279 height 798
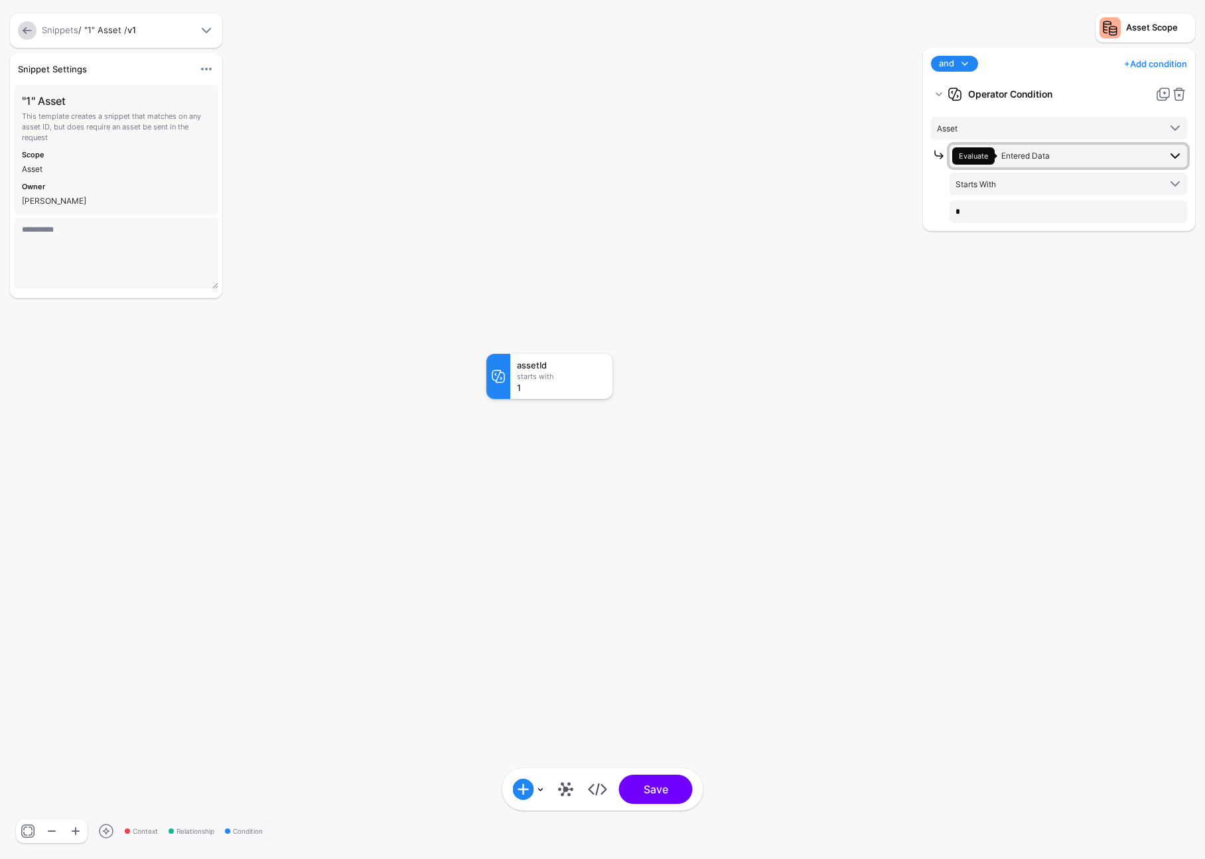
click at [1069, 161] on span "Evaluate Entered Data" at bounding box center [1055, 155] width 207 height 17
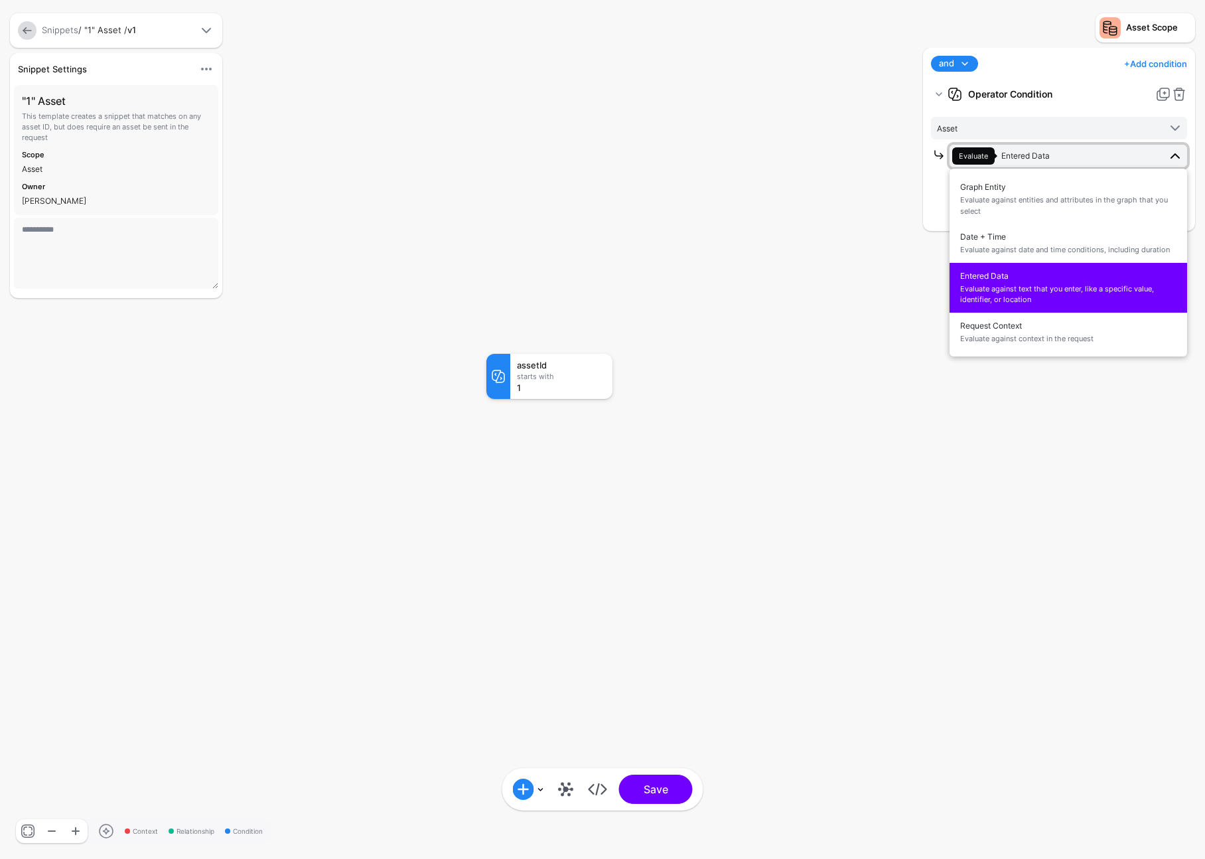
click at [1069, 159] on span "Evaluate Entered Data" at bounding box center [1055, 155] width 207 height 17
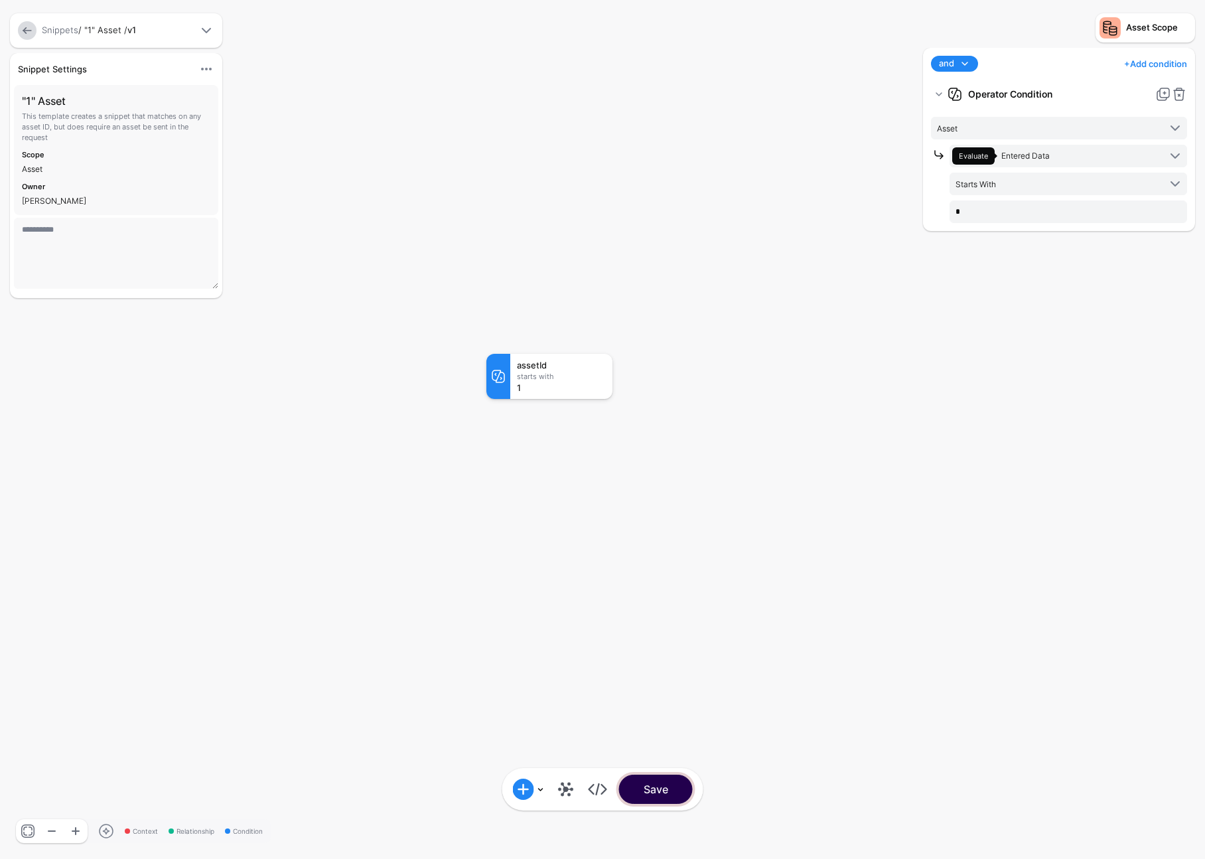
click at [672, 786] on button "Save" at bounding box center [656, 788] width 74 height 29
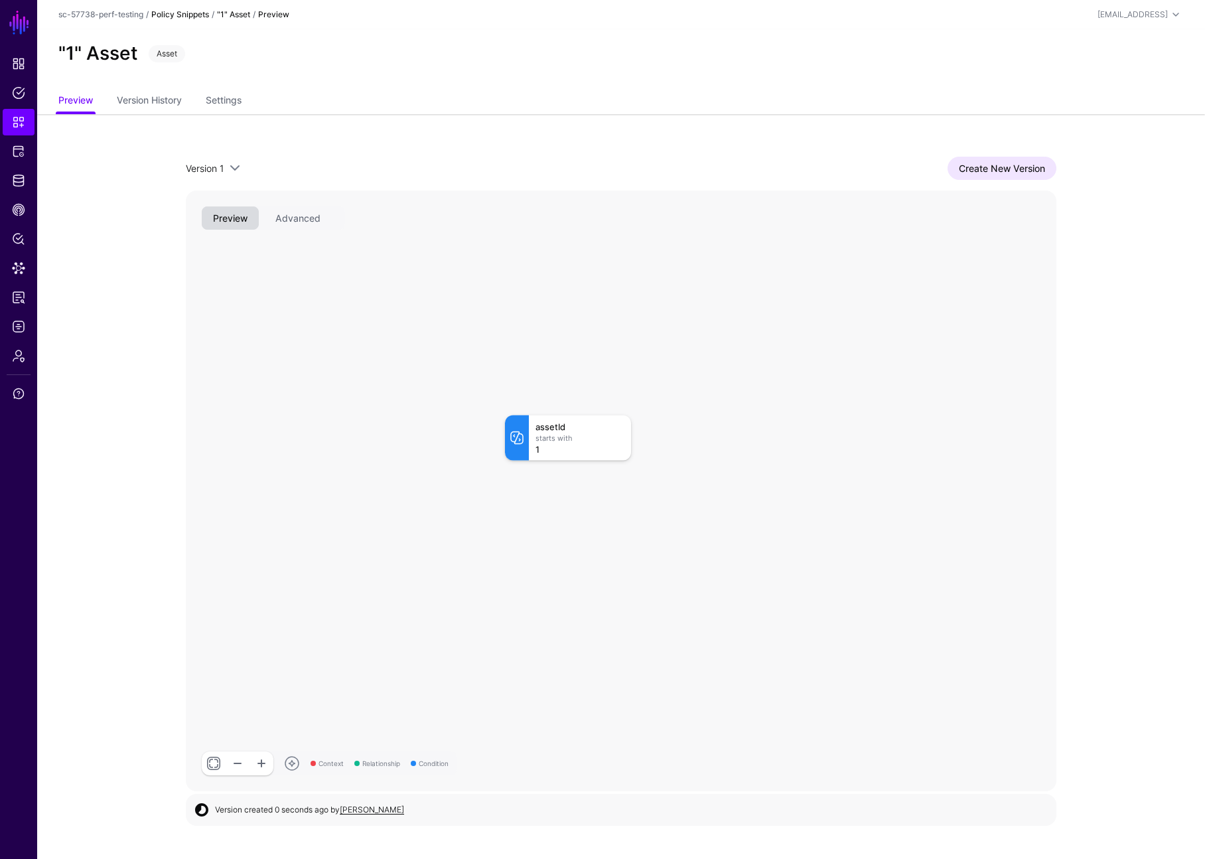
click at [177, 15] on link "Policy Snippets" at bounding box center [180, 14] width 58 height 10
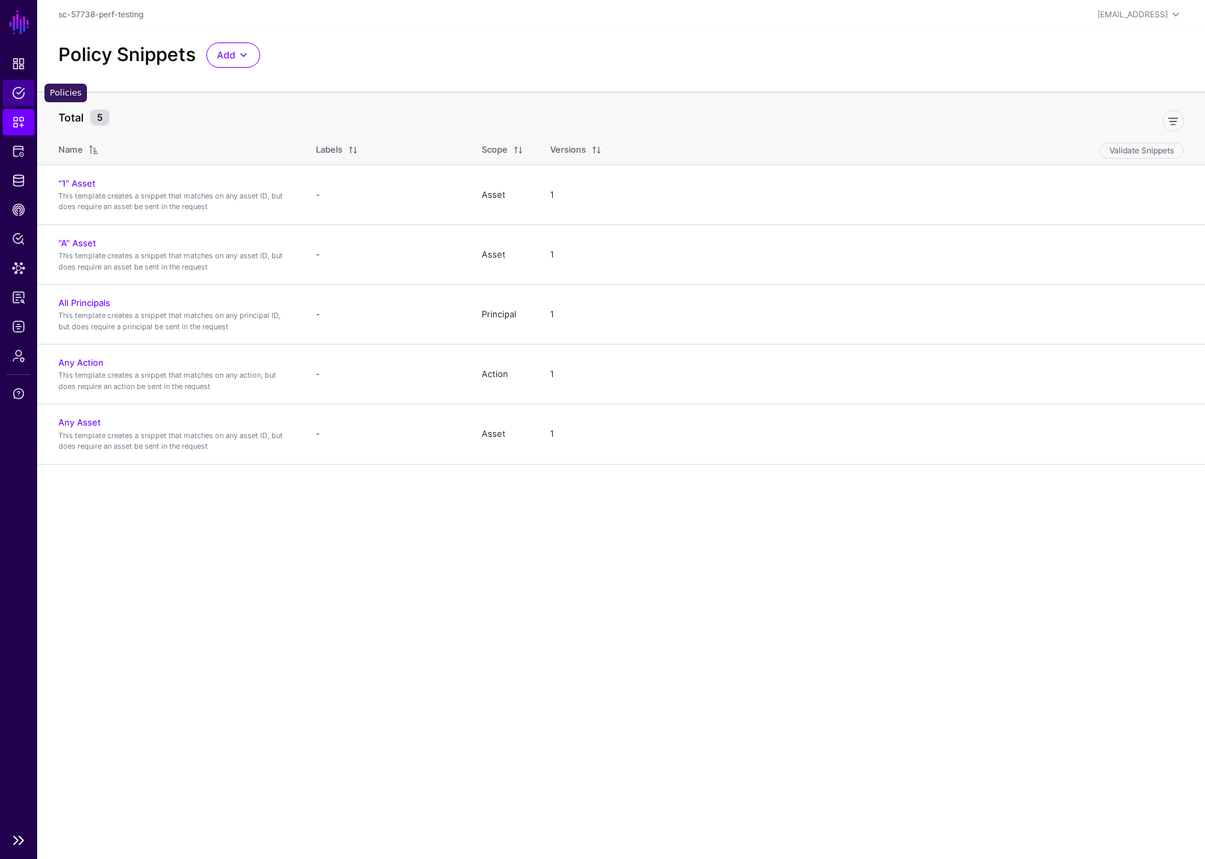
click at [27, 86] on link "Policies" at bounding box center [19, 93] width 32 height 27
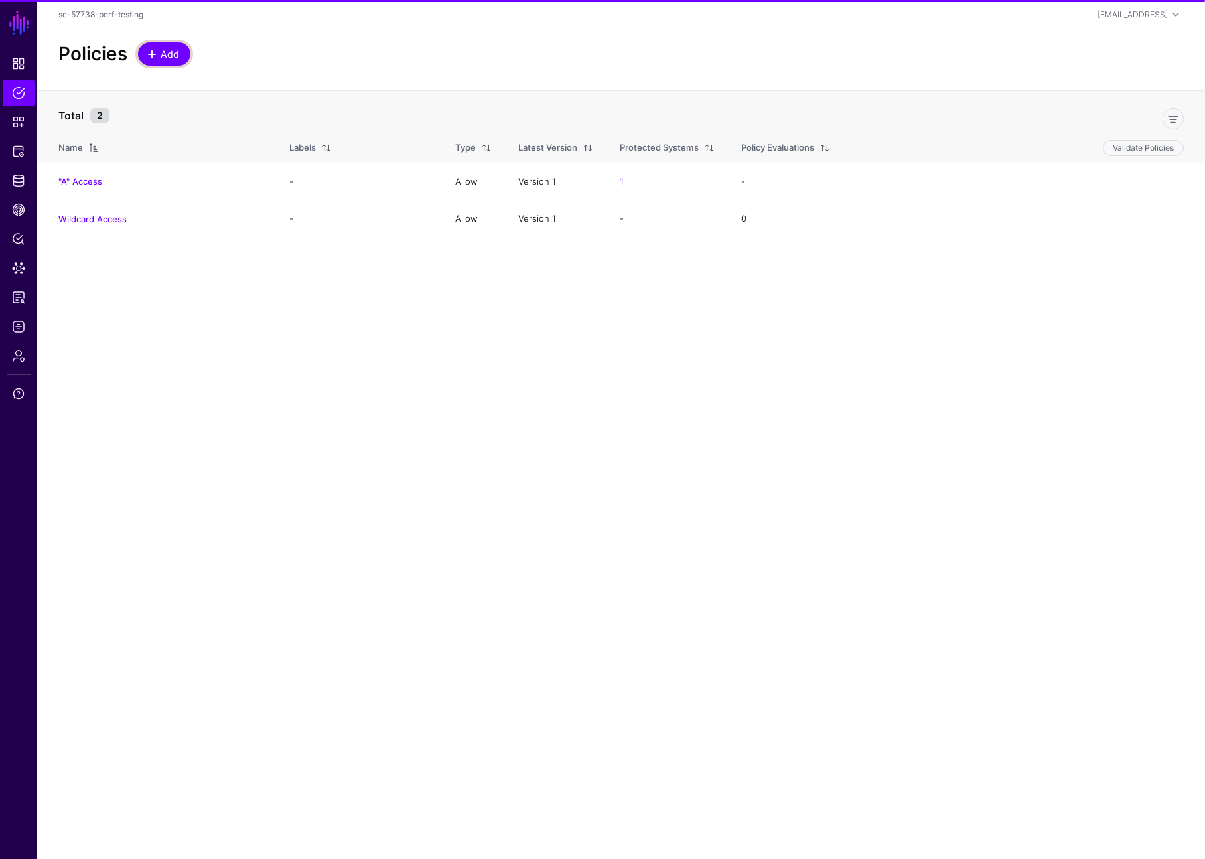
click at [154, 58] on span at bounding box center [152, 54] width 11 height 11
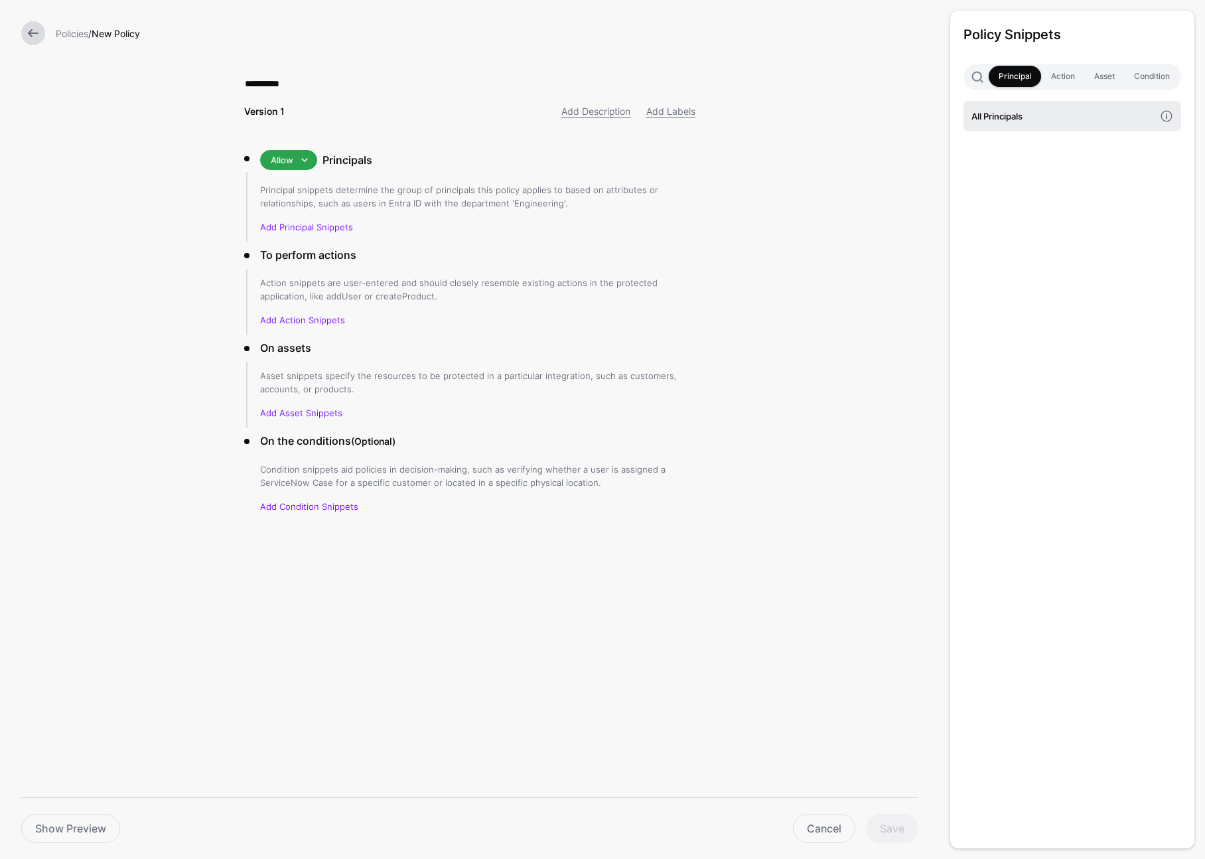
type input "**********"
click at [1056, 125] on link "All Principals" at bounding box center [1073, 116] width 218 height 31
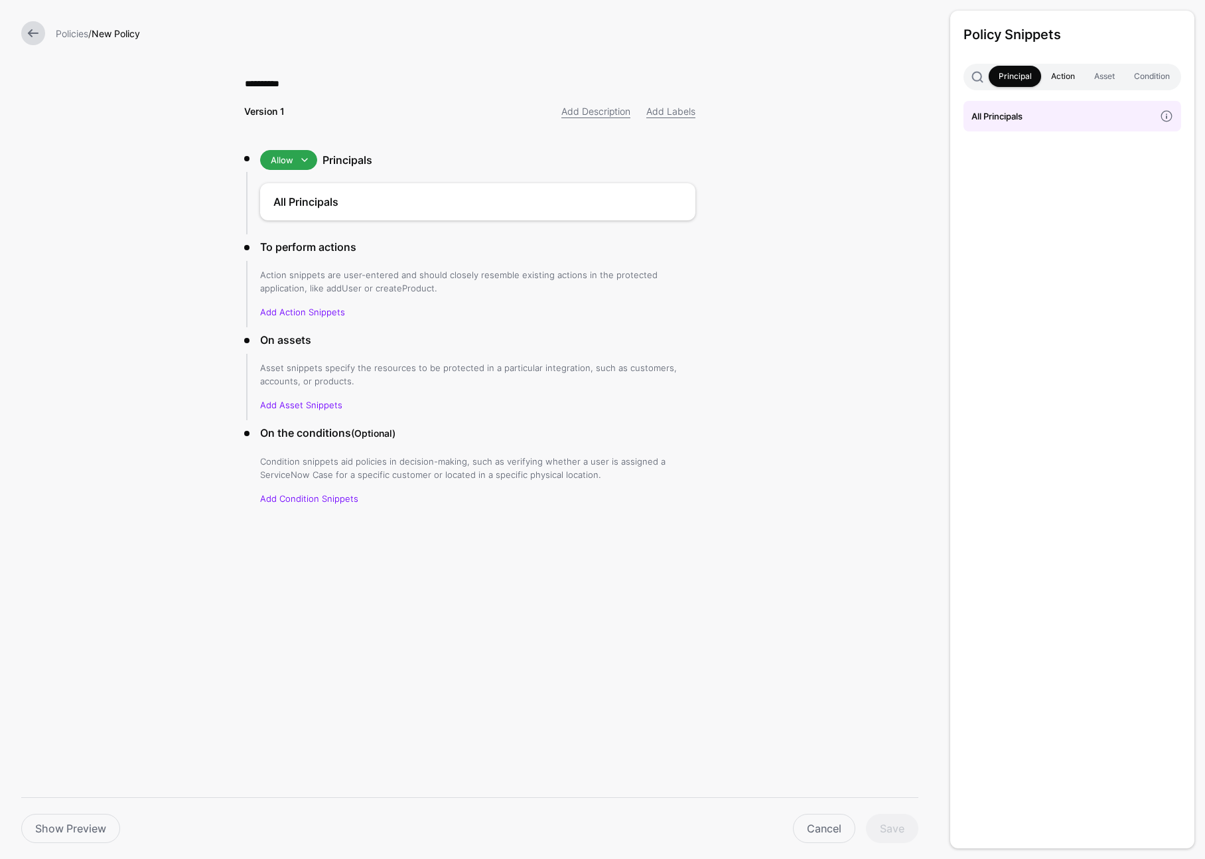
click at [1043, 84] on link "Action" at bounding box center [1062, 76] width 43 height 21
click at [1051, 113] on h4 "Any Action" at bounding box center [1063, 116] width 183 height 15
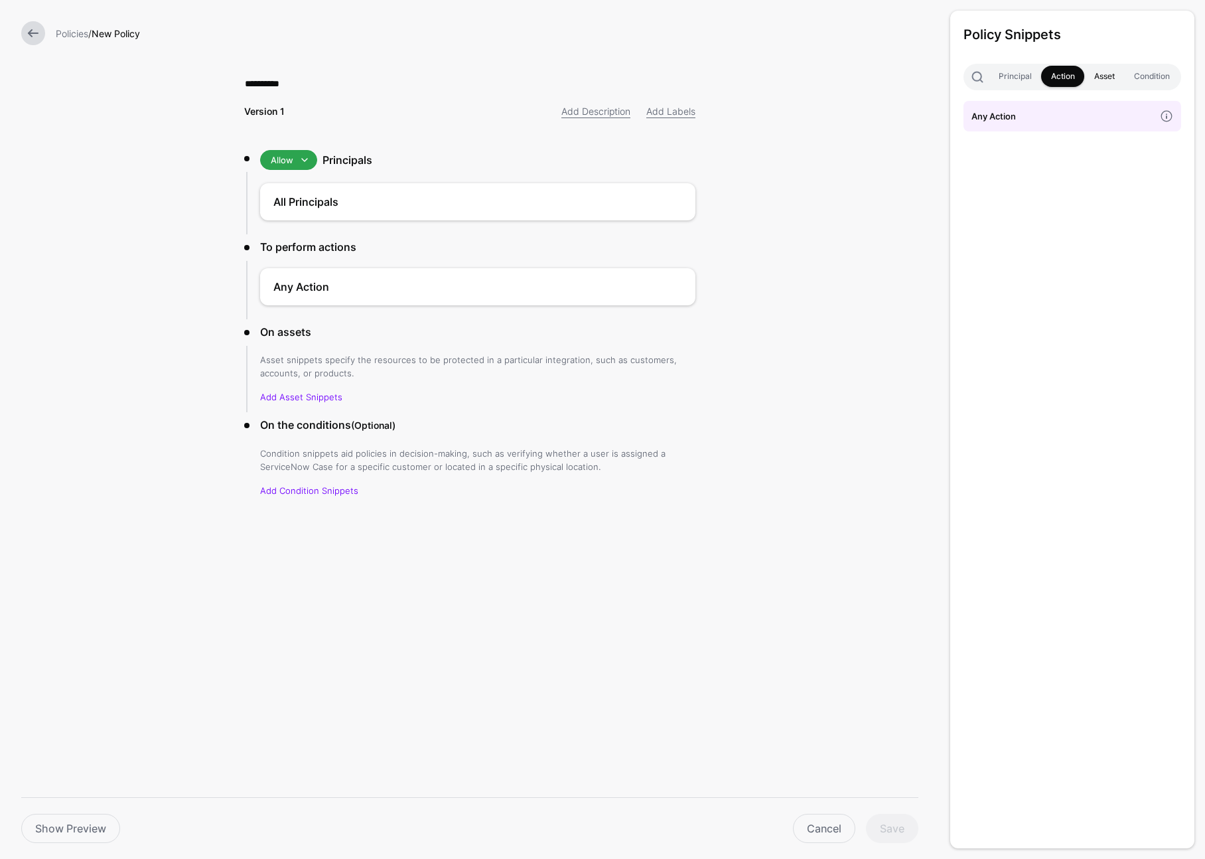
click at [1093, 83] on link "Asset" at bounding box center [1104, 76] width 40 height 21
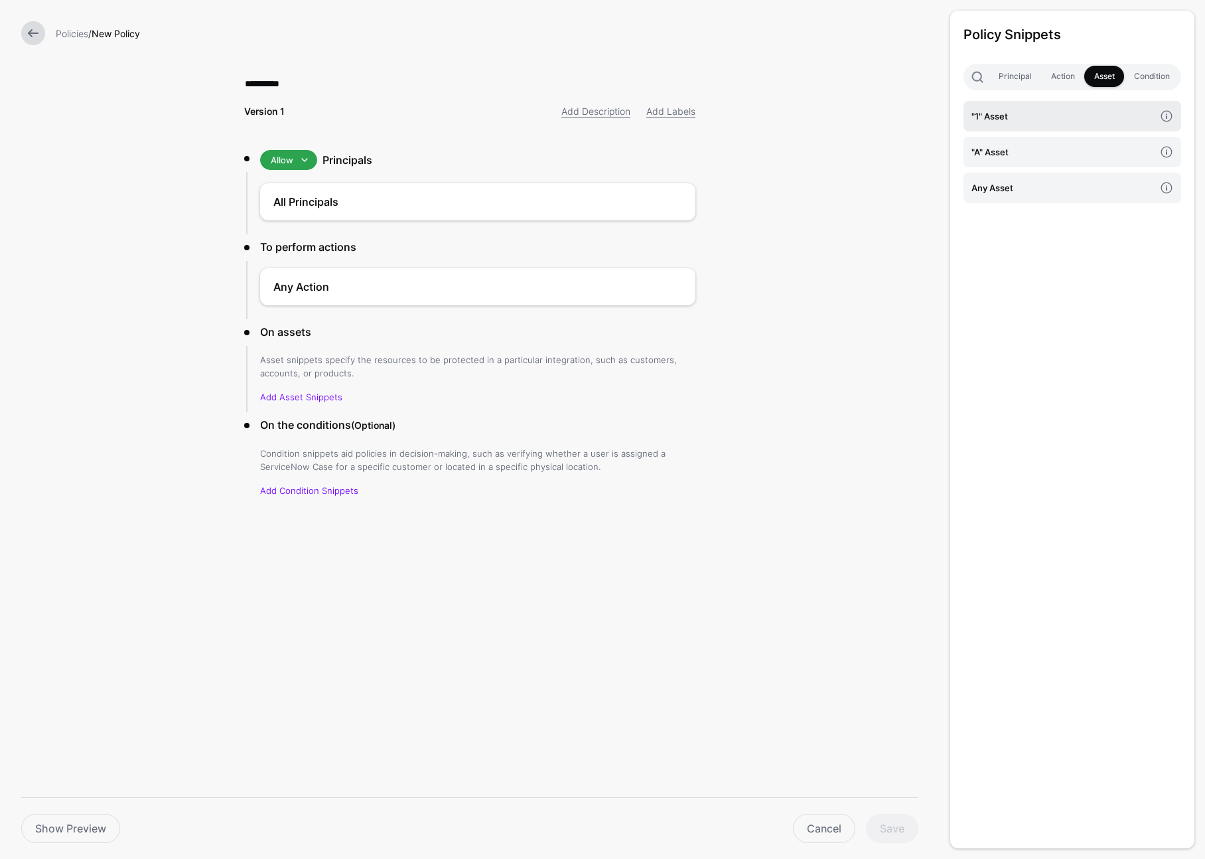
click at [1061, 102] on link ""1" Asset" at bounding box center [1073, 116] width 218 height 31
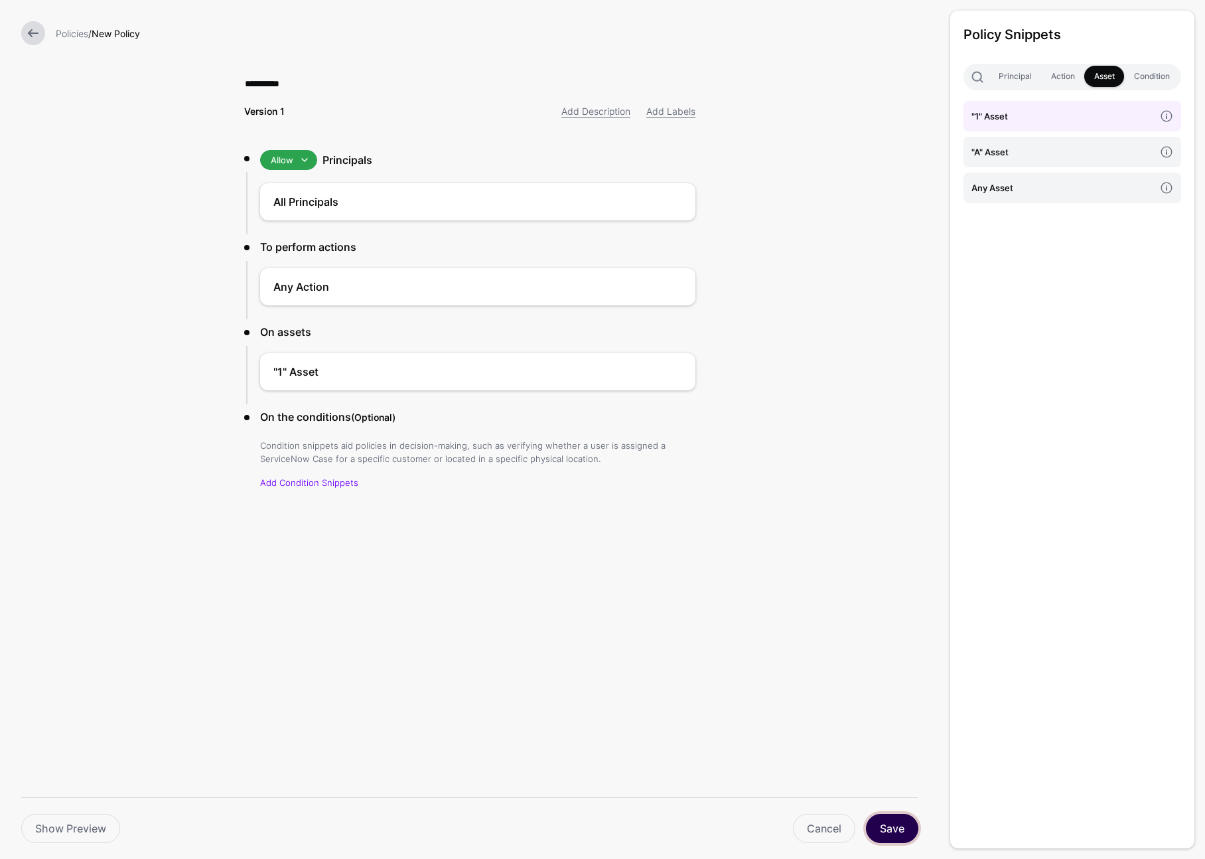
click at [890, 832] on button "Save" at bounding box center [892, 828] width 52 height 29
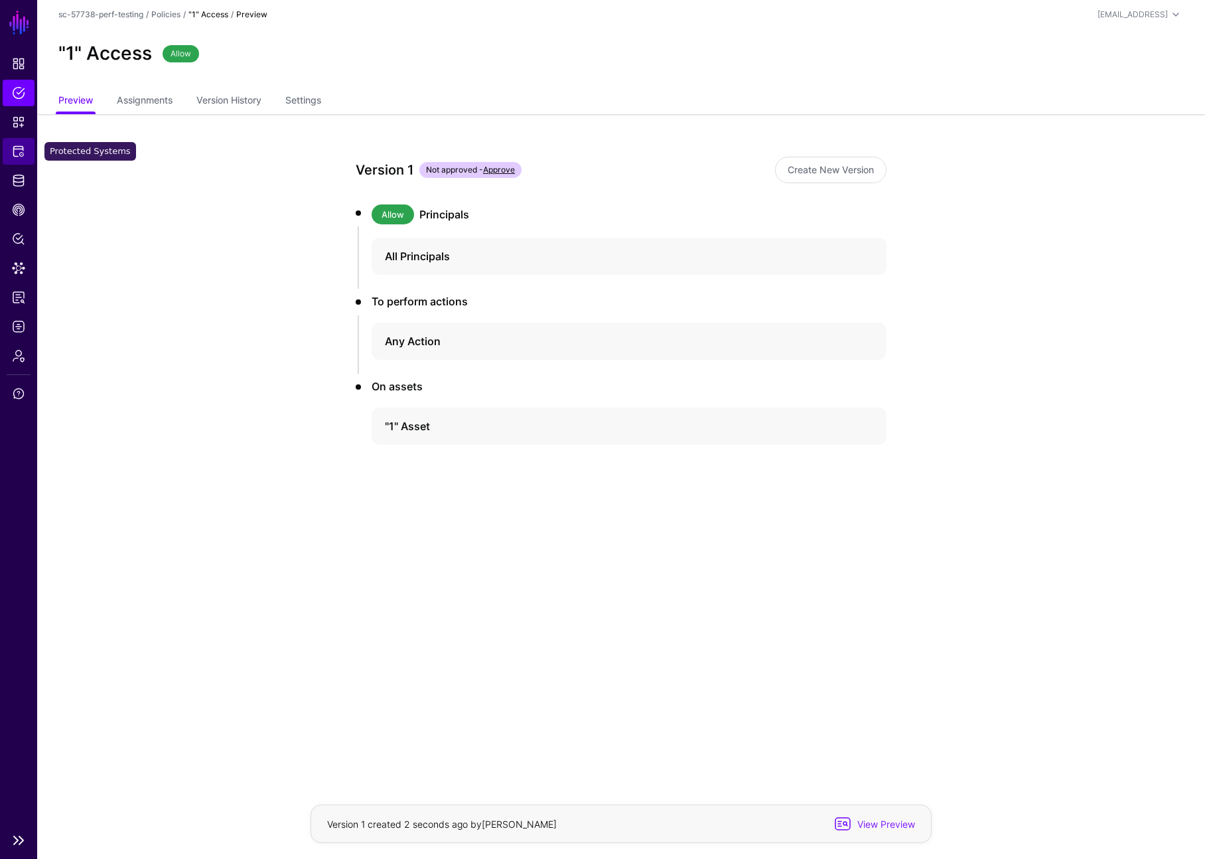
click at [25, 153] on link "Protected Systems" at bounding box center [19, 151] width 32 height 27
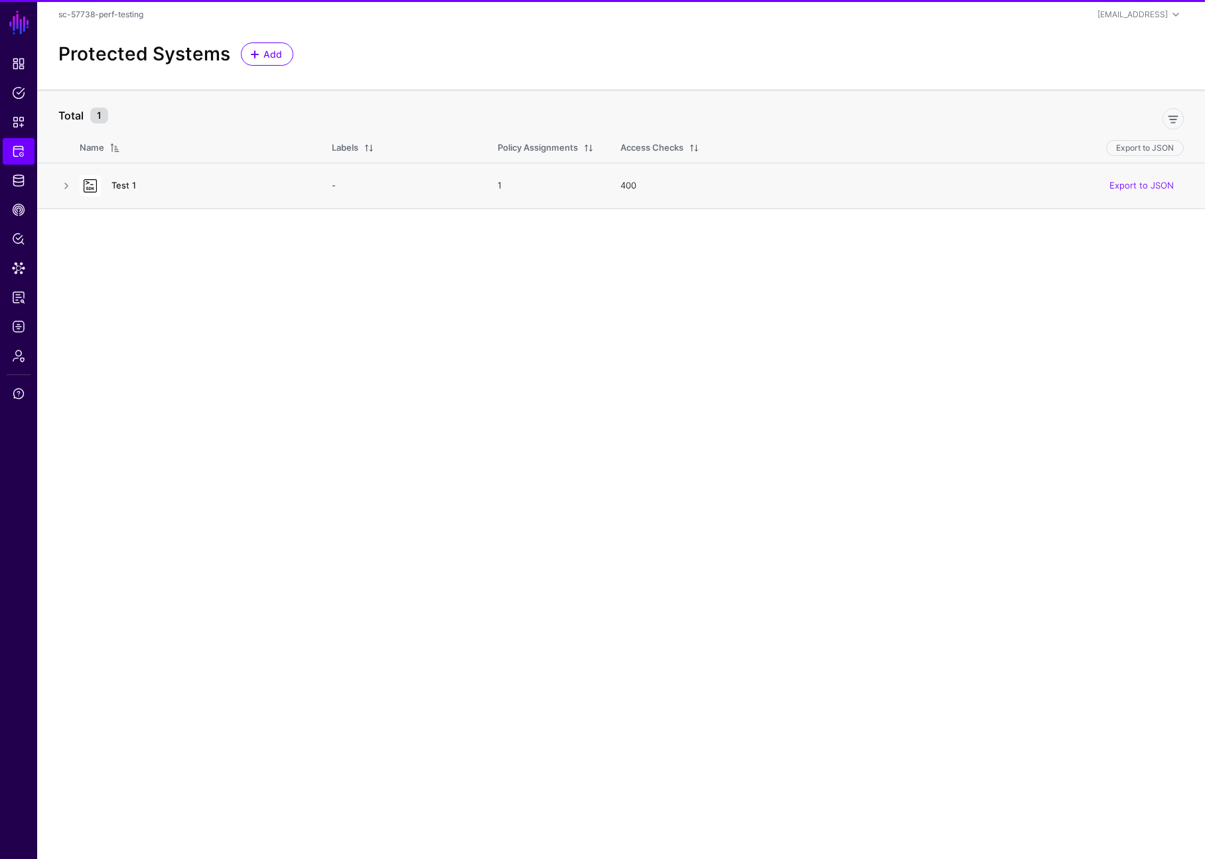
click at [121, 184] on link "Test 1" at bounding box center [123, 185] width 25 height 11
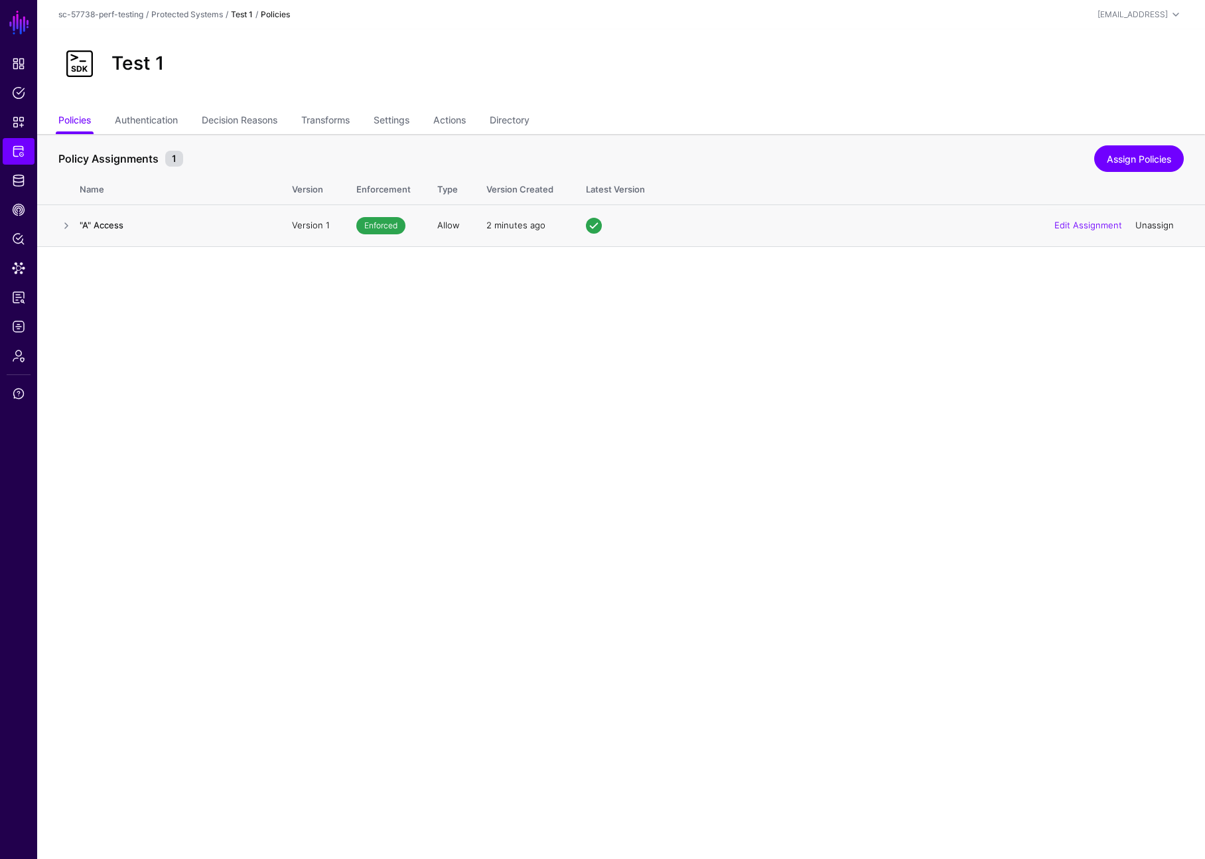
click at [1147, 228] on link "Unassign" at bounding box center [1155, 225] width 38 height 11
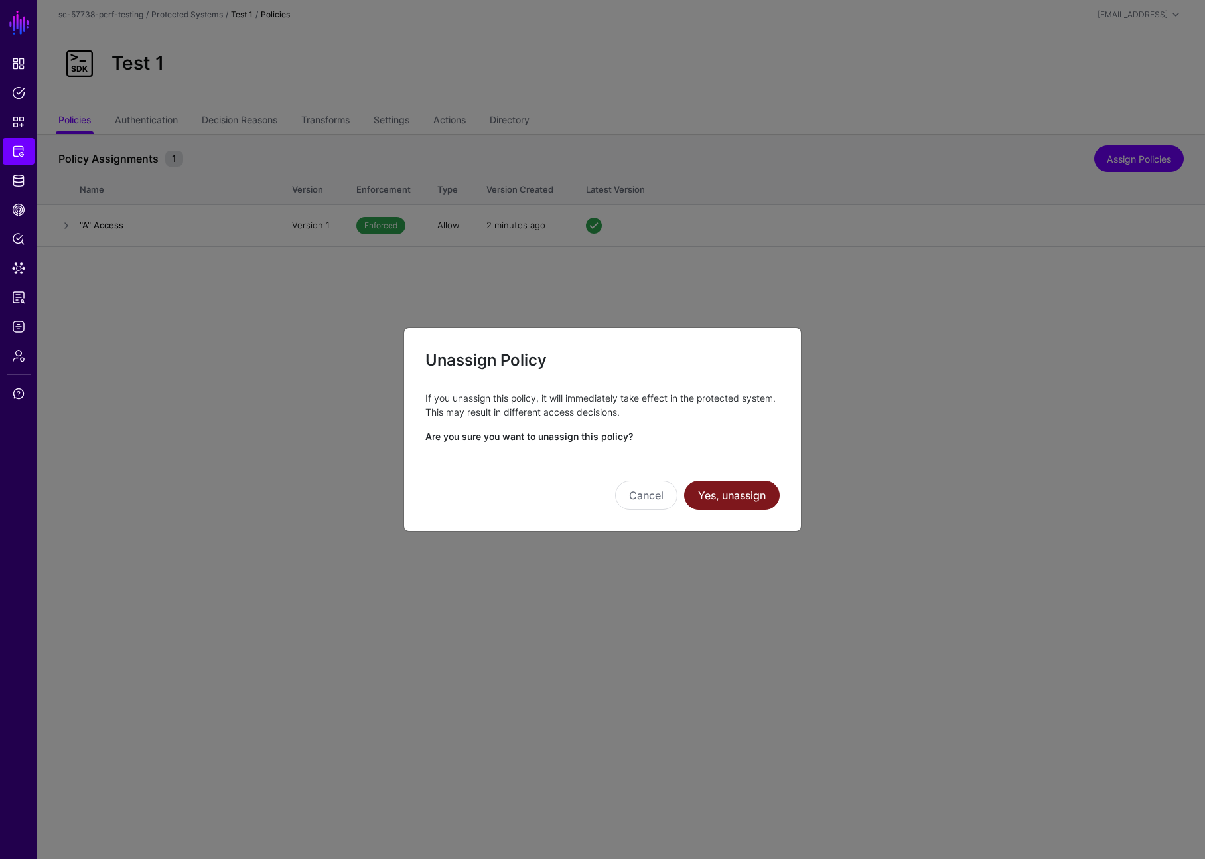
click at [731, 492] on button "Yes, unassign" at bounding box center [732, 494] width 96 height 29
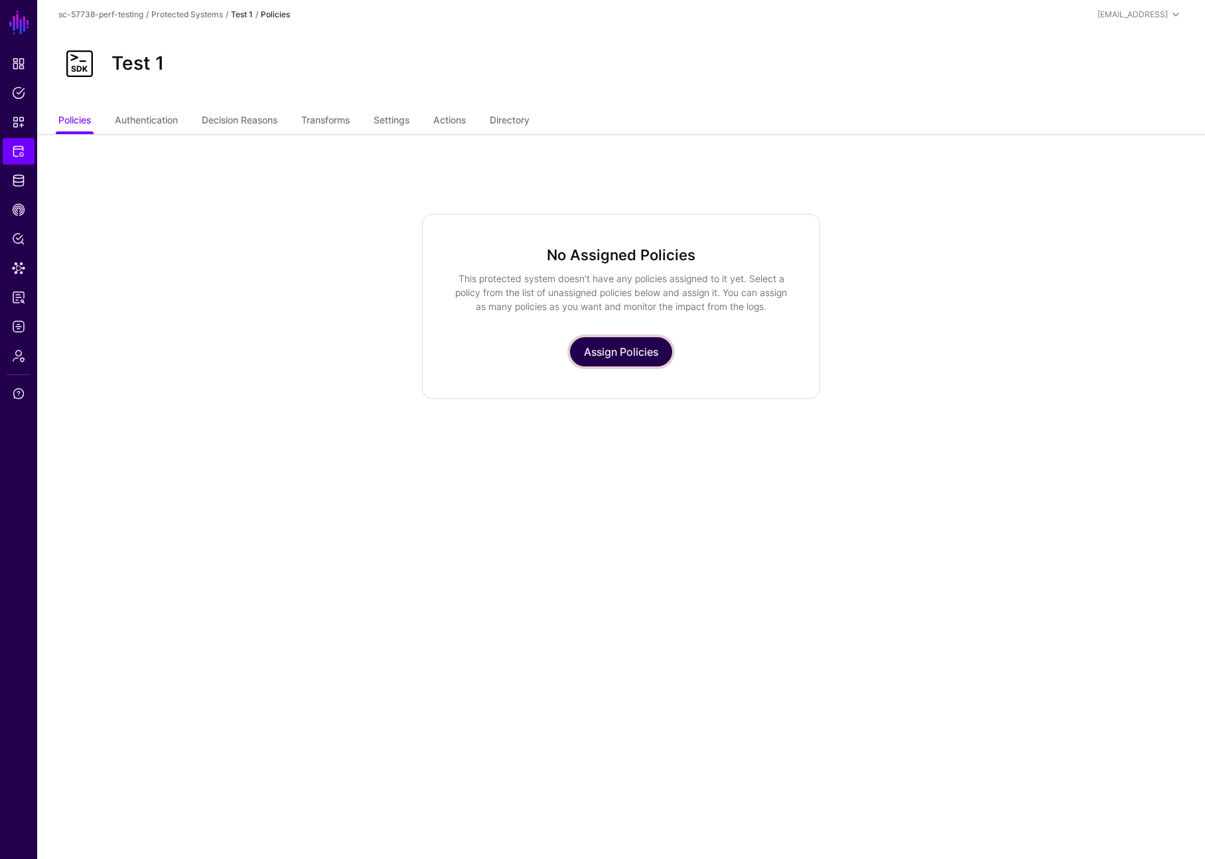
click at [609, 353] on link "Assign Policies" at bounding box center [621, 351] width 102 height 29
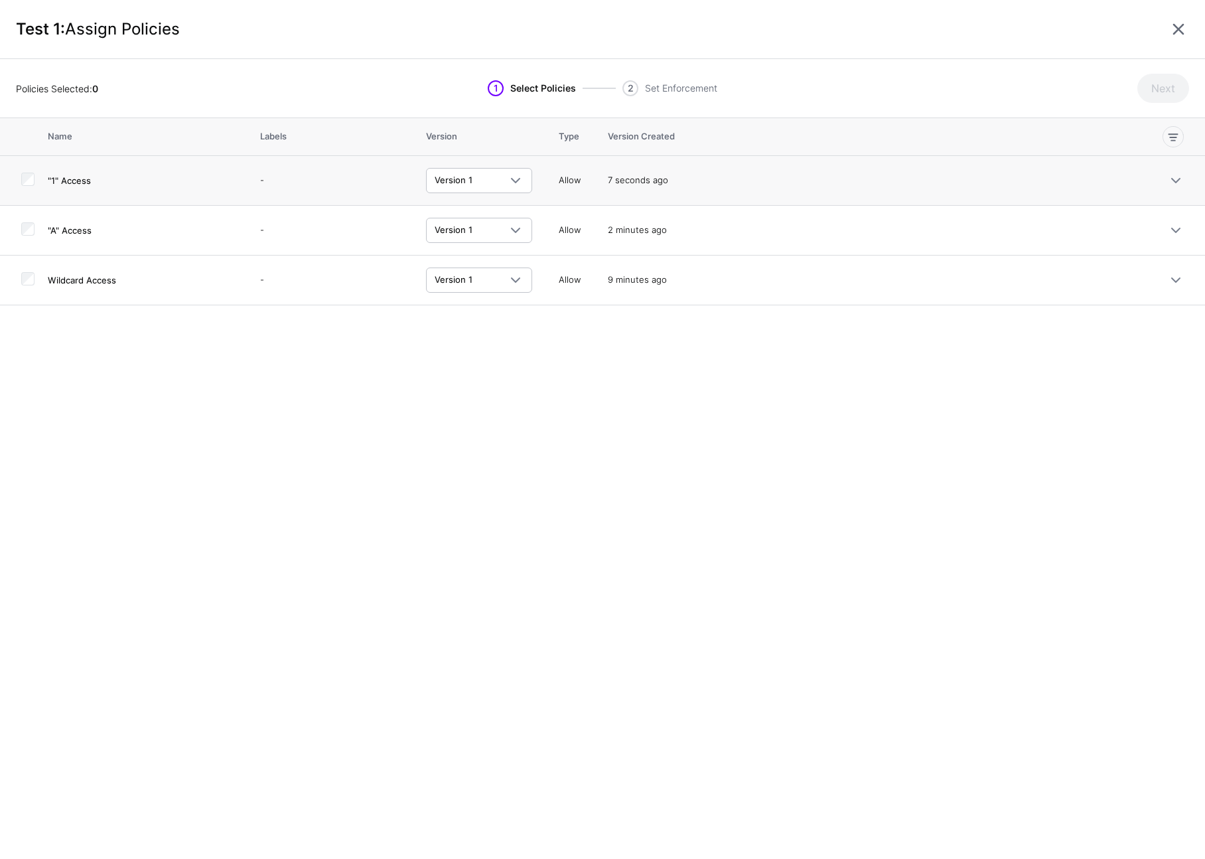
click at [18, 182] on td at bounding box center [24, 181] width 48 height 50
click at [1159, 76] on button "Next" at bounding box center [1164, 88] width 52 height 29
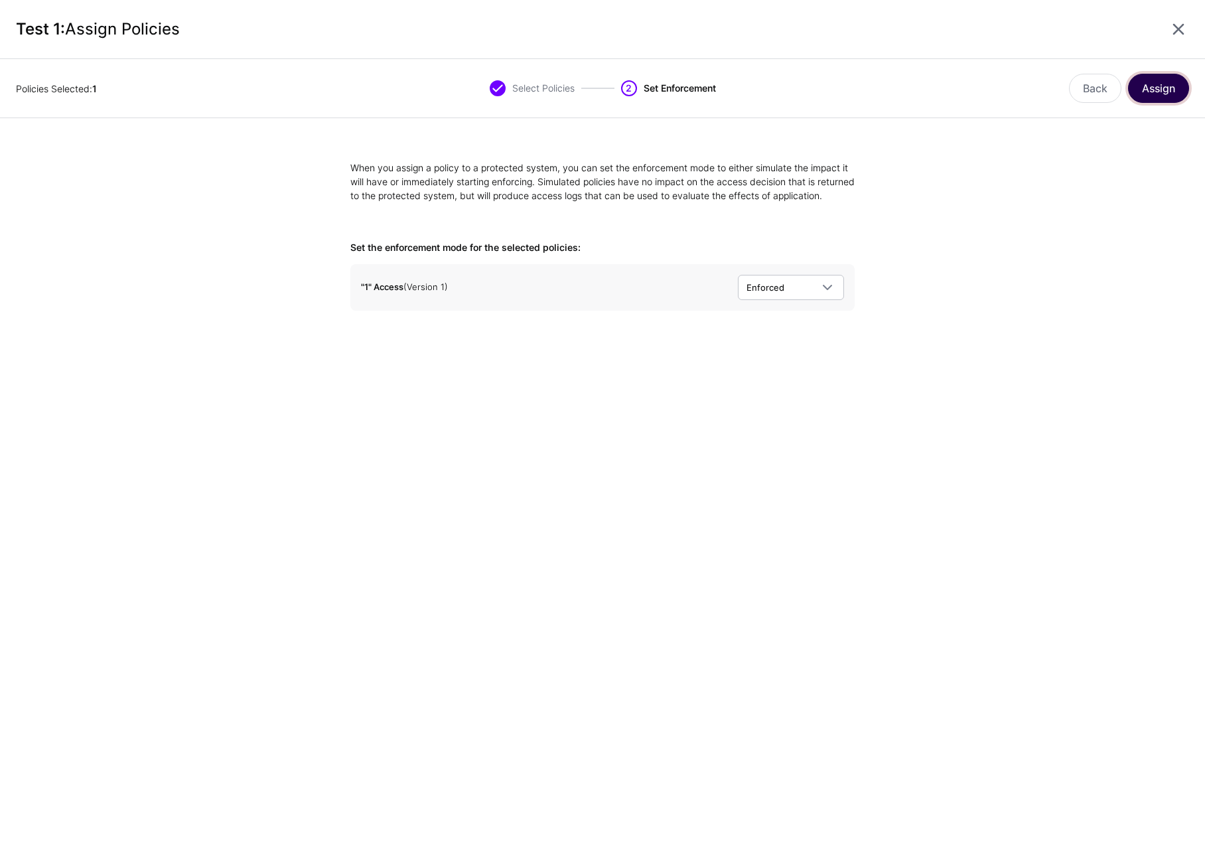
click at [1155, 90] on button "Assign" at bounding box center [1158, 88] width 61 height 29
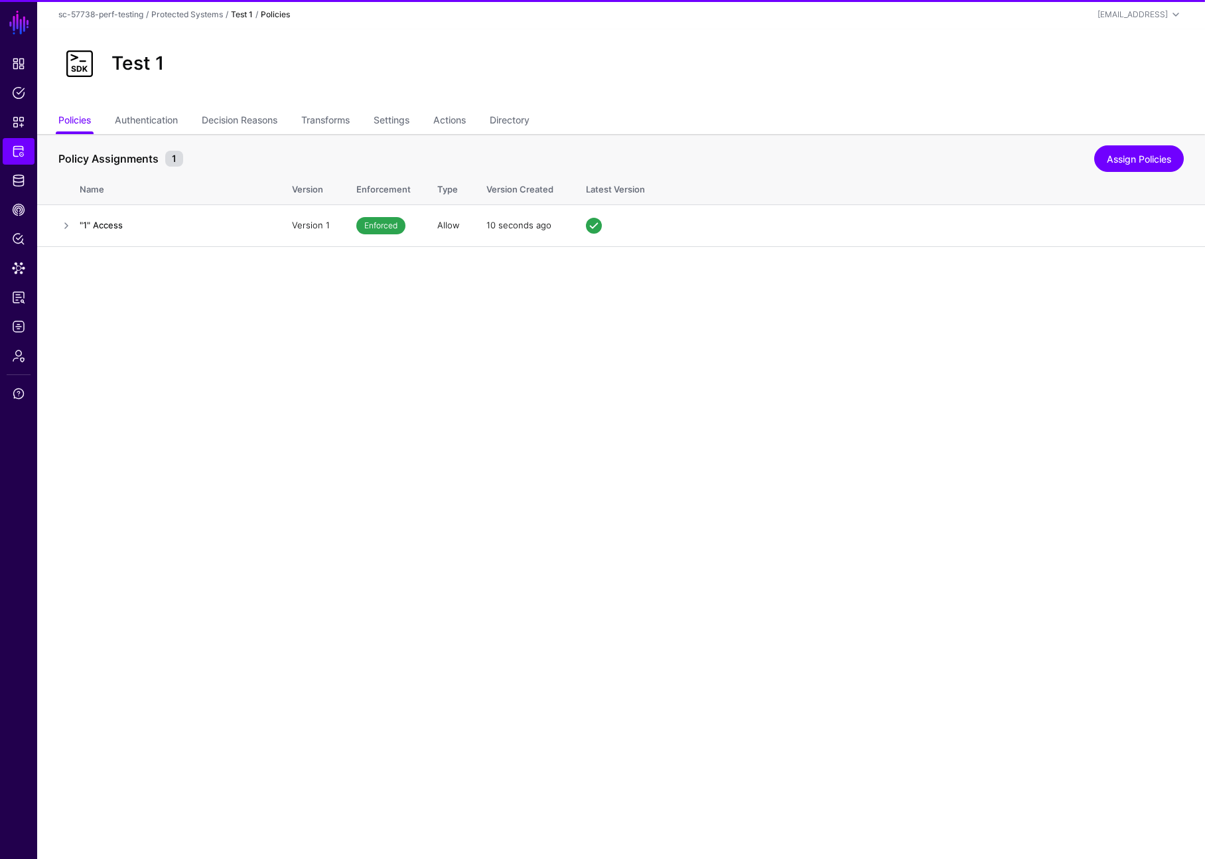
click at [742, 338] on main "SGNL Dashboard Policies Snippets Protected Systems Identity Data Fabric CAEP Hu…" at bounding box center [602, 429] width 1205 height 859
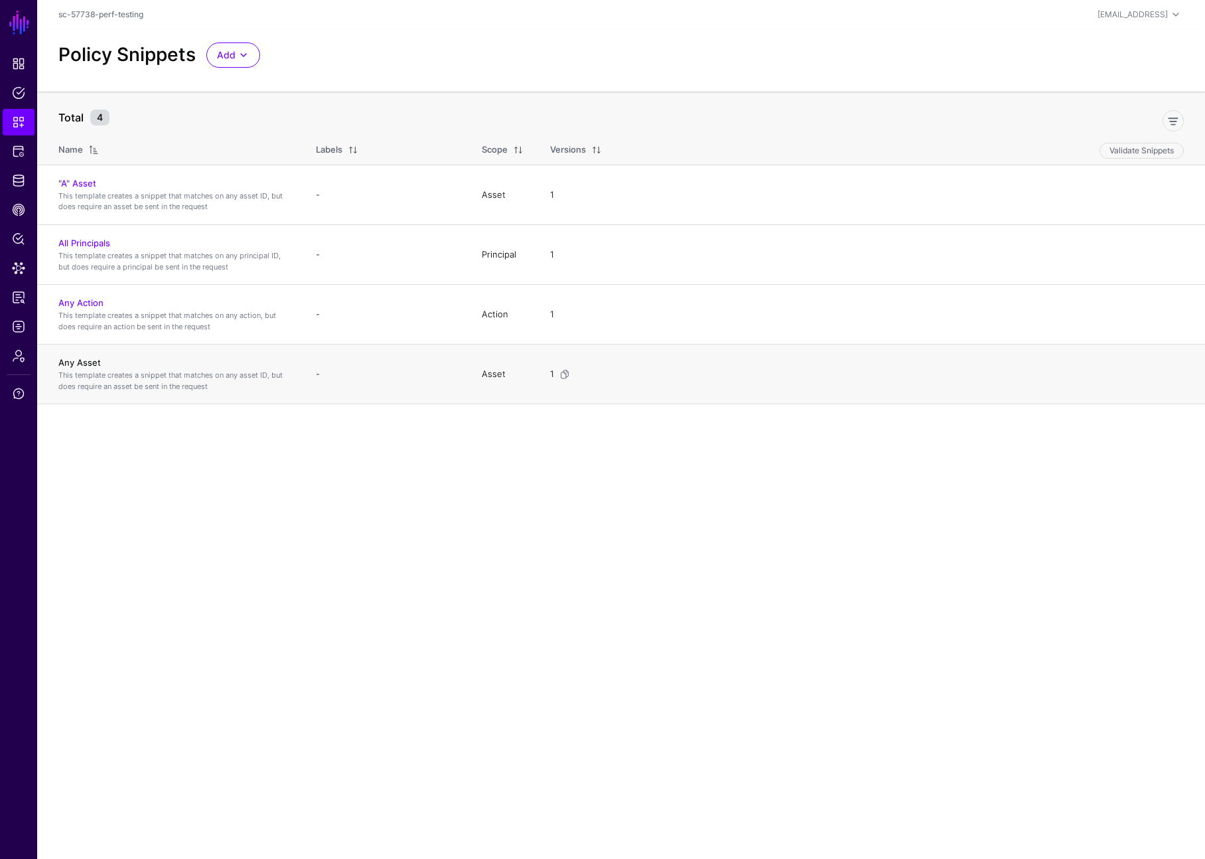
click at [92, 365] on link "Any Asset" at bounding box center [79, 362] width 42 height 11
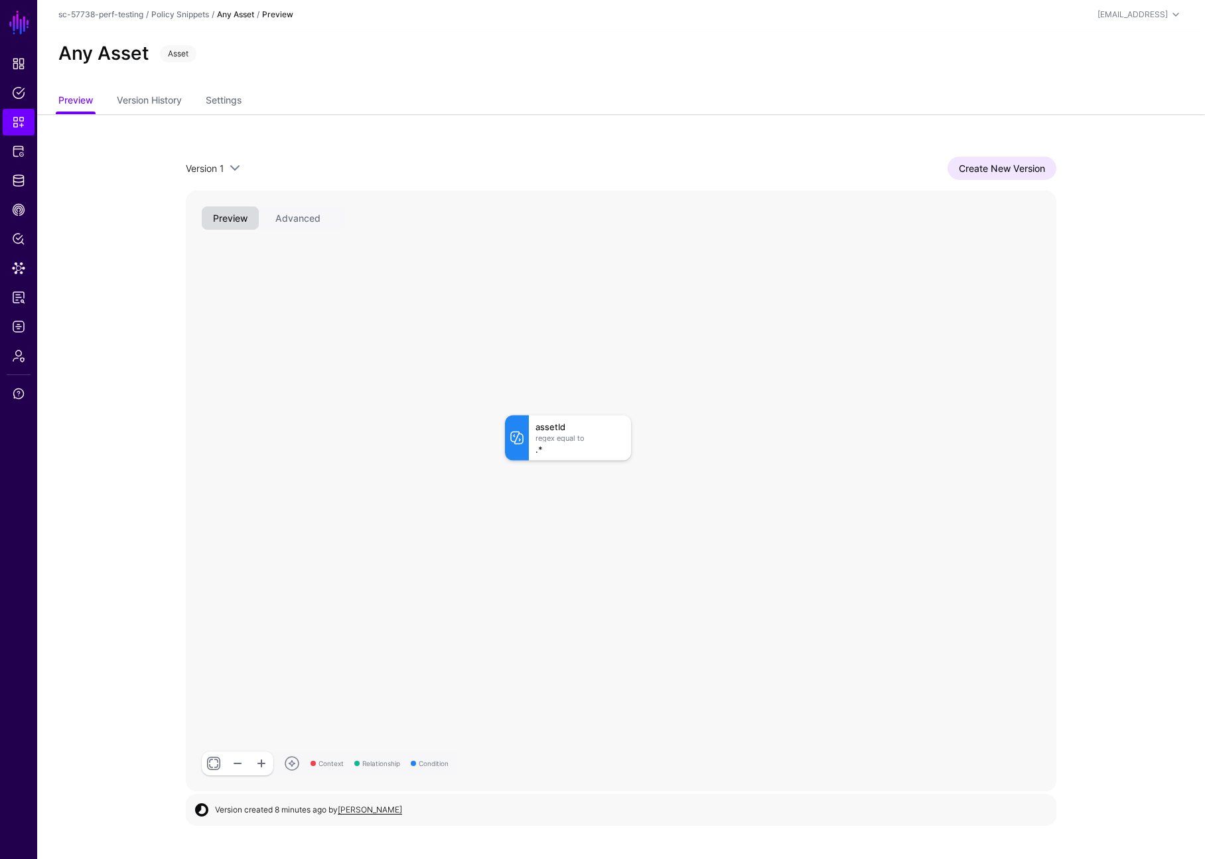
click at [552, 448] on div ".*" at bounding box center [580, 448] width 89 height 9
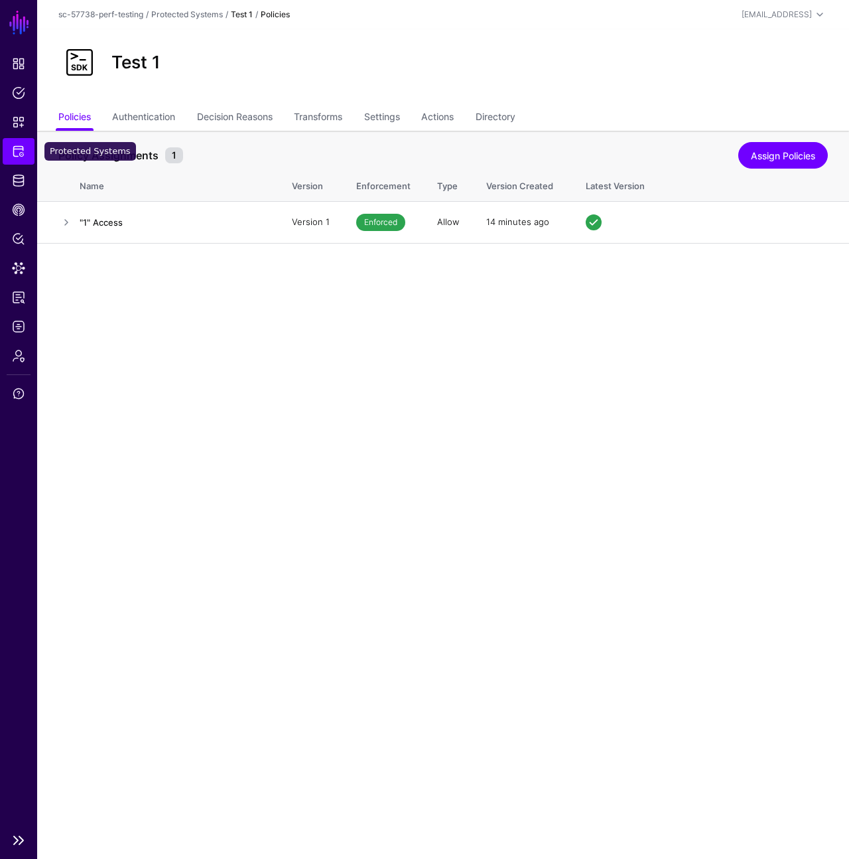
click at [15, 159] on link "Protected Systems" at bounding box center [19, 151] width 32 height 27
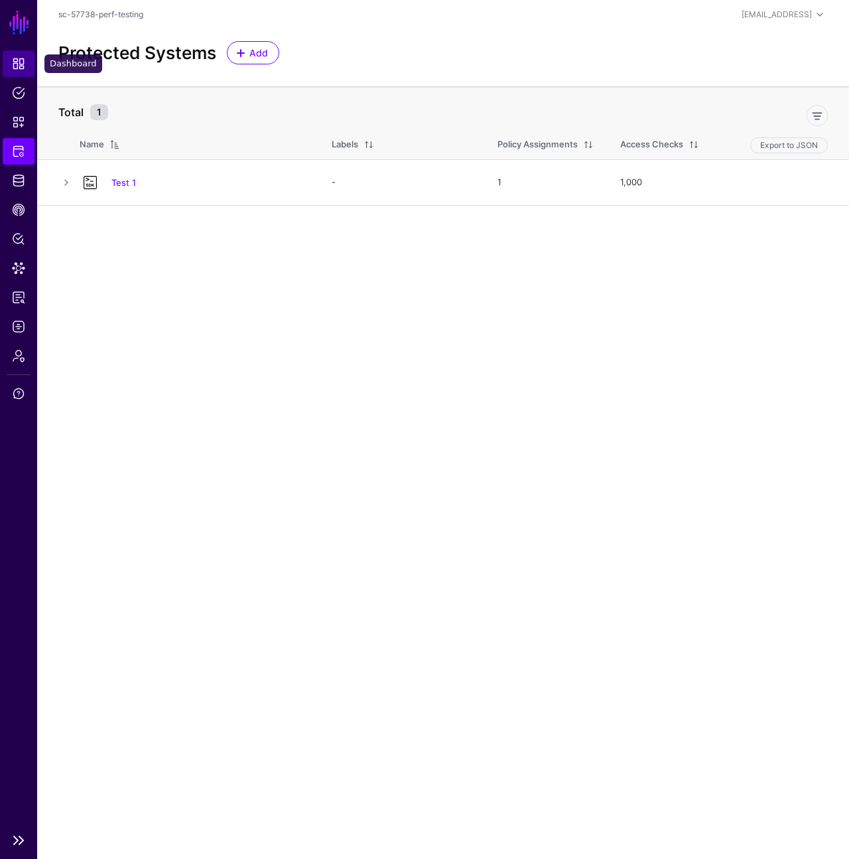
click at [22, 70] on span "Dashboard" at bounding box center [18, 63] width 13 height 13
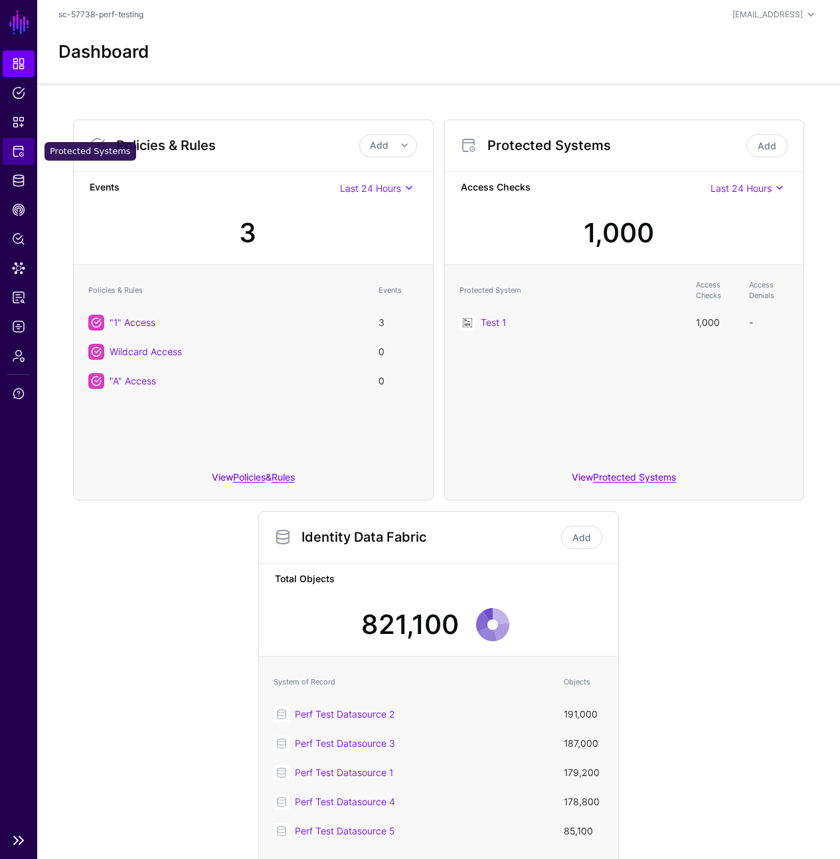
click at [17, 161] on link "Protected Systems" at bounding box center [19, 151] width 32 height 27
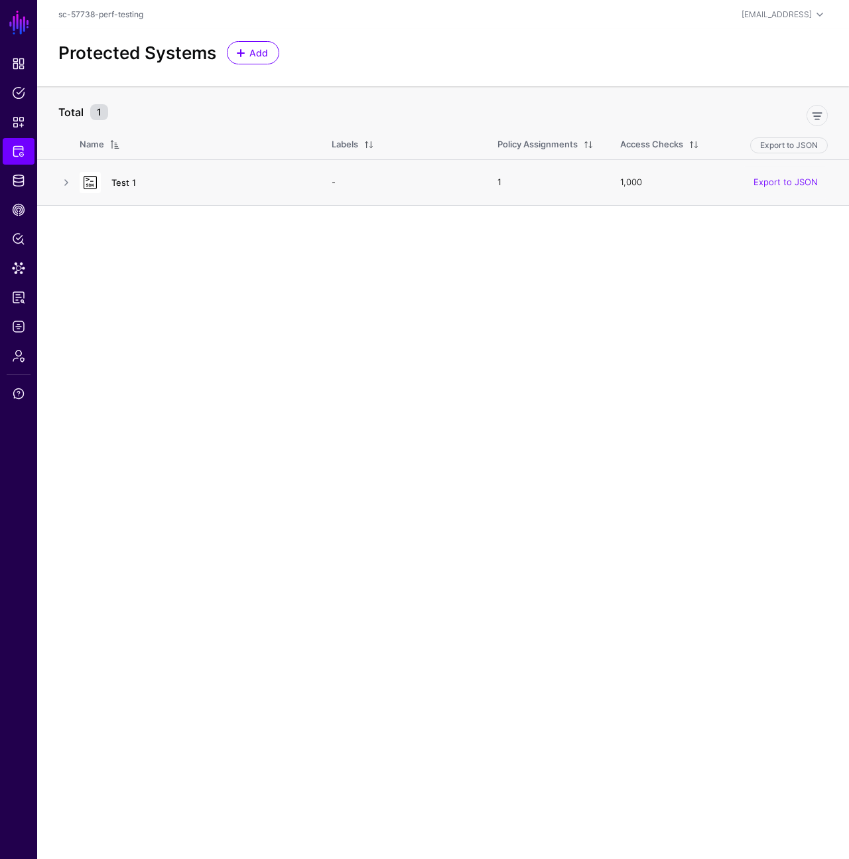
click at [118, 181] on link "Test 1" at bounding box center [123, 182] width 25 height 11
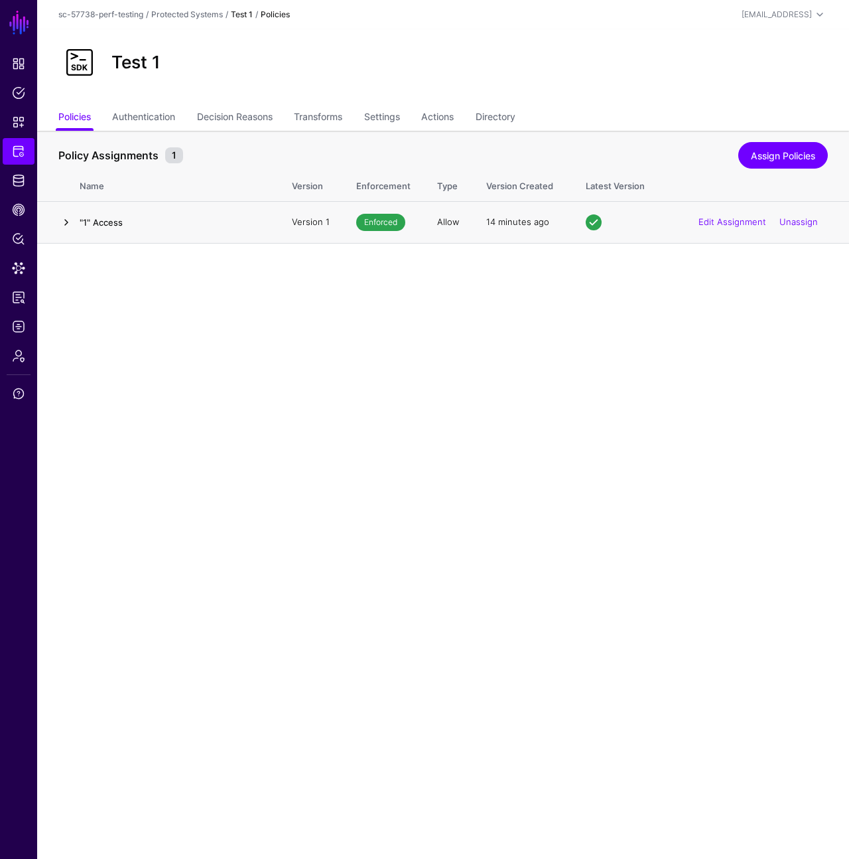
click at [70, 222] on link at bounding box center [66, 222] width 16 height 16
click at [74, 216] on link at bounding box center [66, 222] width 16 height 16
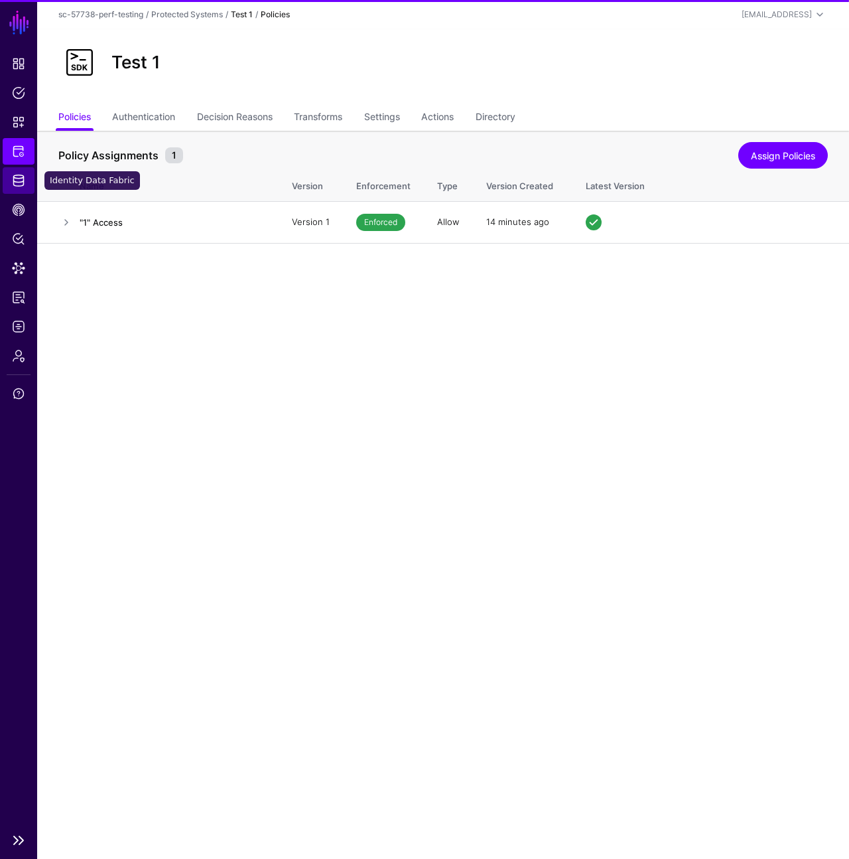
click at [26, 184] on link "Identity Data Fabric" at bounding box center [19, 180] width 32 height 27
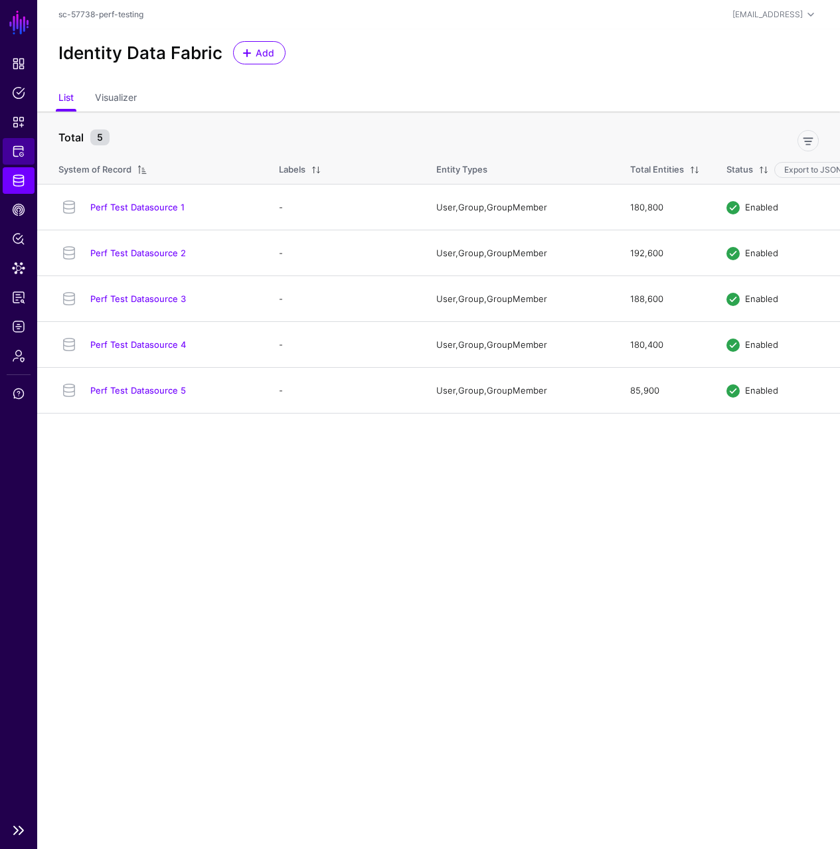
click at [25, 153] on span "Protected Systems" at bounding box center [18, 151] width 13 height 13
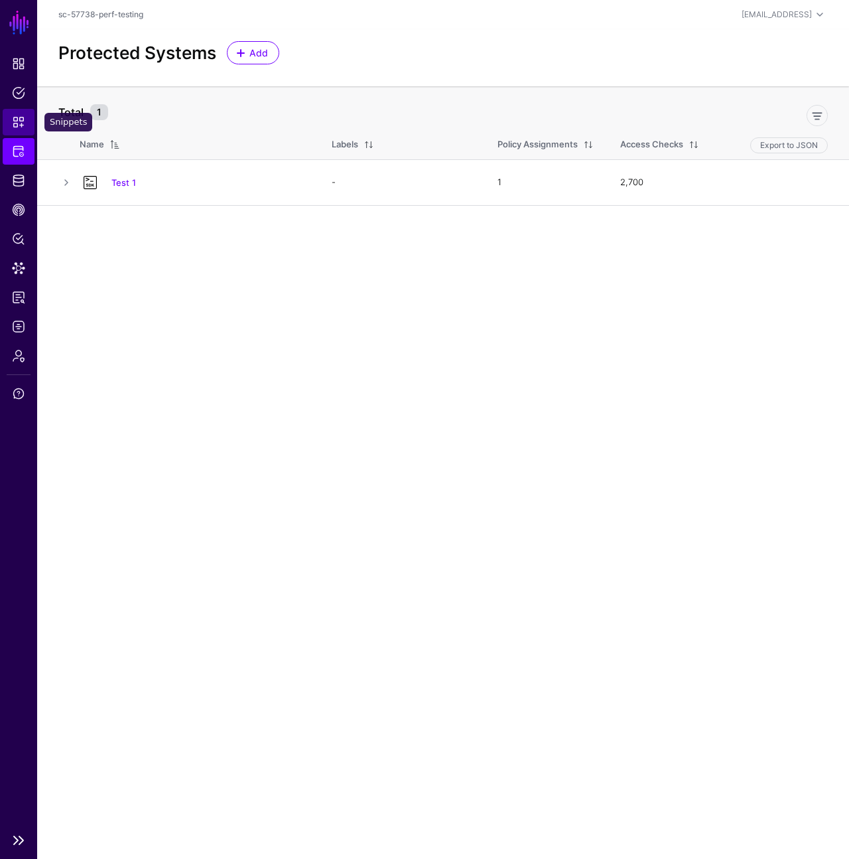
click at [15, 121] on span "Snippets" at bounding box center [18, 121] width 13 height 13
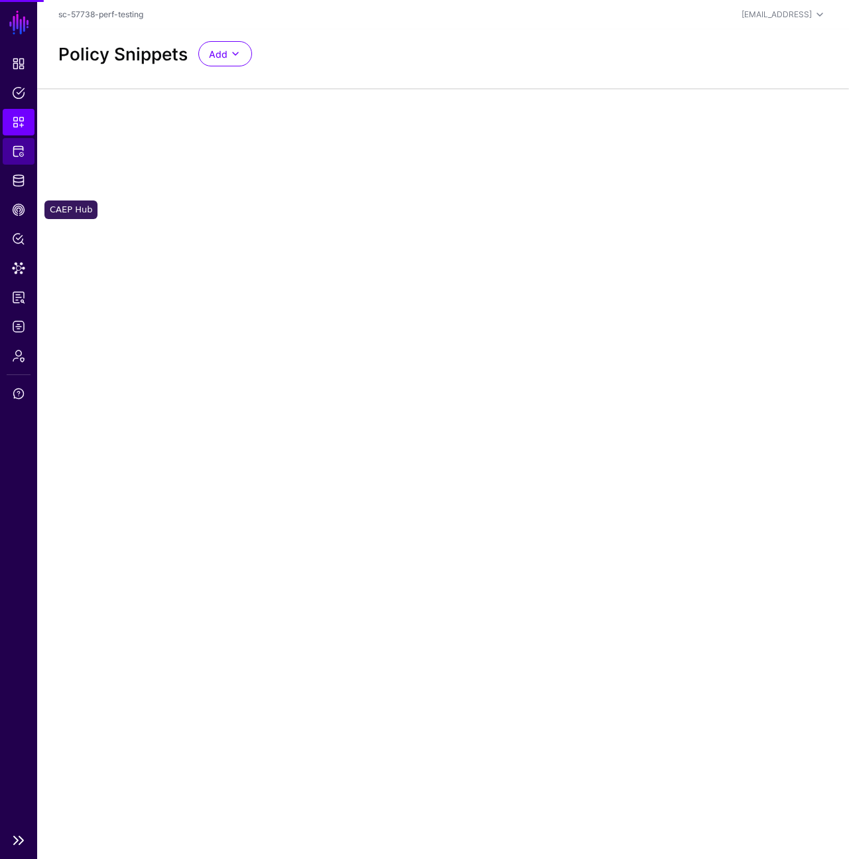
click at [28, 159] on link "Protected Systems" at bounding box center [19, 151] width 32 height 27
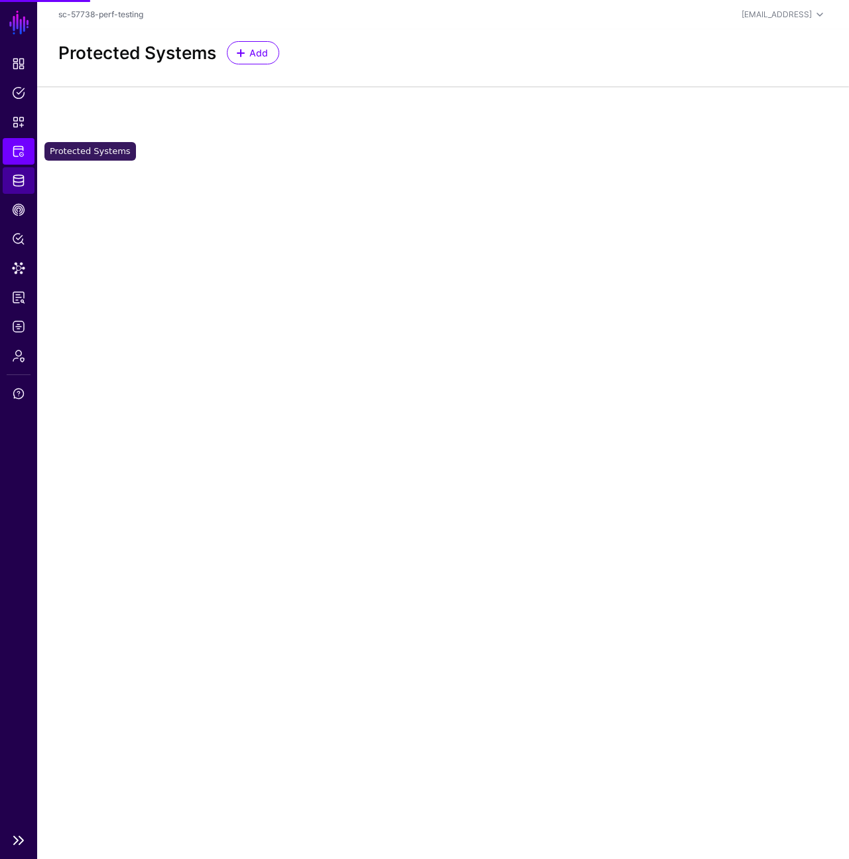
click at [27, 175] on link "Identity Data Fabric" at bounding box center [19, 180] width 32 height 27
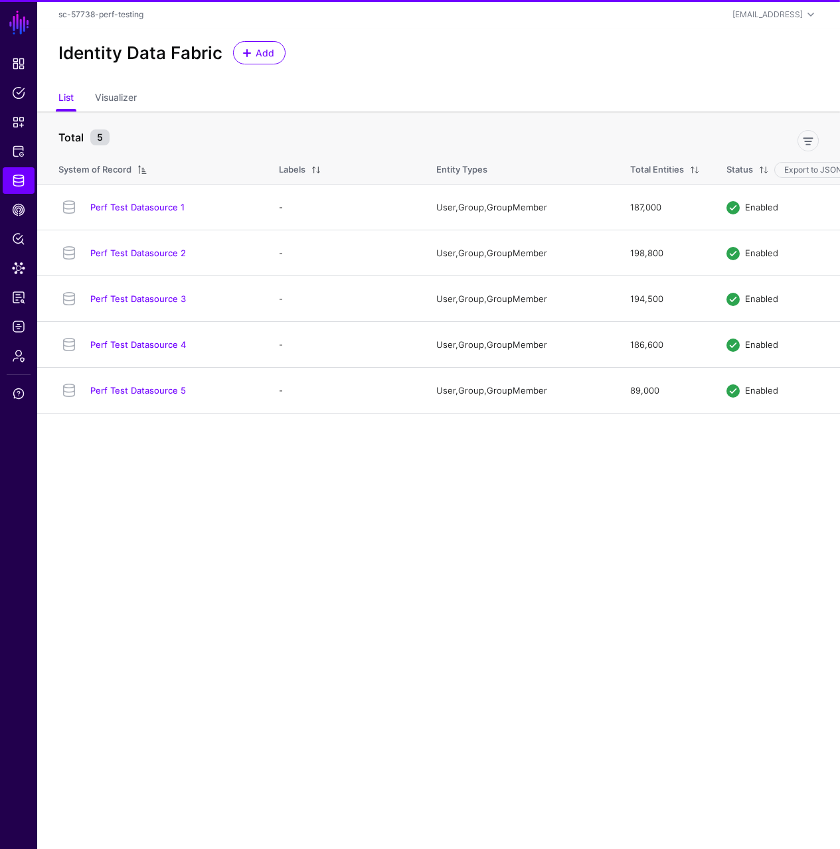
click at [135, 206] on link "Perf Test Datasource 1" at bounding box center [137, 207] width 94 height 11
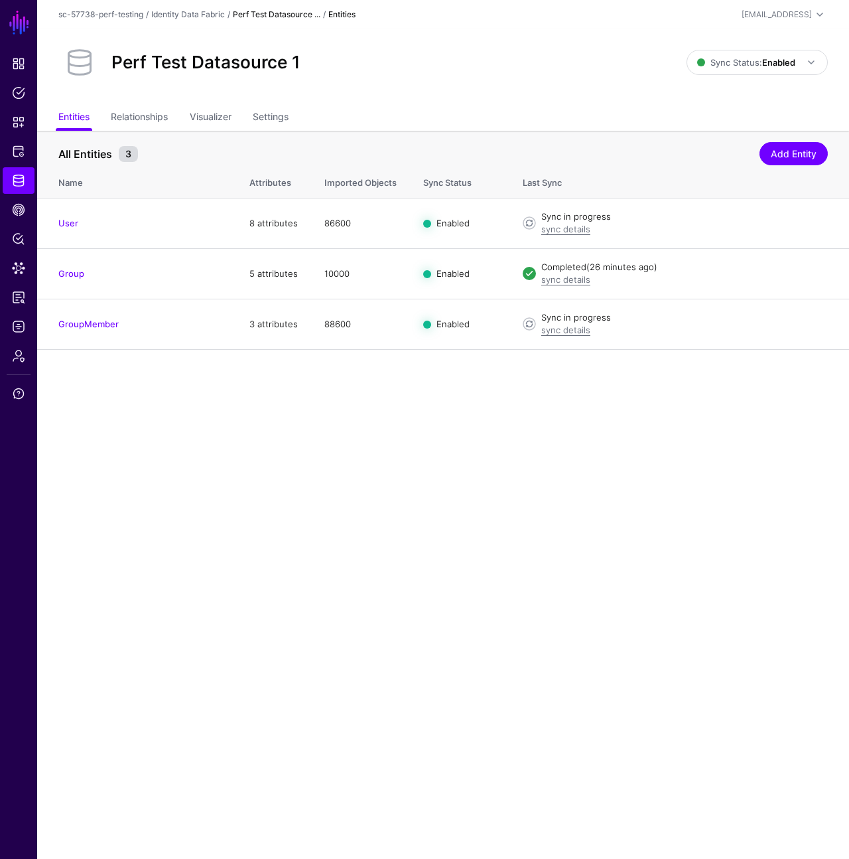
click at [280, 9] on link "Perf Test Datasource ..." at bounding box center [277, 14] width 88 height 10
click at [206, 15] on link "Identity Data Fabric" at bounding box center [188, 14] width 74 height 10
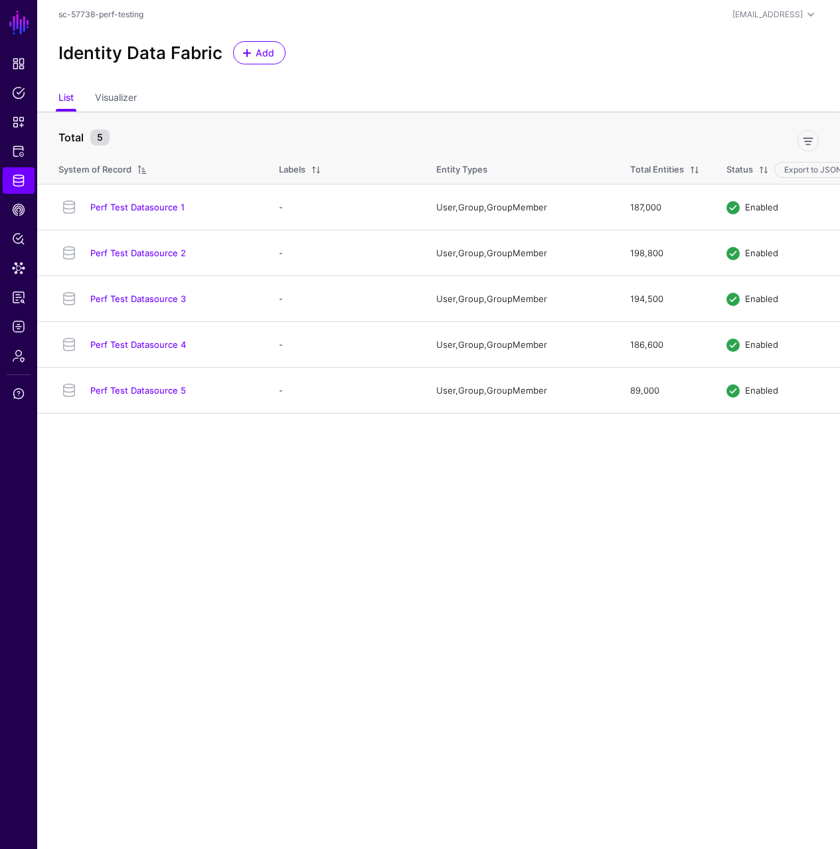
click at [454, 100] on ul "List Visualizer" at bounding box center [438, 98] width 760 height 25
click at [719, 596] on main "SGNL Dashboard Policies Snippets Protected Systems Identity Data Fabric CAEP Hu…" at bounding box center [420, 424] width 840 height 849
click at [151, 206] on link "Perf Test Datasource 1" at bounding box center [137, 207] width 94 height 11
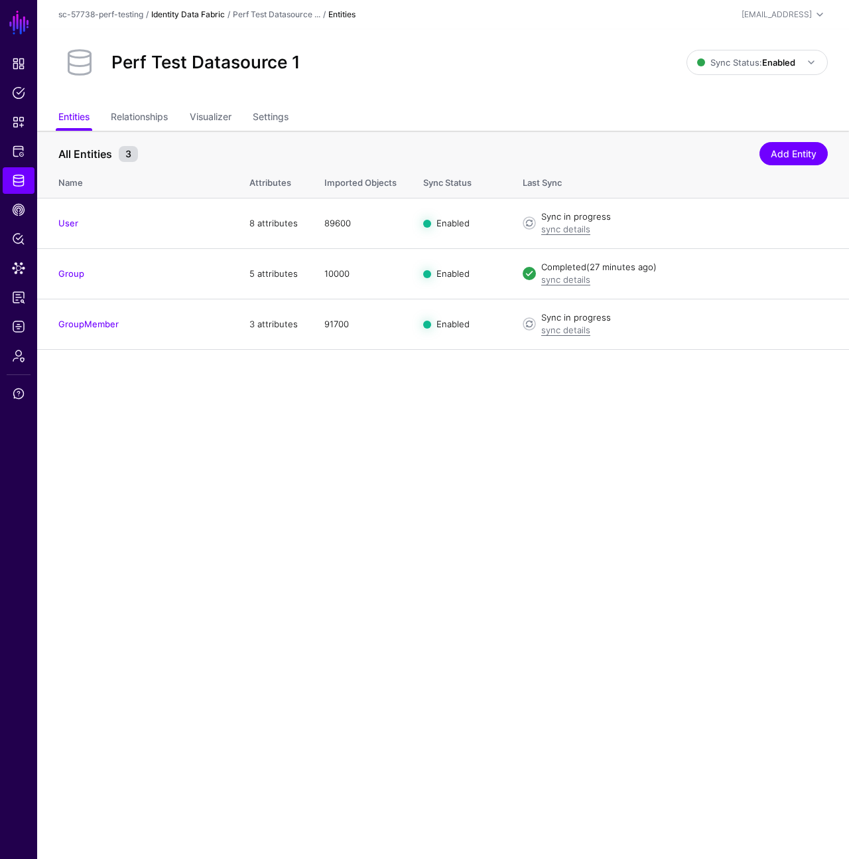
click at [225, 17] on link "Identity Data Fabric" at bounding box center [188, 14] width 74 height 10
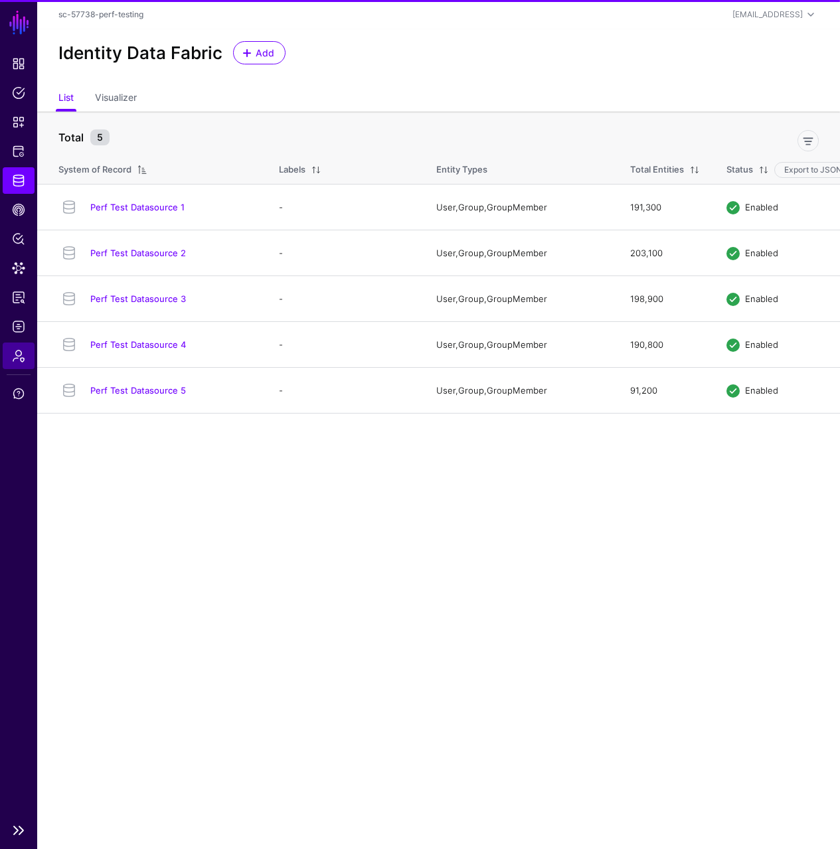
click at [17, 345] on link "Admin" at bounding box center [19, 355] width 32 height 27
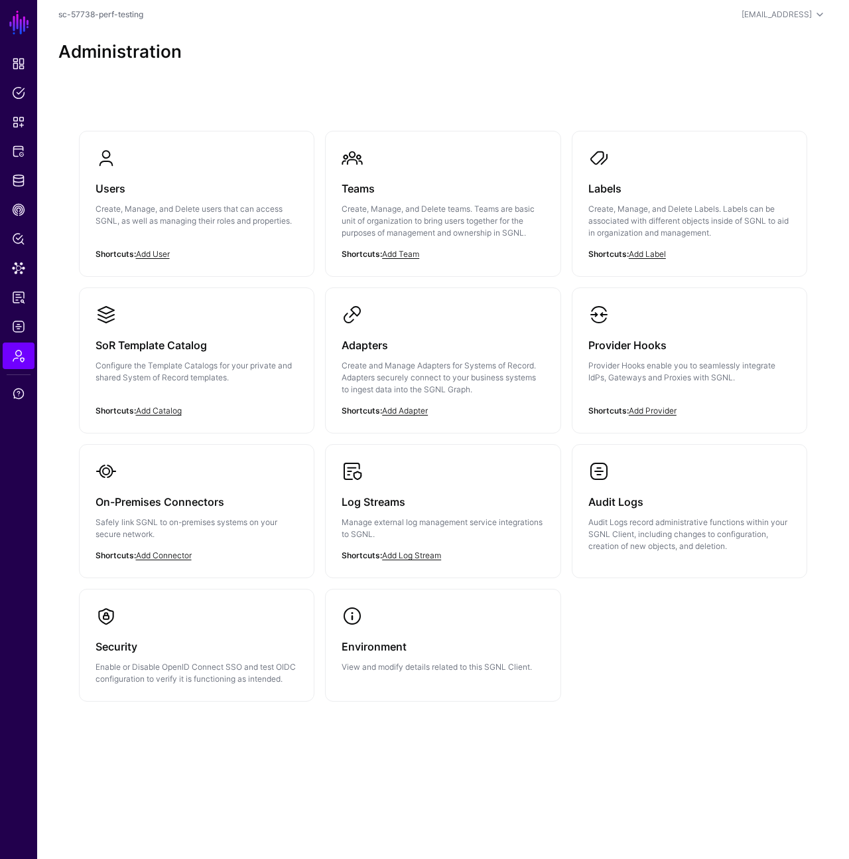
click at [457, 377] on p "Create and Manage Adapters for Systems of Record. Adapters securely connect to …" at bounding box center [443, 378] width 203 height 36
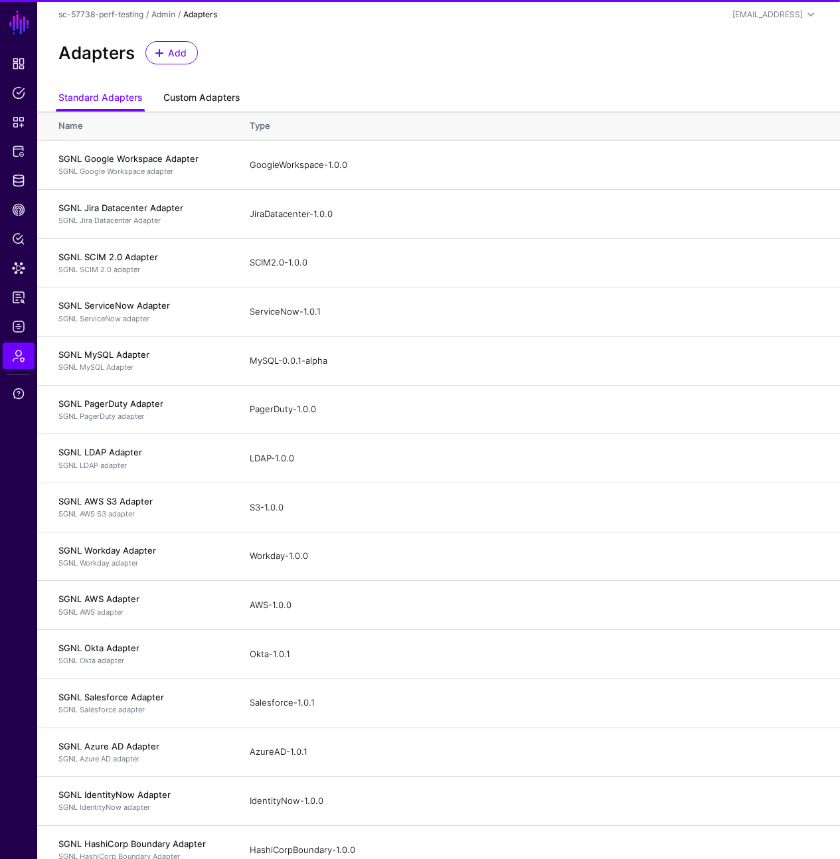
click at [197, 106] on link "Custom Adapters" at bounding box center [201, 98] width 76 height 25
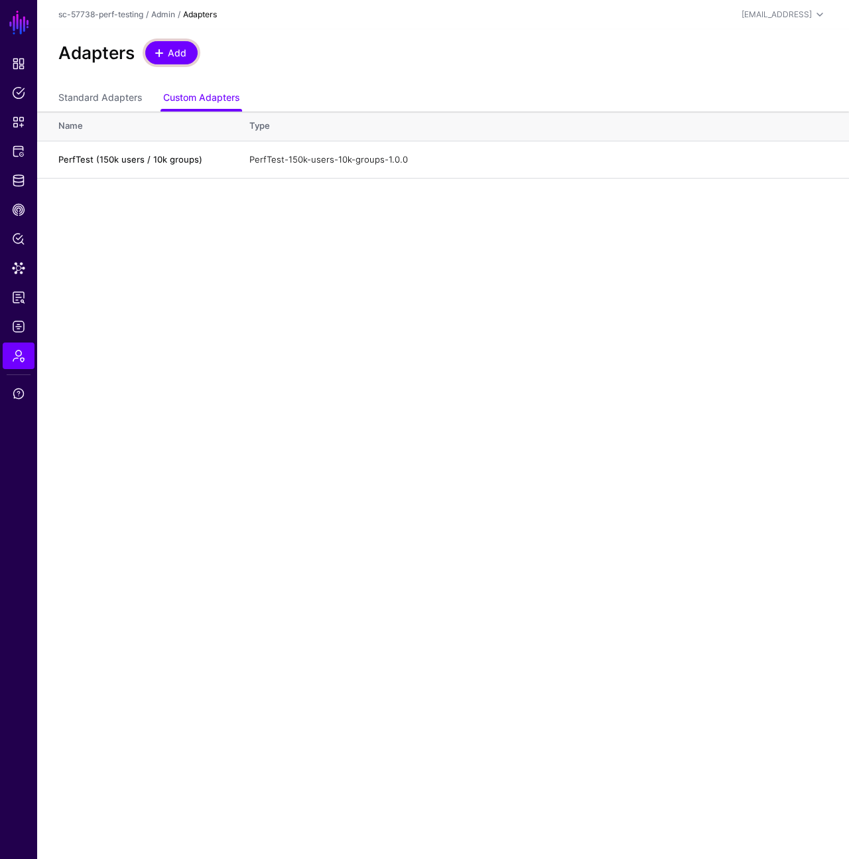
click at [179, 56] on span "Add" at bounding box center [178, 53] width 22 height 14
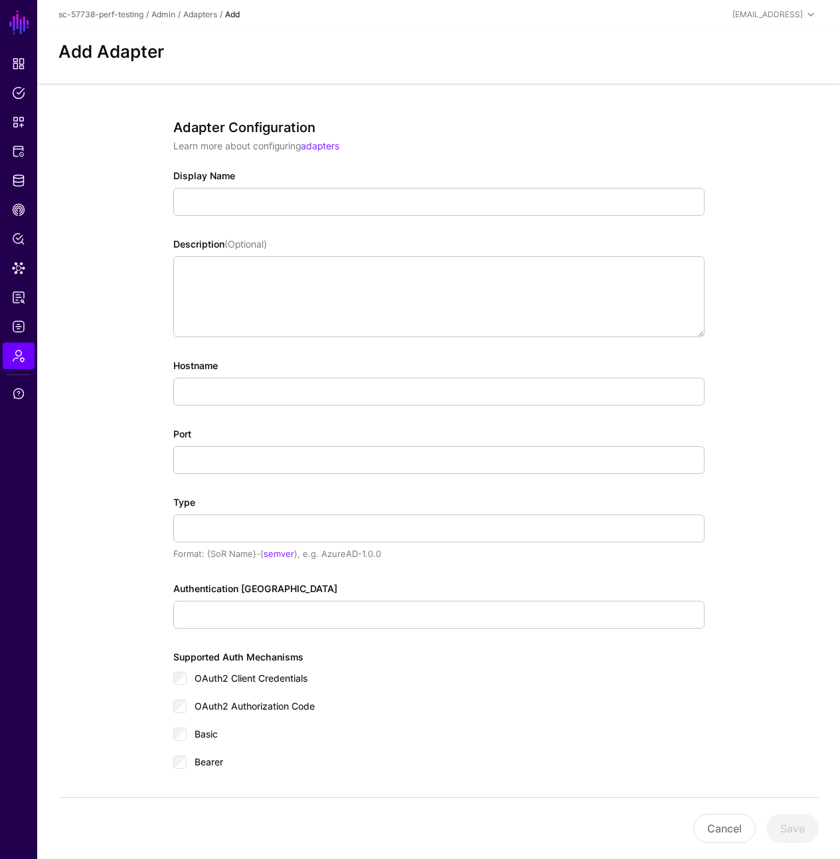
click at [282, 183] on div "Display Name" at bounding box center [438, 192] width 531 height 47
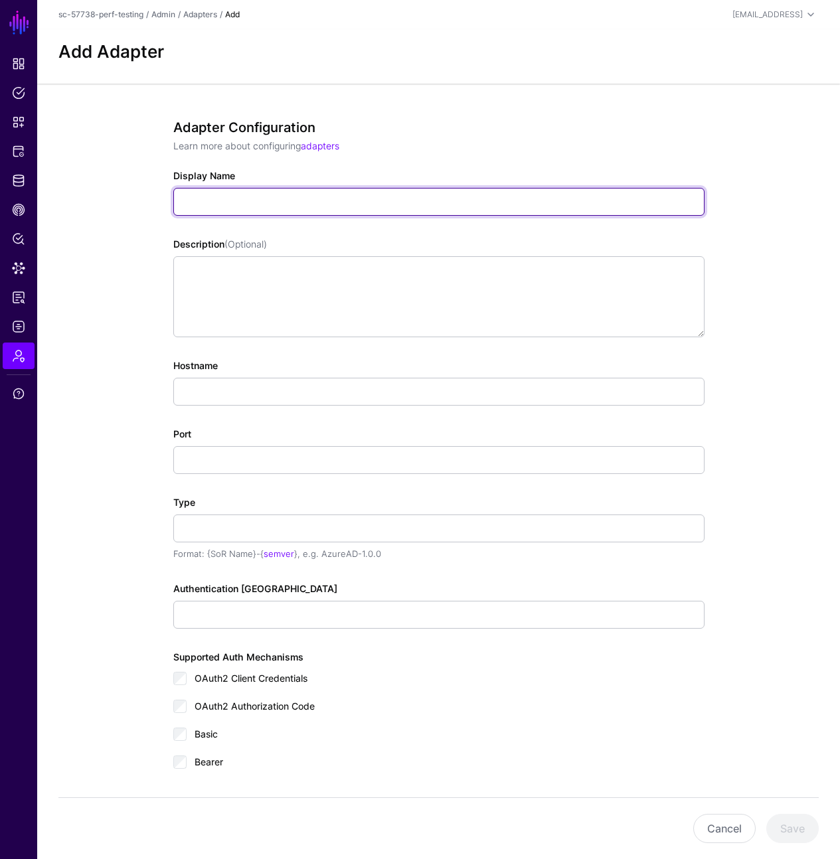
drag, startPoint x: 288, startPoint y: 199, endPoint x: 302, endPoint y: 204, distance: 14.7
click at [288, 199] on input "Display Name" at bounding box center [438, 202] width 531 height 28
paste input "**********"
type input "**********"
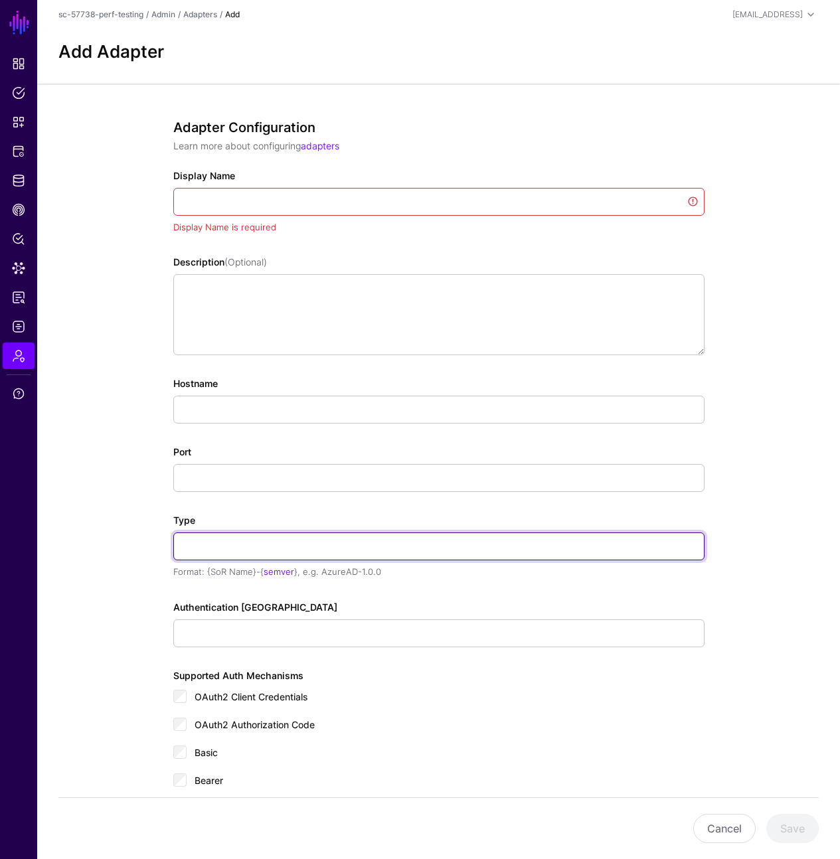
click at [336, 547] on input "Type" at bounding box center [438, 546] width 531 height 28
paste input "**********"
click at [210, 550] on input "**********" at bounding box center [438, 546] width 531 height 28
type input "**********"
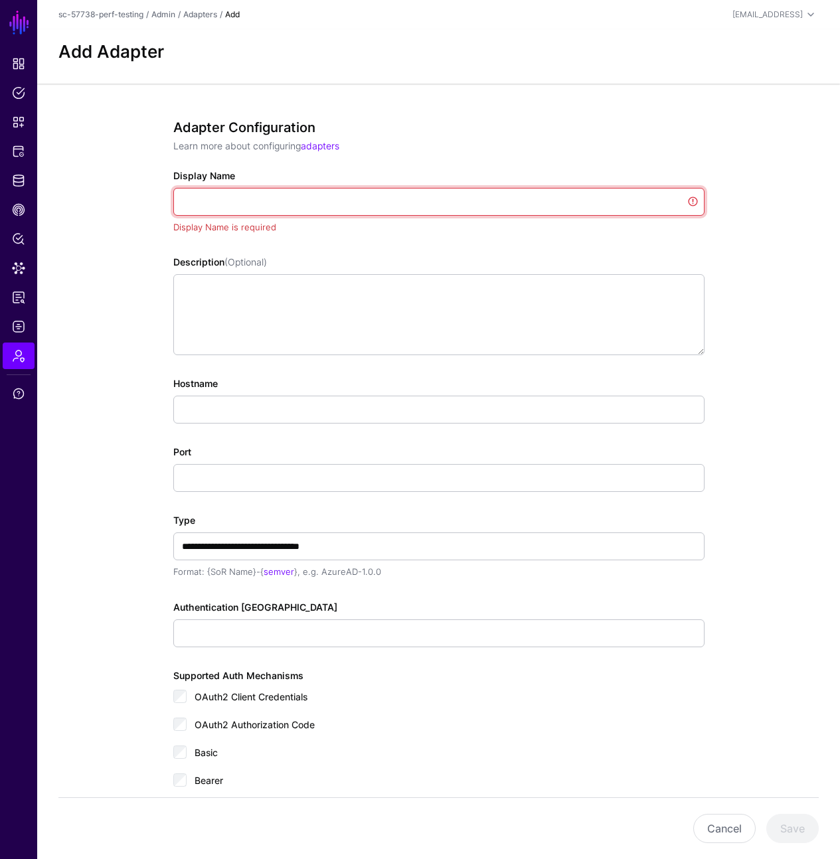
click at [295, 204] on input "Display Name" at bounding box center [438, 202] width 531 height 28
paste input "********"
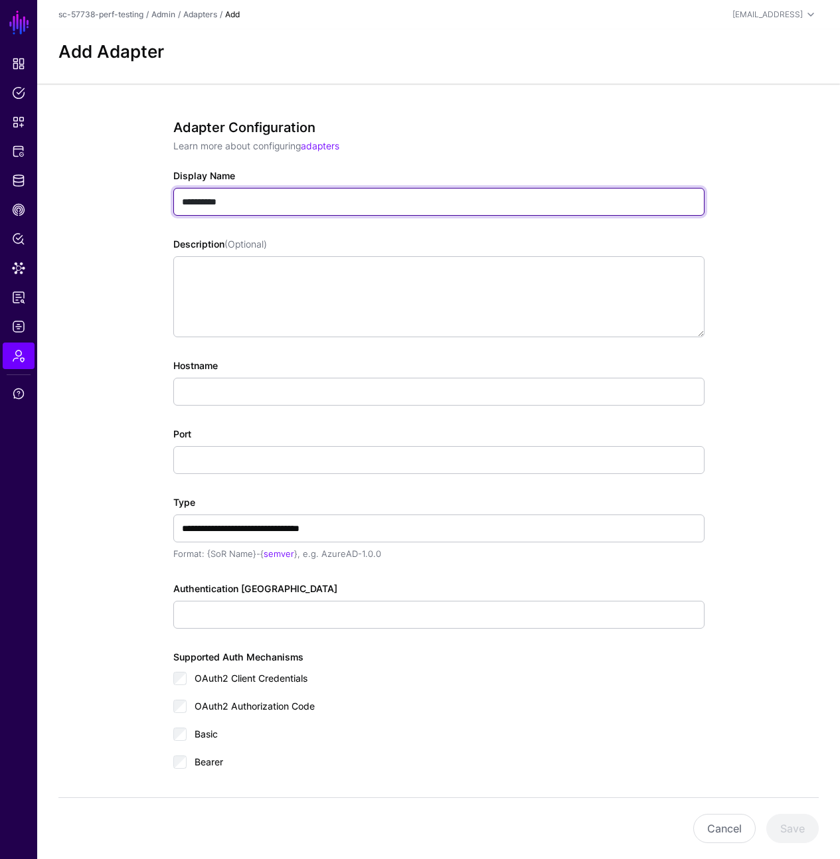
click at [304, 204] on input "**********" at bounding box center [438, 202] width 531 height 28
paste input "**********"
click at [234, 202] on input "**********" at bounding box center [438, 202] width 531 height 28
type input "**********"
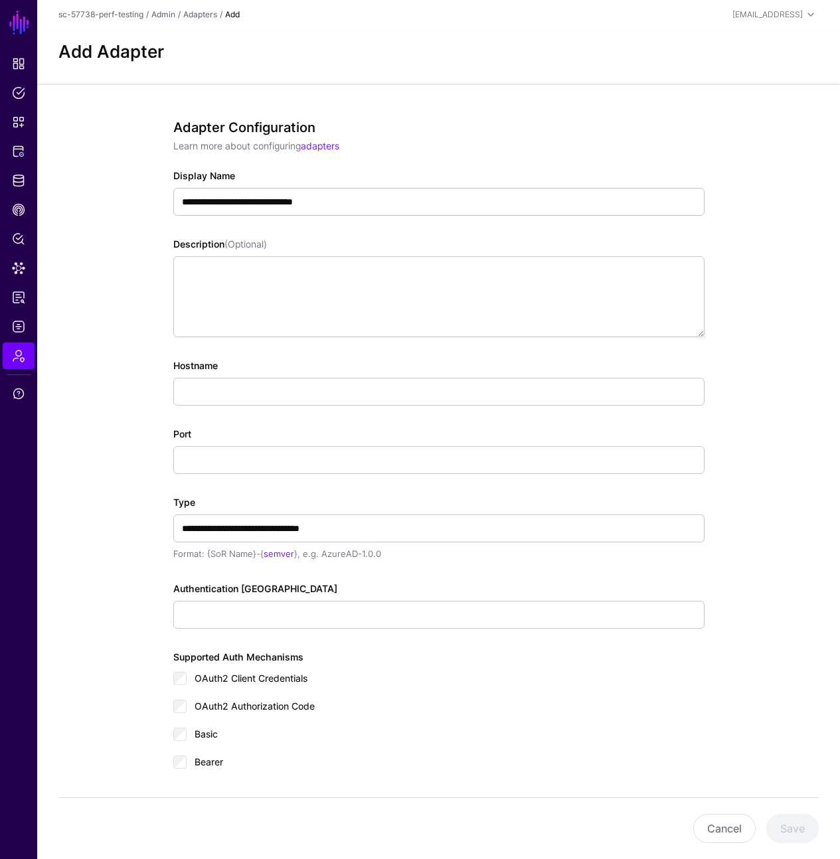
click at [328, 376] on div "Hostname" at bounding box center [438, 381] width 531 height 47
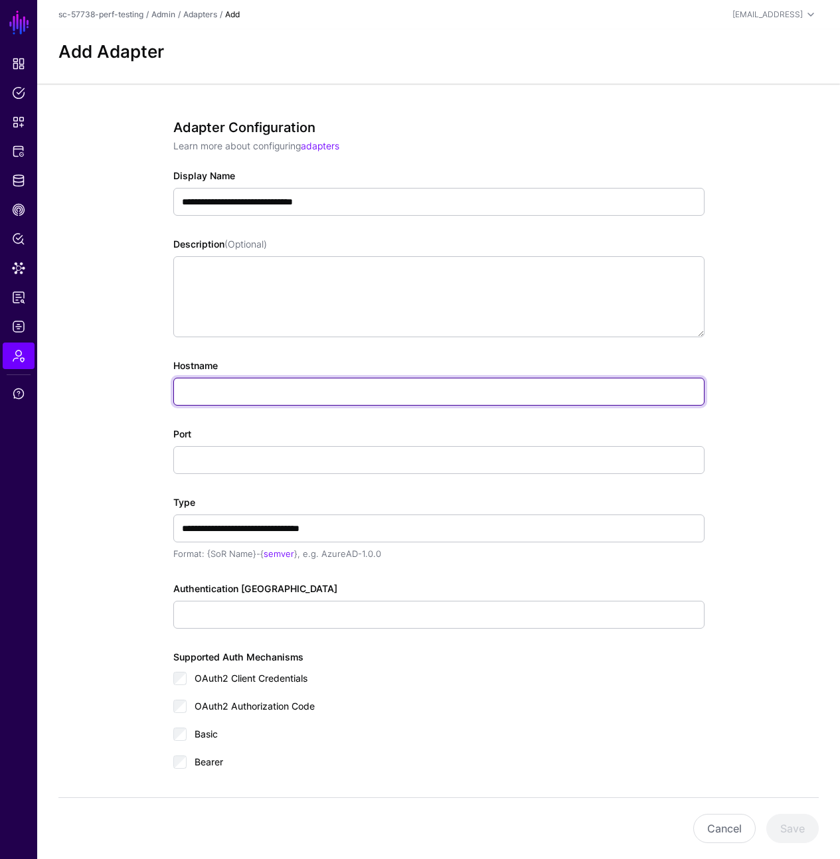
click at [323, 387] on input "Hostname" at bounding box center [438, 392] width 531 height 28
paste input "**********"
type input "**********"
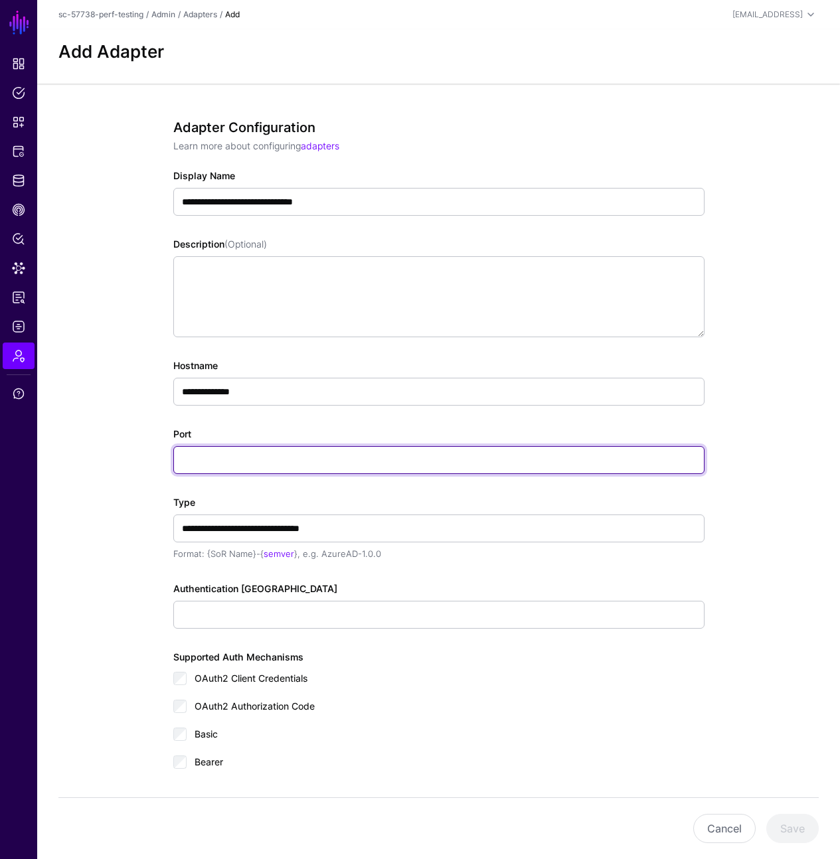
click at [204, 455] on input "Port" at bounding box center [438, 460] width 531 height 28
type input "*****"
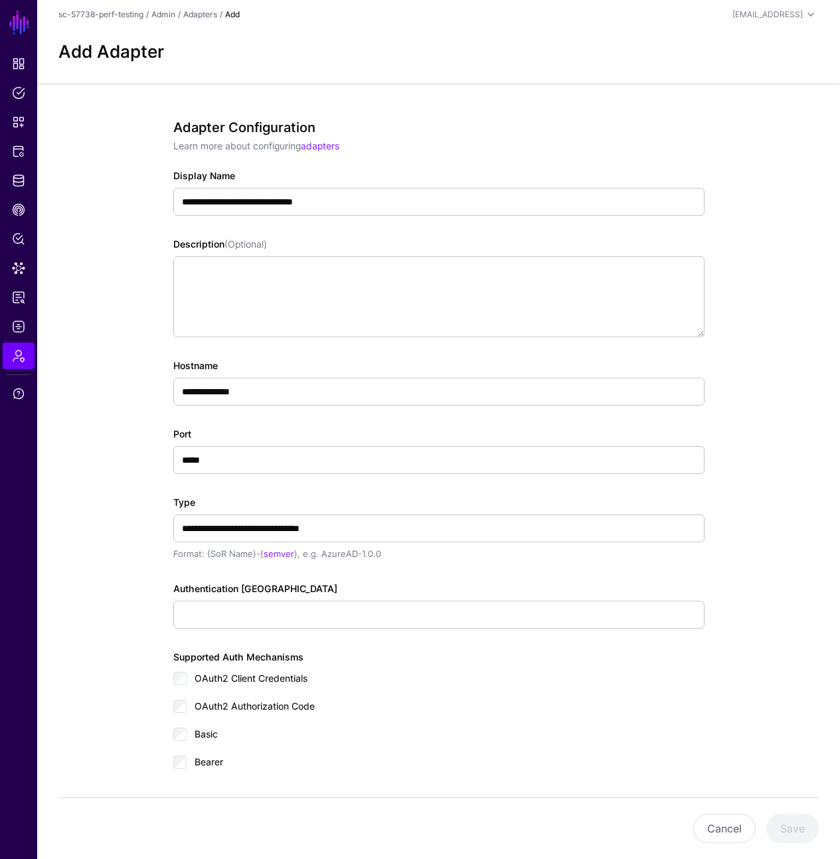
click at [380, 577] on div "**********" at bounding box center [438, 485] width 531 height 733
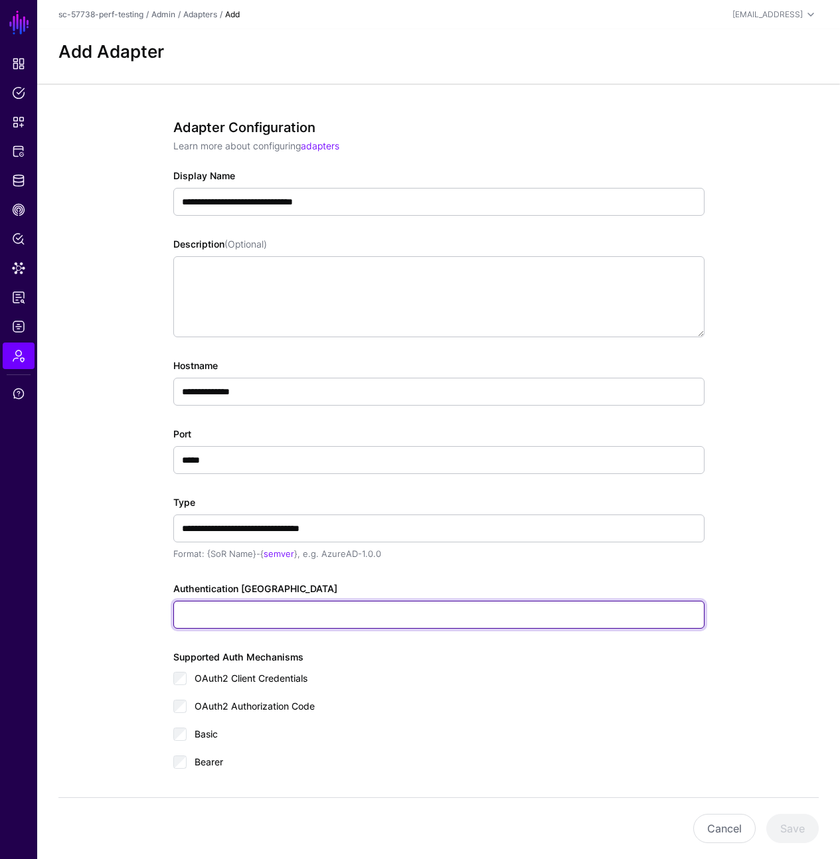
click at [341, 623] on input "Authentication Token" at bounding box center [438, 615] width 531 height 28
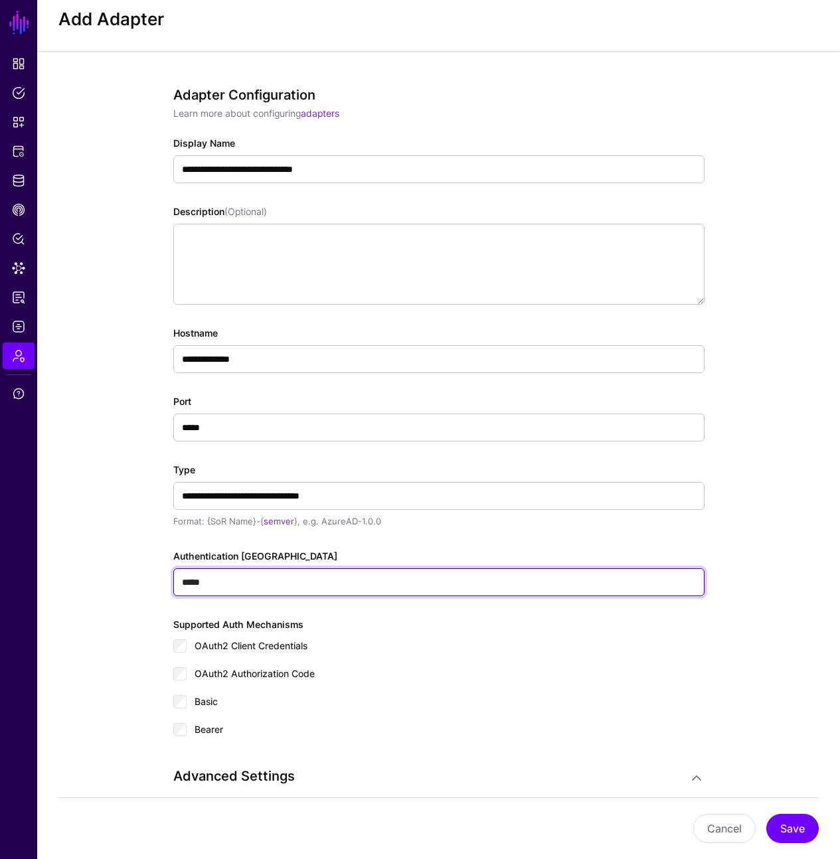
scroll to position [35, 0]
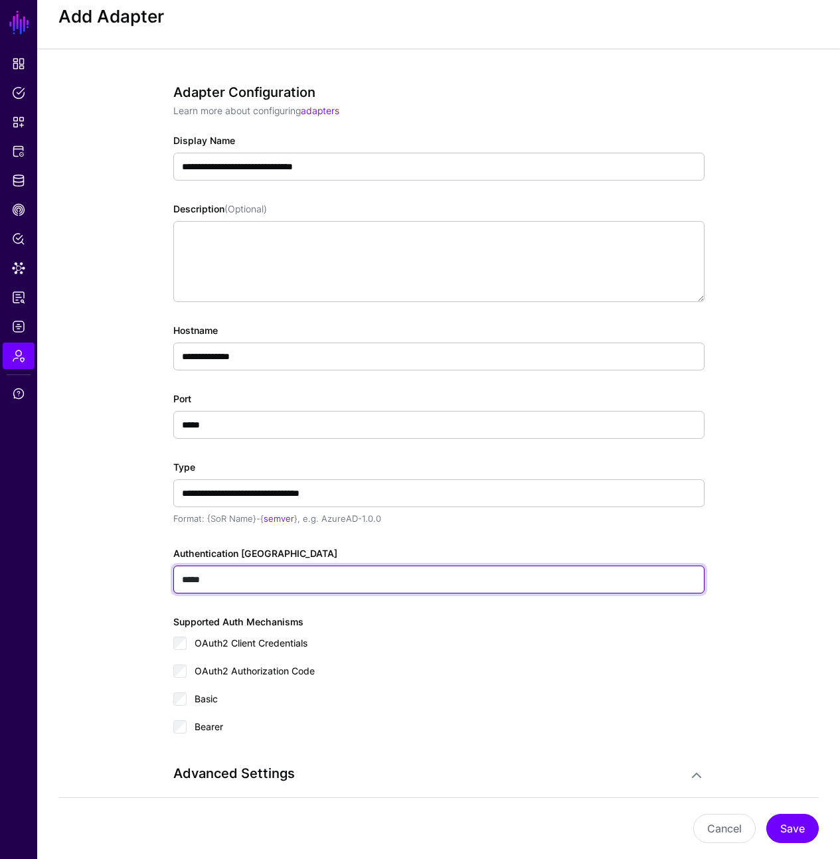
type input "*****"
drag, startPoint x: 202, startPoint y: 703, endPoint x: 208, endPoint y: 681, distance: 23.3
click at [203, 703] on span "Basic" at bounding box center [205, 698] width 23 height 11
drag, startPoint x: 208, startPoint y: 681, endPoint x: 214, endPoint y: 664, distance: 18.1
click at [208, 681] on div "OAuth2 Authorization Code" at bounding box center [438, 675] width 531 height 27
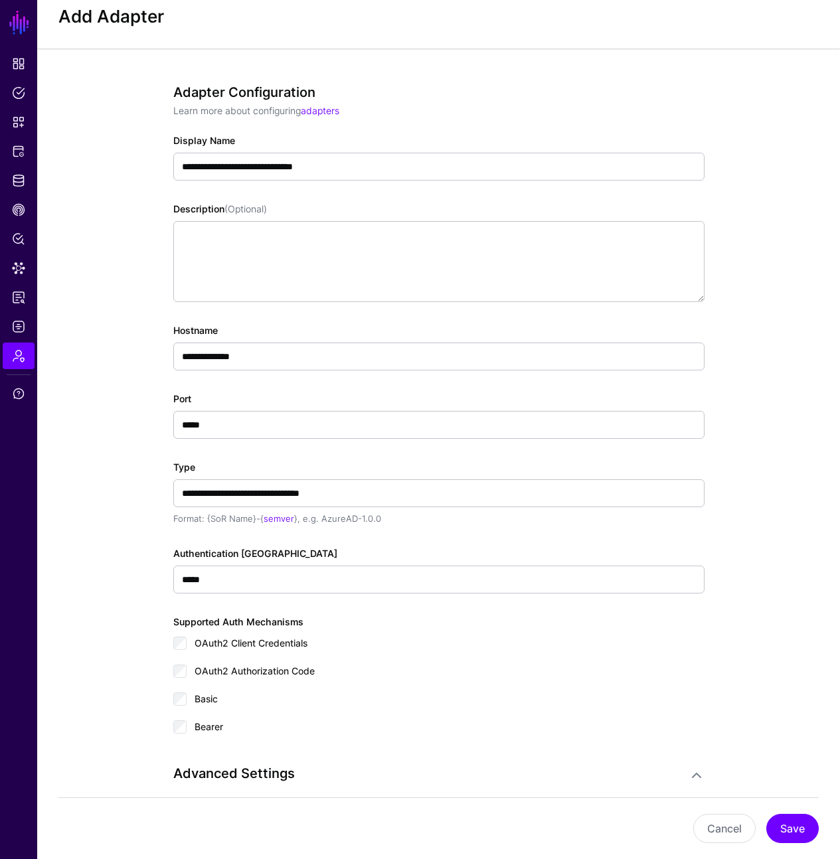
drag, startPoint x: 223, startPoint y: 646, endPoint x: 222, endPoint y: 672, distance: 25.3
click at [223, 646] on span "OAuth2 Client Credentials" at bounding box center [250, 642] width 113 height 11
drag, startPoint x: 222, startPoint y: 672, endPoint x: 217, endPoint y: 693, distance: 21.1
click at [222, 672] on span "OAuth2 Authorization Code" at bounding box center [254, 670] width 120 height 11
click at [216, 698] on span "Basic" at bounding box center [205, 698] width 23 height 11
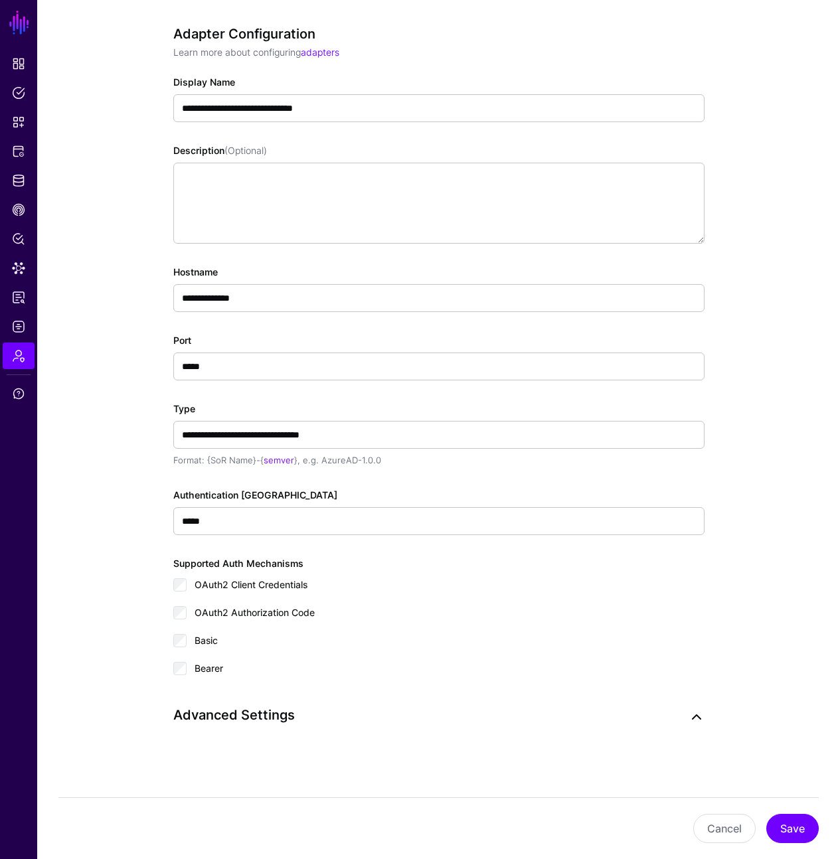
click at [690, 714] on link at bounding box center [696, 717] width 16 height 16
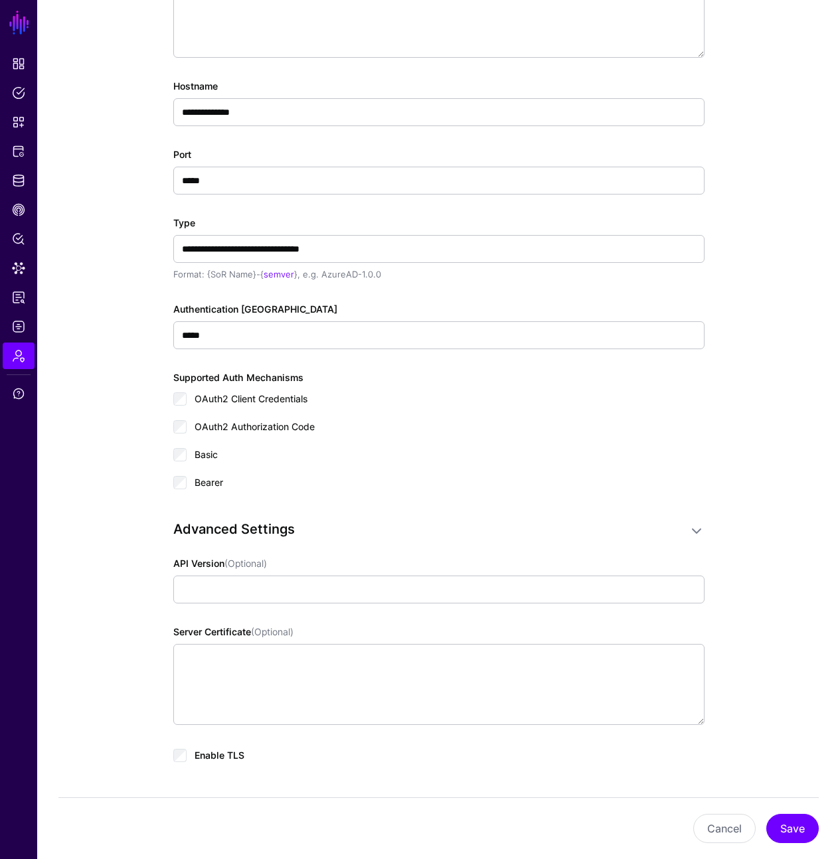
scroll to position [332, 0]
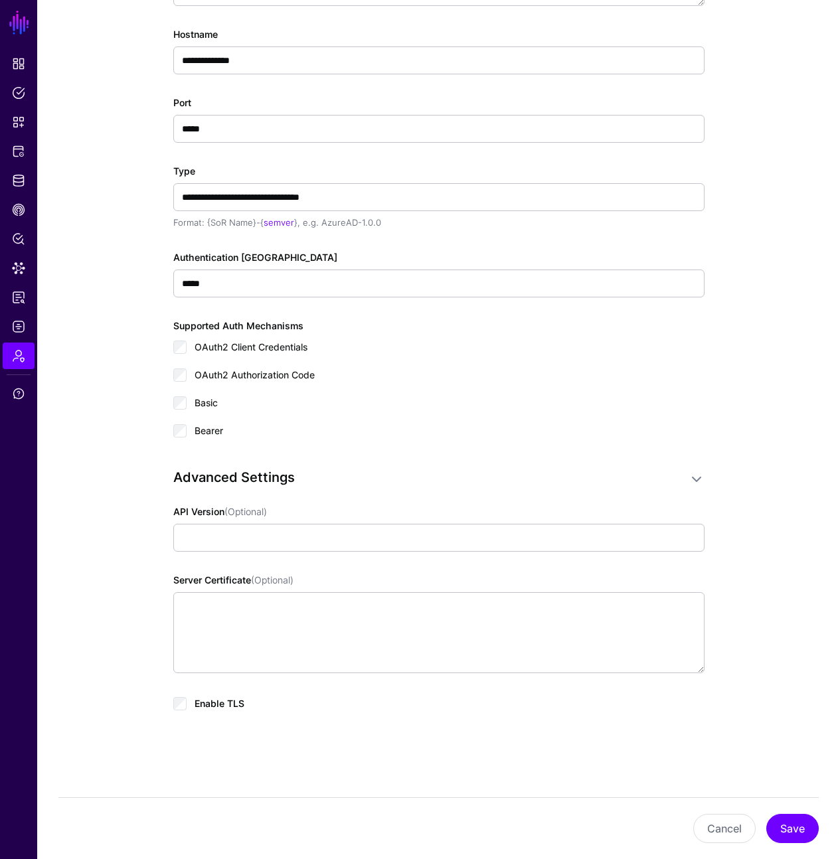
click at [220, 703] on span "Enable TLS" at bounding box center [219, 703] width 50 height 11
click at [786, 838] on button "Save" at bounding box center [792, 828] width 52 height 29
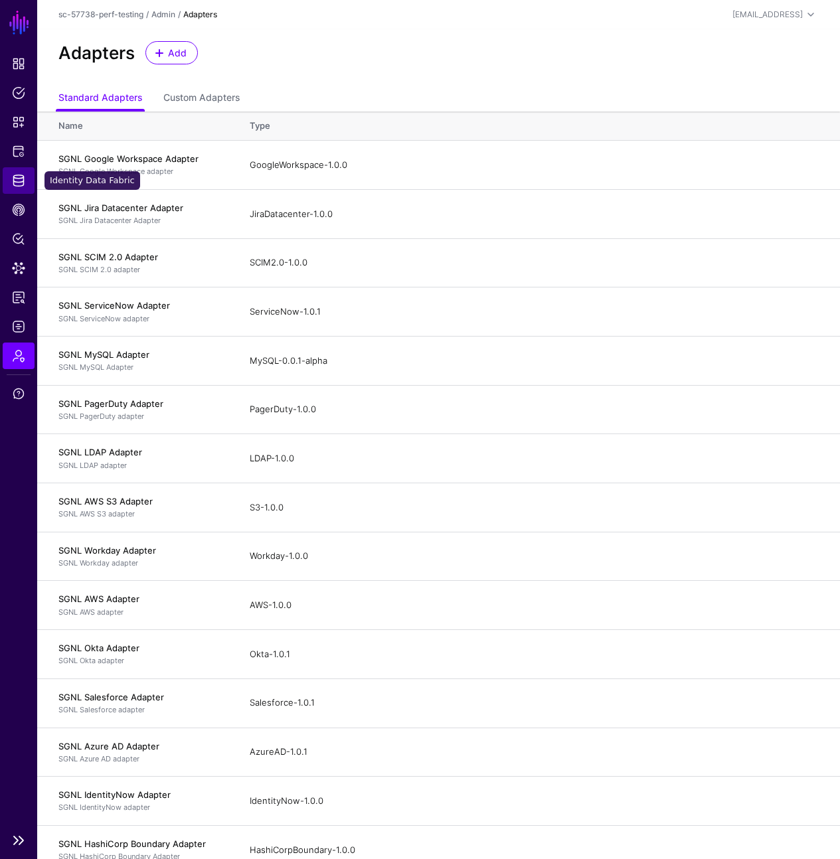
click at [18, 190] on link "Identity Data Fabric" at bounding box center [19, 180] width 32 height 27
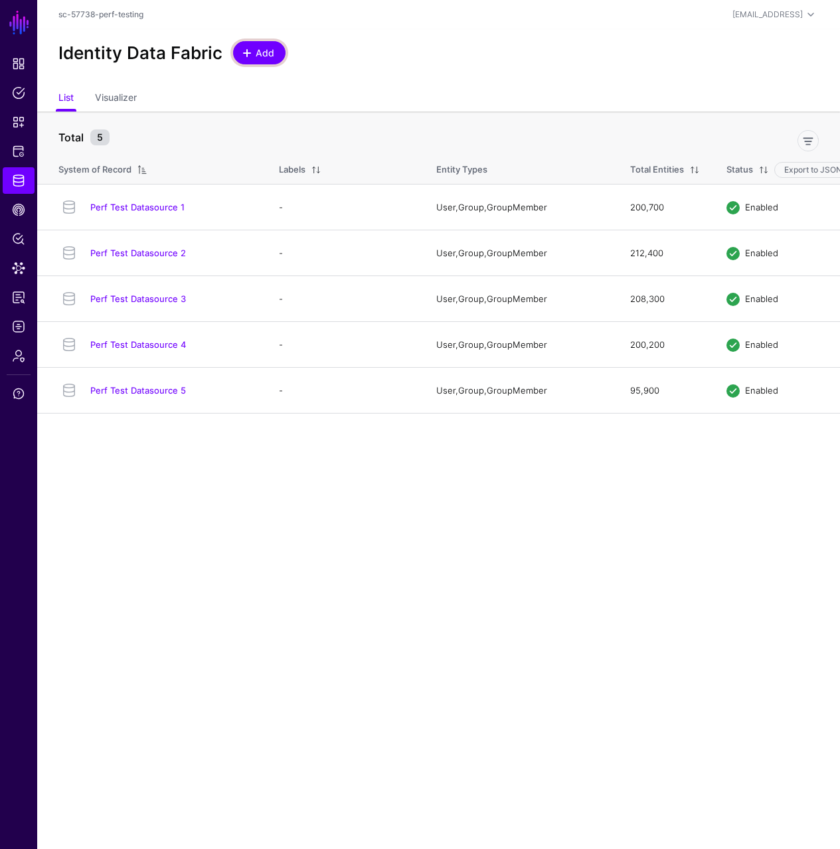
click at [246, 50] on span at bounding box center [247, 53] width 11 height 11
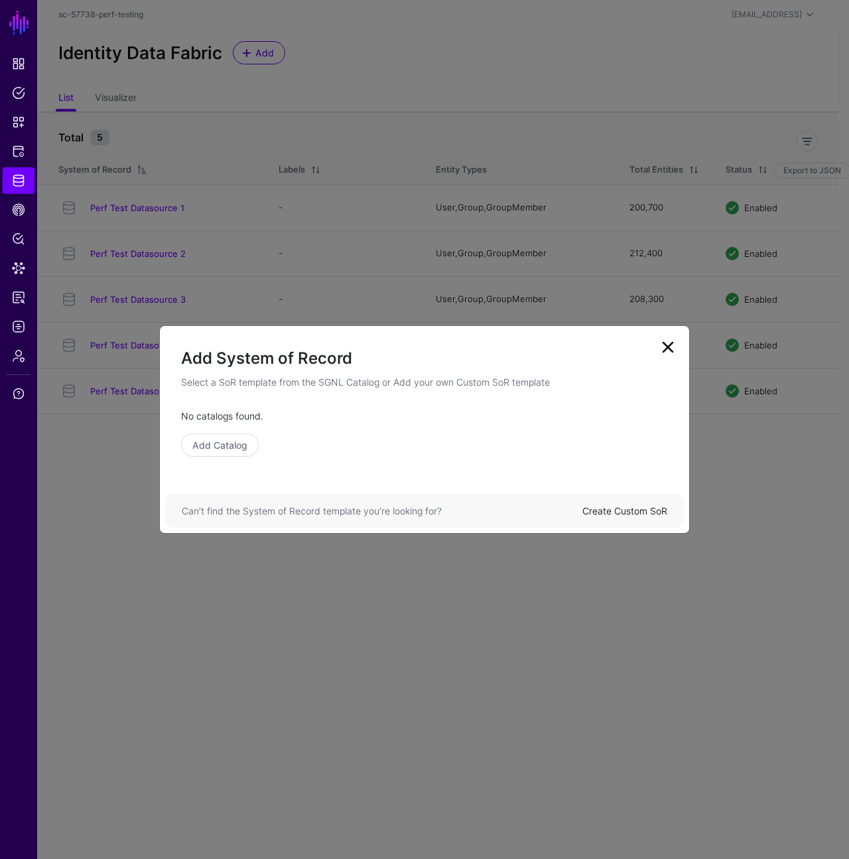
click at [615, 508] on link "Create Custom SoR" at bounding box center [625, 510] width 85 height 11
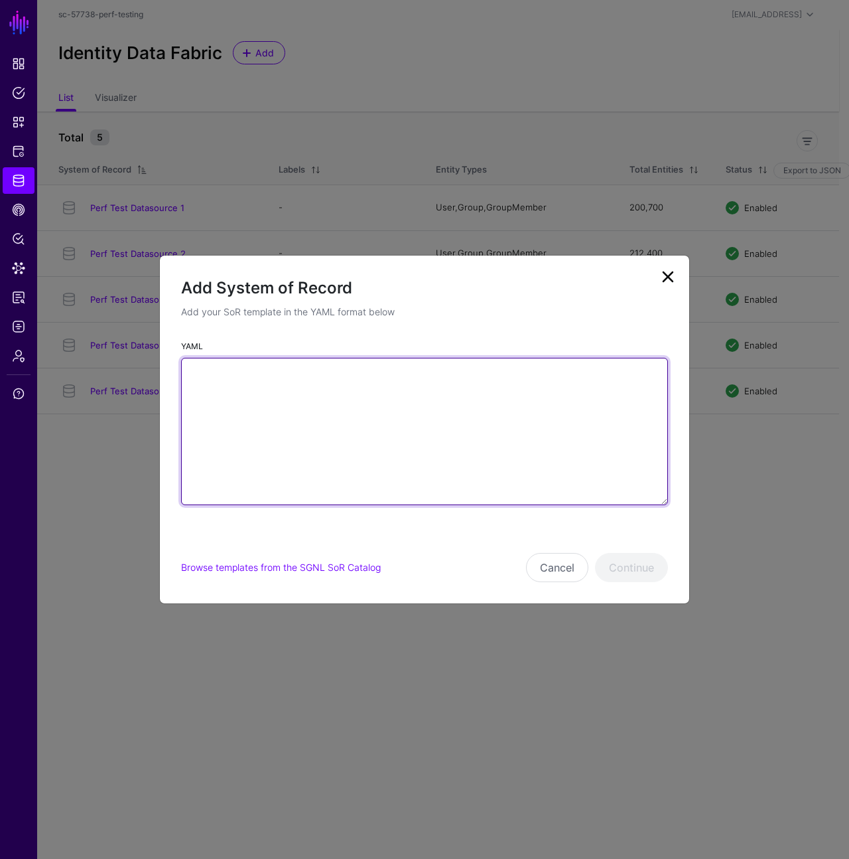
click at [383, 379] on textarea "YAML" at bounding box center [424, 431] width 487 height 147
paste textarea "**********"
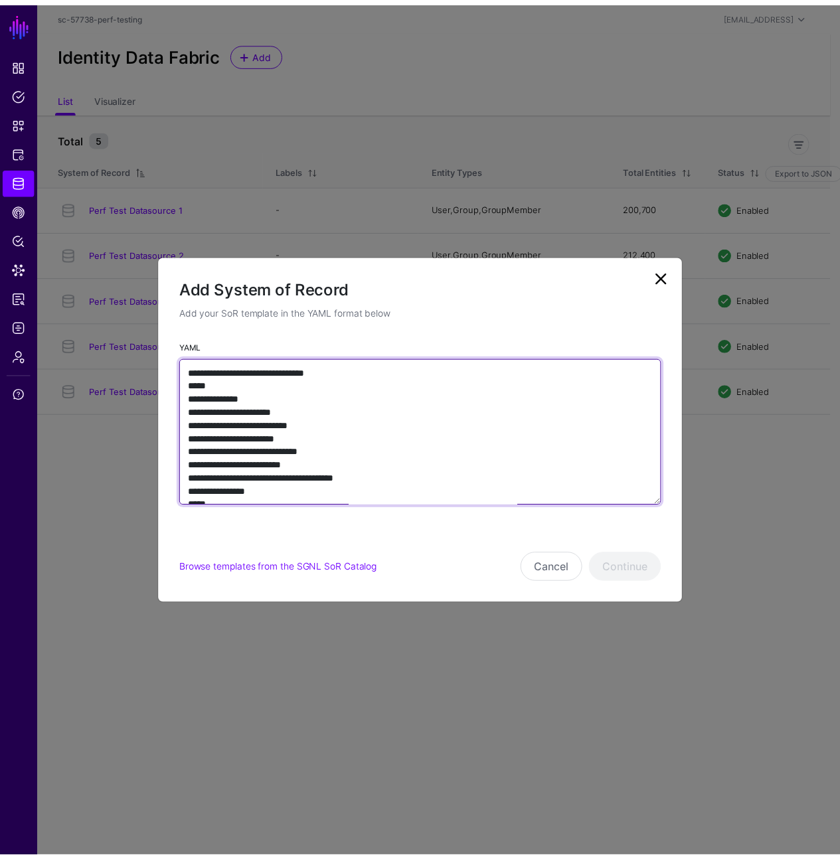
scroll to position [1558, 0]
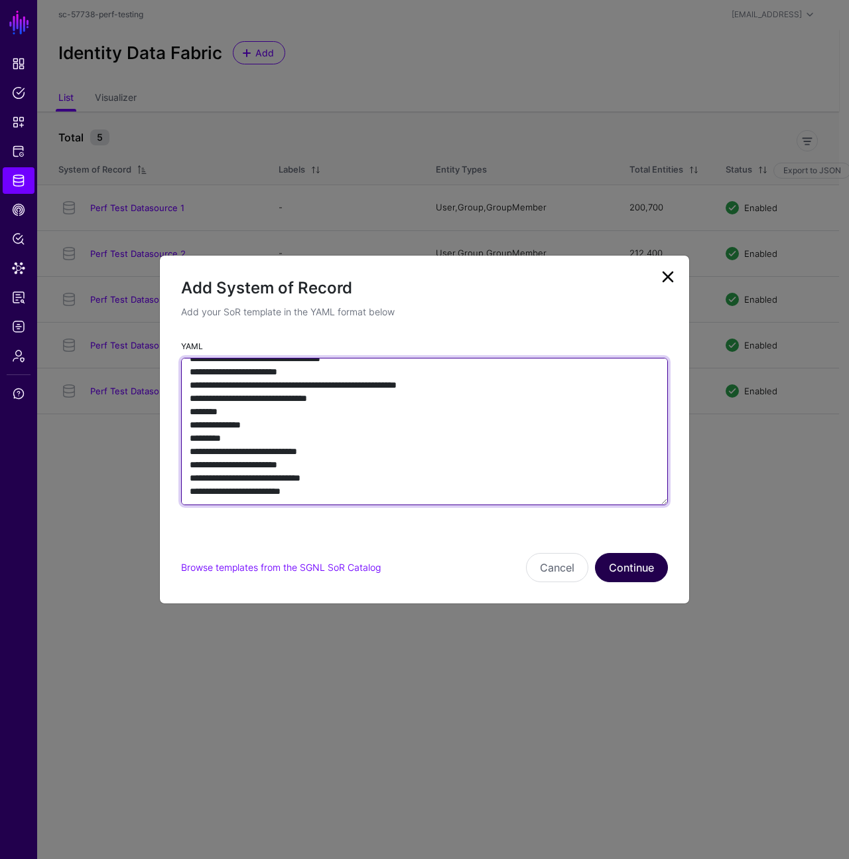
type textarea "**********"
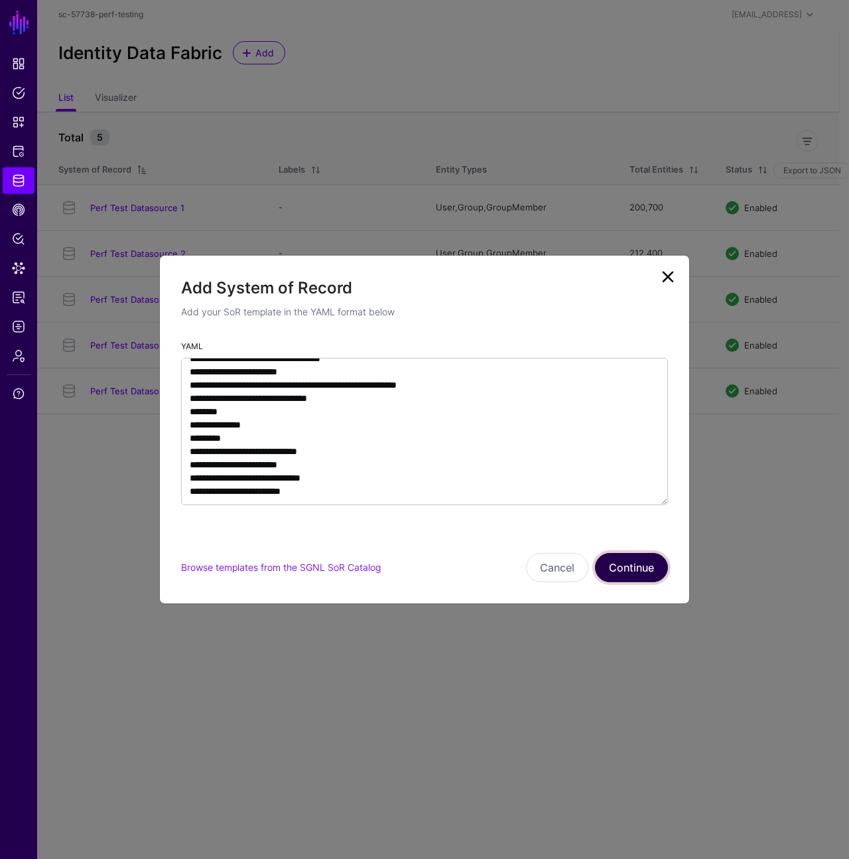
click at [627, 569] on button "Continue" at bounding box center [631, 567] width 73 height 29
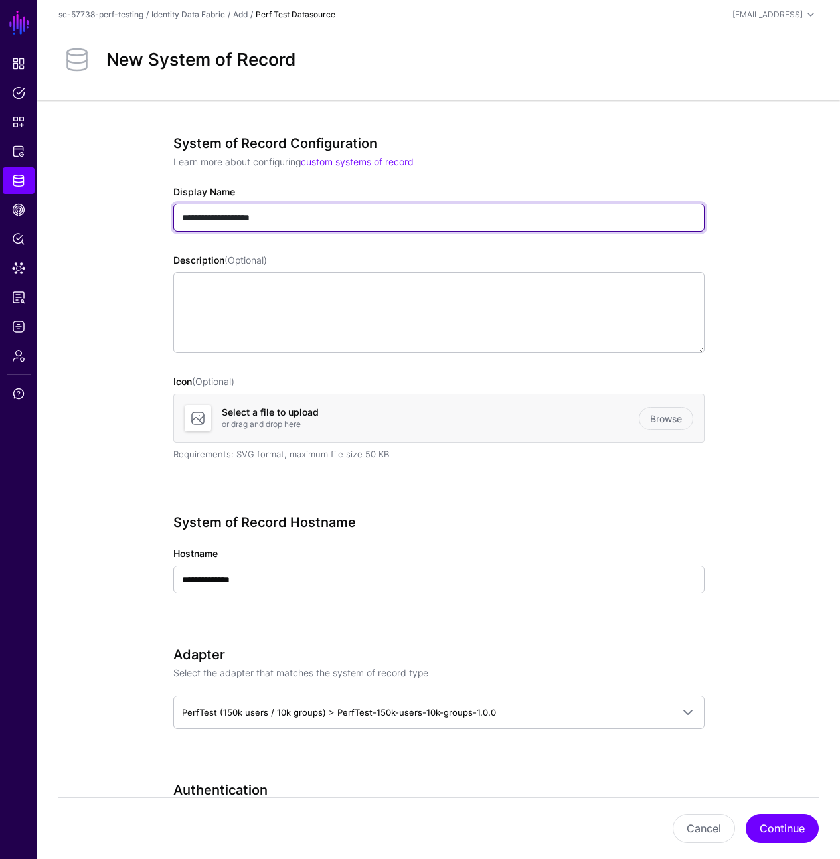
click at [285, 223] on input "**********" at bounding box center [438, 218] width 531 height 28
click at [183, 216] on input "**********" at bounding box center [438, 218] width 531 height 28
type input "**********"
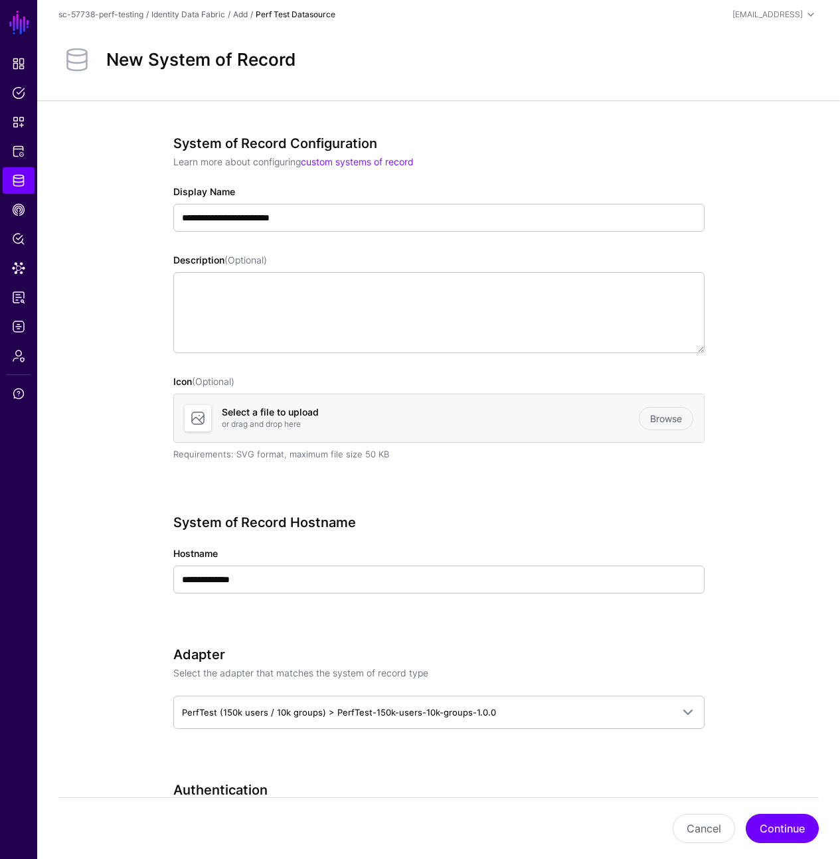
click at [157, 246] on div "**********" at bounding box center [438, 837] width 602 height 1475
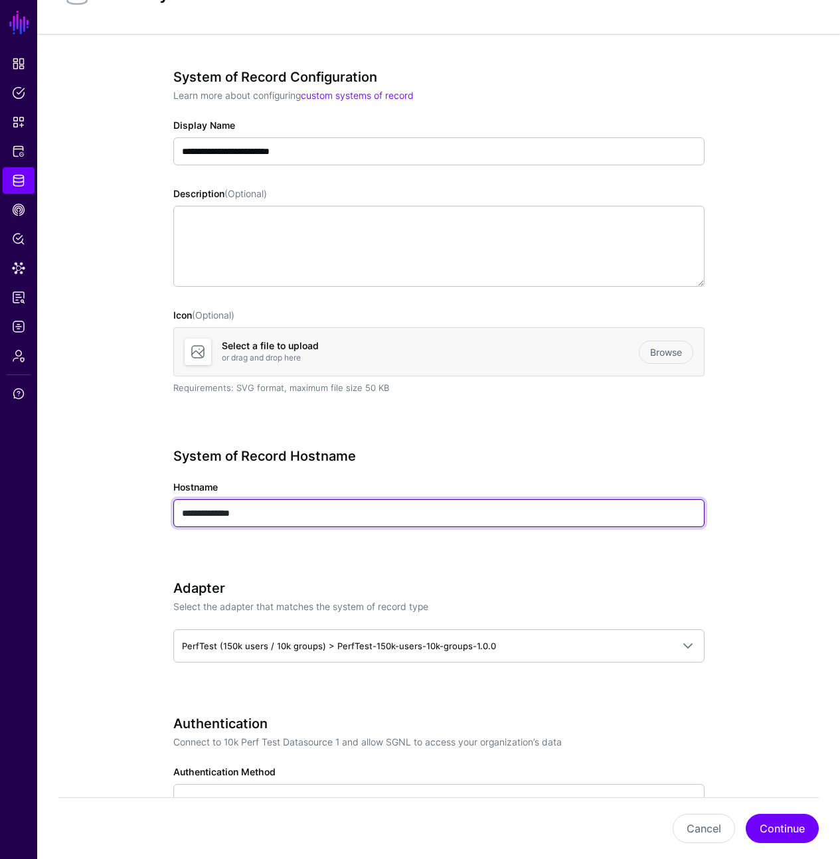
click at [340, 518] on input "**********" at bounding box center [438, 513] width 531 height 28
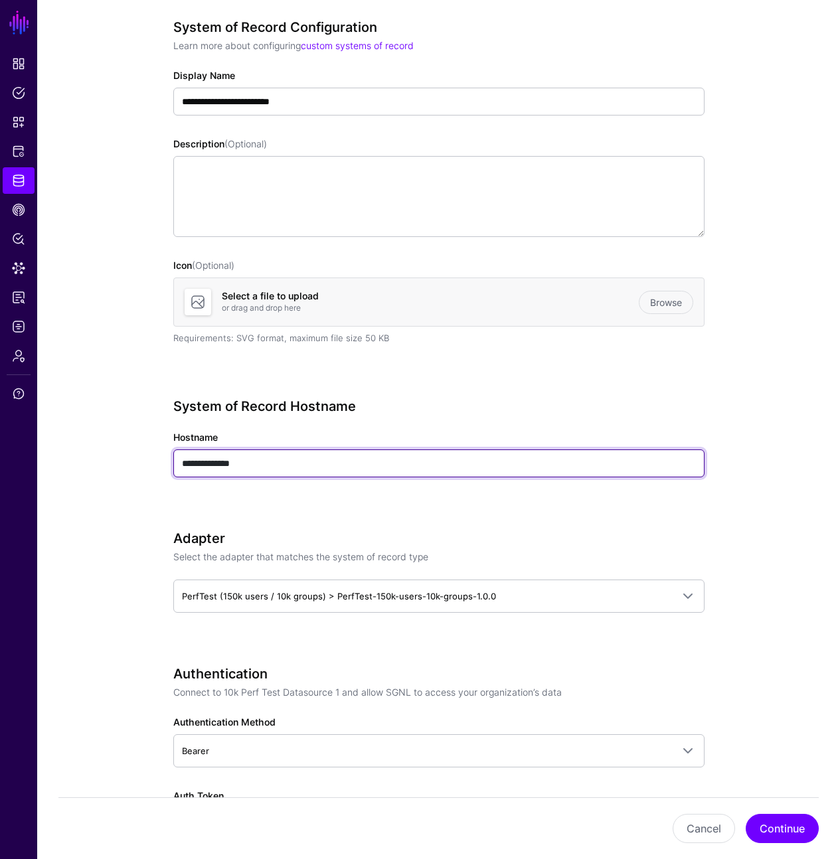
scroll to position [241, 0]
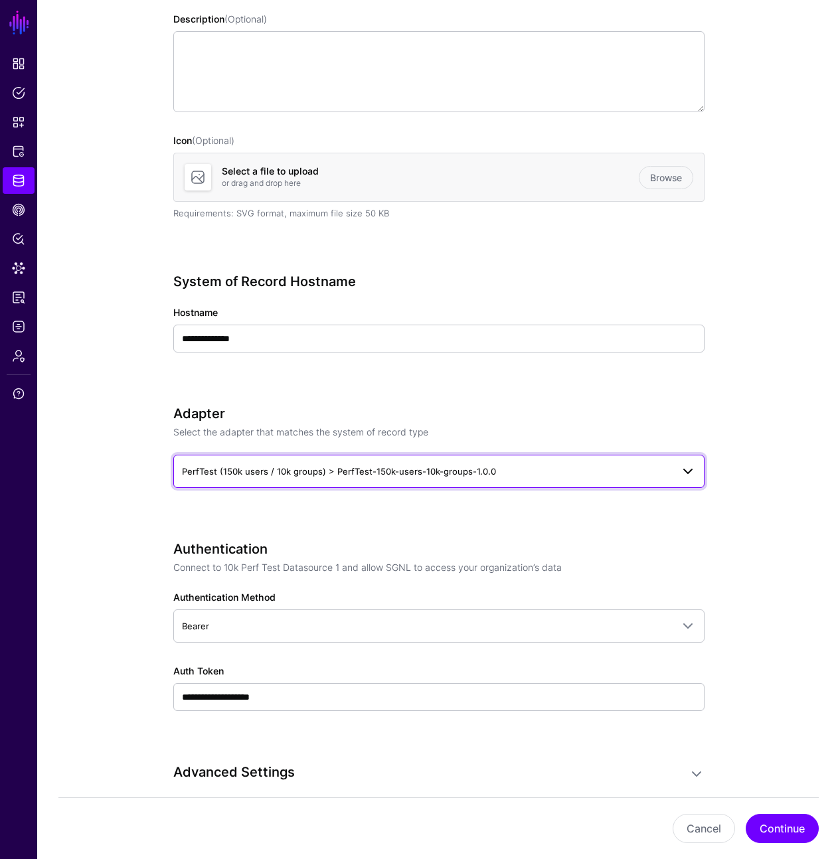
click at [500, 469] on span "PerfTest (150k users / 10k groups) > PerfTest-150k-users-10k-groups-1.0.0" at bounding box center [427, 471] width 490 height 15
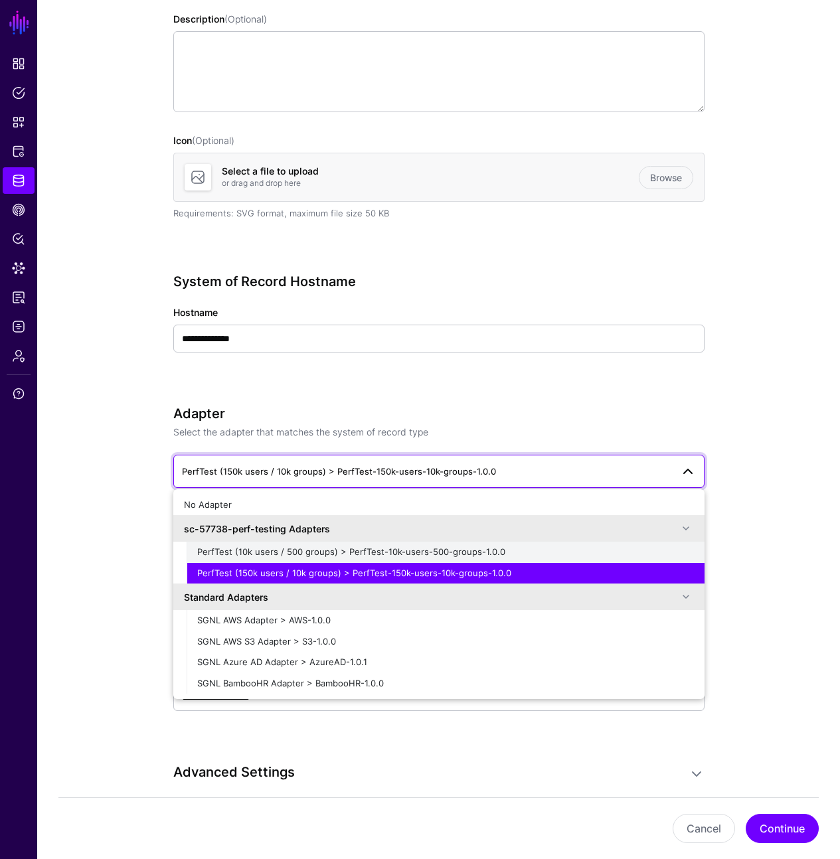
click at [427, 550] on span "PerfTest (10k users / 500 groups) > PerfTest-10k-users-500-groups-1.0.0" at bounding box center [351, 551] width 308 height 11
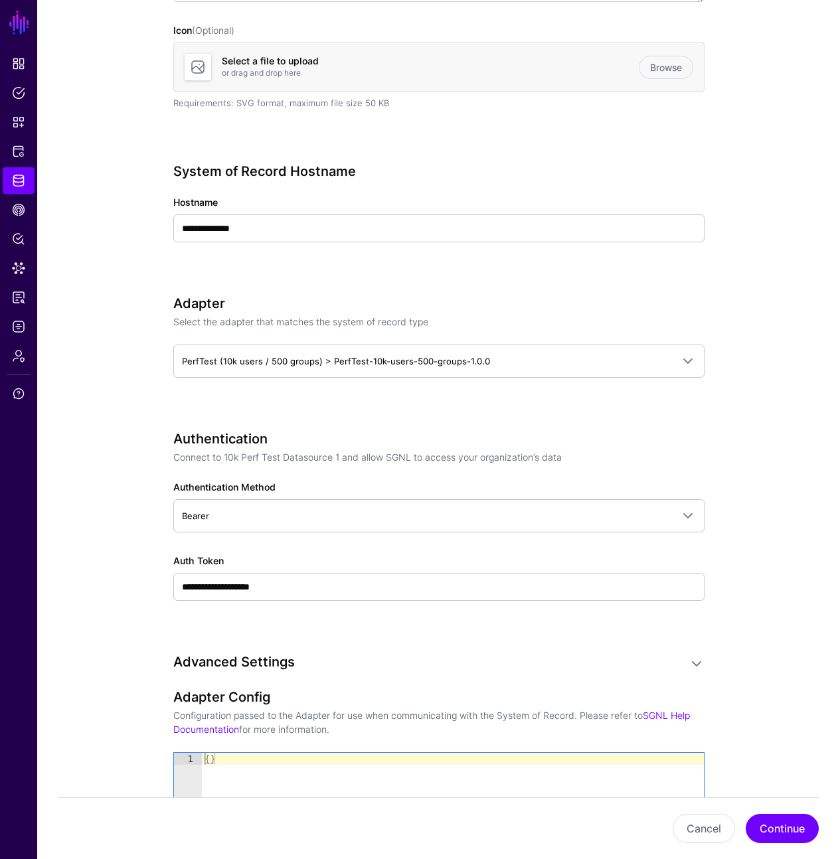
scroll to position [354, 0]
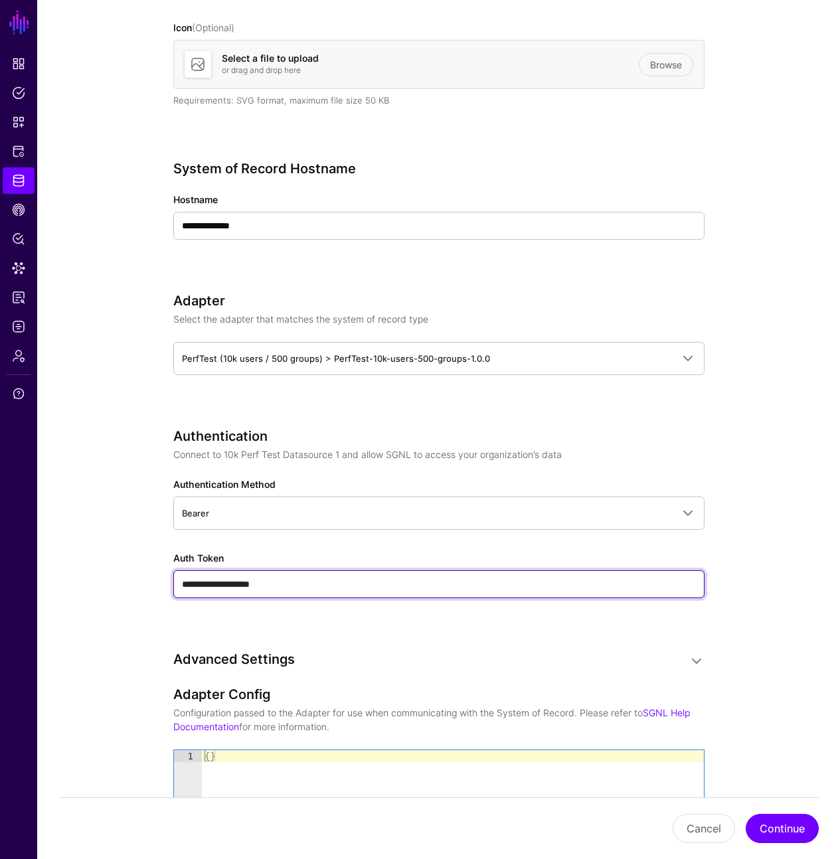
click at [402, 589] on input "**********" at bounding box center [438, 584] width 531 height 28
click at [250, 591] on input "*****" at bounding box center [438, 584] width 531 height 28
type input "*****"
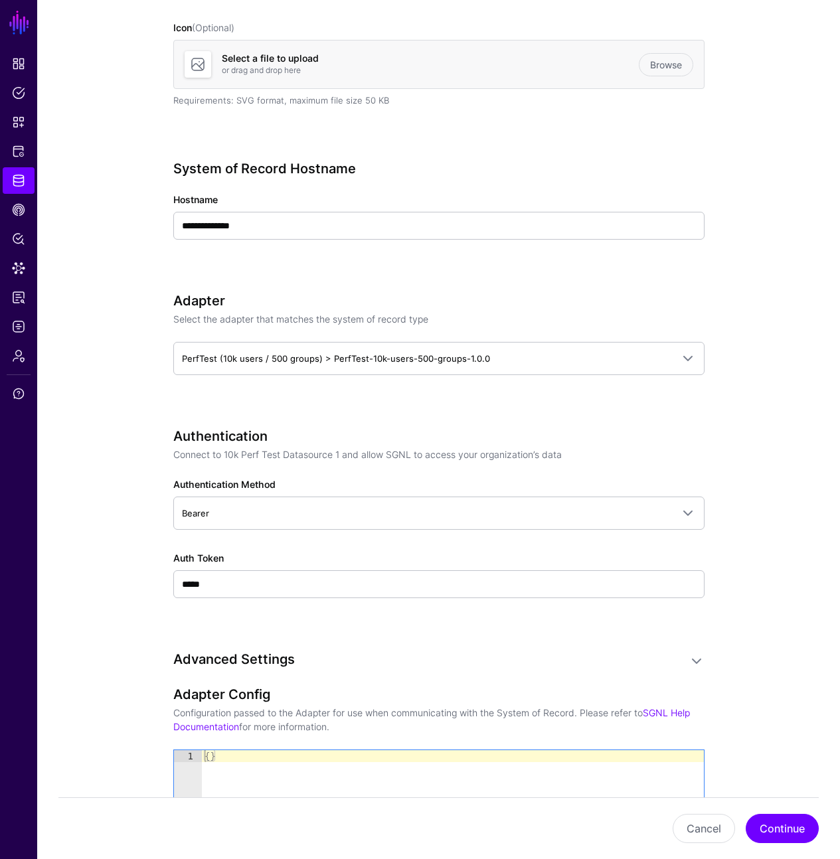
click at [216, 611] on div "Authentication Connect to 10k Perf Test Datasource 1 and allow SGNL to access y…" at bounding box center [438, 531] width 531 height 207
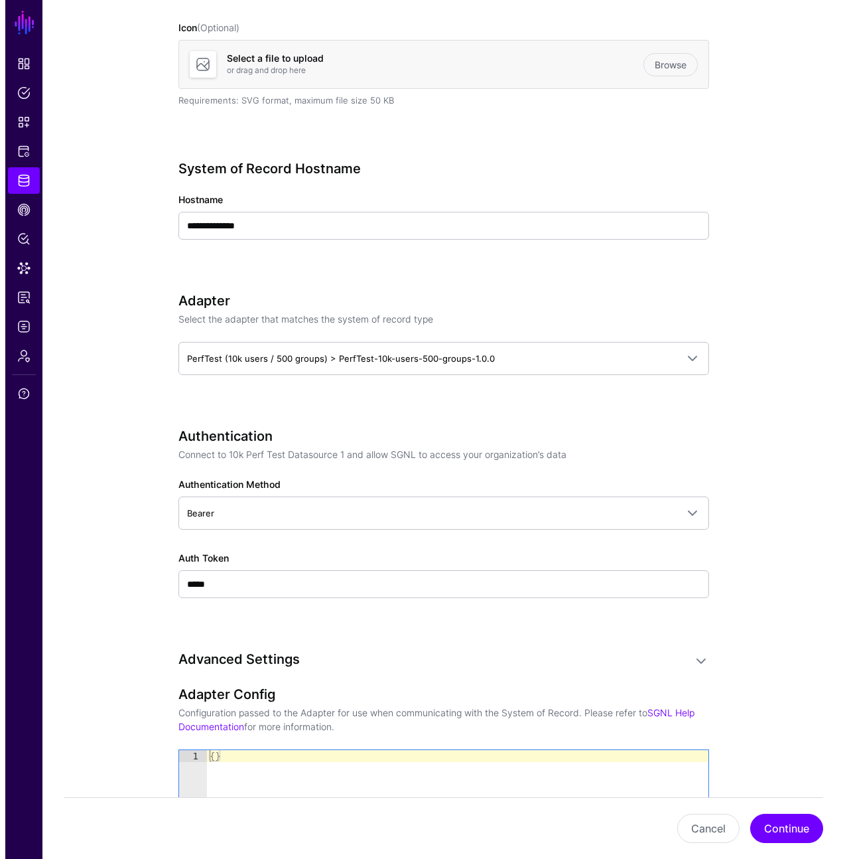
scroll to position [716, 0]
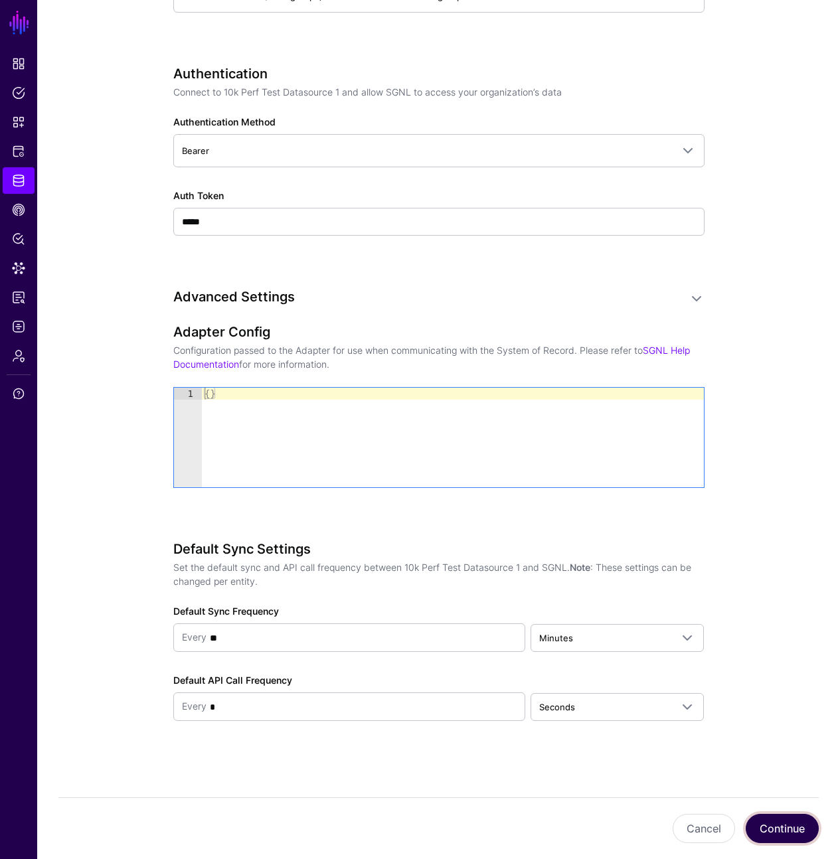
click at [778, 819] on button "Continue" at bounding box center [781, 828] width 73 height 29
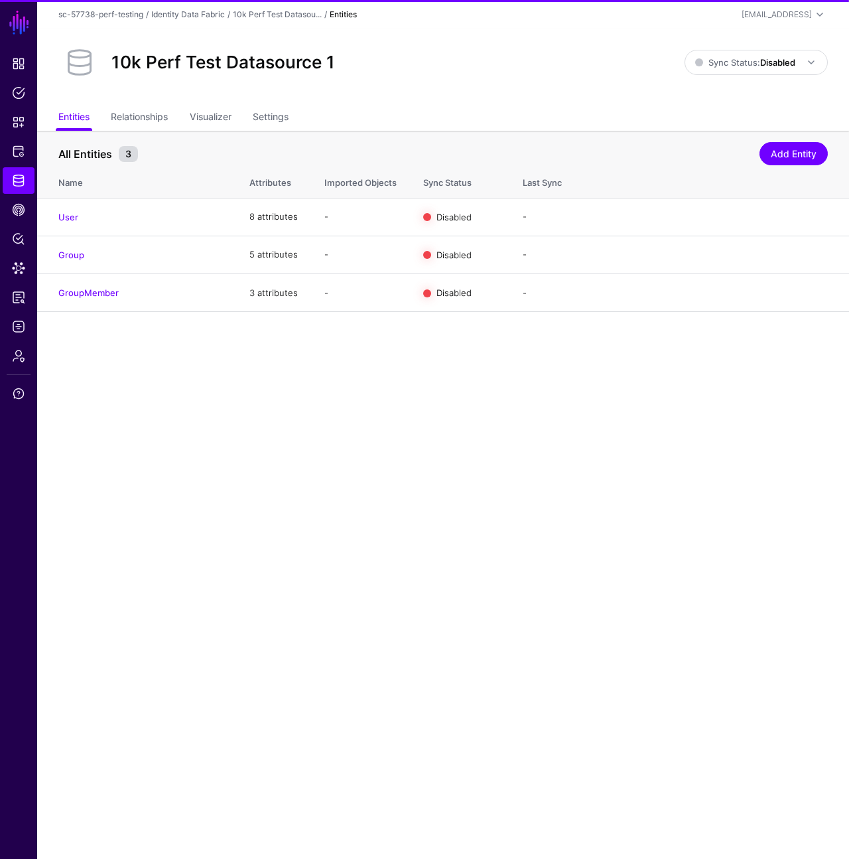
click at [449, 82] on div "10k Perf Test Datasource 1" at bounding box center [371, 62] width 637 height 42
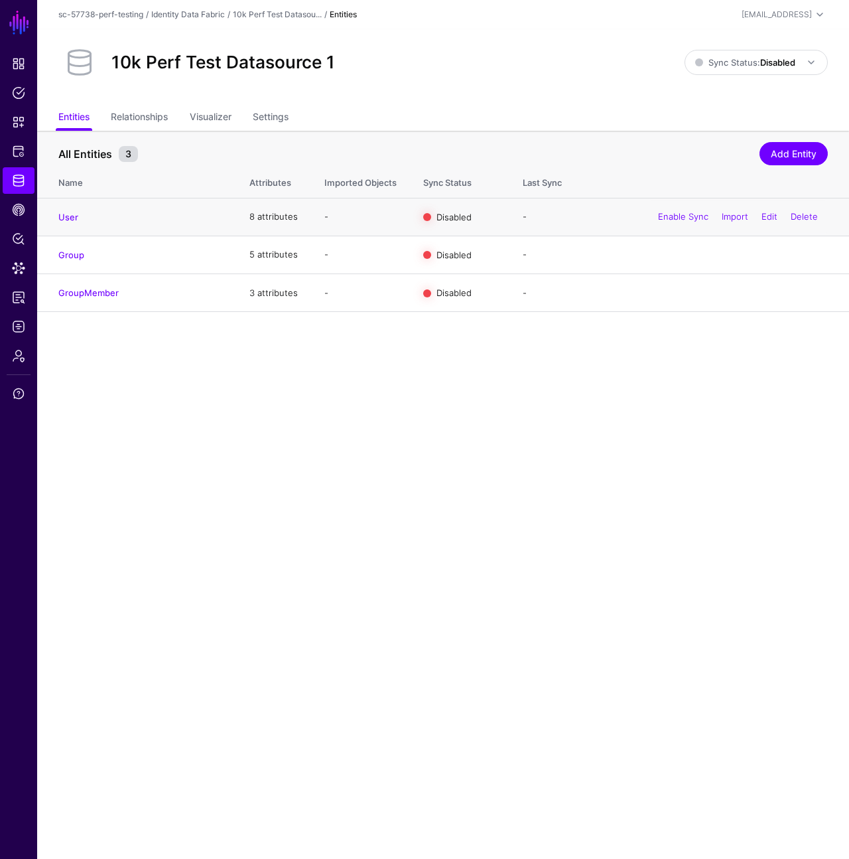
drag, startPoint x: 691, startPoint y: 218, endPoint x: 688, endPoint y: 226, distance: 7.8
click at [690, 218] on link "Enable Sync" at bounding box center [683, 216] width 50 height 11
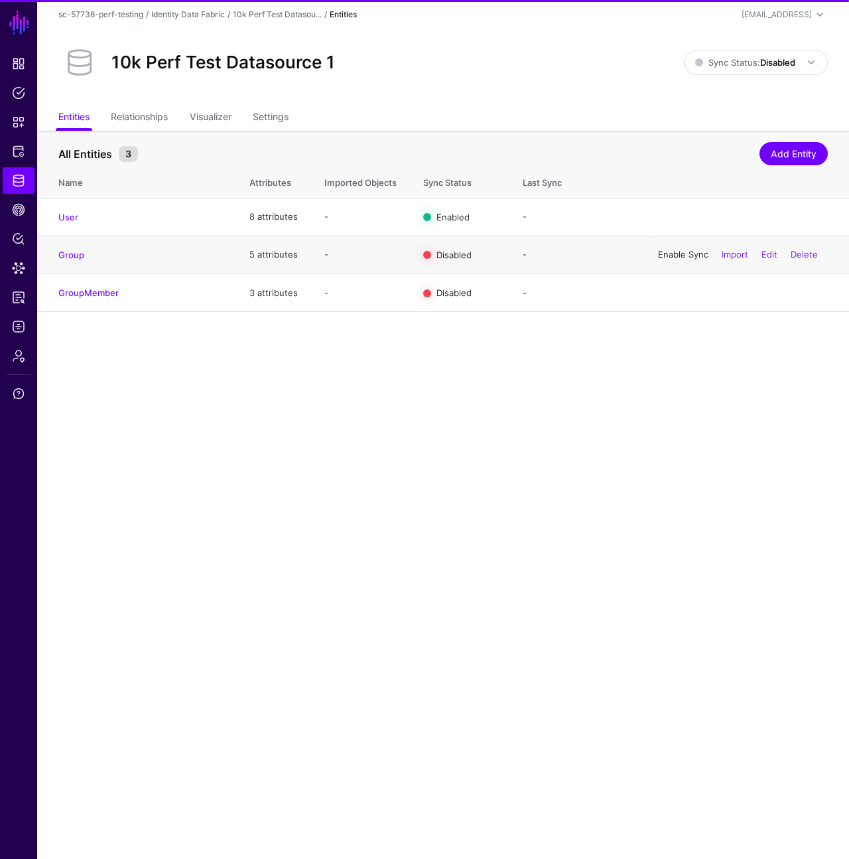
click at [680, 259] on link "Enable Sync" at bounding box center [683, 254] width 50 height 11
click at [682, 285] on div "Enable Sync Import Edit Delete" at bounding box center [738, 293] width 180 height 33
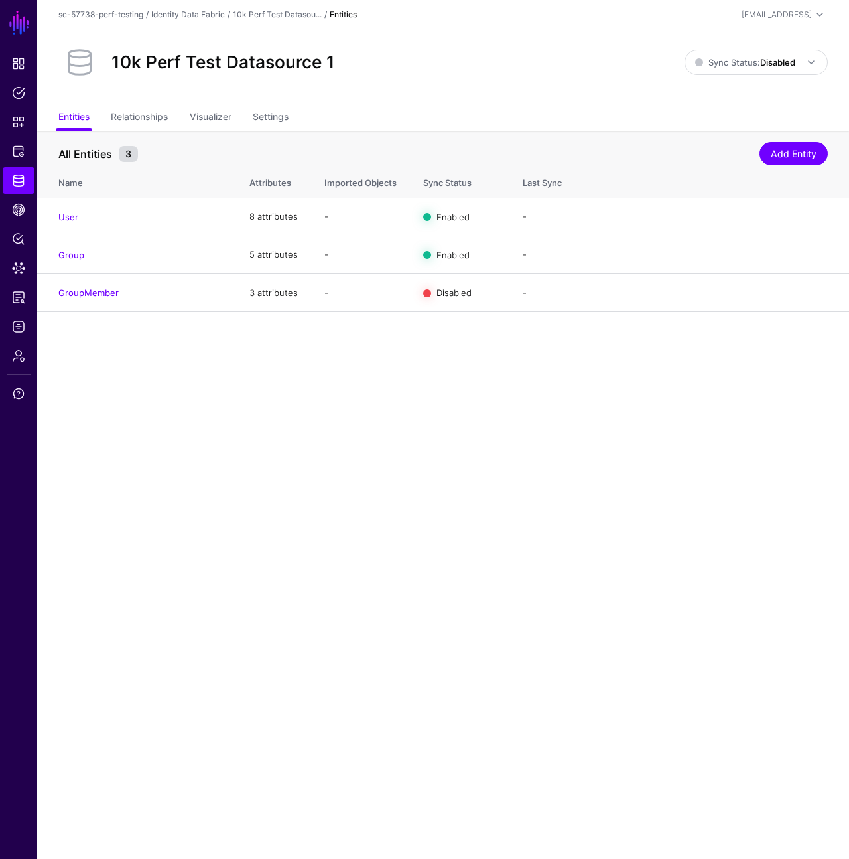
drag, startPoint x: 680, startPoint y: 292, endPoint x: 739, endPoint y: 105, distance: 196.3
click at [0, 0] on link "Enable Sync" at bounding box center [0, 0] width 0 height 0
click at [747, 72] on link "Sync Status: Disabled" at bounding box center [756, 62] width 143 height 25
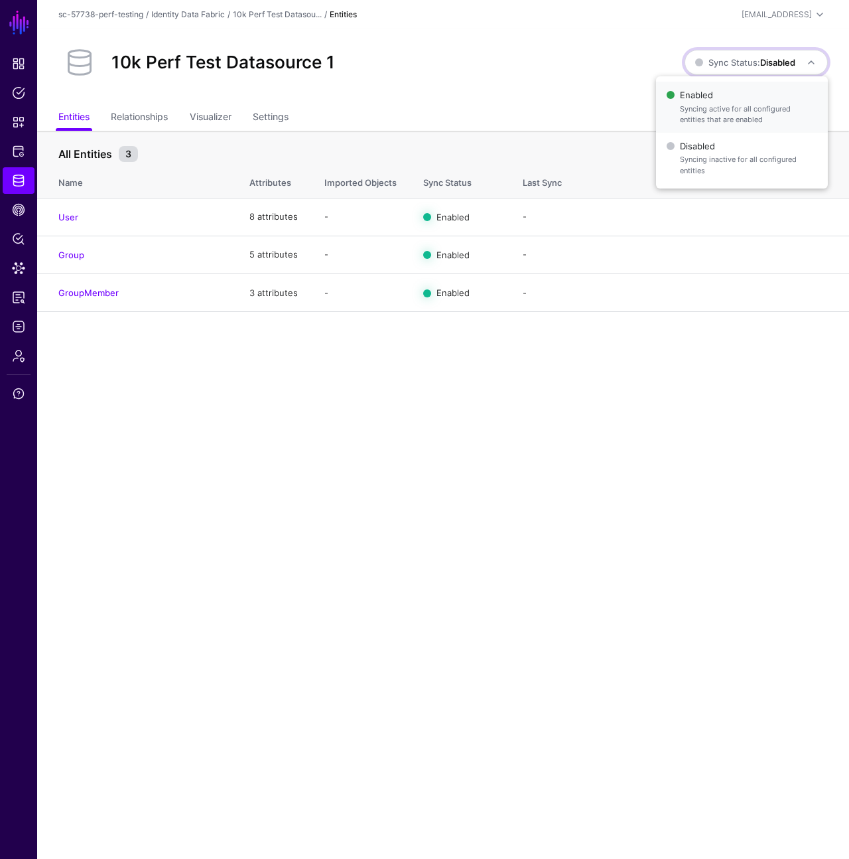
click at [745, 111] on span "Syncing active for all configured entities that are enabled" at bounding box center [748, 115] width 137 height 22
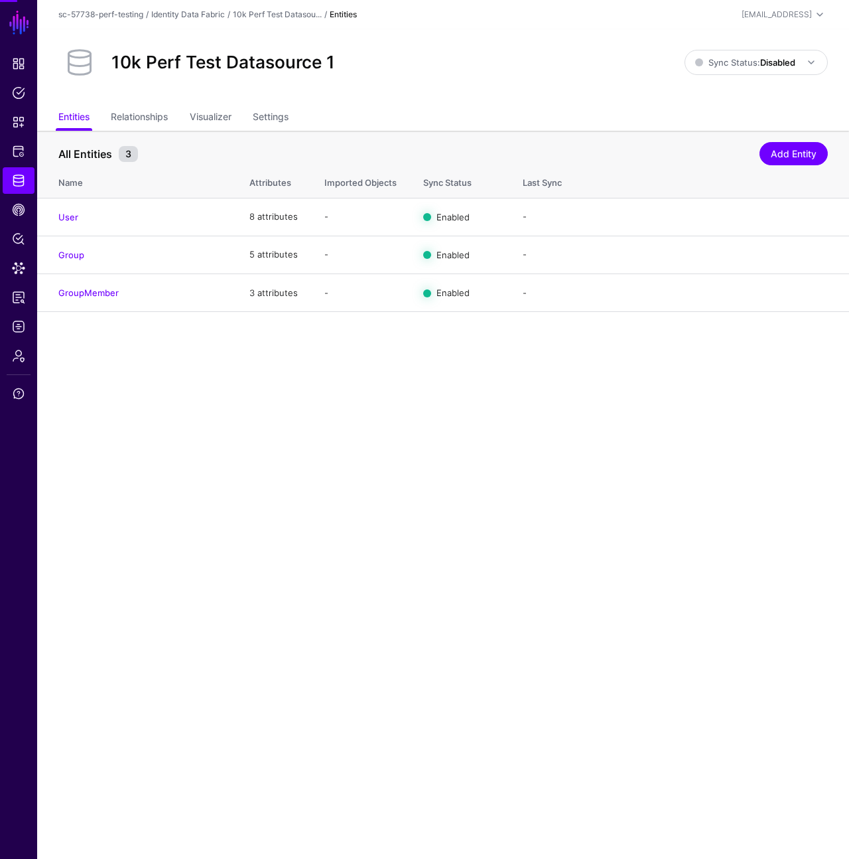
click at [491, 58] on div "10k Perf Test Datasource 1" at bounding box center [371, 62] width 637 height 42
click at [126, 116] on link "Relationships" at bounding box center [139, 118] width 57 height 25
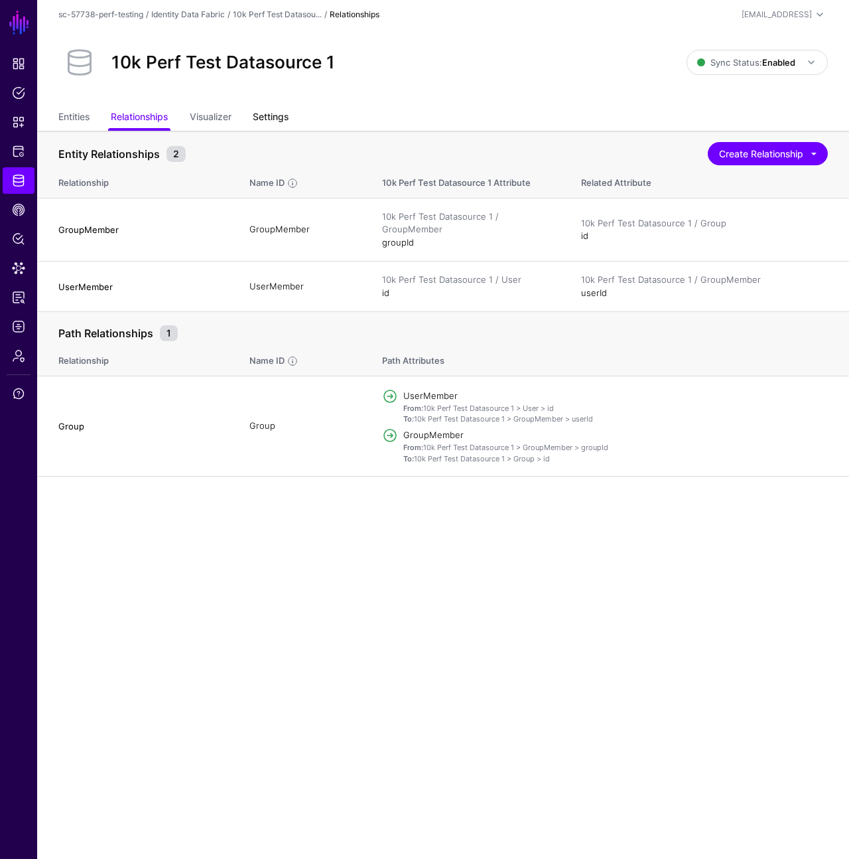
click at [274, 111] on link "Settings" at bounding box center [271, 118] width 36 height 25
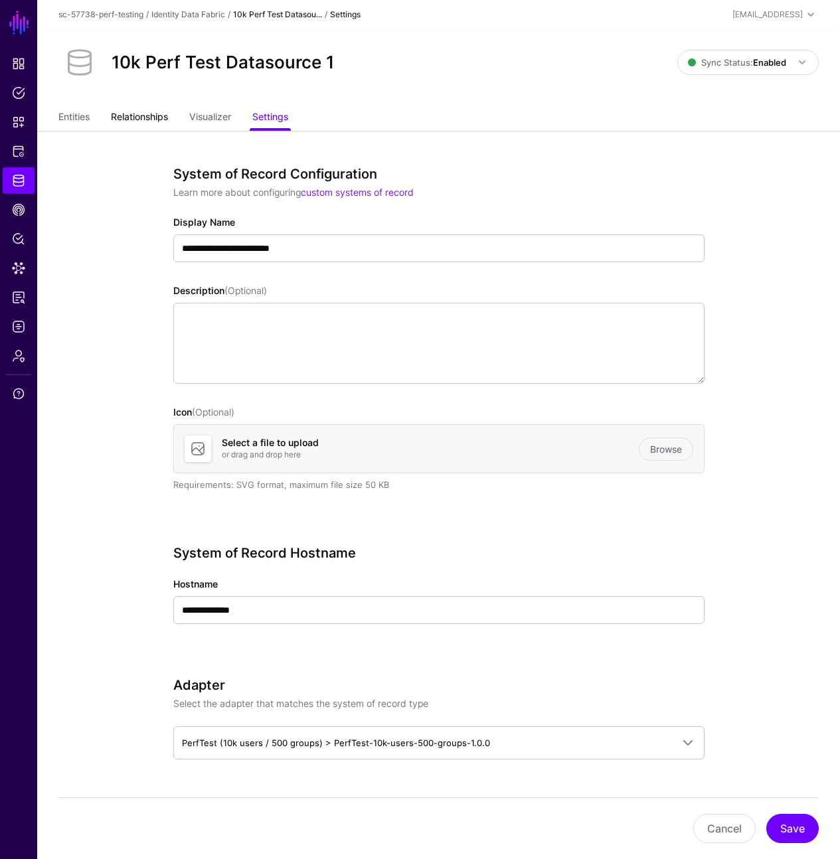
click at [140, 110] on link "Relationships" at bounding box center [139, 118] width 57 height 25
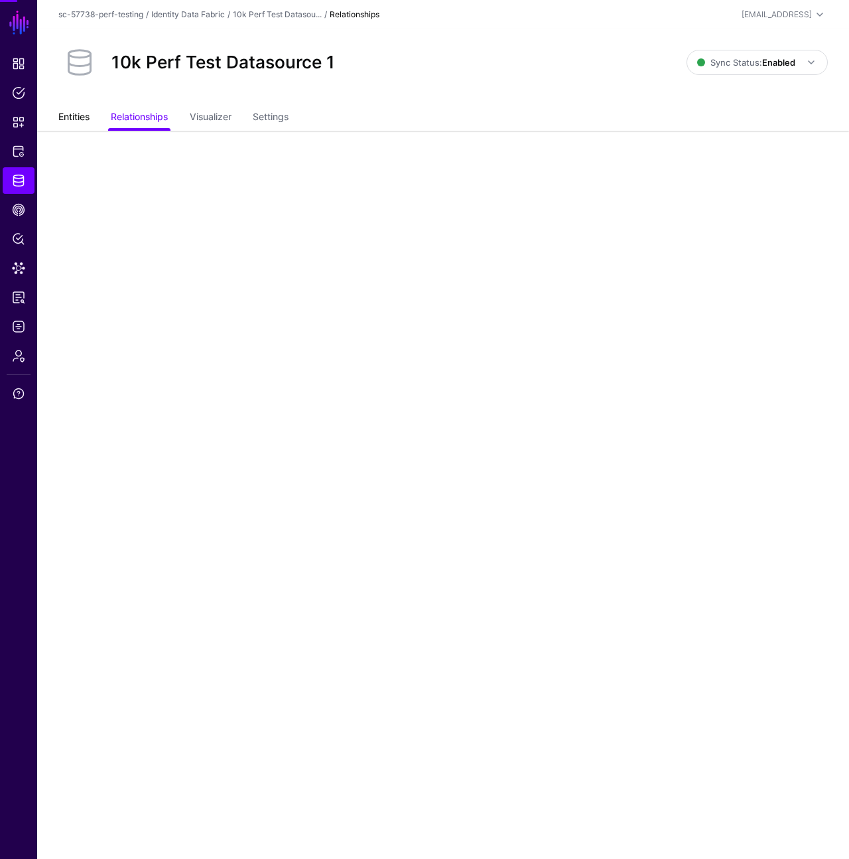
click at [76, 117] on link "Entities" at bounding box center [73, 118] width 31 height 25
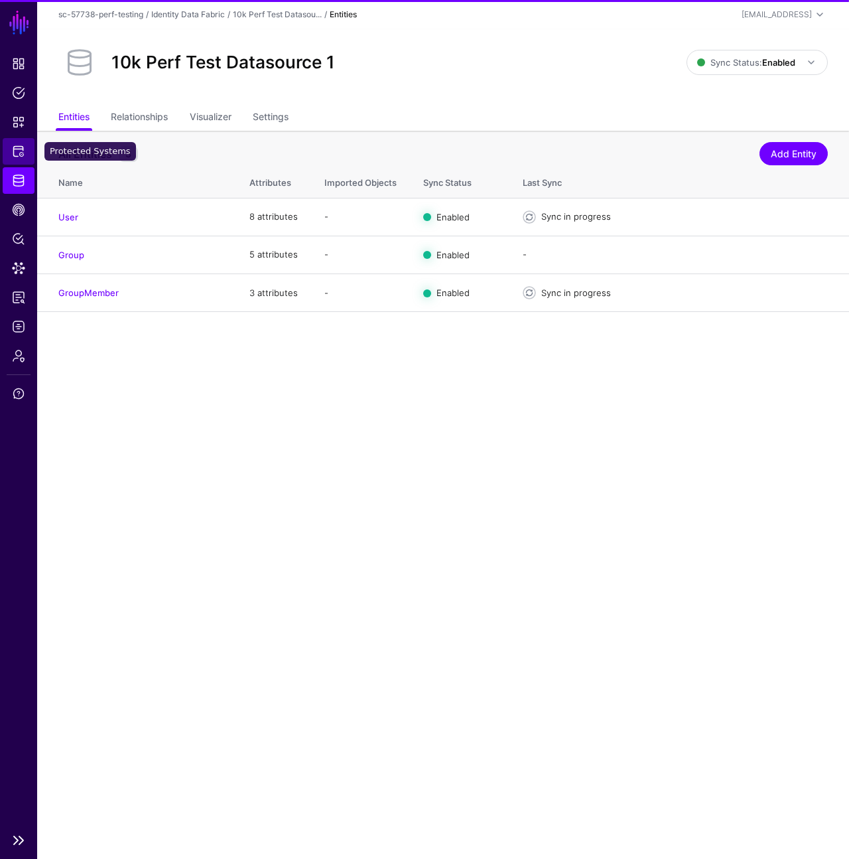
click at [25, 152] on link "Protected Systems" at bounding box center [19, 151] width 32 height 27
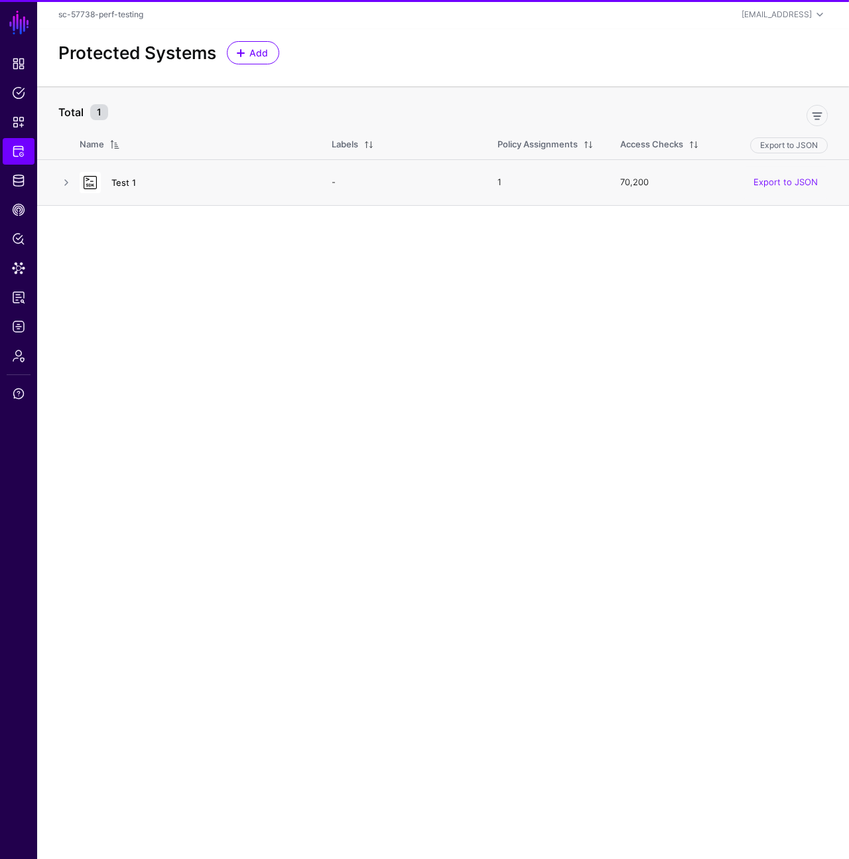
click at [112, 187] on link "Test 1" at bounding box center [123, 182] width 25 height 11
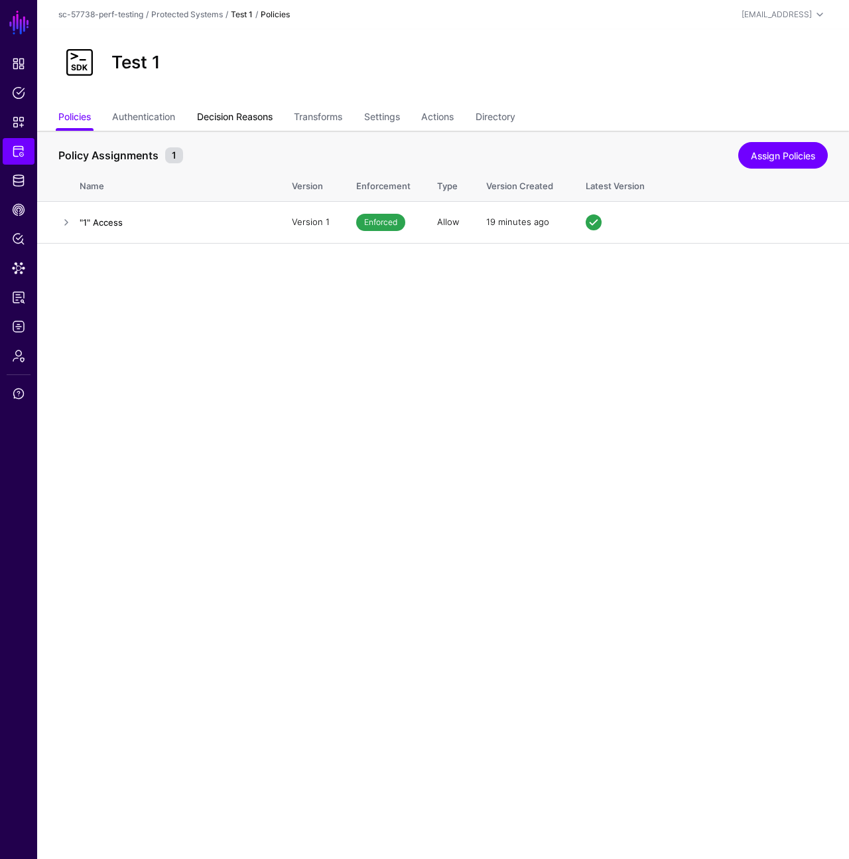
click at [240, 115] on link "Decision Reasons" at bounding box center [235, 118] width 76 height 25
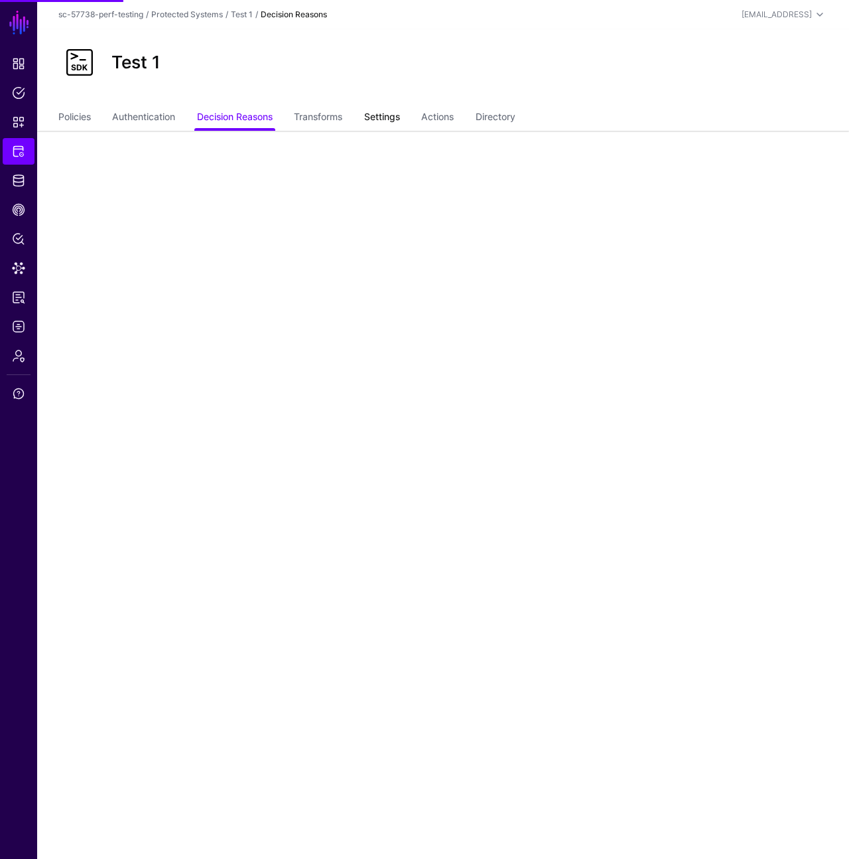
click at [387, 119] on link "Settings" at bounding box center [382, 118] width 36 height 25
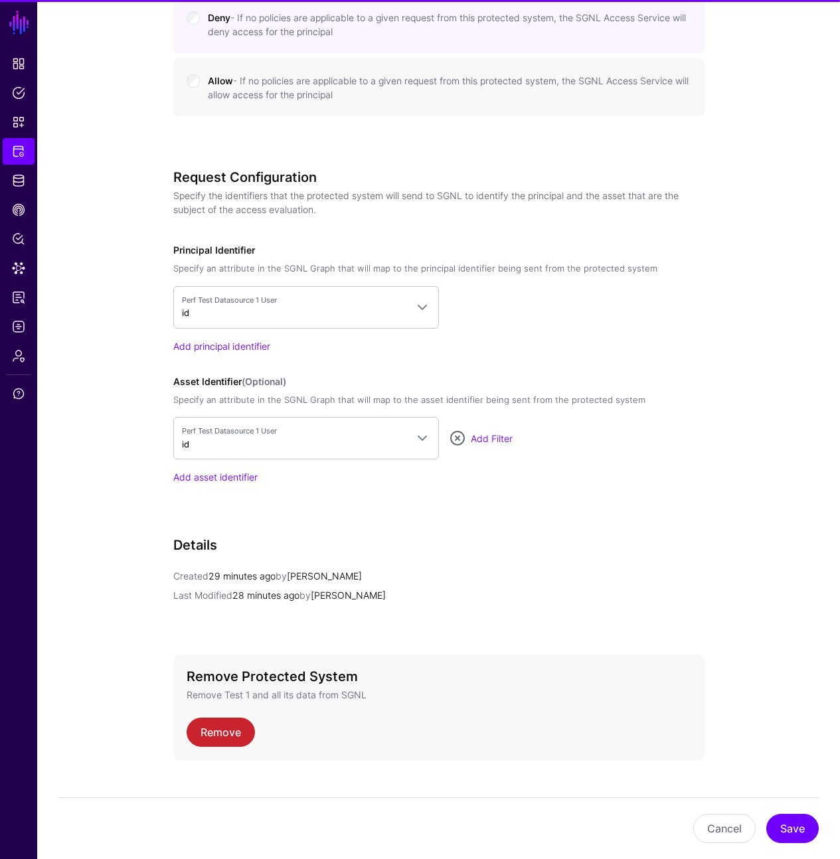
scroll to position [861, 0]
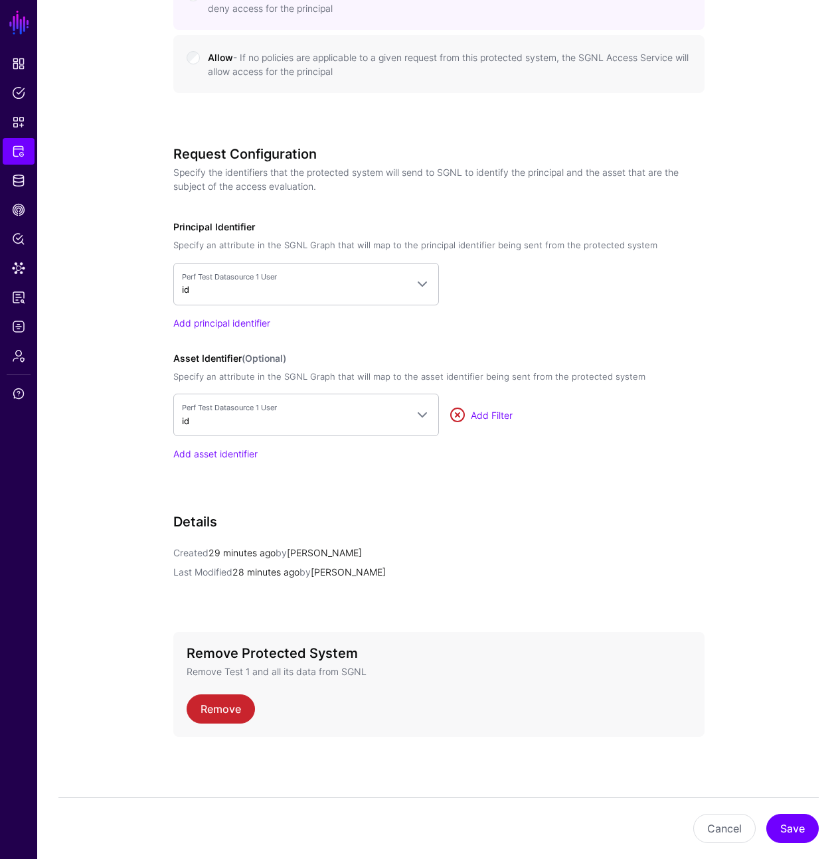
click at [459, 414] on link at bounding box center [457, 415] width 16 height 16
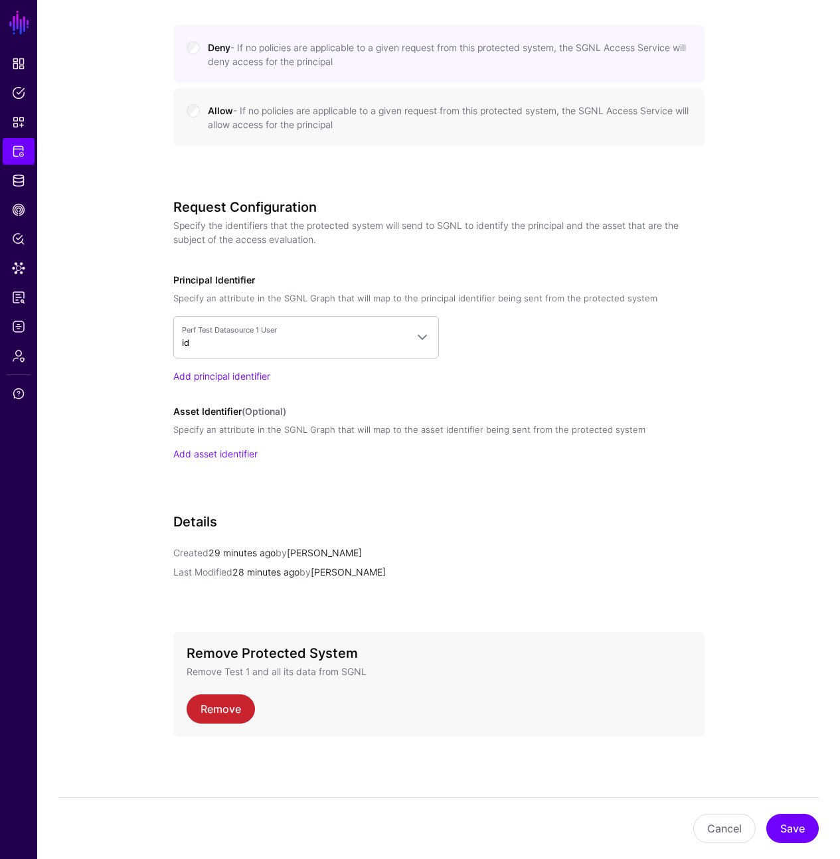
click at [236, 463] on div "Request Configuration Specify the identifiers that the protected system will se…" at bounding box center [438, 348] width 531 height 299
click at [242, 456] on link "Add asset identifier" at bounding box center [215, 453] width 84 height 11
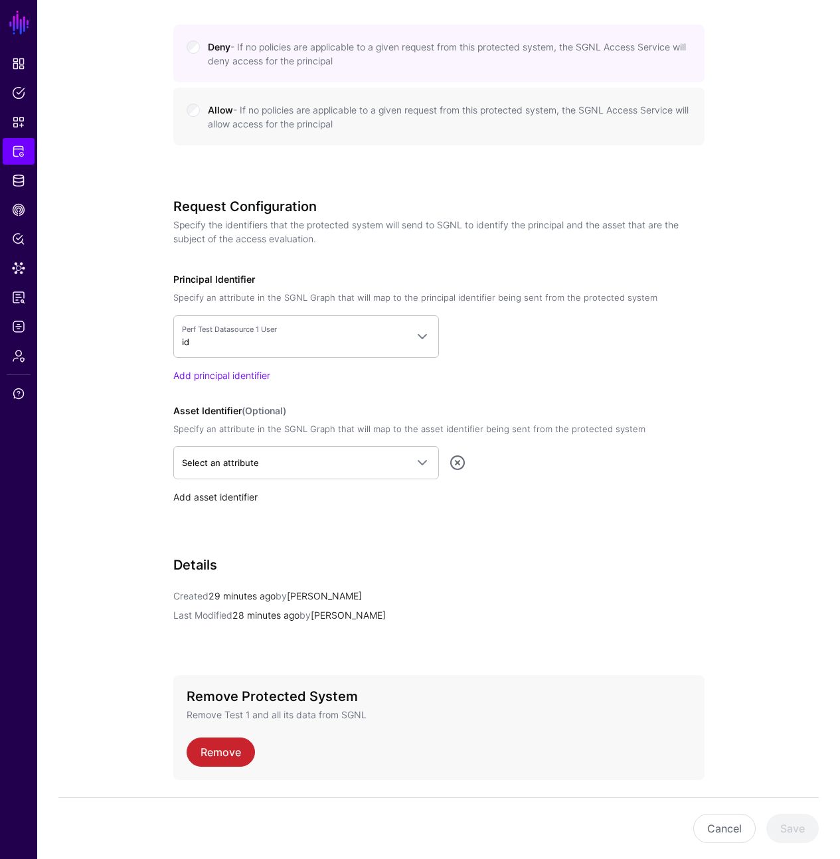
scroll to position [853, 0]
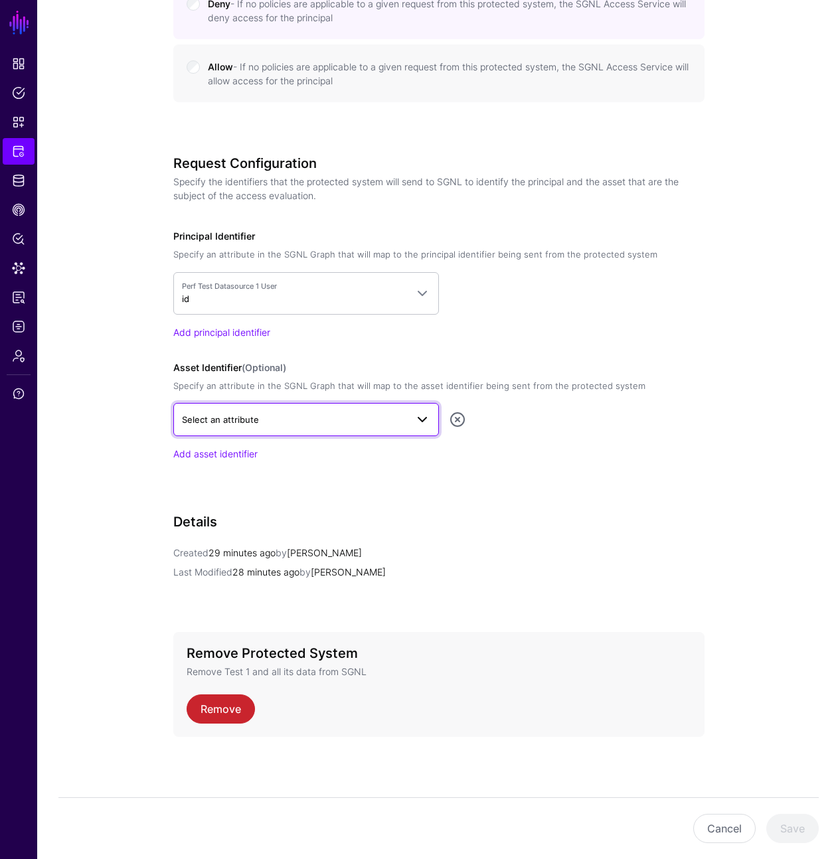
click at [304, 426] on span "Select an attribute" at bounding box center [306, 419] width 248 height 16
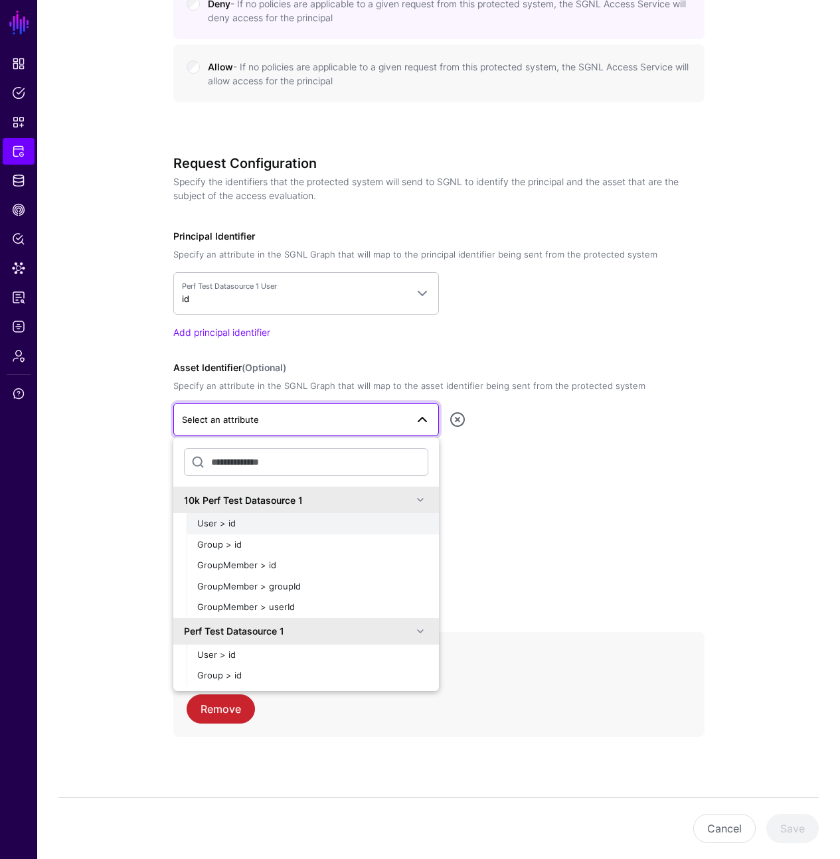
click at [267, 519] on div "User > id" at bounding box center [312, 523] width 231 height 13
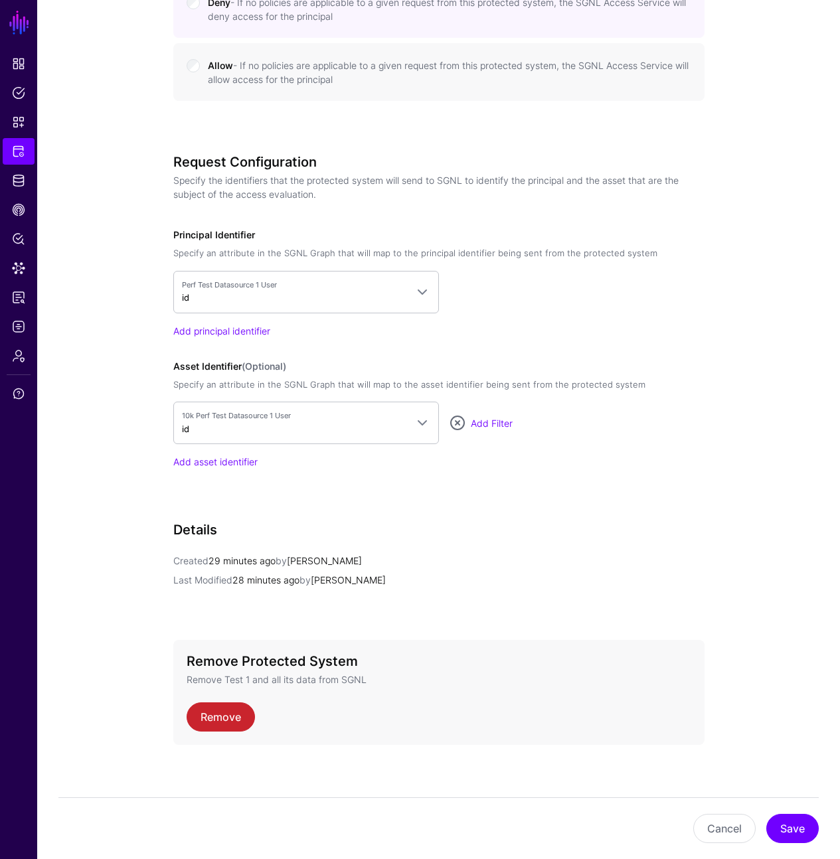
click at [585, 513] on div "**********" at bounding box center [438, 39] width 531 height 1453
click at [798, 832] on button "Save" at bounding box center [792, 828] width 52 height 29
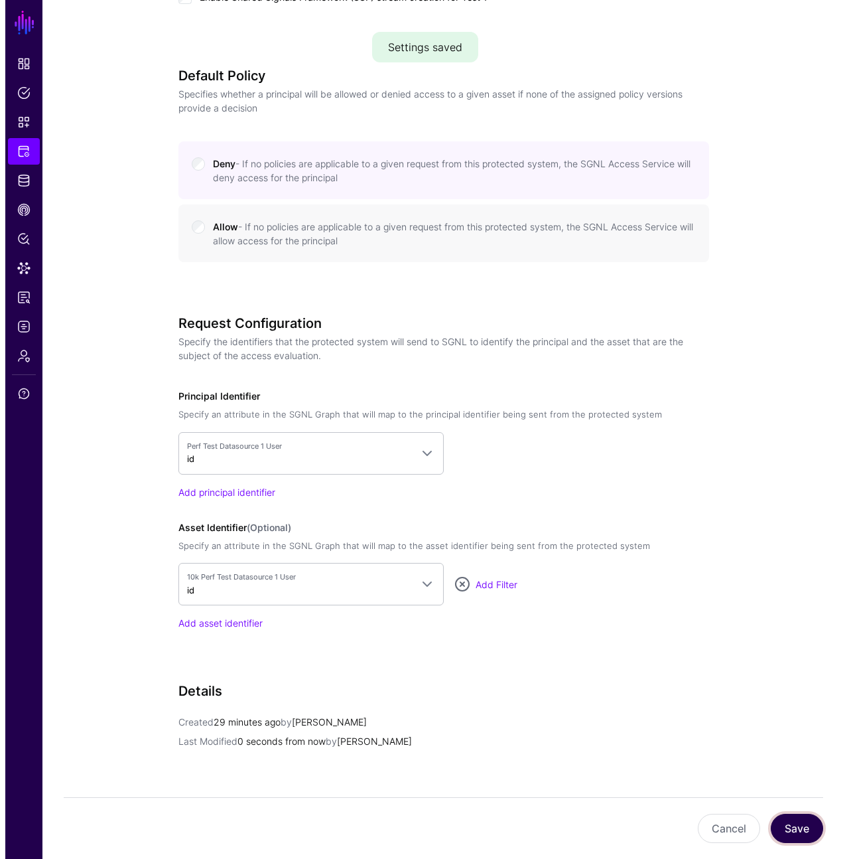
scroll to position [0, 0]
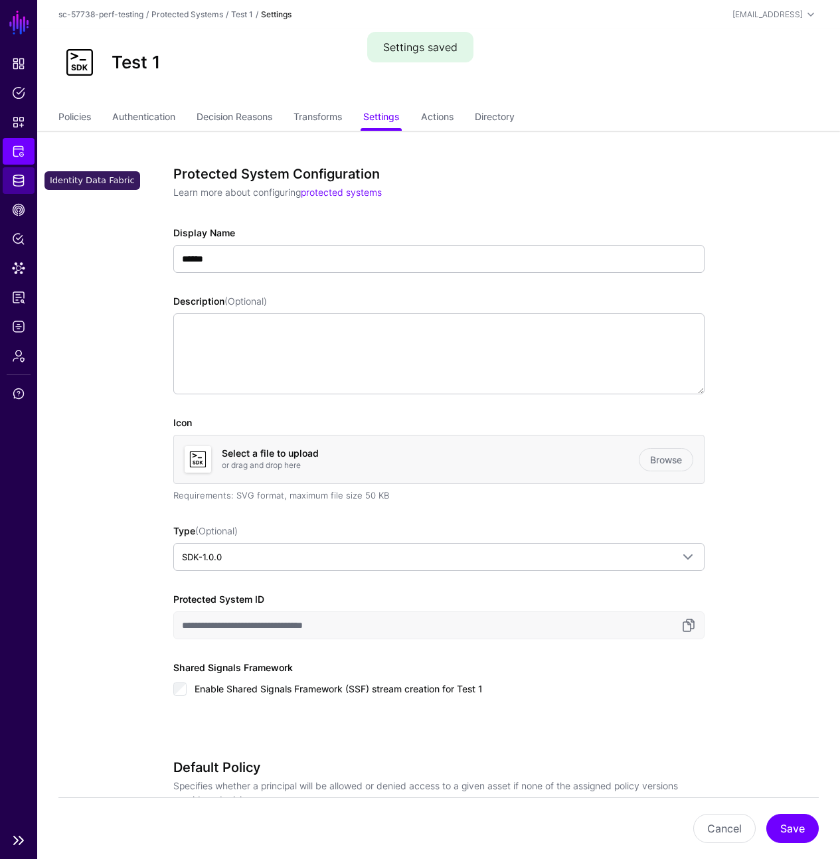
click at [22, 181] on span "Identity Data Fabric" at bounding box center [18, 180] width 13 height 13
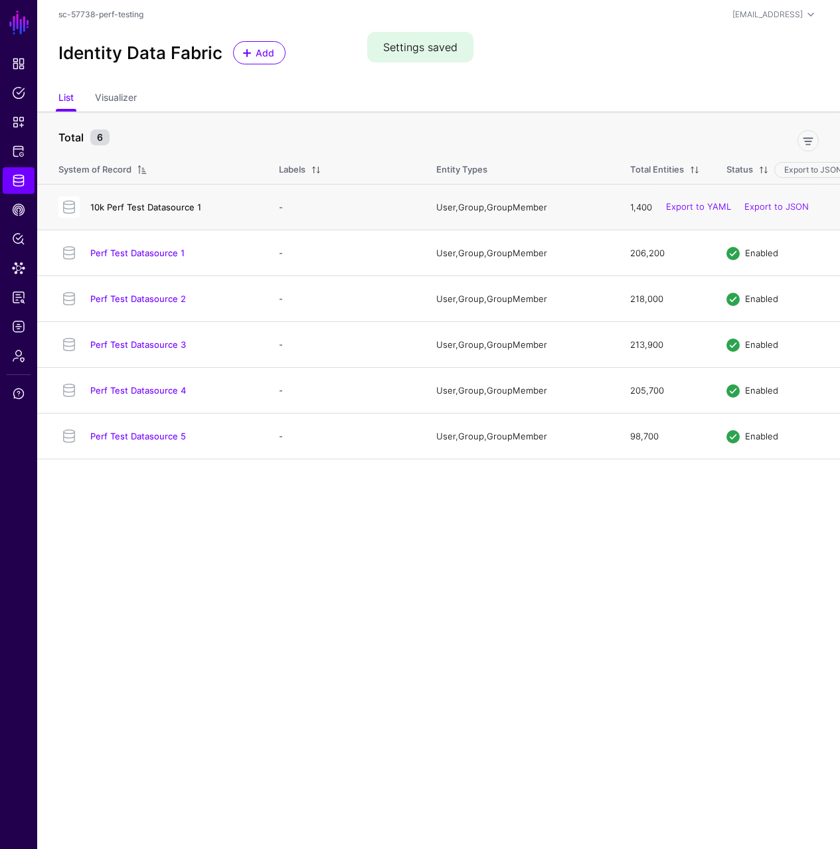
click at [164, 211] on link "10k Perf Test Datasource 1" at bounding box center [145, 207] width 111 height 11
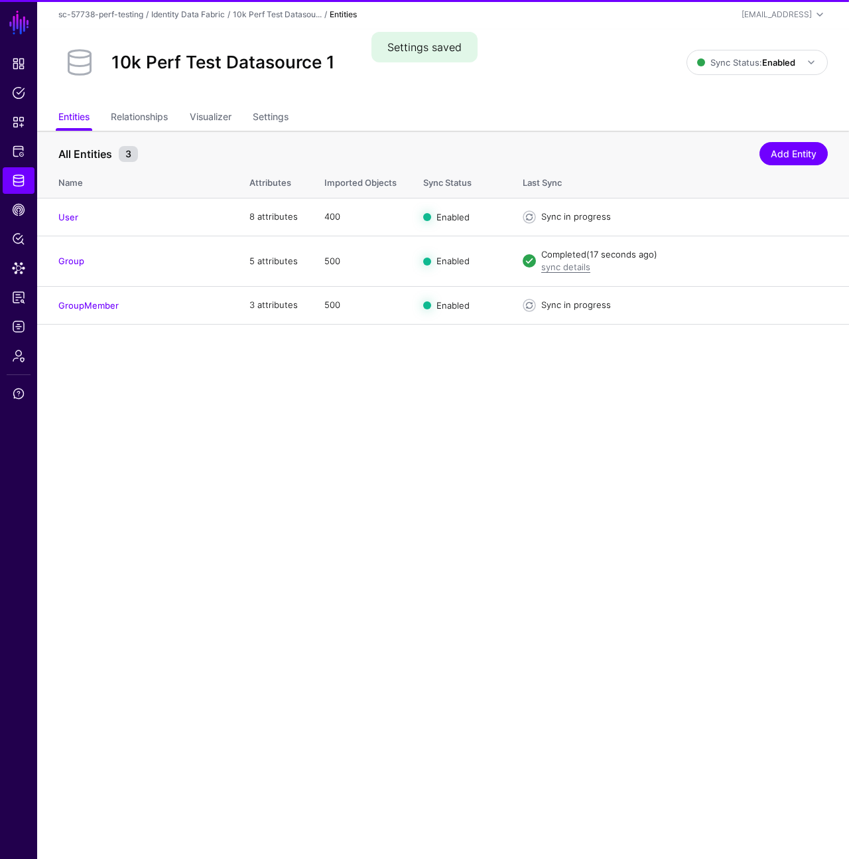
click at [498, 376] on main "SGNL Dashboard Policies Snippets Protected Systems Identity Data Fabric CAEP Hu…" at bounding box center [424, 429] width 849 height 859
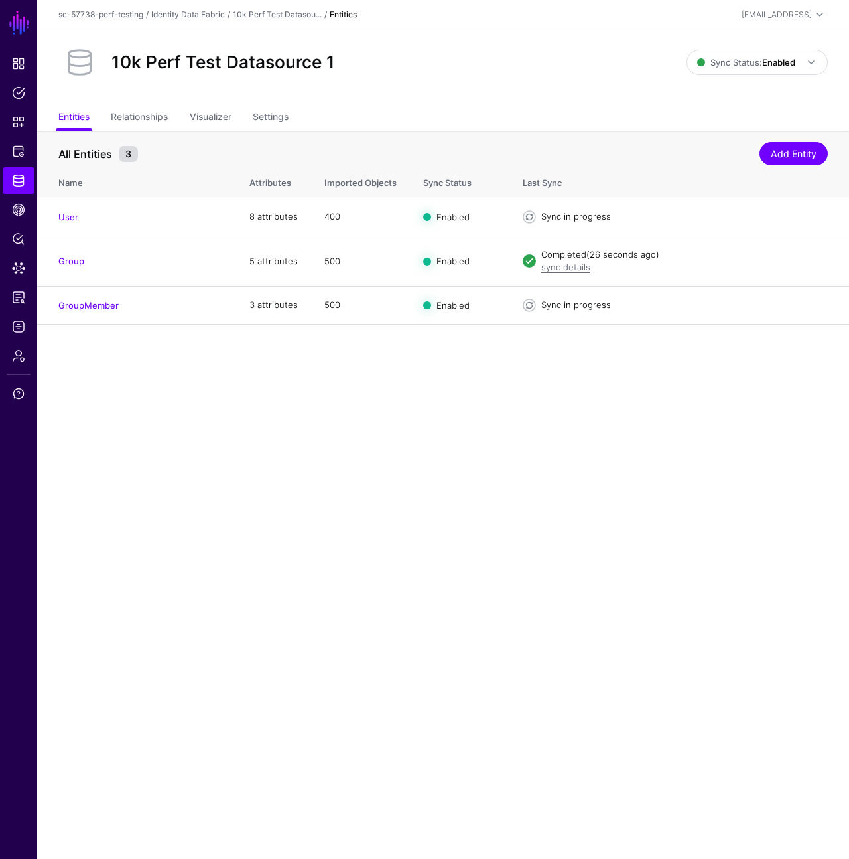
click at [569, 129] on ul "Entities Relationships Visualizer Settings" at bounding box center [443, 118] width 770 height 25
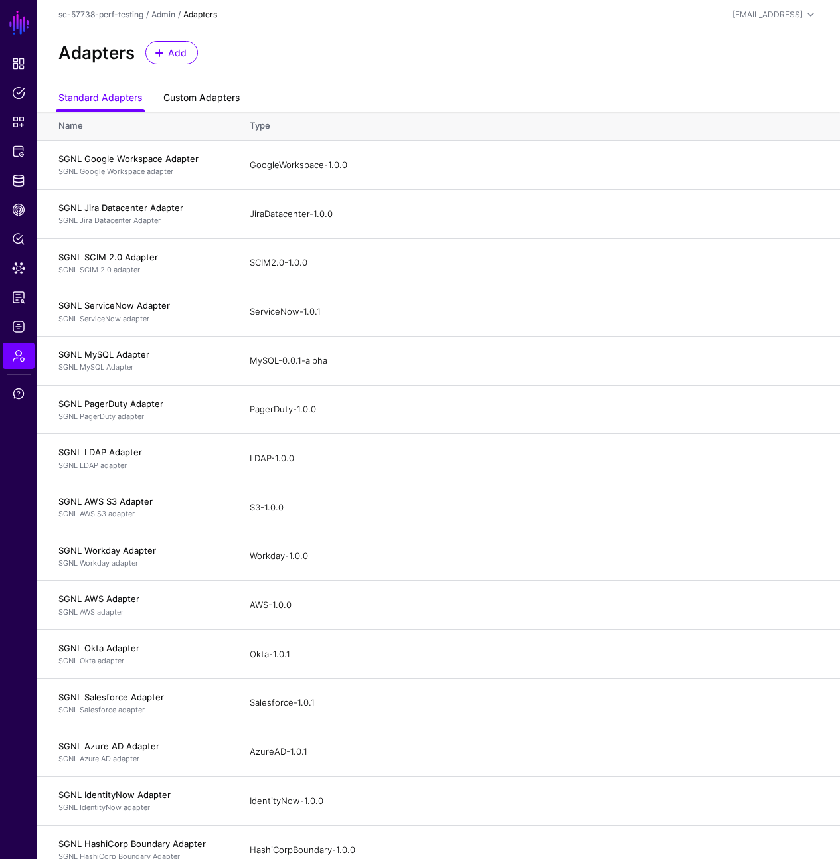
click at [201, 95] on link "Custom Adapters" at bounding box center [201, 98] width 76 height 25
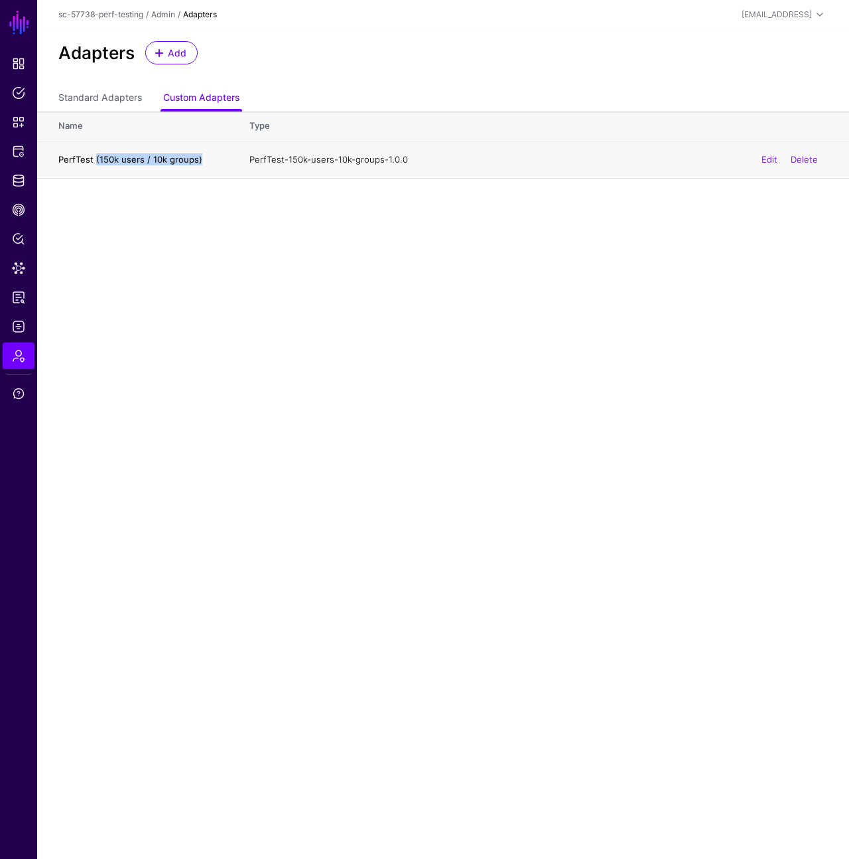
drag, startPoint x: 202, startPoint y: 161, endPoint x: 95, endPoint y: 159, distance: 106.9
click at [95, 159] on h4 "PerfTest (150k users / 10k groups)" at bounding box center [140, 159] width 165 height 12
copy h4 "(150k users / 10k groups)"
drag, startPoint x: 100, startPoint y: 155, endPoint x: 409, endPoint y: 178, distance: 310.1
click at [101, 155] on h4 "PerfTest (150k users / 10k groups)" at bounding box center [140, 159] width 165 height 12
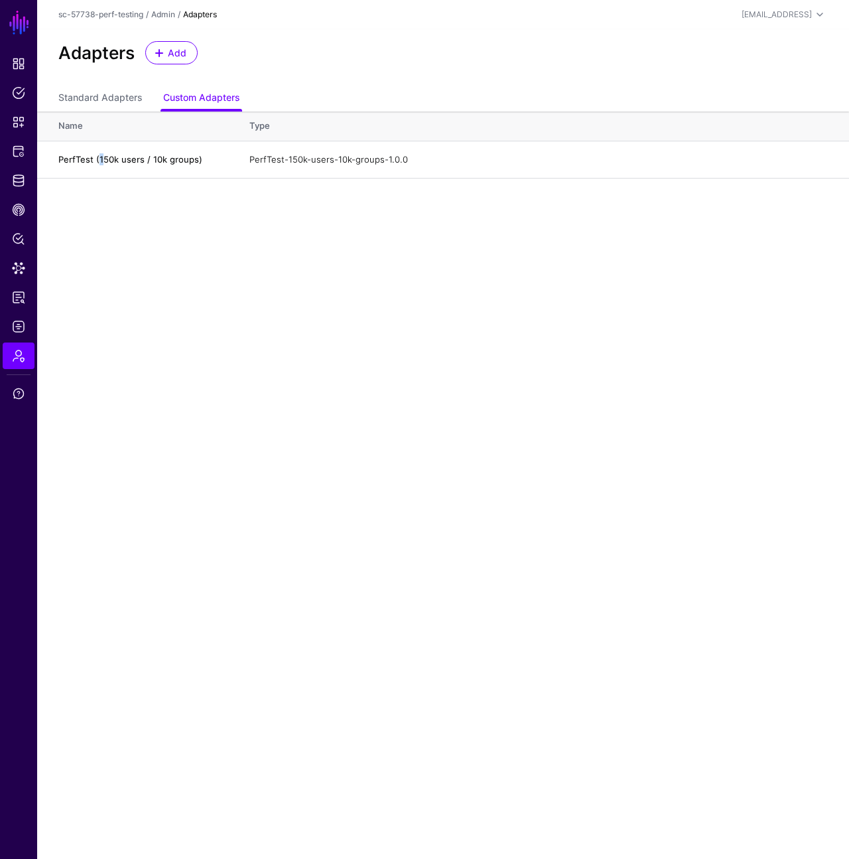
click at [0, 0] on link "Edit" at bounding box center [0, 0] width 0 height 0
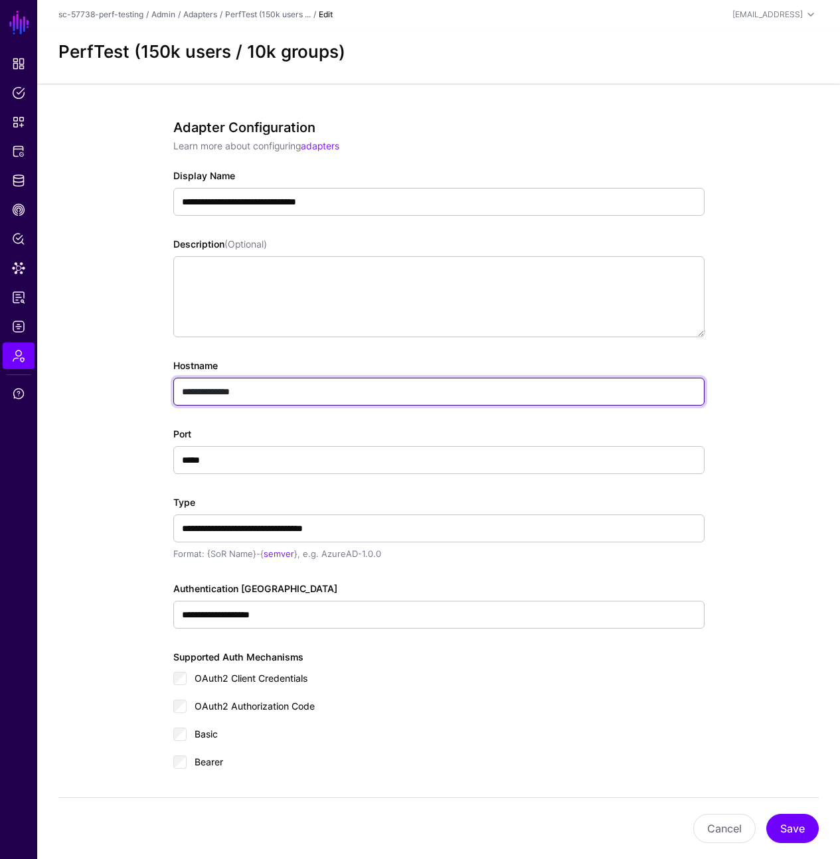
click at [258, 385] on input "**********" at bounding box center [438, 392] width 531 height 28
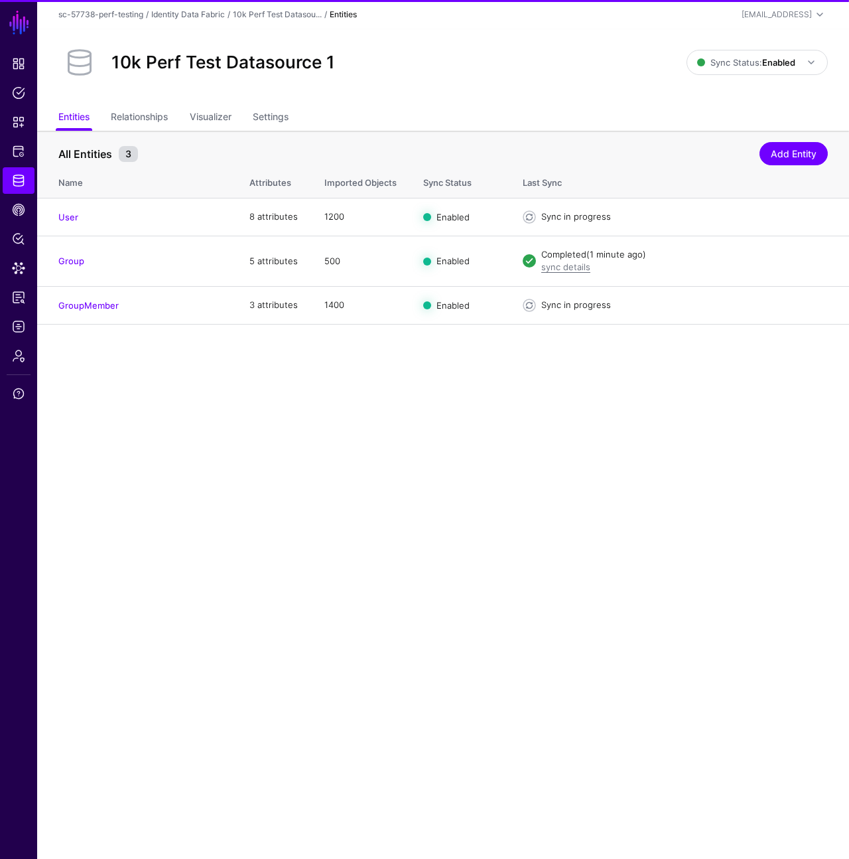
click at [414, 391] on main "SGNL Dashboard Policies Snippets Protected Systems Identity Data Fabric CAEP Hu…" at bounding box center [424, 429] width 849 height 859
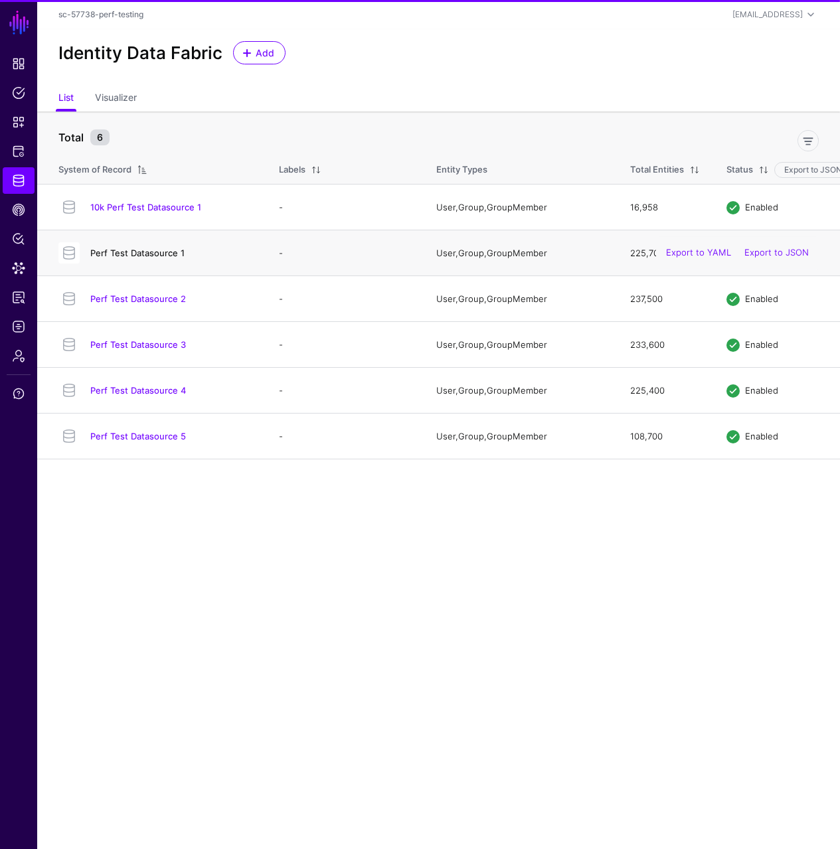
click at [157, 253] on link "Perf Test Datasource 1" at bounding box center [137, 253] width 94 height 11
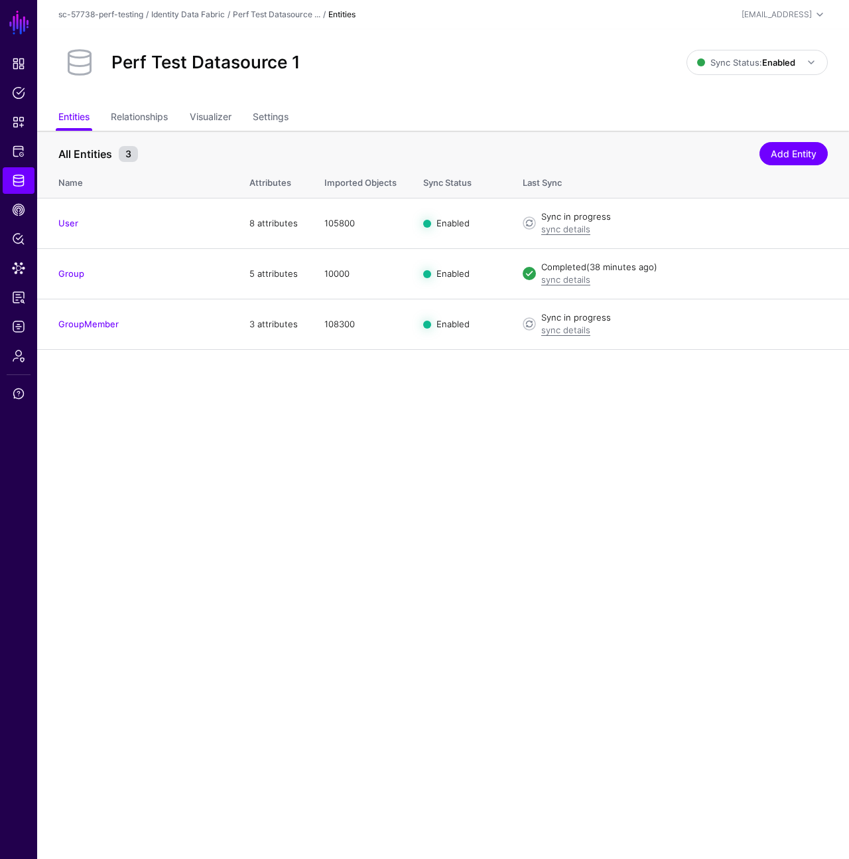
click at [566, 42] on div "Perf Test Datasource 1" at bounding box center [372, 62] width 639 height 42
click at [399, 92] on div "Perf Test Datasource 1 Sync Status: Enabled Enabled Syncing active for all conf…" at bounding box center [443, 67] width 812 height 76
click at [207, 11] on link "Identity Data Fabric" at bounding box center [188, 14] width 74 height 10
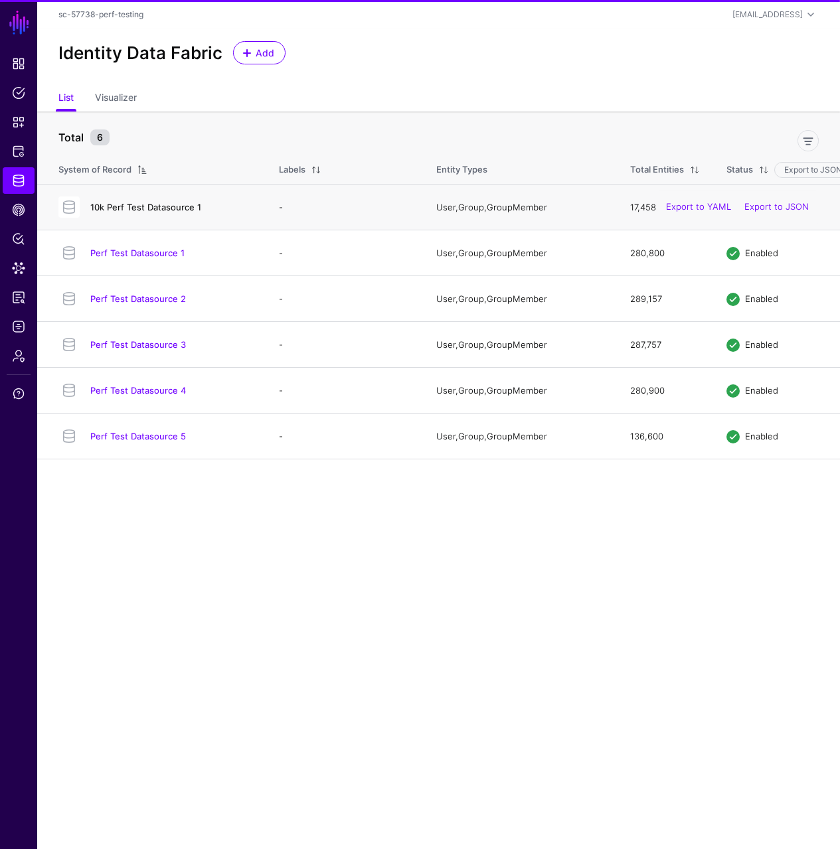
click at [167, 210] on link "10k Perf Test Datasource 1" at bounding box center [145, 207] width 111 height 11
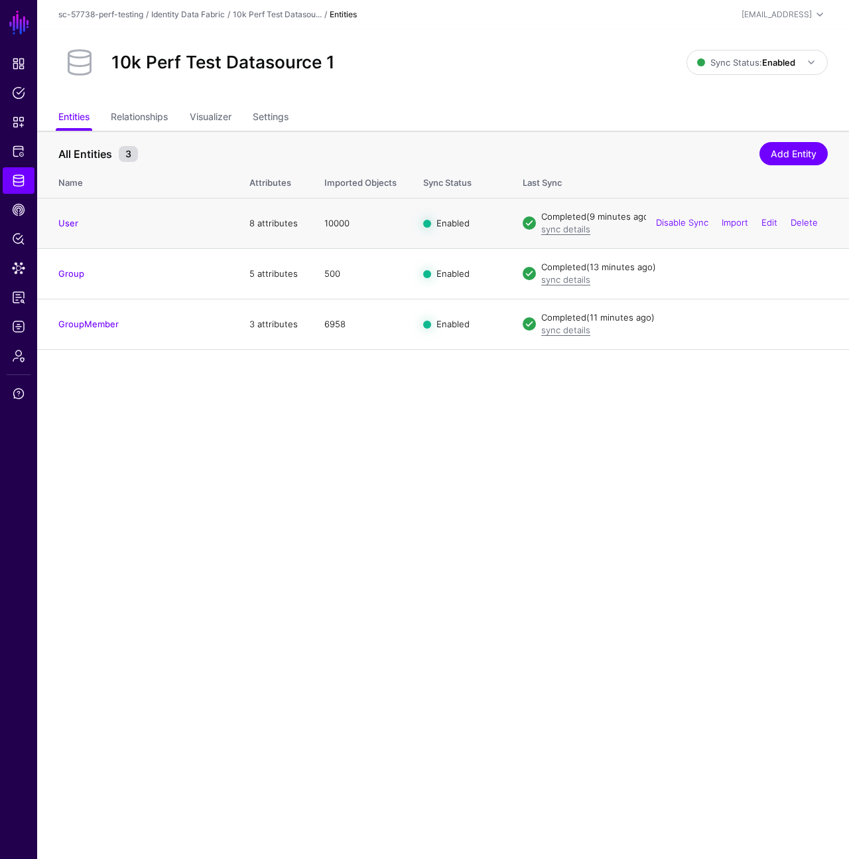
click at [336, 226] on td "10000" at bounding box center [360, 223] width 99 height 50
click at [381, 228] on td "10000" at bounding box center [360, 223] width 99 height 50
click at [339, 226] on td "10000" at bounding box center [360, 223] width 99 height 50
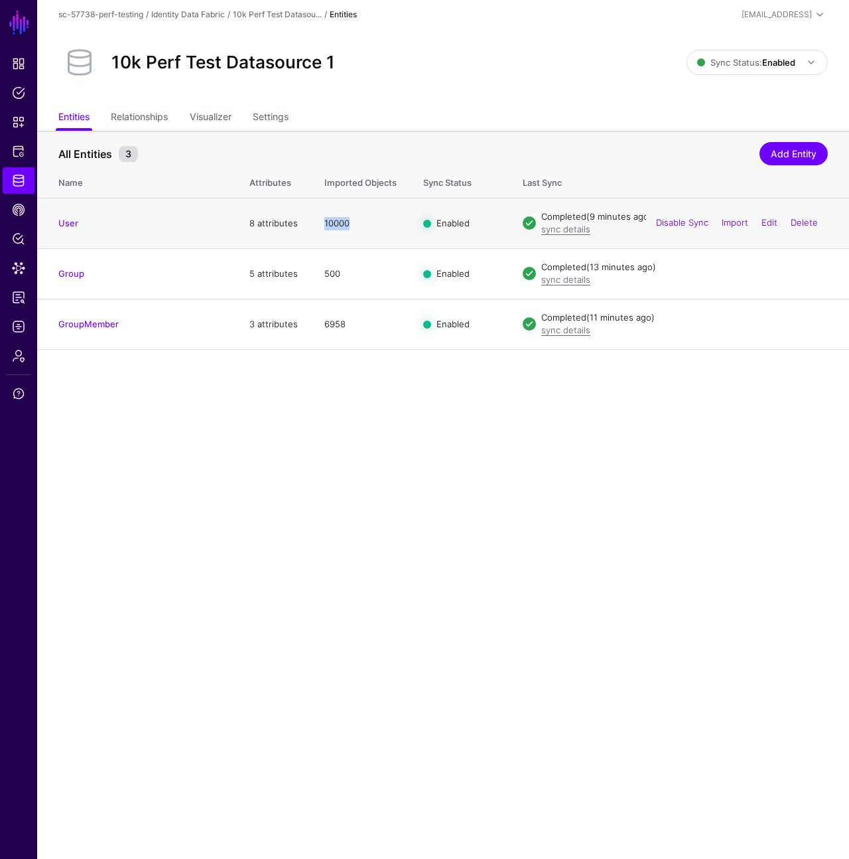
drag, startPoint x: 339, startPoint y: 226, endPoint x: 370, endPoint y: 227, distance: 30.5
click at [342, 227] on td "10000" at bounding box center [360, 223] width 99 height 50
click at [370, 227] on td "10000" at bounding box center [360, 223] width 99 height 50
click at [411, 104] on div "10k Perf Test Datasource 1 Sync Status: Enabled Enabled Syncing active for all …" at bounding box center [443, 67] width 812 height 76
click at [280, 11] on link "10k Perf Test Datasou..." at bounding box center [277, 14] width 89 height 10
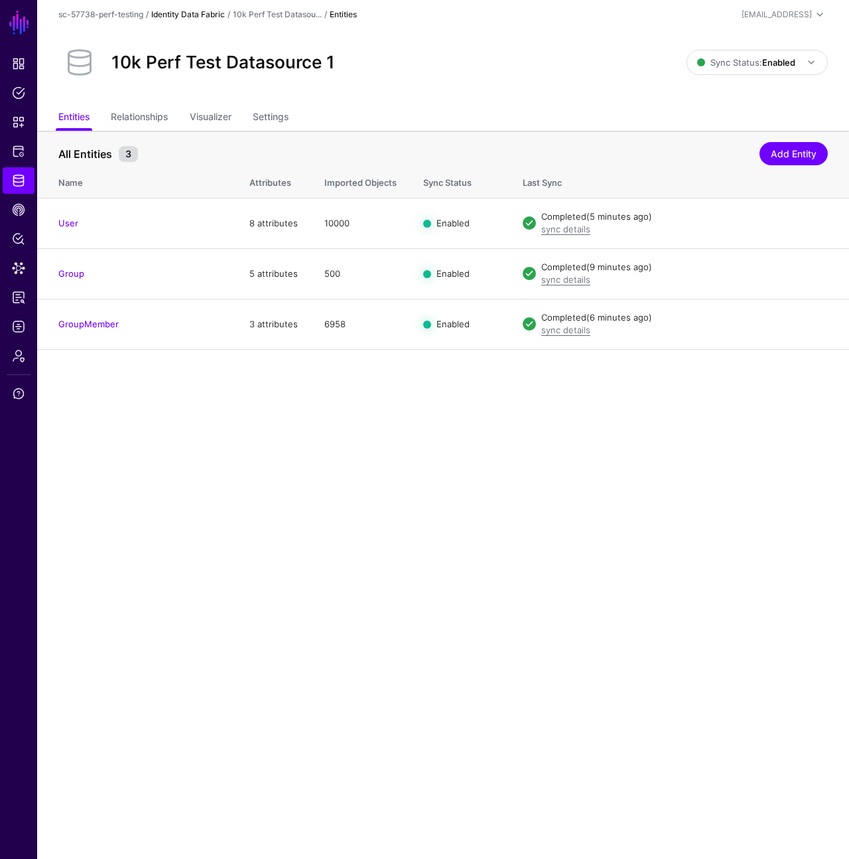
drag, startPoint x: 231, startPoint y: 13, endPoint x: 209, endPoint y: 16, distance: 22.1
click at [231, 13] on div "/" at bounding box center [229, 15] width 8 height 12
click at [209, 16] on link "Identity Data Fabric" at bounding box center [188, 14] width 74 height 10
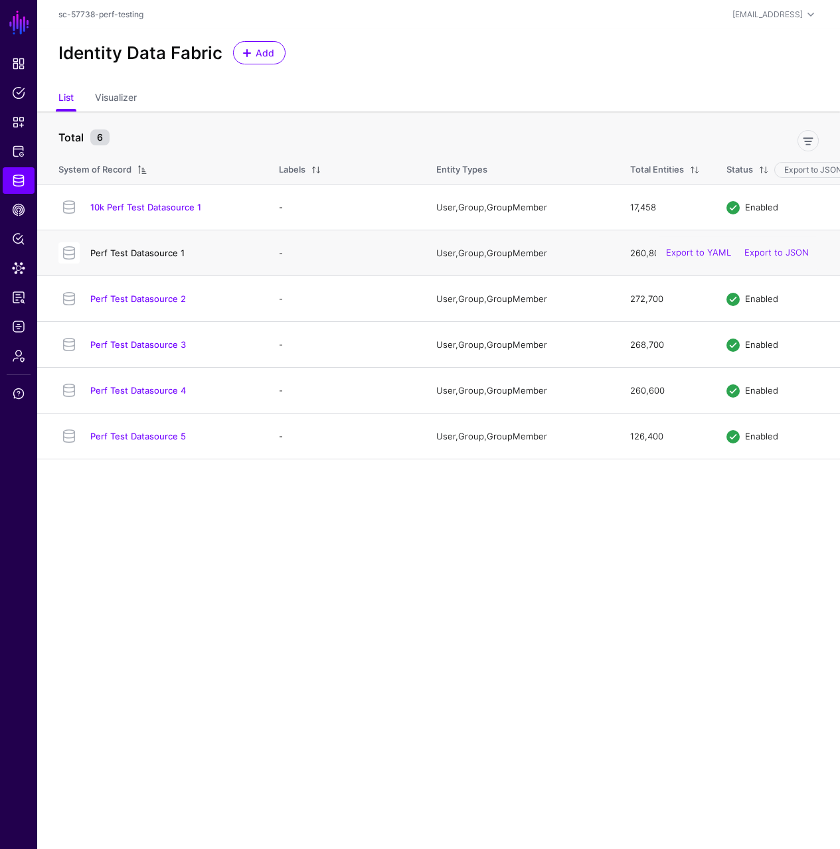
click at [167, 253] on link "Perf Test Datasource 1" at bounding box center [137, 253] width 94 height 11
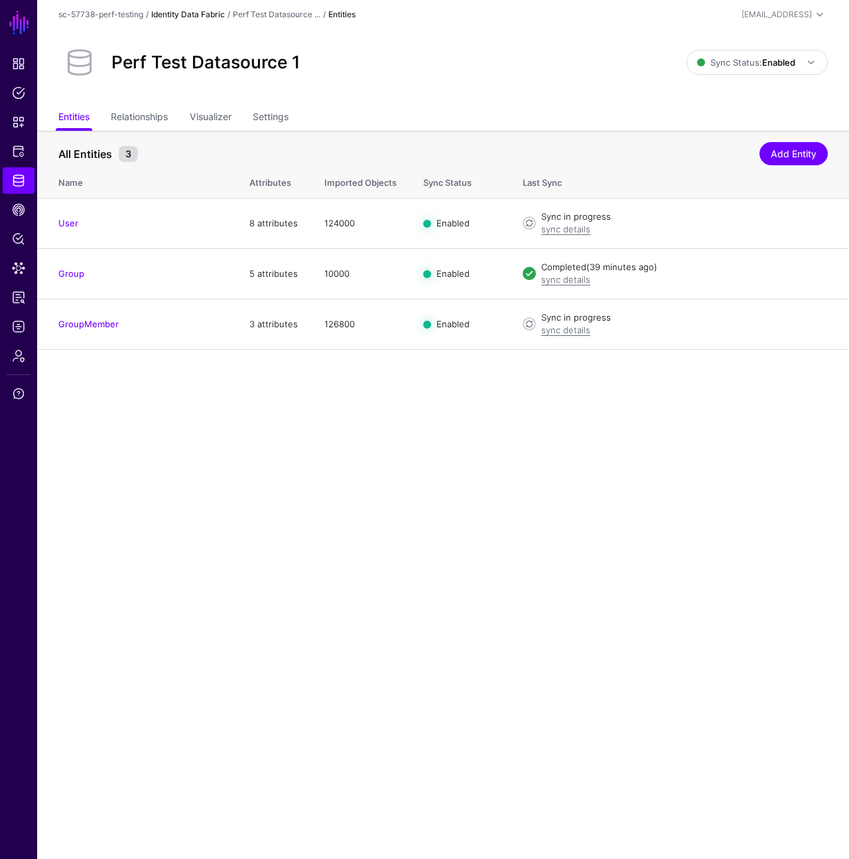
click at [206, 13] on link "Identity Data Fabric" at bounding box center [188, 14] width 74 height 10
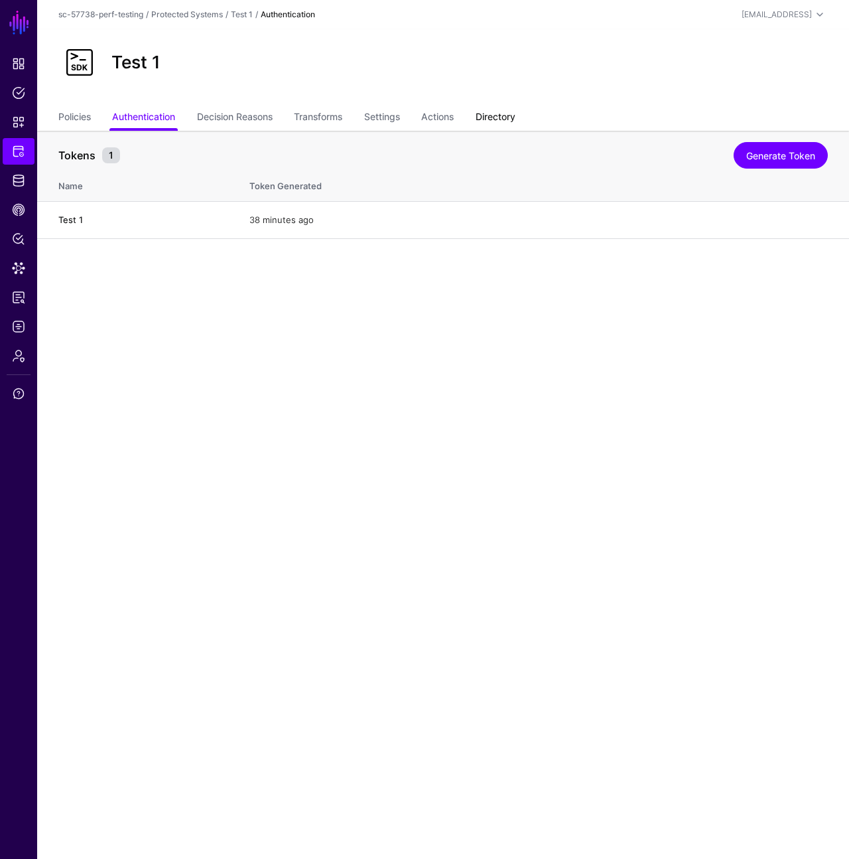
click at [504, 111] on link "Directory" at bounding box center [496, 118] width 40 height 25
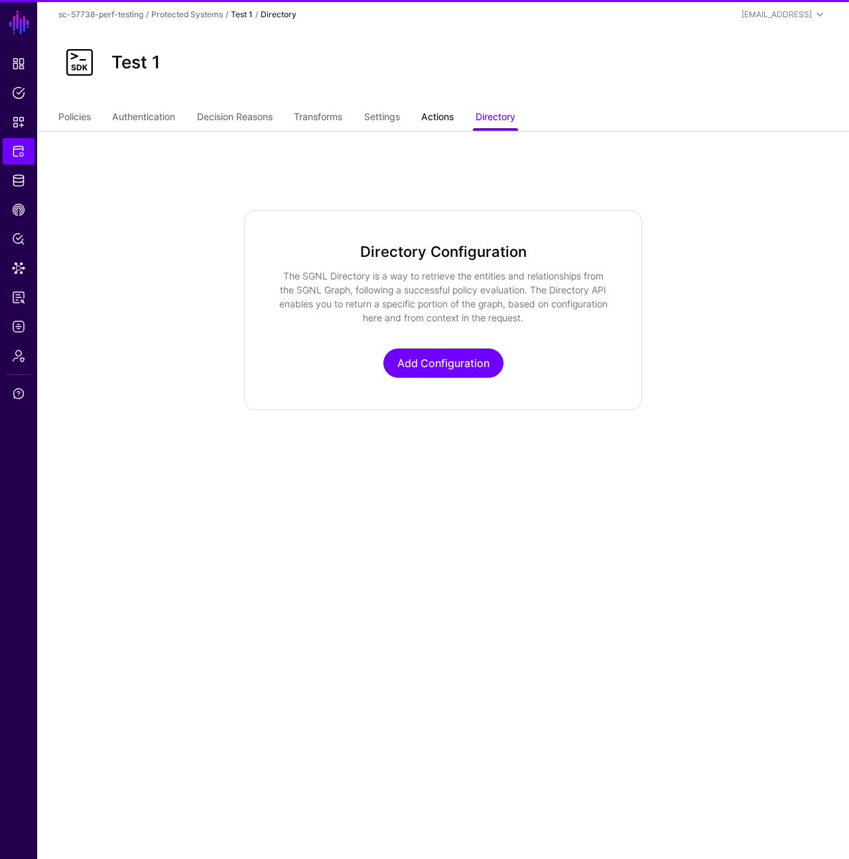
click at [436, 118] on link "Actions" at bounding box center [437, 118] width 33 height 25
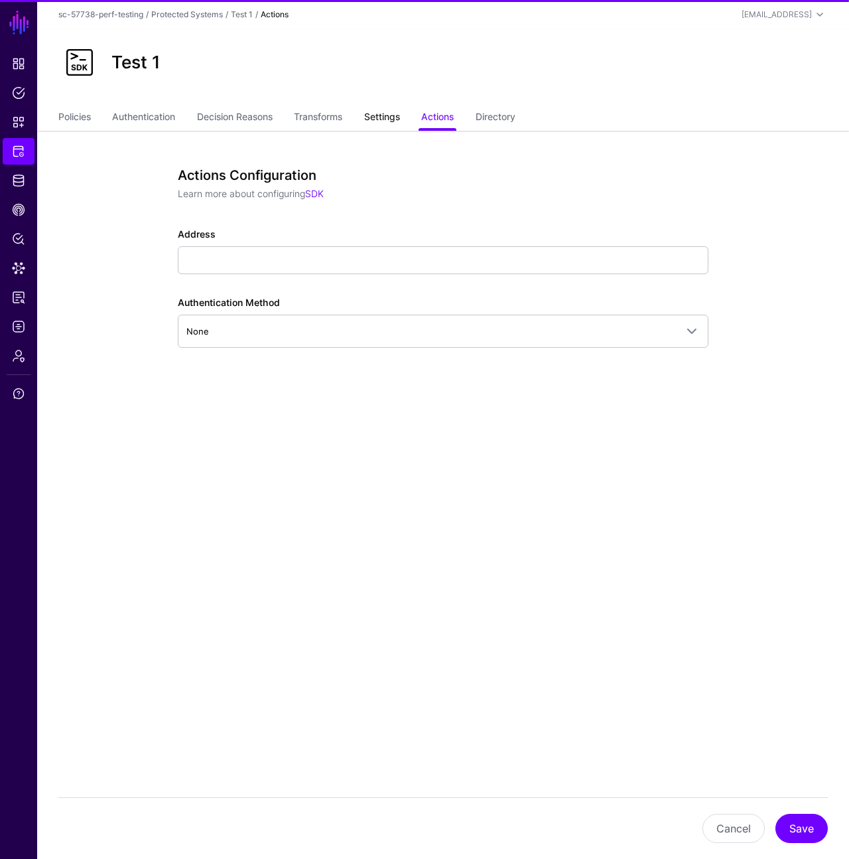
click at [400, 119] on link "Settings" at bounding box center [382, 118] width 36 height 25
